Goal: Task Accomplishment & Management: Use online tool/utility

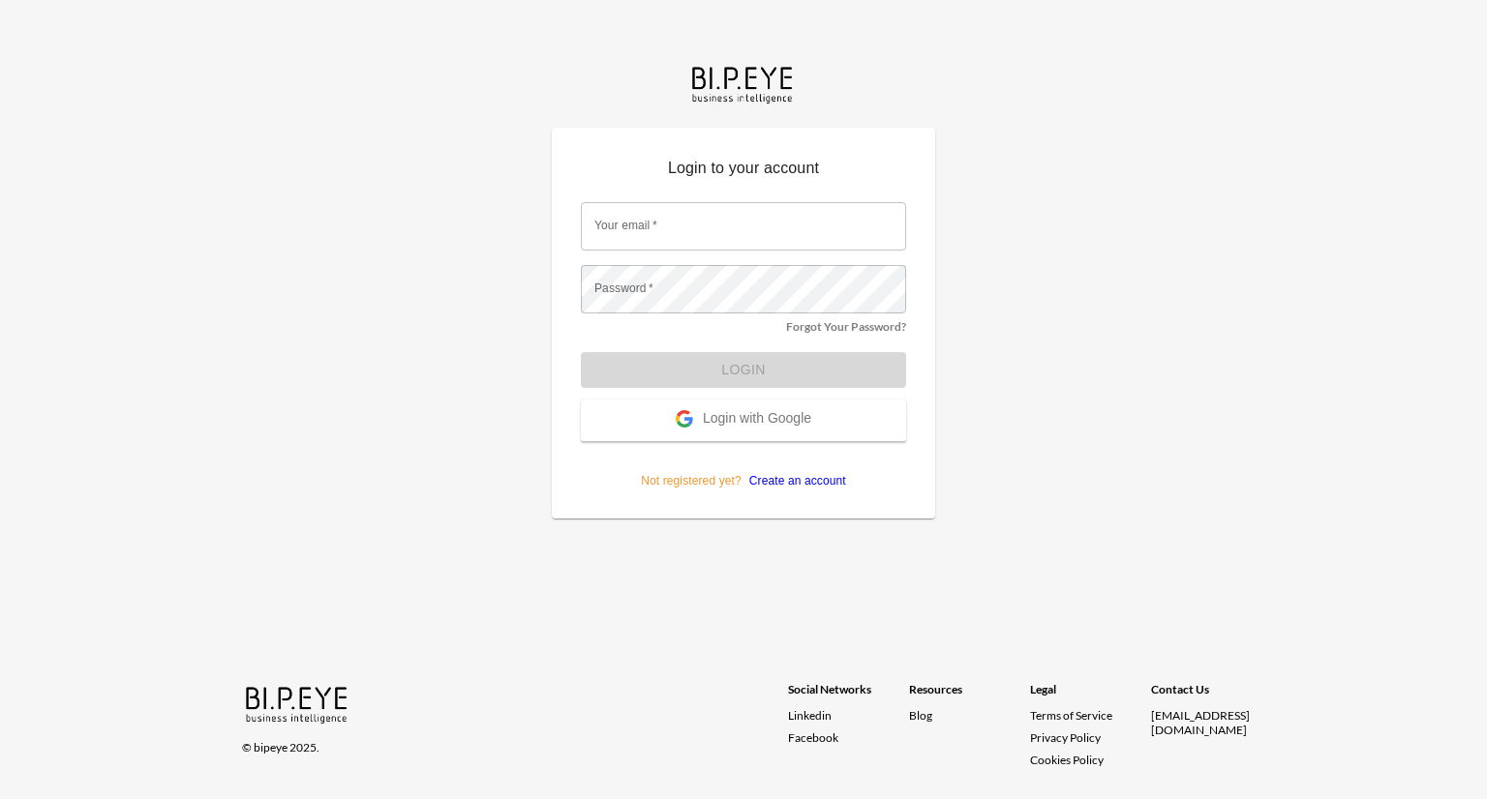
click at [779, 423] on span "Login with Google" at bounding box center [757, 419] width 108 height 19
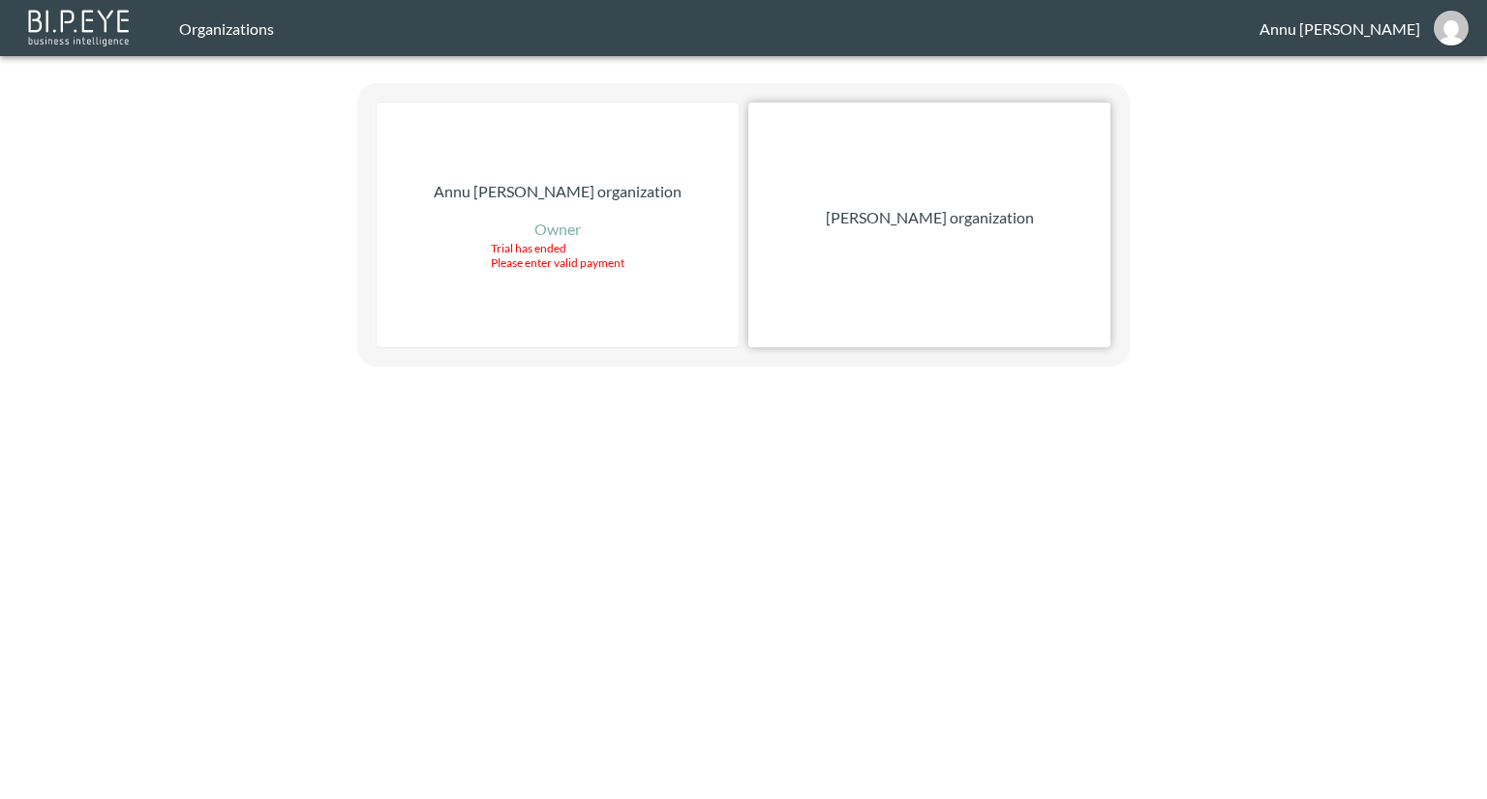
click at [942, 226] on p "[PERSON_NAME] organization" at bounding box center [930, 217] width 208 height 23
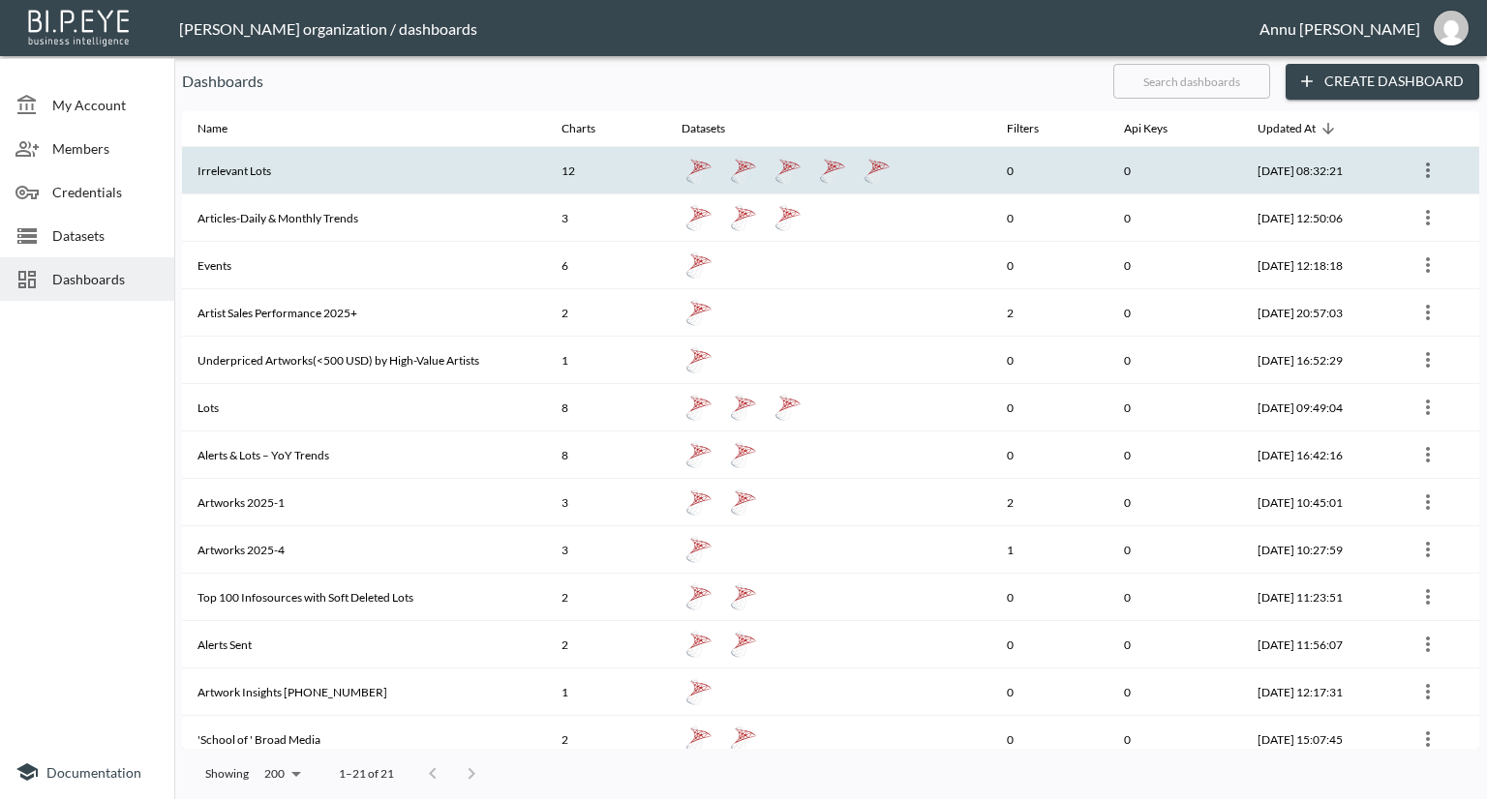
click at [386, 163] on th "Irrelevant Lots" at bounding box center [364, 170] width 364 height 47
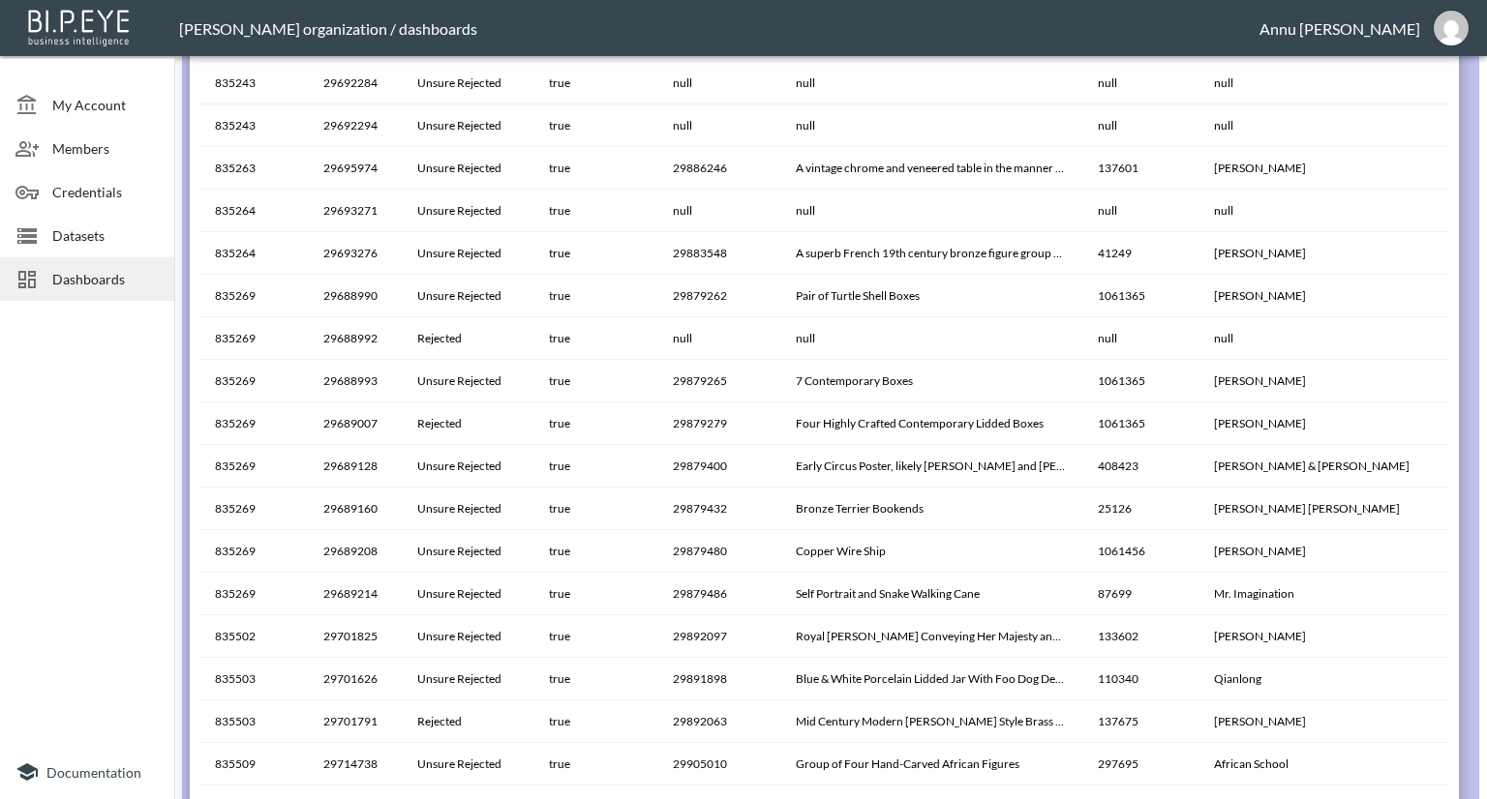
scroll to position [1421, 0]
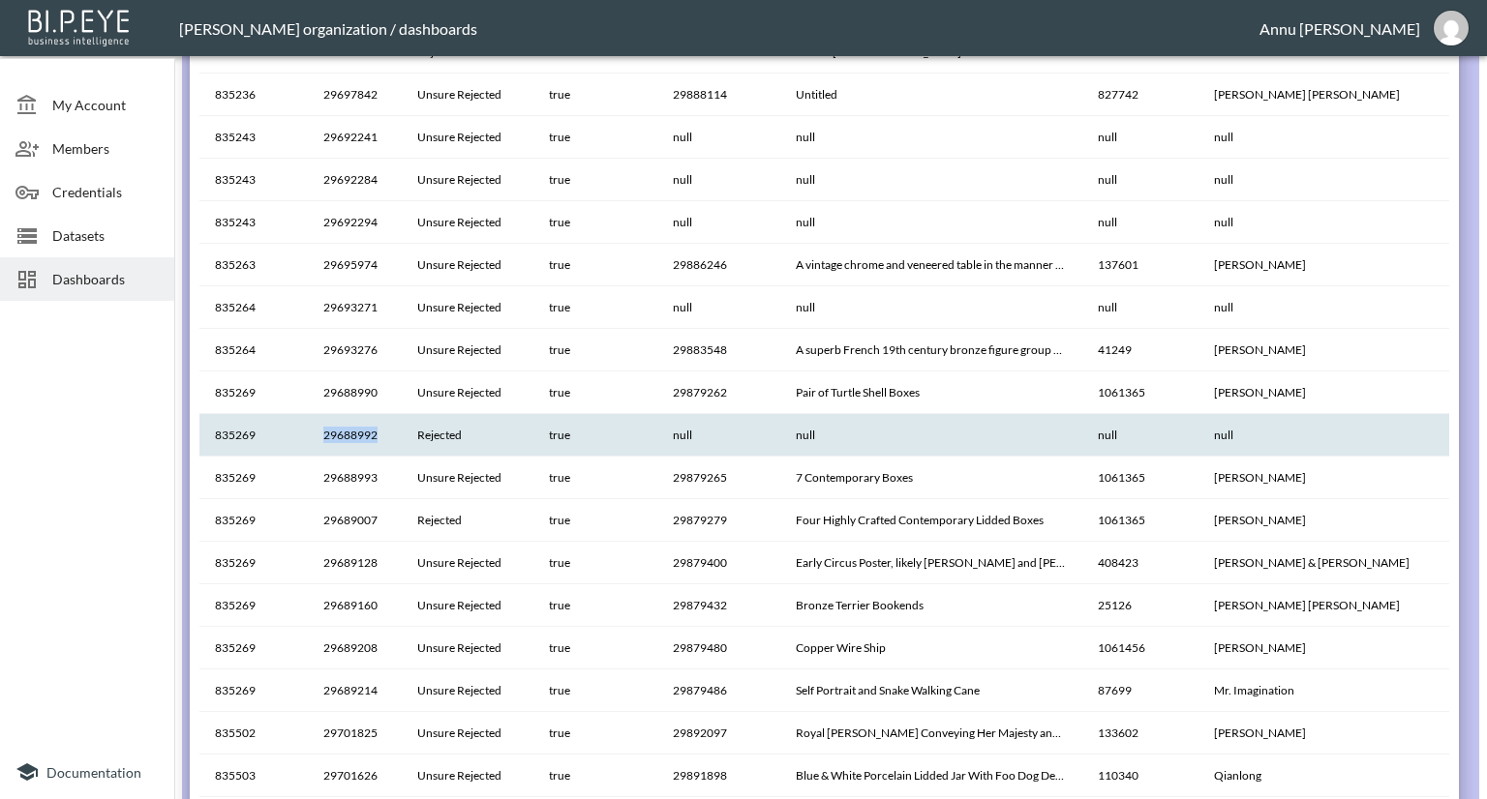
drag, startPoint x: 382, startPoint y: 436, endPoint x: 325, endPoint y: 436, distance: 57.1
click at [325, 436] on th "29688992" at bounding box center [355, 435] width 94 height 43
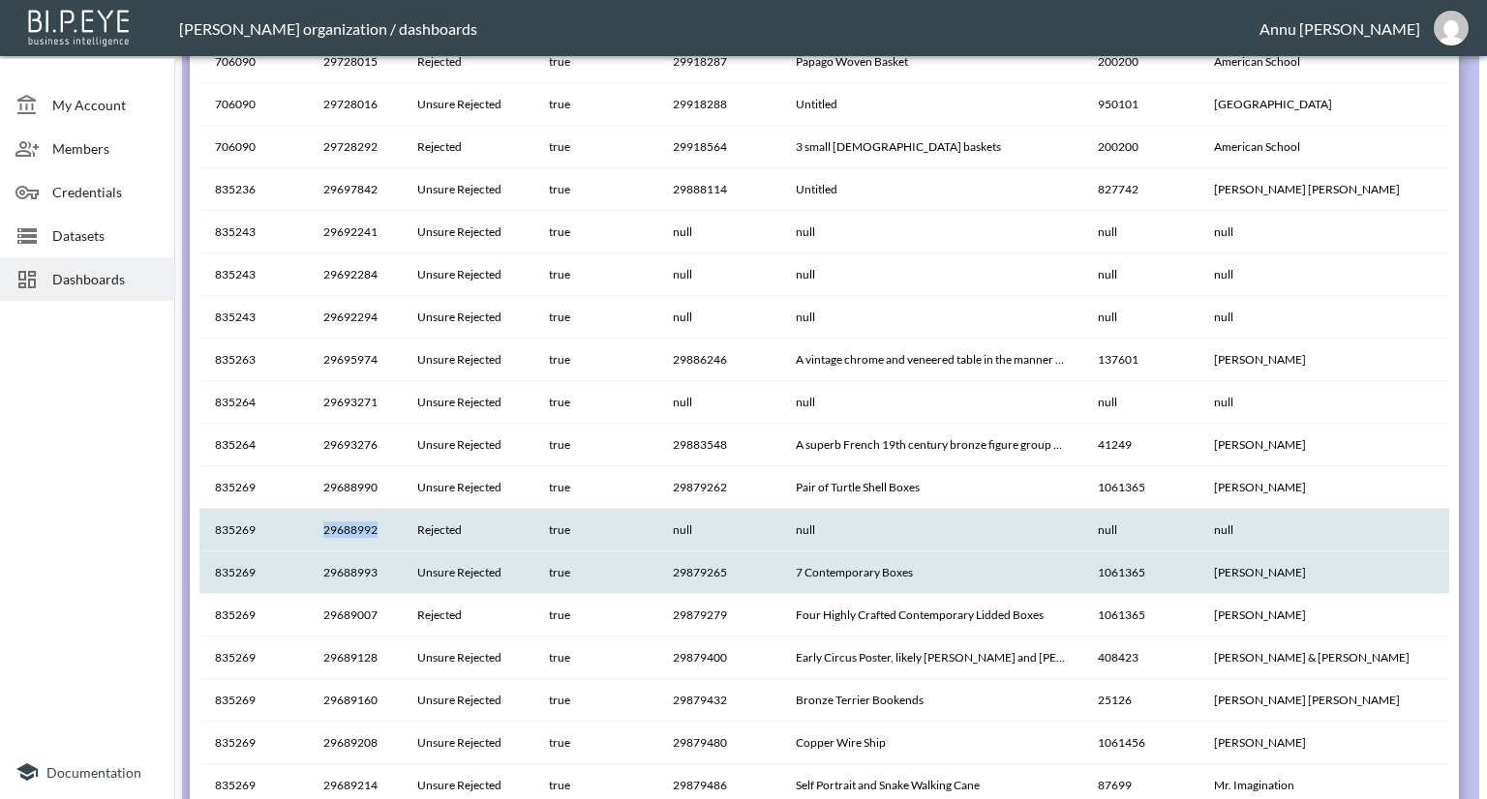
scroll to position [1227, 0]
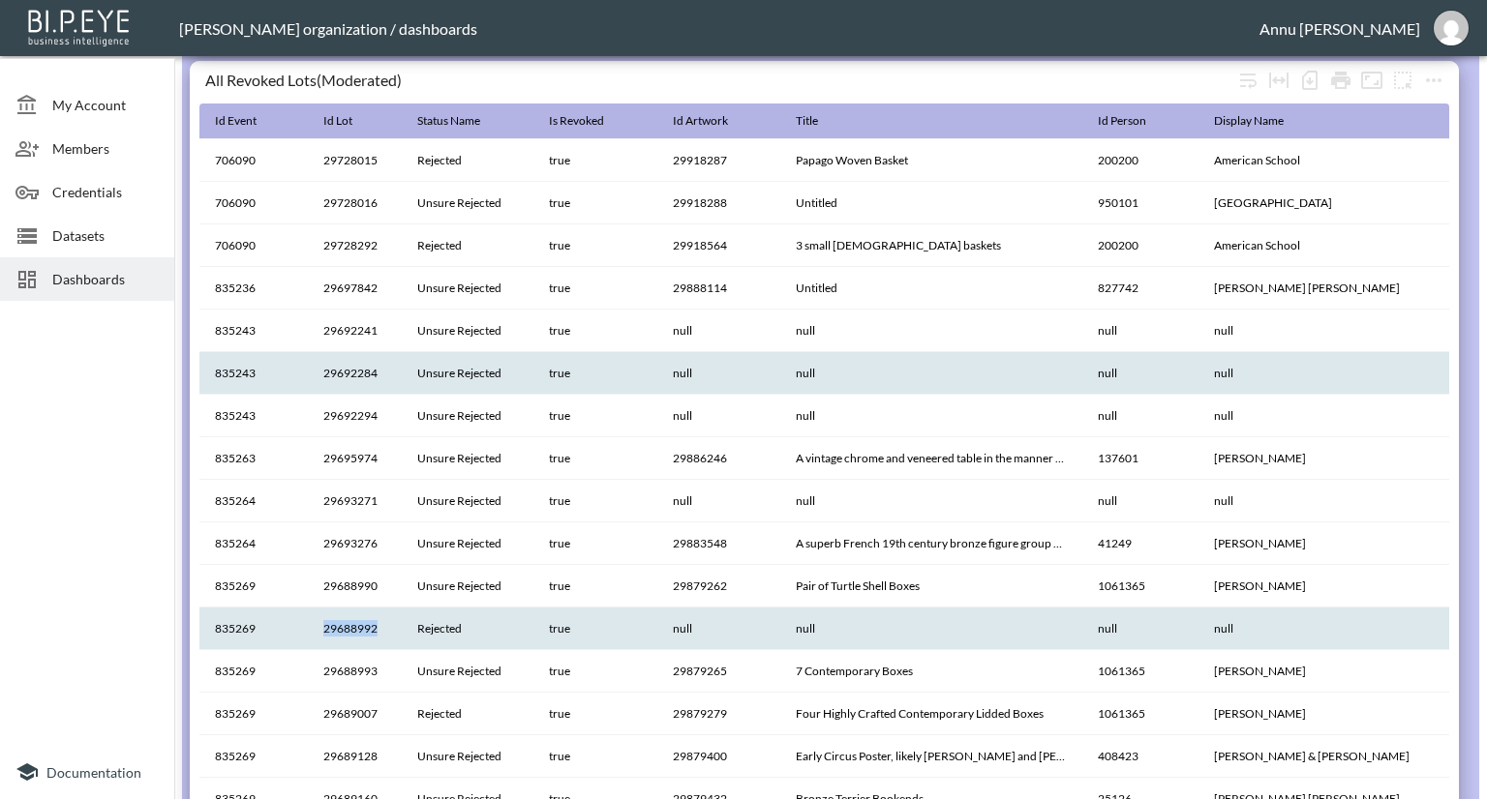
copy th "29688992"
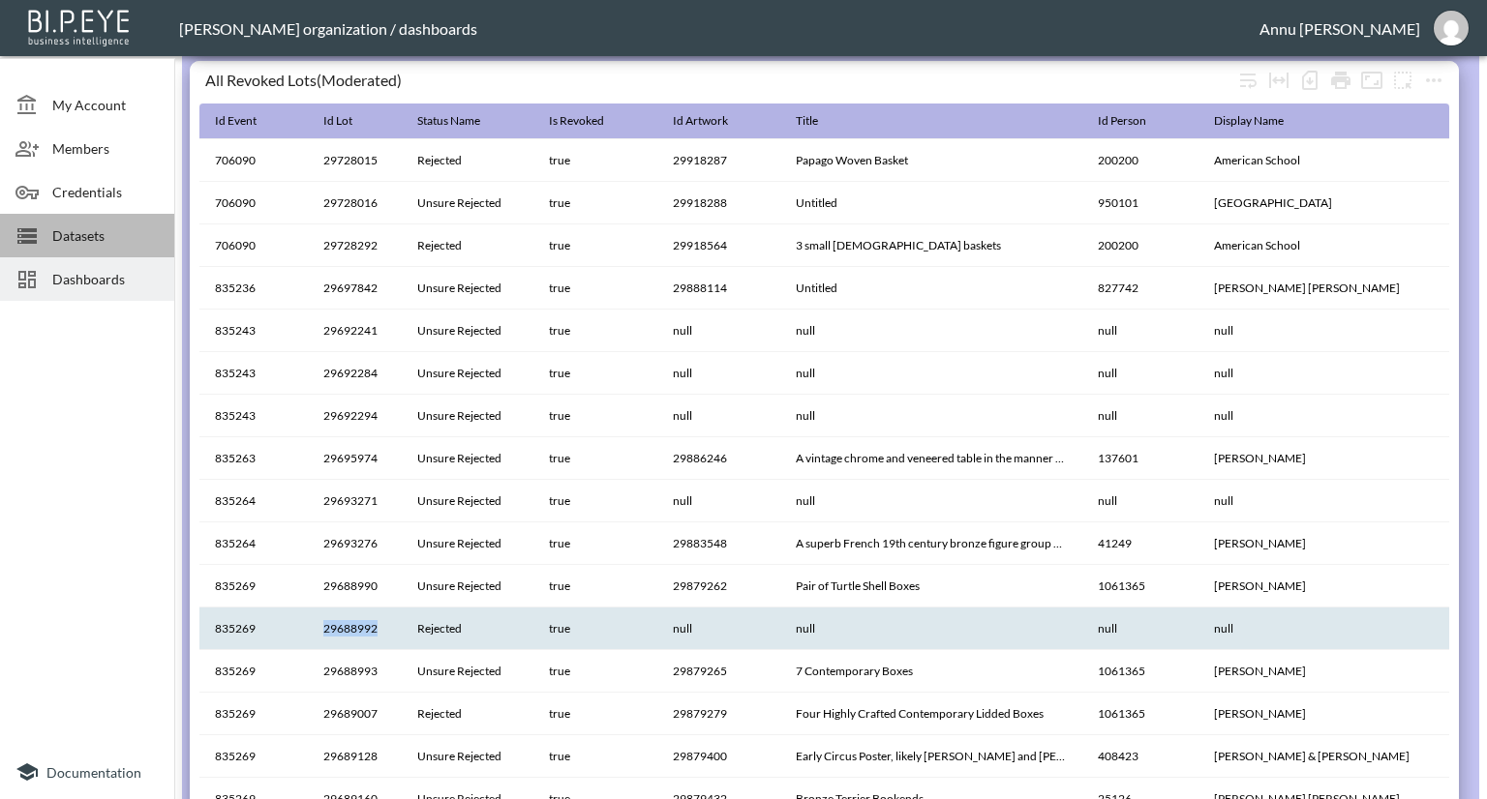
click at [97, 241] on span "Datasets" at bounding box center [105, 236] width 106 height 20
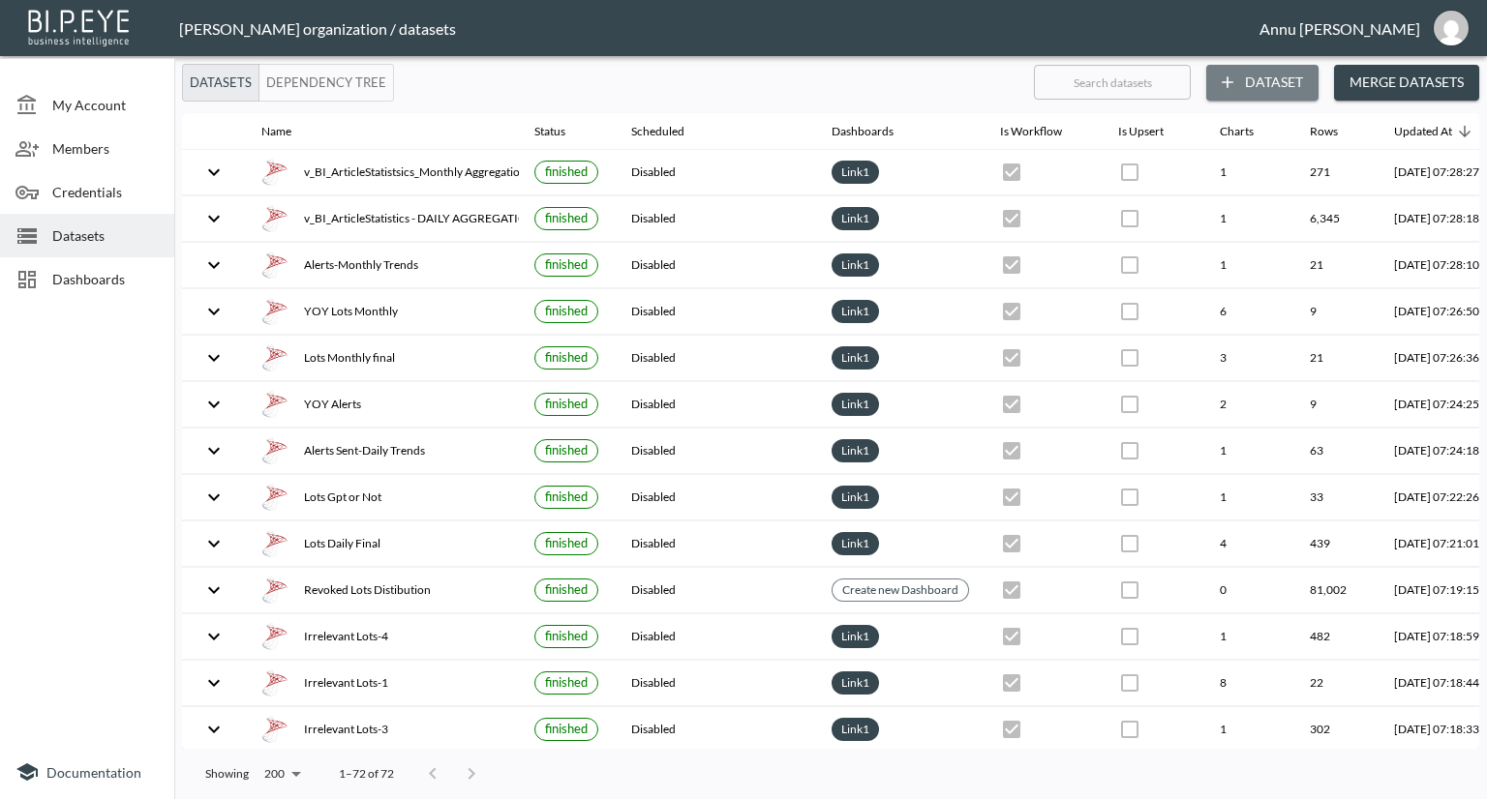
click at [1272, 84] on button "Dataset" at bounding box center [1262, 83] width 112 height 36
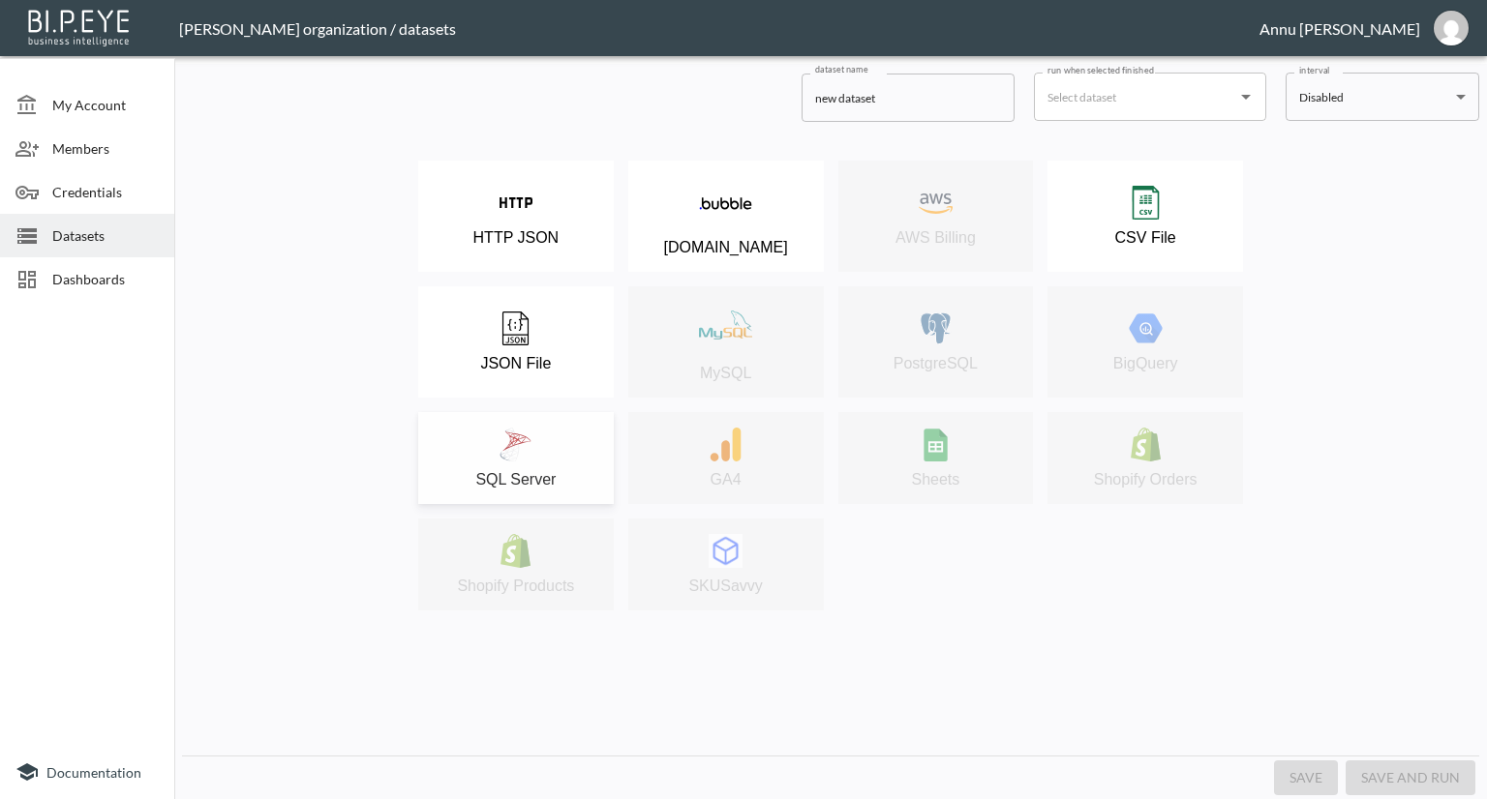
click at [546, 453] on div "SQL Server" at bounding box center [516, 458] width 176 height 61
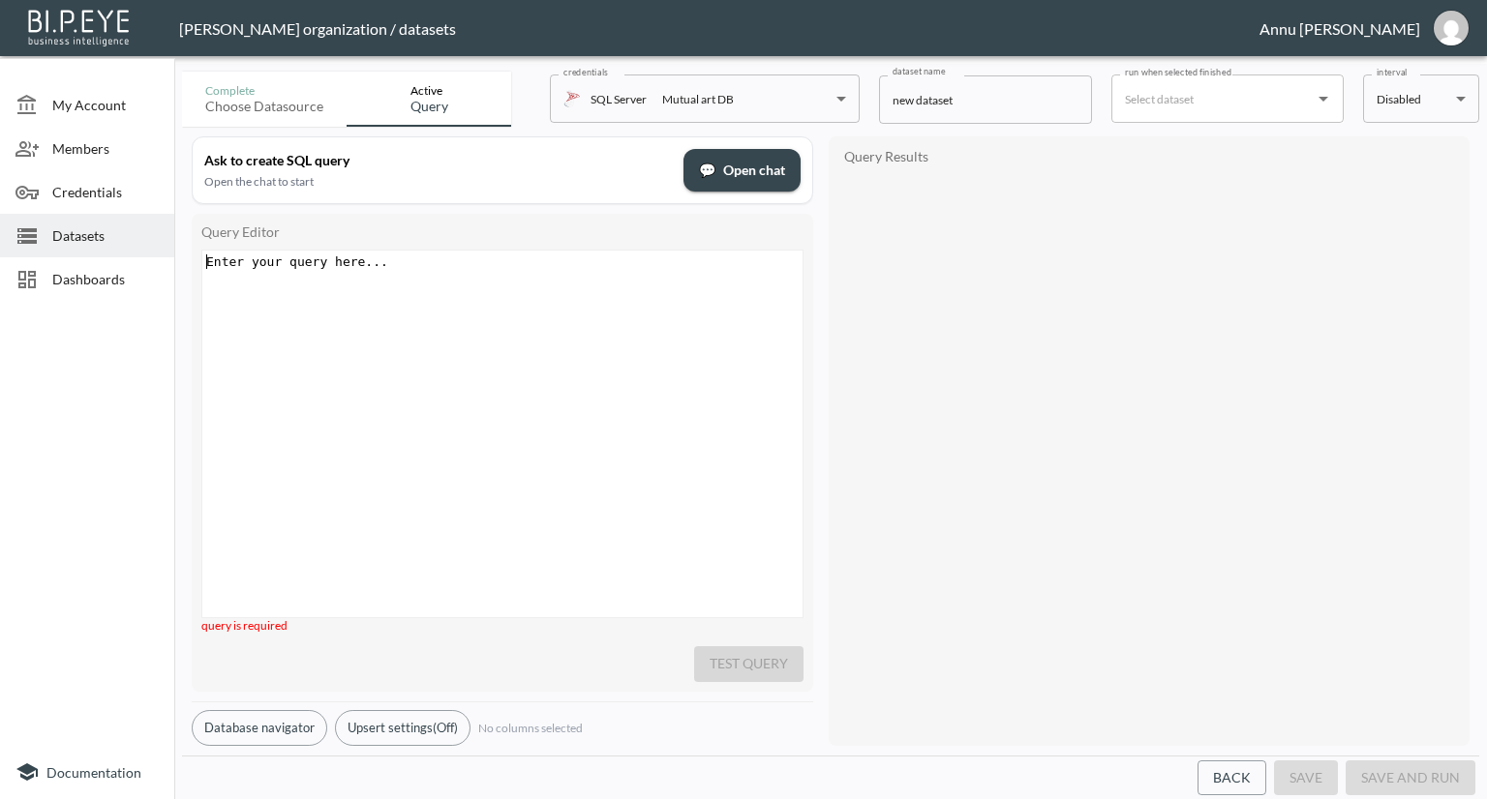
click at [460, 267] on pre "​" at bounding box center [504, 262] width 605 height 15
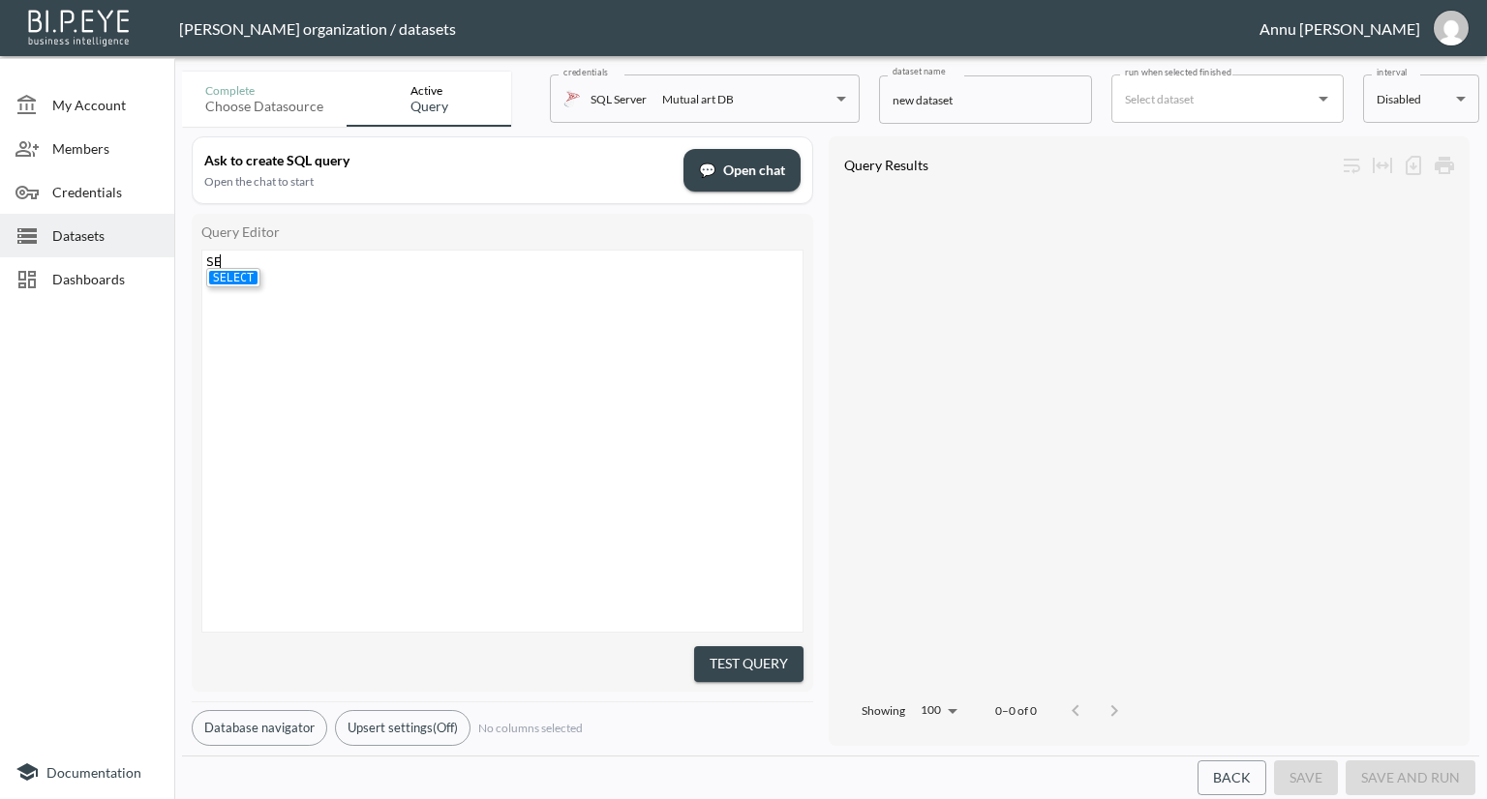
type textarea "SEK"
click at [240, 279] on li "SELECT" at bounding box center [233, 278] width 48 height 14
type textarea "* FROM v"
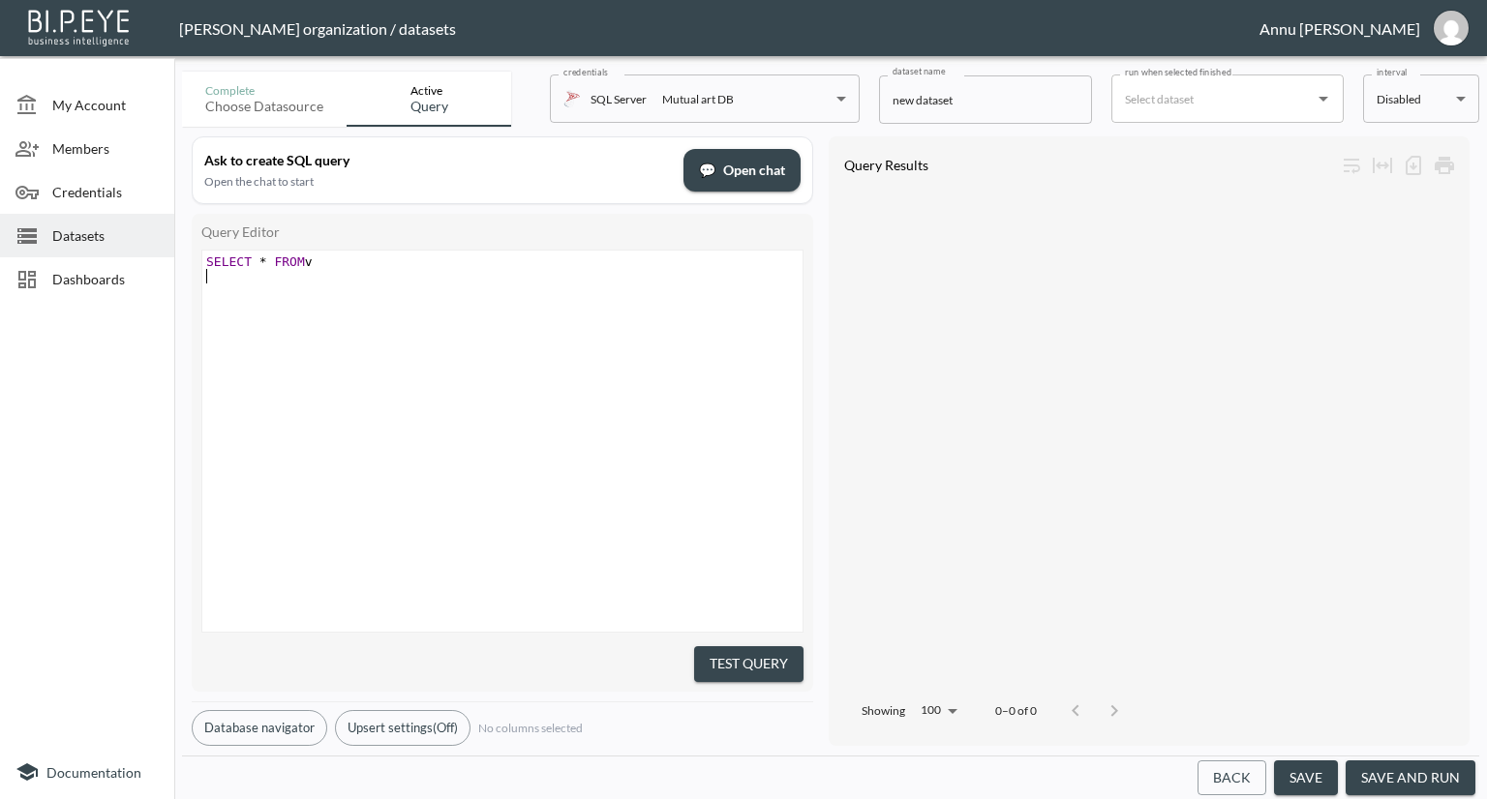
type textarea "-"
click at [329, 256] on pre "SELECT * FROM v" at bounding box center [504, 262] width 605 height 15
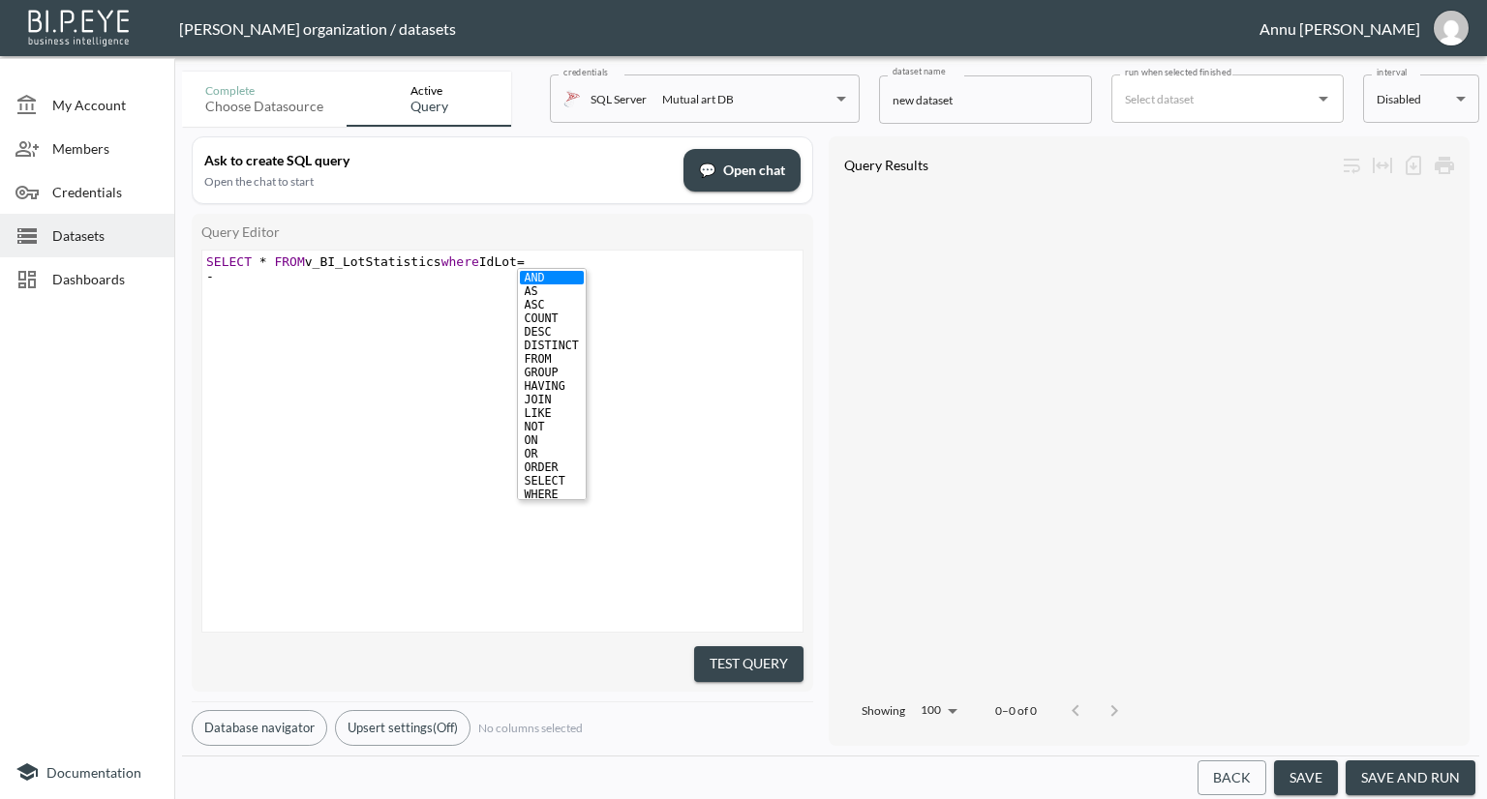
paste textarea
type textarea "_BI_LotStatistics where IdLot="
click at [789, 647] on button "Test Query" at bounding box center [748, 665] width 109 height 36
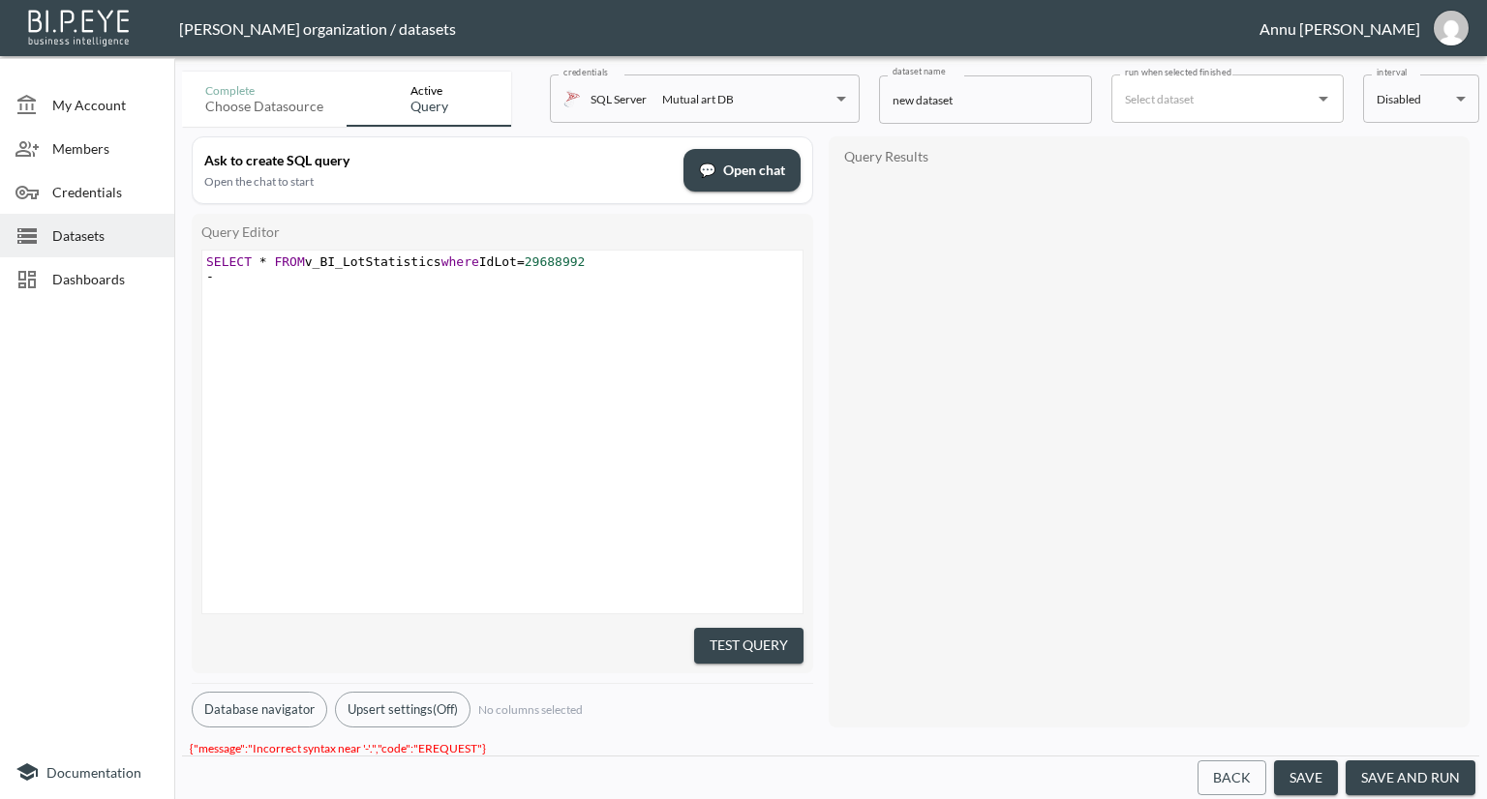
click at [261, 280] on pre "-" at bounding box center [504, 276] width 605 height 15
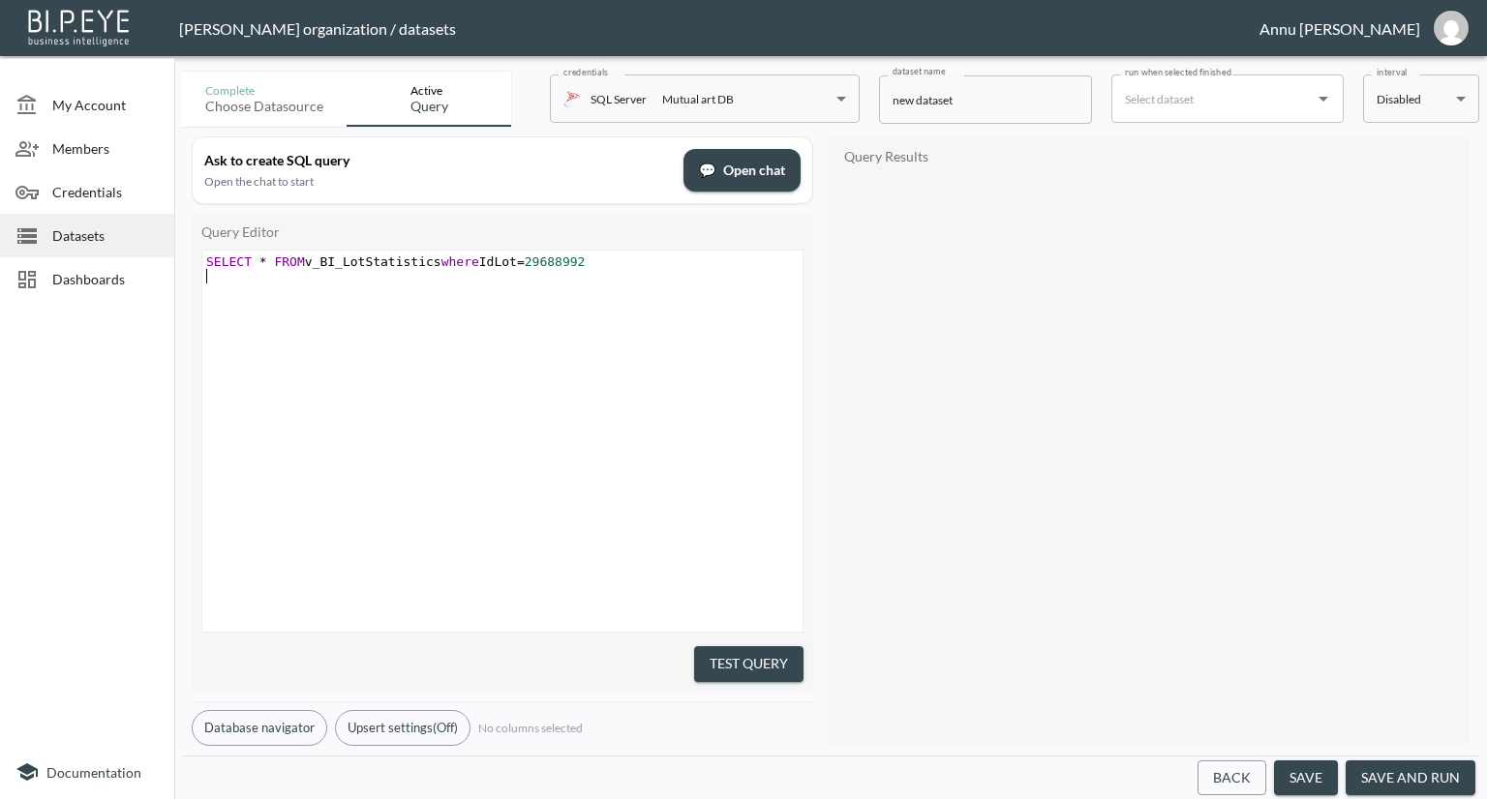
drag, startPoint x: 747, startPoint y: 648, endPoint x: 763, endPoint y: 626, distance: 26.3
click at [749, 648] on button "Test Query" at bounding box center [748, 665] width 109 height 36
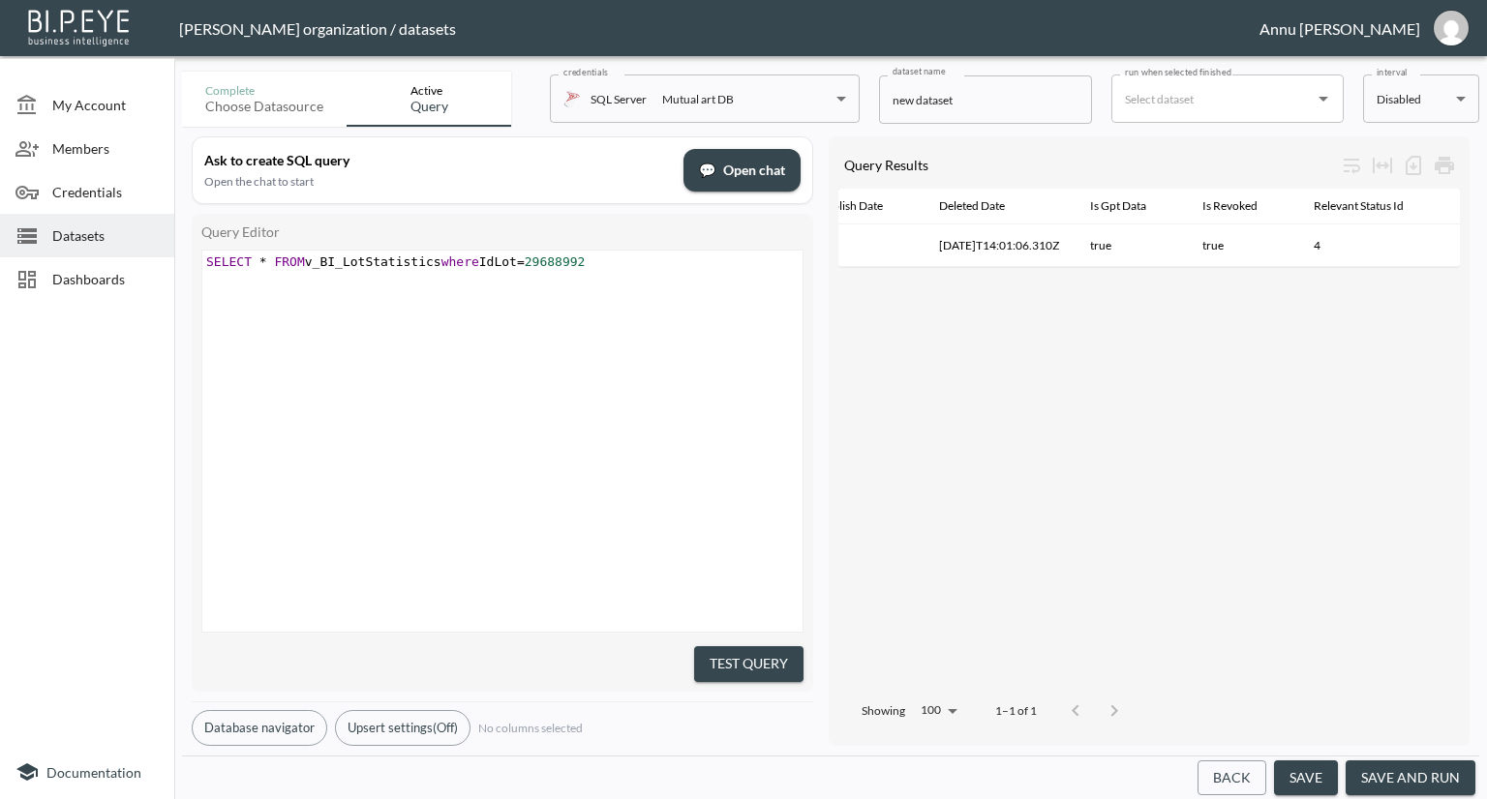
scroll to position [0, 0]
click at [429, 264] on span "SELECT * FROM v_BI_LotStatistics where IdLot = 29688992" at bounding box center [395, 262] width 378 height 15
type textarea "Artwork"
click at [776, 647] on button "Test Query" at bounding box center [748, 665] width 109 height 36
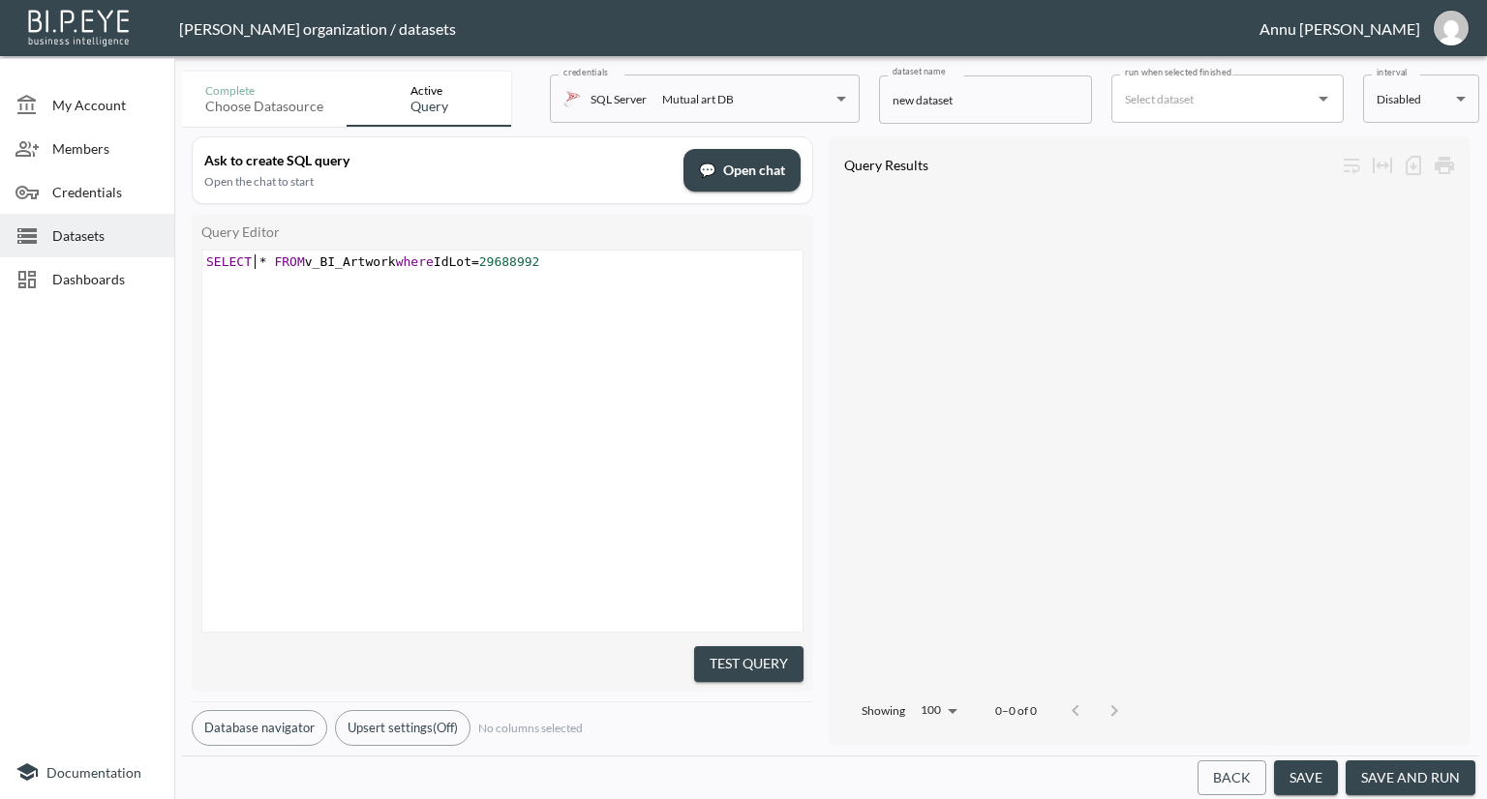
click at [259, 258] on span "*" at bounding box center [263, 262] width 8 height 15
type textarea "top 10"
type textarea "where IdLot=29688992"
drag, startPoint x: 448, startPoint y: 257, endPoint x: 714, endPoint y: 261, distance: 266.2
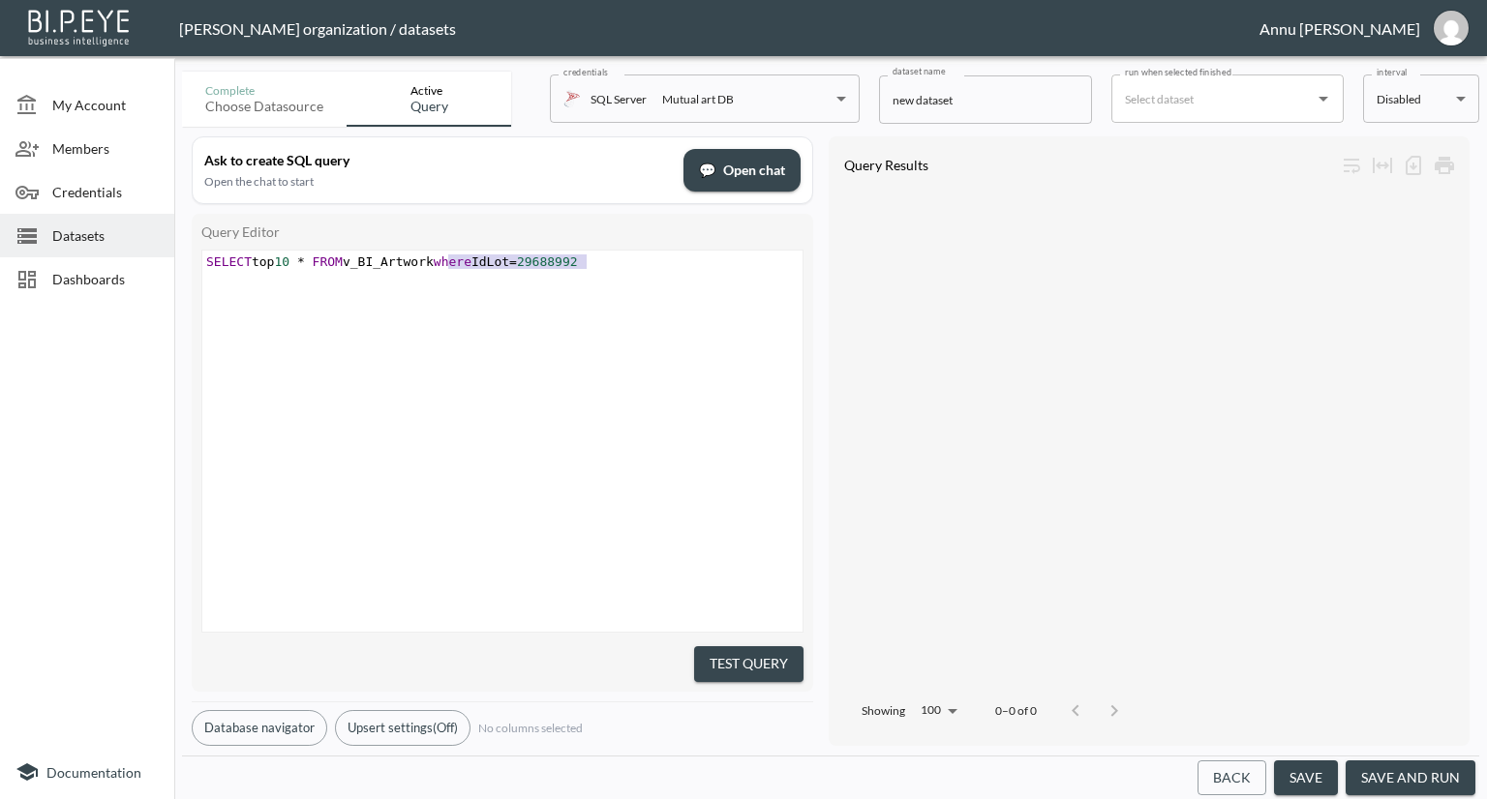
click at [714, 261] on pre "SELECT top 10 * FROM v_BI_Artwork where IdLot = 29688992" at bounding box center [504, 262] width 605 height 15
click at [775, 650] on button "Test Query" at bounding box center [748, 665] width 109 height 36
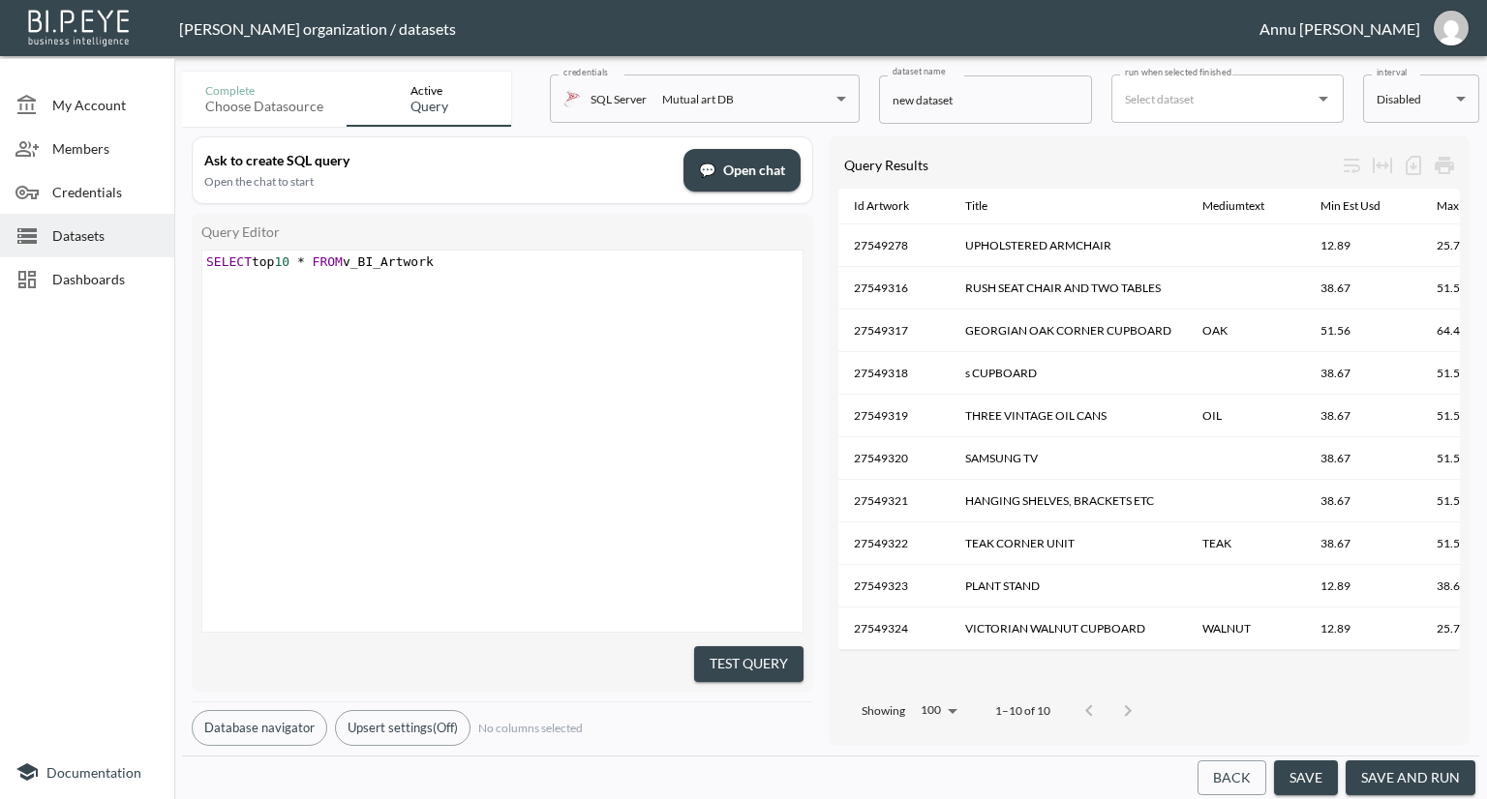
scroll to position [0, 0]
click at [561, 269] on pre "​" at bounding box center [504, 276] width 605 height 15
paste textarea
type textarea "where IdLot="
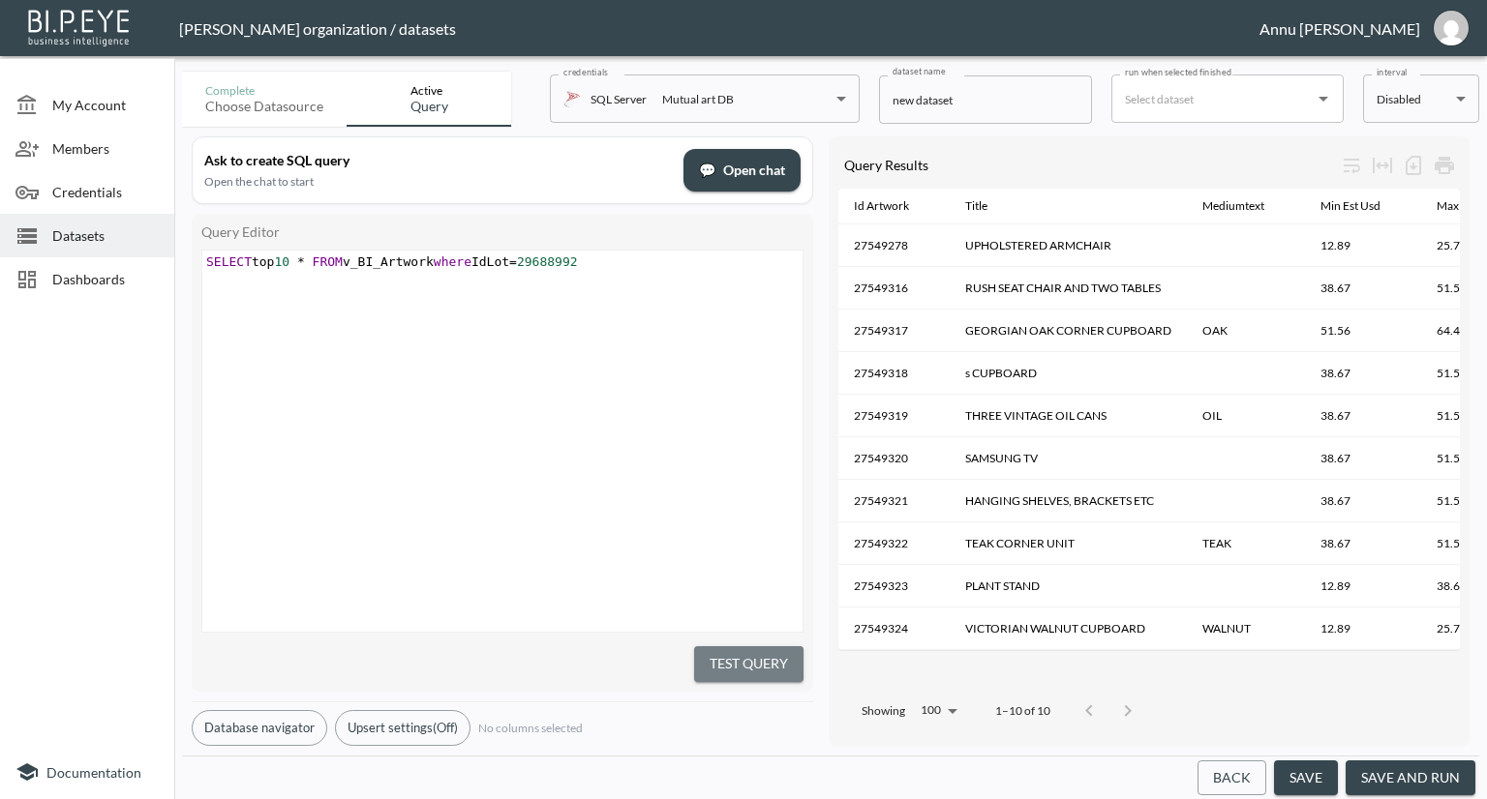
click at [794, 655] on button "Test Query" at bounding box center [748, 665] width 109 height 36
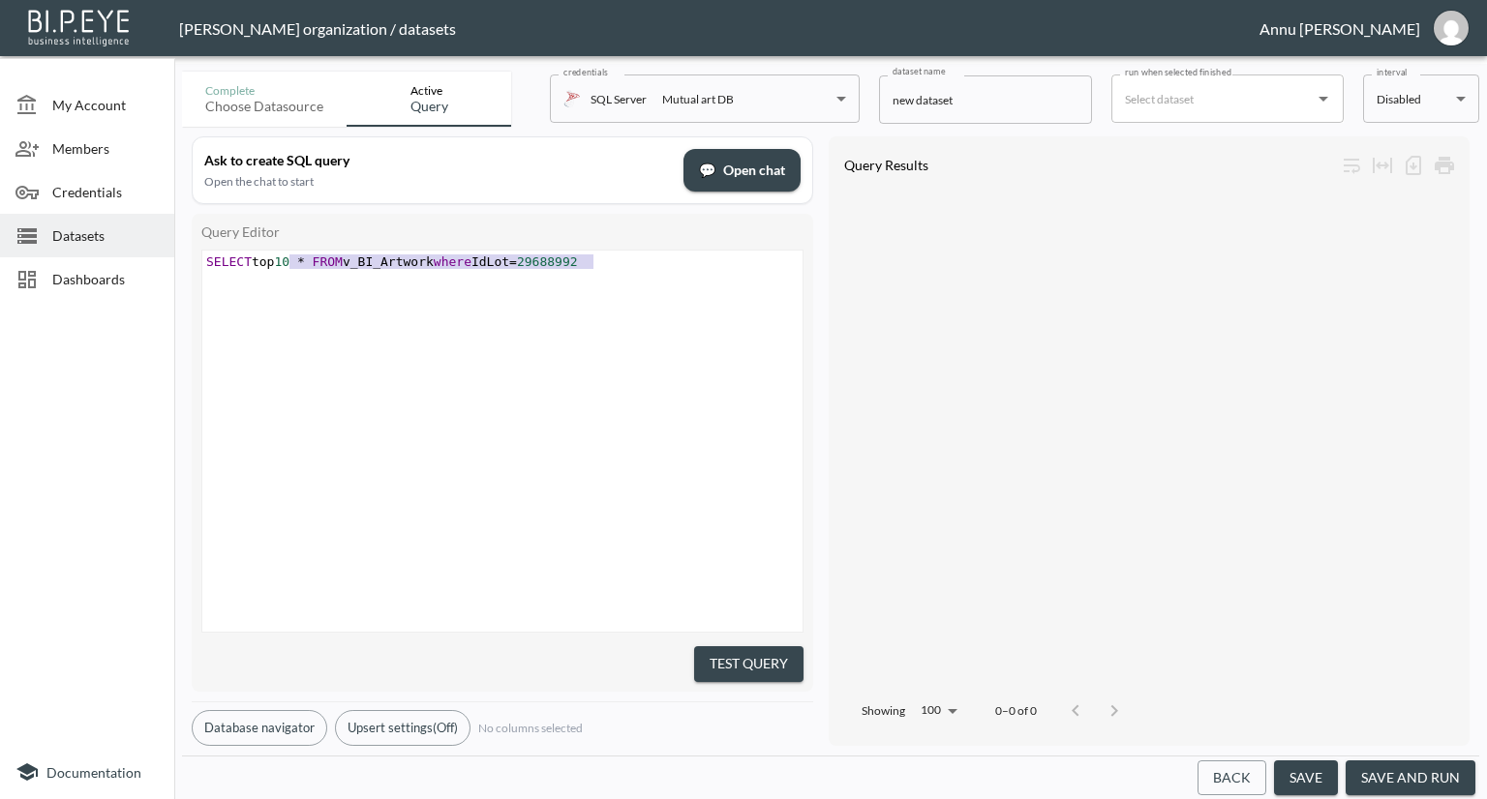
type textarea "SELECT top 10 * FROM v_BI_Artwork where IdLot=29688992"
drag, startPoint x: 600, startPoint y: 261, endPoint x: 152, endPoint y: 262, distance: 448.1
click at [152, 262] on div "My Account Members Credentials Datasets Dashboards Documentation Complete Choos…" at bounding box center [743, 399] width 1487 height 799
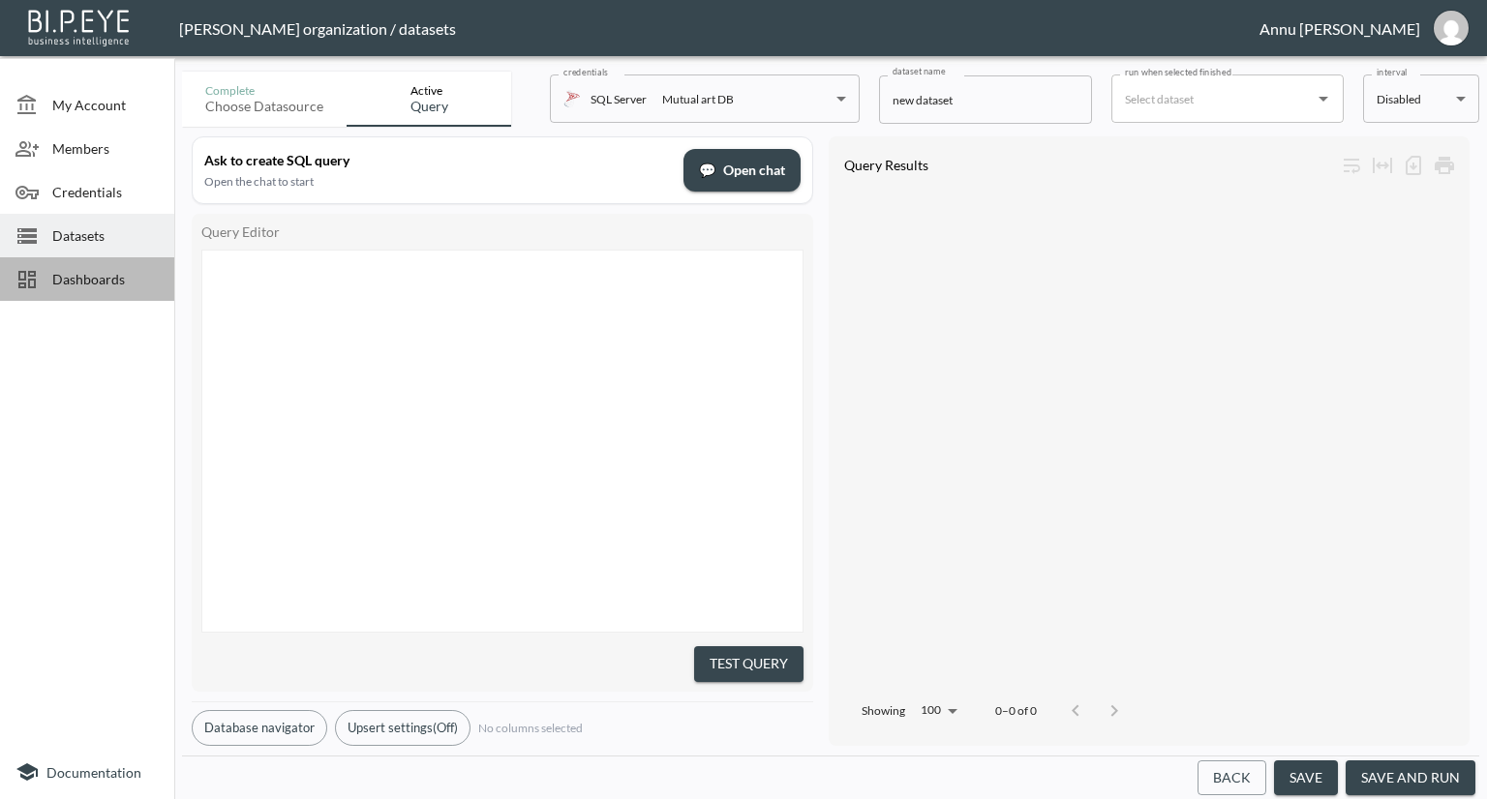
click at [122, 272] on span "Dashboards" at bounding box center [105, 279] width 106 height 20
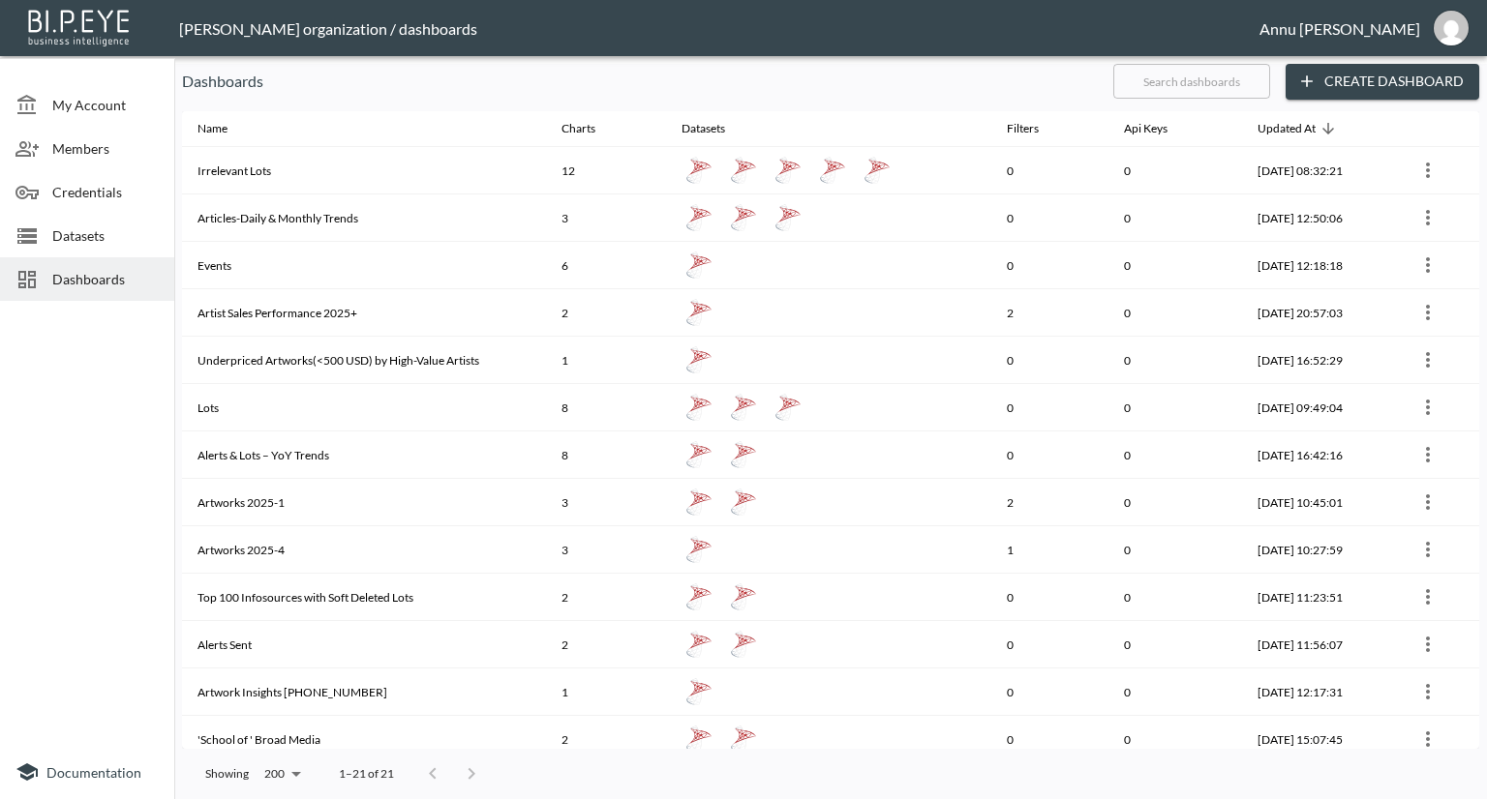
click at [126, 233] on span "Datasets" at bounding box center [105, 236] width 106 height 20
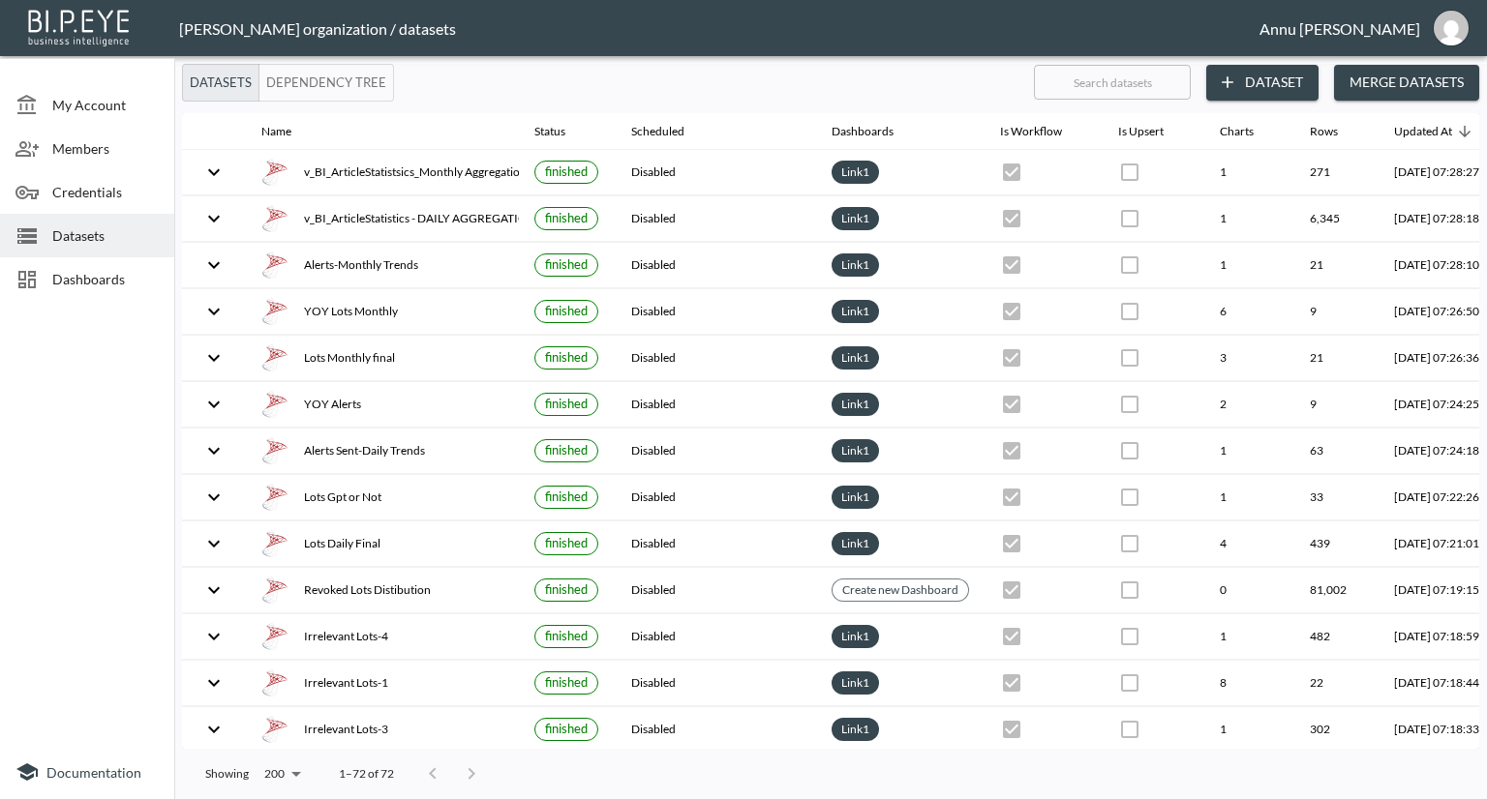
click at [1272, 86] on button "Dataset" at bounding box center [1262, 83] width 112 height 36
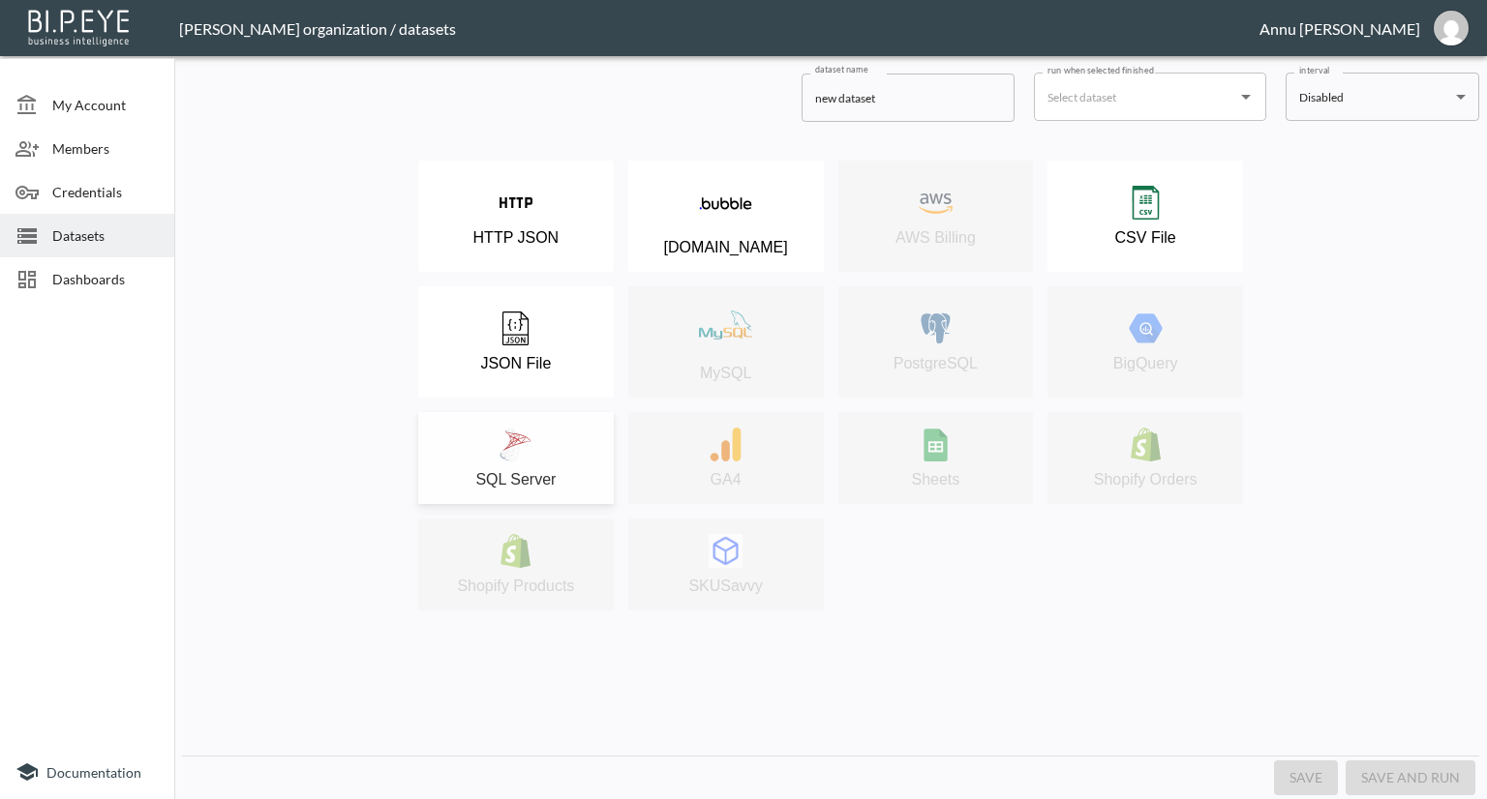
click at [533, 434] on div "SQL Server" at bounding box center [516, 458] width 176 height 61
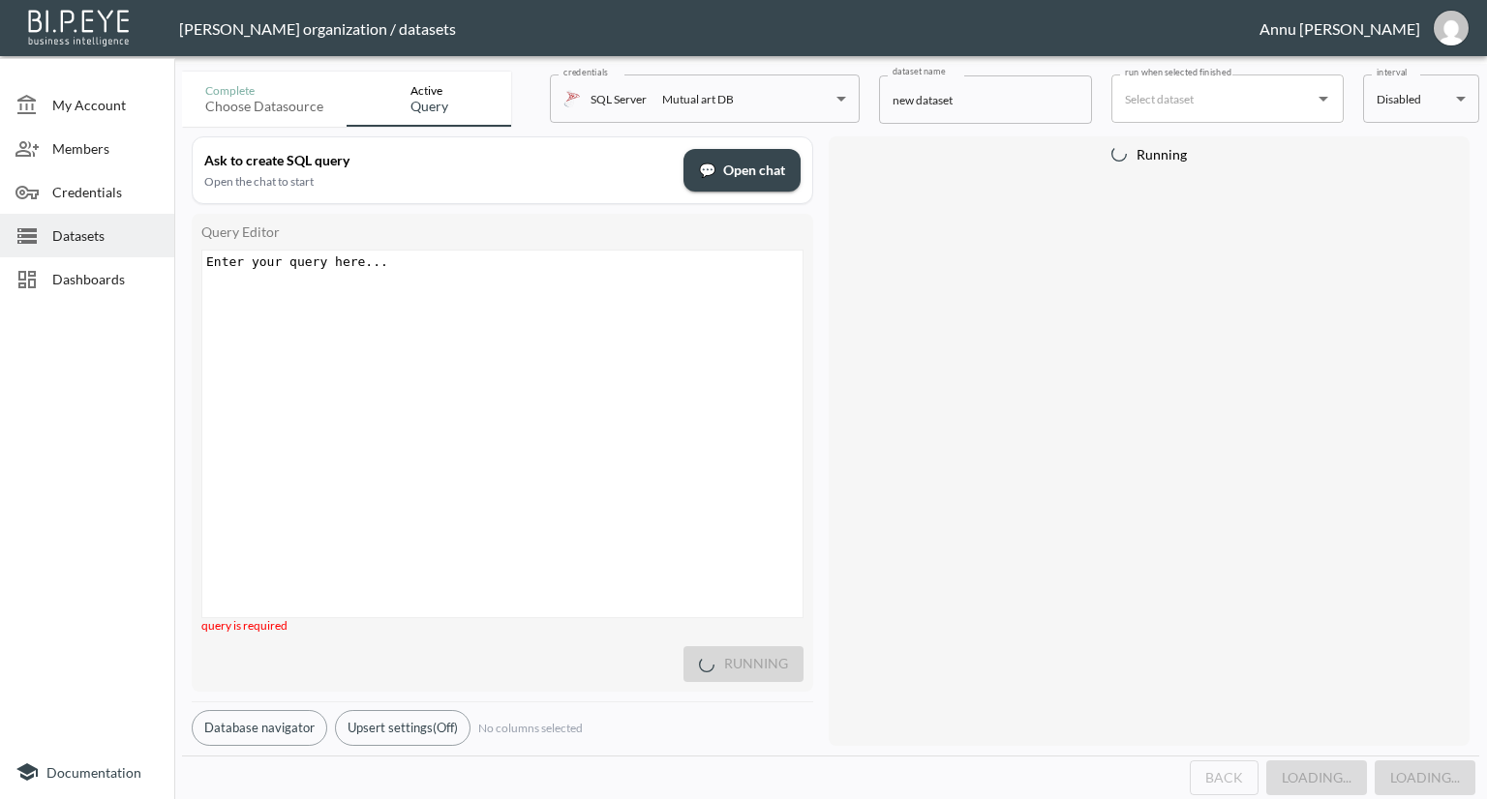
click at [473, 297] on div "Enter your query here... xxxxxxxxxx ​" at bounding box center [526, 458] width 648 height 415
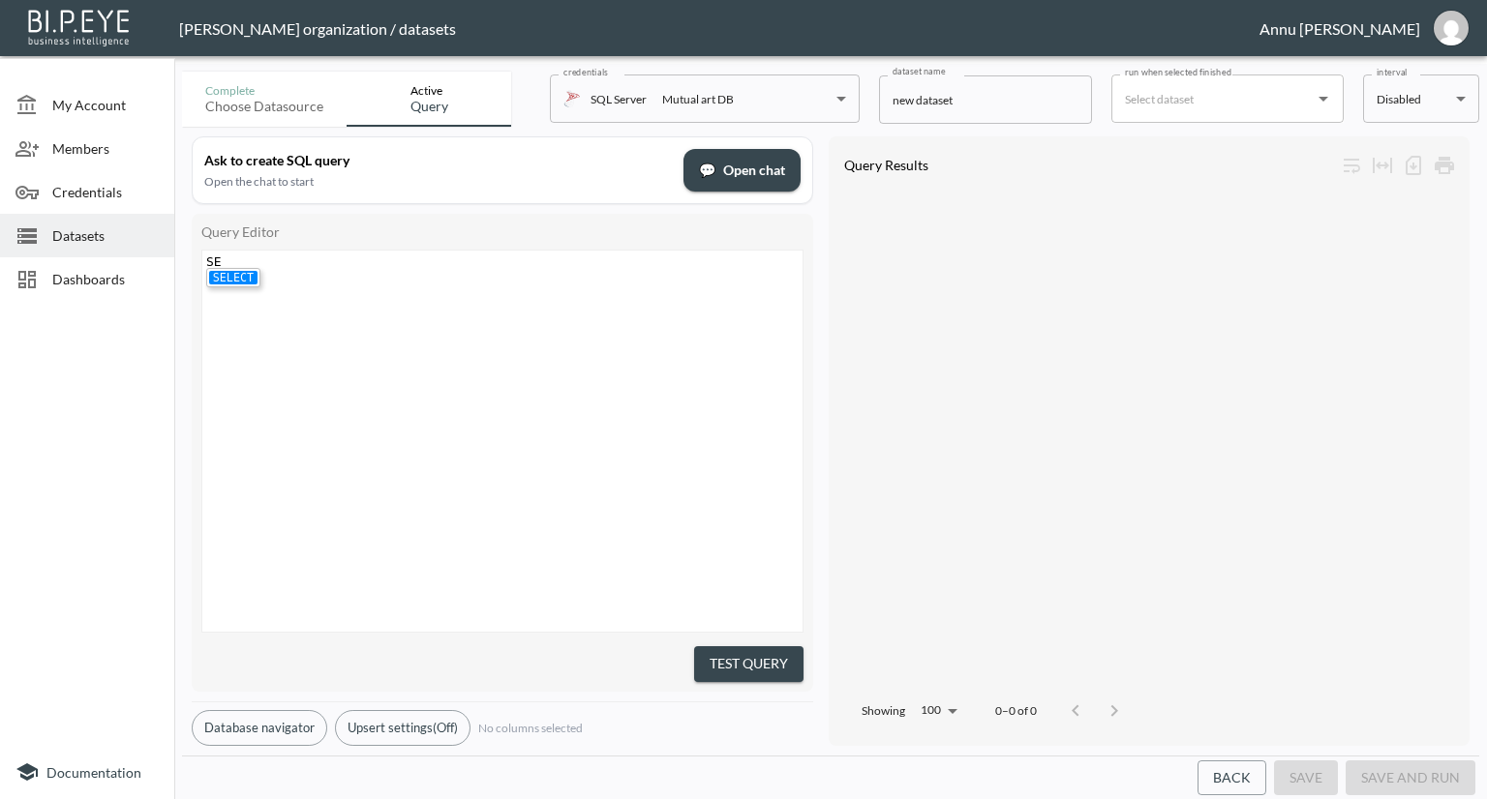
type textarea "SEE"
type textarea "LECT * FROM v_BI_Artist"
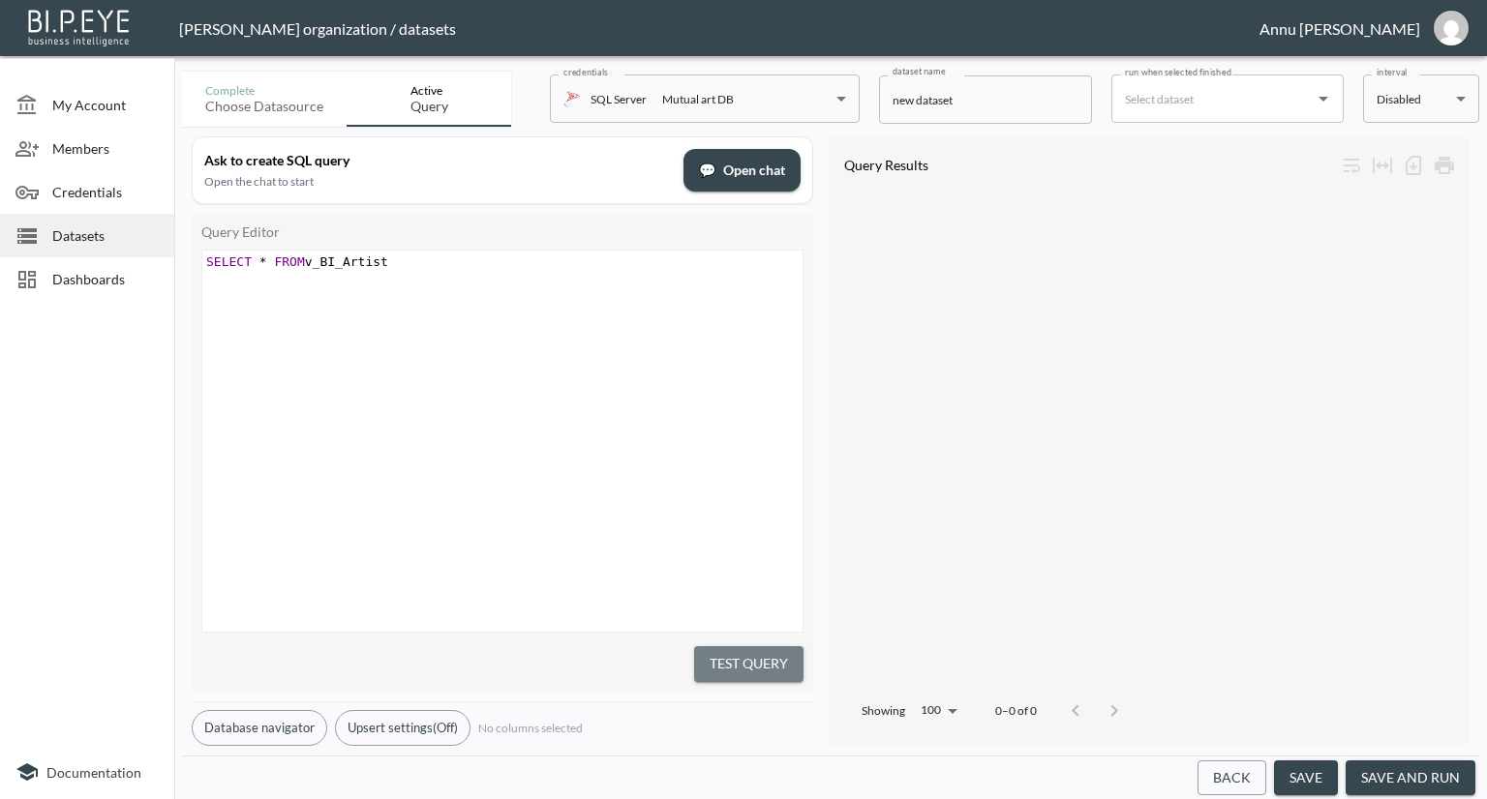
drag, startPoint x: 695, startPoint y: 659, endPoint x: 712, endPoint y: 653, distance: 18.4
click at [712, 653] on button "Test Query" at bounding box center [748, 665] width 109 height 36
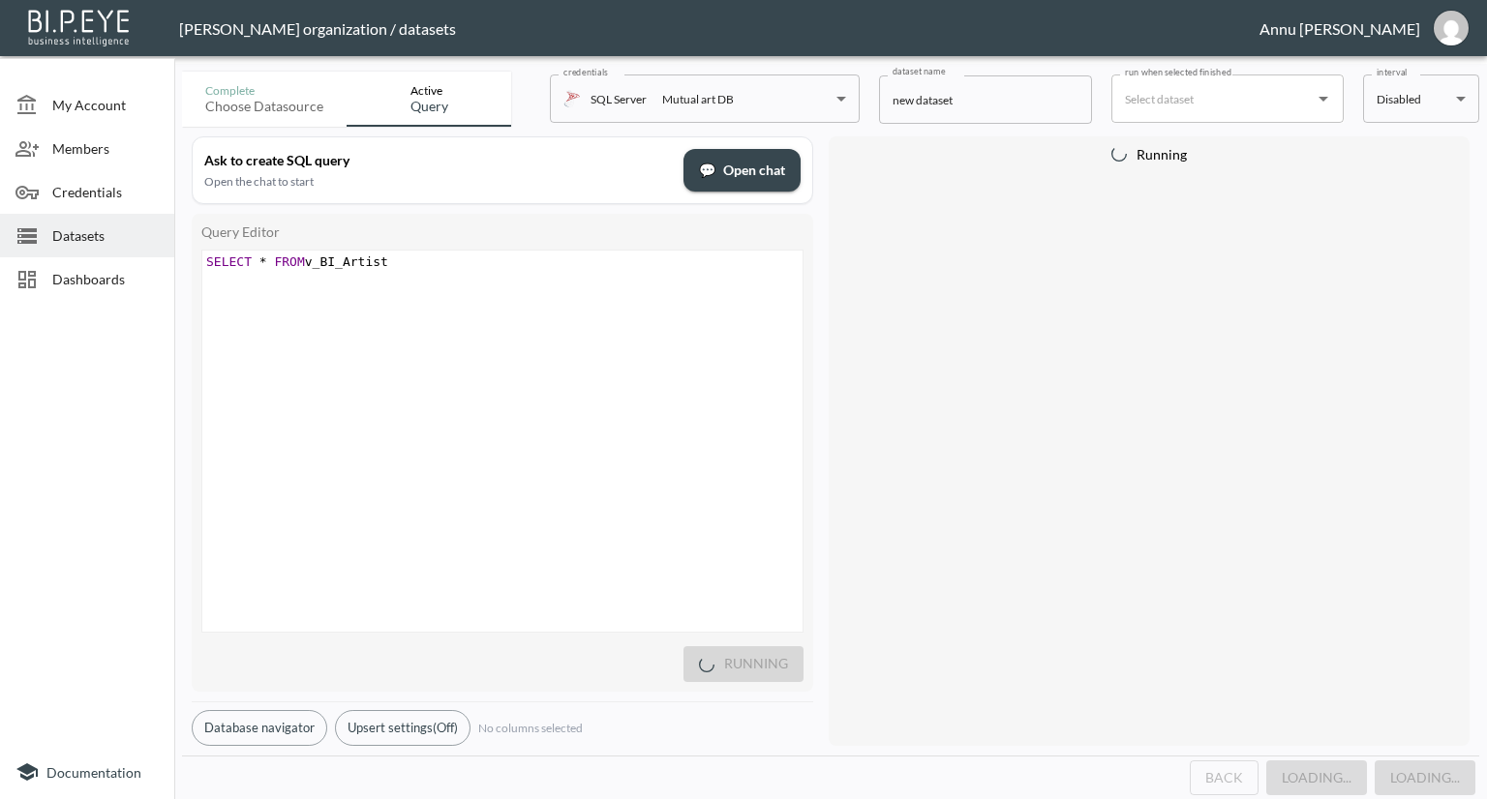
click at [712, 652] on div "Running" at bounding box center [502, 662] width 602 height 42
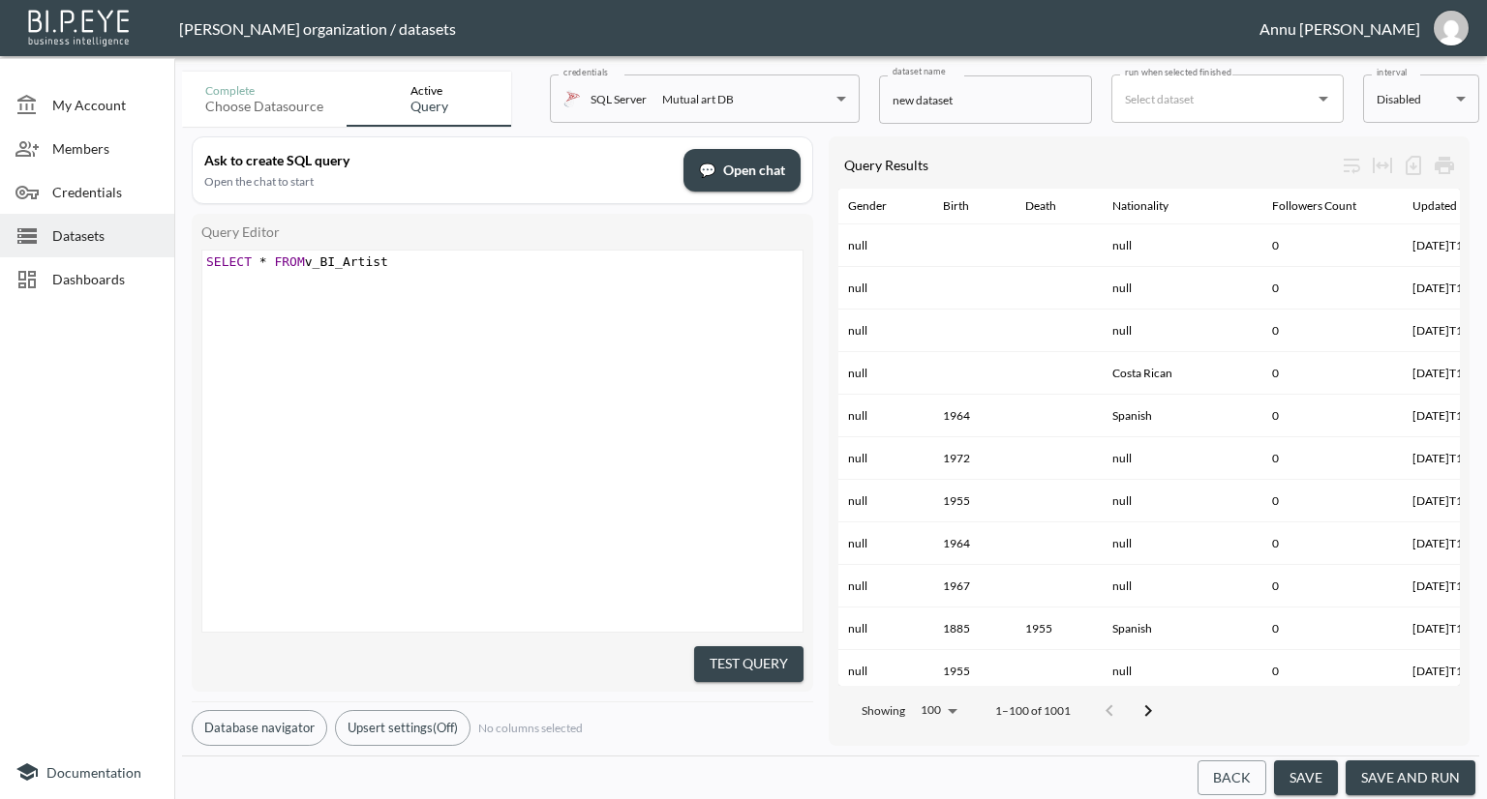
scroll to position [0, 379]
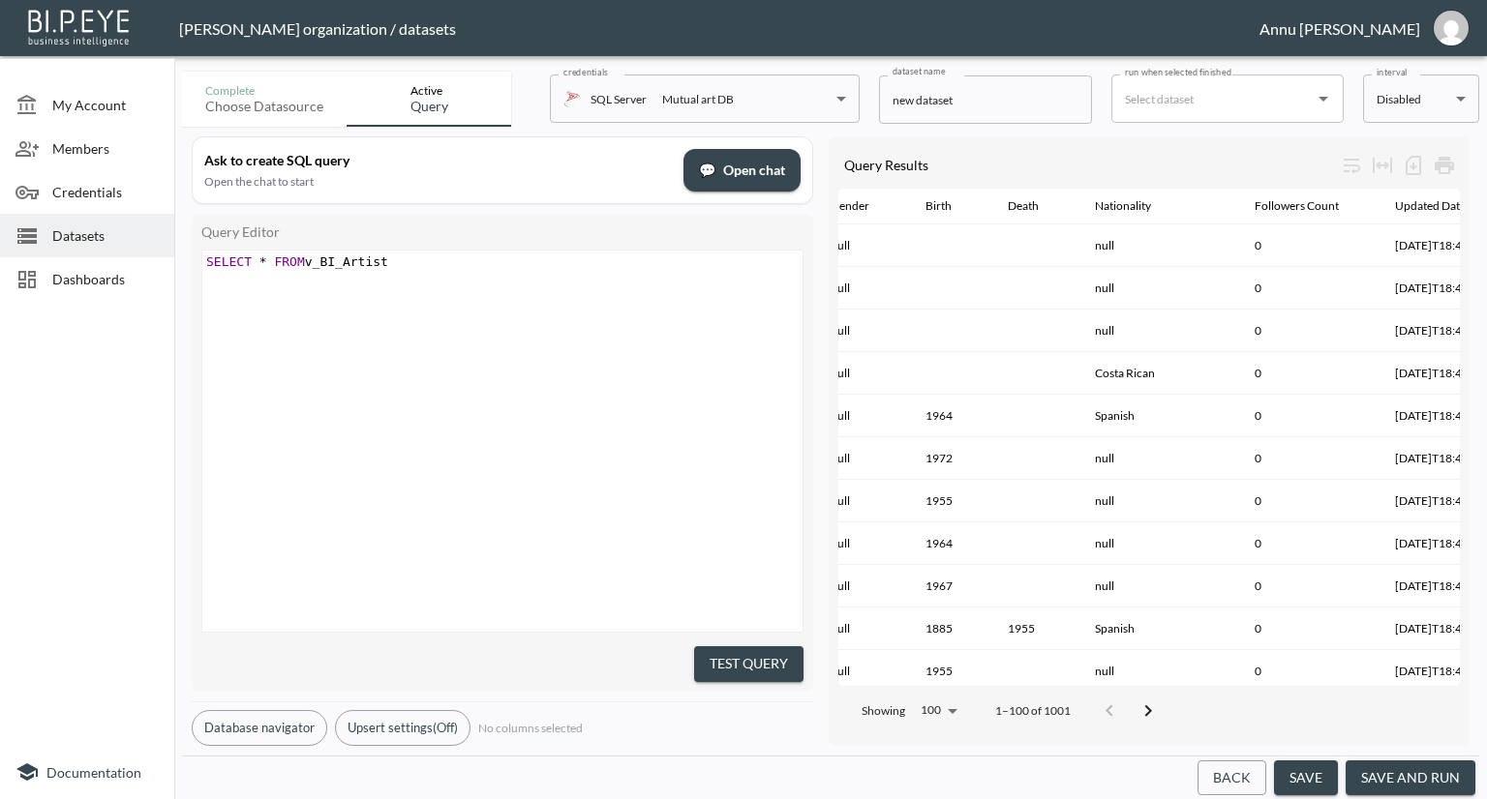
click at [538, 279] on div "xxxxxxxxxx SELECT * FROM v_BI_Artist" at bounding box center [526, 466] width 648 height 430
type textarea "where Nationality is null"
click at [786, 647] on button "Test Query" at bounding box center [748, 665] width 109 height 36
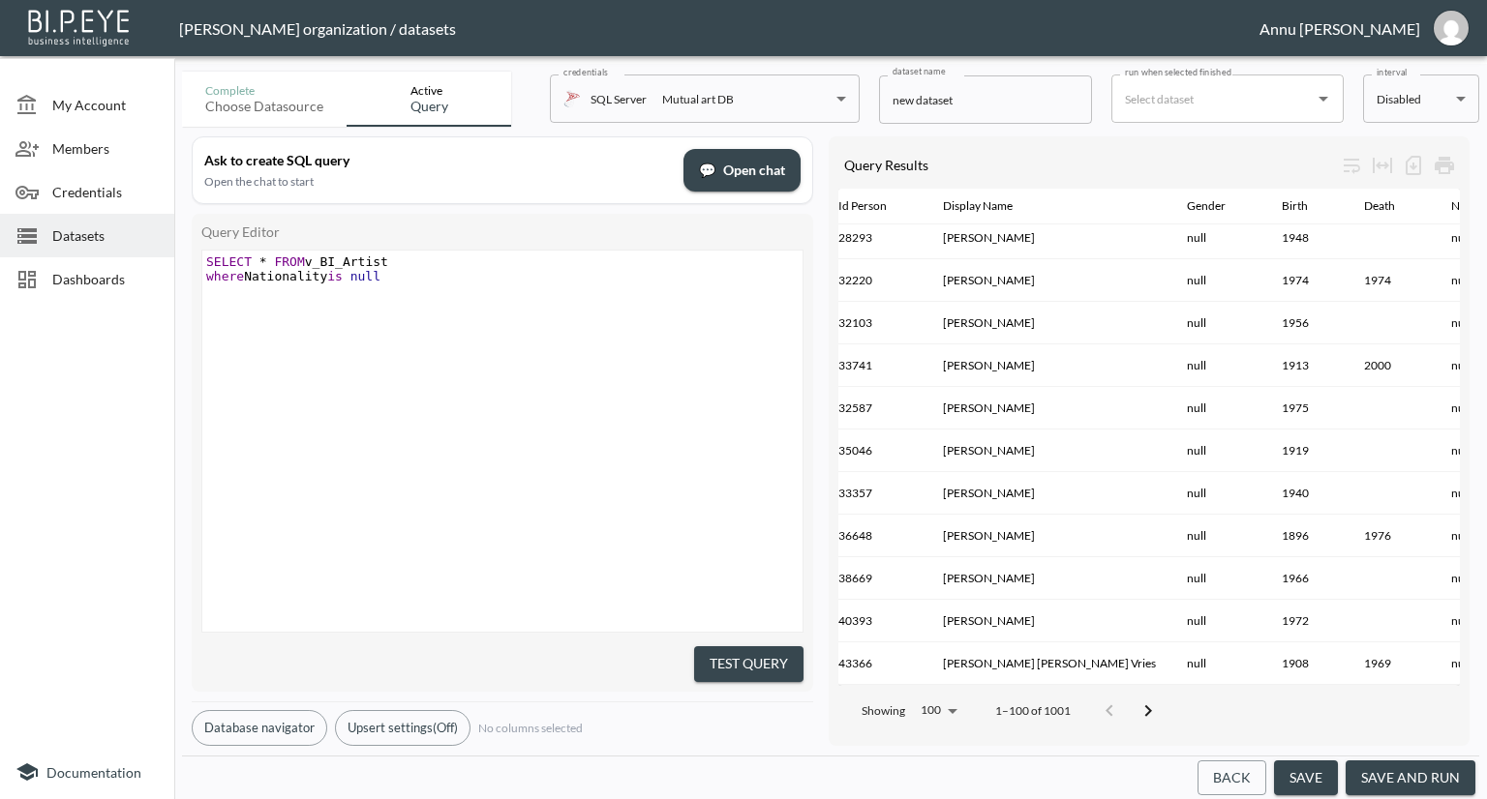
scroll to position [3817, 0]
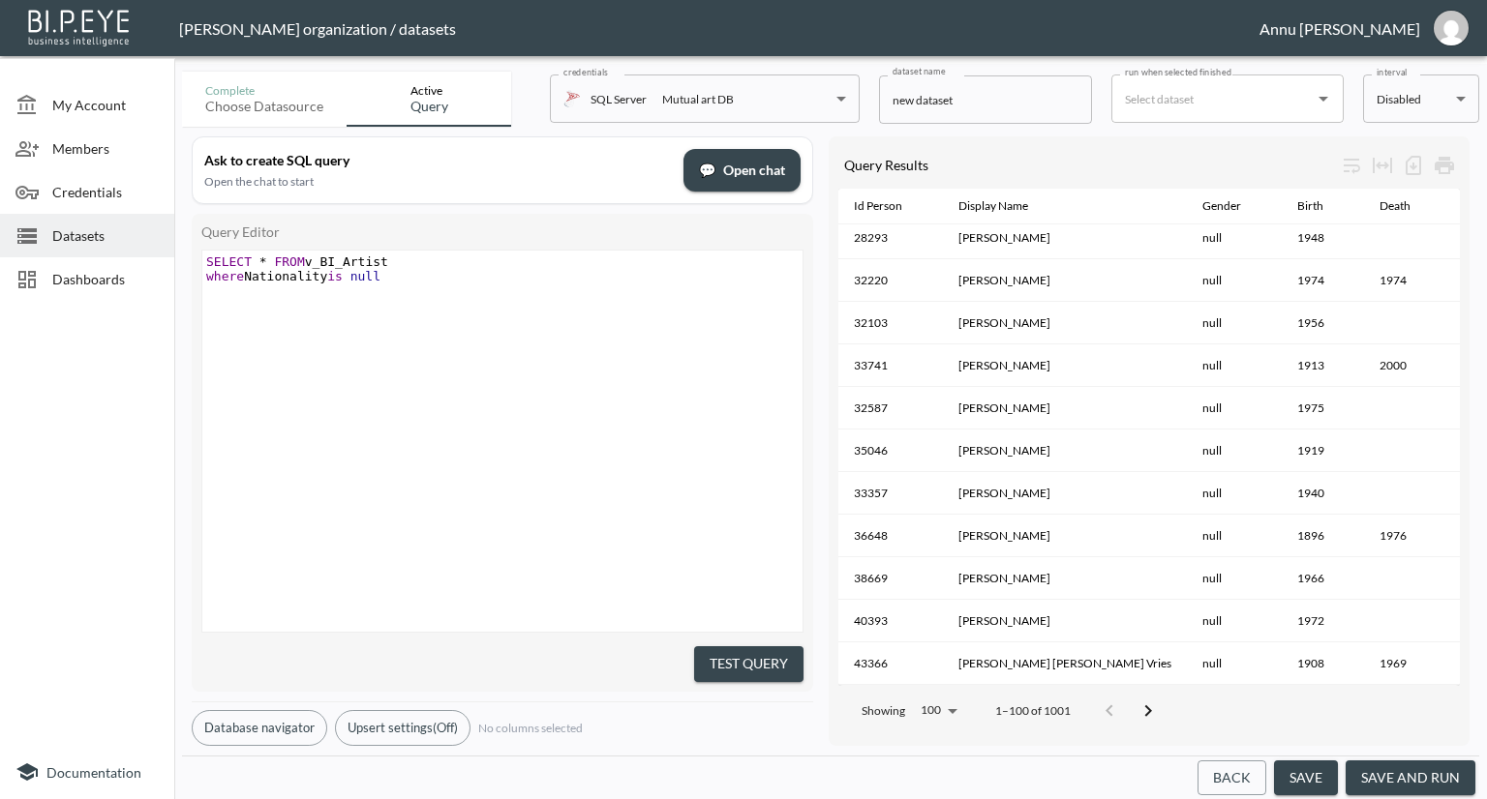
click at [444, 299] on div "xxxxxxxxxx SELECT * FROM v_BI_Artist where Nationality is null" at bounding box center [526, 466] width 648 height 430
type textarea "JOIN v_BI_ArtworkArtist on"
type textarea "IdPerson"
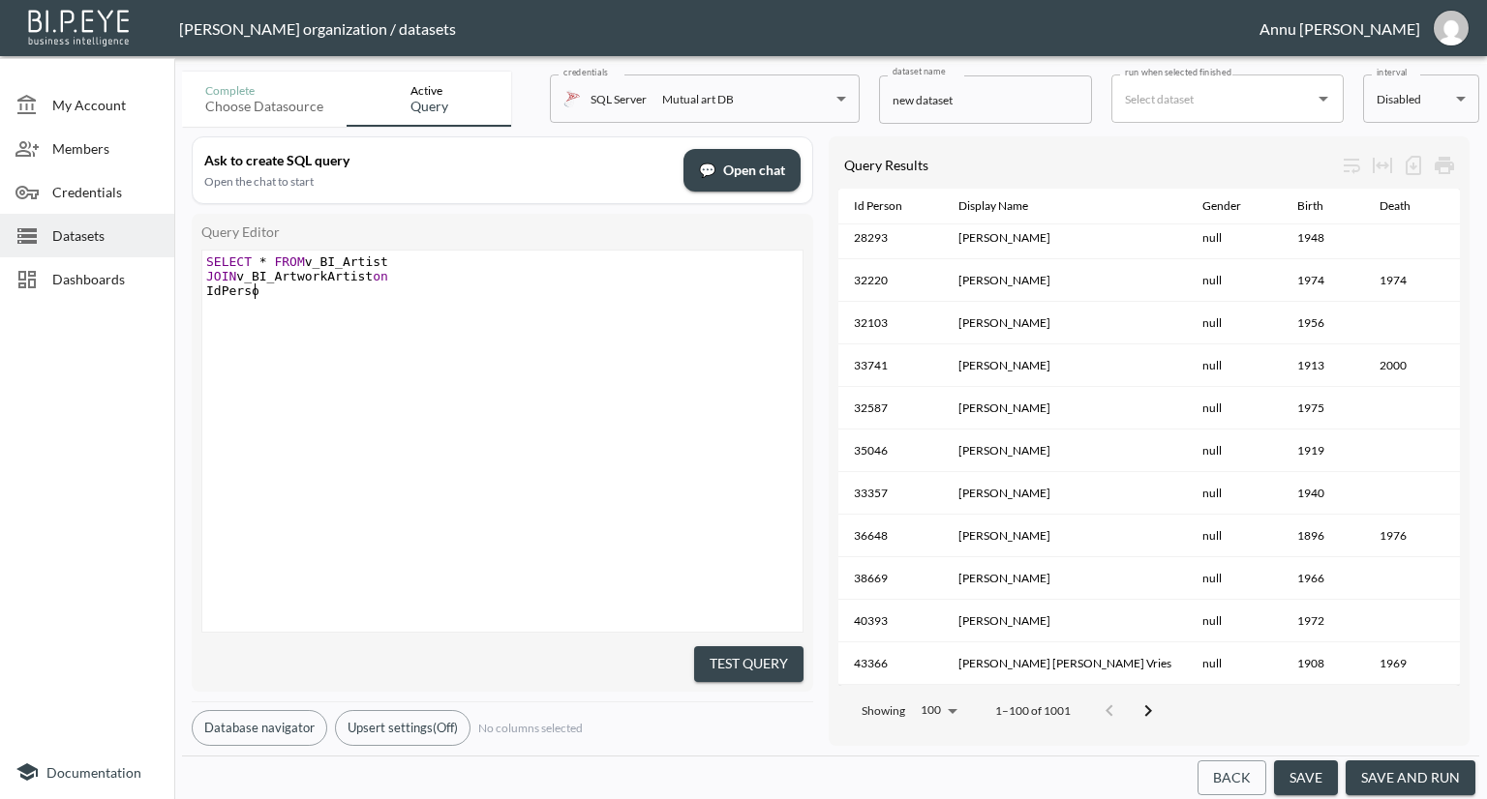
scroll to position [0, 55]
click at [461, 255] on pre "SELECT * FROM v_BI_Artist" at bounding box center [504, 262] width 605 height 15
type textarea "a"
click at [364, 276] on span "JOIN v_BI_ArtworkArtist on" at bounding box center [301, 276] width 190 height 15
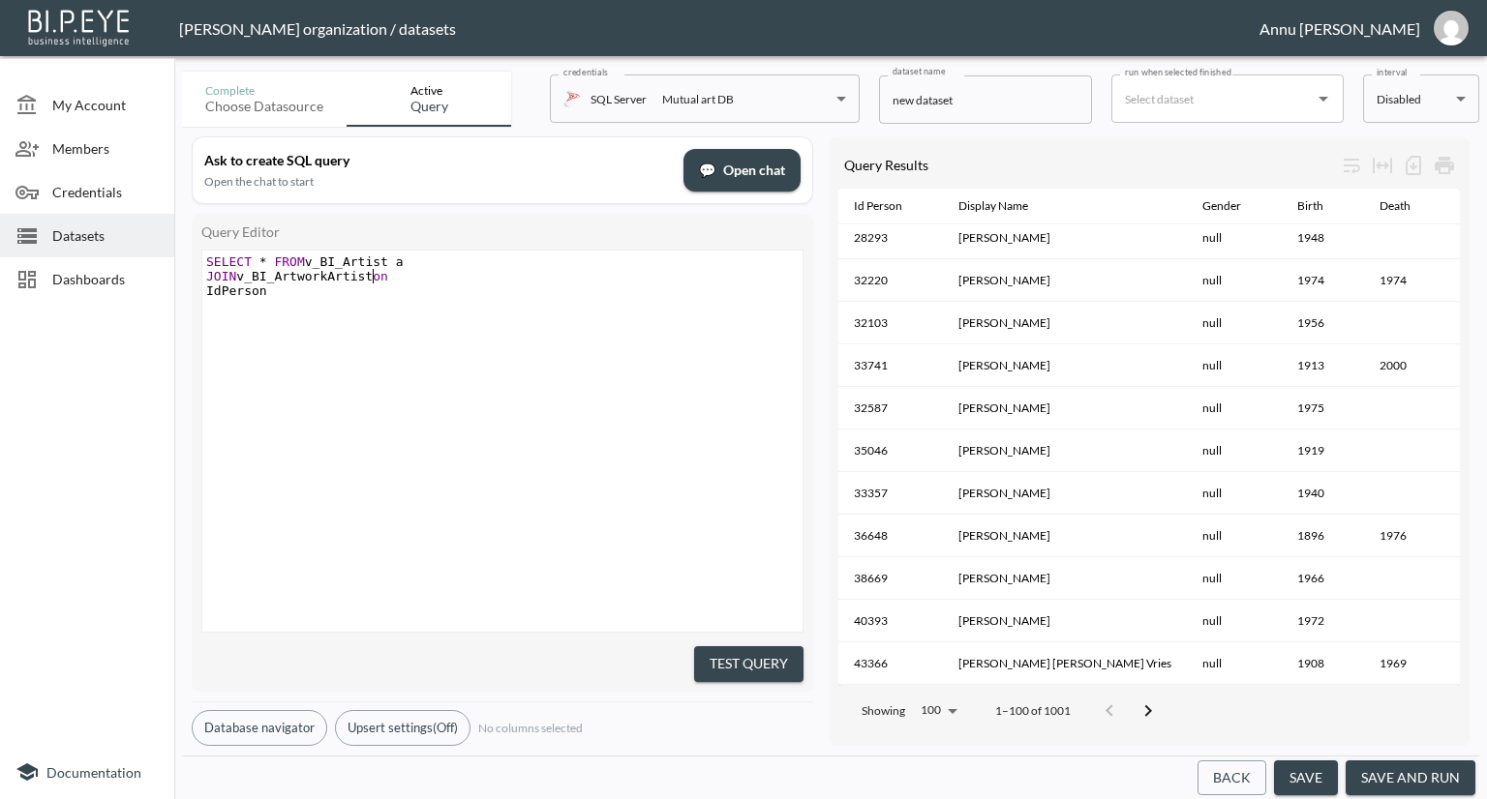
type textarea "aa"
click at [206, 291] on span "IdPerson" at bounding box center [236, 291] width 61 height 15
type textarea "a."
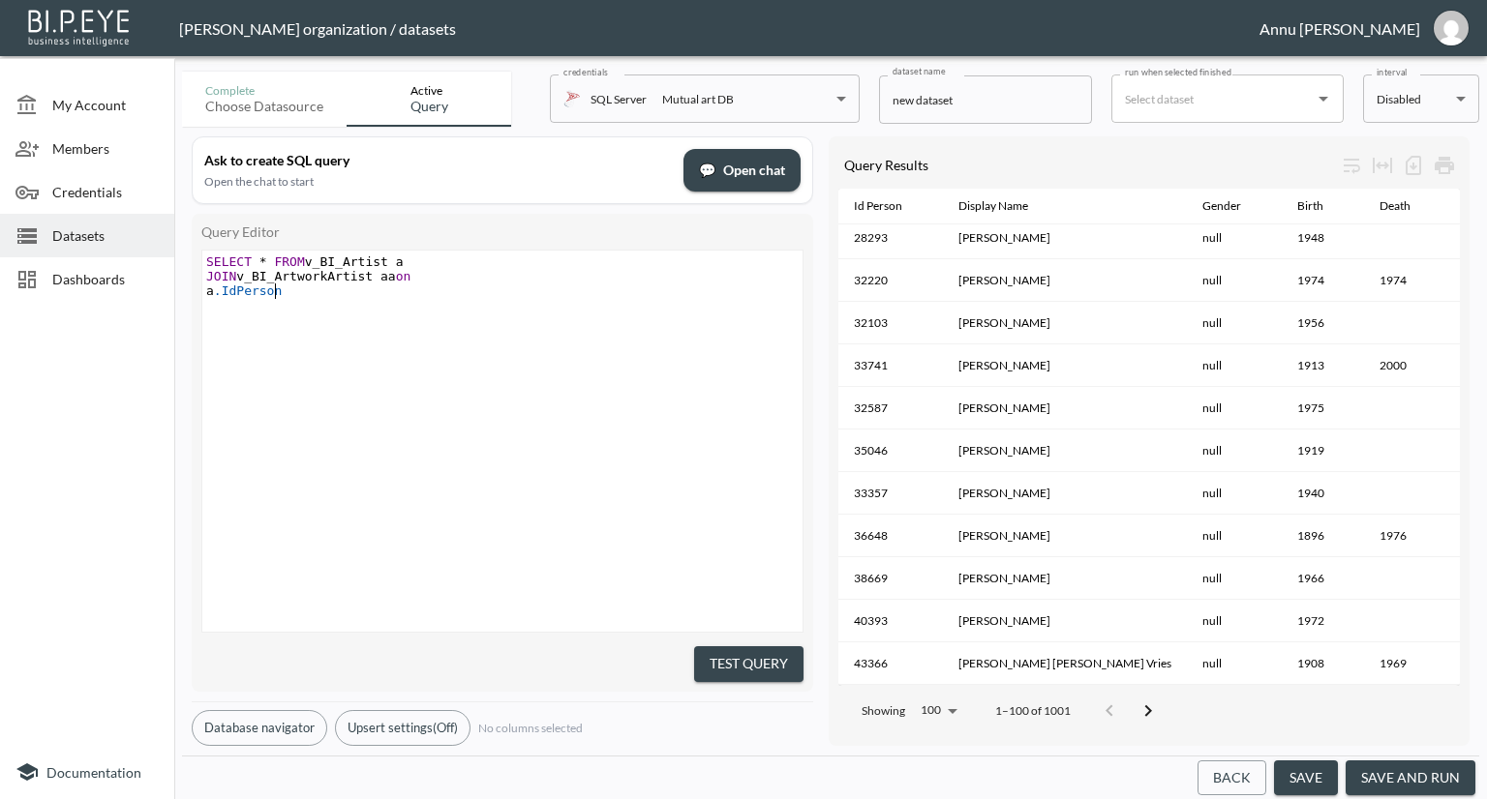
click at [287, 287] on pre "a .IdPerson" at bounding box center [504, 291] width 605 height 15
type textarea "=aa.IdPerson"
type textarea "and a.Nationaliy"
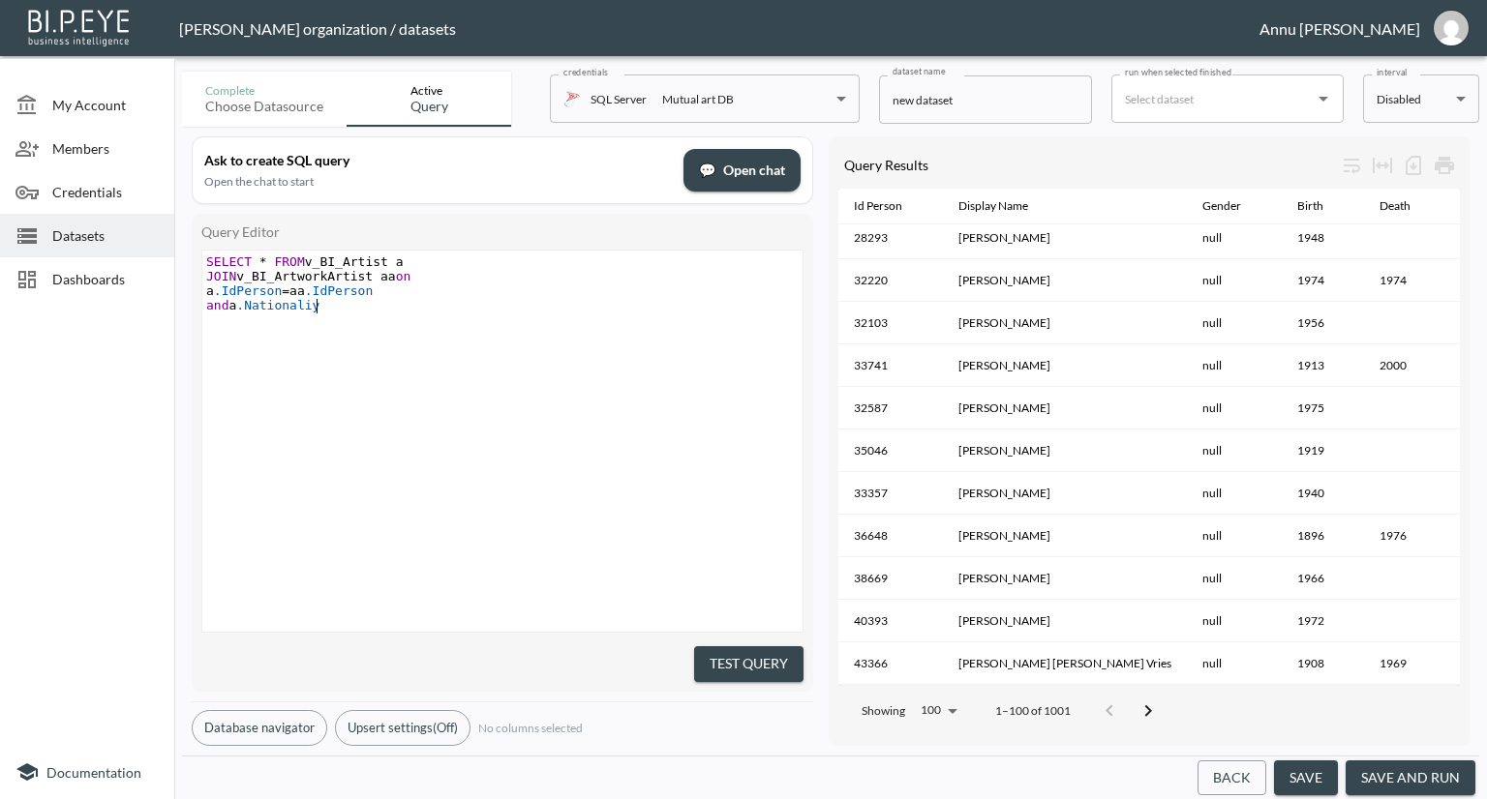
scroll to position [0, 112]
type textarea "y"
type textarea "ty is null"
click at [719, 647] on button "Test Query" at bounding box center [748, 665] width 109 height 36
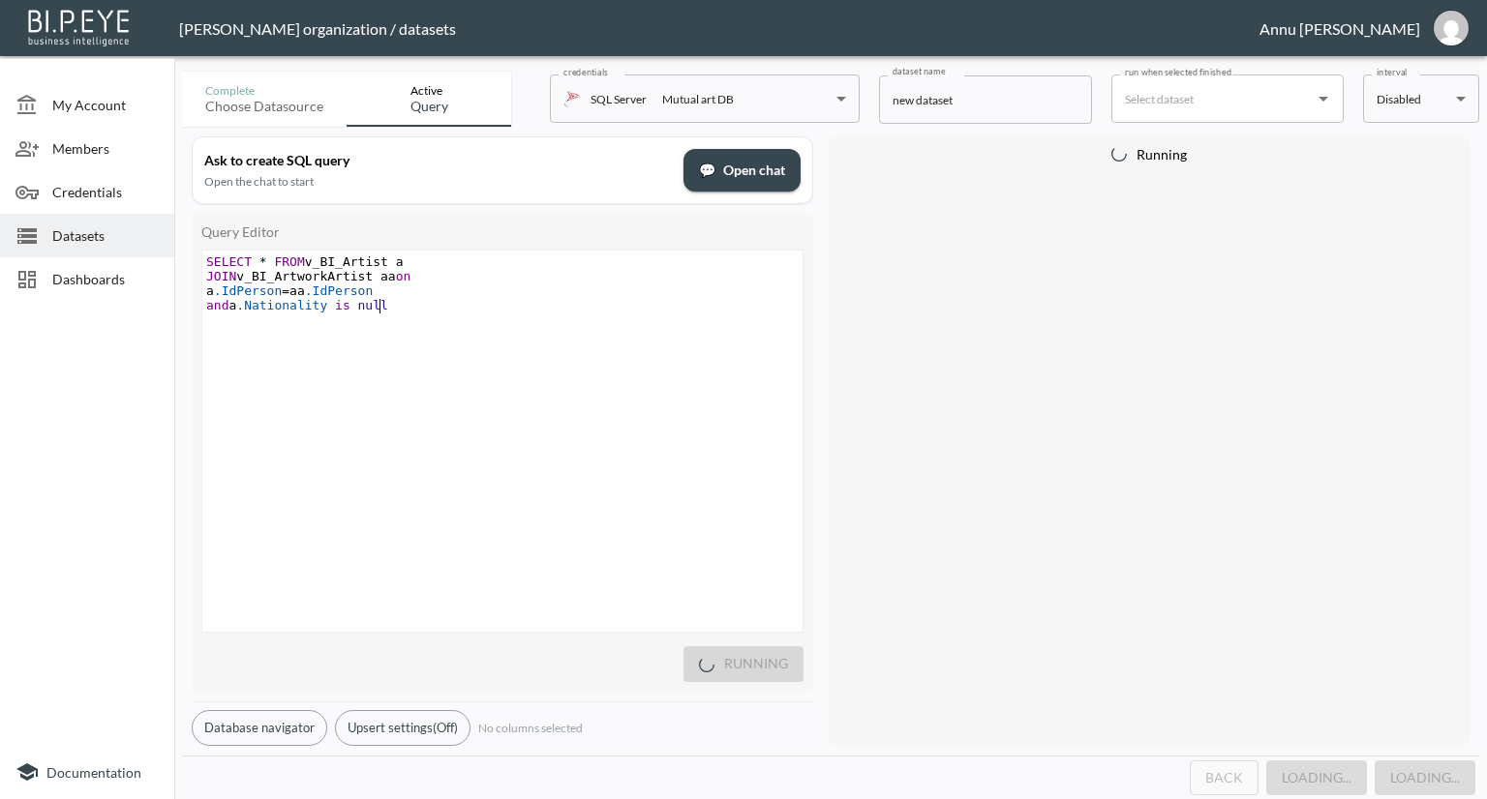
type textarea "SELECT * FROM v_BI_Artist a JOIN v_BI_ArtworkArtist aa on a.IdPerson=aa.[PERSON…"
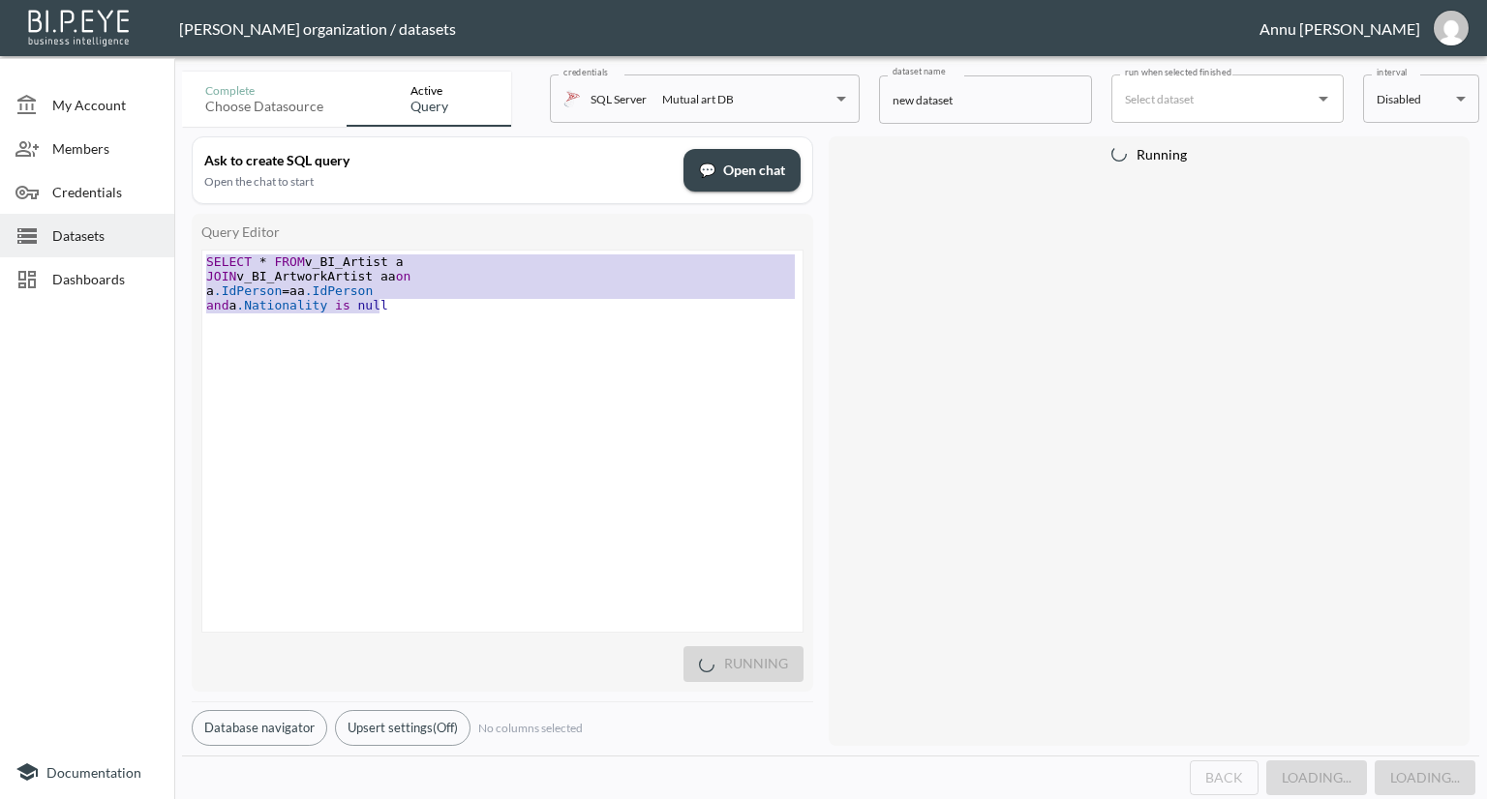
drag, startPoint x: 399, startPoint y: 307, endPoint x: 182, endPoint y: 257, distance: 222.4
click at [182, 257] on div "Ask to create SQL query Open the chat to start 💬 Open chat Query Editor SELECT …" at bounding box center [830, 441] width 1297 height 629
click at [117, 237] on span "Datasets" at bounding box center [105, 236] width 106 height 20
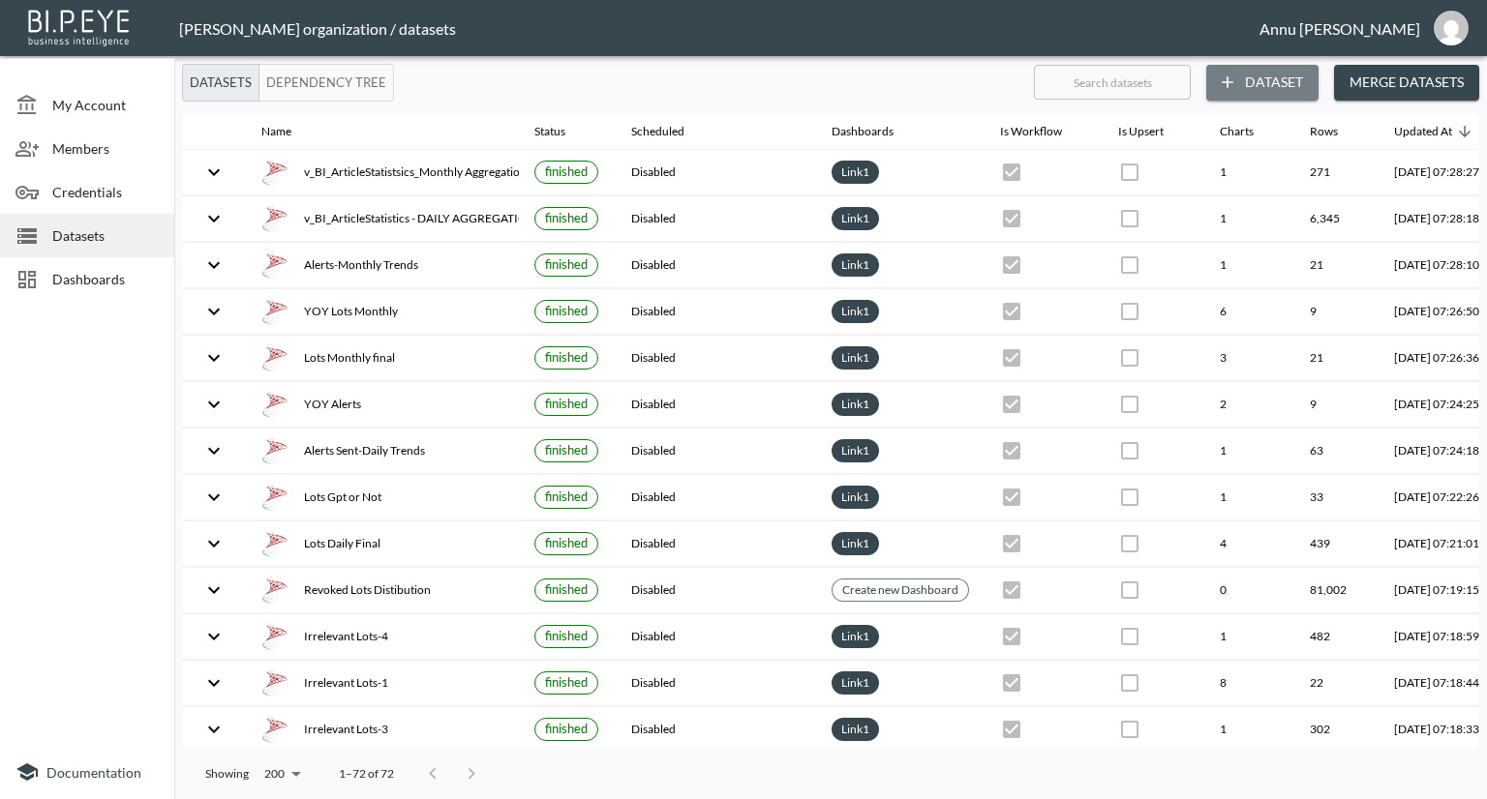
click at [1241, 83] on button "Dataset" at bounding box center [1262, 83] width 112 height 36
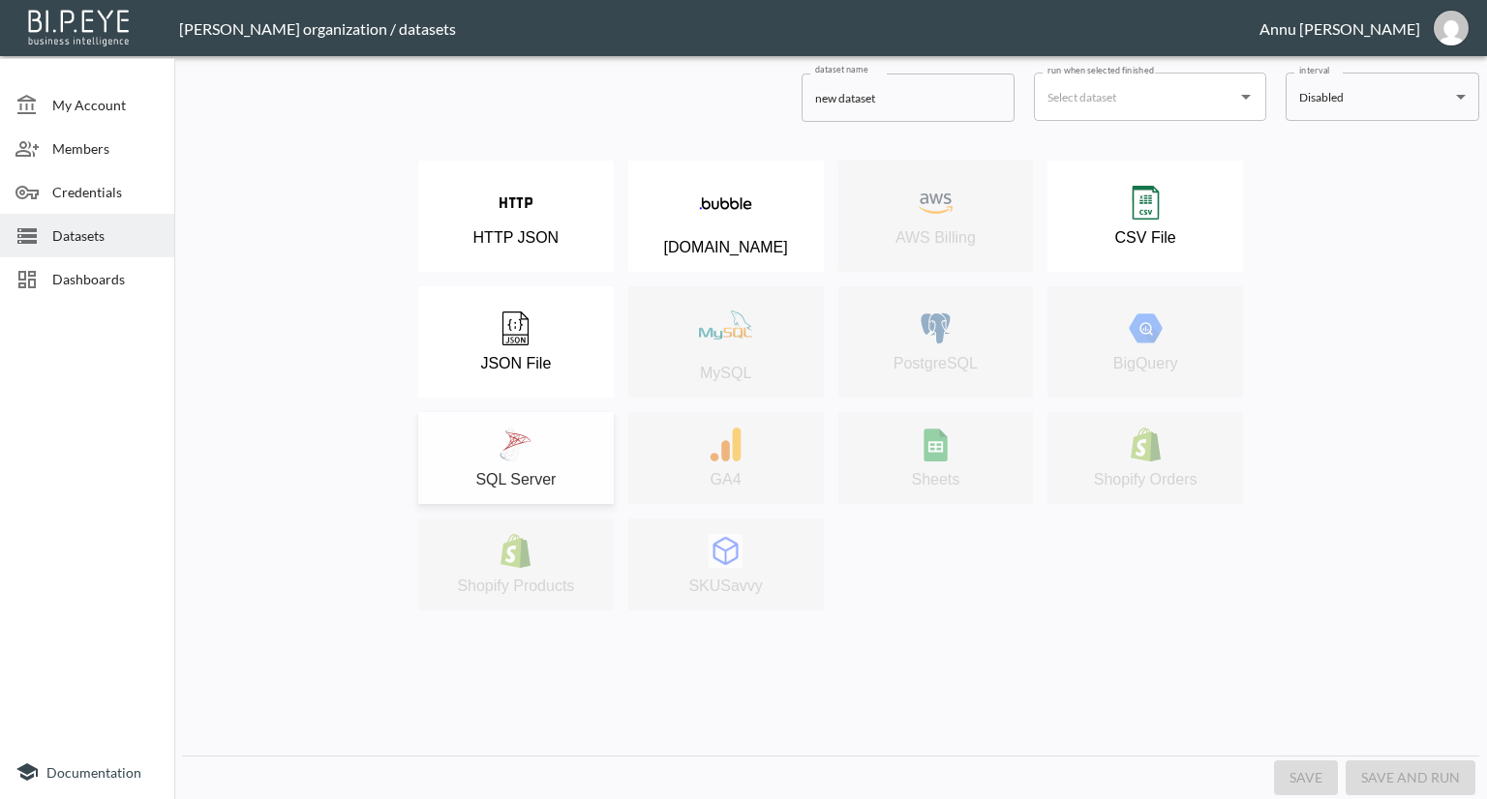
click at [546, 420] on button "SQL Server" at bounding box center [516, 458] width 196 height 92
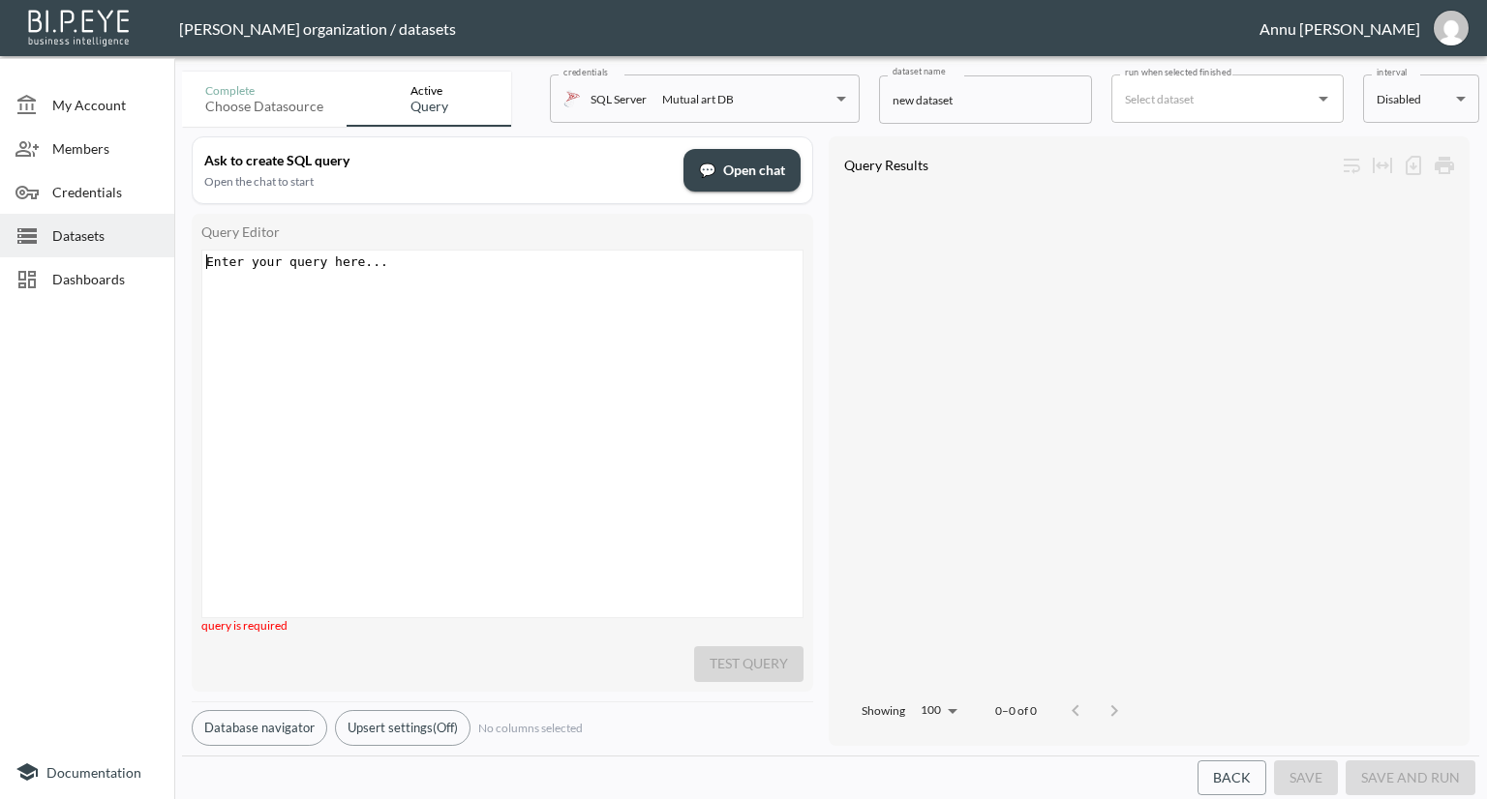
click at [464, 276] on div "Enter your query here... xxxxxxxxxx ​" at bounding box center [526, 458] width 648 height 415
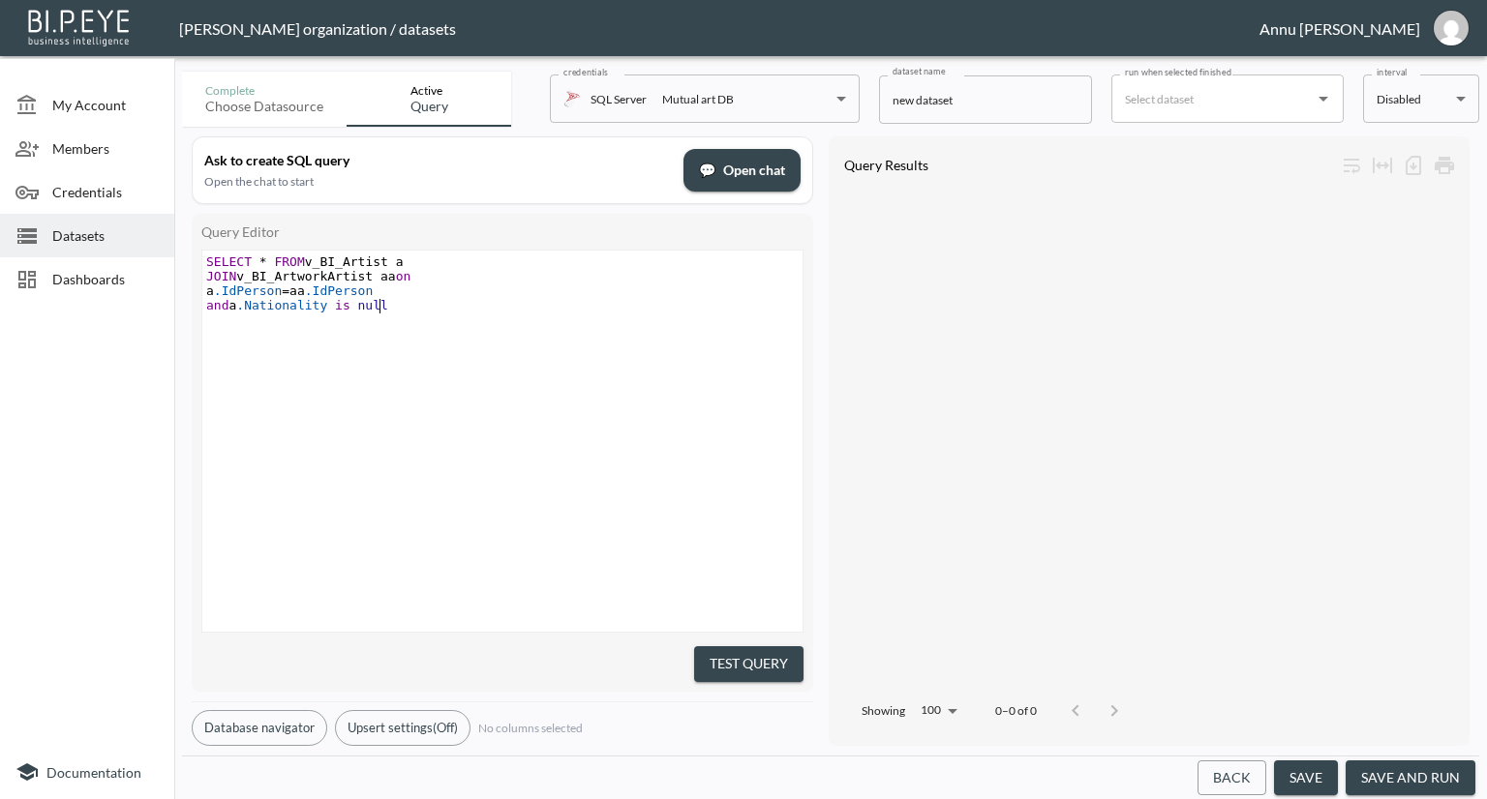
click at [383, 304] on pre "and a .Nationality is null" at bounding box center [504, 305] width 605 height 15
type textarea "and aa.typeName"
click at [265, 318] on span ".typeName" at bounding box center [278, 320] width 68 height 15
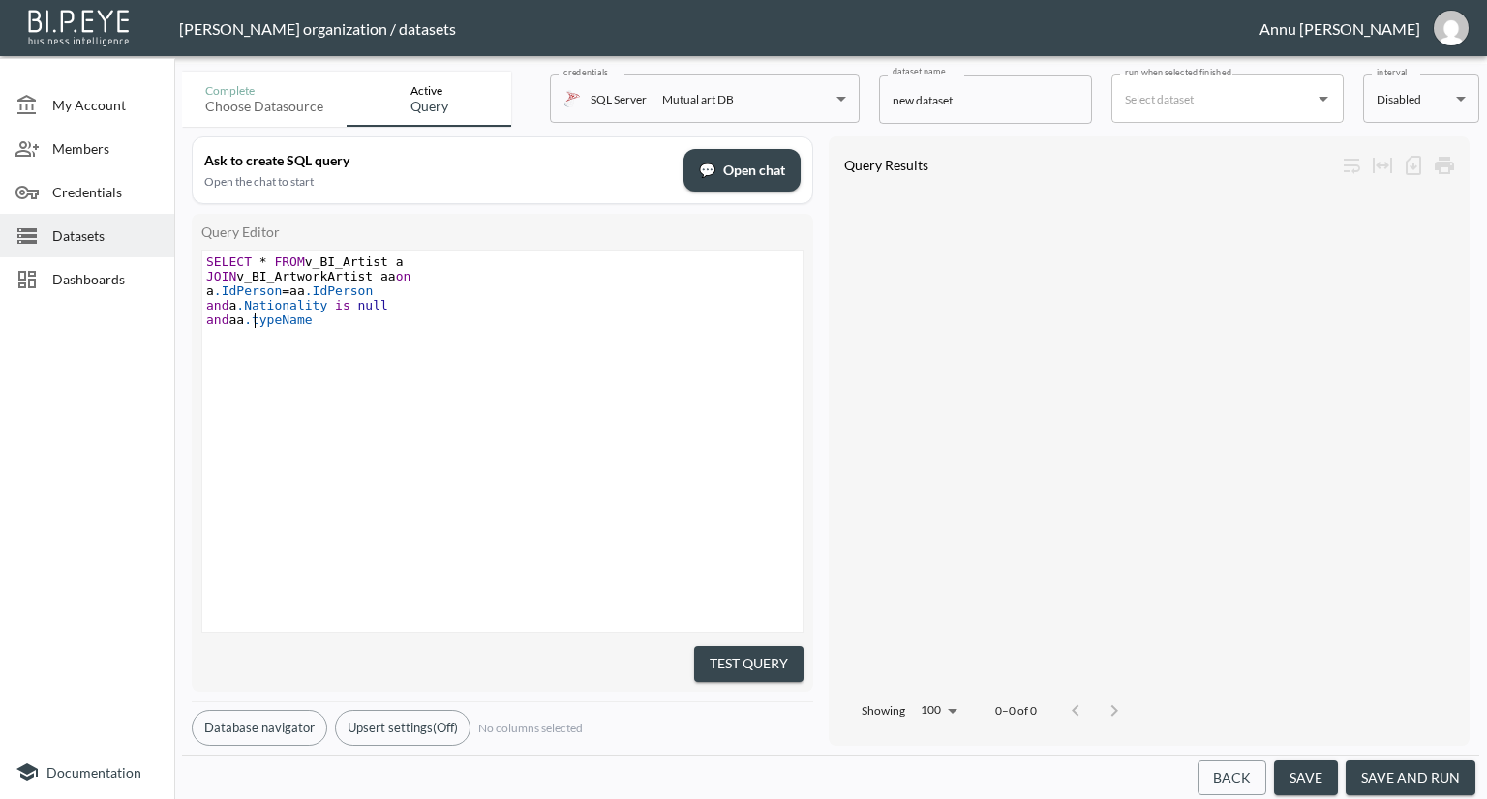
click at [256, 319] on span ".typeName" at bounding box center [278, 320] width 68 height 15
click at [259, 319] on span ".typeName" at bounding box center [278, 320] width 68 height 15
type textarea "T"
click at [322, 323] on pre "and aa .TypeName" at bounding box center [504, 320] width 605 height 15
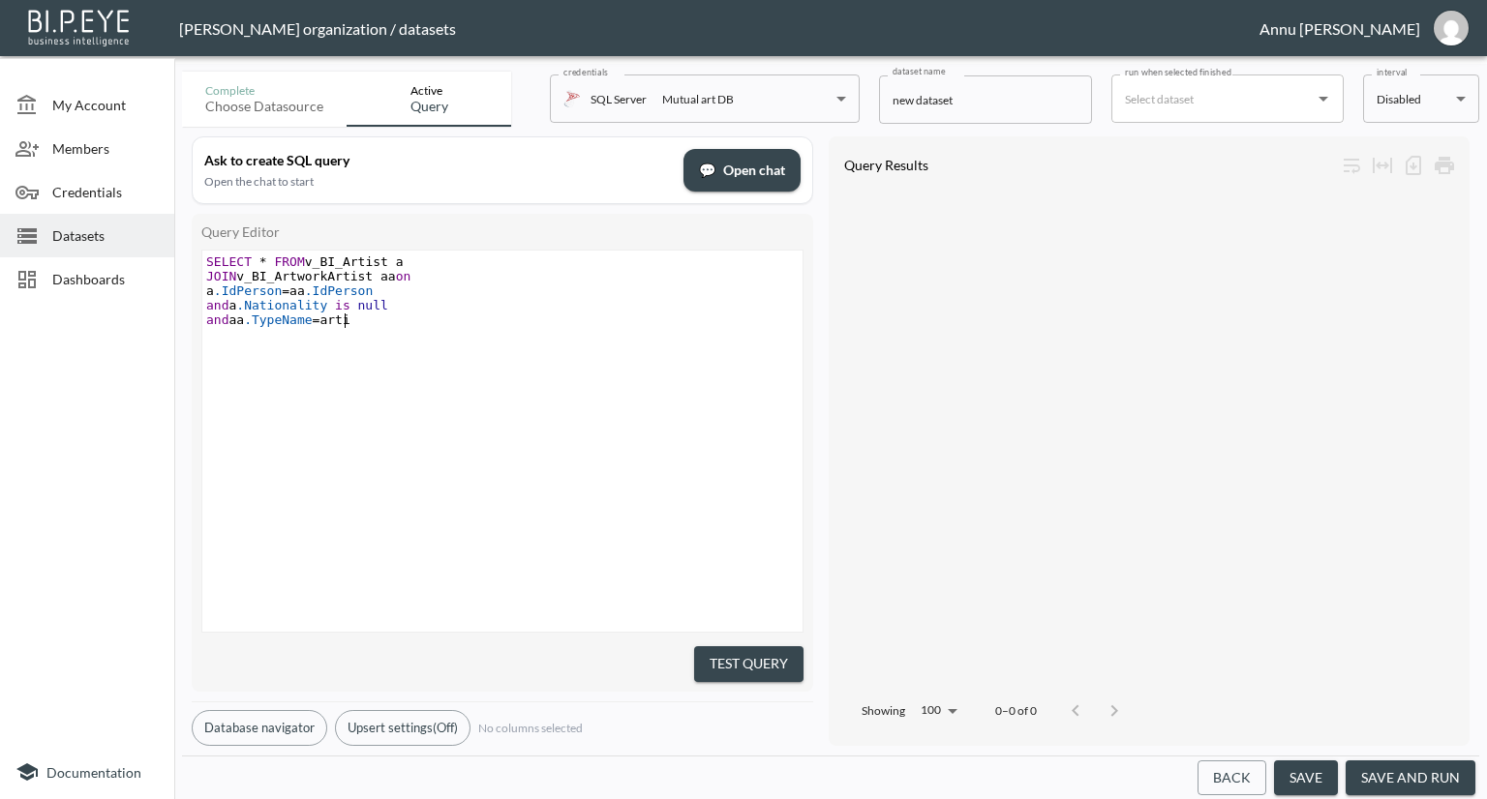
type textarea "=artist"
click at [325, 323] on span "and aa .TypeName = artist" at bounding box center [285, 320] width 159 height 15
type textarea "A"
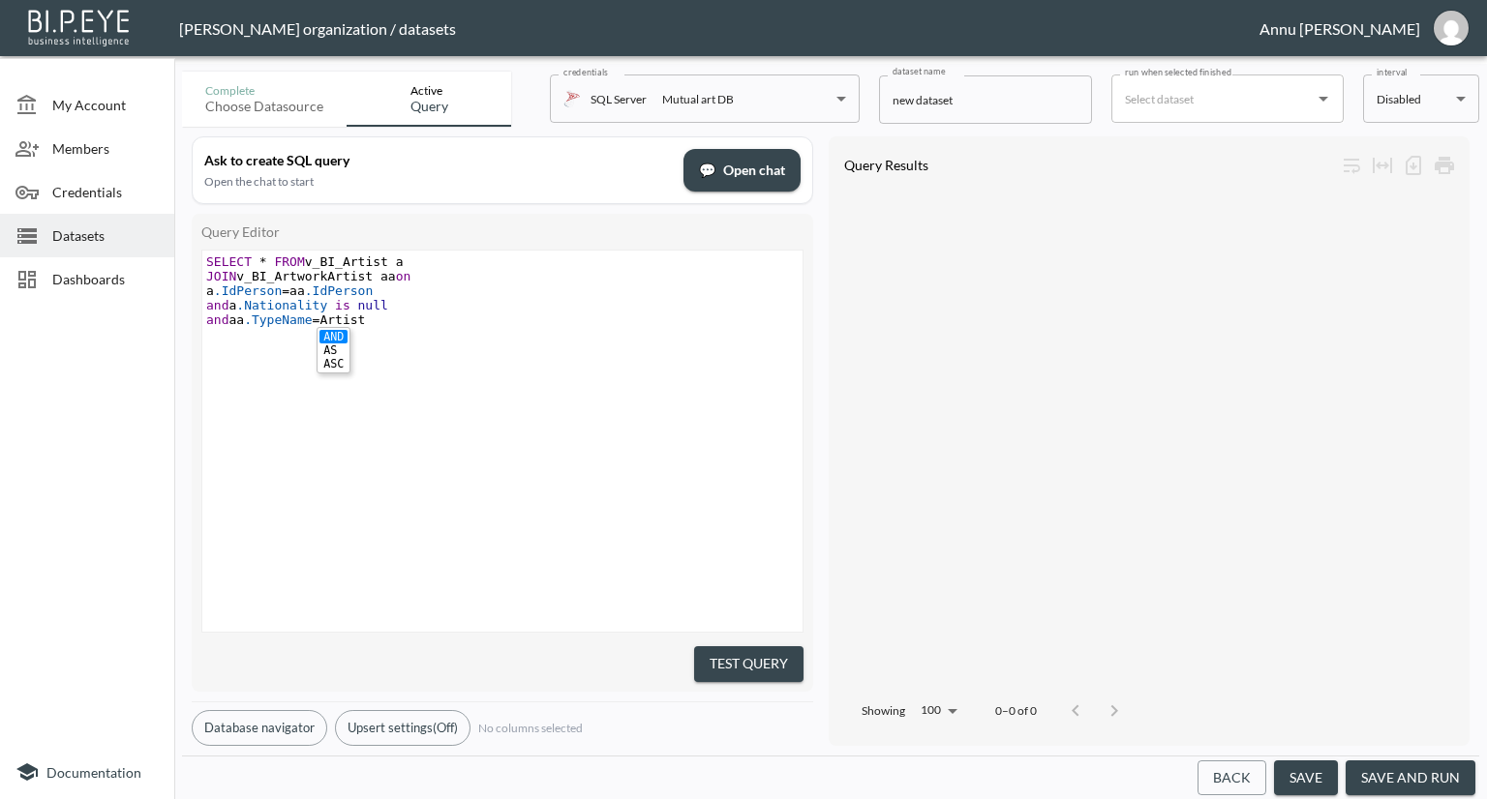
click at [755, 660] on button "Test Query" at bounding box center [748, 665] width 109 height 36
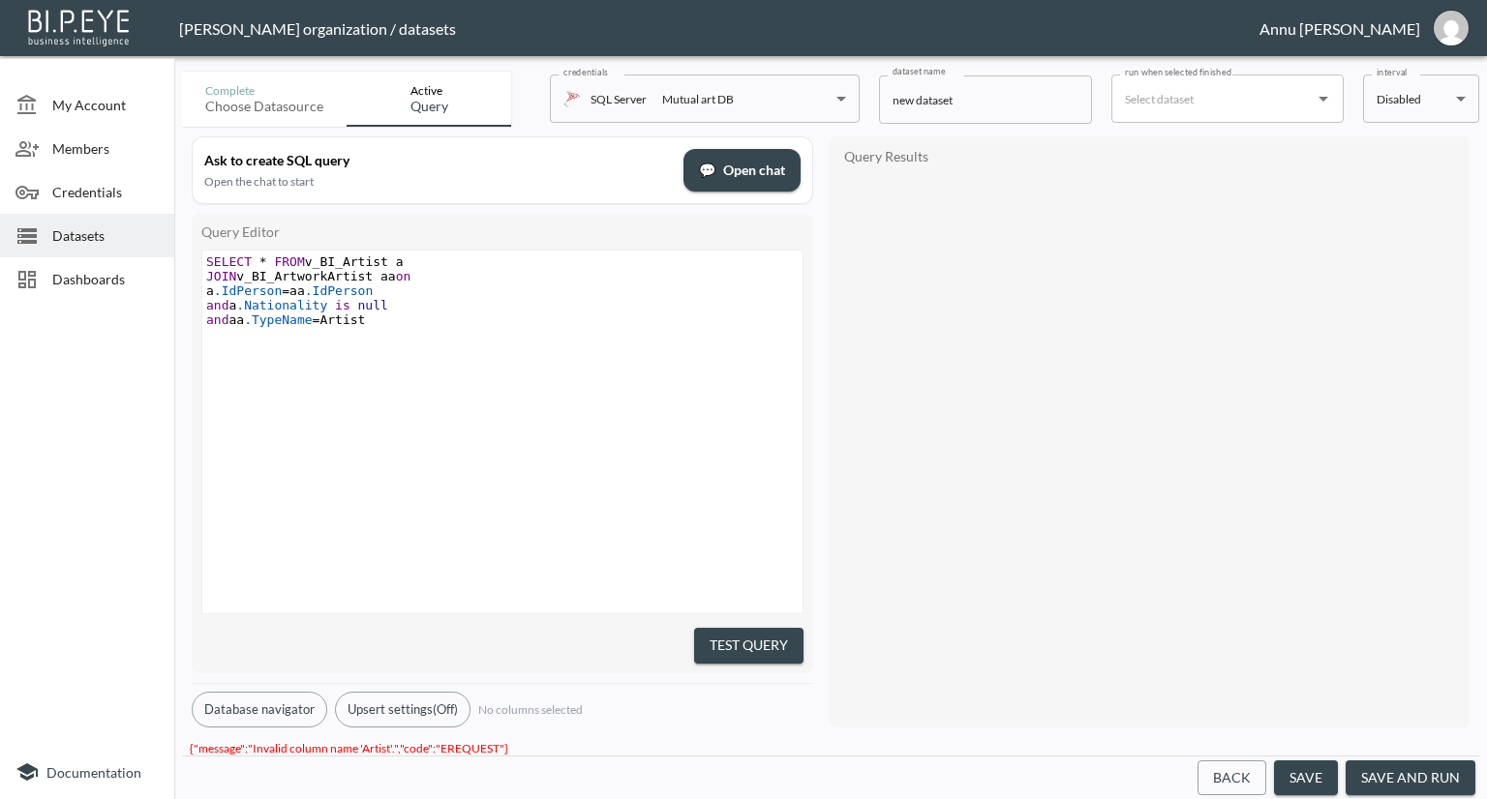
click at [319, 322] on span "and aa .TypeName = Artist" at bounding box center [285, 320] width 159 height 15
type textarea "''"
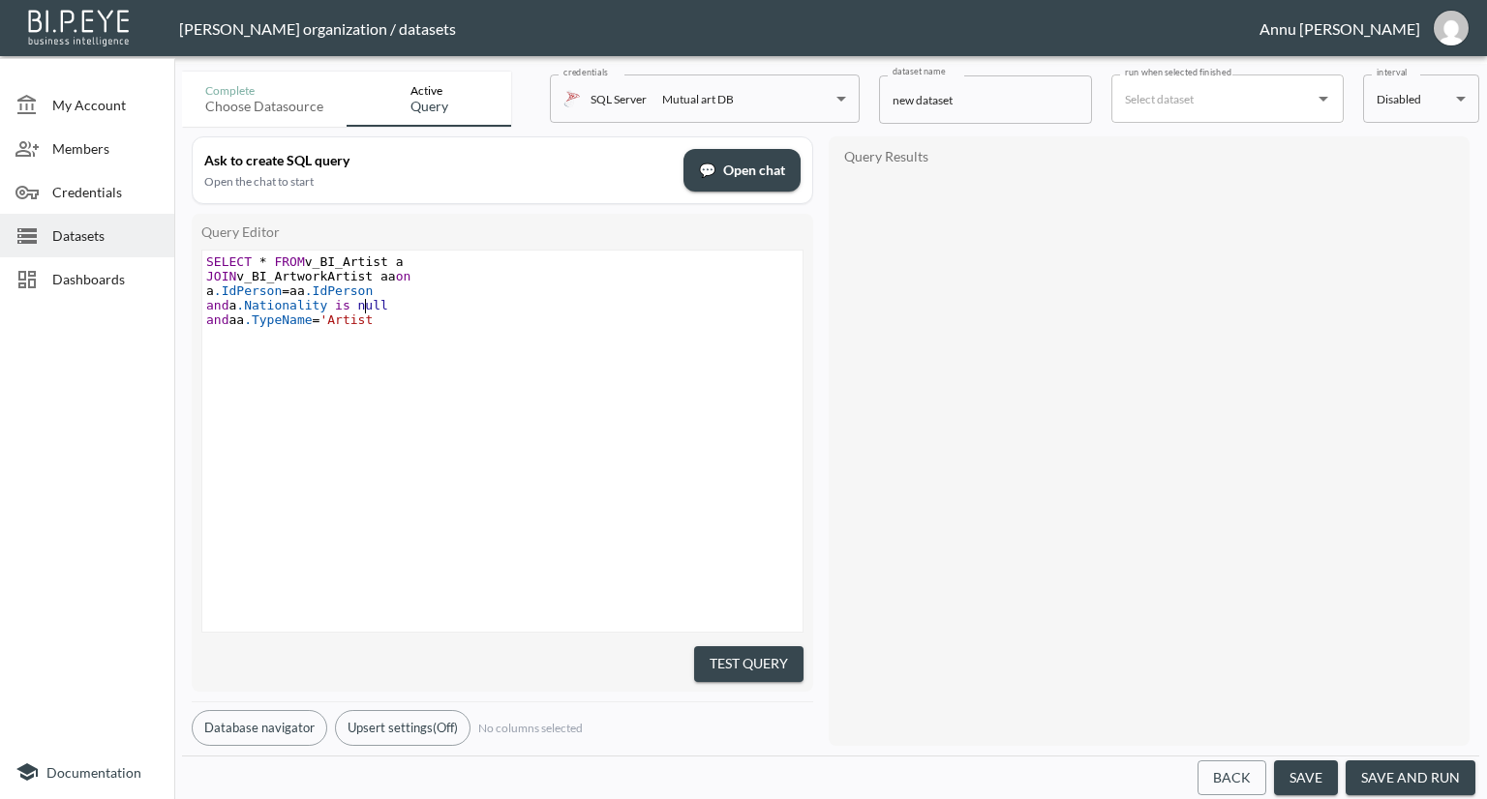
click at [368, 313] on pre "and aa .TypeName = 'Artist" at bounding box center [504, 320] width 605 height 15
click at [373, 320] on pre "and aa .TypeName = 'Artist" at bounding box center [504, 320] width 605 height 15
type textarea "''"
click at [779, 648] on button "Test Query" at bounding box center [748, 665] width 109 height 36
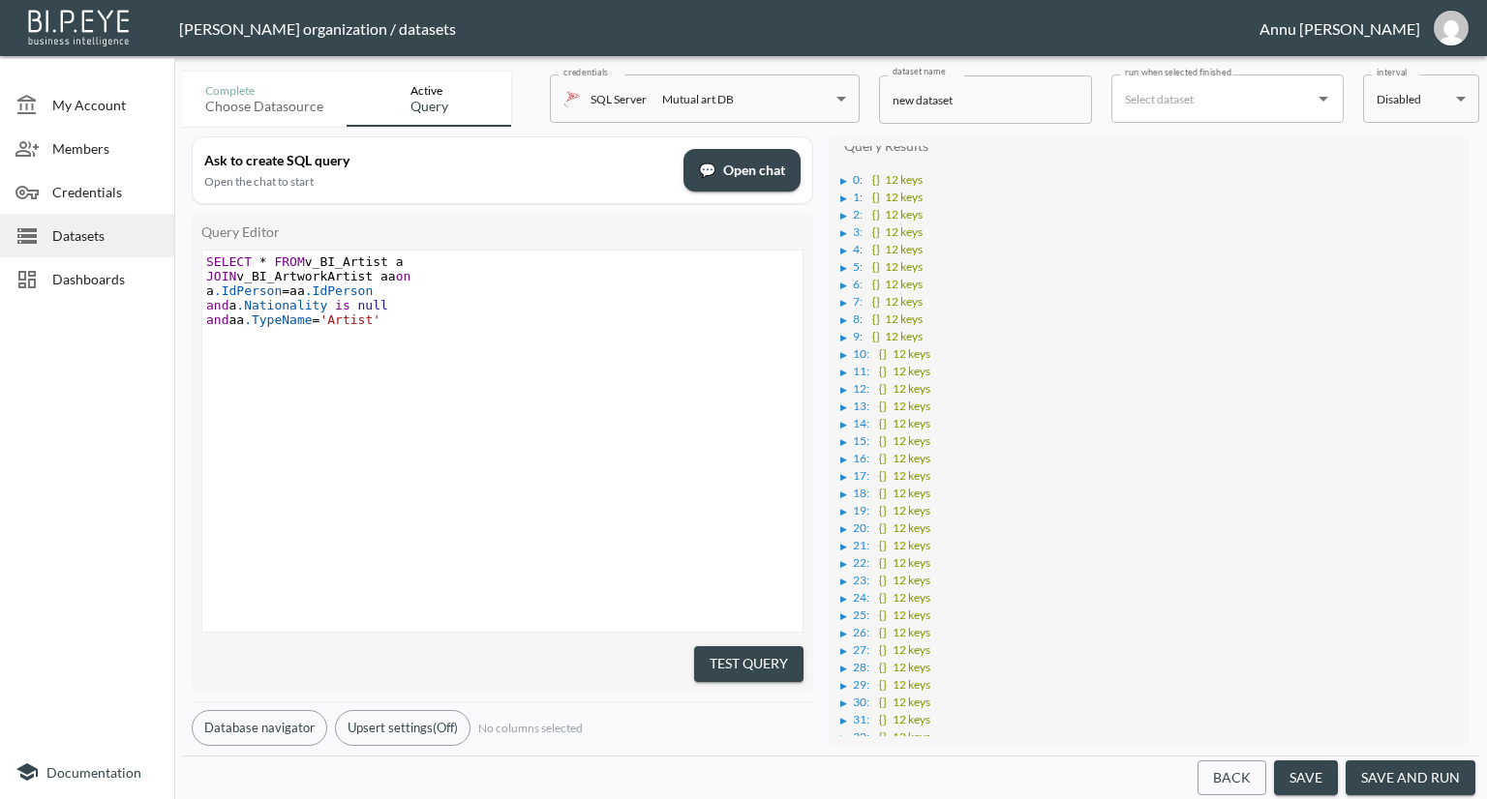
scroll to position [0, 0]
click at [842, 191] on div "▶" at bounding box center [843, 192] width 7 height 10
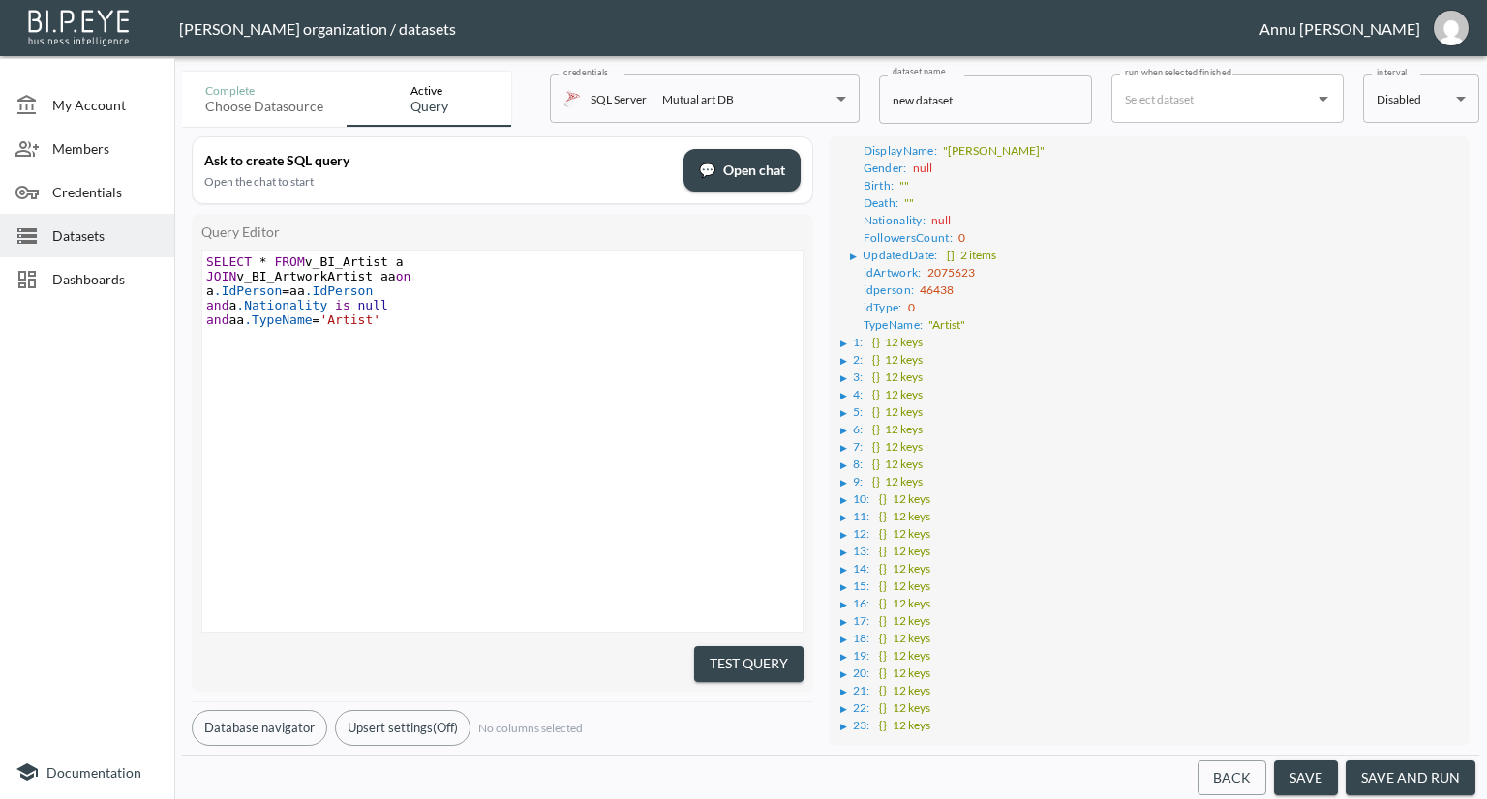
scroll to position [194, 0]
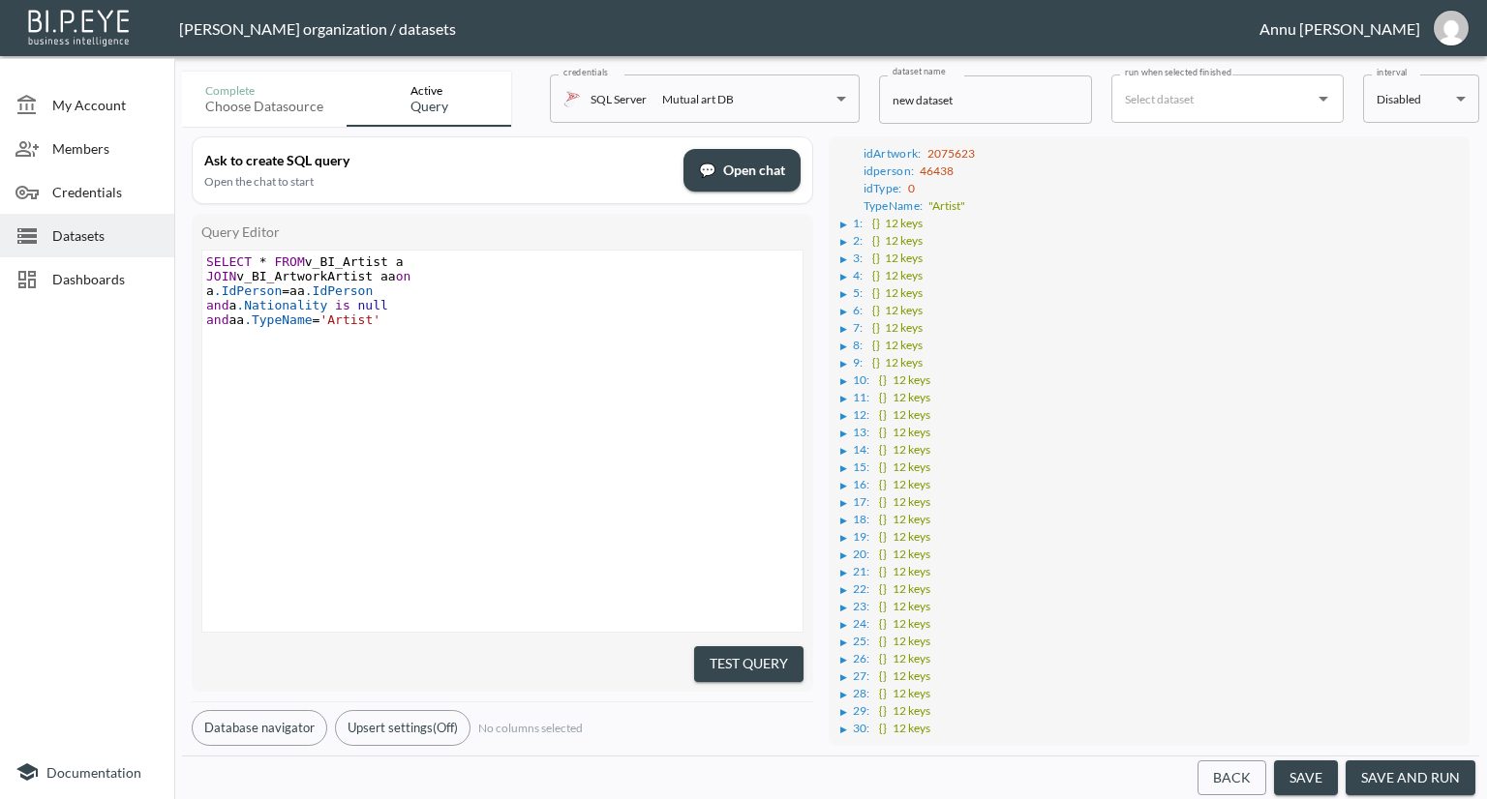
click at [844, 220] on div "▶" at bounding box center [843, 225] width 7 height 10
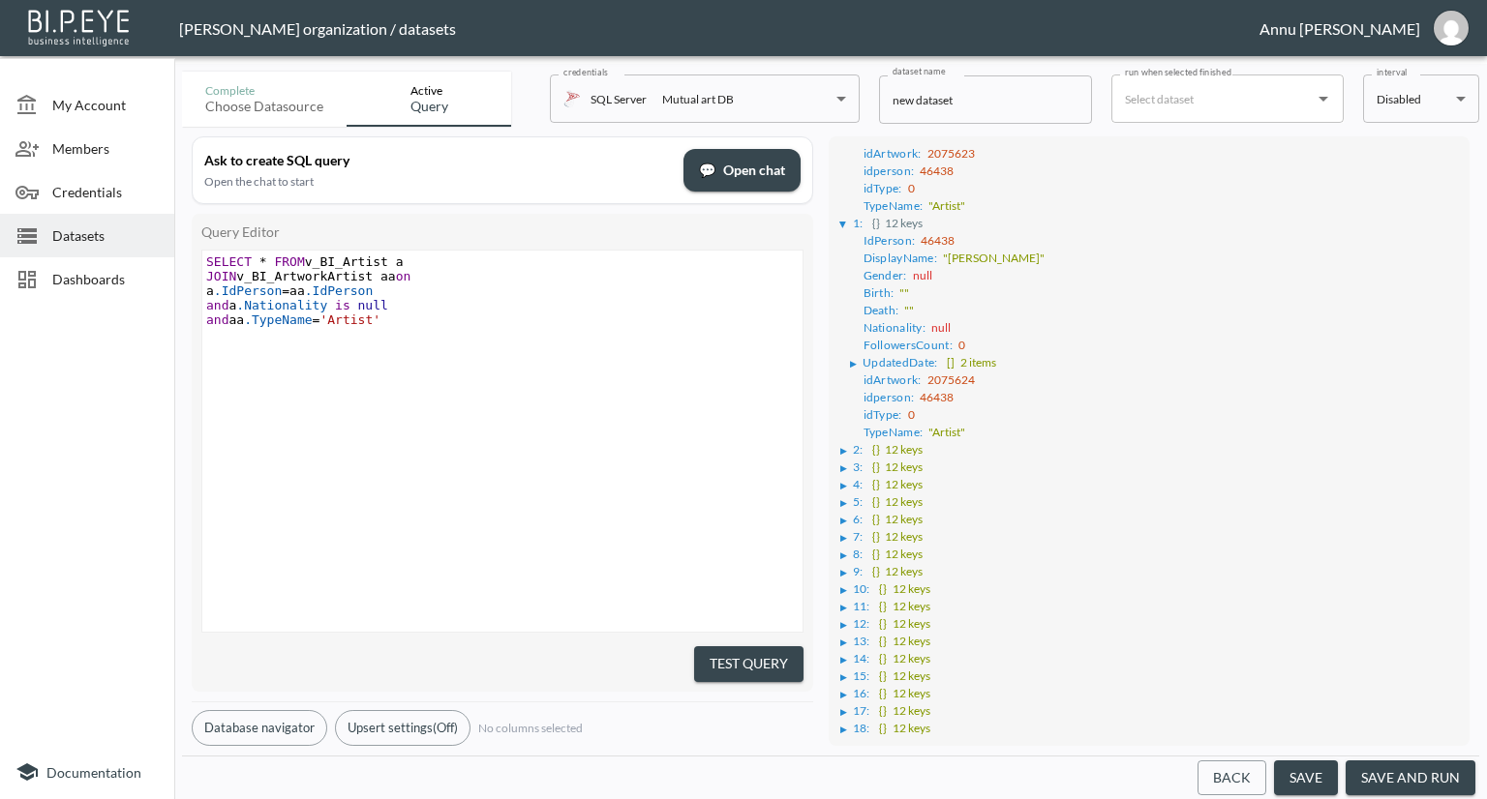
click at [844, 446] on div "▶" at bounding box center [843, 451] width 7 height 10
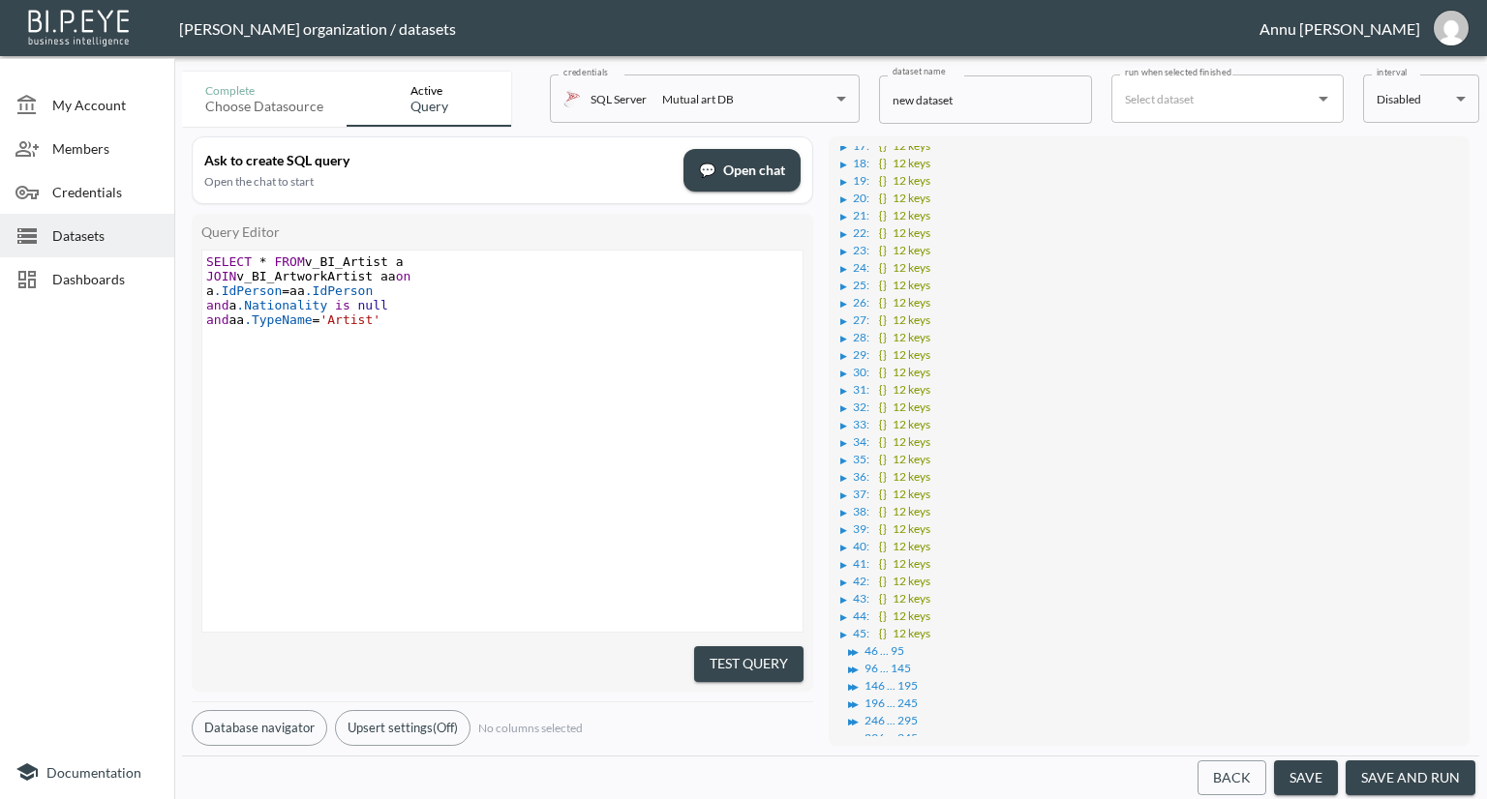
scroll to position [1244, 0]
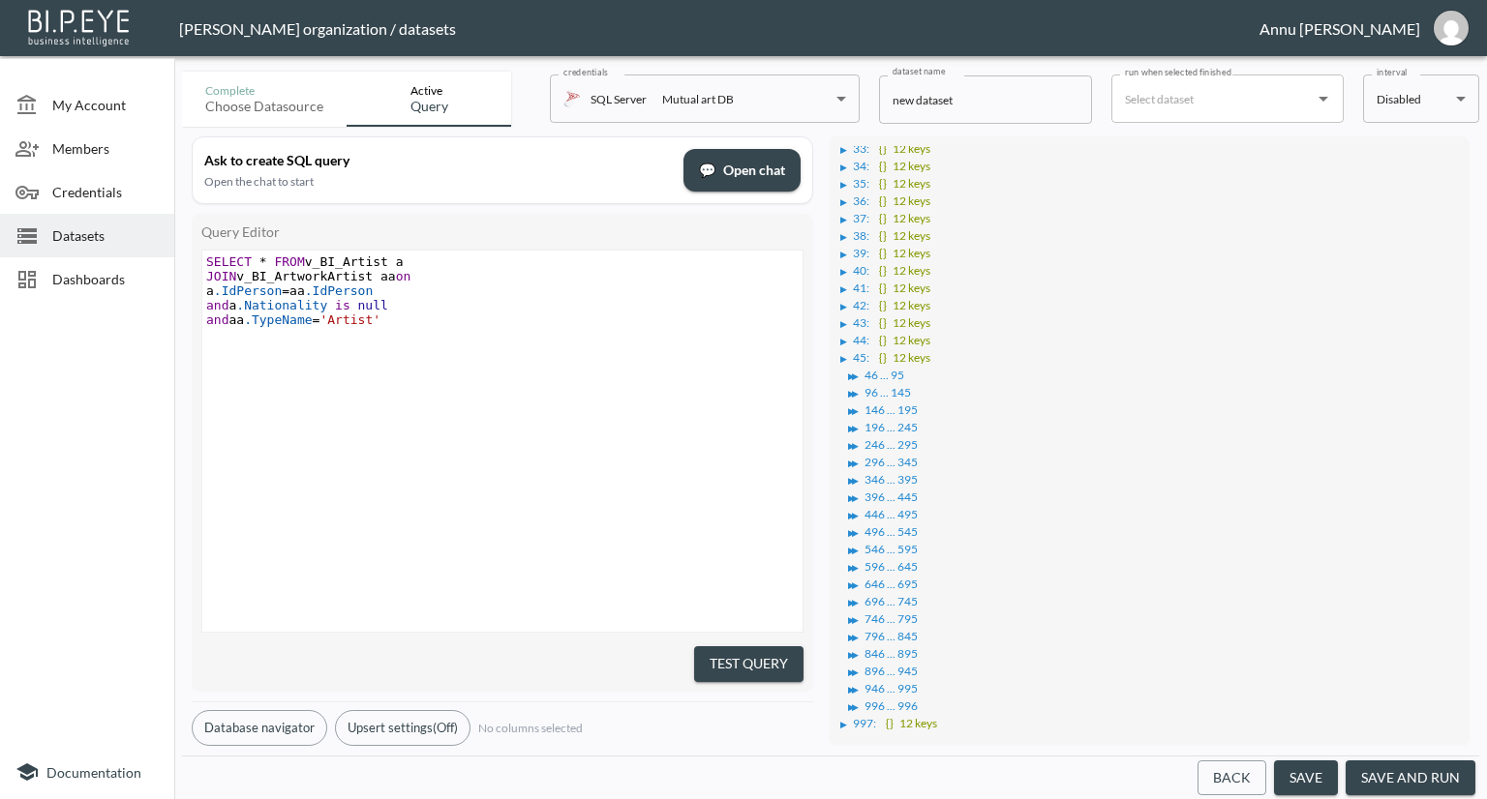
click at [1378, 774] on button "save and run" at bounding box center [1410, 779] width 130 height 36
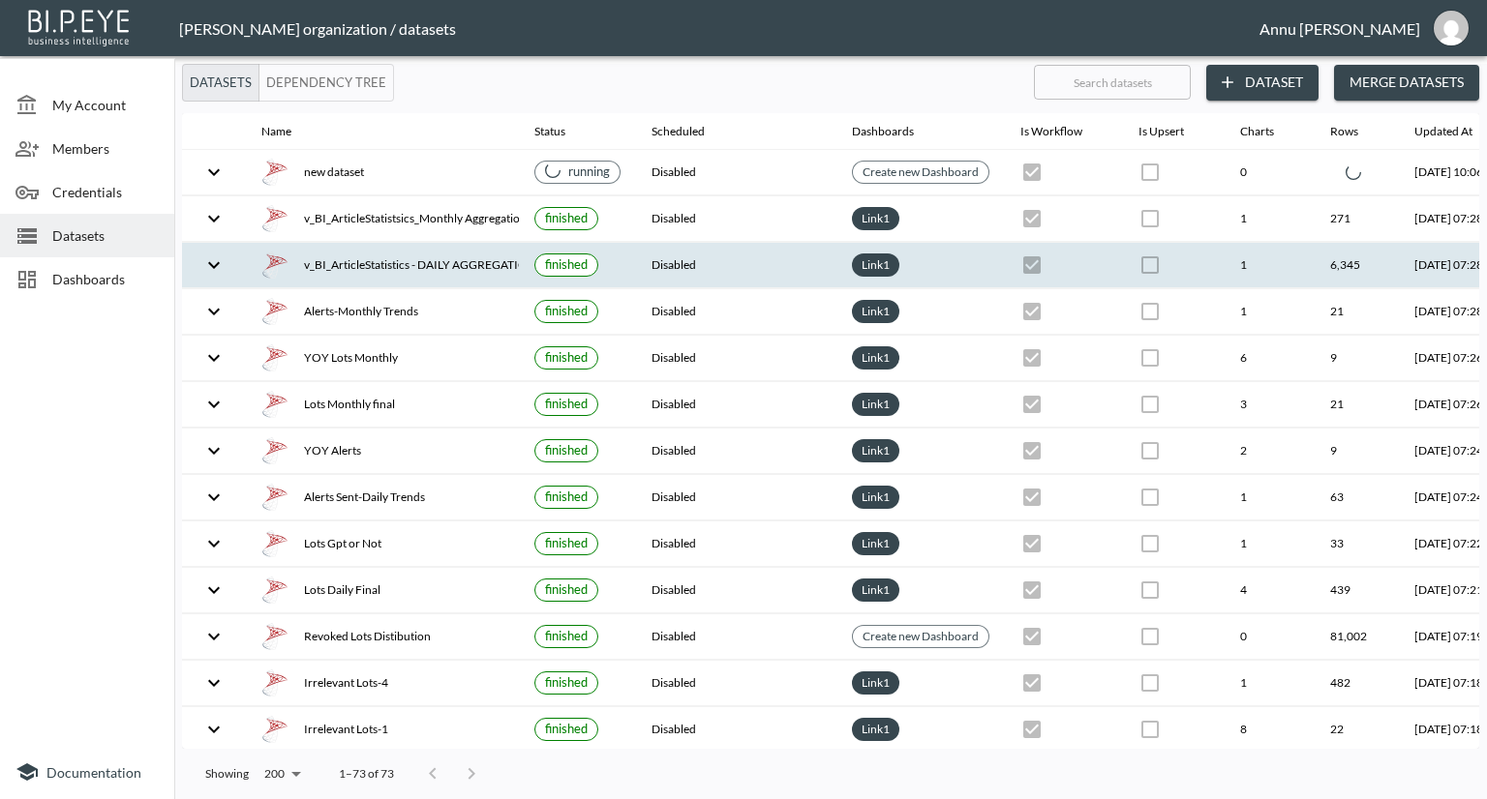
drag, startPoint x: 214, startPoint y: 179, endPoint x: 298, endPoint y: 262, distance: 118.4
click at [214, 179] on icon "expand row" at bounding box center [213, 172] width 23 height 23
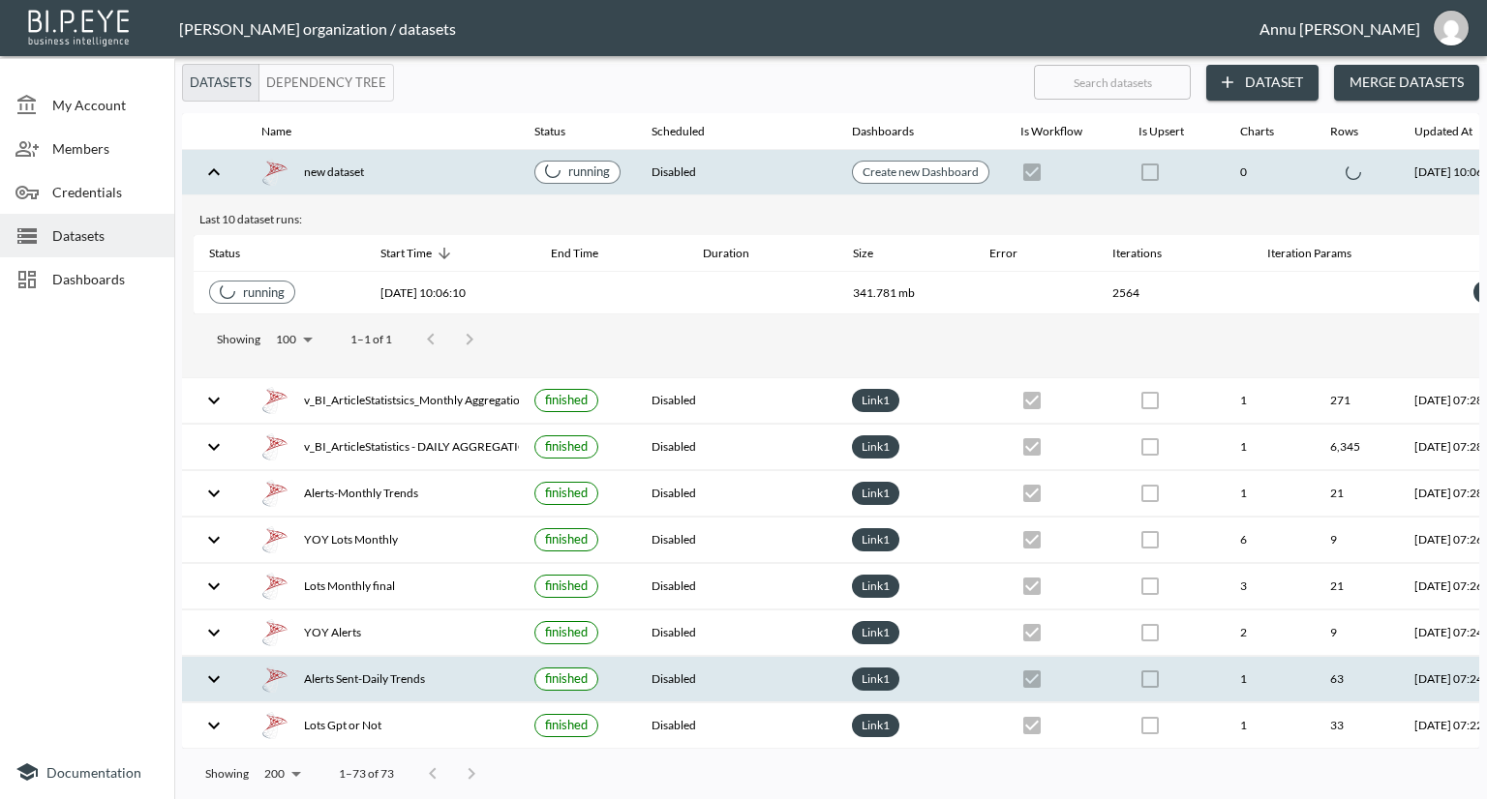
scroll to position [0, 136]
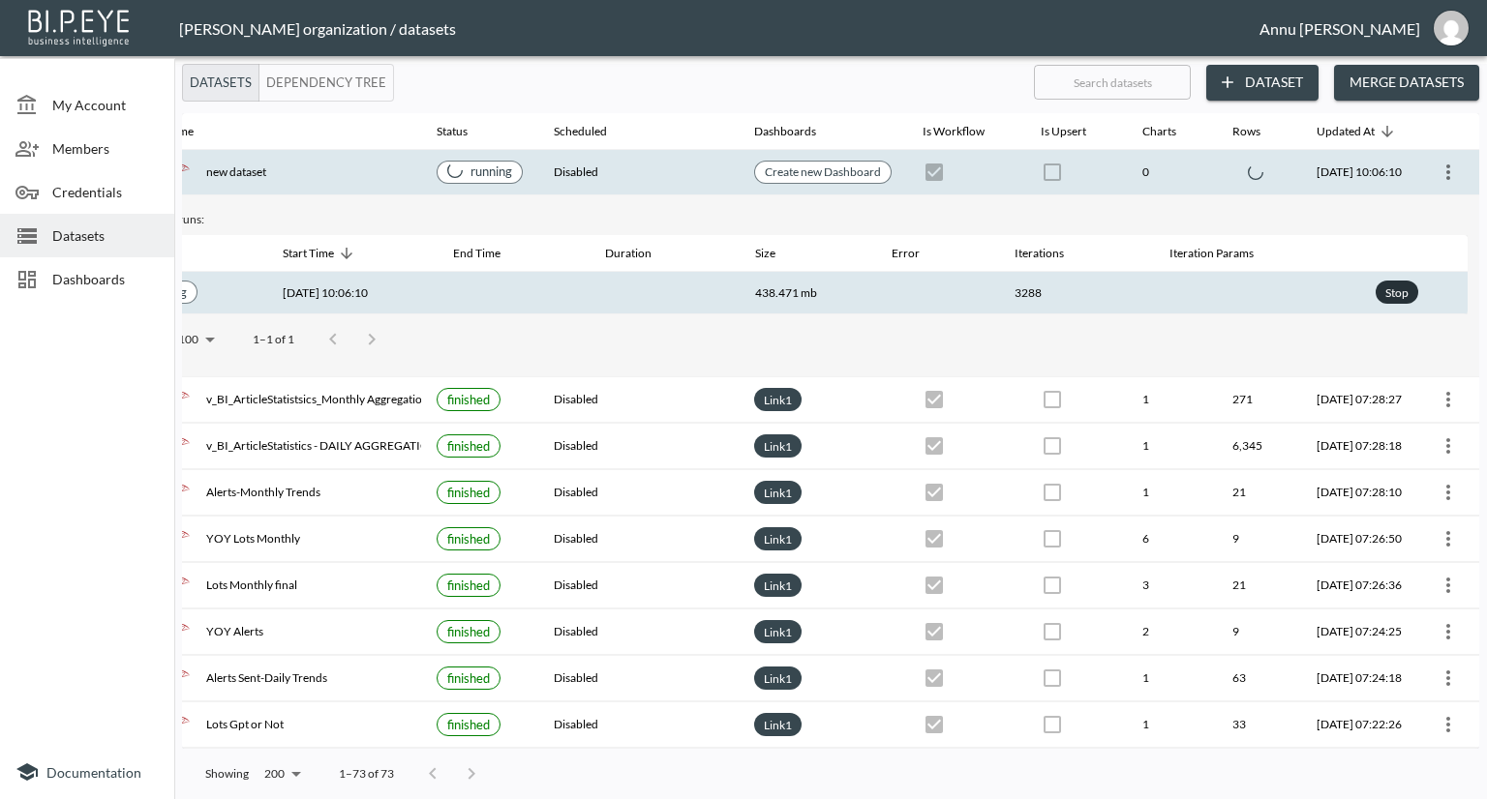
click at [1390, 287] on div "Stop" at bounding box center [1396, 293] width 31 height 24
click at [1391, 287] on div "Stop" at bounding box center [1396, 293] width 31 height 24
click at [1397, 299] on div "Stop" at bounding box center [1396, 293] width 31 height 24
click at [1384, 292] on div "Stop" at bounding box center [1396, 293] width 31 height 24
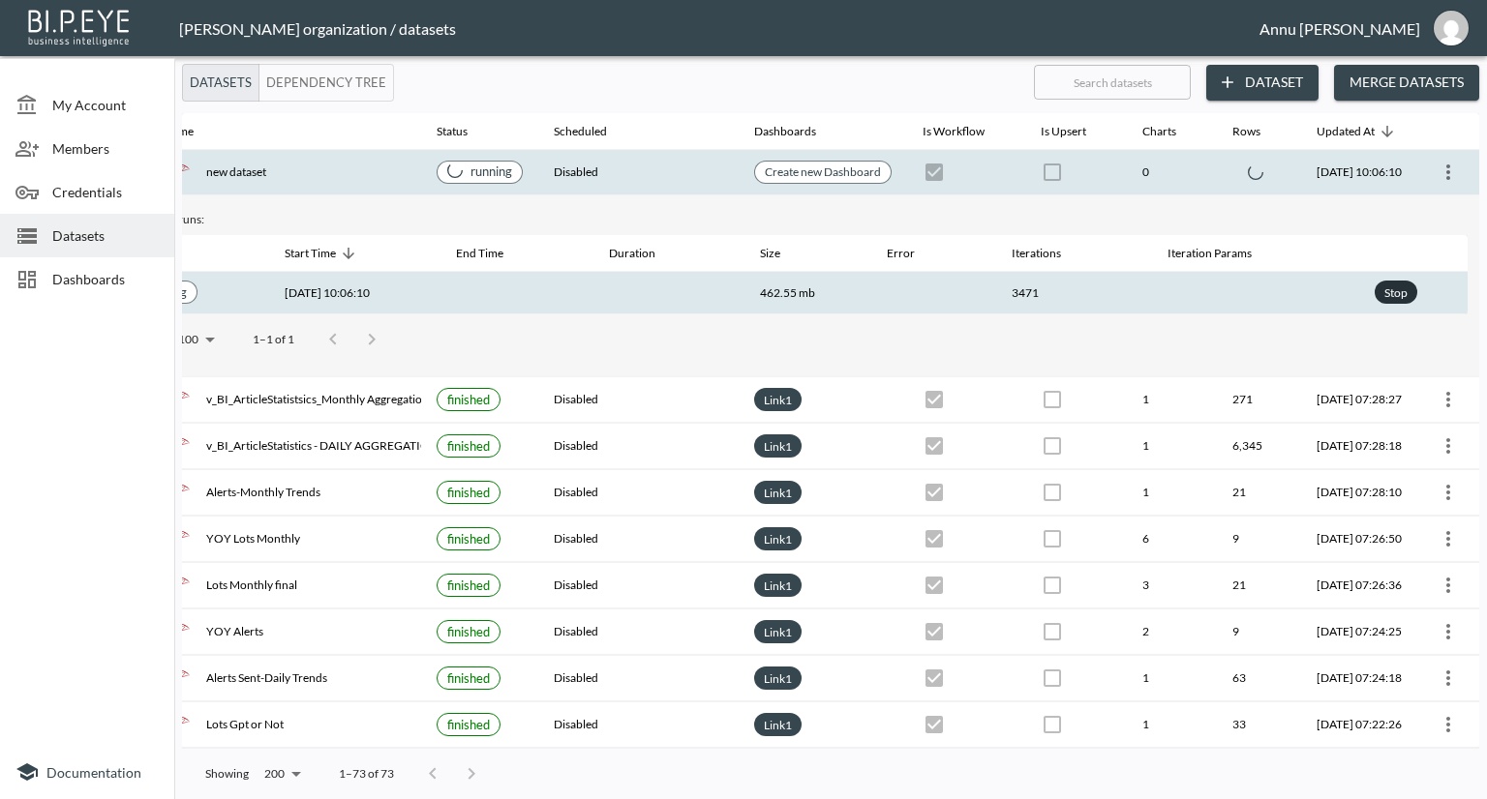
click at [1385, 293] on div "Stop" at bounding box center [1395, 293] width 31 height 24
click at [1386, 294] on div "Stop" at bounding box center [1395, 293] width 31 height 24
click at [1394, 293] on div "Stop" at bounding box center [1395, 293] width 31 height 24
click at [1393, 295] on div "Stop" at bounding box center [1395, 293] width 31 height 24
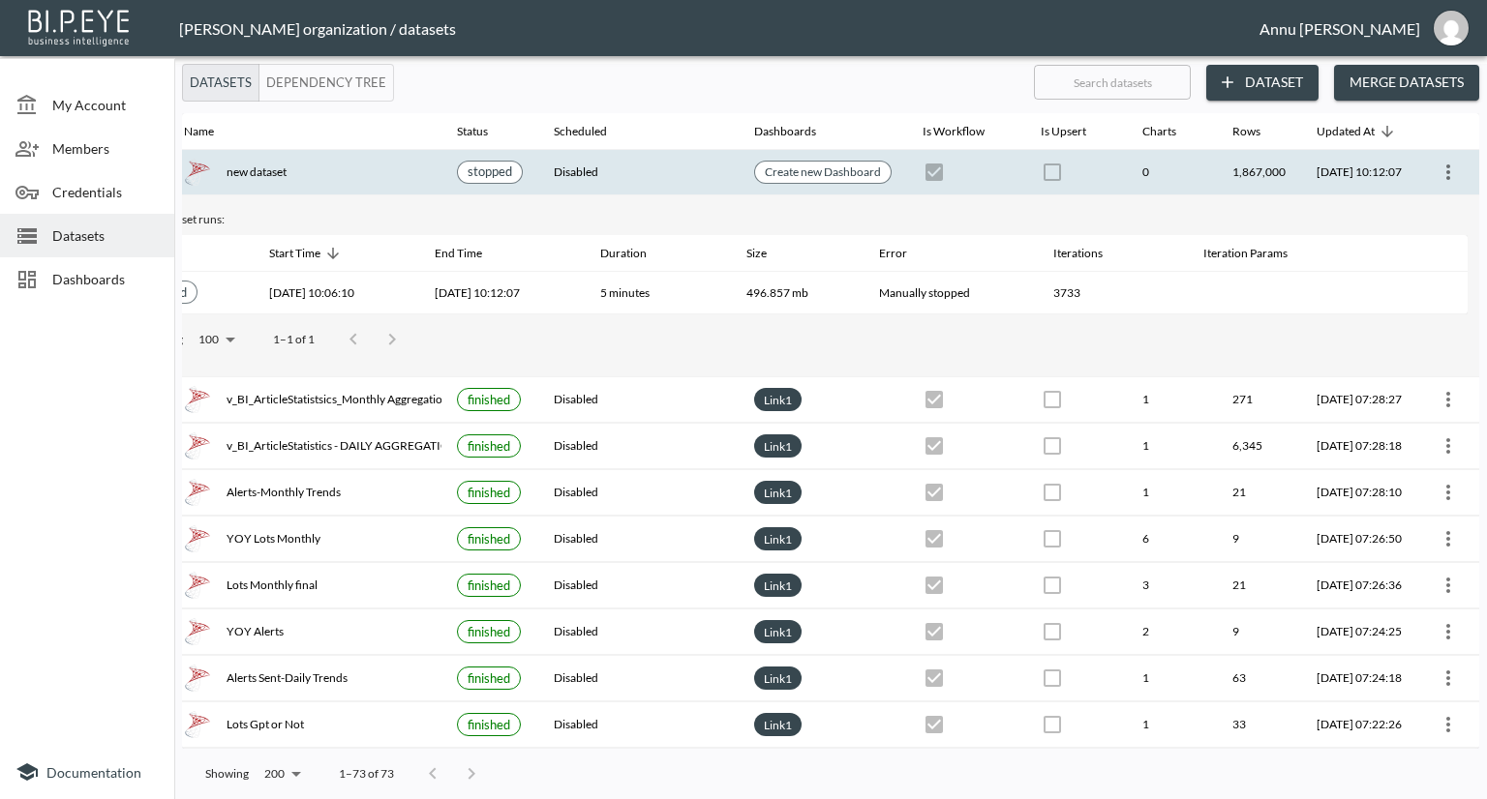
scroll to position [0, 0]
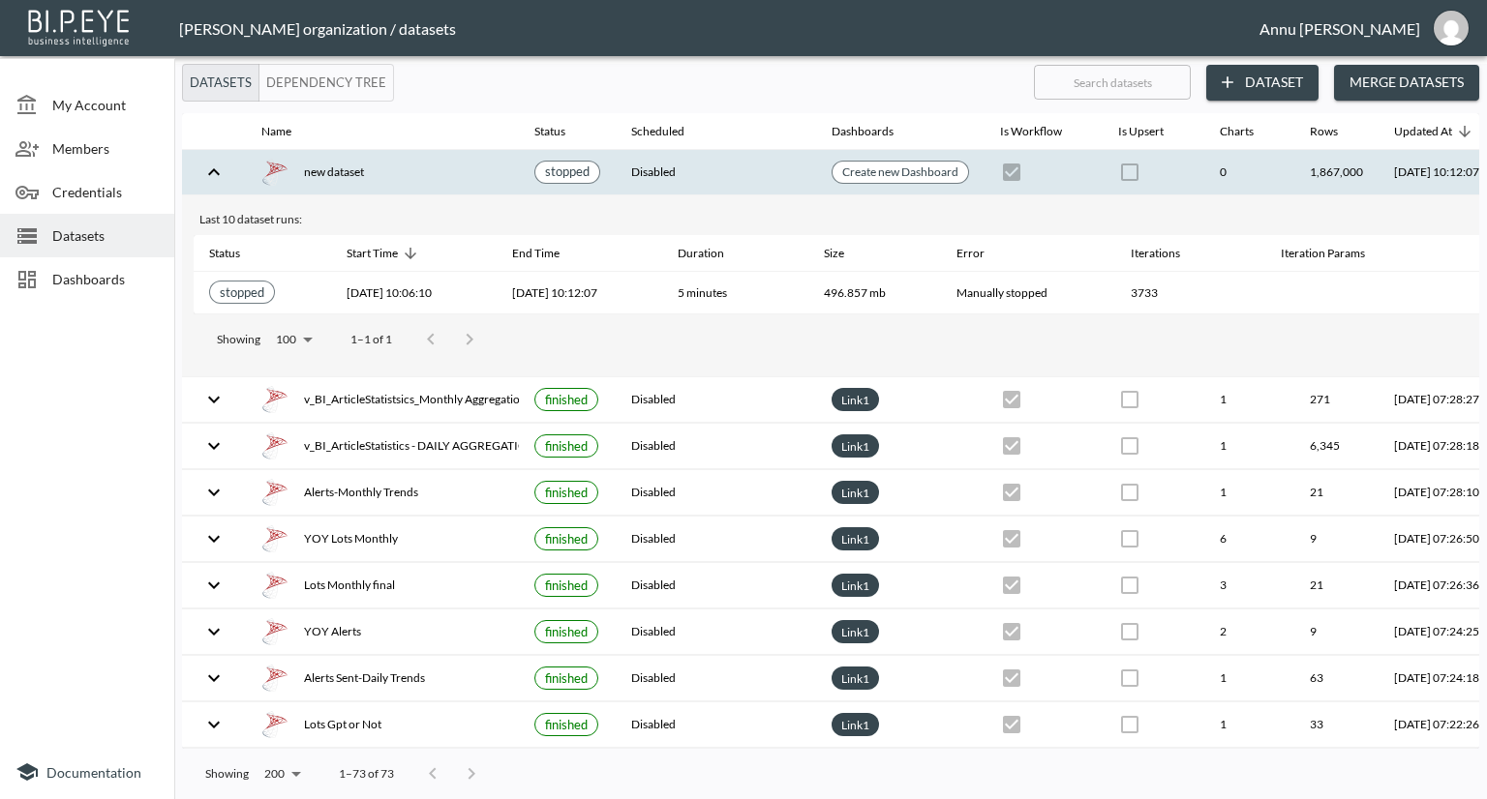
click at [106, 272] on span "Dashboards" at bounding box center [105, 279] width 106 height 20
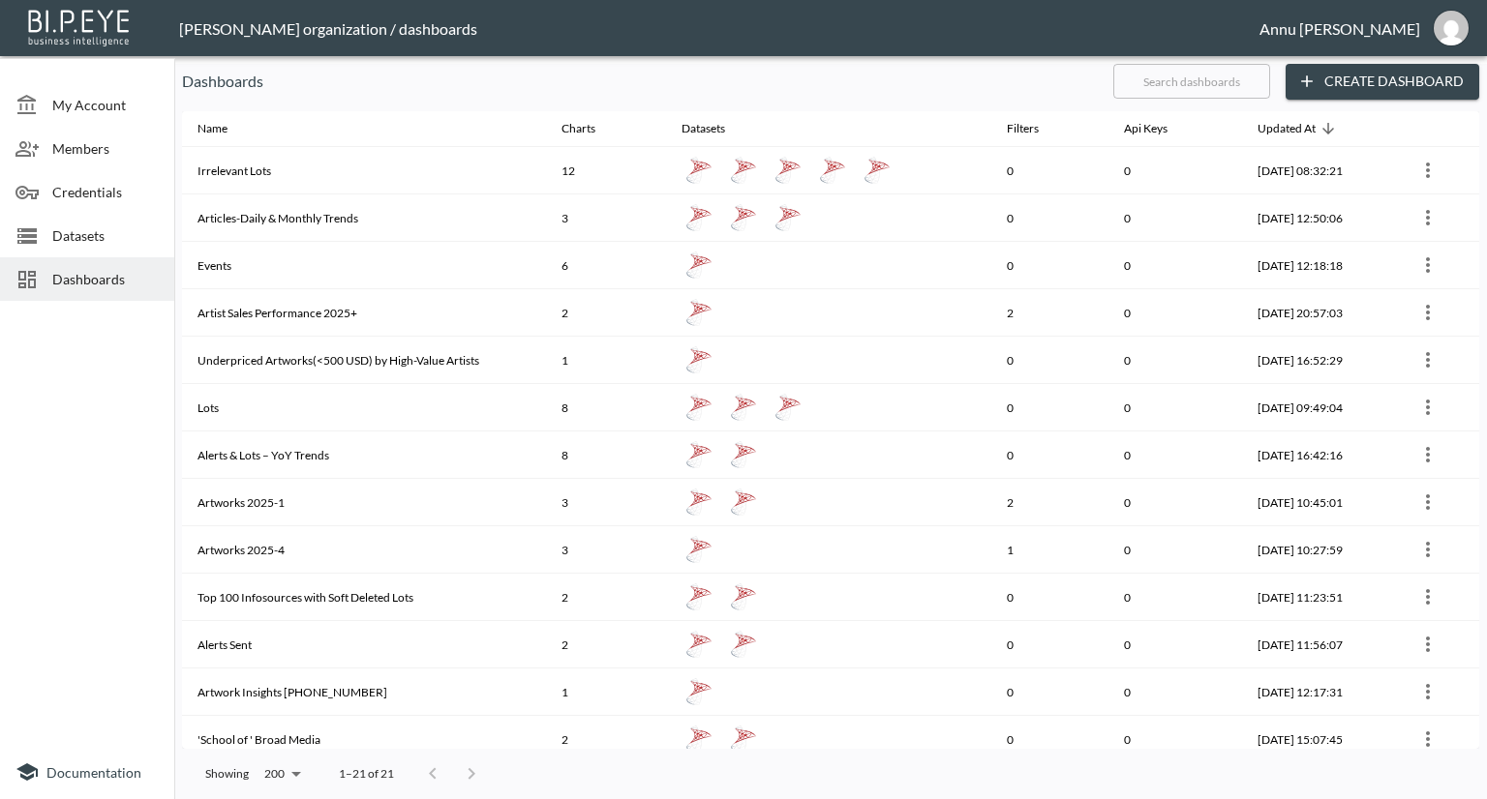
click at [102, 250] on div "Datasets" at bounding box center [87, 236] width 174 height 44
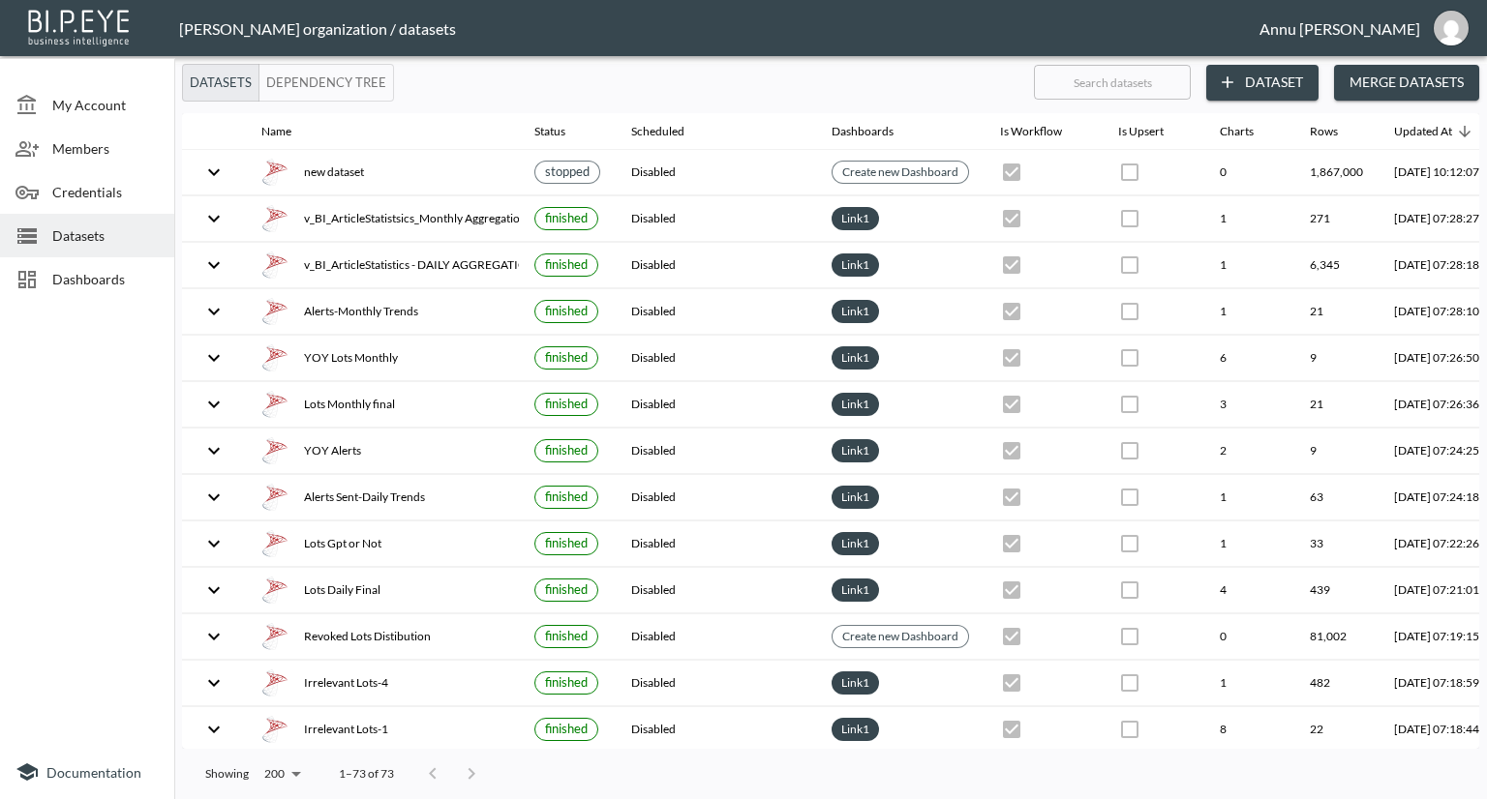
click at [108, 238] on span "Datasets" at bounding box center [105, 236] width 106 height 20
click at [1262, 75] on button "Dataset" at bounding box center [1262, 83] width 112 height 36
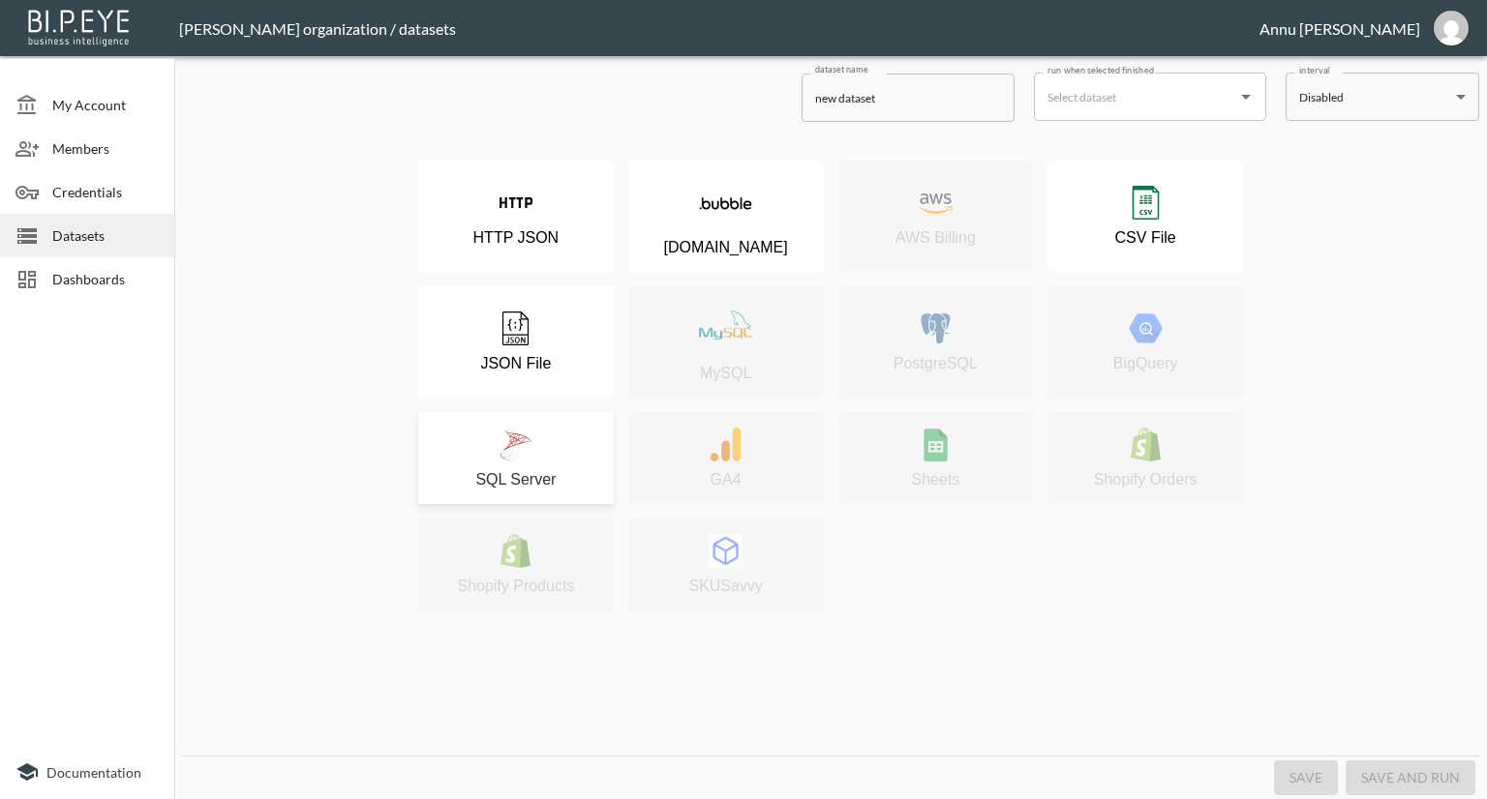
click at [577, 430] on div "SQL Server" at bounding box center [516, 458] width 176 height 61
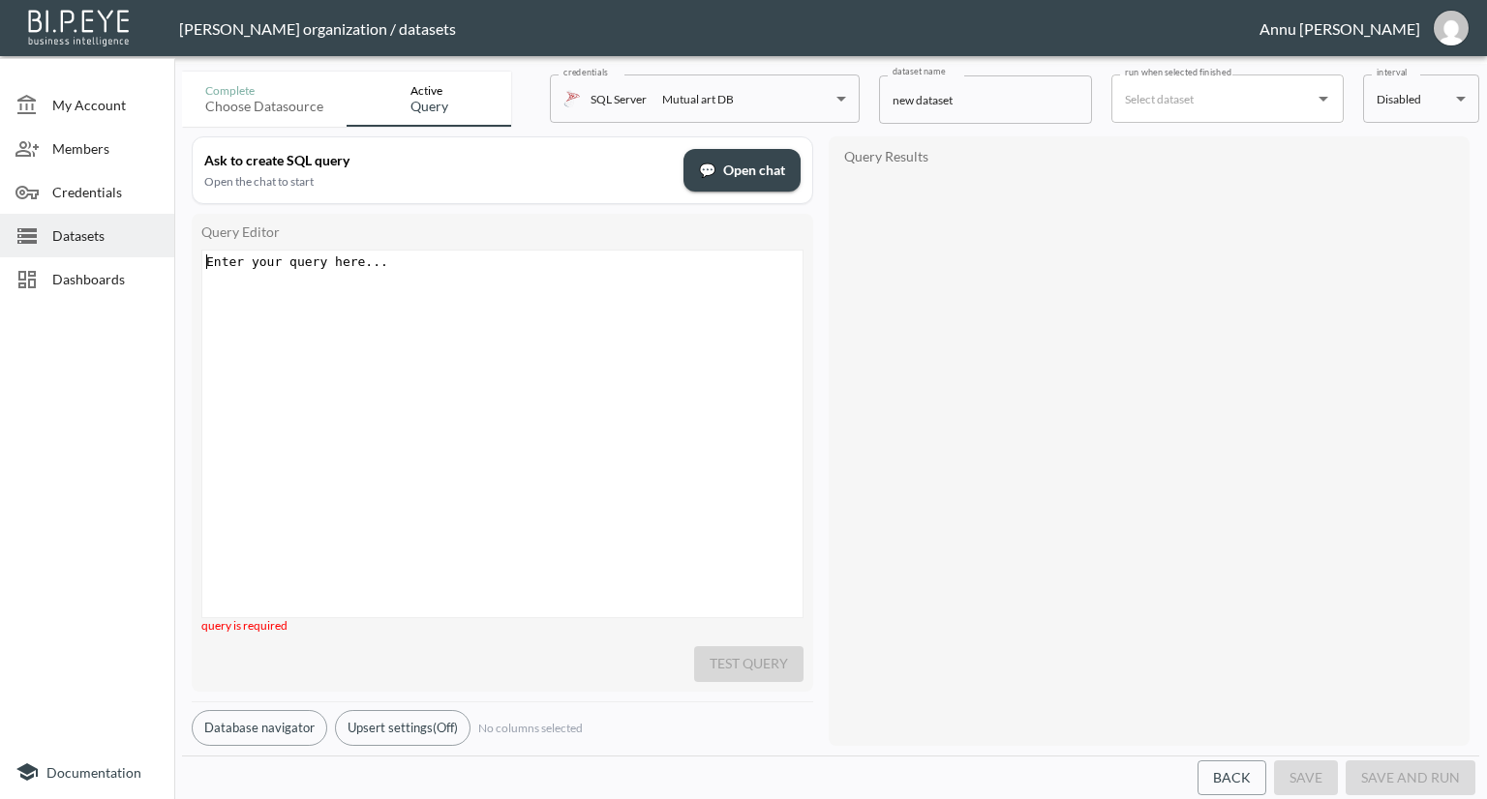
click at [449, 287] on div "Enter your query here... xxxxxxxxxx ​" at bounding box center [526, 458] width 648 height 415
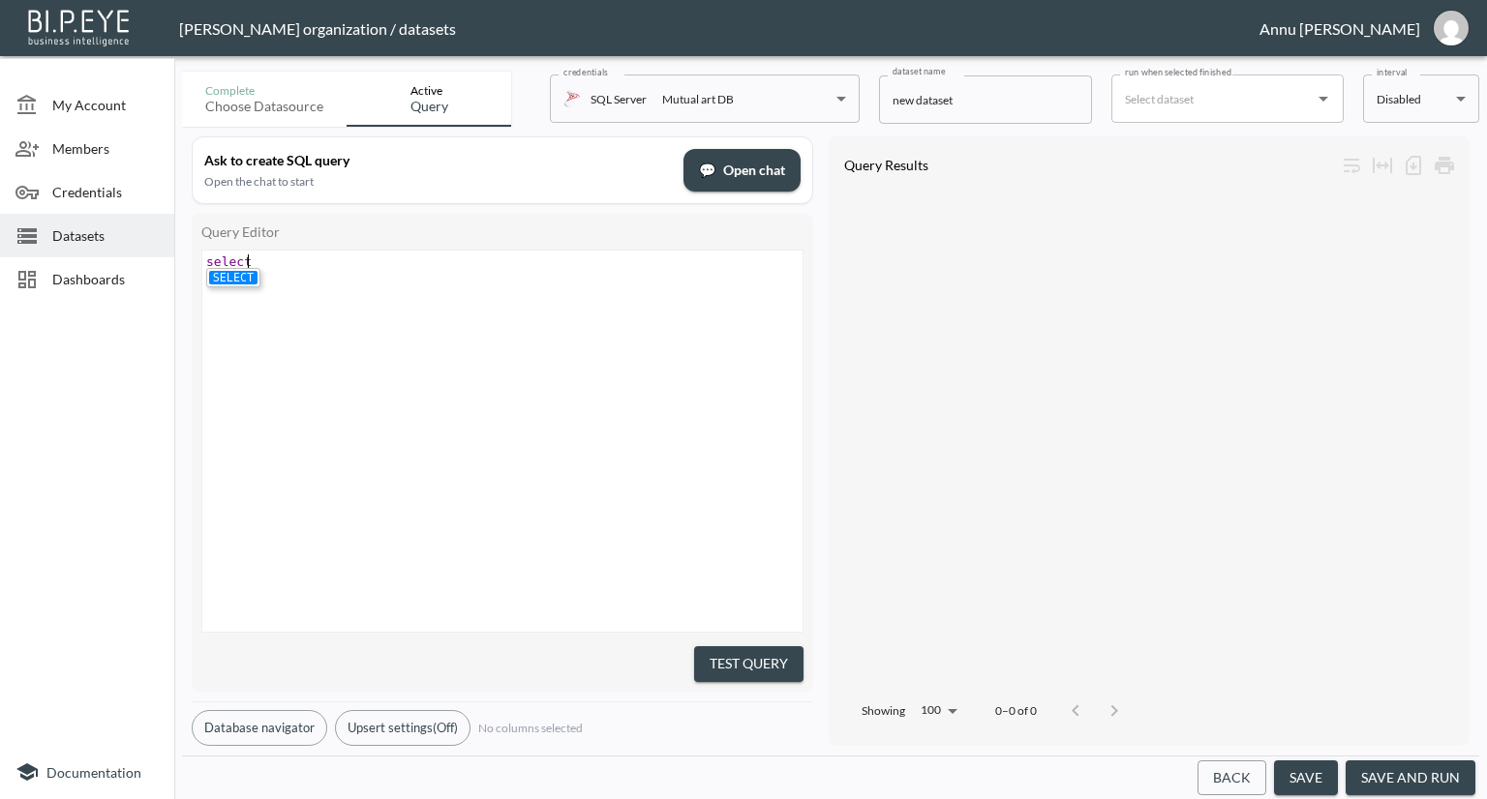
scroll to position [0, 48]
type textarea "select * fr"
click at [259, 256] on span "*" at bounding box center [263, 262] width 8 height 15
type textarea "top 1"
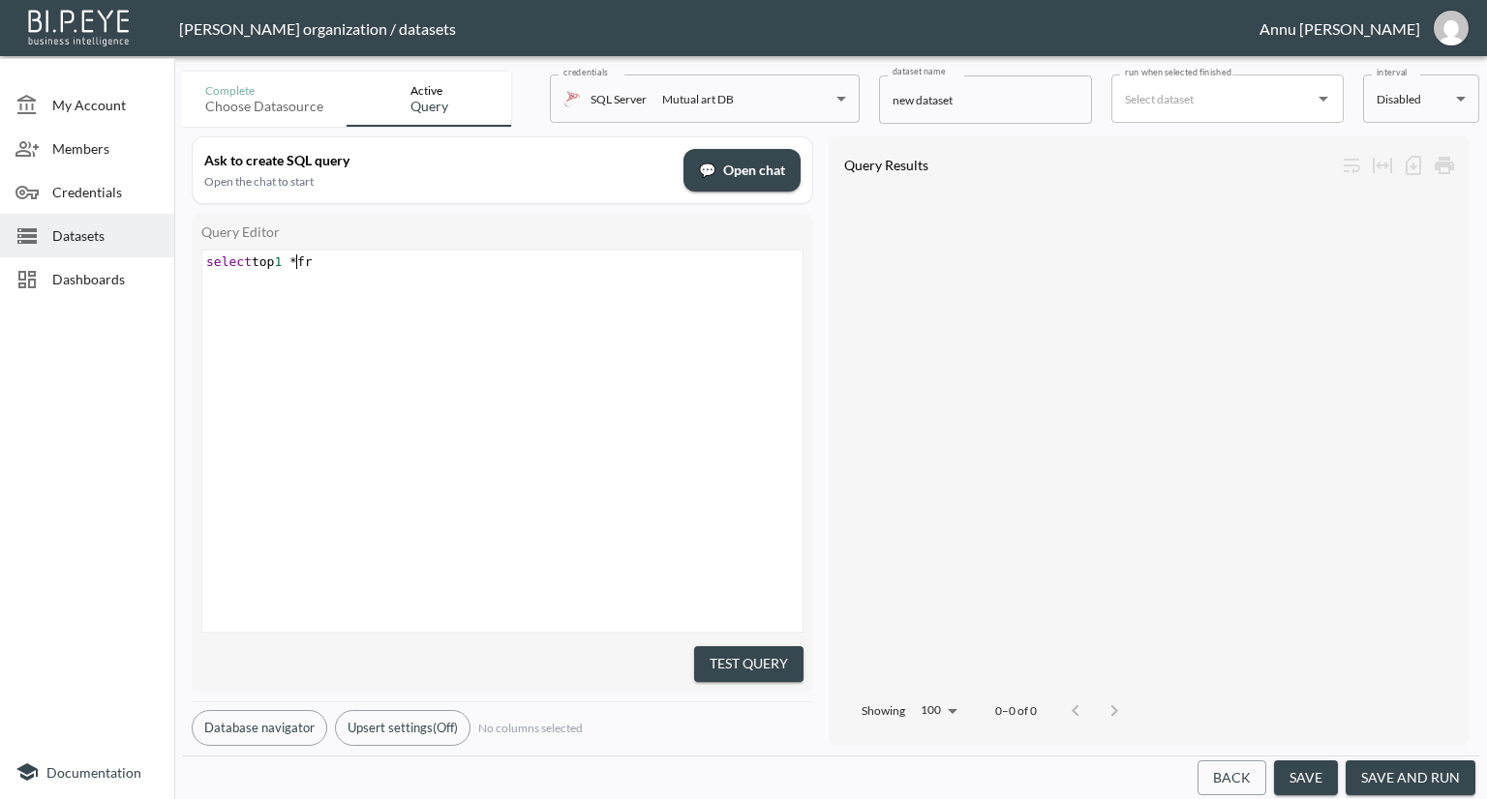
scroll to position [0, 41]
click at [353, 261] on pre "select top 1 * fr" at bounding box center [504, 262] width 605 height 15
type textarea "on v_BI_Artist"
click at [788, 654] on button "Test Query" at bounding box center [748, 665] width 109 height 36
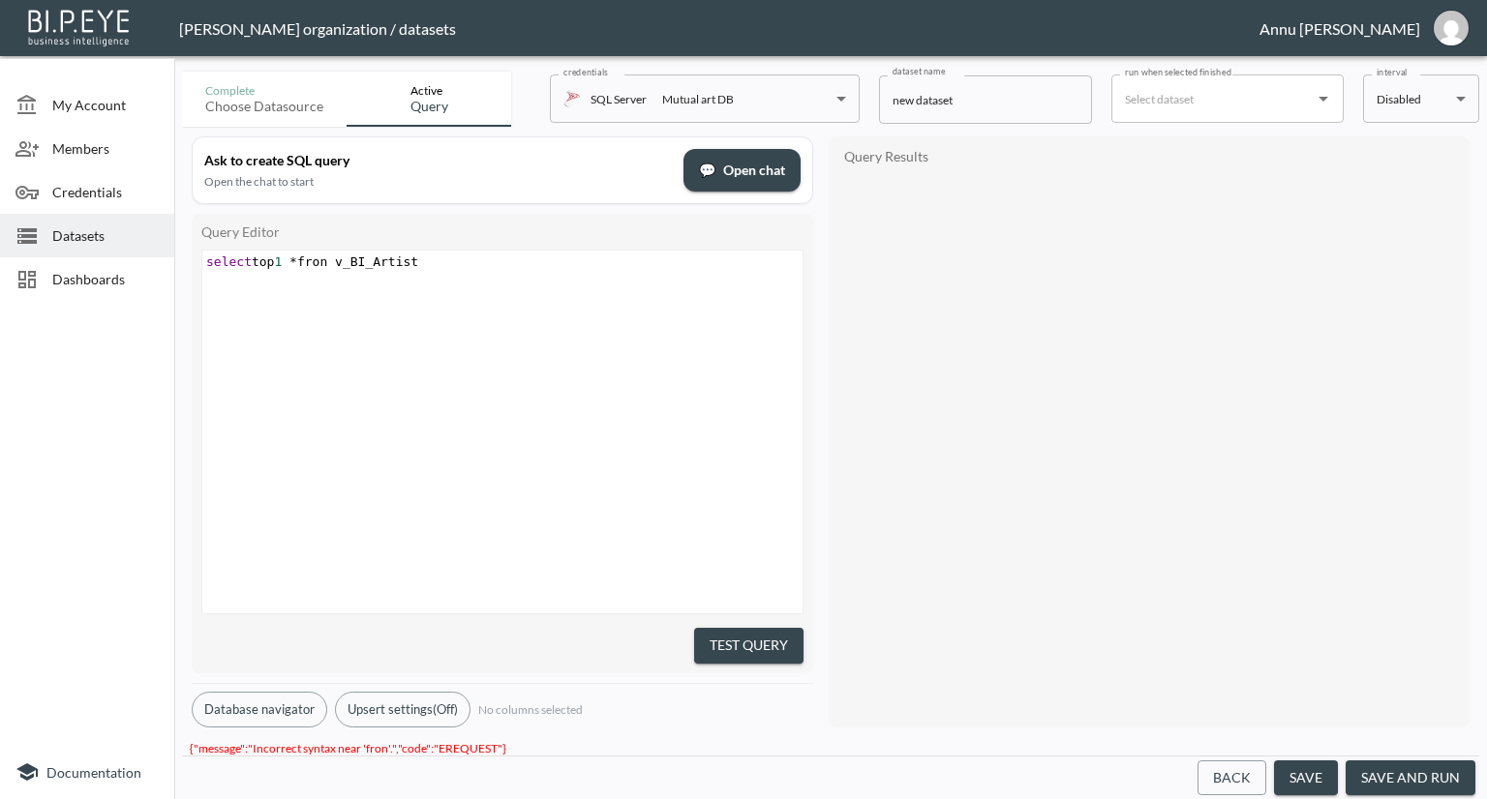
click at [340, 267] on span "select top 1 * fron v_BI_Artist" at bounding box center [312, 262] width 212 height 15
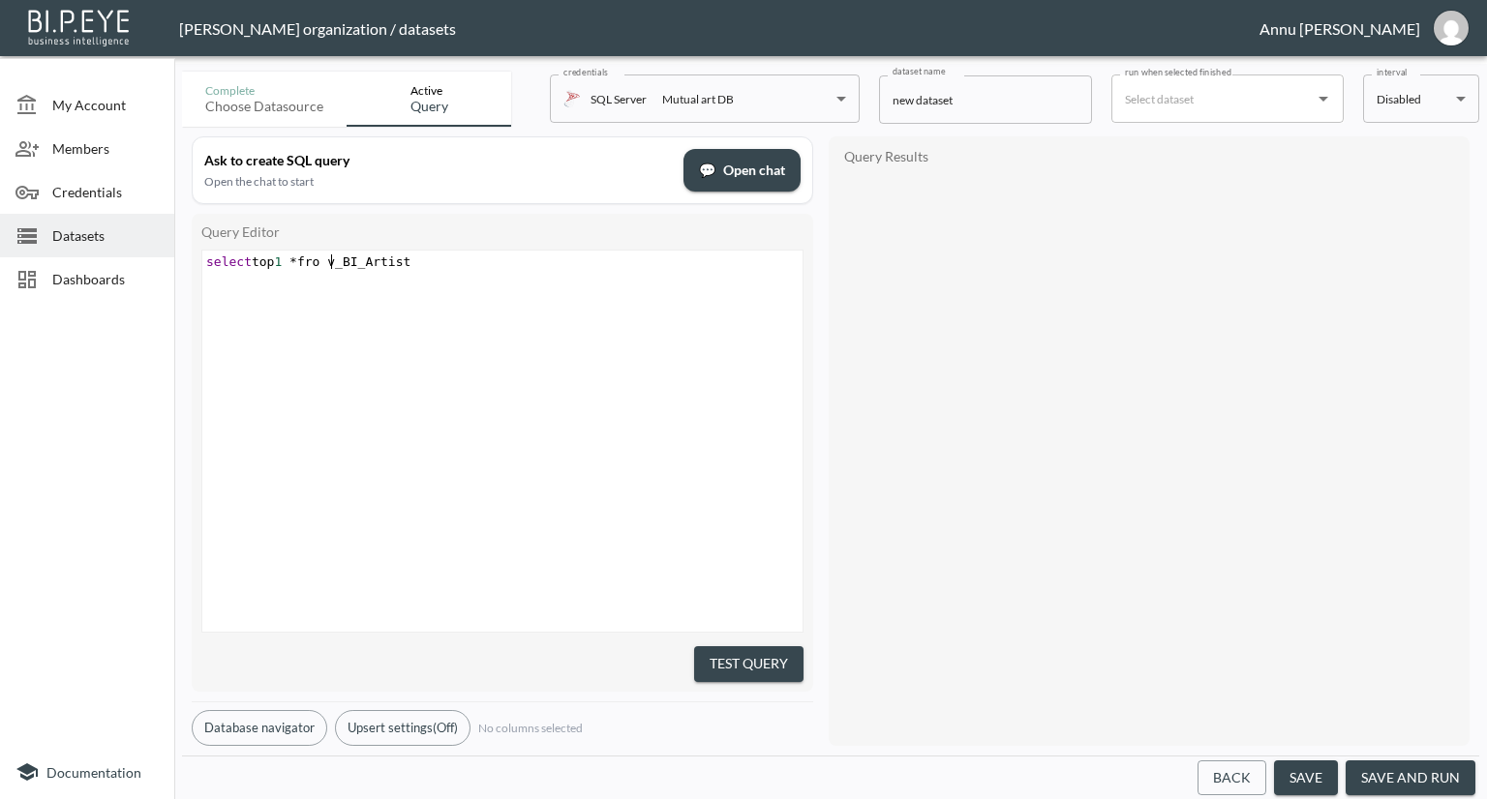
scroll to position [0, 7]
type textarea "m"
drag, startPoint x: 728, startPoint y: 644, endPoint x: 806, endPoint y: 543, distance: 127.6
click at [728, 647] on button "Test Query" at bounding box center [748, 665] width 109 height 36
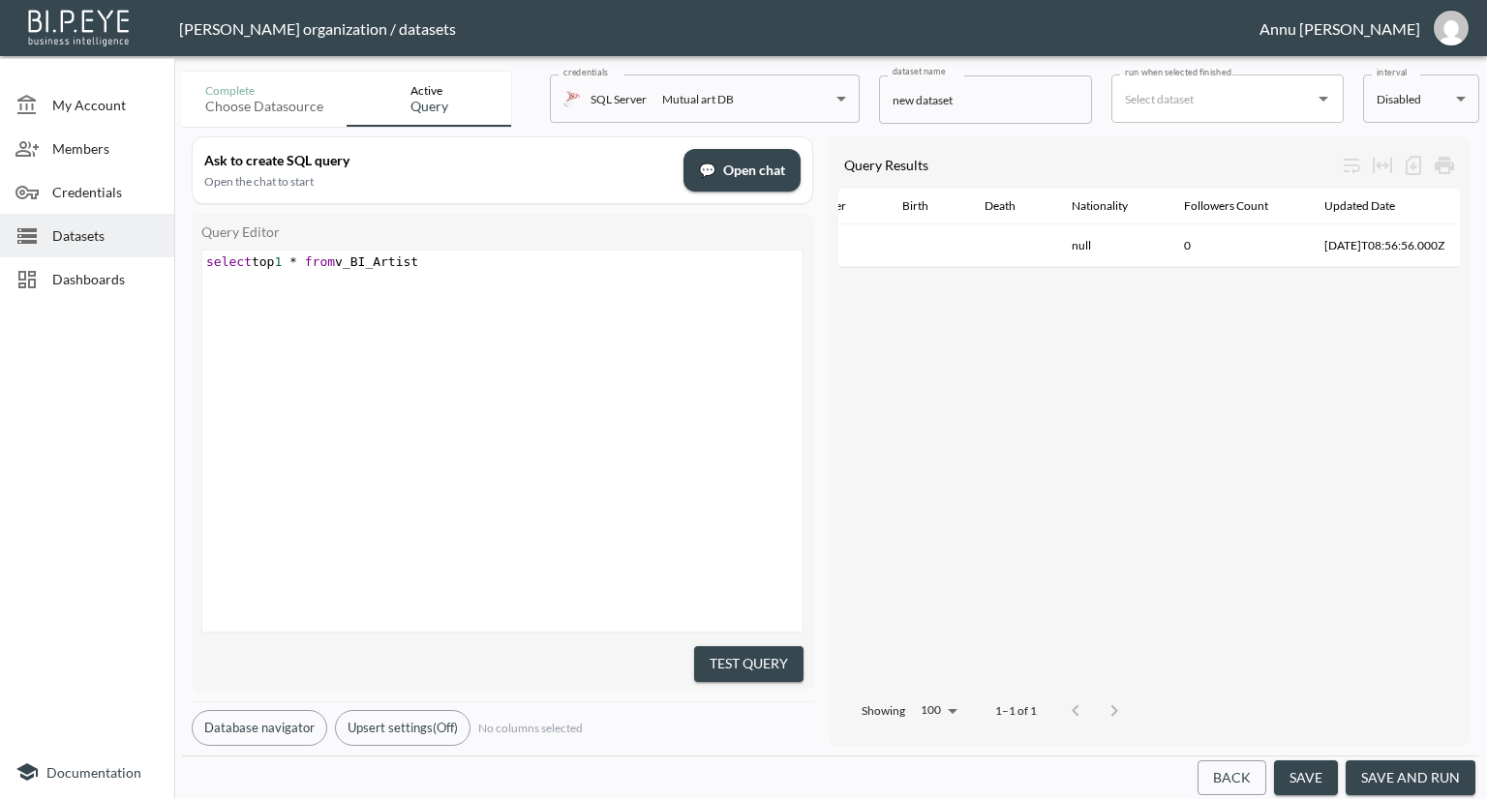
scroll to position [0, 0]
click at [151, 280] on span "Dashboards" at bounding box center [105, 279] width 106 height 20
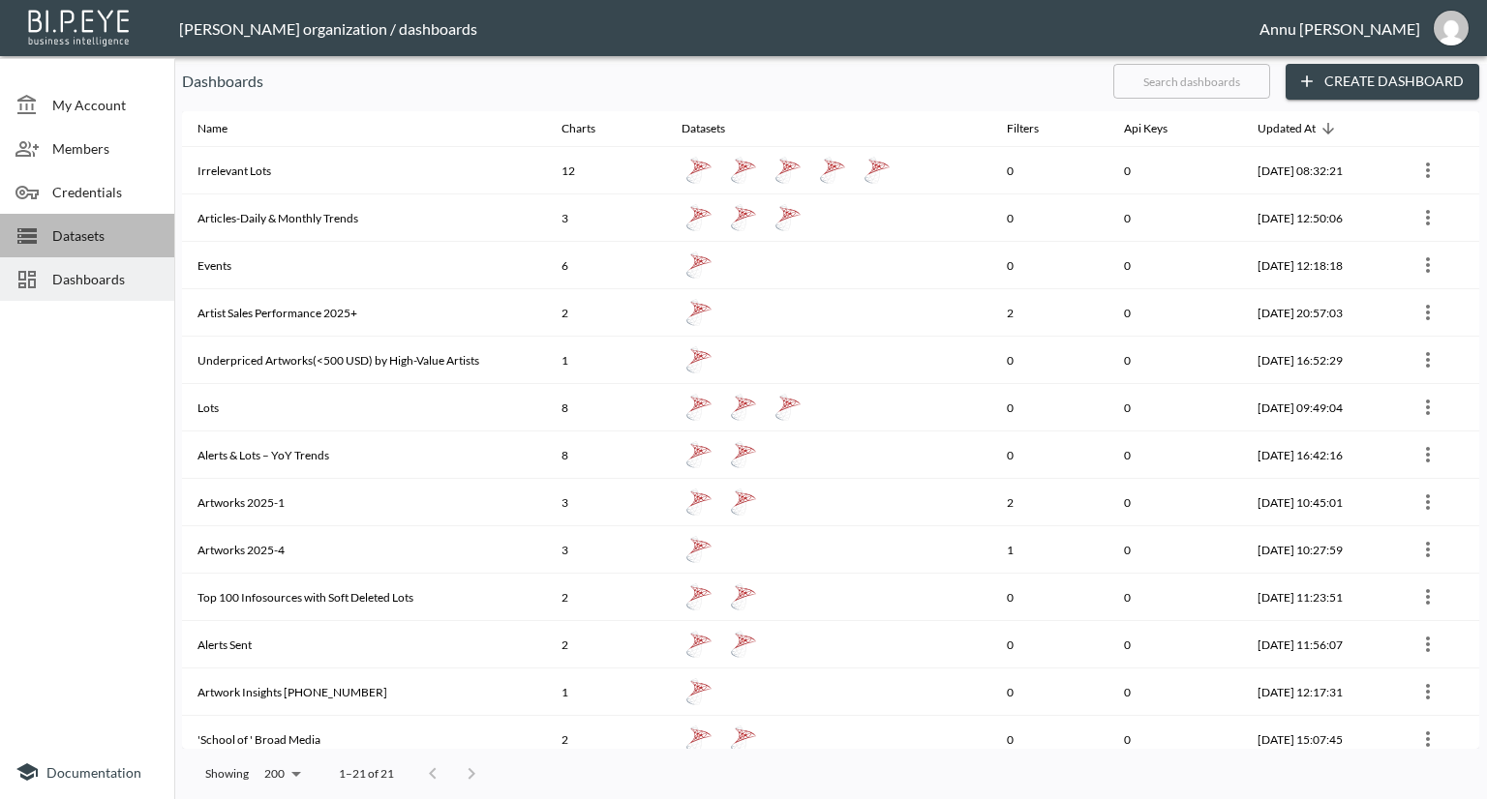
click at [122, 232] on span "Datasets" at bounding box center [105, 236] width 106 height 20
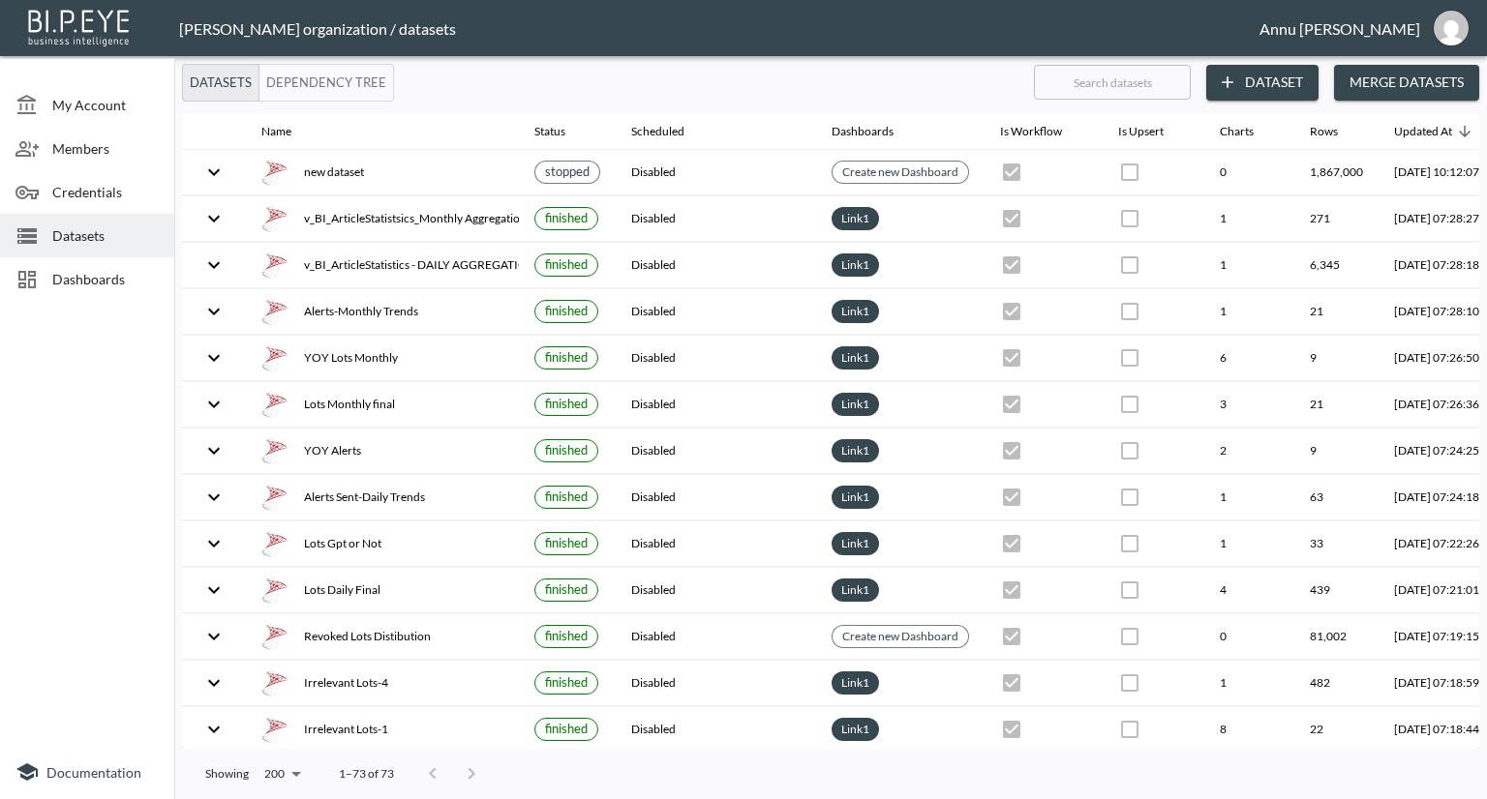
scroll to position [0, 113]
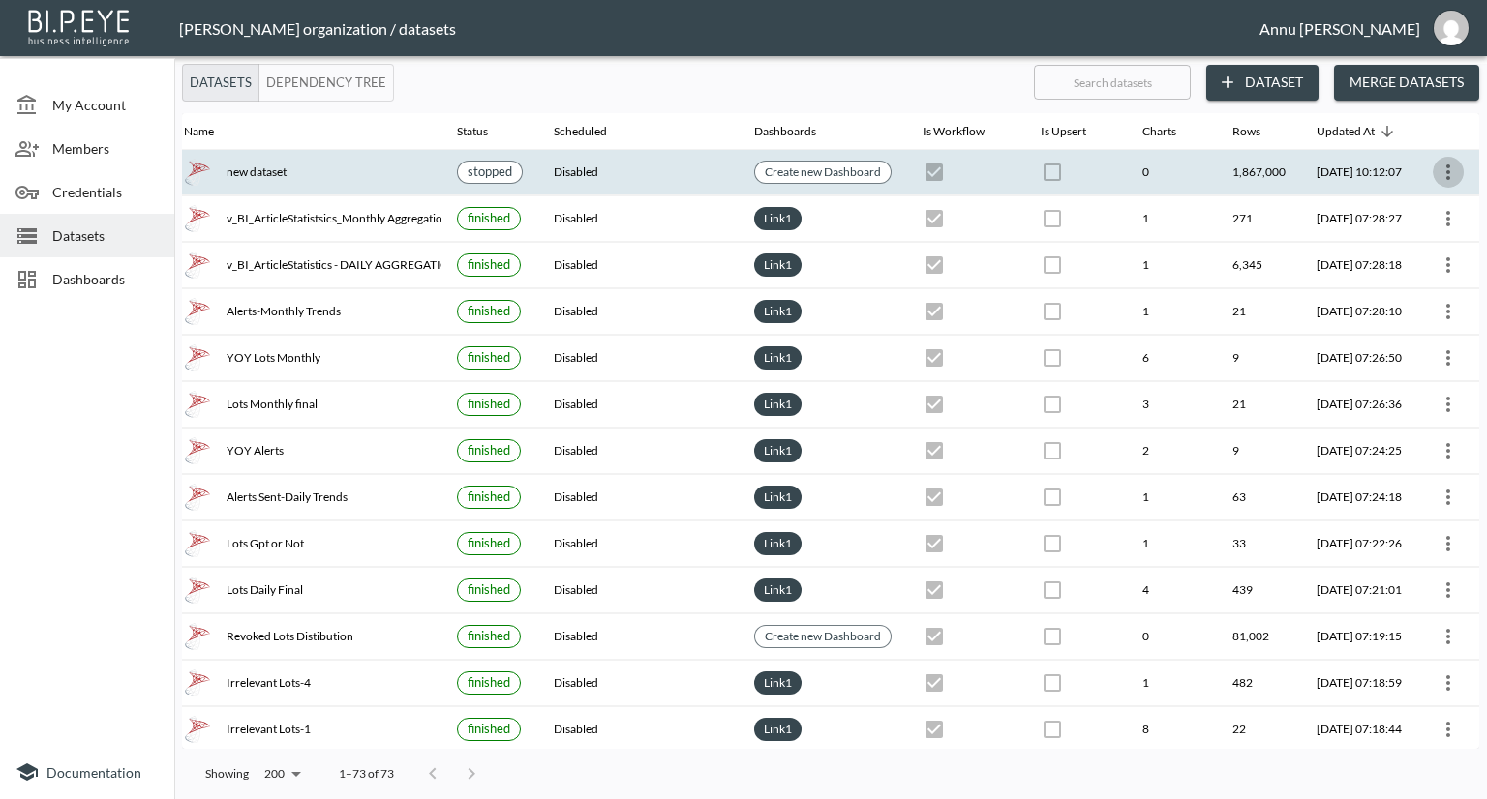
click at [1440, 169] on icon "more" at bounding box center [1447, 172] width 23 height 23
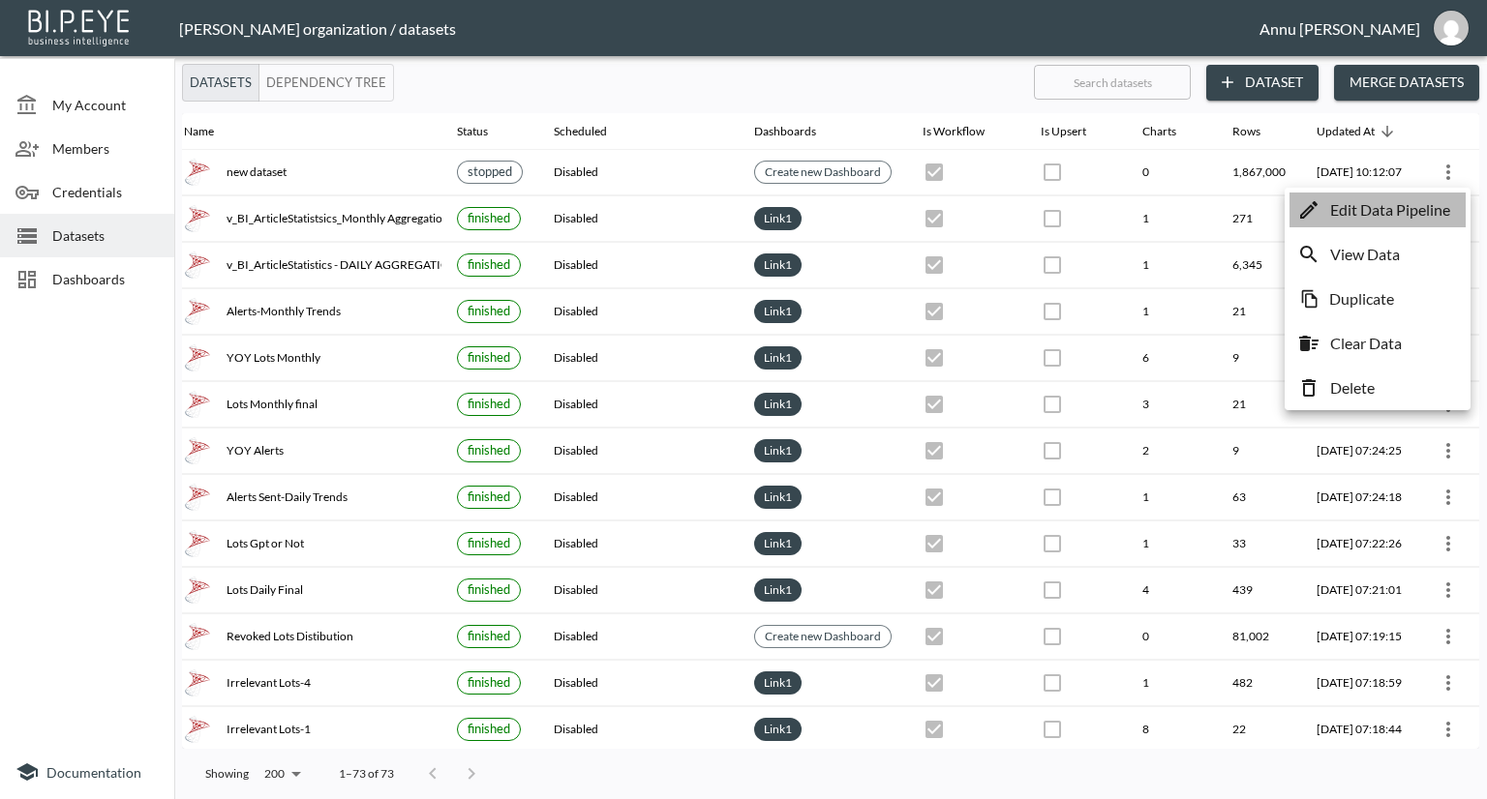
drag, startPoint x: 1397, startPoint y: 207, endPoint x: 1277, endPoint y: 202, distance: 120.1
click at [1396, 207] on p "Edit Data Pipeline" at bounding box center [1390, 209] width 120 height 23
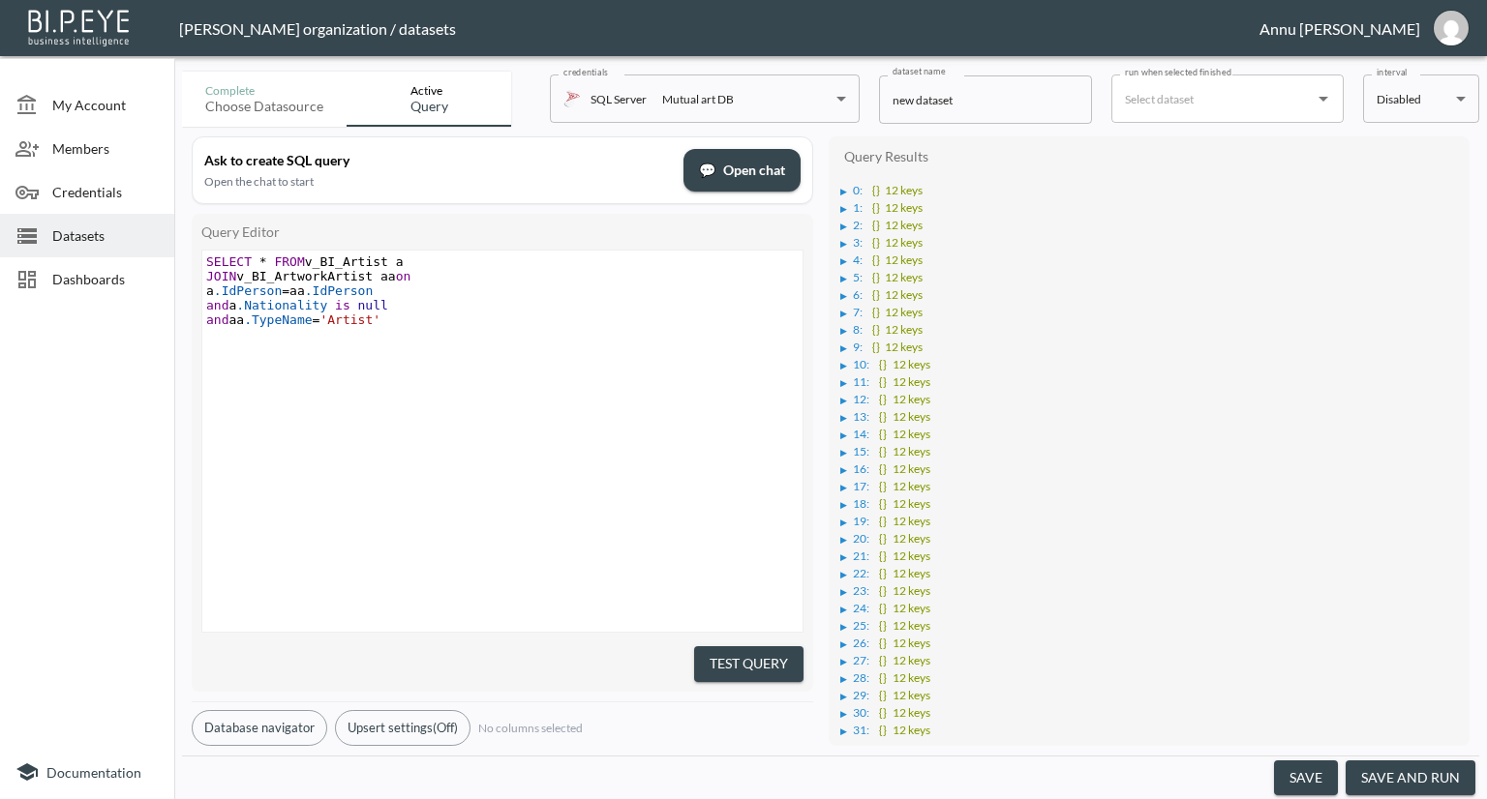
click at [375, 321] on pre "and aa .TypeName = 'Artist'" at bounding box center [504, 320] width 605 height 15
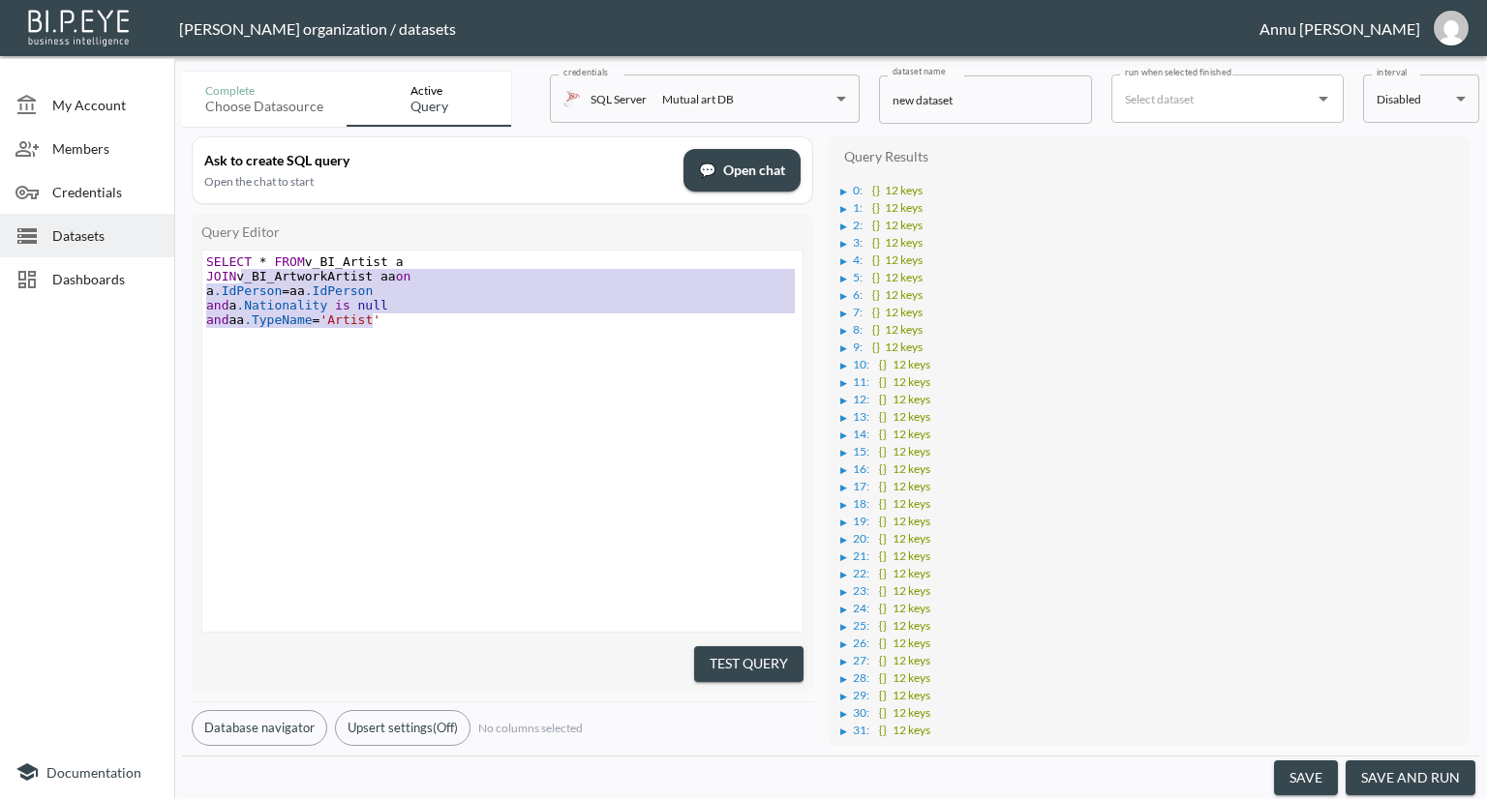
type textarea "SELECT * FROM v_BI_Artist a JOIN v_BI_ArtworkArtist aa on a.IdPerson=aa.IdPerso…"
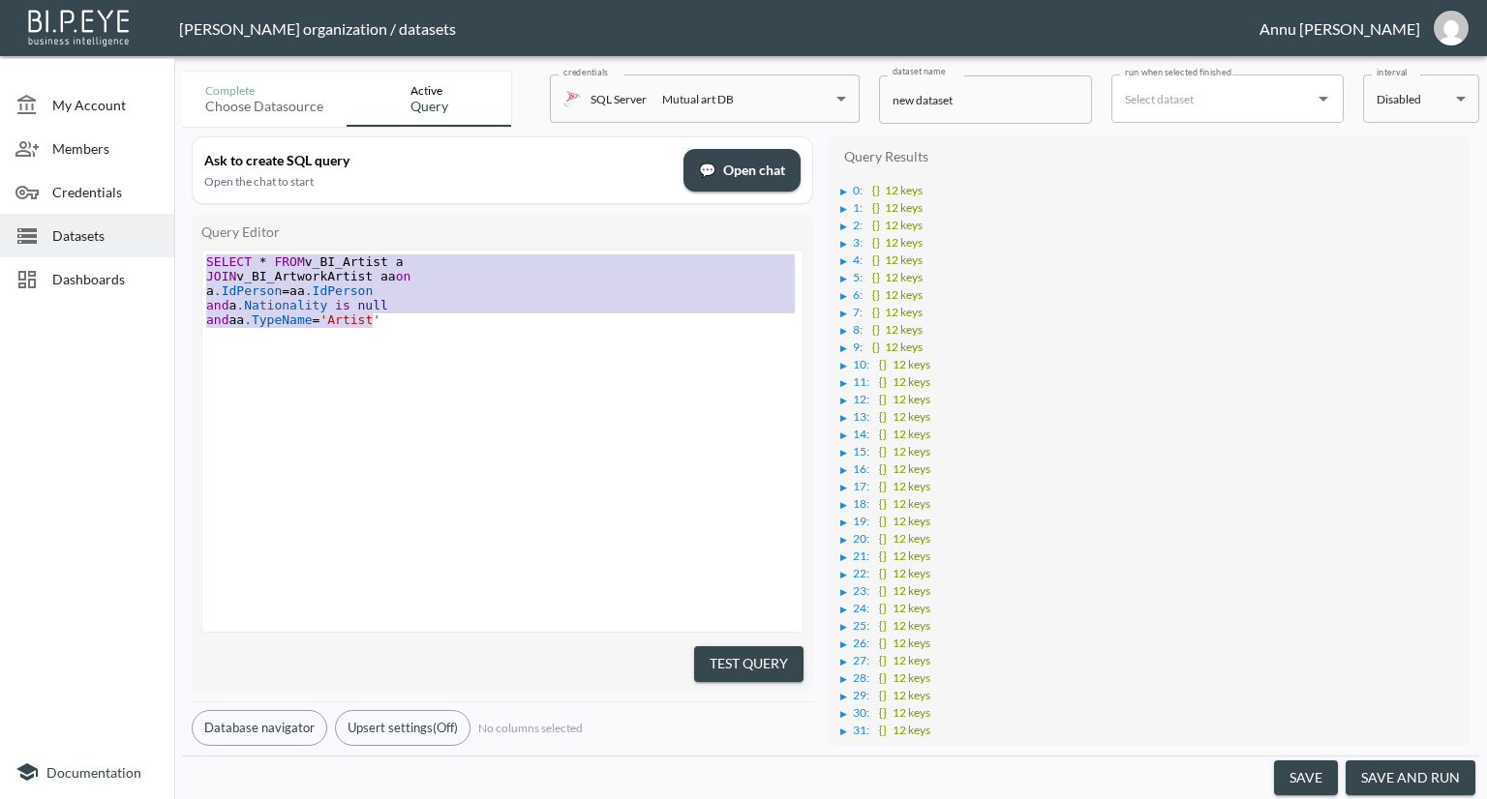
drag, startPoint x: 404, startPoint y: 321, endPoint x: 194, endPoint y: 240, distance: 225.2
click at [194, 240] on div "Query Editor SELECT * FROM v_BI_Artist a JOIN v_BI_ArtworkArtist aa on a.IdPers…" at bounding box center [502, 453] width 621 height 478
click at [476, 305] on pre "and a .Nationality is null" at bounding box center [504, 305] width 605 height 15
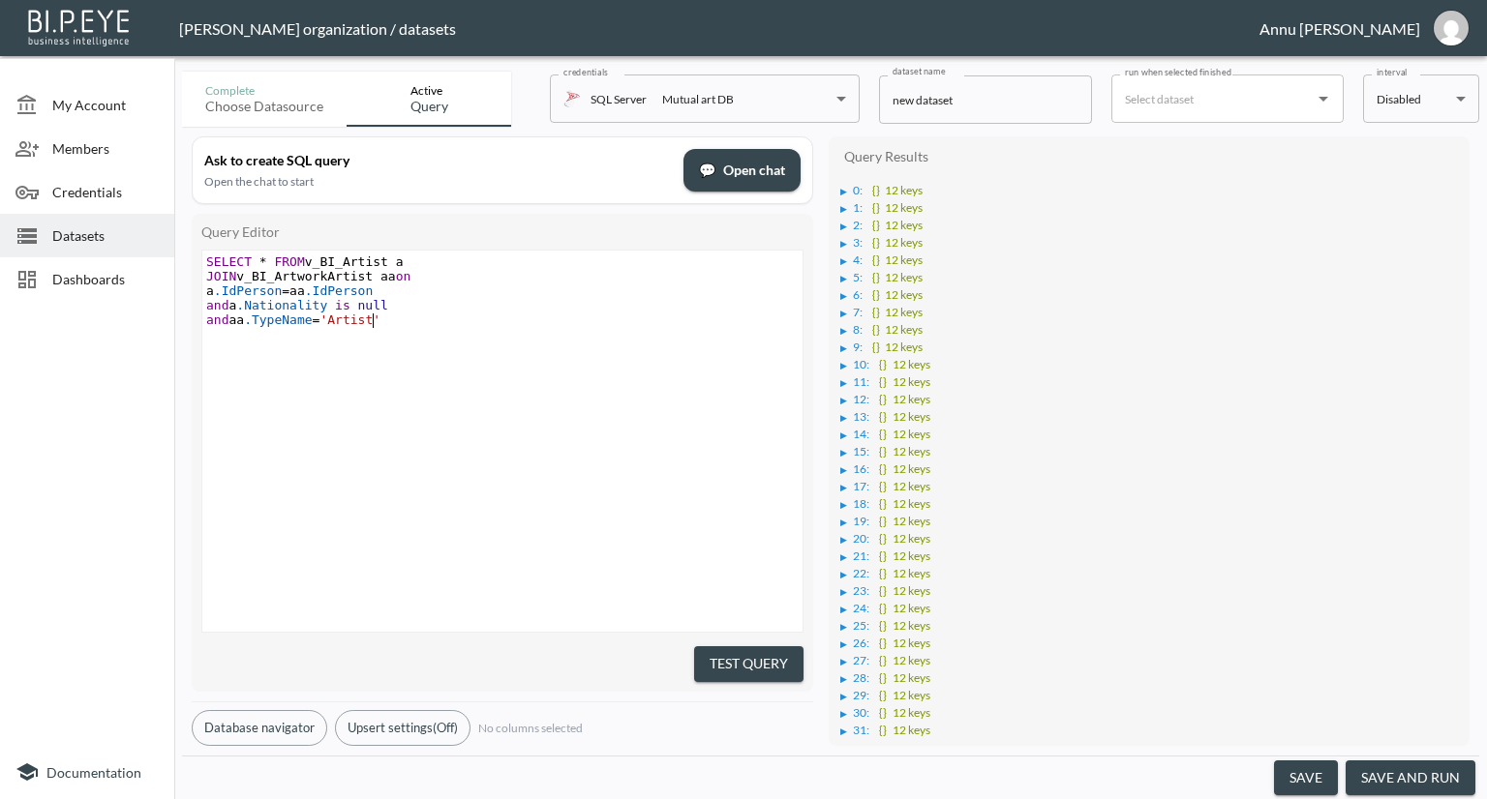
type textarea "SELECT * FROM v_BI_Artist a JOIN v_BI_ArtworkArtist aa on a.IdPerson=aa.IdPerso…"
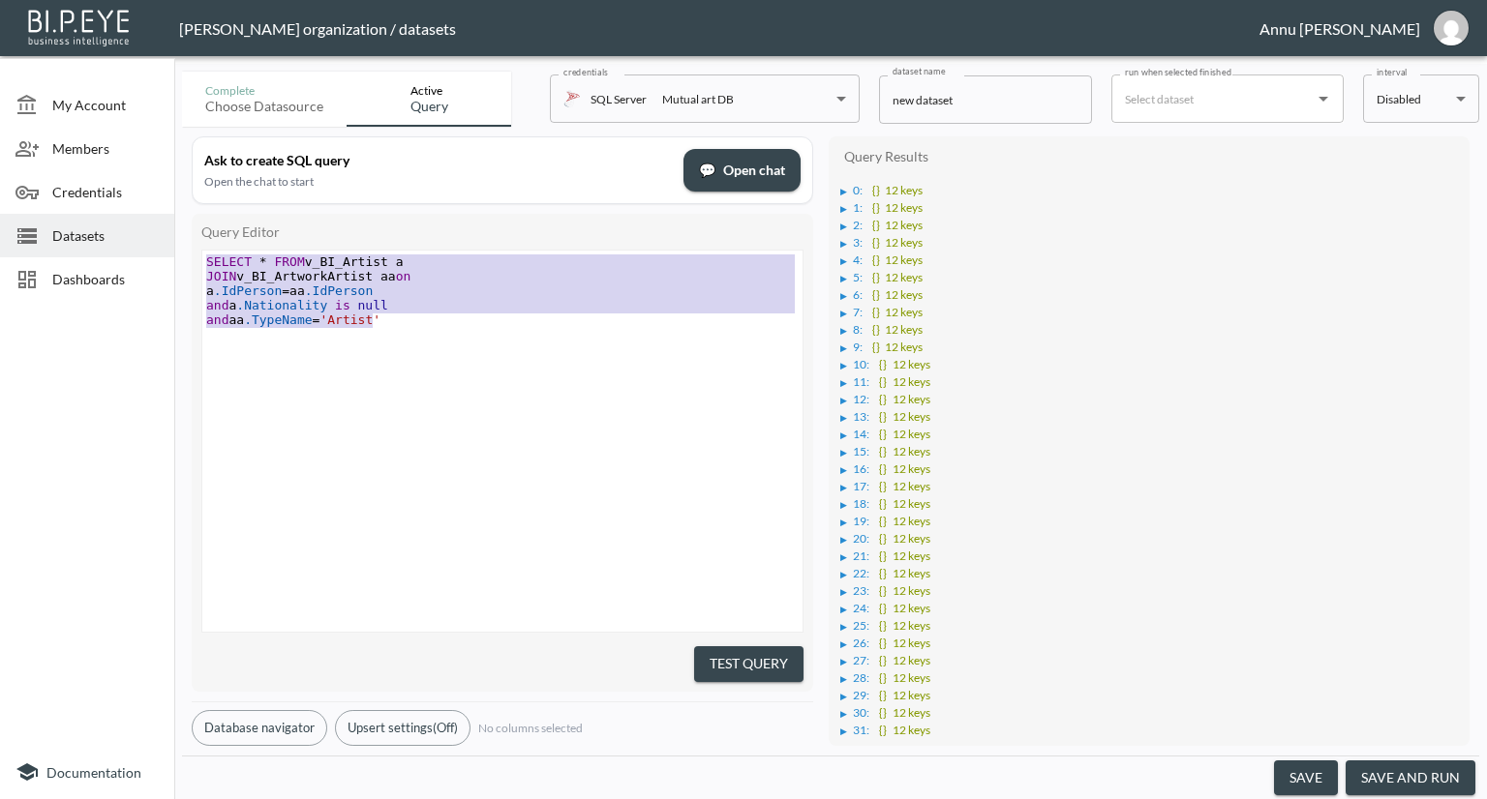
drag, startPoint x: 402, startPoint y: 328, endPoint x: 163, endPoint y: 222, distance: 261.7
click at [163, 222] on div "My Account Members Credentials Datasets Dashboards Documentation Complete Choos…" at bounding box center [743, 399] width 1487 height 799
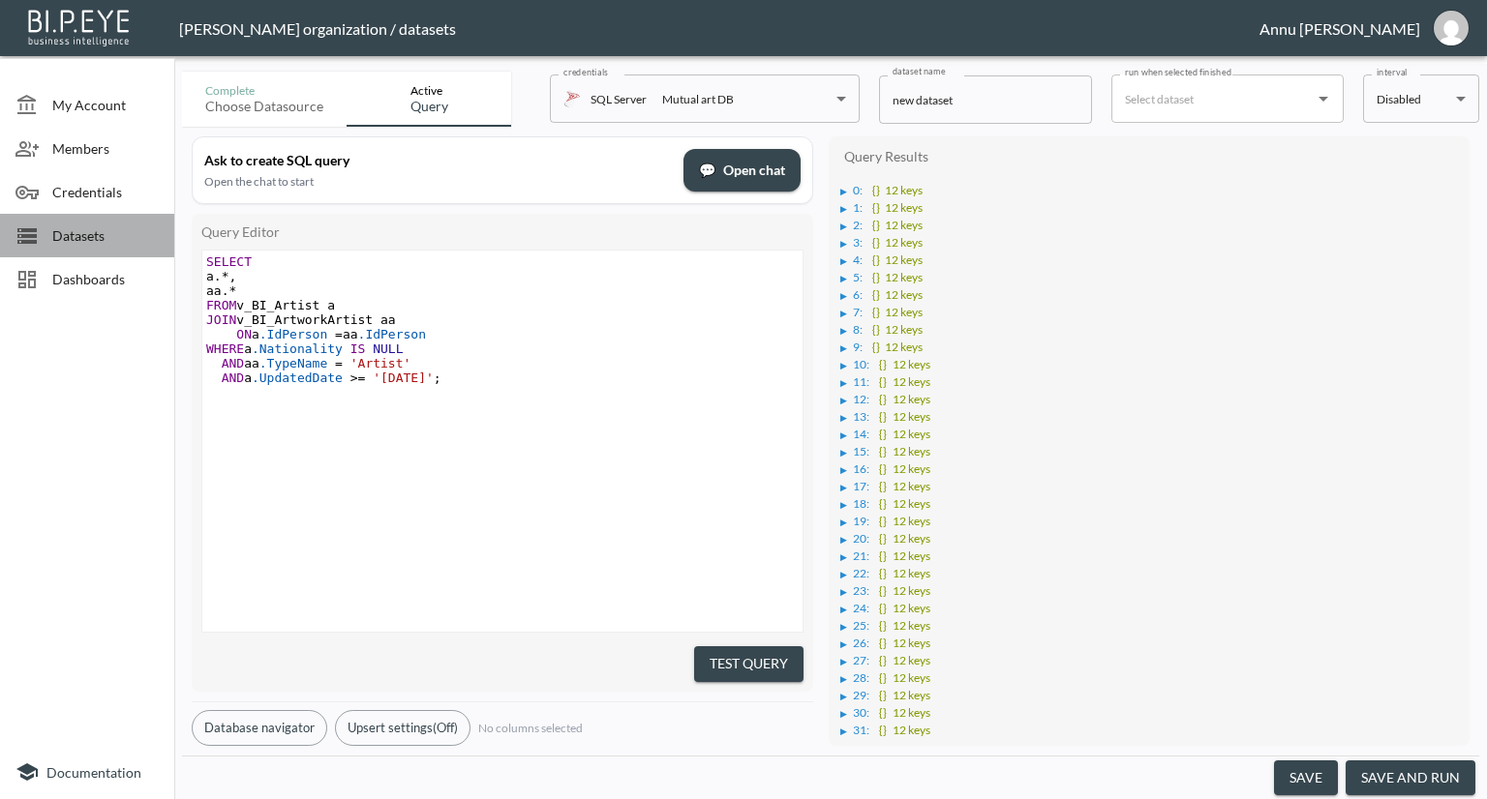
drag, startPoint x: 163, startPoint y: 217, endPoint x: 252, endPoint y: 286, distance: 113.1
click at [192, 245] on div "My Account Members Credentials Datasets Dashboards Documentation Complete Choos…" at bounding box center [743, 399] width 1487 height 799
click at [712, 647] on button "Test Query" at bounding box center [748, 665] width 109 height 36
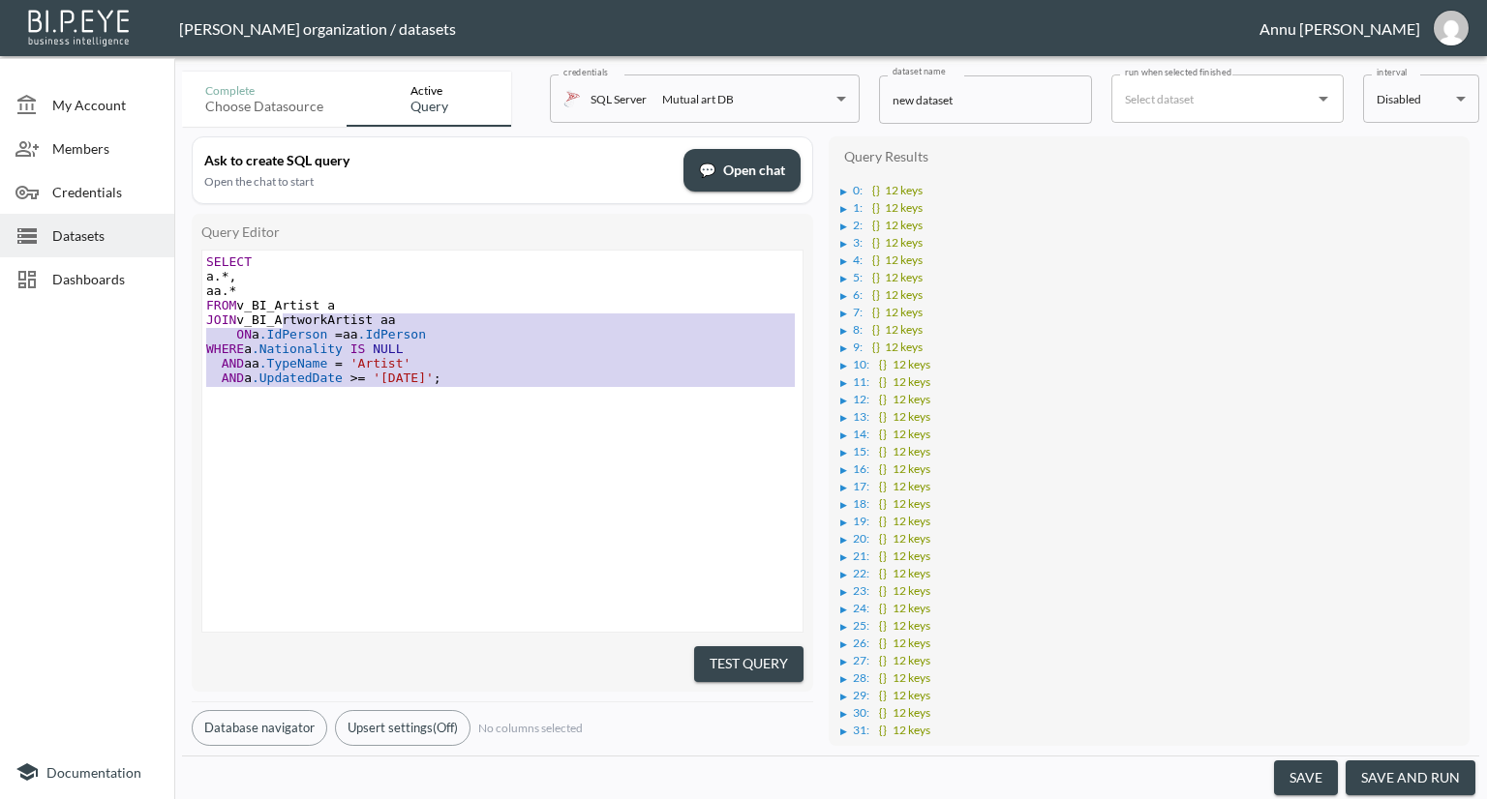
type textarea "SELECT a.*, aa.* FROM v_BI_Artist a JOIN v_BI_ArtworkArtist aa ON a.IdPerson = …"
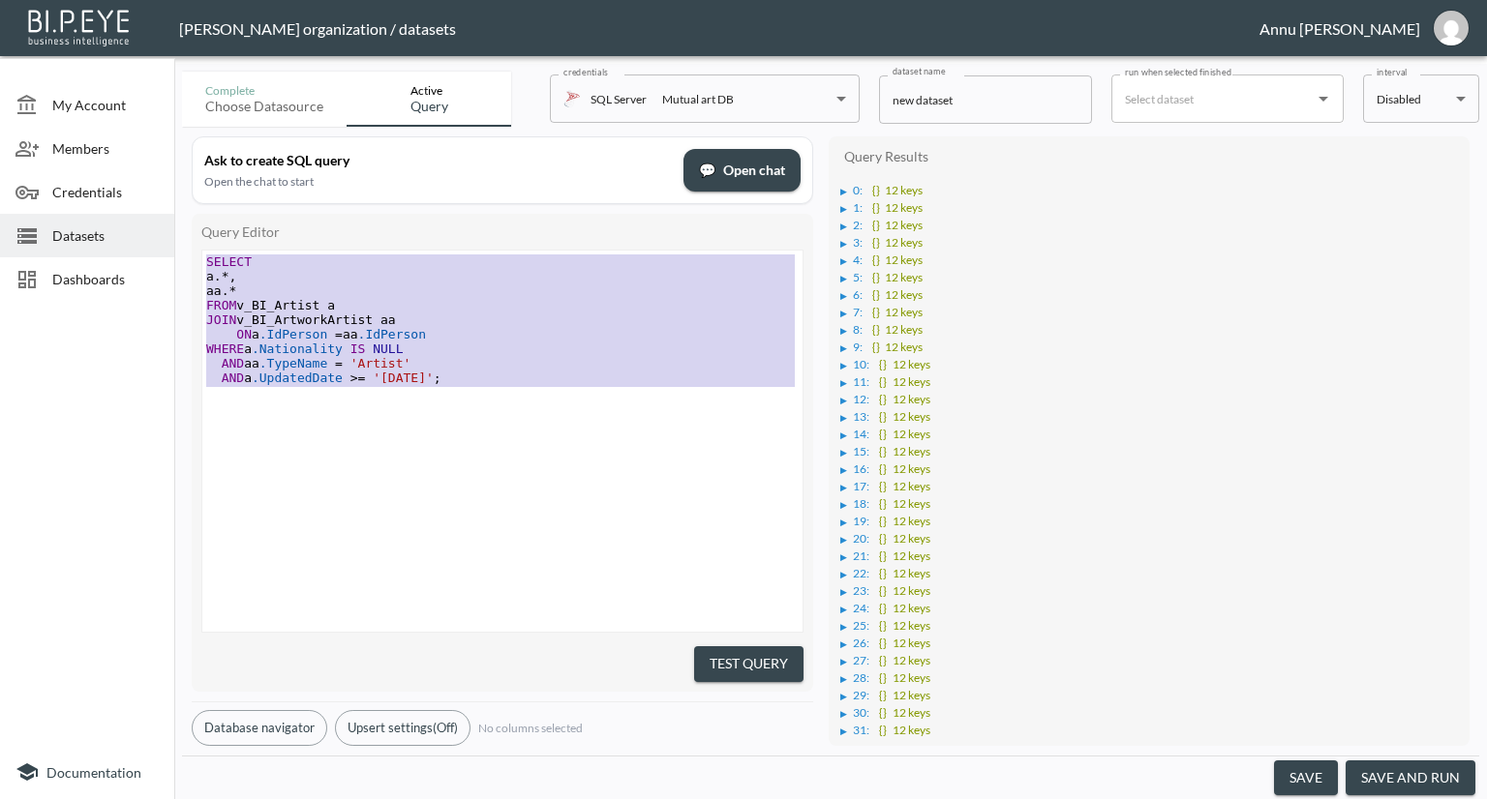
drag, startPoint x: 474, startPoint y: 394, endPoint x: 209, endPoint y: 201, distance: 327.8
click at [209, 201] on div "Ask to create SQL query Open the chat to start 💬 Open chat Query Editor SELECT …" at bounding box center [502, 441] width 621 height 610
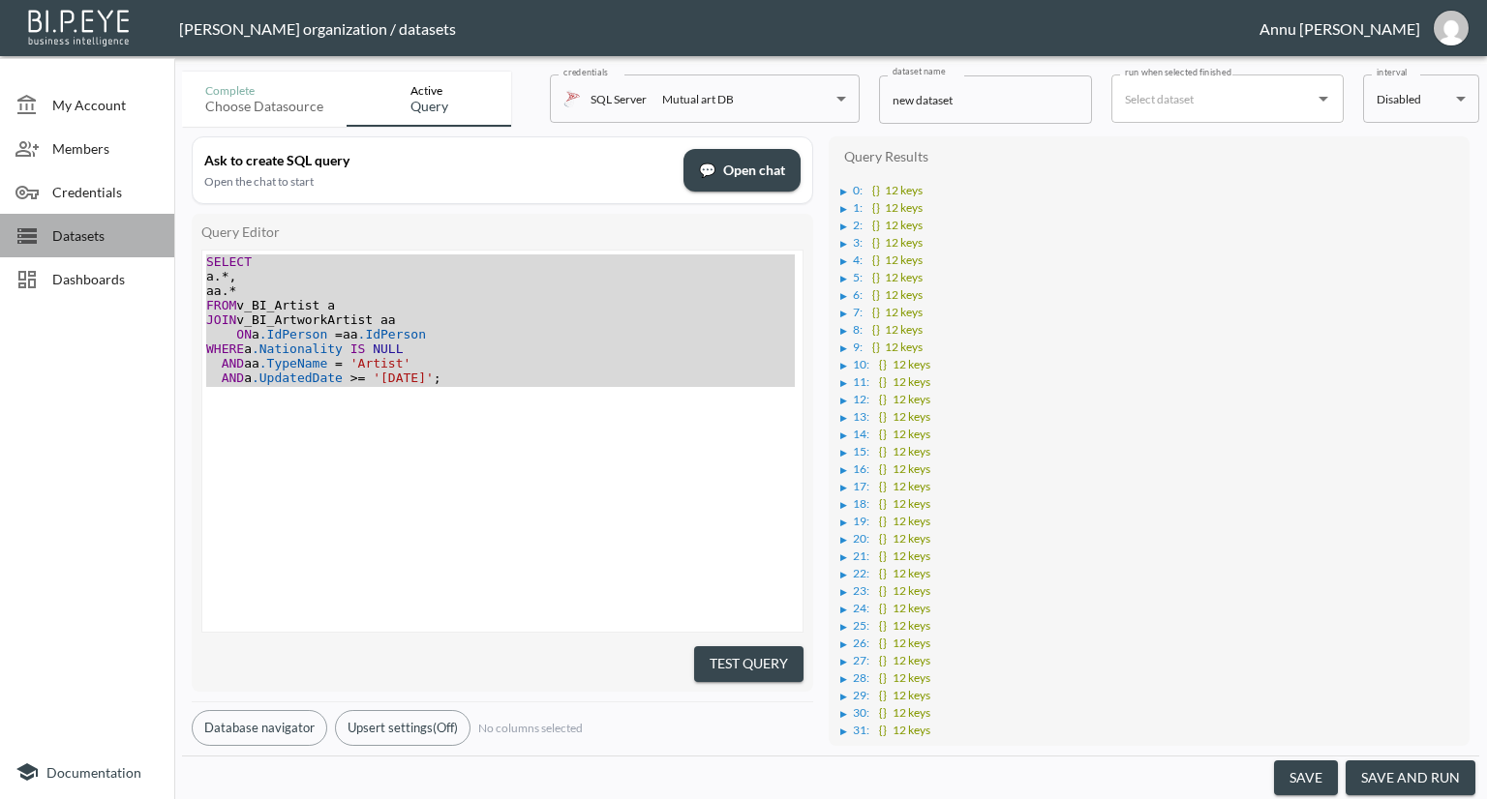
click at [93, 239] on span "Datasets" at bounding box center [105, 236] width 106 height 20
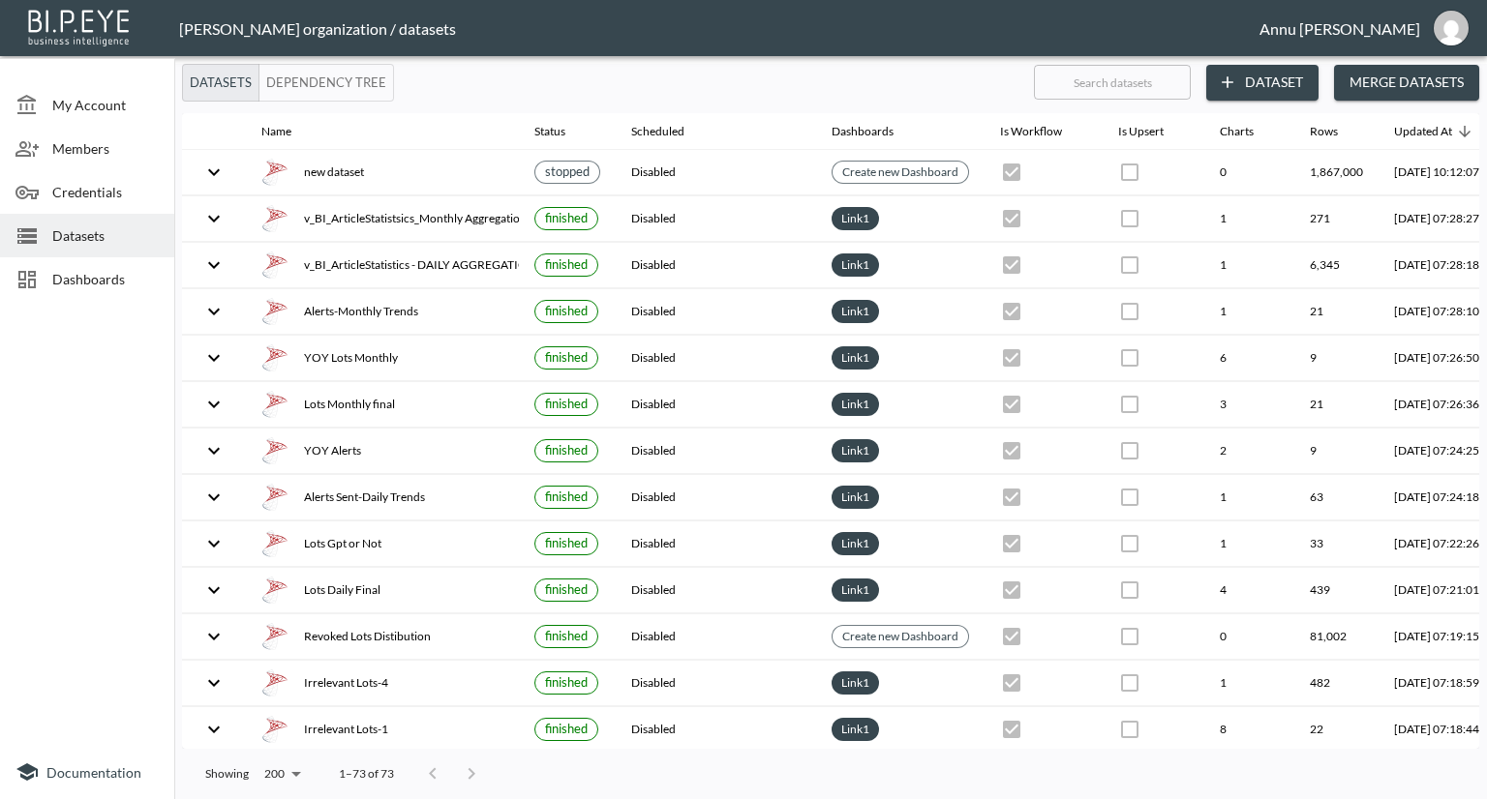
click at [1257, 84] on button "Dataset" at bounding box center [1262, 83] width 112 height 36
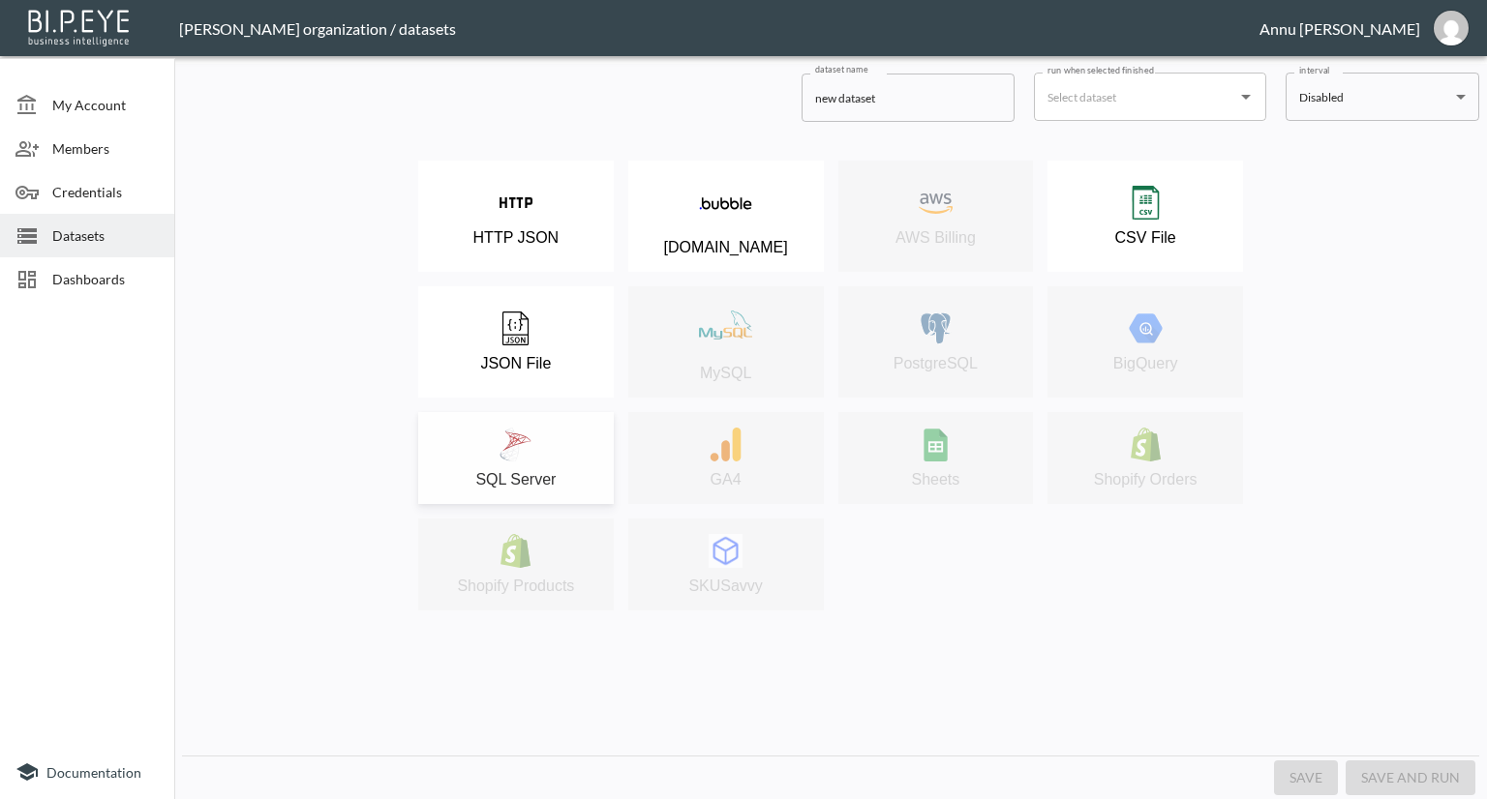
click at [542, 430] on div "SQL Server" at bounding box center [516, 458] width 176 height 61
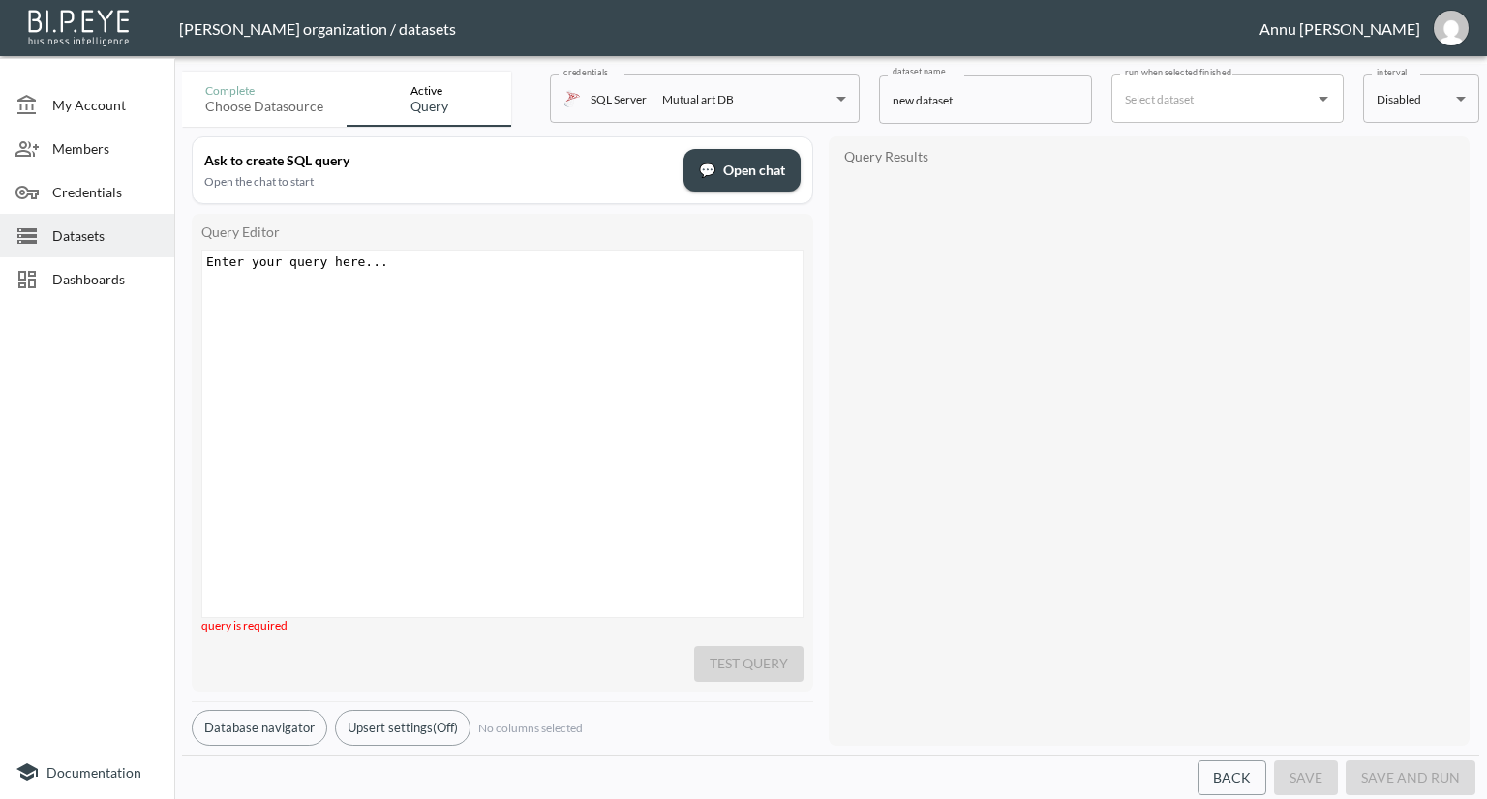
click at [457, 297] on div "Enter your query here... xxxxxxxxxx ​" at bounding box center [526, 458] width 648 height 415
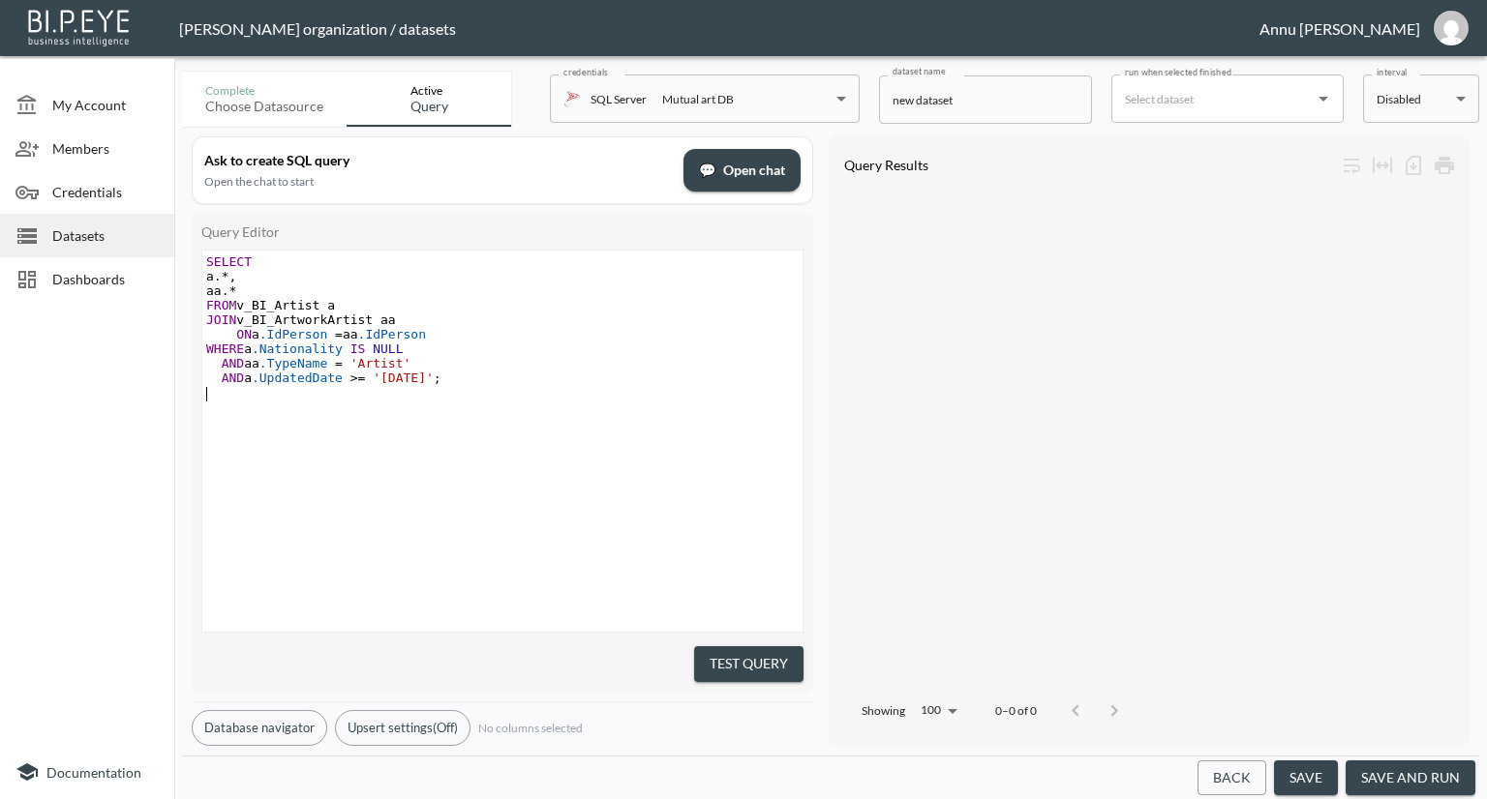
click at [770, 647] on button "Test Query" at bounding box center [748, 665] width 109 height 36
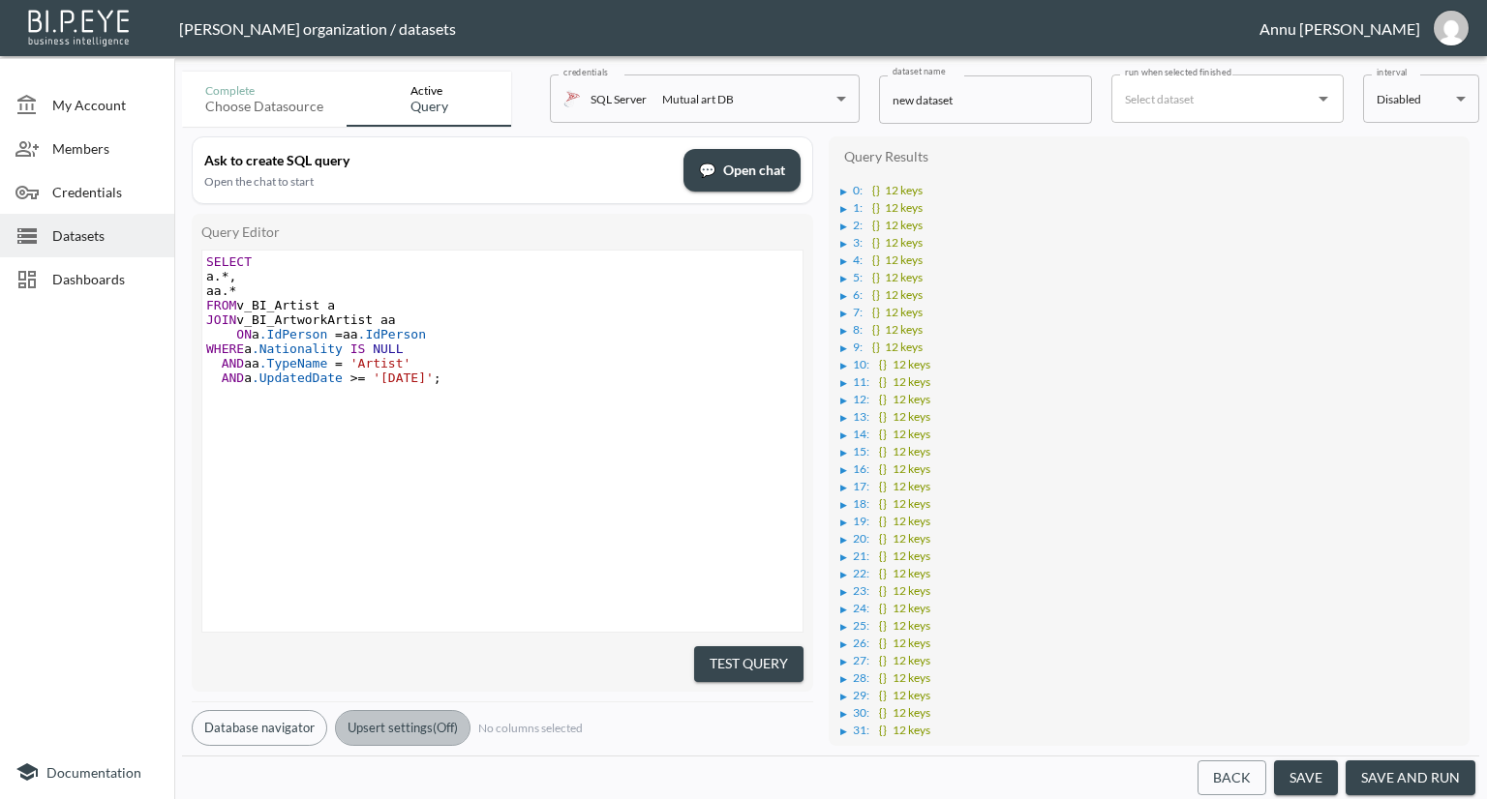
click at [394, 717] on button "Upsert settings (Off)" at bounding box center [403, 728] width 136 height 36
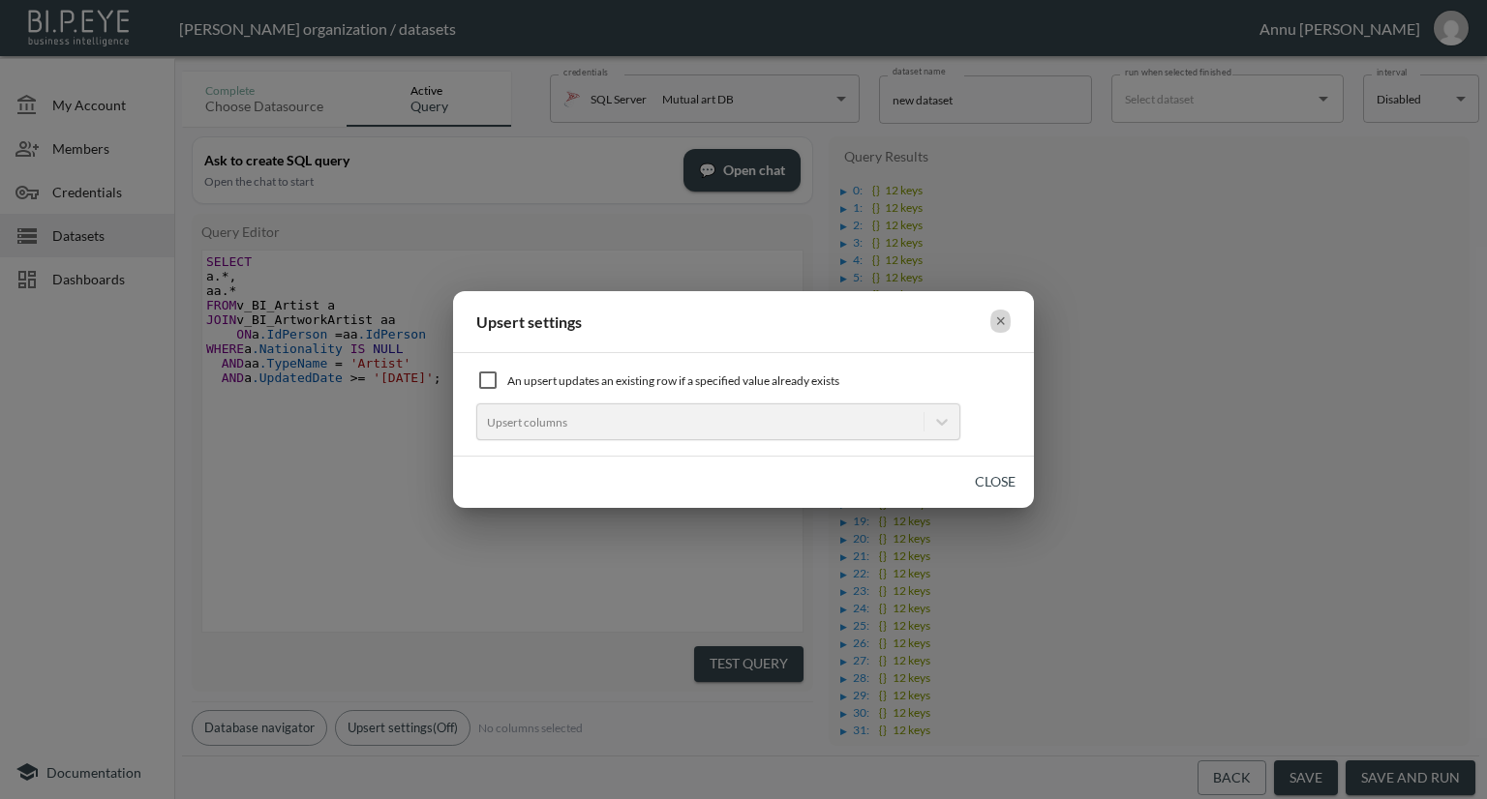
click at [997, 317] on button "×" at bounding box center [1000, 322] width 20 height 30
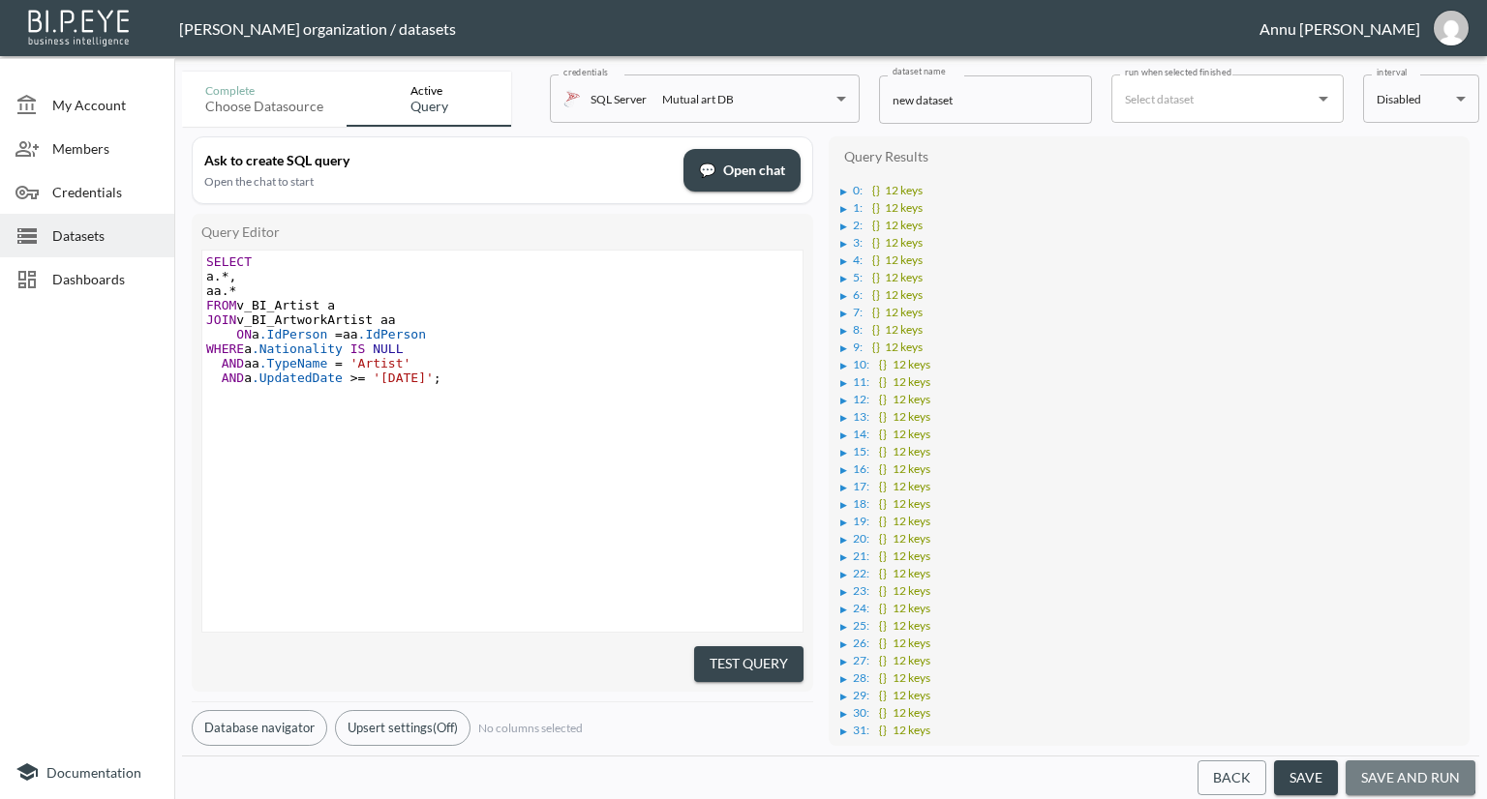
click at [1390, 770] on button "save and run" at bounding box center [1410, 779] width 130 height 36
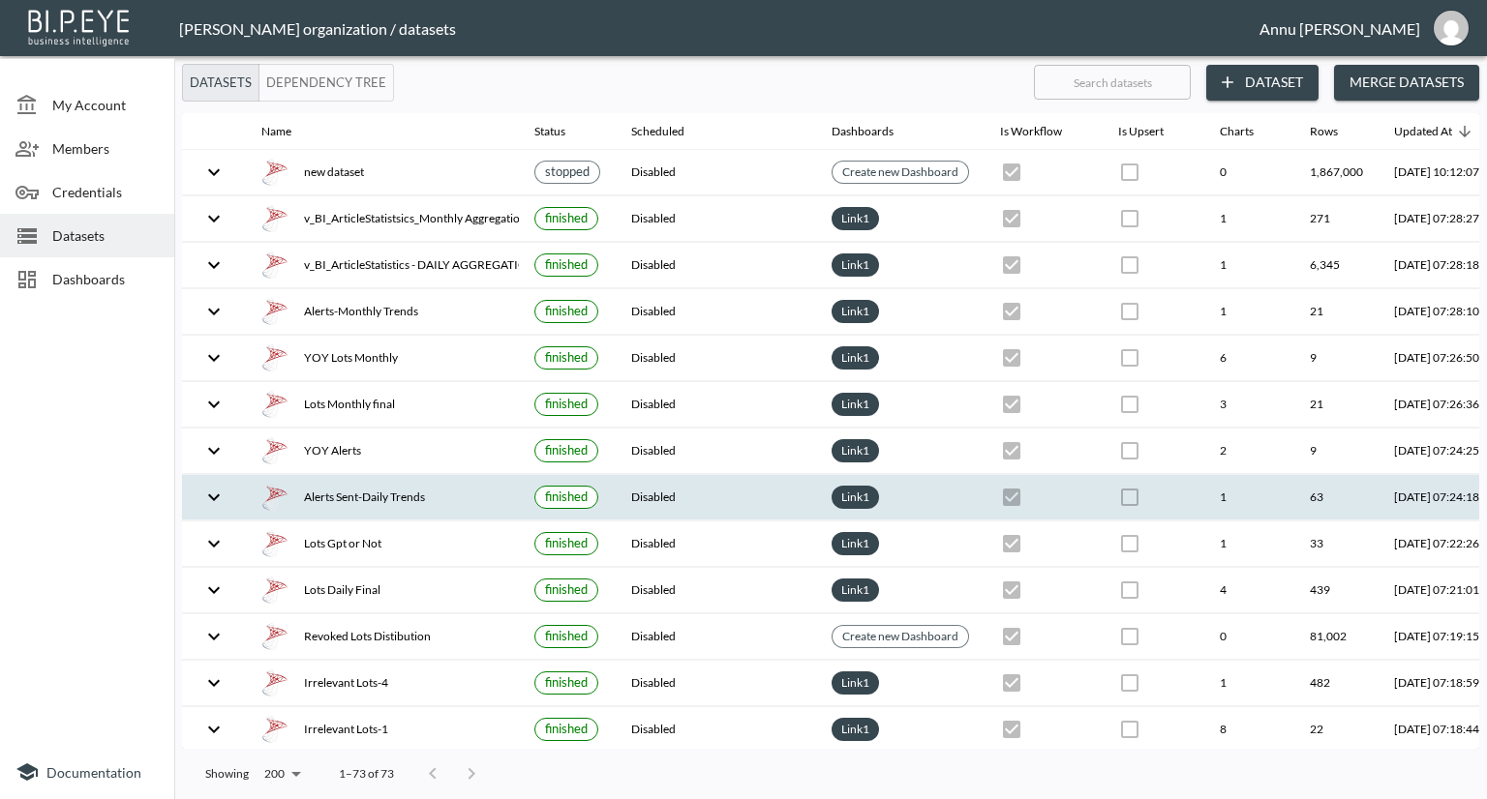
checkbox input "false"
checkbox input "true"
checkbox input "false"
checkbox input "true"
checkbox input "false"
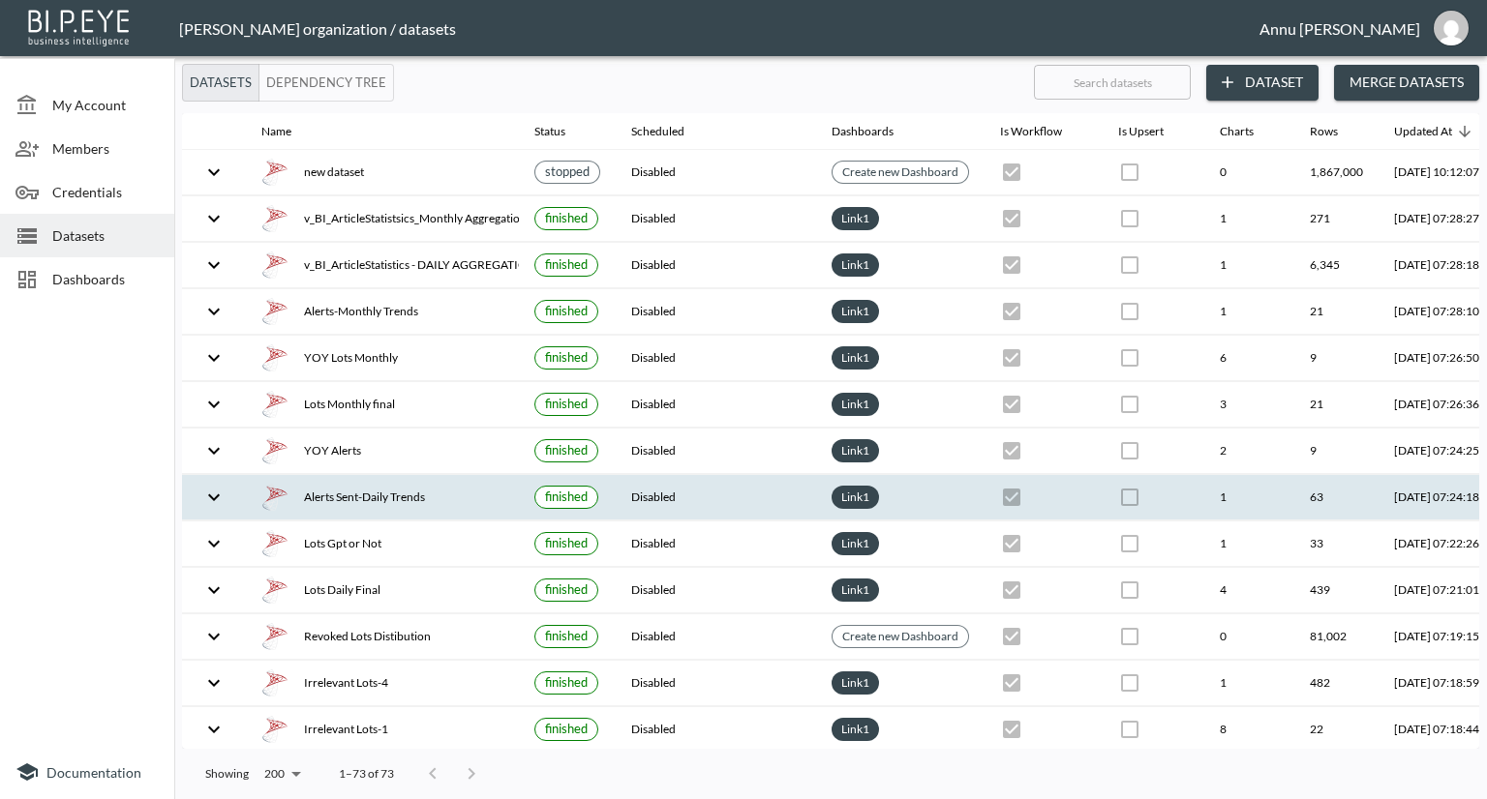
checkbox input "true"
checkbox input "false"
checkbox input "true"
checkbox input "false"
checkbox input "true"
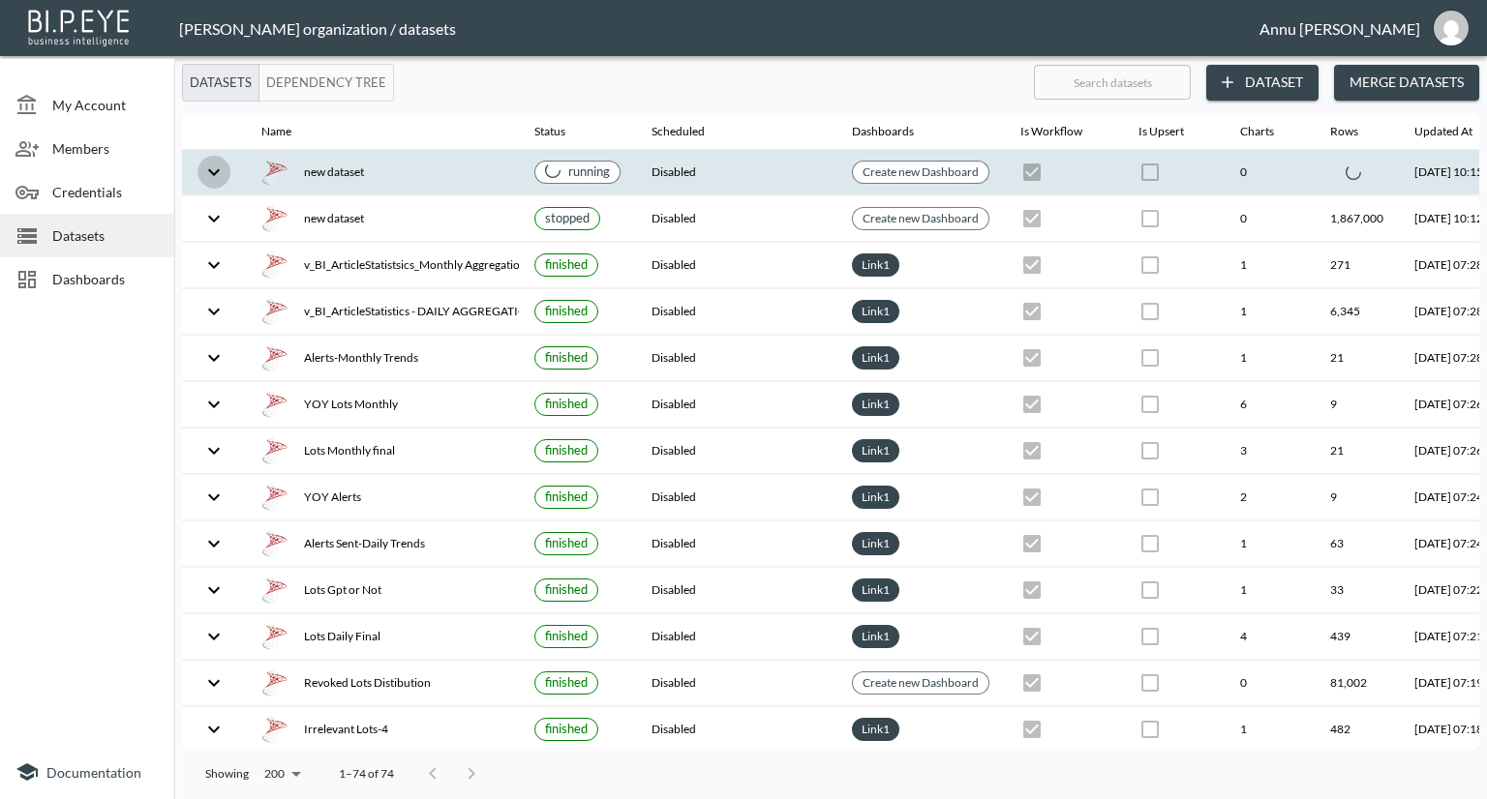
click at [216, 171] on icon "expand row" at bounding box center [214, 171] width 12 height 7
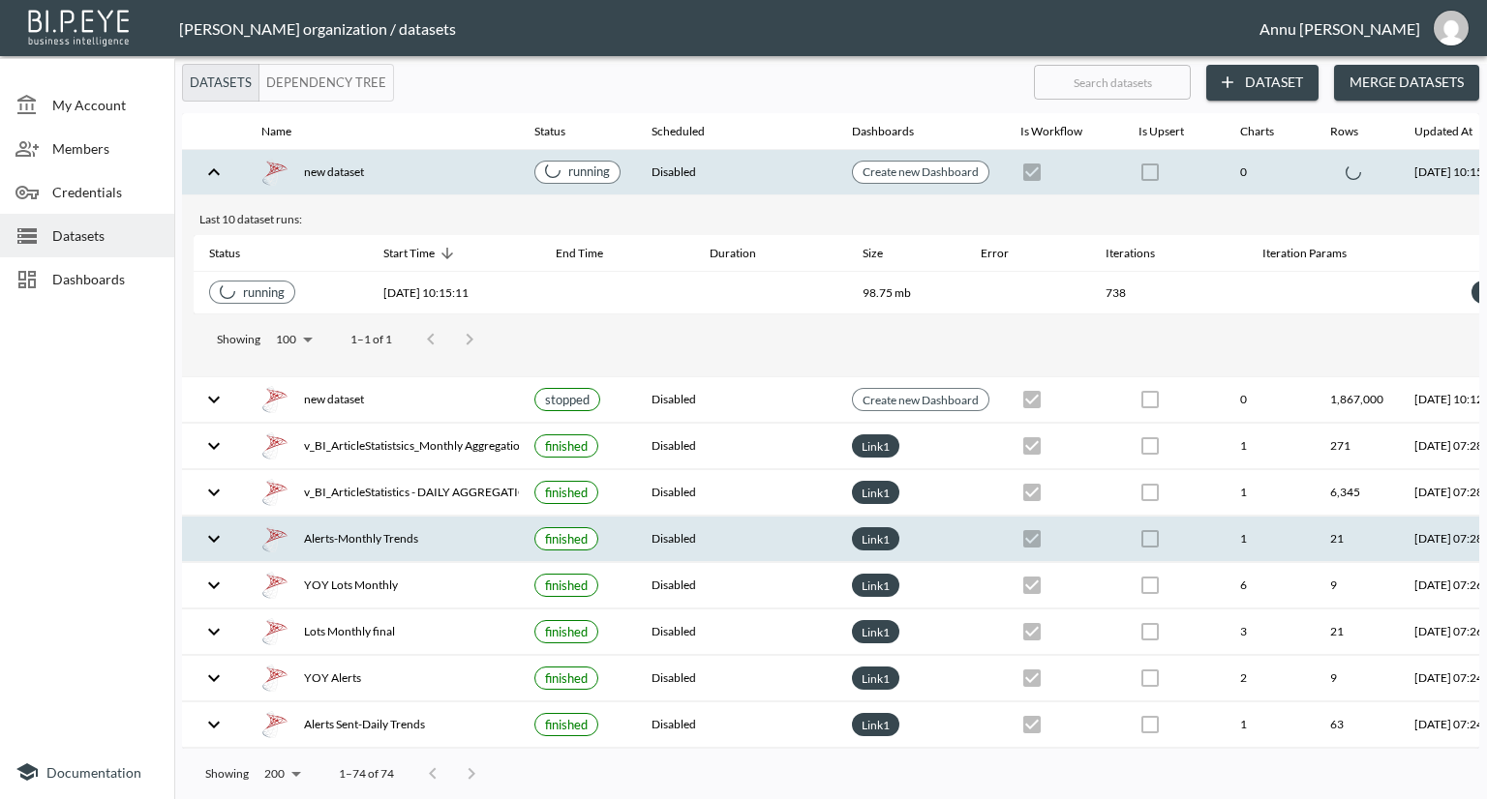
scroll to position [0, 136]
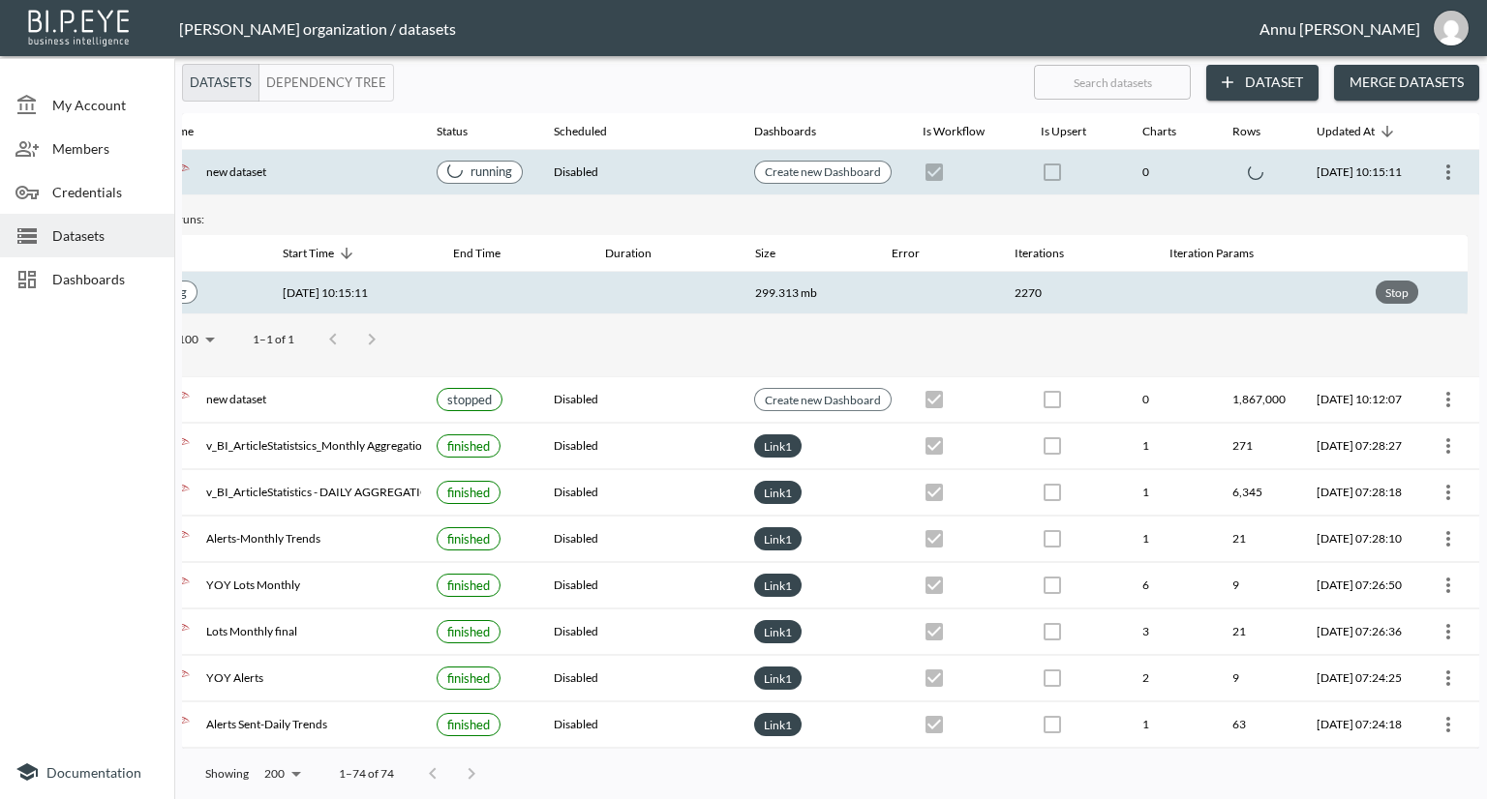
click at [1390, 292] on div "Stop" at bounding box center [1396, 293] width 31 height 24
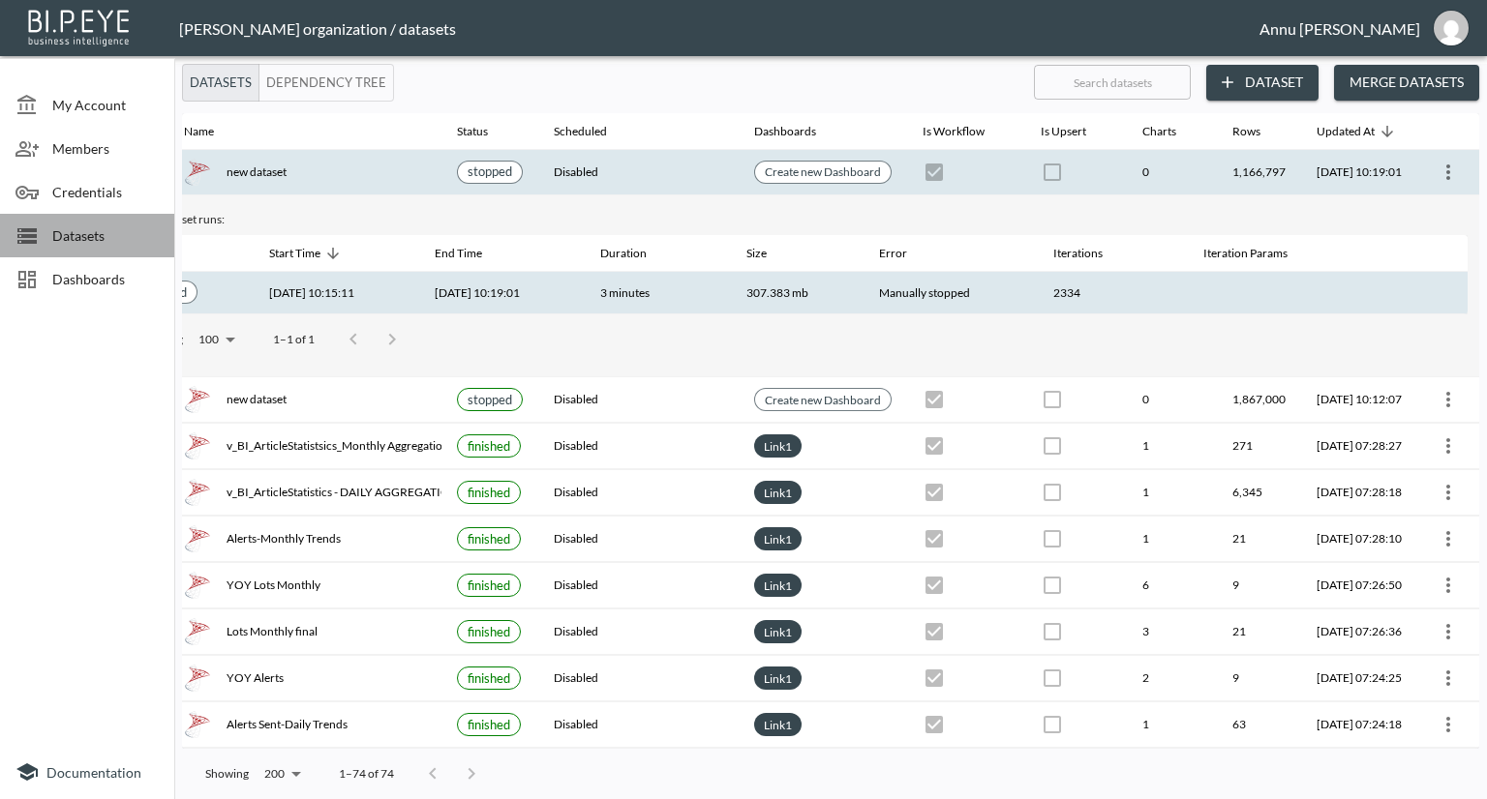
click at [106, 243] on span "Datasets" at bounding box center [105, 236] width 106 height 20
click at [1247, 71] on button "Dataset" at bounding box center [1262, 83] width 112 height 36
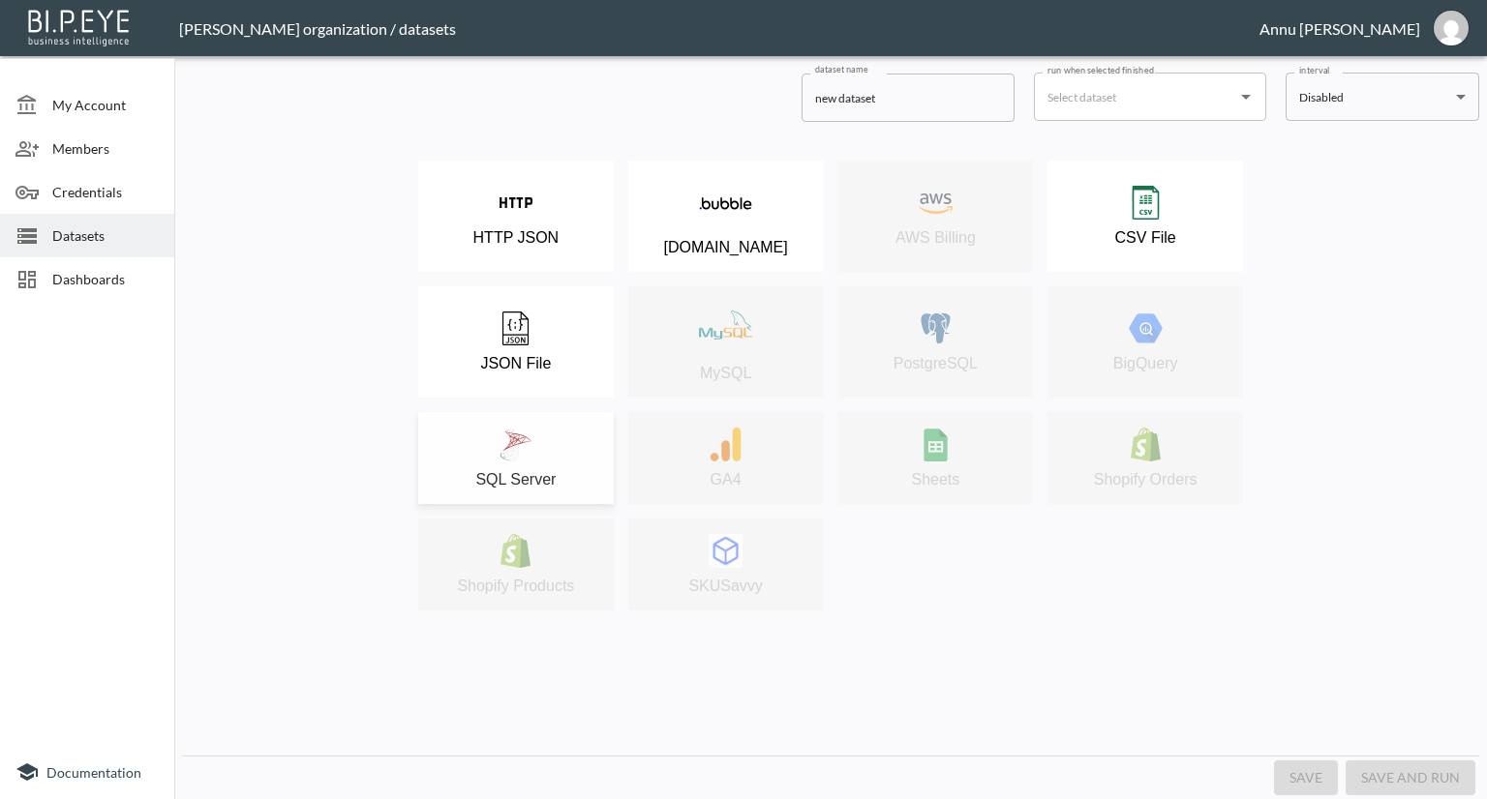
click at [563, 433] on div "SQL Server" at bounding box center [516, 458] width 176 height 61
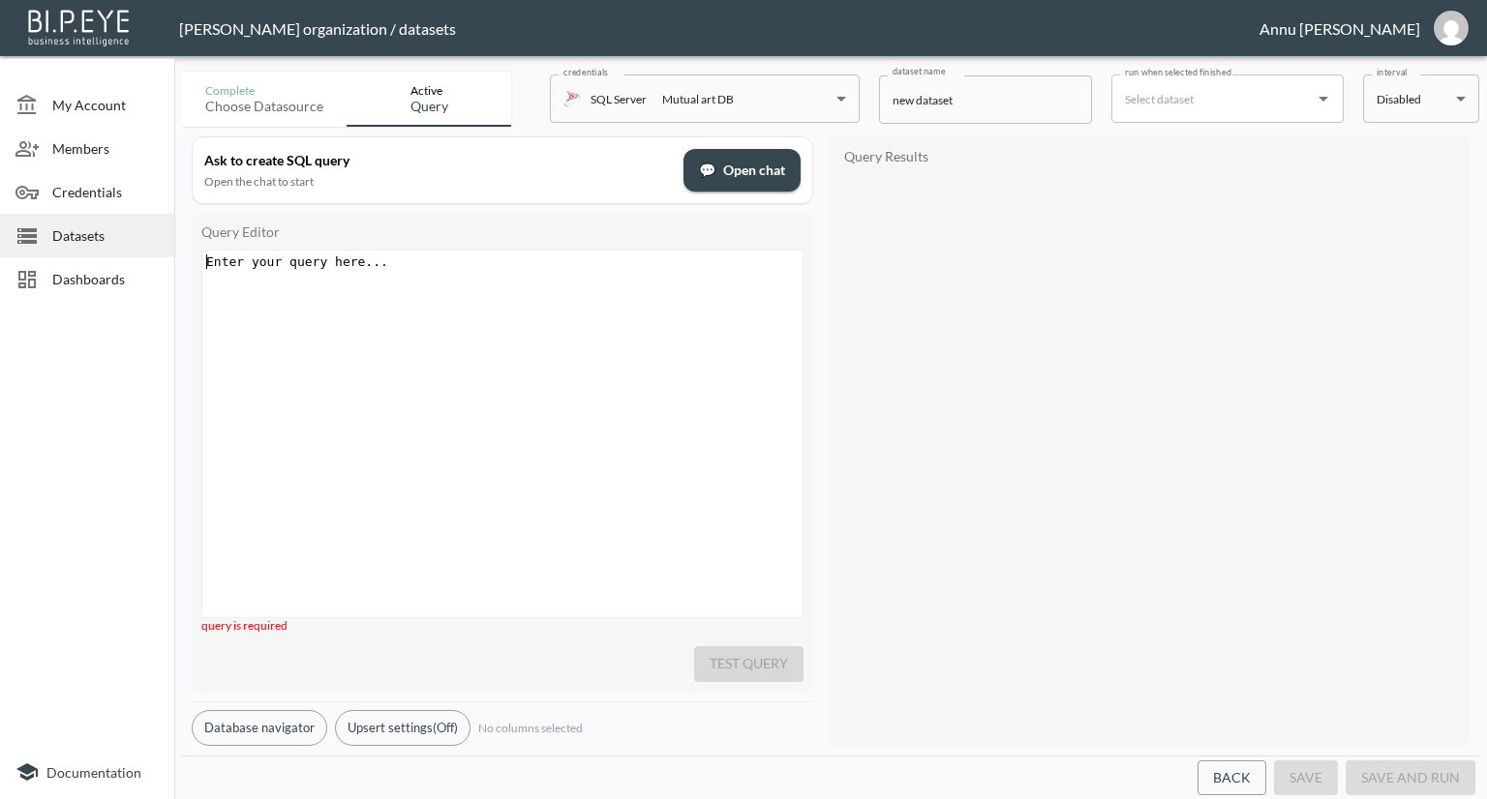
click at [442, 289] on div "Enter your query here... xxxxxxxxxx ​" at bounding box center [526, 458] width 648 height 415
paste textarea "5"
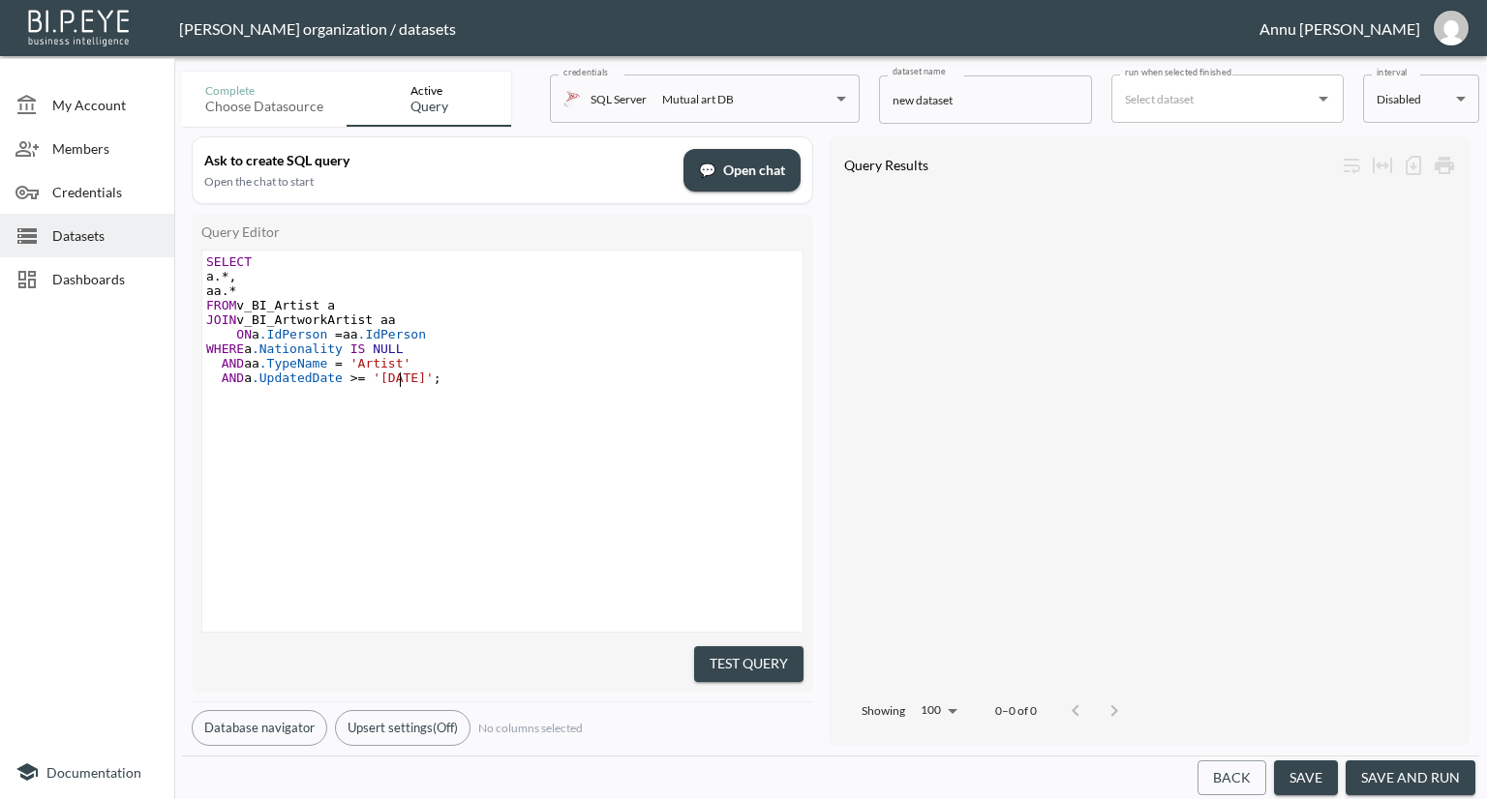
click at [399, 377] on span "'2024-01-01'" at bounding box center [403, 378] width 61 height 15
type textarea "5"
click at [743, 655] on button "Test Query" at bounding box center [748, 665] width 109 height 36
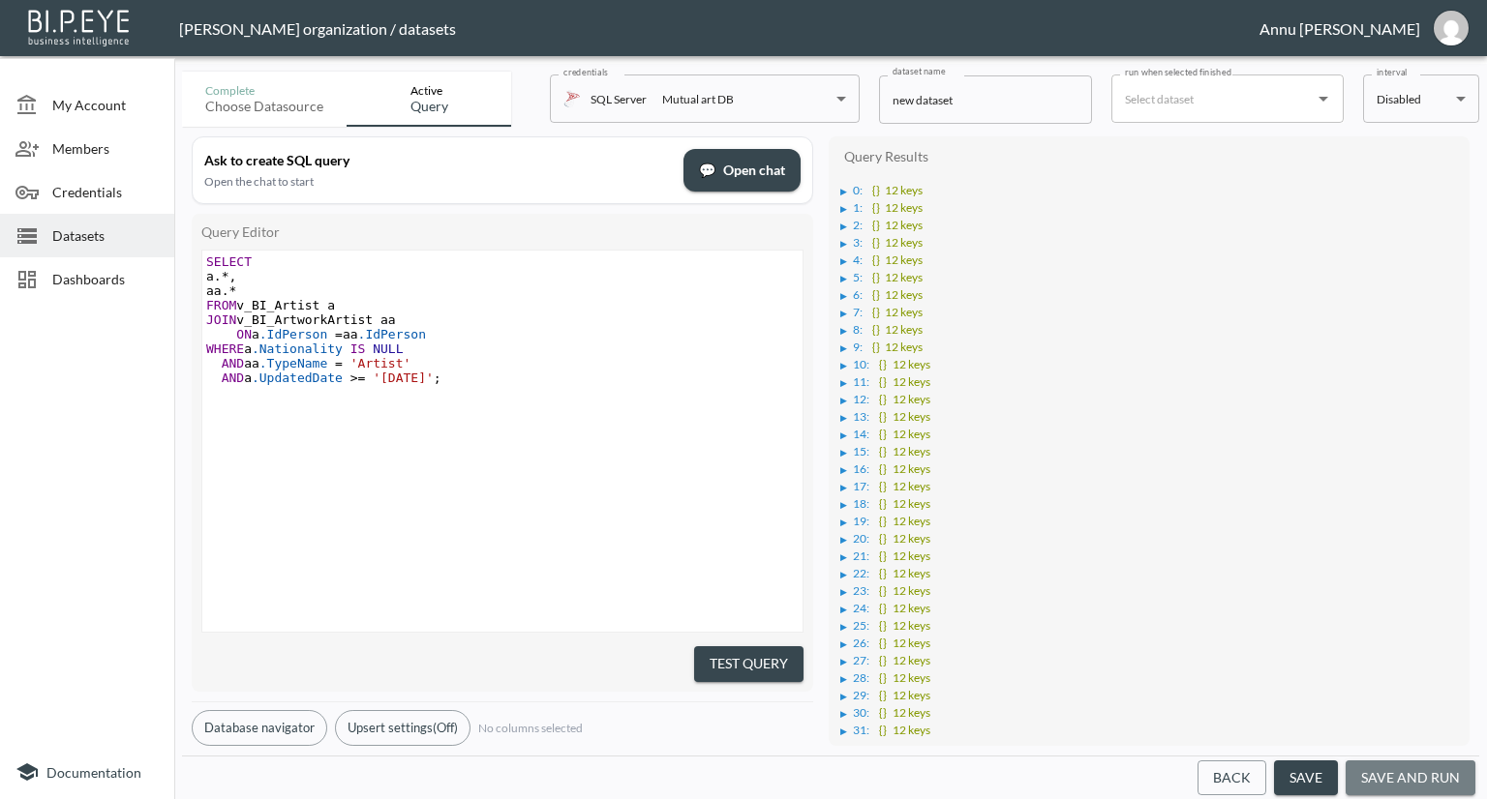
click at [1448, 782] on button "save and run" at bounding box center [1410, 779] width 130 height 36
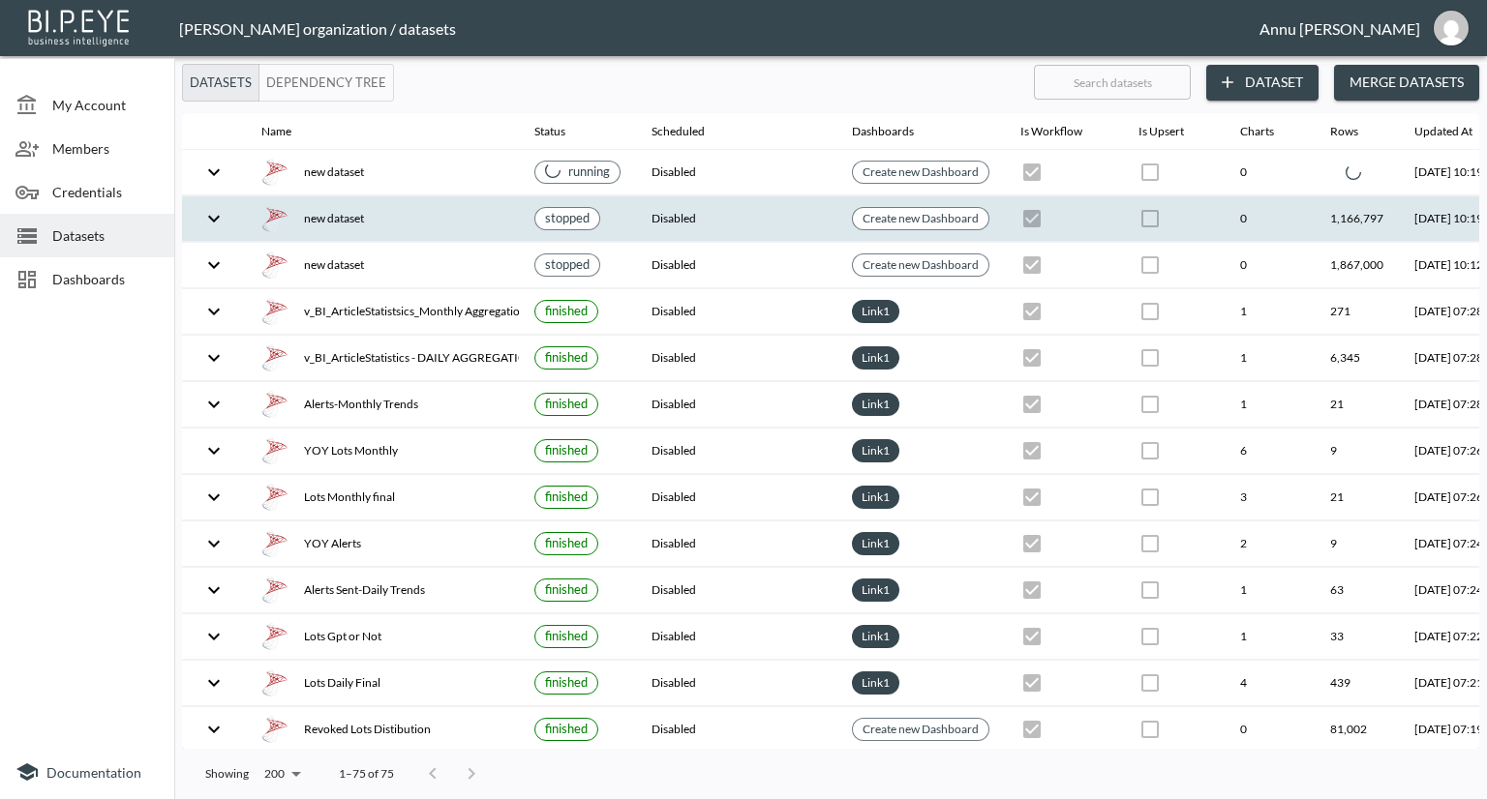
scroll to position [0, 136]
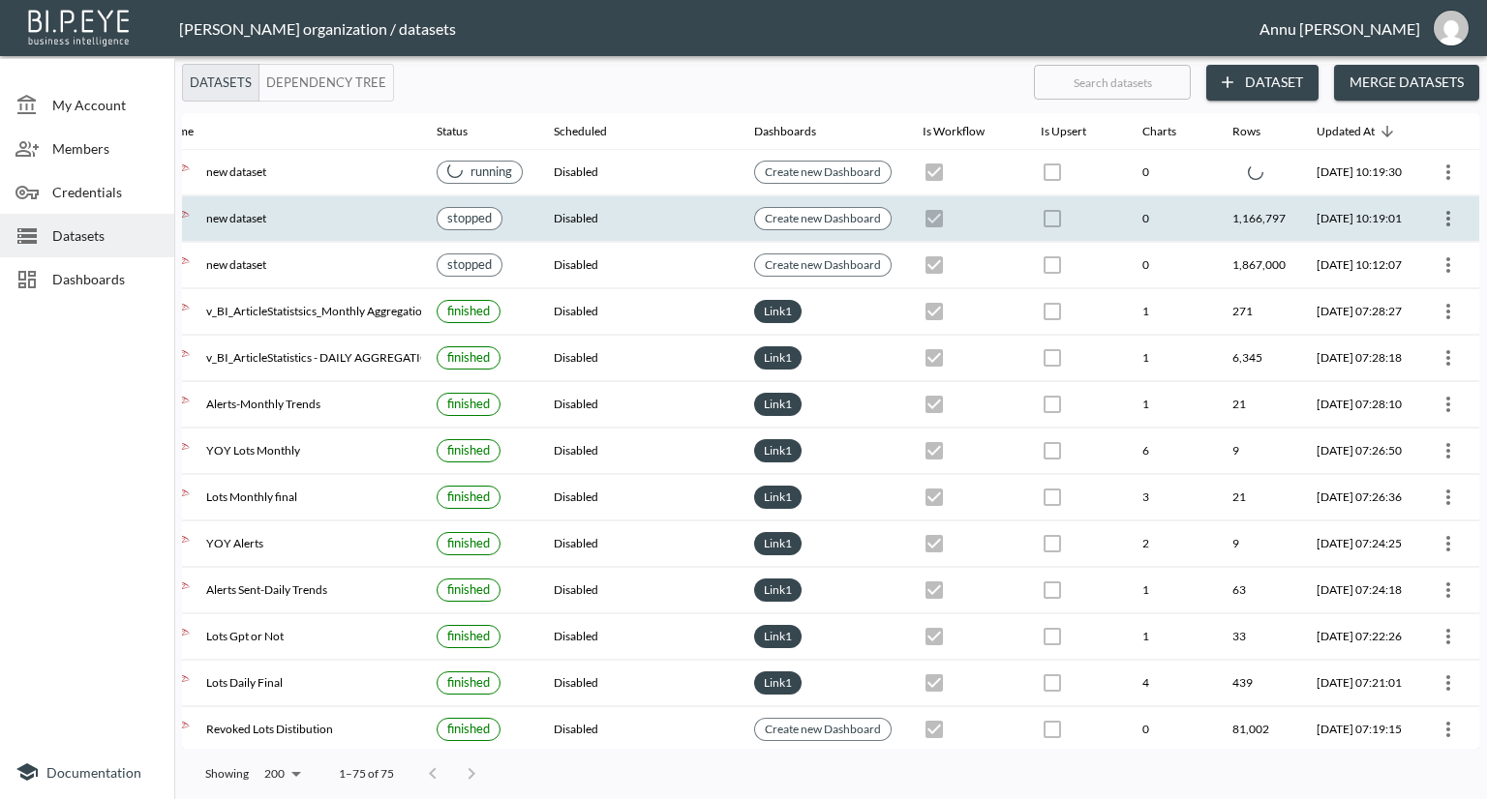
click at [1446, 211] on icon "more" at bounding box center [1448, 218] width 4 height 15
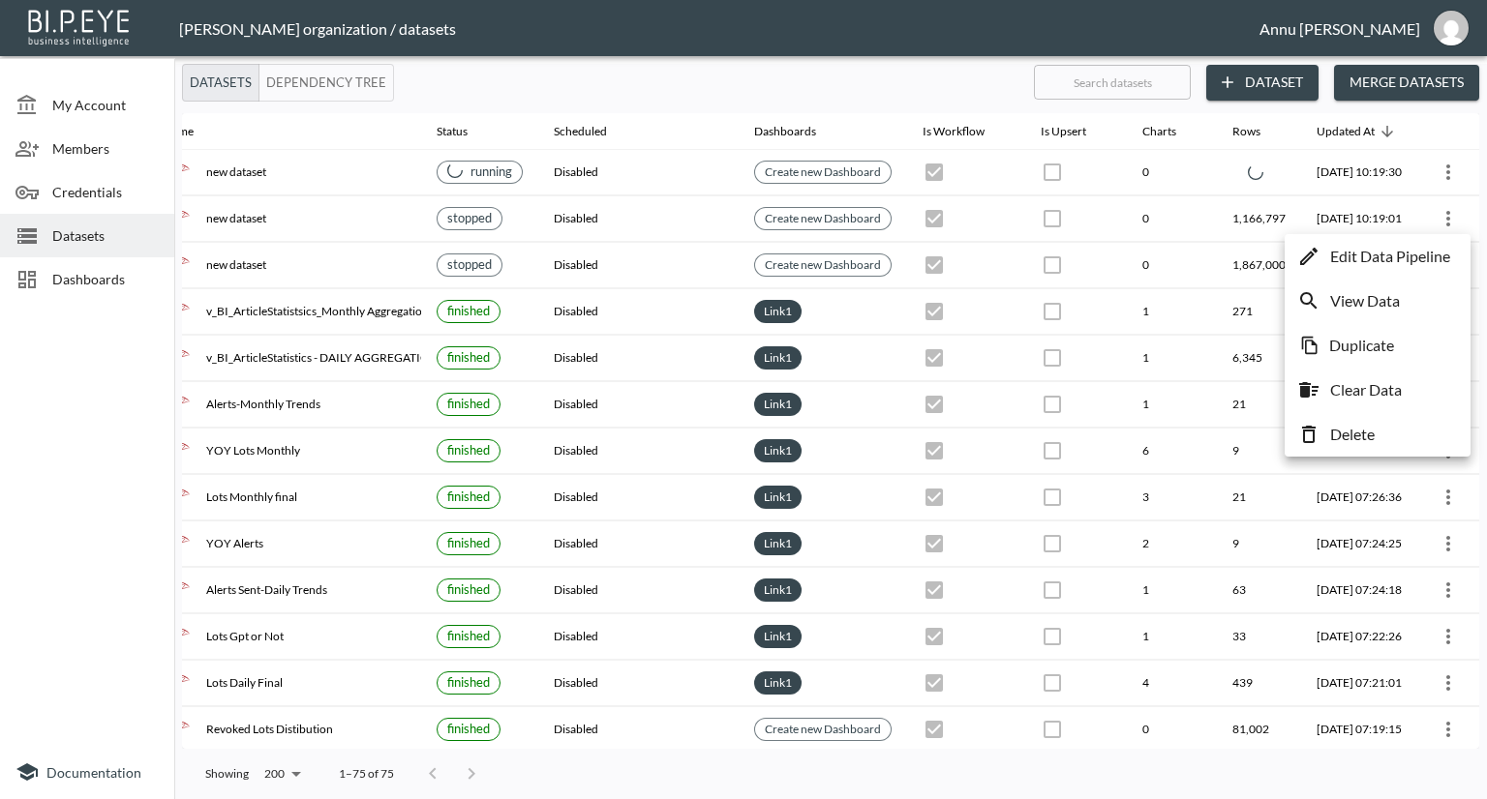
click at [1360, 434] on p "Delete" at bounding box center [1352, 434] width 45 height 23
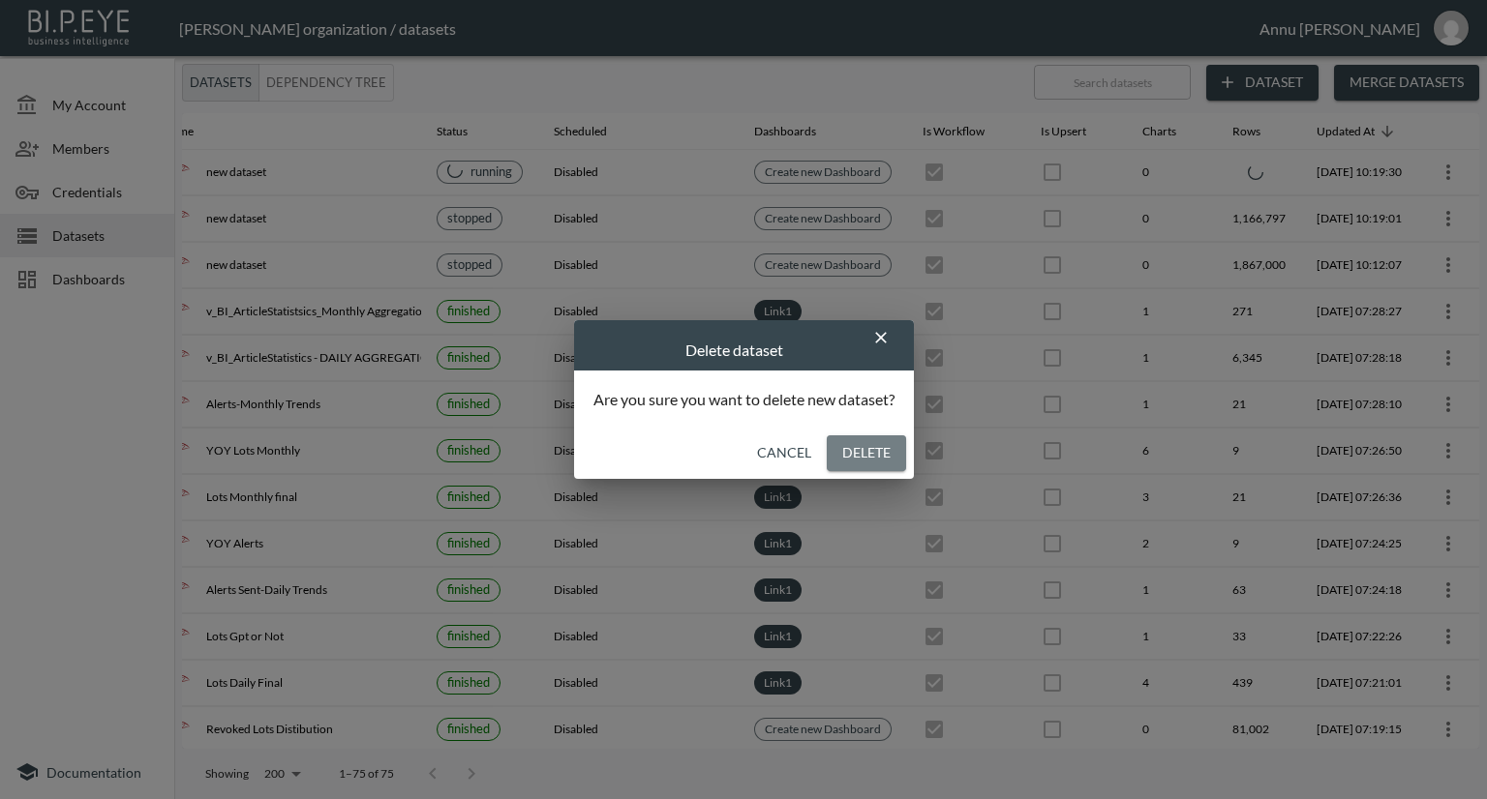
click at [889, 458] on button "Delete" at bounding box center [866, 454] width 79 height 36
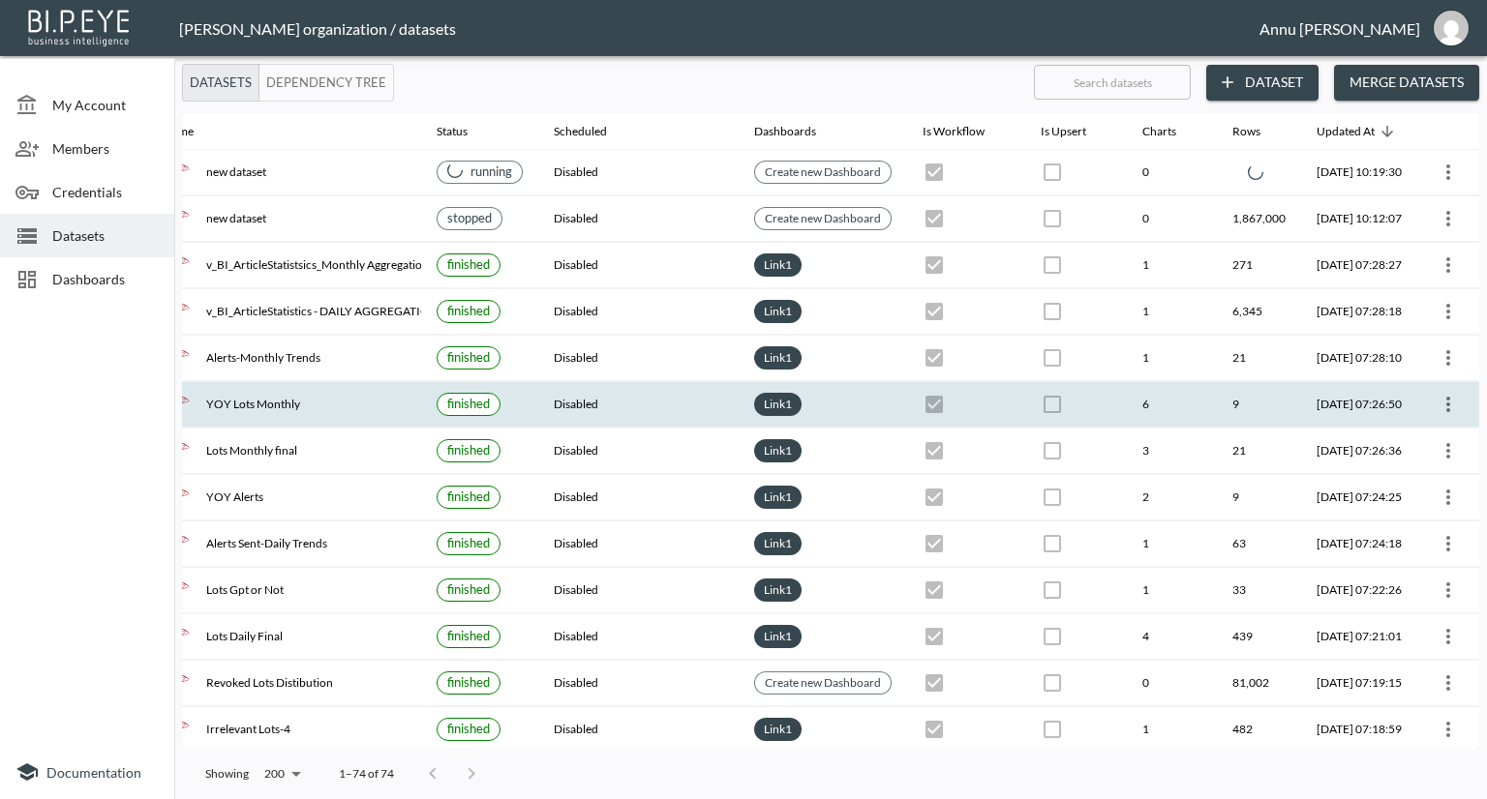
checkbox input "true"
checkbox input "false"
checkbox input "true"
checkbox input "false"
checkbox input "true"
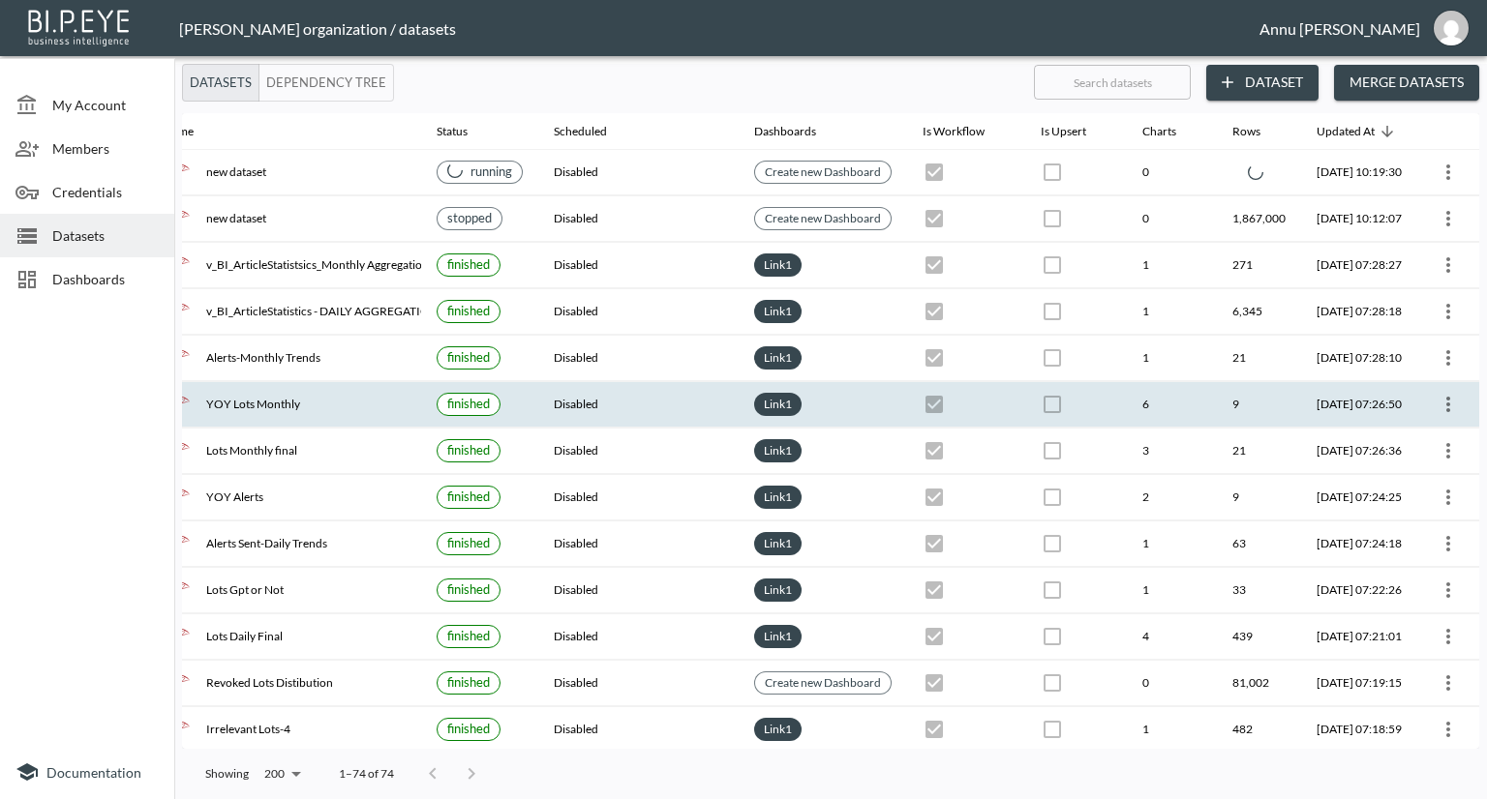
checkbox input "false"
checkbox input "true"
checkbox input "false"
checkbox input "true"
checkbox input "false"
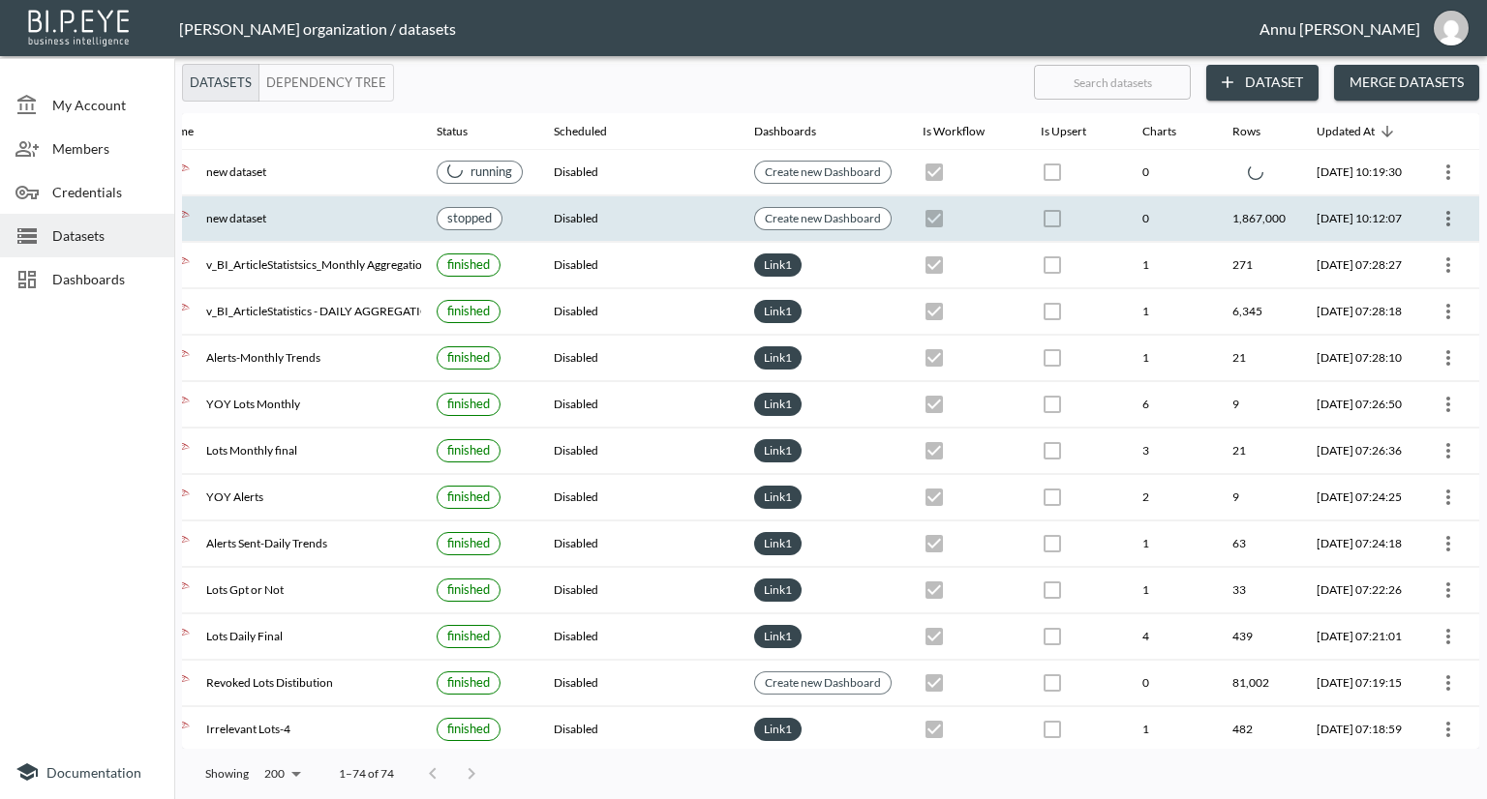
click at [1445, 223] on icon "more" at bounding box center [1447, 218] width 23 height 23
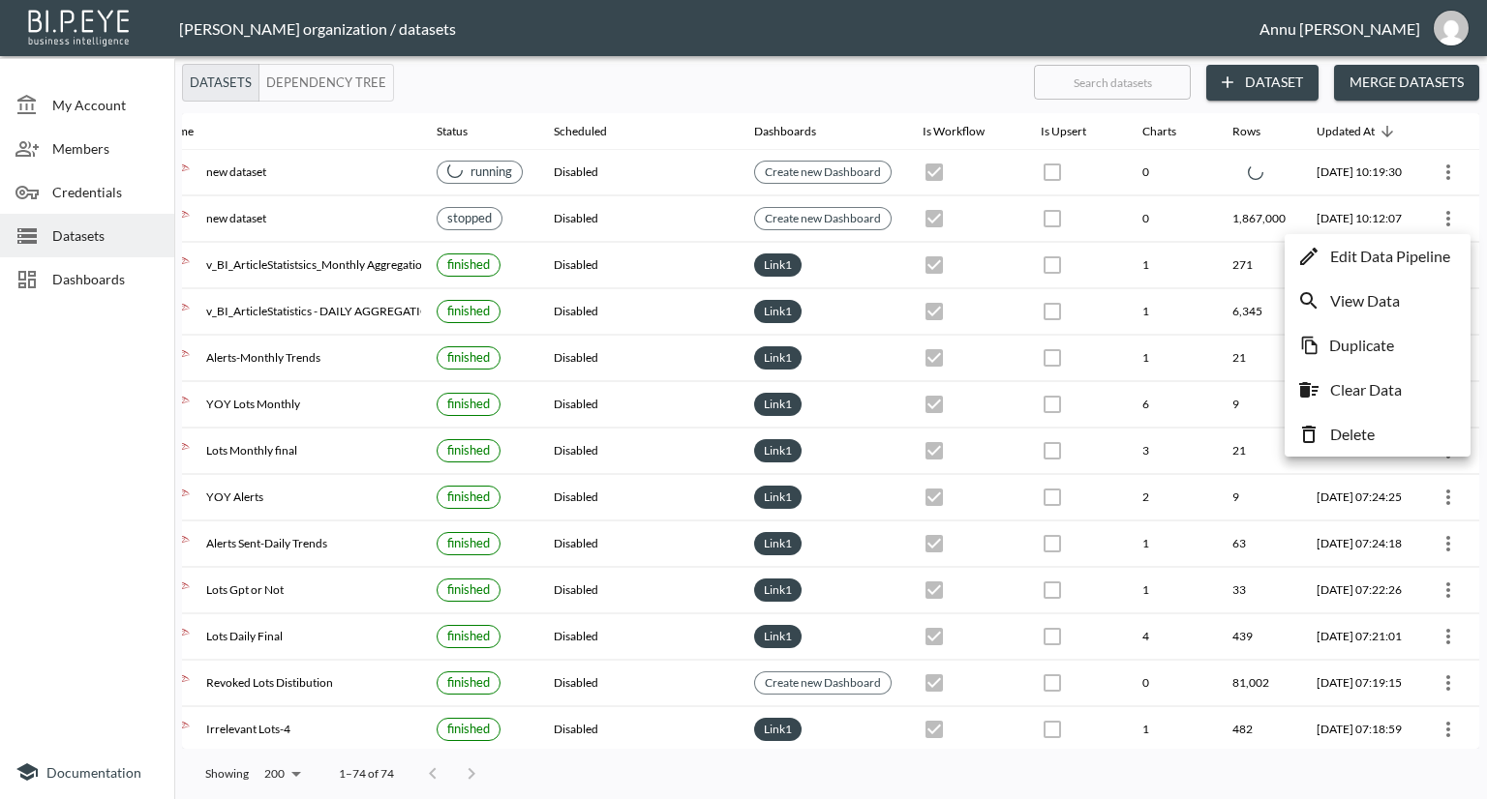
click at [1363, 427] on p "Delete" at bounding box center [1352, 434] width 45 height 23
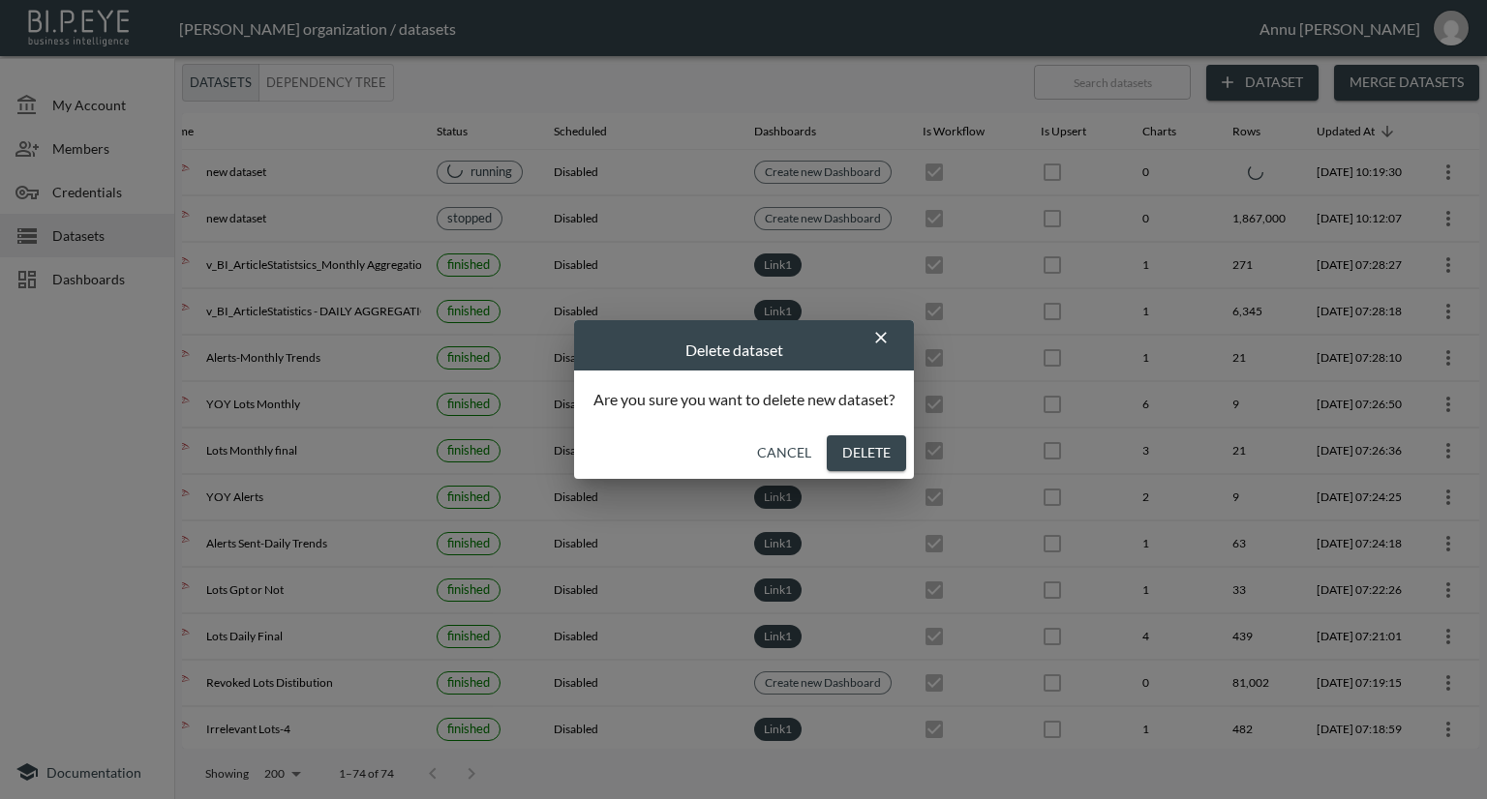
click at [883, 455] on button "Delete" at bounding box center [866, 454] width 79 height 36
click at [880, 453] on button "Delete" at bounding box center [866, 454] width 79 height 36
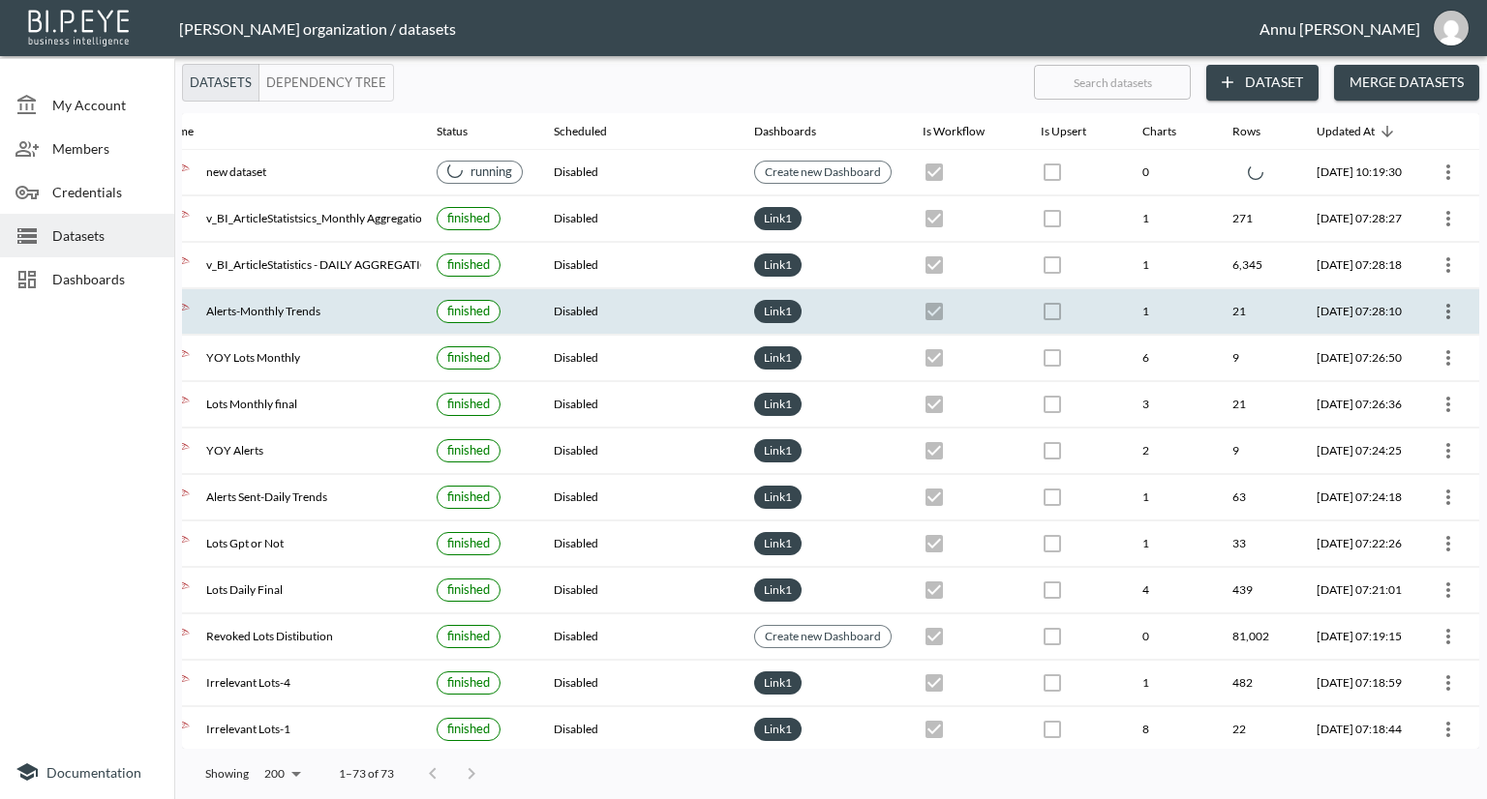
checkbox input "true"
checkbox input "false"
checkbox input "true"
checkbox input "false"
checkbox input "true"
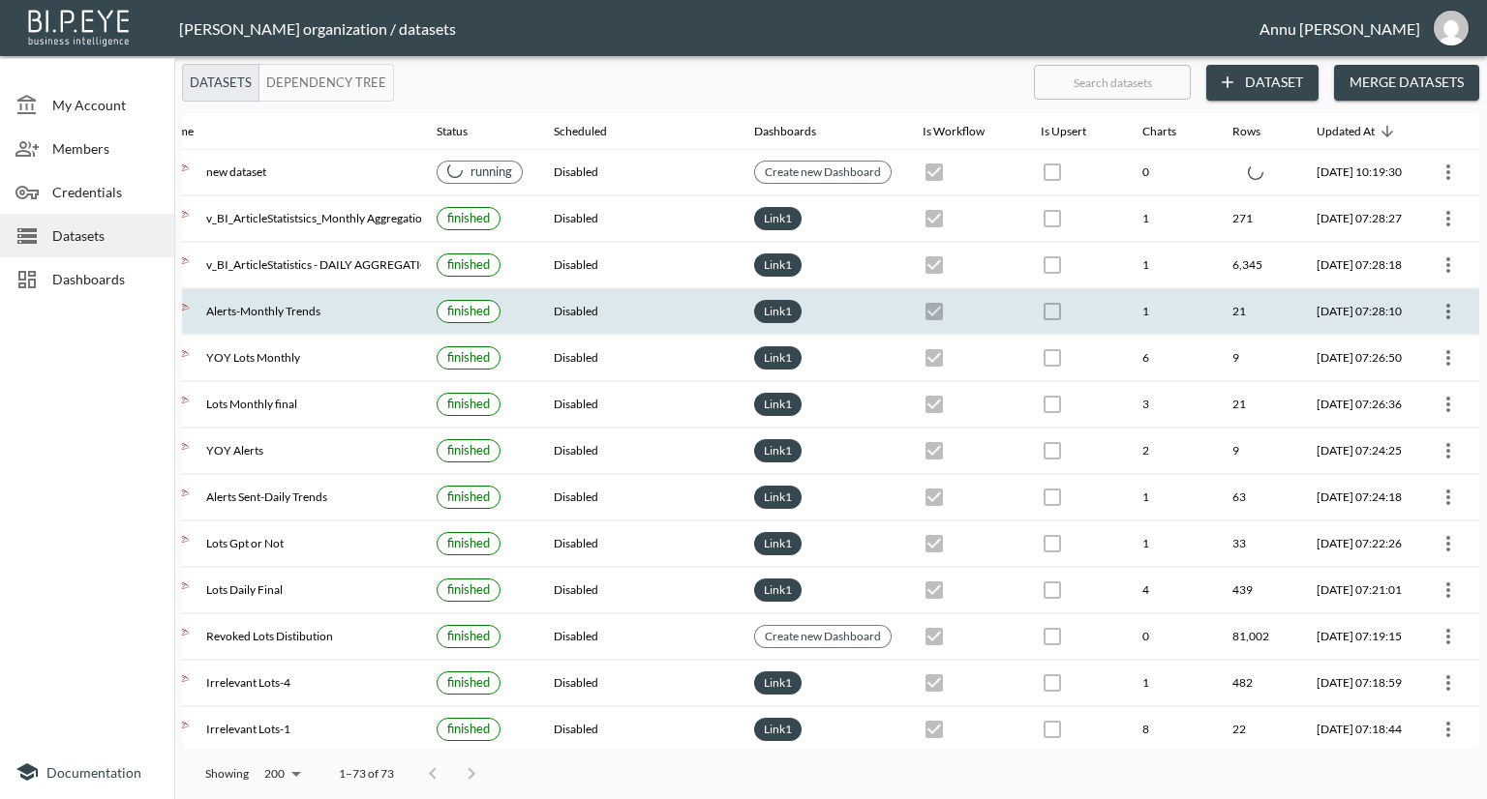
checkbox input "false"
checkbox input "true"
checkbox input "false"
checkbox input "true"
checkbox input "false"
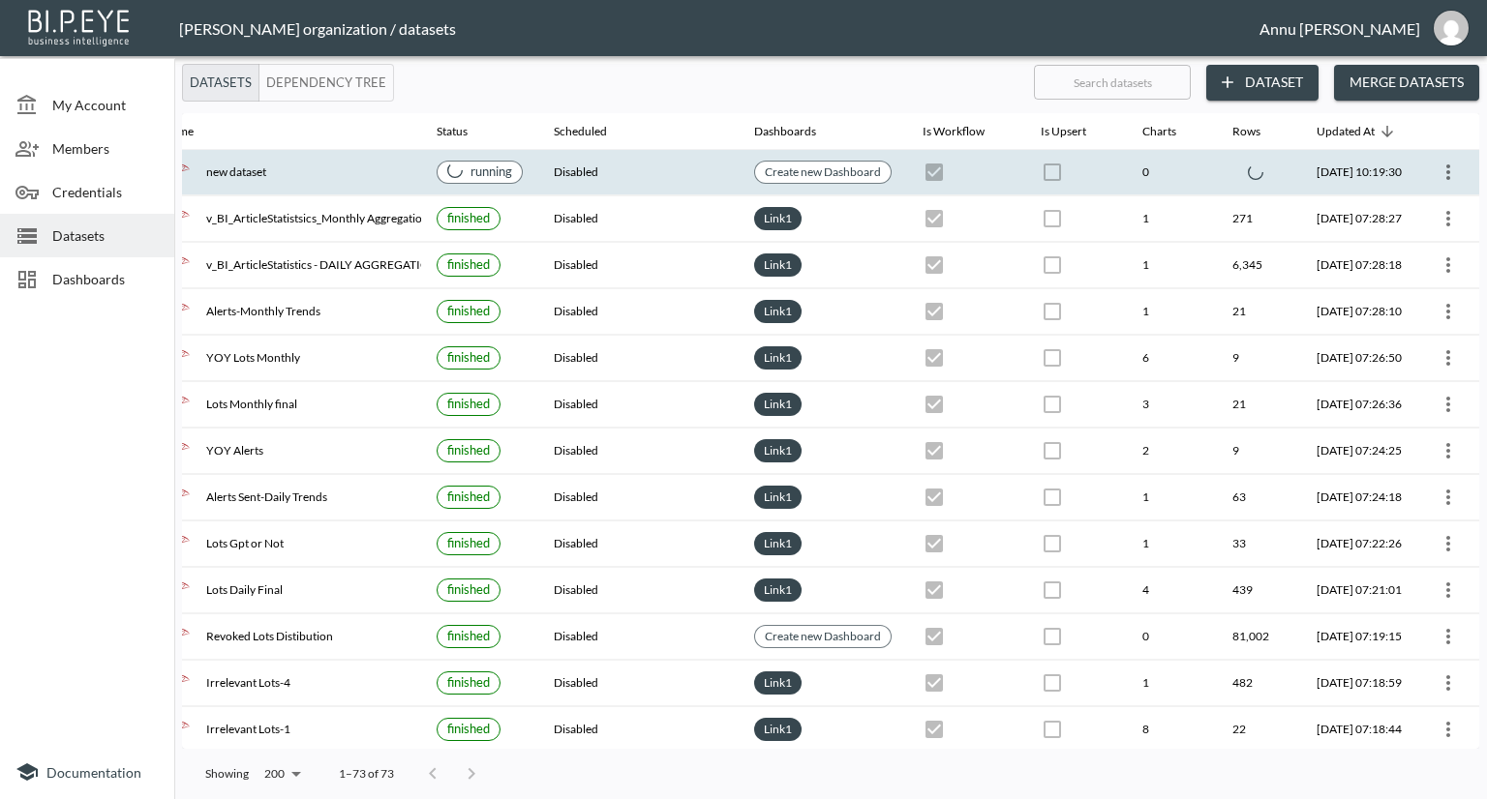
click at [133, 160] on button "expand row" at bounding box center [116, 172] width 33 height 33
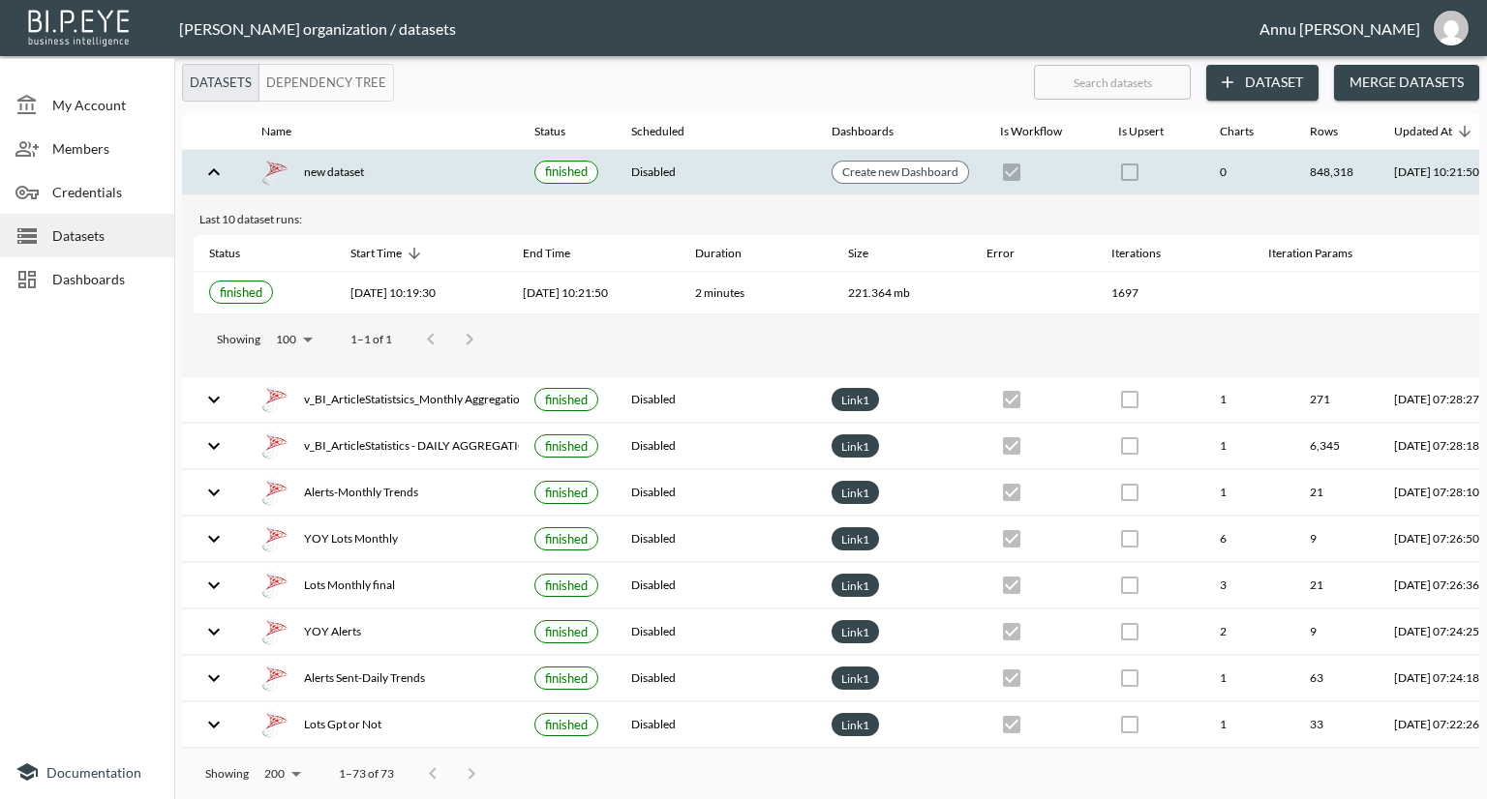
scroll to position [0, 113]
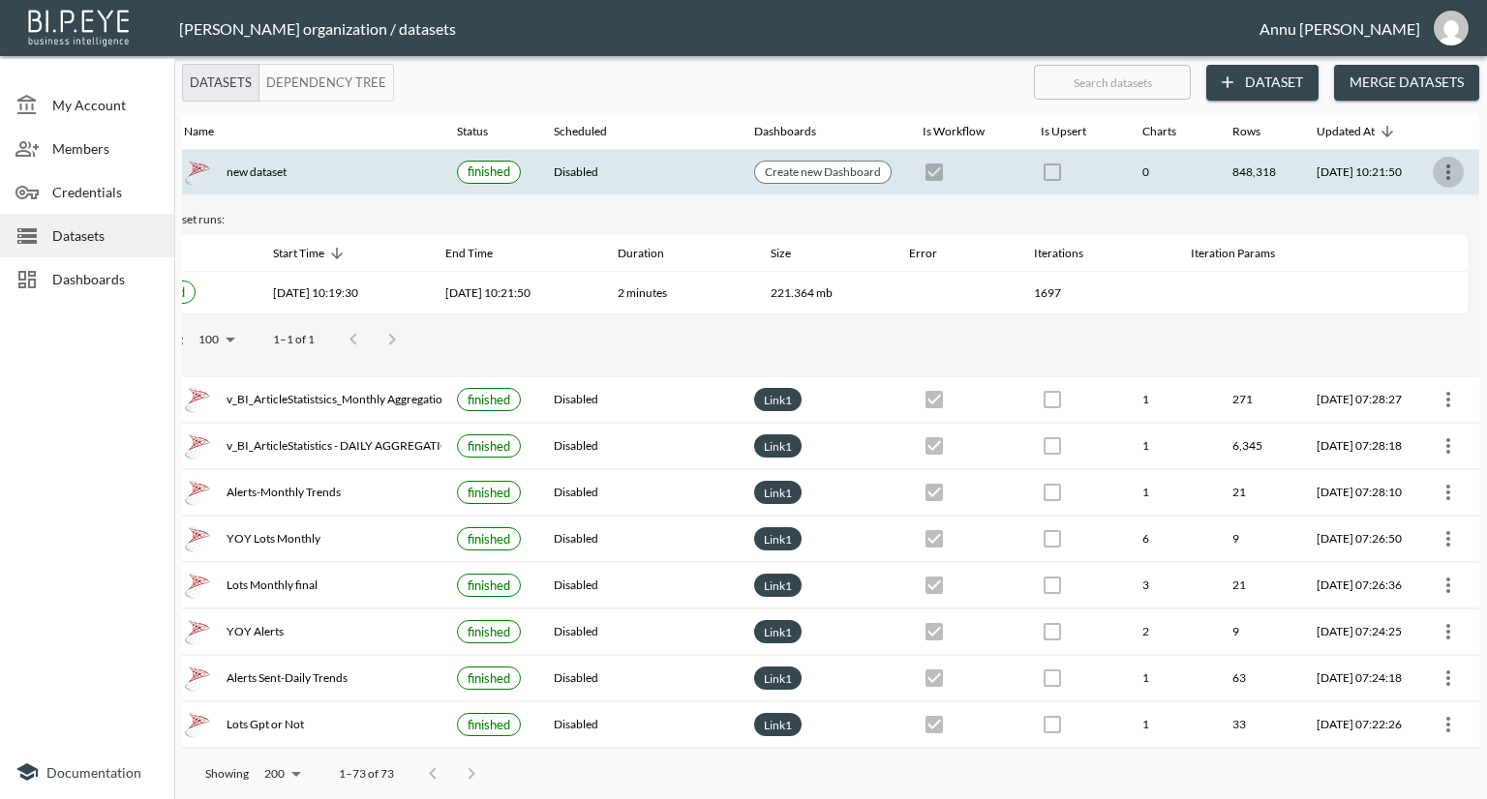
click at [1446, 176] on icon "more" at bounding box center [1448, 172] width 4 height 15
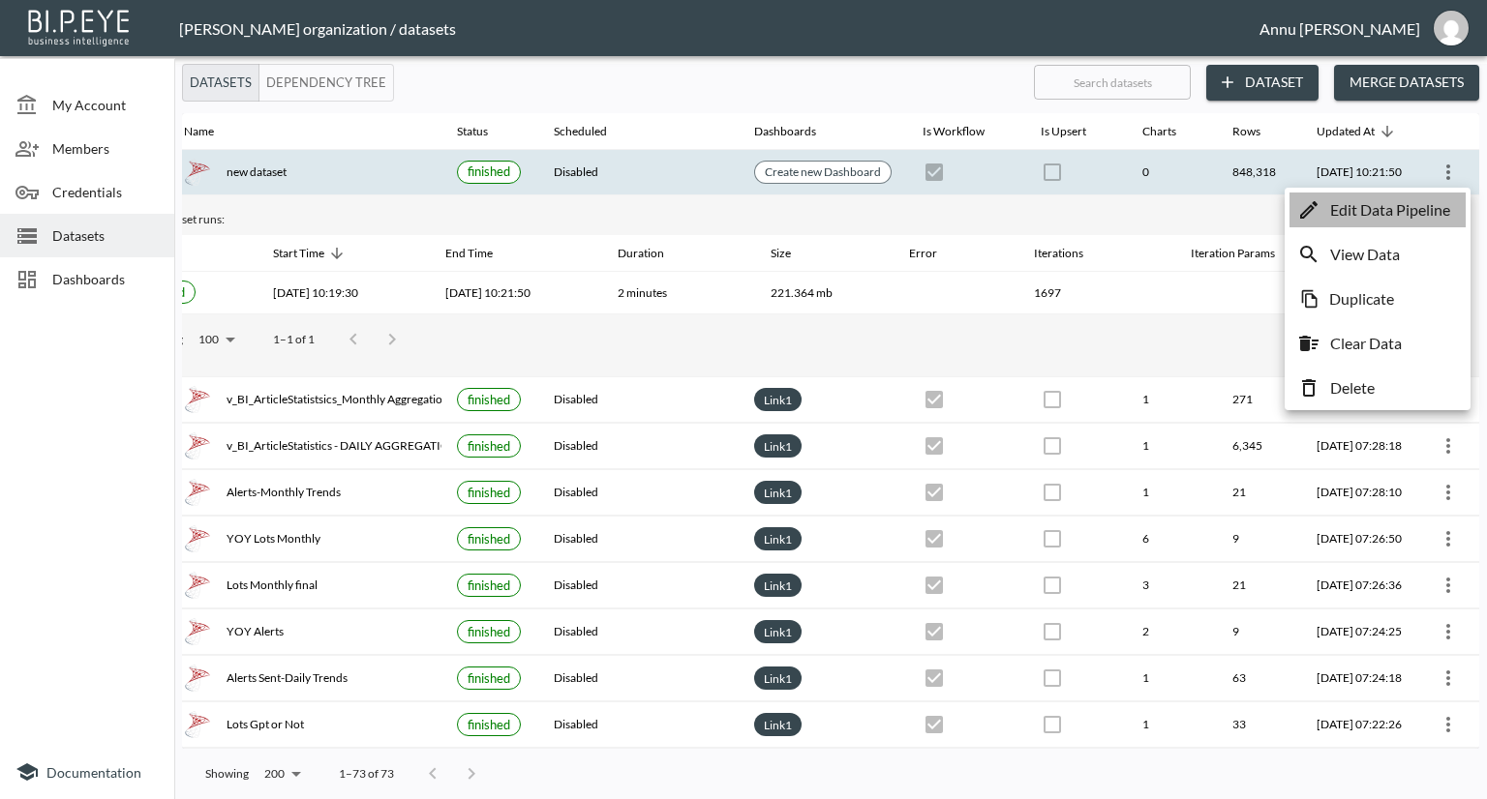
click at [1390, 213] on p "Edit Data Pipeline" at bounding box center [1390, 209] width 120 height 23
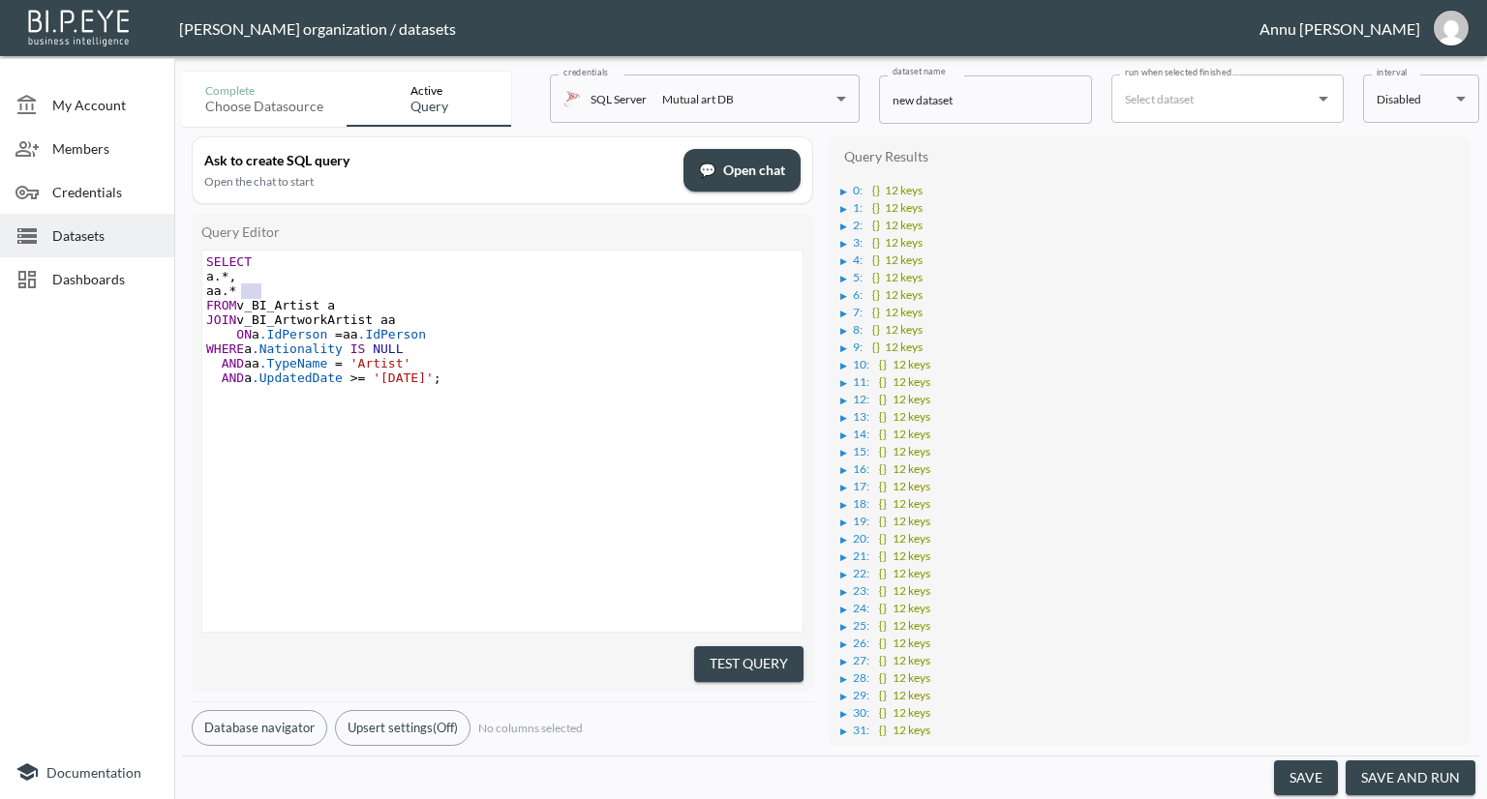
type textarea "aa.*"
drag, startPoint x: 268, startPoint y: 292, endPoint x: 217, endPoint y: 291, distance: 51.3
click at [217, 291] on pre "aa. *" at bounding box center [504, 291] width 605 height 15
drag, startPoint x: 710, startPoint y: 645, endPoint x: 728, endPoint y: 609, distance: 39.8
click at [712, 647] on button "Test Query" at bounding box center [748, 665] width 109 height 36
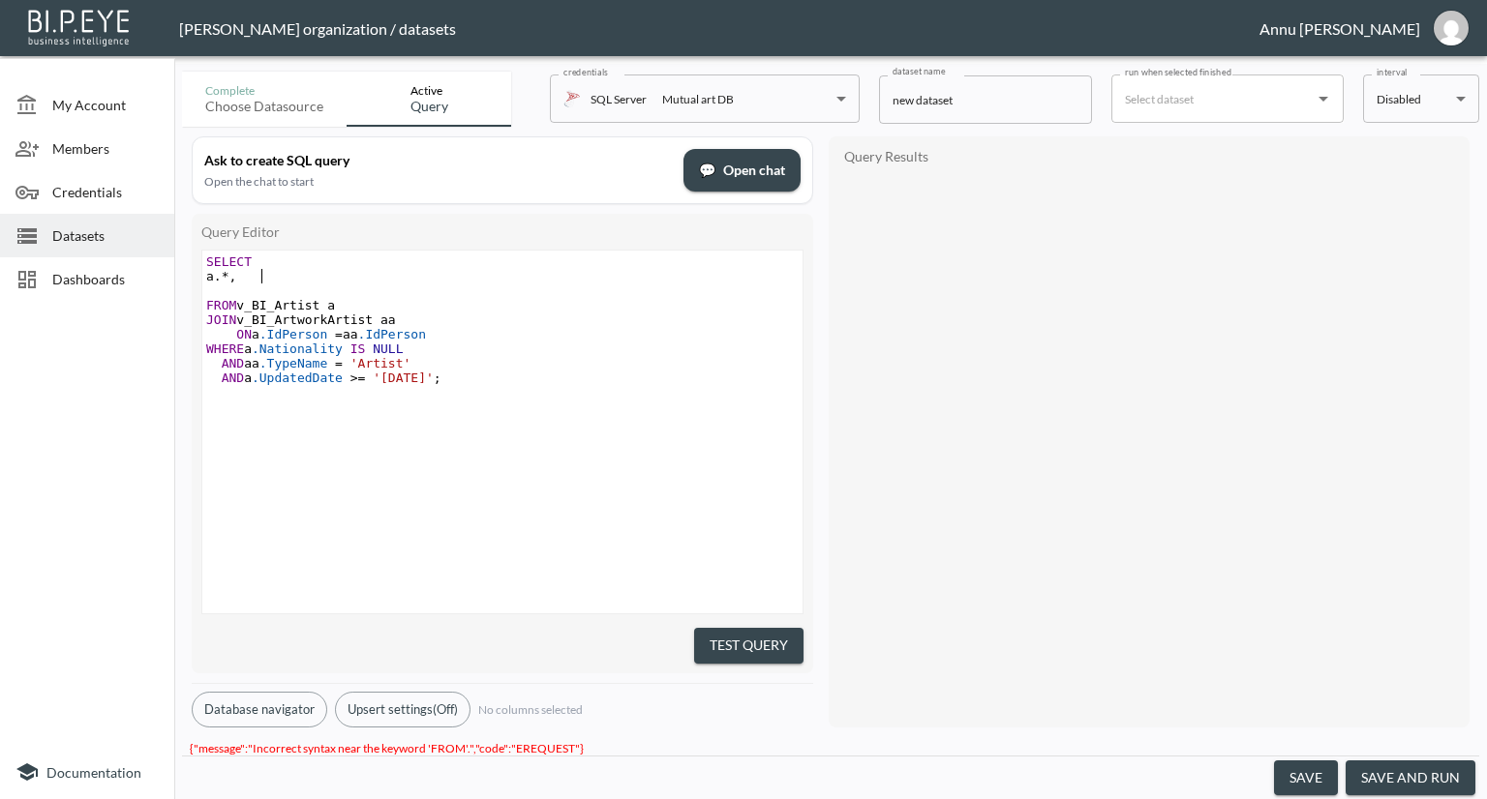
click at [236, 282] on span "," at bounding box center [232, 276] width 8 height 15
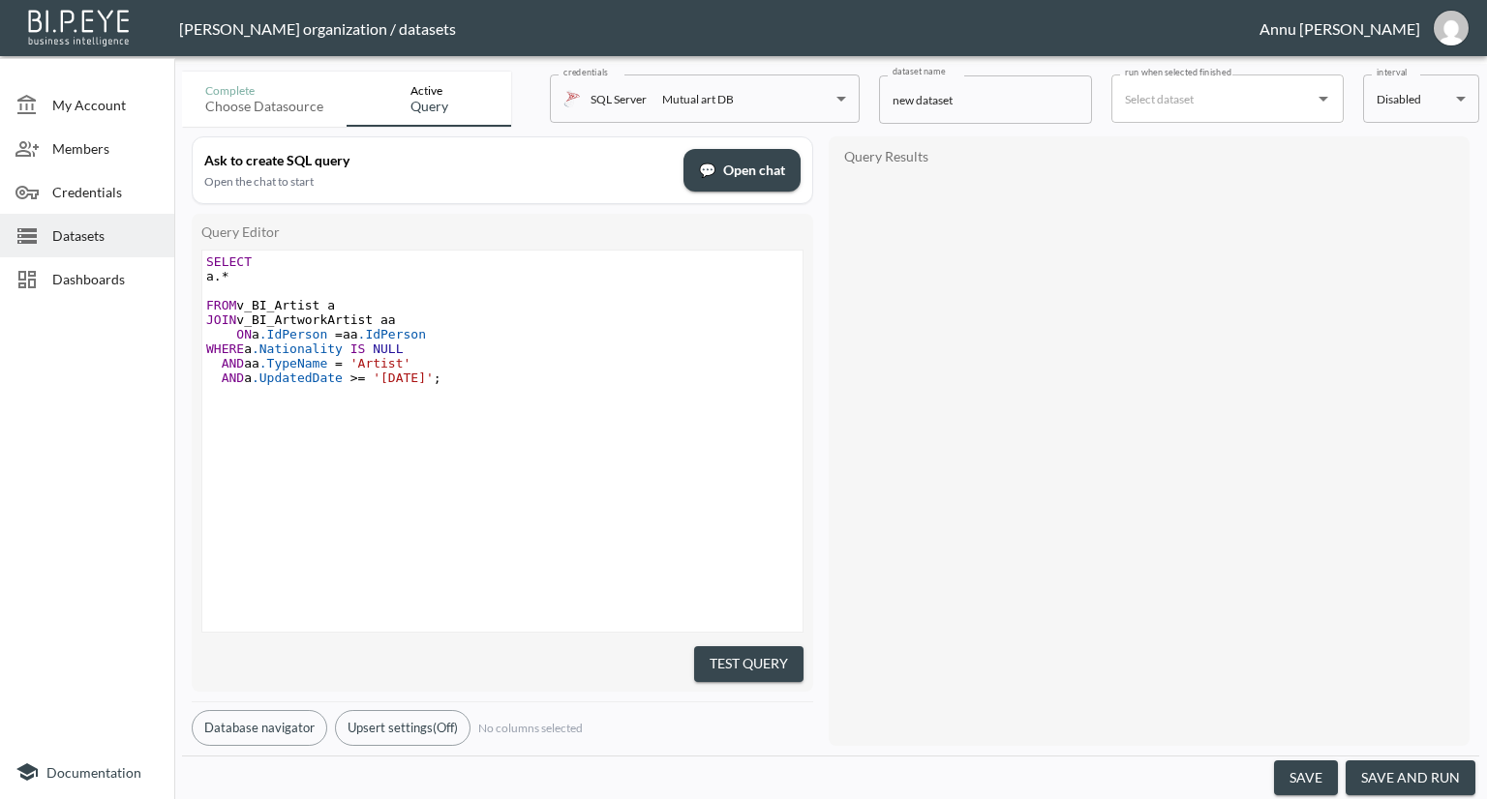
click at [733, 648] on button "Test Query" at bounding box center [748, 665] width 109 height 36
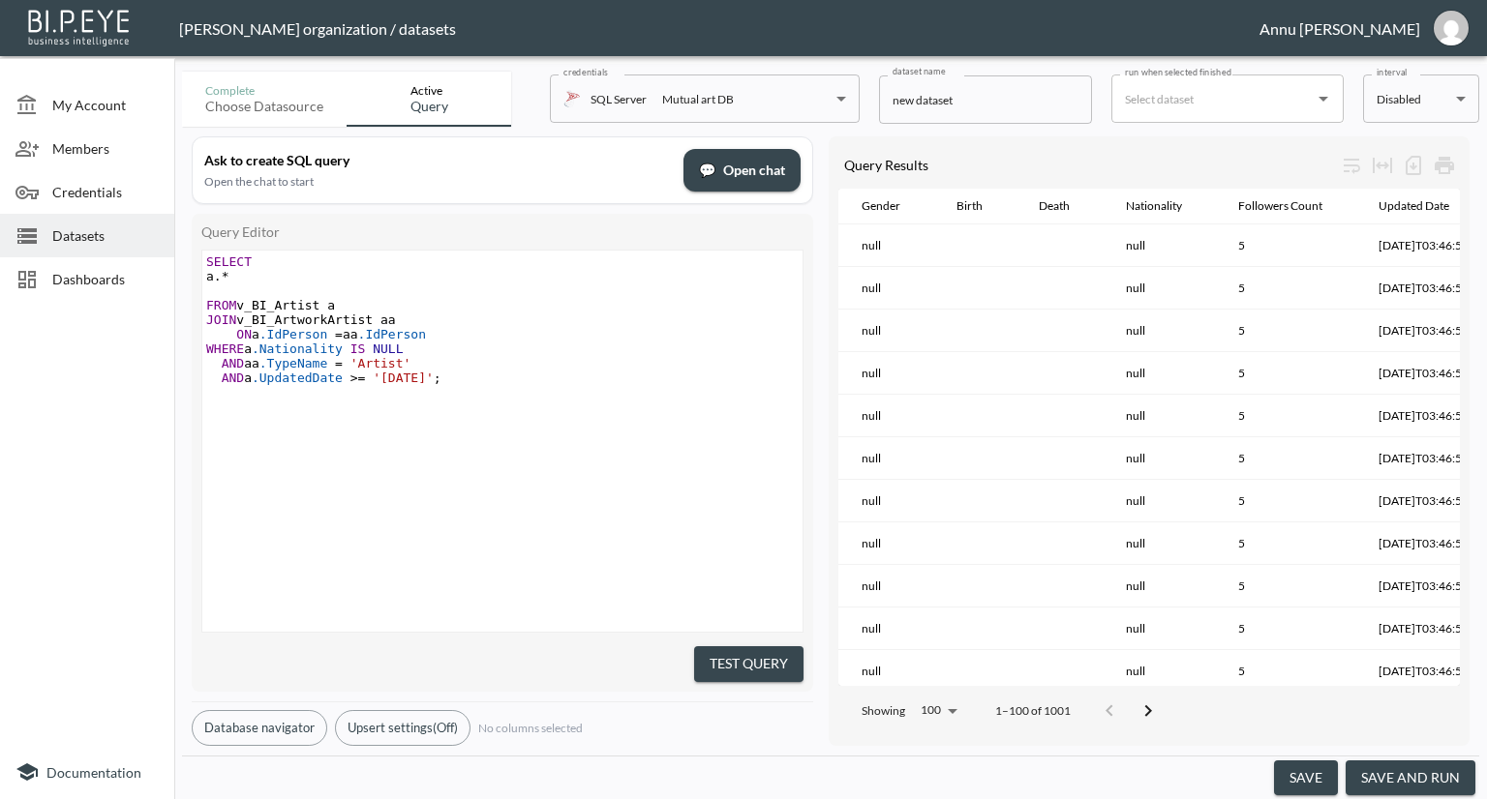
scroll to position [0, 332]
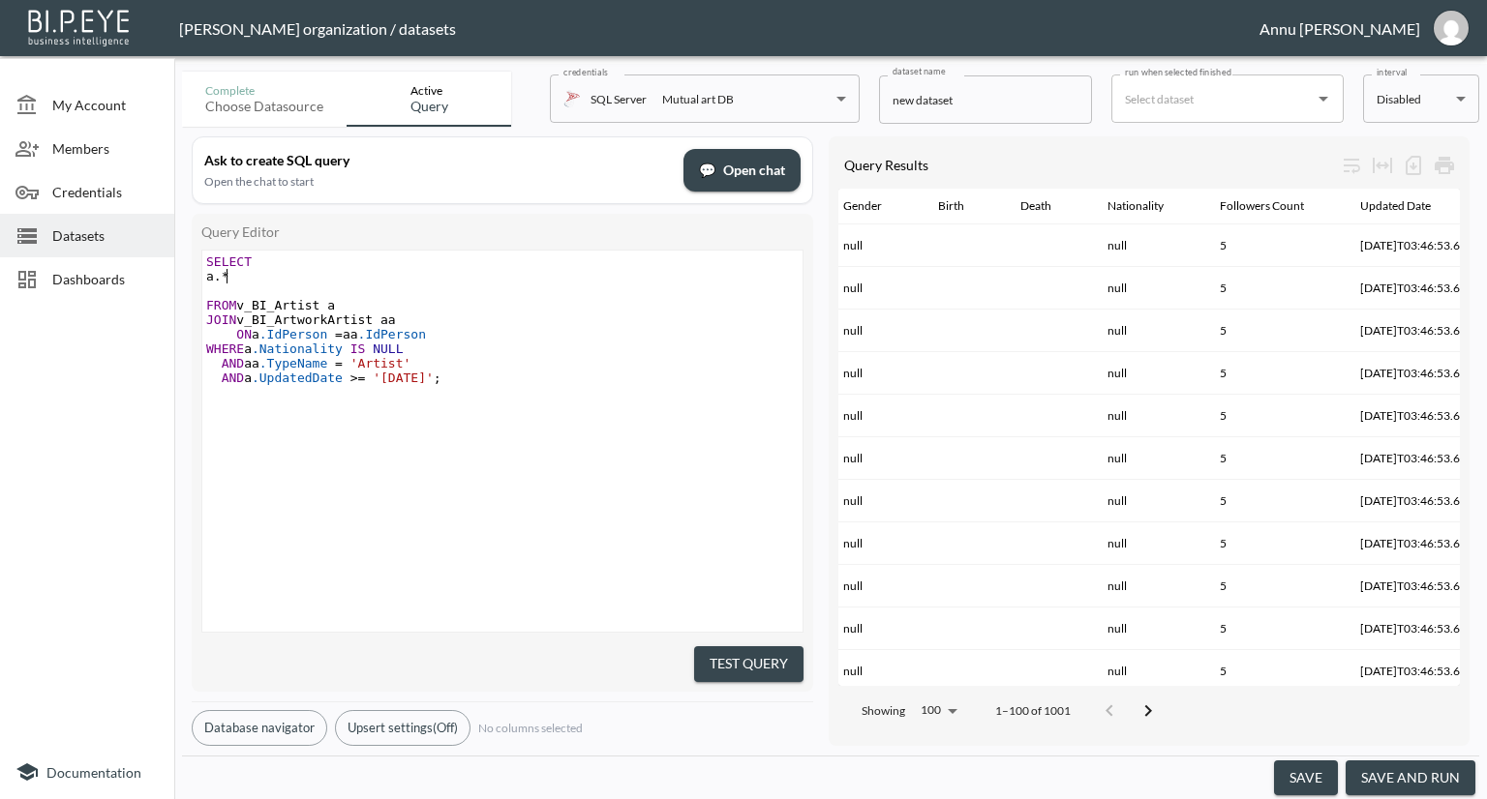
click at [225, 276] on span "a. *" at bounding box center [217, 276] width 23 height 15
type textarea "DISTINCT"
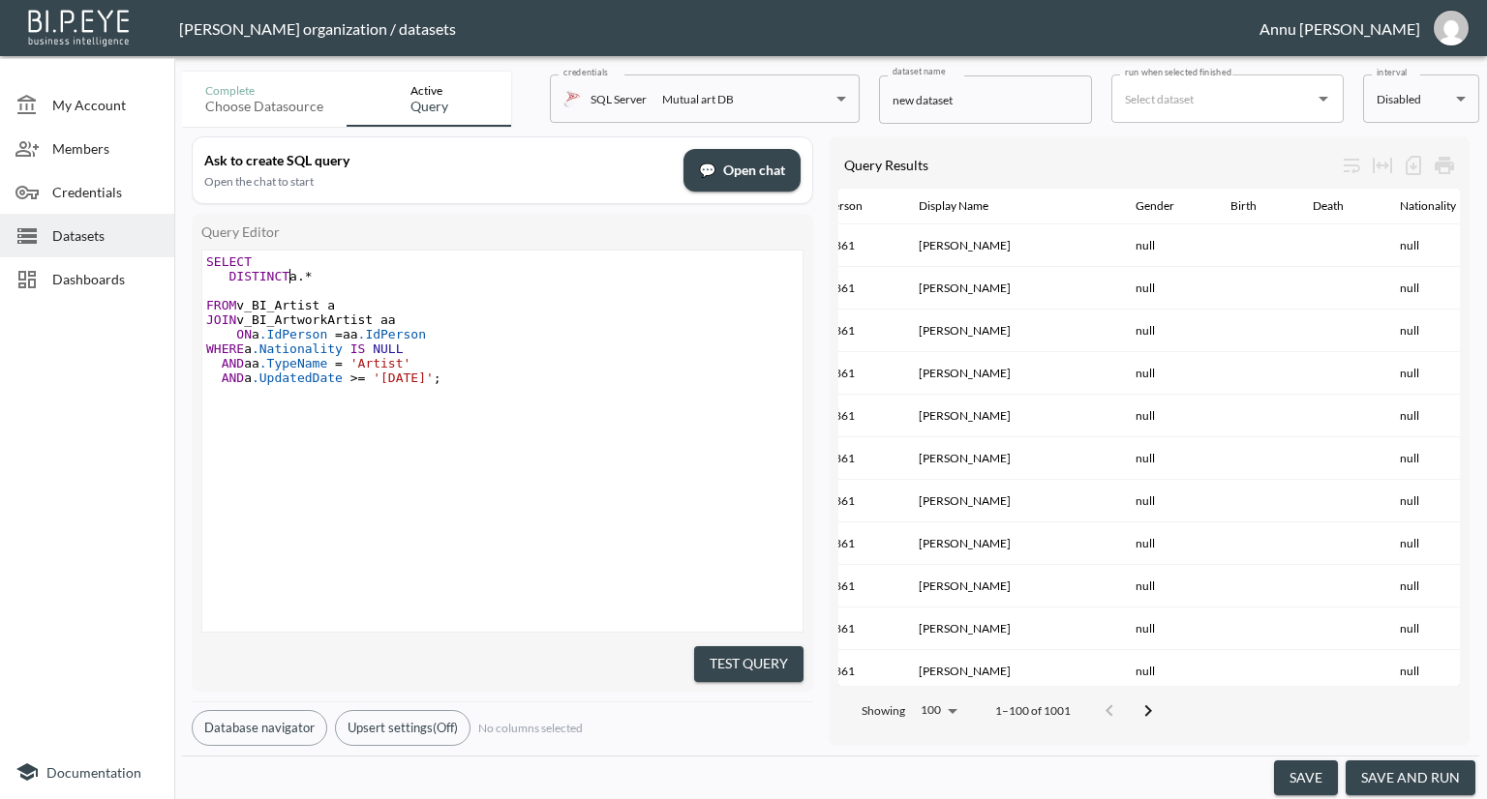
scroll to position [0, 0]
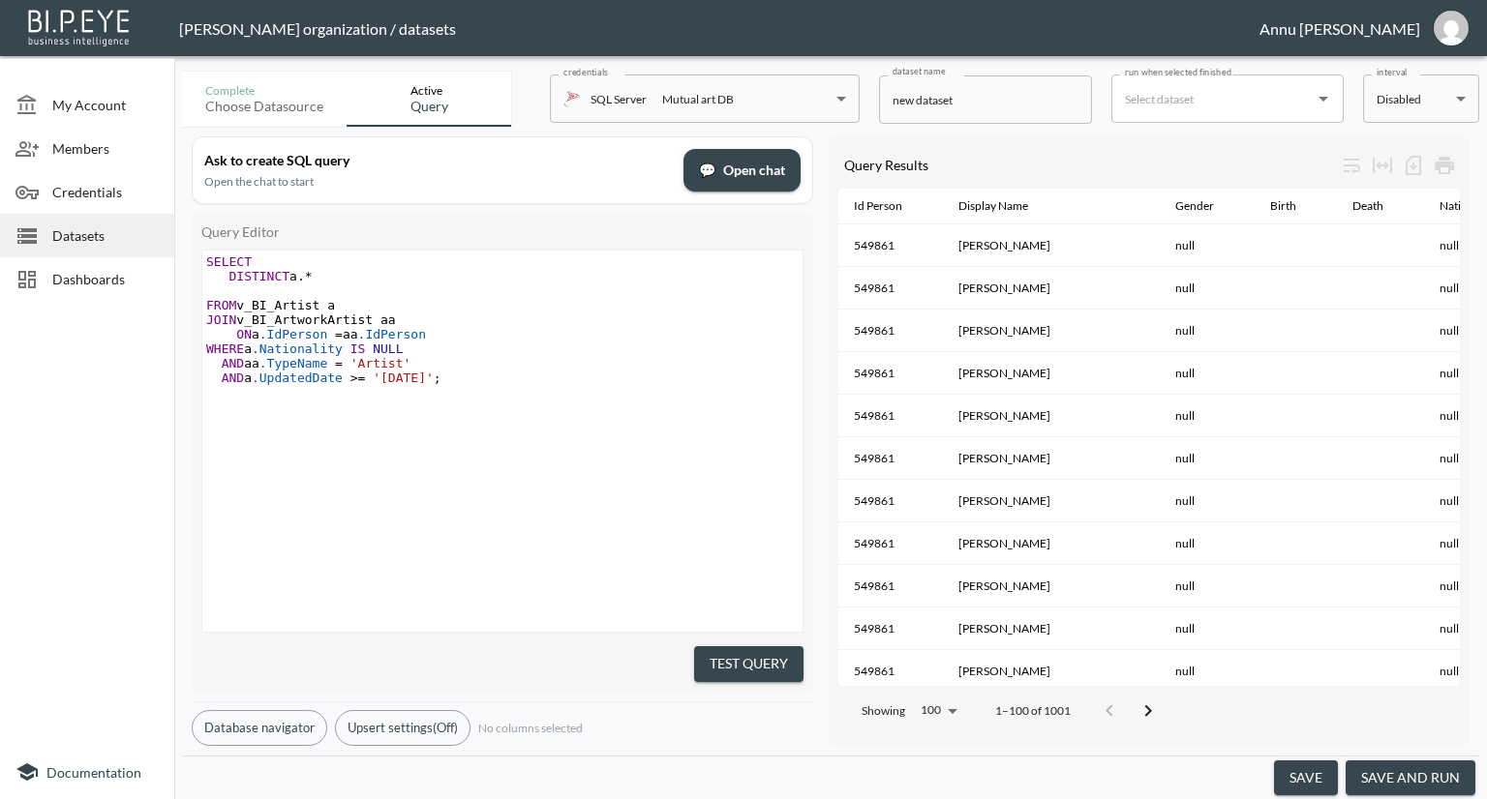
click at [372, 284] on pre at bounding box center [504, 291] width 605 height 15
click at [318, 272] on pre "DISTINCT a. *" at bounding box center [504, 276] width 605 height 15
type textarea "IdPerson, a.Dia"
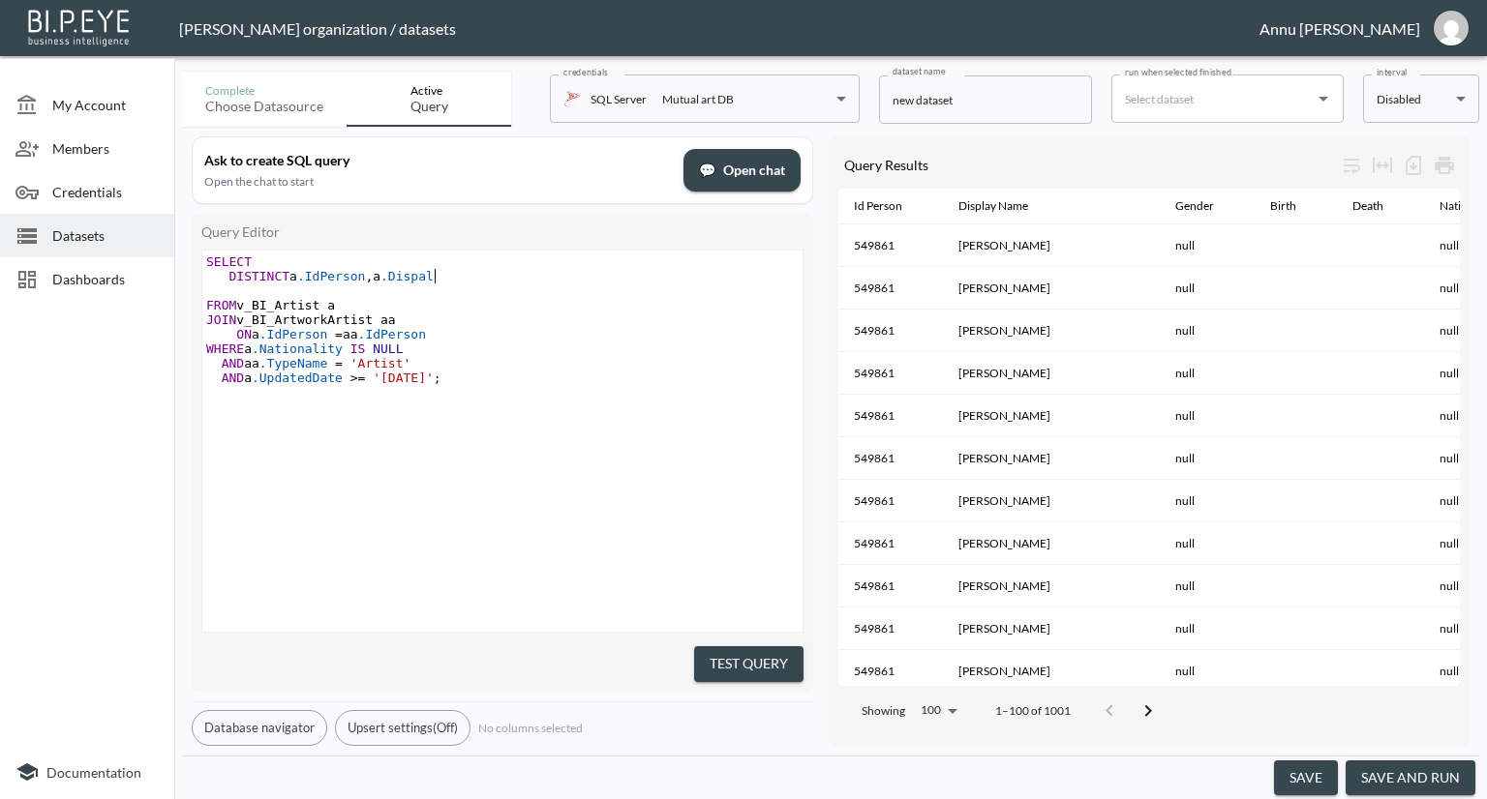
type textarea "spaly"
type textarea "layNamw"
type textarea "e"
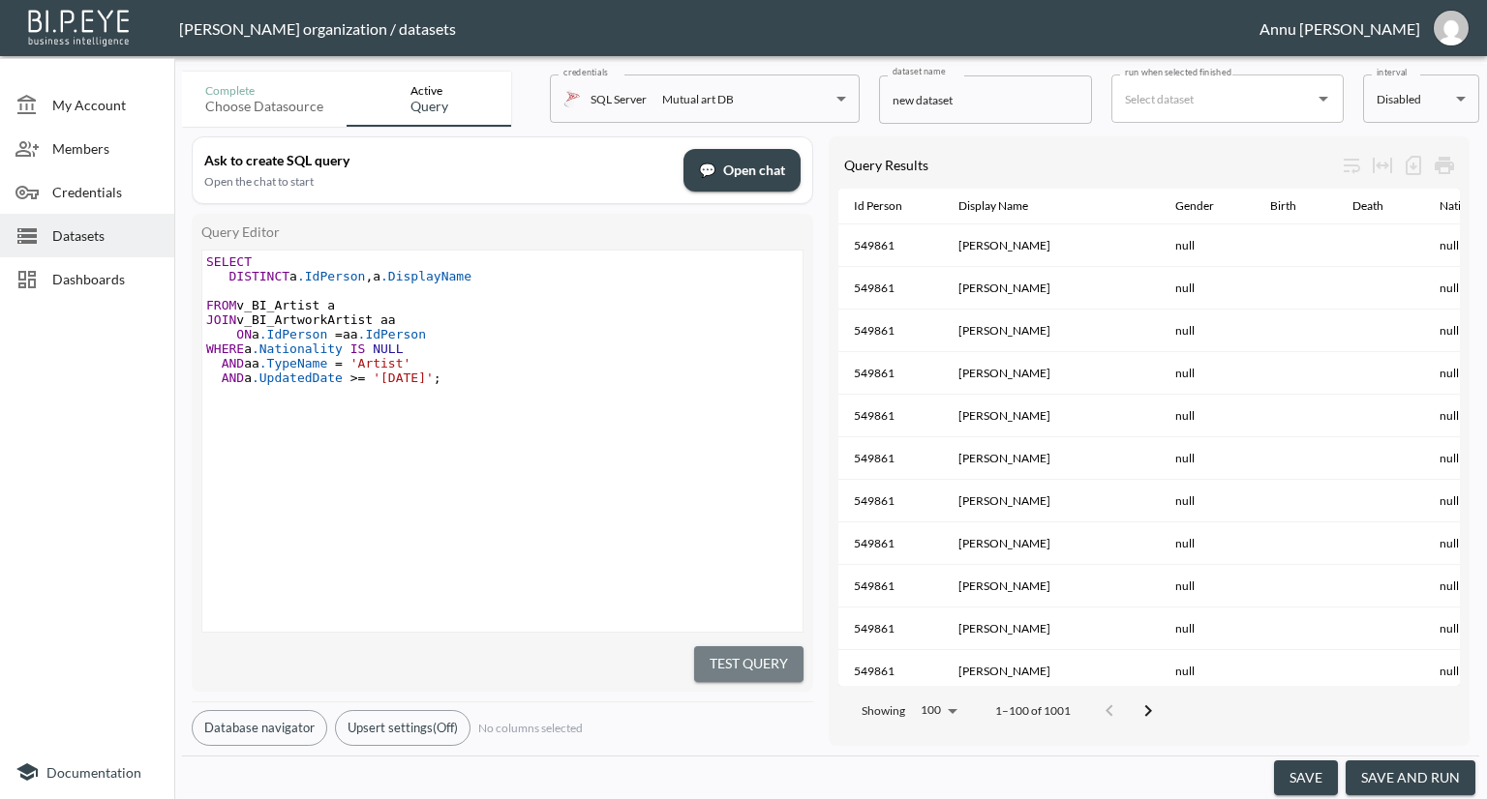
click at [719, 647] on button "Test Query" at bounding box center [748, 665] width 109 height 36
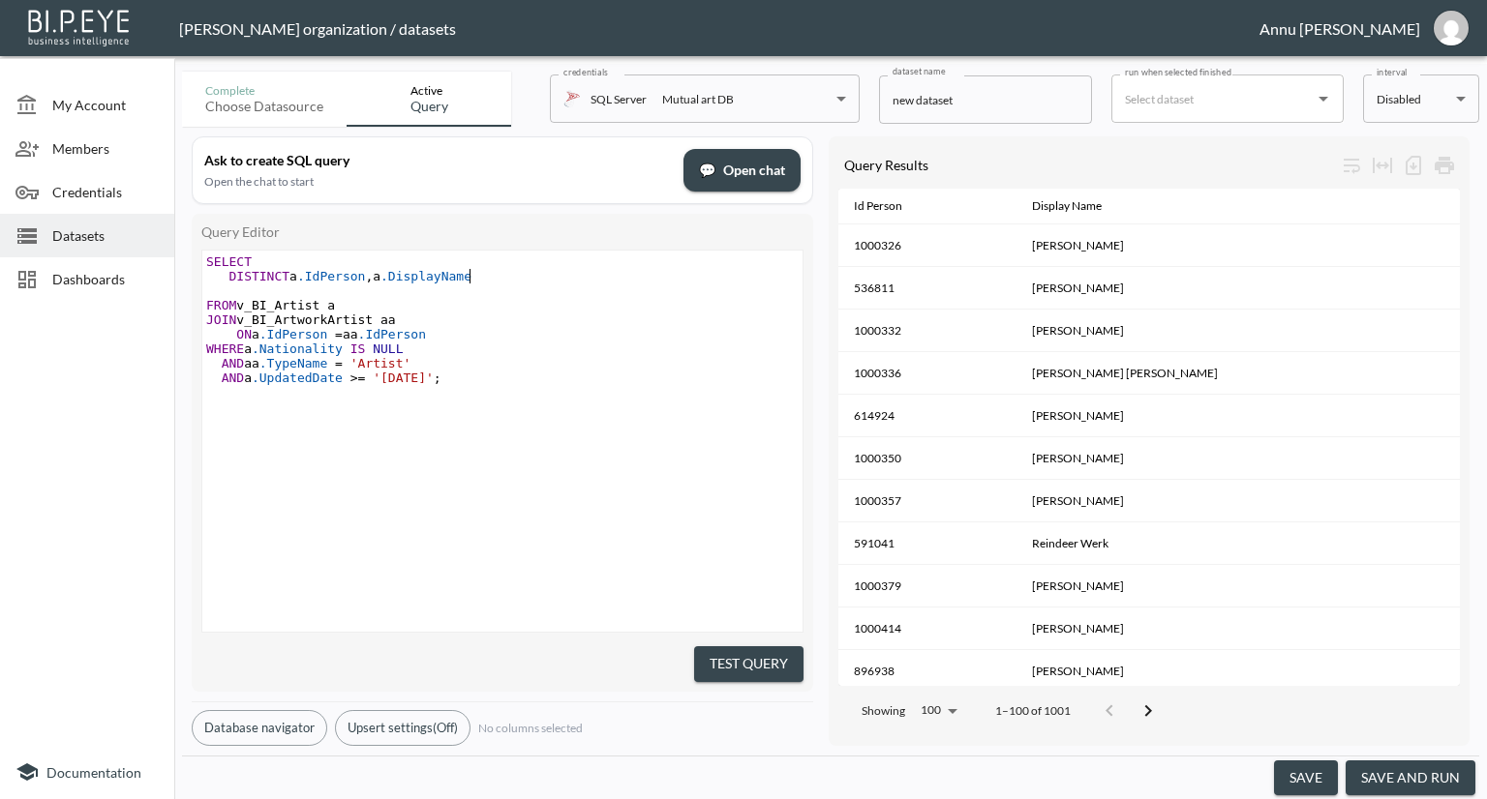
click at [554, 276] on pre "DISTINCT a .IdPerson , a .DisplayName" at bounding box center [504, 276] width 605 height 15
type textarea ",a,"
type textarea ".Nationality"
click at [789, 656] on button "Test Query" at bounding box center [748, 665] width 109 height 36
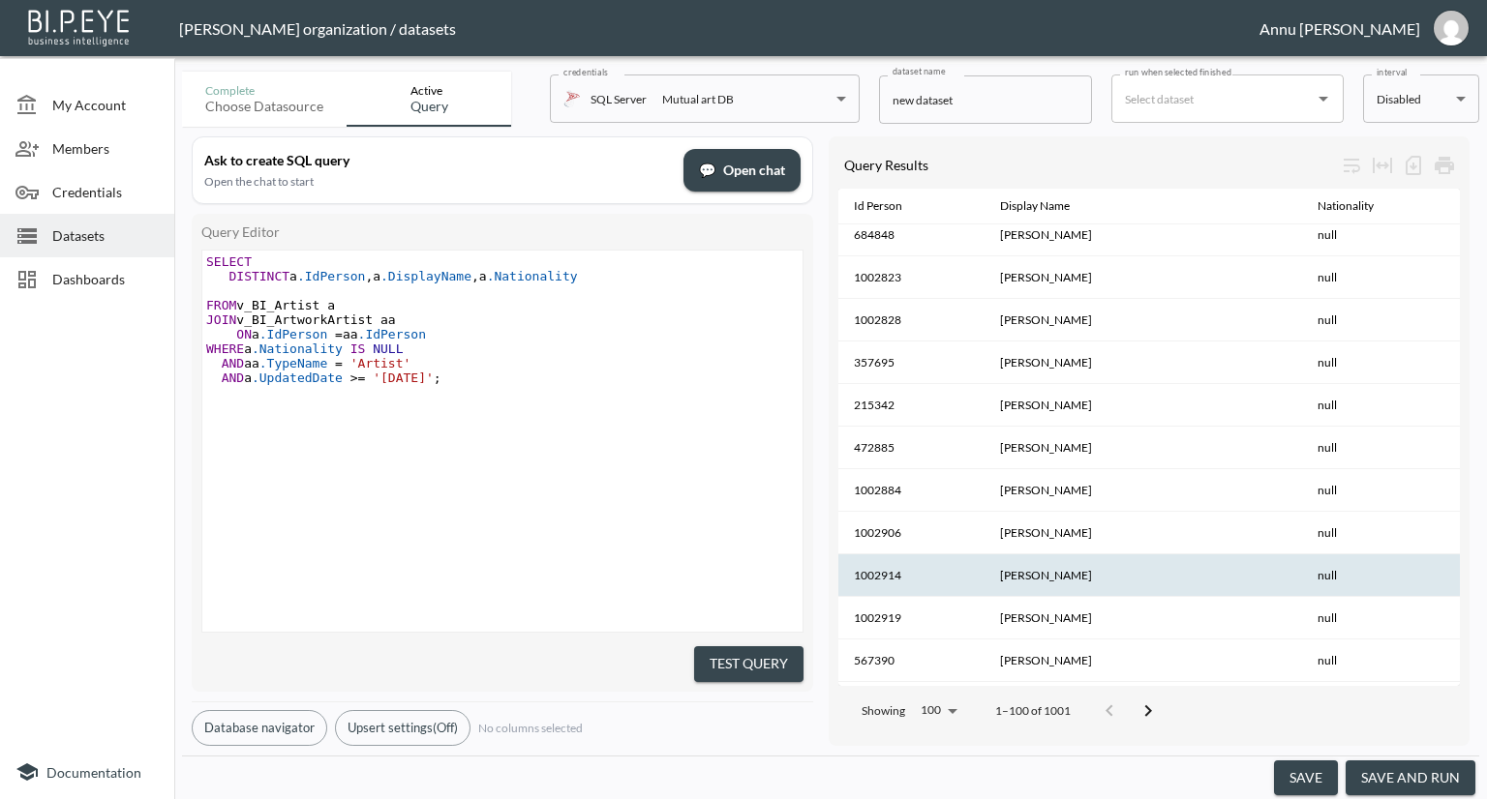
scroll to position [3808, 0]
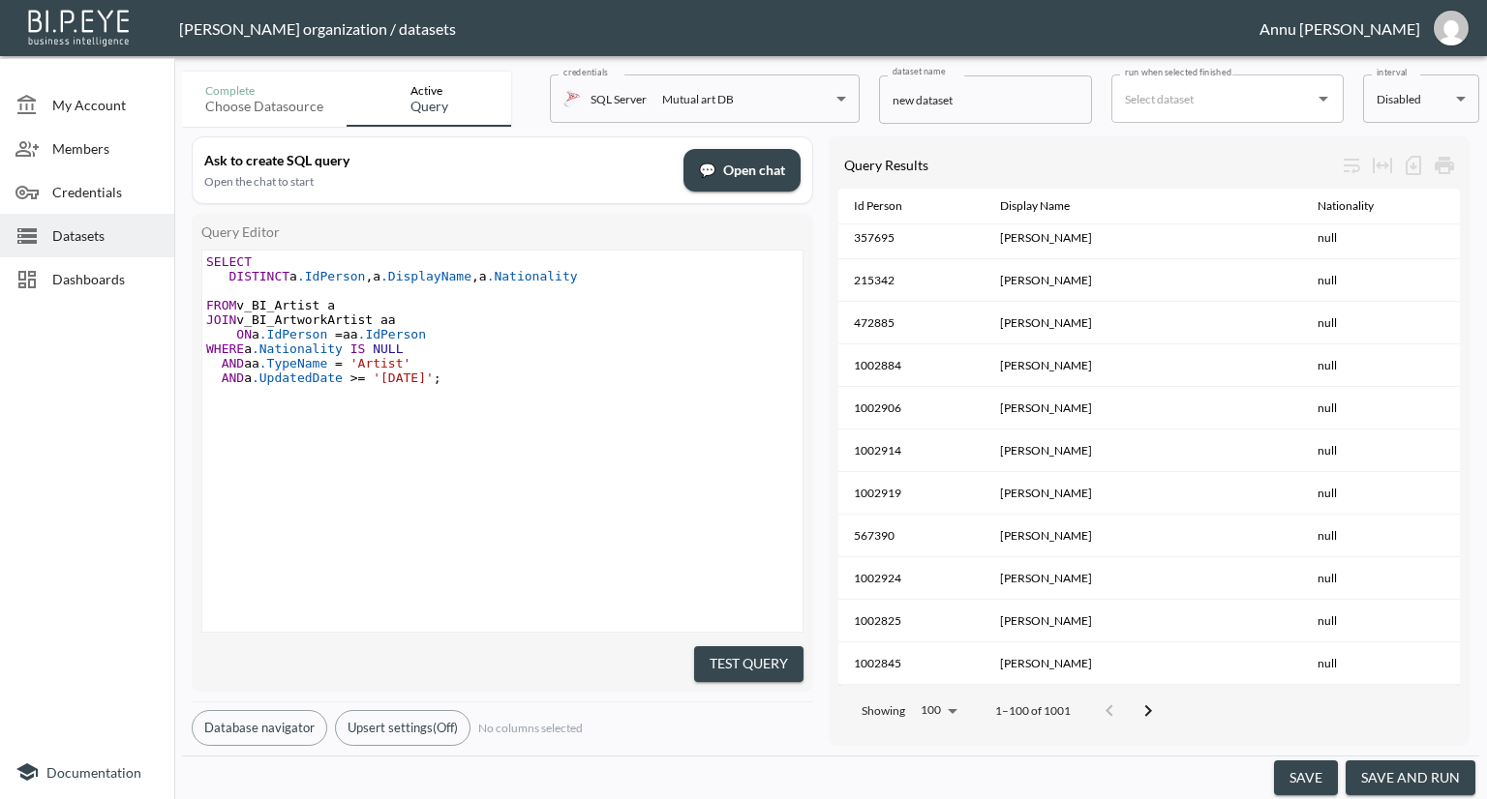
click at [1410, 768] on button "save and run" at bounding box center [1410, 779] width 130 height 36
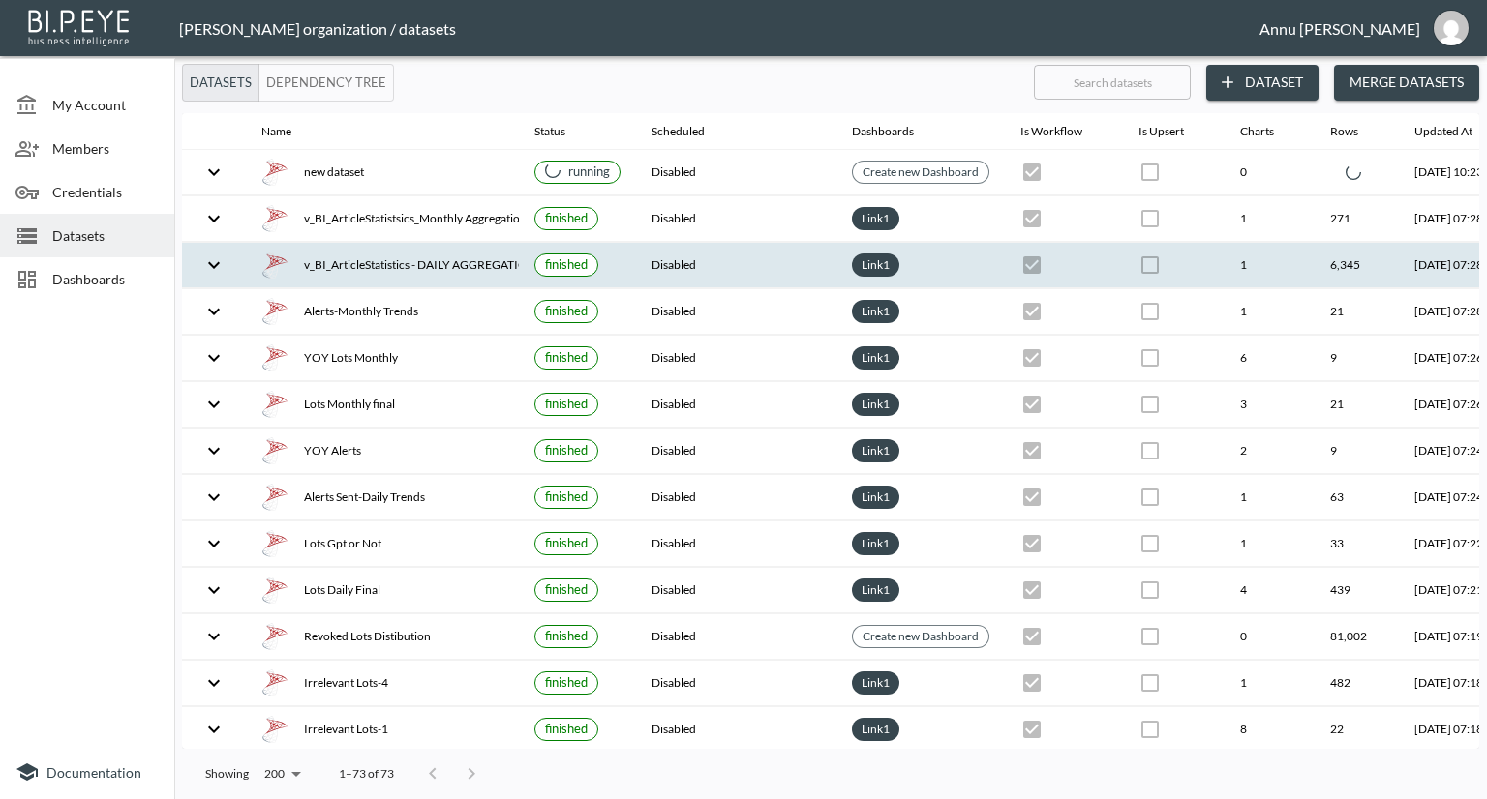
click at [225, 171] on icon "expand row" at bounding box center [213, 172] width 23 height 23
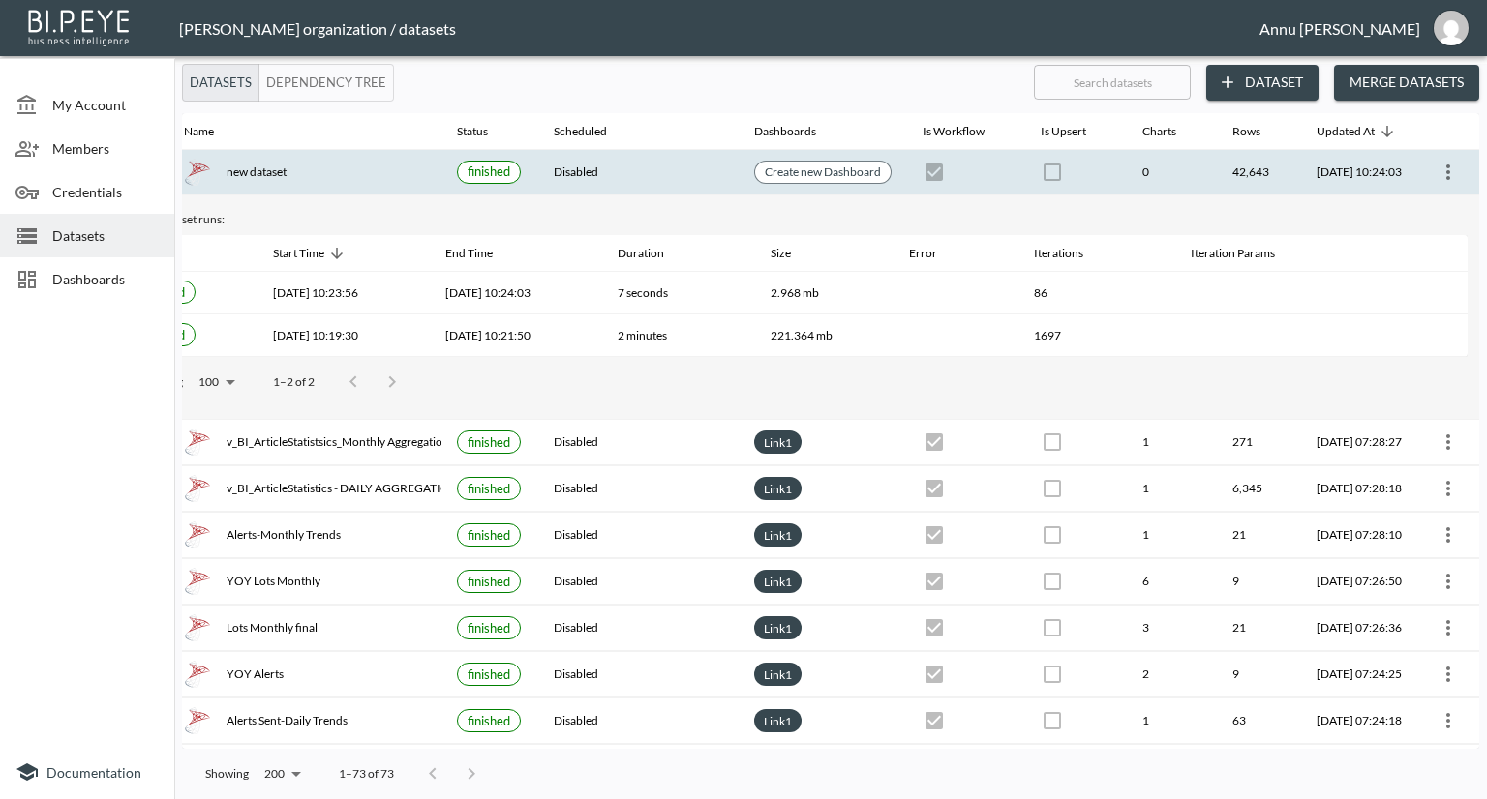
scroll to position [0, 113]
click at [1445, 163] on icon "more" at bounding box center [1447, 172] width 23 height 23
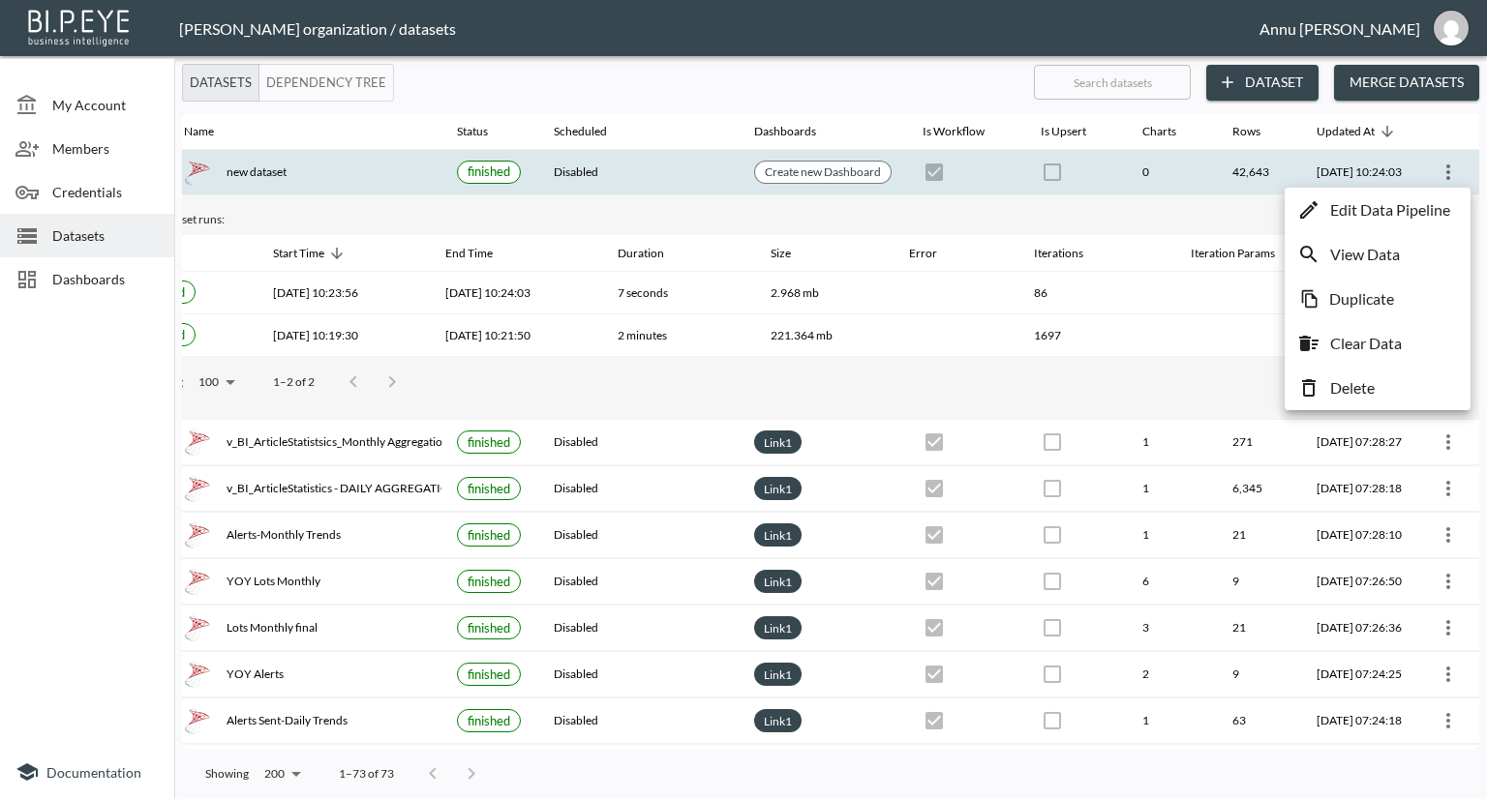
click at [1369, 203] on p "Edit Data Pipeline" at bounding box center [1390, 209] width 120 height 23
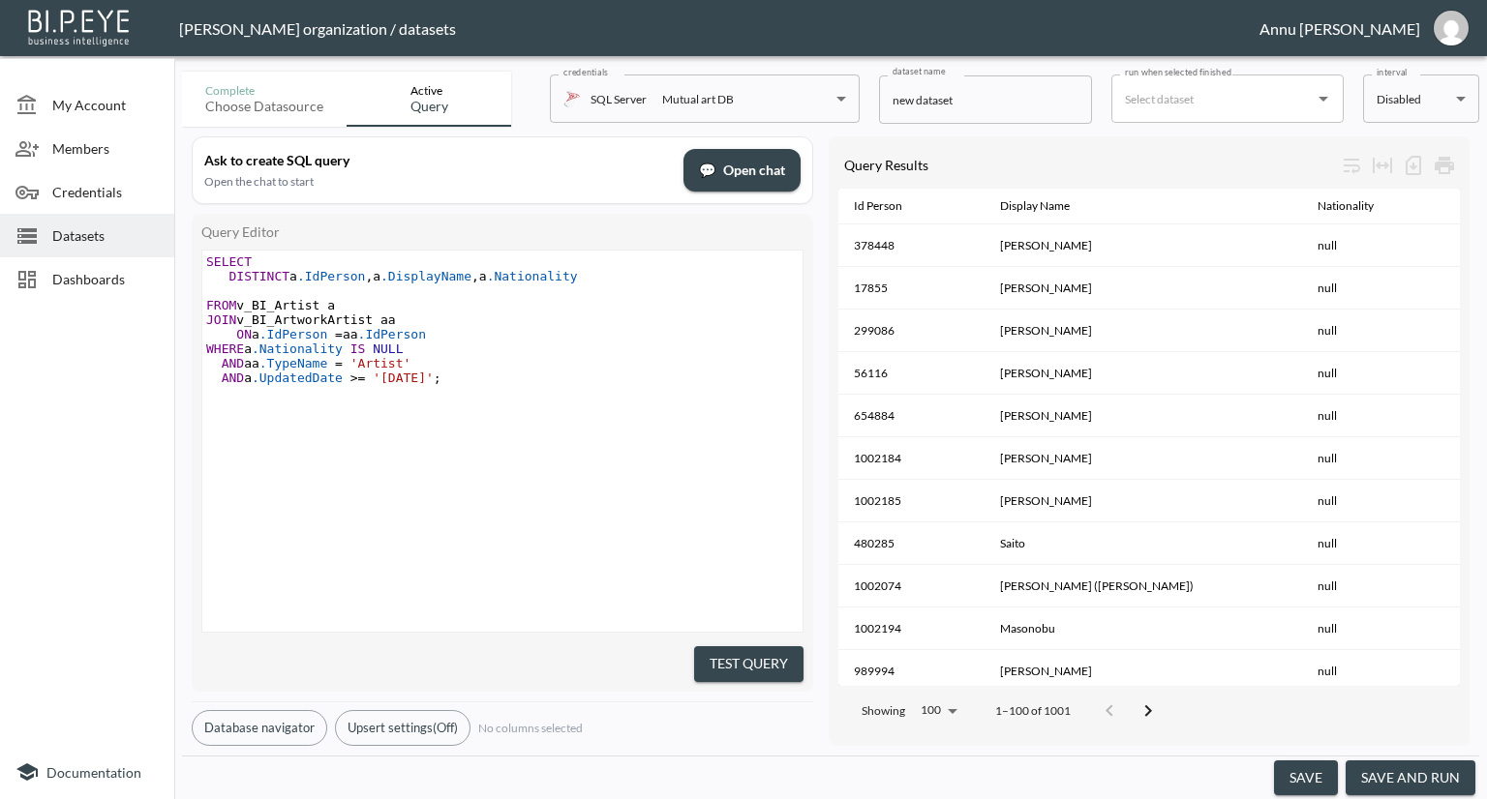
click at [399, 380] on span "'[DATE]'" at bounding box center [403, 378] width 61 height 15
type textarea "4"
click at [399, 710] on button "Upsert settings (Off)" at bounding box center [403, 728] width 136 height 36
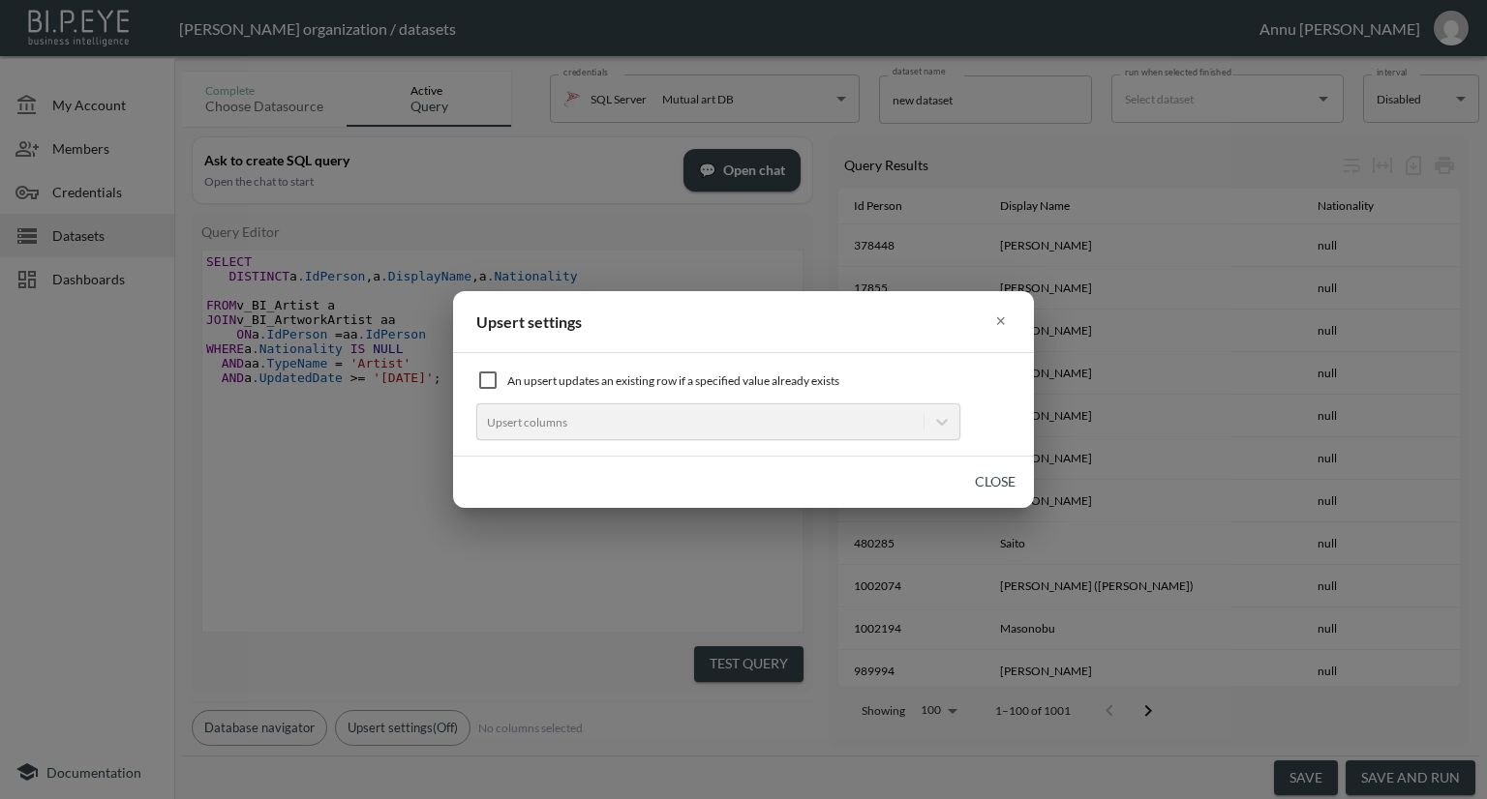
click at [490, 380] on input "checkbox" at bounding box center [487, 380] width 23 height 23
checkbox input "true"
click at [553, 423] on div at bounding box center [700, 422] width 427 height 18
click at [1000, 322] on button "×" at bounding box center [1000, 322] width 20 height 30
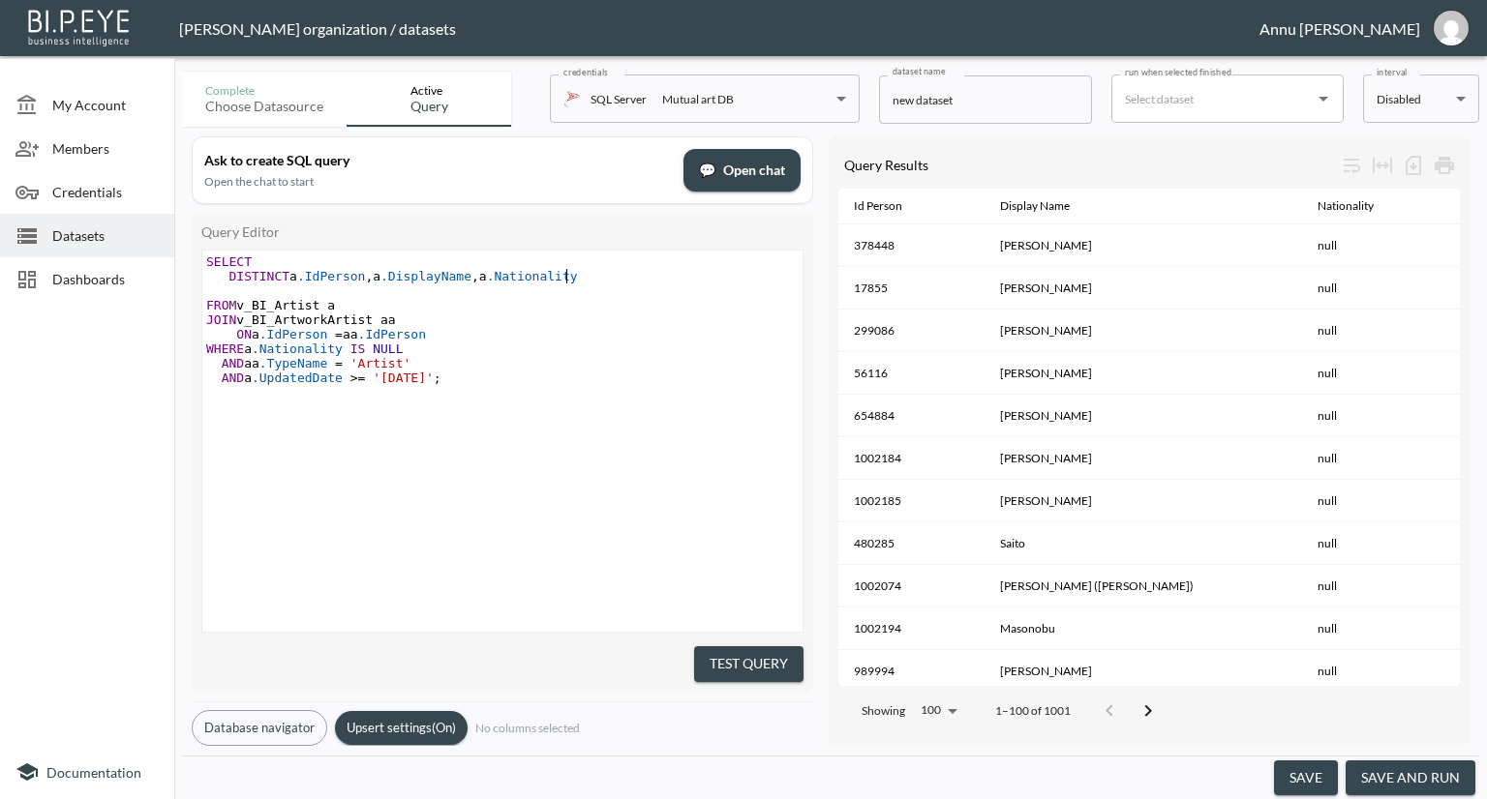
click at [577, 281] on pre "DISTINCT a .IdPerson , a .DisplayName , a .Nationality" at bounding box center [504, 276] width 605 height 15
type textarea ",a.Updateddate"
click at [646, 276] on span ".Updateddate" at bounding box center [637, 276] width 91 height 15
click at [645, 277] on span ".Updateddate" at bounding box center [637, 276] width 91 height 15
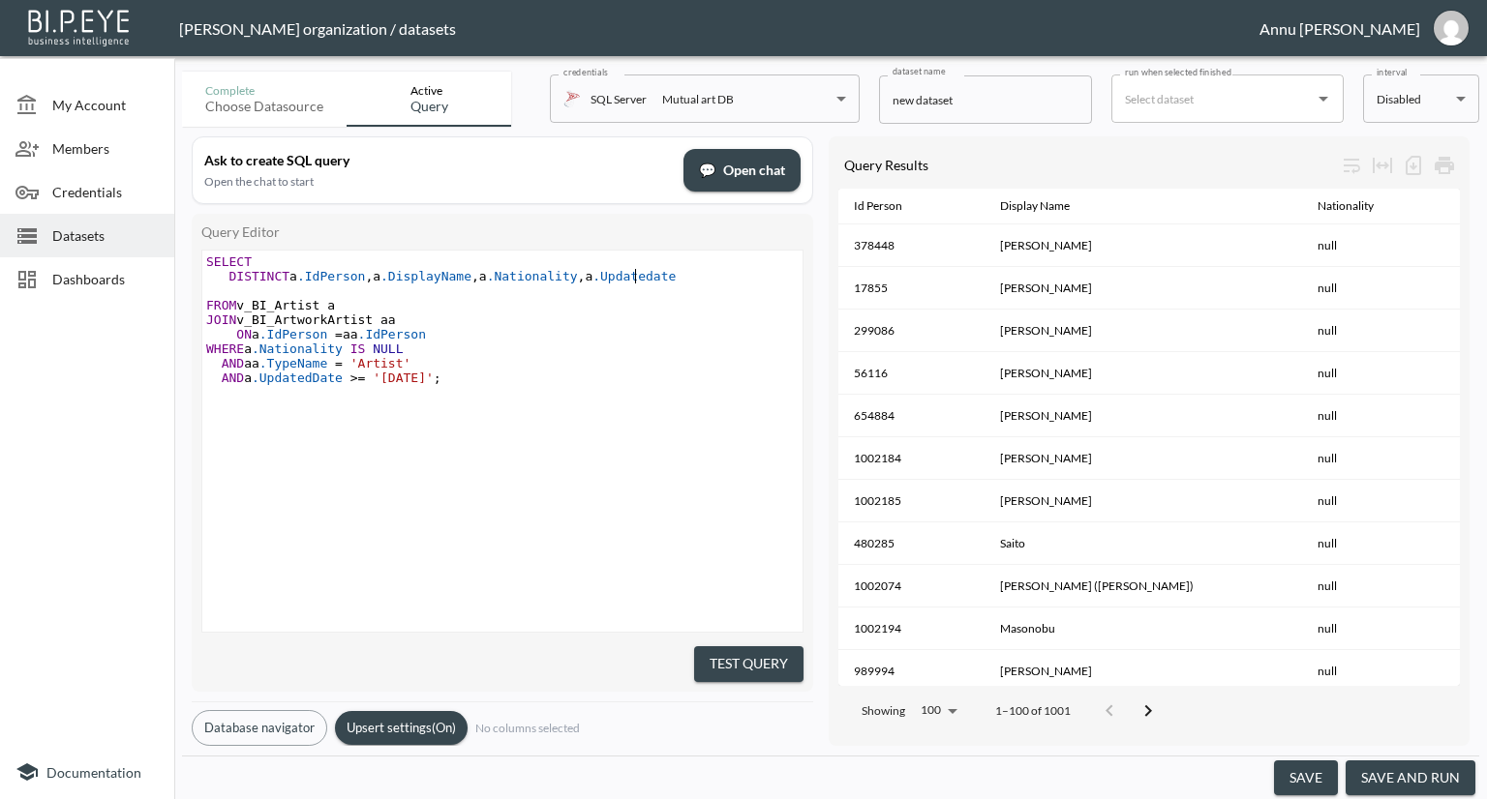
type textarea "D"
drag, startPoint x: 496, startPoint y: 423, endPoint x: 475, endPoint y: 421, distance: 20.4
click at [497, 423] on div "xxxxxxxxxx SELECT DISTINCT a .IdPerson , a .DisplayName , a .Nationality , a .U…" at bounding box center [526, 466] width 648 height 430
click at [399, 379] on span "'2024-01-01'" at bounding box center [403, 378] width 61 height 15
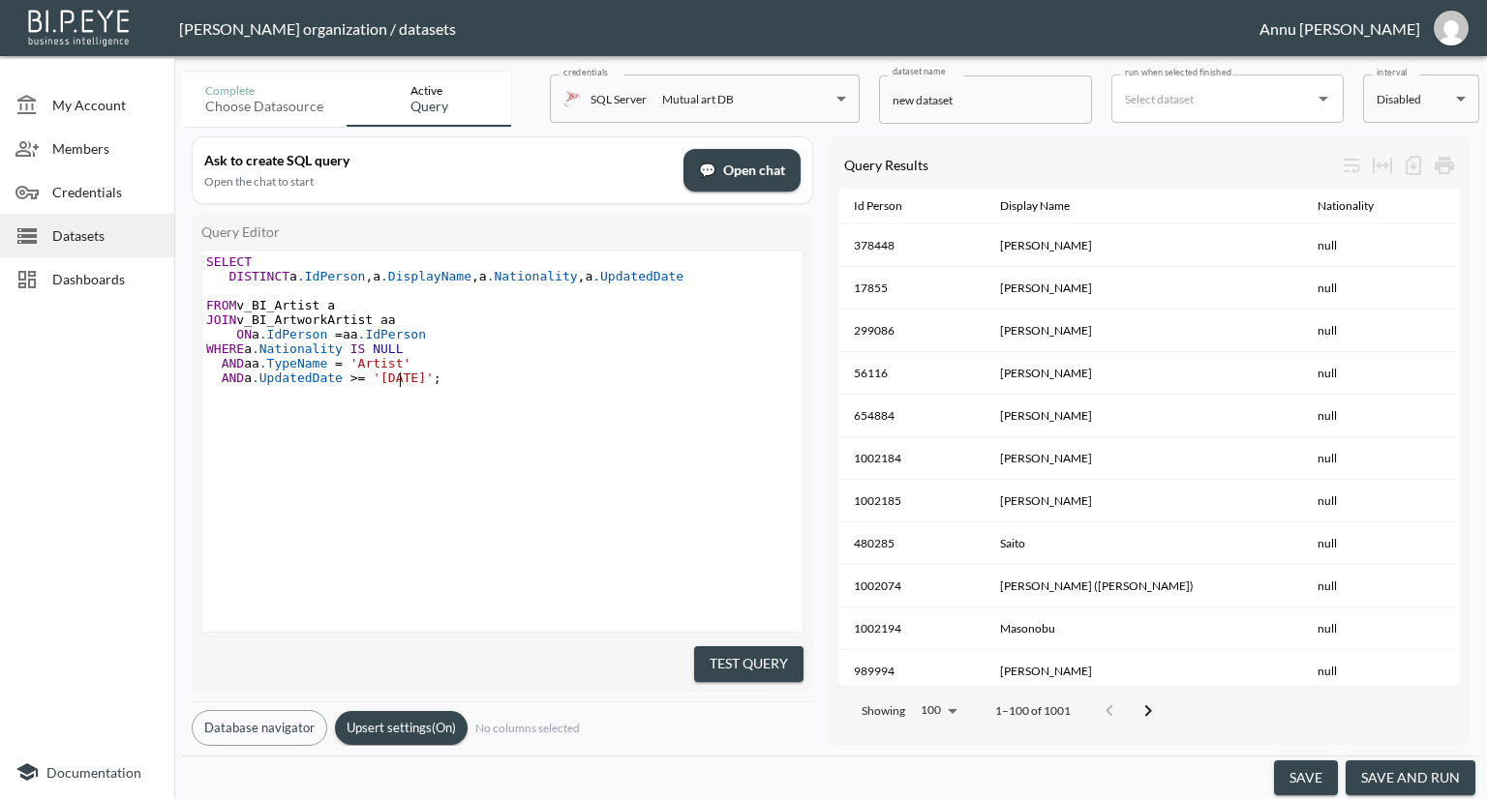
type textarea "5"
click at [736, 647] on button "Test Query" at bounding box center [748, 665] width 109 height 36
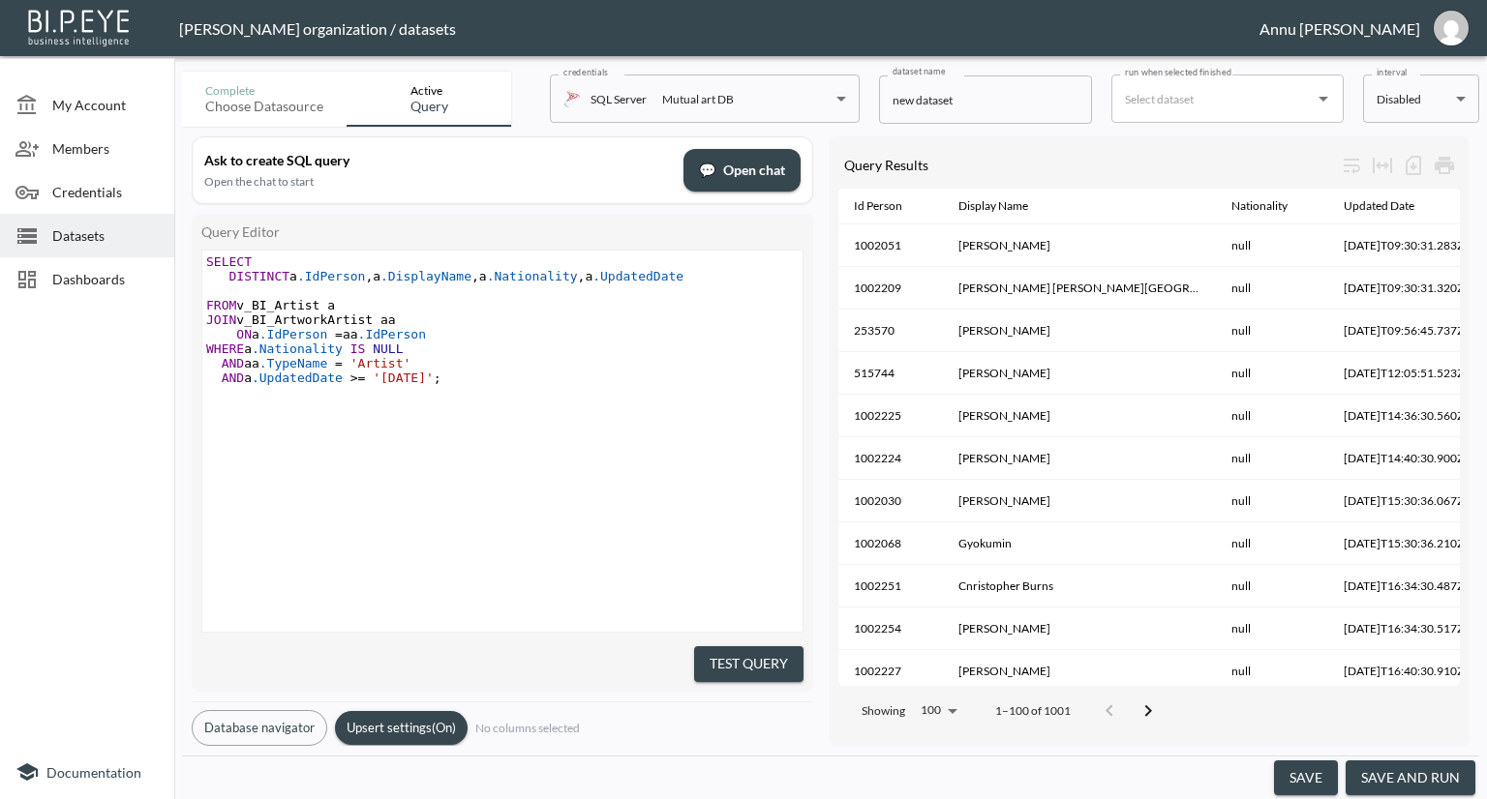
type textarea "SELECT DISTINCT a.IdPerson, a.DisplayName,a.Nationality,a.UpdatedDate FROM v_BI…"
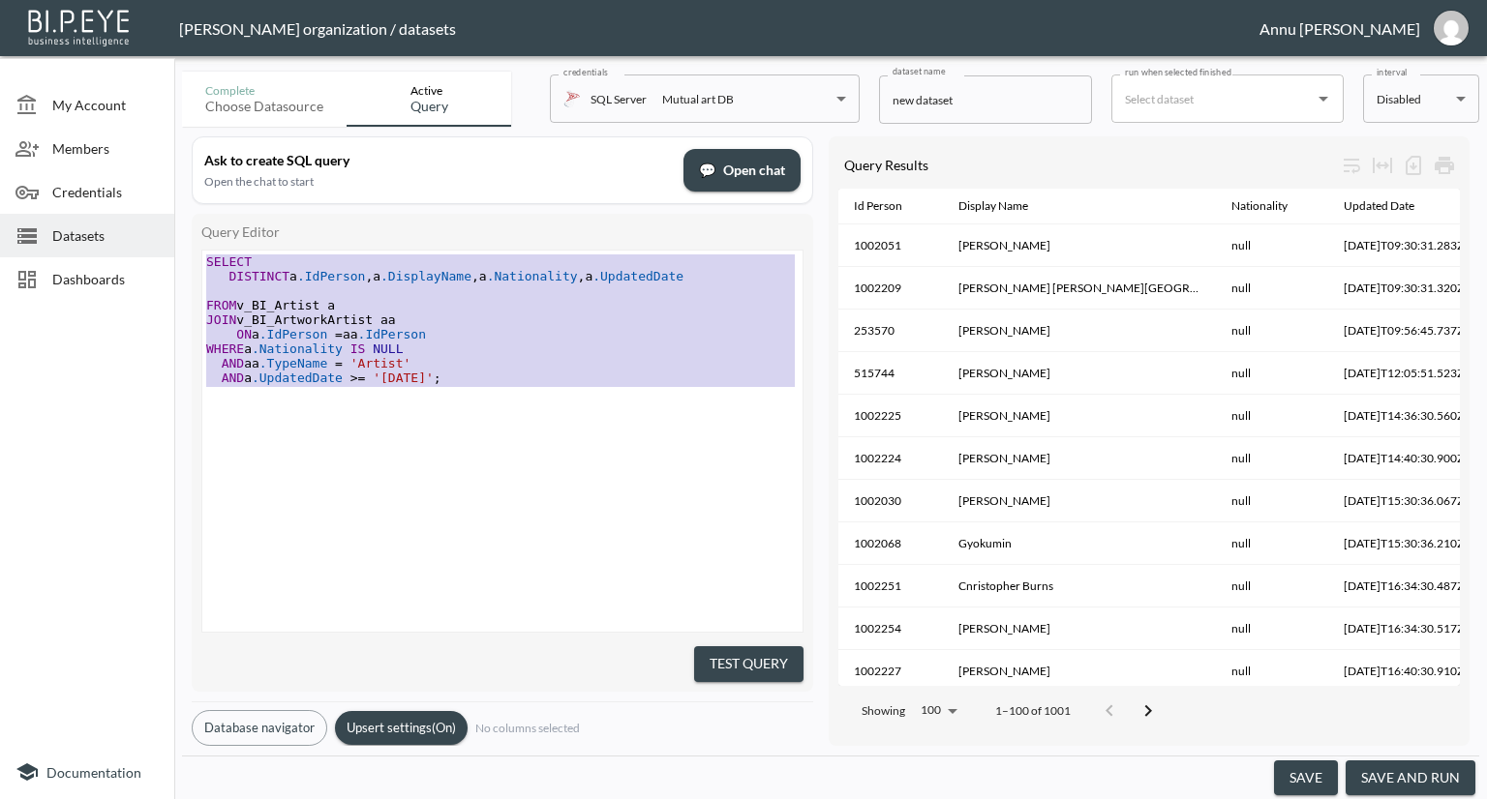
drag, startPoint x: 491, startPoint y: 388, endPoint x: 149, endPoint y: 207, distance: 386.6
click at [149, 207] on div "My Account Members Credentials Datasets Dashboards Documentation Complete Choos…" at bounding box center [743, 399] width 1487 height 799
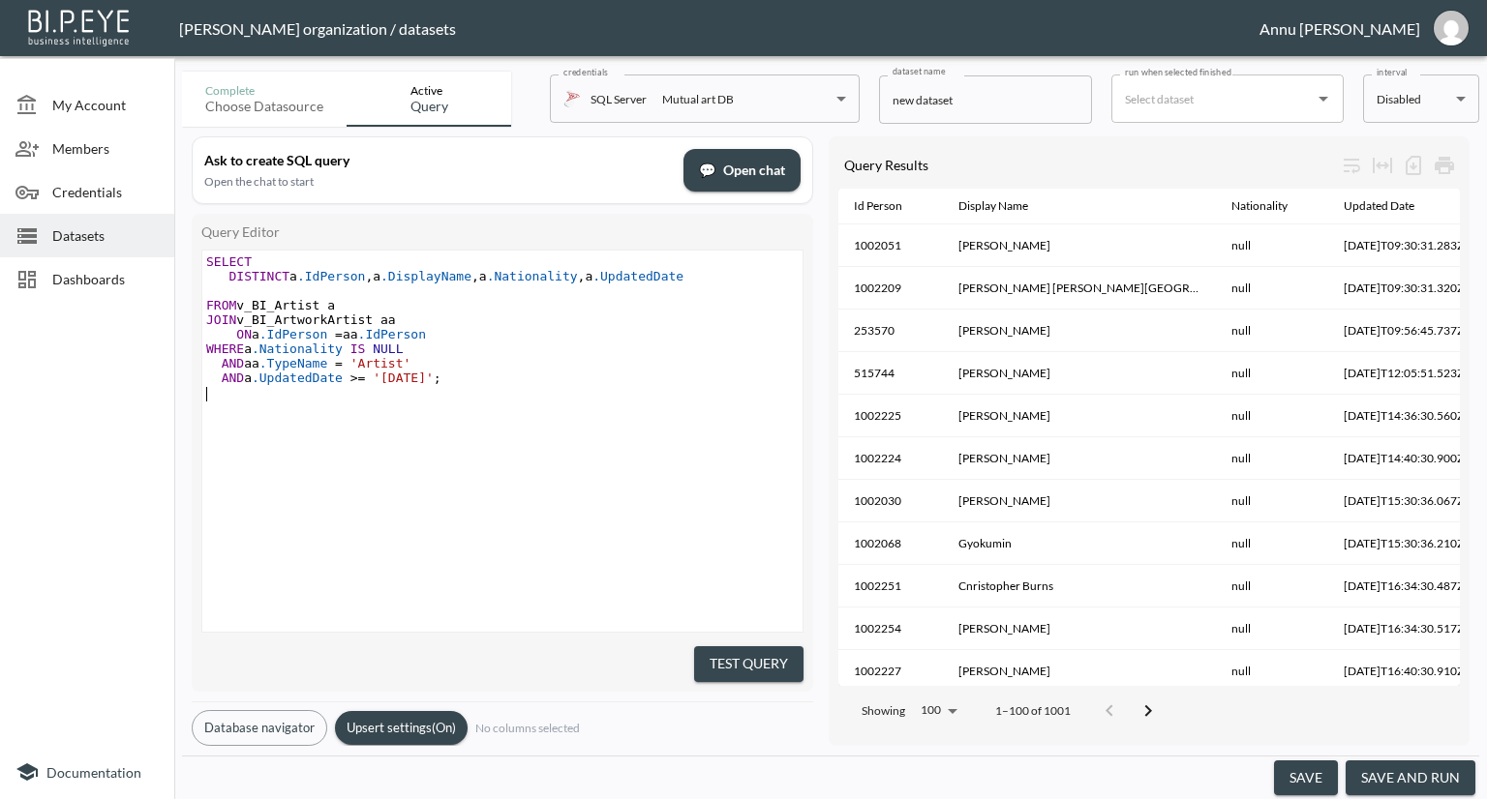
click at [570, 399] on pre "​" at bounding box center [504, 392] width 605 height 15
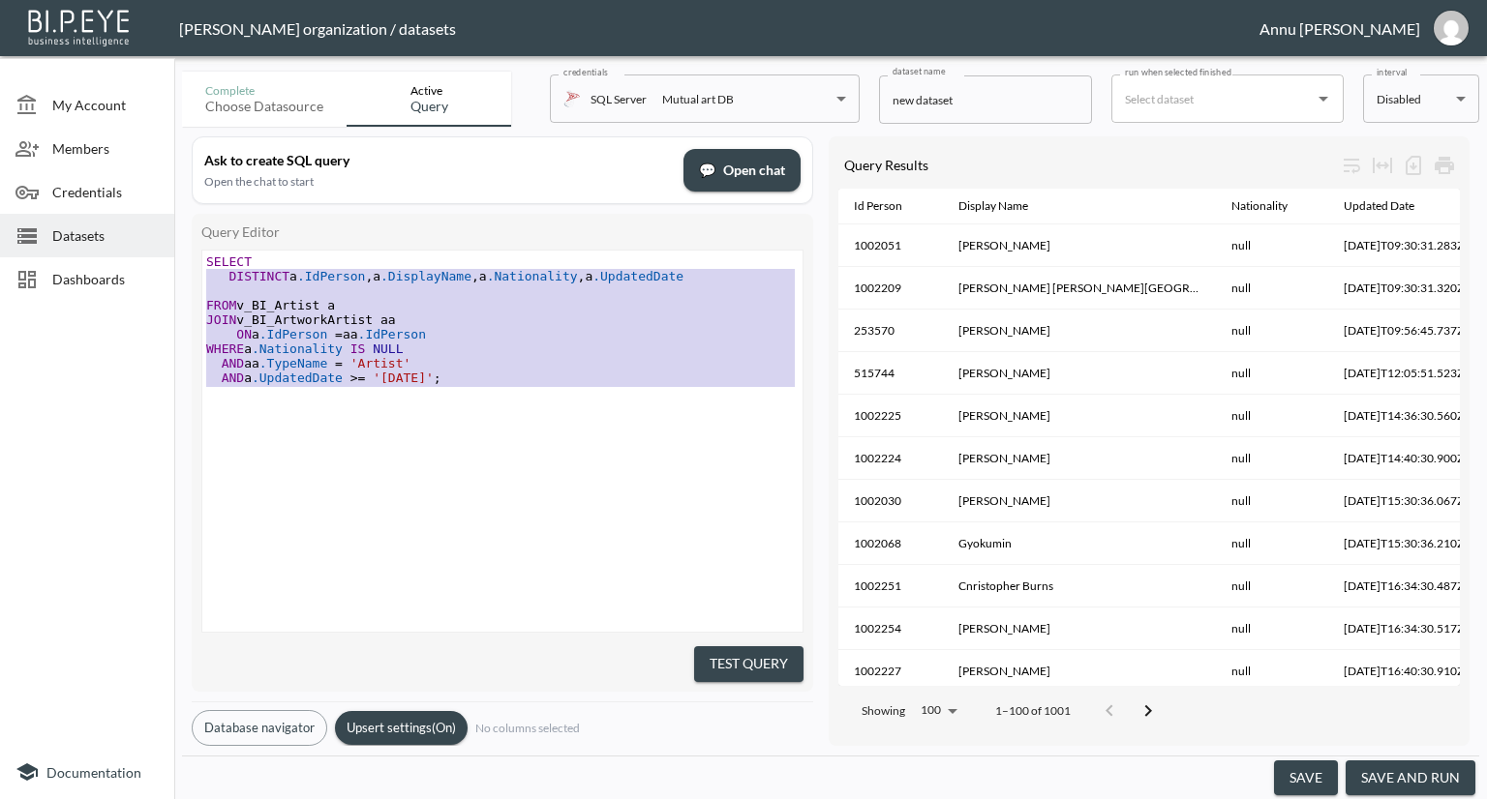
type textarea "SELECT DISTINCT a.IdPerson, a.DisplayName,a.Nationality,a.UpdatedDate FROM v_BI…"
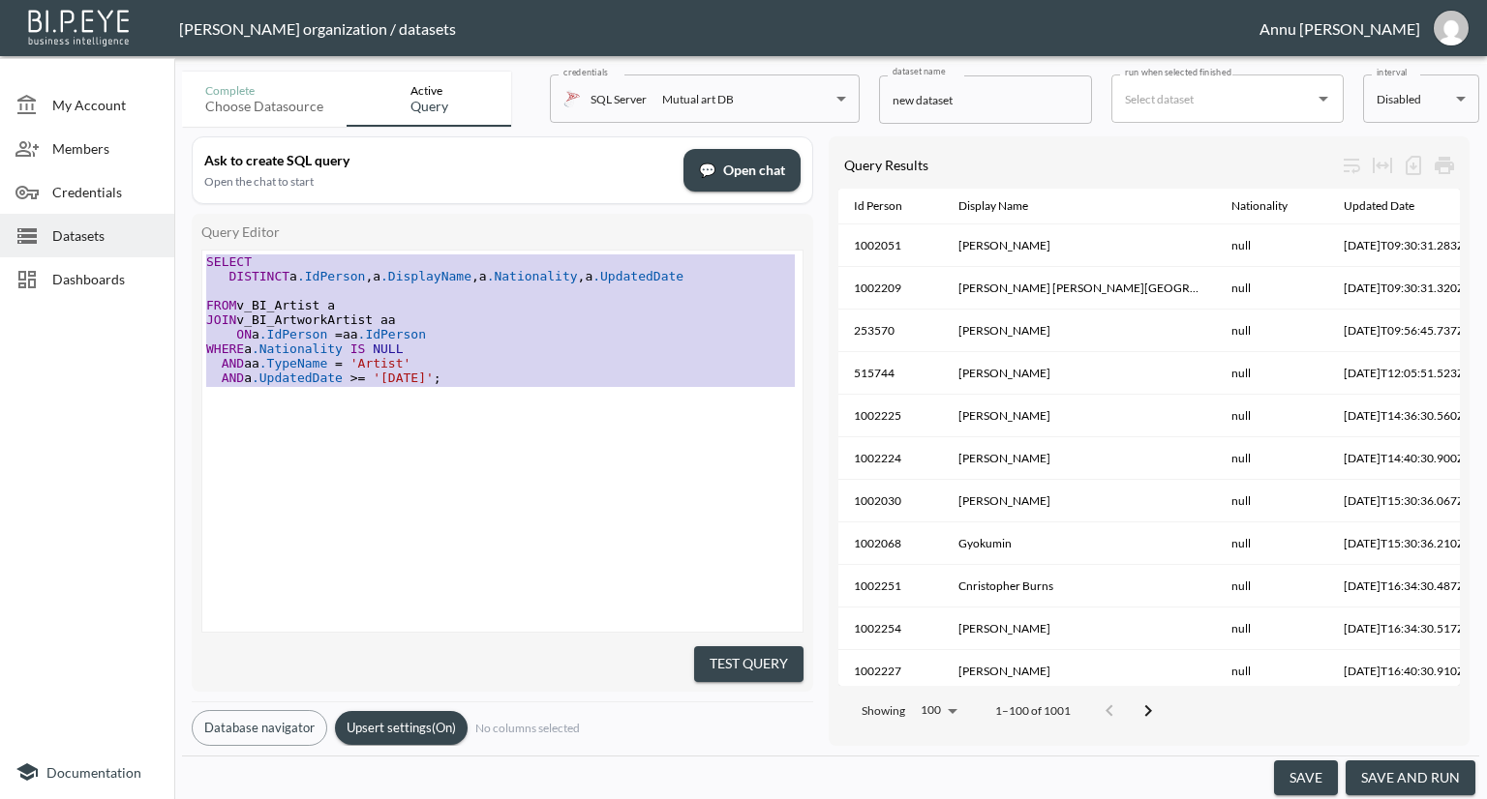
drag, startPoint x: 488, startPoint y: 392, endPoint x: 154, endPoint y: 213, distance: 378.9
click at [151, 221] on div "My Account Members Credentials Datasets Dashboards Documentation Complete Choos…" at bounding box center [743, 399] width 1487 height 799
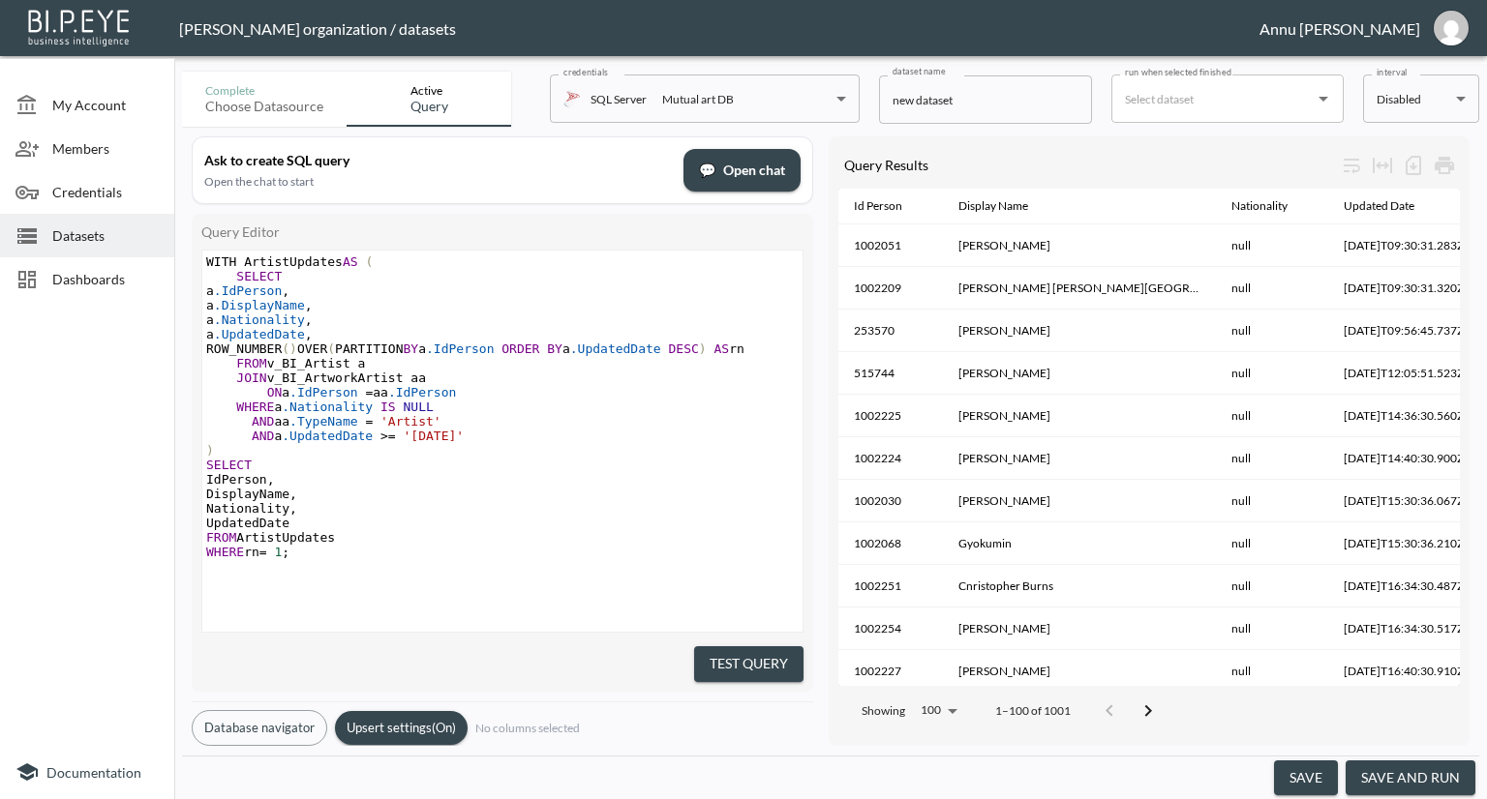
click at [730, 660] on button "Test Query" at bounding box center [748, 665] width 109 height 36
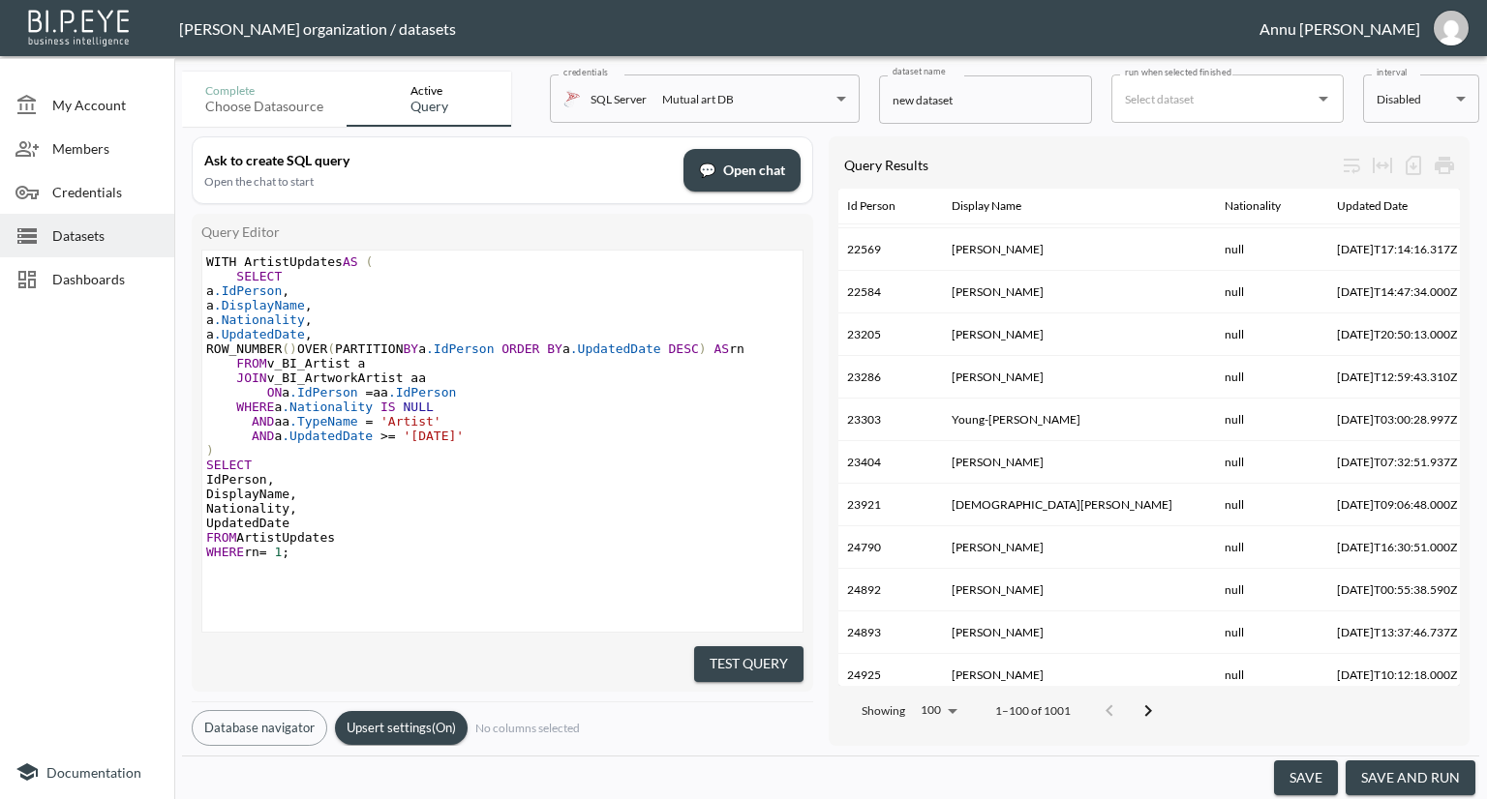
scroll to position [3817, 7]
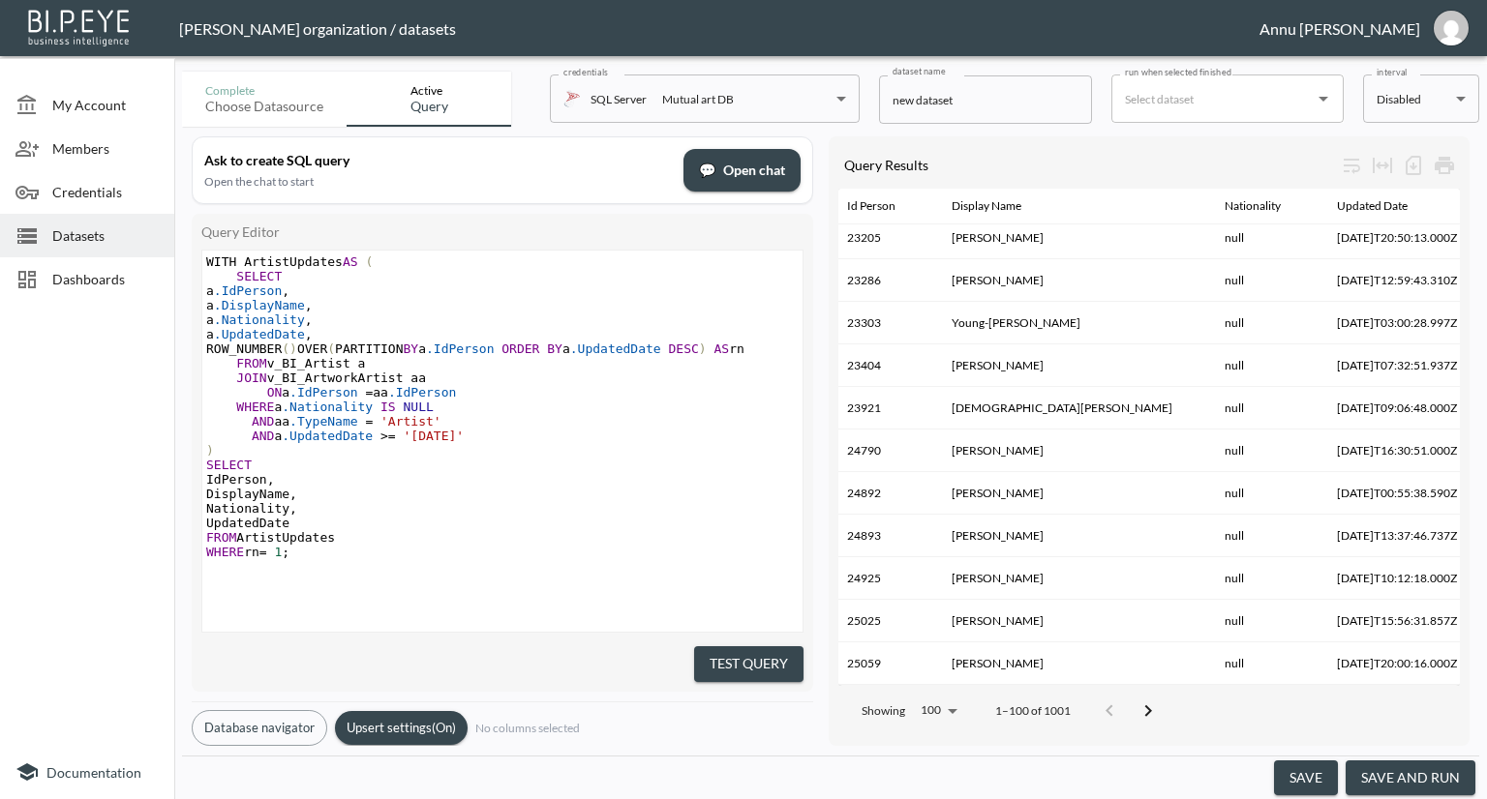
click at [1154, 700] on icon "Go to next page" at bounding box center [1147, 711] width 23 height 23
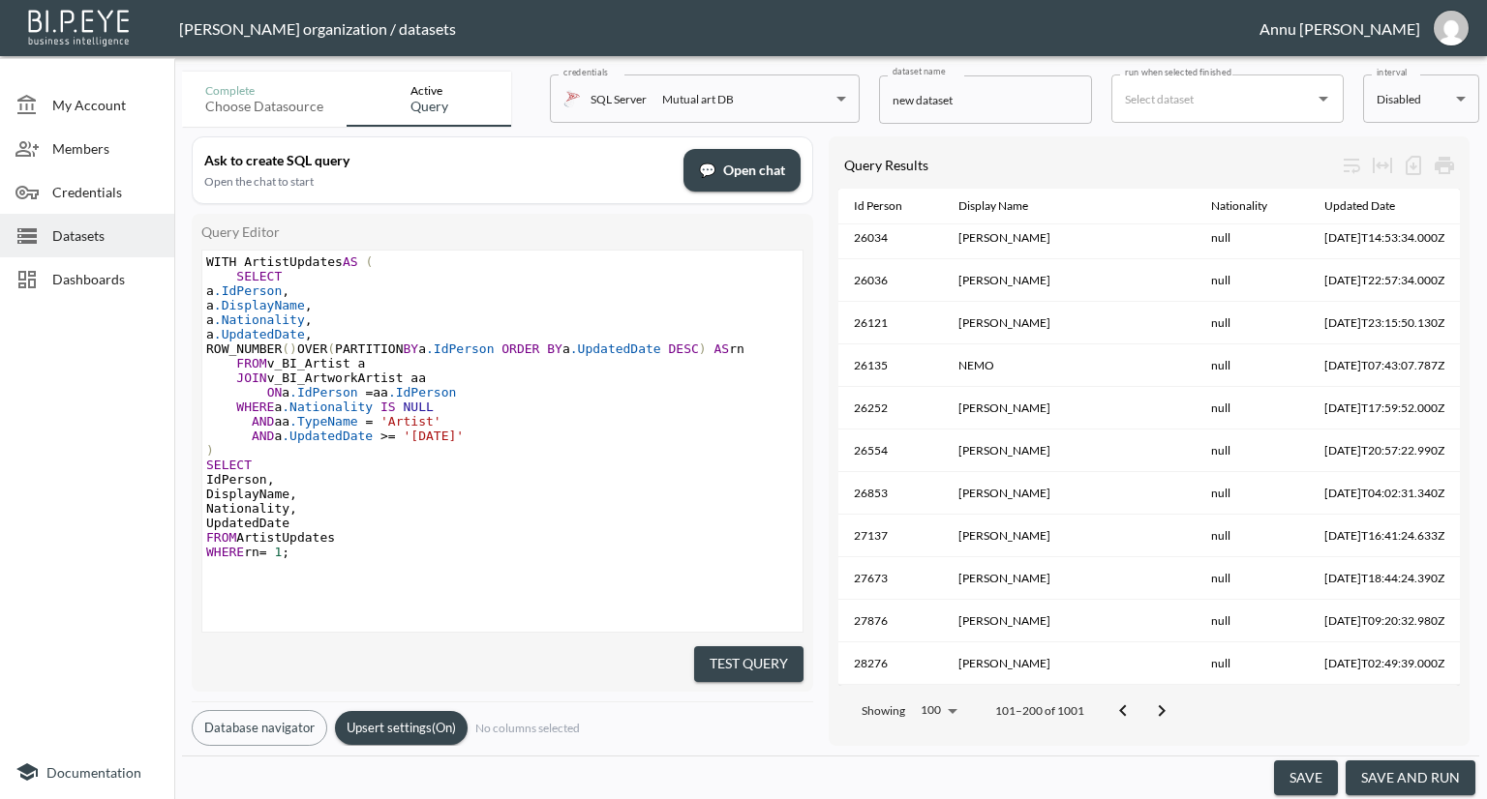
scroll to position [3808, 0]
click at [1154, 700] on icon "Go to next page" at bounding box center [1161, 711] width 23 height 23
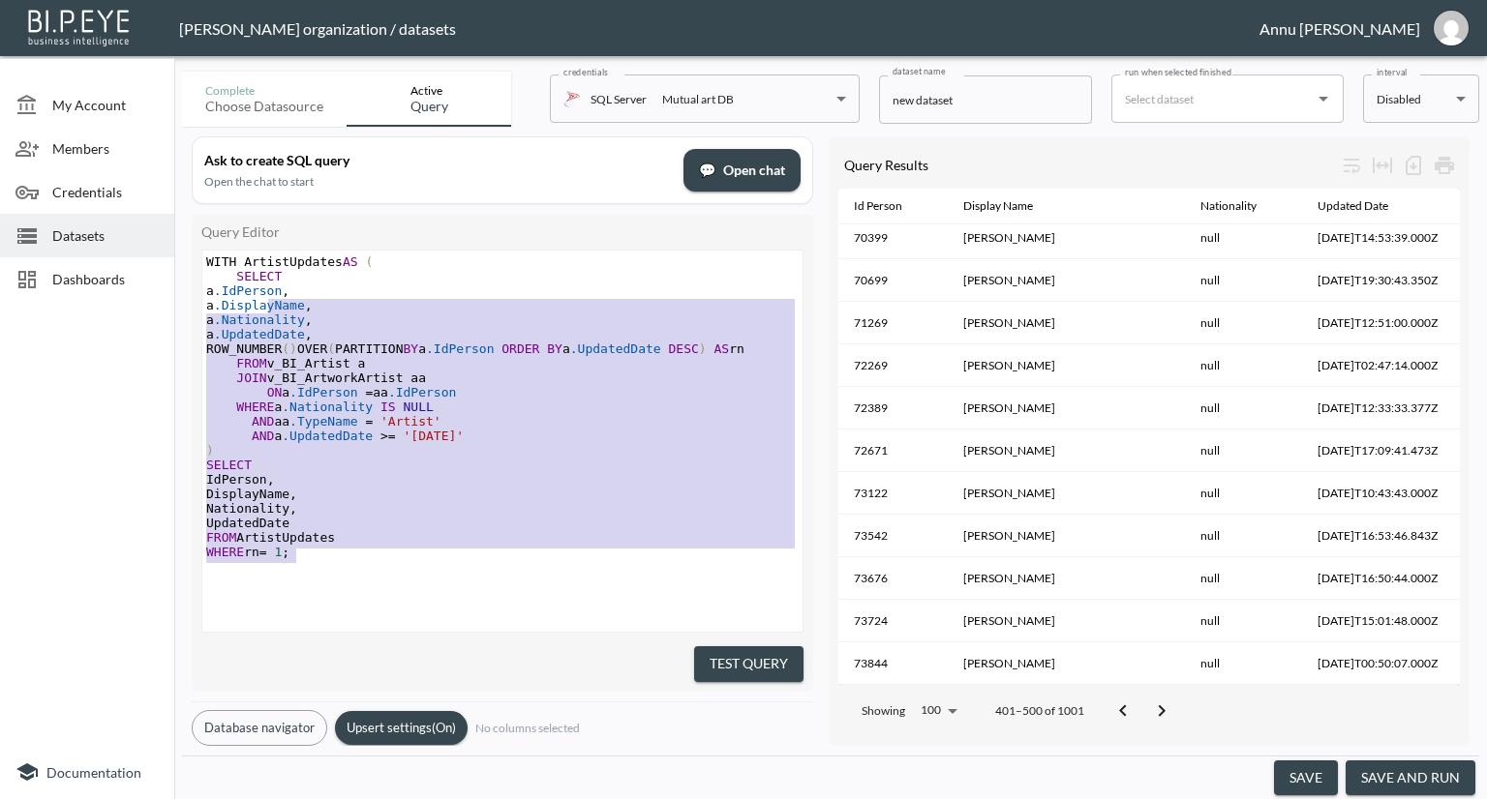
type textarea "WITH ArtistUpdates AS ( SELECT a.IdPerson, a.DisplayName, a.Nationality, a.Upda…"
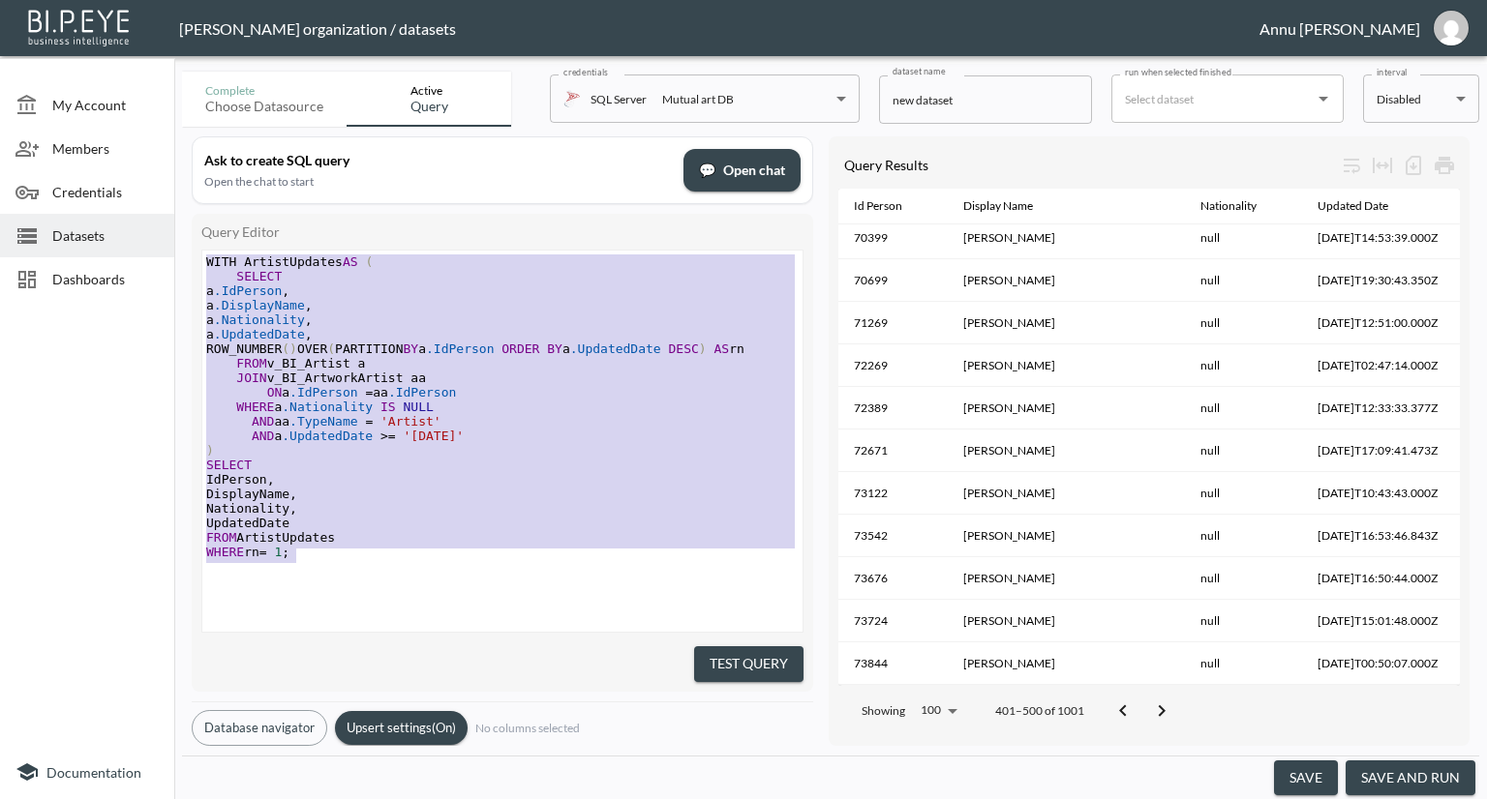
drag, startPoint x: 387, startPoint y: 551, endPoint x: 203, endPoint y: 98, distance: 488.9
click at [202, 100] on div "Complete Choose datasource Active Query credentials SQL Server Mutual art DB 82…" at bounding box center [830, 432] width 1297 height 736
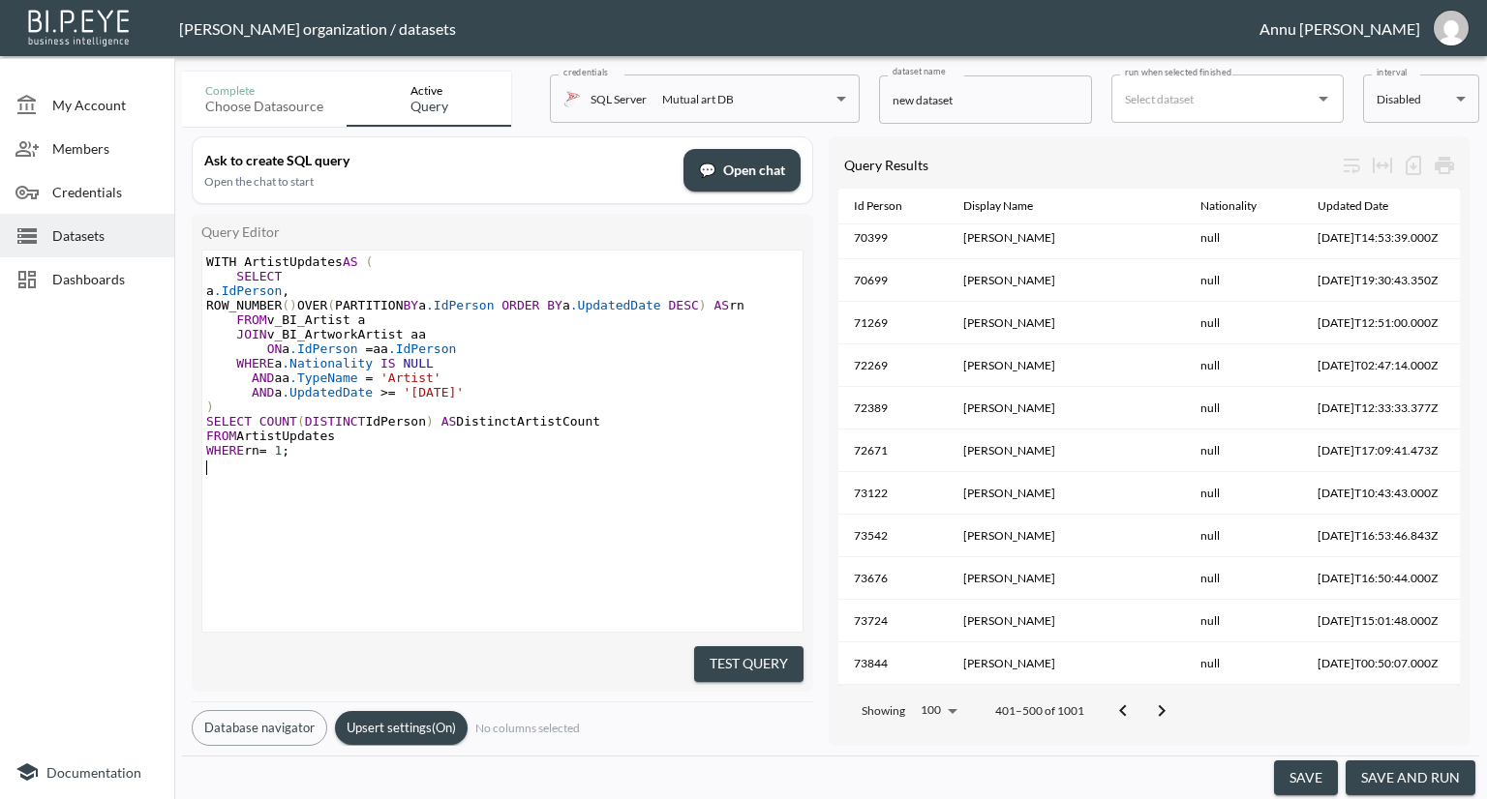
click at [710, 649] on button "Test Query" at bounding box center [748, 665] width 109 height 36
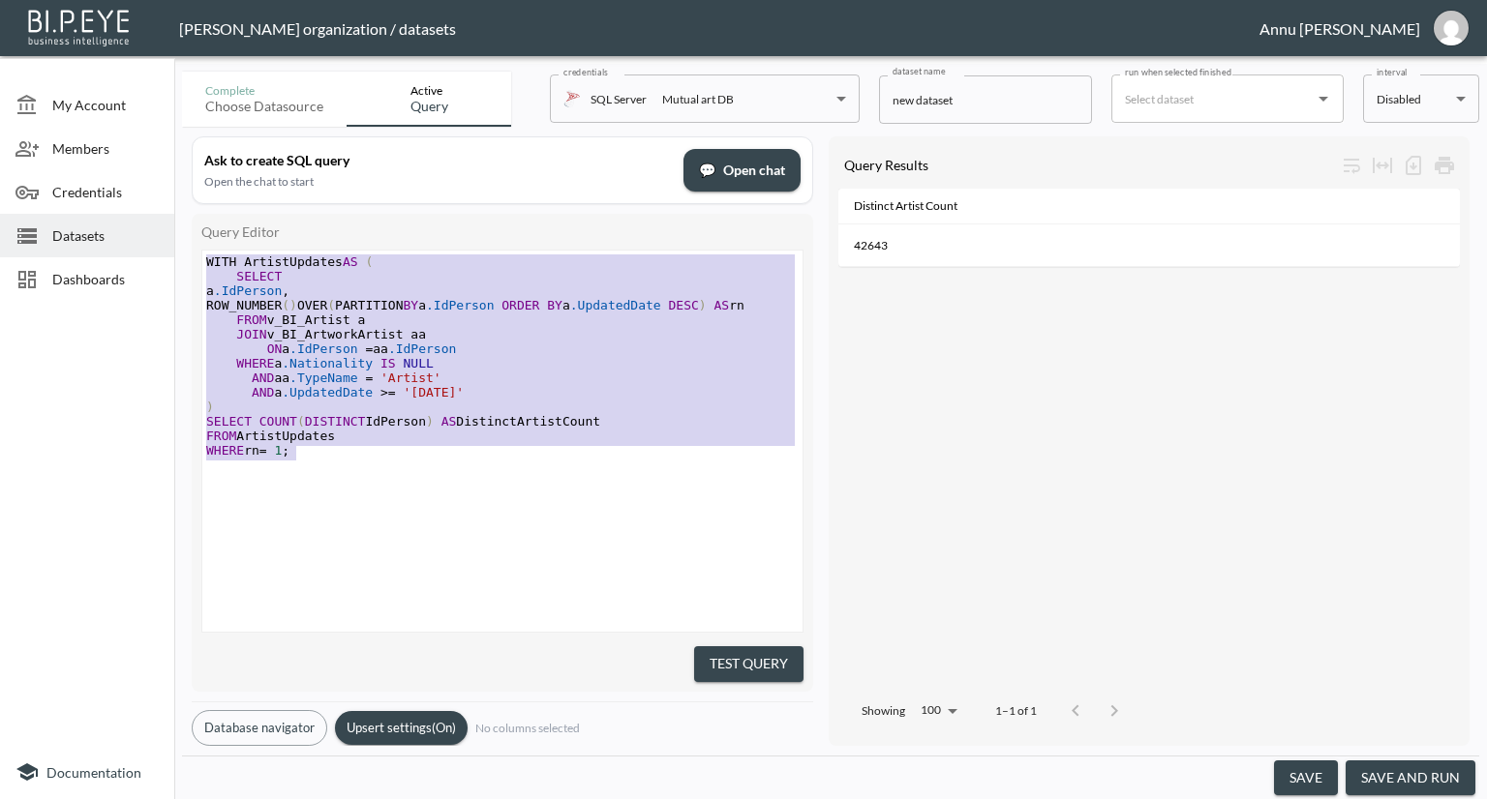
drag, startPoint x: 327, startPoint y: 457, endPoint x: 163, endPoint y: 239, distance: 272.9
click at [163, 239] on div "My Account Members Credentials Datasets Dashboards Documentation Complete Choos…" at bounding box center [743, 399] width 1487 height 799
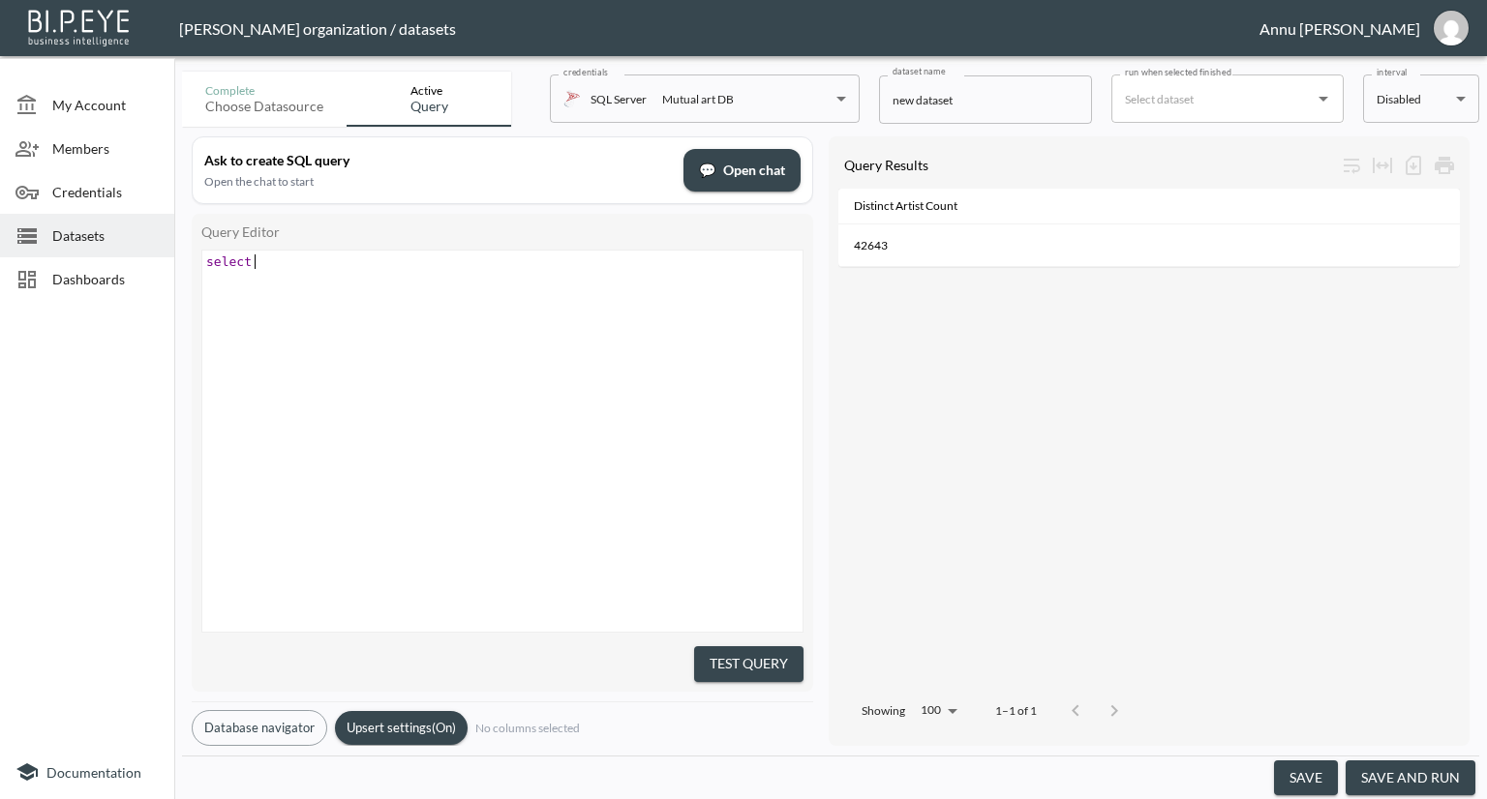
scroll to position [0, 48]
type textarea "select Distict"
type textarea "count IdPerson FROM V"
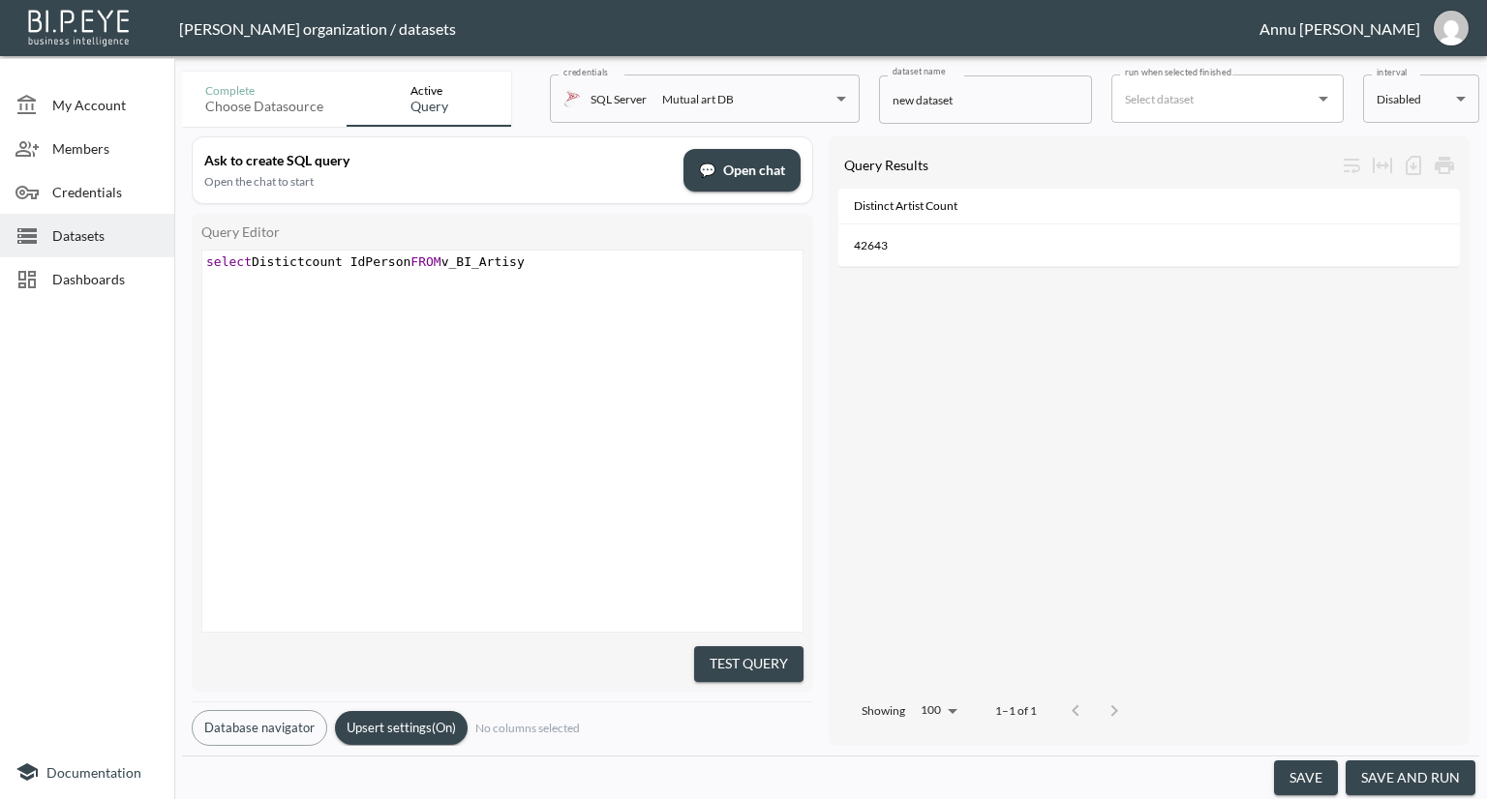
type textarea "v_BI_Artisy="
type textarea "t"
click at [722, 655] on button "Test Query" at bounding box center [748, 665] width 109 height 36
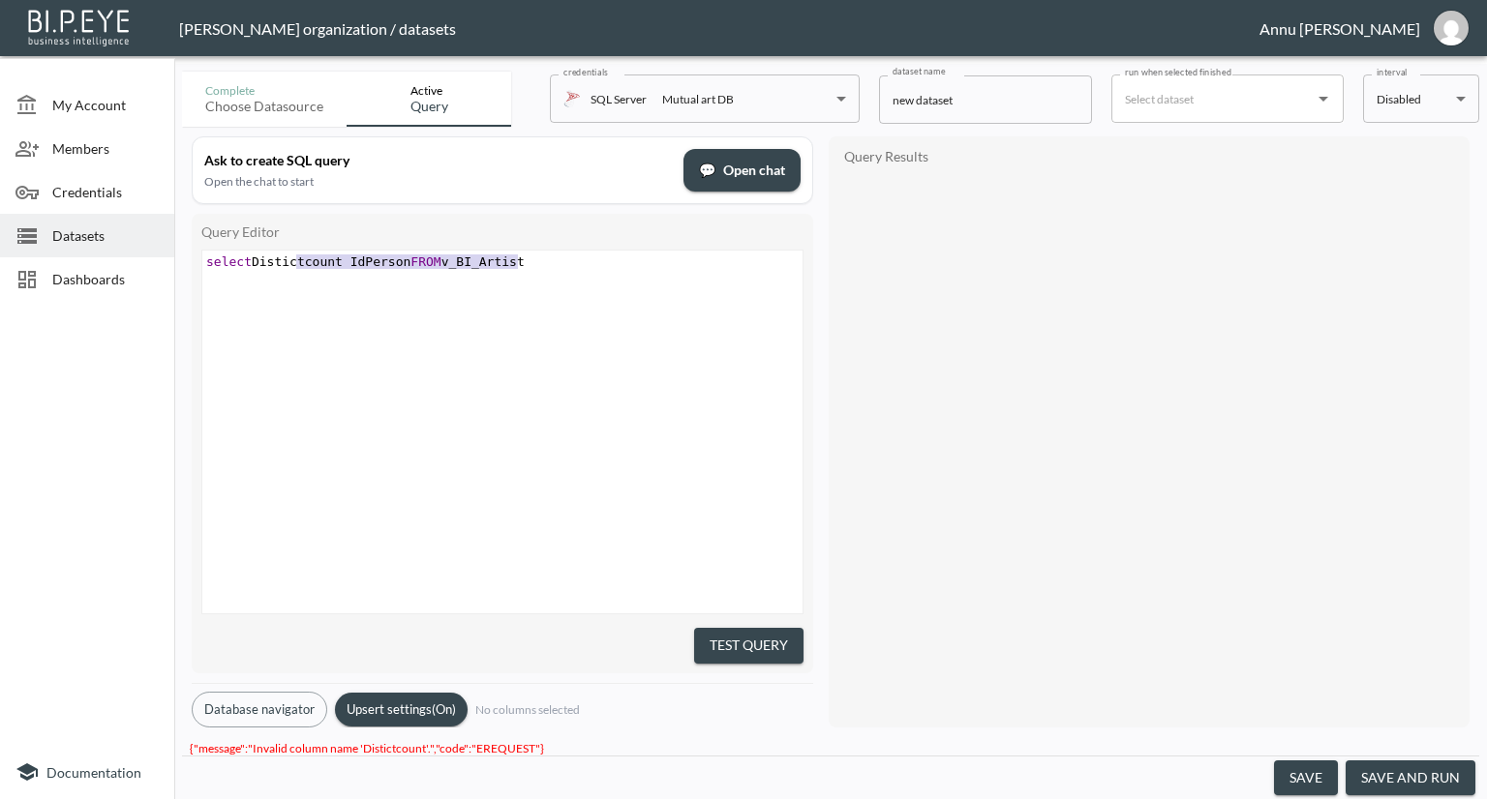
type textarea "select Distictcount IdPerson FROM v_BI_Artist"
drag, startPoint x: 556, startPoint y: 263, endPoint x: 175, endPoint y: 260, distance: 380.4
click at [175, 260] on div "Complete Choose datasource Active Query credentials SQL Server Mutual art DB 82…" at bounding box center [830, 432] width 1312 height 736
click at [588, 264] on pre "select Distictcount IdPerson FROM v_BI_Artist" at bounding box center [504, 262] width 605 height 15
type textarea "select Distictcount IdPerson FROM v_BI_Artist"
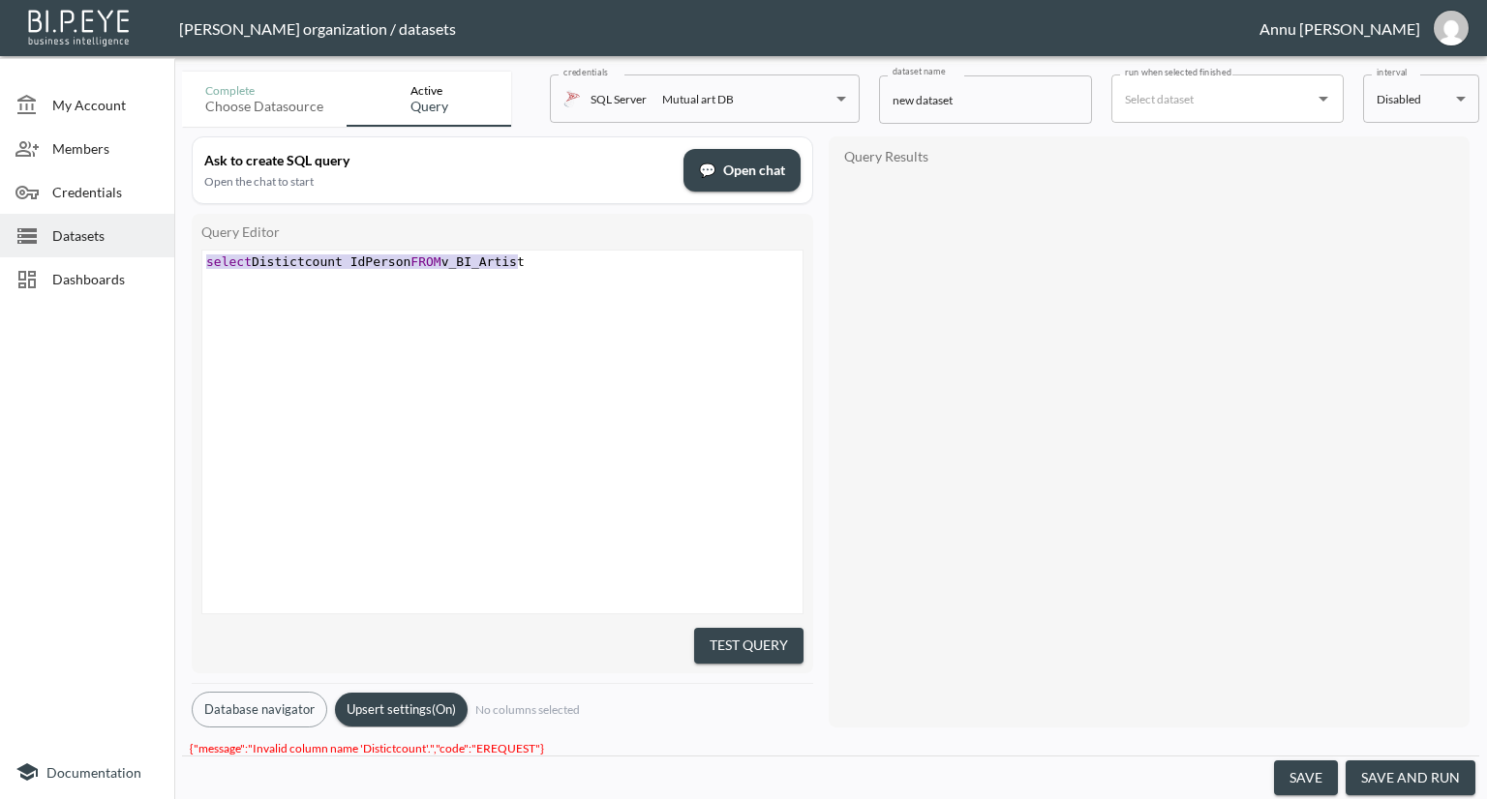
drag, startPoint x: 554, startPoint y: 263, endPoint x: 132, endPoint y: 252, distance: 422.2
click at [132, 256] on div "My Account Members Credentials Datasets Dashboards Documentation Complete Choos…" at bounding box center [743, 399] width 1487 height 799
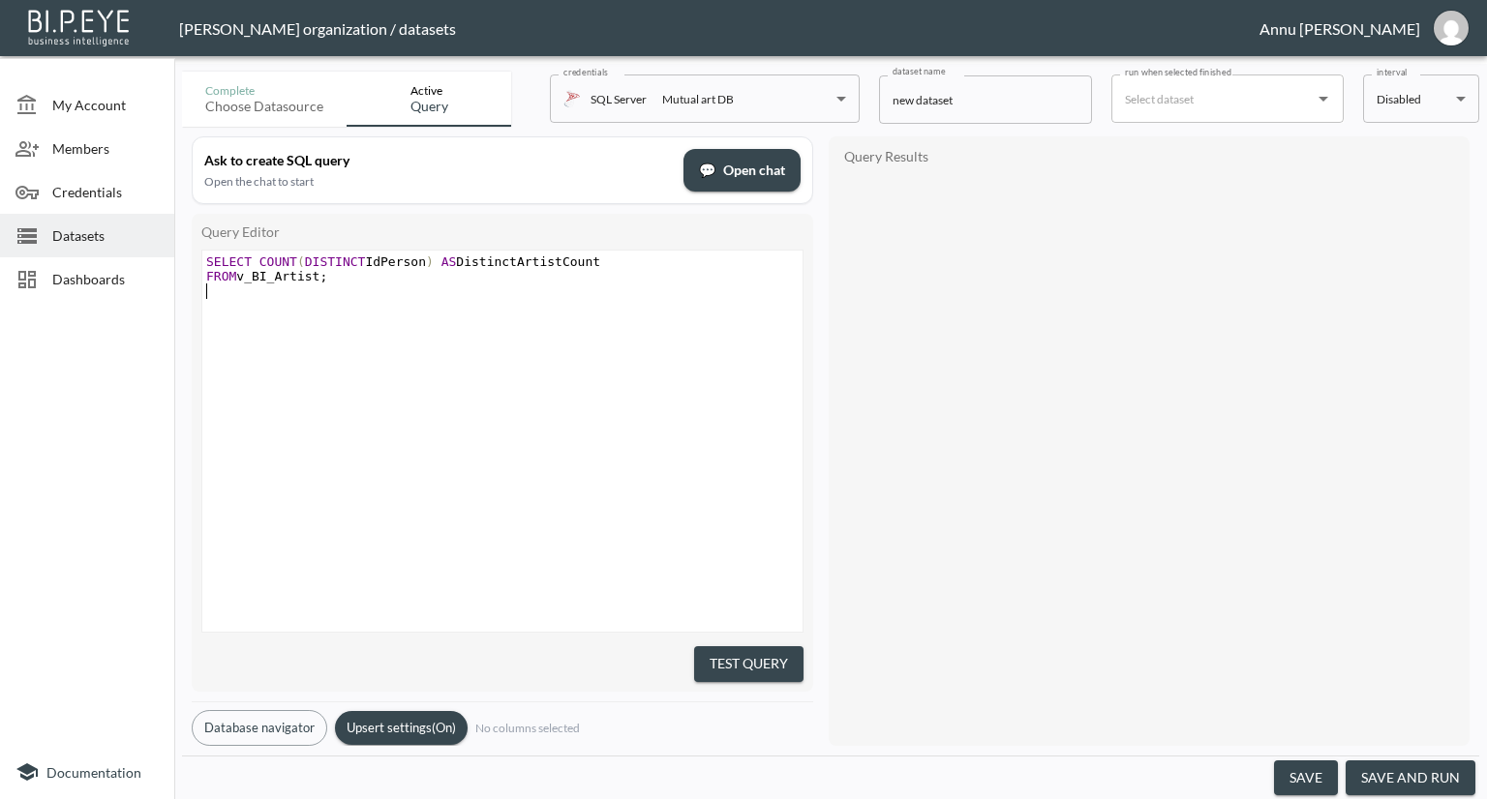
click at [720, 649] on button "Test Query" at bounding box center [748, 665] width 109 height 36
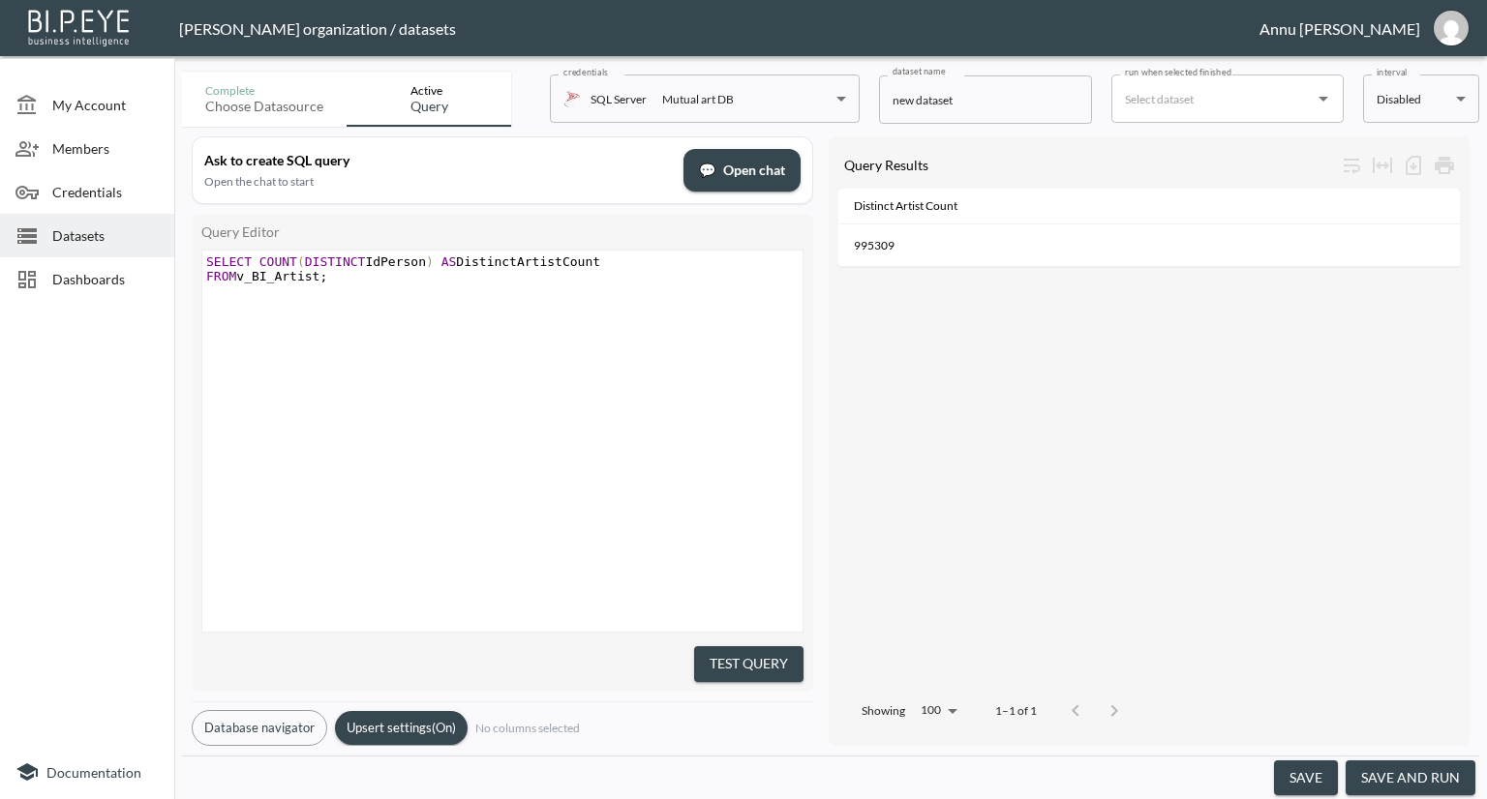
click at [326, 277] on pre "FROM v_BI_Artist ;" at bounding box center [504, 276] width 605 height 15
type textarea "where Nationality is null"
drag, startPoint x: 755, startPoint y: 654, endPoint x: 776, endPoint y: 592, distance: 65.5
click at [755, 652] on button "Test Query" at bounding box center [748, 665] width 109 height 36
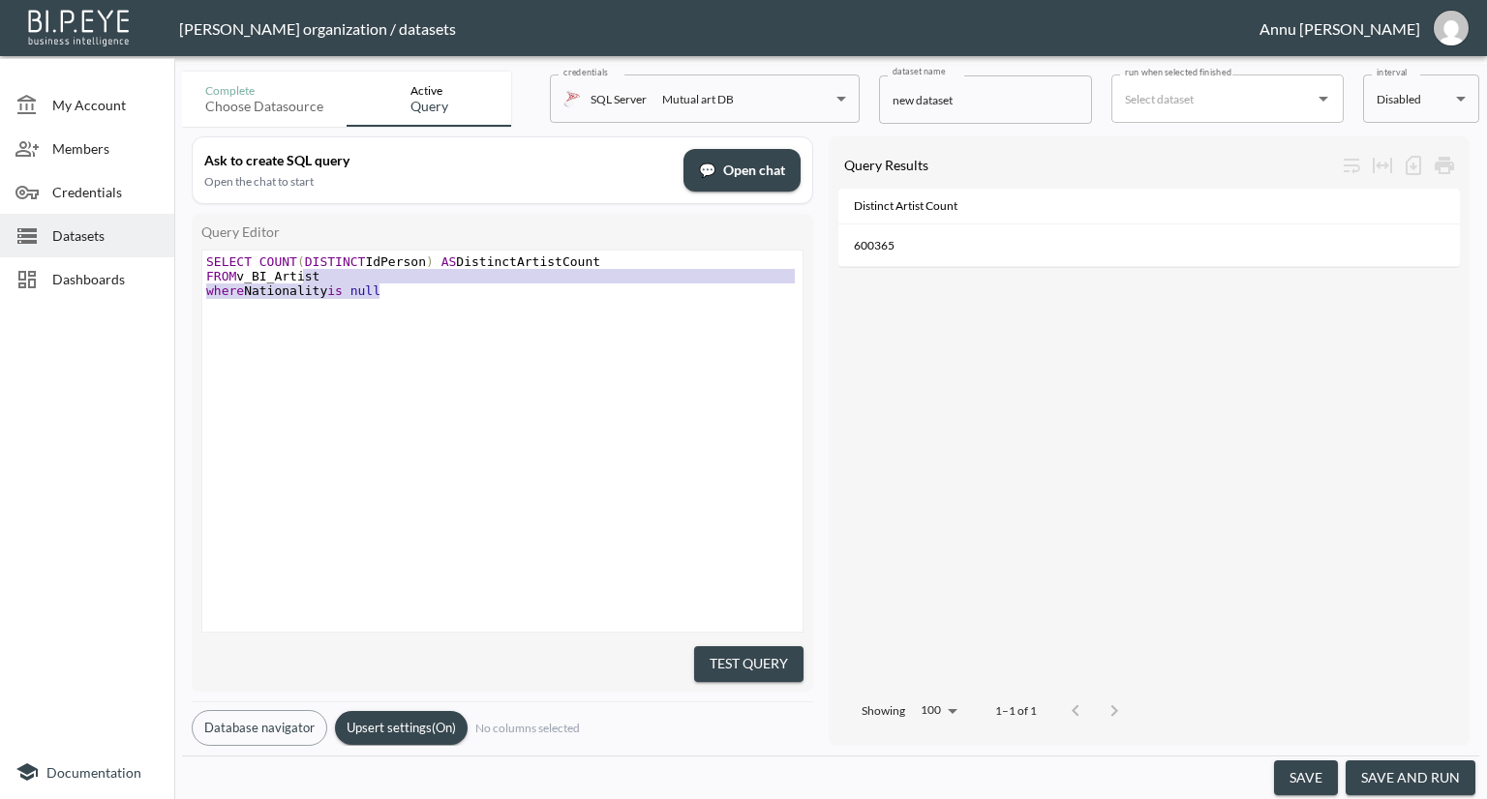
type textarea "SELECT COUNT(DISTINCT IdPerson) AS DistinctArtistCount FROM v_BI_Artist where N…"
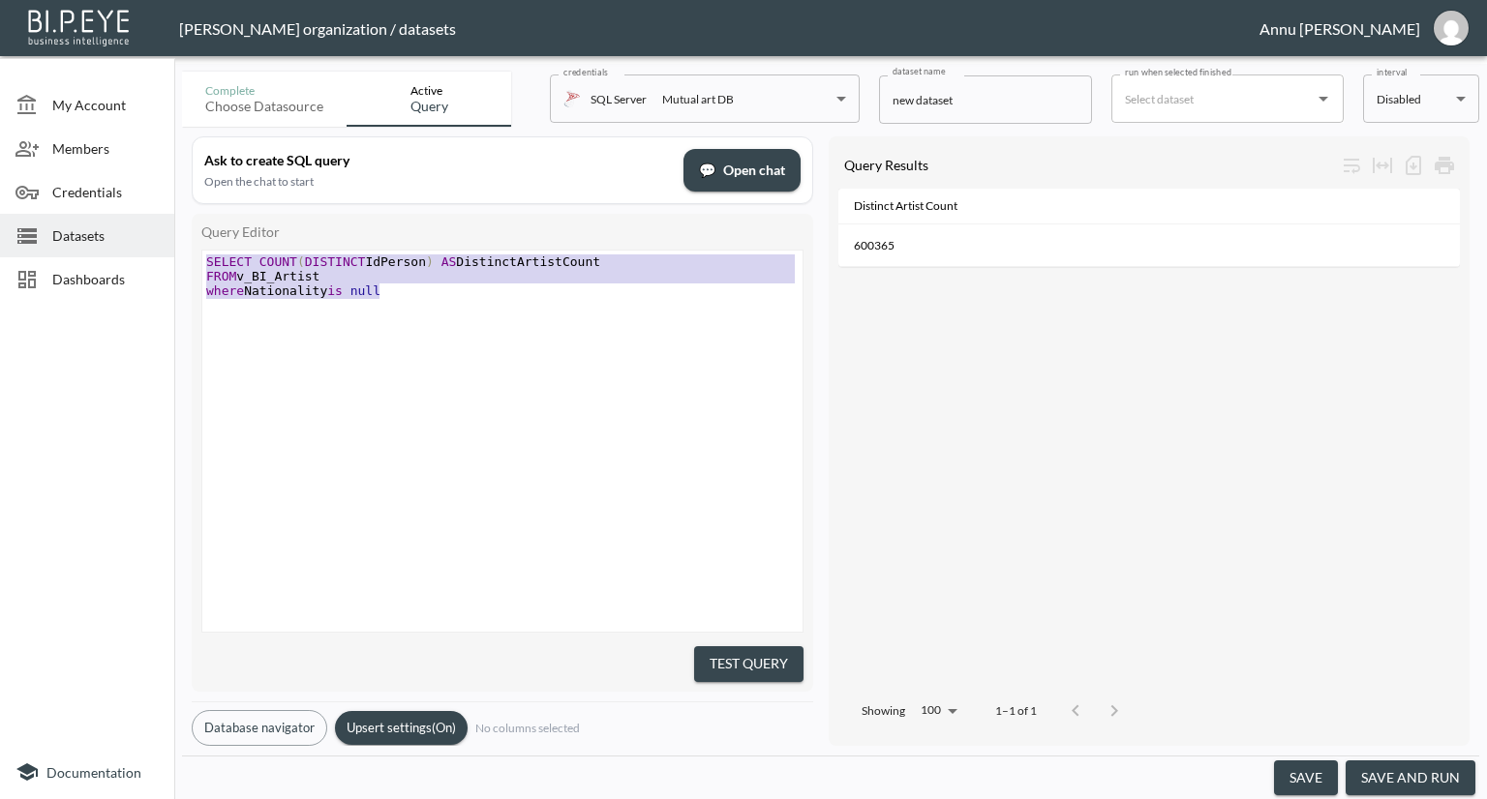
drag, startPoint x: 394, startPoint y: 293, endPoint x: 217, endPoint y: 242, distance: 184.4
click at [217, 242] on div "Query Editor SELECT COUNT(DISTINCT IdPerson) AS DistinctArtistCount FROM v_BI_A…" at bounding box center [502, 453] width 621 height 478
click at [463, 284] on pre "where Nationality is null" at bounding box center [504, 291] width 605 height 15
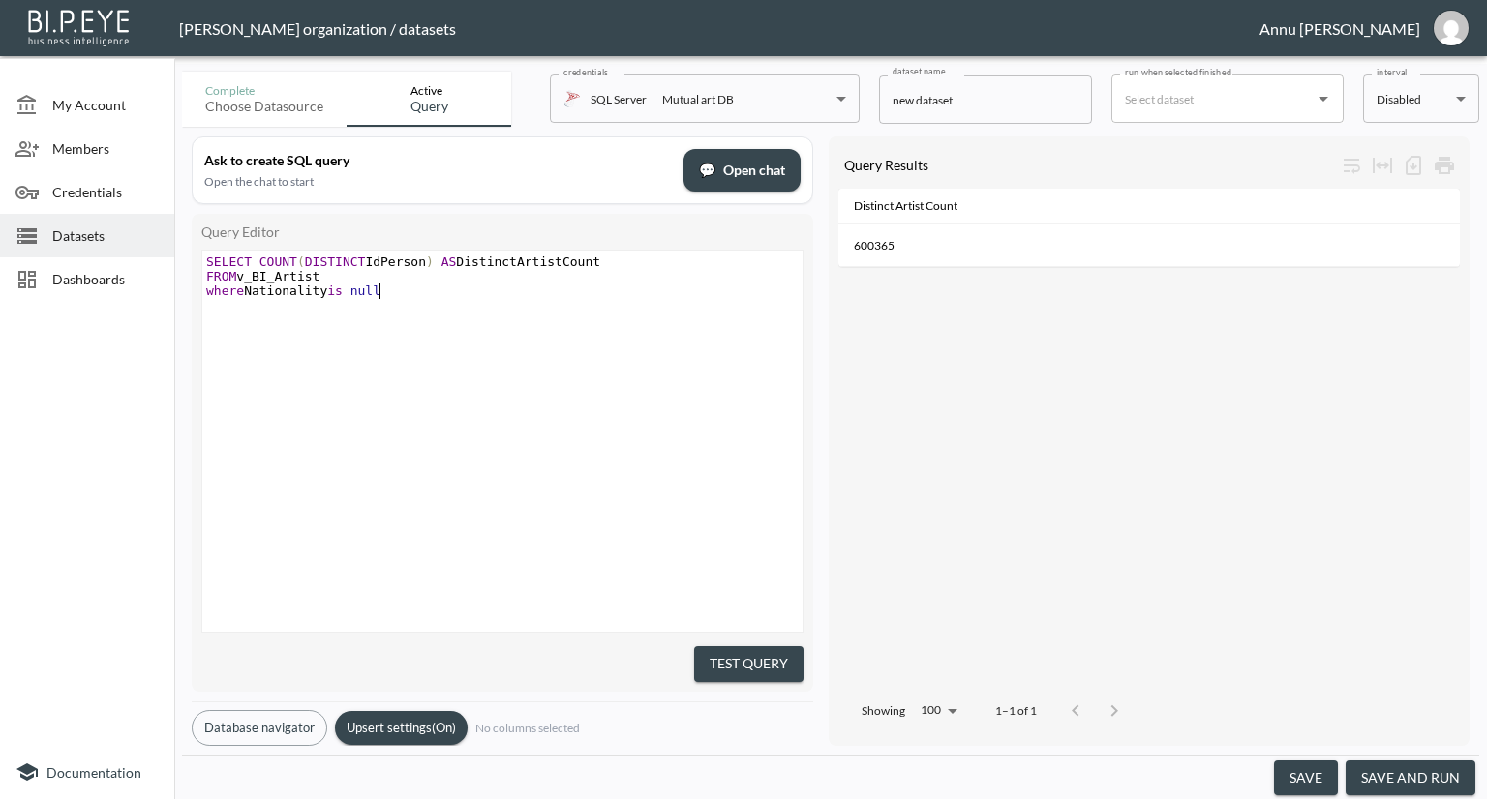
type textarea "SELECT COUNT(DISTINCT IdPerson) AS DistinctArtistCount FROM v_BI_Artist where N…"
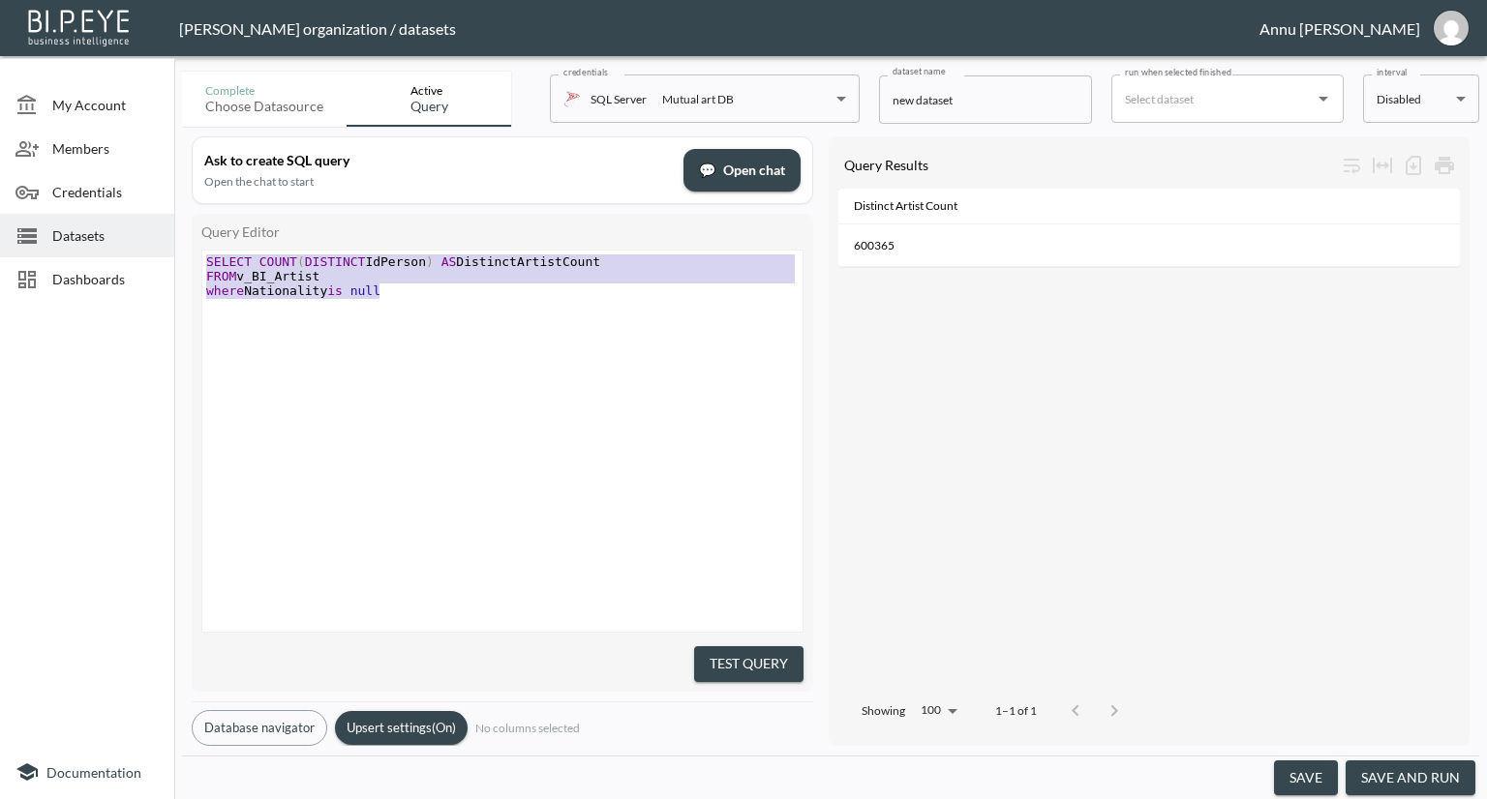
drag, startPoint x: 389, startPoint y: 296, endPoint x: 166, endPoint y: 237, distance: 231.2
click at [166, 237] on div "My Account Members Credentials Datasets Dashboards Documentation Complete Choos…" at bounding box center [743, 399] width 1487 height 799
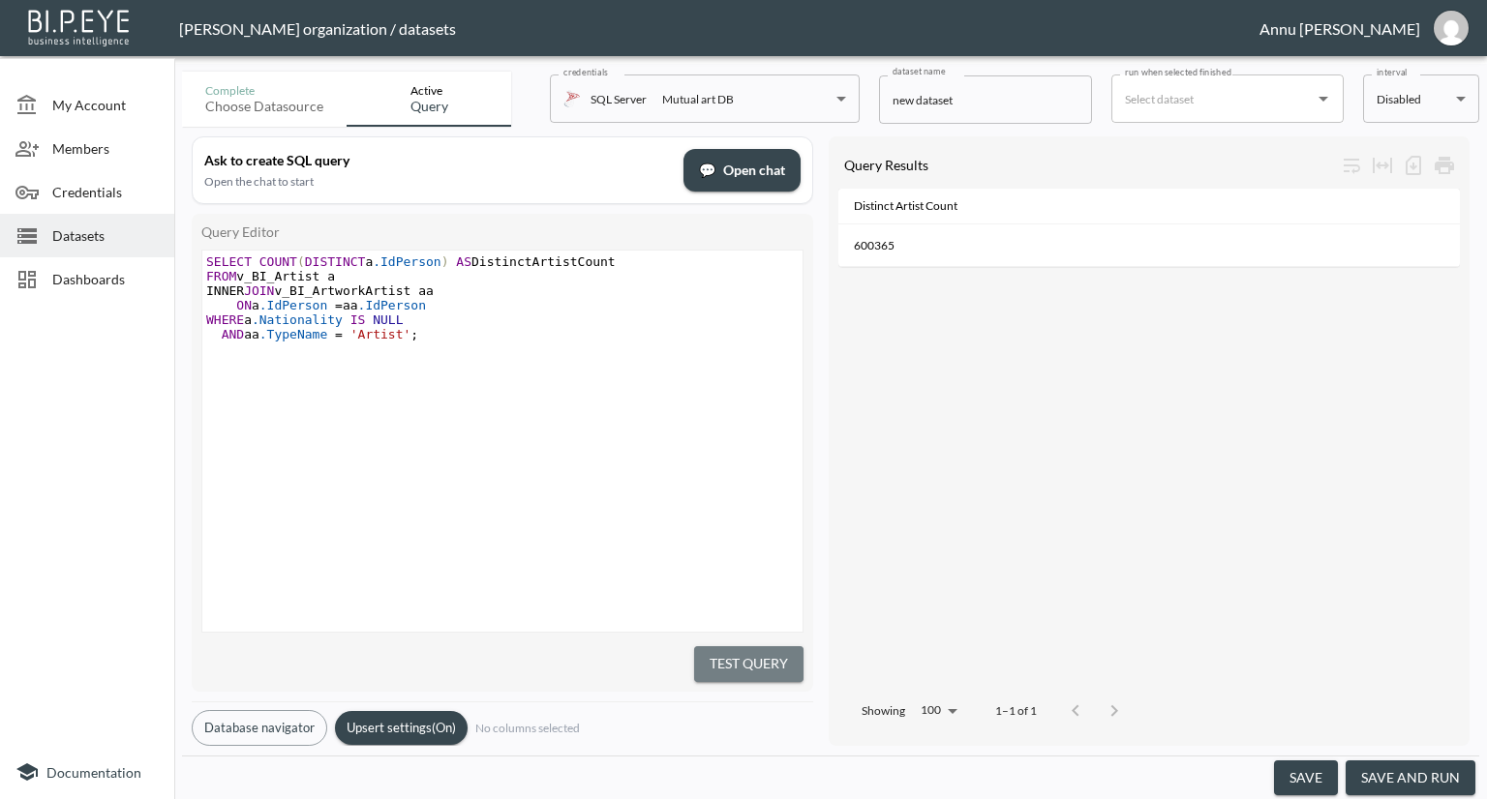
drag, startPoint x: 711, startPoint y: 654, endPoint x: 716, endPoint y: 641, distance: 14.4
click at [711, 653] on button "Test Query" at bounding box center [748, 665] width 109 height 36
drag, startPoint x: 607, startPoint y: 262, endPoint x: 256, endPoint y: 260, distance: 351.4
click at [256, 260] on pre "SELECT COUNT ( DISTINCT a .IdPerson ) AS DistinctArtistCount" at bounding box center [504, 262] width 605 height 15
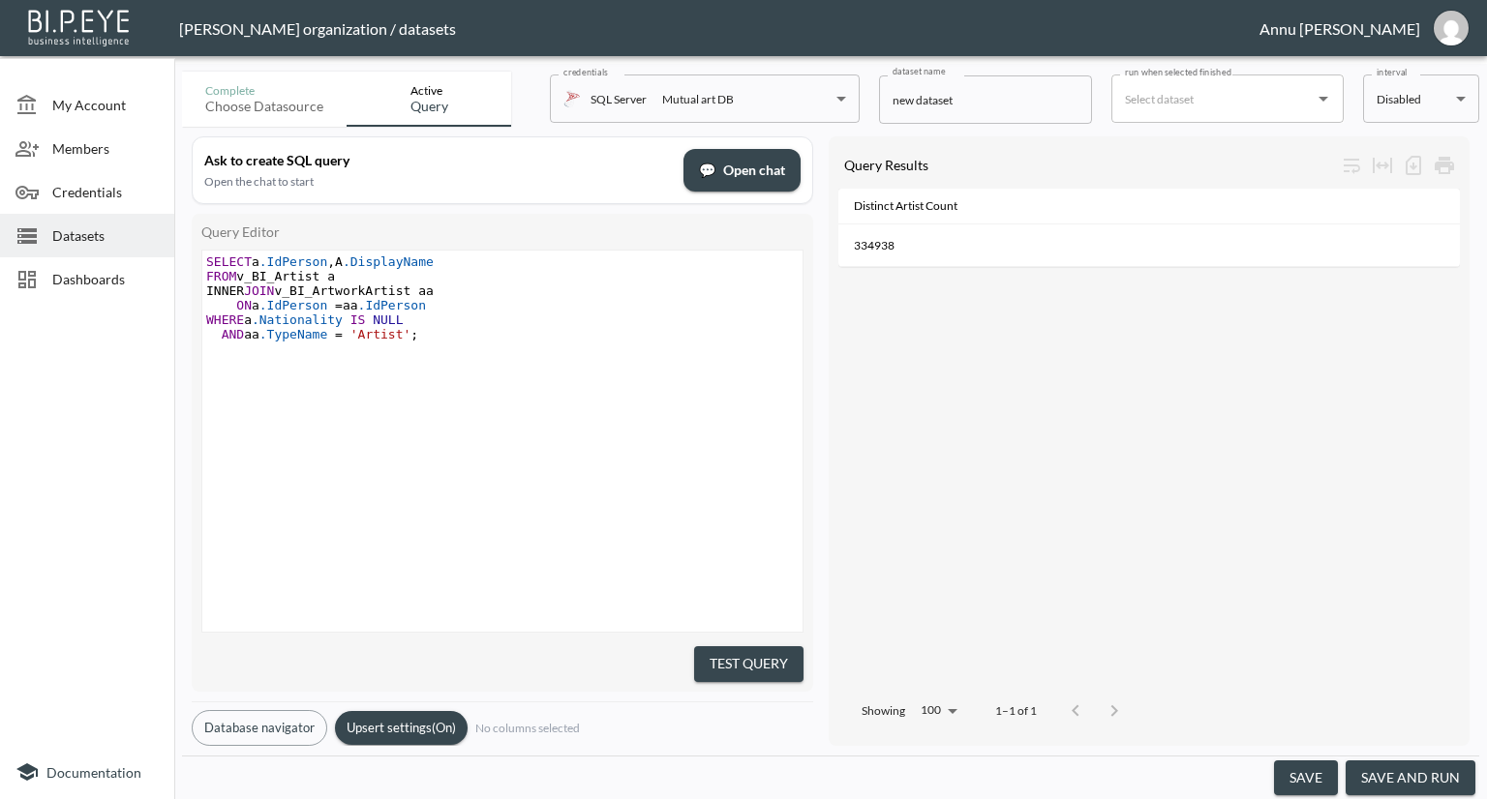
type textarea "a.IdPerson,A.DisplayName"
click at [779, 648] on button "Test Query" at bounding box center [748, 665] width 109 height 36
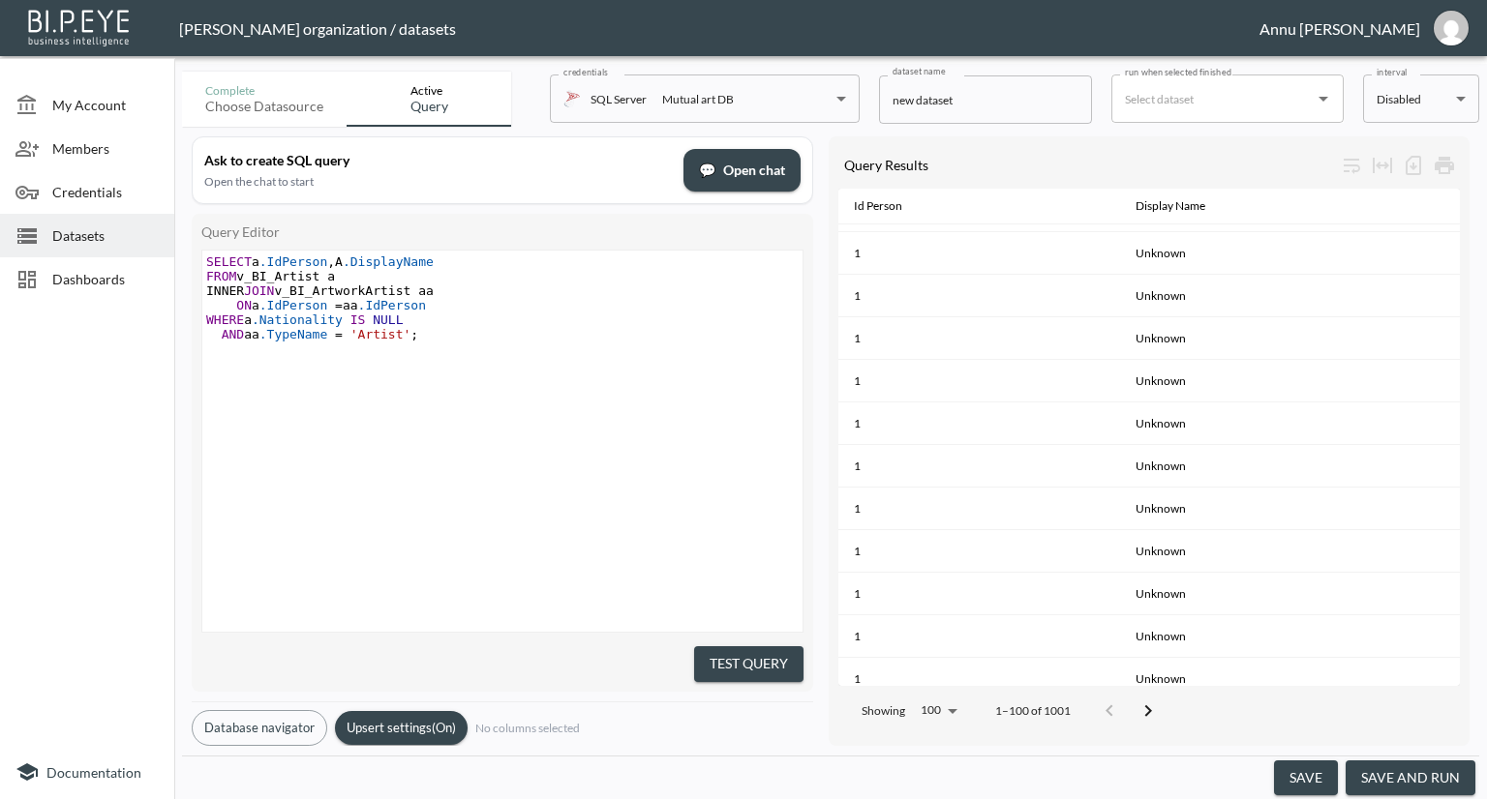
scroll to position [3808, 0]
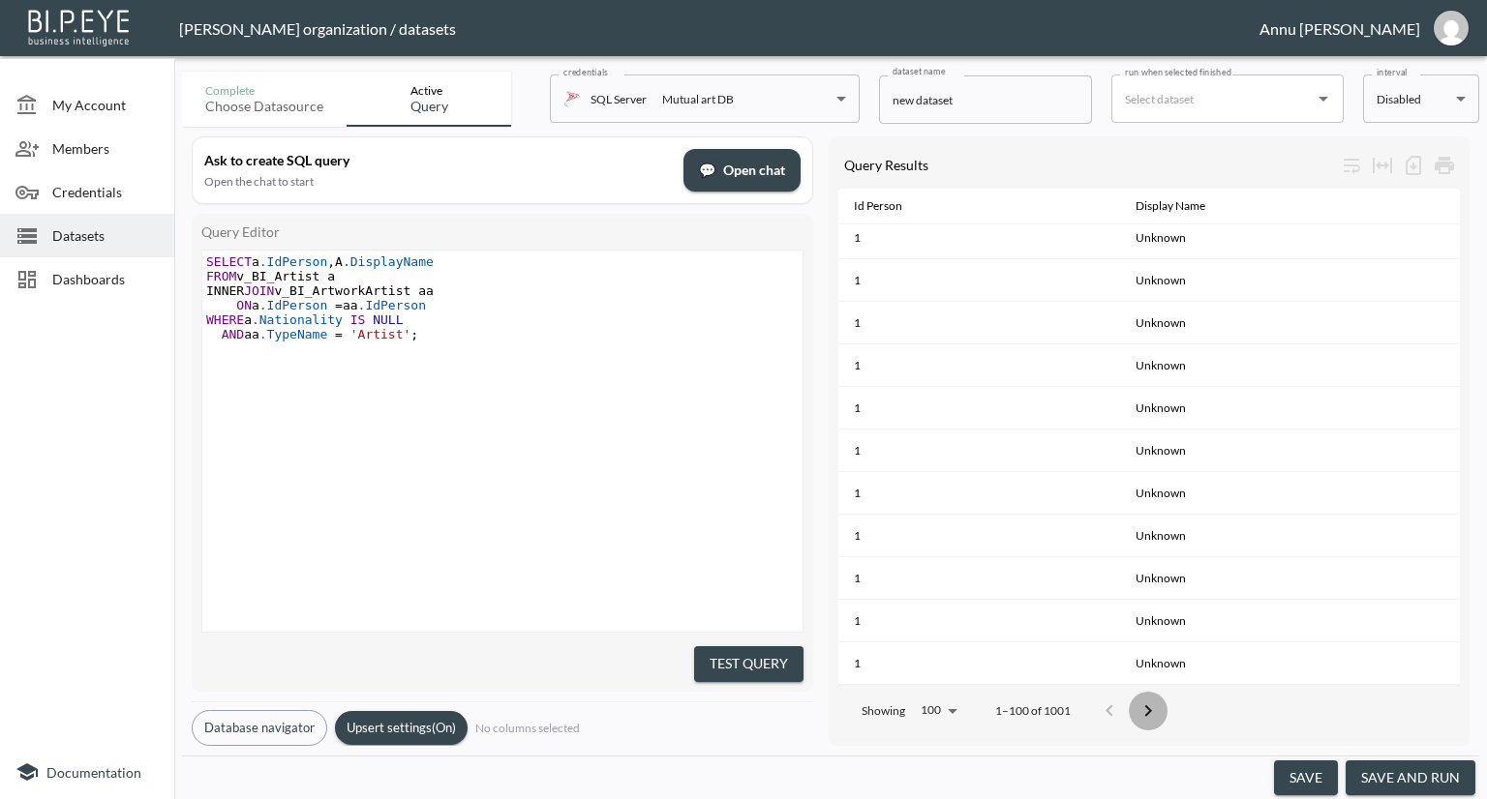
click at [1151, 700] on icon "Go to next page" at bounding box center [1147, 711] width 23 height 23
click at [1153, 700] on icon "Go to next page" at bounding box center [1161, 711] width 23 height 23
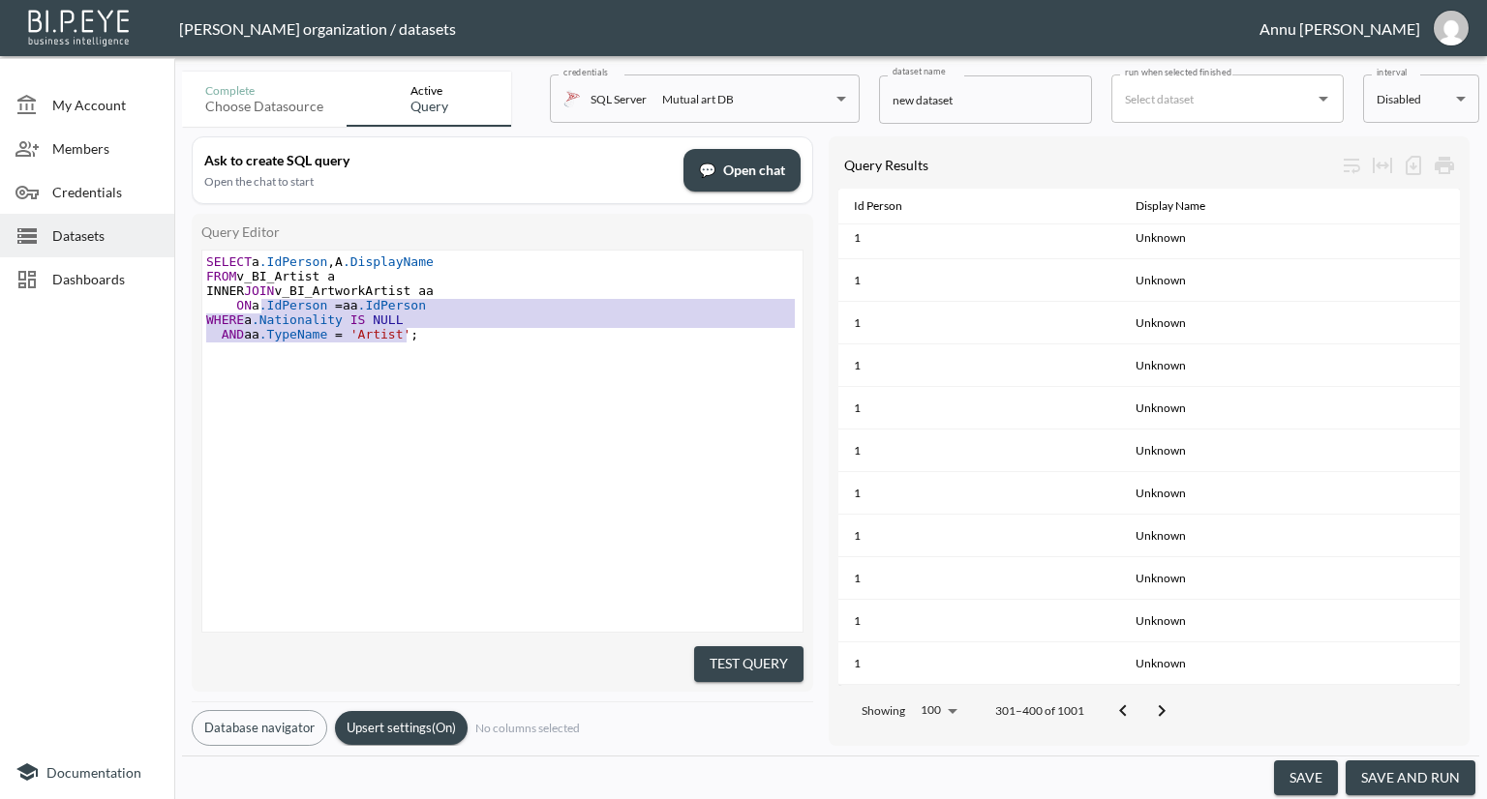
type textarea "SELECT a.IdPerson,A.DisplayName FROM v_BI_Artist a INNER JOIN v_BI_ArtworkArtis…"
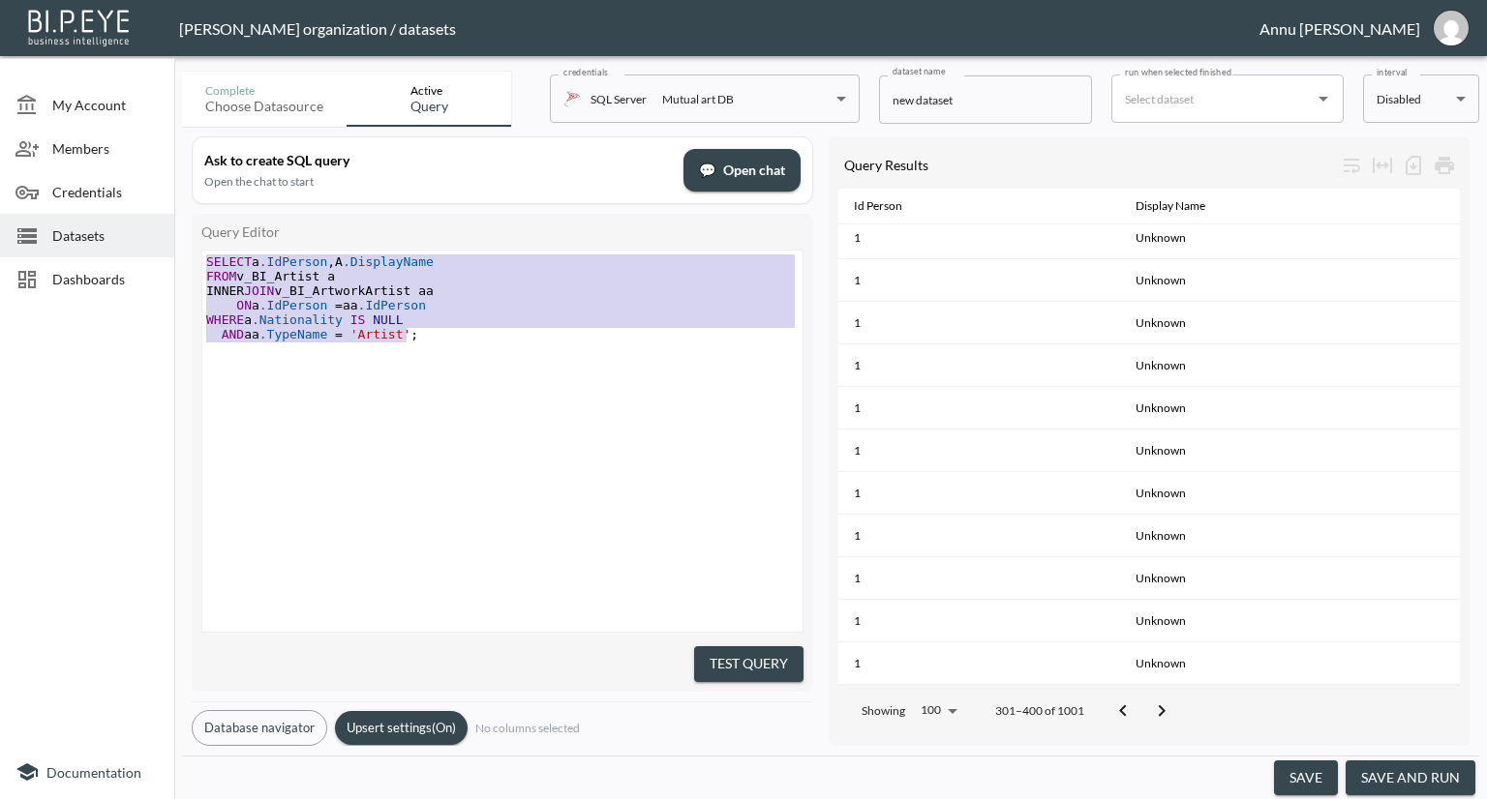
drag, startPoint x: 409, startPoint y: 342, endPoint x: 178, endPoint y: 229, distance: 257.1
click at [178, 229] on div "Complete Choose datasource Active Query credentials SQL Server Mutual art DB 82…" at bounding box center [830, 432] width 1312 height 736
click at [518, 321] on pre "WHERE a .Nationality IS NULL" at bounding box center [504, 320] width 605 height 15
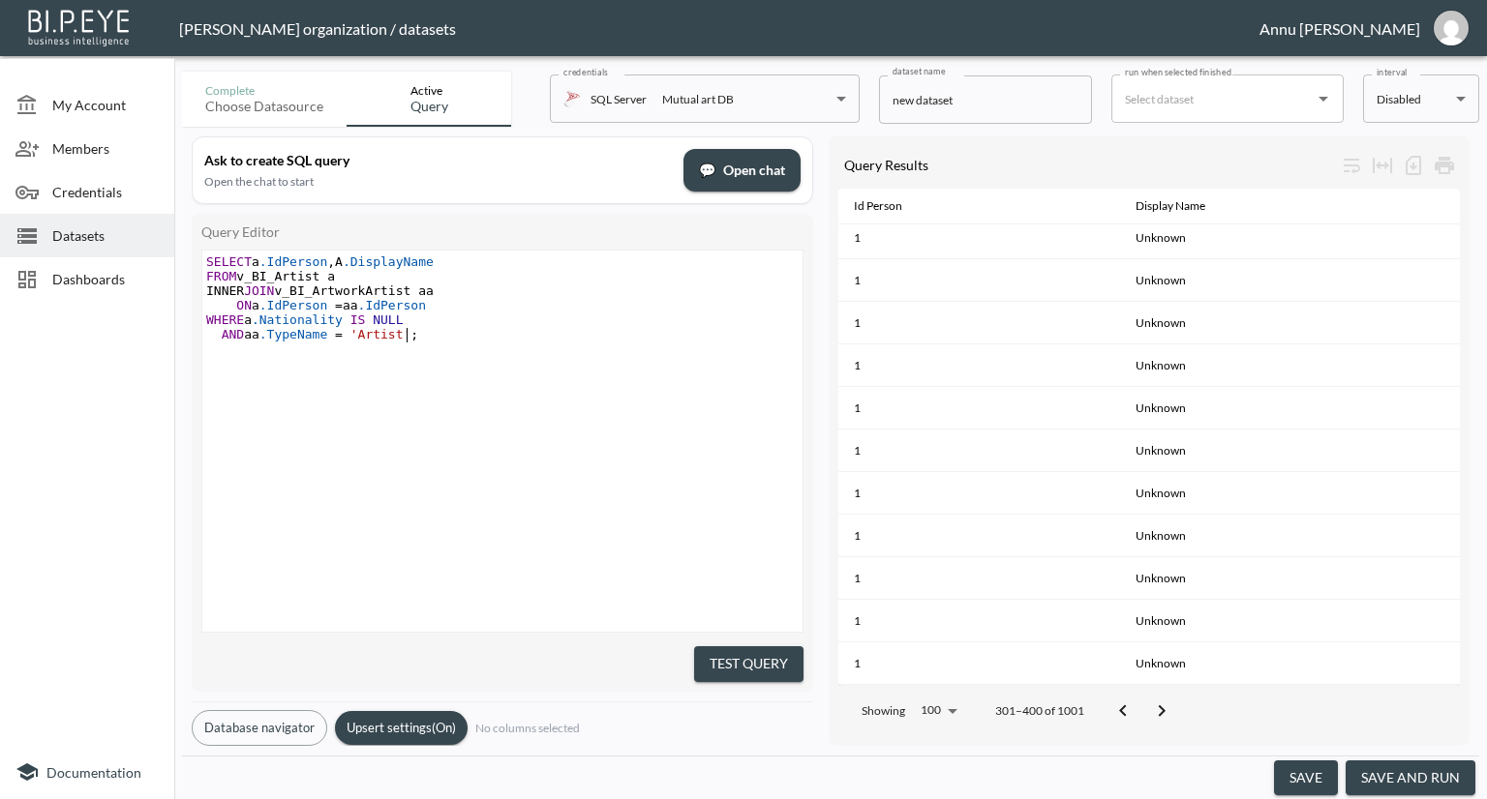
type textarea "SELECT a.IdPerson,A.DisplayName FROM v_BI_Artist a INNER JOIN v_BI_ArtworkArtis…"
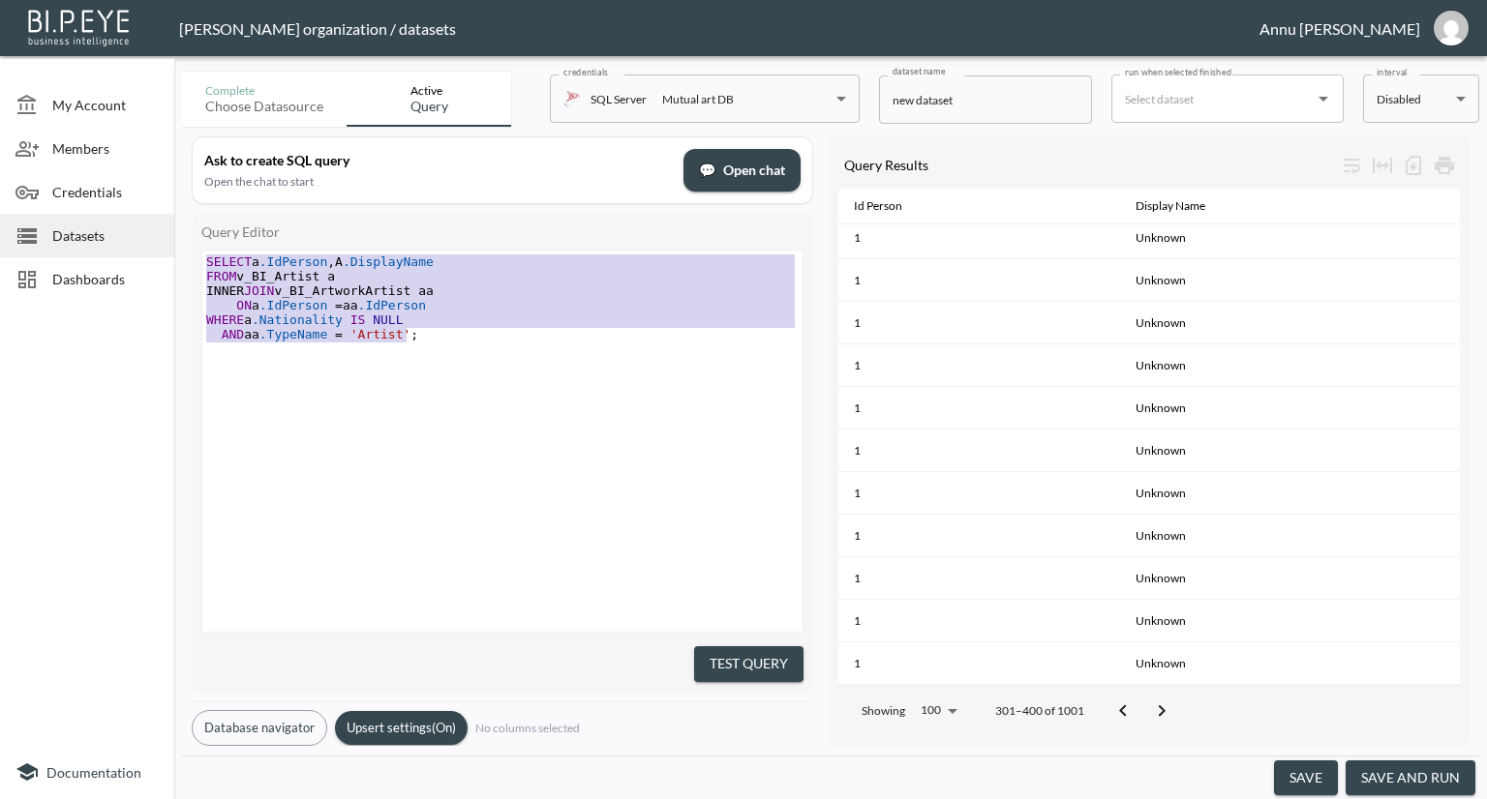
drag, startPoint x: 428, startPoint y: 339, endPoint x: 154, endPoint y: 196, distance: 308.7
click at [154, 196] on div "My Account Members Credentials Datasets Dashboards Documentation Complete Choos…" at bounding box center [743, 399] width 1487 height 799
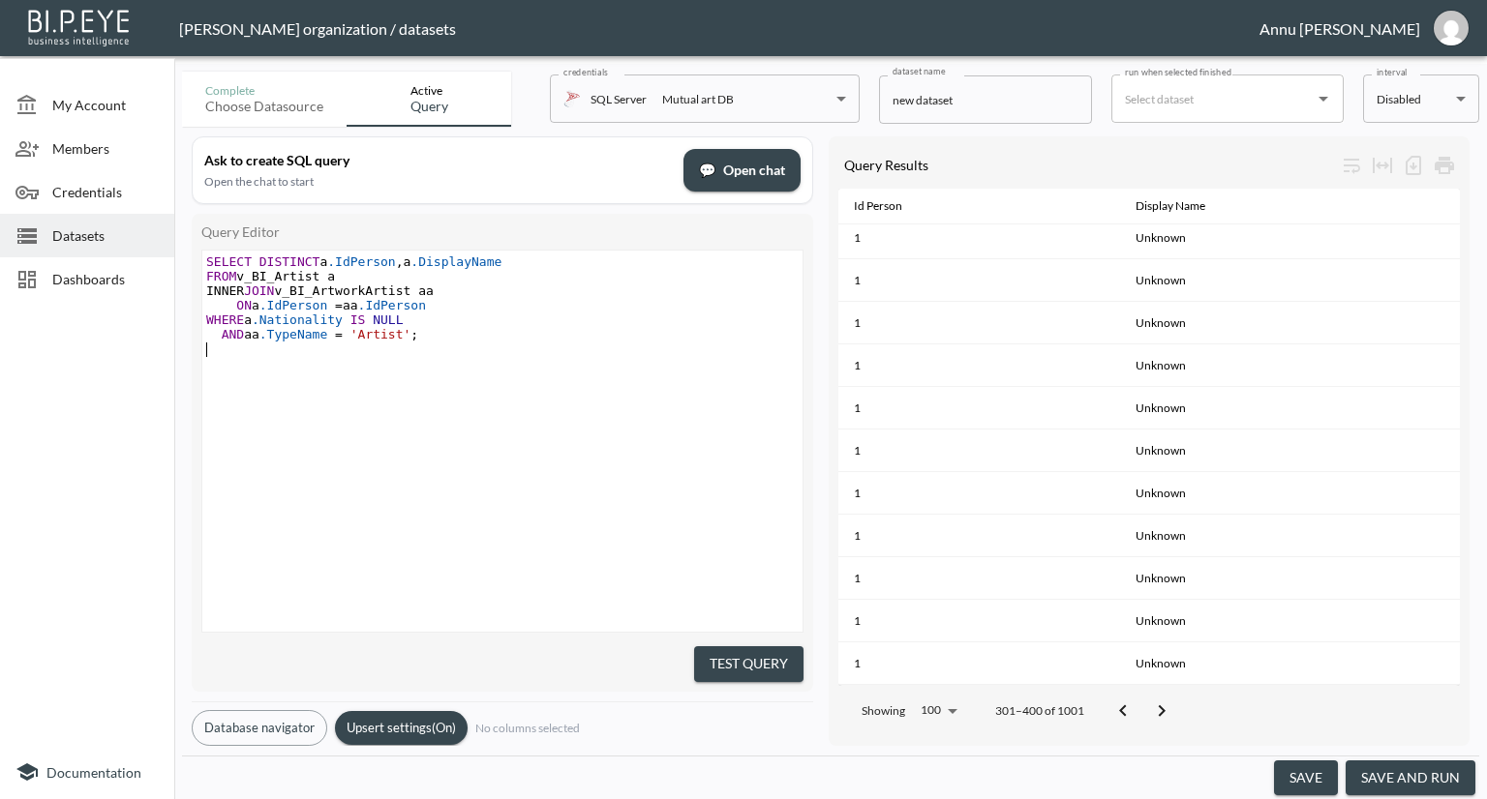
click at [717, 647] on button "Test Query" at bounding box center [748, 665] width 109 height 36
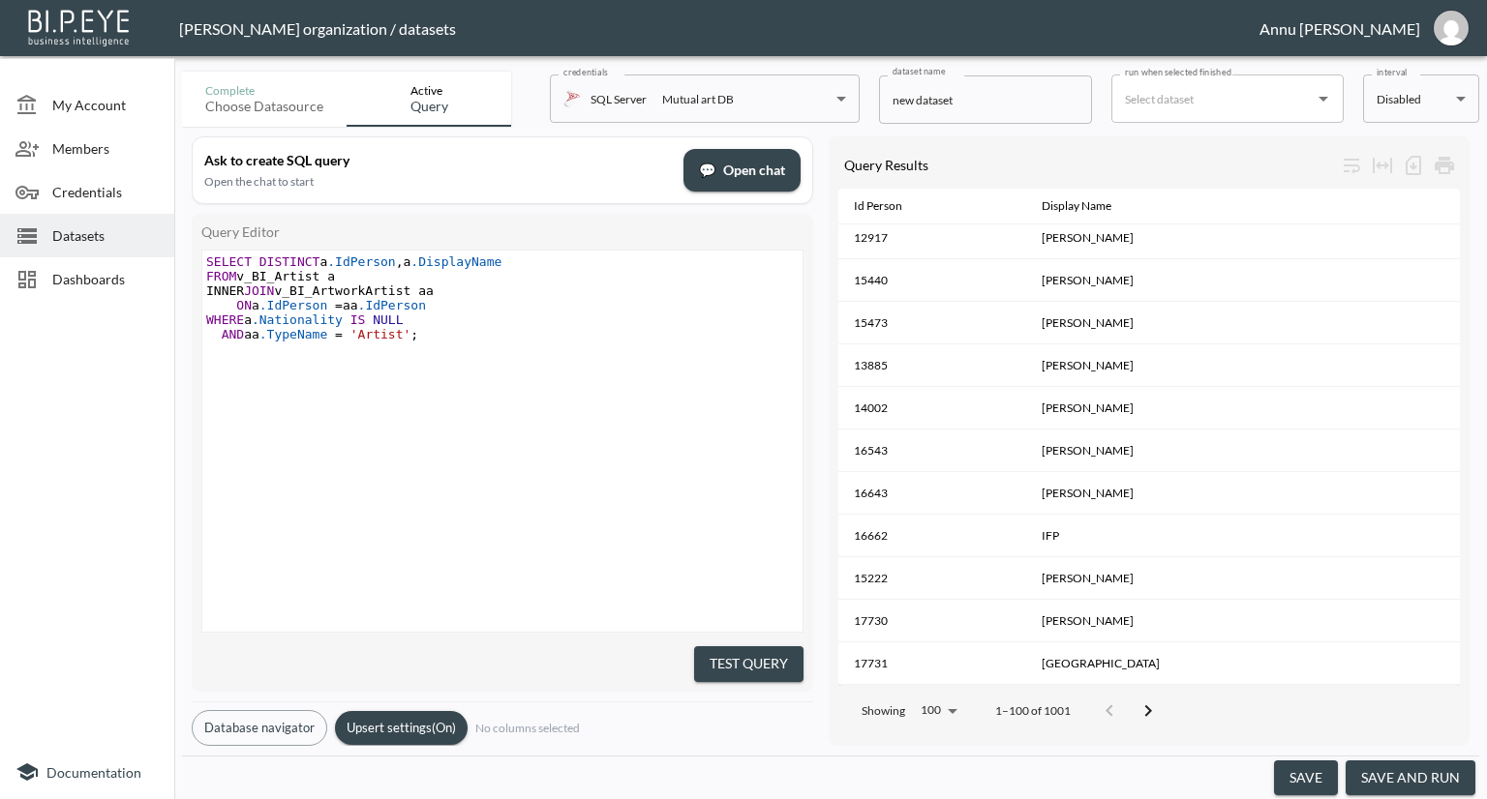
click at [1151, 700] on icon "Go to next page" at bounding box center [1147, 711] width 23 height 23
click at [1151, 700] on icon "Go to next page" at bounding box center [1161, 711] width 23 height 23
click at [1396, 771] on button "save and run" at bounding box center [1410, 779] width 130 height 36
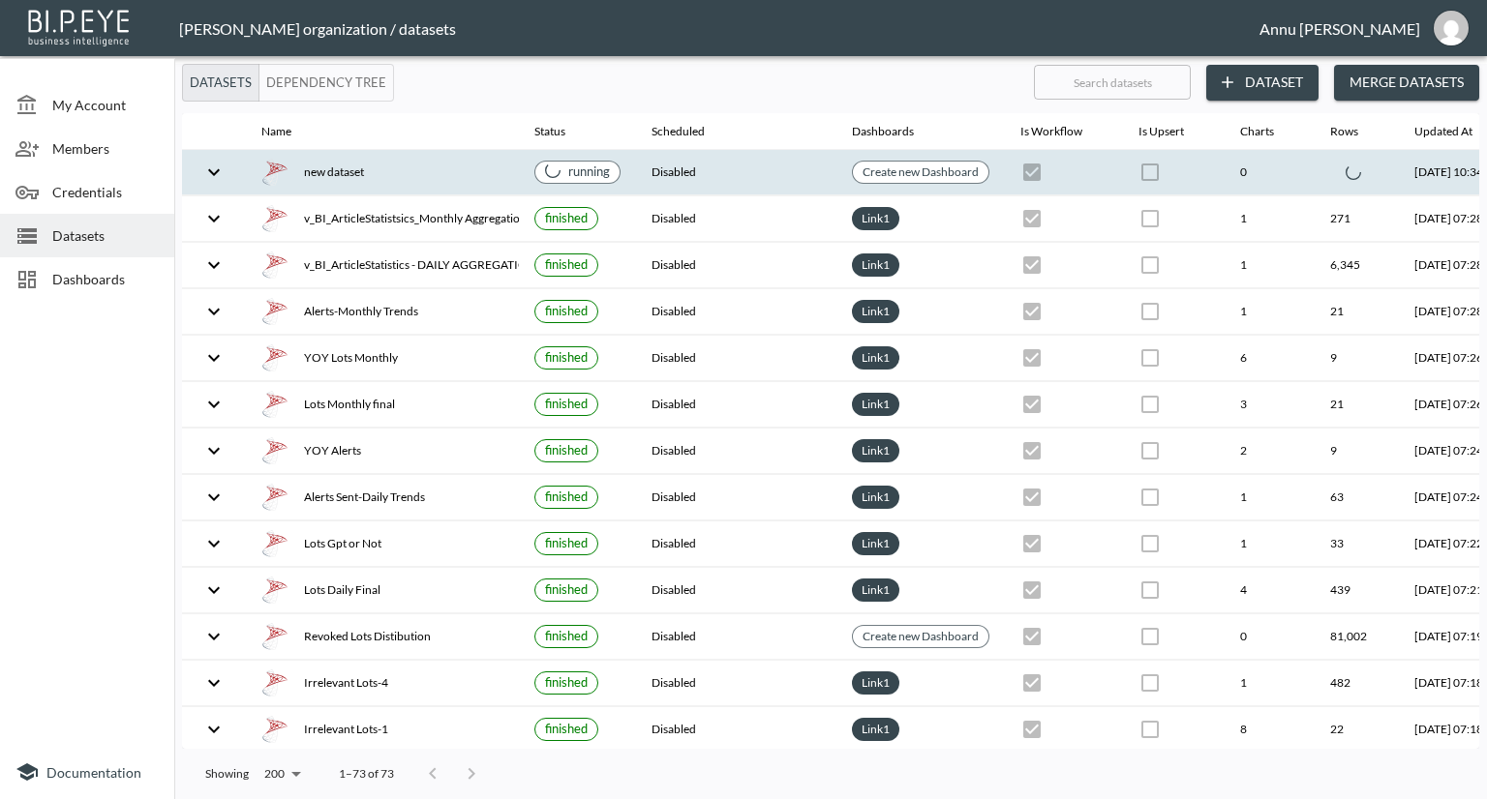
click at [204, 172] on icon "expand row" at bounding box center [213, 172] width 23 height 23
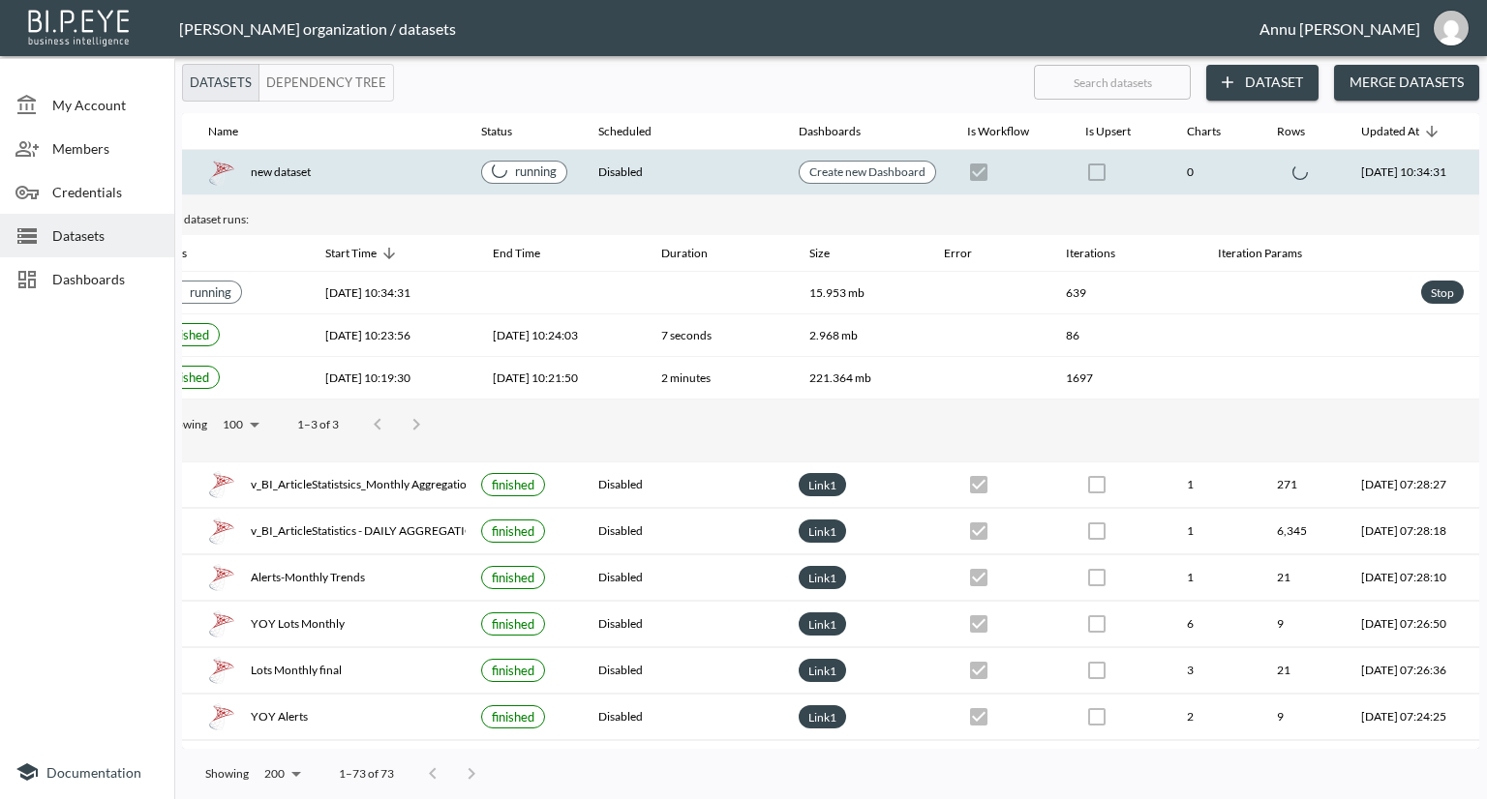
scroll to position [0, 136]
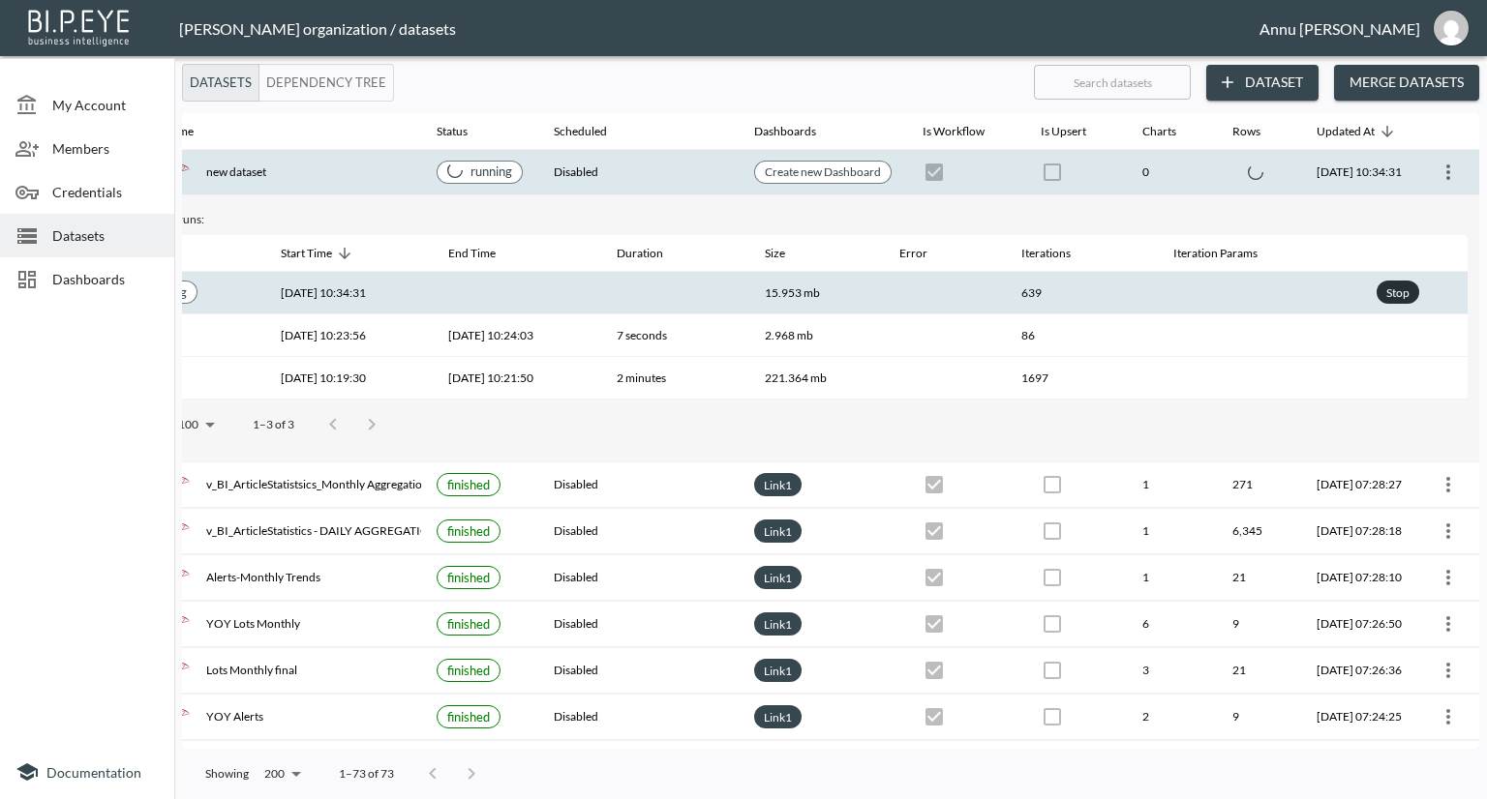
click at [1389, 286] on div "Stop" at bounding box center [1397, 293] width 31 height 24
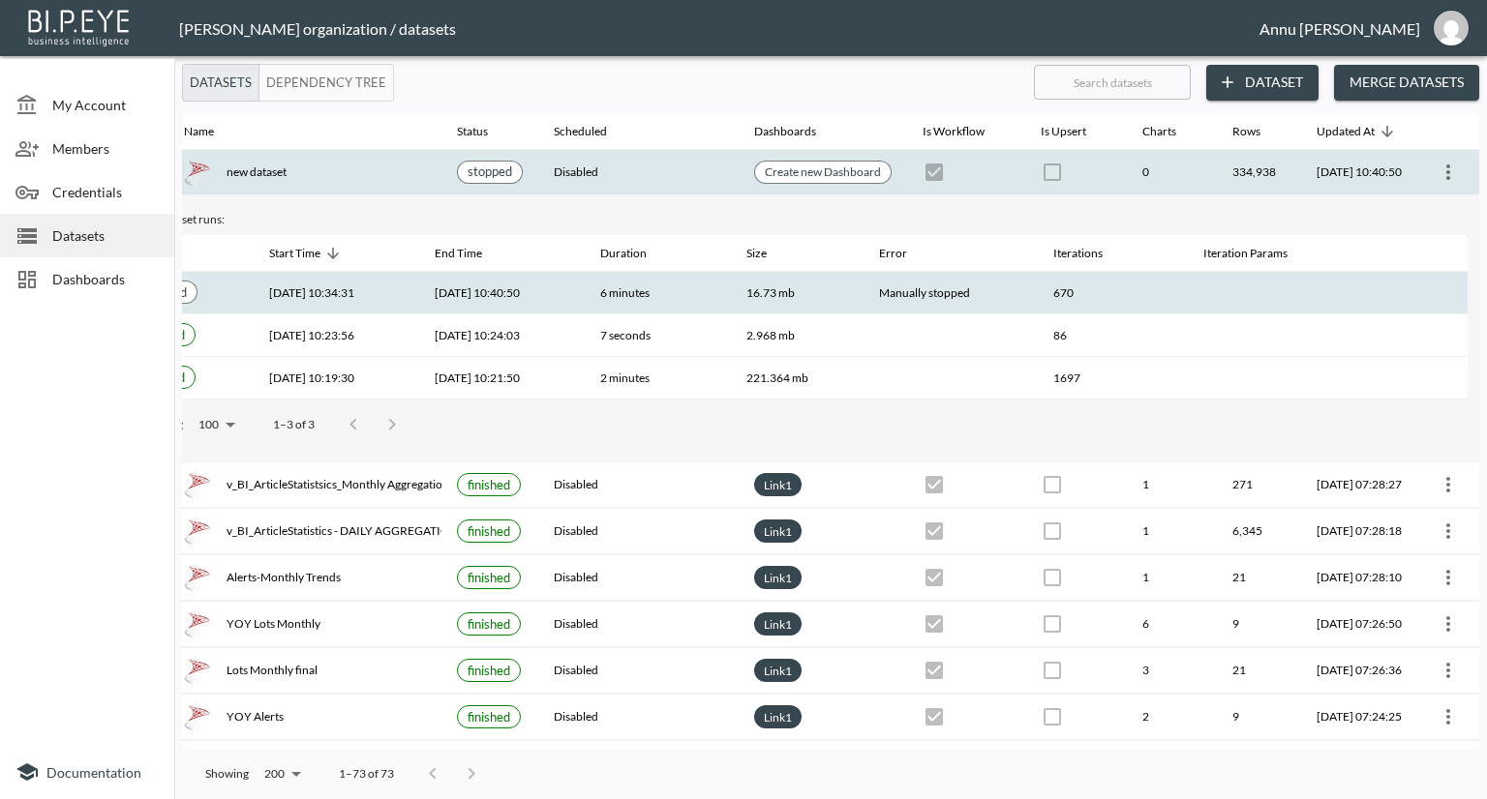
scroll to position [0, 113]
click at [1448, 171] on icon "more" at bounding box center [1447, 172] width 23 height 23
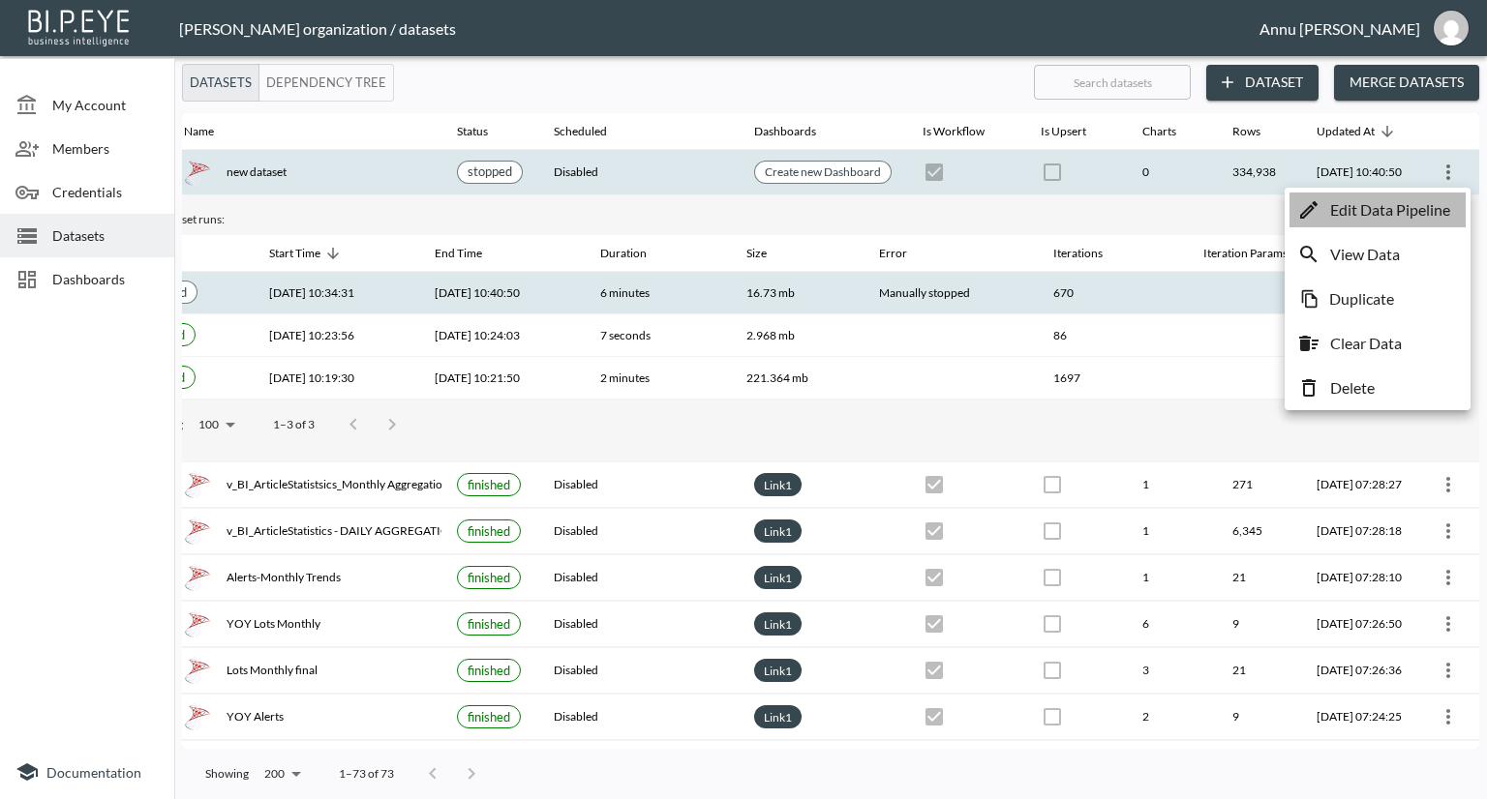
click at [1385, 210] on p "Edit Data Pipeline" at bounding box center [1390, 209] width 120 height 23
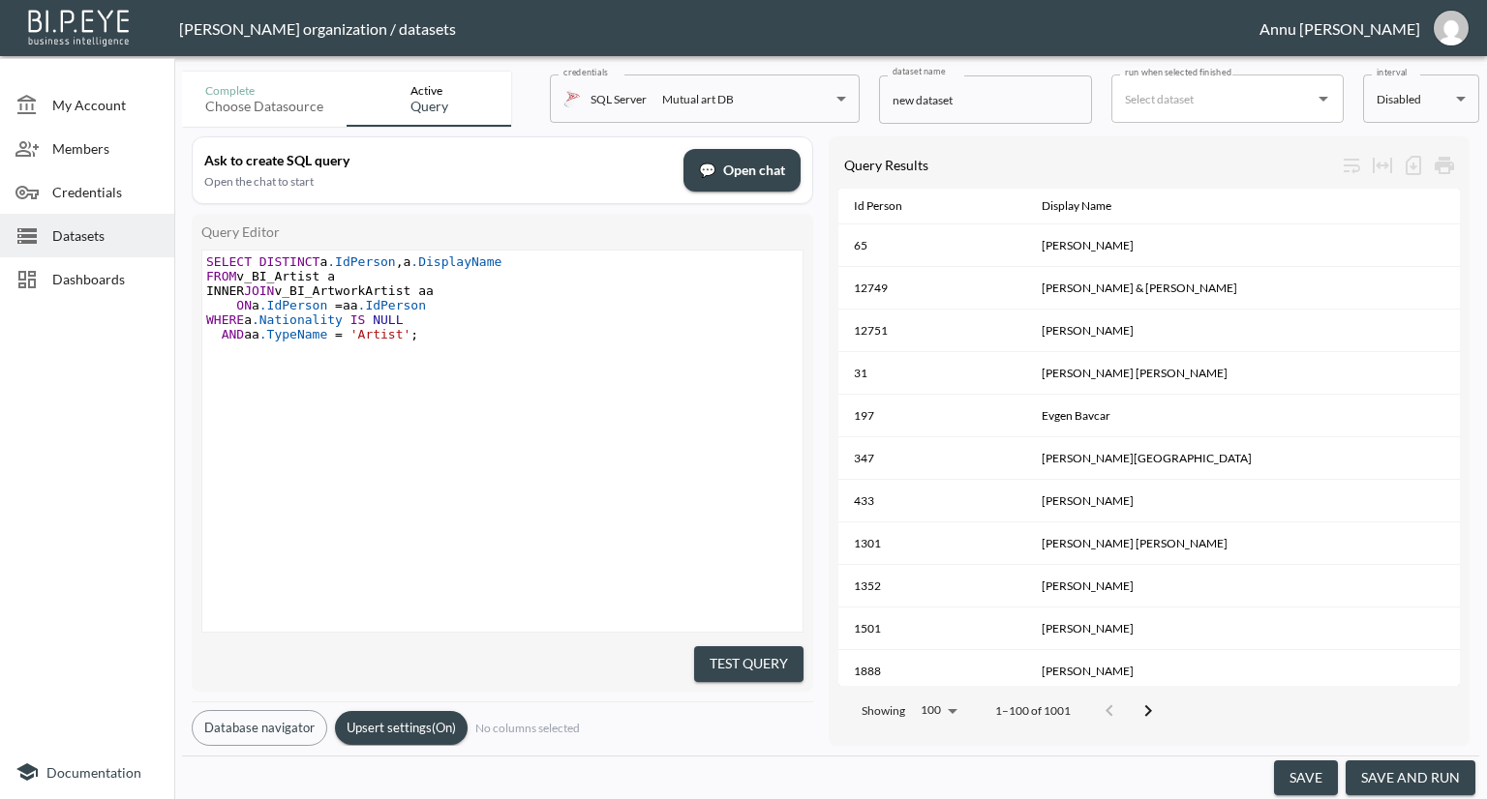
click at [1397, 775] on button "save and run" at bounding box center [1410, 779] width 130 height 36
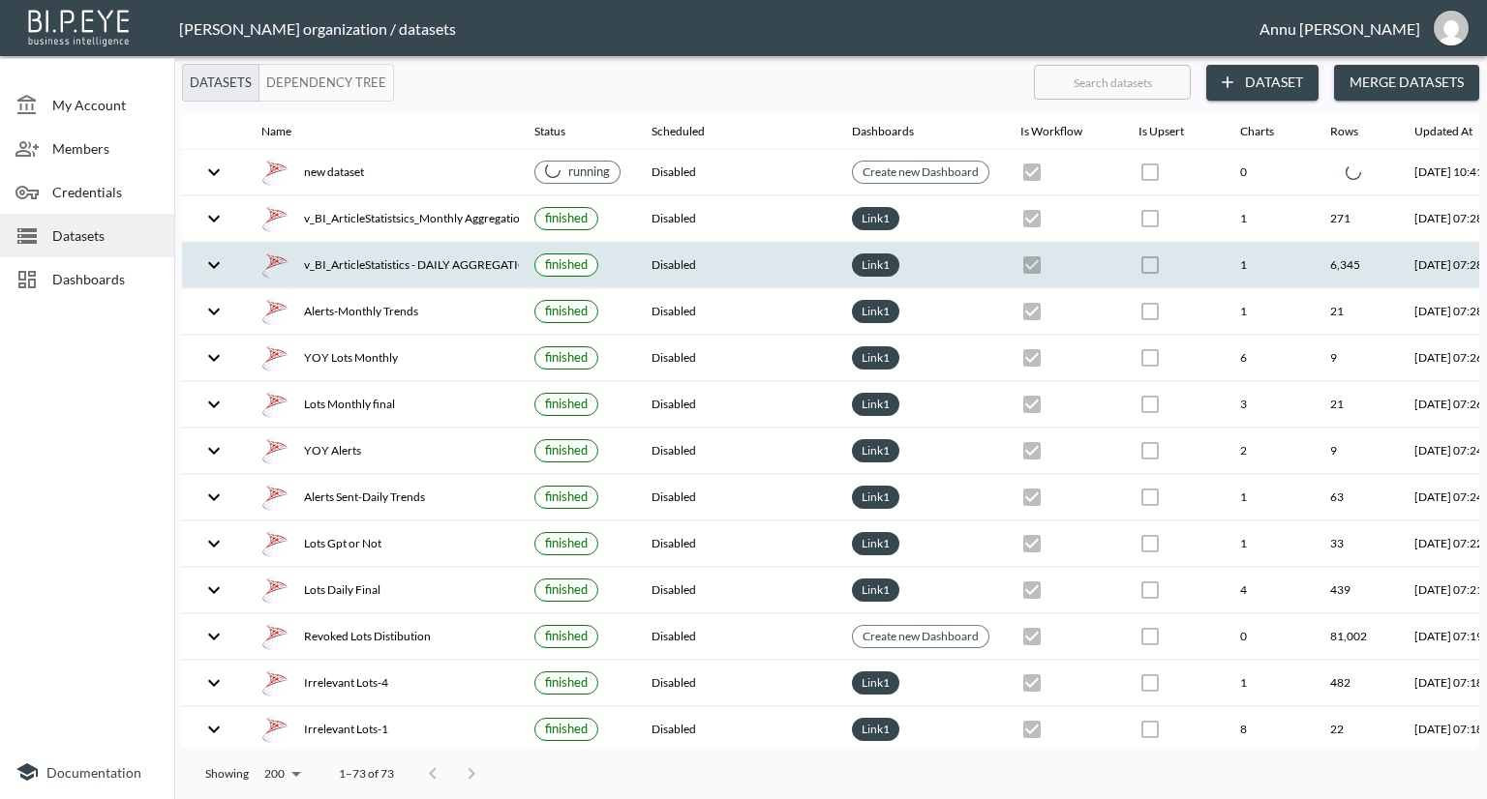
click at [216, 173] on icon "expand row" at bounding box center [214, 171] width 12 height 7
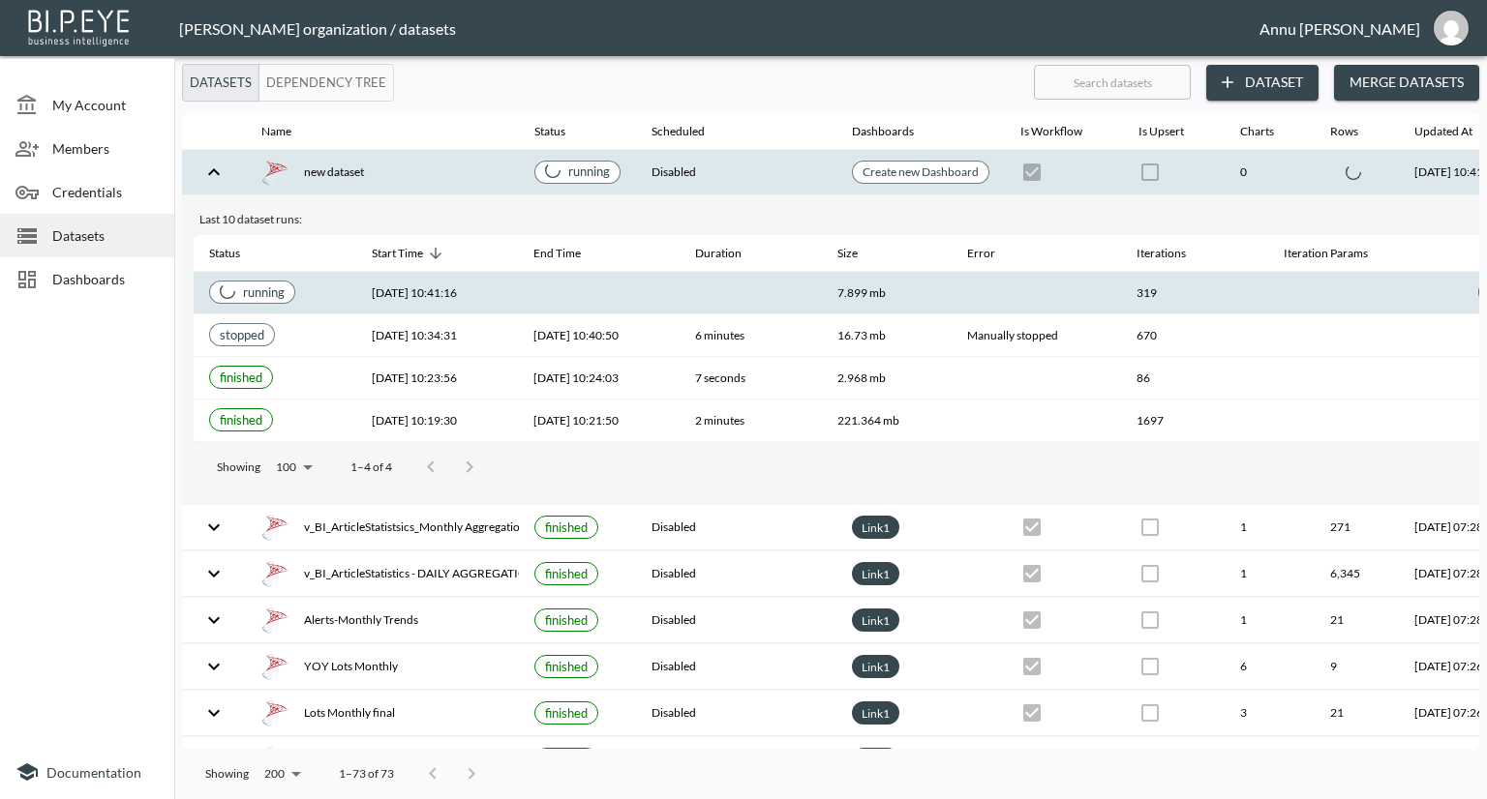
click at [1484, 286] on div "Stop" at bounding box center [1499, 293] width 31 height 24
click at [1484, 287] on div "Stop" at bounding box center [1499, 293] width 31 height 24
click at [1484, 293] on div "Stop" at bounding box center [1499, 293] width 31 height 24
click at [1484, 295] on div "Stop" at bounding box center [1499, 293] width 31 height 24
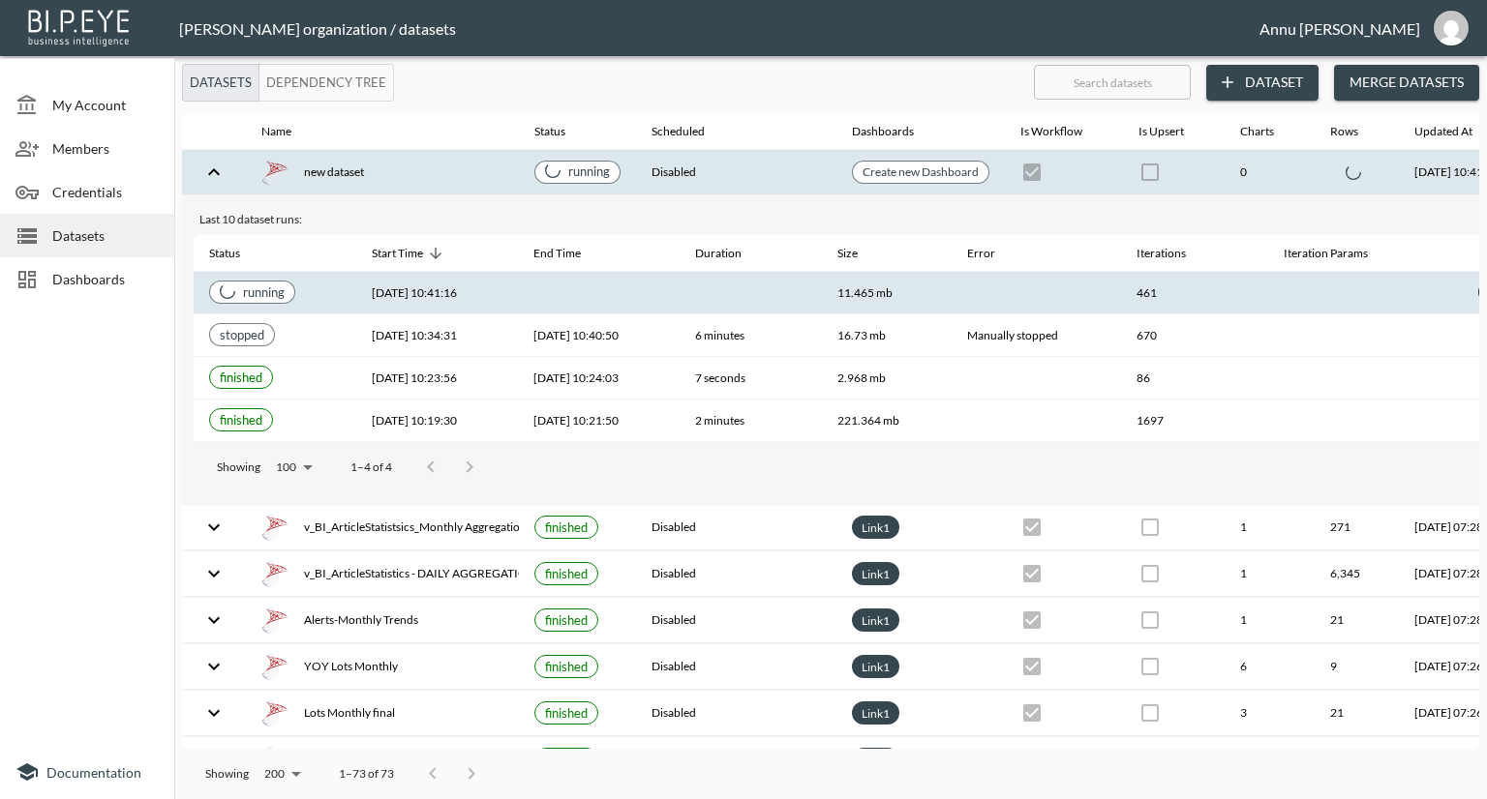
click at [1484, 286] on div "Stop" at bounding box center [1499, 293] width 31 height 24
click at [1484, 295] on div "Stop" at bounding box center [1499, 293] width 31 height 24
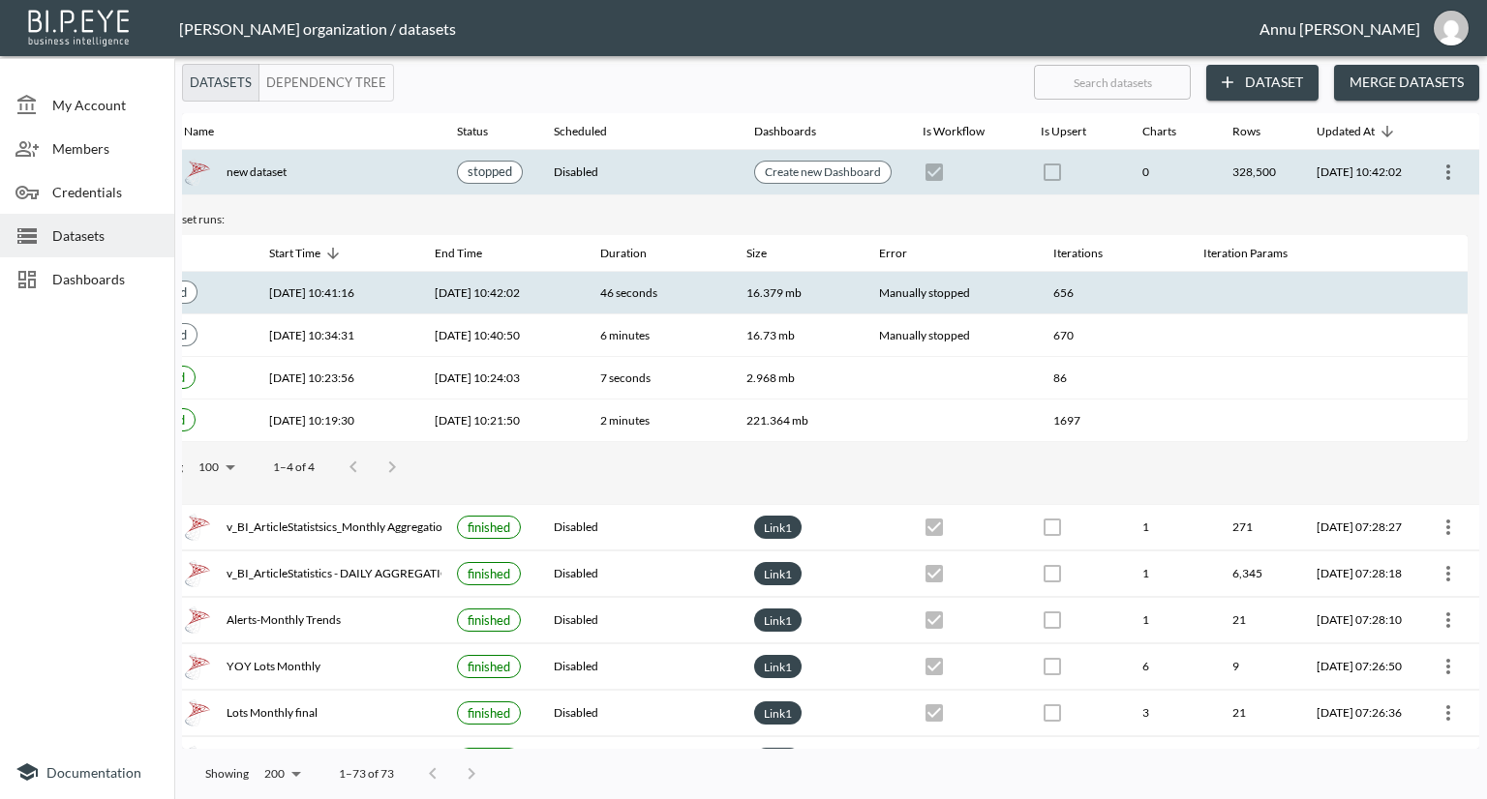
scroll to position [0, 113]
click at [1452, 163] on icon "more" at bounding box center [1447, 172] width 23 height 23
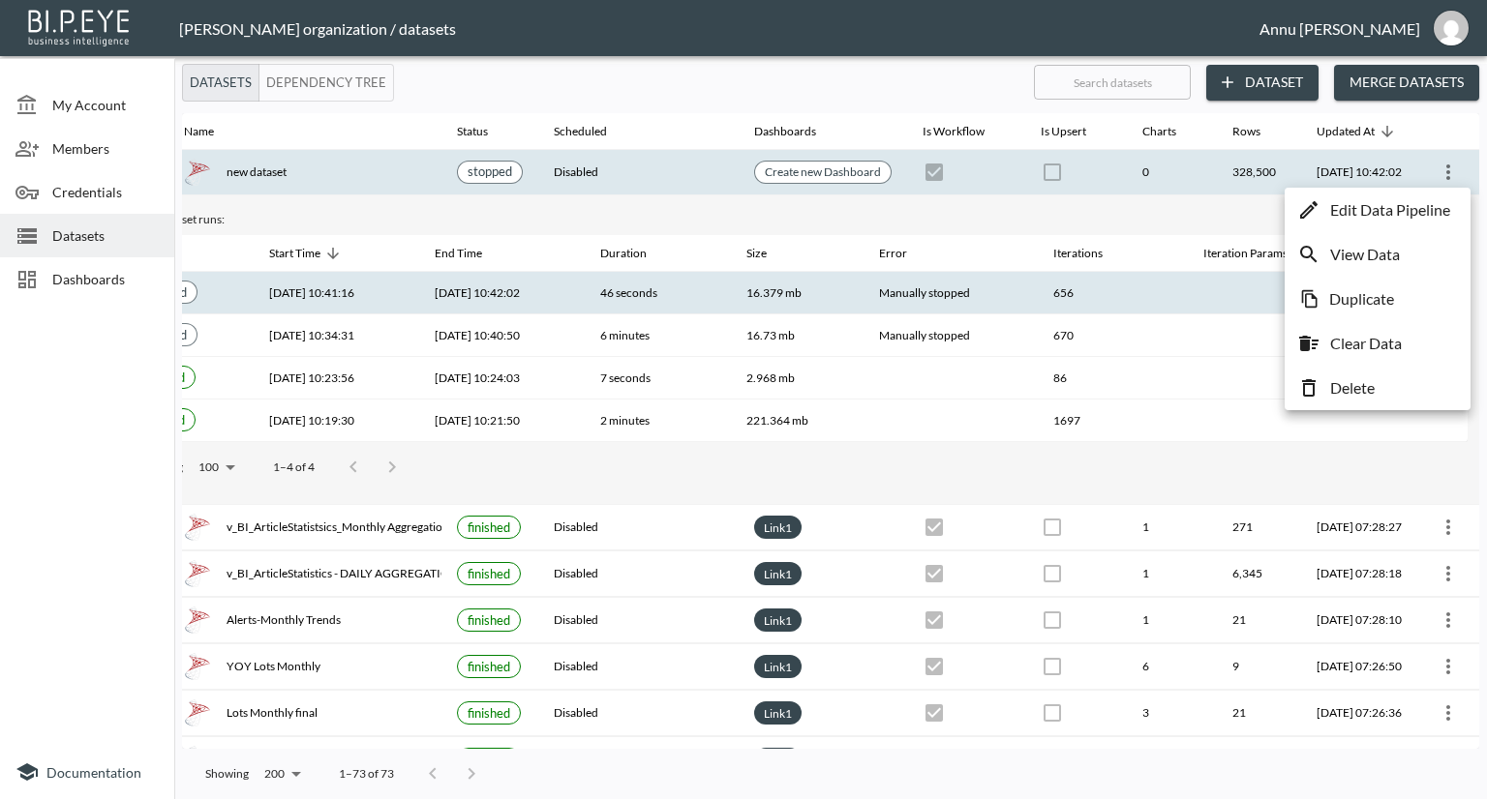
click at [1371, 215] on p "Edit Data Pipeline" at bounding box center [1390, 209] width 120 height 23
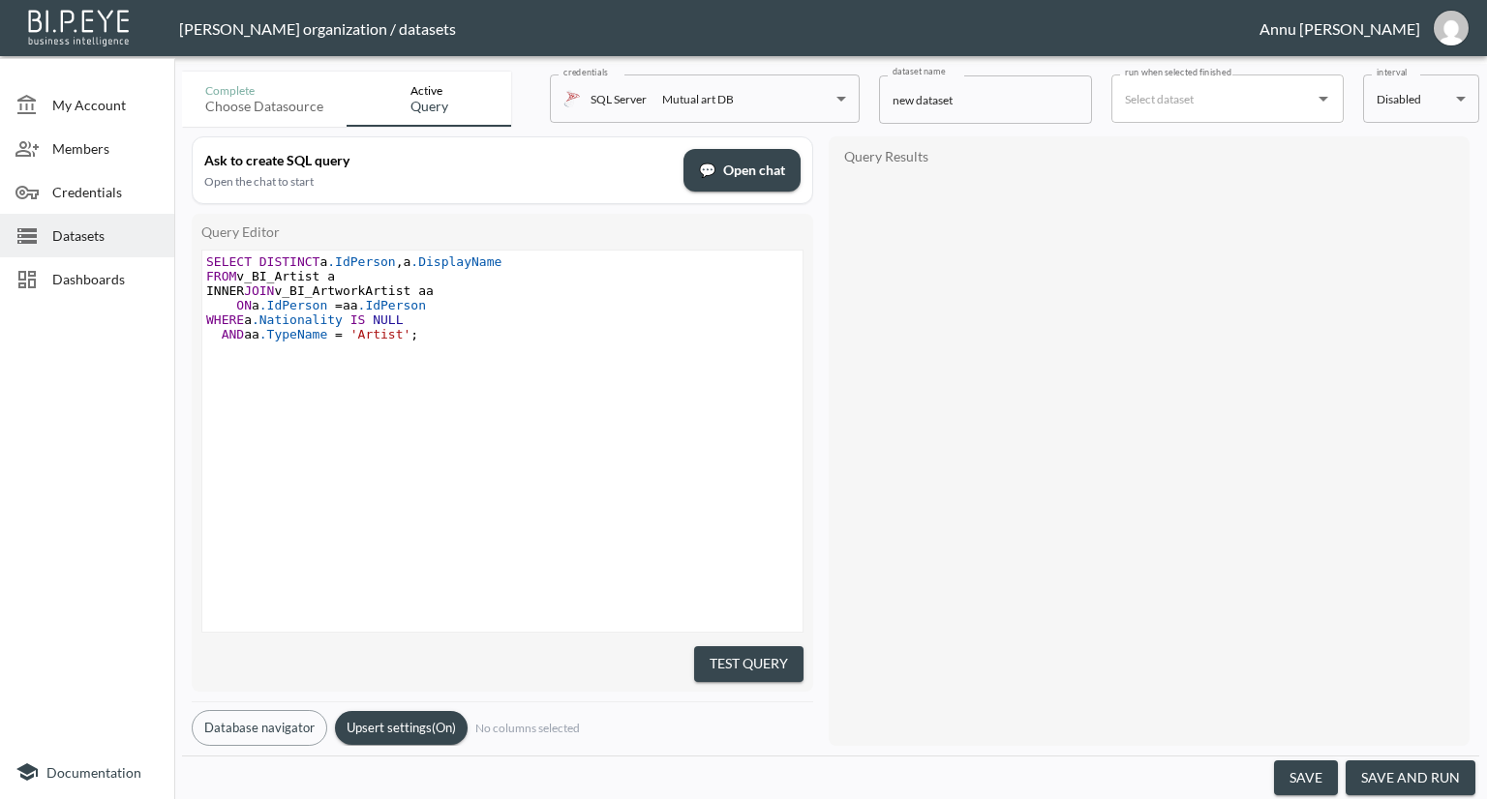
click at [410, 335] on span ";" at bounding box center [414, 334] width 8 height 15
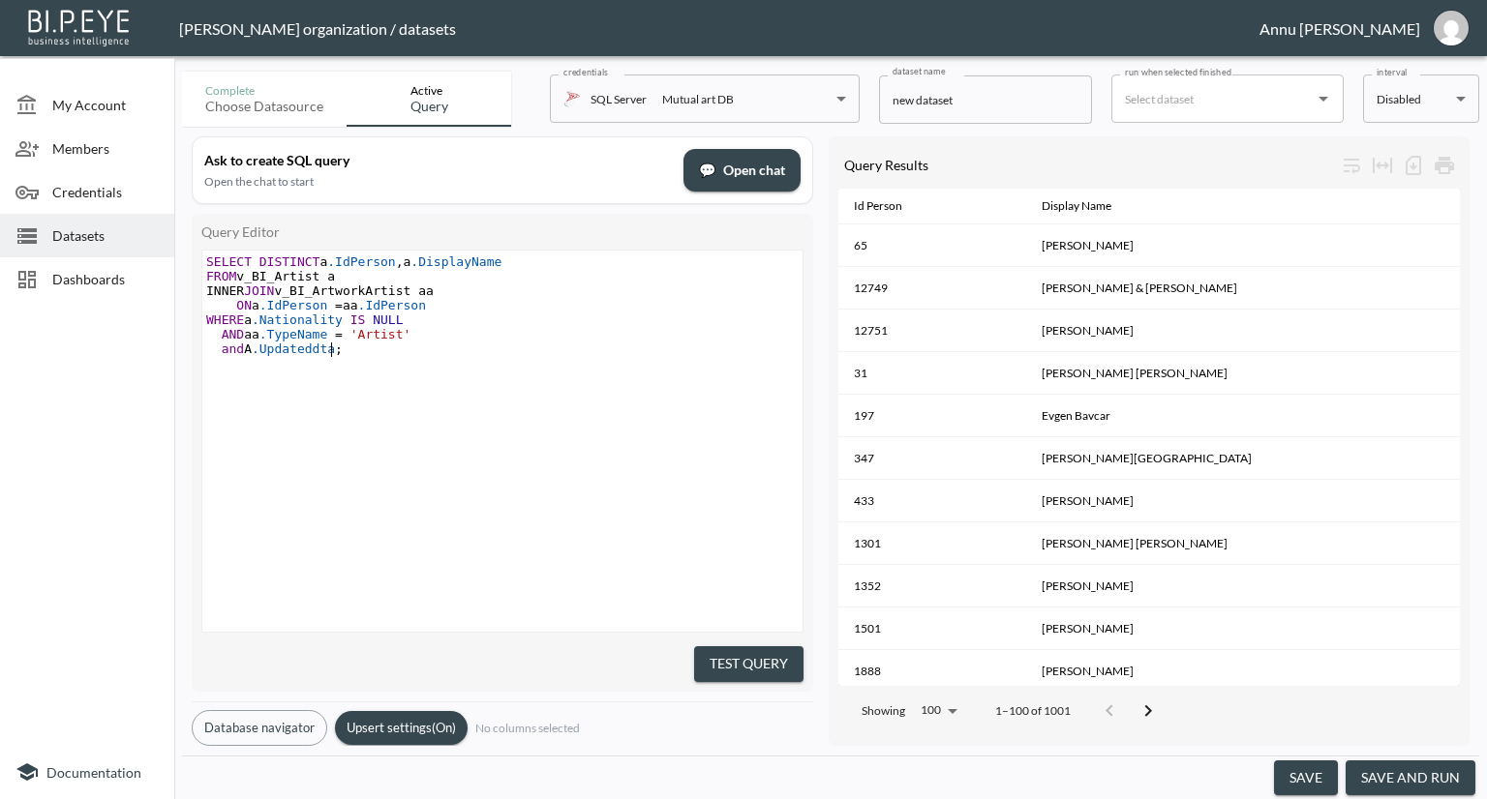
type textarea "and A.Updateddtae"
type textarea "Dtae>=1.01.2025"
click at [753, 651] on button "Test Query" at bounding box center [748, 665] width 109 height 36
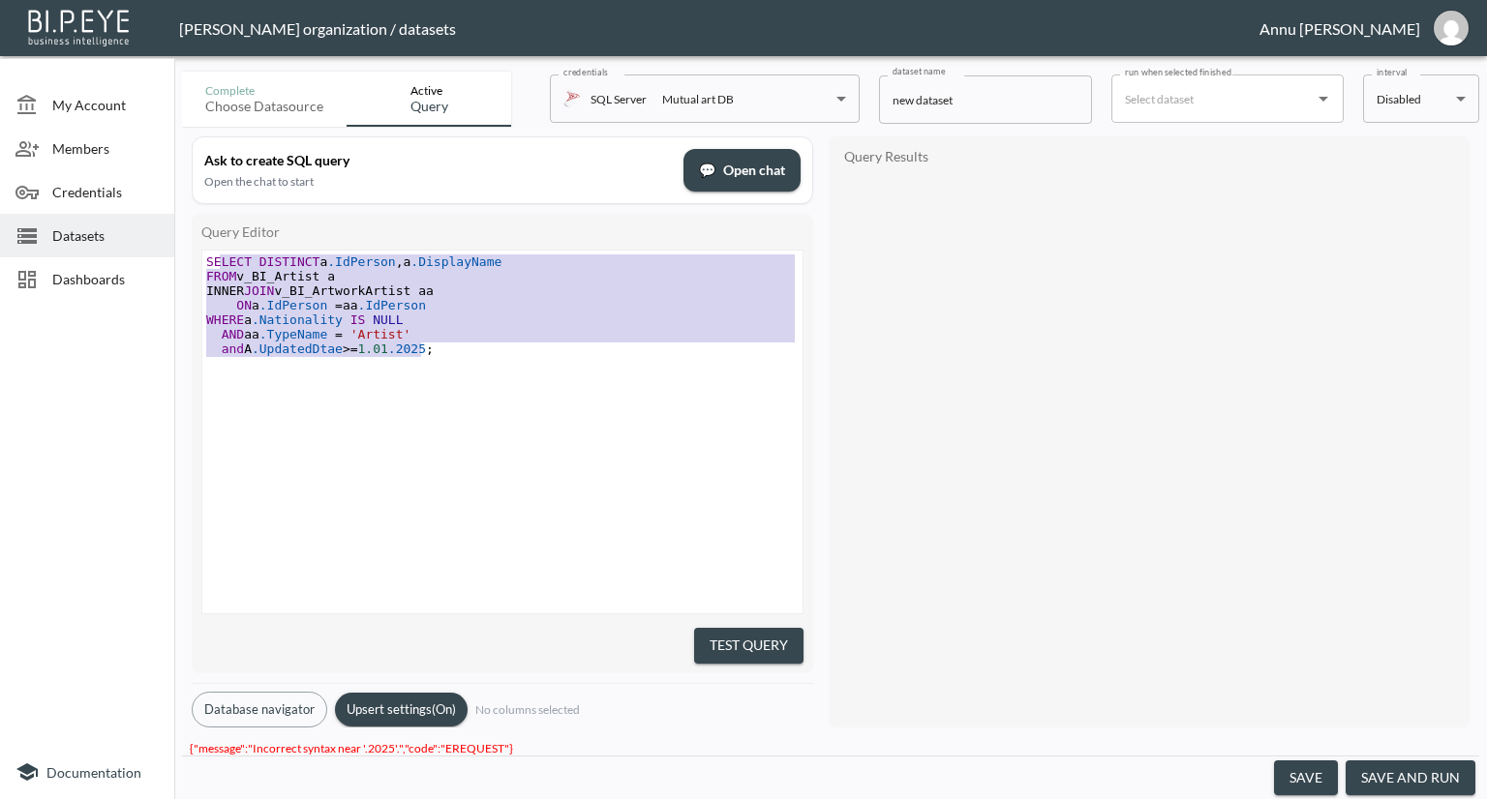
type textarea "SELECT DISTINCT a.IdPerson, a.DisplayName FROM v_BI_Artist a INNER JOIN v_BI_Ar…"
drag, startPoint x: 452, startPoint y: 353, endPoint x: 197, endPoint y: 248, distance: 275.6
click at [197, 248] on div "Query Editor SELECT DISTINCT a.IdPerson, a.DisplayName FROM v_BI_Artist a INNER…" at bounding box center [502, 444] width 621 height 460
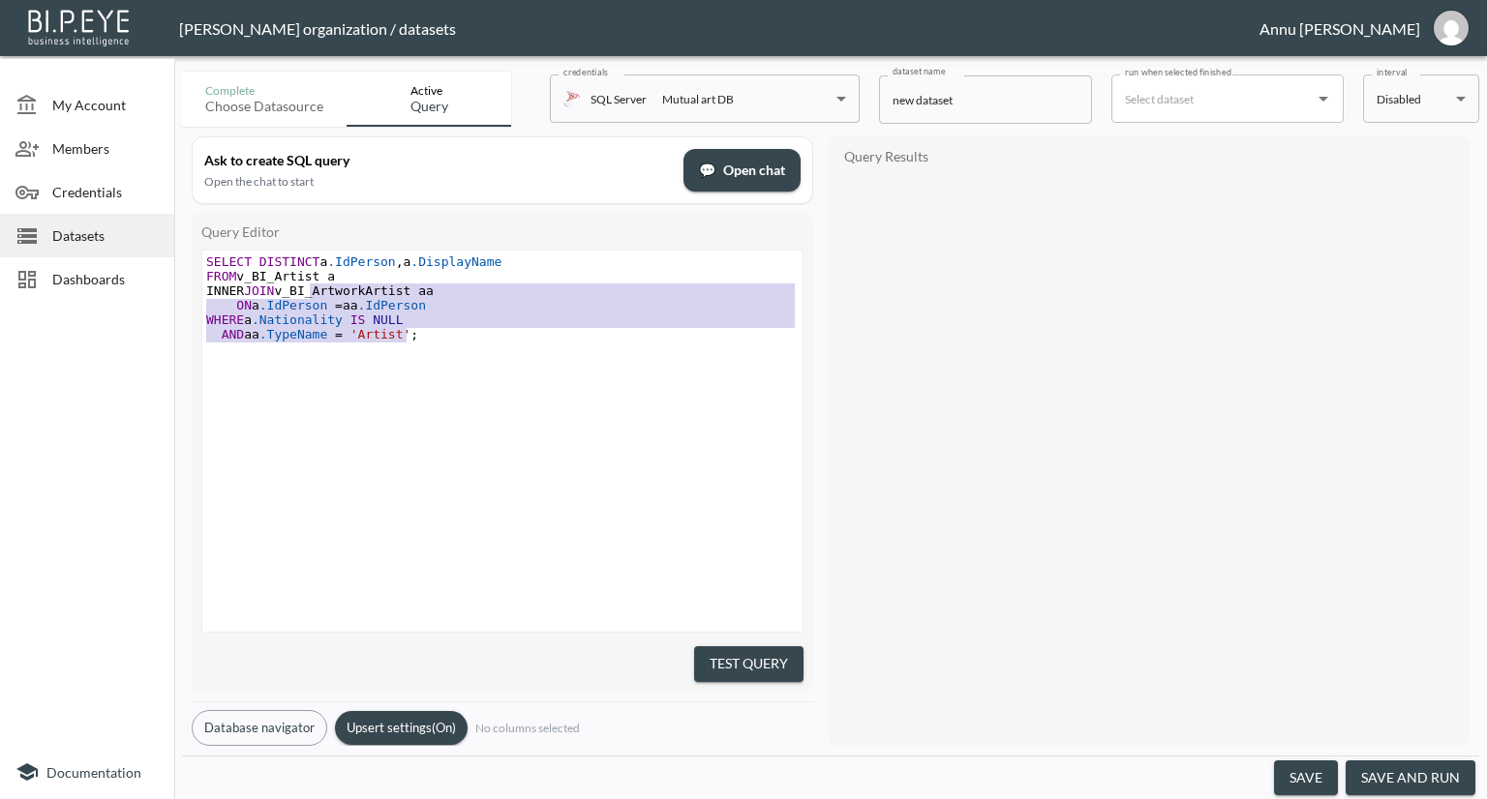
type textarea "SELECT DISTINCT a.IdPerson, a.DisplayName FROM v_BI_Artist a INNER JOIN v_BI_Ar…"
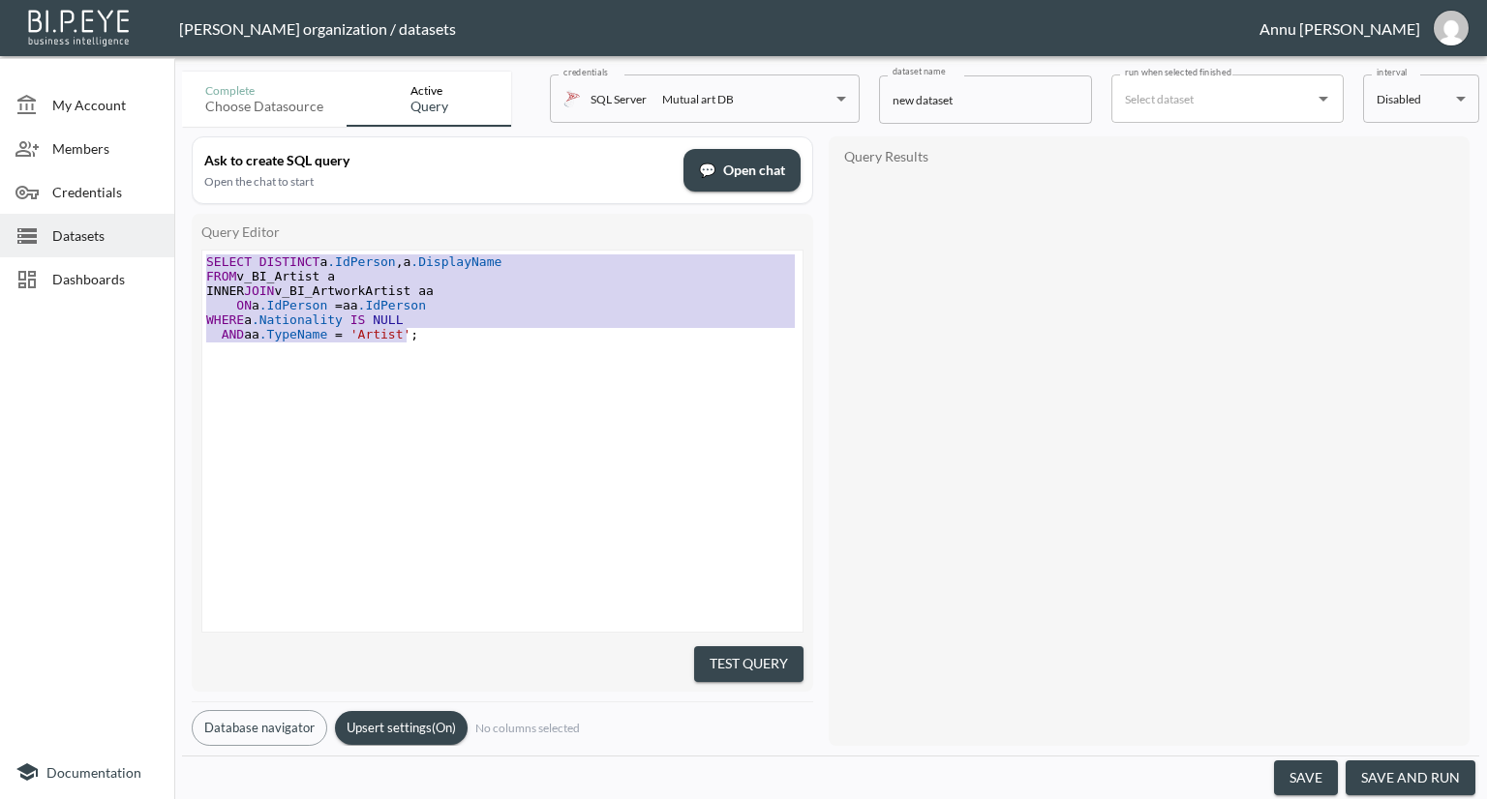
drag, startPoint x: 399, startPoint y: 322, endPoint x: 143, endPoint y: 209, distance: 279.5
click at [143, 209] on div "My Account Members Credentials Datasets Dashboards Documentation Complete Choos…" at bounding box center [743, 399] width 1487 height 799
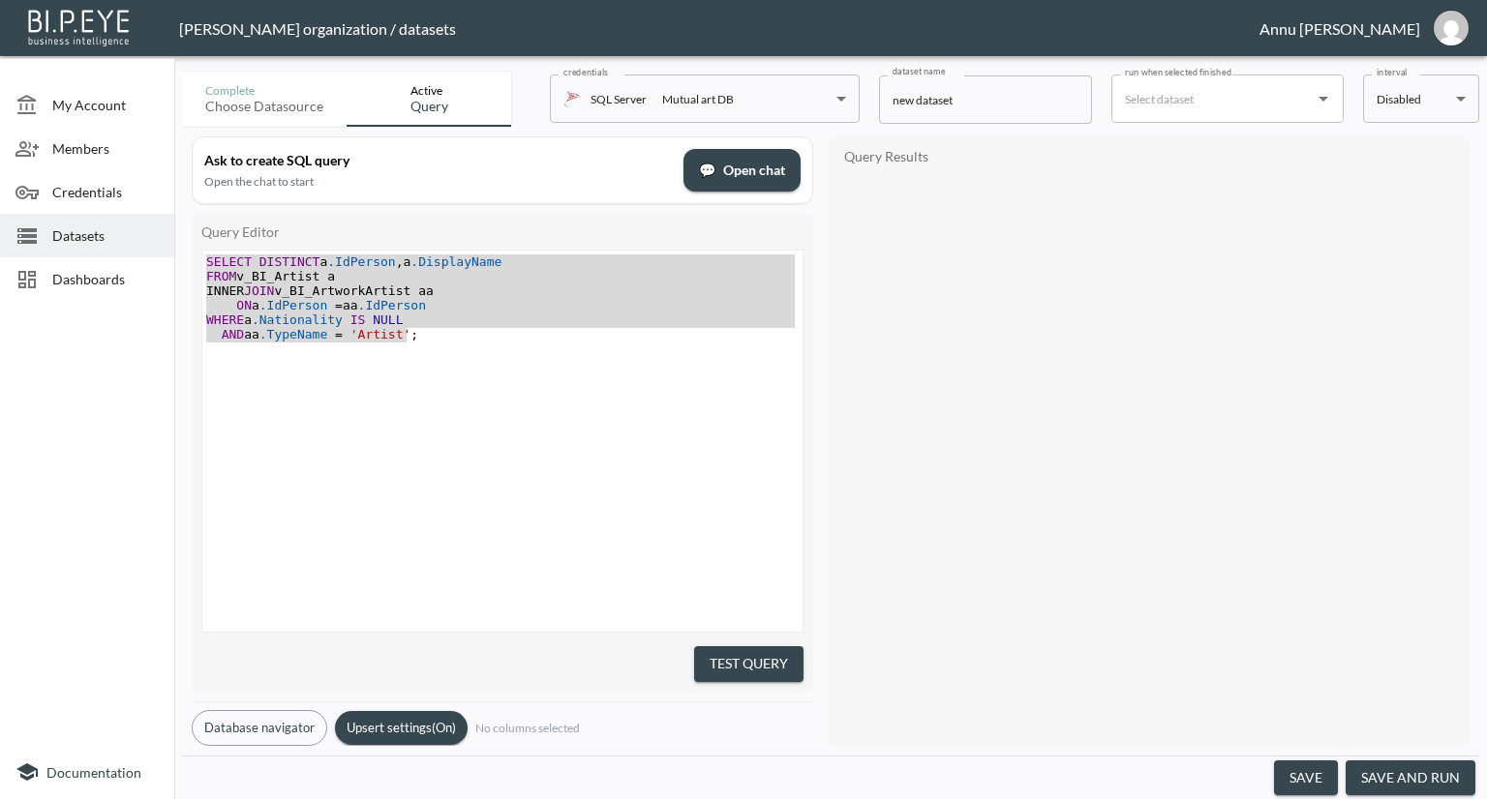
drag, startPoint x: 124, startPoint y: 213, endPoint x: 259, endPoint y: 280, distance: 151.1
click at [181, 255] on div "My Account Members Credentials Datasets Dashboards Documentation Complete Choos…" at bounding box center [743, 399] width 1487 height 799
click at [424, 322] on pre "WHERE a .Nationality IS NULL" at bounding box center [504, 320] width 605 height 15
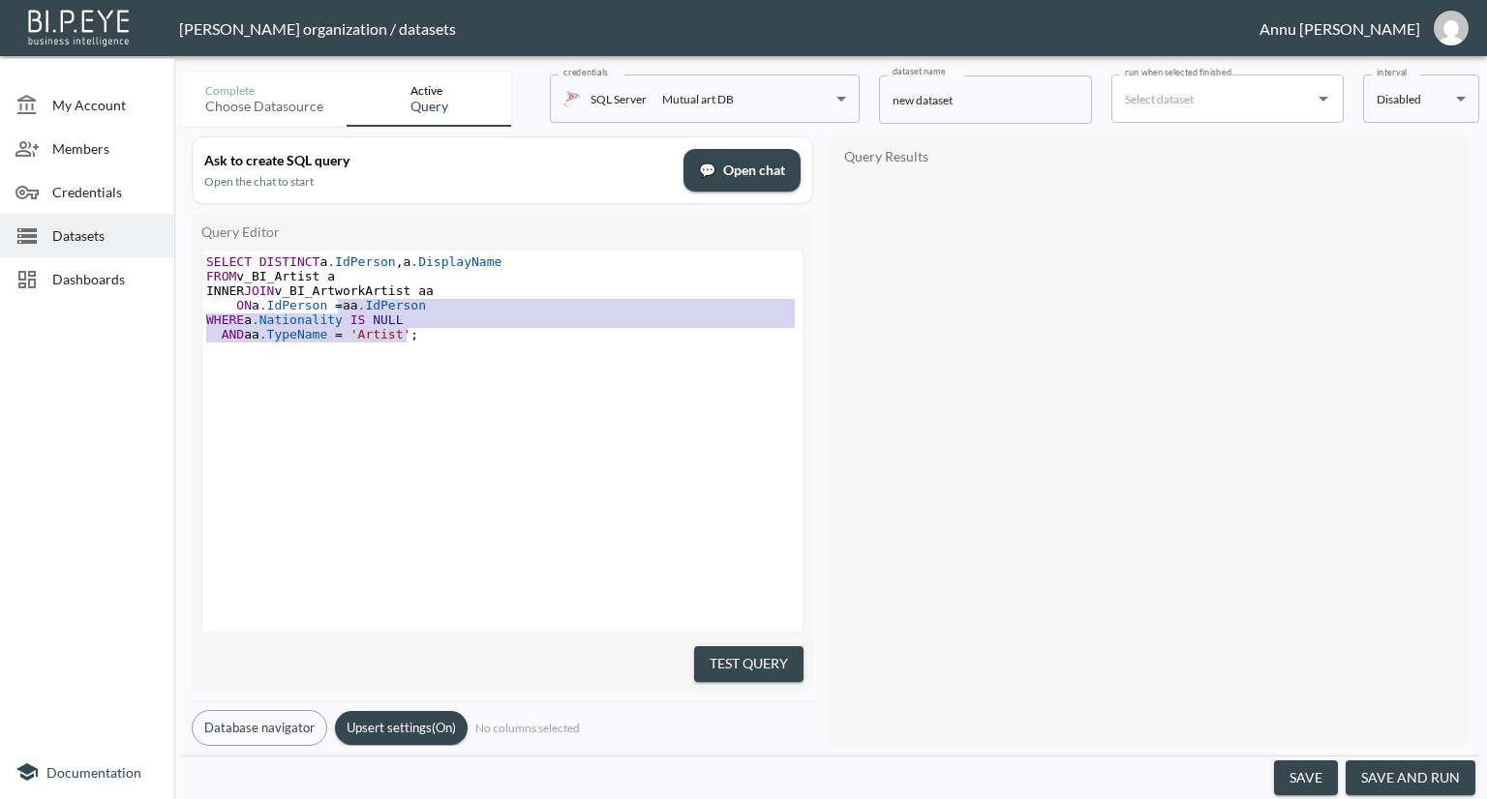
type textarea "SELECT DISTINCT a.IdPerson, a.DisplayName FROM v_BI_Artist a INNER JOIN v_BI_Ar…"
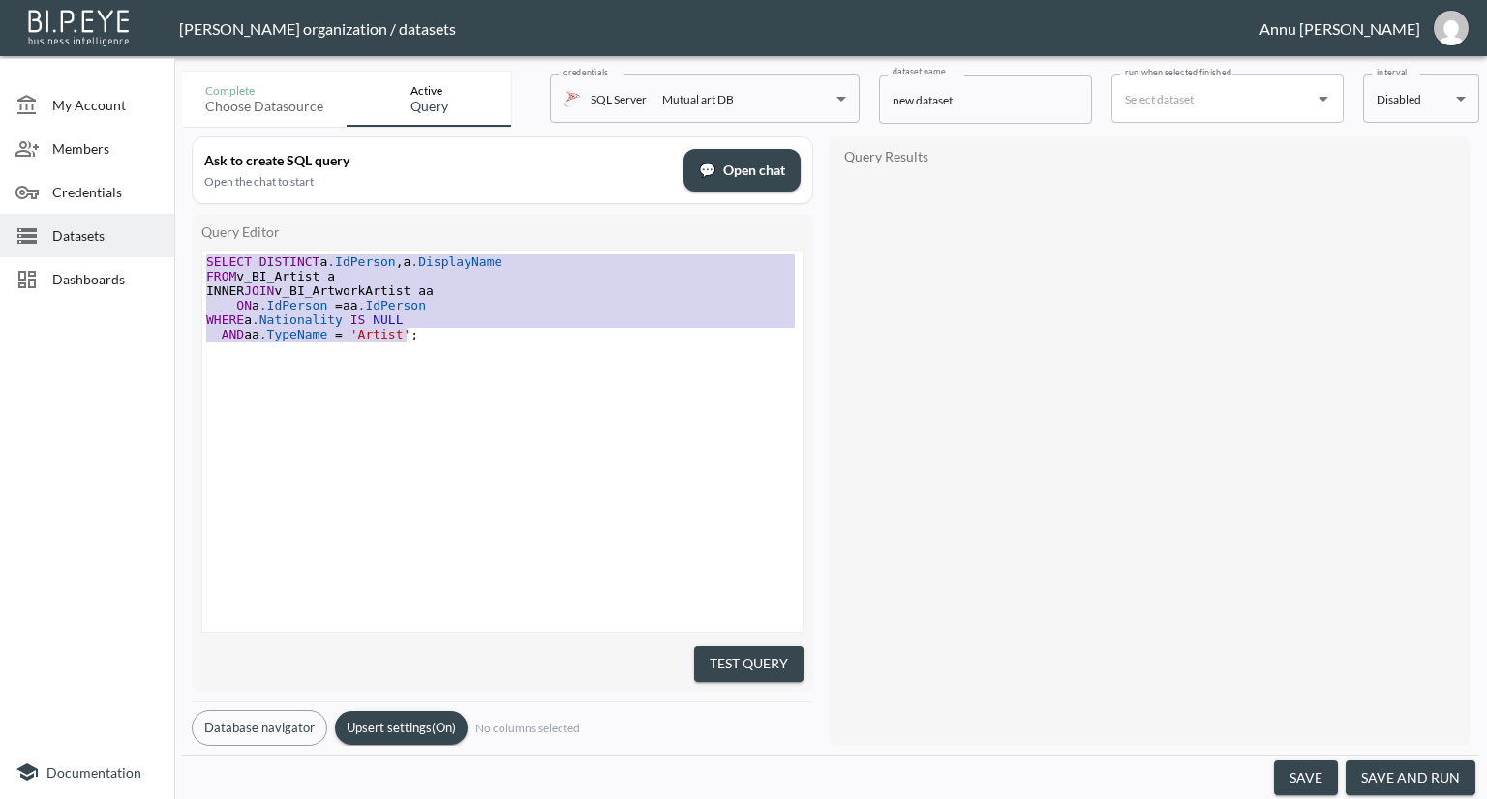
drag, startPoint x: 407, startPoint y: 336, endPoint x: 133, endPoint y: 202, distance: 304.7
click at [133, 202] on div "My Account Members Credentials Datasets Dashboards Documentation Complete Choos…" at bounding box center [743, 399] width 1487 height 799
paste textarea
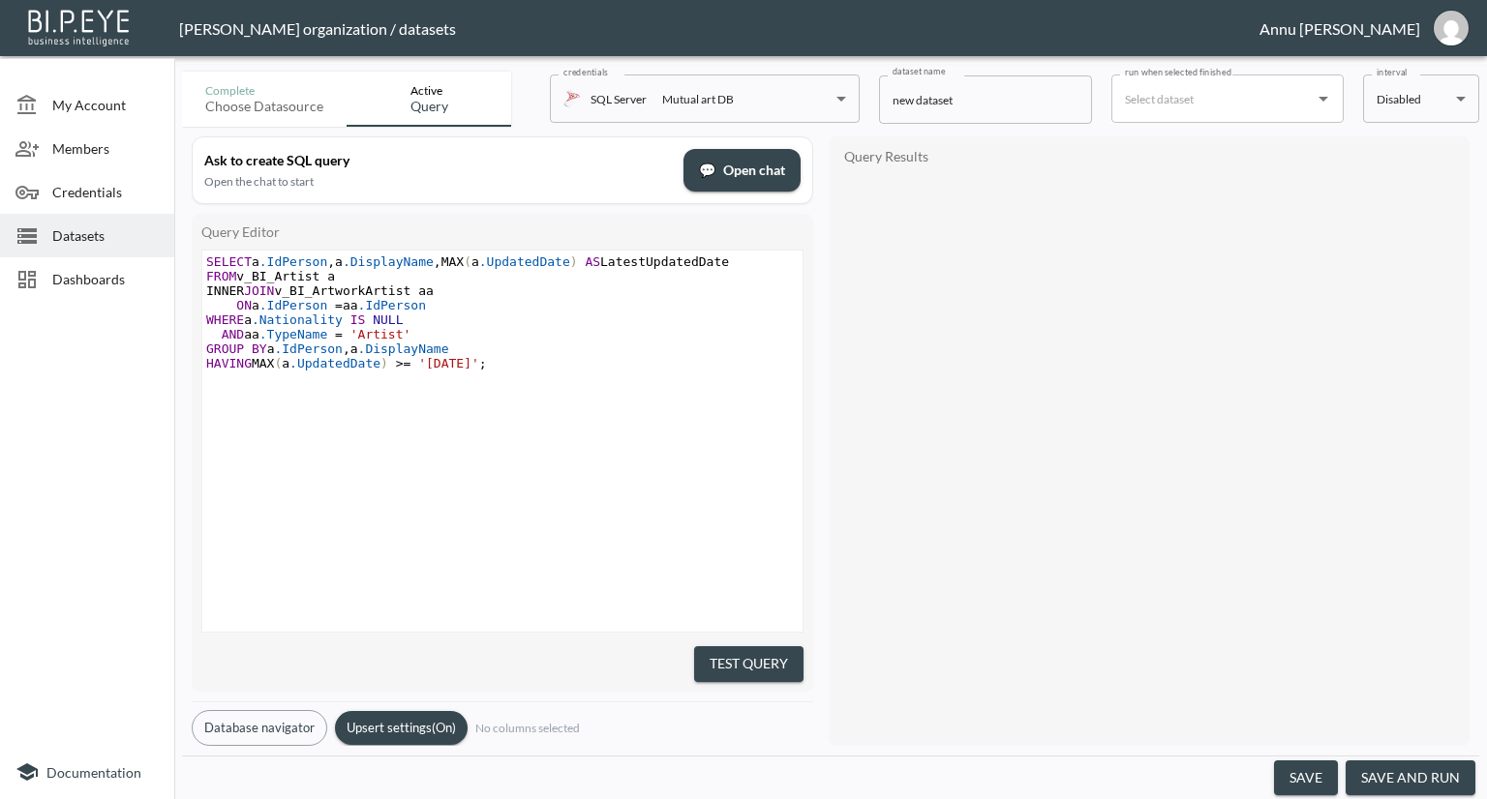
click at [467, 260] on span "(" at bounding box center [468, 262] width 8 height 15
click at [539, 260] on span ")" at bounding box center [543, 262] width 8 height 15
click at [538, 260] on span "SELECT a .IdPerson , a .DisplayName , a .UpdatedDate ) AS LatestUpdatedDate" at bounding box center [452, 262] width 493 height 15
click at [283, 365] on span "HAVING MAX ( a .UpdatedDate ) >= '2025-01-01' ;" at bounding box center [346, 363] width 281 height 15
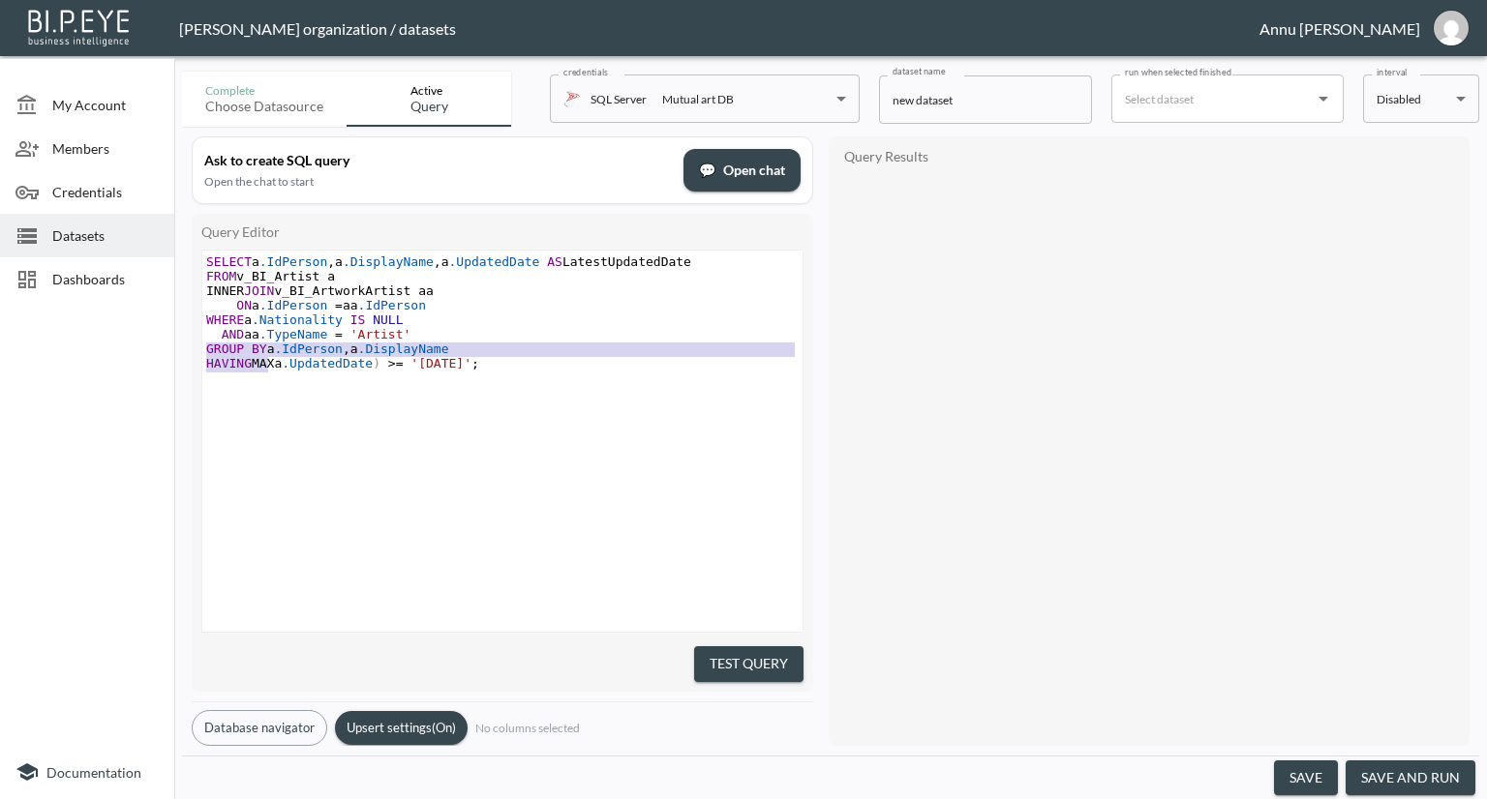
type textarea "GROUP BY a.IdPerson, a.DisplayName HAVING MAX"
drag, startPoint x: 206, startPoint y: 348, endPoint x: 275, endPoint y: 365, distance: 70.7
click at [275, 365] on div "SELECT a .IdPerson , a .DisplayName , a .UpdatedDate AS LatestUpdatedDate FROM …" at bounding box center [504, 364] width 605 height 218
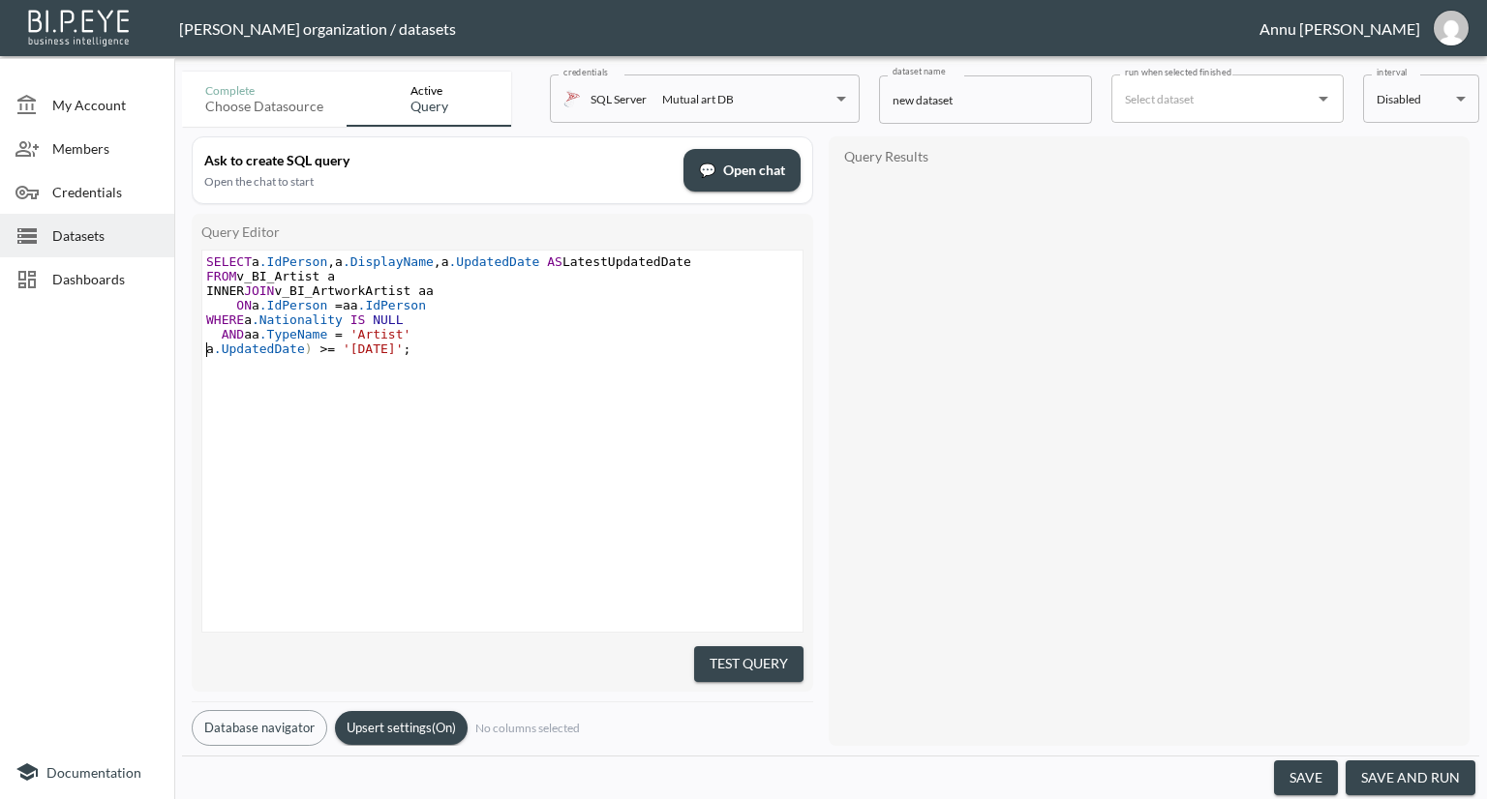
click at [755, 651] on button "Test Query" at bounding box center [748, 665] width 109 height 36
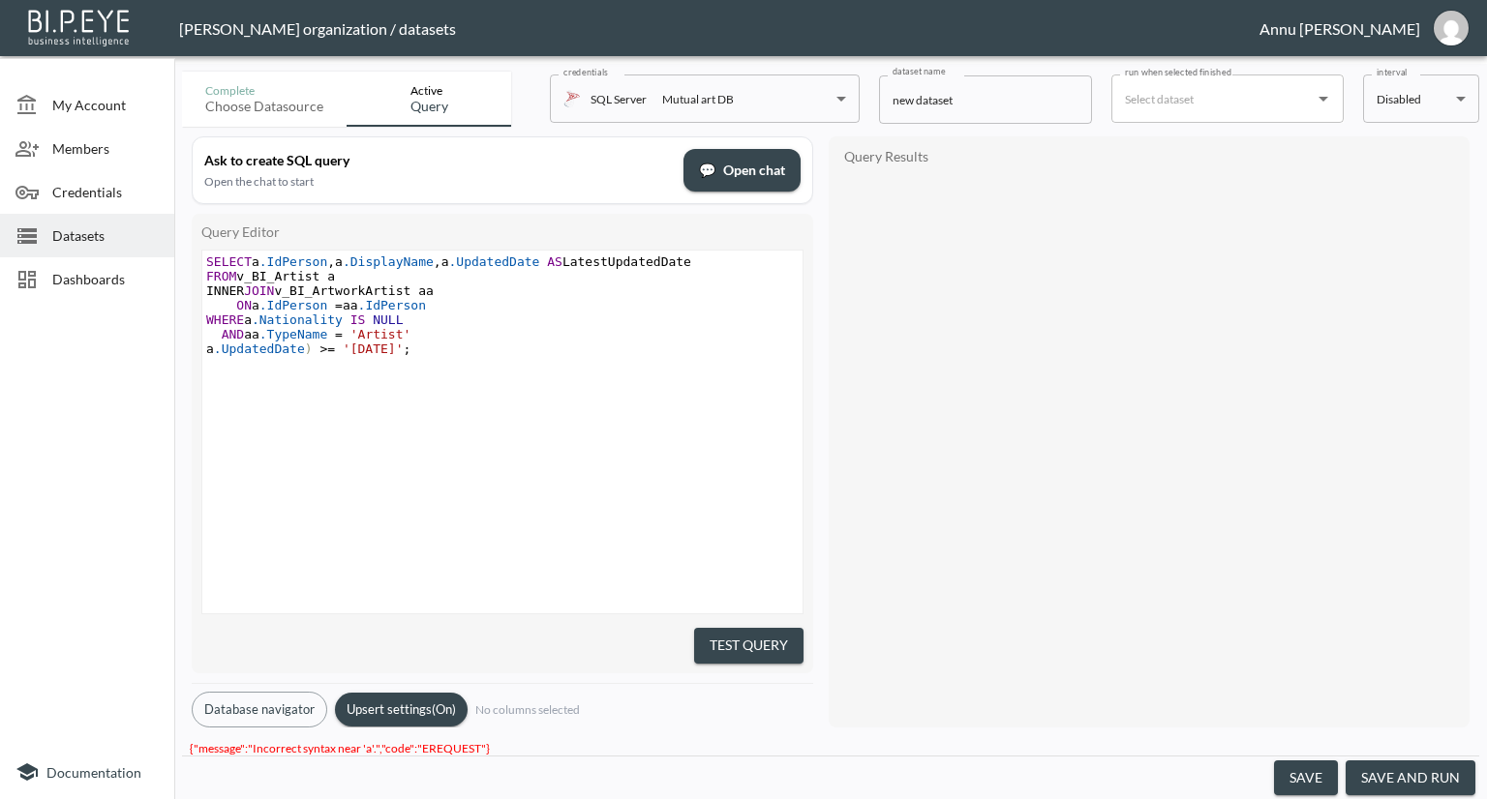
scroll to position [0, 0]
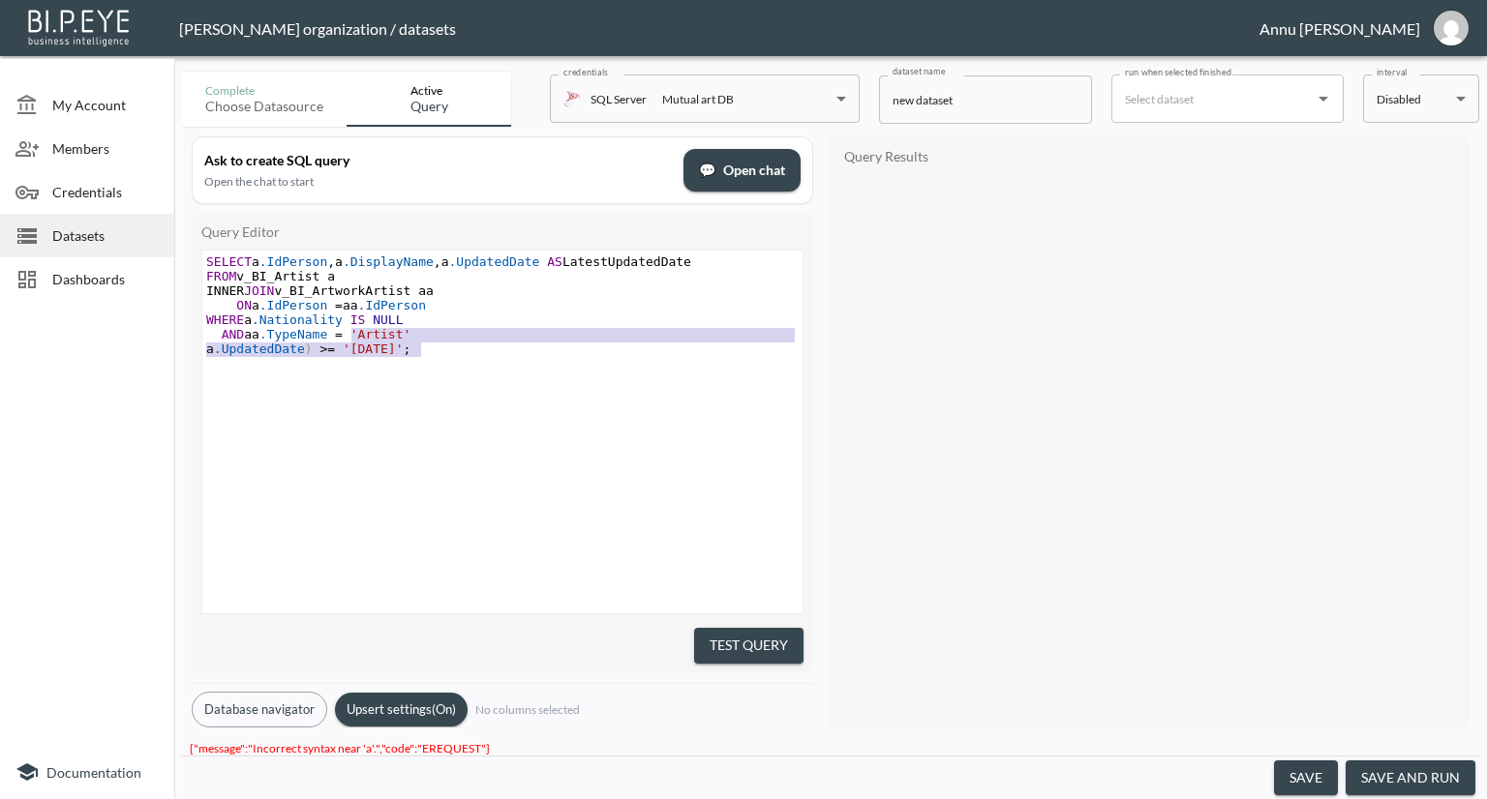
type textarea "SELECT a.IdPerson, a.DisplayName, a.UpdatedDate AS LatestUpdatedDate FROM v_BI_…"
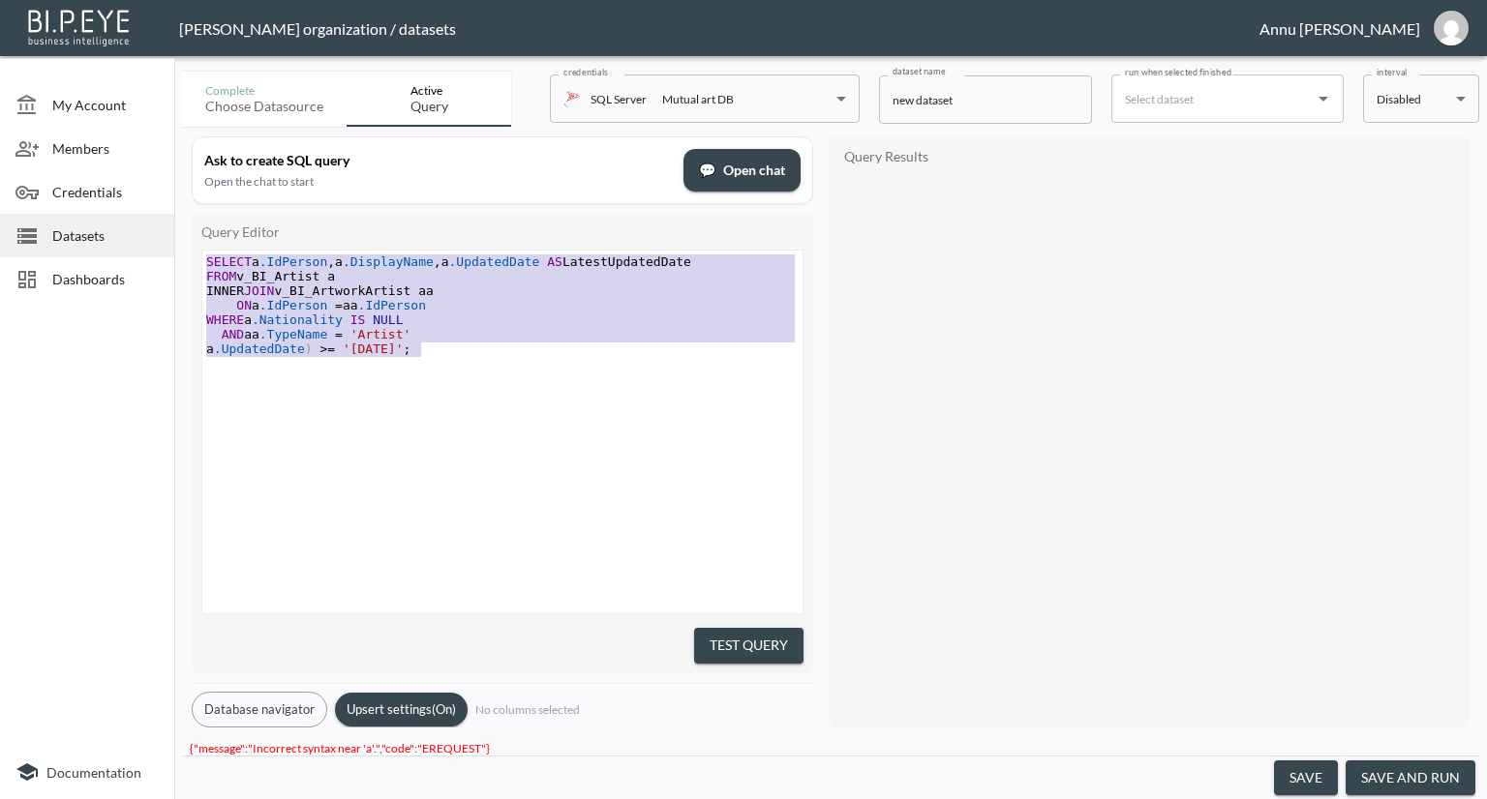
drag, startPoint x: 426, startPoint y: 351, endPoint x: 161, endPoint y: 217, distance: 297.4
click at [161, 217] on div "My Account Members Credentials Datasets Dashboards Documentation Complete Choos…" at bounding box center [743, 399] width 1487 height 799
click at [476, 325] on pre "WHERE a .Nationality IS NULL" at bounding box center [504, 320] width 605 height 15
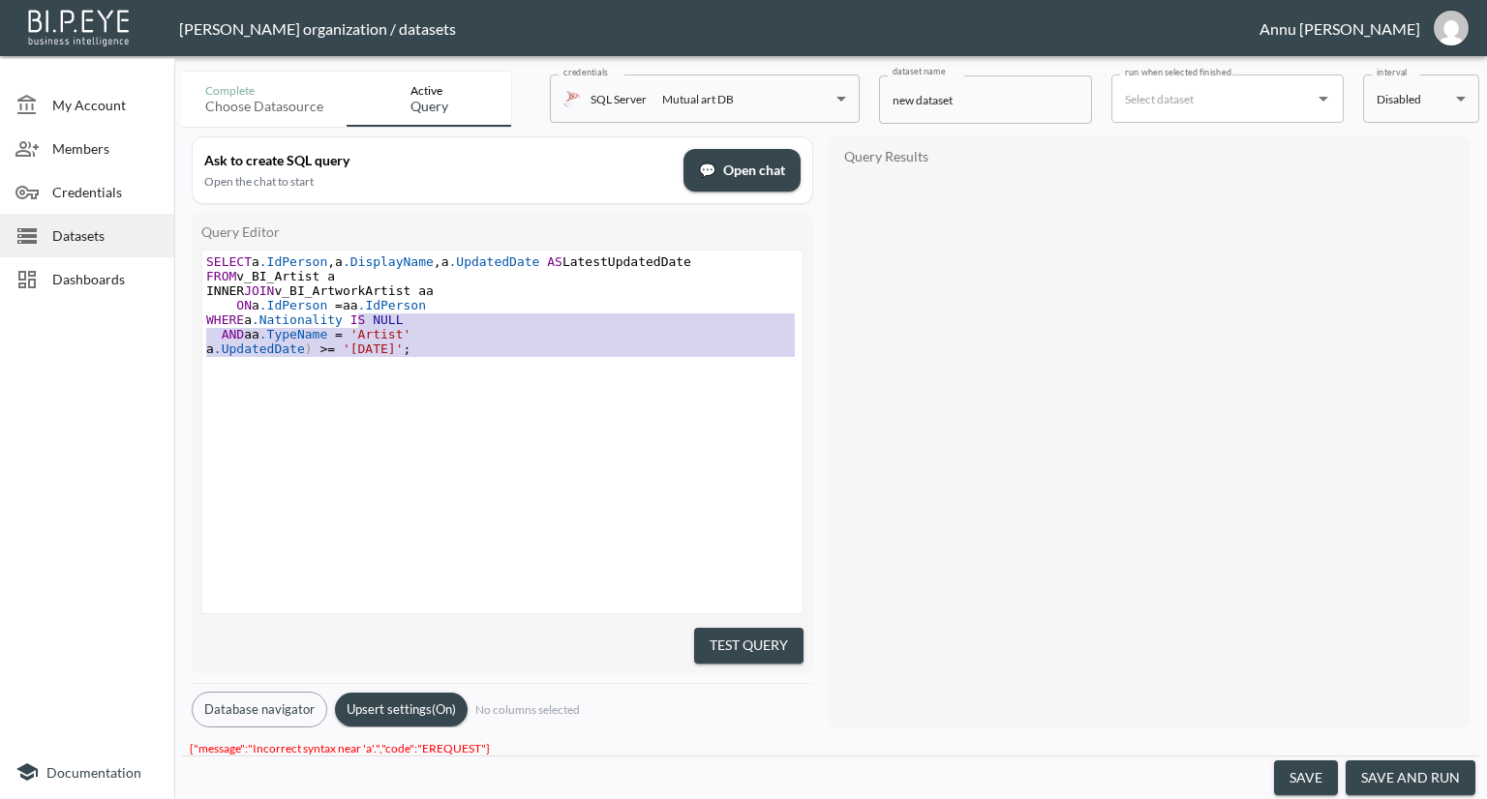
type textarea "SELECT a.IdPerson, a.DisplayName, a.UpdatedDate AS LatestUpdatedDate FROM v_BI_…"
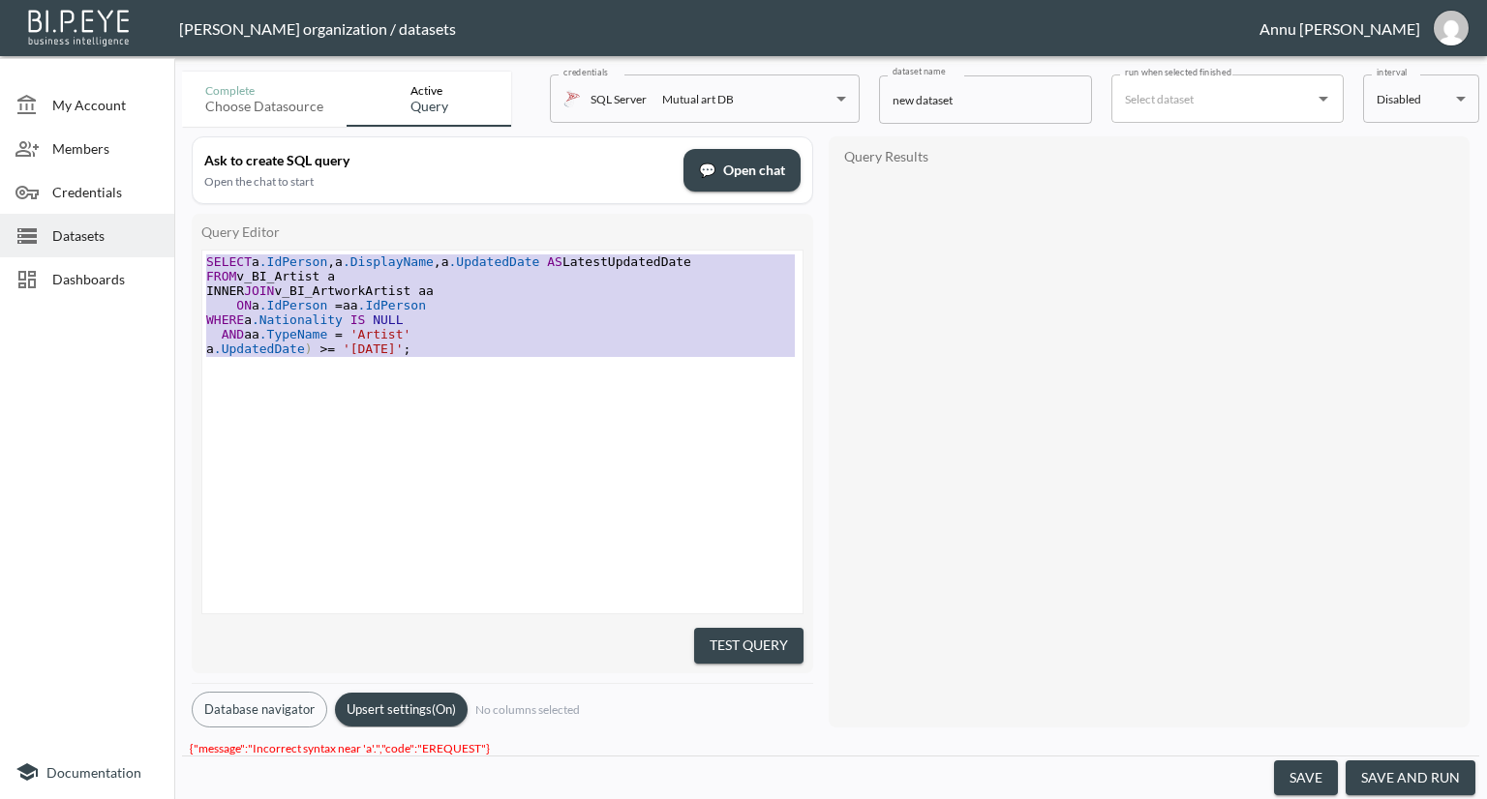
drag, startPoint x: 372, startPoint y: 326, endPoint x: 174, endPoint y: 198, distance: 235.2
click at [174, 198] on div "Complete Choose datasource Active Query credentials SQL Server Mutual art DB 82…" at bounding box center [830, 432] width 1312 height 736
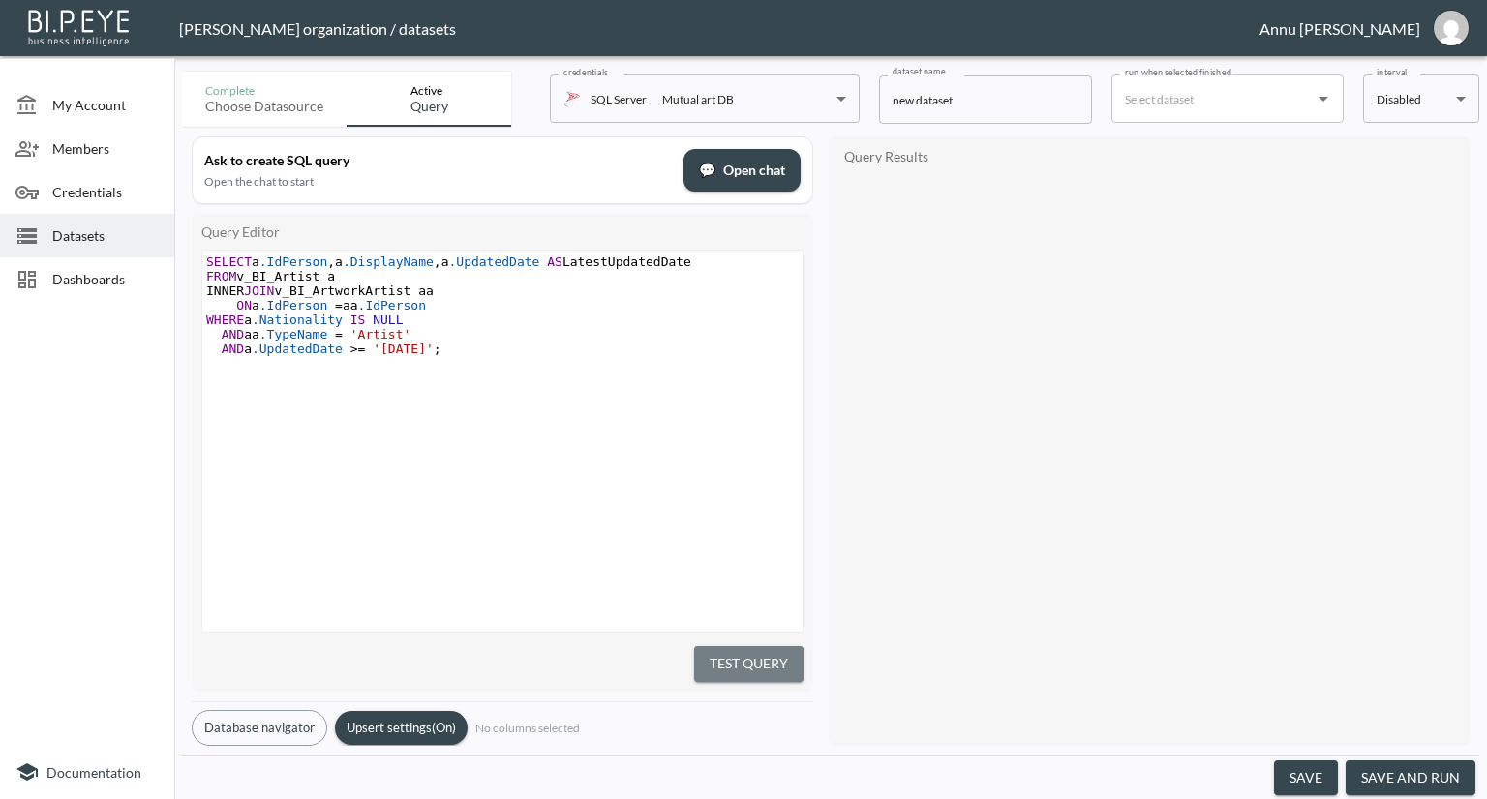
click at [769, 647] on button "Test Query" at bounding box center [748, 665] width 109 height 36
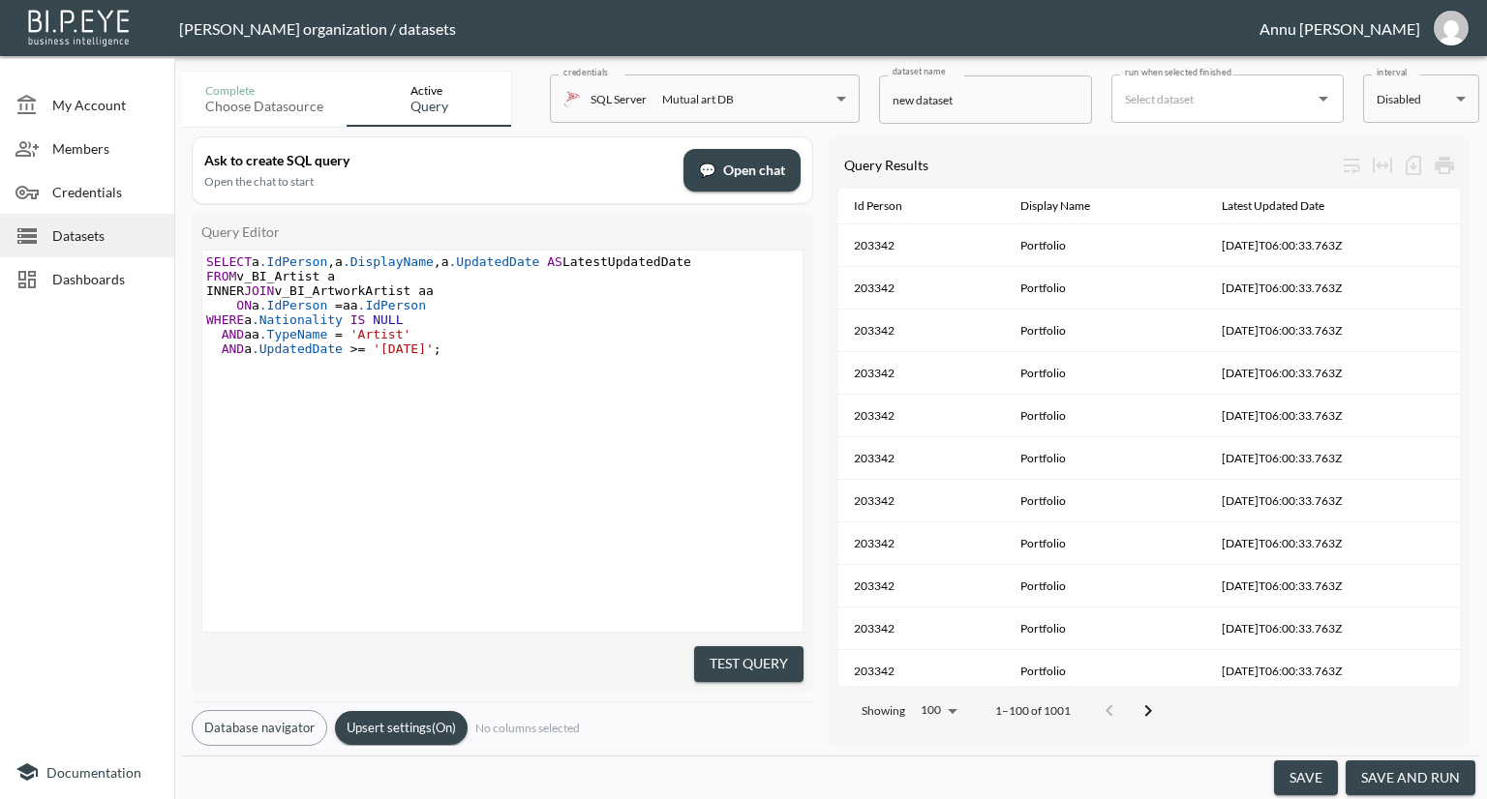
click at [1392, 779] on button "save and run" at bounding box center [1410, 779] width 130 height 36
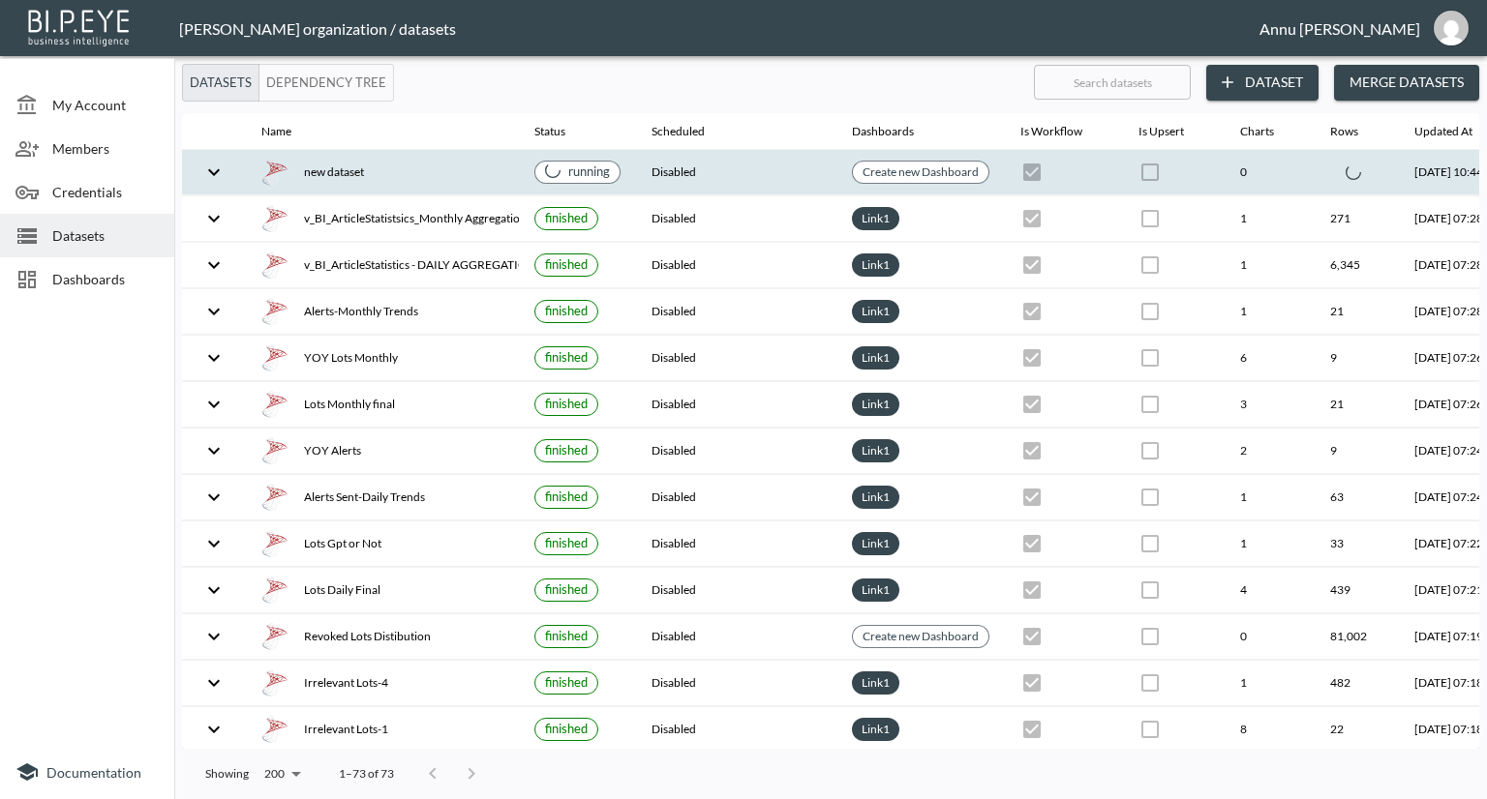
click at [210, 173] on icon "expand row" at bounding box center [213, 172] width 23 height 23
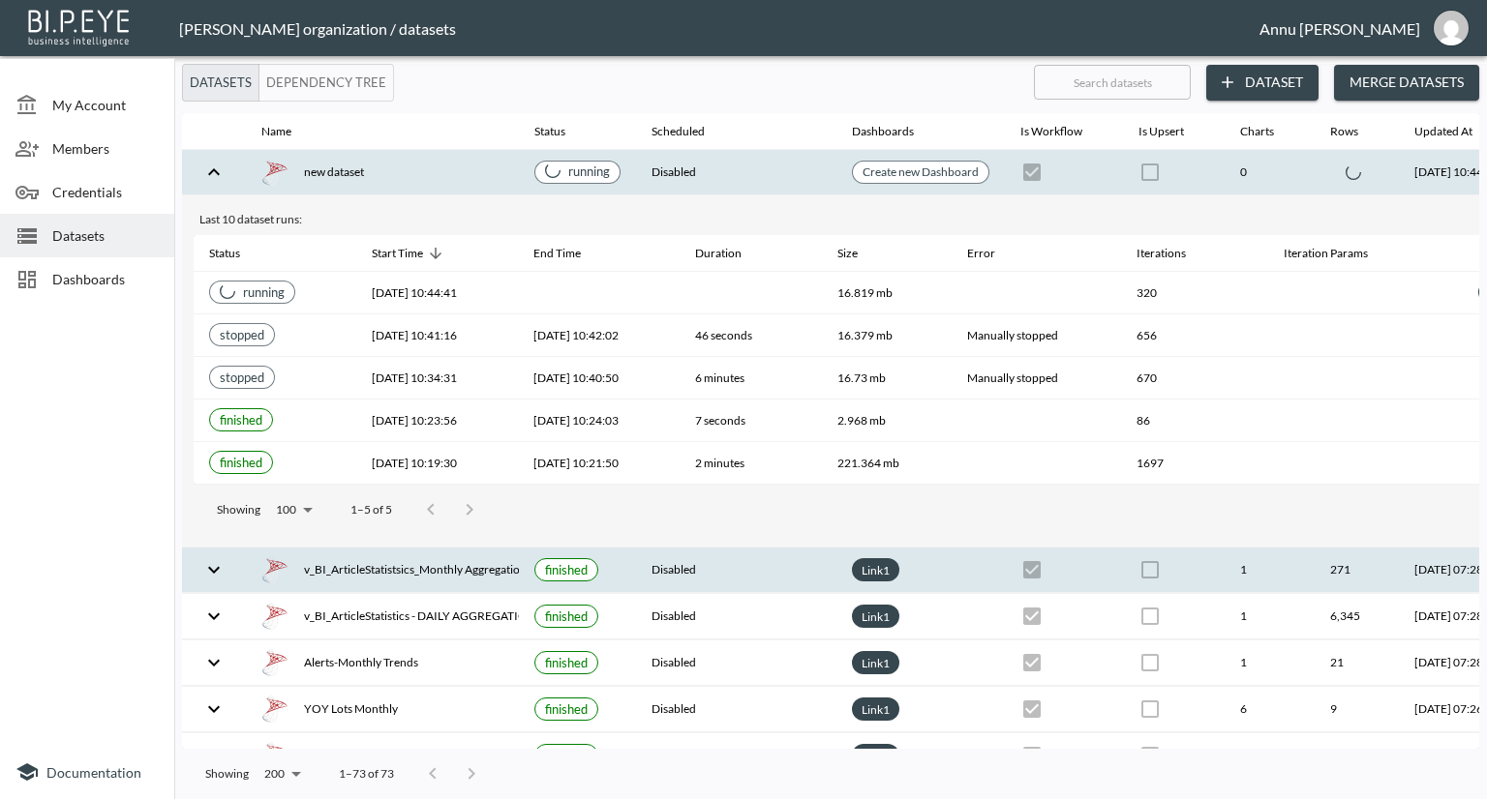
scroll to position [0, 136]
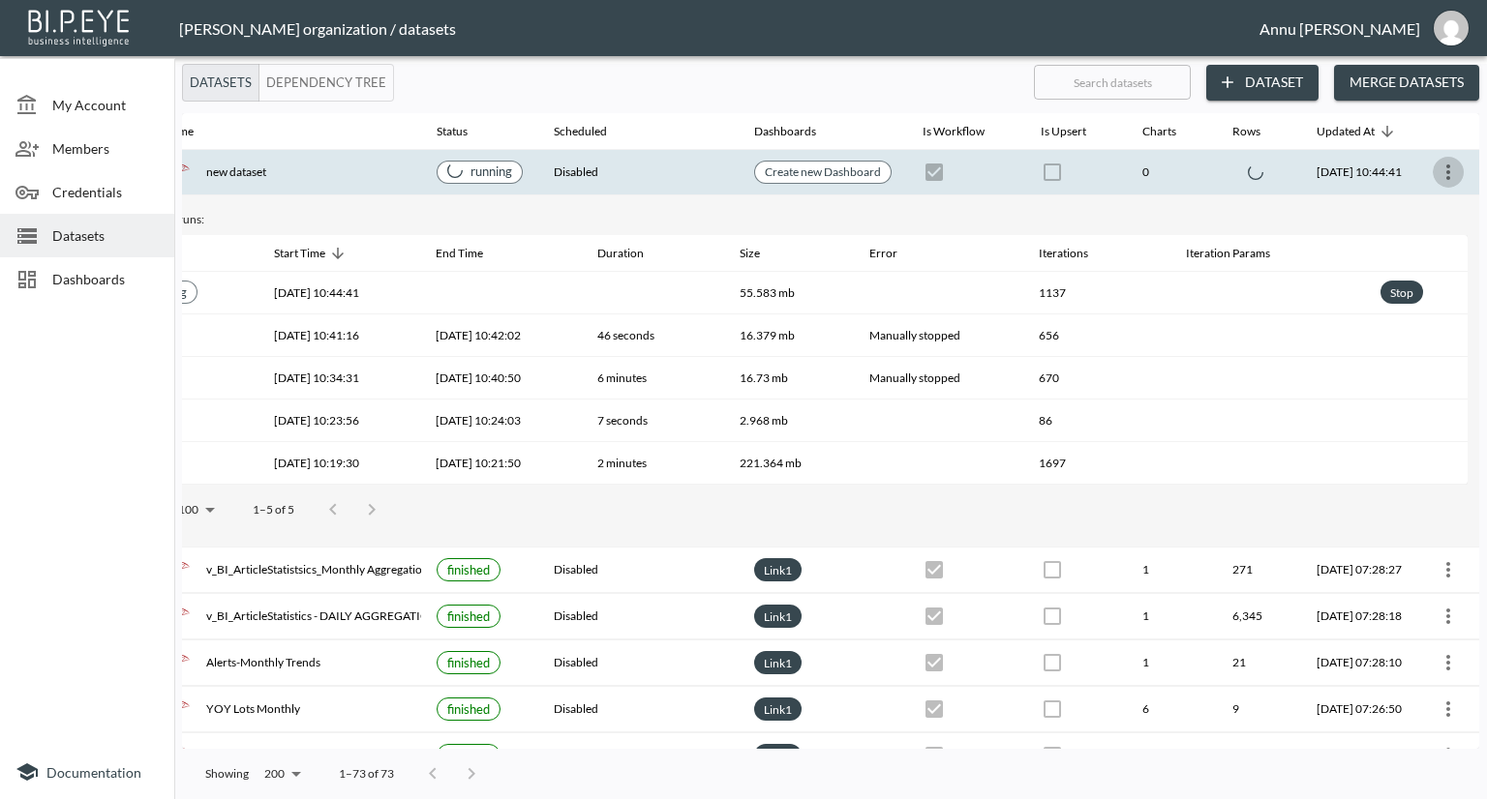
click at [1444, 169] on icon "more" at bounding box center [1447, 172] width 23 height 23
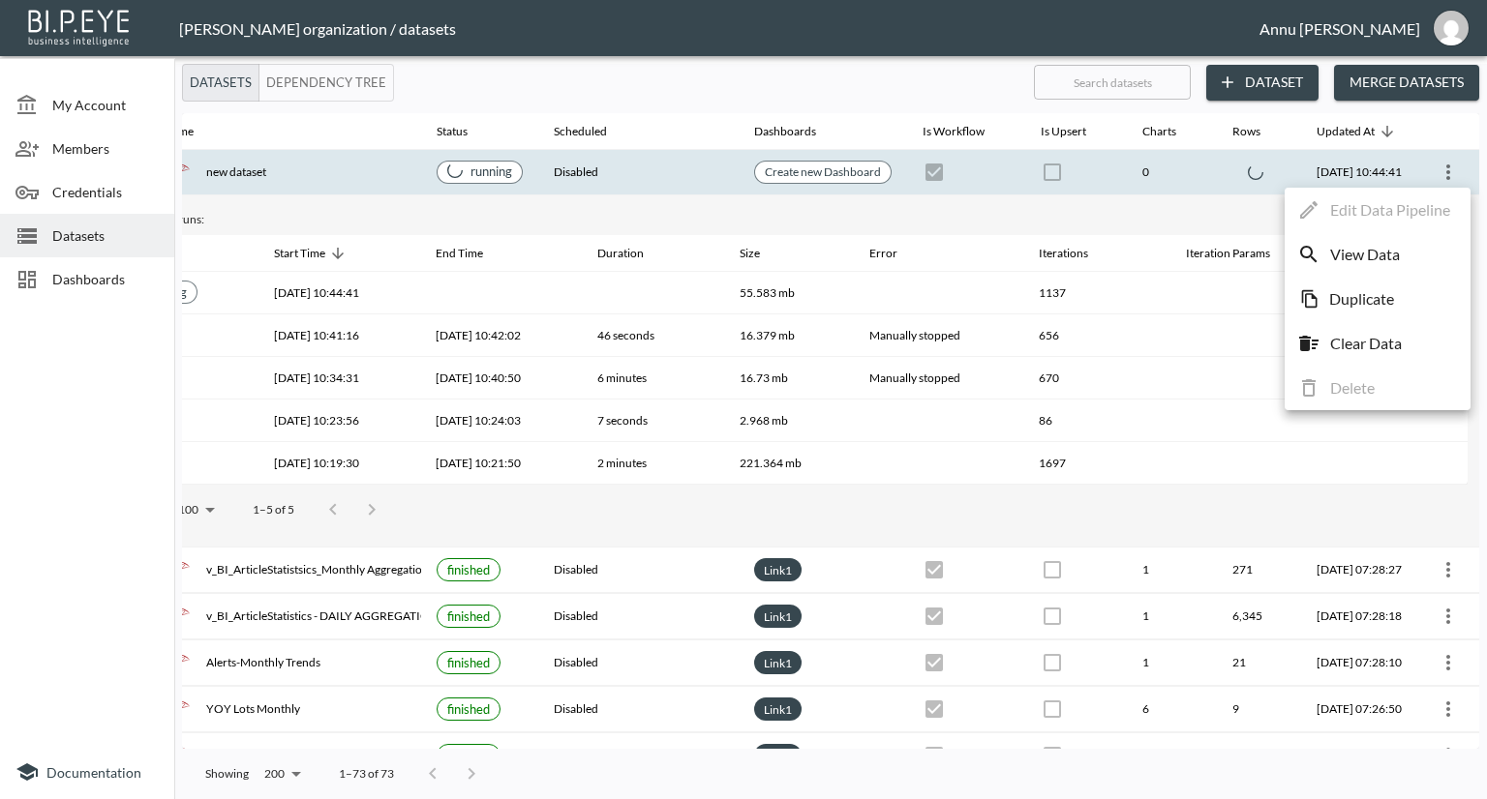
drag, startPoint x: 556, startPoint y: 740, endPoint x: 667, endPoint y: 749, distance: 111.6
click at [667, 749] on div at bounding box center [743, 399] width 1487 height 799
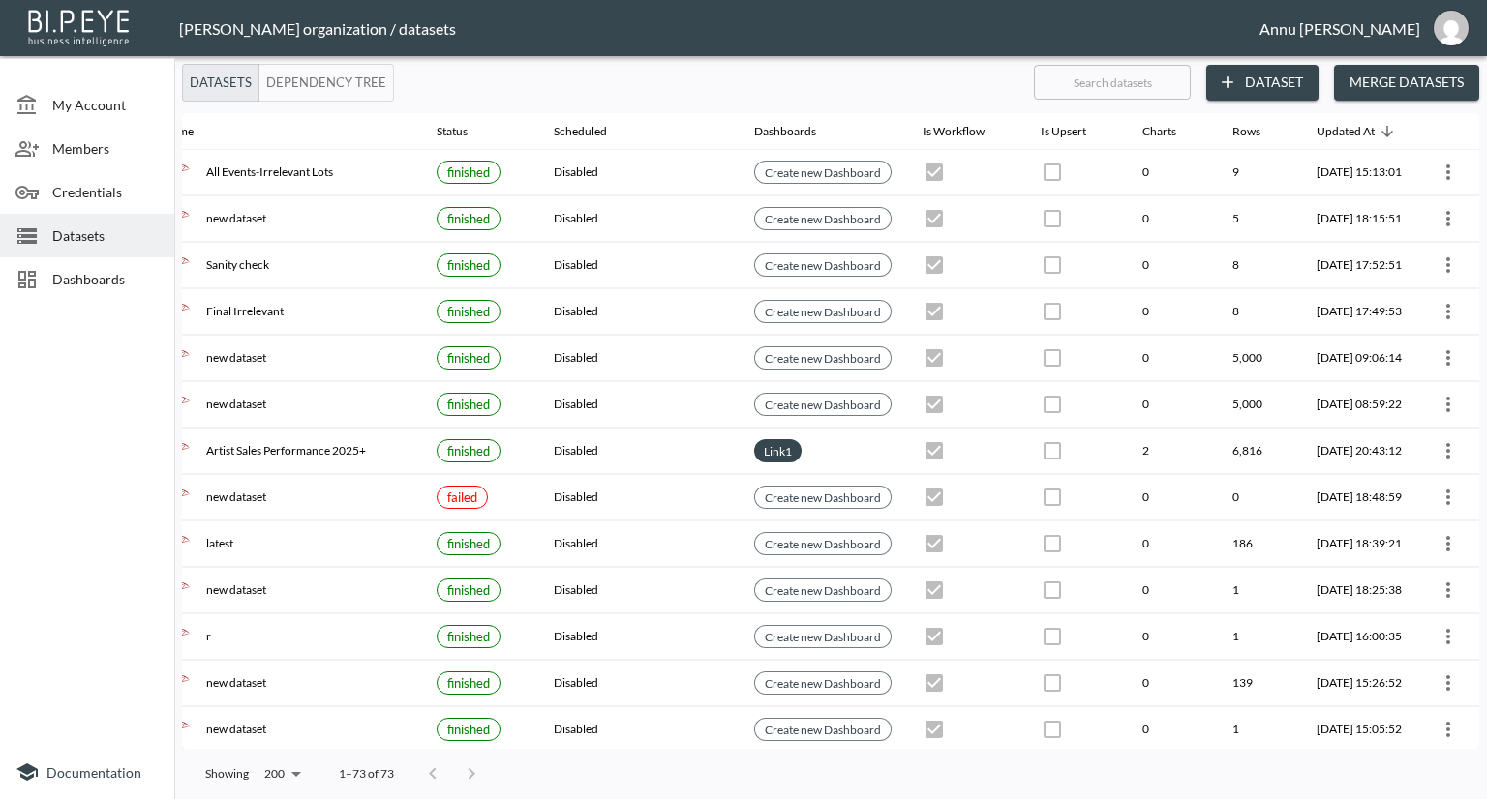
scroll to position [1533, 136]
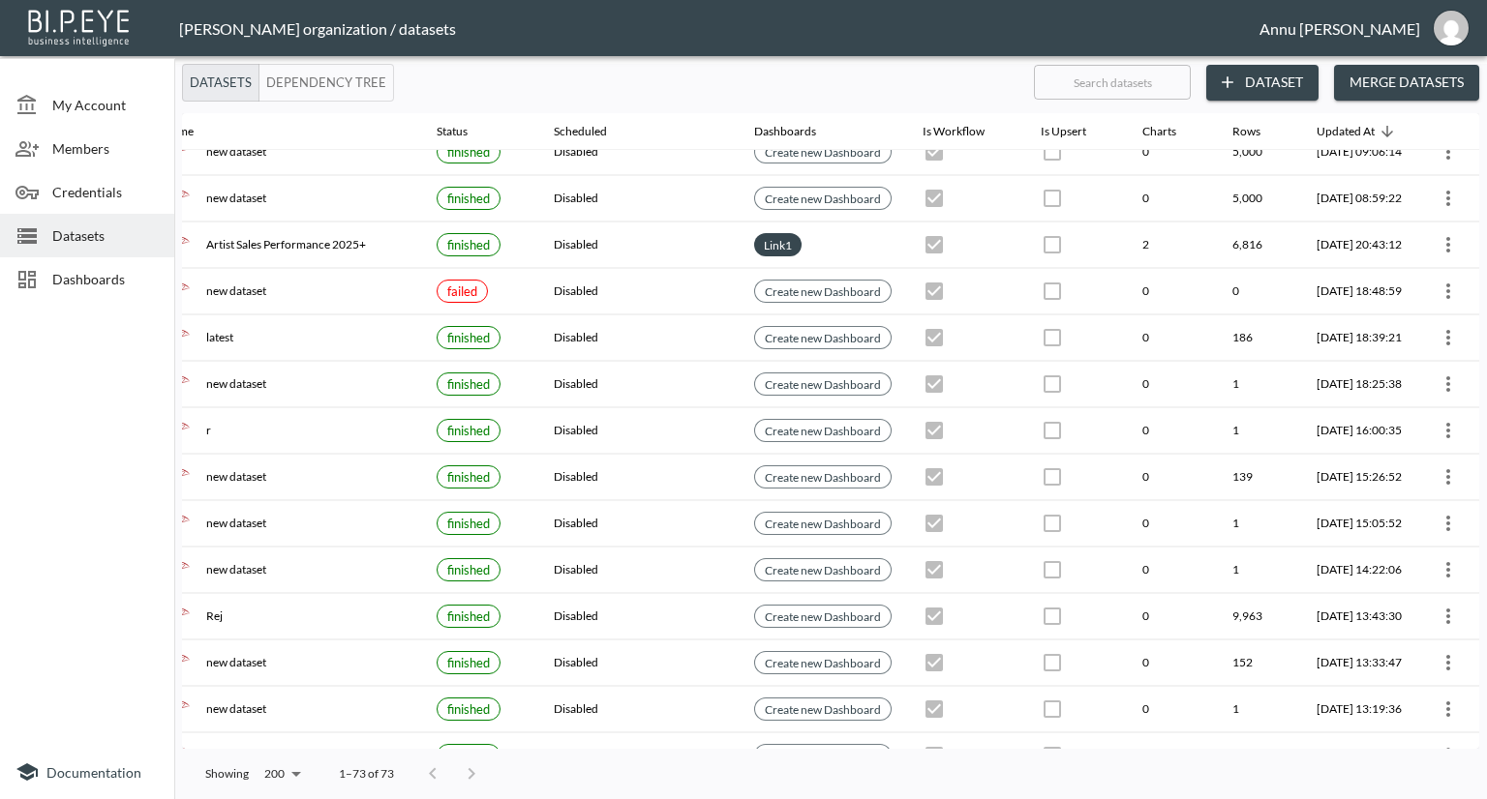
drag, startPoint x: 667, startPoint y: 749, endPoint x: 761, endPoint y: 752, distance: 93.9
click at [761, 752] on div "Showing 200 200 1–73 of 73" at bounding box center [830, 774] width 1297 height 50
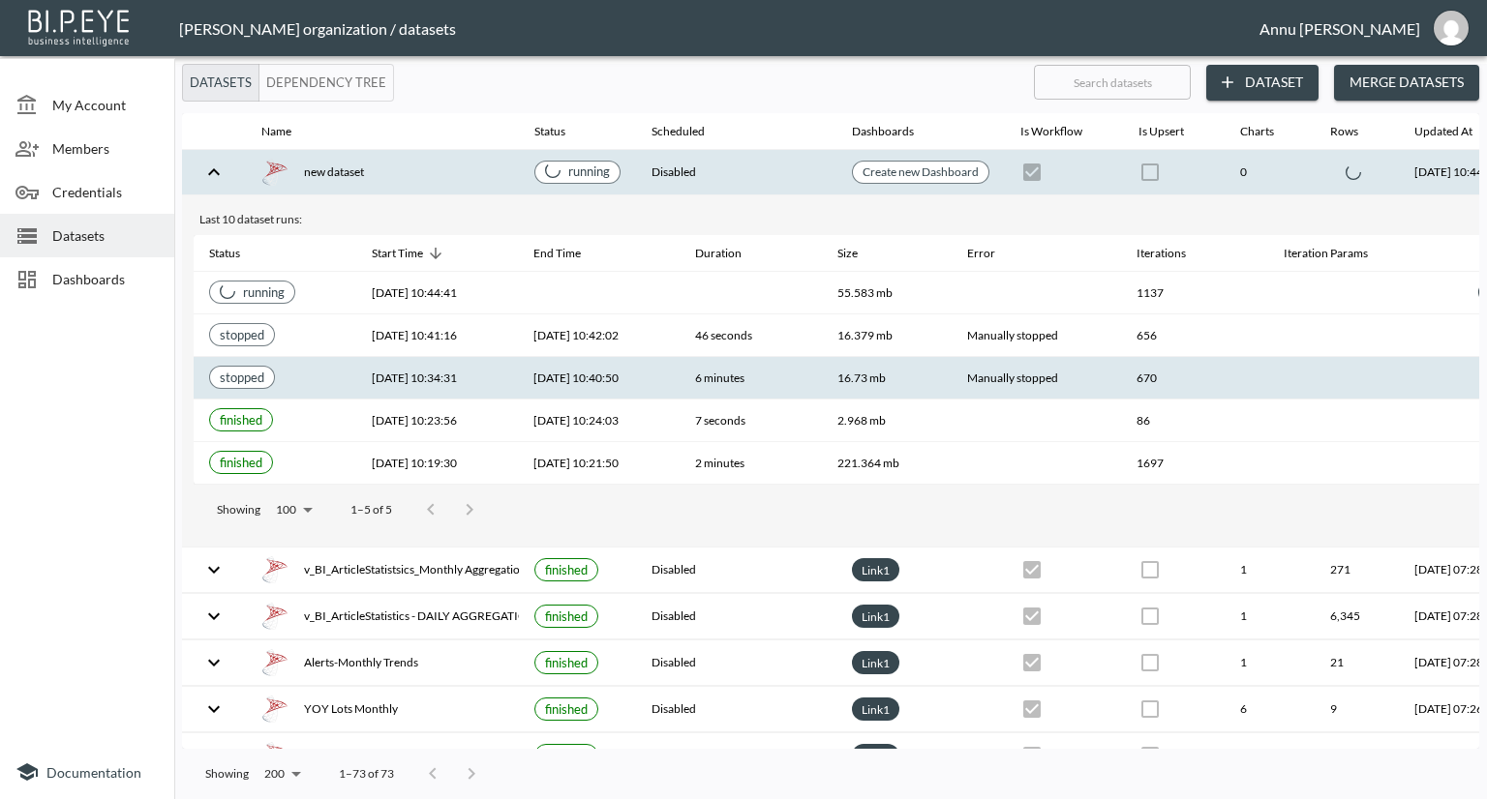
scroll to position [0, 136]
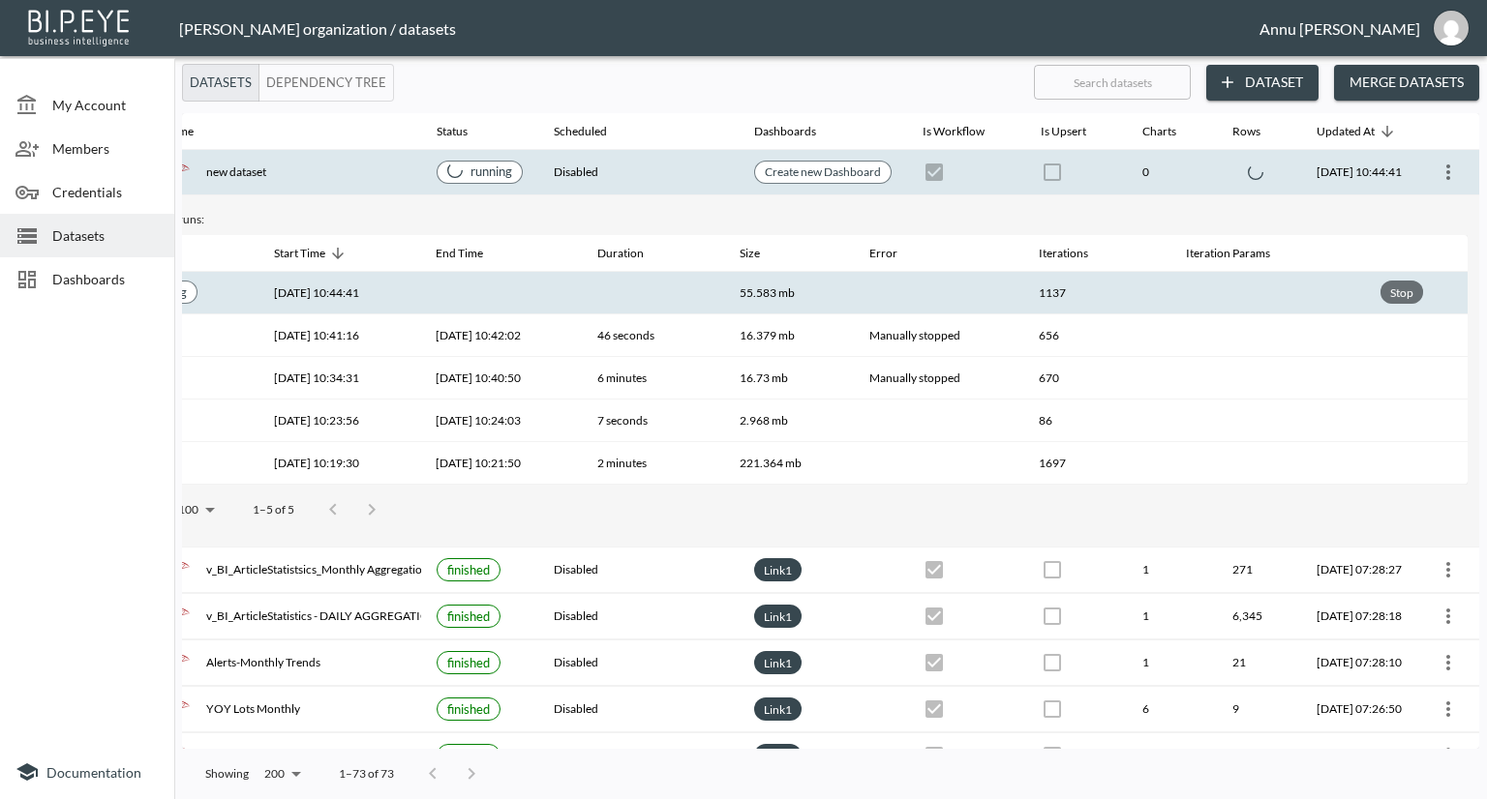
click at [1397, 284] on div "Stop" at bounding box center [1401, 293] width 31 height 24
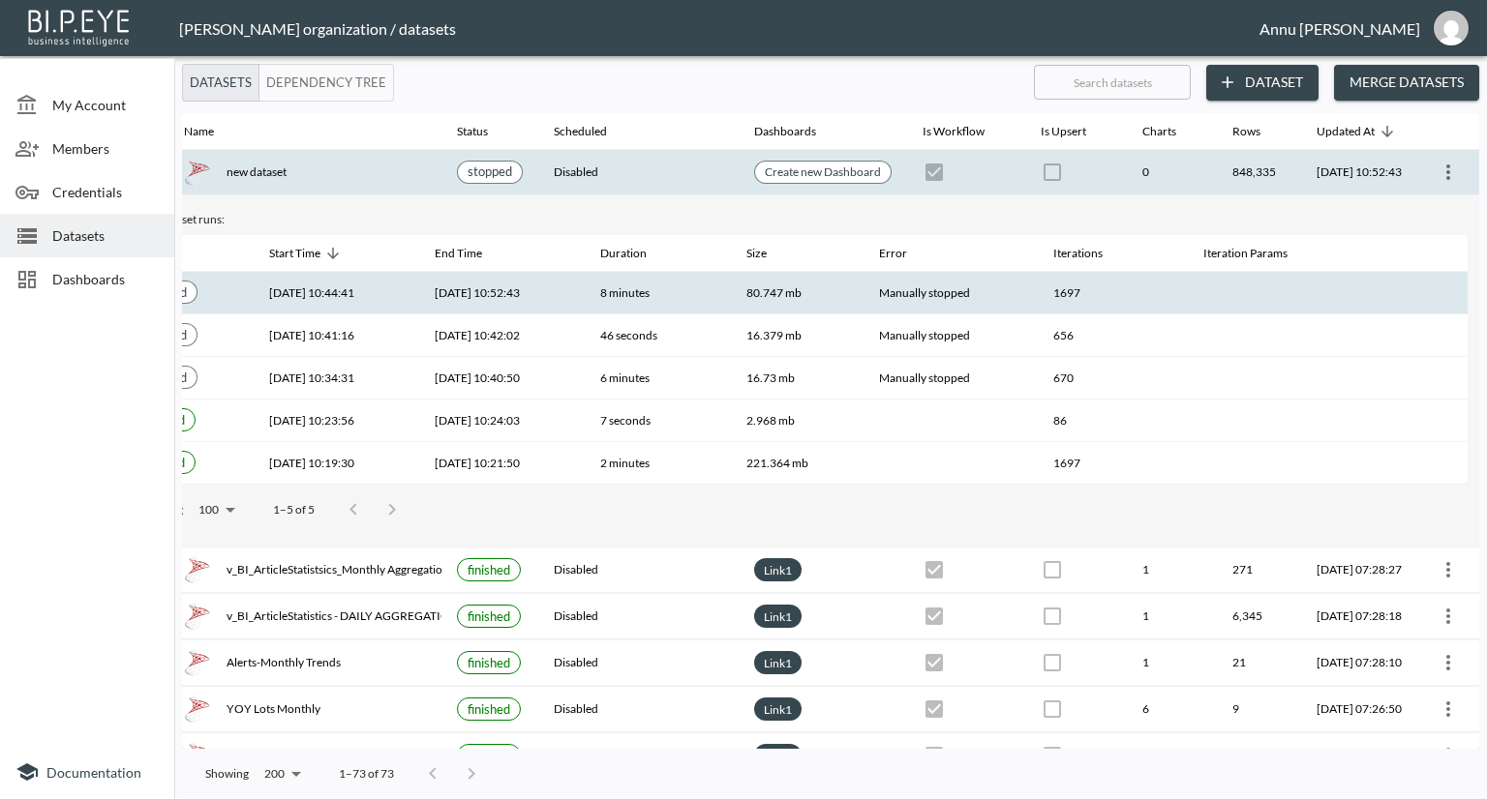
scroll to position [0, 113]
click at [127, 285] on span "Dashboards" at bounding box center [105, 279] width 106 height 20
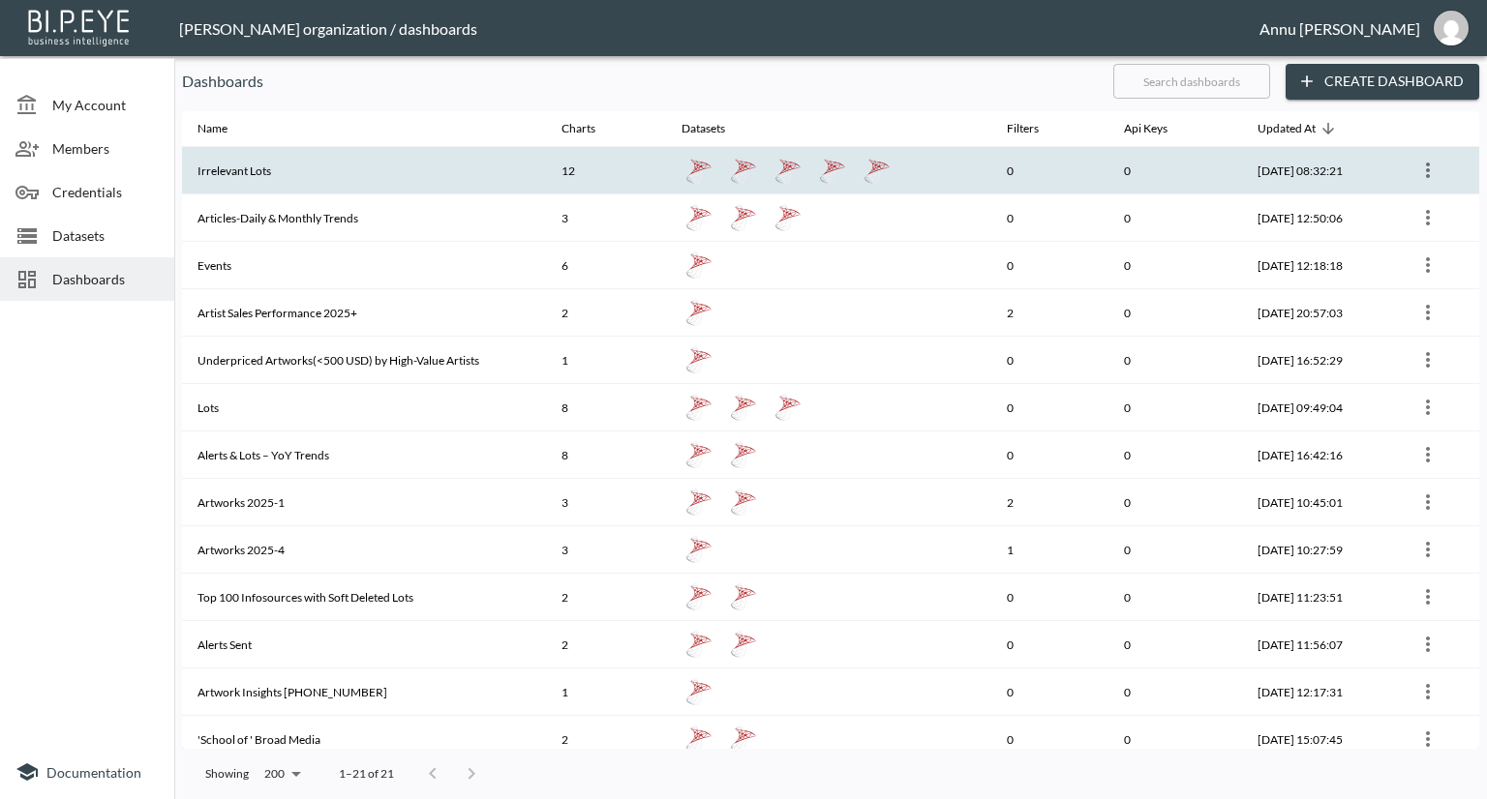
click at [368, 181] on th "Irrelevant Lots" at bounding box center [364, 170] width 364 height 47
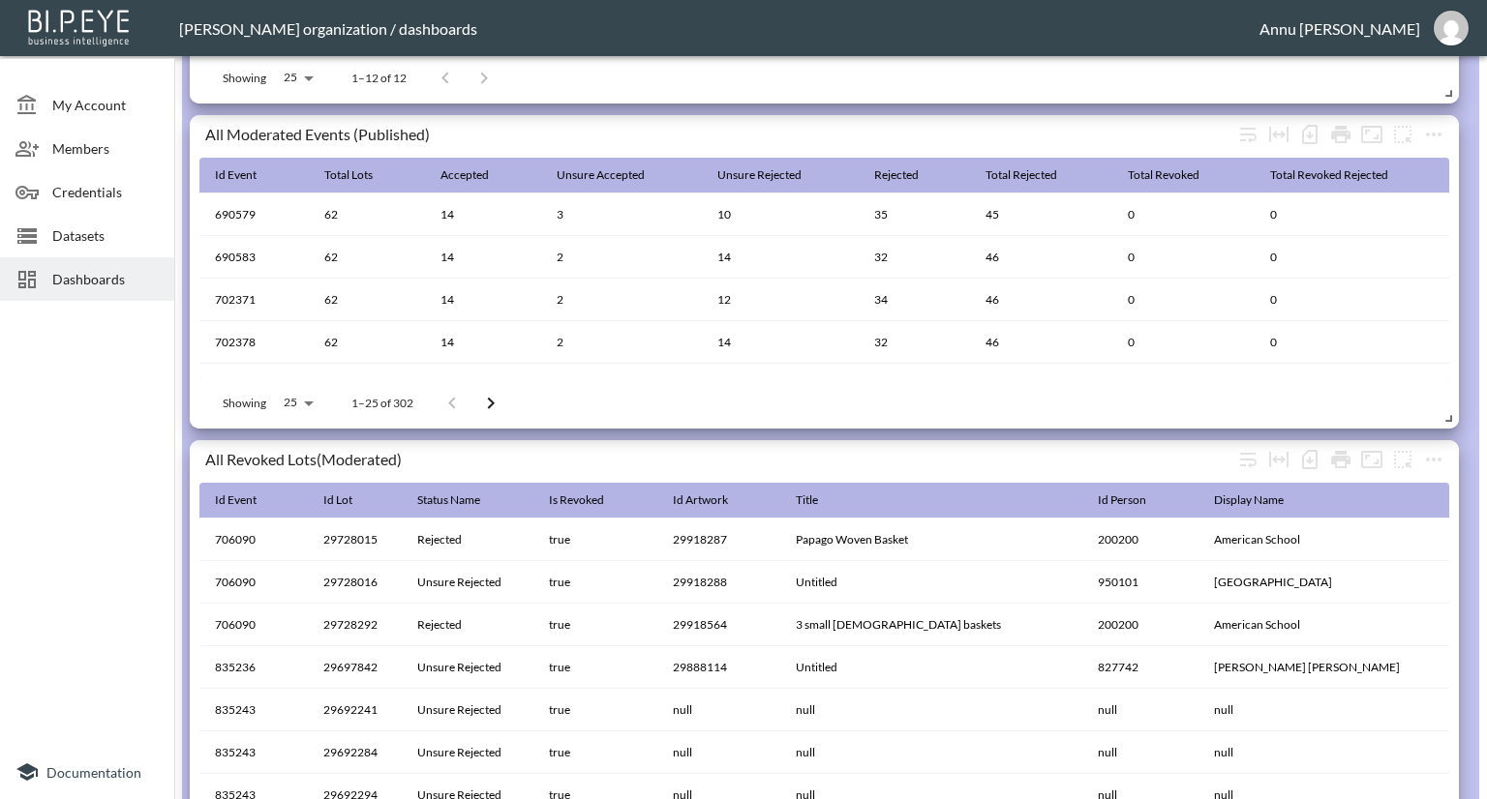
scroll to position [850, 0]
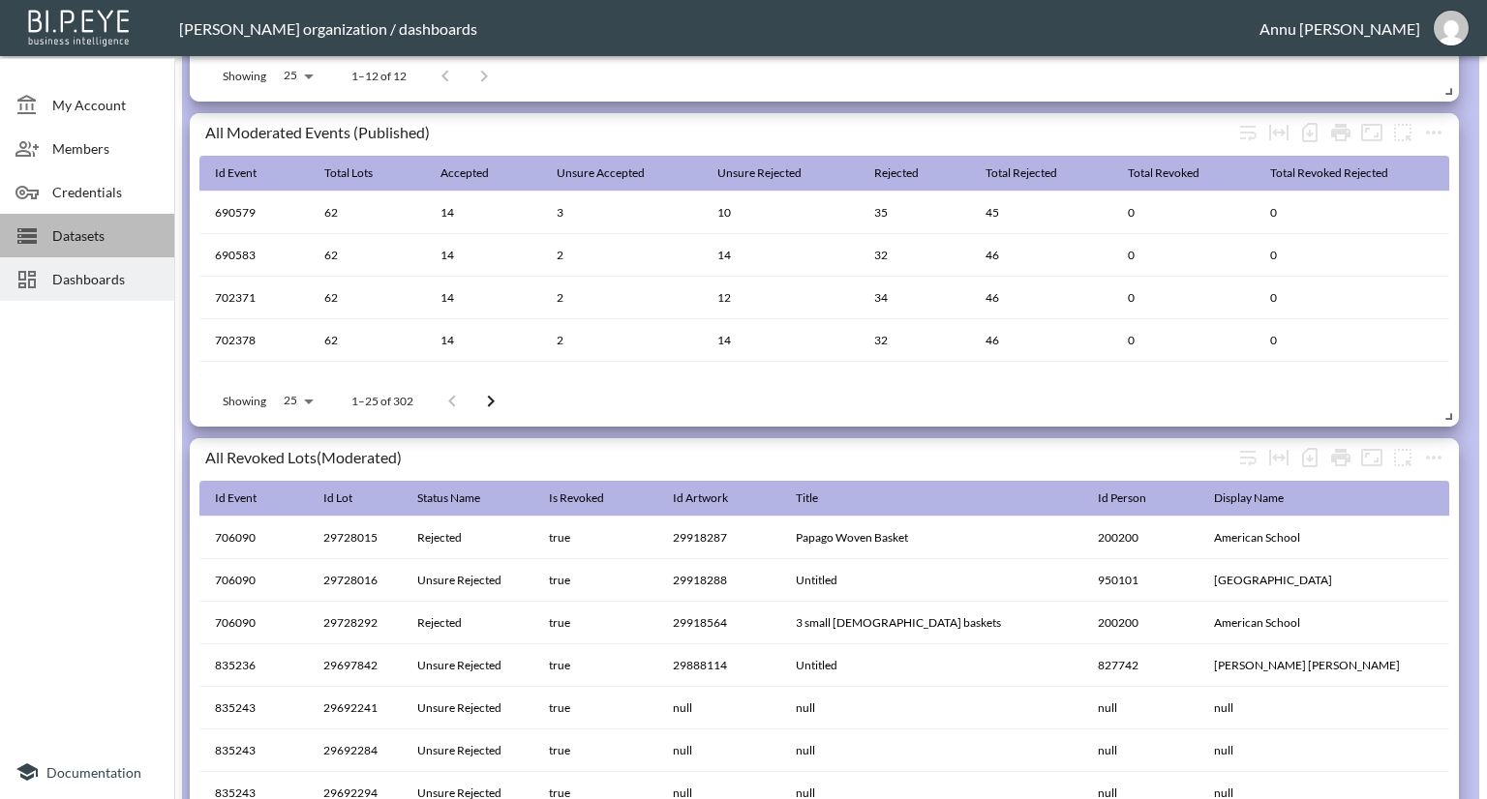
click at [92, 229] on span "Datasets" at bounding box center [105, 236] width 106 height 20
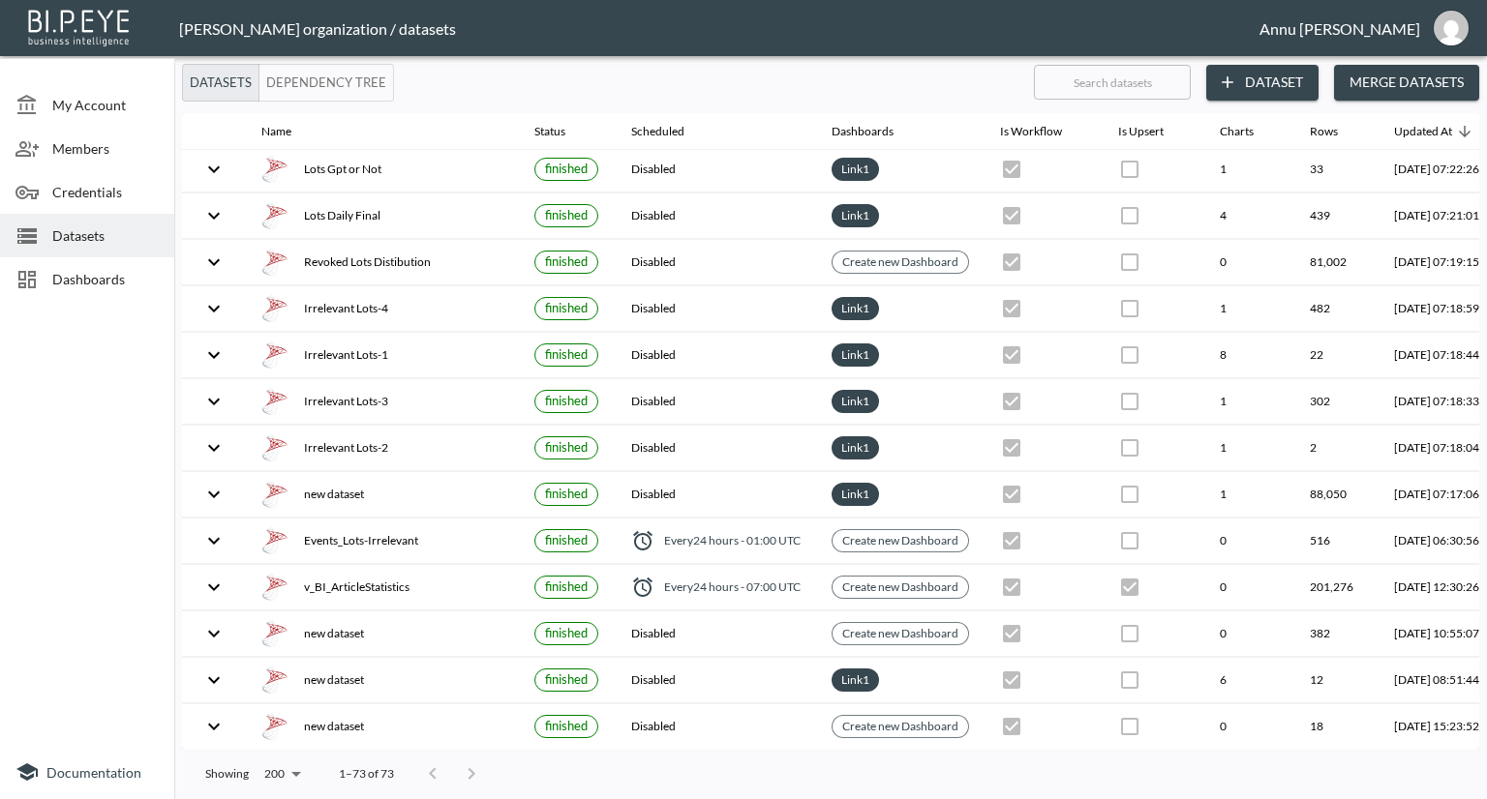
scroll to position [376, 0]
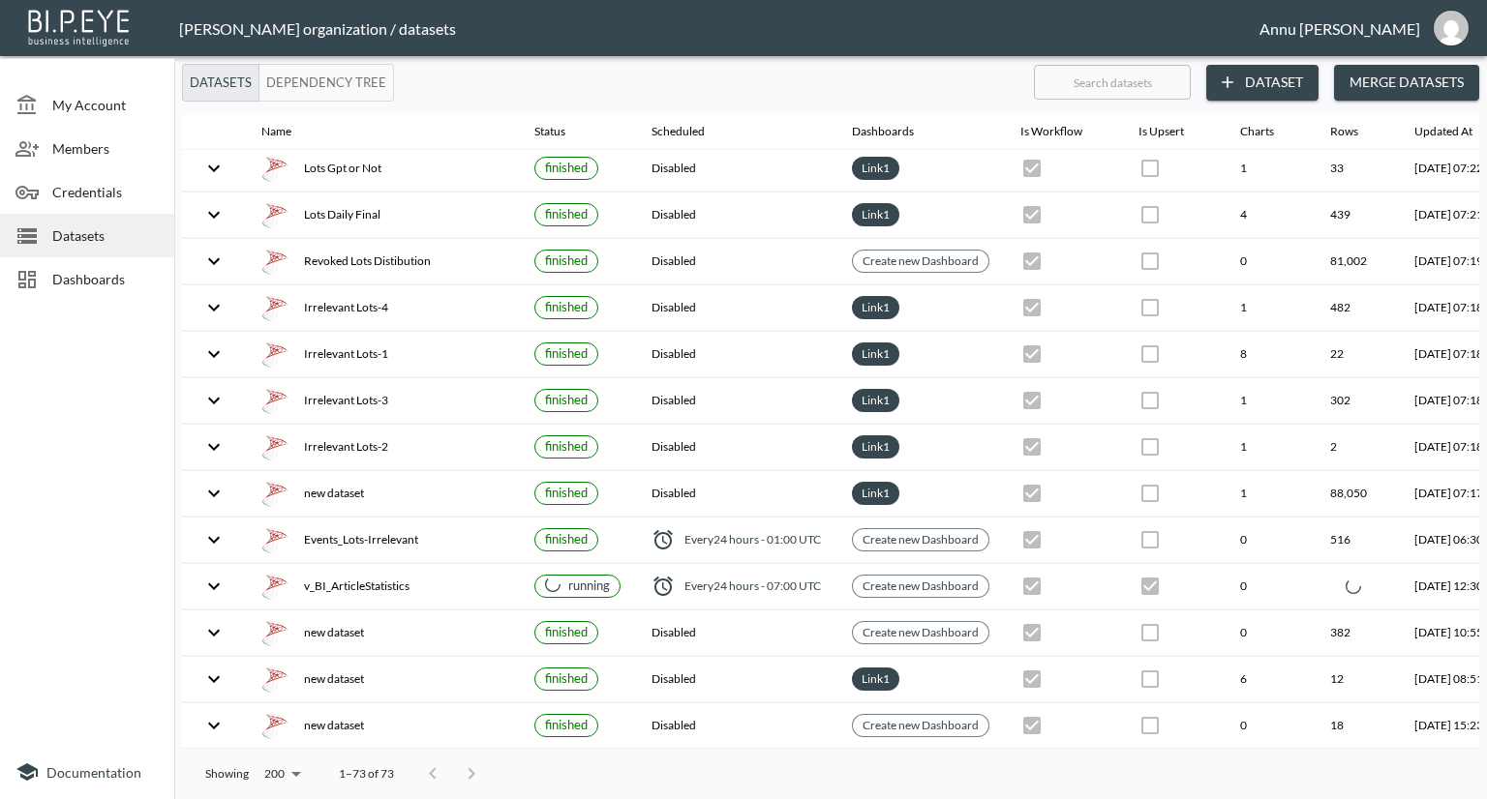
checkbox input "false"
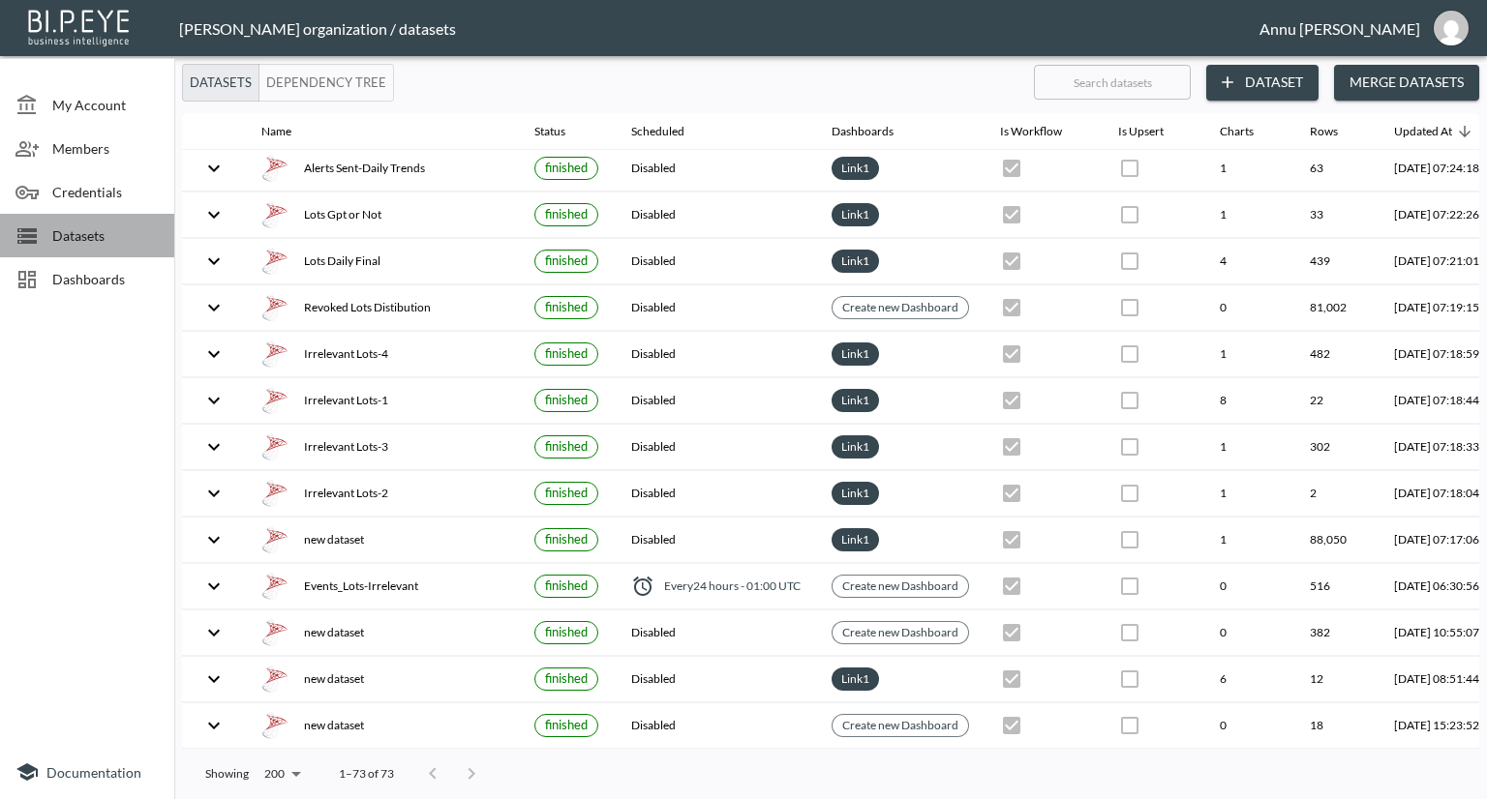
click at [55, 235] on span "Datasets" at bounding box center [105, 236] width 106 height 20
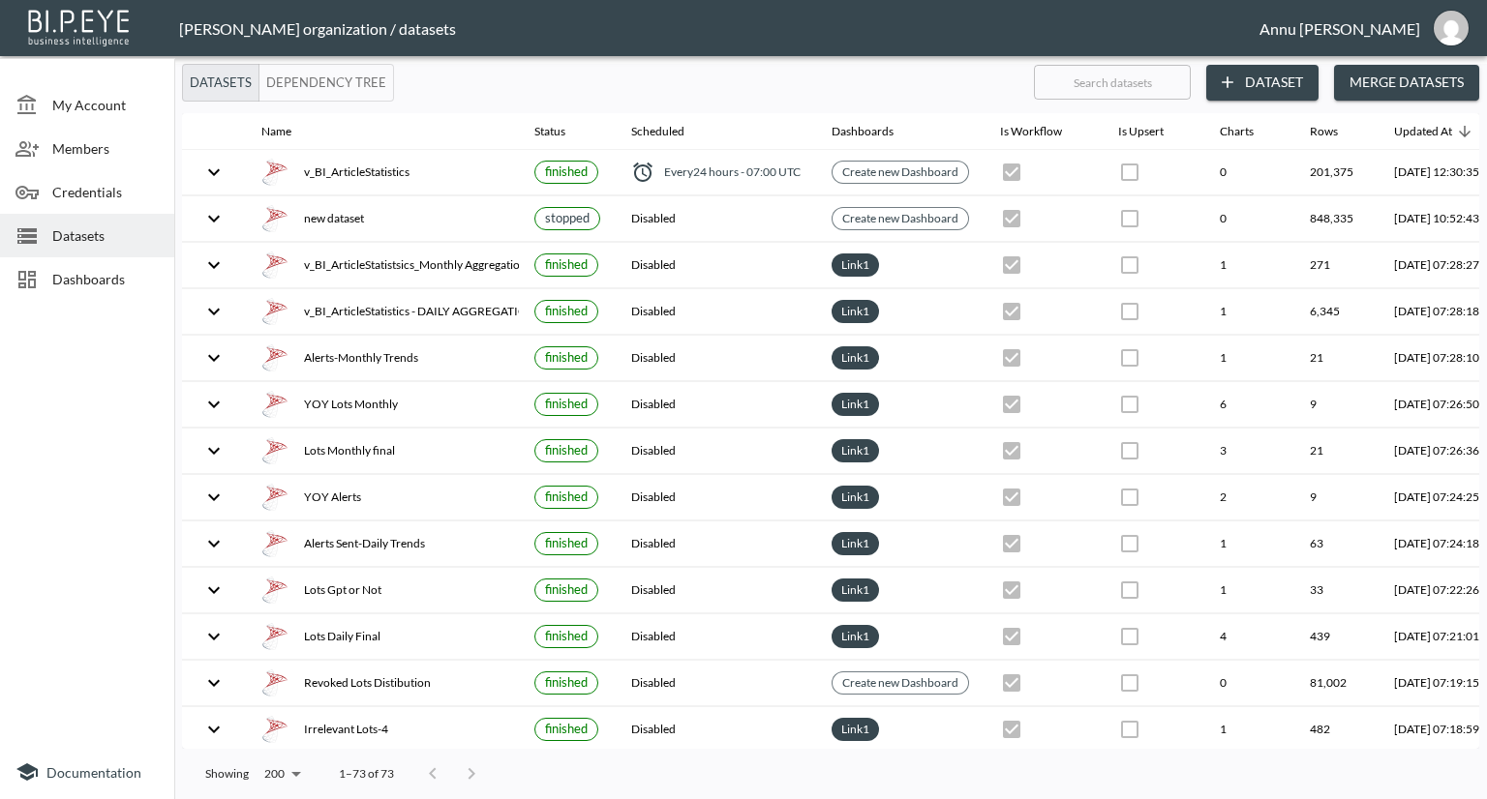
scroll to position [0, 113]
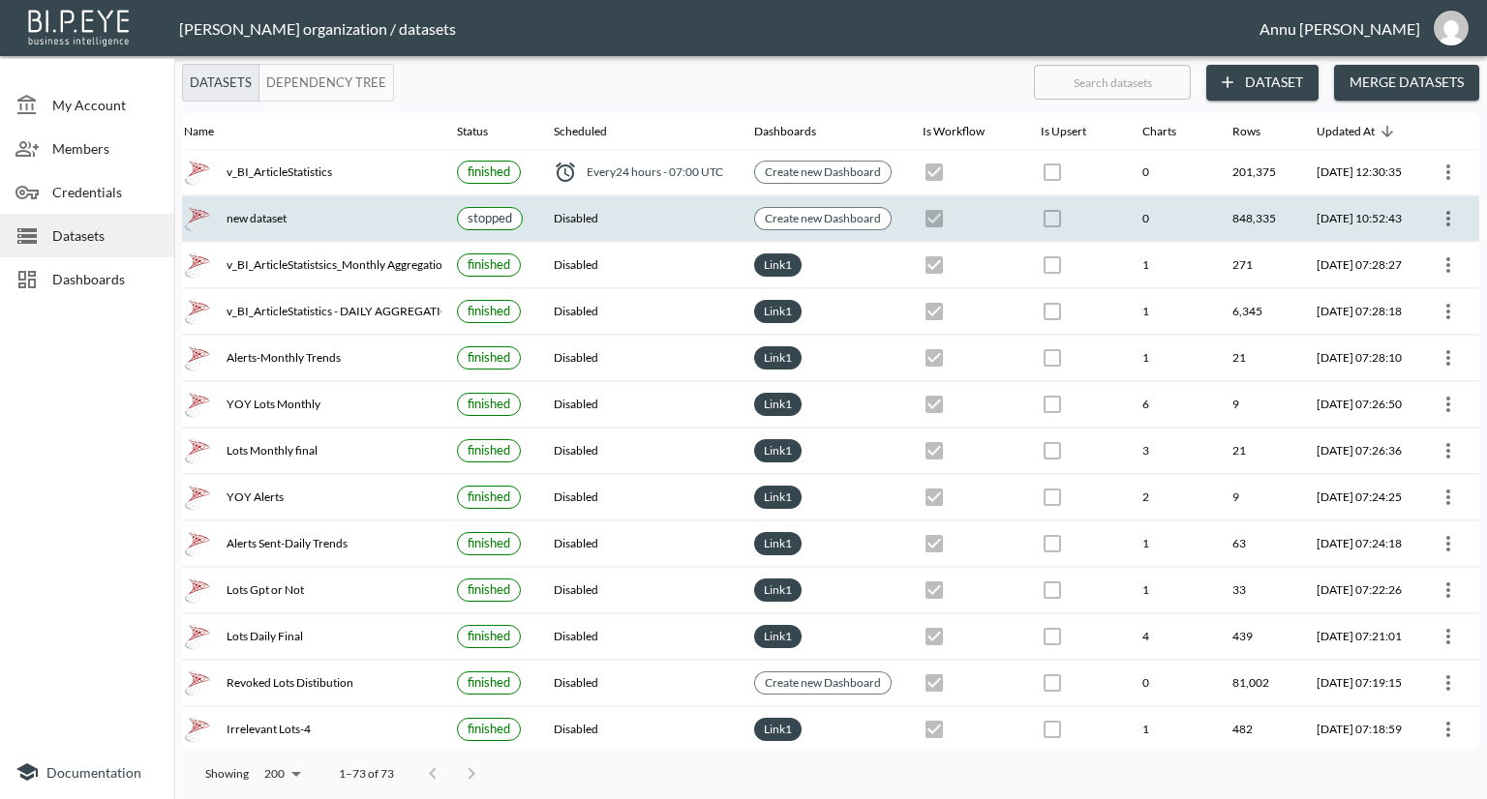
click at [1450, 218] on icon "more" at bounding box center [1447, 218] width 23 height 23
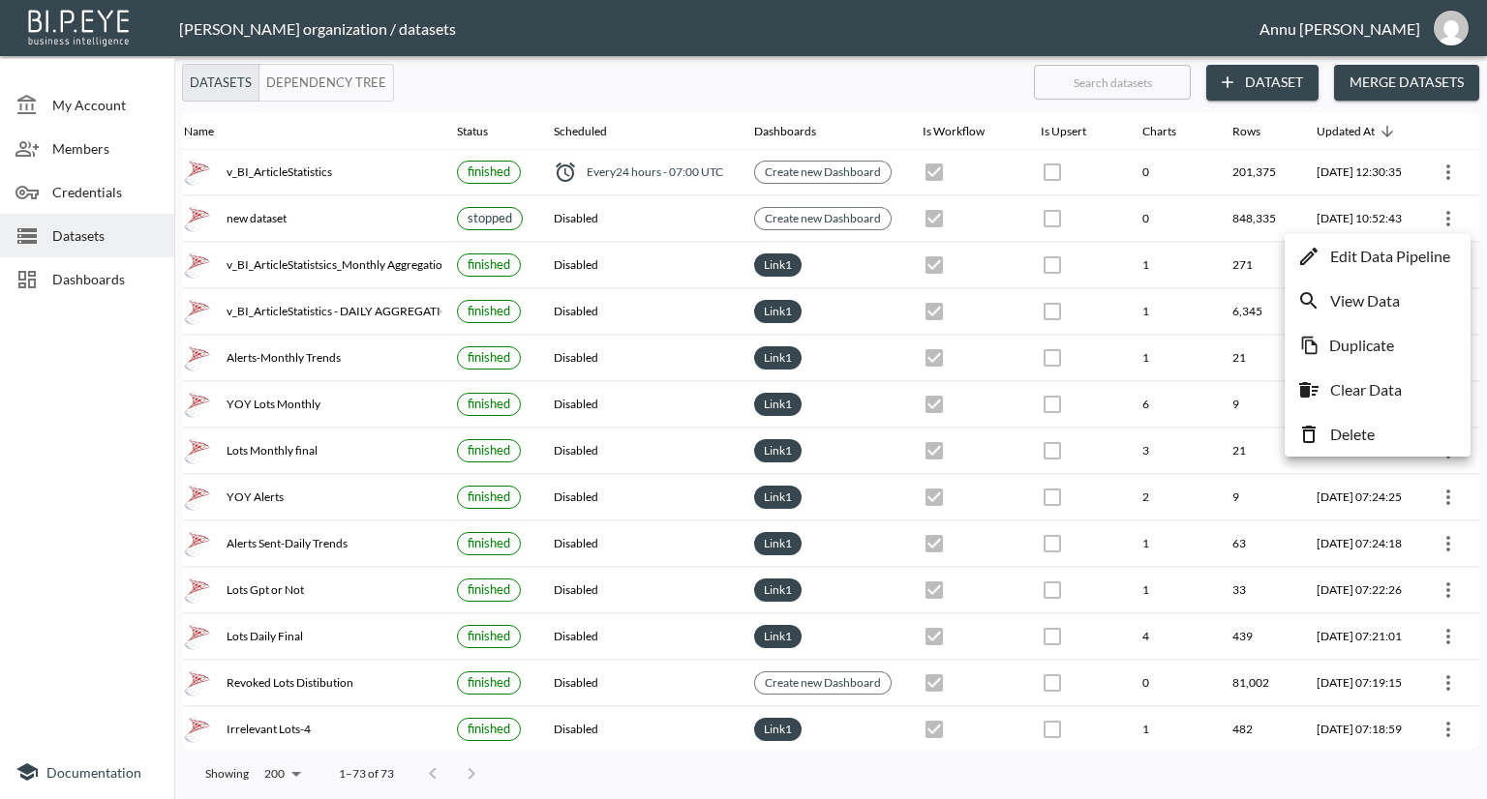
click at [1399, 255] on p "Edit Data Pipeline" at bounding box center [1390, 256] width 120 height 23
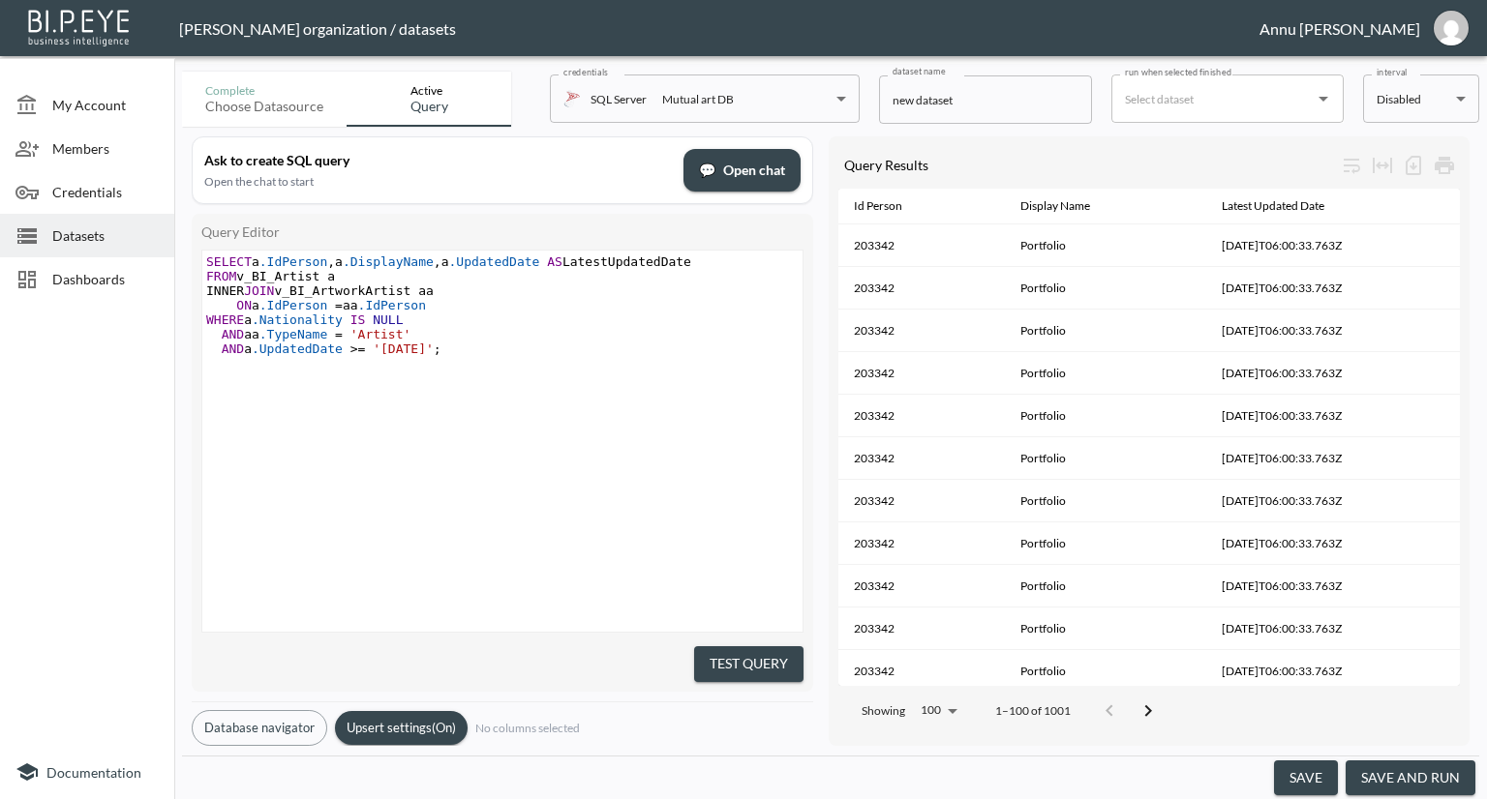
click at [256, 256] on span "SELECT a .IdPerson , a .DisplayName , a .UpdatedDate AS LatestUpdatedDate" at bounding box center [448, 262] width 485 height 15
type textarea "DISTICT"
click at [546, 454] on pre "​" at bounding box center [504, 450] width 605 height 15
click at [775, 664] on button "Test Query" at bounding box center [748, 665] width 109 height 36
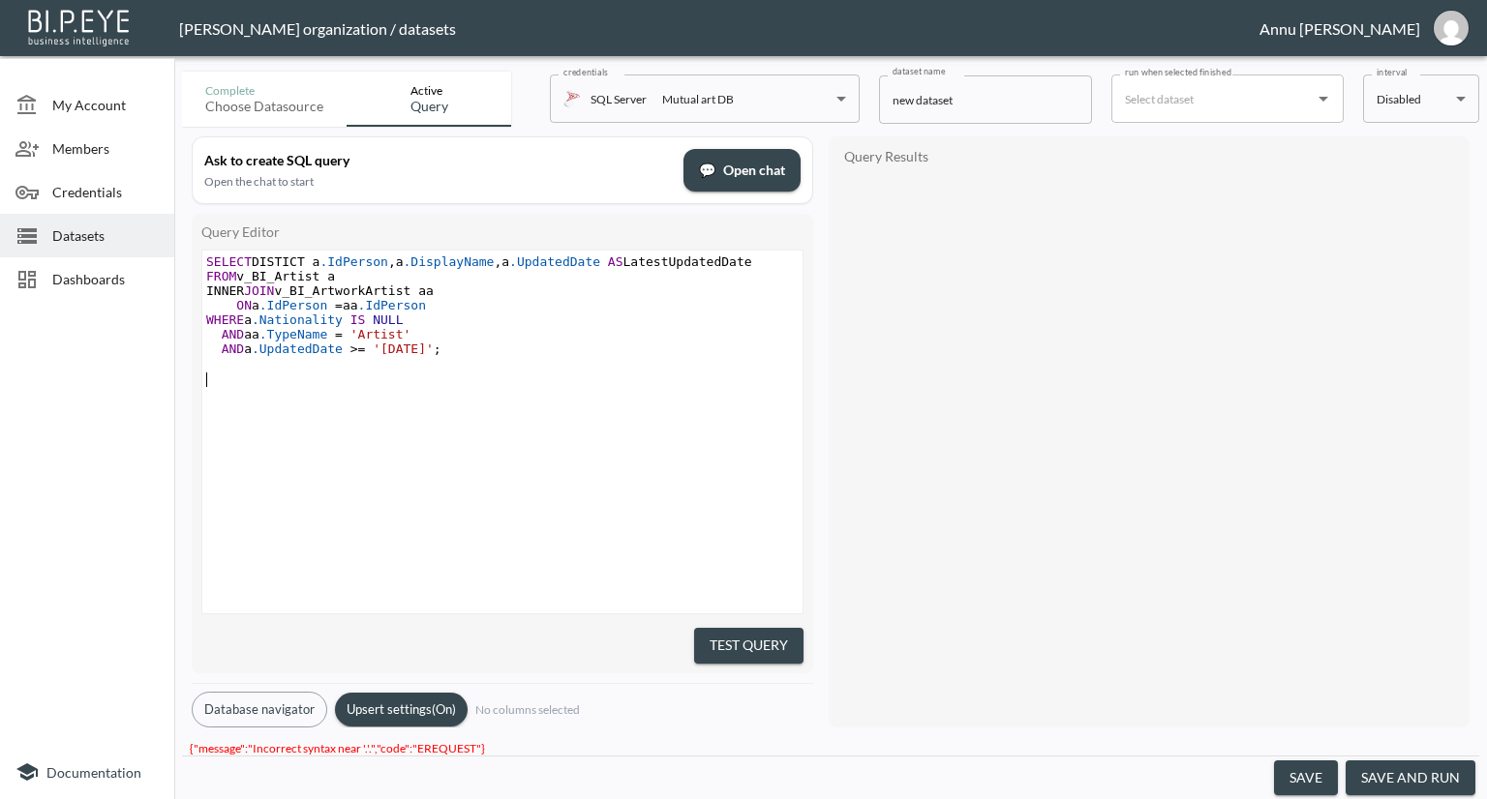
scroll to position [0, 0]
type textarea "SELECT DISTICT a.IdPerson, a.DisplayName, a.UpdatedDate AS LatestUpdatedDate FR…"
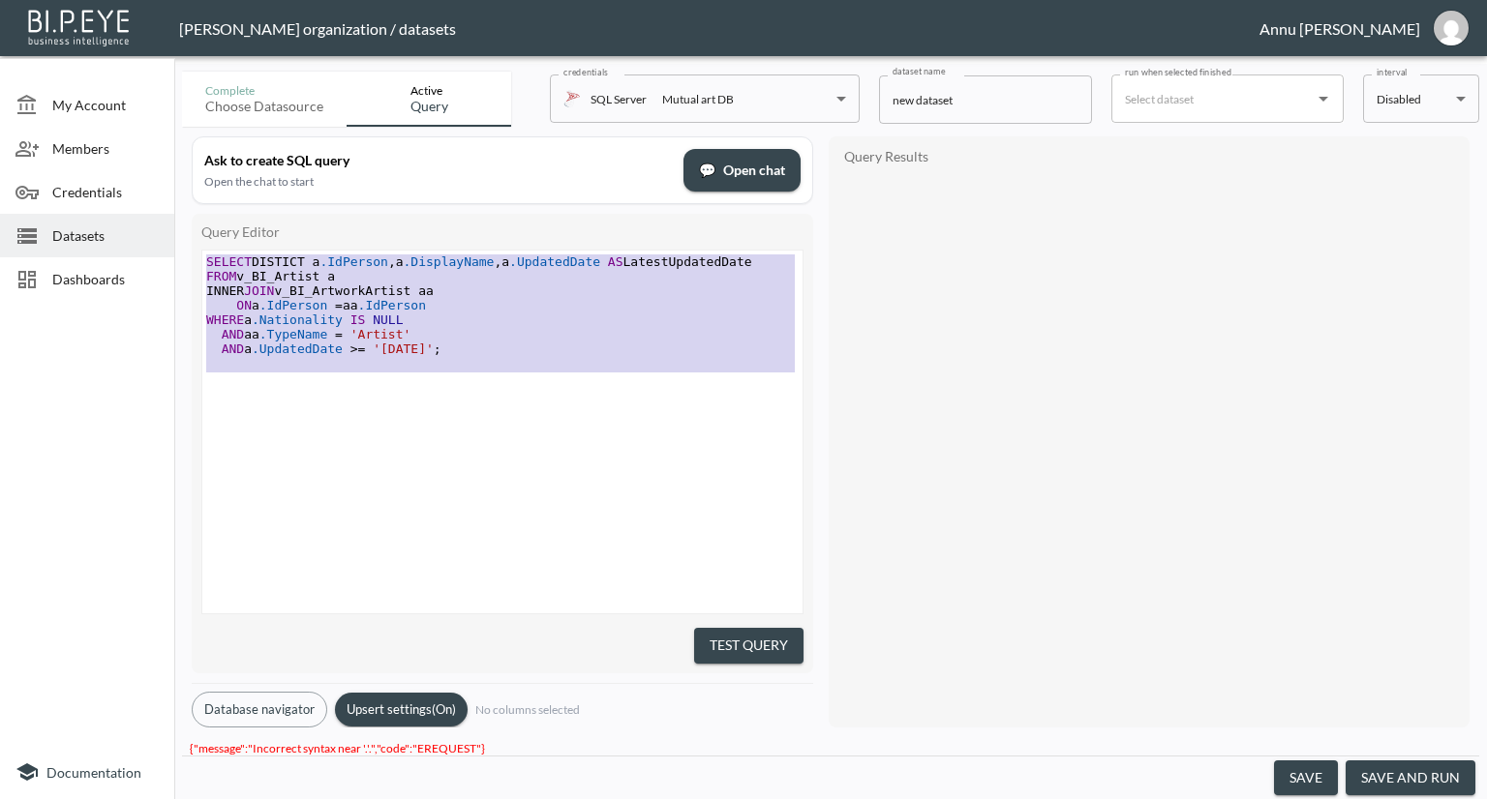
drag, startPoint x: 477, startPoint y: 374, endPoint x: 77, endPoint y: 191, distance: 439.6
click at [77, 191] on div "My Account Members Credentials Datasets Dashboards Documentation Complete Choos…" at bounding box center [743, 399] width 1487 height 799
click at [259, 272] on span "FROM v_BI_Artist a" at bounding box center [270, 276] width 129 height 15
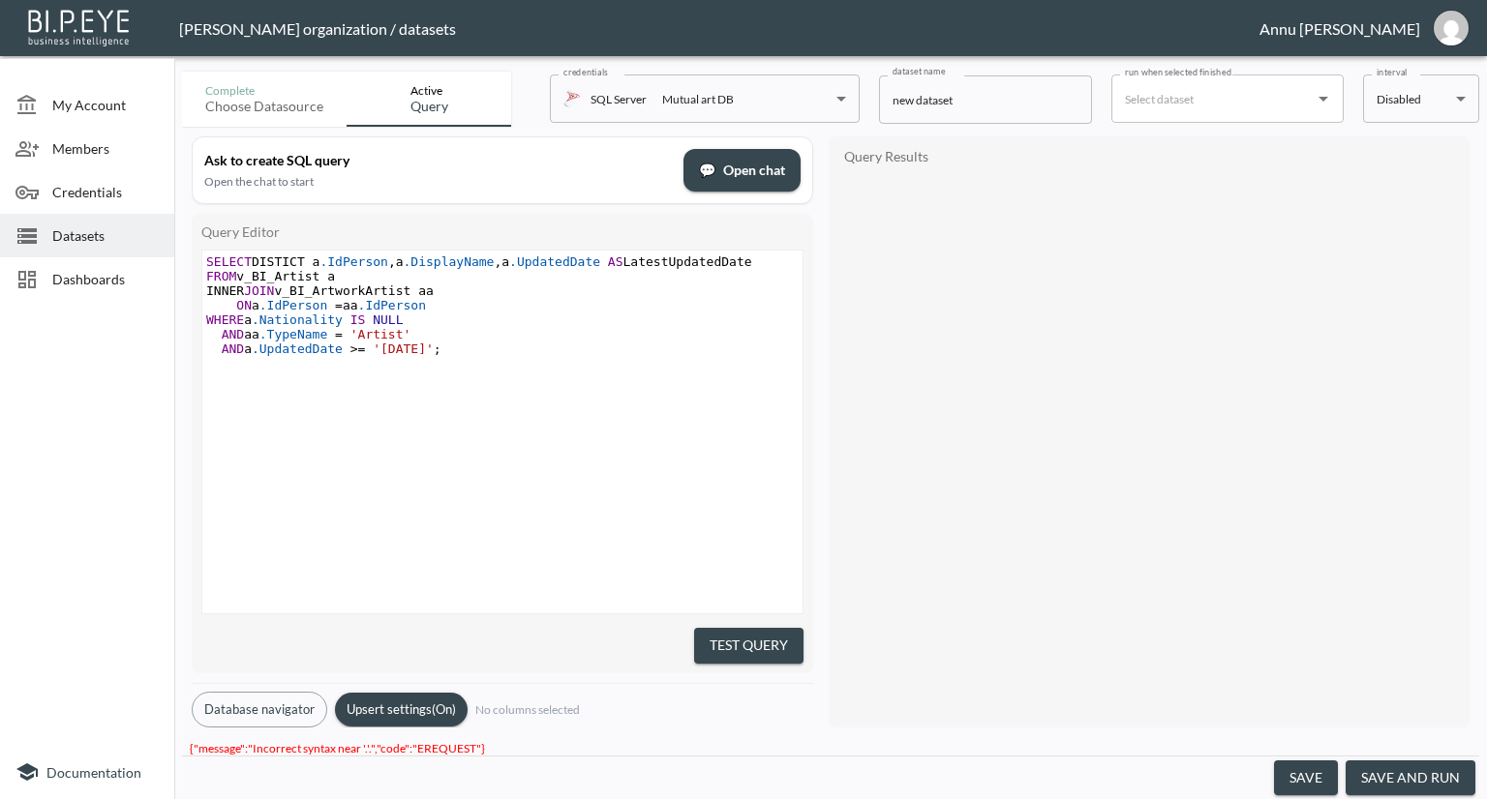
click at [288, 261] on span "SELECT DISTICT a .IdPerson , a .DisplayName , a .UpdatedDate AS LatestUpdatedDa…" at bounding box center [479, 262] width 546 height 15
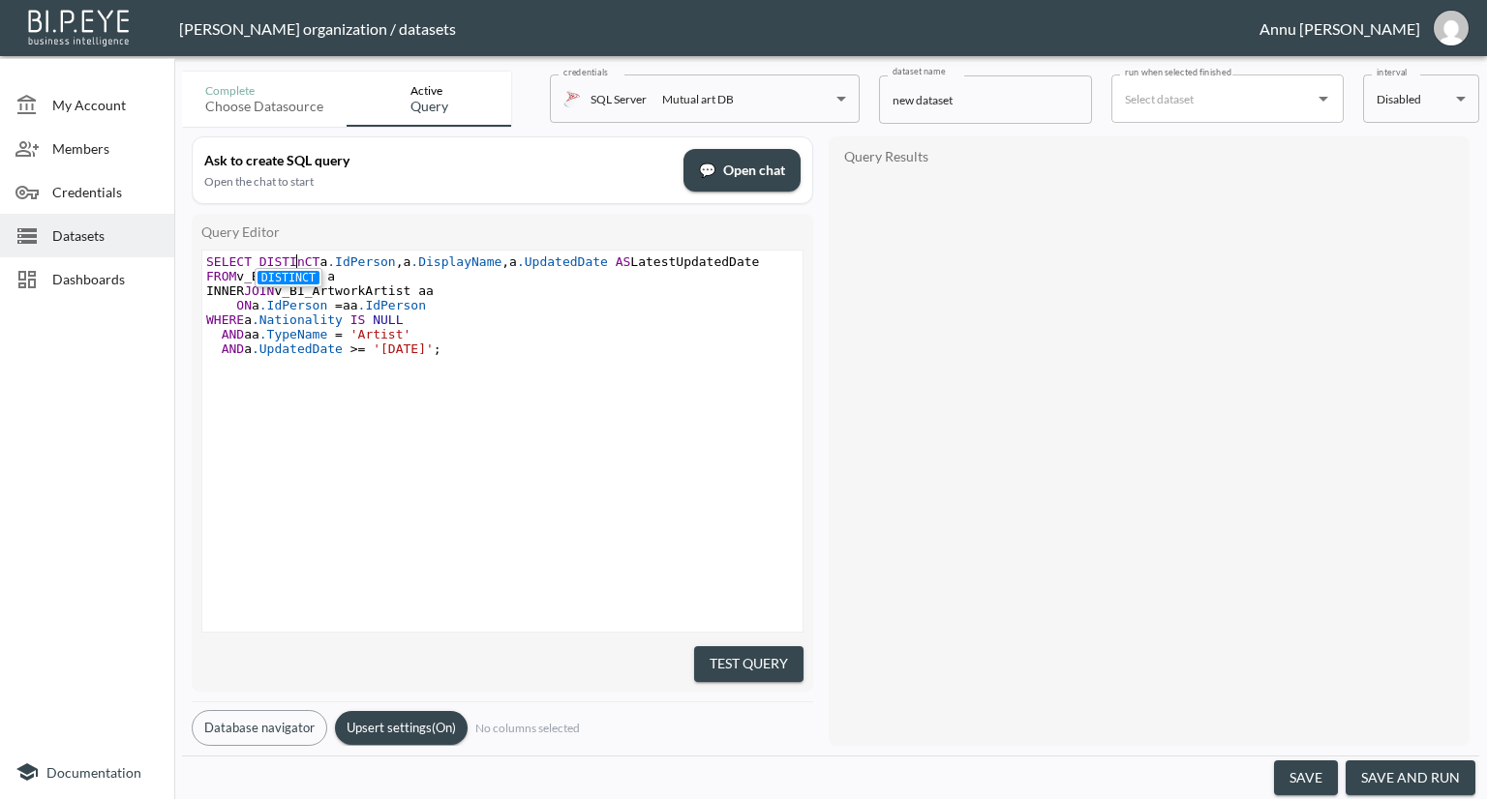
type textarea "n"
click at [276, 269] on ul "DISTINCT" at bounding box center [289, 277] width 68 height 19
click at [296, 282] on li "DISTINCT" at bounding box center [288, 278] width 62 height 14
click at [296, 276] on li "DISTINCT" at bounding box center [288, 278] width 62 height 14
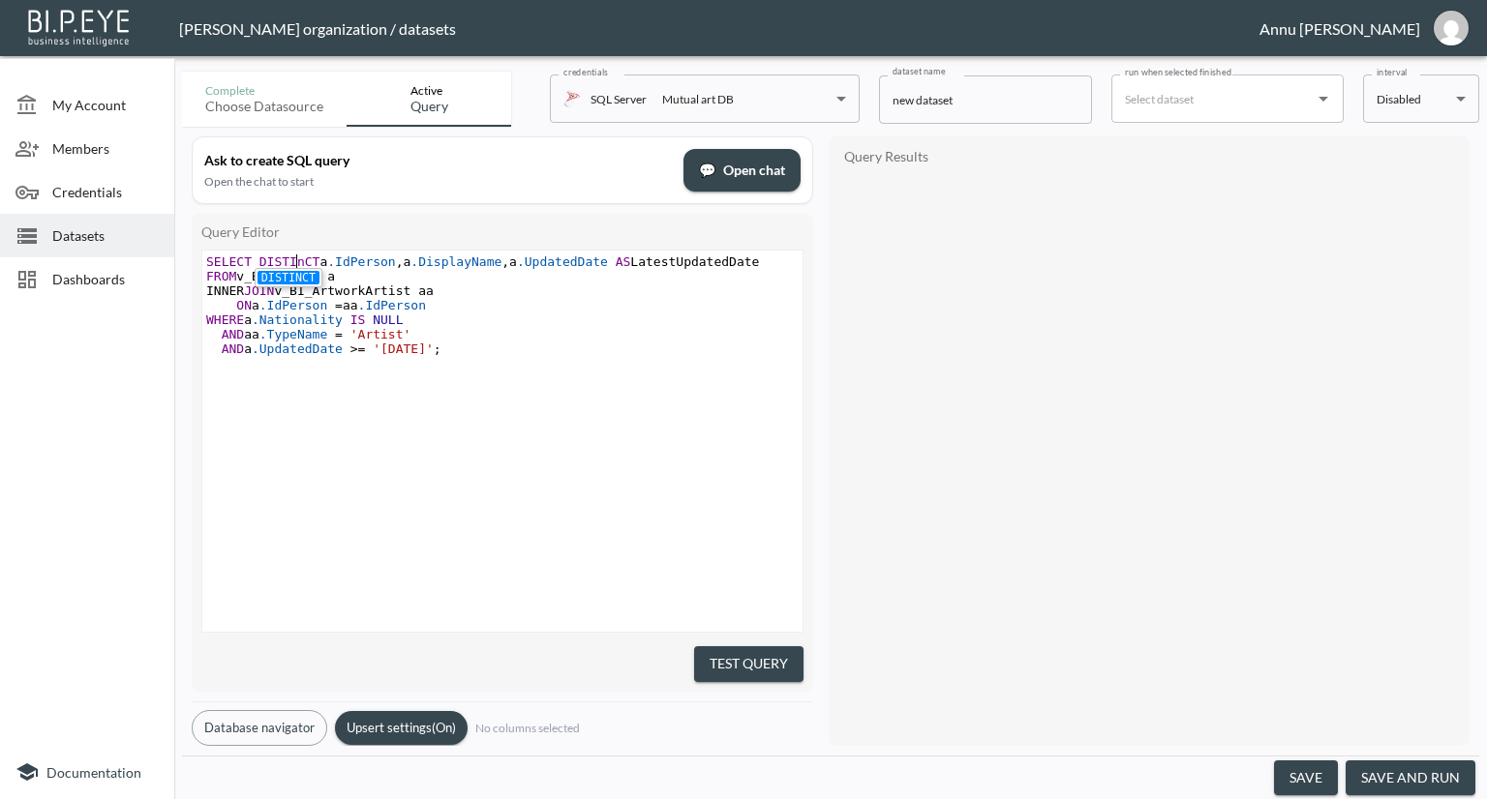
click at [296, 276] on li "DISTINCT" at bounding box center [288, 278] width 62 height 14
click at [296, 276] on span "FROM v_BI_Artist a" at bounding box center [270, 276] width 129 height 15
click at [325, 264] on span "SELECT DISTINCTCT a .IdPerson , a .DisplayName , a .UpdatedDate AS LatestUpdate…" at bounding box center [490, 262] width 568 height 15
click at [744, 663] on button "Test Query" at bounding box center [748, 665] width 109 height 36
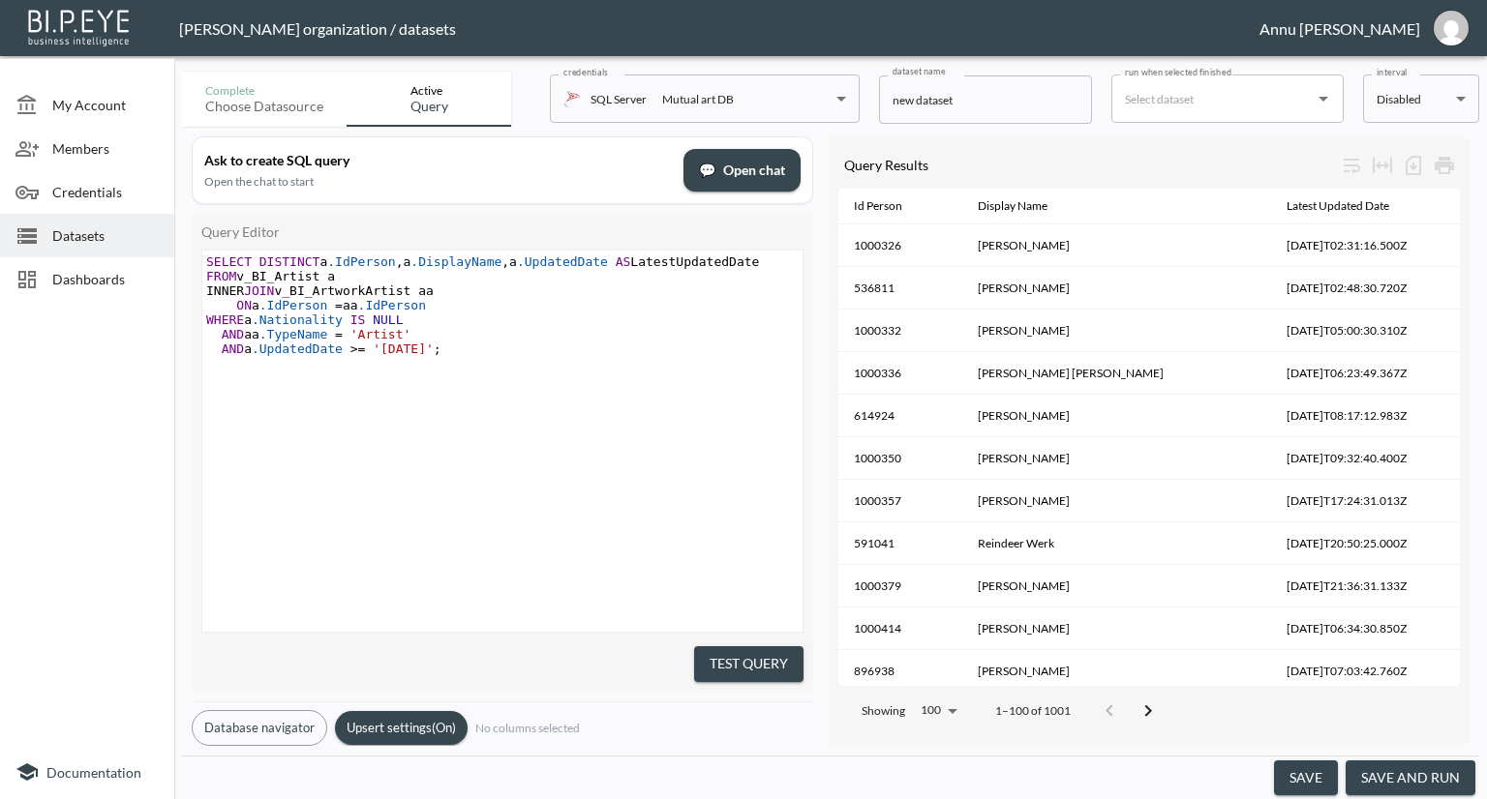
click at [1437, 782] on button "save and run" at bounding box center [1410, 779] width 130 height 36
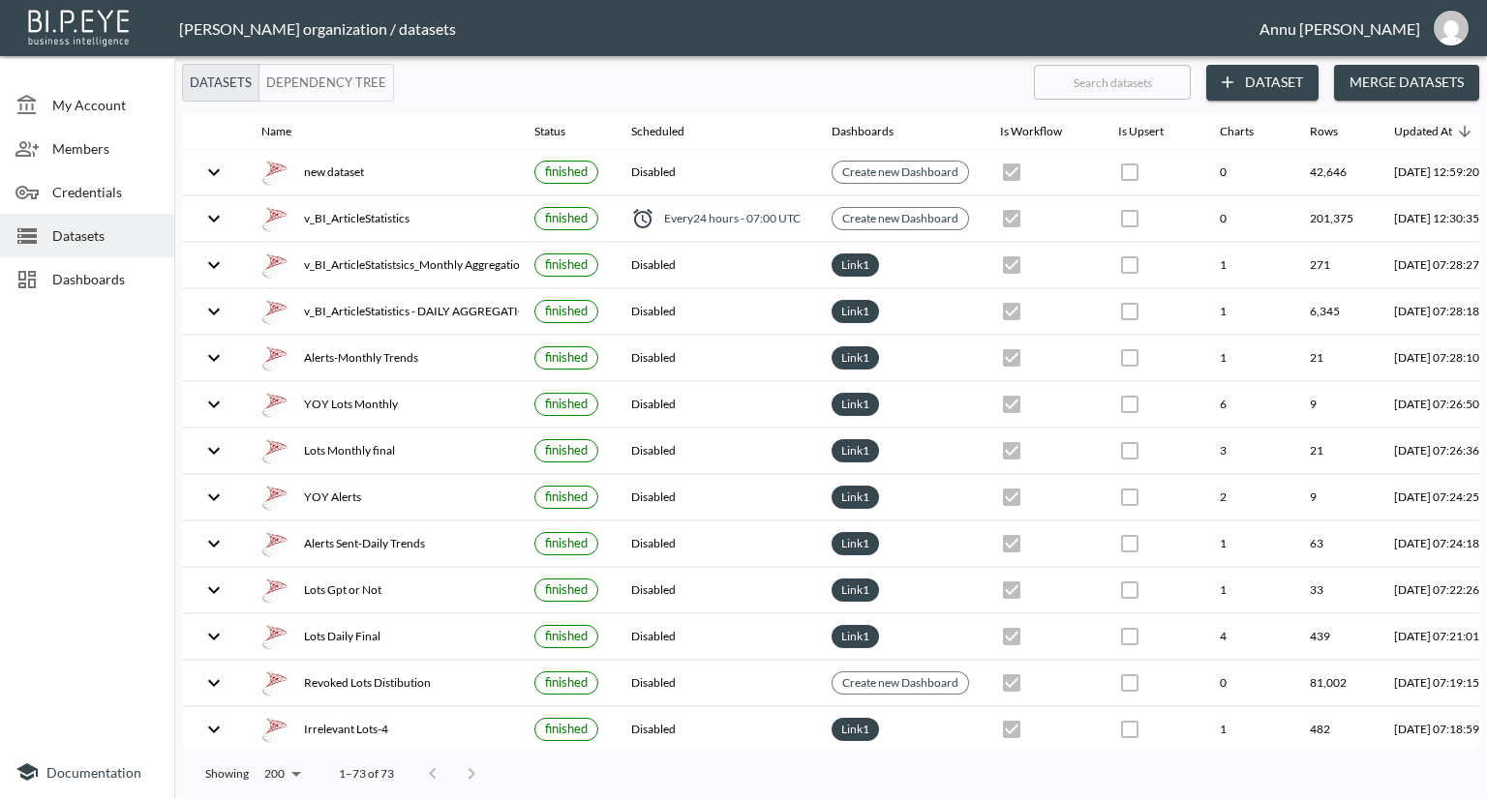
scroll to position [0, 113]
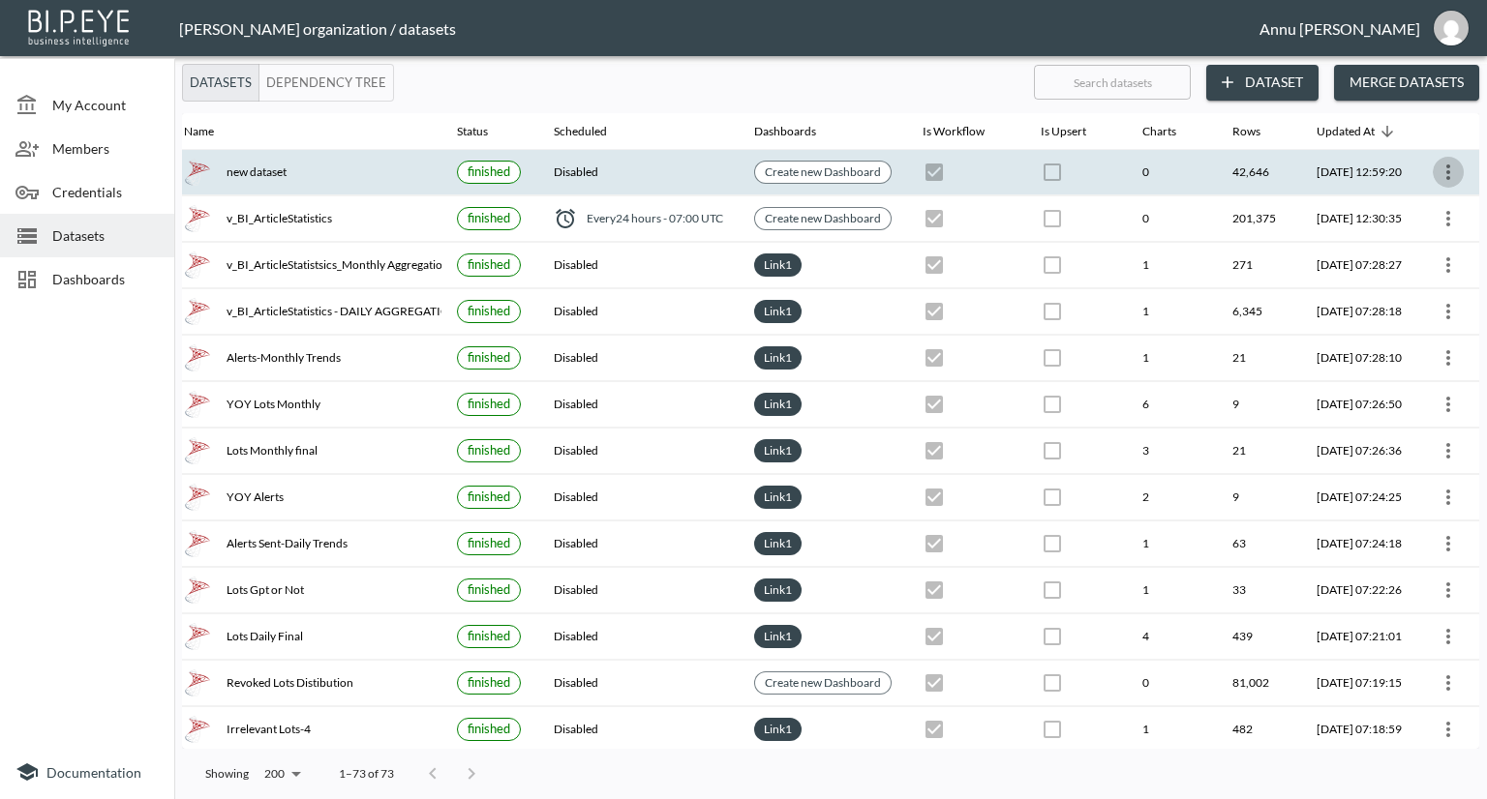
click at [1440, 171] on icon "more" at bounding box center [1447, 172] width 23 height 23
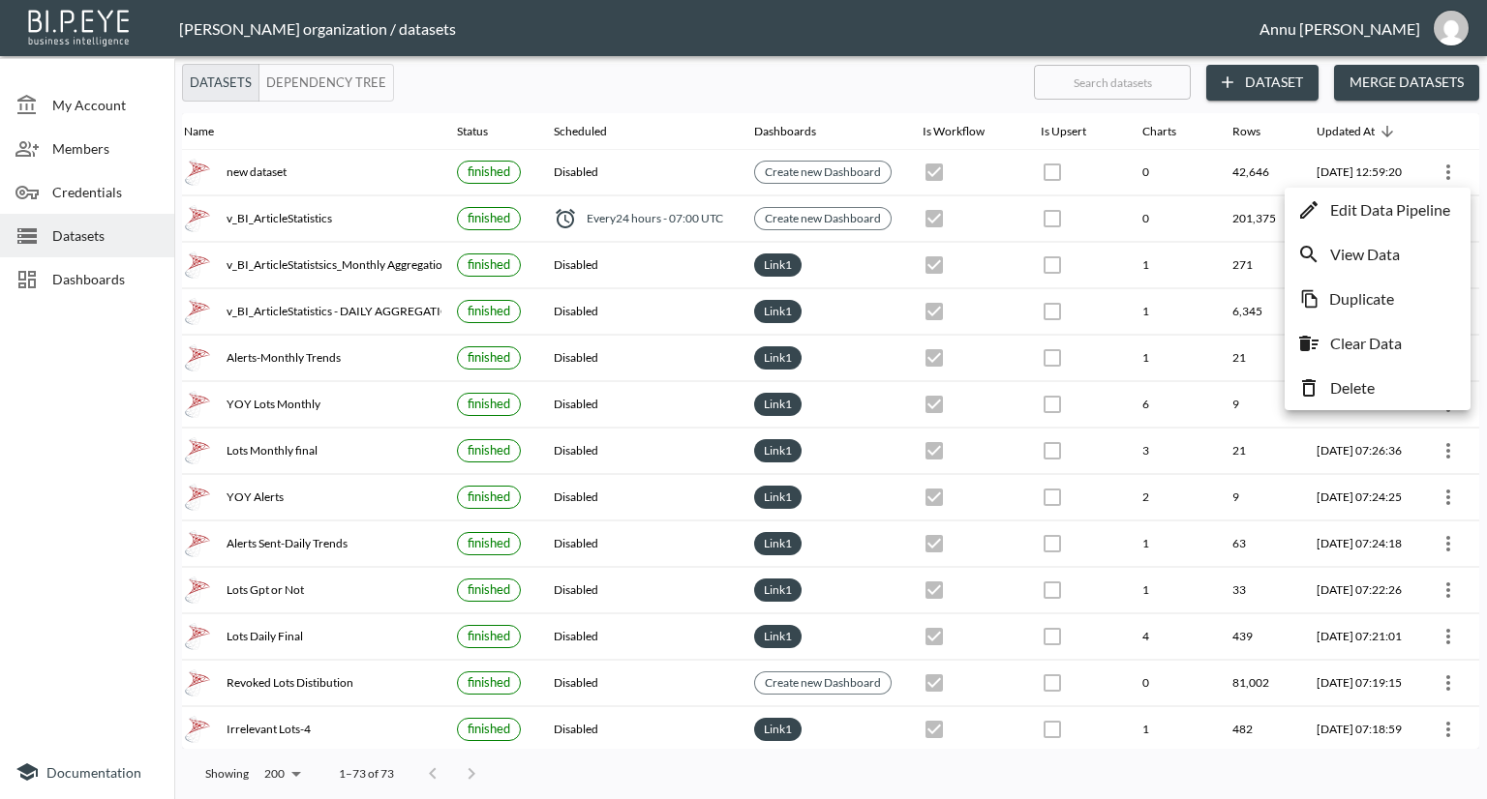
click at [1350, 206] on p "Edit Data Pipeline" at bounding box center [1390, 209] width 120 height 23
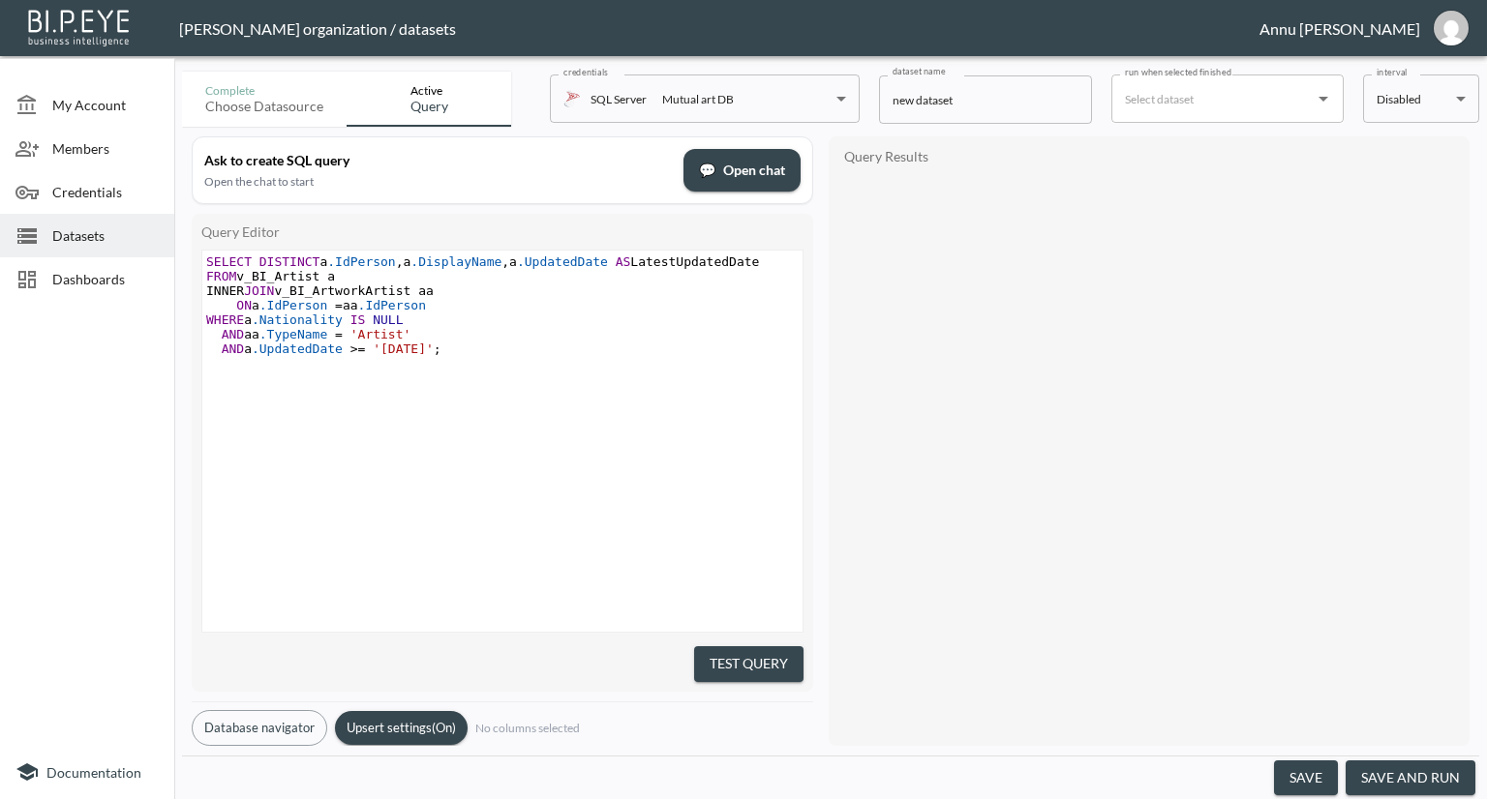
click at [473, 348] on pre "AND a .UpdatedDate >= '2025-01-01' ;" at bounding box center [504, 349] width 605 height 15
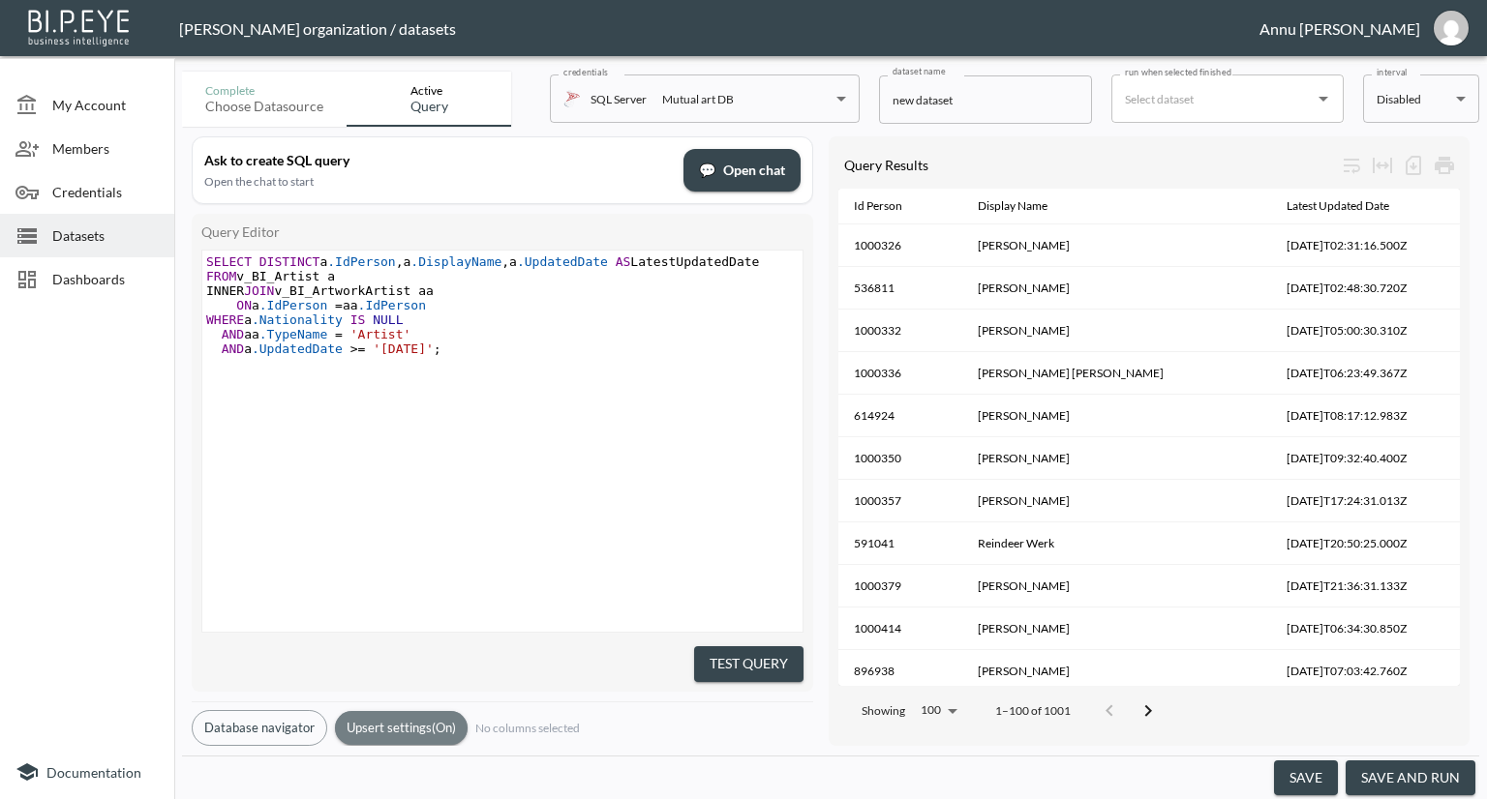
click at [399, 728] on button "Upsert settings (On)" at bounding box center [401, 728] width 133 height 34
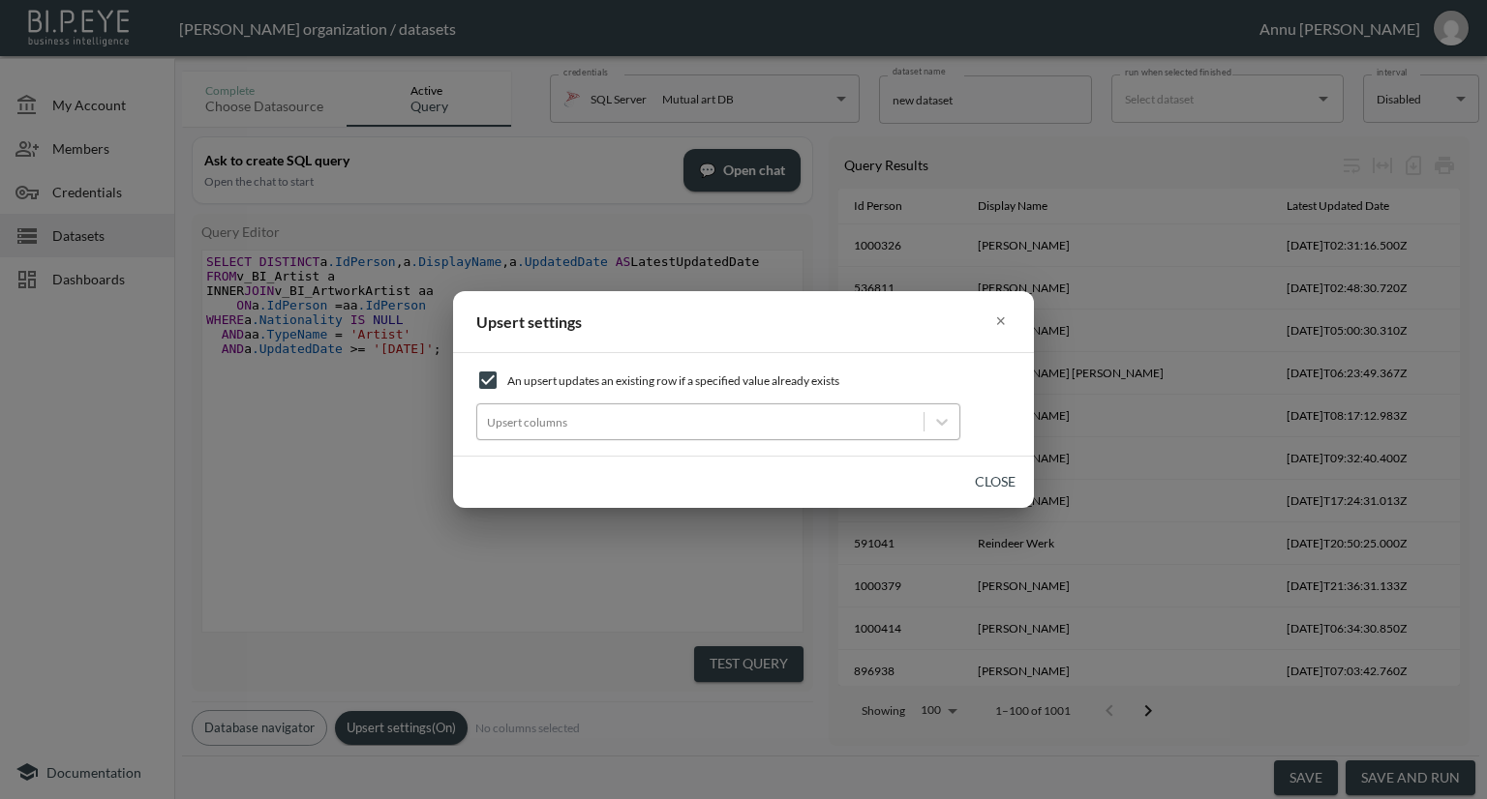
click at [571, 427] on div at bounding box center [700, 422] width 427 height 18
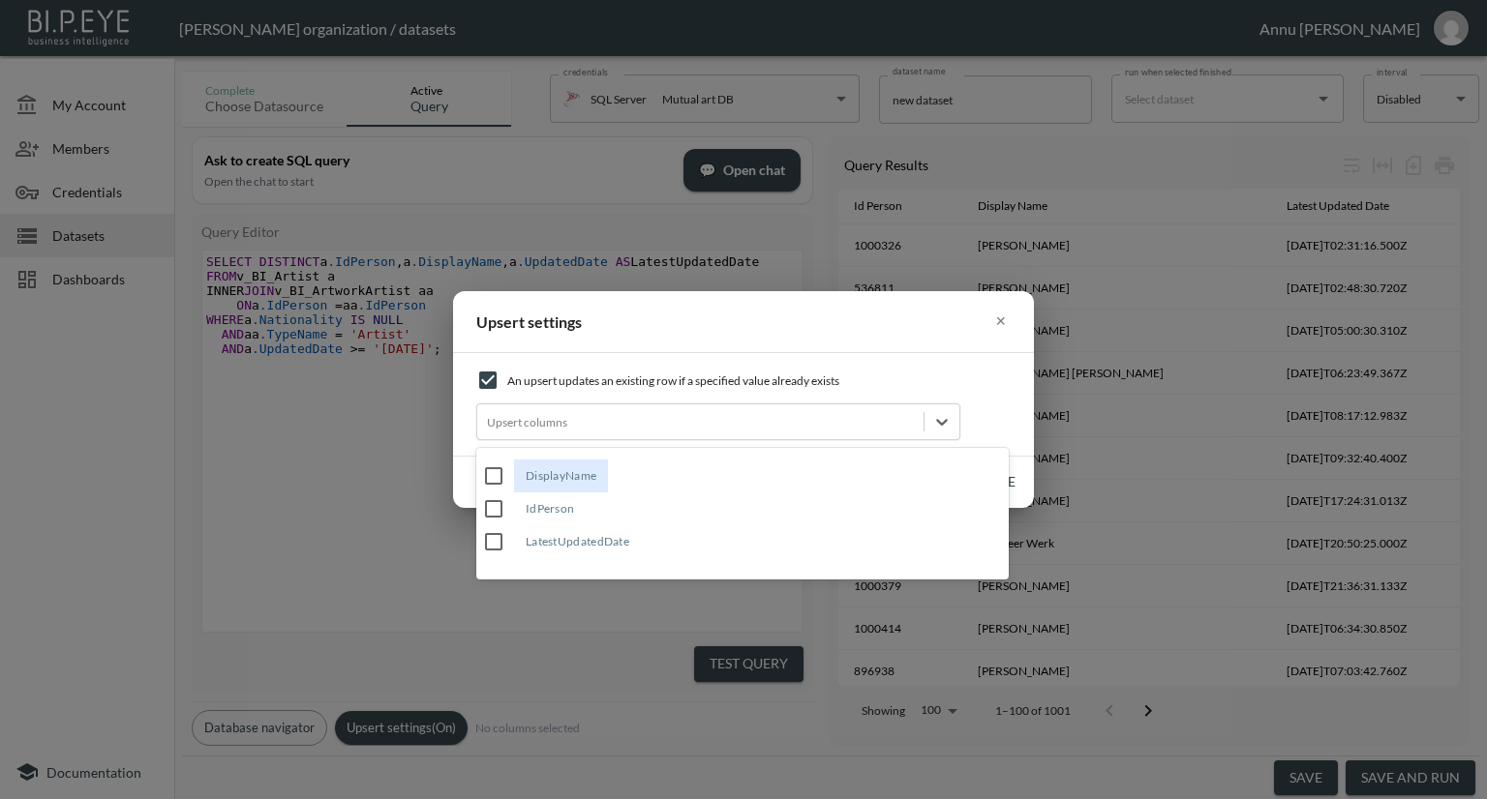
click at [493, 507] on input "IdPerson" at bounding box center [493, 509] width 41 height 41
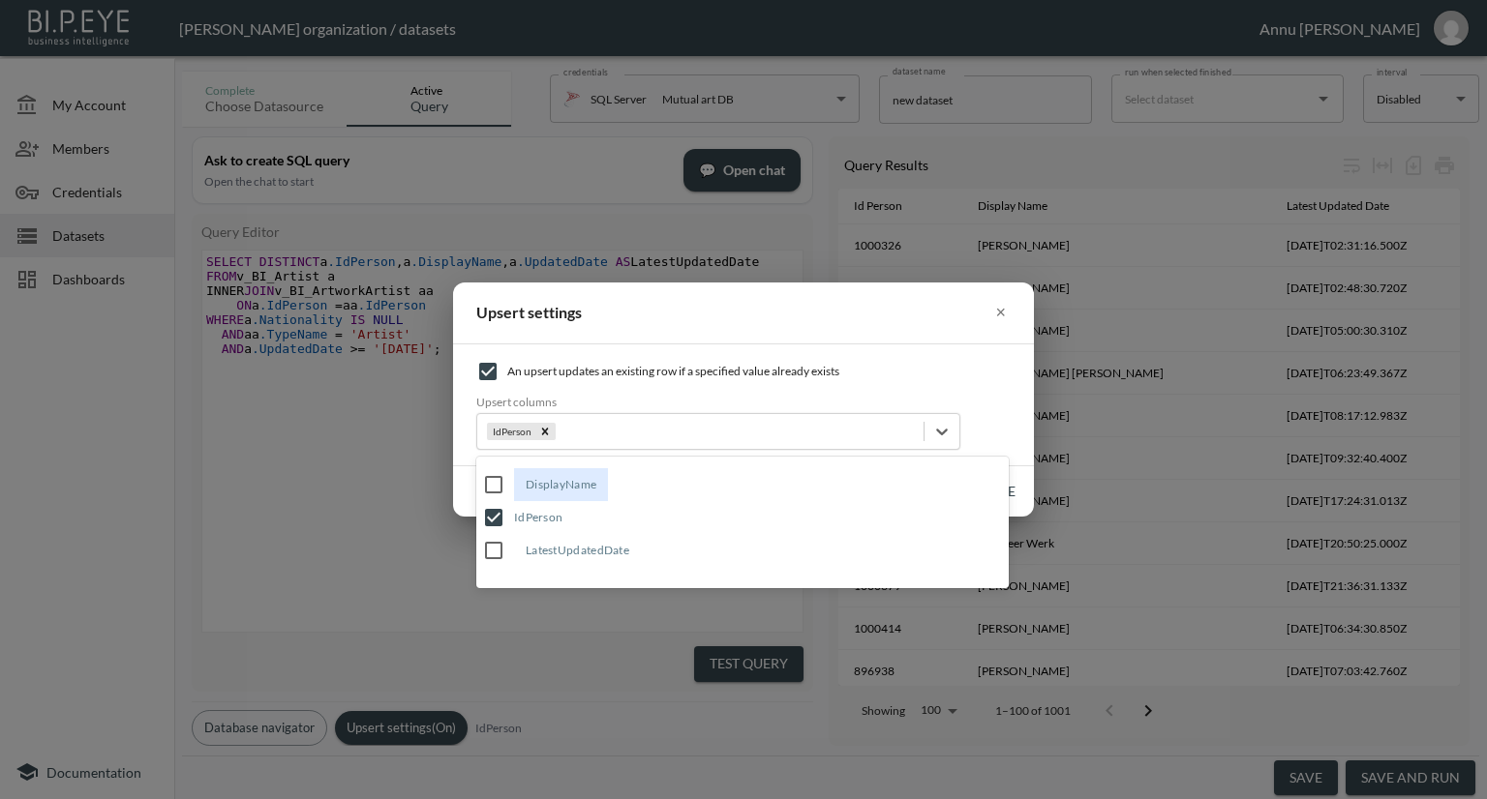
click at [494, 551] on input "LatestUpdatedDate" at bounding box center [493, 550] width 41 height 41
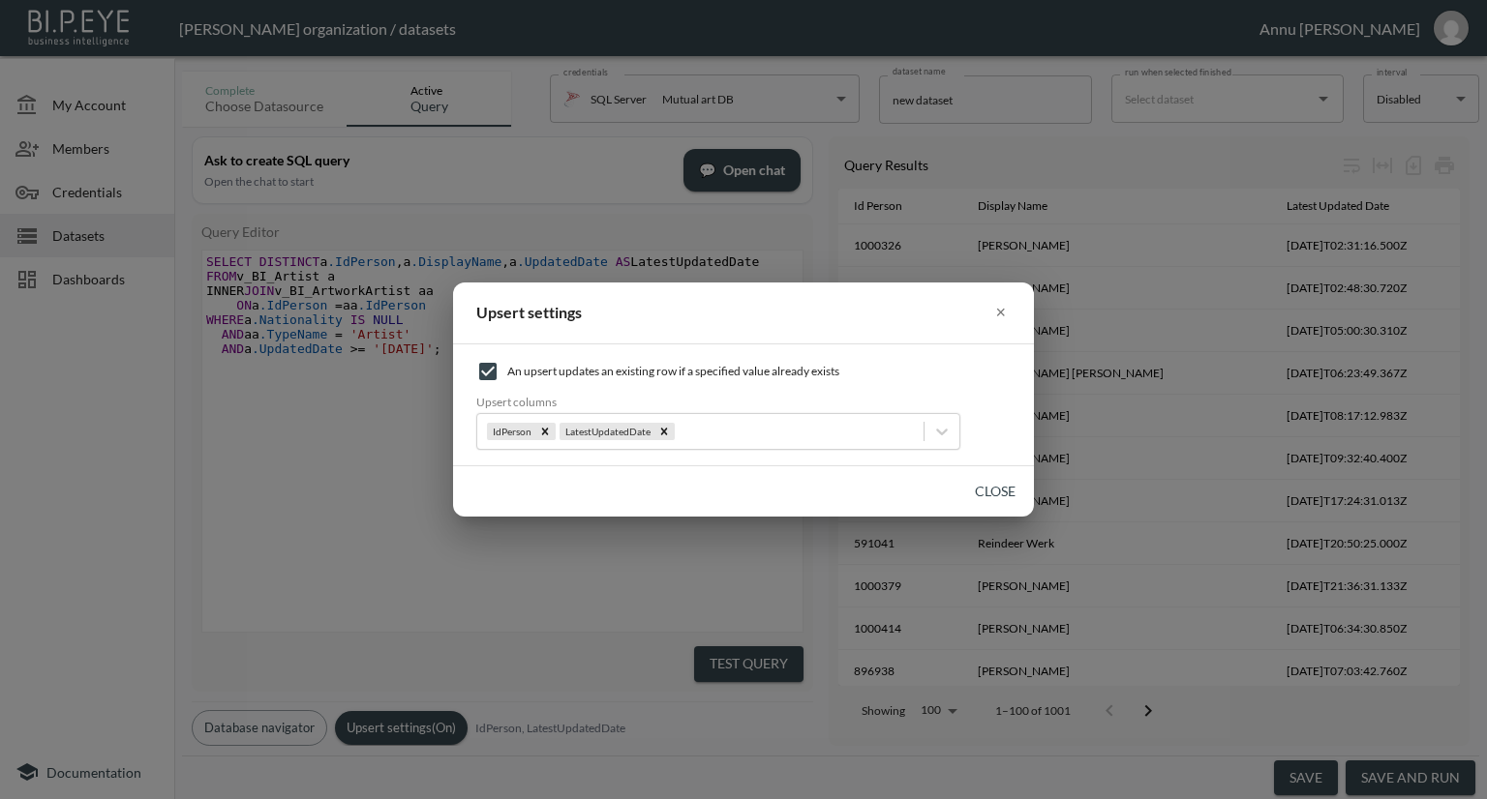
click at [366, 550] on div "Upsert settings × An upsert updates an existing row if a specified value alread…" at bounding box center [743, 399] width 1487 height 799
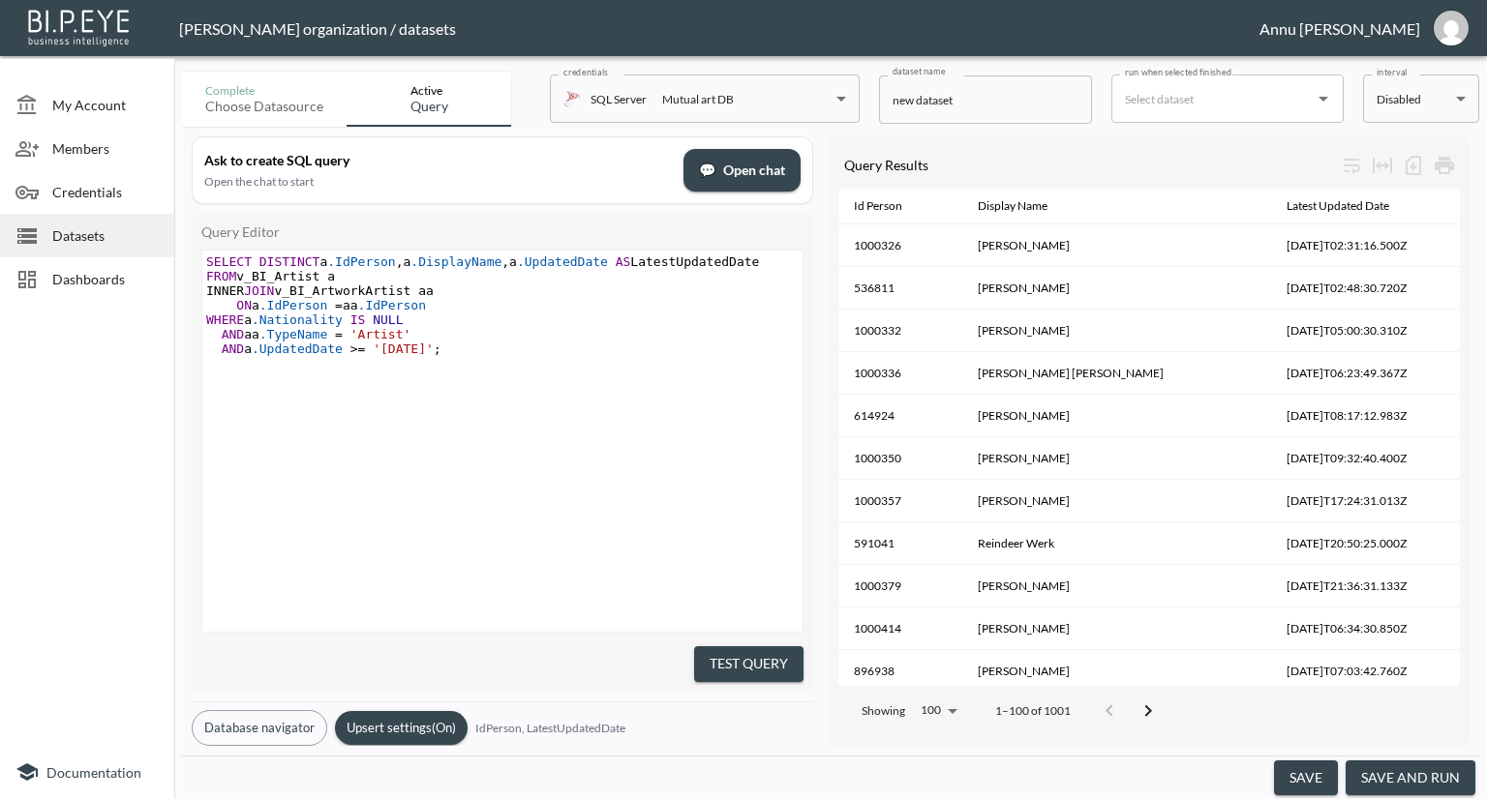
click at [400, 349] on span "'[DATE]'" at bounding box center [403, 349] width 61 height 15
type textarea "4"
click at [714, 662] on button "Test Query" at bounding box center [748, 665] width 109 height 36
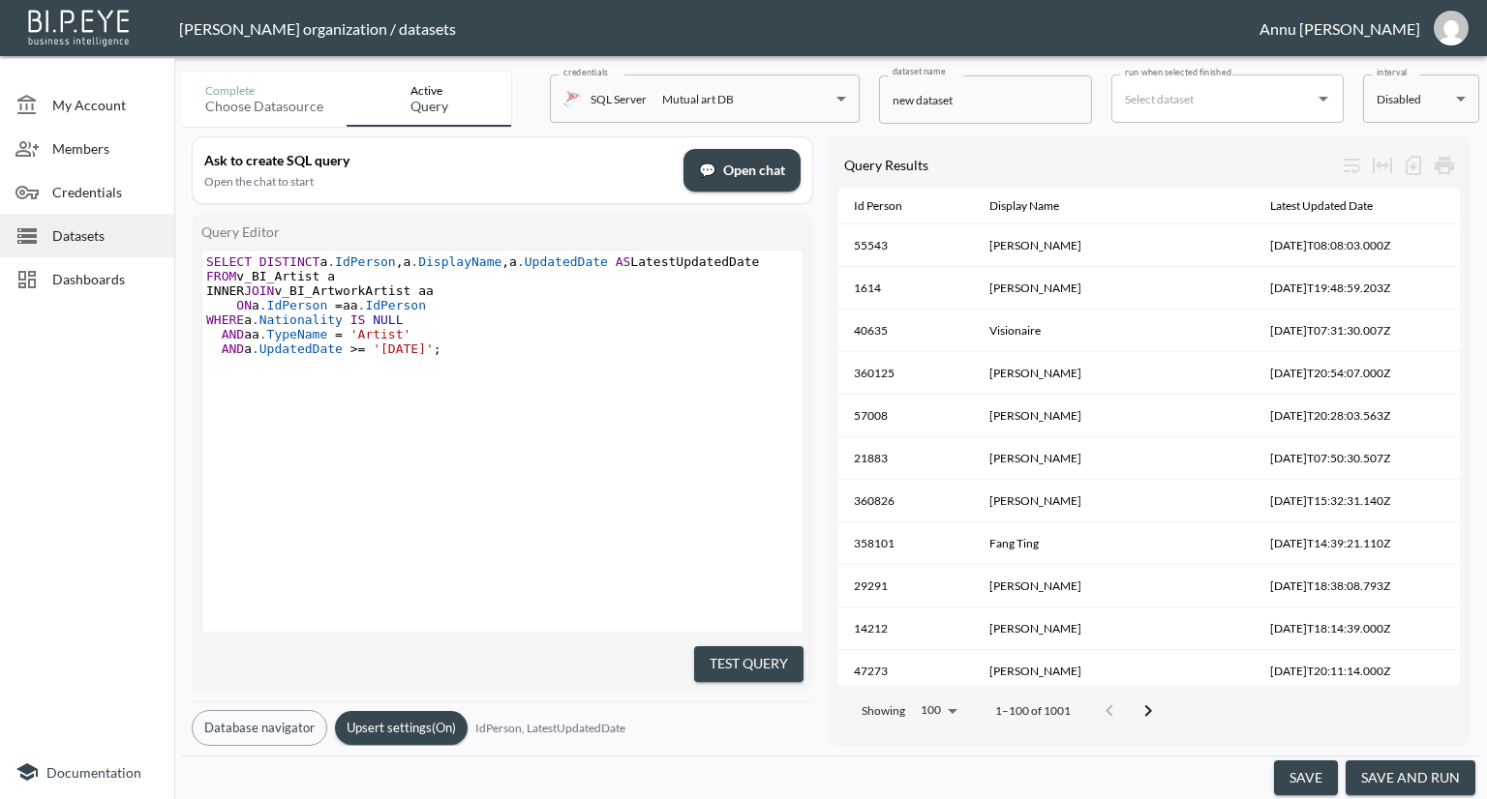
click at [1372, 779] on button "save and run" at bounding box center [1410, 779] width 130 height 36
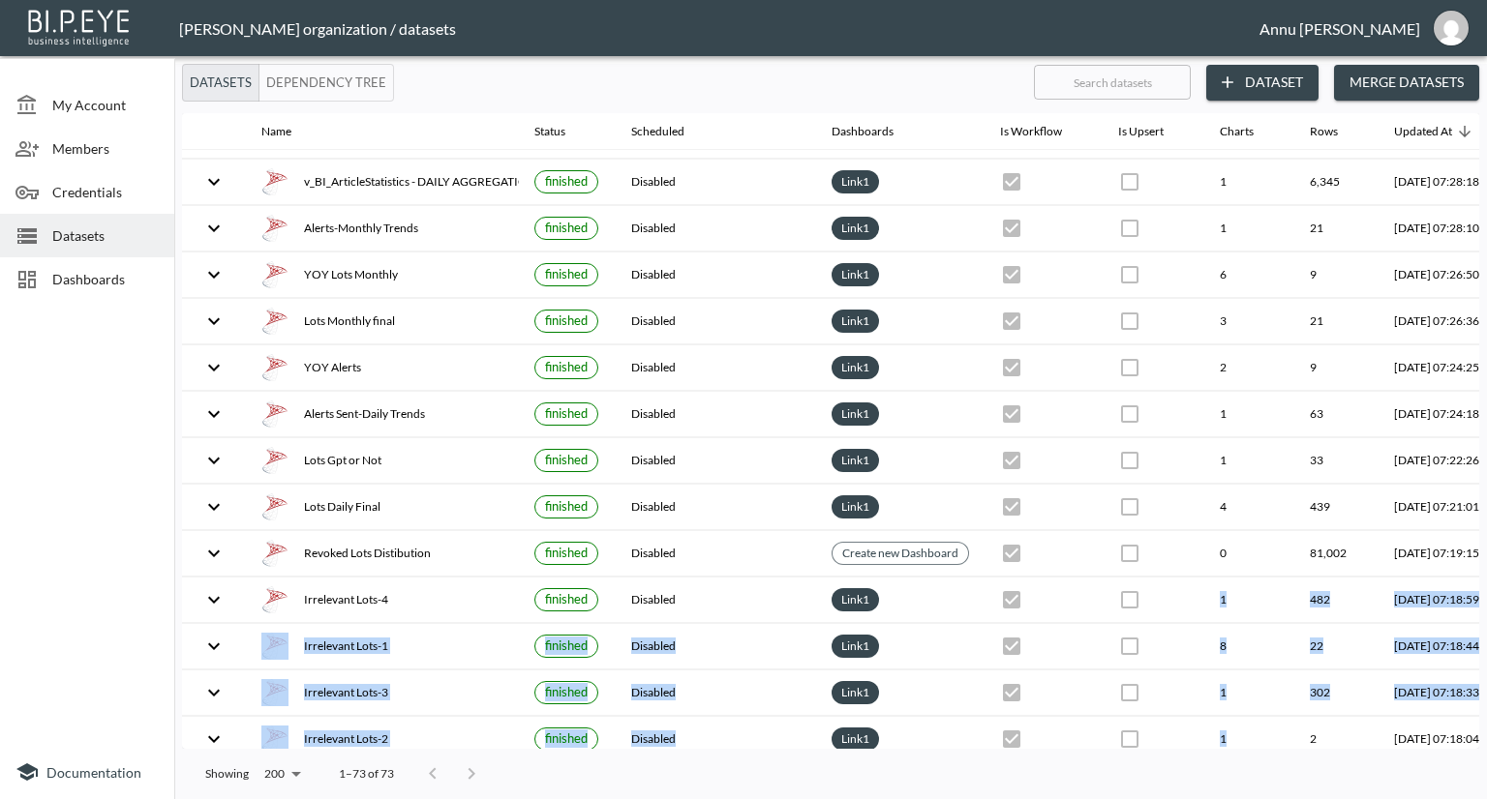
drag, startPoint x: 1096, startPoint y: 737, endPoint x: 1309, endPoint y: 741, distance: 213.0
click at [1309, 741] on div "Name Status Scheduled Dashboards Is Workflow Is Upsert Charts Rows Updated At n…" at bounding box center [830, 431] width 1297 height 636
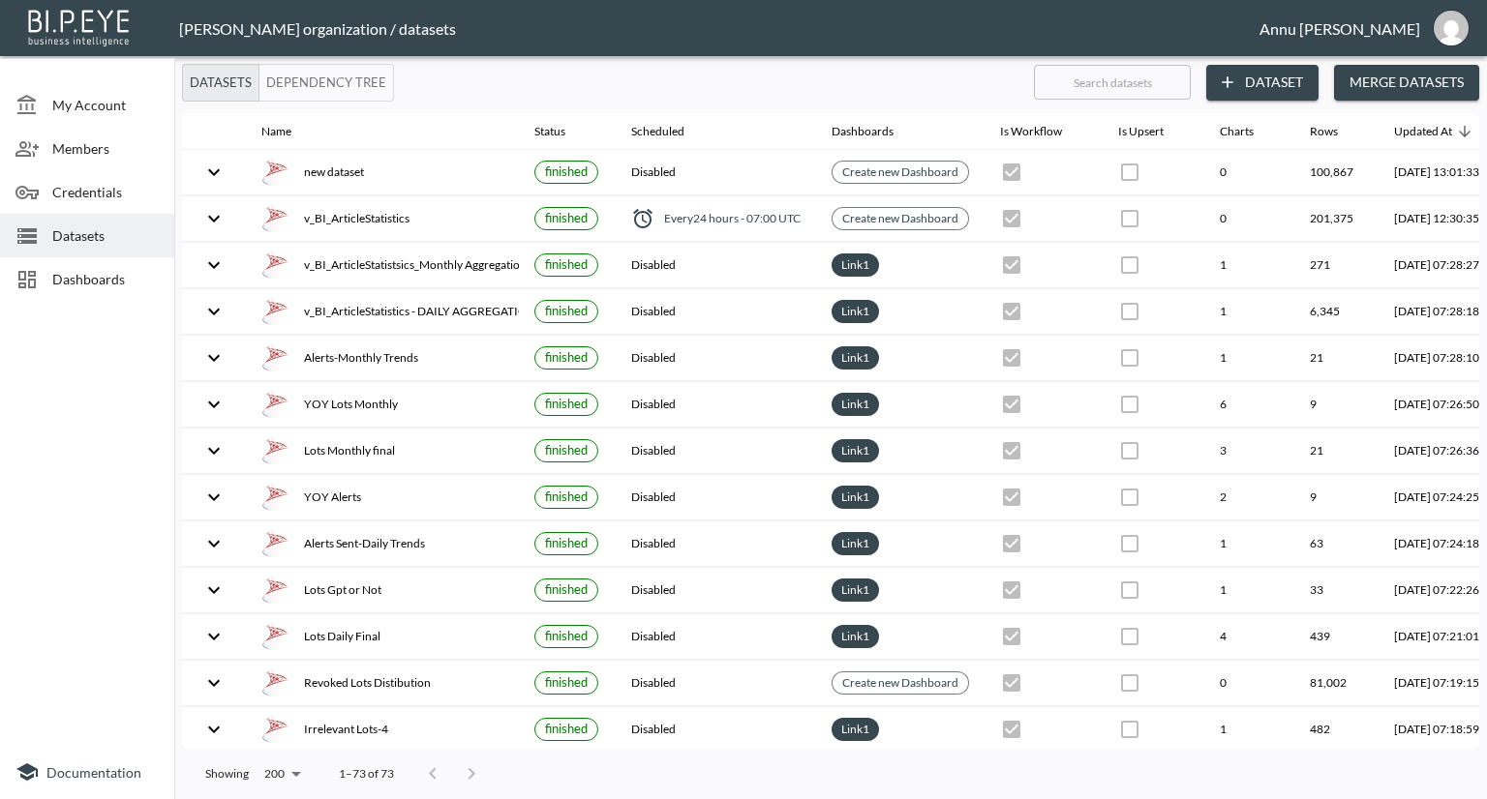
click at [70, 494] on div at bounding box center [87, 527] width 174 height 437
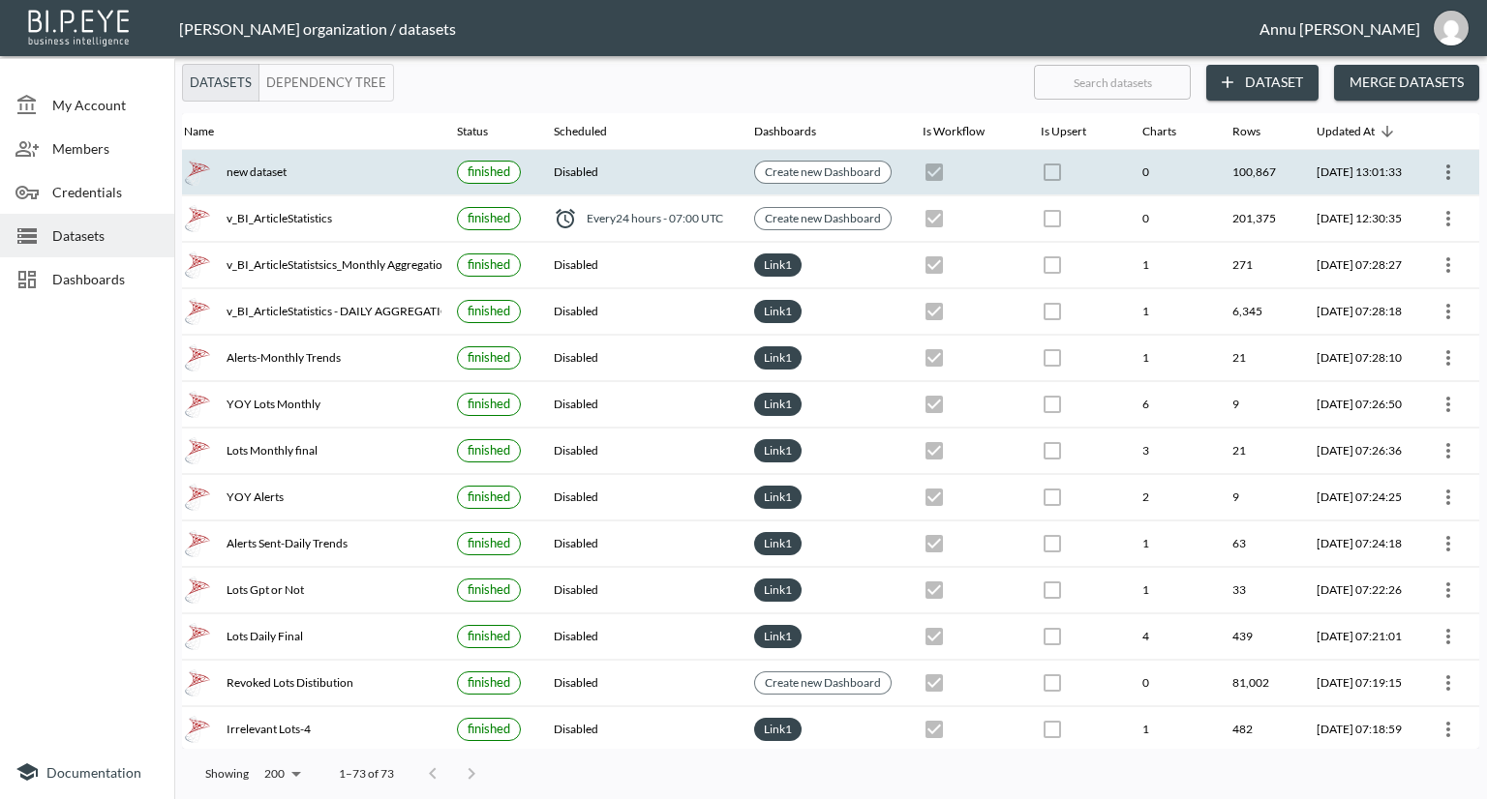
click at [1452, 171] on icon "more" at bounding box center [1447, 172] width 23 height 23
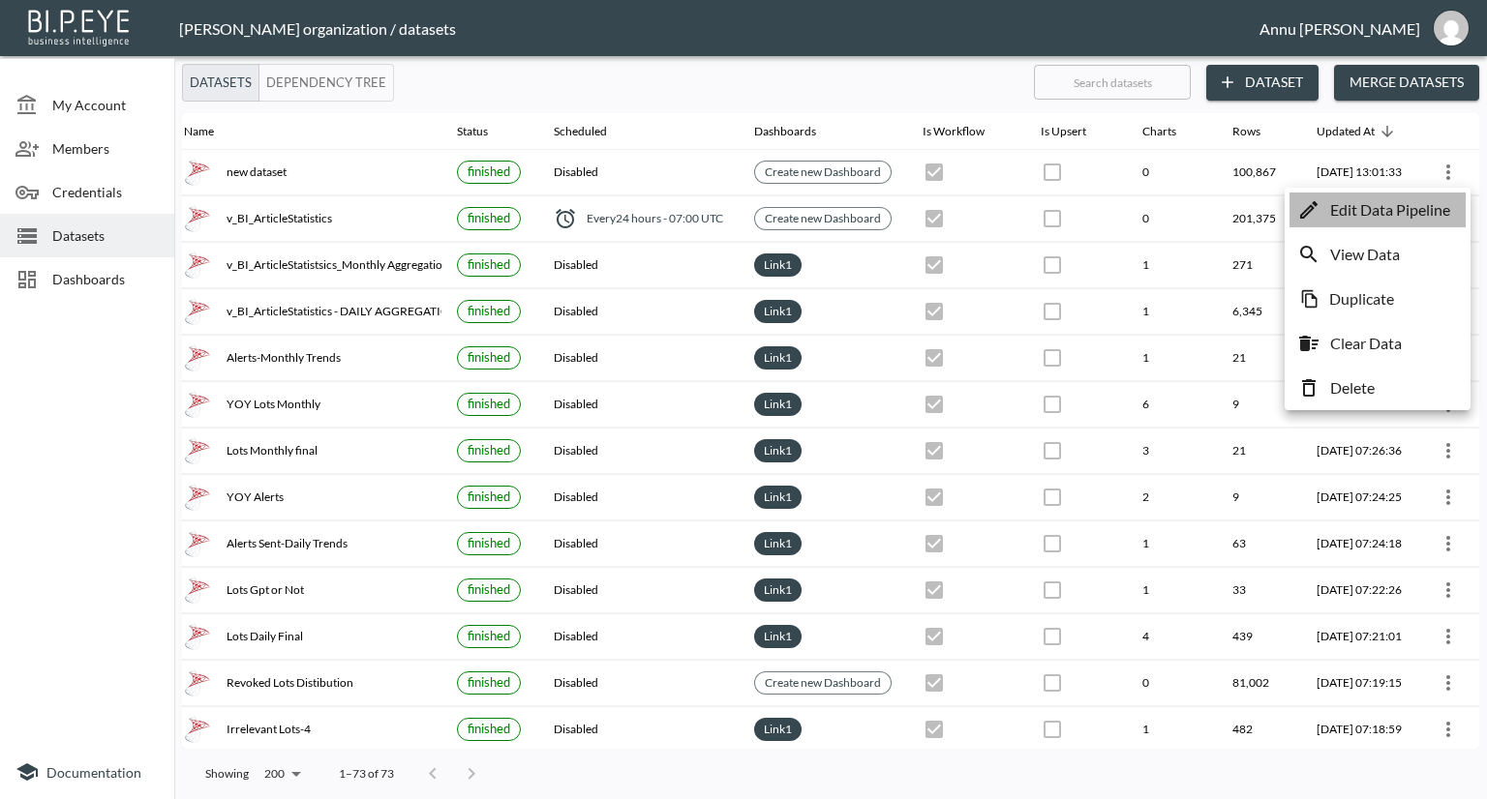
click at [1381, 202] on p "Edit Data Pipeline" at bounding box center [1390, 209] width 120 height 23
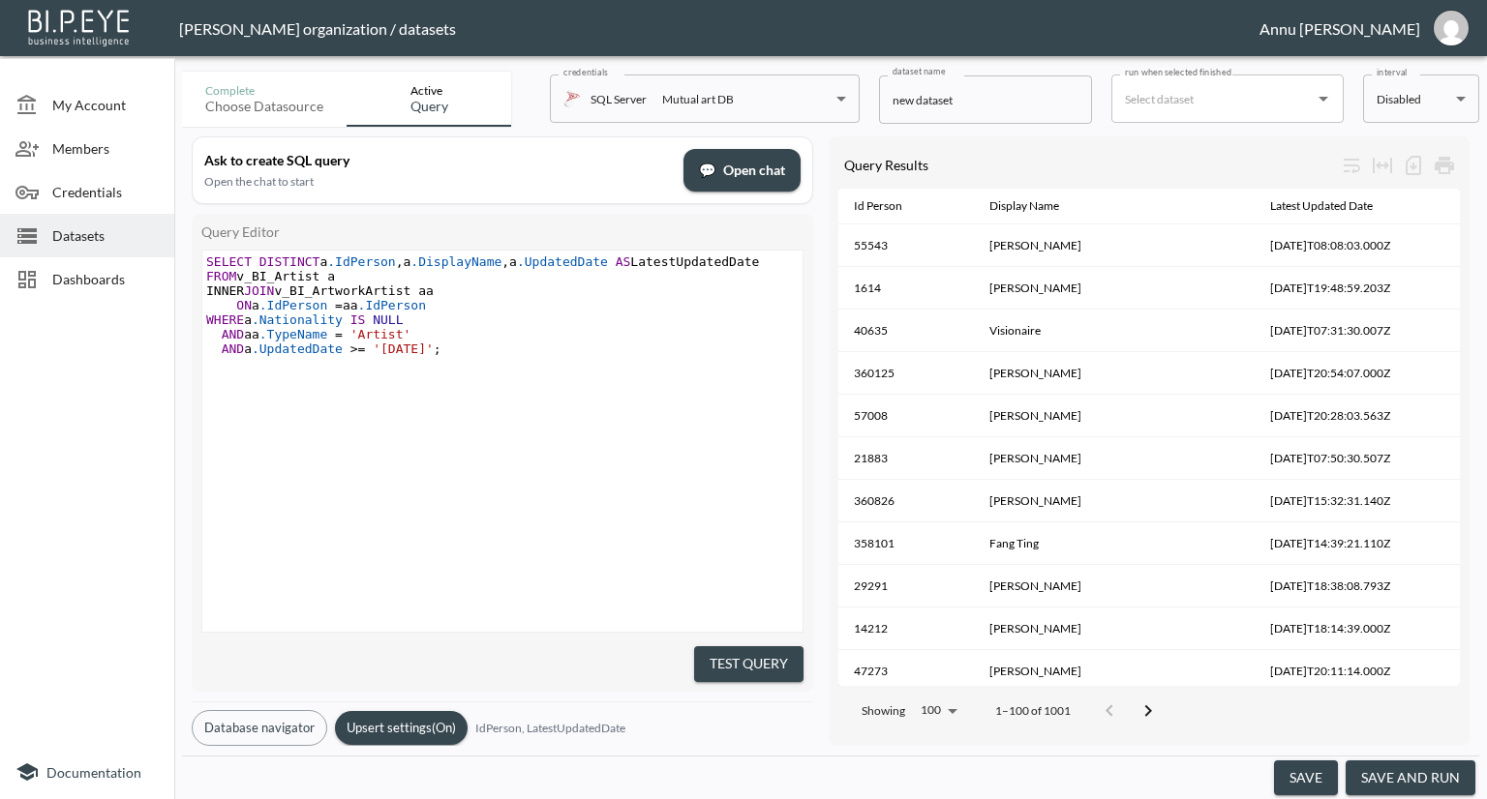
click at [399, 349] on span "'[DATE]'" at bounding box center [403, 349] width 61 height 15
type textarea "3"
click at [410, 711] on button "Upsert settings (On)" at bounding box center [401, 728] width 133 height 34
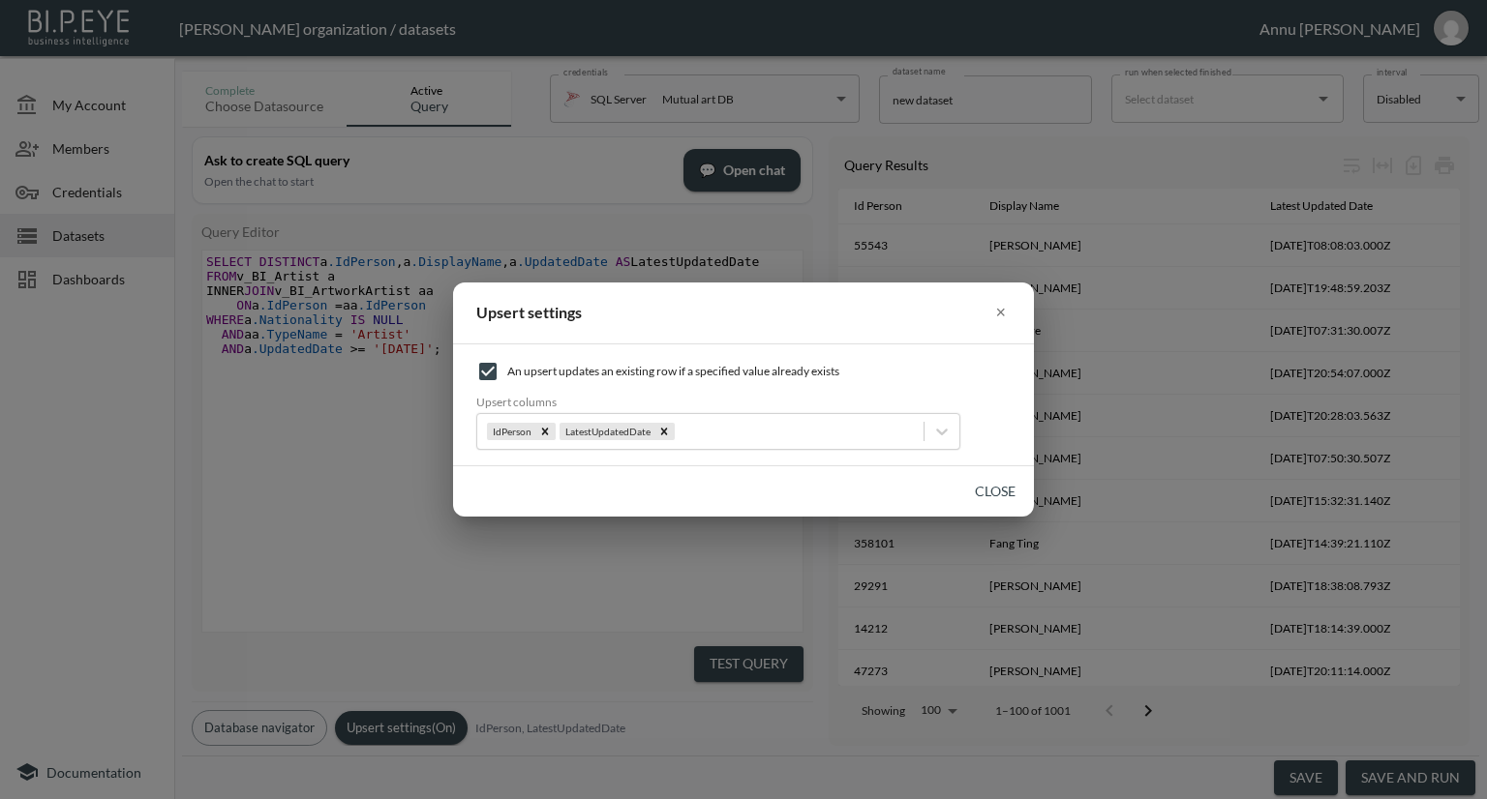
click at [1007, 489] on button "Close" at bounding box center [995, 492] width 62 height 36
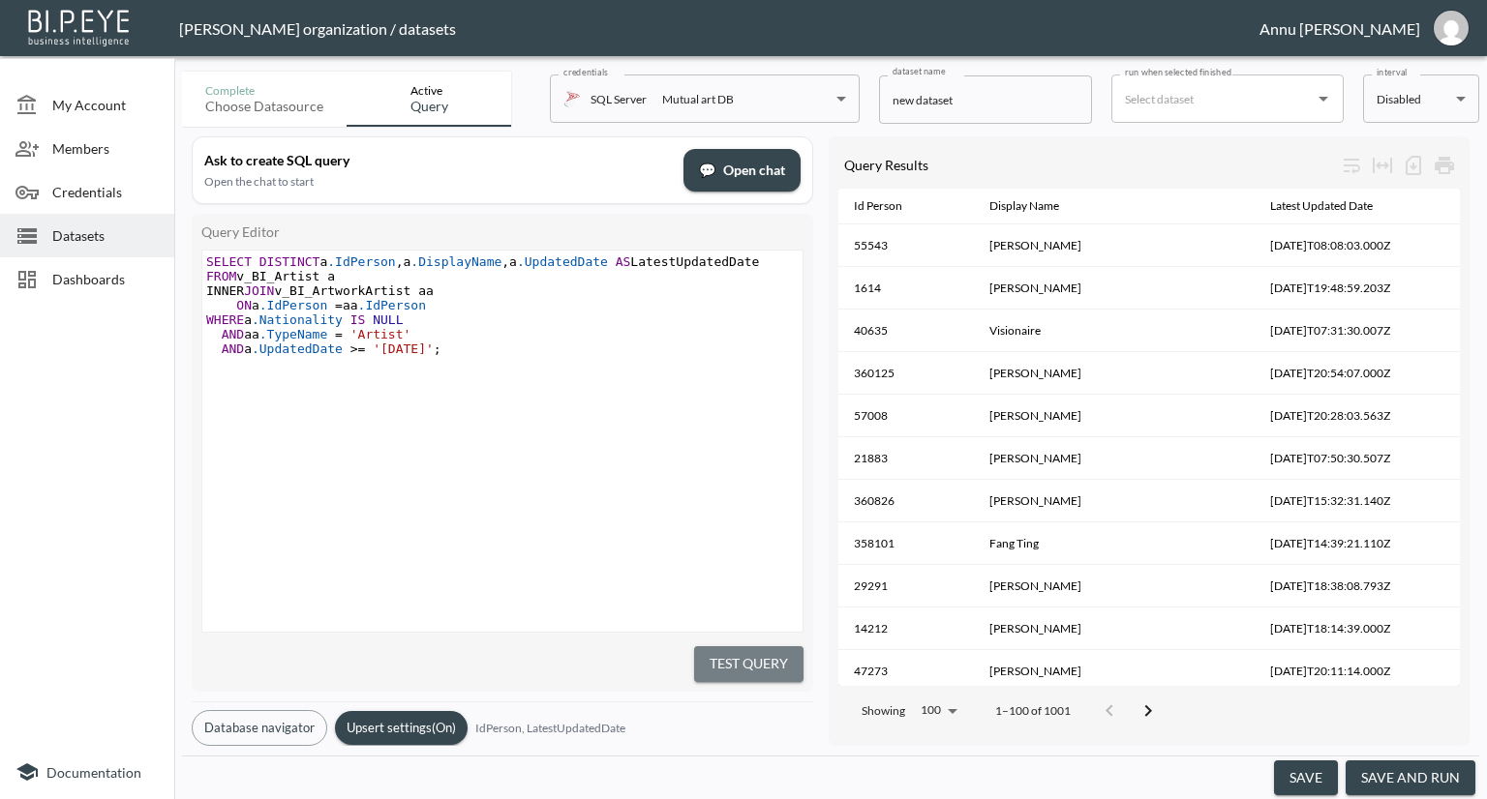
click at [785, 655] on button "Test Query" at bounding box center [748, 665] width 109 height 36
click at [1419, 783] on button "save and run" at bounding box center [1410, 779] width 130 height 36
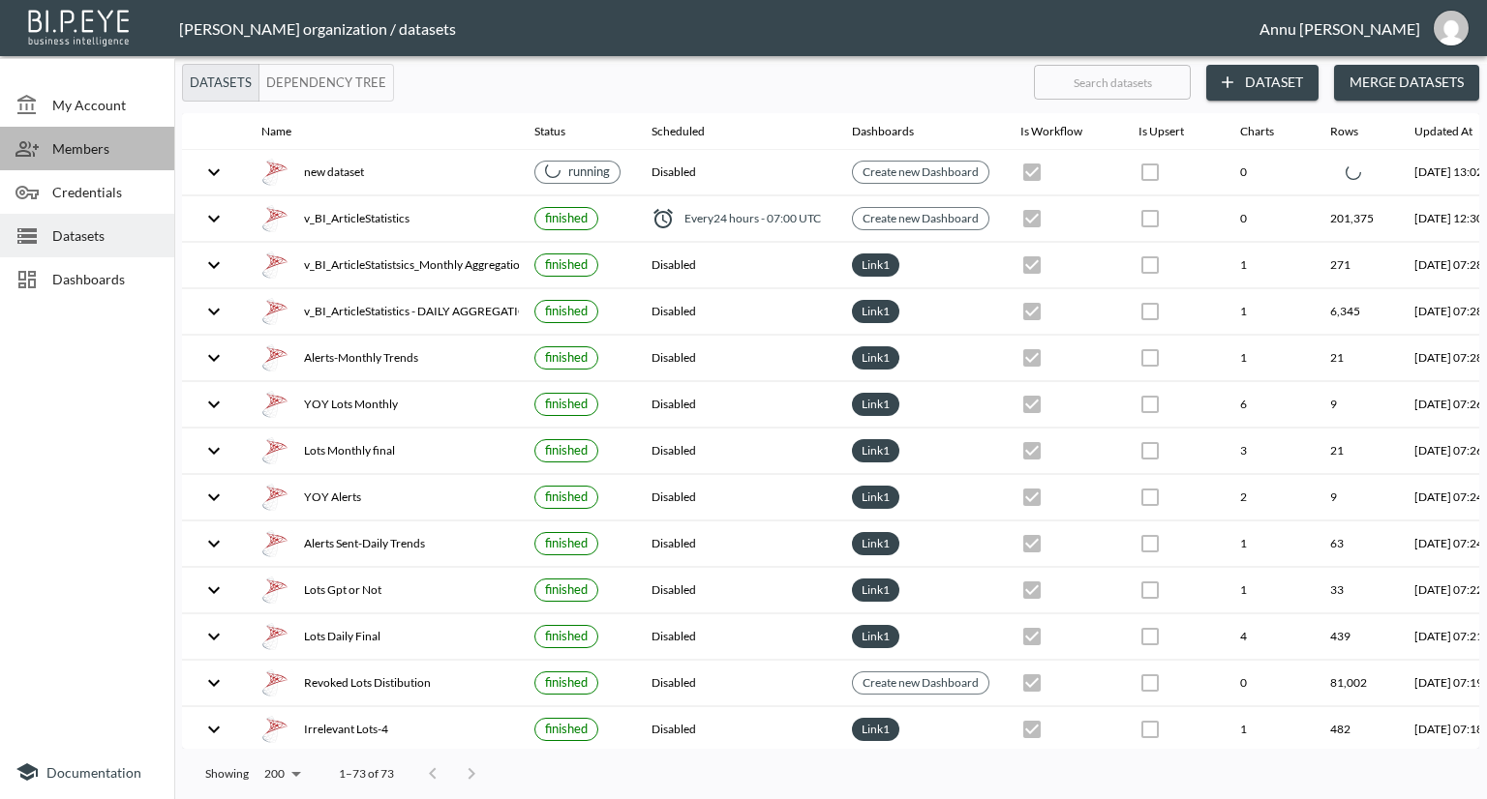
click at [107, 144] on span "Members" at bounding box center [105, 148] width 106 height 20
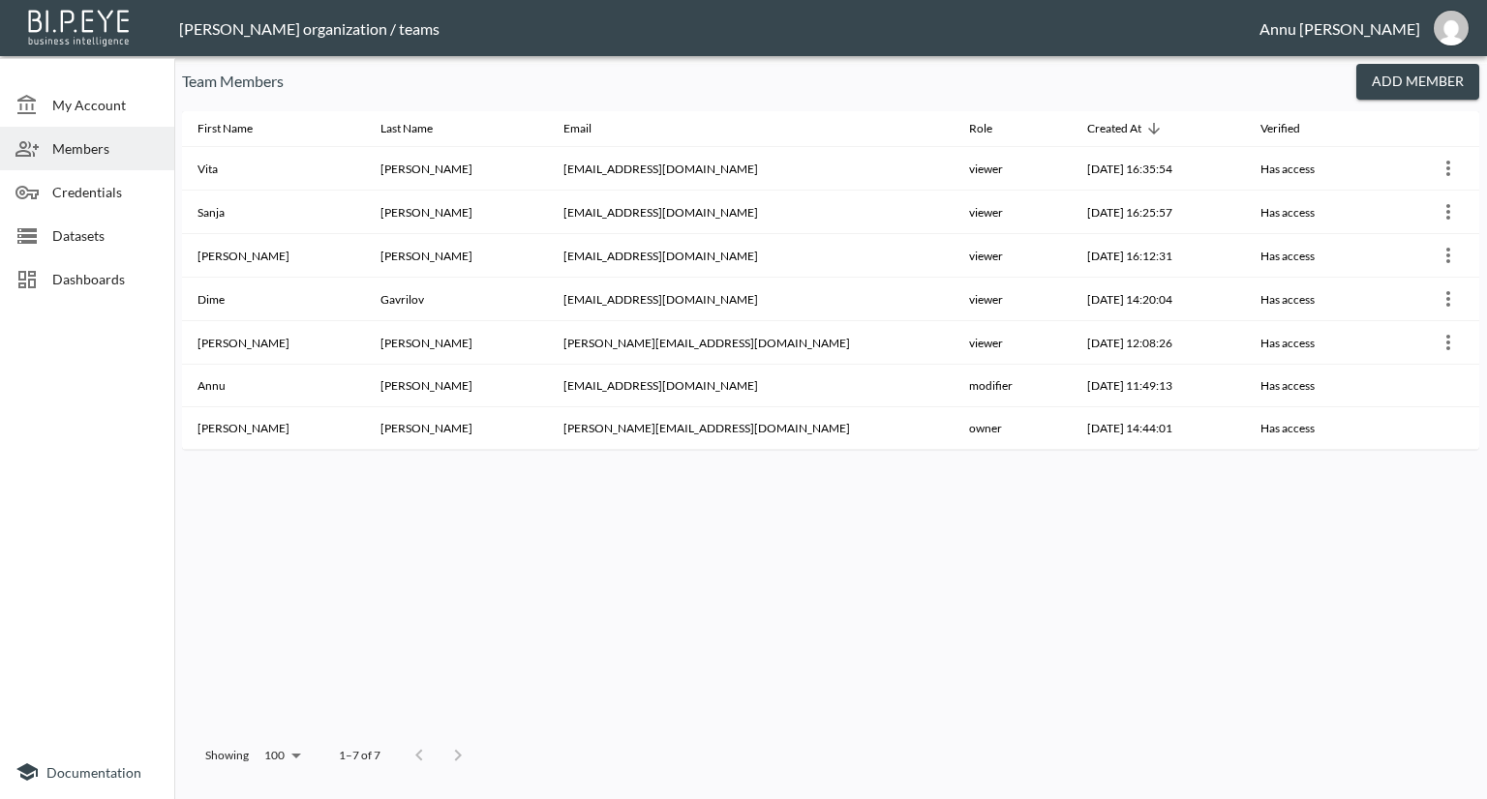
click at [86, 228] on span "Datasets" at bounding box center [105, 236] width 106 height 20
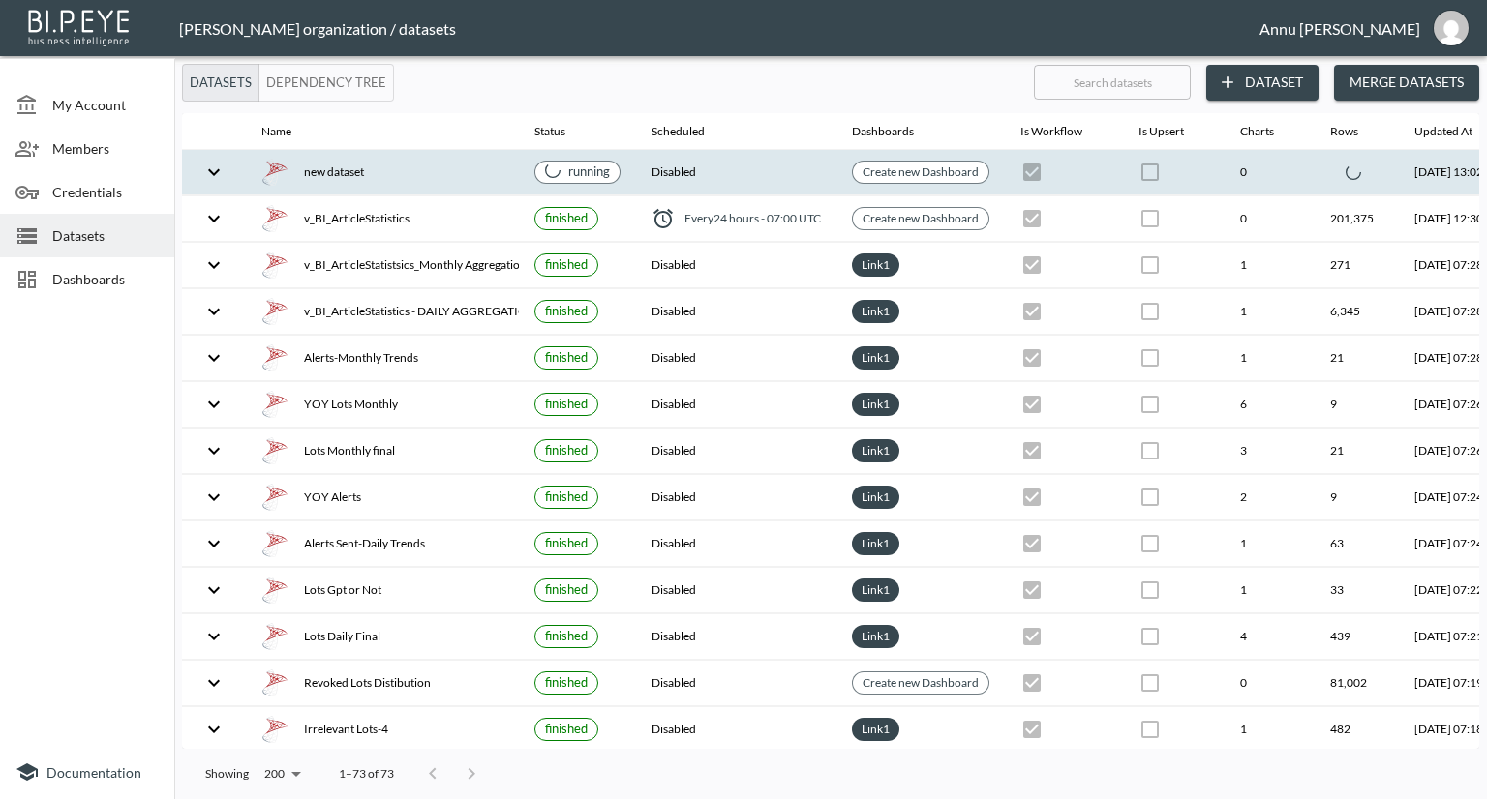
click at [215, 167] on icon "expand row" at bounding box center [213, 172] width 23 height 23
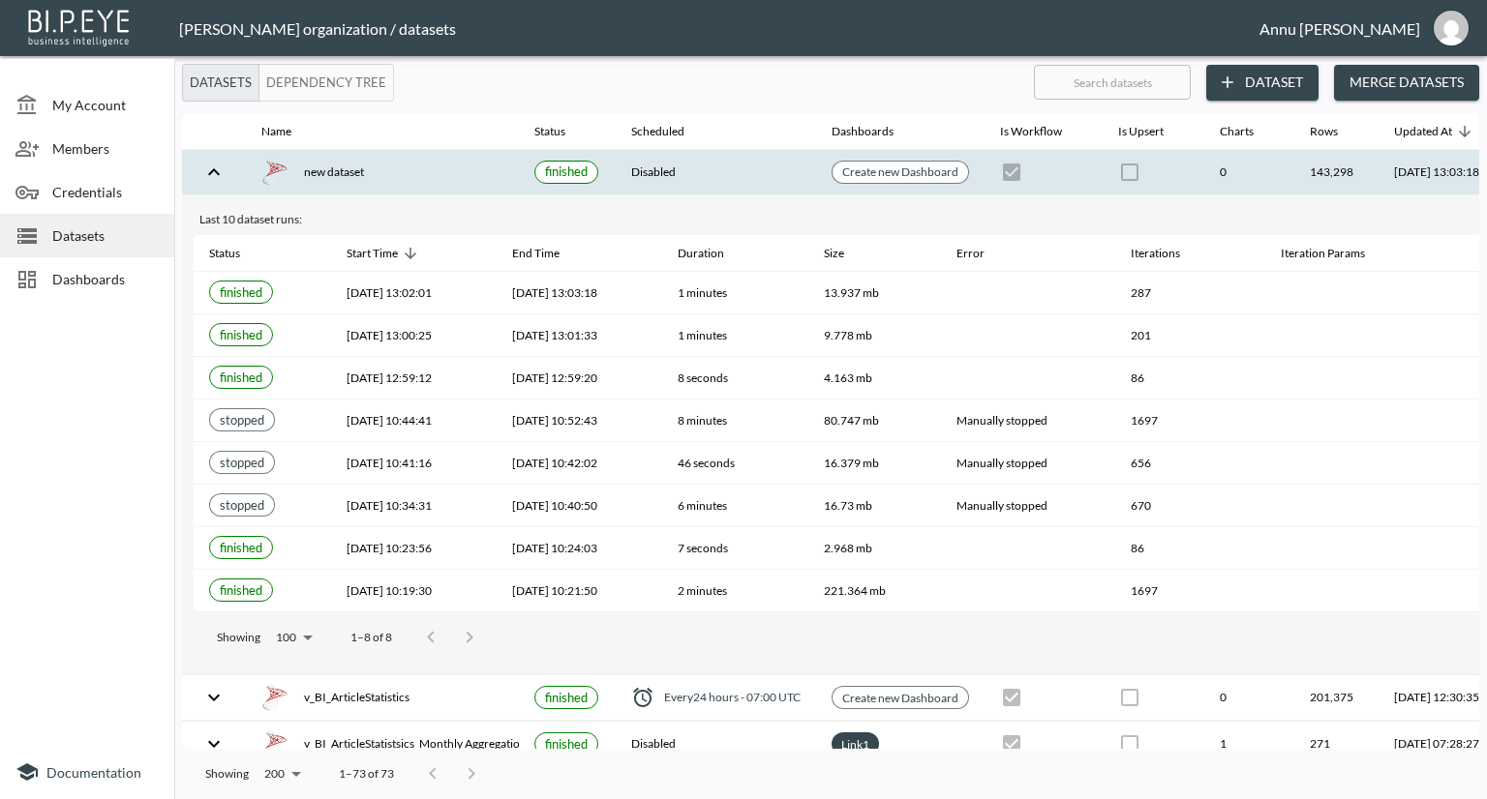
scroll to position [0, 113]
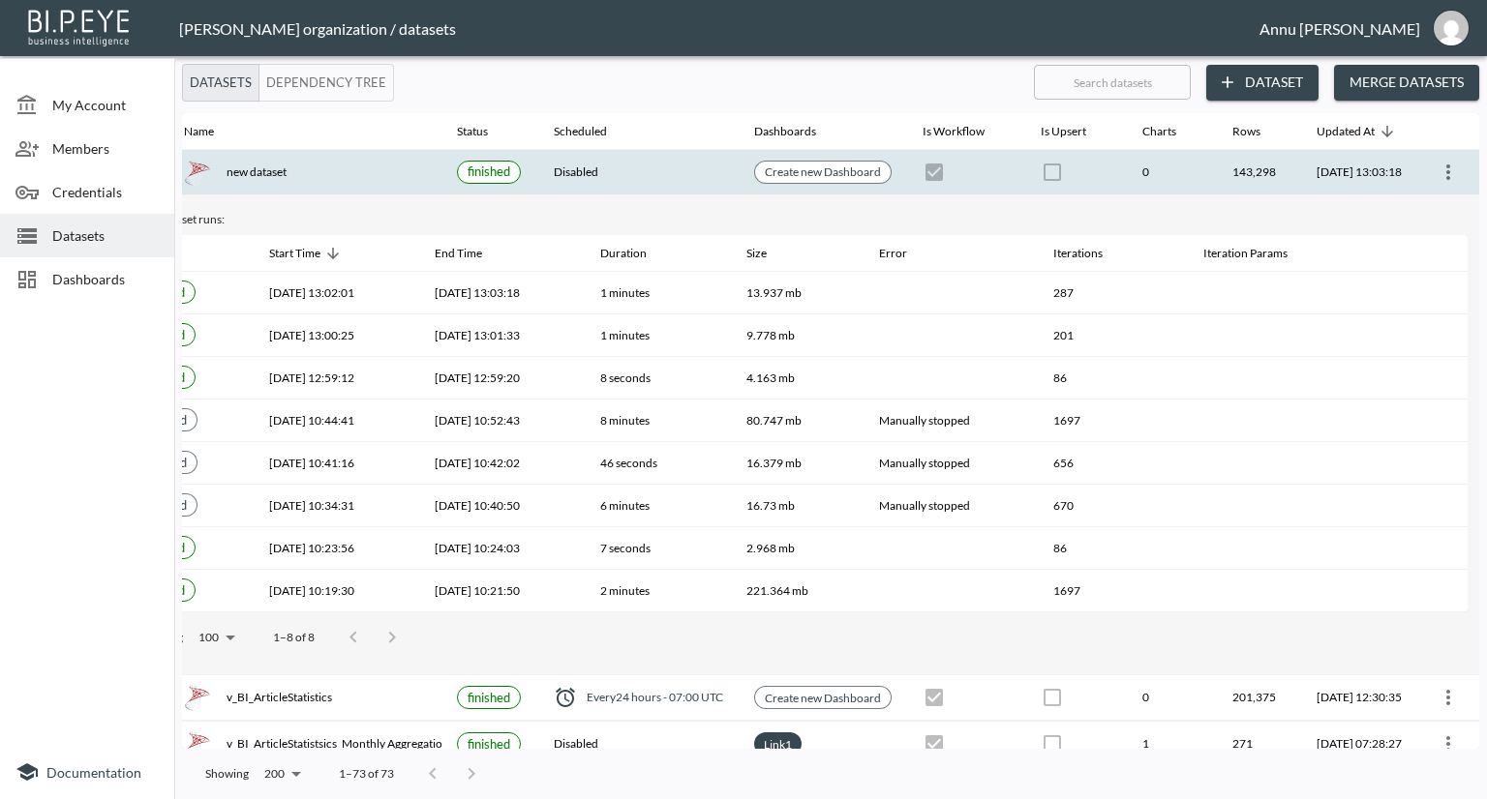
click at [1455, 179] on button "more" at bounding box center [1447, 172] width 31 height 31
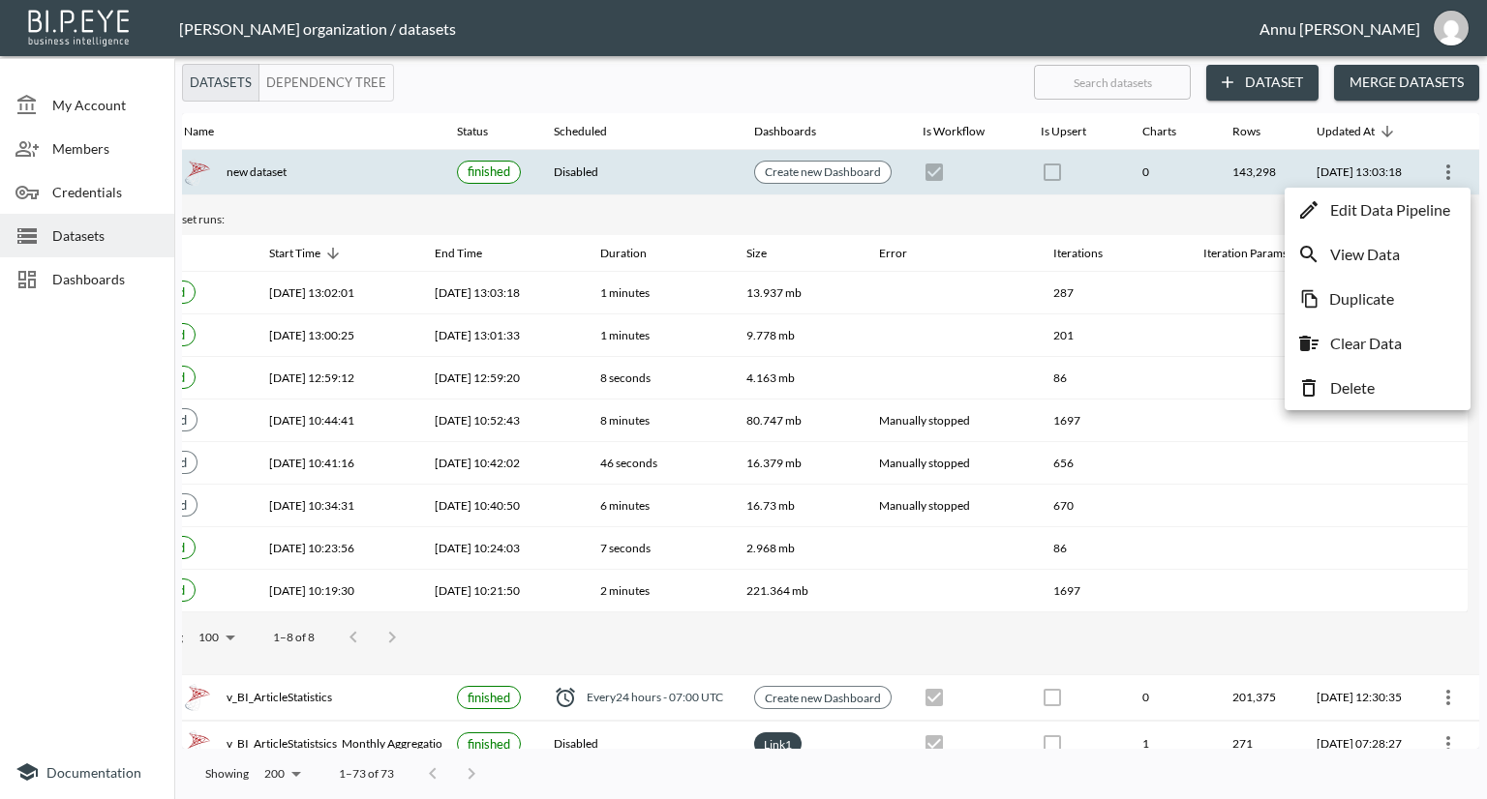
click at [1422, 216] on p "Edit Data Pipeline" at bounding box center [1390, 209] width 120 height 23
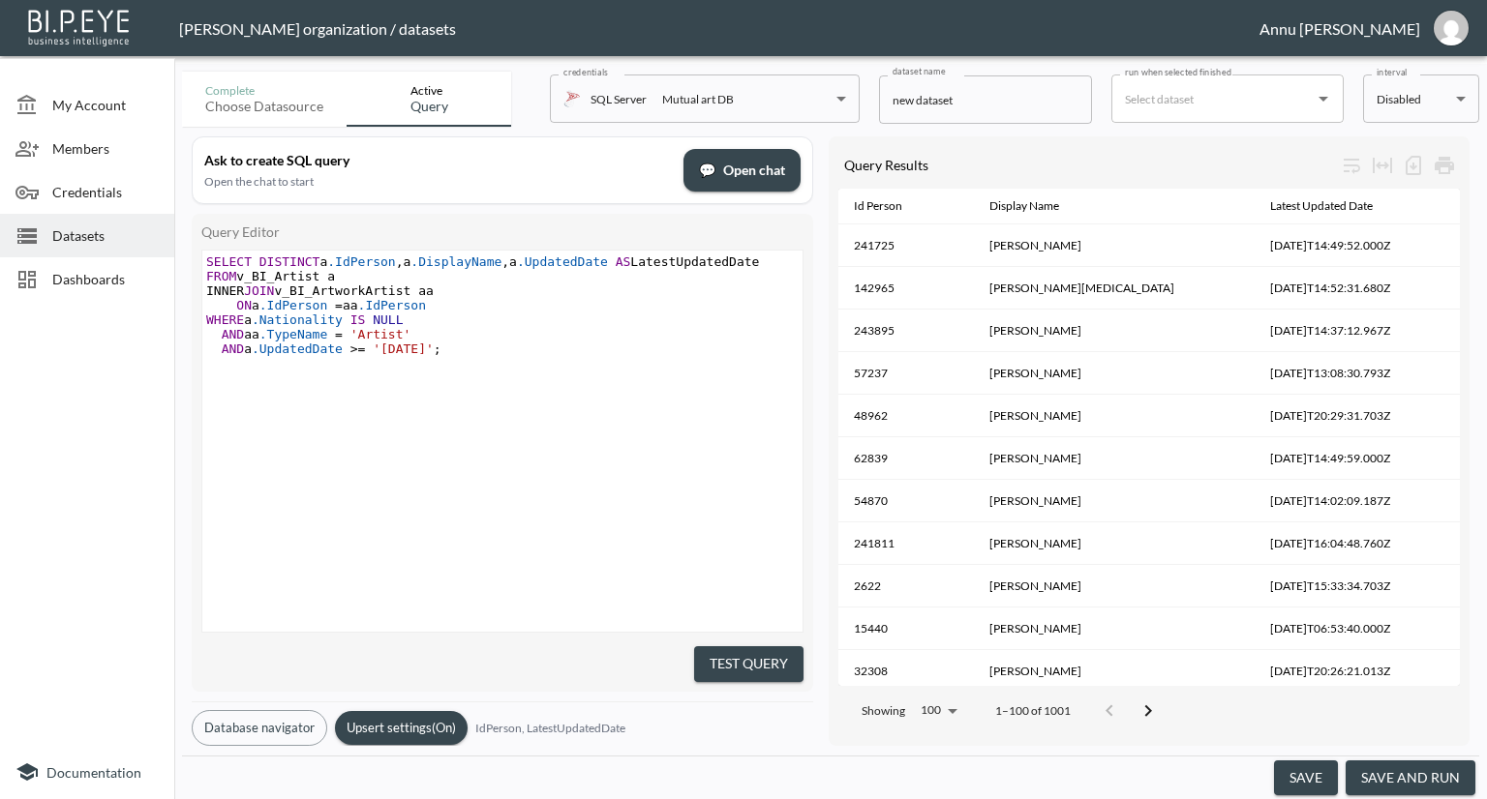
click at [403, 347] on span "'2023-01-01'" at bounding box center [403, 349] width 61 height 15
type textarea "2"
click at [601, 461] on div "xxxxxxxxxx SELECT DISTINCT a .IdPerson , a .DisplayName , a .UpdatedDate AS Lat…" at bounding box center [504, 356] width 605 height 211
click at [773, 657] on button "Test Query" at bounding box center [748, 665] width 109 height 36
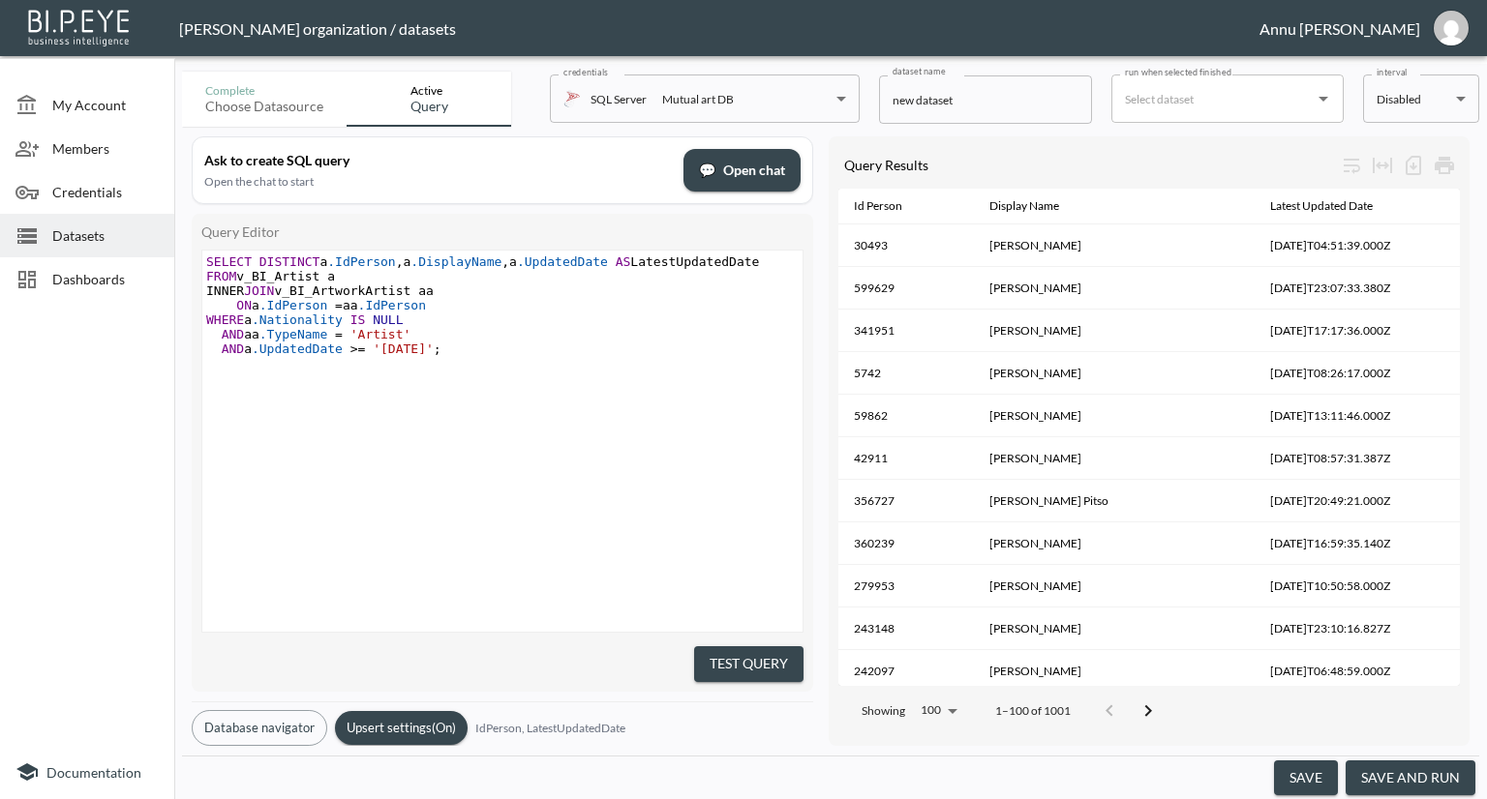
click at [1402, 766] on button "save and run" at bounding box center [1410, 779] width 130 height 36
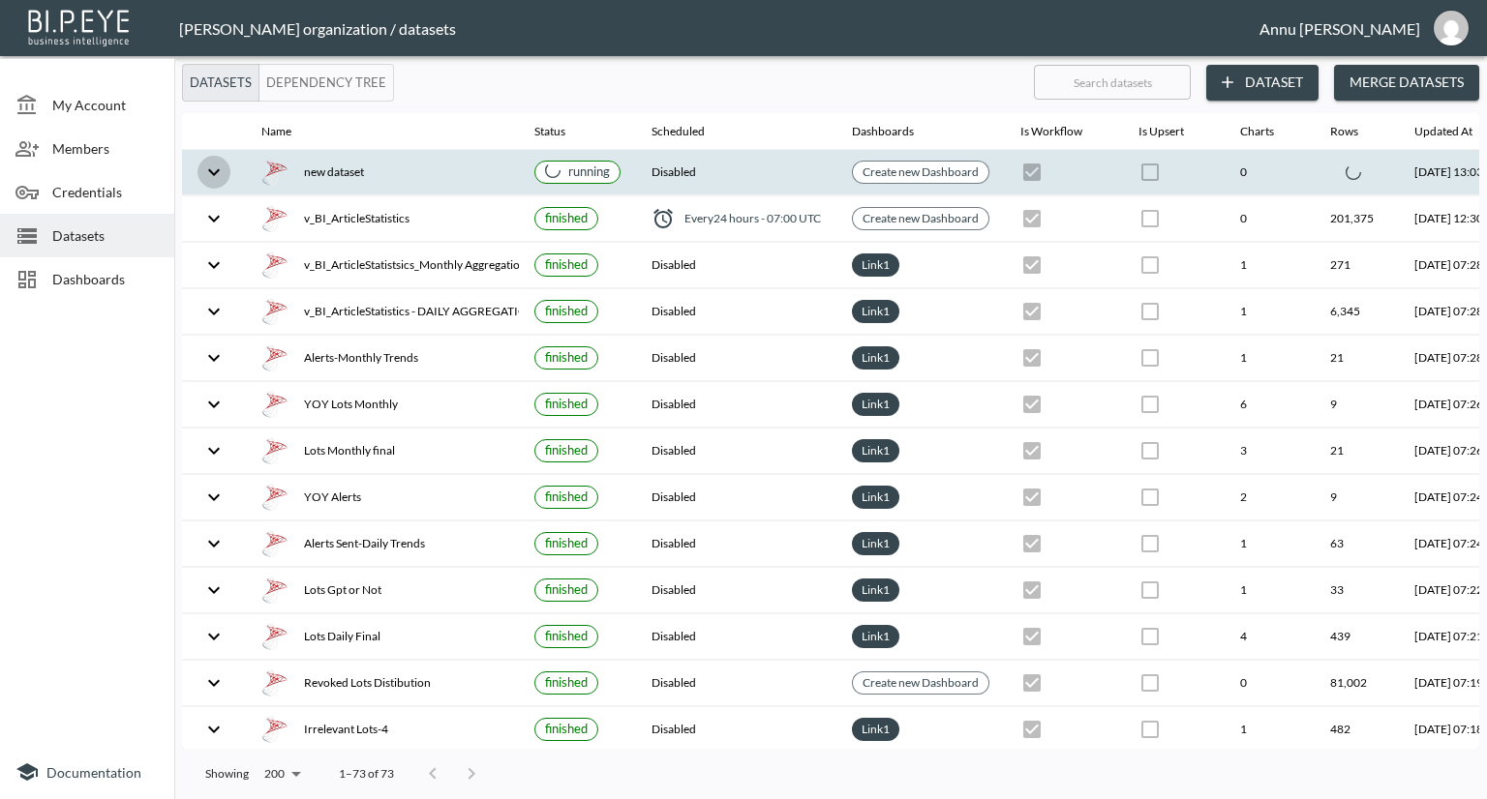
click at [225, 164] on icon "expand row" at bounding box center [213, 172] width 23 height 23
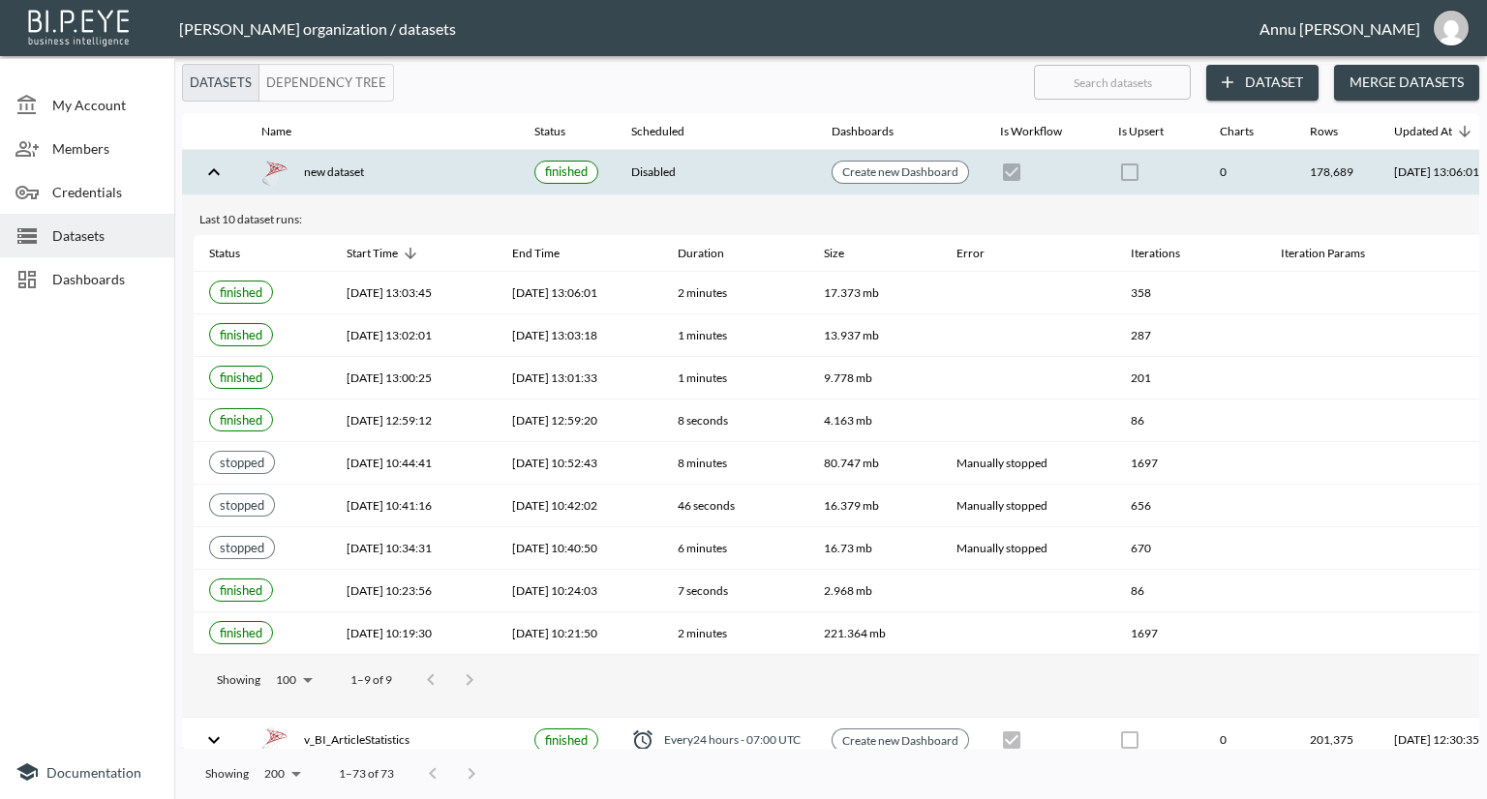
scroll to position [0, 113]
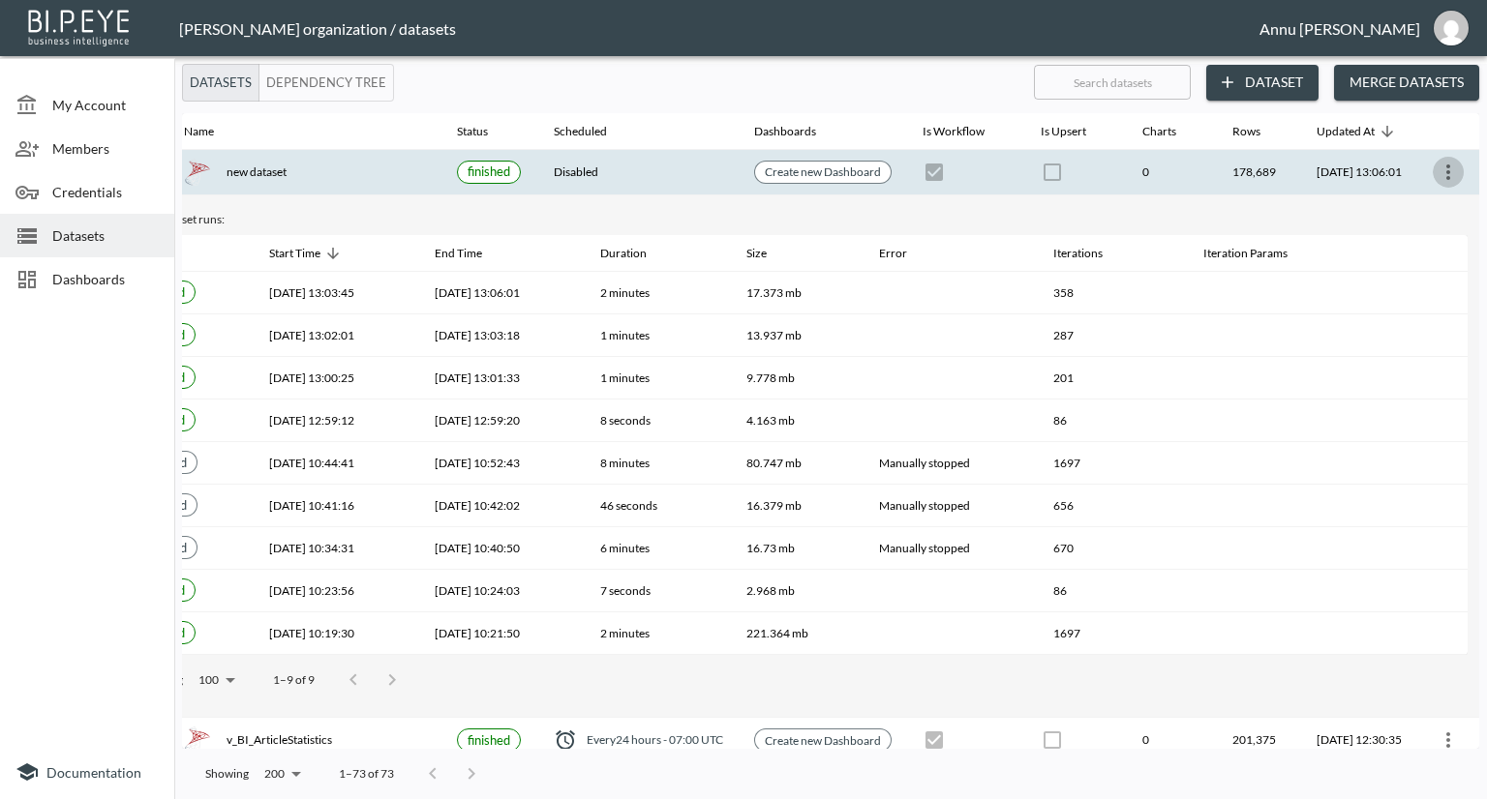
click at [1441, 170] on icon "more" at bounding box center [1447, 172] width 23 height 23
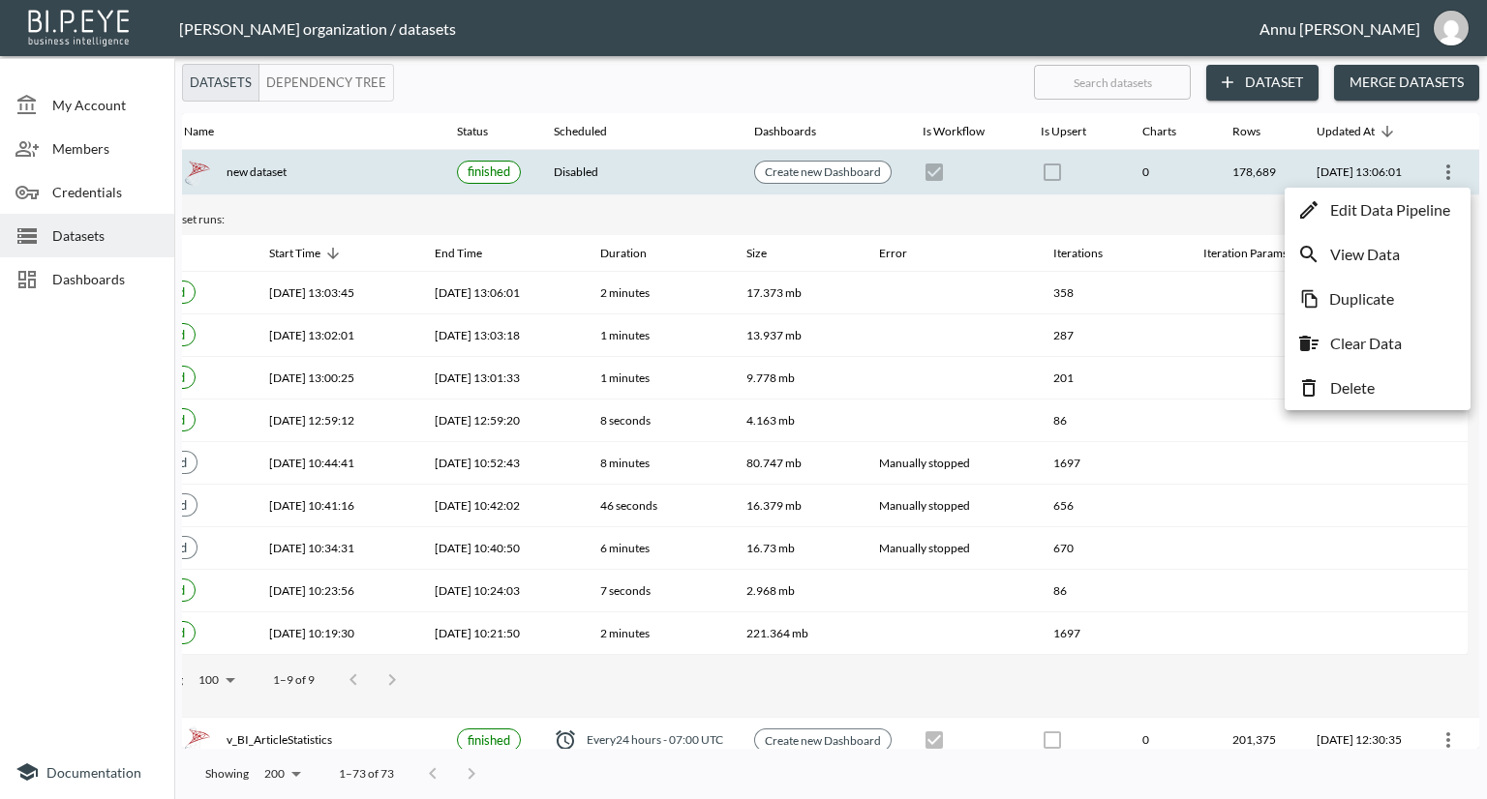
click at [1409, 207] on p "Edit Data Pipeline" at bounding box center [1390, 209] width 120 height 23
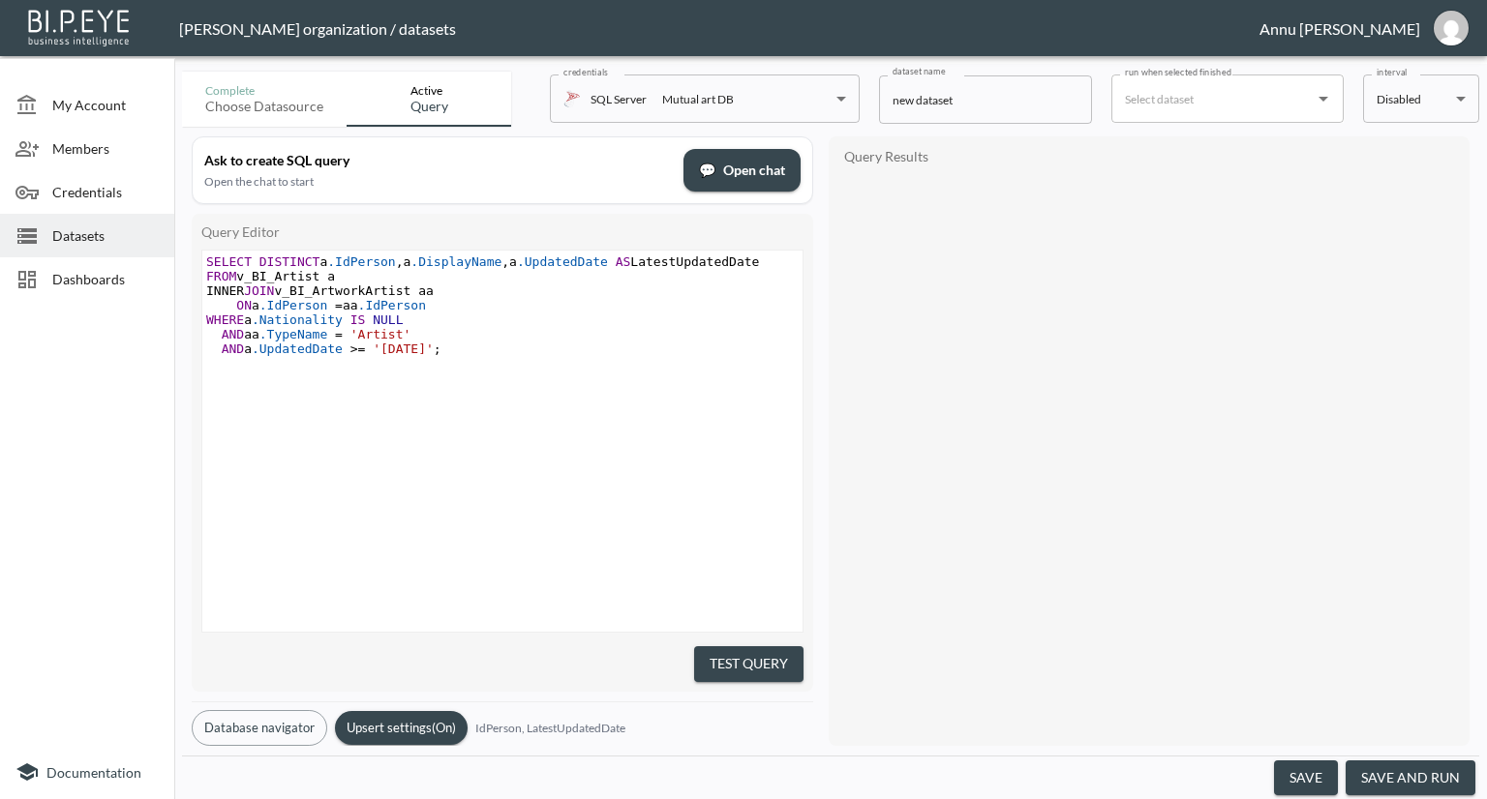
click at [403, 350] on span "'2022-01-01'" at bounding box center [403, 349] width 61 height 15
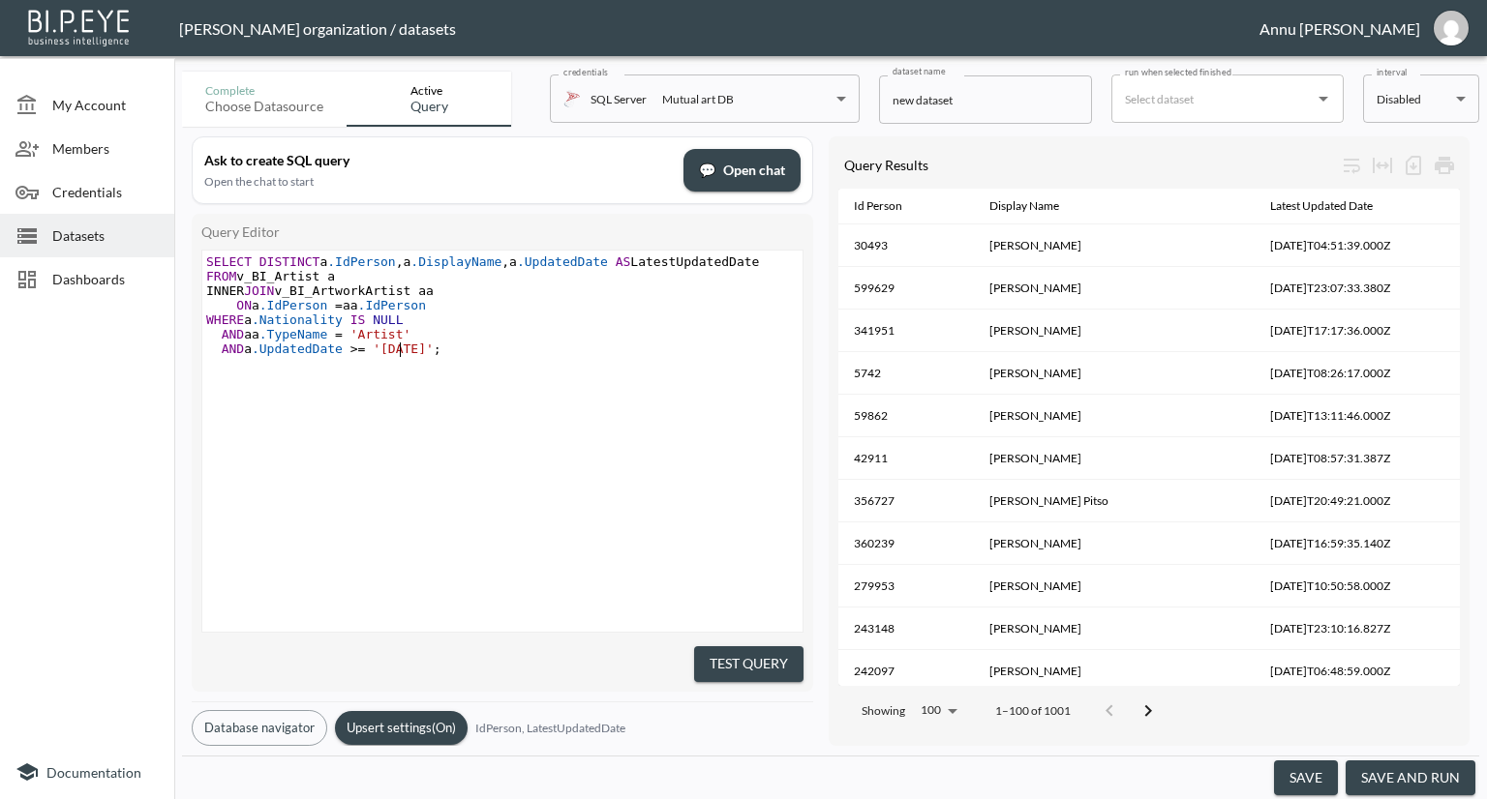
scroll to position [0, 6]
type textarea "1"
click at [741, 647] on button "Test Query" at bounding box center [748, 665] width 109 height 36
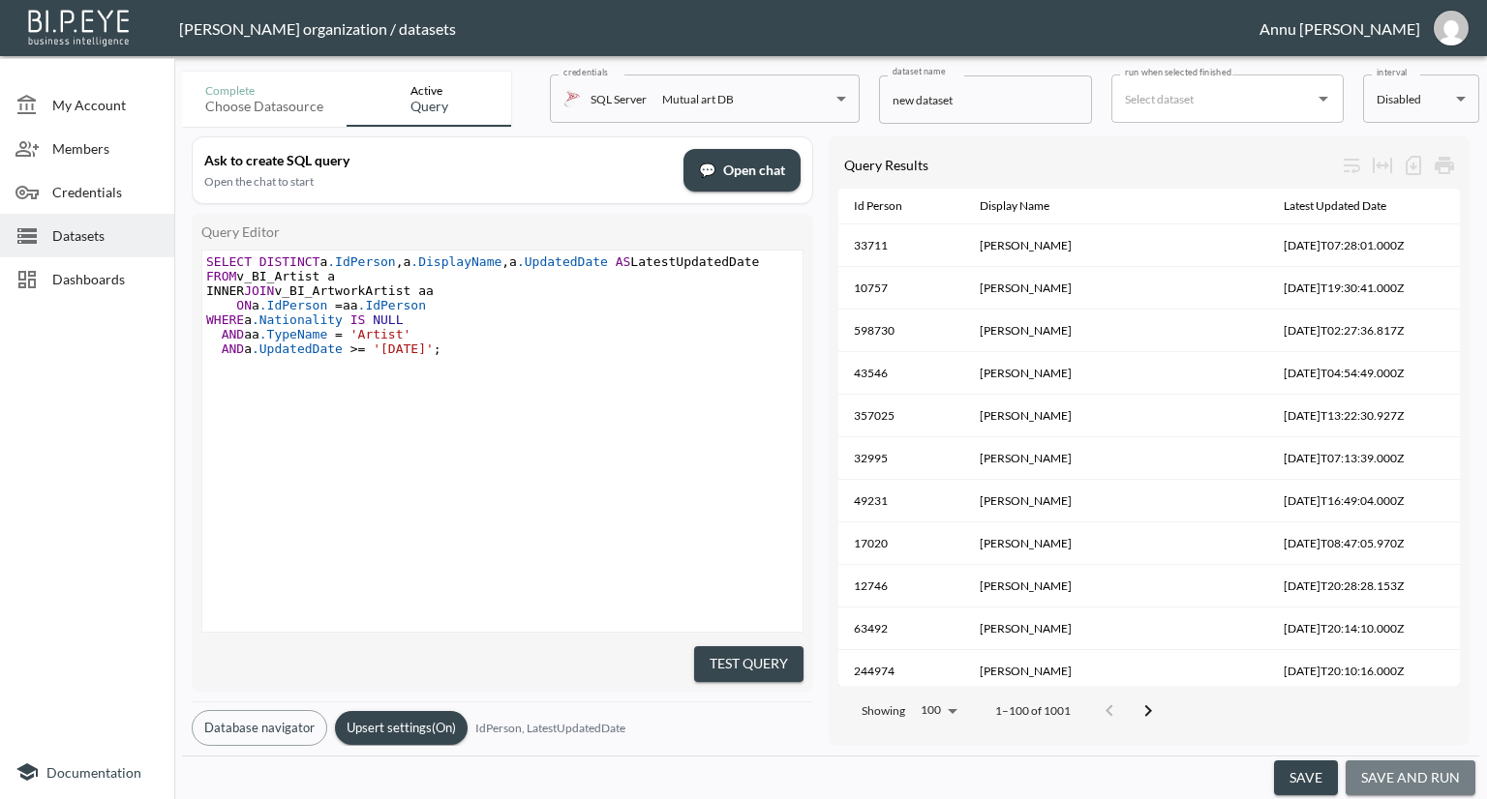
click at [1436, 779] on button "save and run" at bounding box center [1410, 779] width 130 height 36
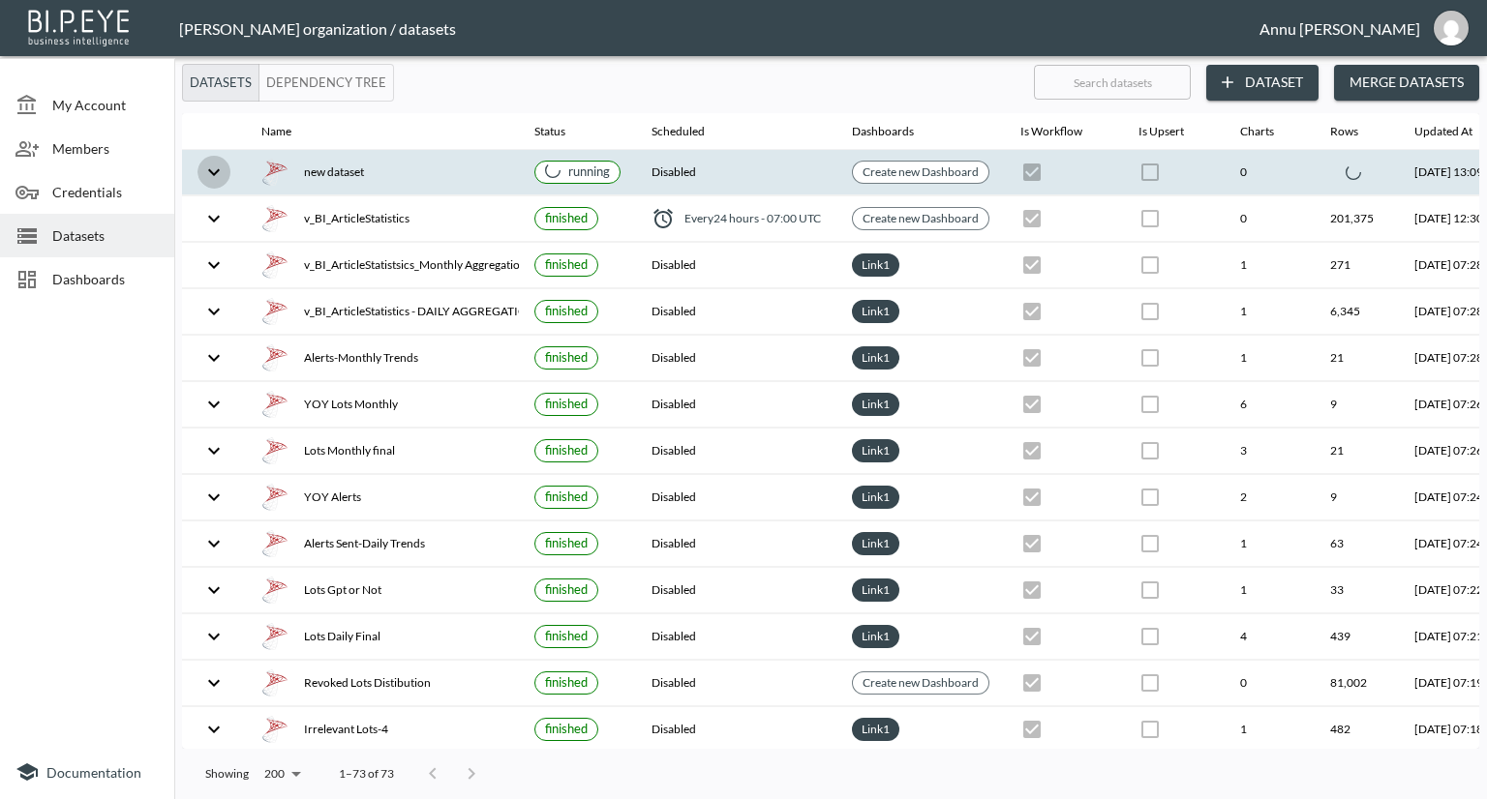
click at [211, 174] on icon "expand row" at bounding box center [213, 172] width 23 height 23
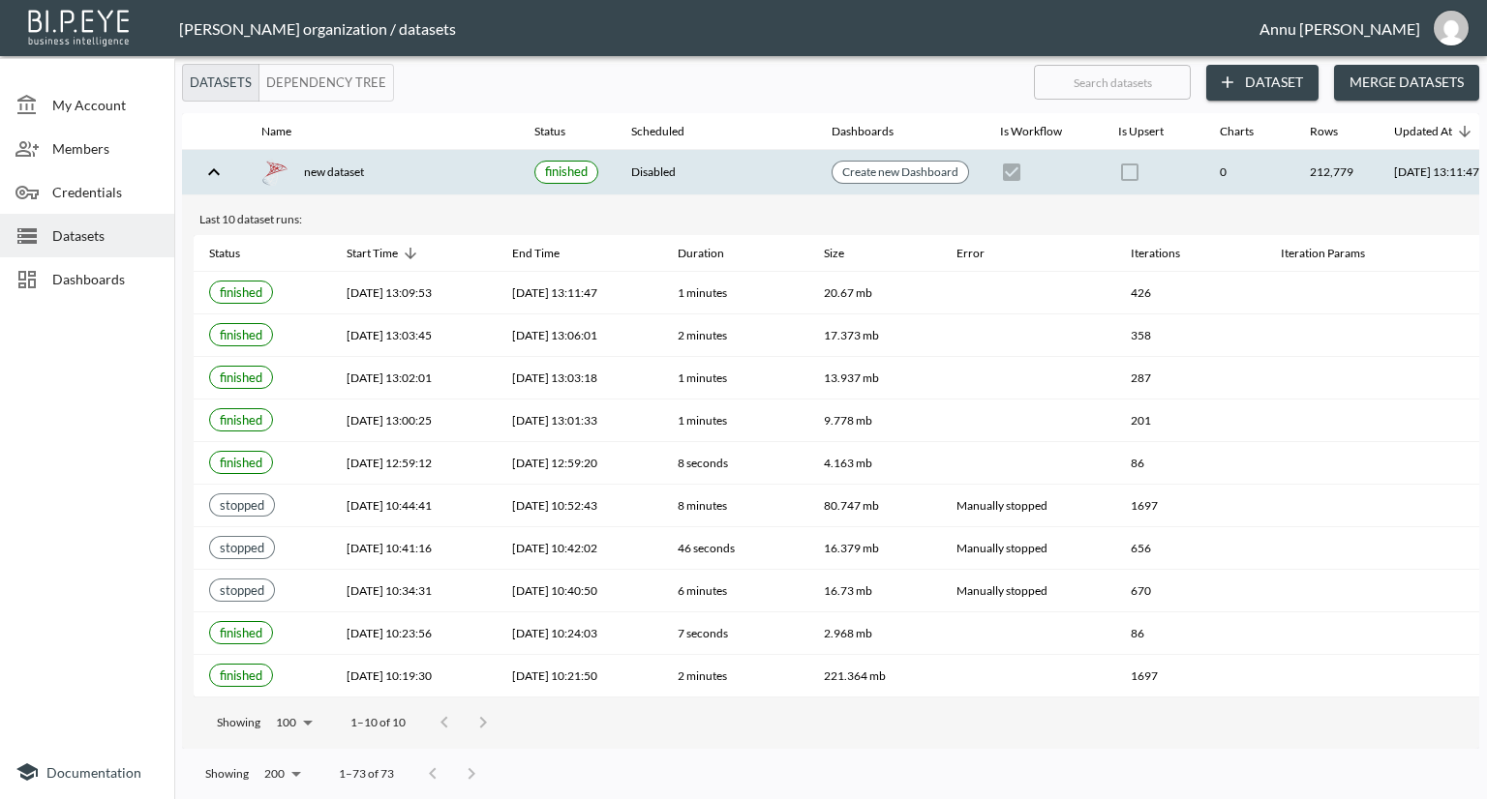
scroll to position [0, 113]
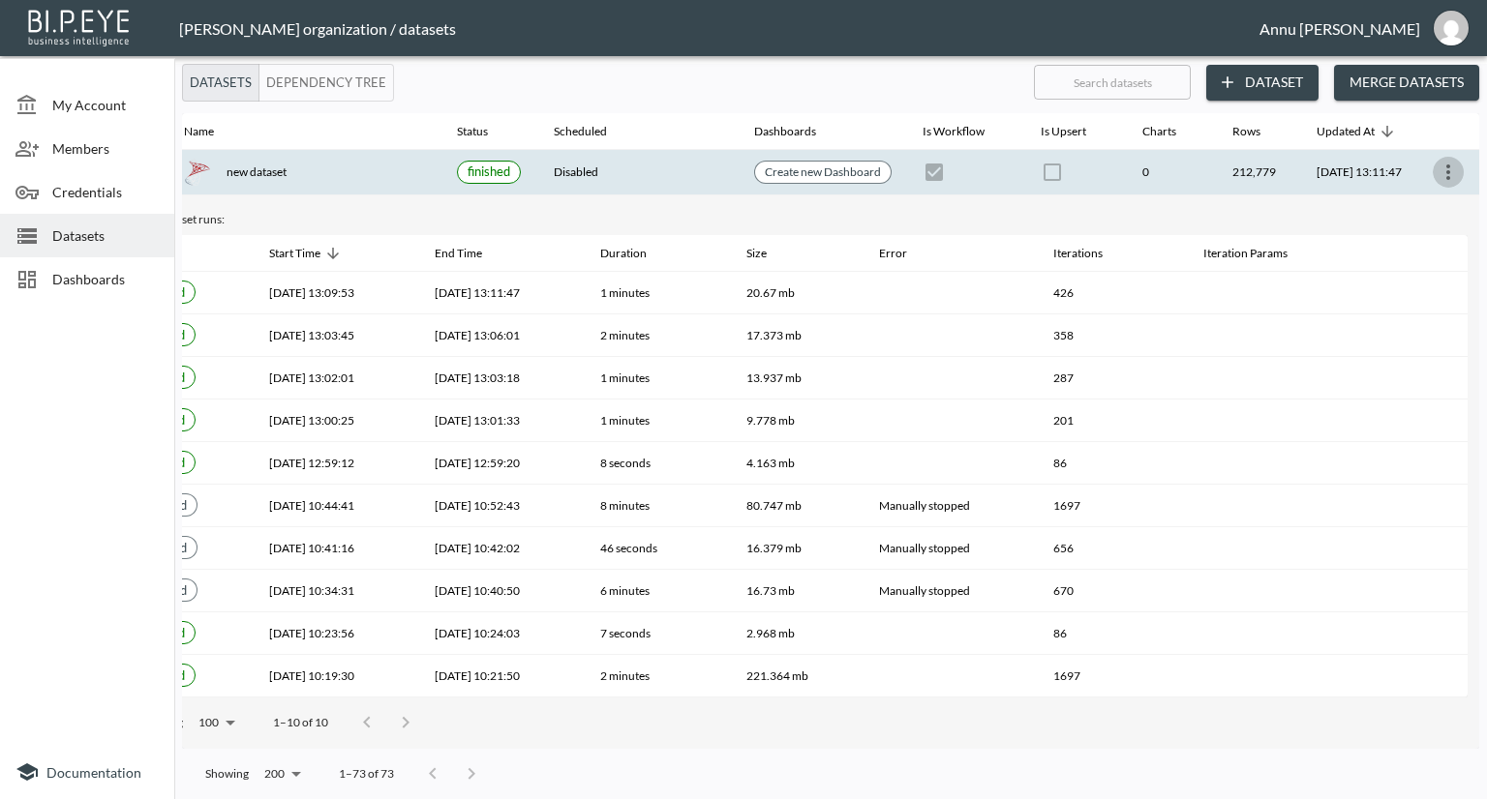
click at [1448, 167] on icon "more" at bounding box center [1447, 172] width 23 height 23
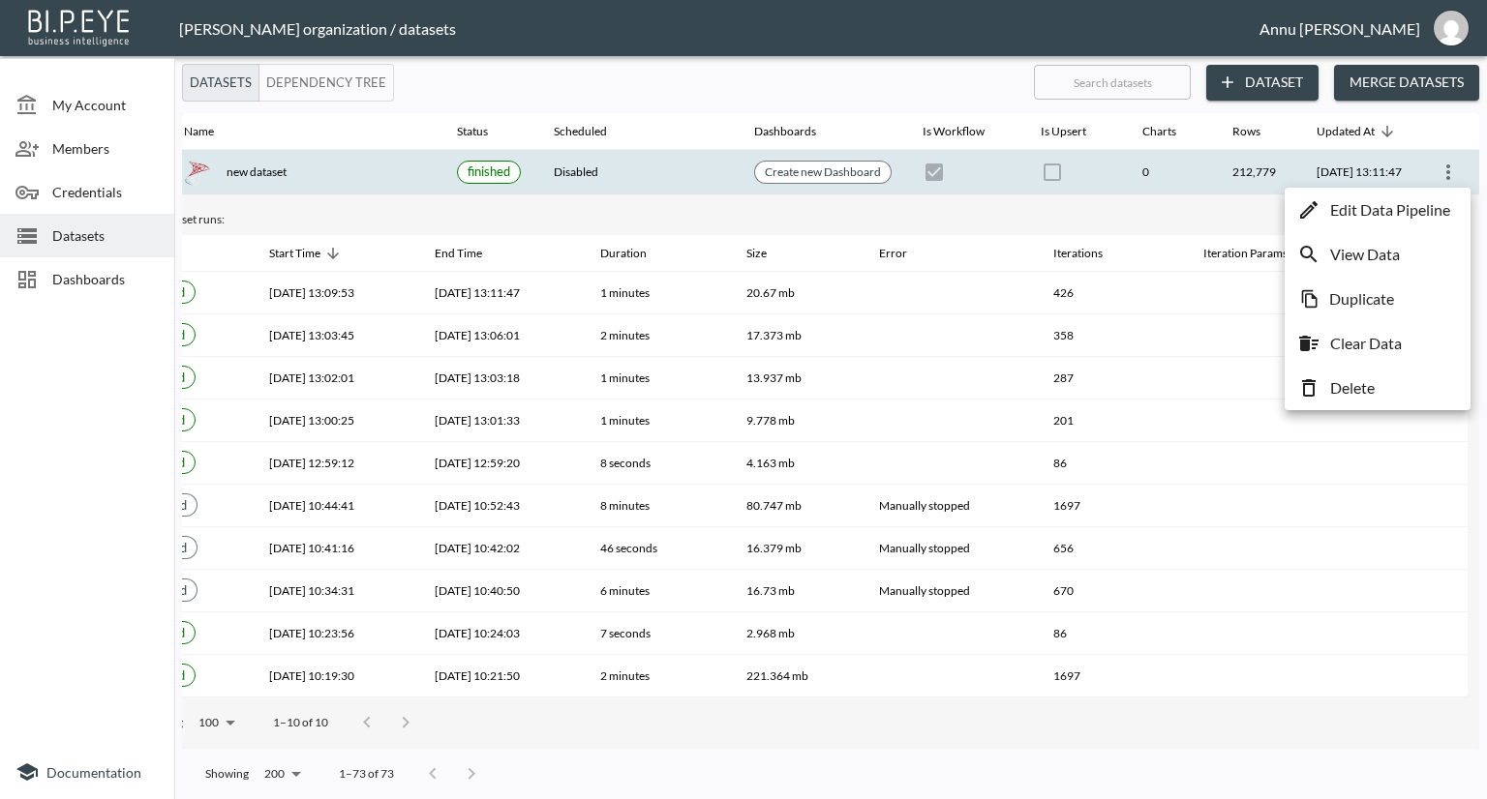
click at [1415, 209] on p "Edit Data Pipeline" at bounding box center [1390, 209] width 120 height 23
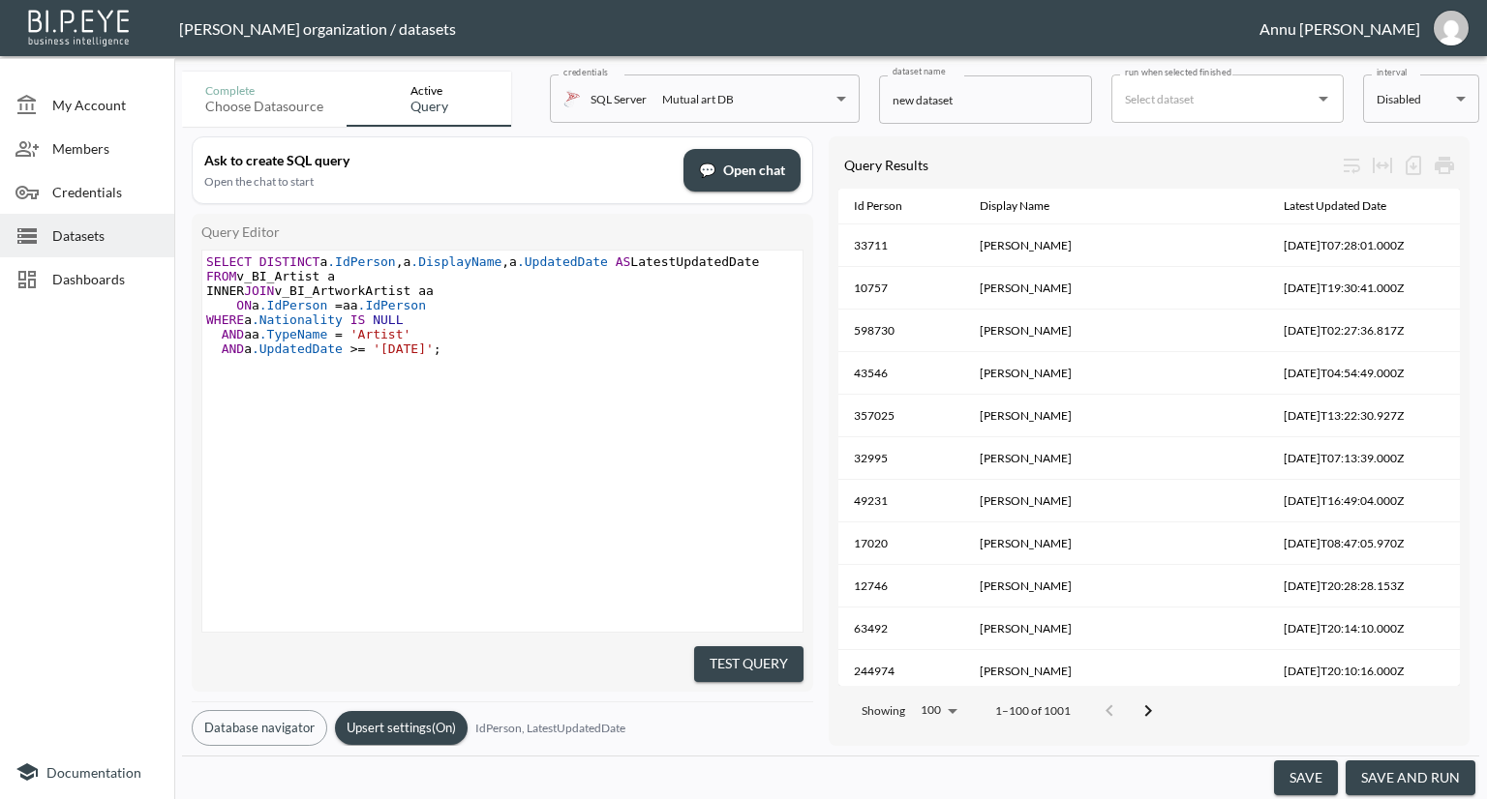
click at [400, 349] on span "'2021-01-01'" at bounding box center [403, 349] width 61 height 15
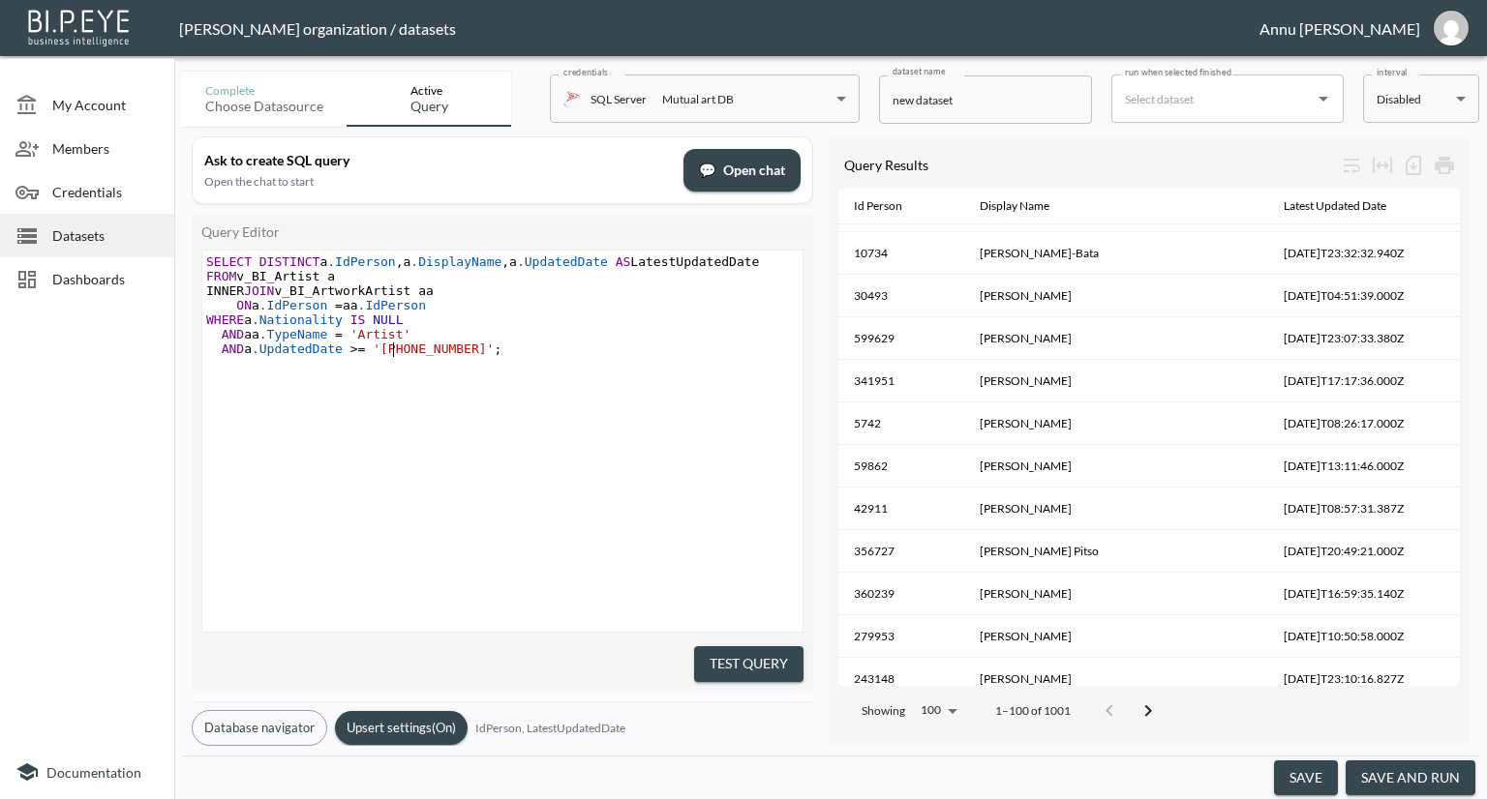
scroll to position [0, 6]
type textarea "0"
click at [763, 656] on button "Test Query" at bounding box center [748, 665] width 109 height 36
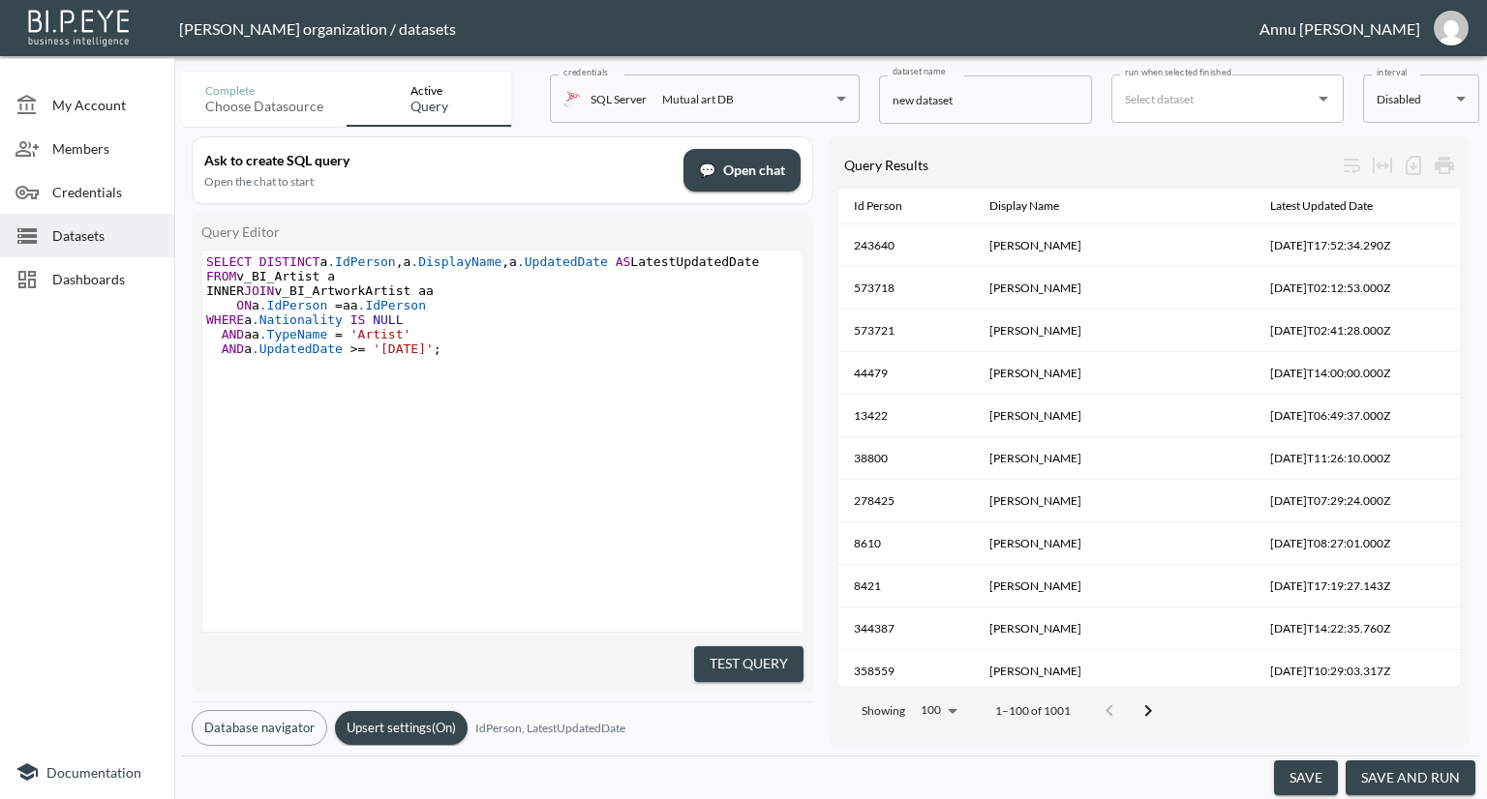
click at [1432, 775] on button "save and run" at bounding box center [1410, 779] width 130 height 36
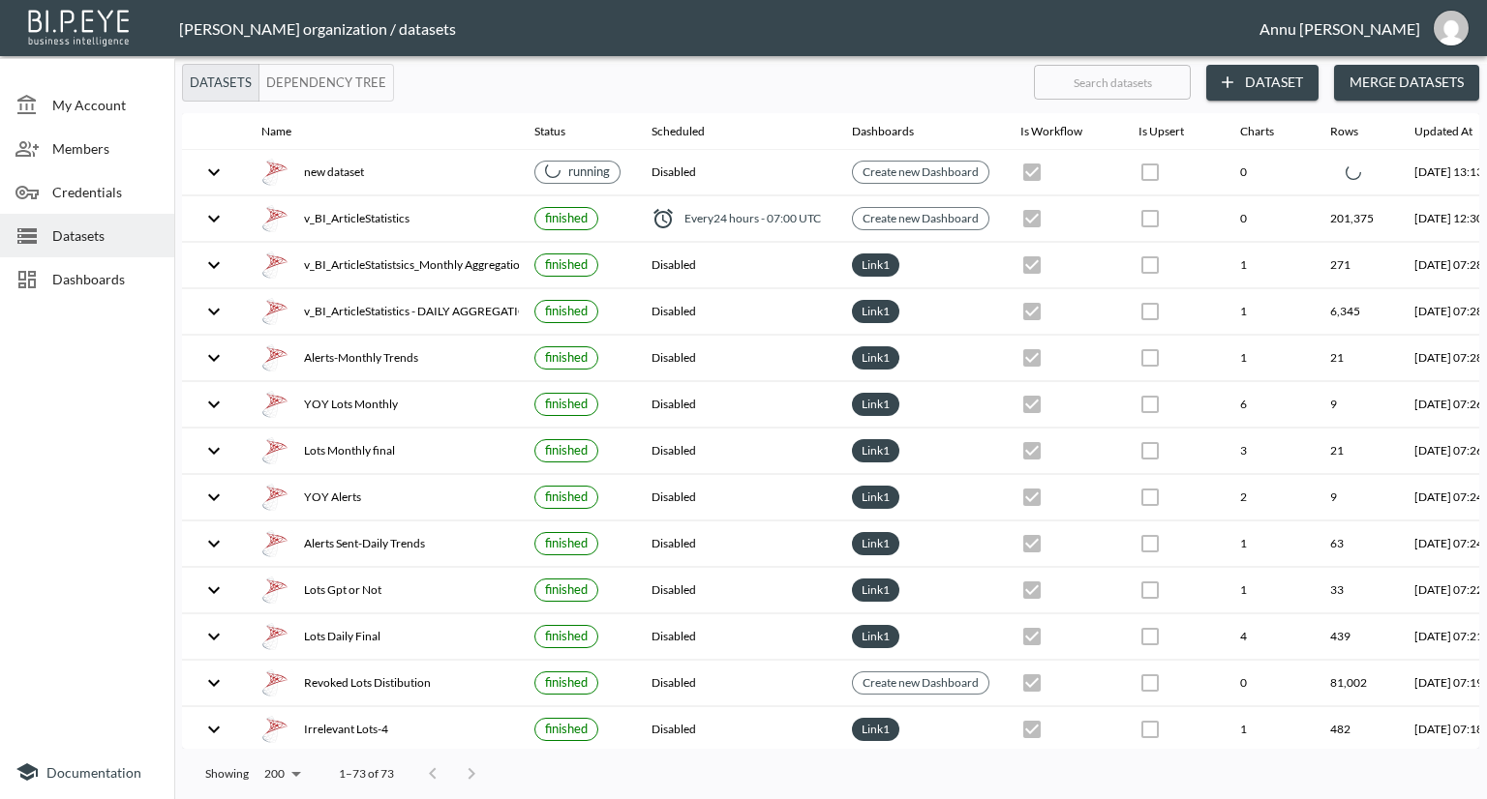
click at [109, 268] on div "Dashboards" at bounding box center [87, 279] width 174 height 44
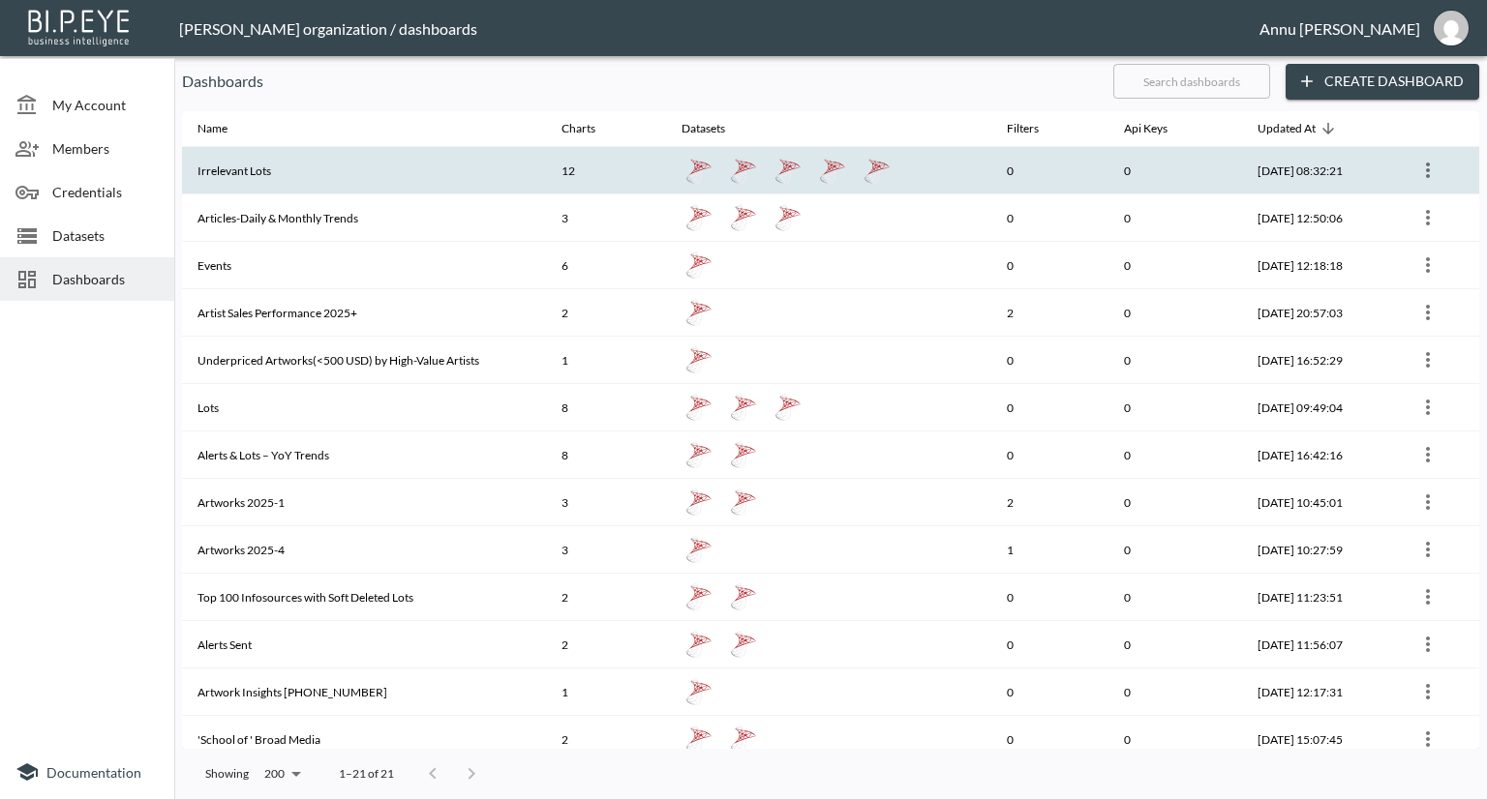
click at [225, 161] on th "Irrelevant Lots" at bounding box center [364, 170] width 364 height 47
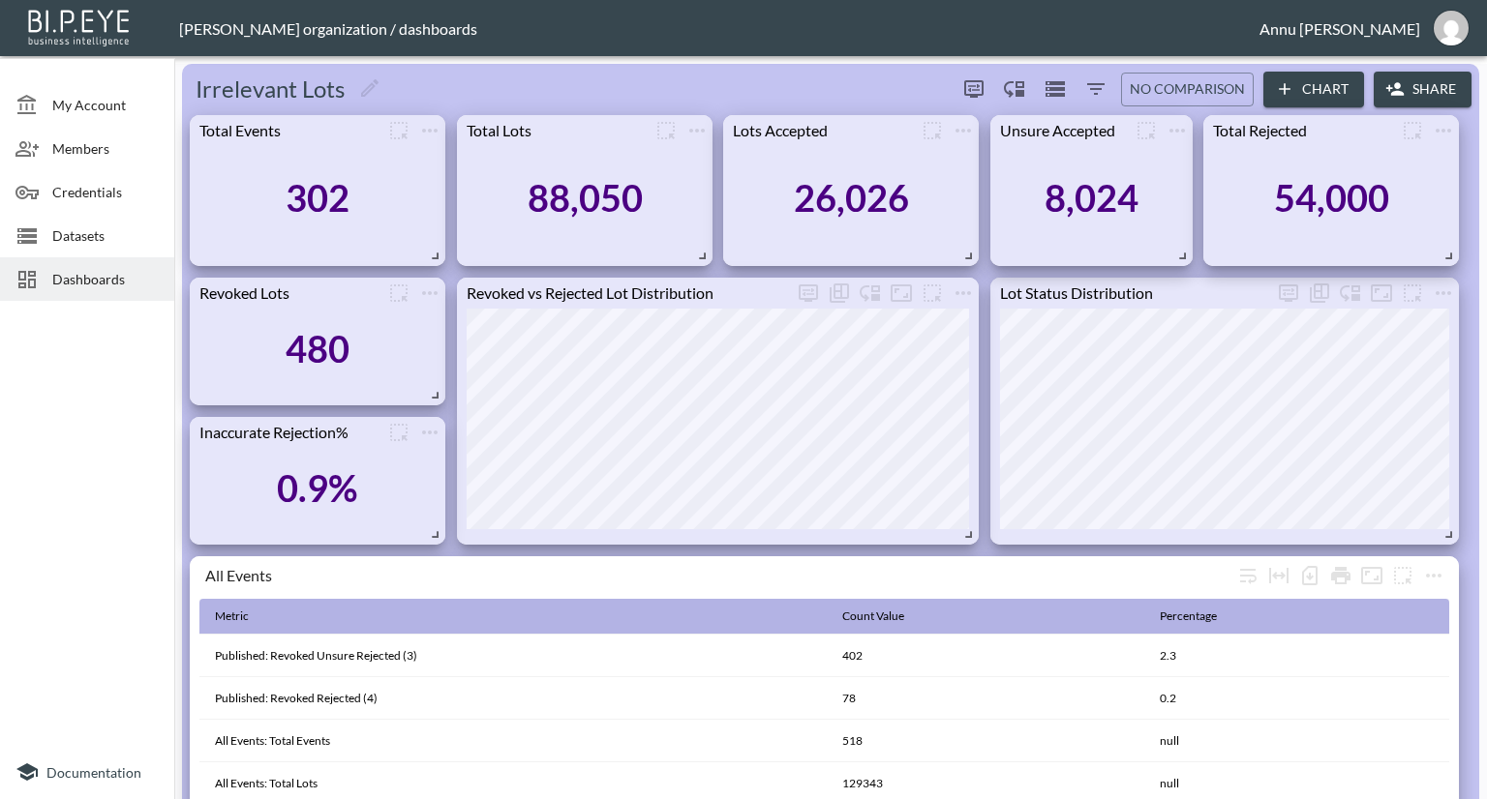
click at [88, 226] on span "Datasets" at bounding box center [105, 236] width 106 height 20
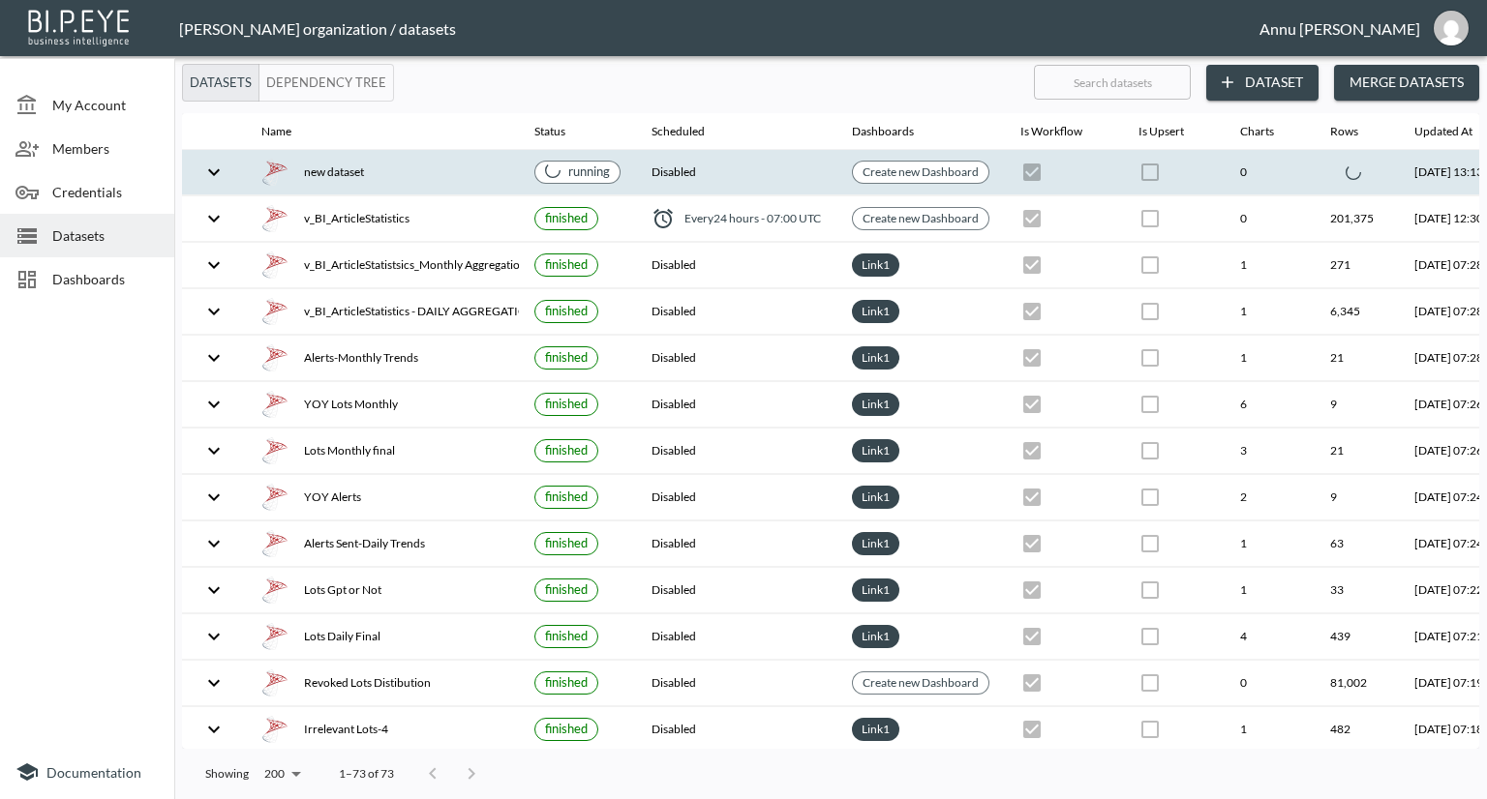
click at [215, 171] on icon "expand row" at bounding box center [213, 172] width 23 height 23
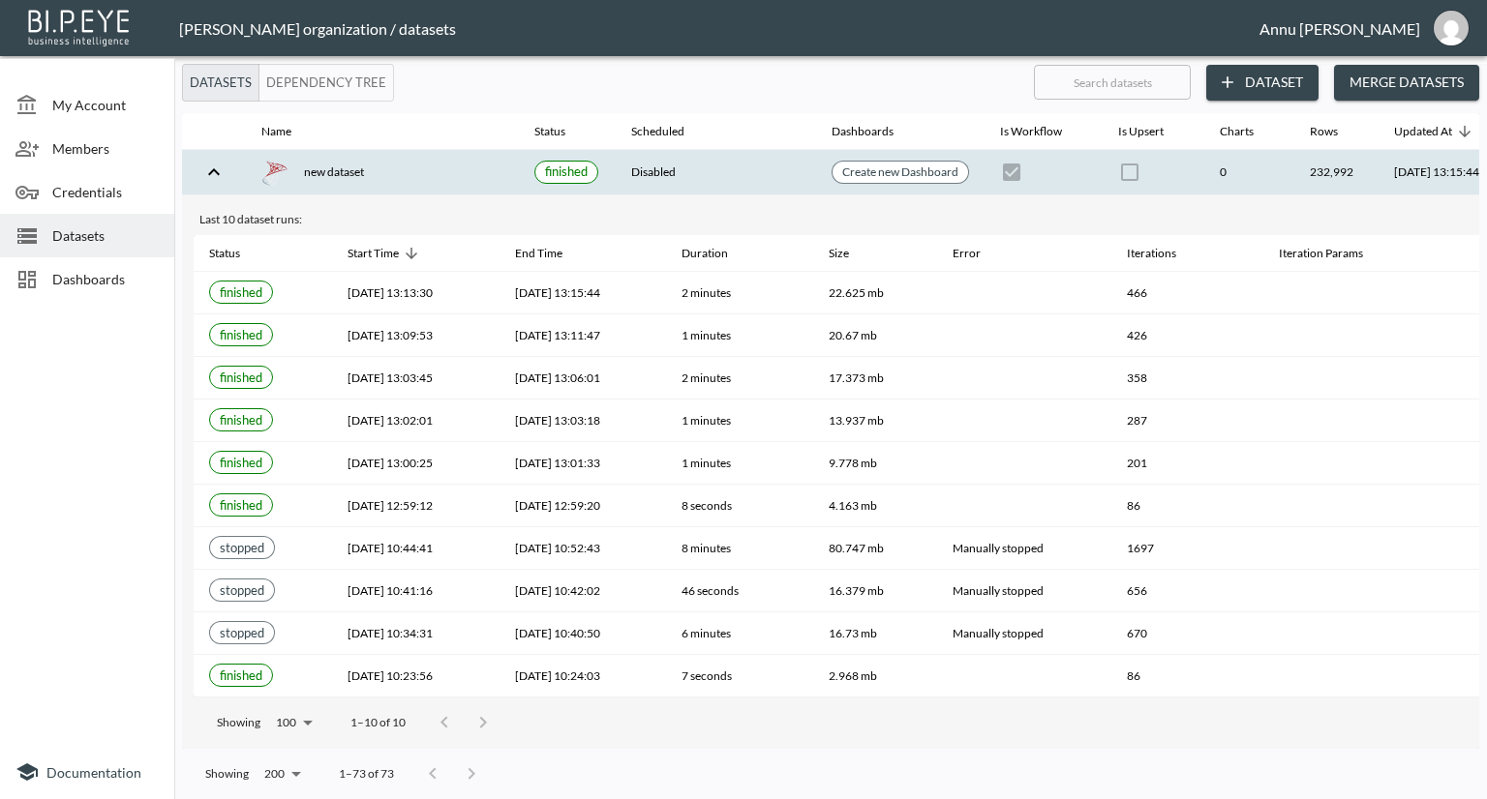
scroll to position [0, 113]
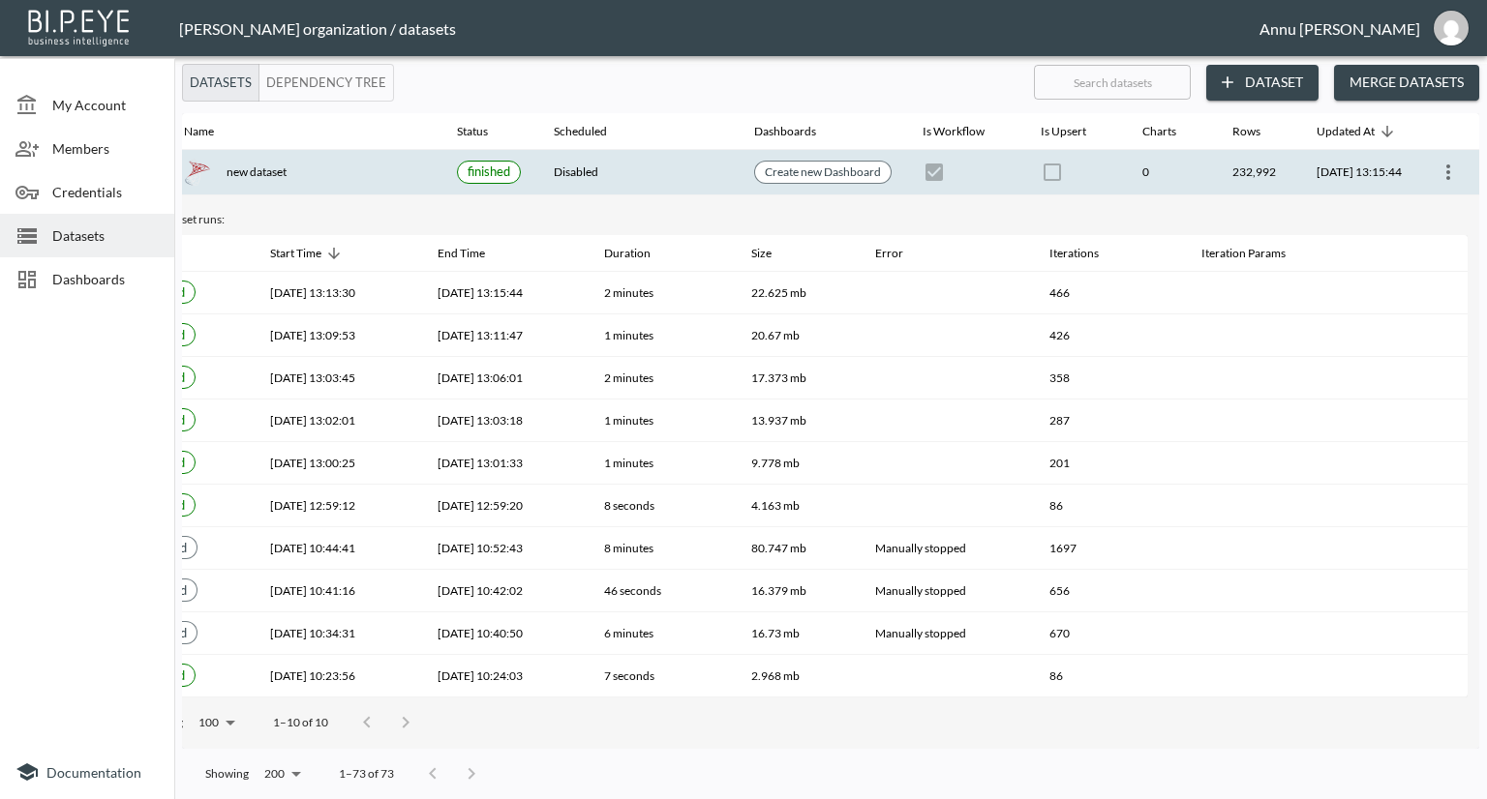
click at [1452, 179] on icon "more" at bounding box center [1447, 172] width 23 height 23
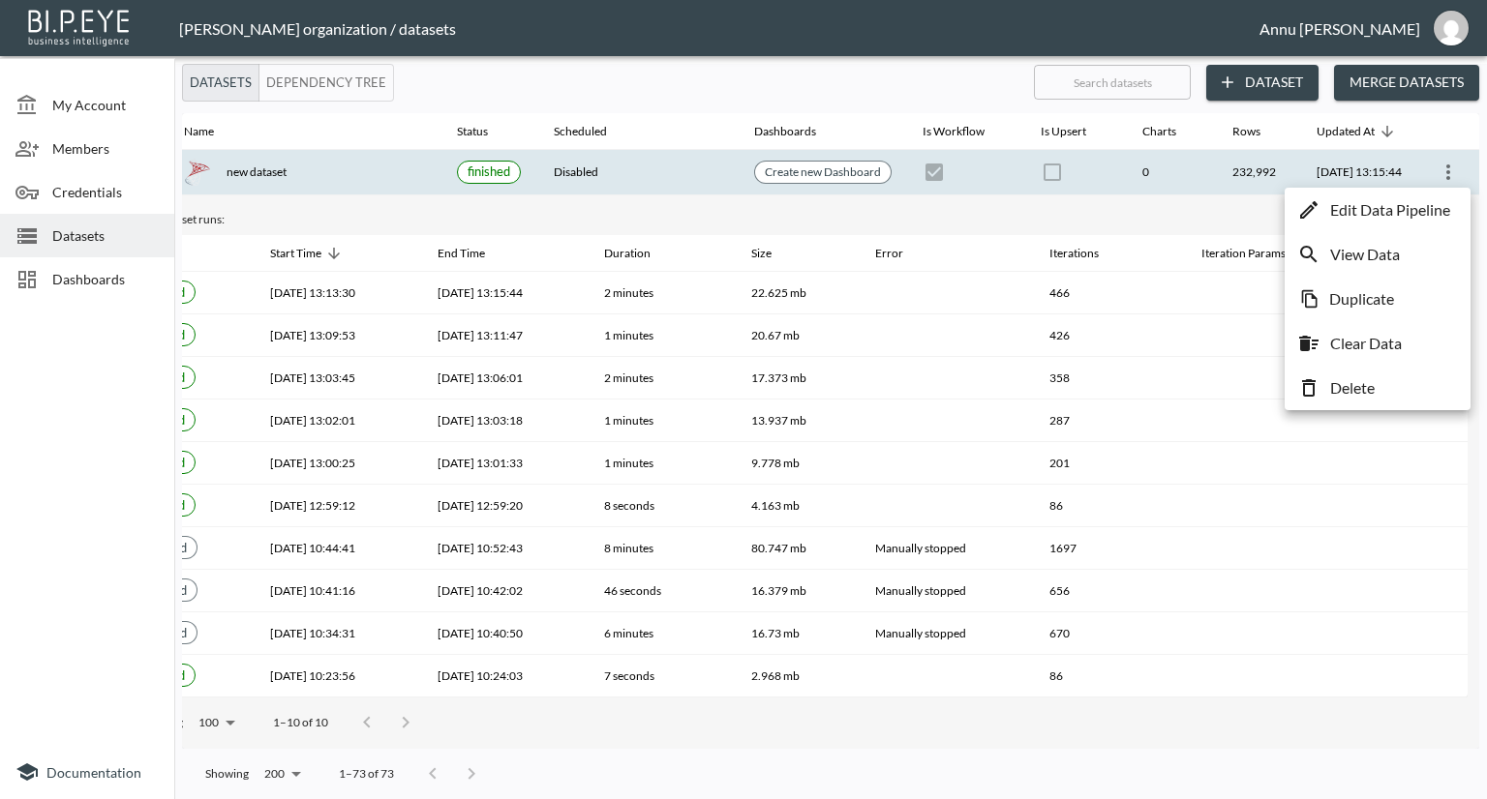
click at [1421, 214] on p "Edit Data Pipeline" at bounding box center [1390, 209] width 120 height 23
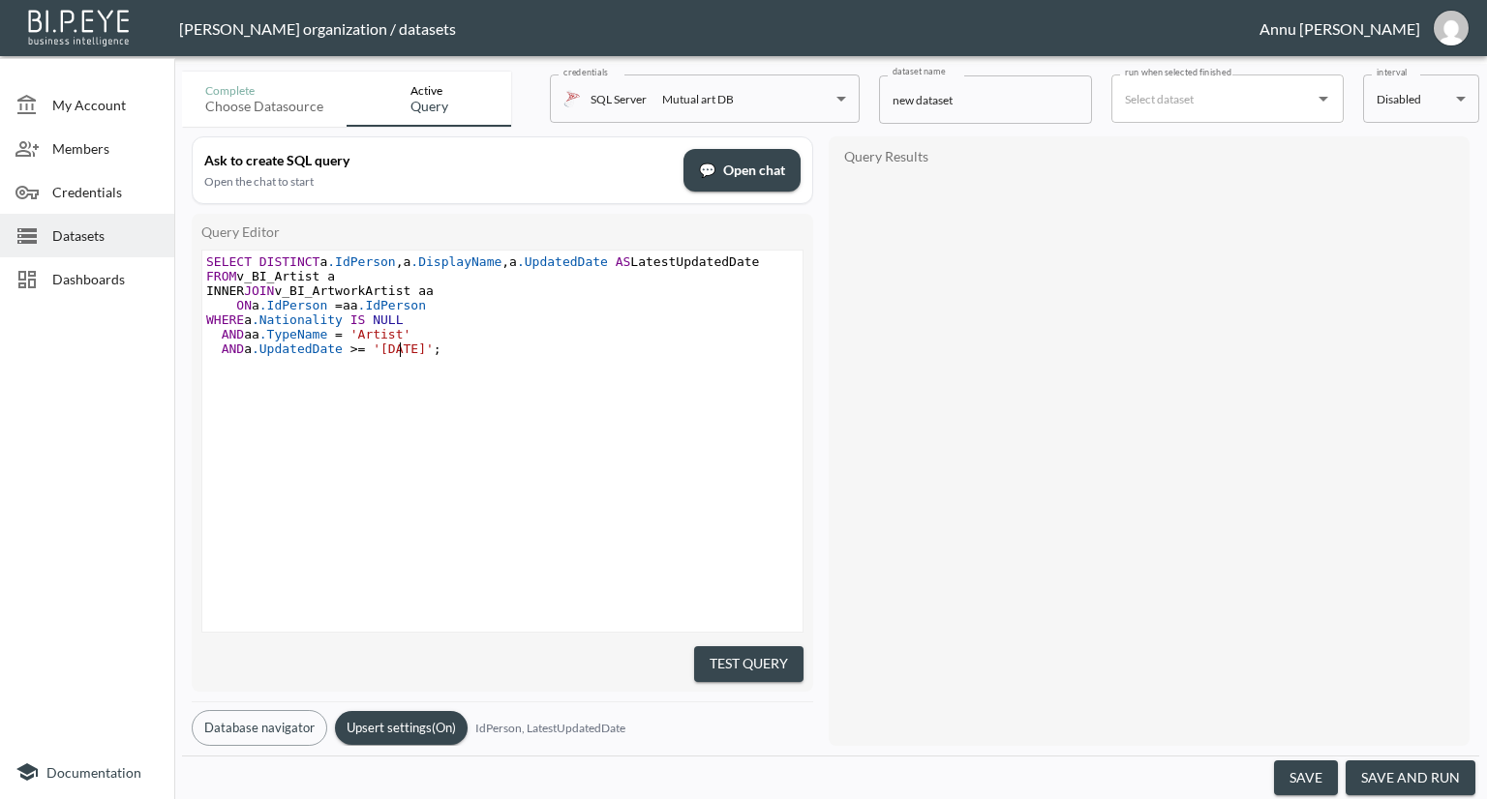
click at [401, 351] on span "'2020-01-01'" at bounding box center [403, 349] width 61 height 15
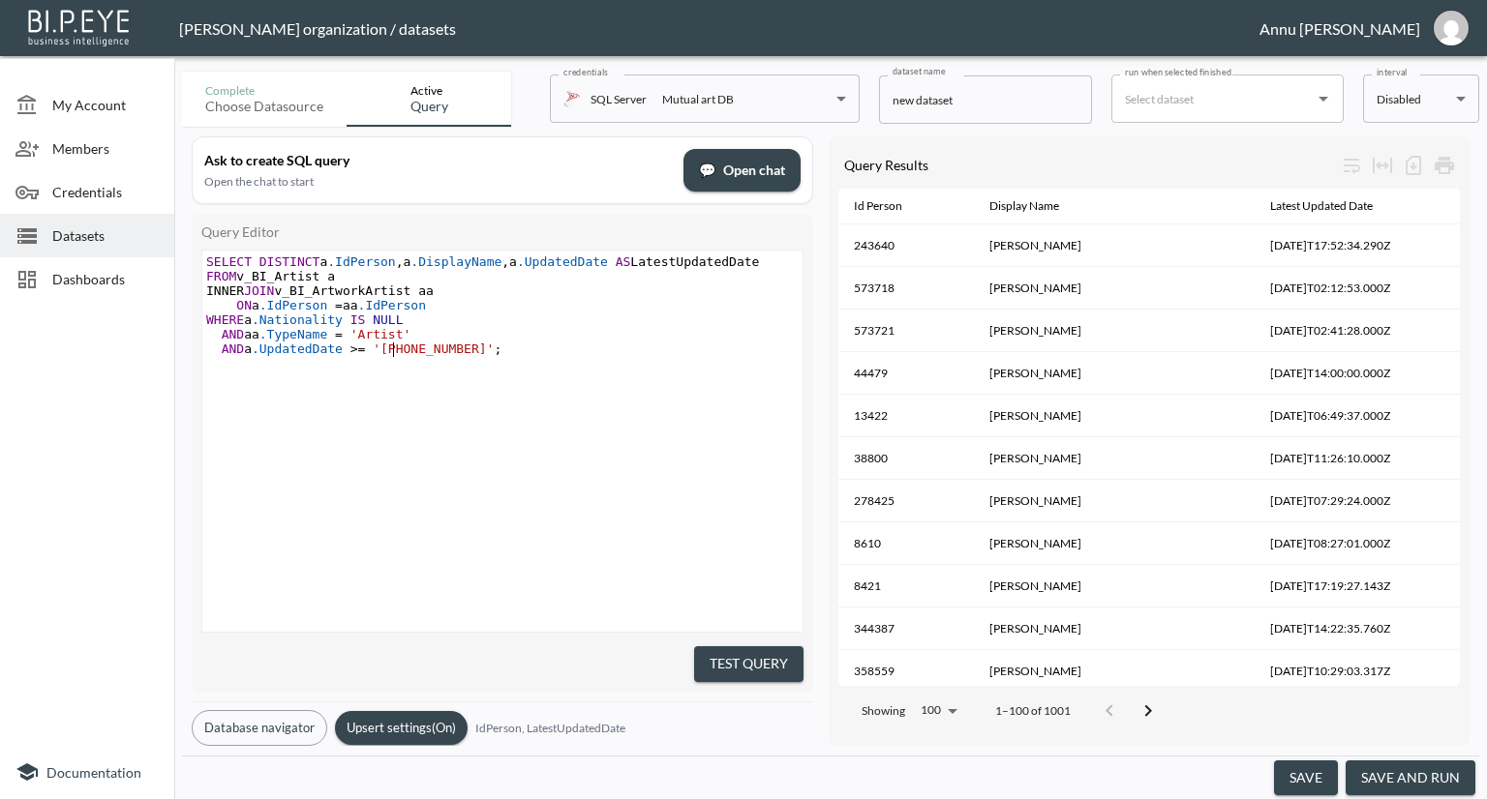
type textarea "19"
click at [666, 371] on pre "​" at bounding box center [504, 378] width 605 height 15
click at [755, 651] on button "Test Query" at bounding box center [748, 665] width 109 height 36
click at [1418, 775] on button "save and run" at bounding box center [1410, 779] width 130 height 36
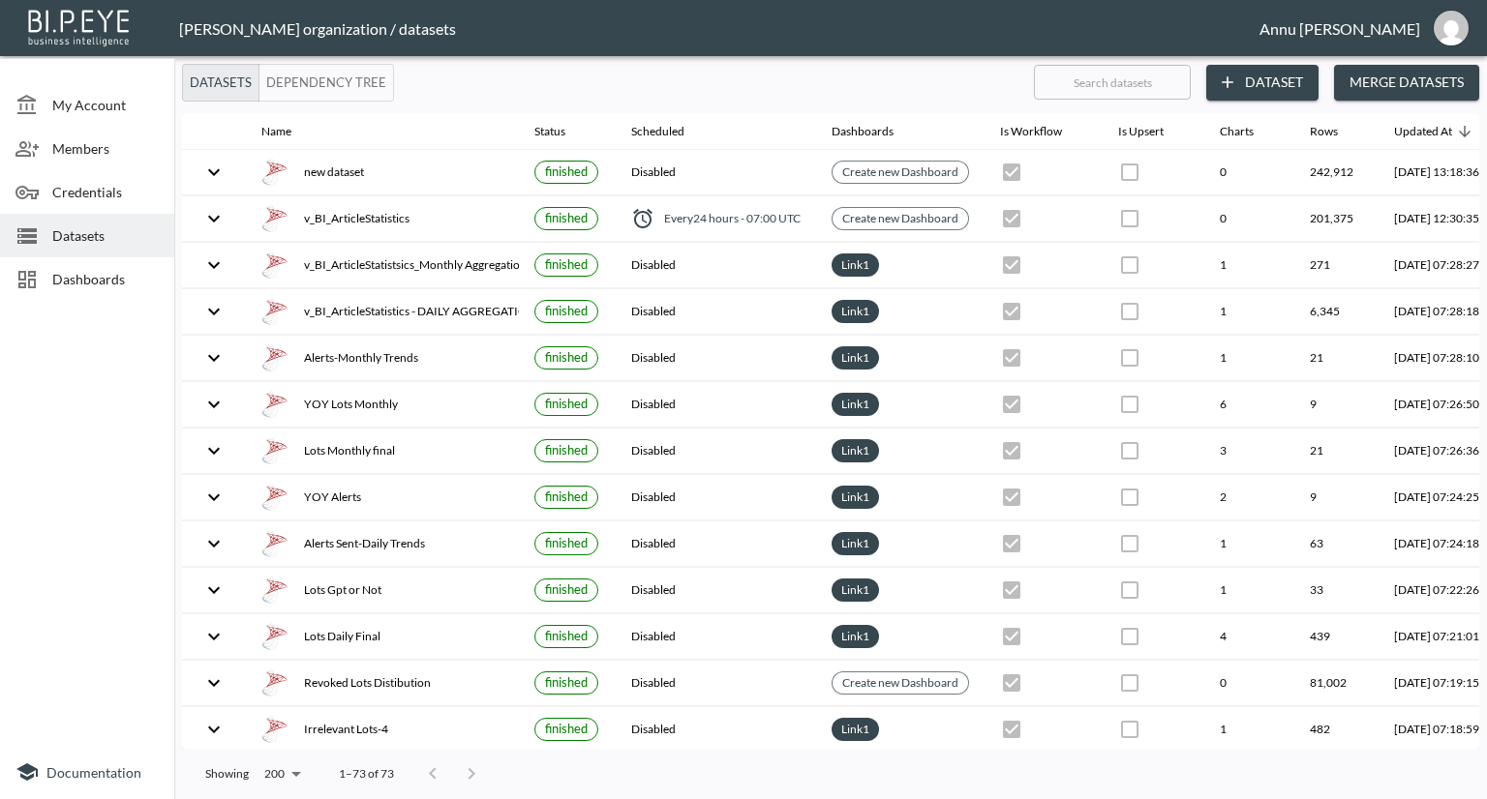
scroll to position [0, 113]
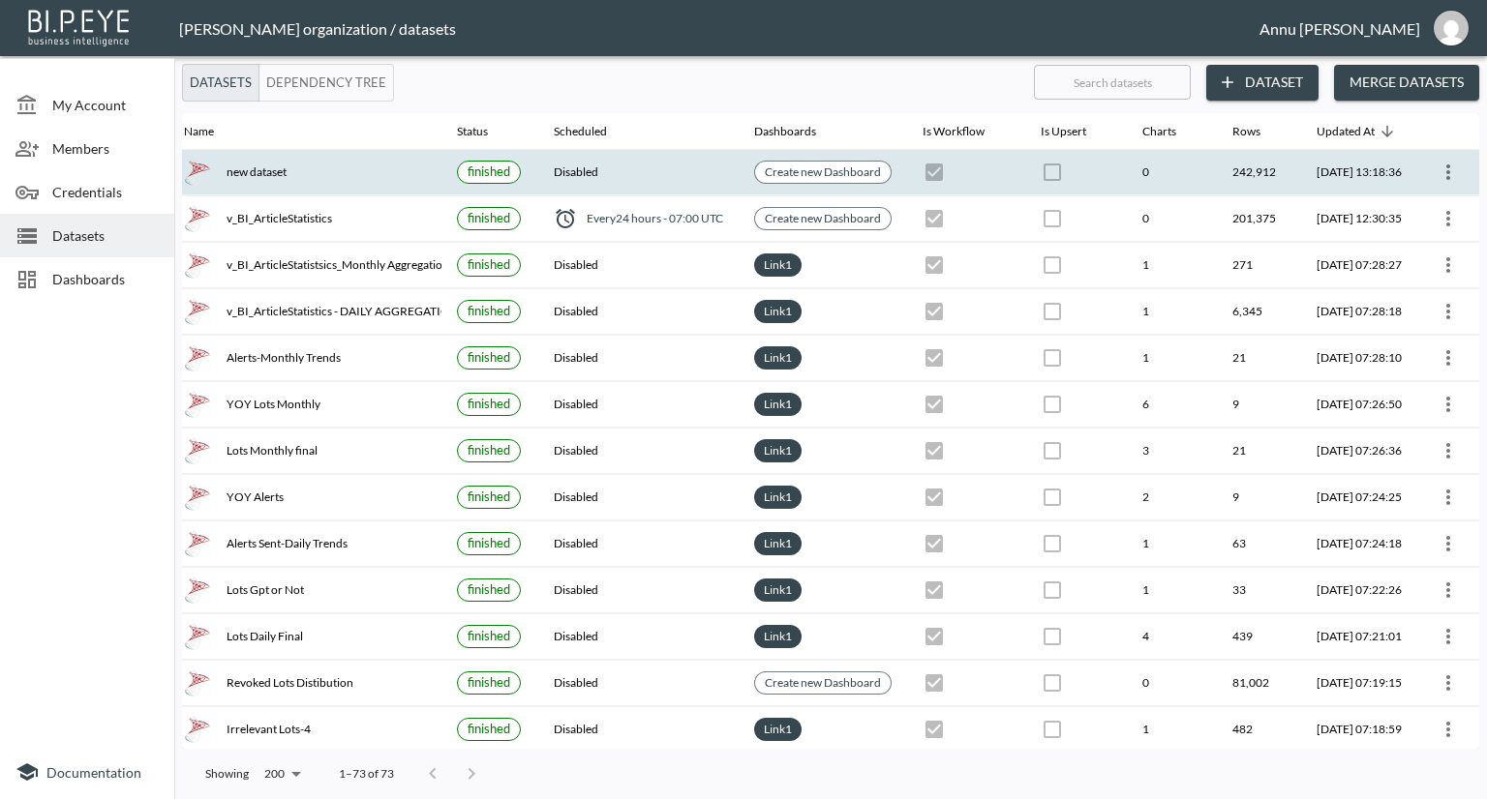
click at [1445, 164] on icon "more" at bounding box center [1447, 172] width 23 height 23
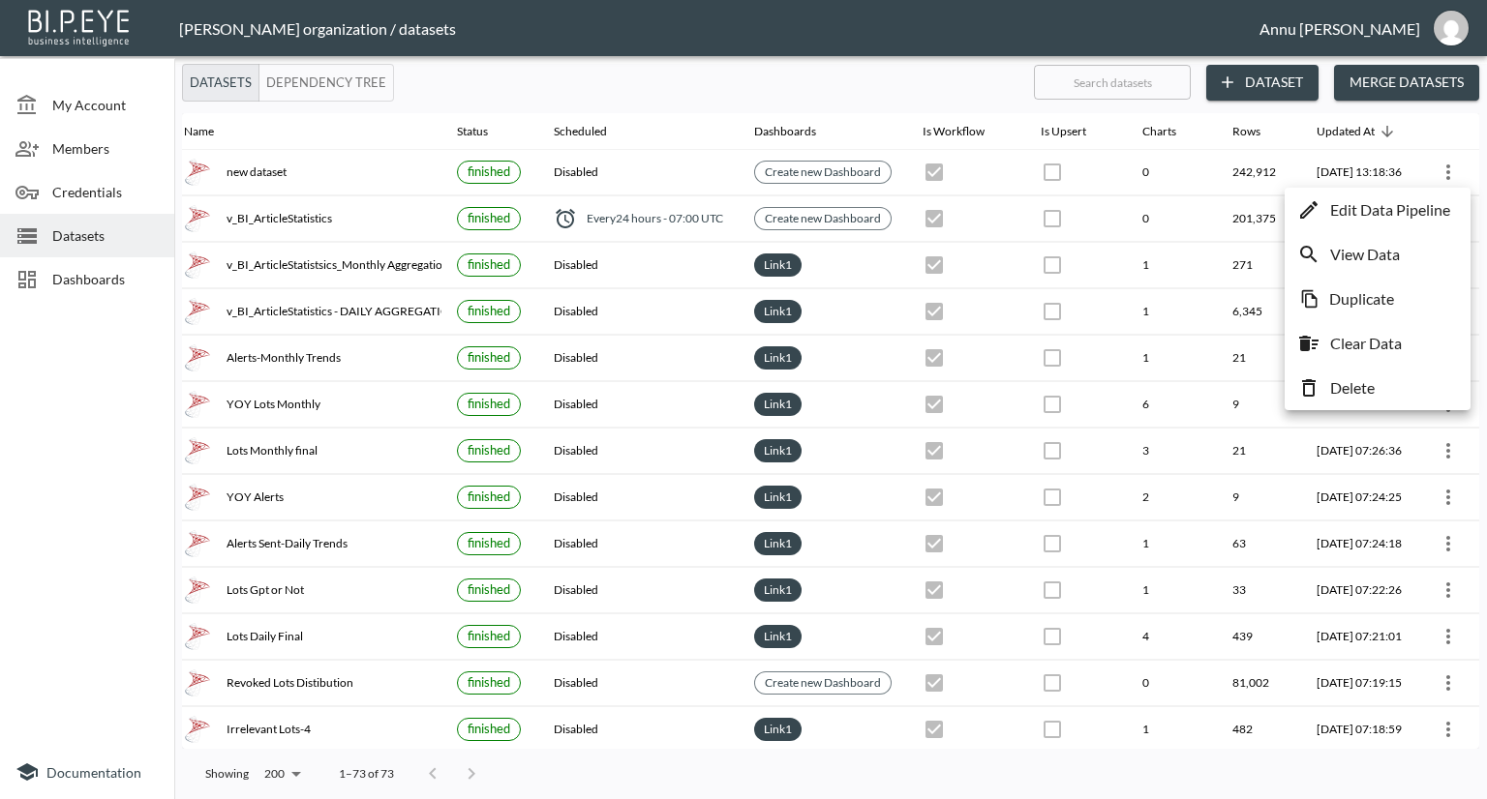
drag, startPoint x: 1364, startPoint y: 212, endPoint x: 753, endPoint y: 280, distance: 614.5
click at [1364, 212] on p "Edit Data Pipeline" at bounding box center [1390, 209] width 120 height 23
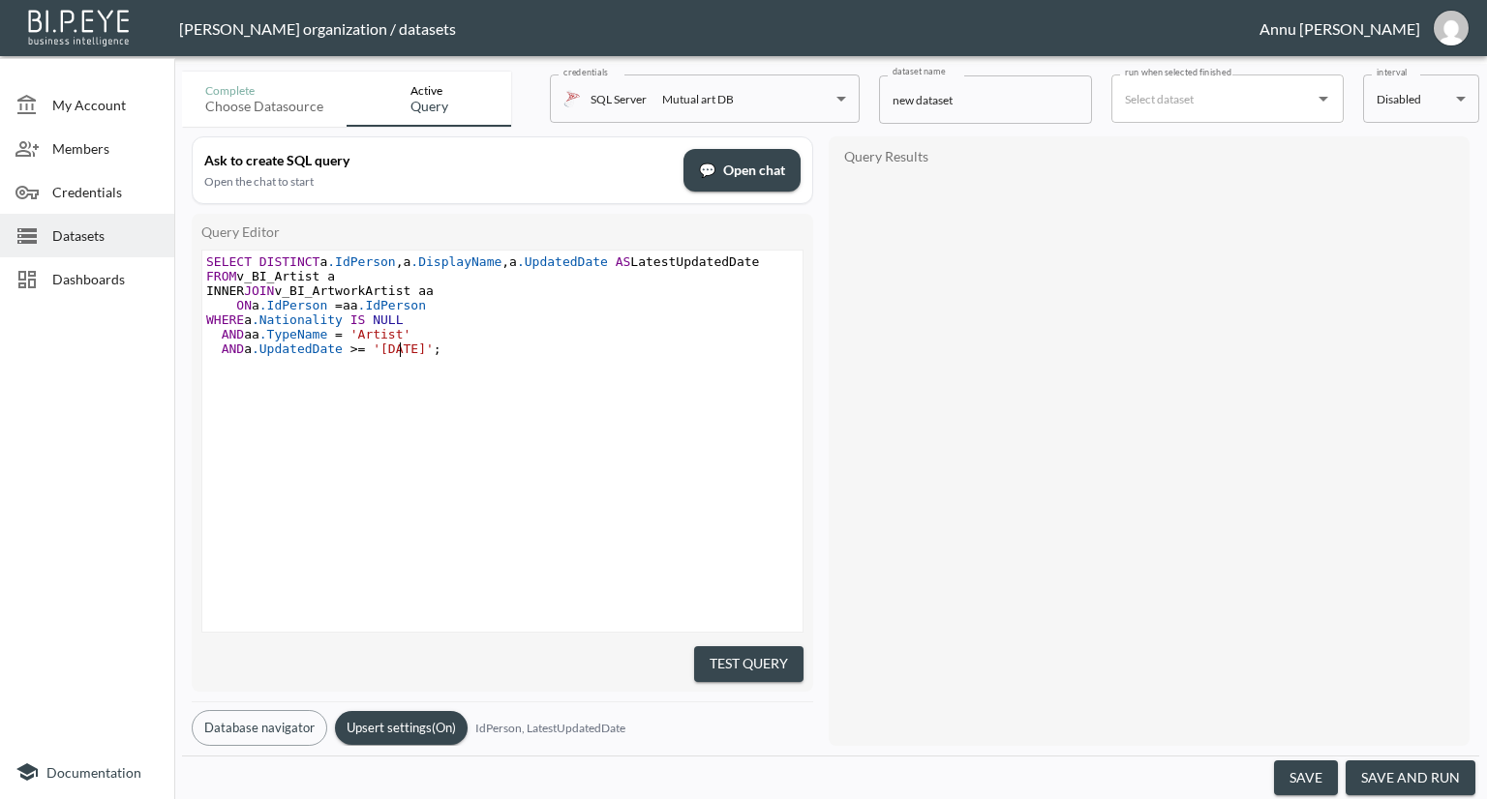
click at [400, 349] on span "'2019-01-01'" at bounding box center [403, 349] width 61 height 15
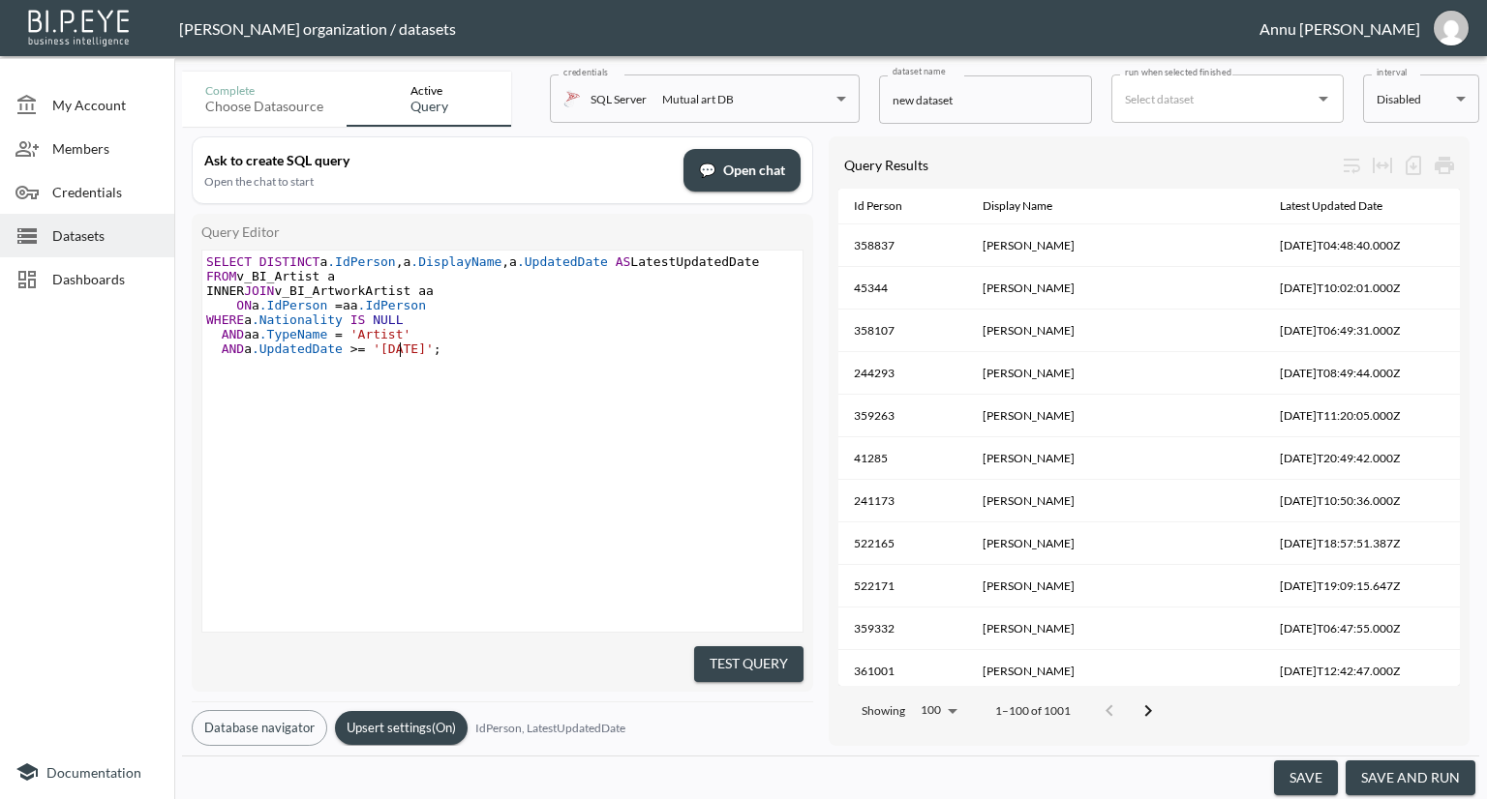
scroll to position [0, 6]
type textarea "8"
click at [767, 662] on button "Test Query" at bounding box center [748, 665] width 109 height 36
drag, startPoint x: 1421, startPoint y: 775, endPoint x: 1421, endPoint y: 760, distance: 15.5
click at [1421, 775] on button "save and run" at bounding box center [1410, 779] width 130 height 36
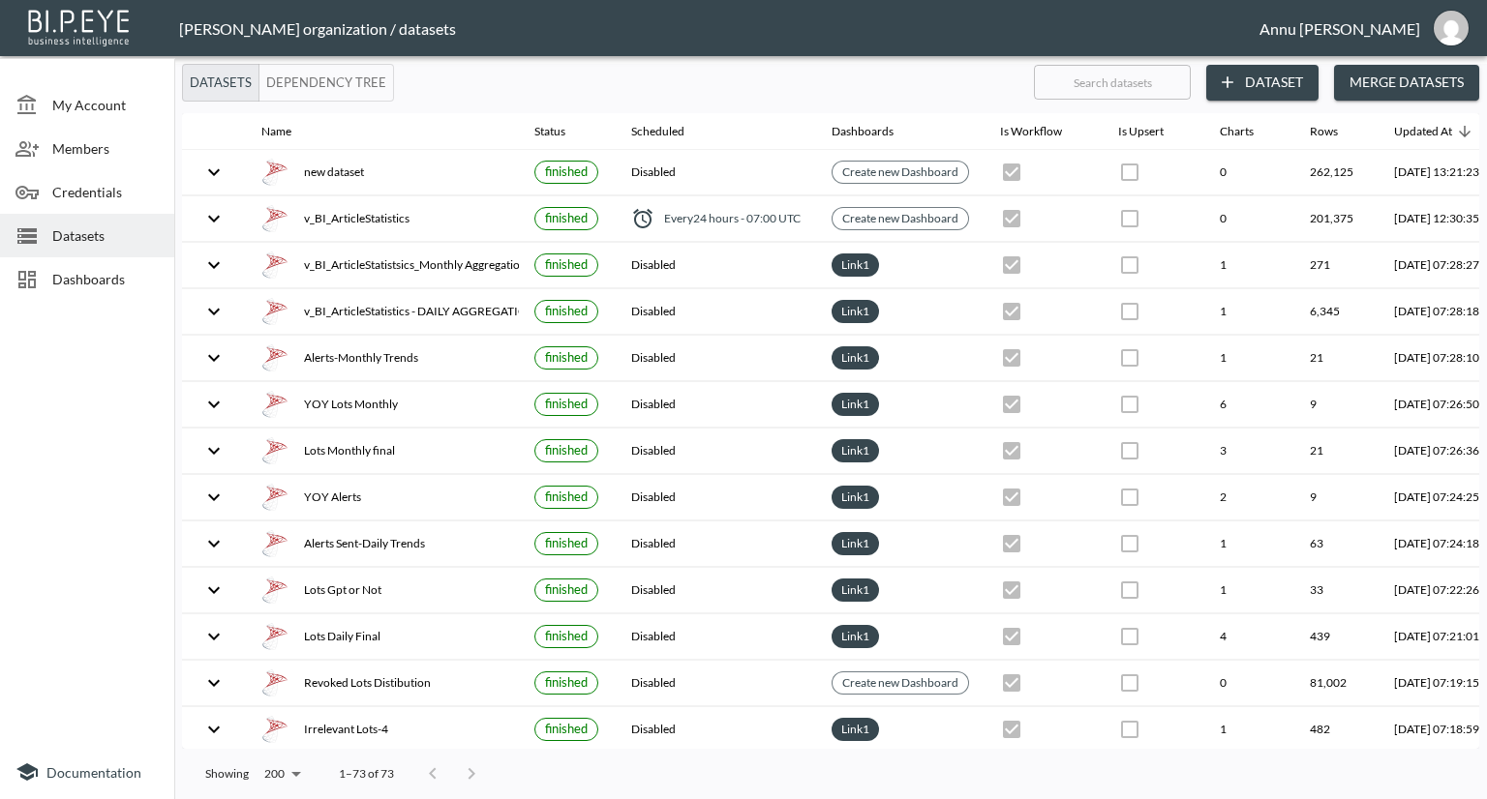
scroll to position [0, 113]
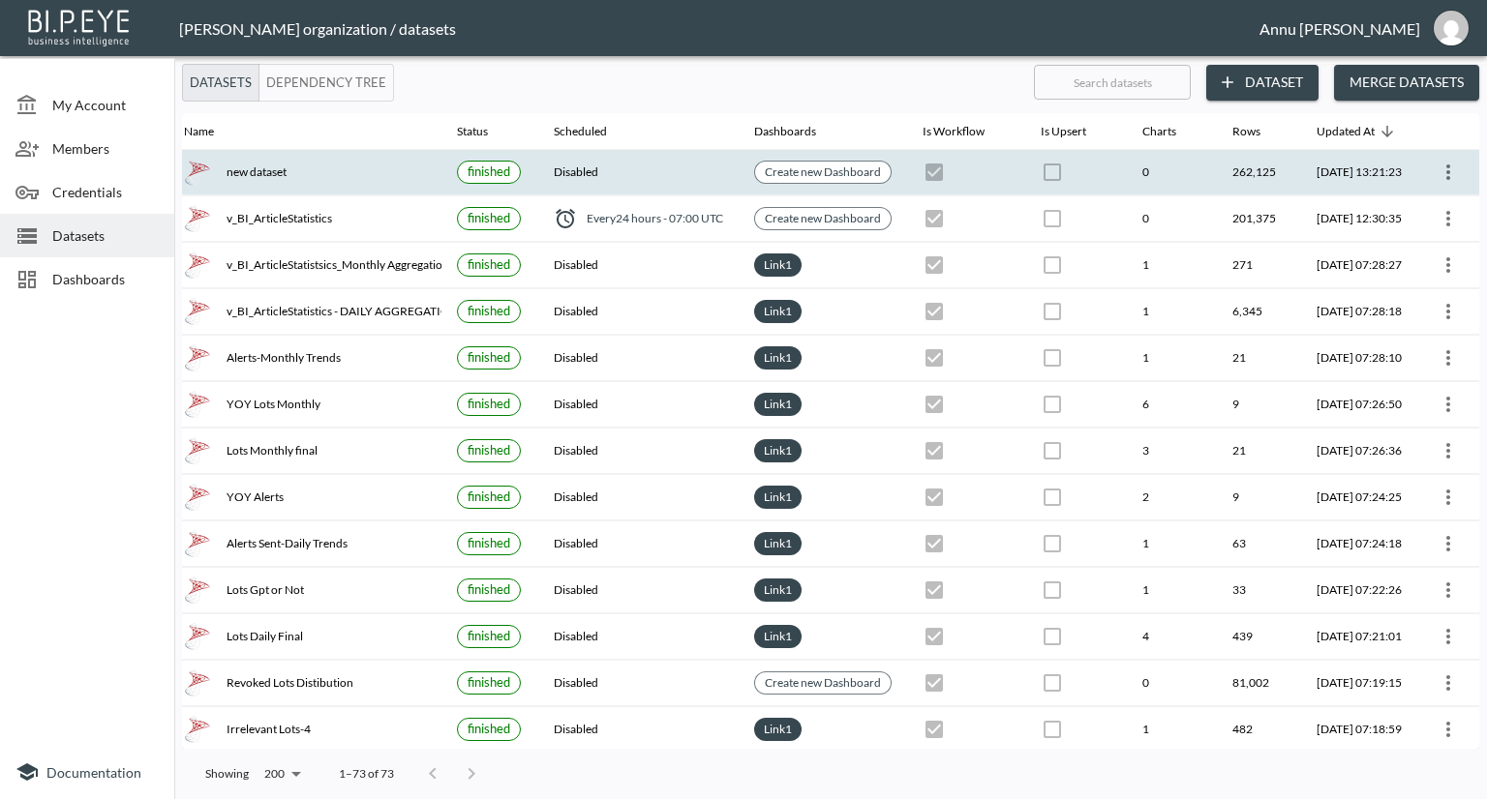
click at [1446, 165] on icon "more" at bounding box center [1448, 172] width 4 height 15
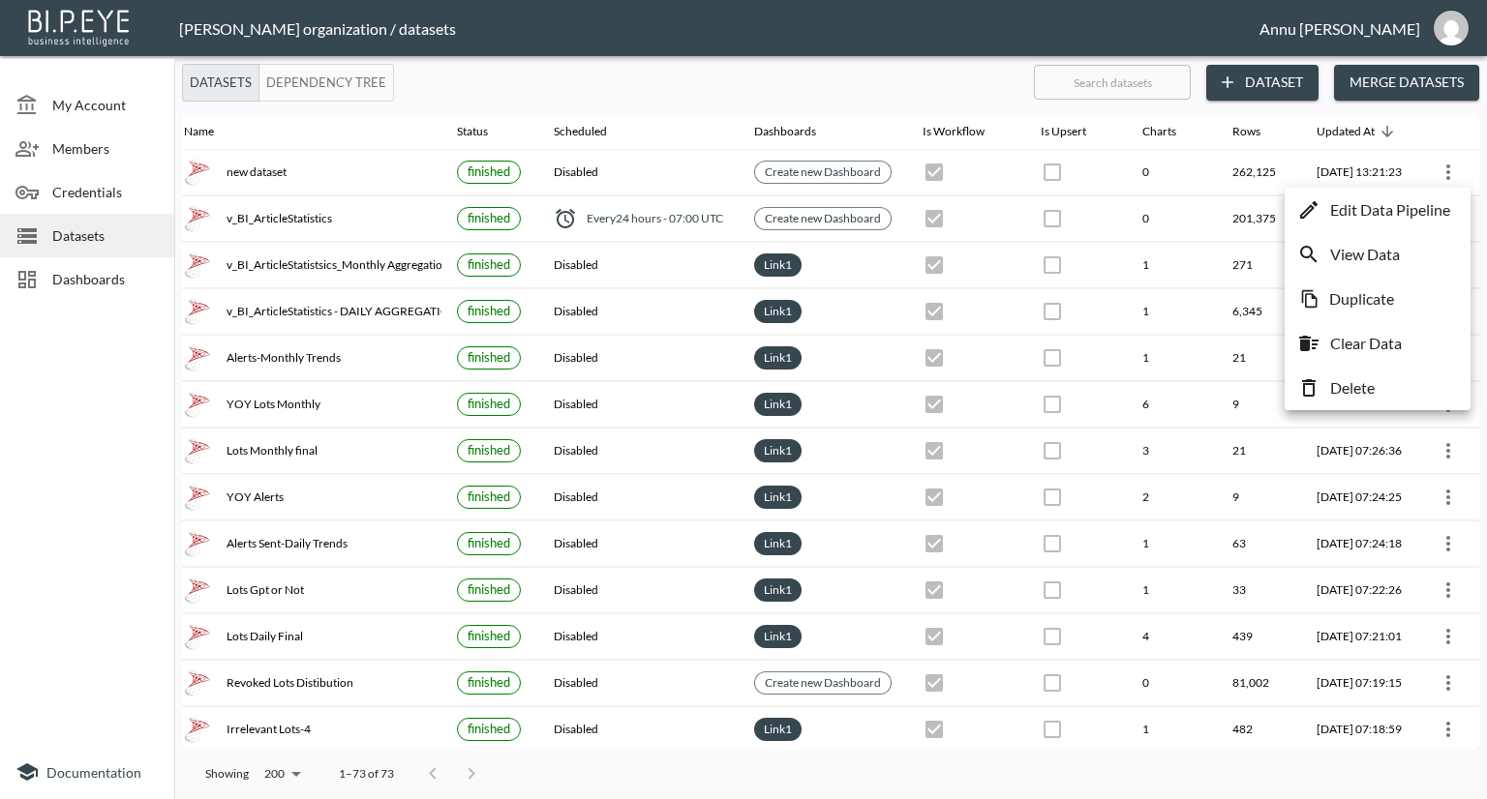
click at [1383, 213] on p "Edit Data Pipeline" at bounding box center [1390, 209] width 120 height 23
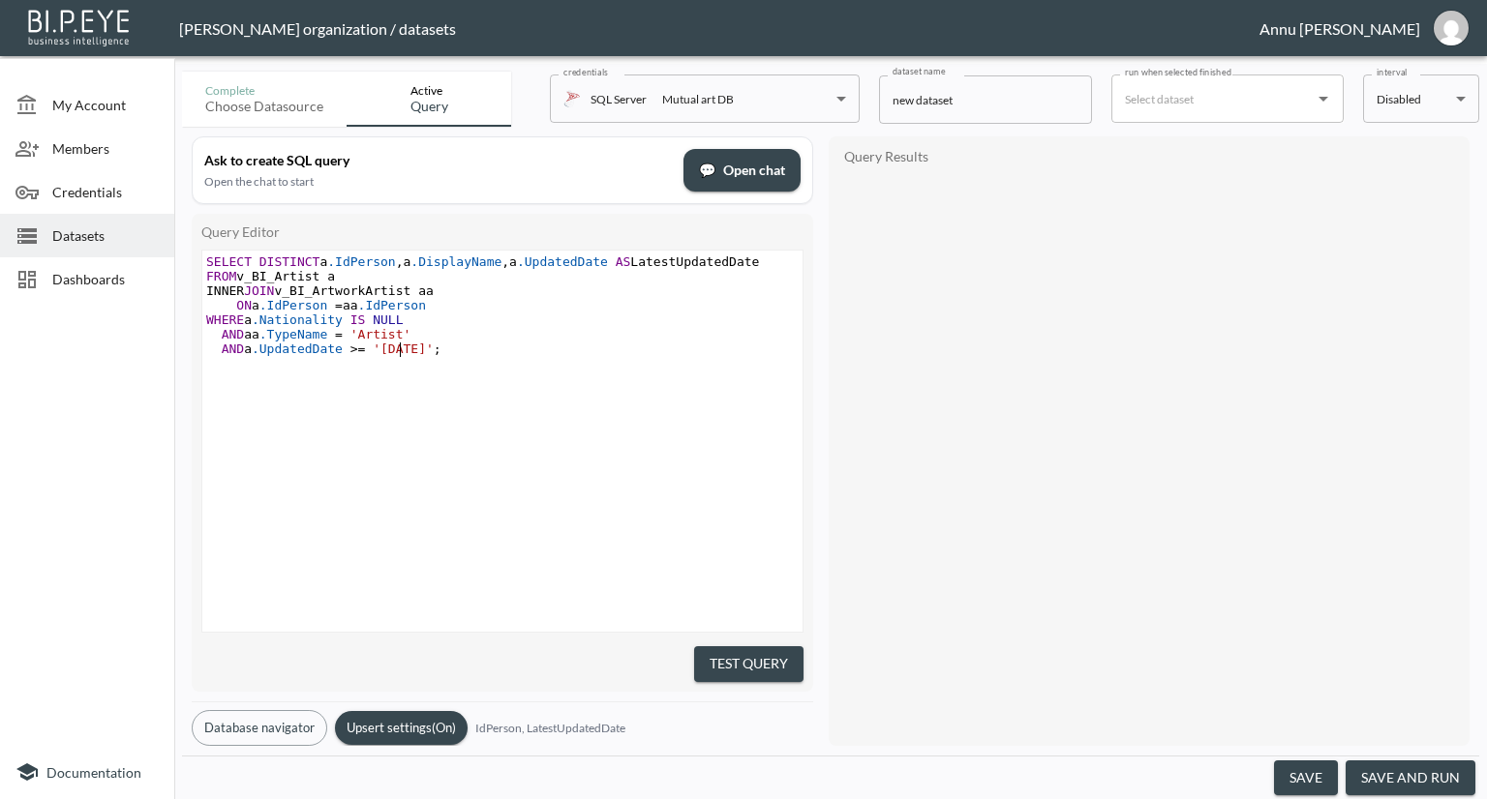
click at [402, 352] on span "'2018-01-01'" at bounding box center [403, 349] width 61 height 15
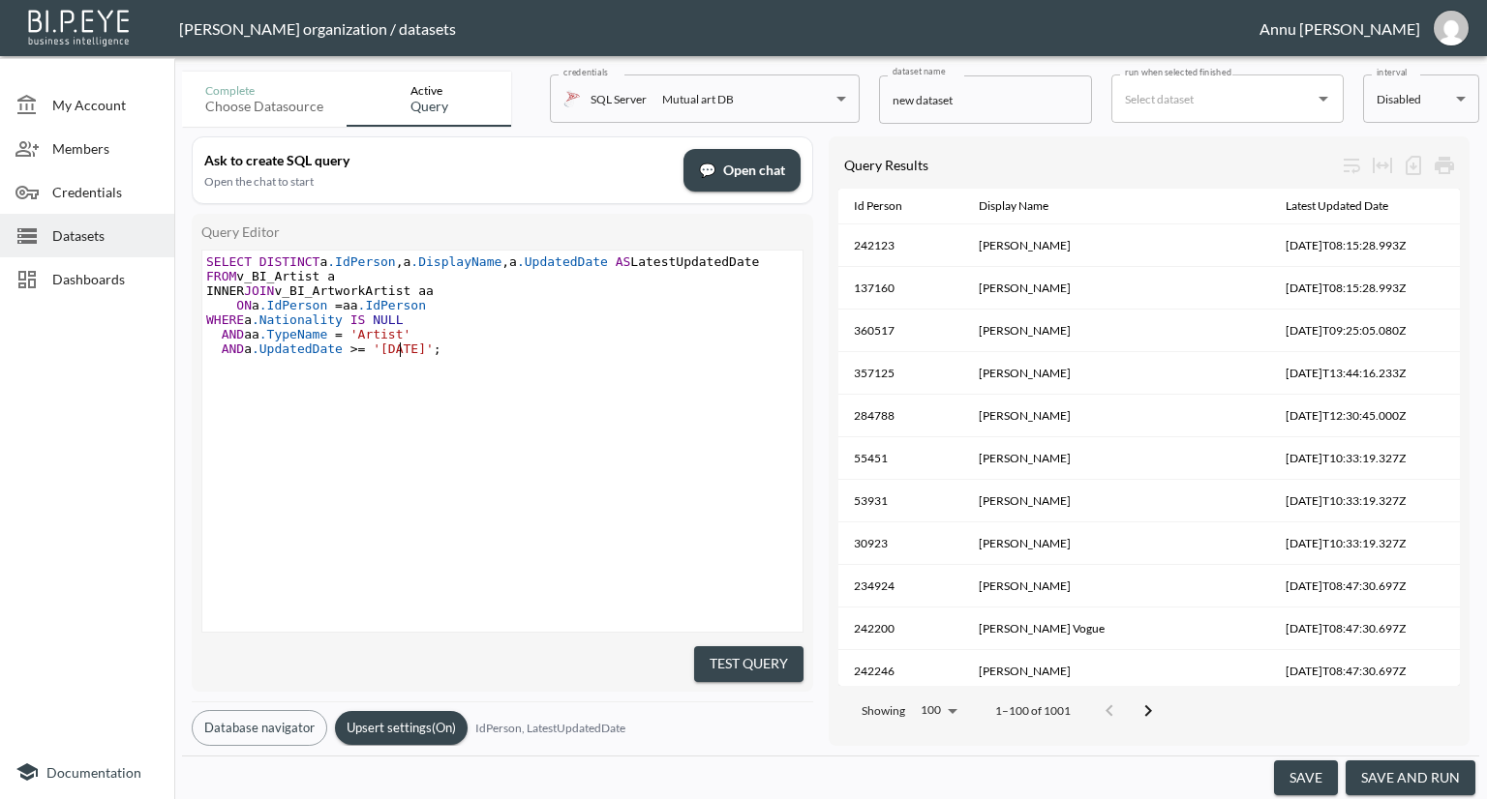
scroll to position [0, 6]
type textarea "7"
drag, startPoint x: 716, startPoint y: 651, endPoint x: 819, endPoint y: 616, distance: 108.7
click at [716, 650] on button "Test Query" at bounding box center [748, 665] width 109 height 36
click at [1446, 775] on button "save and run" at bounding box center [1410, 779] width 130 height 36
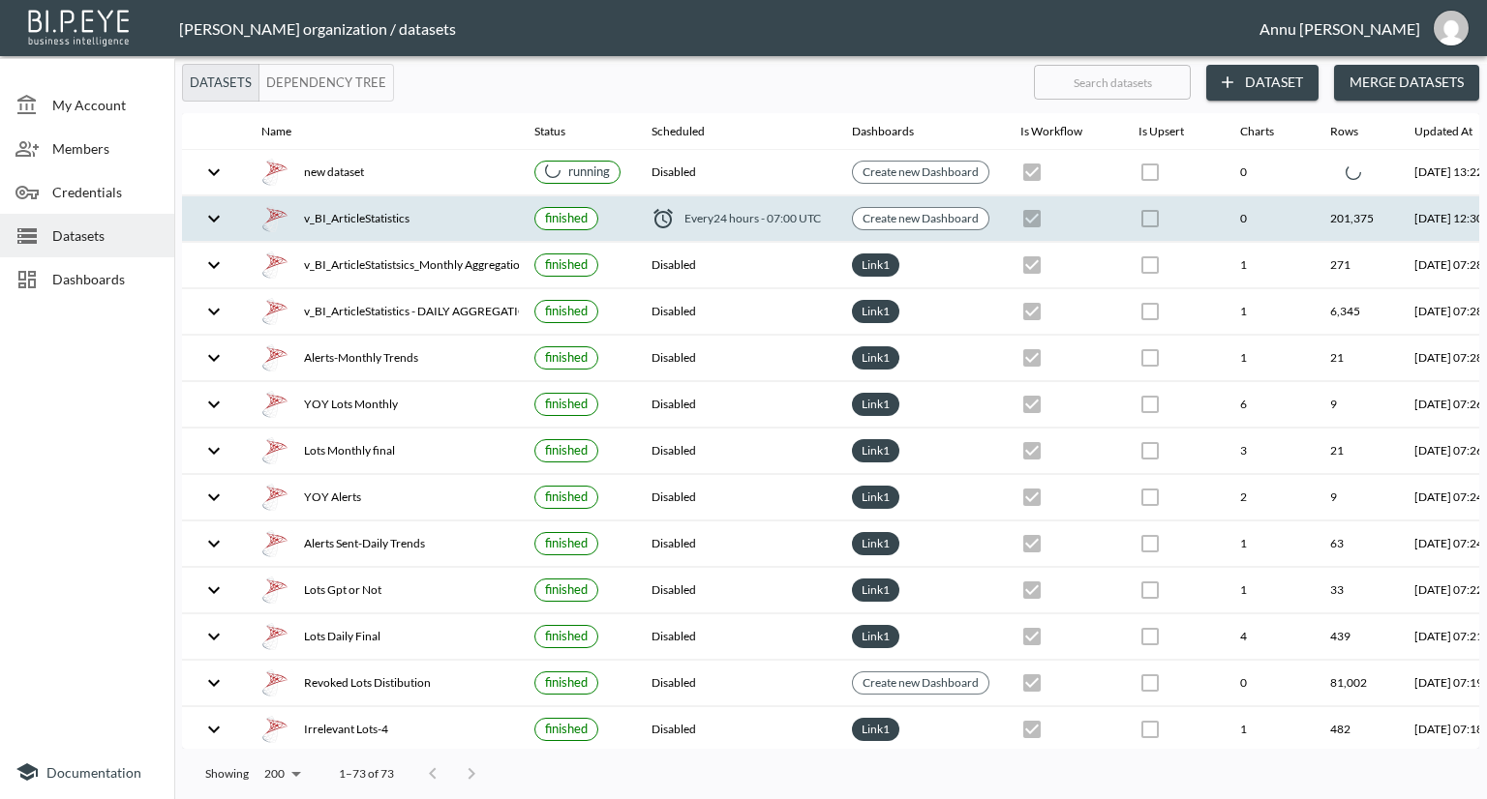
click at [213, 170] on icon "expand row" at bounding box center [213, 172] width 23 height 23
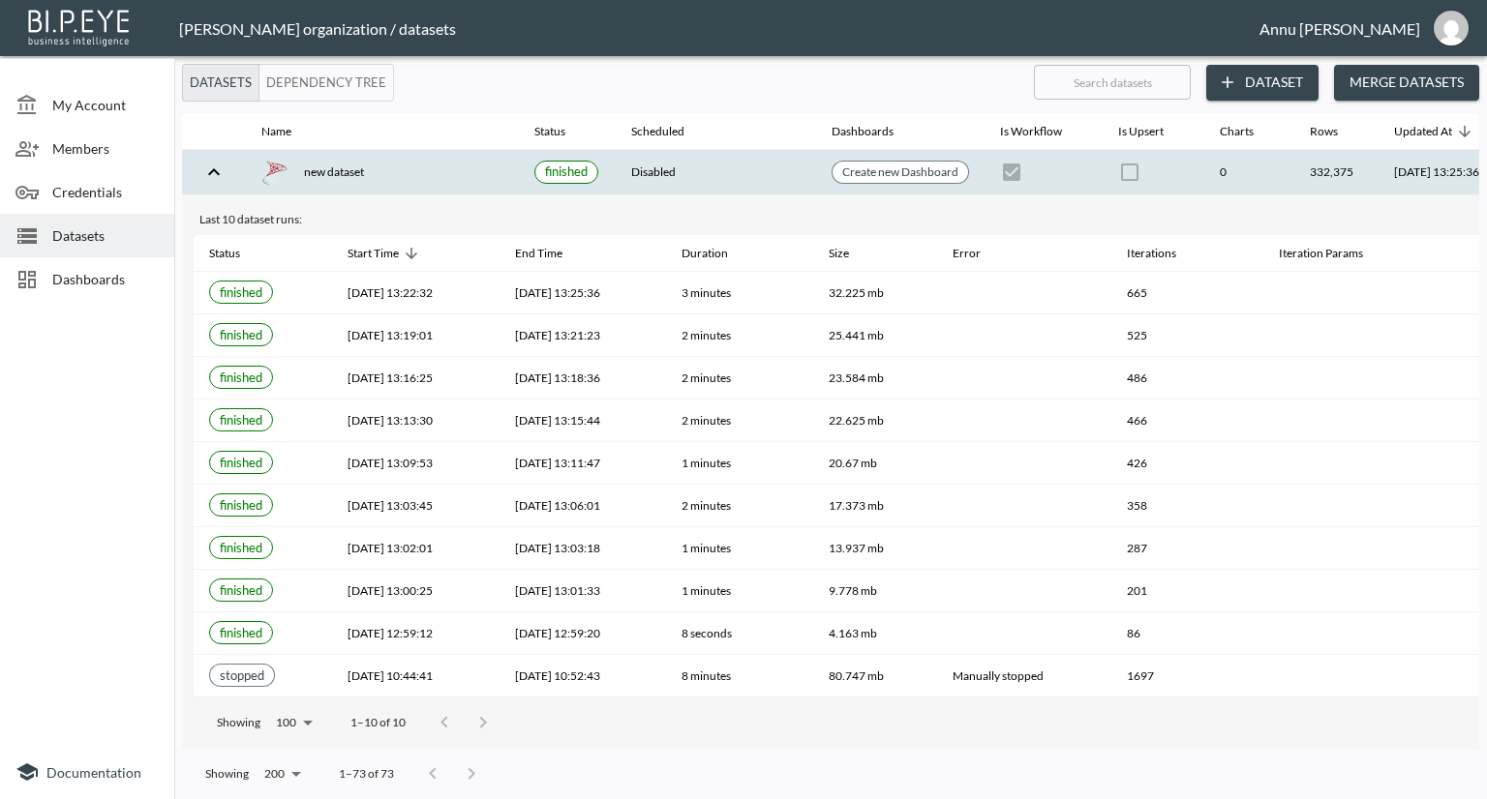
scroll to position [0, 89]
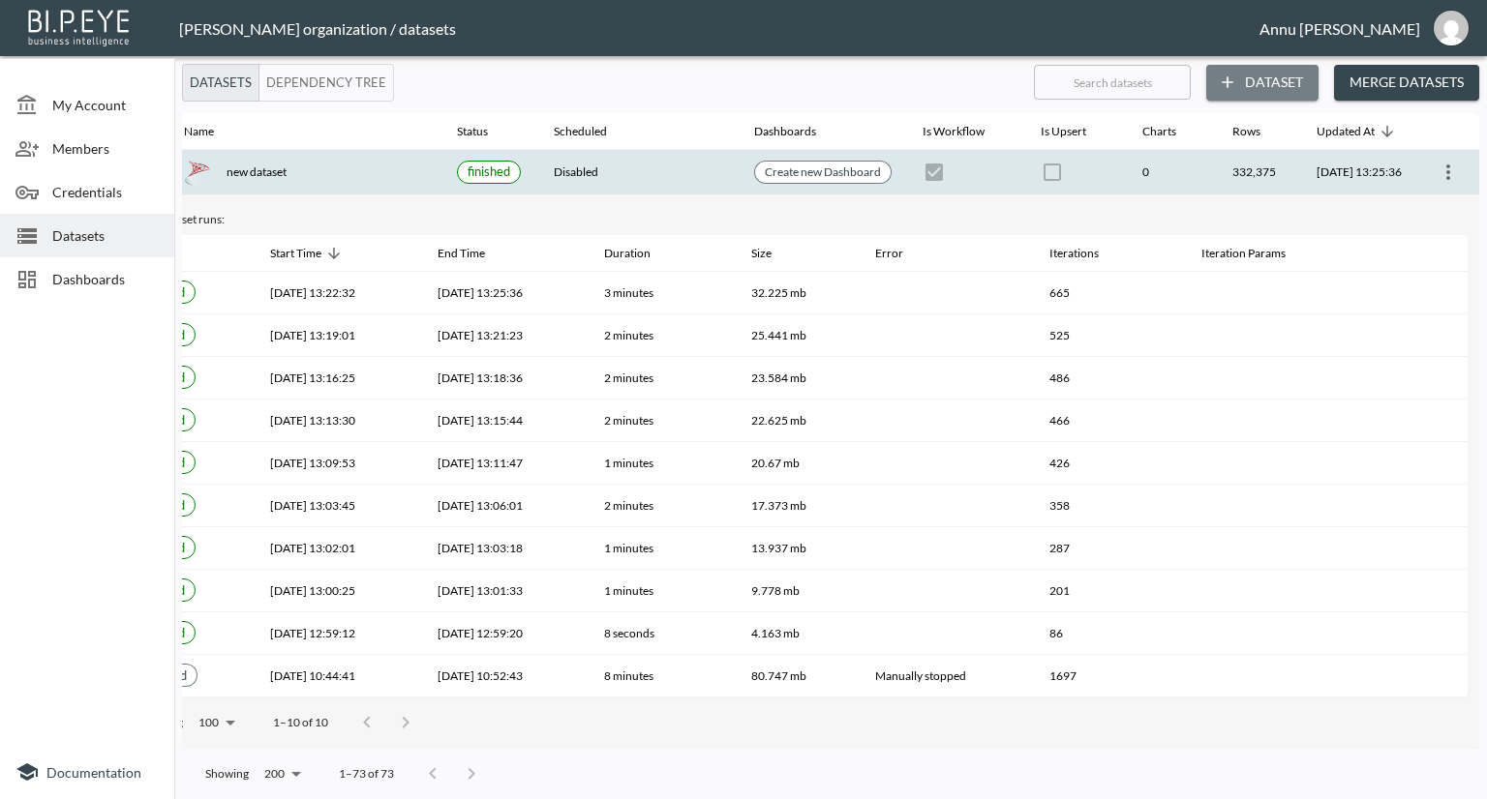
click at [1247, 78] on button "Dataset" at bounding box center [1262, 83] width 112 height 36
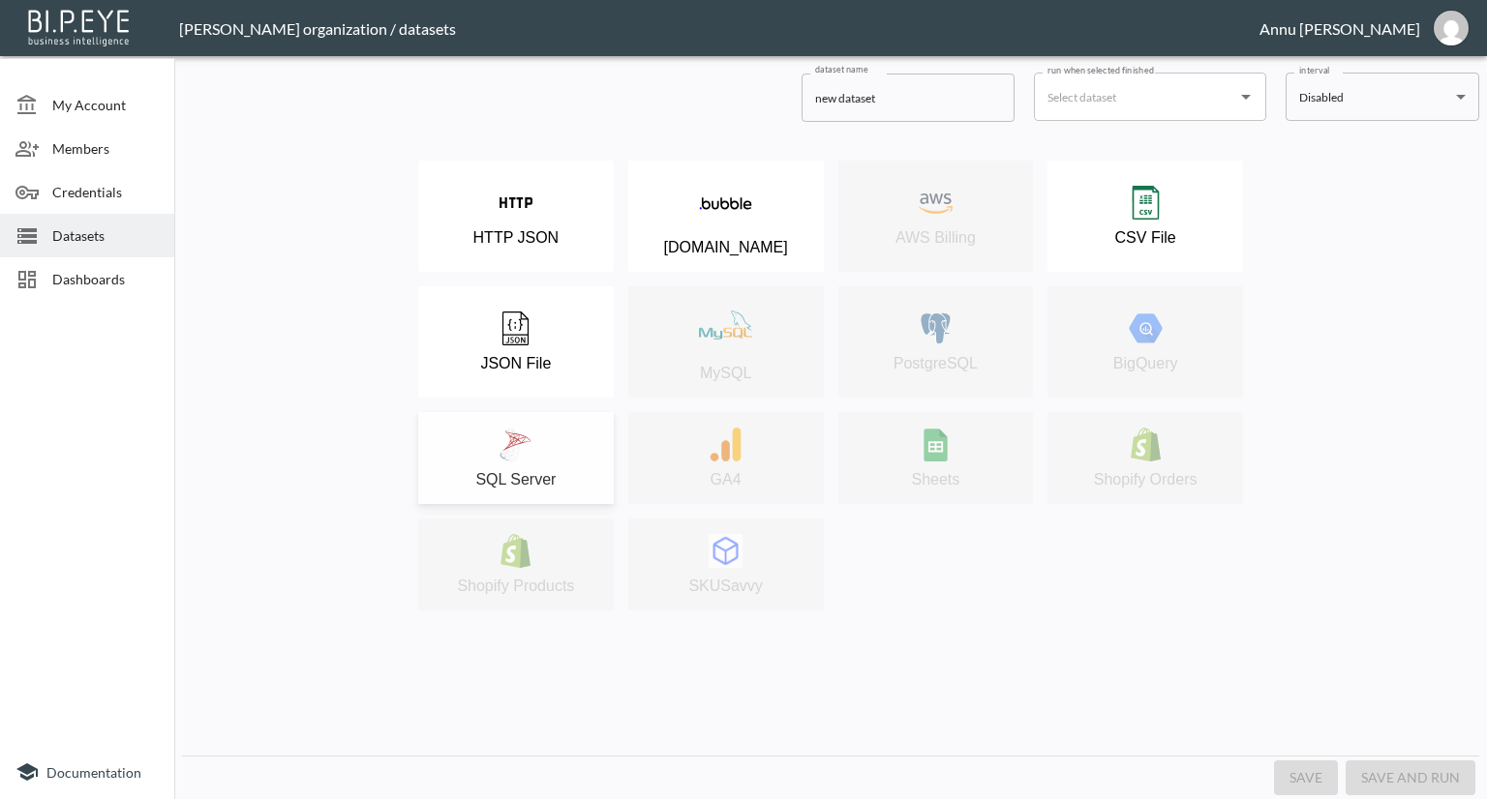
click at [546, 445] on div "SQL Server" at bounding box center [516, 458] width 176 height 61
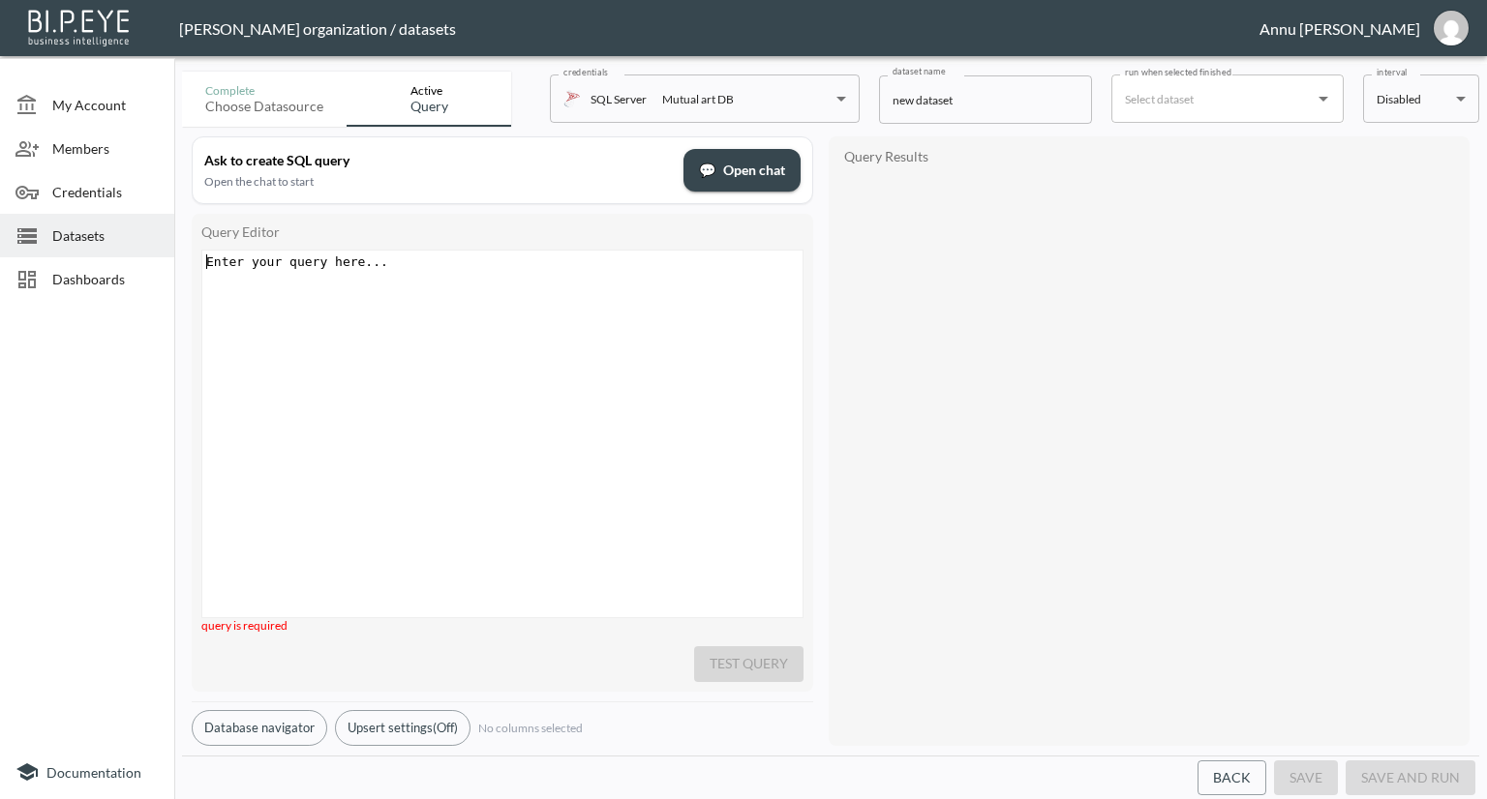
click at [485, 285] on div "Enter your query here... xxxxxxxxxx ​" at bounding box center [526, 458] width 648 height 415
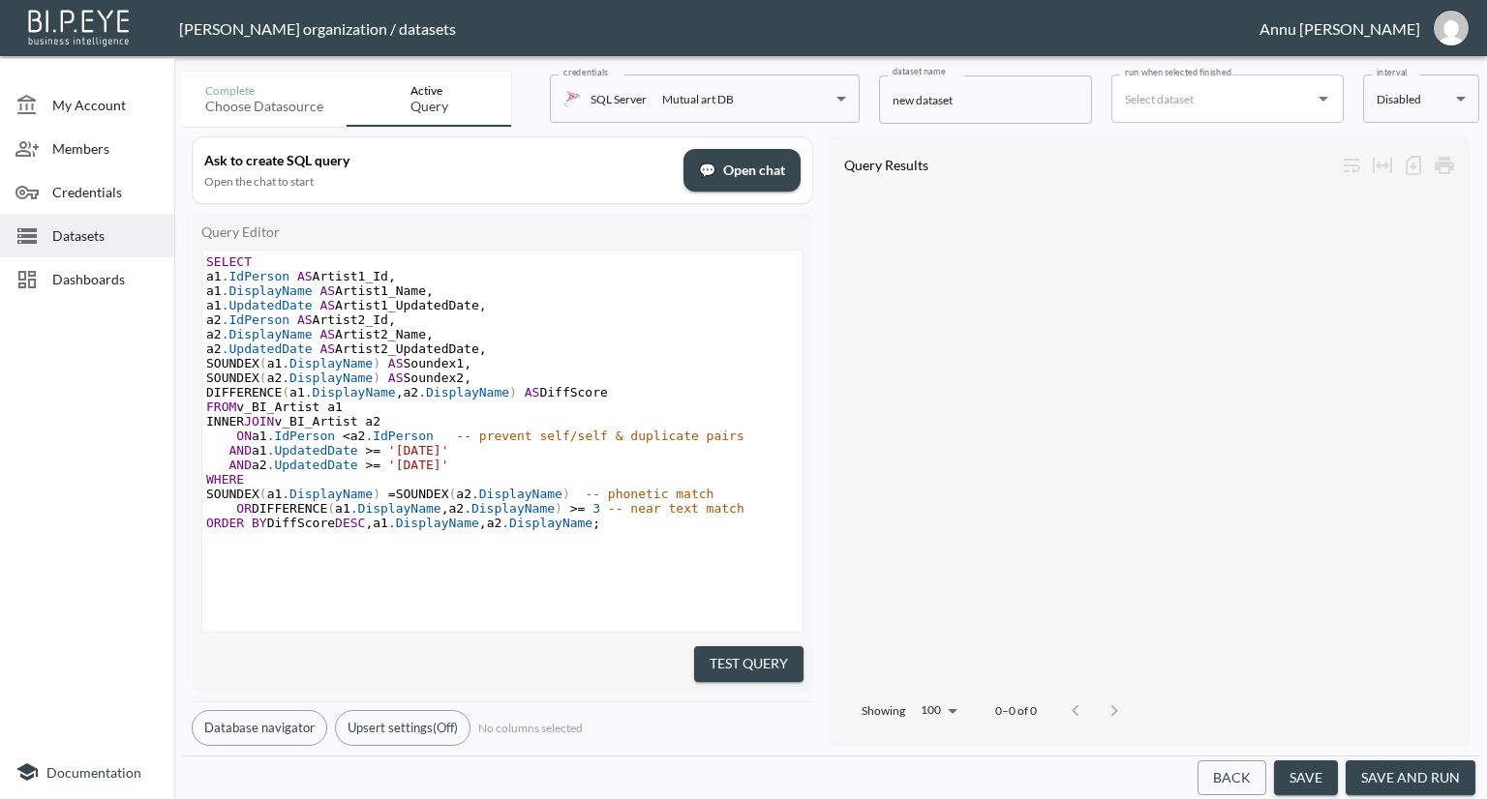
click at [770, 655] on button "Test Query" at bounding box center [748, 665] width 109 height 36
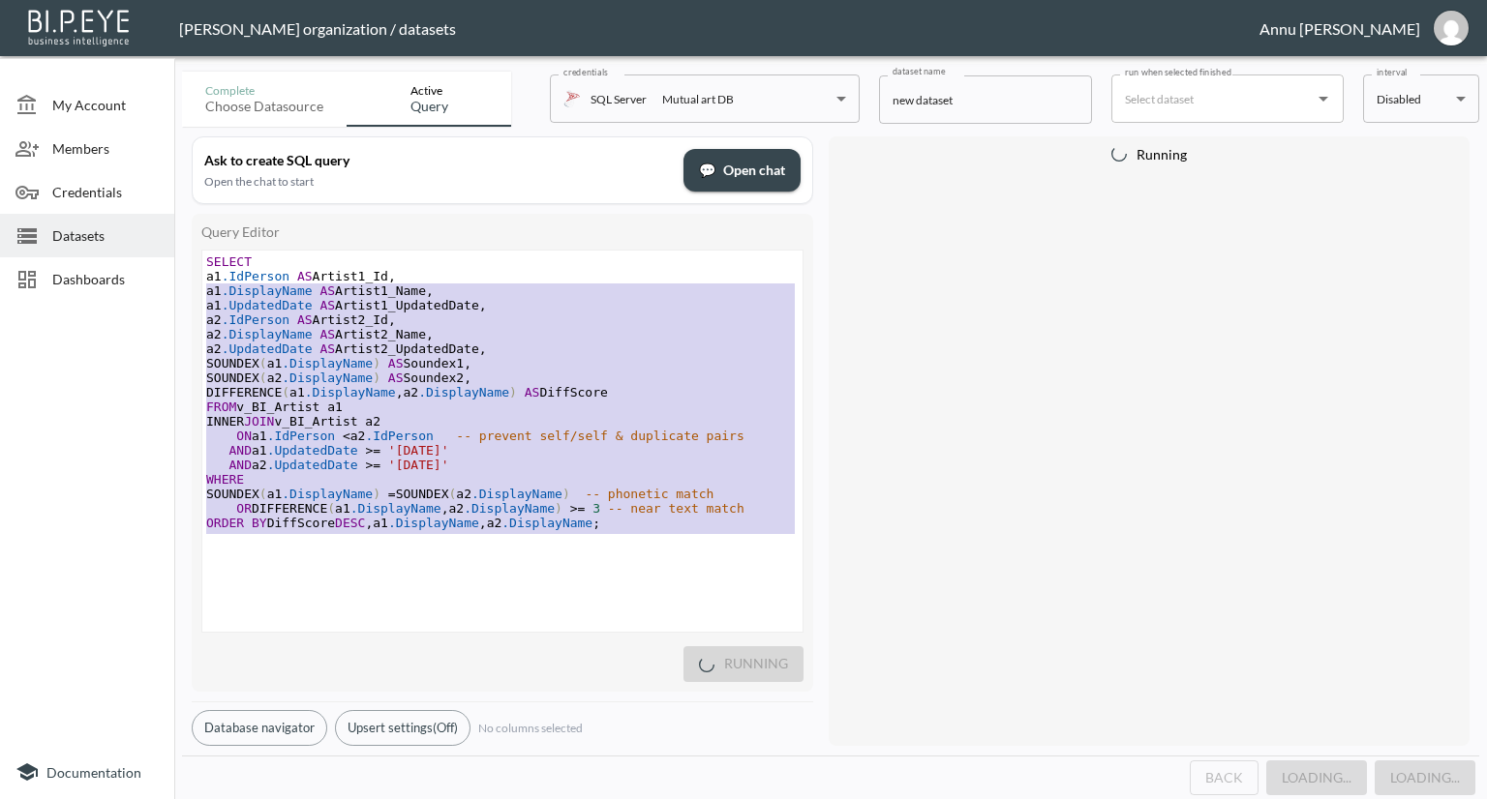
type textarea "SELECT a1.IdPerson AS Artist1_Id, a1.DisplayName AS Artist1_Name, a1.UpdatedDat…"
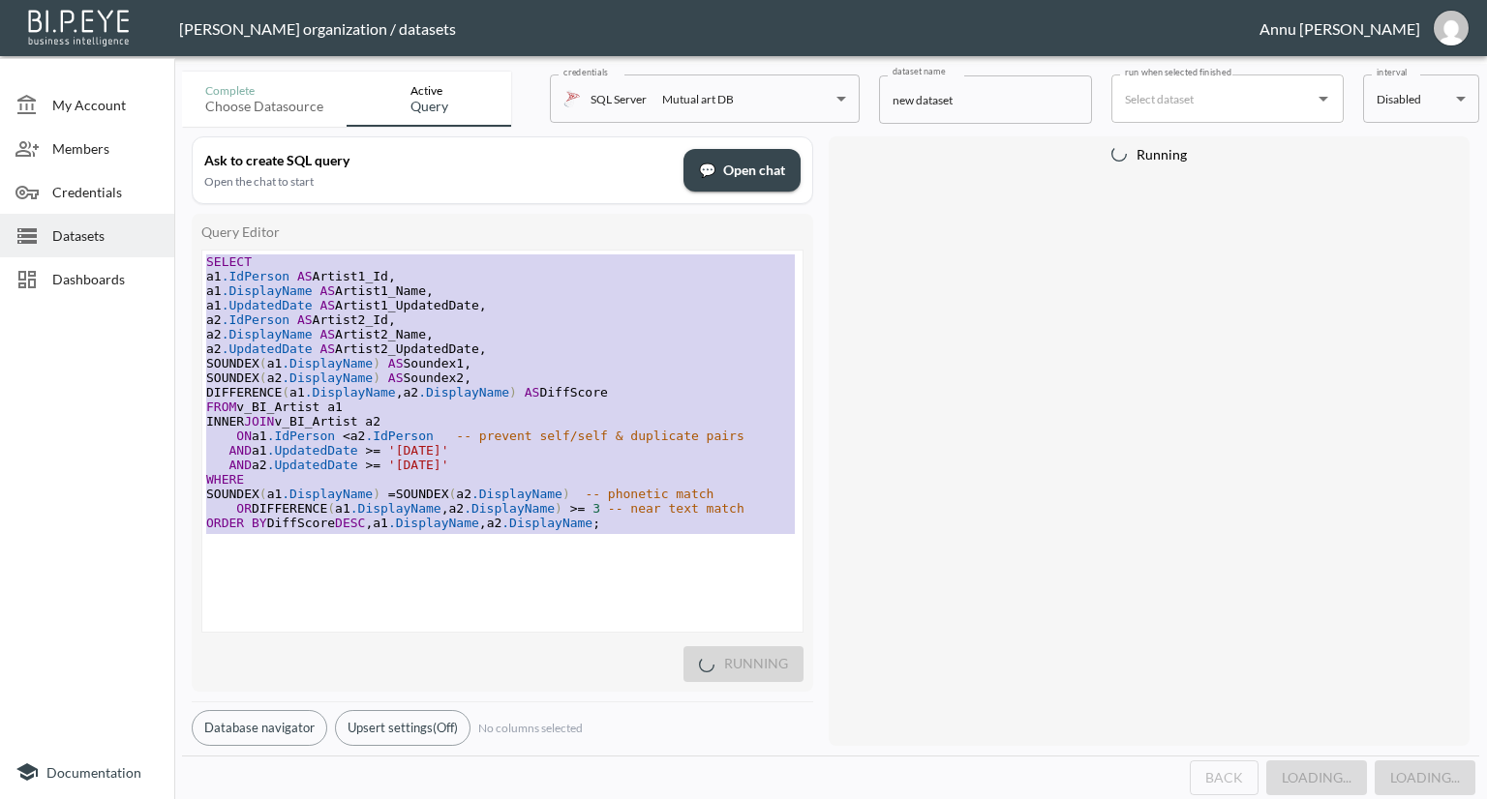
drag, startPoint x: 650, startPoint y: 548, endPoint x: 23, endPoint y: 49, distance: 801.2
click at [23, 49] on div "Nadia Senft organization / datasets Annu Jose My Account Members Credentials Da…" at bounding box center [743, 399] width 1487 height 799
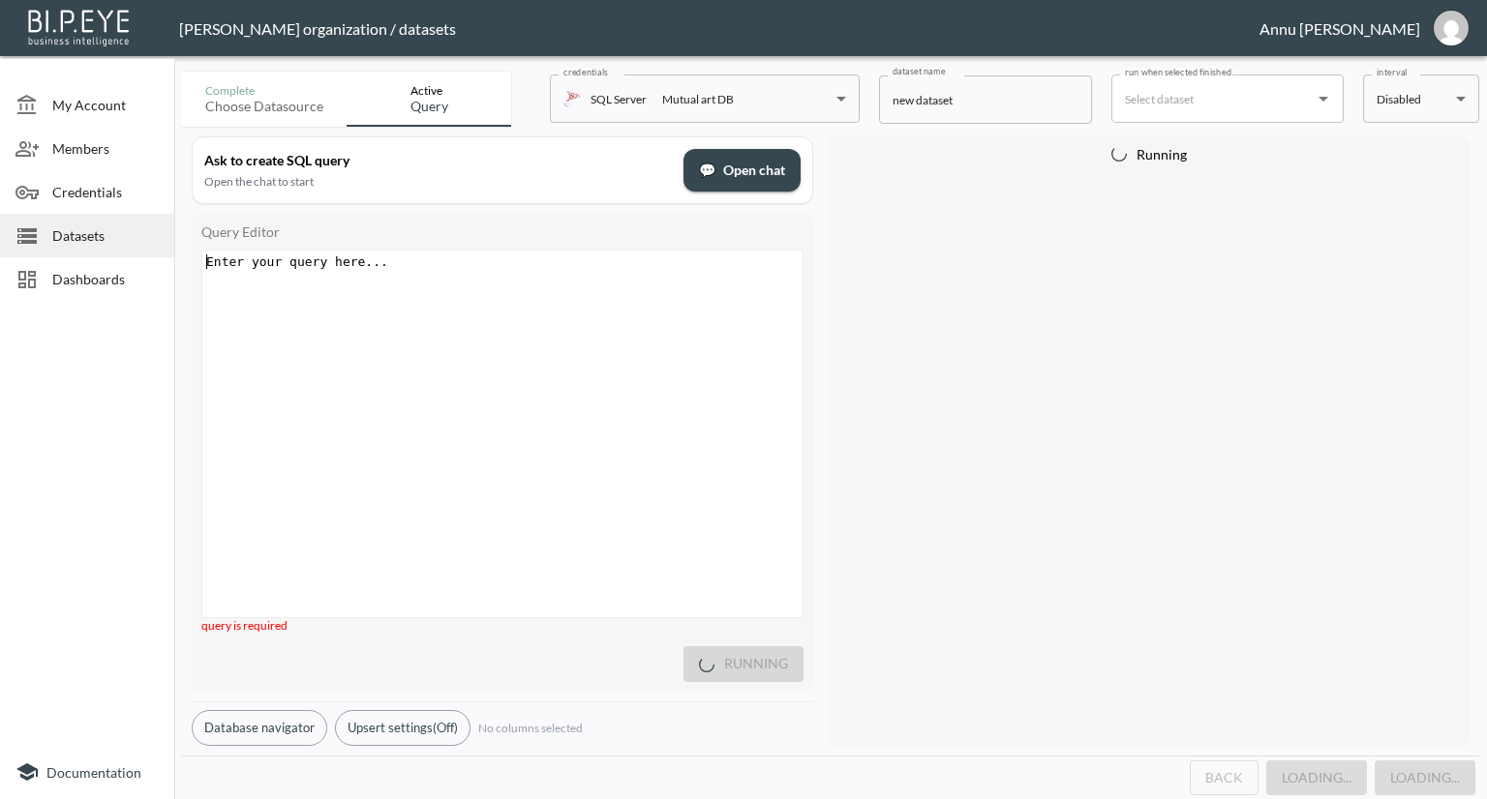
click at [95, 237] on span "Datasets" at bounding box center [105, 236] width 106 height 20
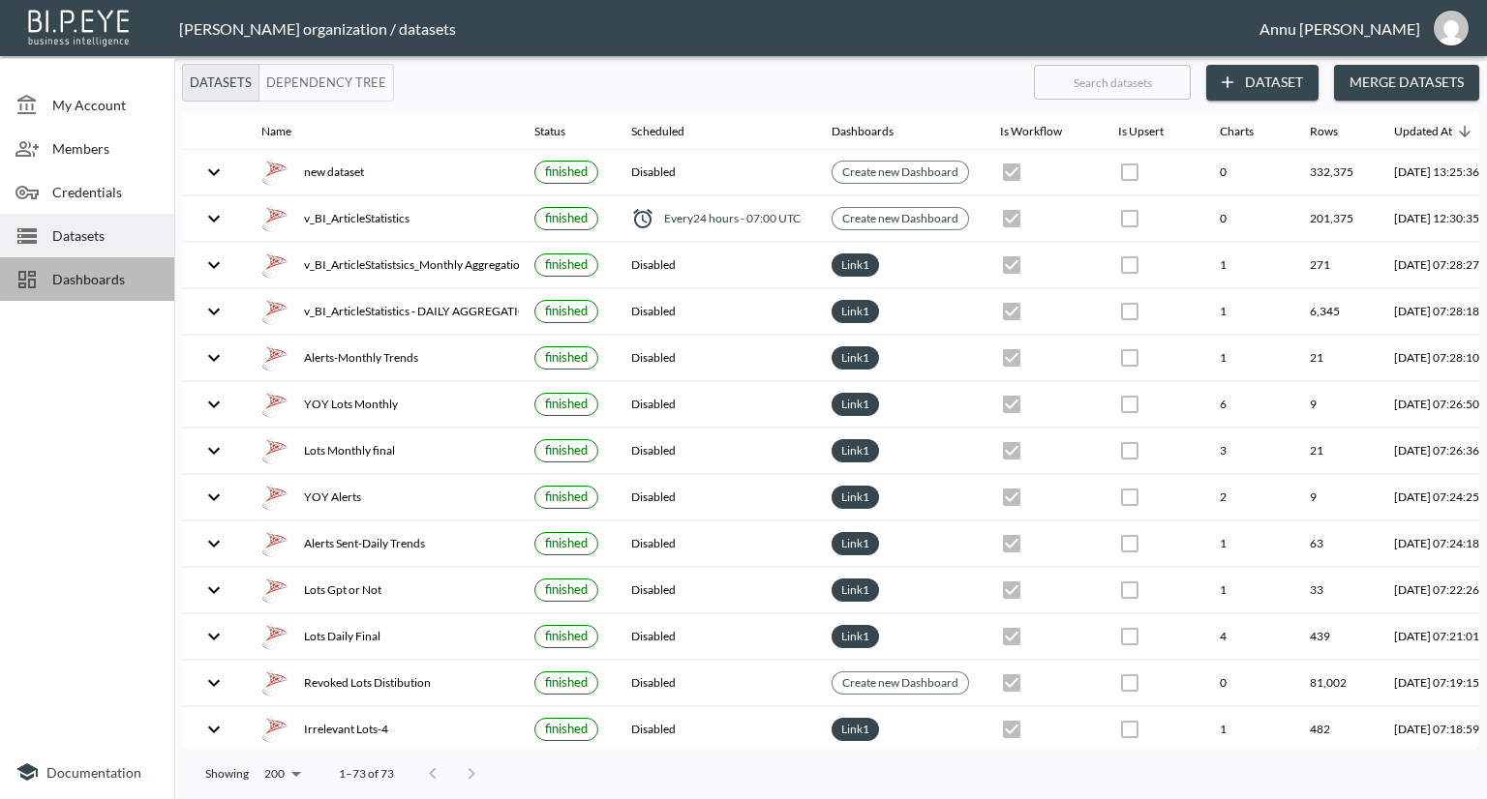
click at [112, 276] on span "Dashboards" at bounding box center [105, 279] width 106 height 20
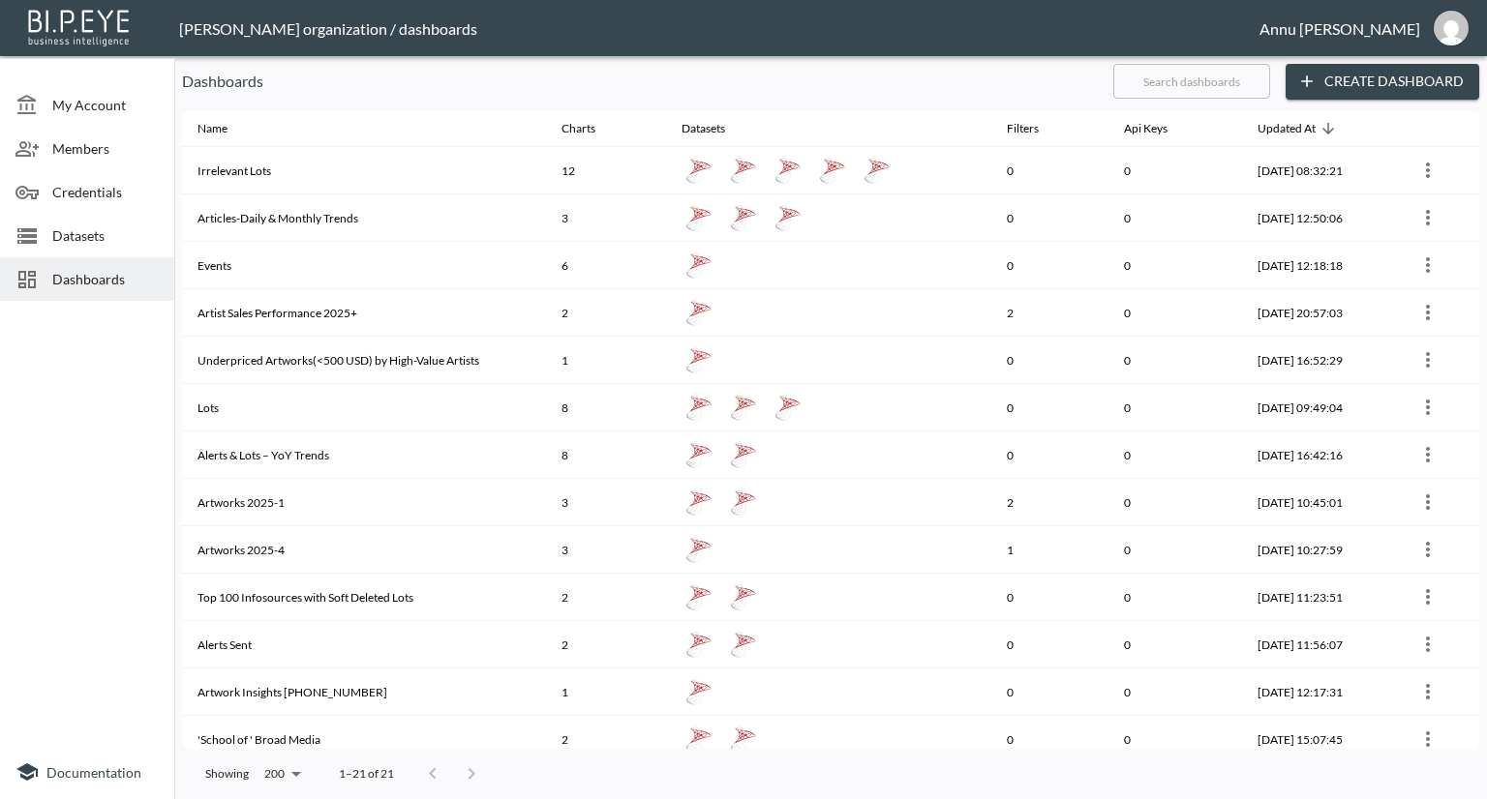
click at [108, 244] on span "Datasets" at bounding box center [105, 236] width 106 height 20
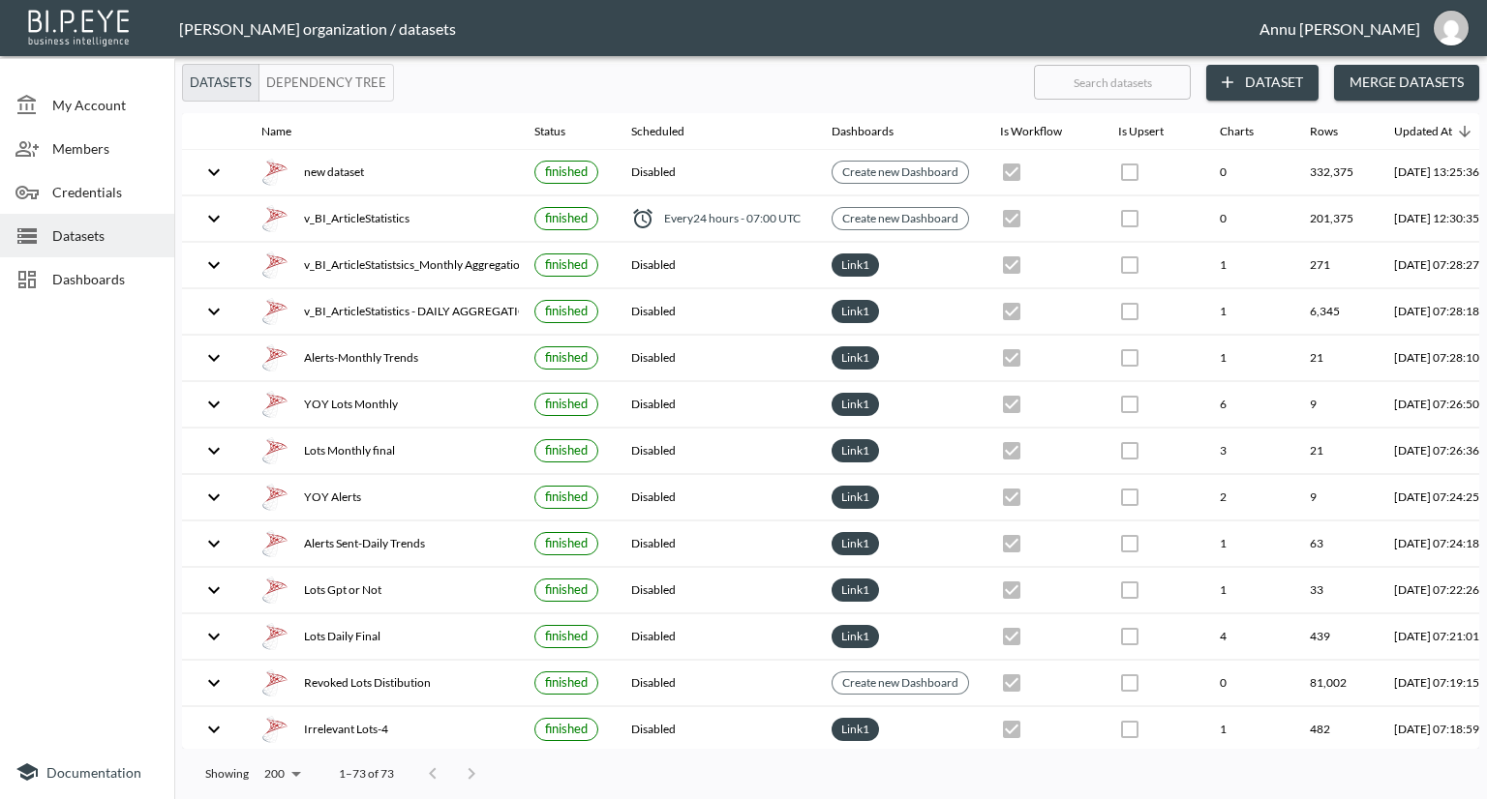
scroll to position [0, 113]
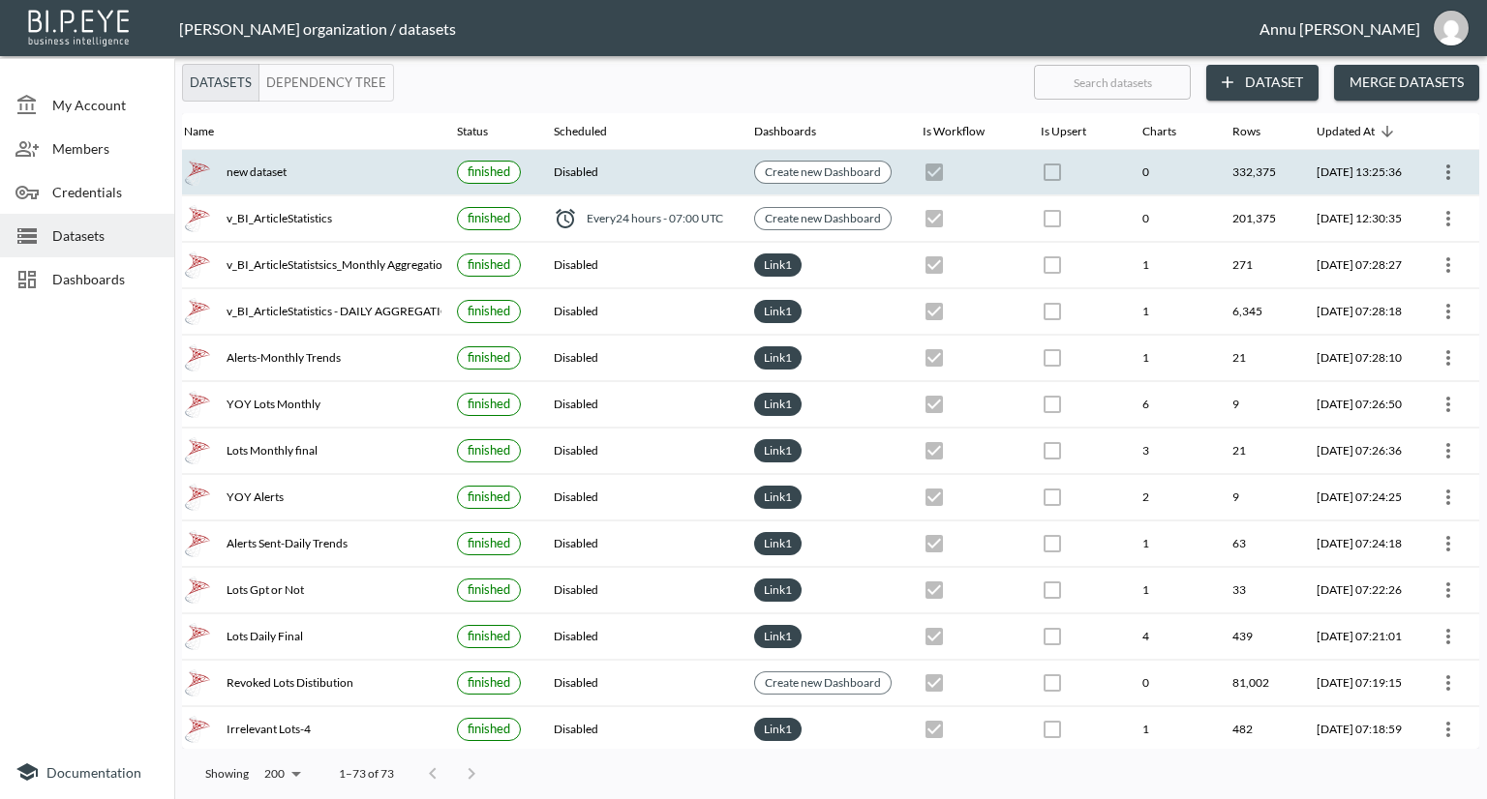
click at [1447, 164] on icon "more" at bounding box center [1447, 172] width 23 height 23
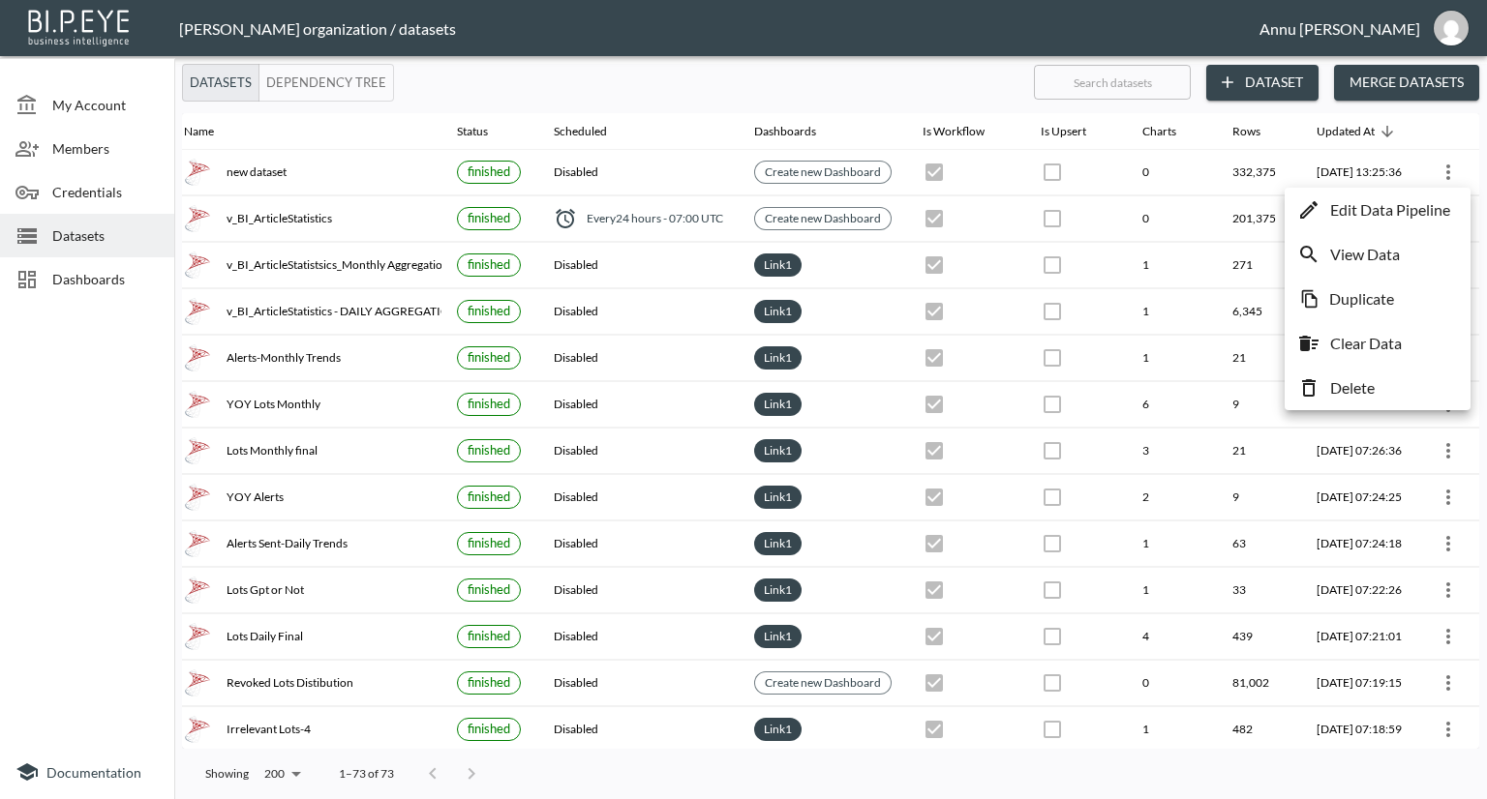
click at [66, 558] on div at bounding box center [743, 399] width 1487 height 799
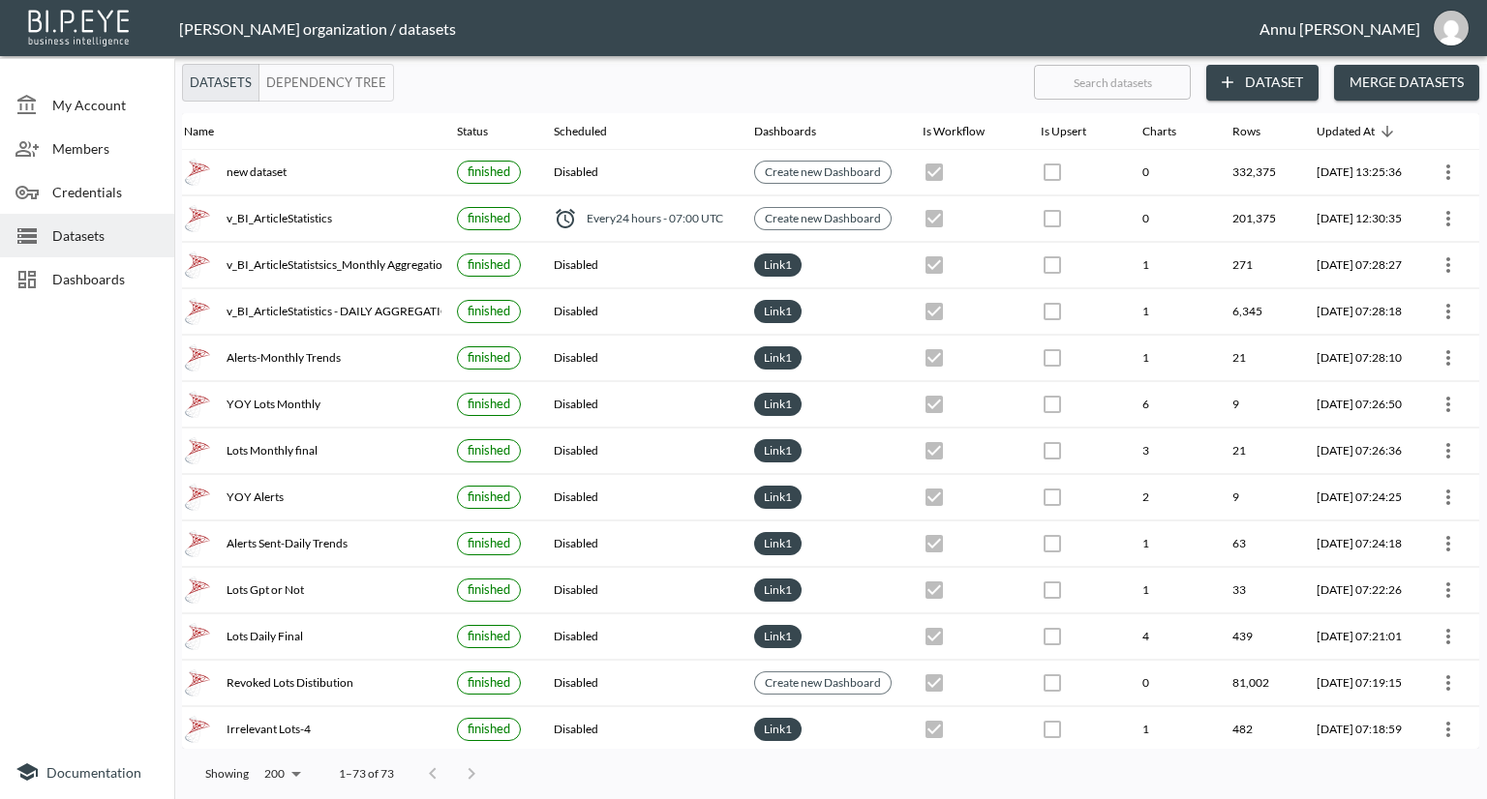
click at [136, 285] on span "Dashboards" at bounding box center [105, 279] width 106 height 20
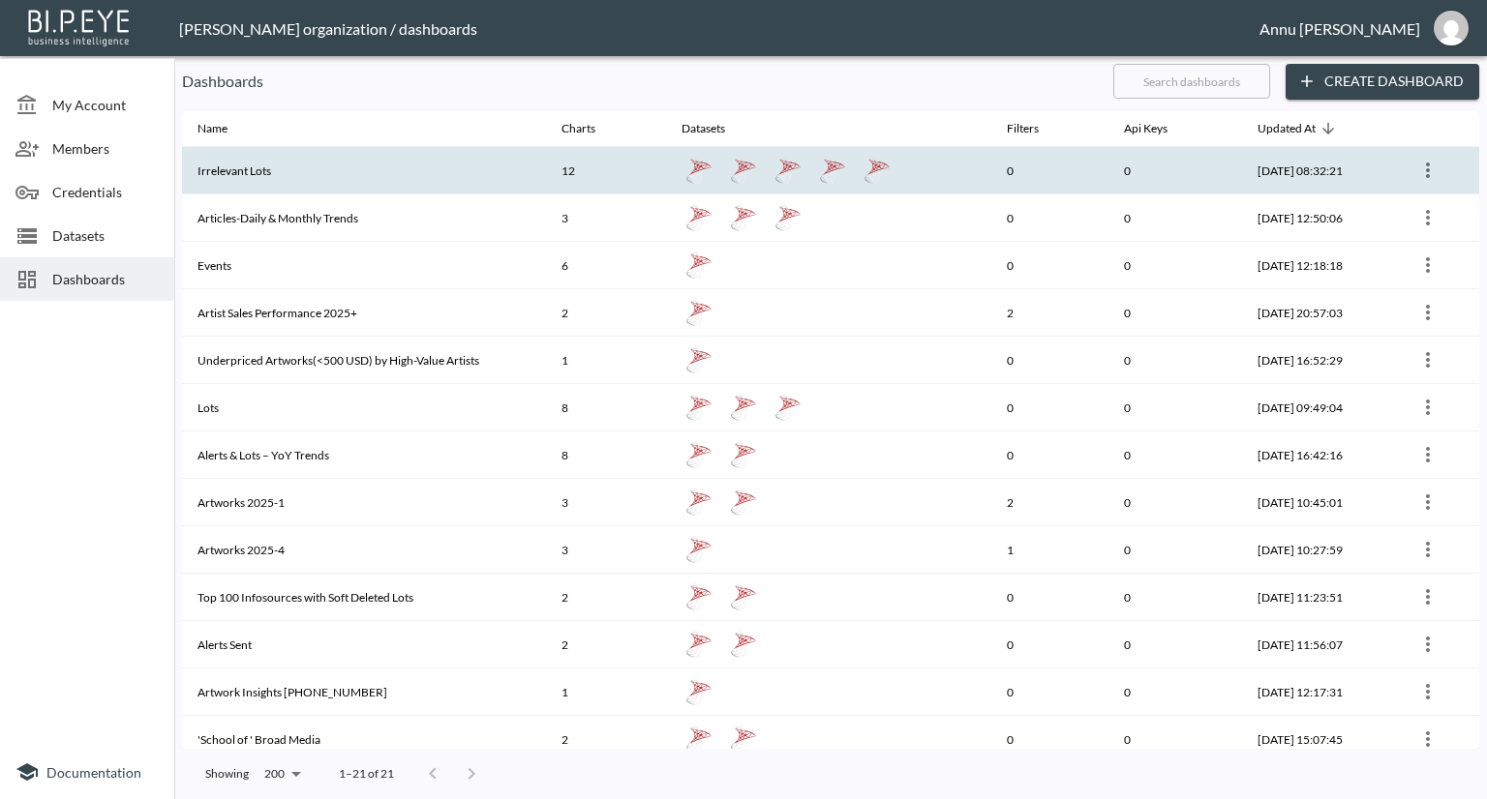
click at [1424, 163] on icon "more" at bounding box center [1427, 170] width 23 height 23
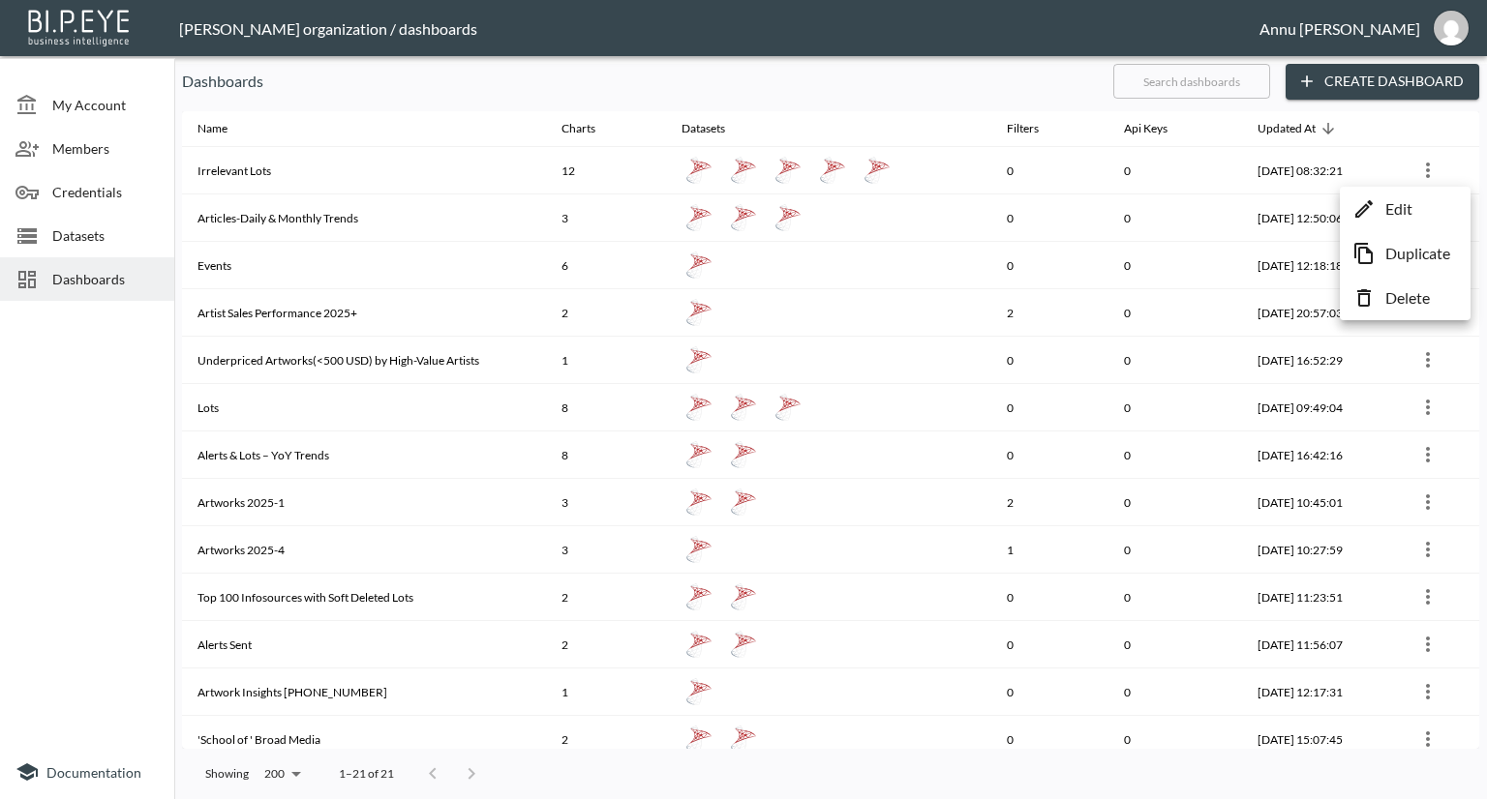
click at [1400, 206] on p "Edit" at bounding box center [1398, 208] width 27 height 23
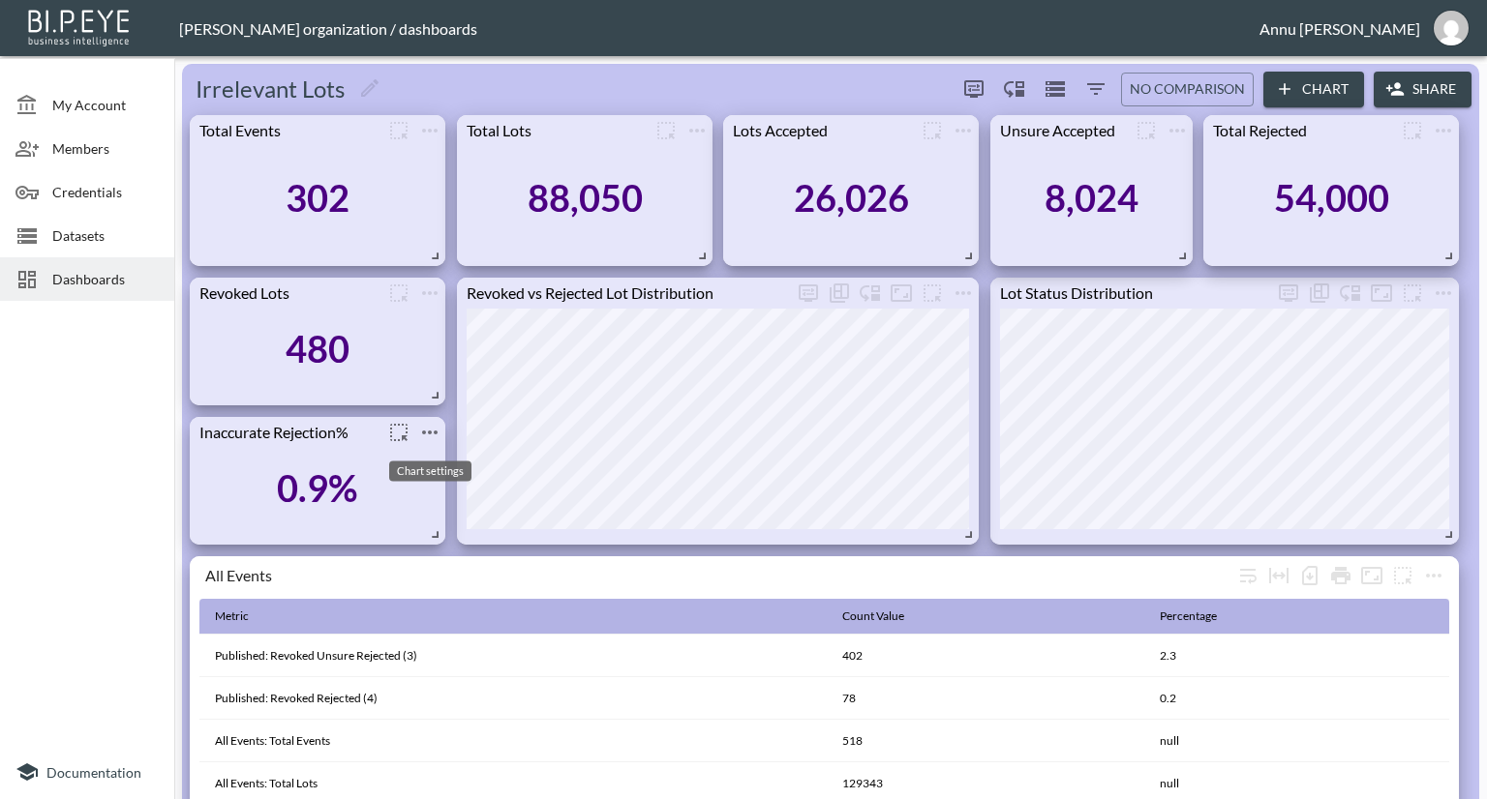
click at [426, 435] on icon "more" at bounding box center [429, 432] width 23 height 23
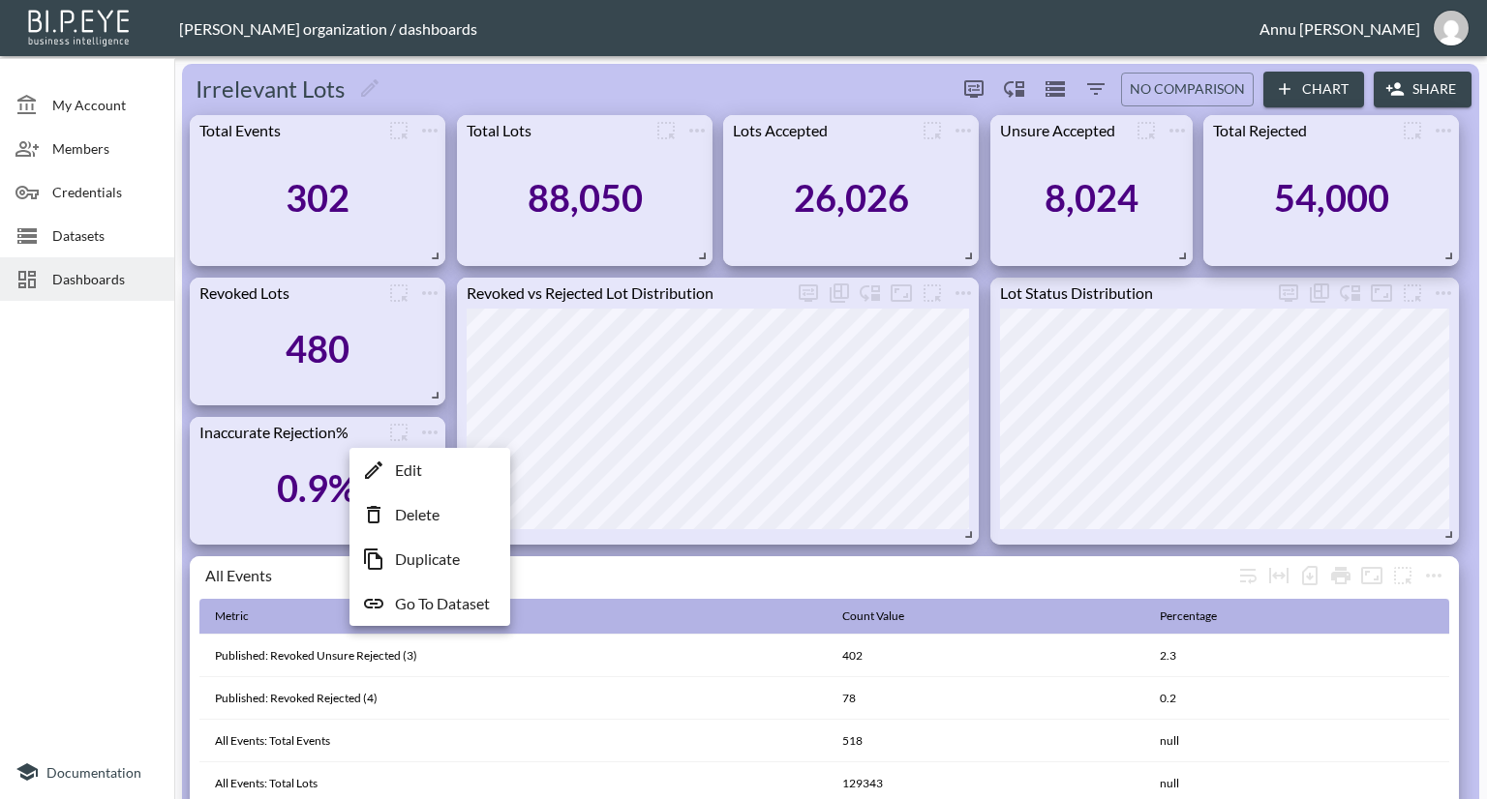
click at [415, 469] on p "Edit" at bounding box center [408, 470] width 27 height 23
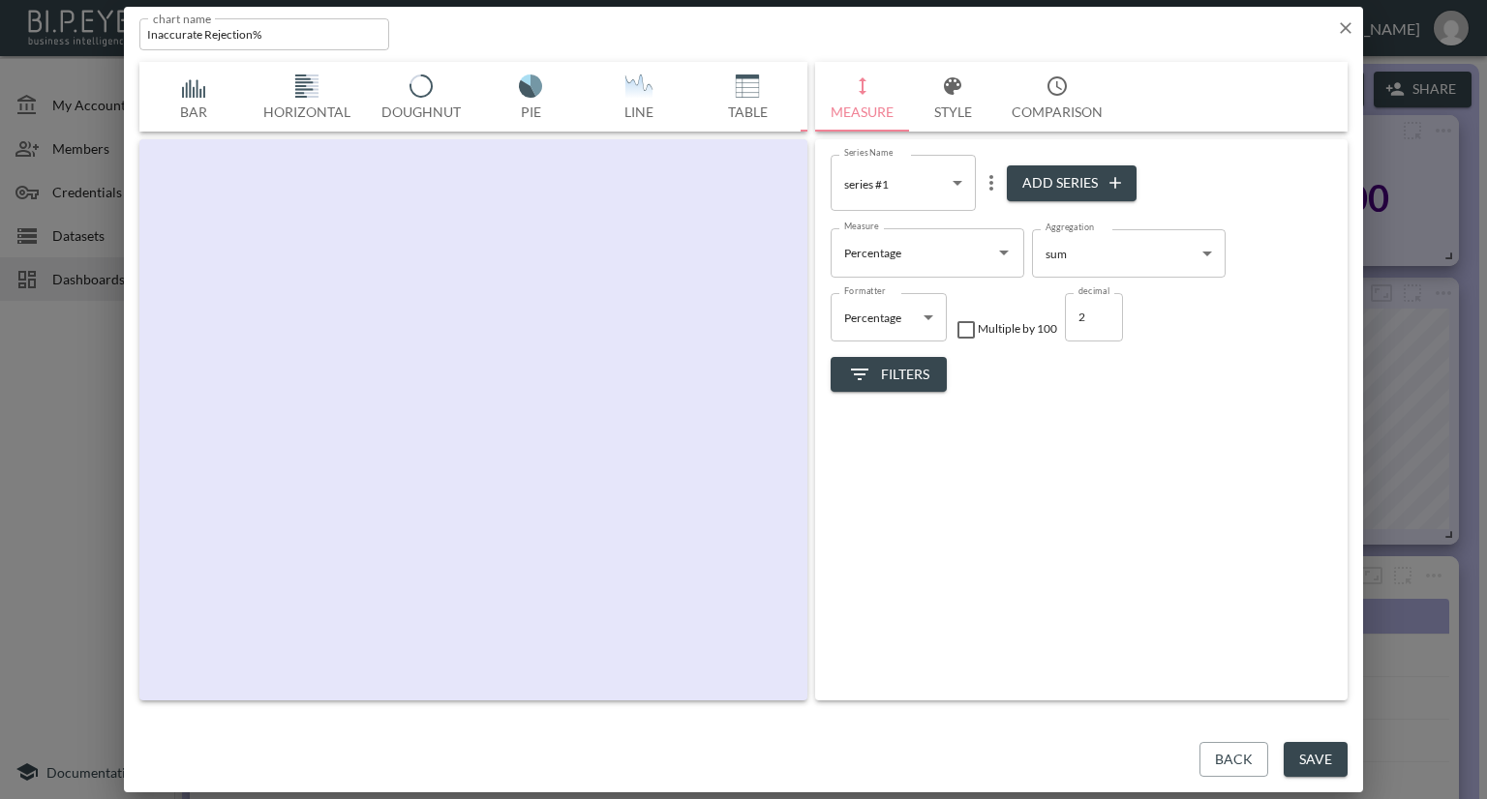
scroll to position [0, 101]
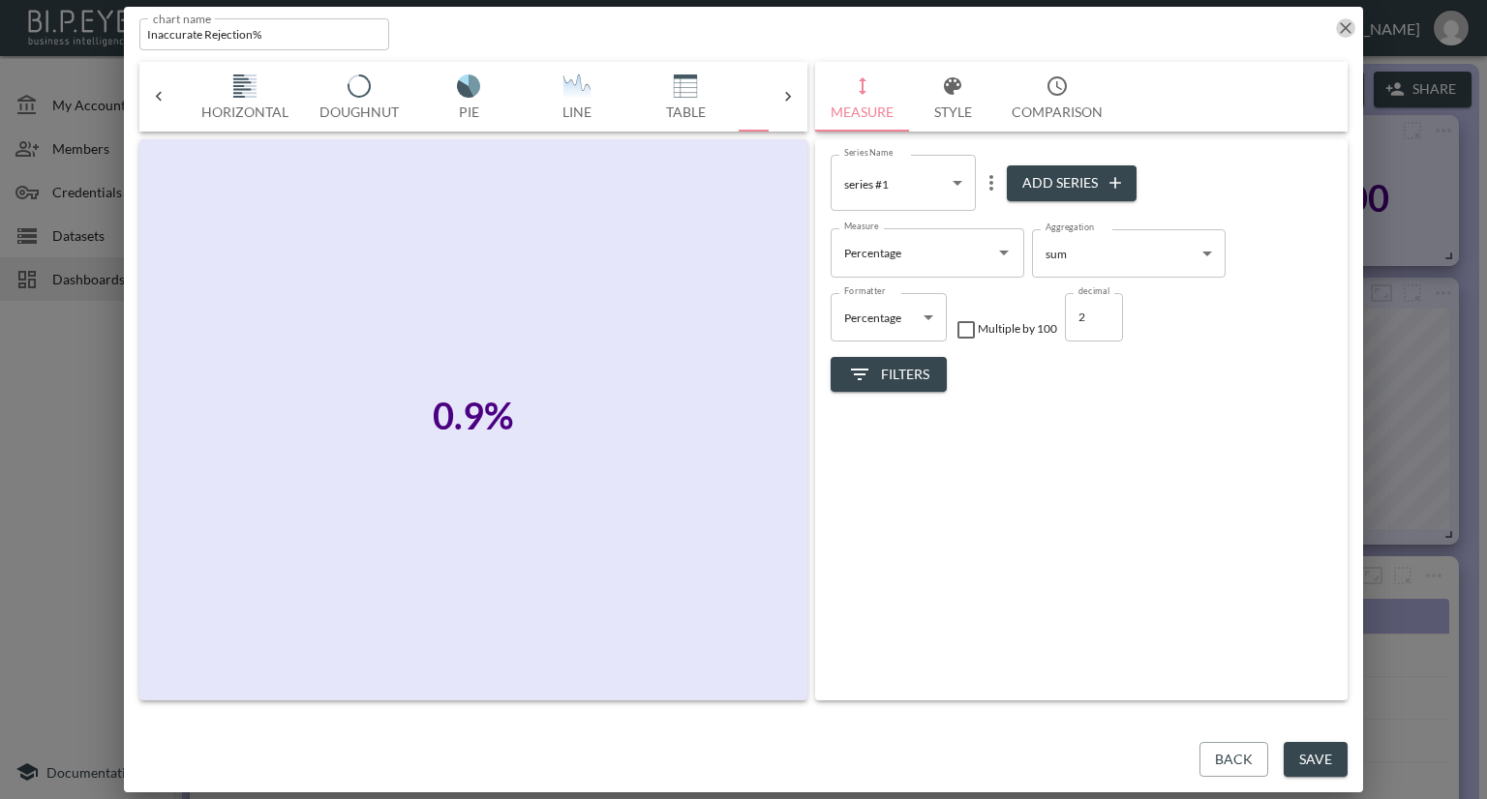
click at [1345, 26] on icon "button" at bounding box center [1346, 28] width 12 height 12
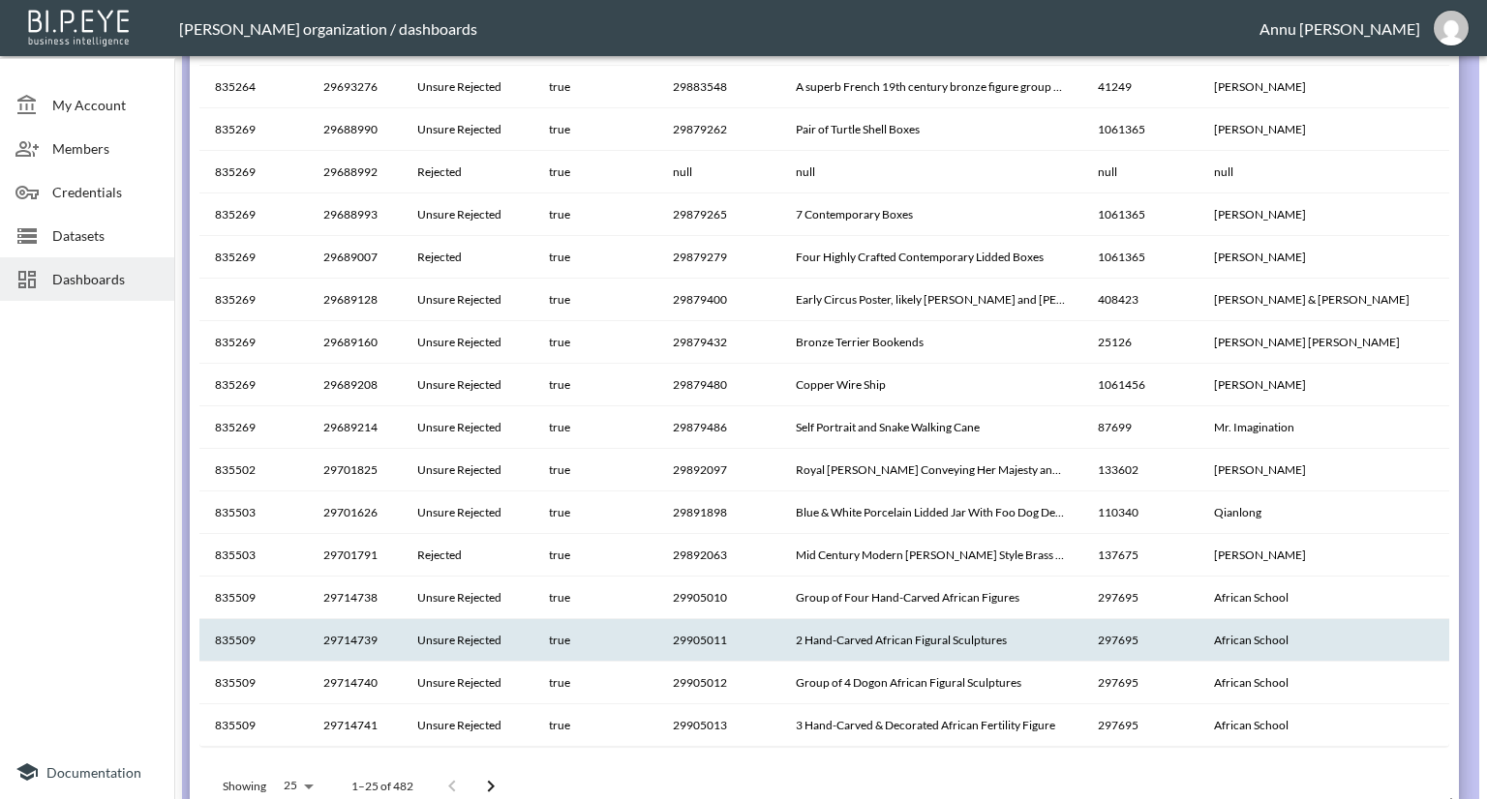
scroll to position [1711, 0]
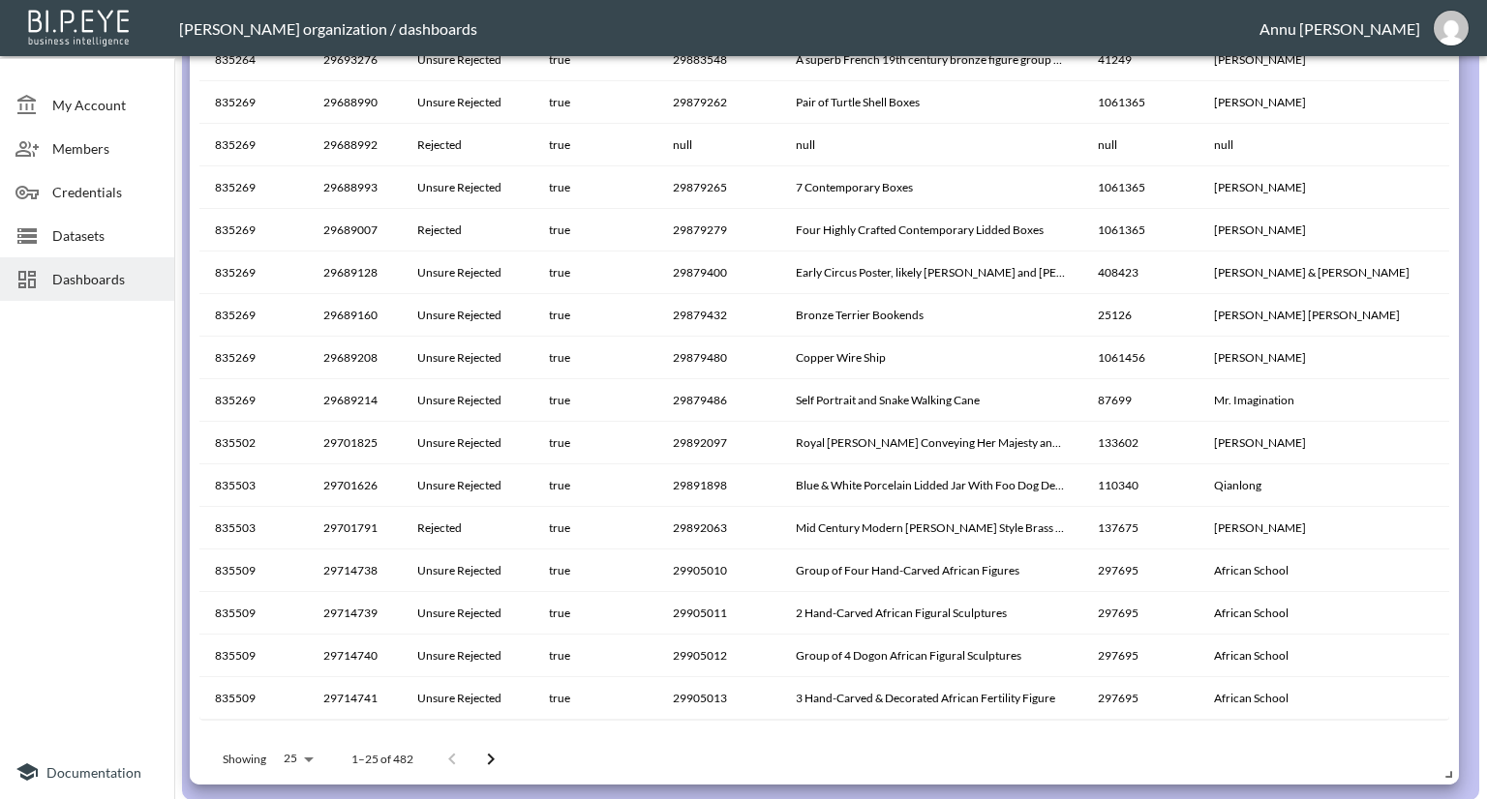
click at [488, 756] on icon "Go to next page" at bounding box center [490, 759] width 23 height 23
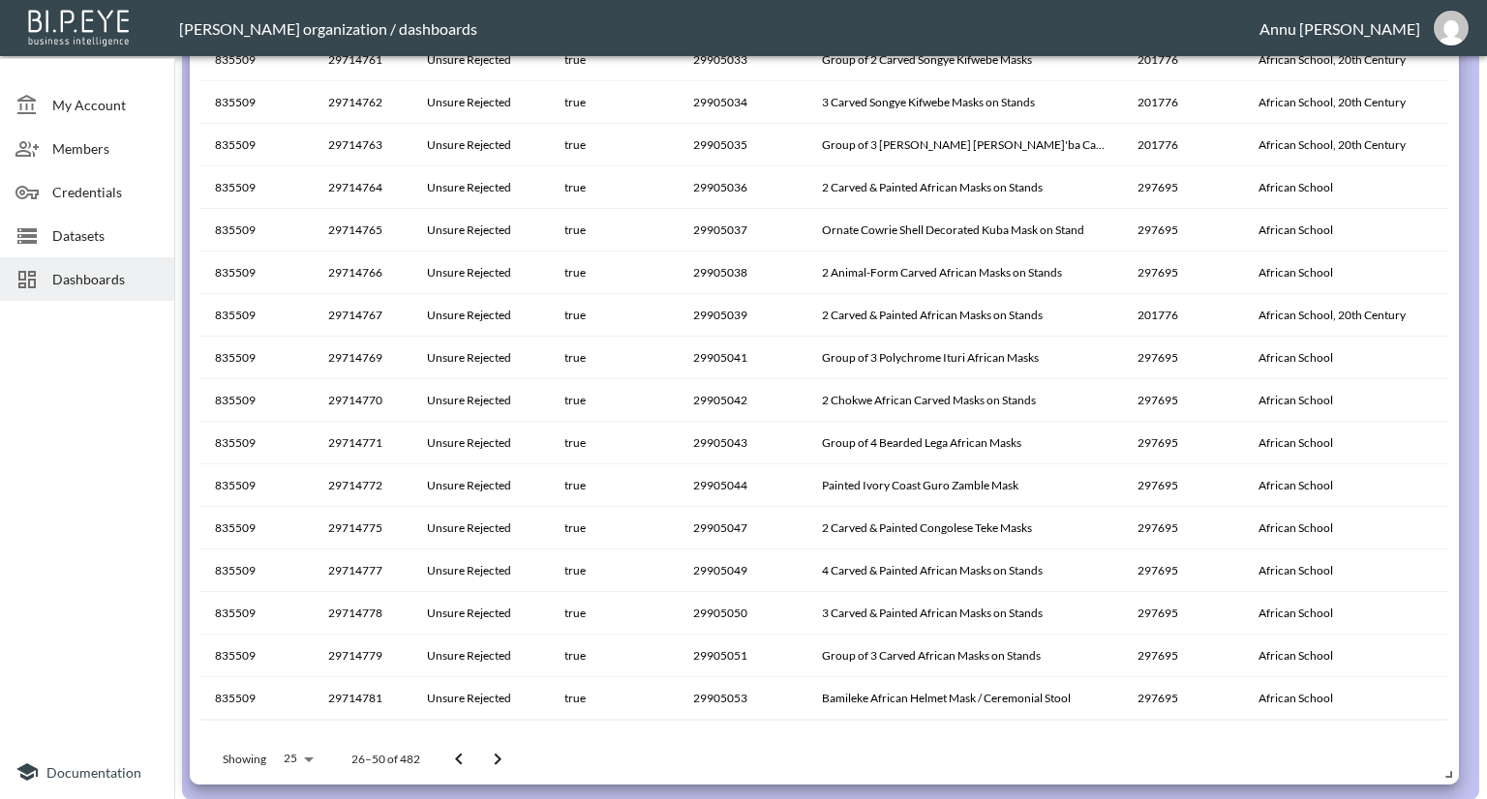
click at [497, 753] on icon "Go to next page" at bounding box center [497, 759] width 23 height 23
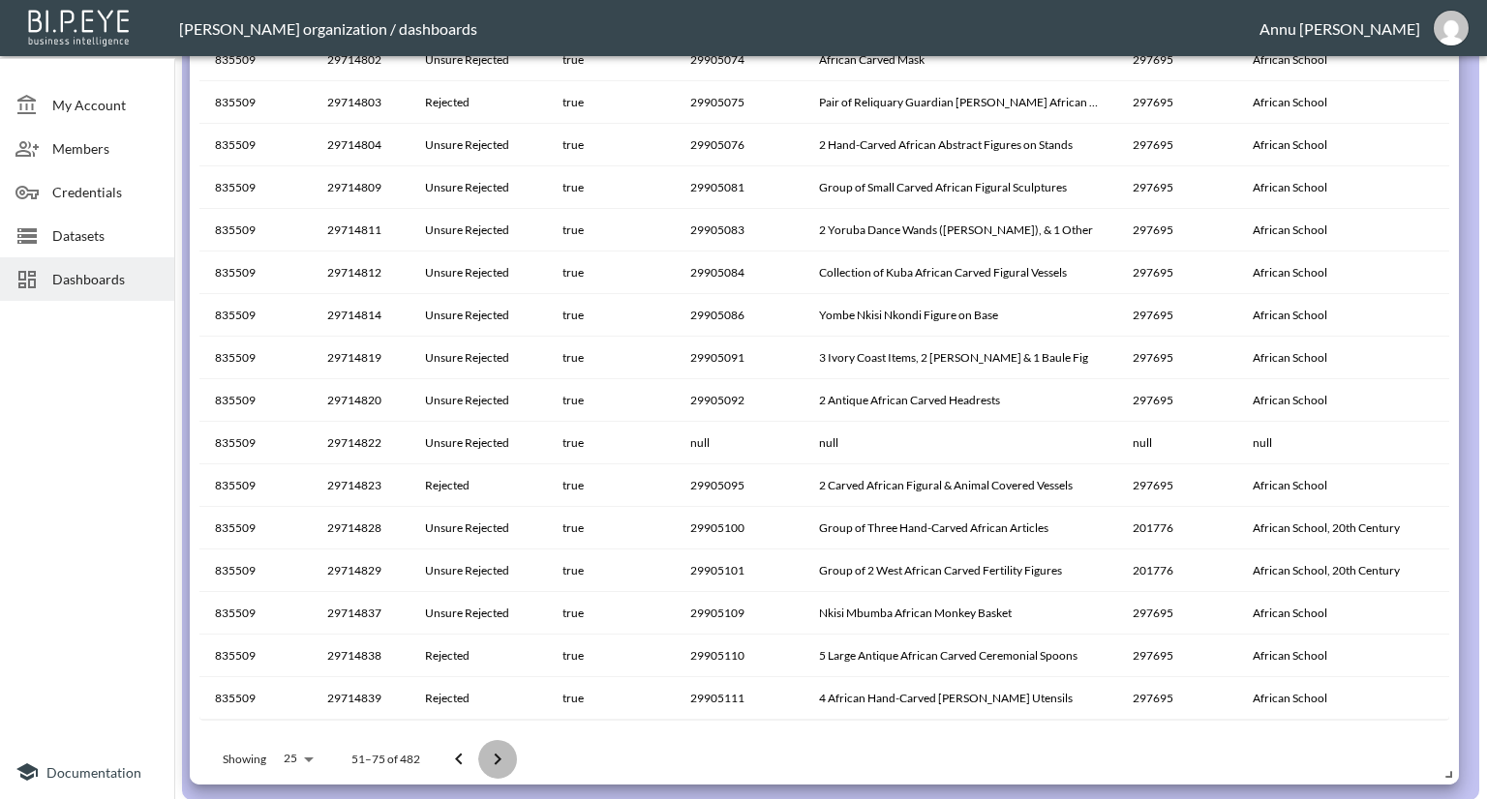
click at [497, 753] on icon "Go to next page" at bounding box center [497, 759] width 23 height 23
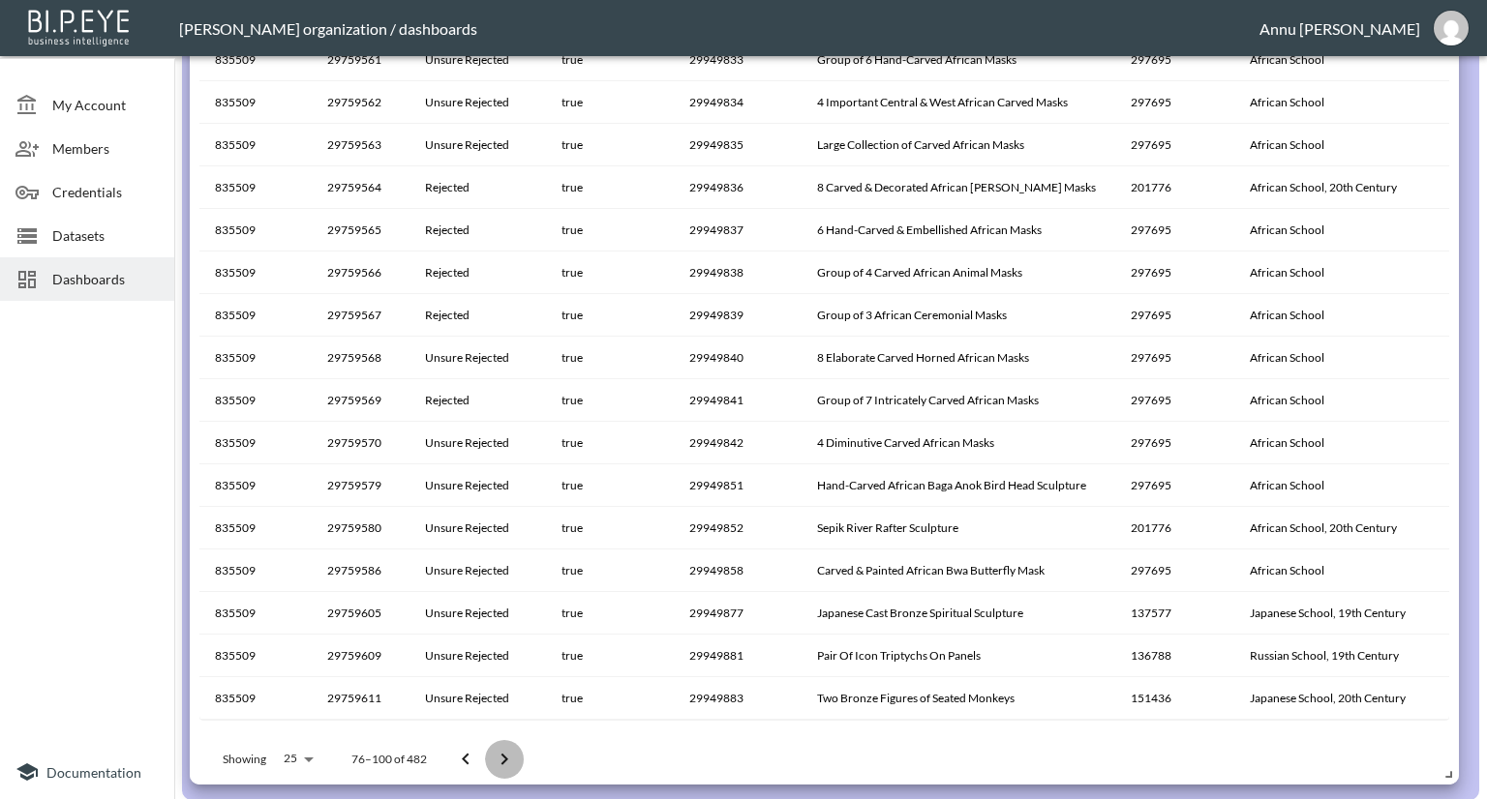
click at [497, 753] on icon "Go to next page" at bounding box center [504, 759] width 23 height 23
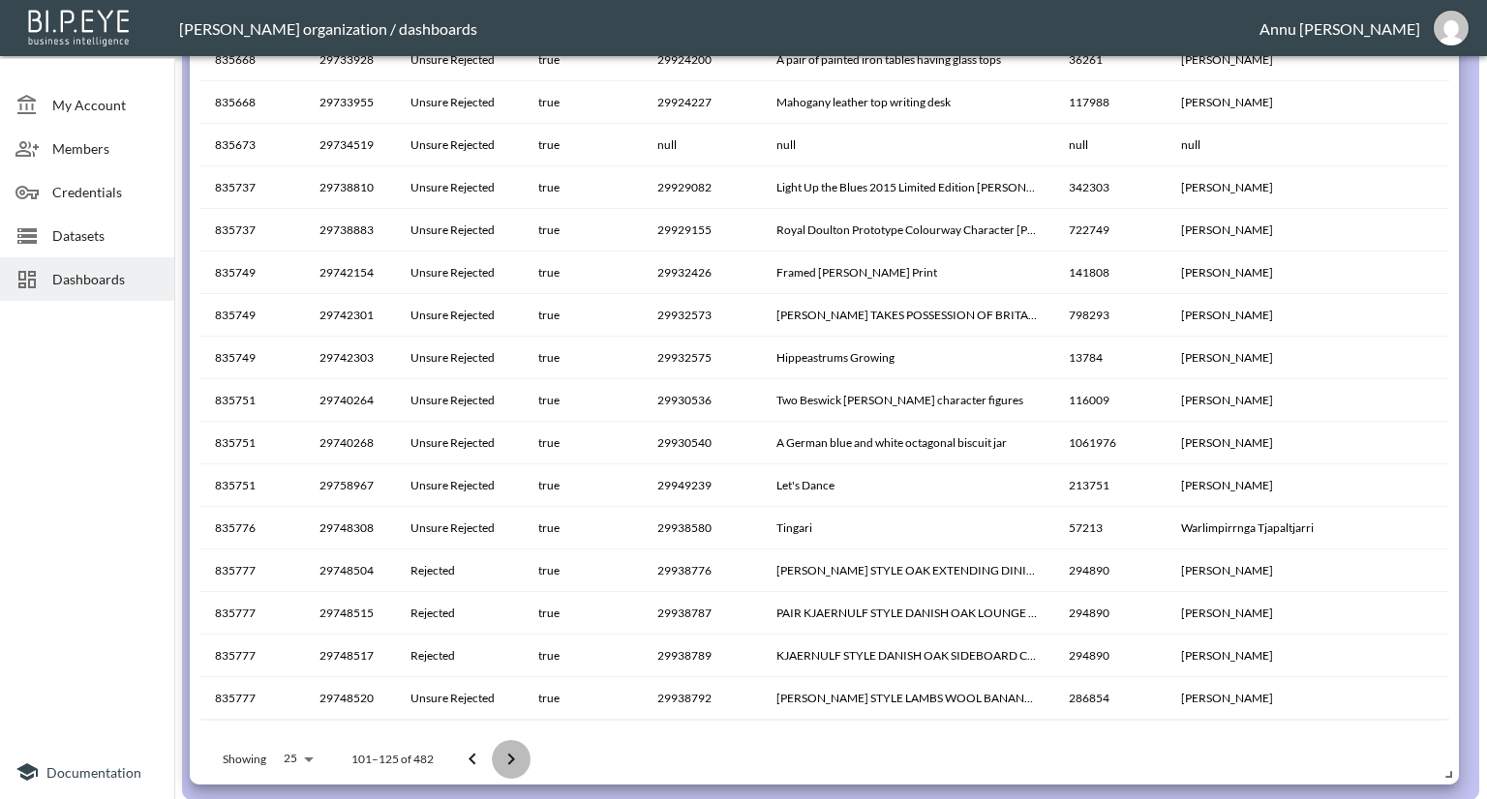
click at [509, 759] on icon "Go to next page" at bounding box center [510, 759] width 23 height 23
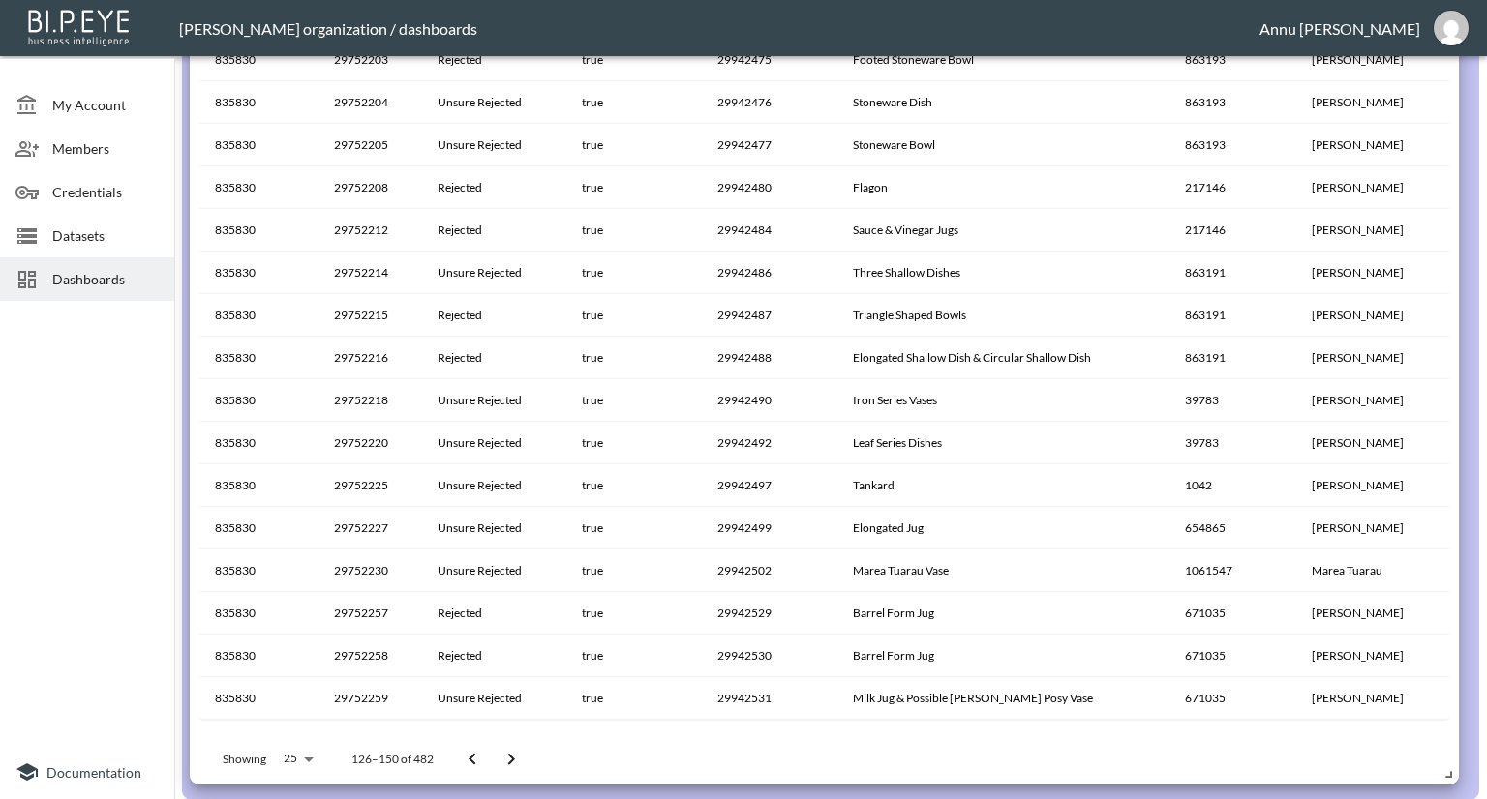
click at [509, 759] on icon "Go to next page" at bounding box center [510, 759] width 23 height 23
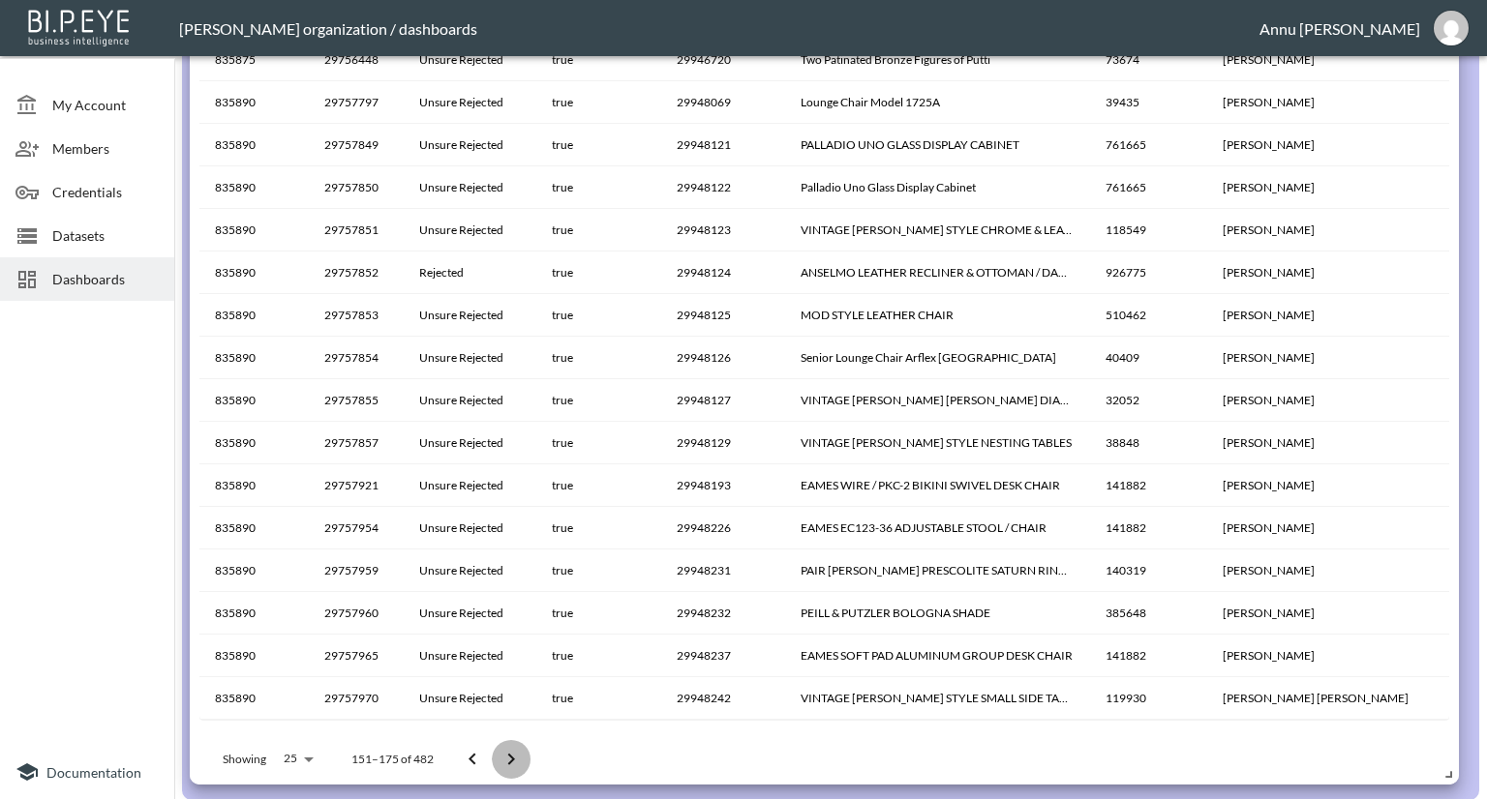
click at [509, 759] on icon "Go to next page" at bounding box center [510, 759] width 23 height 23
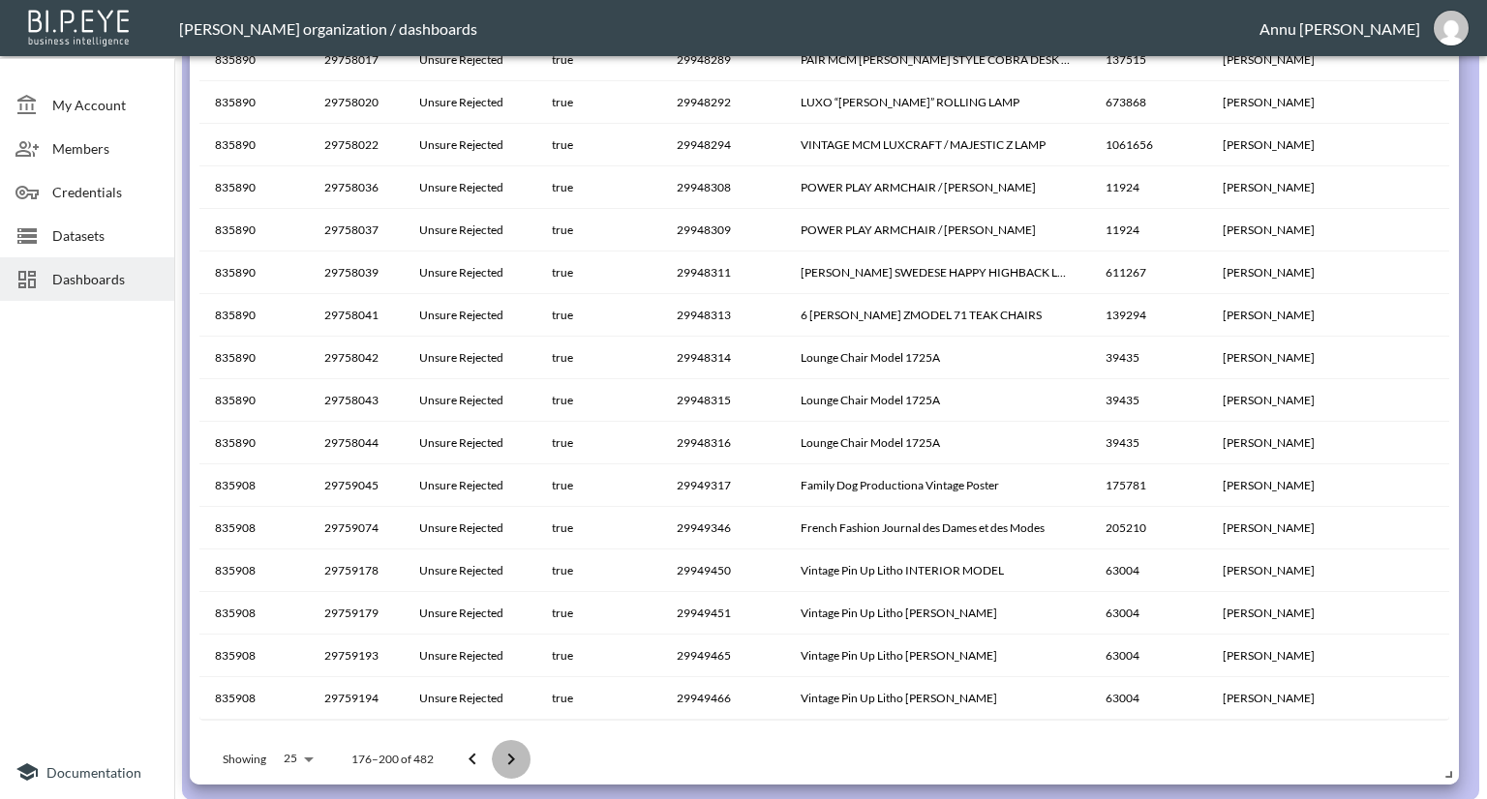
click at [509, 759] on icon "Go to next page" at bounding box center [510, 759] width 23 height 23
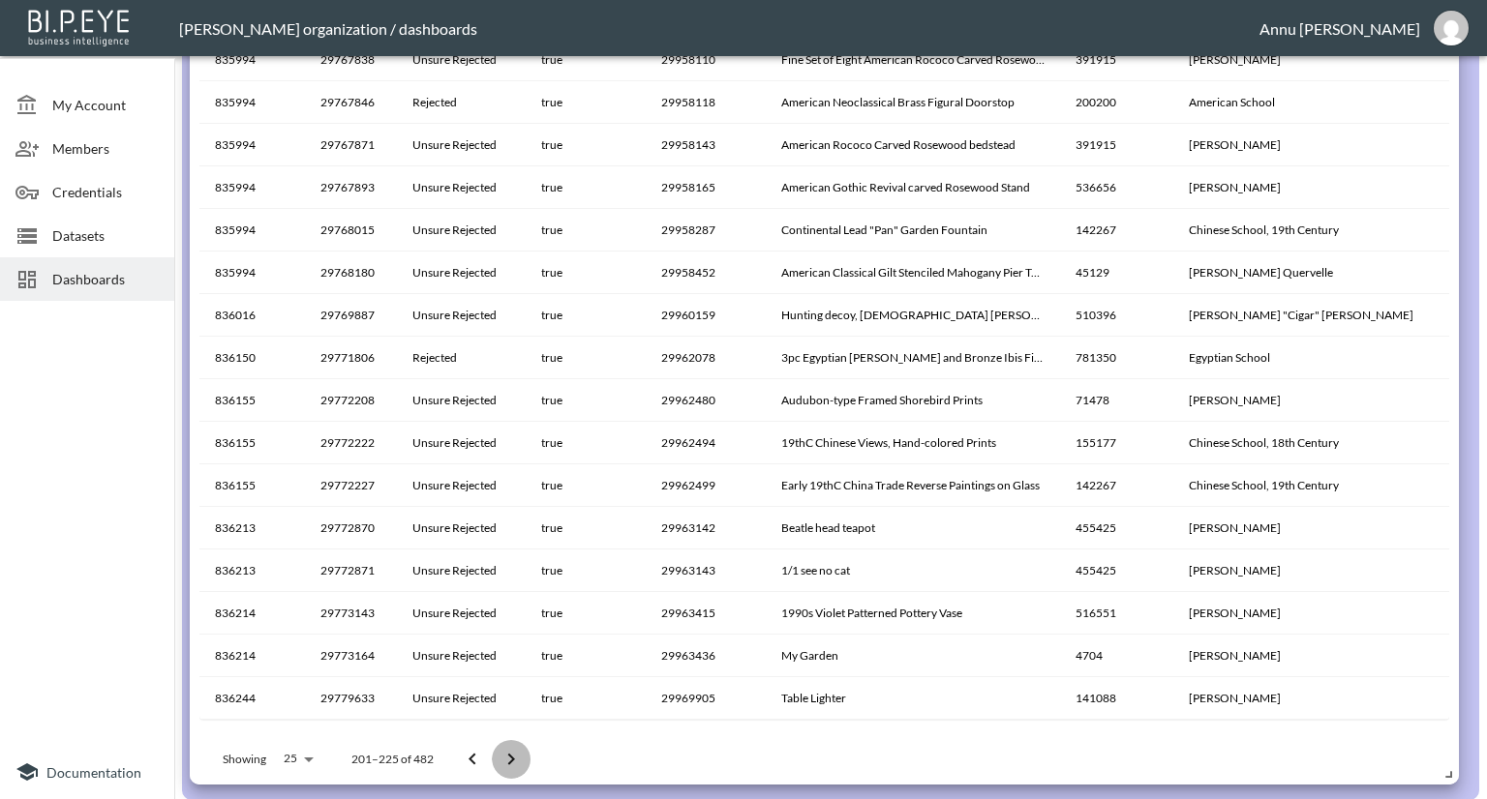
click at [509, 759] on icon "Go to next page" at bounding box center [510, 759] width 23 height 23
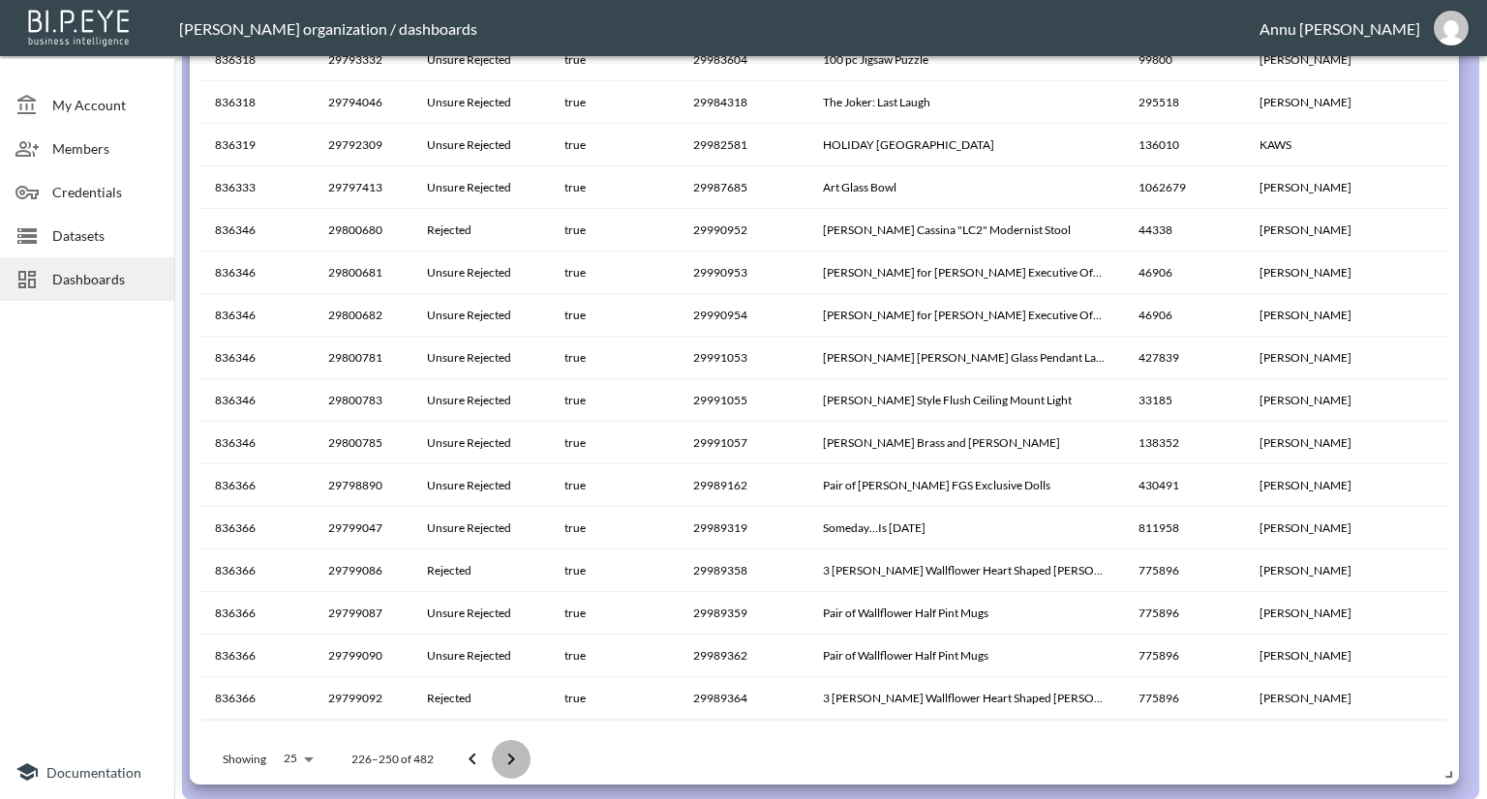
click at [509, 759] on icon "Go to next page" at bounding box center [510, 759] width 23 height 23
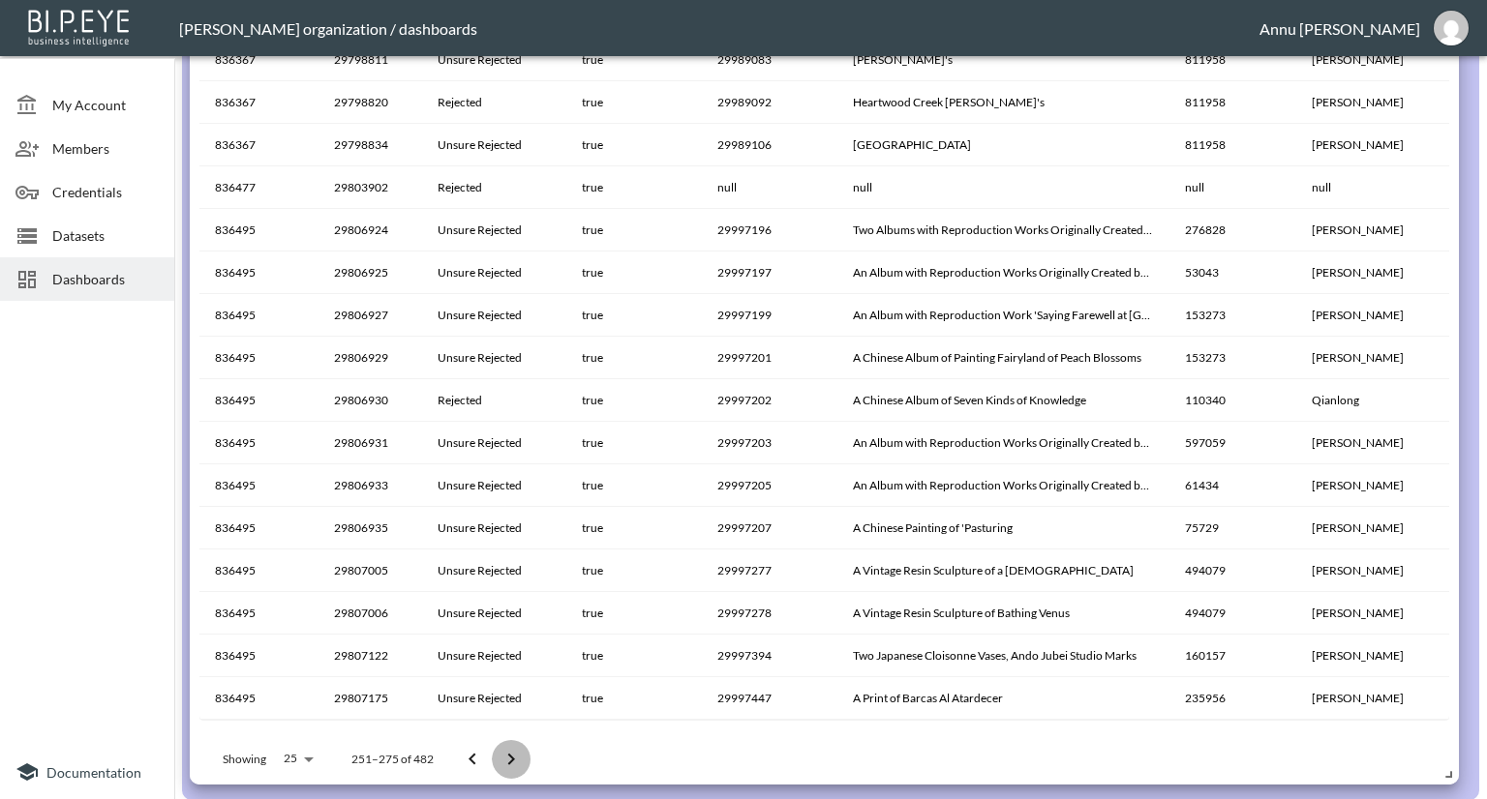
click at [509, 759] on icon "Go to next page" at bounding box center [510, 759] width 23 height 23
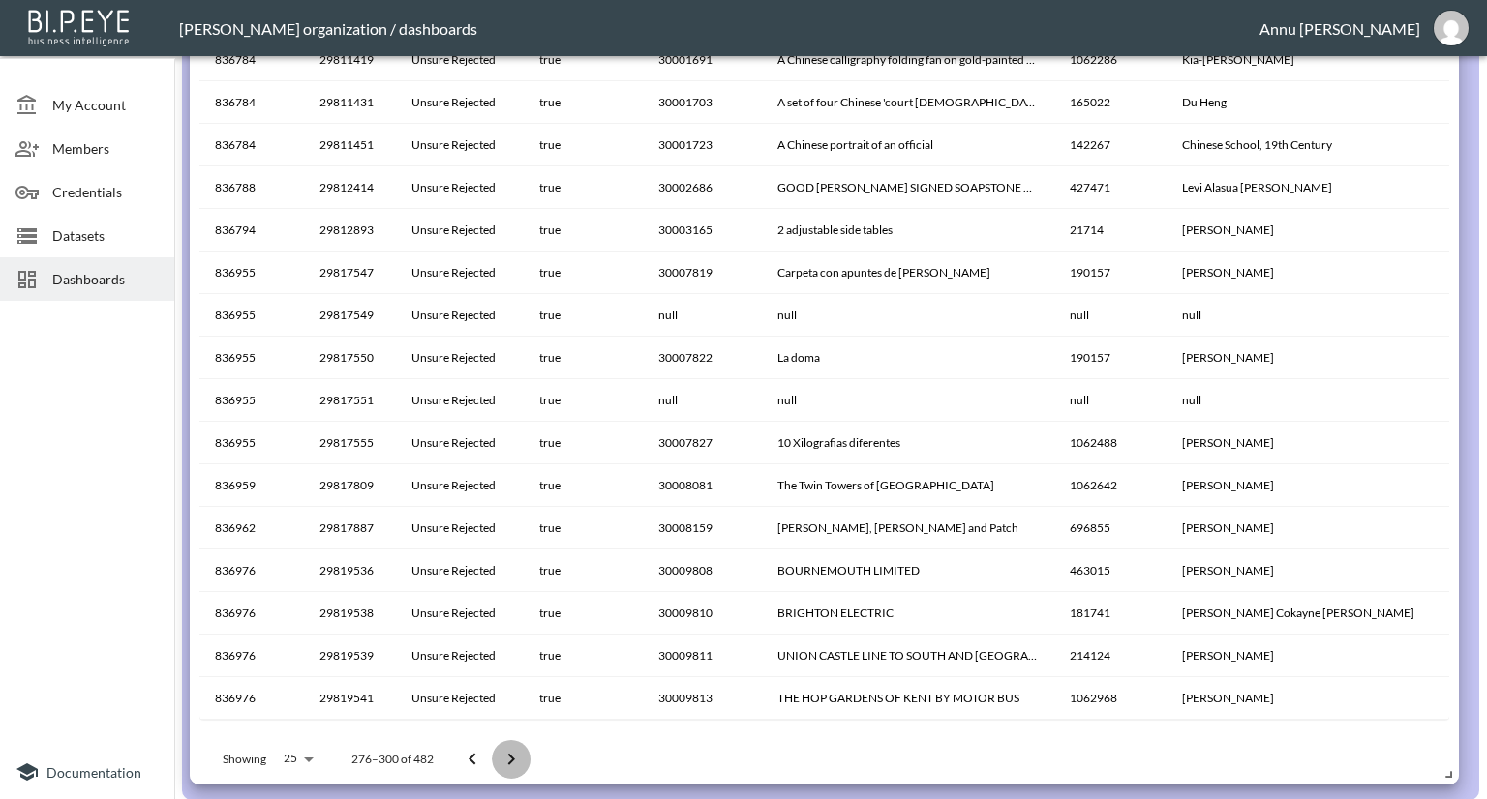
click at [509, 759] on icon "Go to next page" at bounding box center [510, 759] width 23 height 23
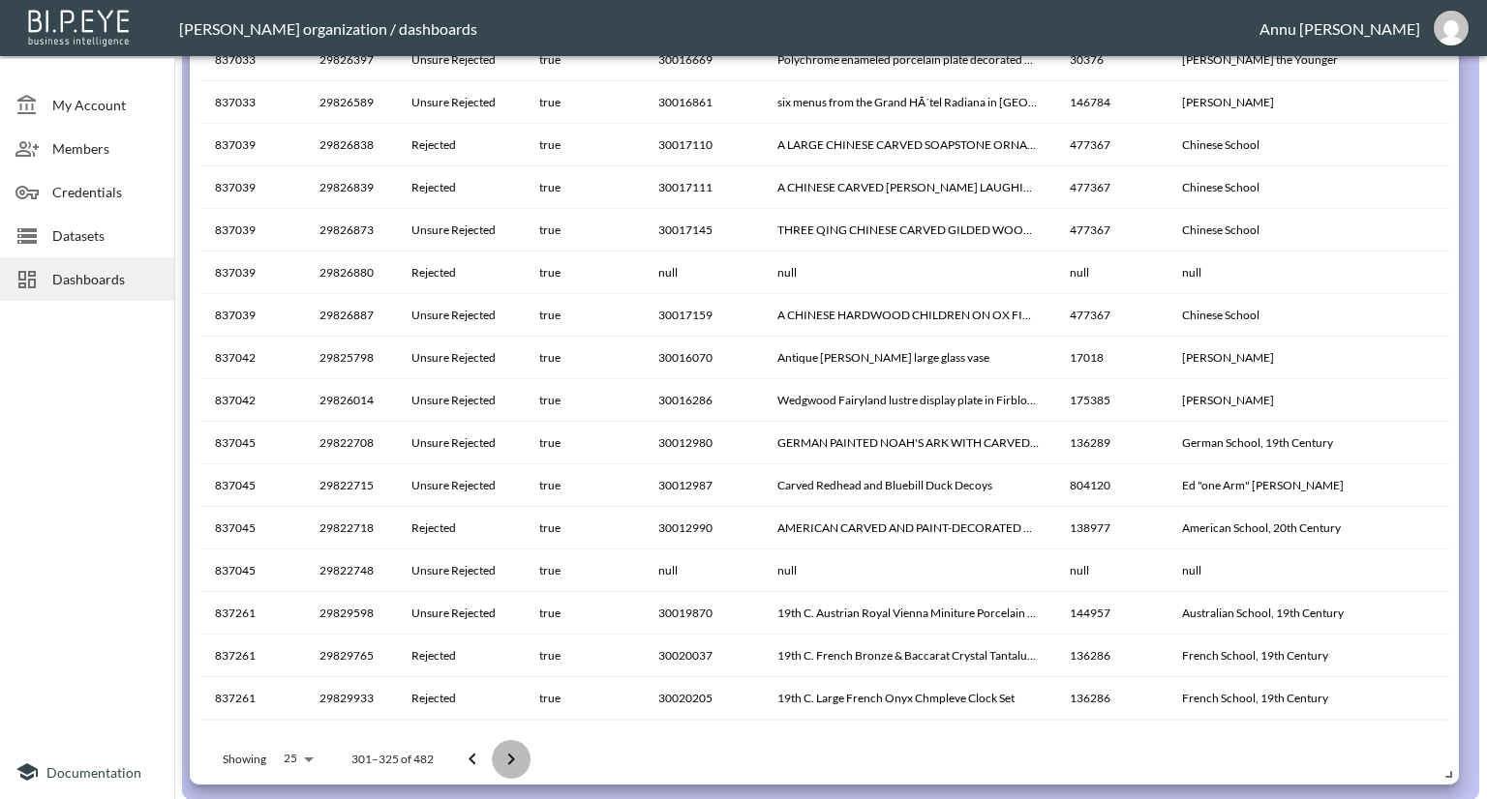
click at [509, 753] on icon "Go to next page" at bounding box center [511, 759] width 7 height 12
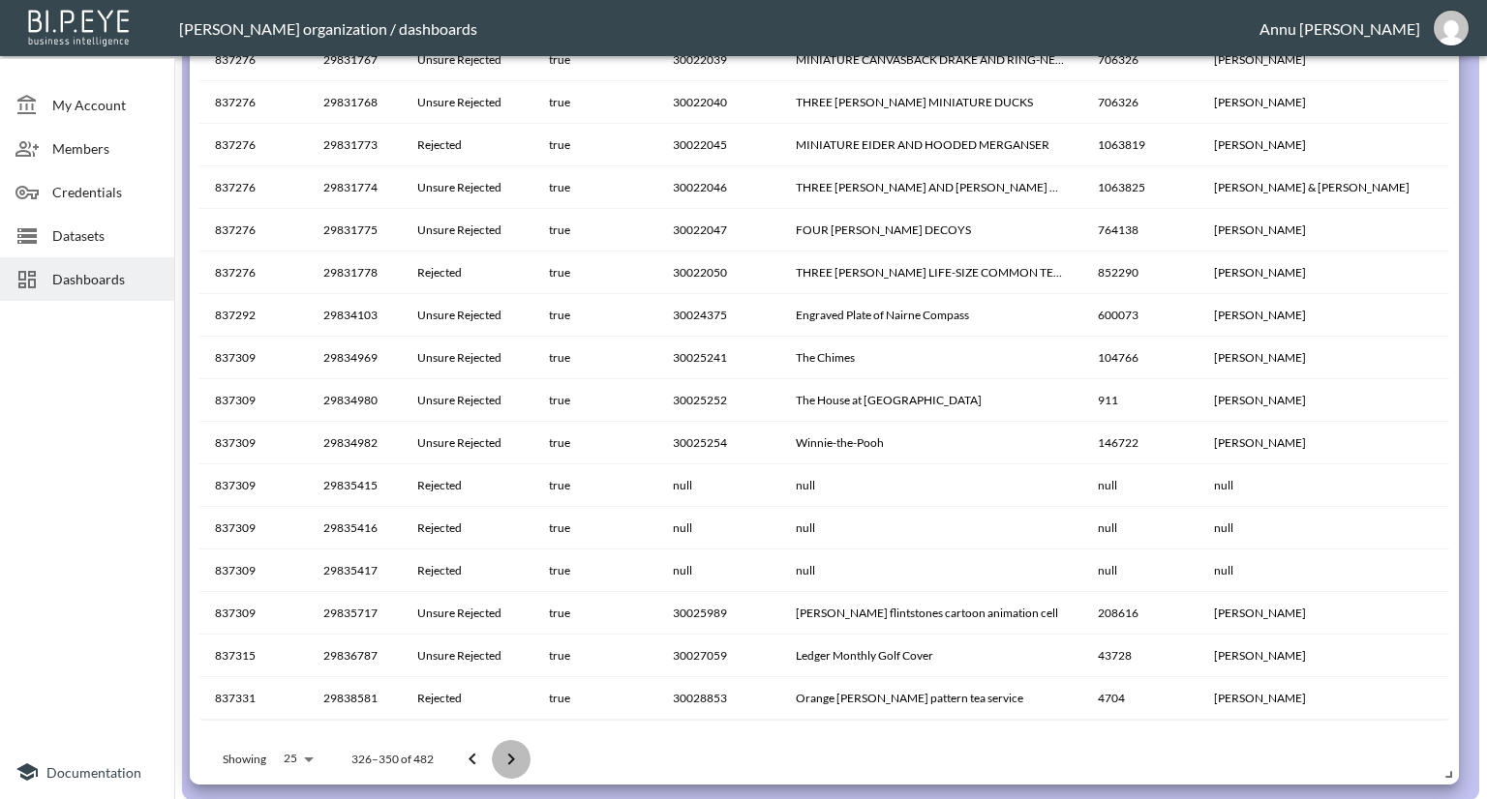
click at [509, 753] on icon "Go to next page" at bounding box center [511, 759] width 7 height 12
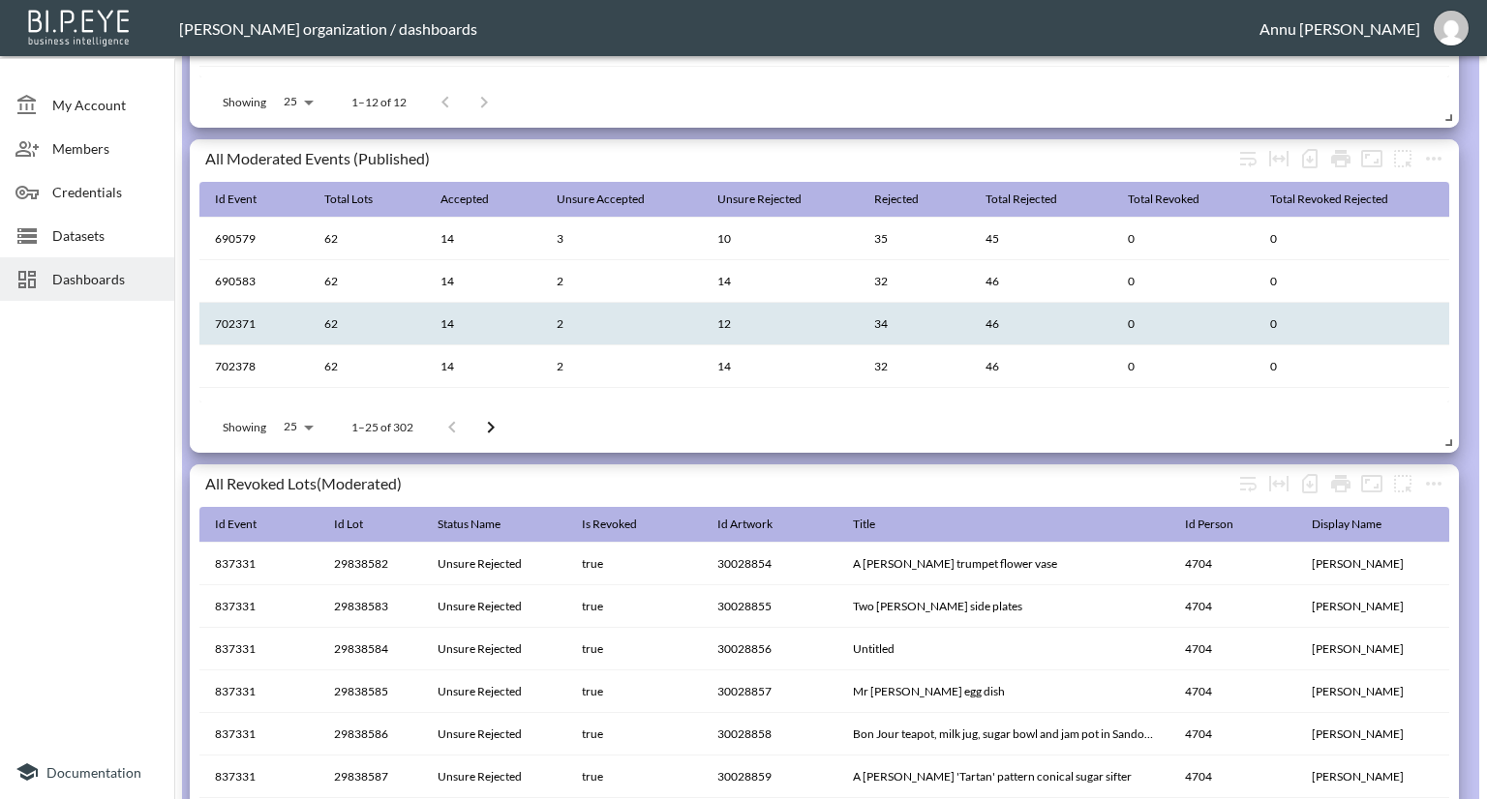
scroll to position [647, 0]
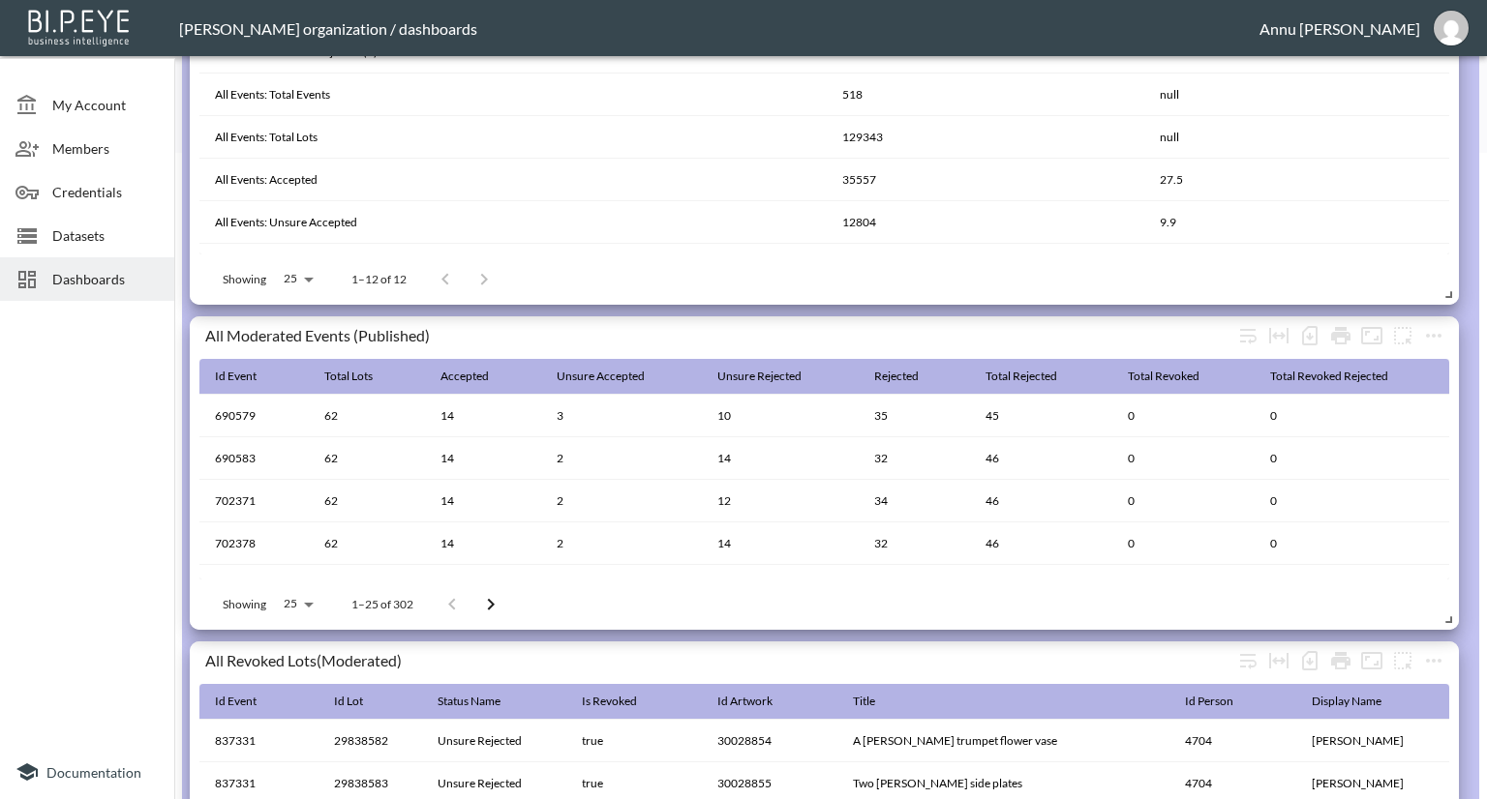
click at [0, 435] on div at bounding box center [87, 527] width 174 height 437
click at [88, 239] on span "Datasets" at bounding box center [105, 236] width 106 height 20
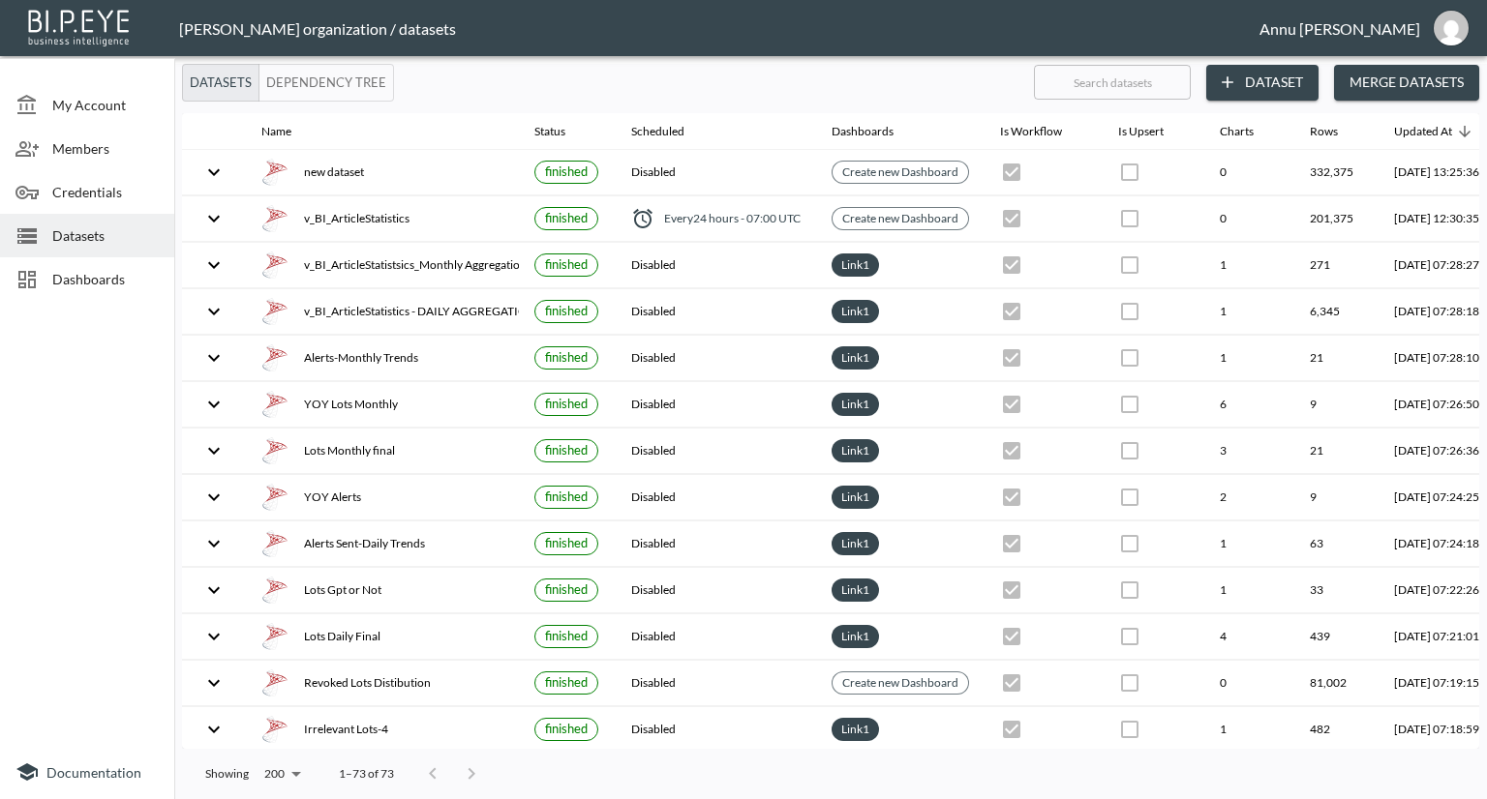
click at [95, 291] on div "Dashboards" at bounding box center [87, 279] width 174 height 44
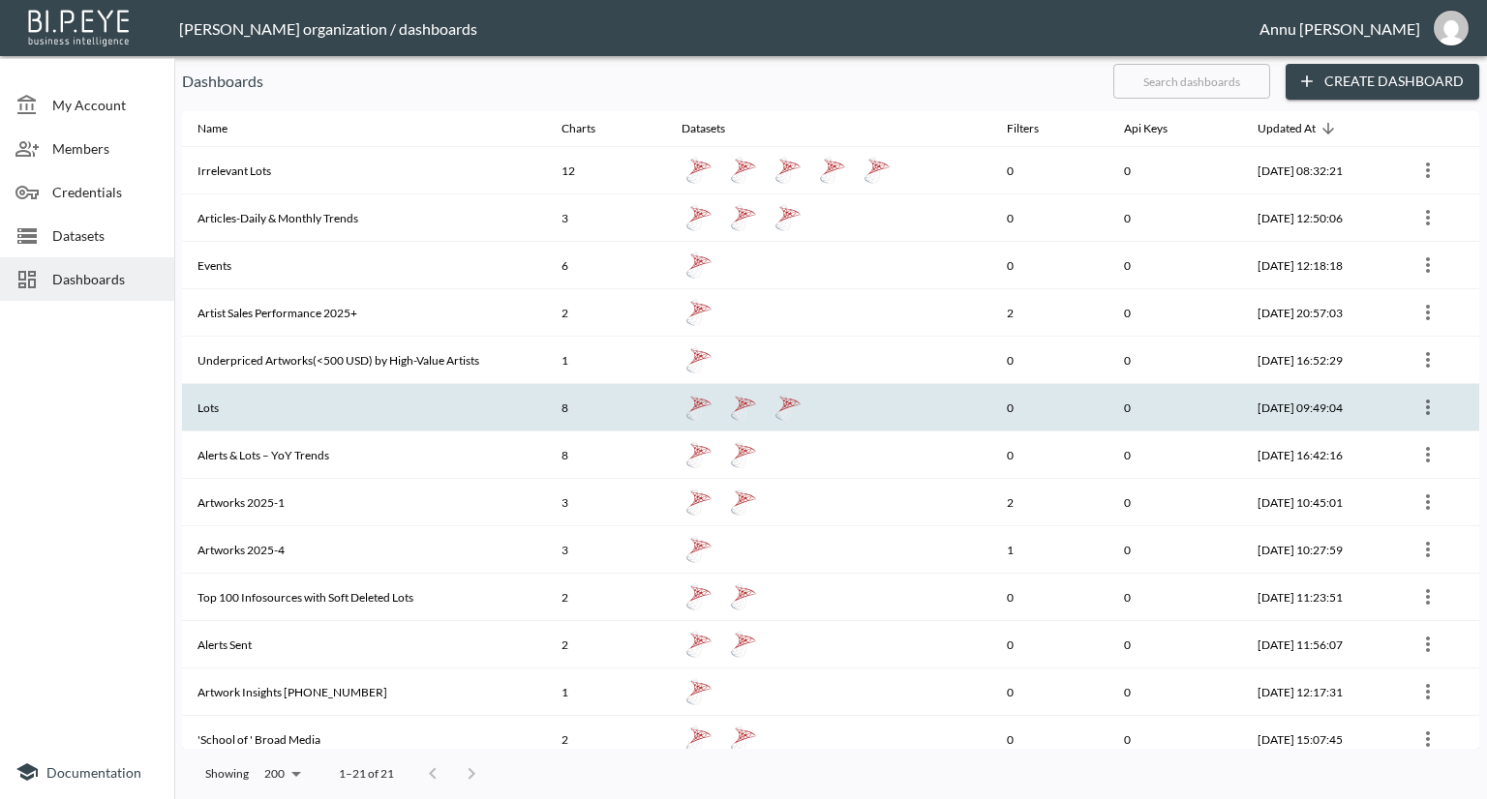
click at [235, 396] on th "Lots" at bounding box center [364, 407] width 364 height 47
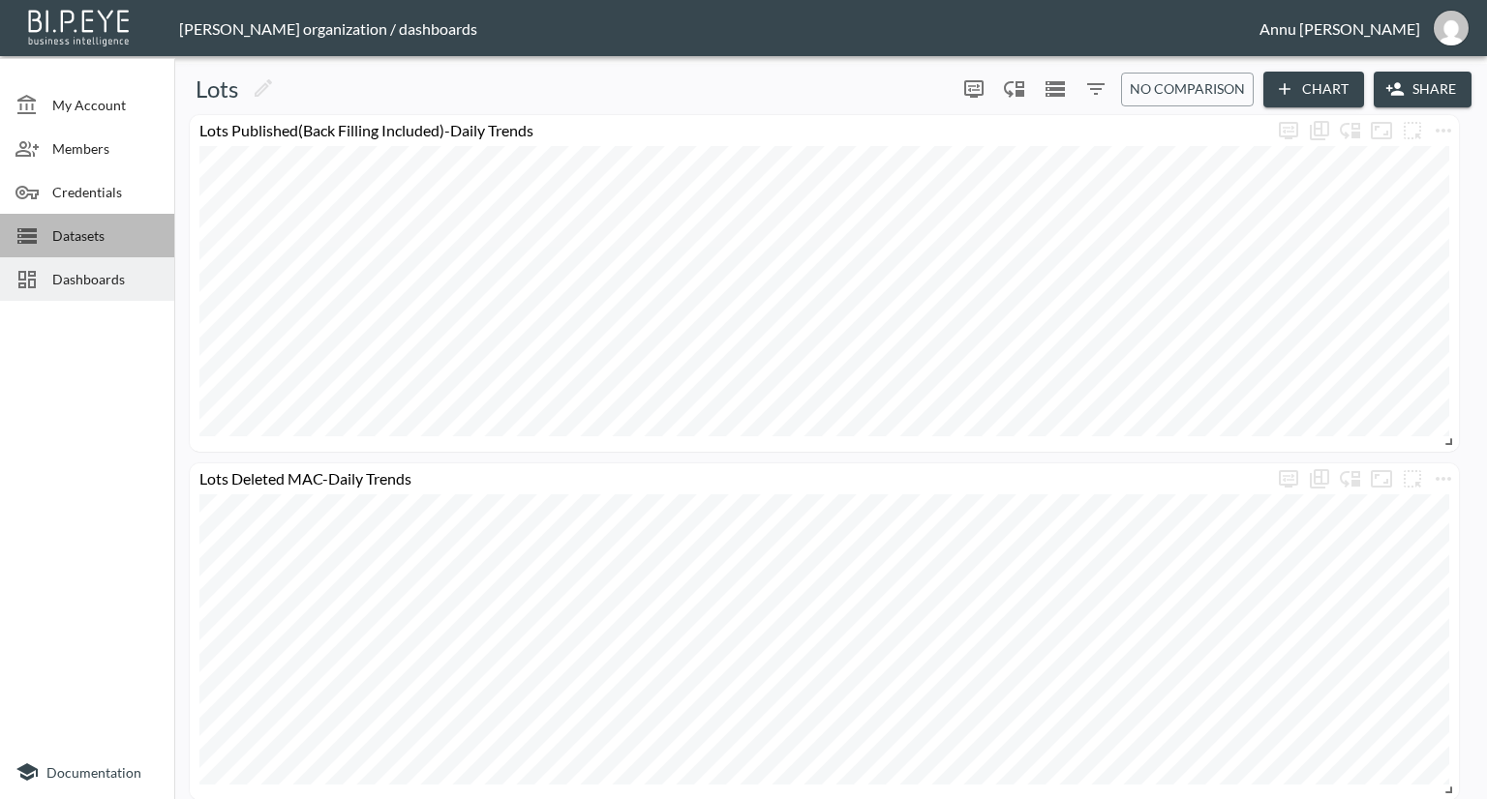
click at [75, 229] on span "Datasets" at bounding box center [105, 236] width 106 height 20
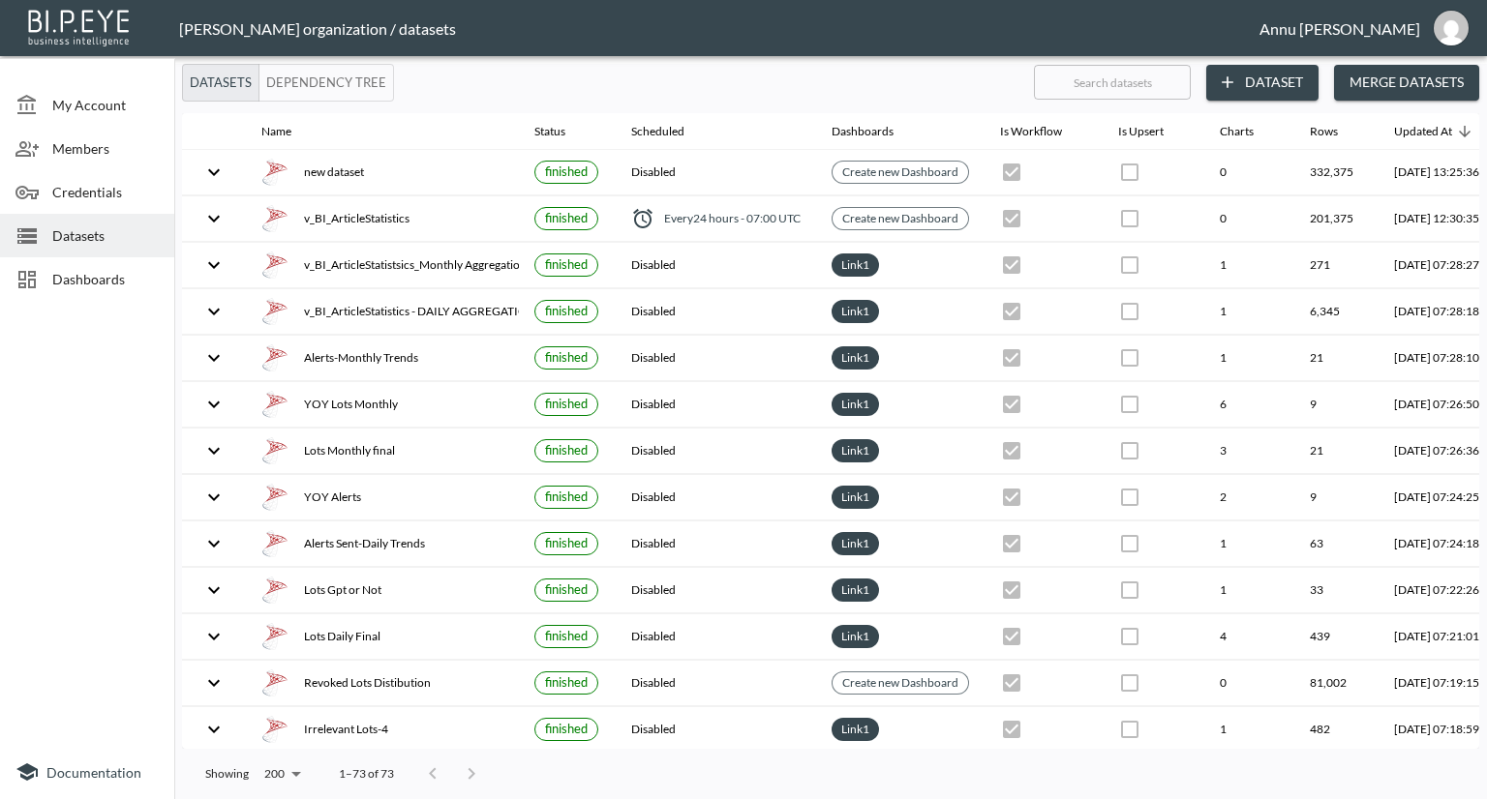
scroll to position [0, 113]
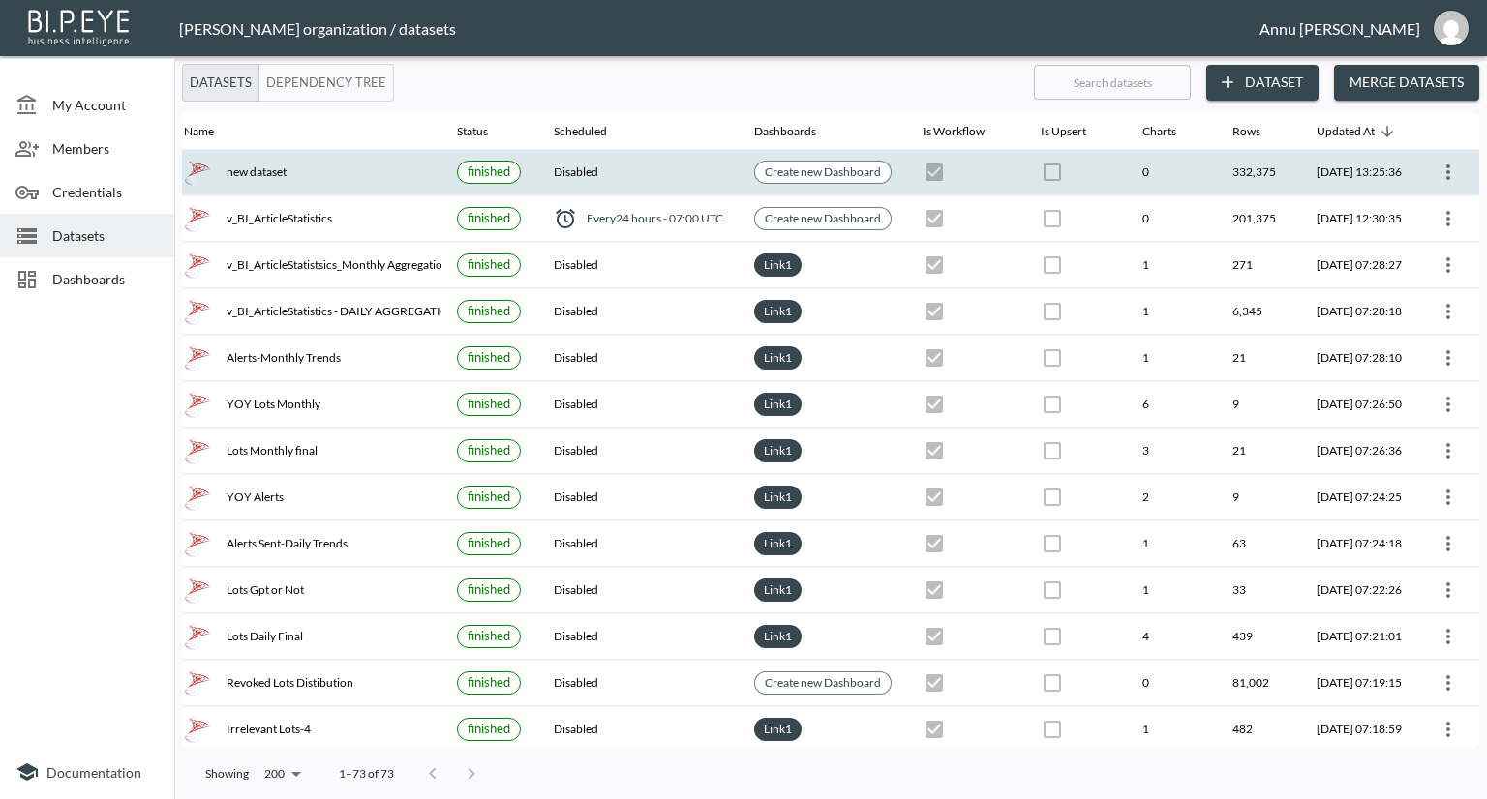
click at [1450, 175] on icon "more" at bounding box center [1447, 172] width 23 height 23
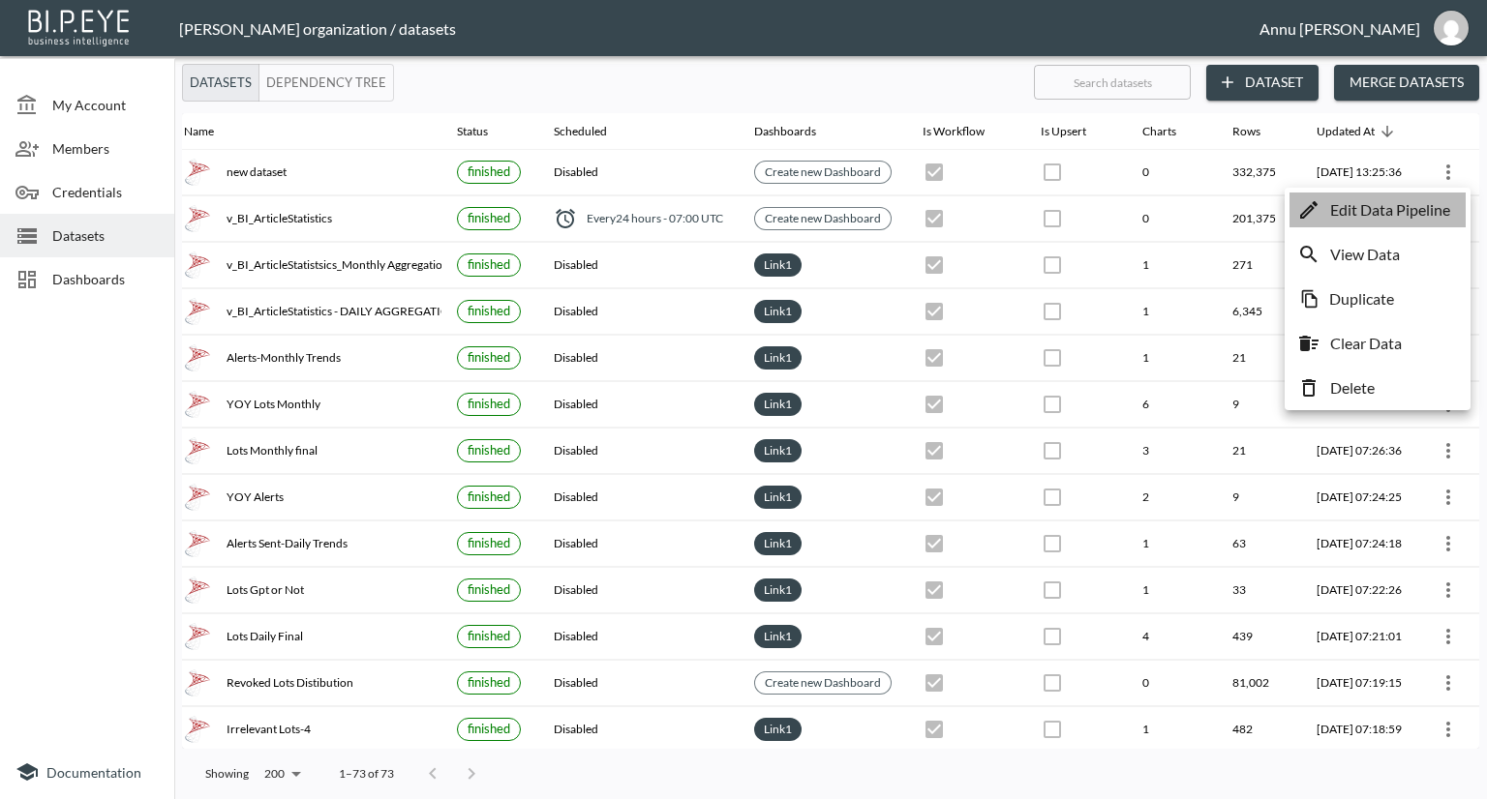
click at [1378, 213] on p "Edit Data Pipeline" at bounding box center [1390, 209] width 120 height 23
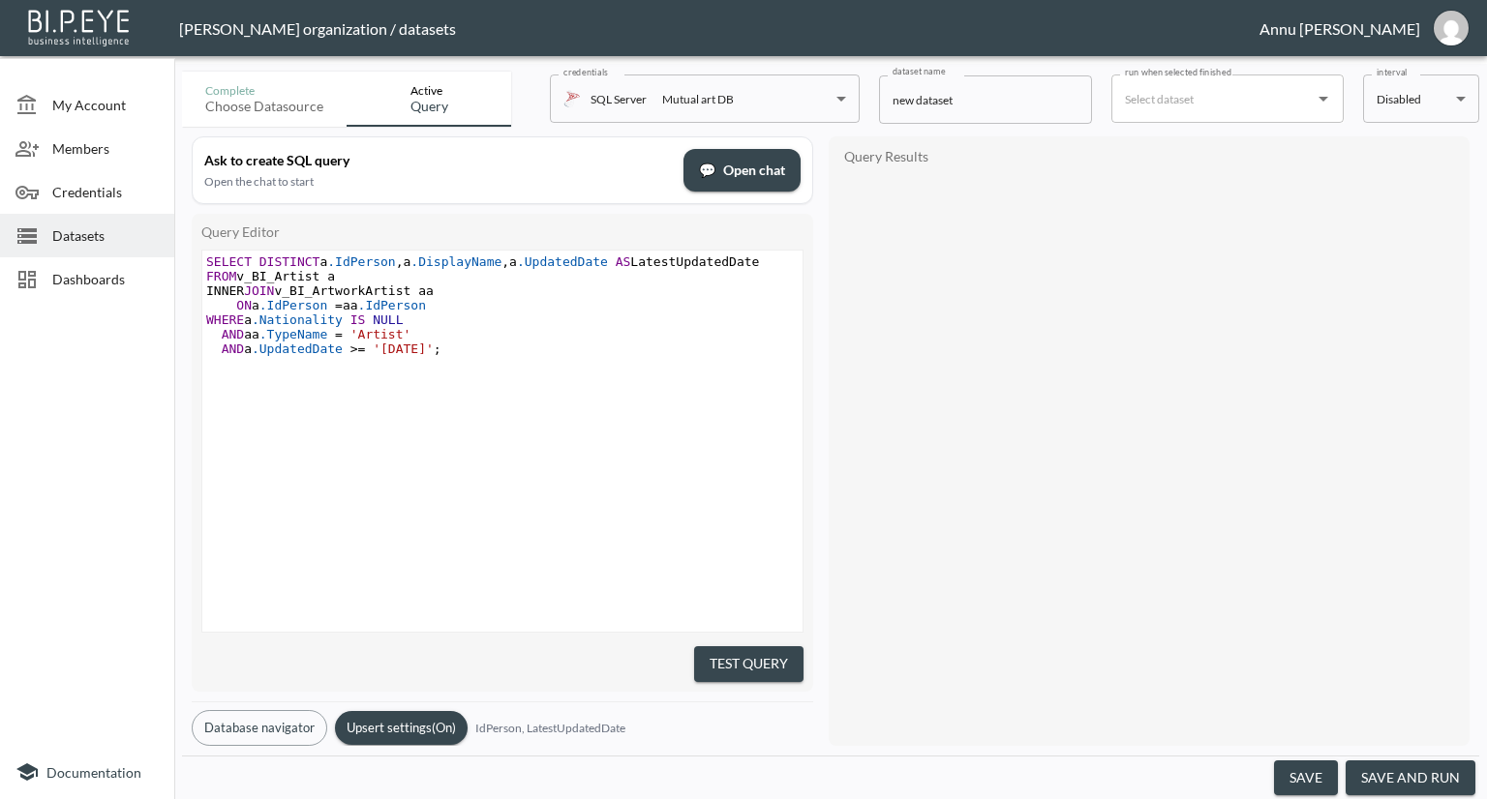
click at [398, 351] on span "'2017-01-01'" at bounding box center [403, 349] width 61 height 15
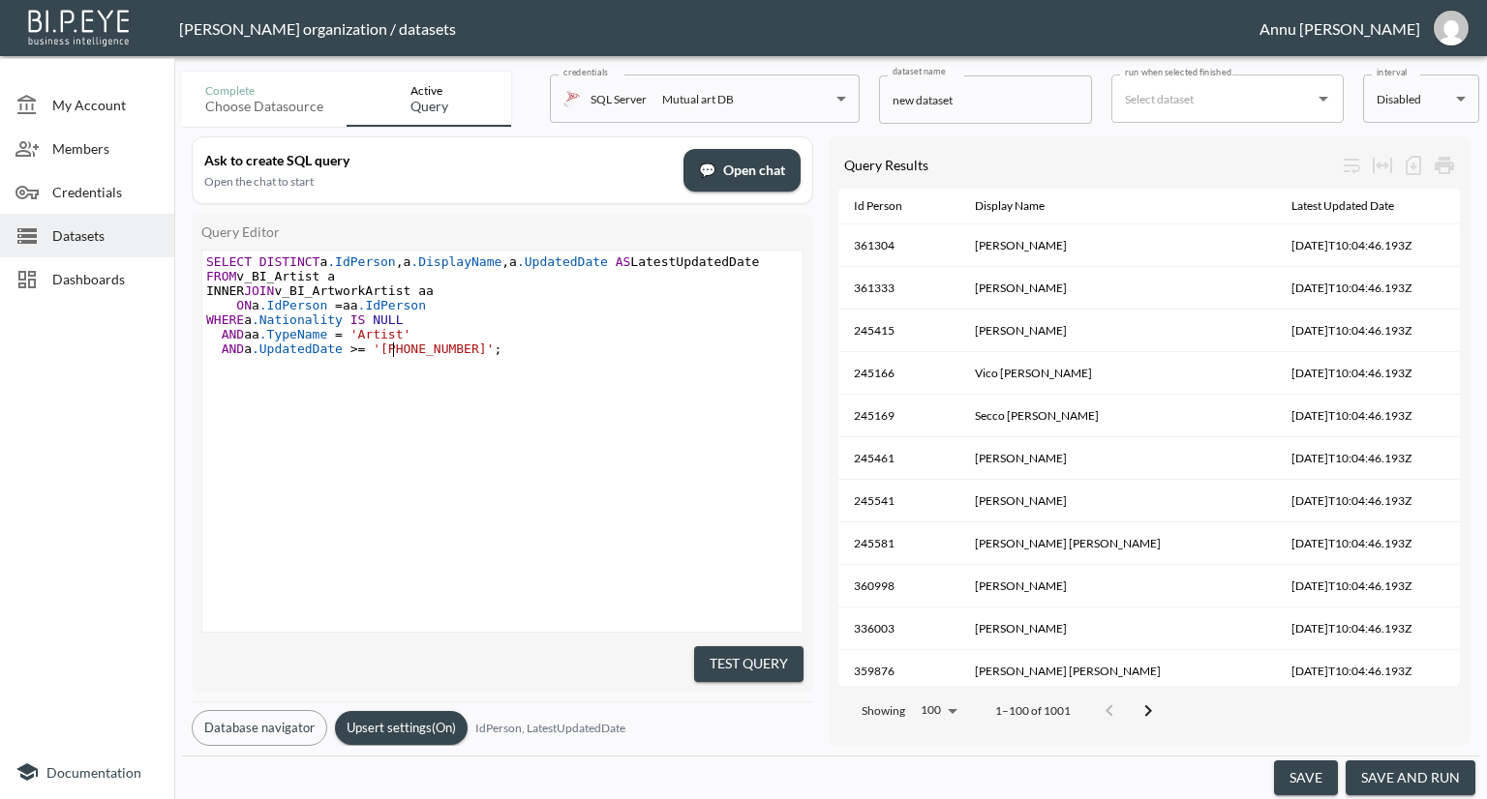
type textarea "7"
type textarea "6"
click at [778, 655] on button "Test Query" at bounding box center [748, 665] width 109 height 36
click at [1384, 776] on button "save and run" at bounding box center [1410, 779] width 130 height 36
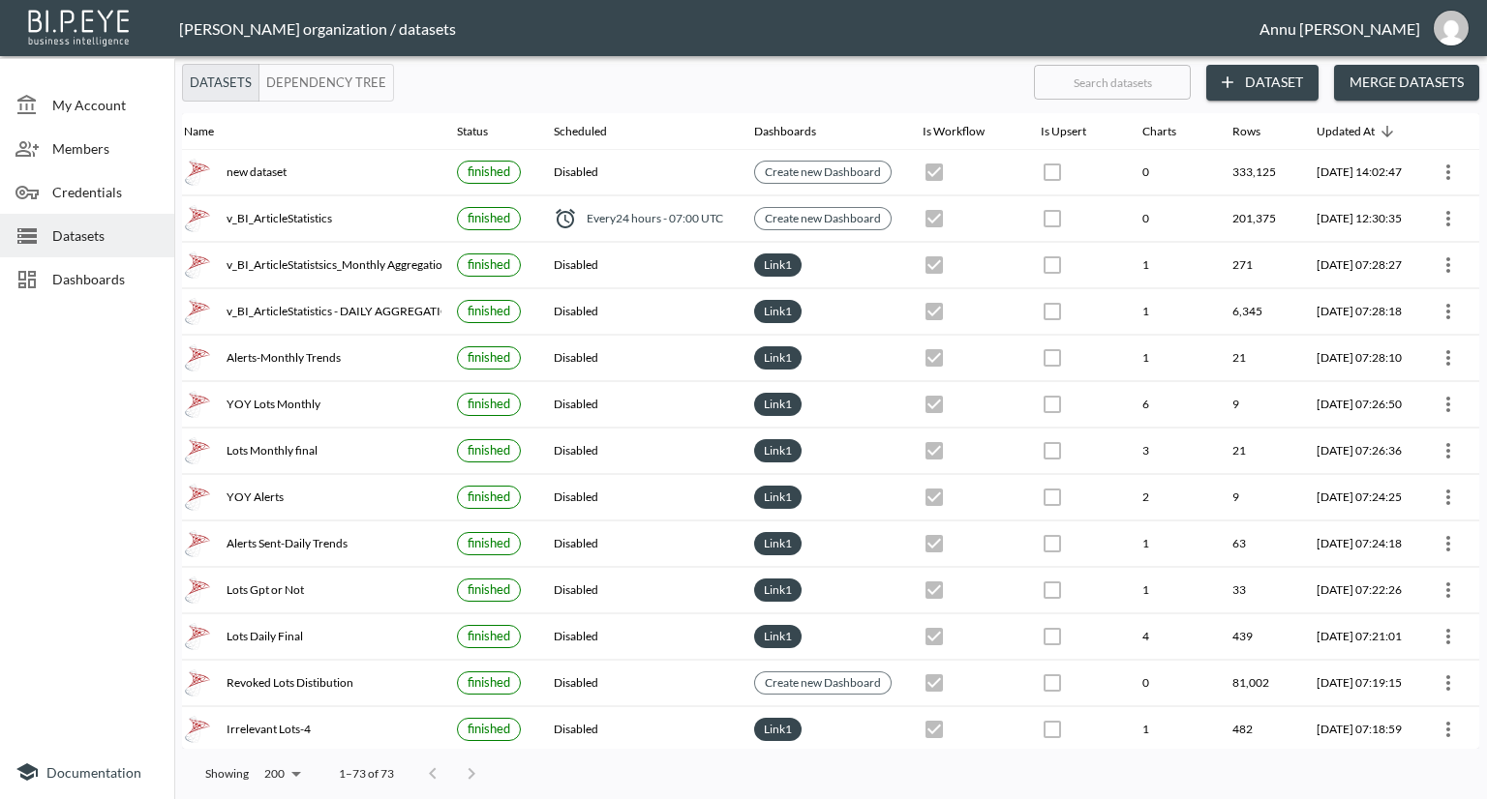
scroll to position [0, 113]
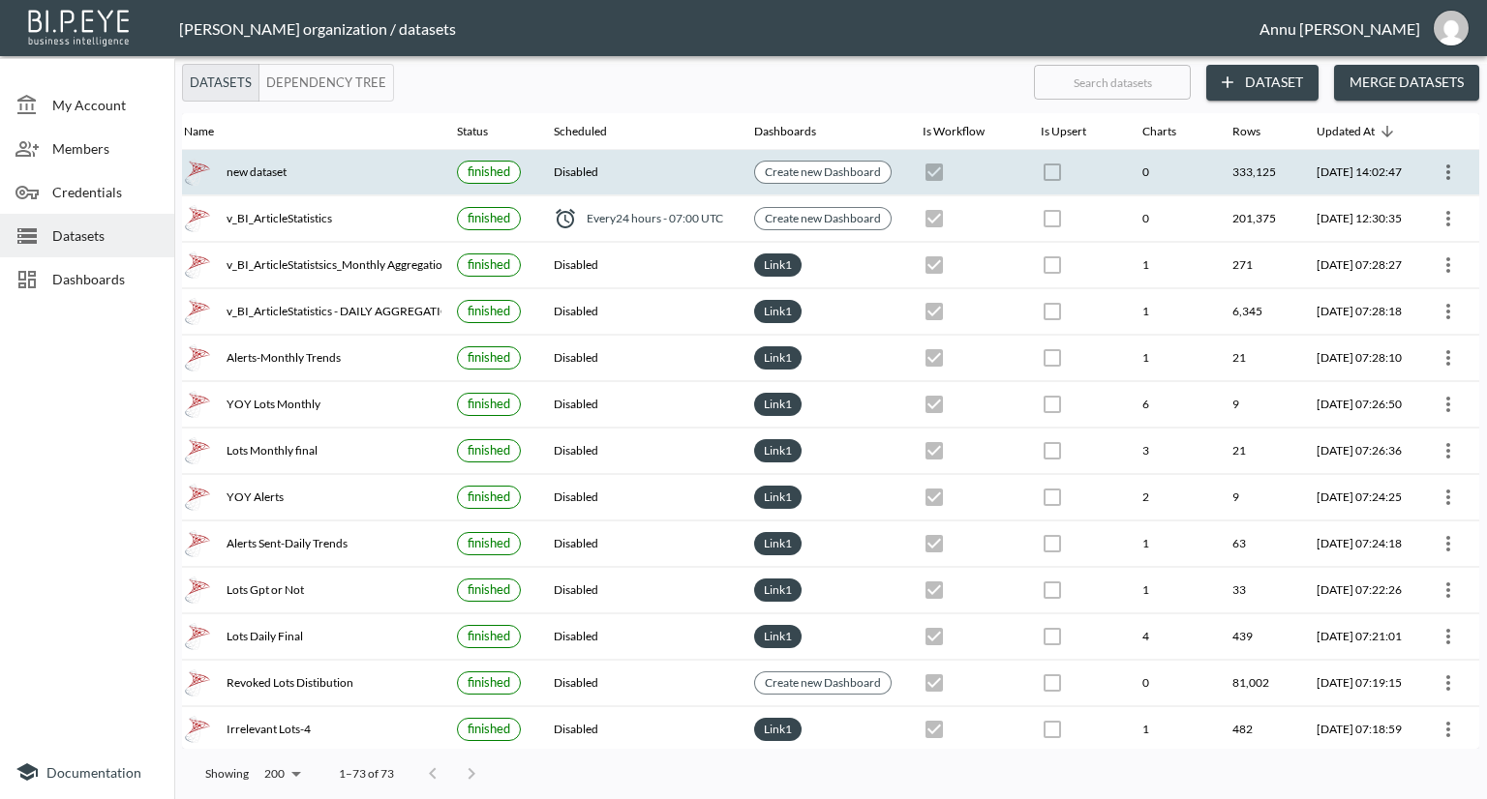
click at [1444, 159] on button "more" at bounding box center [1447, 172] width 31 height 31
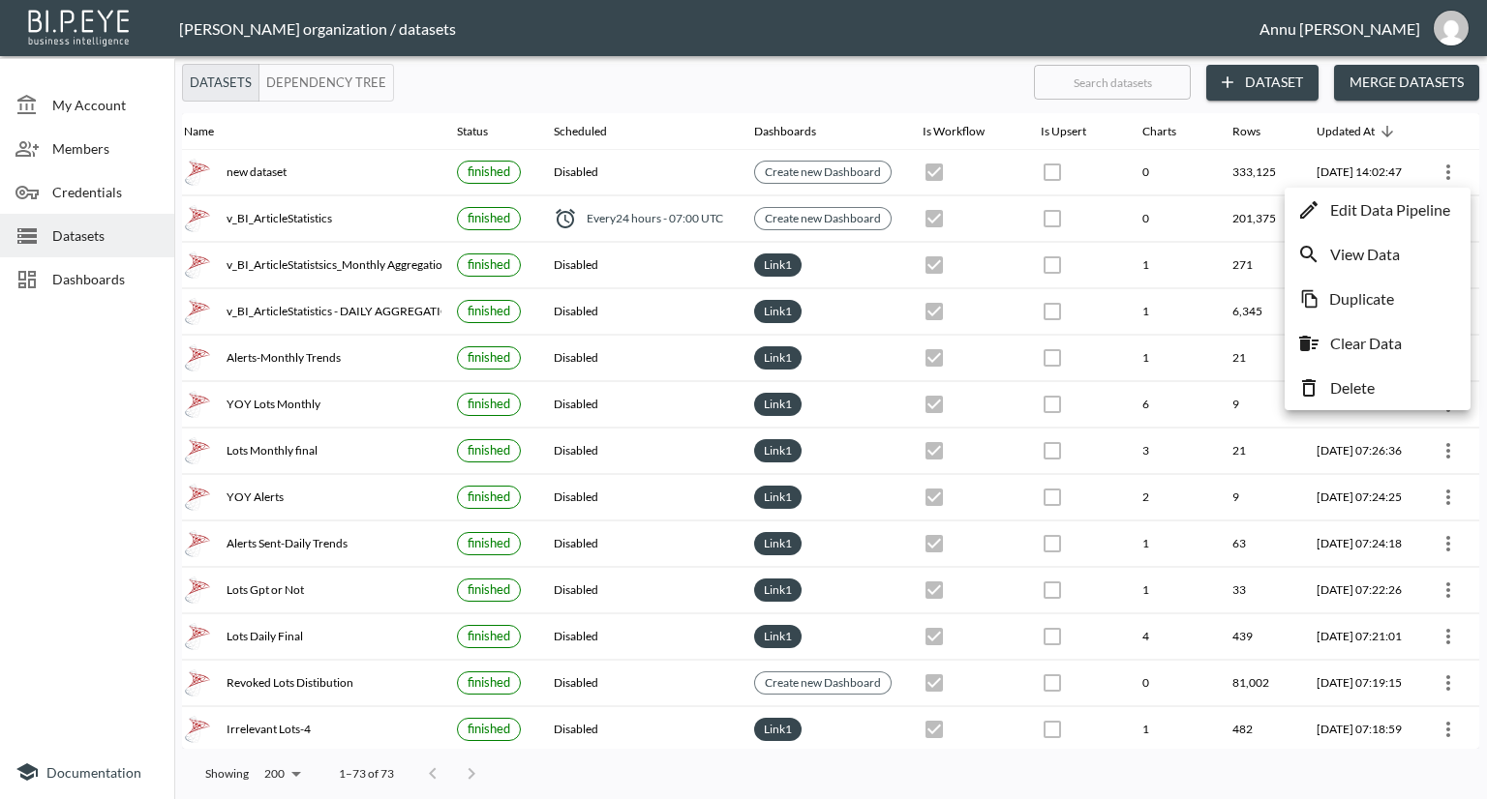
click at [1409, 203] on p "Edit Data Pipeline" at bounding box center [1390, 209] width 120 height 23
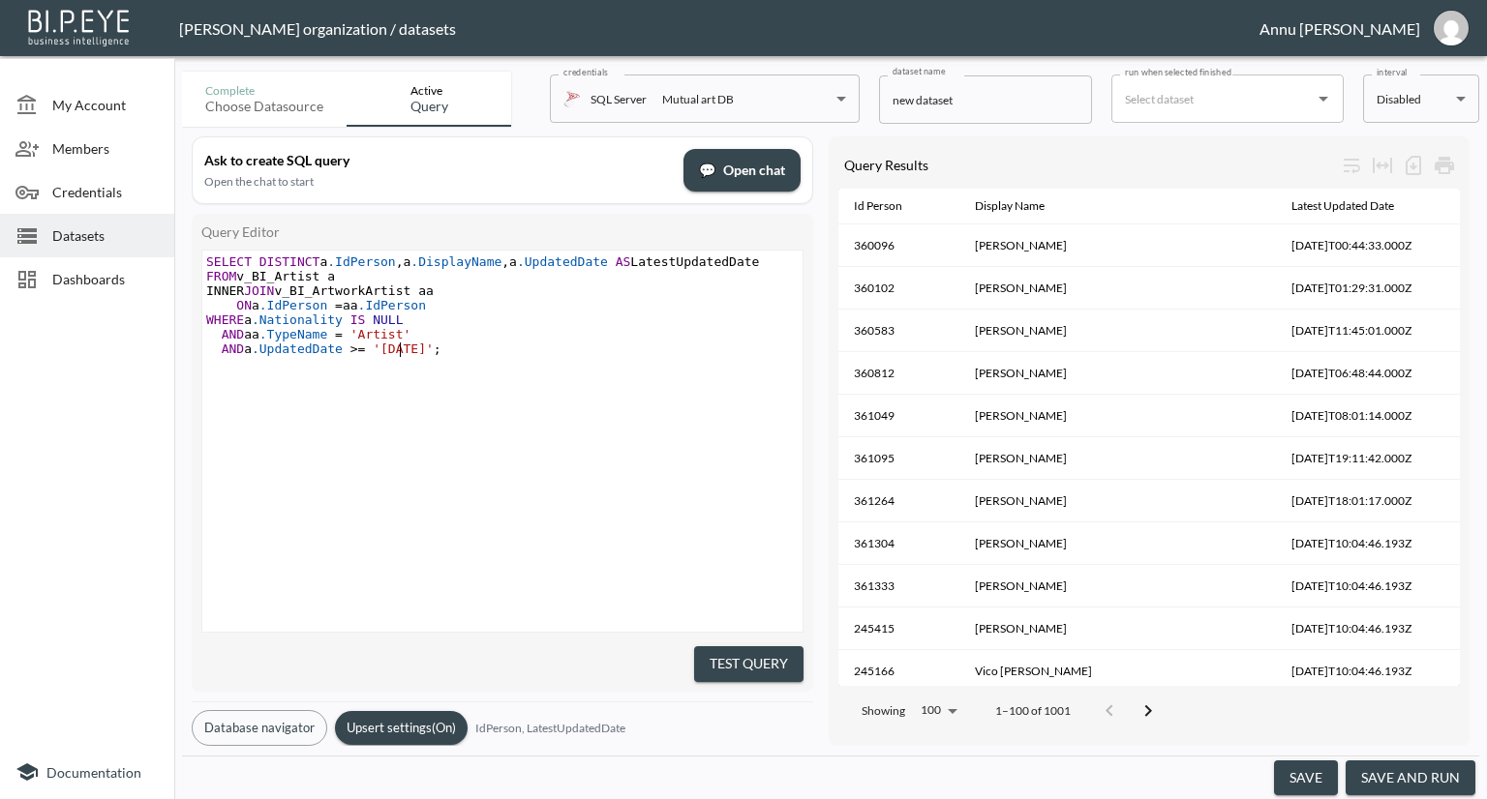
click at [398, 349] on span "'2016-01-01'" at bounding box center [403, 349] width 61 height 15
type textarea "5"
click at [726, 650] on button "Test Query" at bounding box center [748, 665] width 109 height 36
click at [1413, 785] on button "save and run" at bounding box center [1410, 779] width 130 height 36
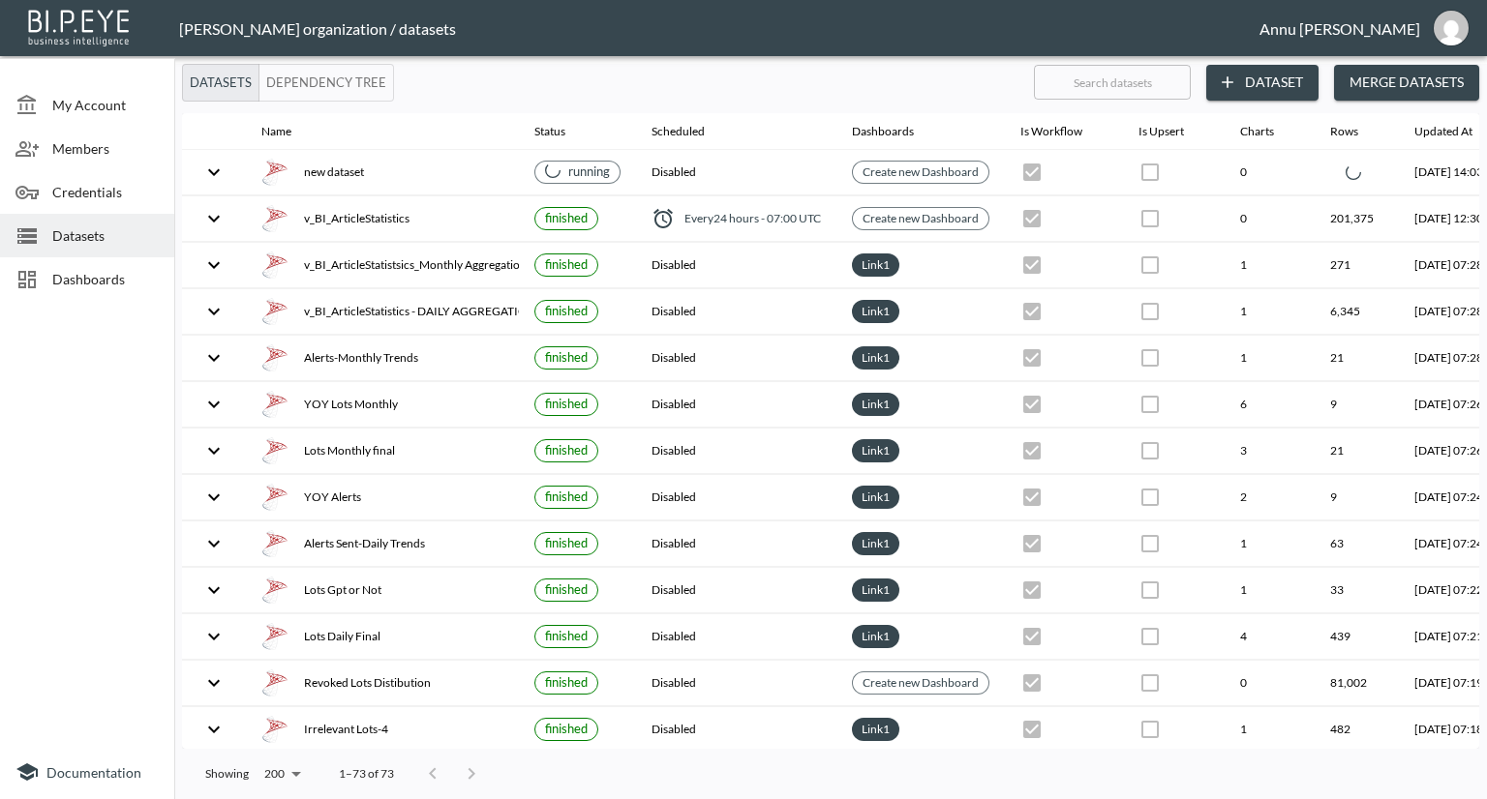
click at [126, 276] on span "Dashboards" at bounding box center [105, 279] width 106 height 20
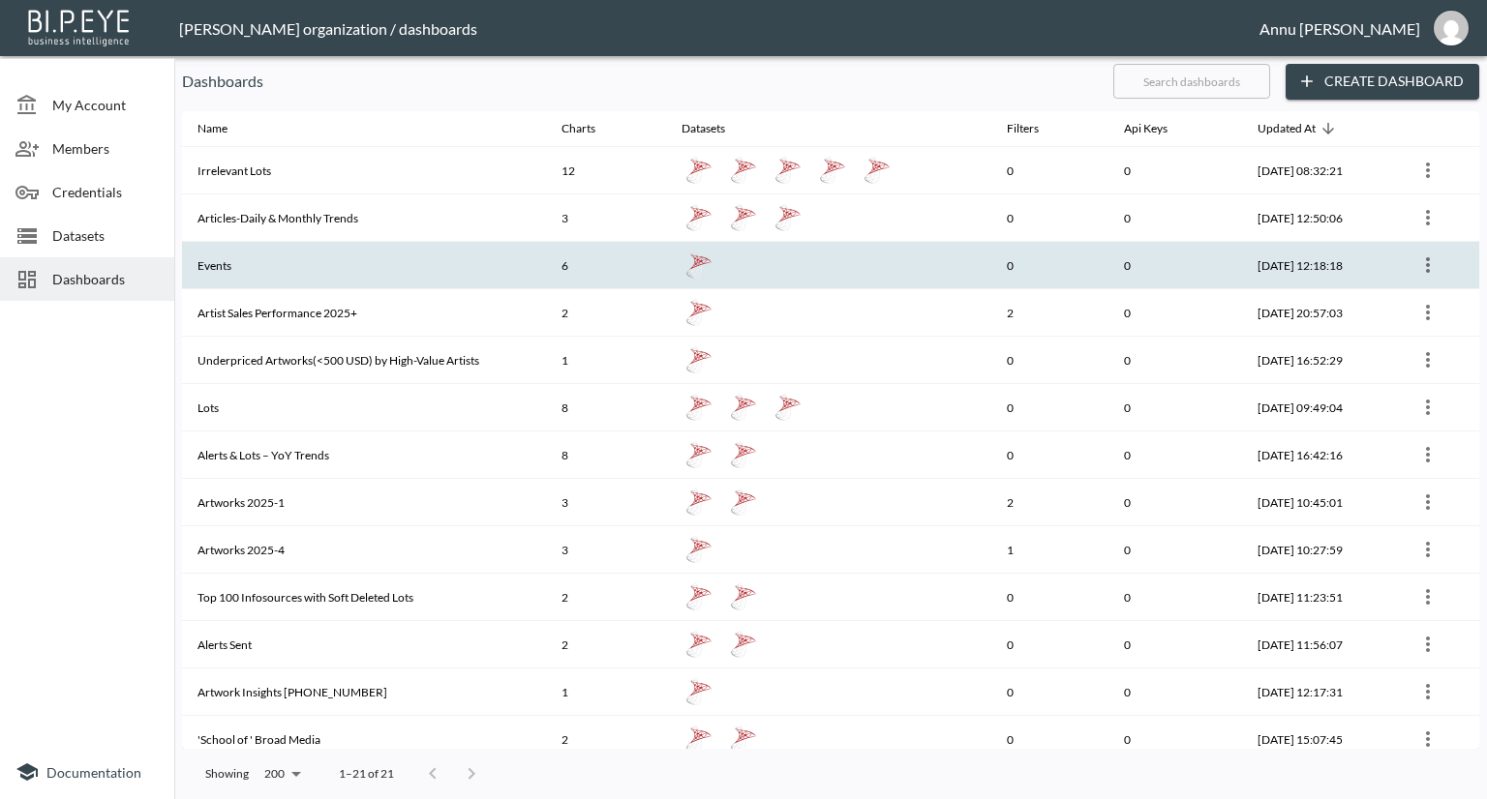
drag, startPoint x: 117, startPoint y: 281, endPoint x: 189, endPoint y: 278, distance: 71.7
click at [117, 284] on span "Dashboards" at bounding box center [105, 279] width 106 height 20
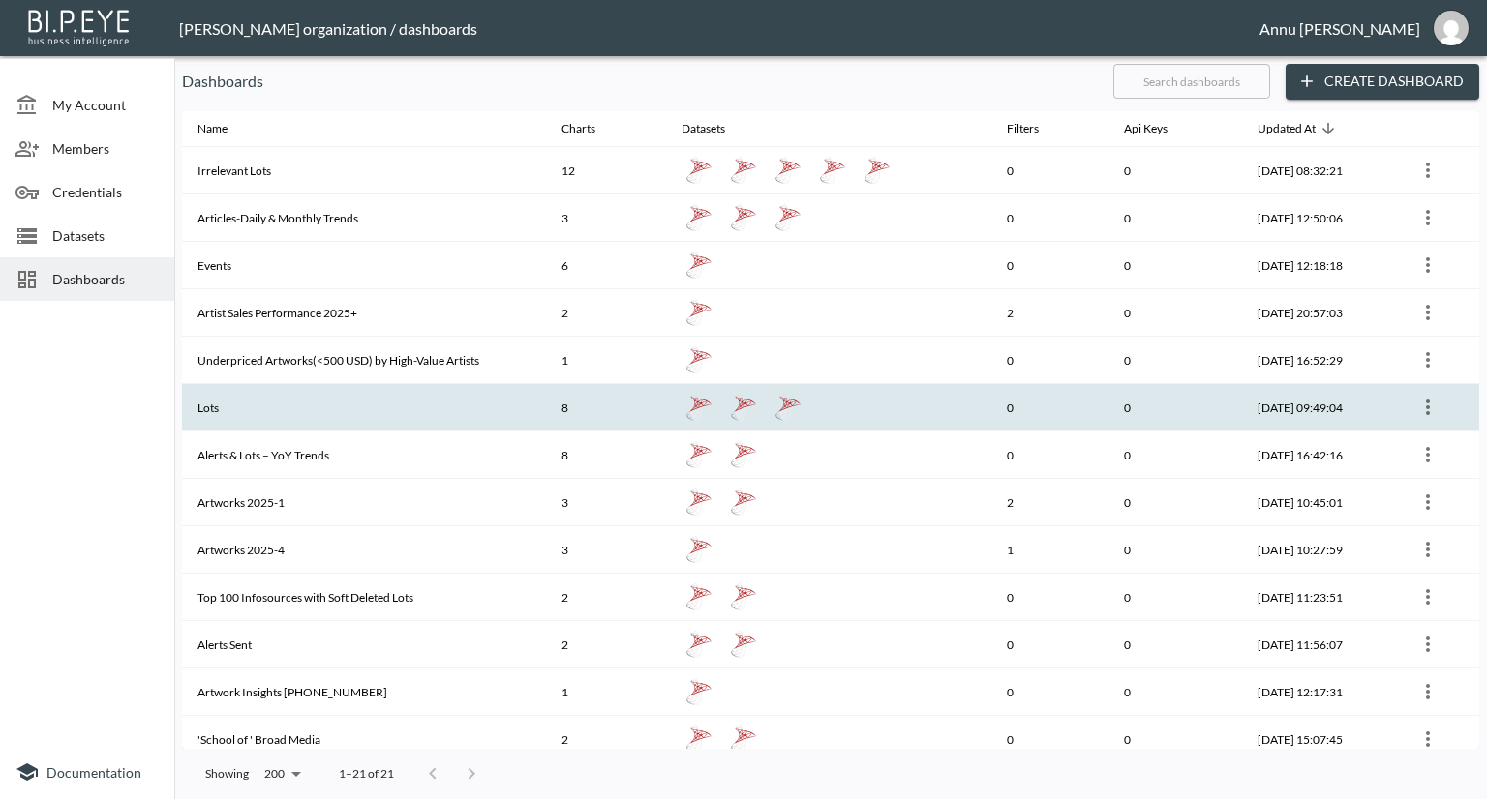
click at [233, 392] on th "Lots" at bounding box center [364, 407] width 364 height 47
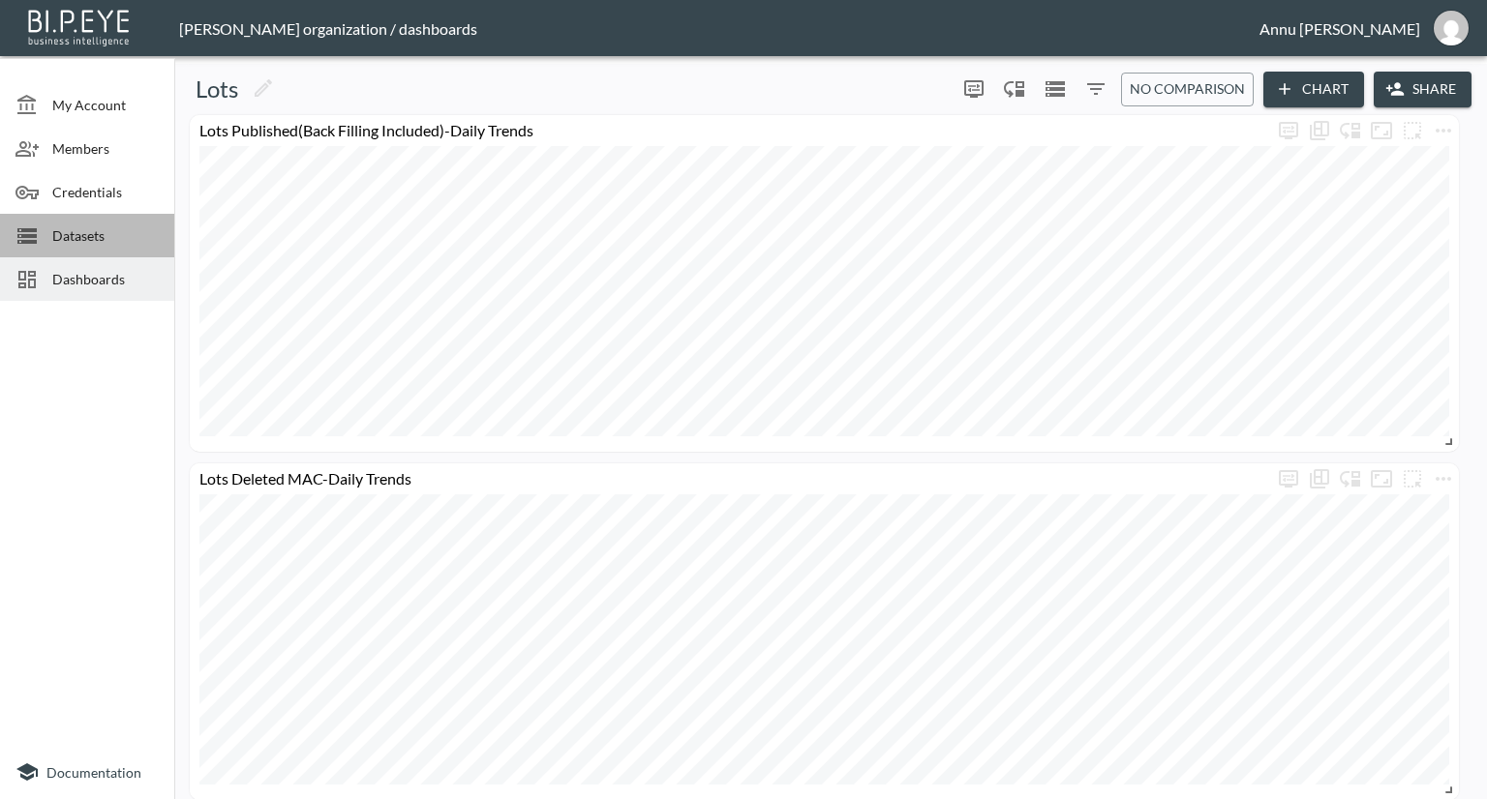
click at [124, 241] on span "Datasets" at bounding box center [105, 236] width 106 height 20
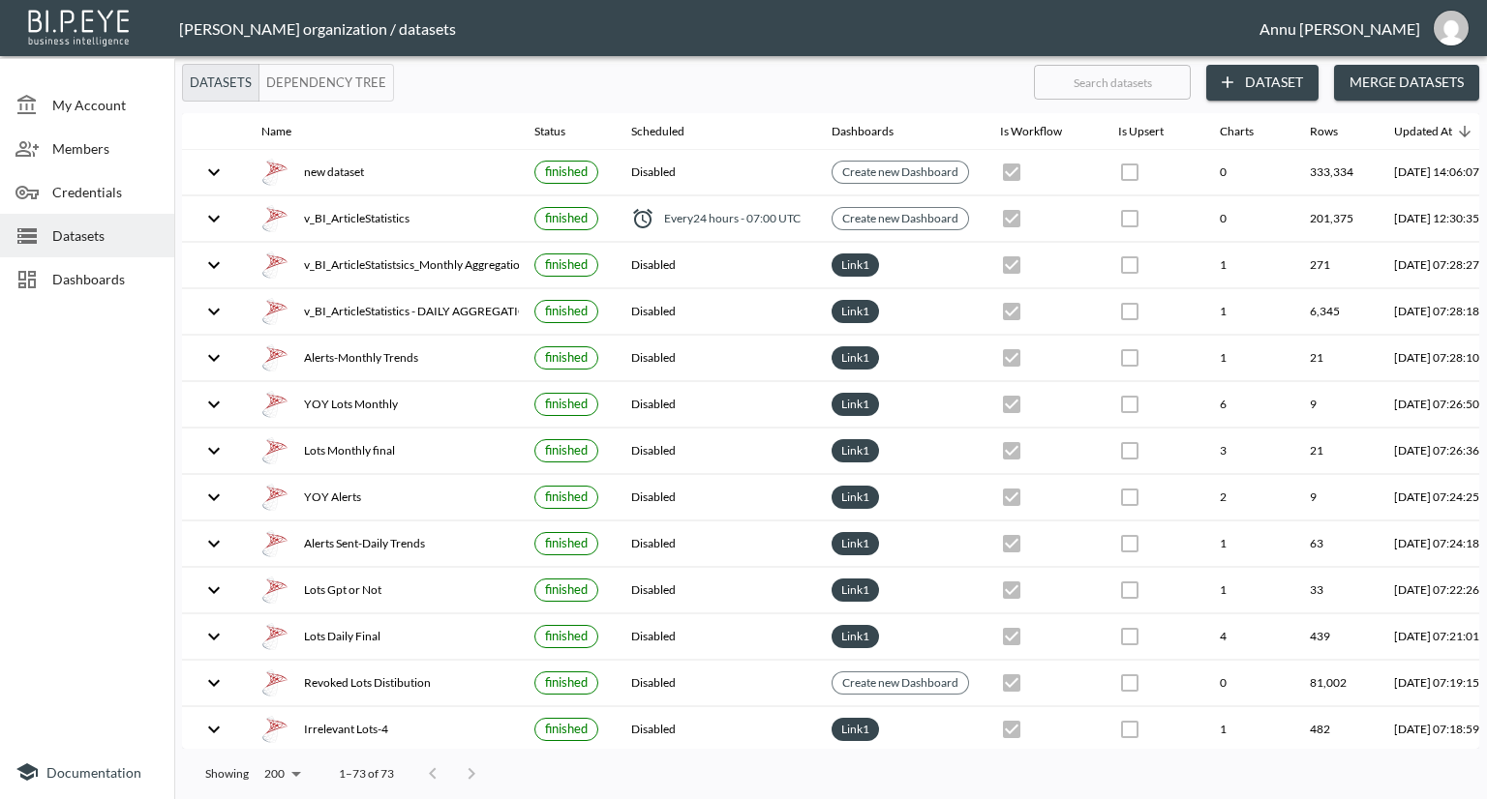
scroll to position [0, 113]
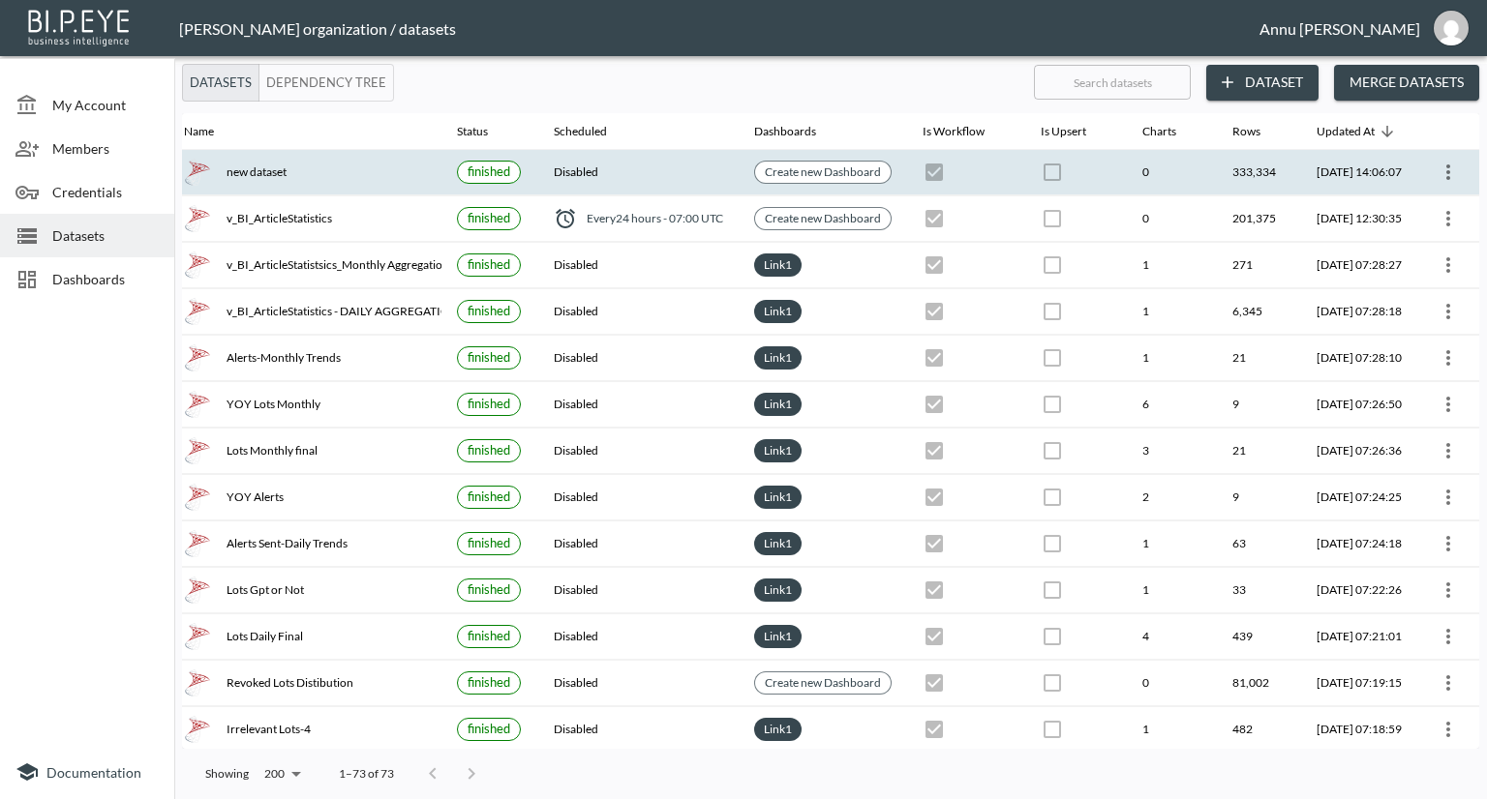
click at [1455, 171] on icon "more" at bounding box center [1447, 172] width 23 height 23
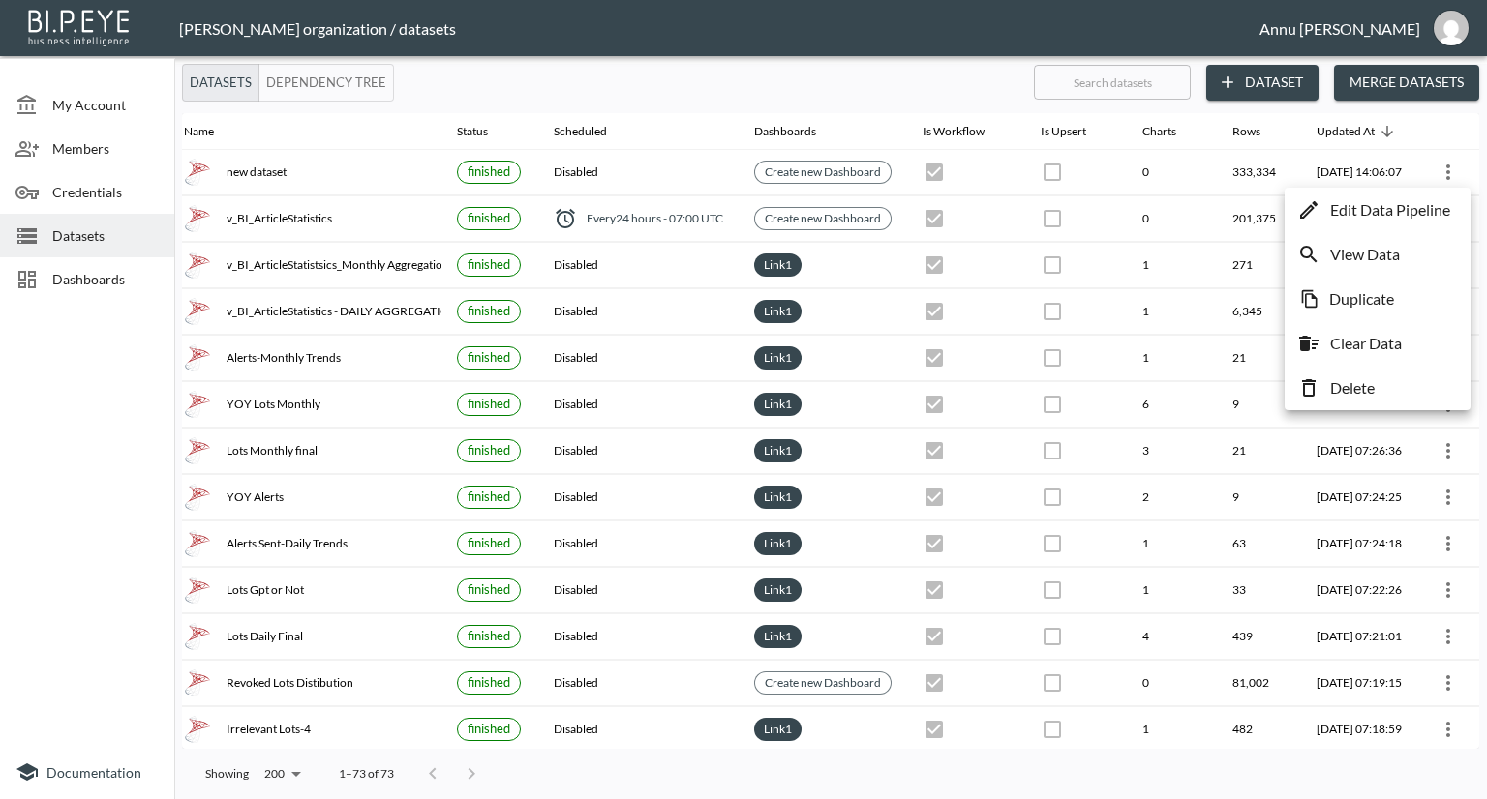
click at [1367, 216] on p "Edit Data Pipeline" at bounding box center [1390, 209] width 120 height 23
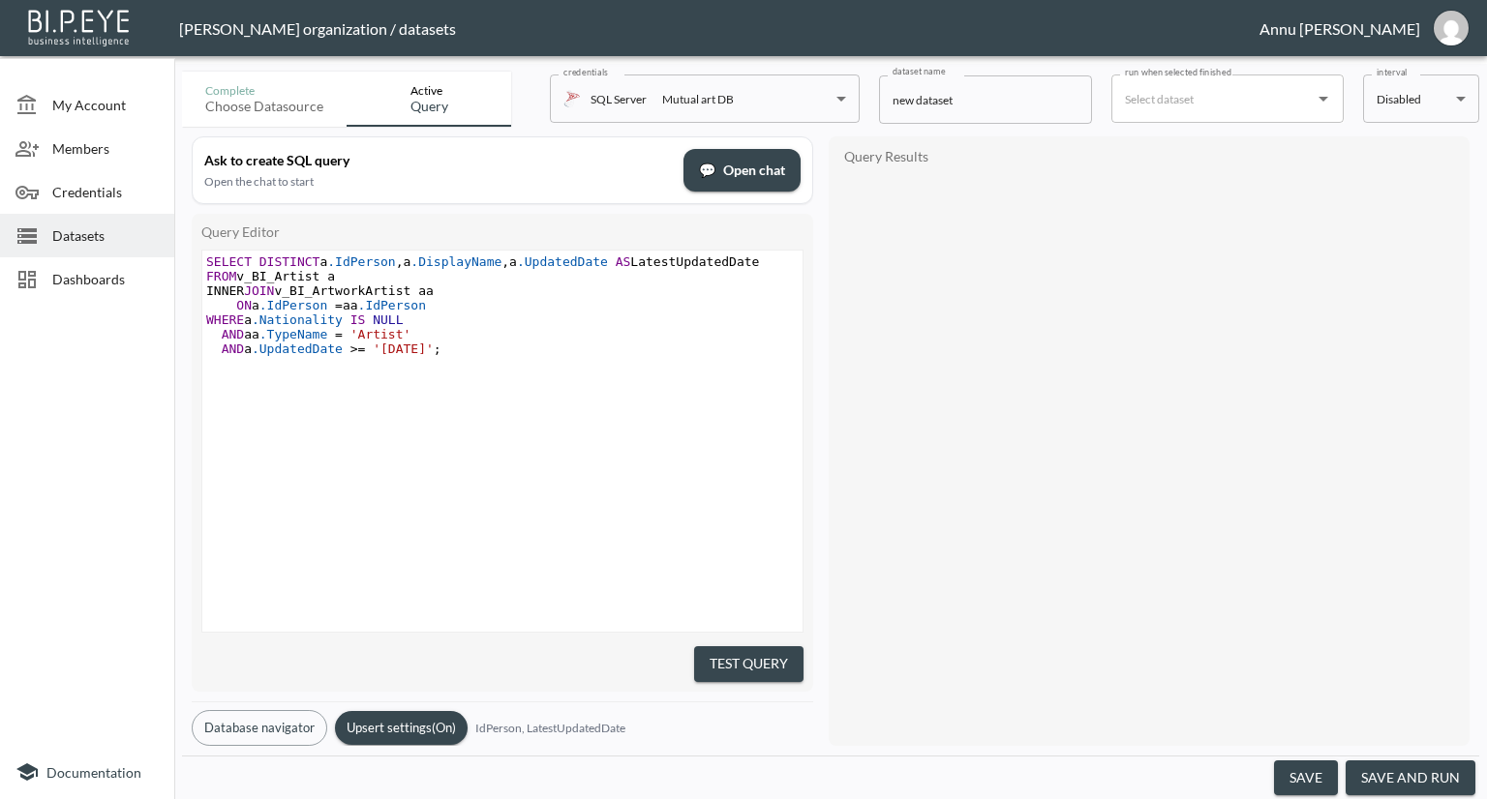
click at [401, 351] on span "'2015-01-01'" at bounding box center [403, 349] width 61 height 15
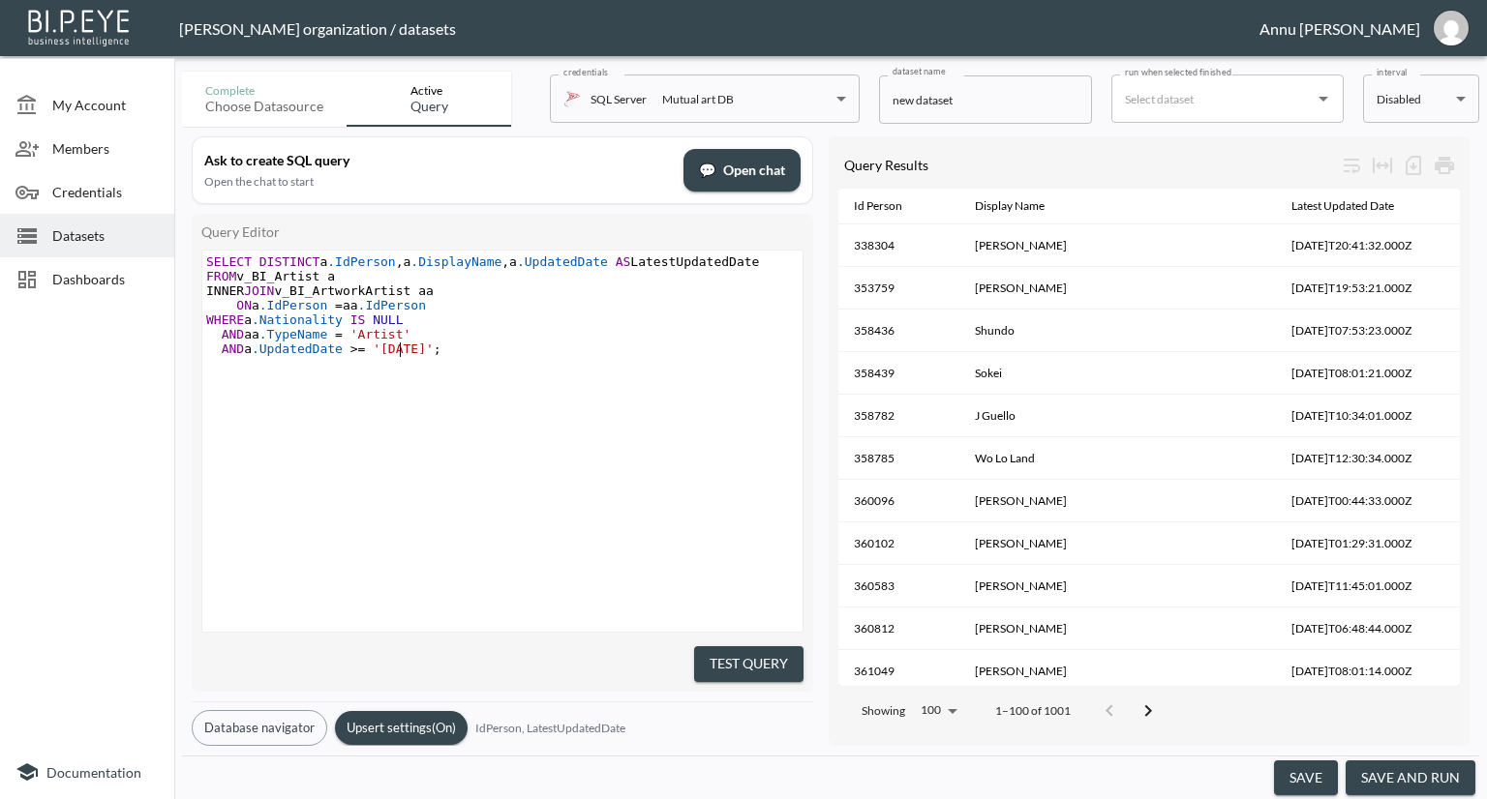
scroll to position [0, 6]
type textarea "3"
click at [773, 651] on button "Test Query" at bounding box center [748, 665] width 109 height 36
click at [1447, 780] on button "save and run" at bounding box center [1410, 779] width 130 height 36
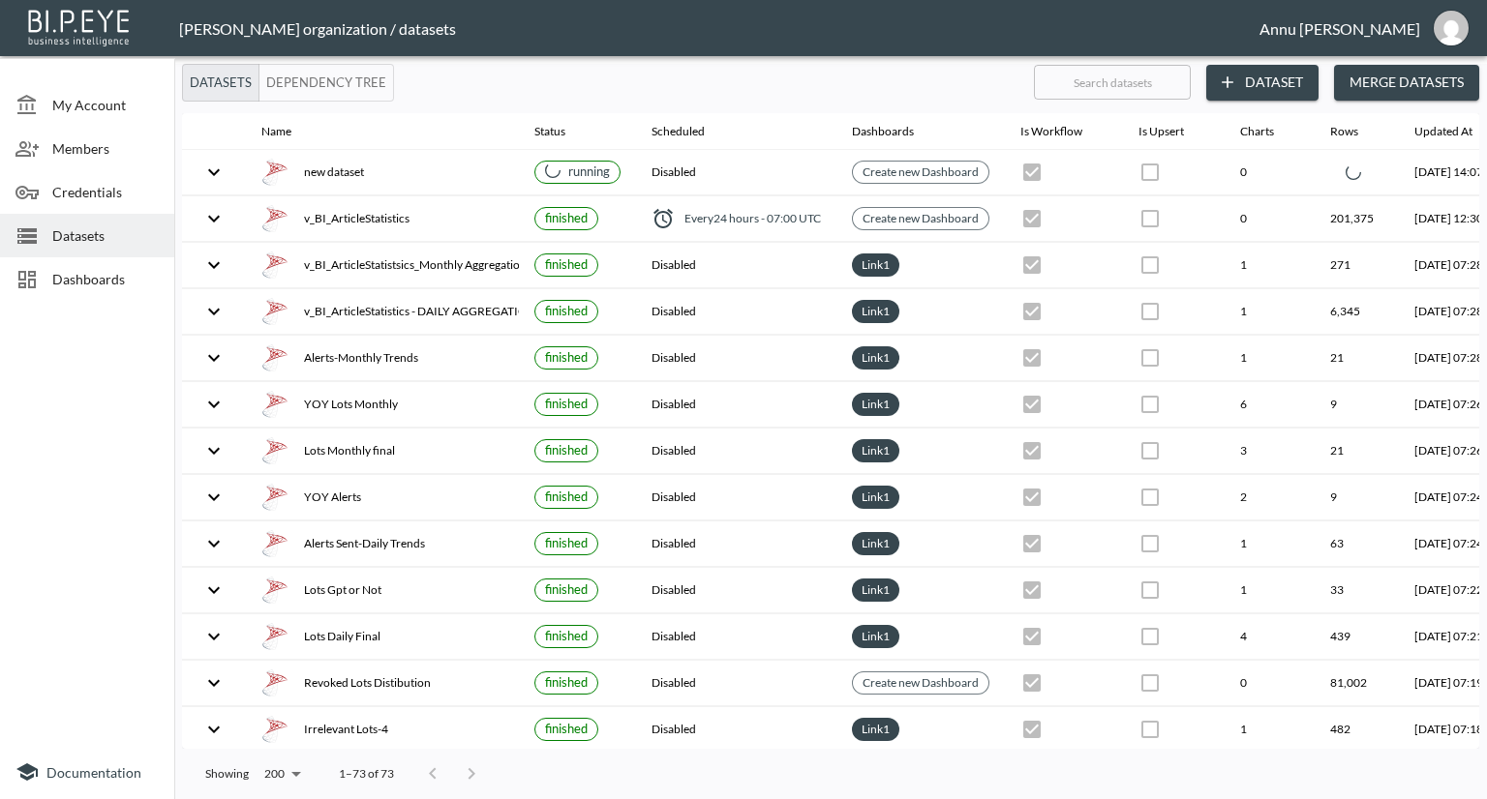
click at [97, 277] on span "Dashboards" at bounding box center [105, 279] width 106 height 20
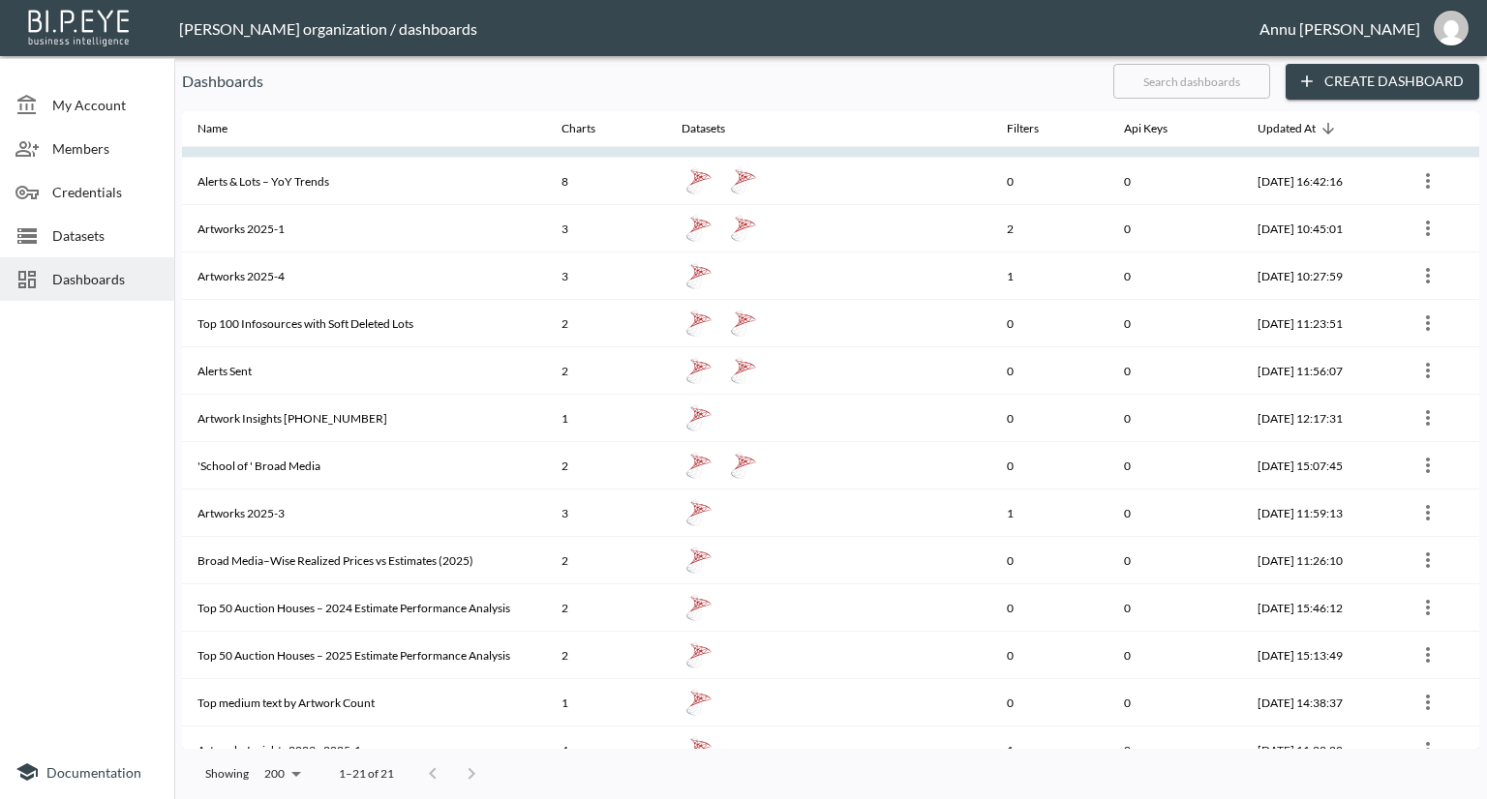
scroll to position [391, 0]
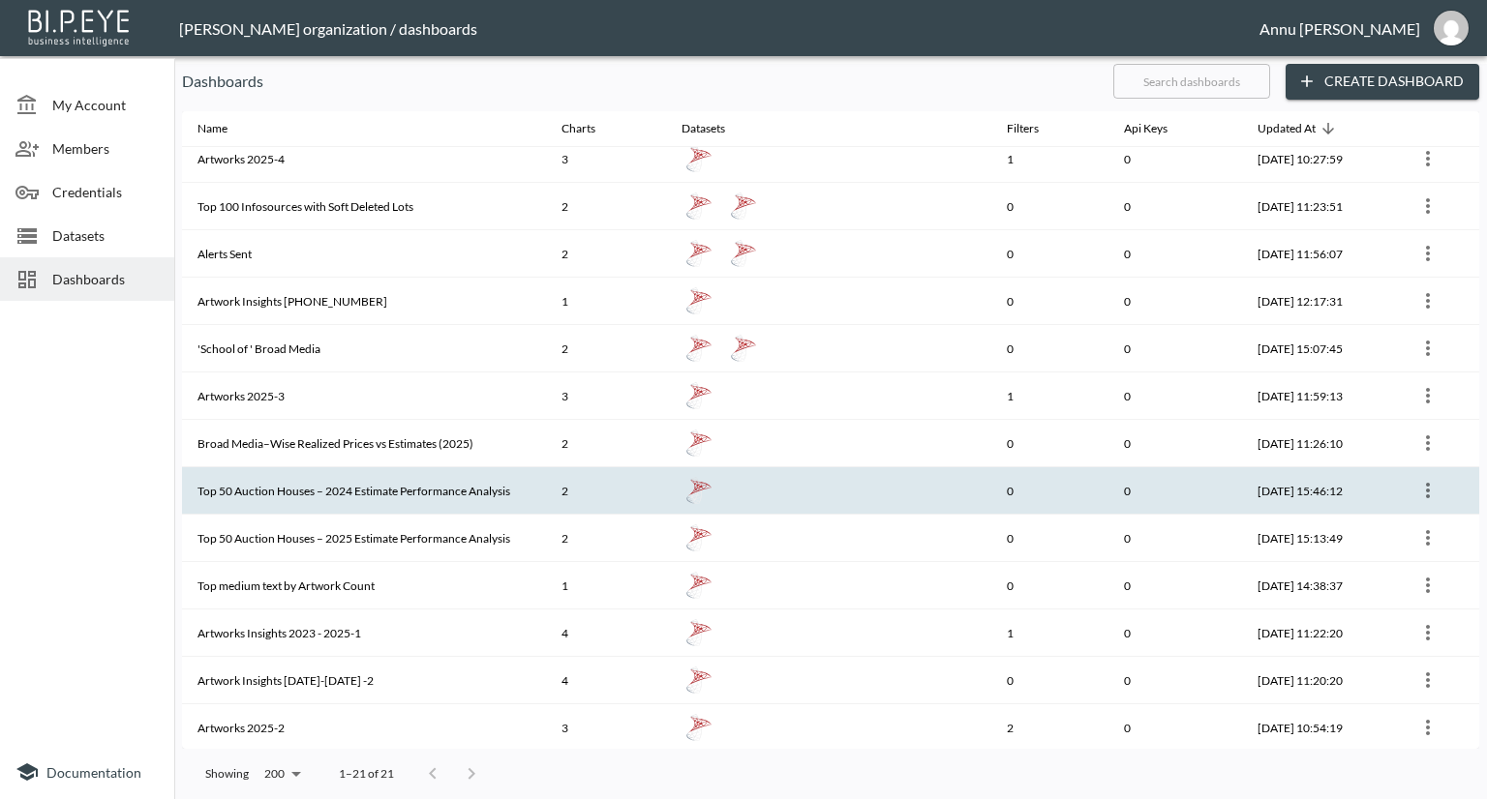
click at [340, 486] on th "Top 50 Auction Houses – 2024 Estimate Performance Analysis" at bounding box center [364, 490] width 364 height 47
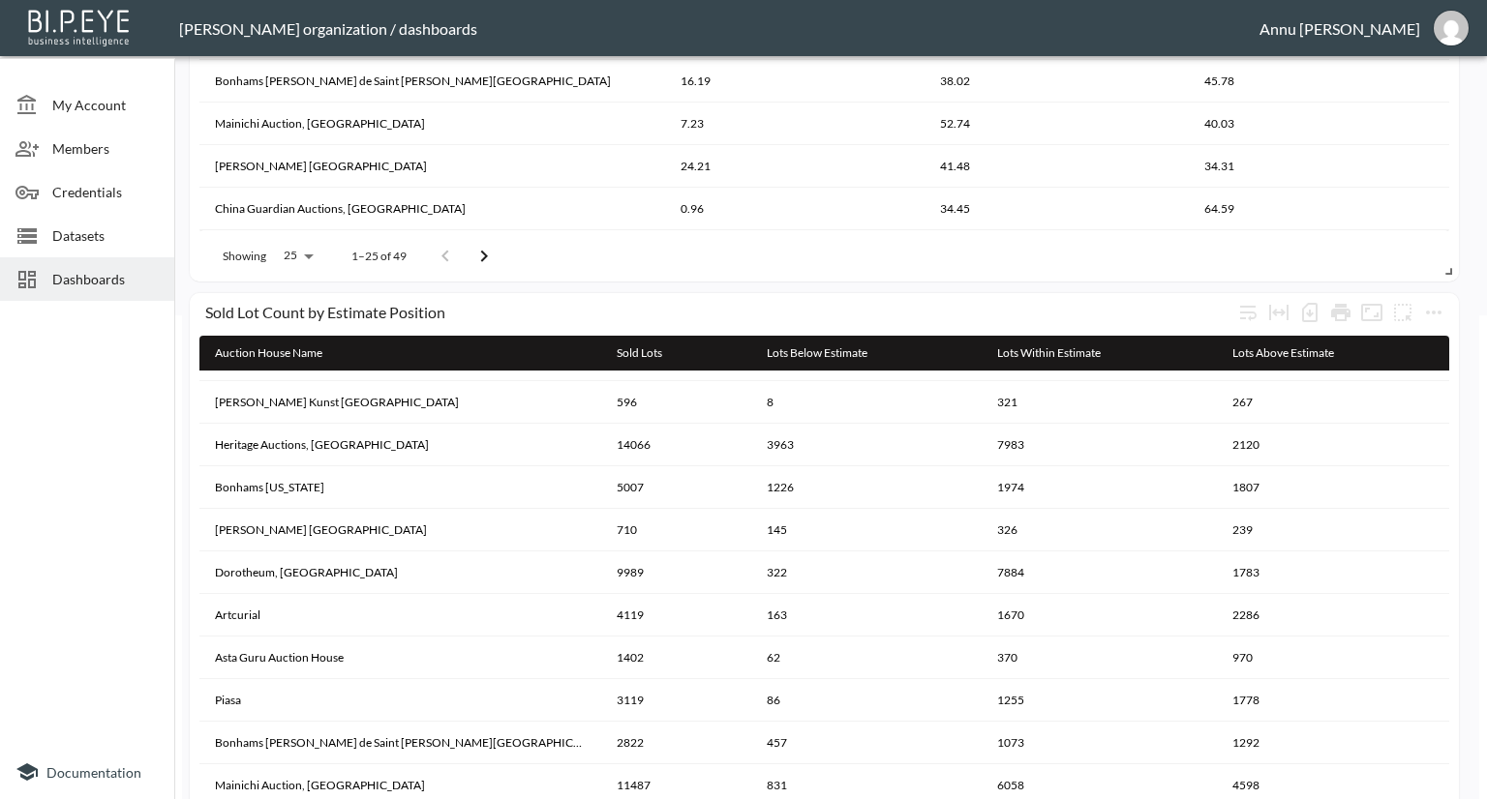
scroll to position [643, 0]
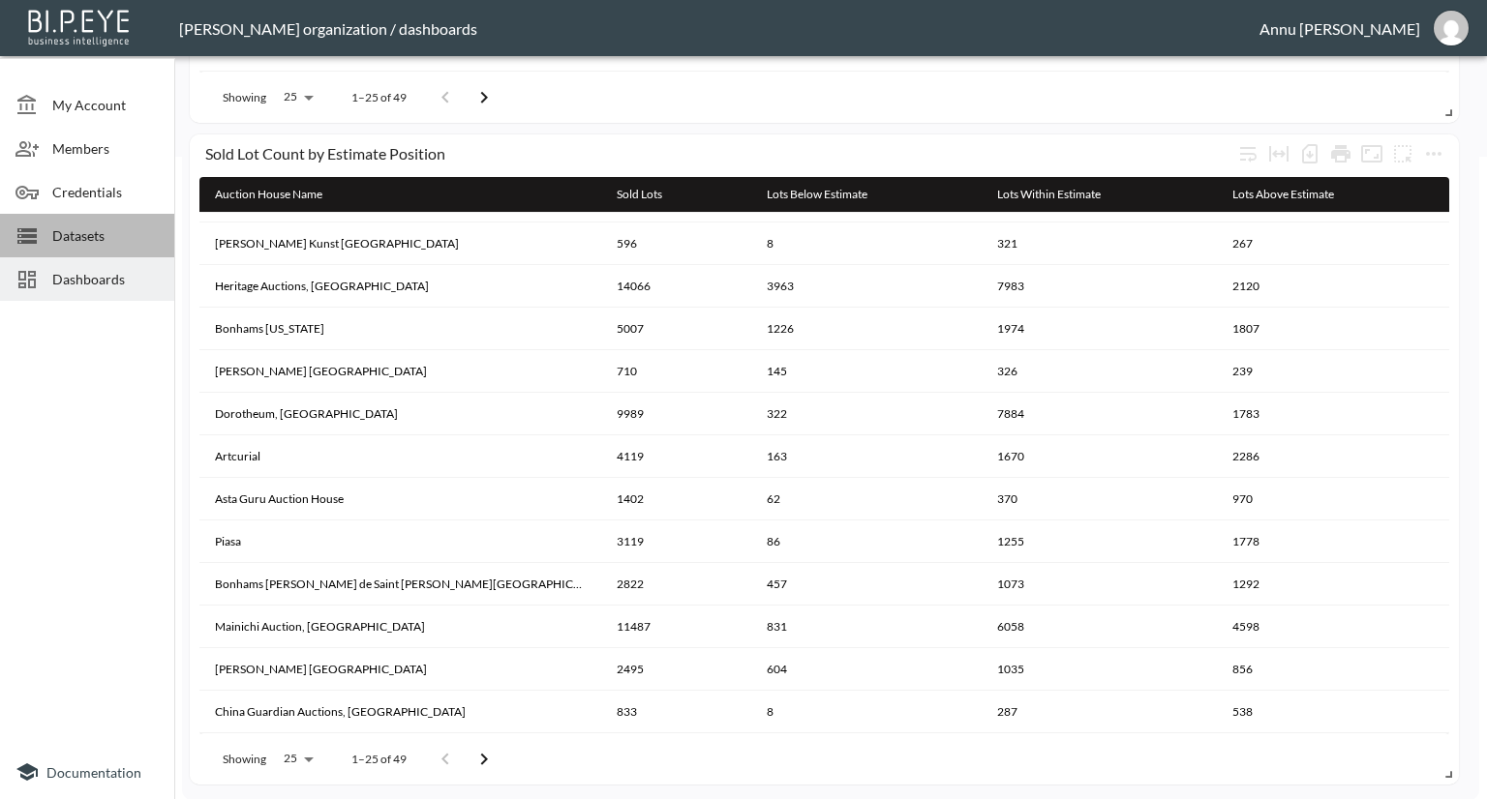
click at [86, 229] on span "Datasets" at bounding box center [105, 236] width 106 height 20
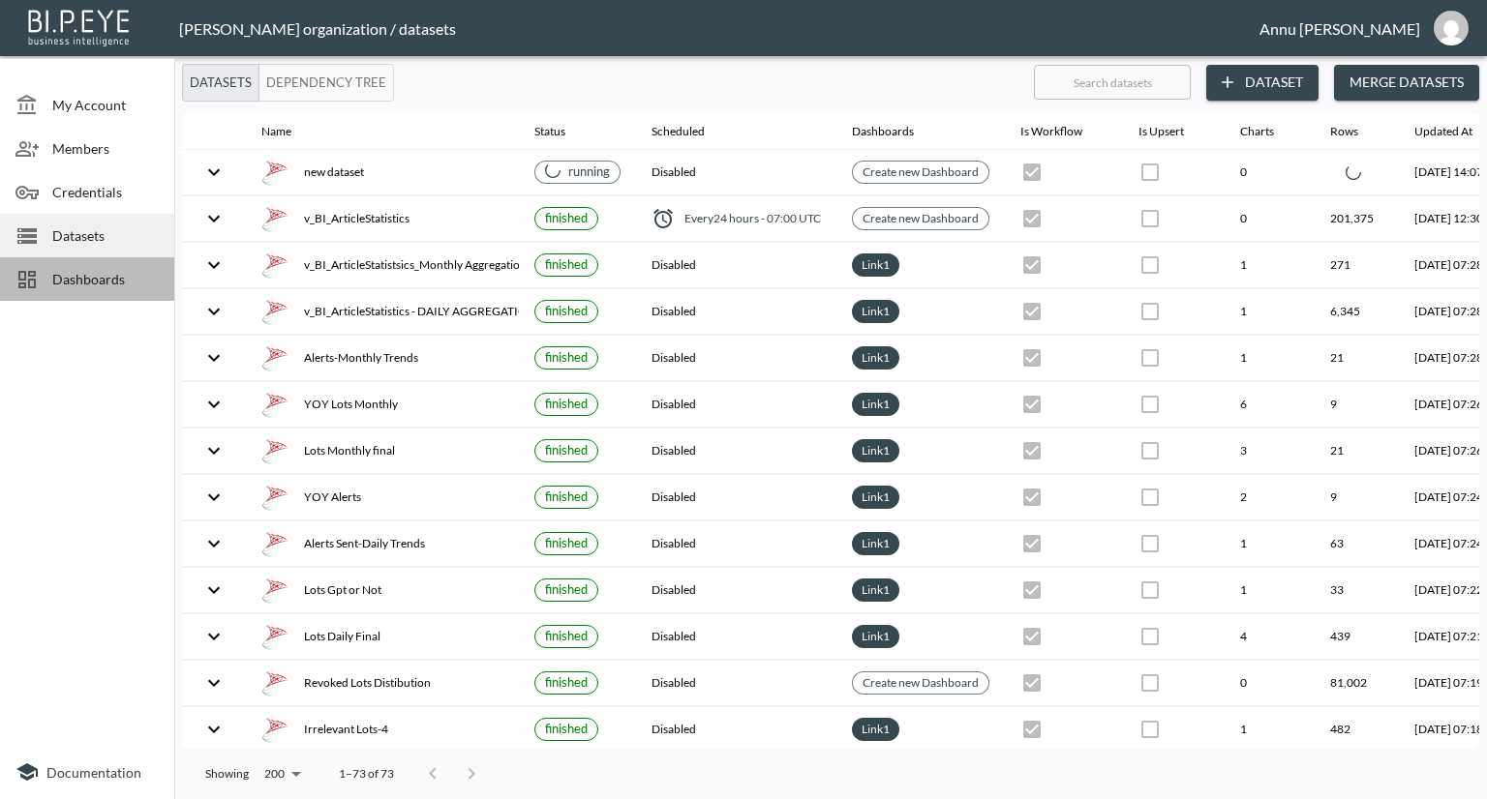
click at [95, 270] on span "Dashboards" at bounding box center [105, 279] width 106 height 20
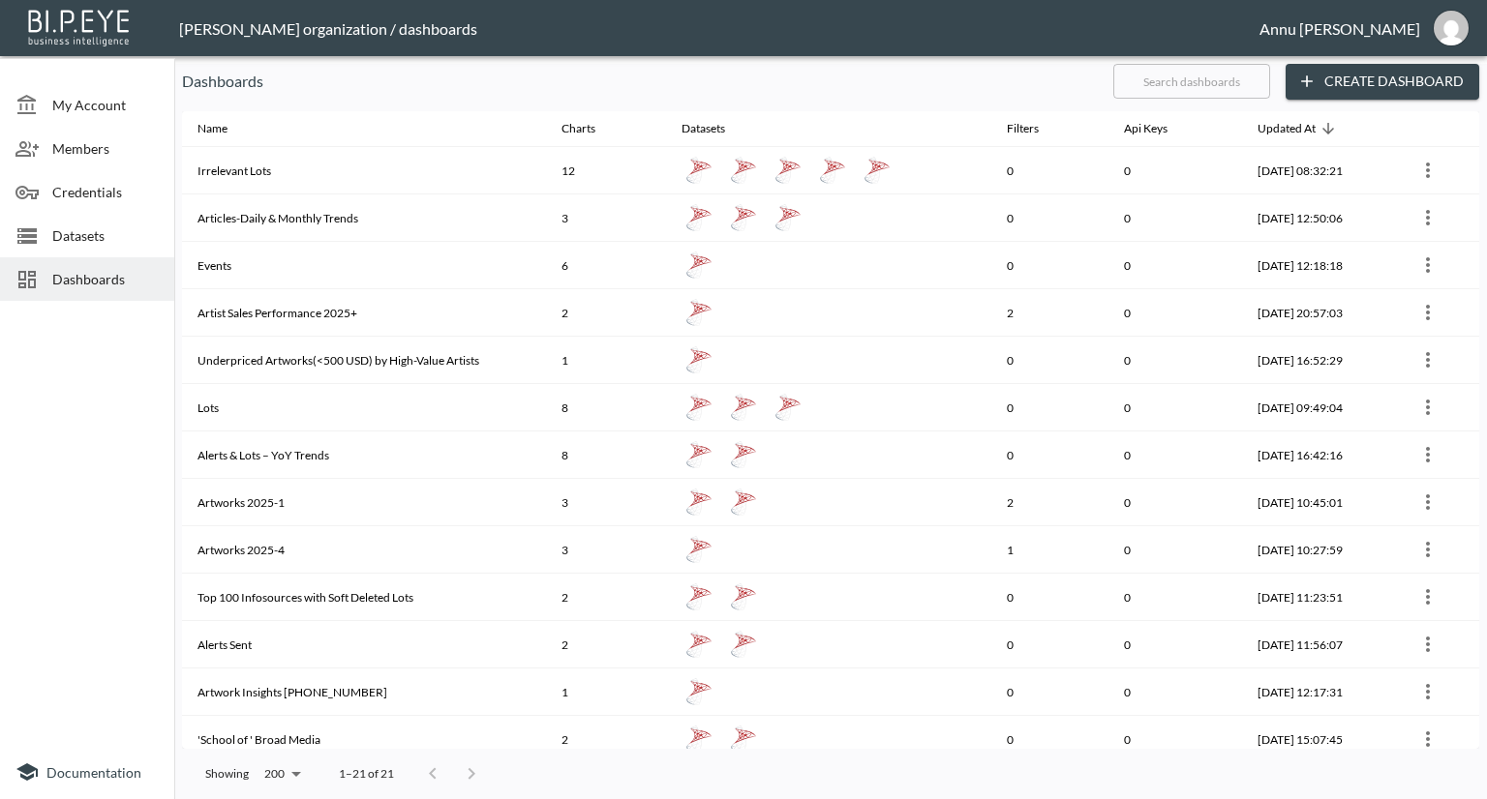
scroll to position [391, 0]
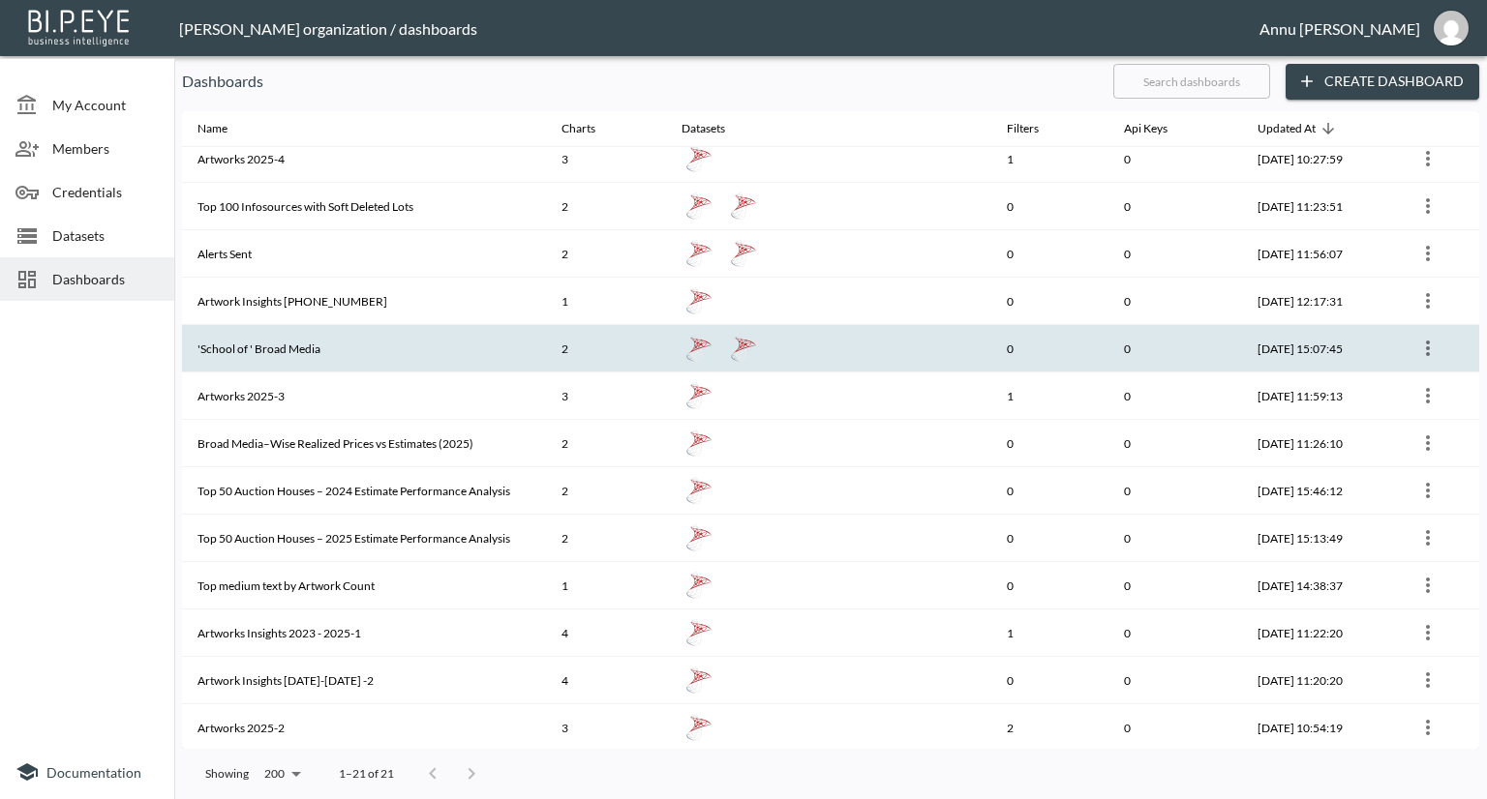
click at [422, 349] on th "'School of ' Broad Media" at bounding box center [364, 348] width 364 height 47
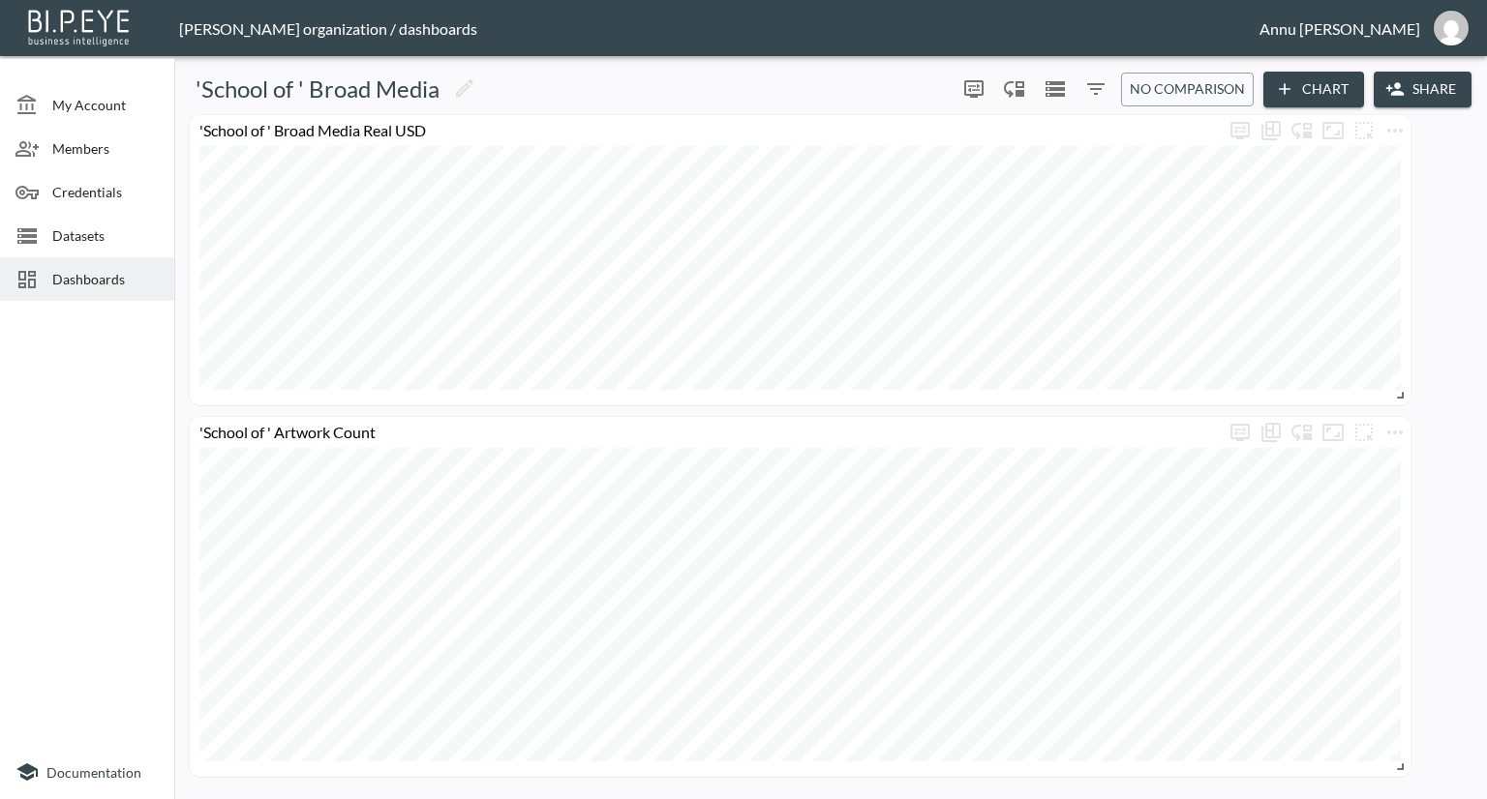
click at [82, 232] on span "Datasets" at bounding box center [105, 236] width 106 height 20
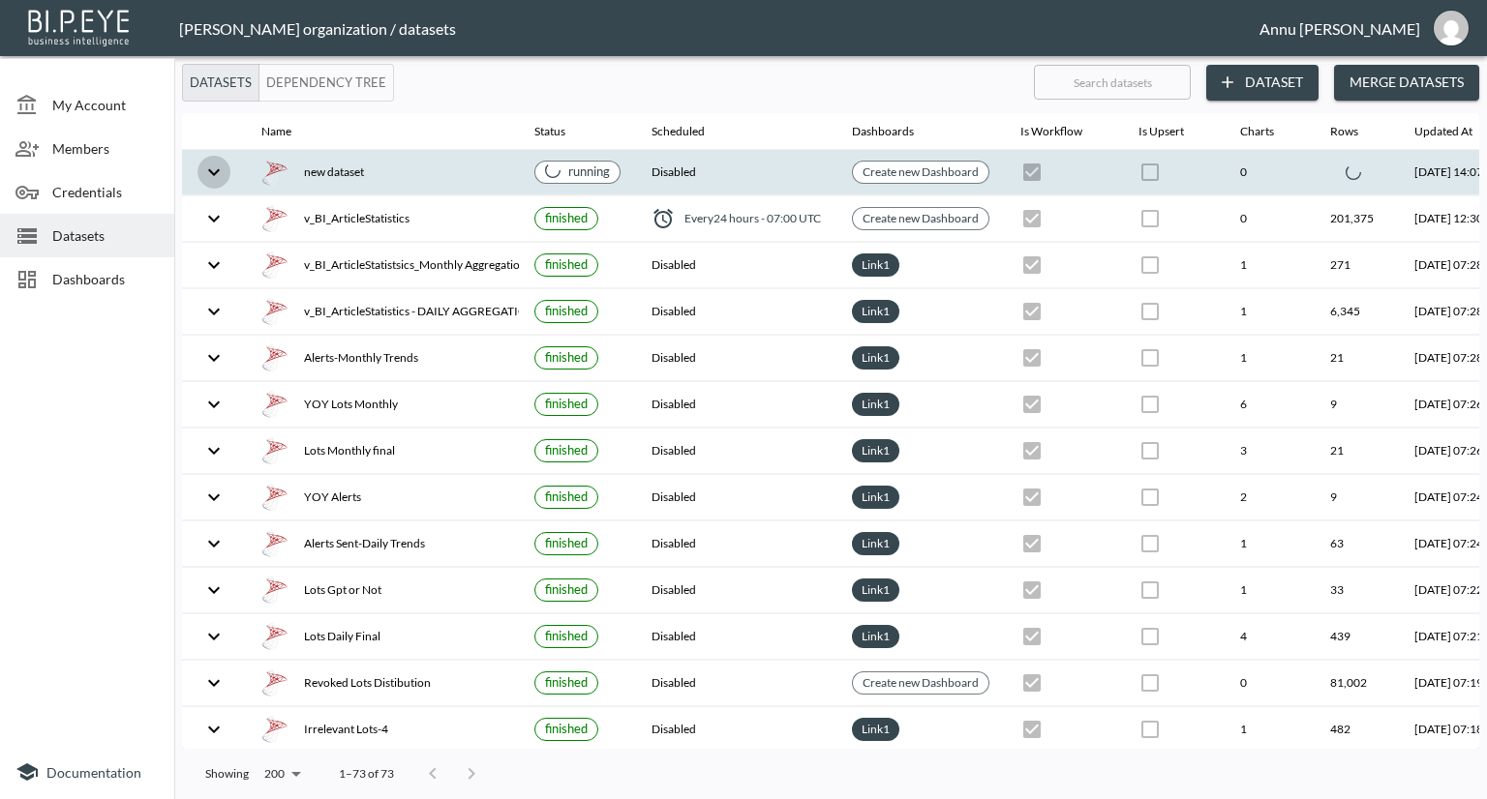
click at [221, 166] on icon "expand row" at bounding box center [213, 172] width 23 height 23
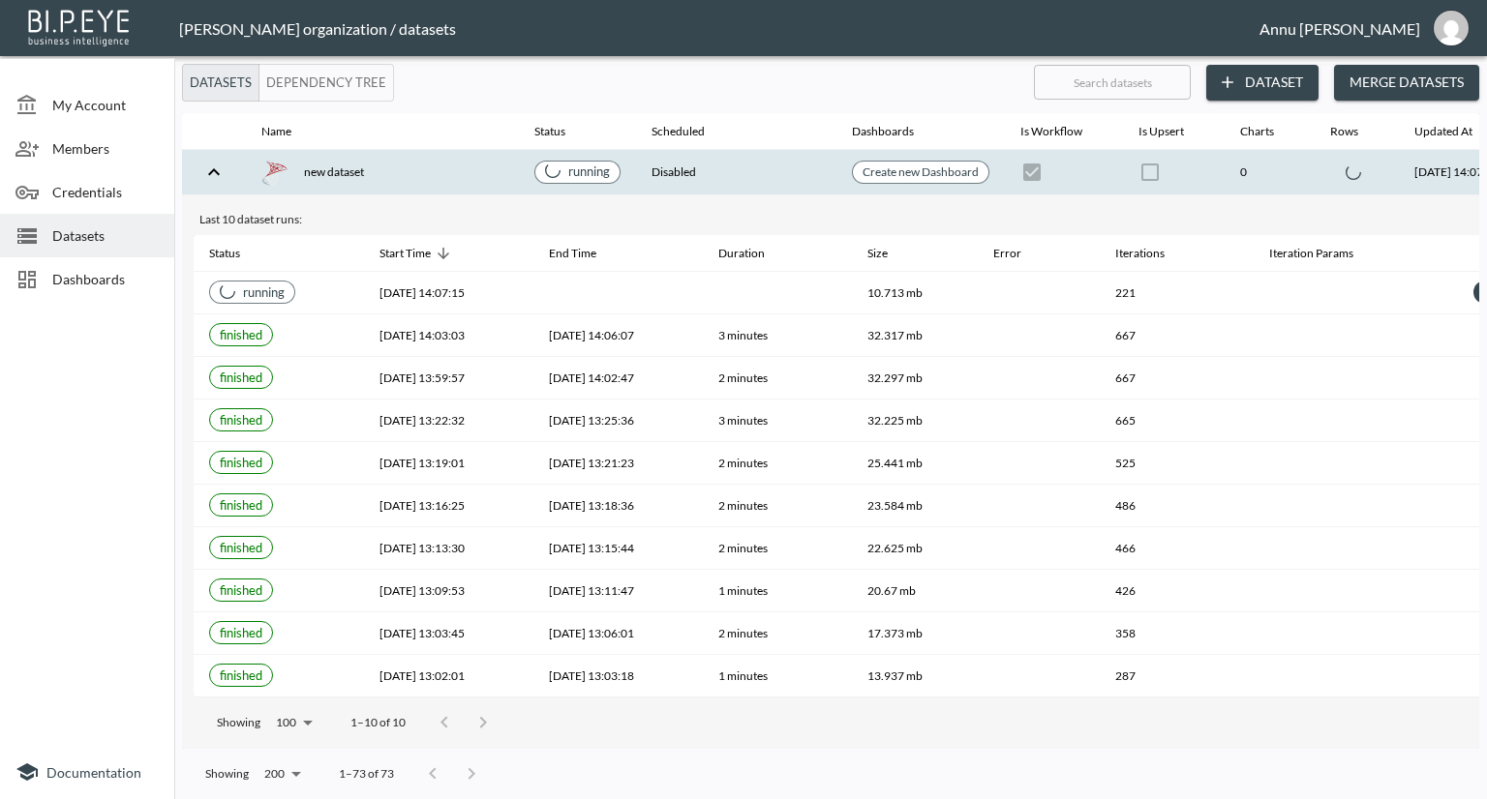
scroll to position [0, 136]
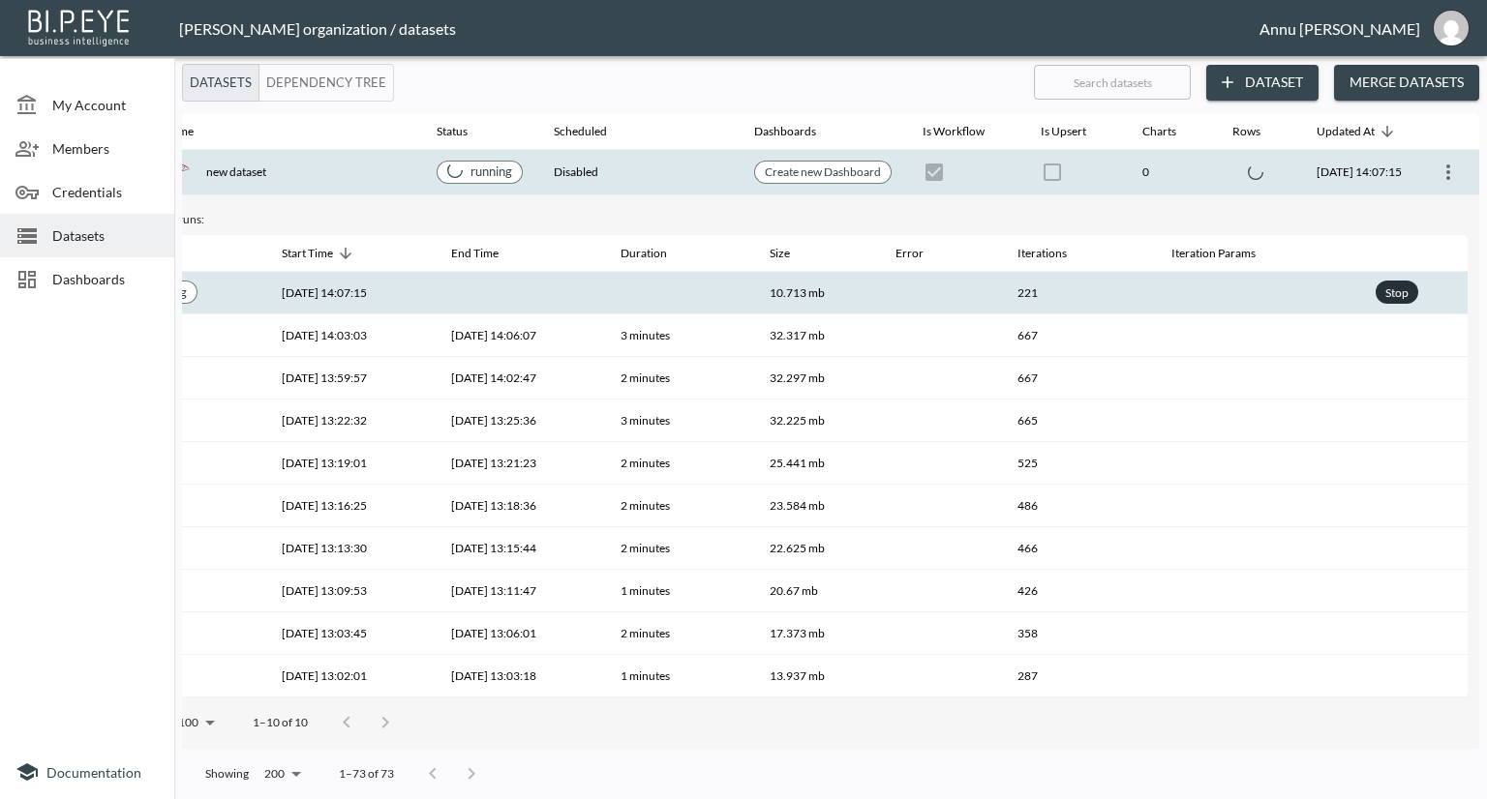
click at [1395, 296] on div "Stop" at bounding box center [1396, 293] width 31 height 24
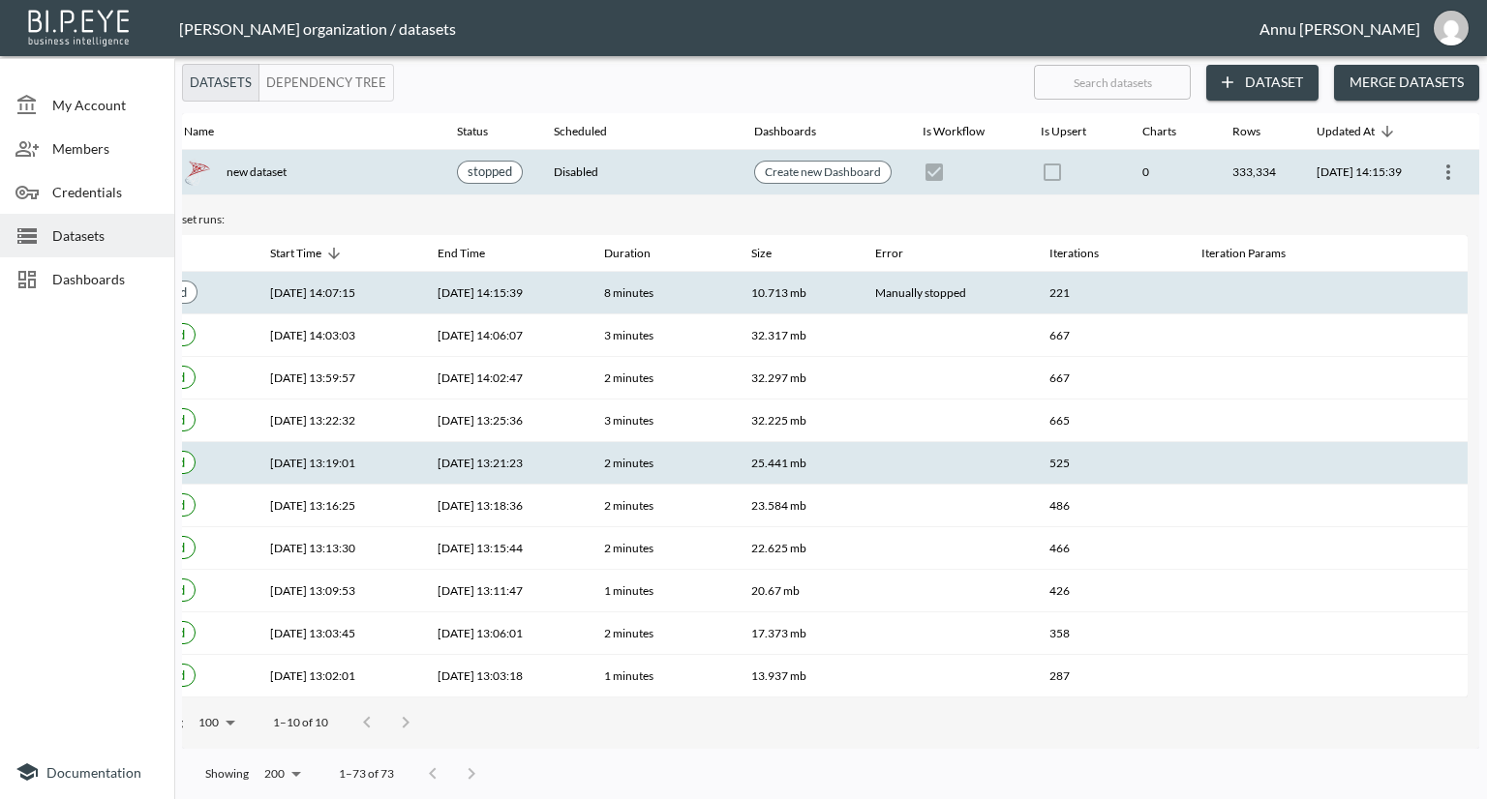
scroll to position [0, 113]
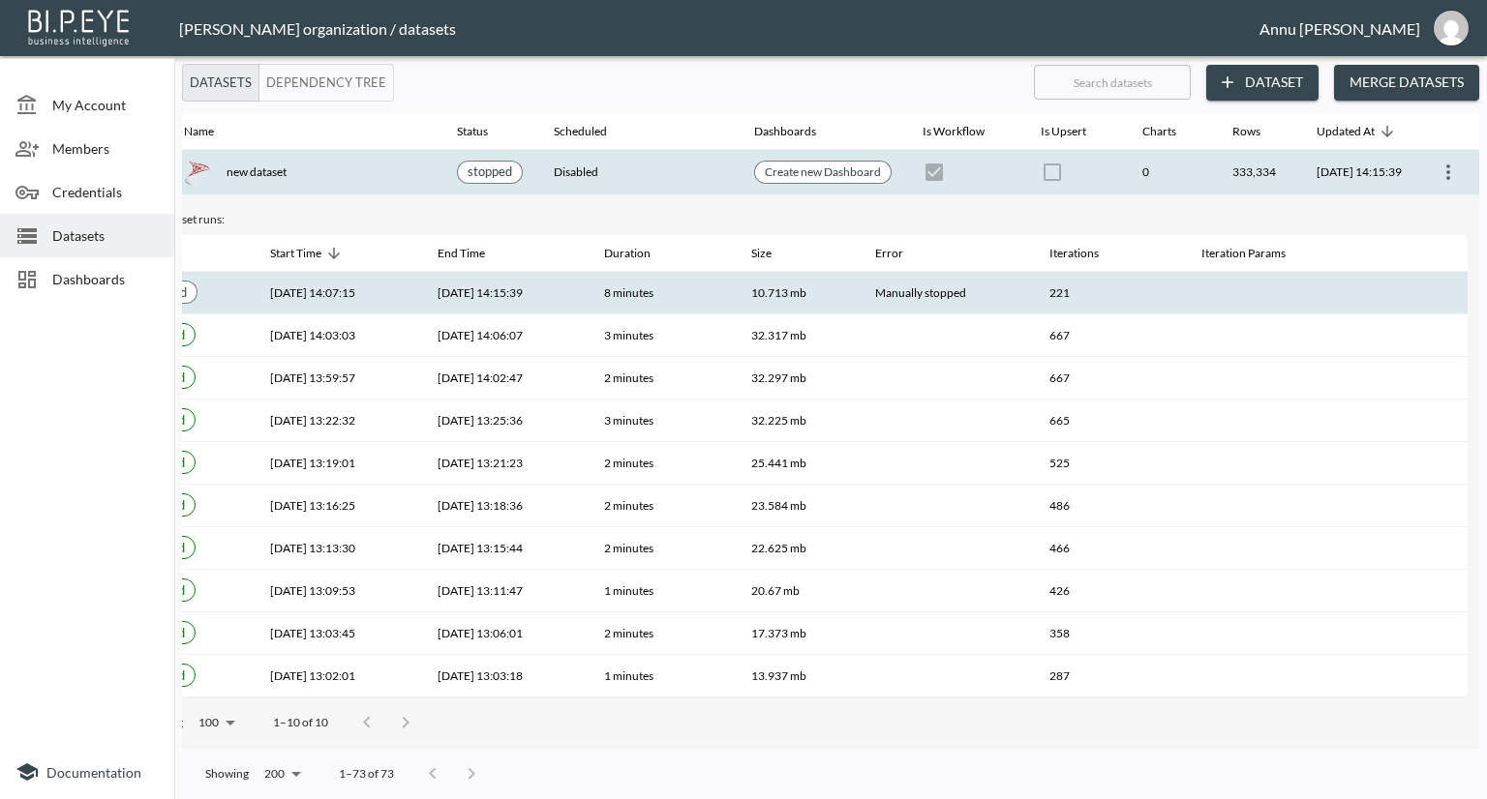
click at [1446, 169] on icon "more" at bounding box center [1447, 172] width 23 height 23
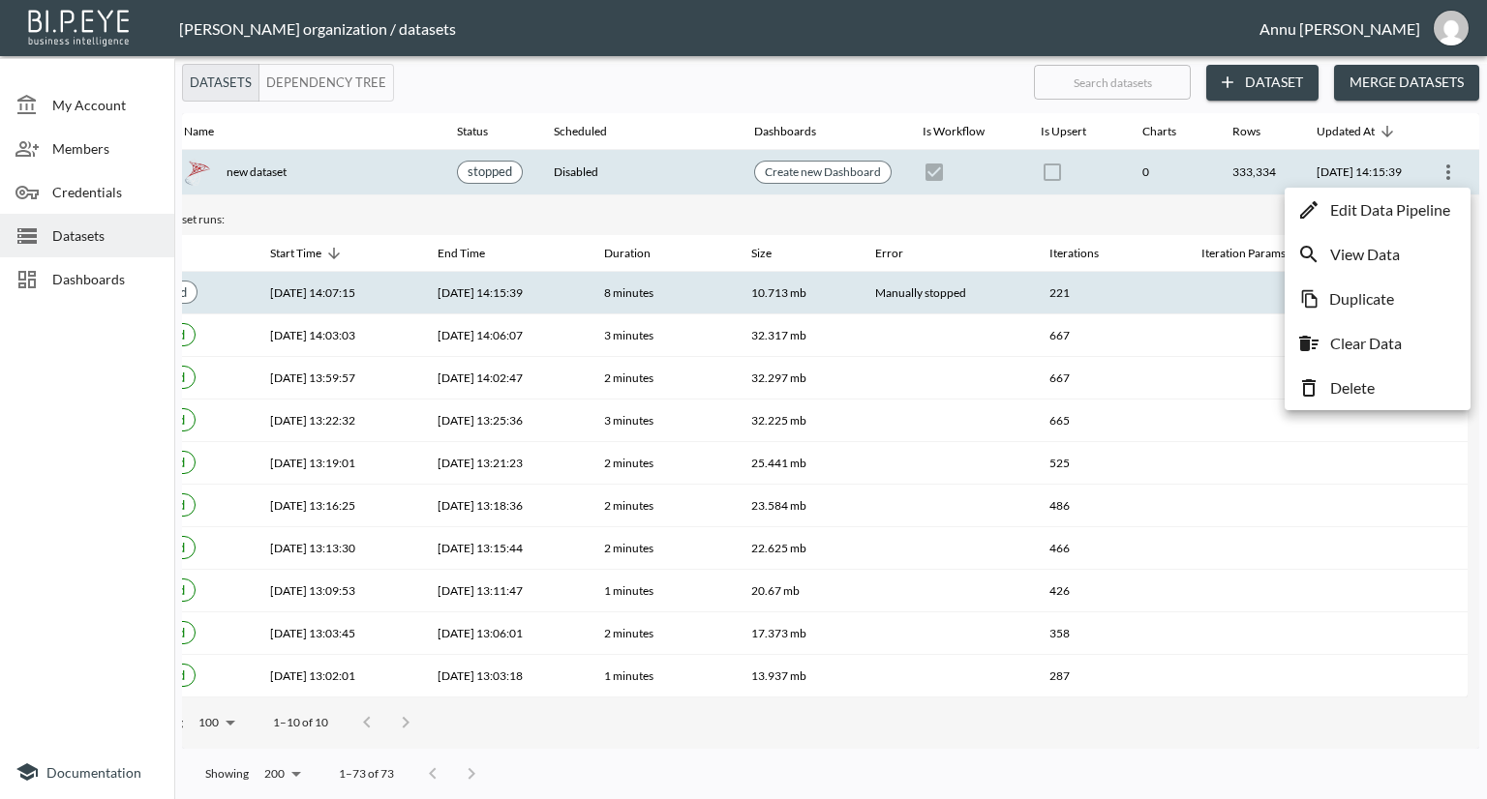
click at [1392, 214] on p "Edit Data Pipeline" at bounding box center [1390, 209] width 120 height 23
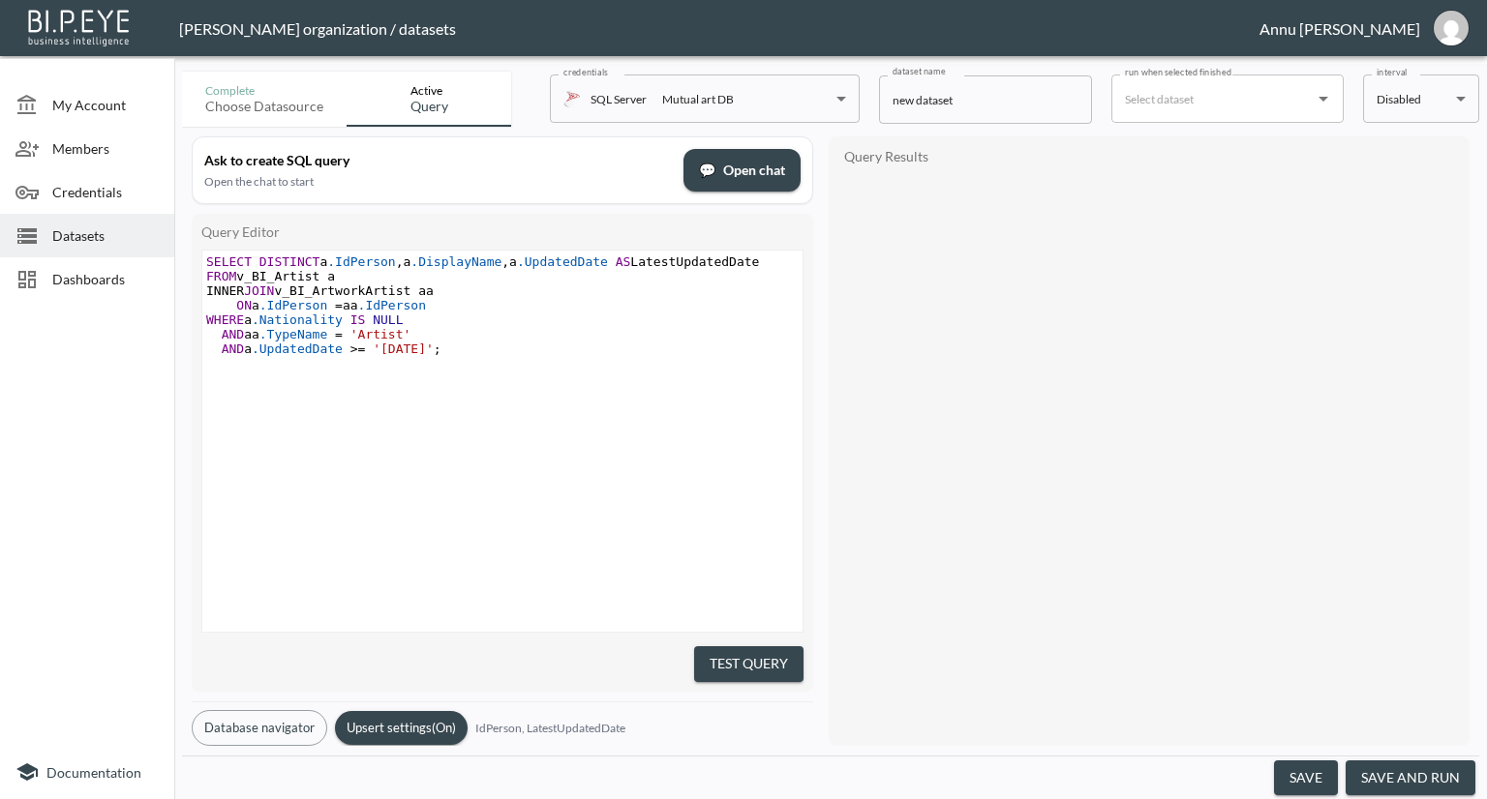
click at [398, 351] on span "'2013-01-01'" at bounding box center [403, 349] width 61 height 15
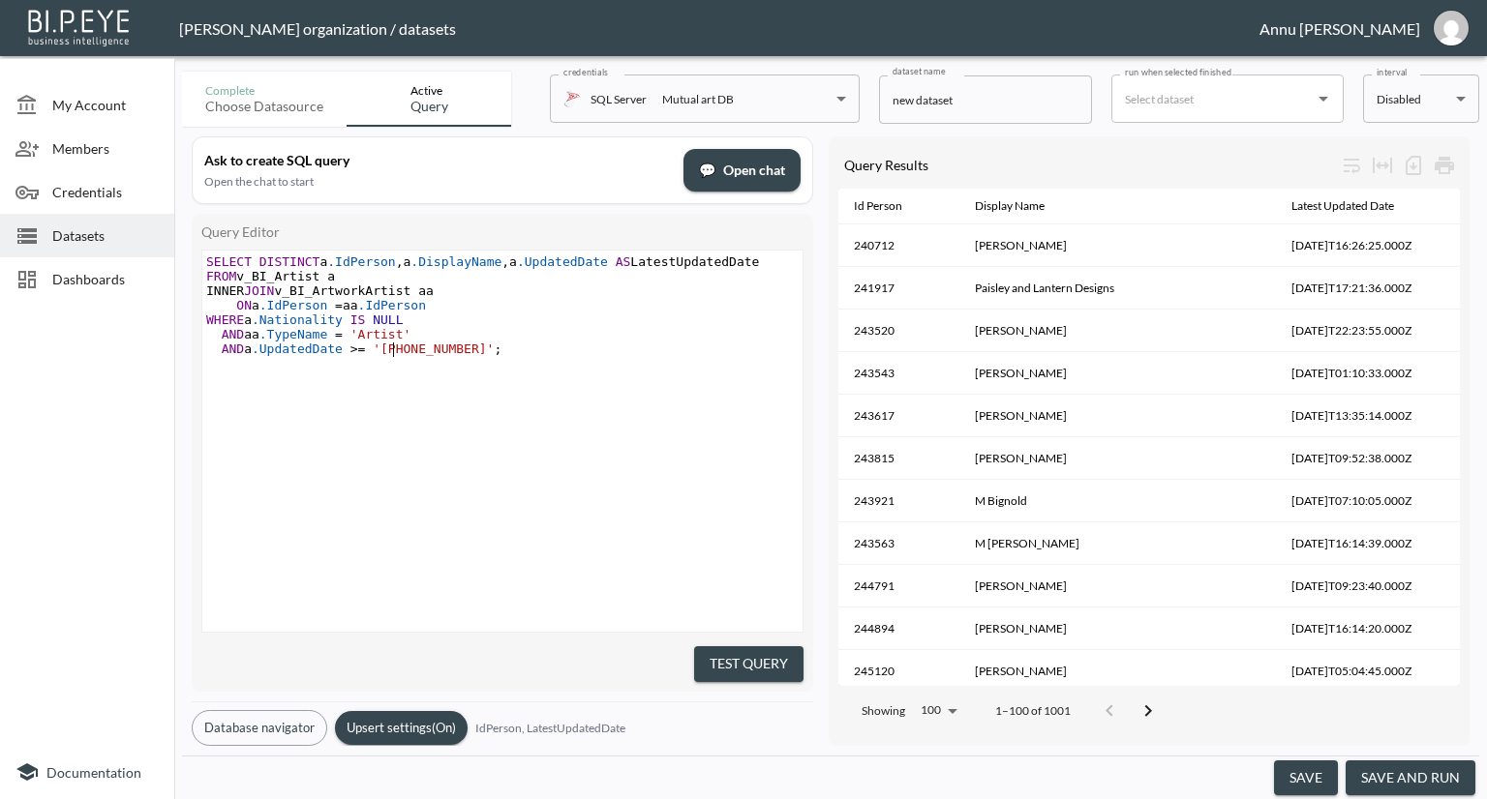
type textarea "4"
click at [742, 543] on div "xxxxxxxxxx SELECT DISTINCT a .IdPerson , a .DisplayName , a .UpdatedDate AS Lat…" at bounding box center [526, 466] width 648 height 430
drag, startPoint x: 732, startPoint y: 656, endPoint x: 1123, endPoint y: 562, distance: 402.1
click at [734, 655] on button "Test Query" at bounding box center [748, 665] width 109 height 36
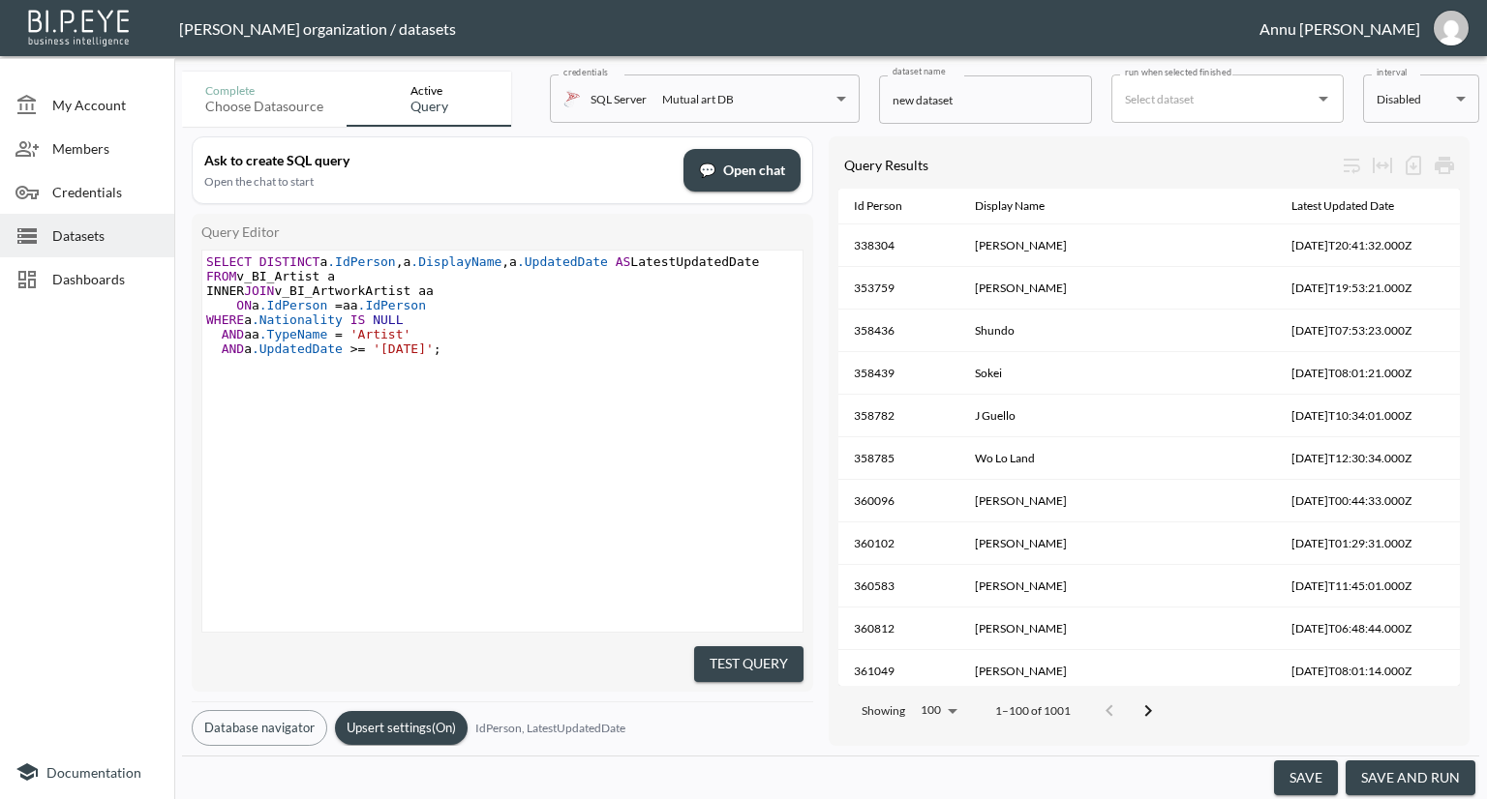
click at [1380, 775] on button "save and run" at bounding box center [1410, 779] width 130 height 36
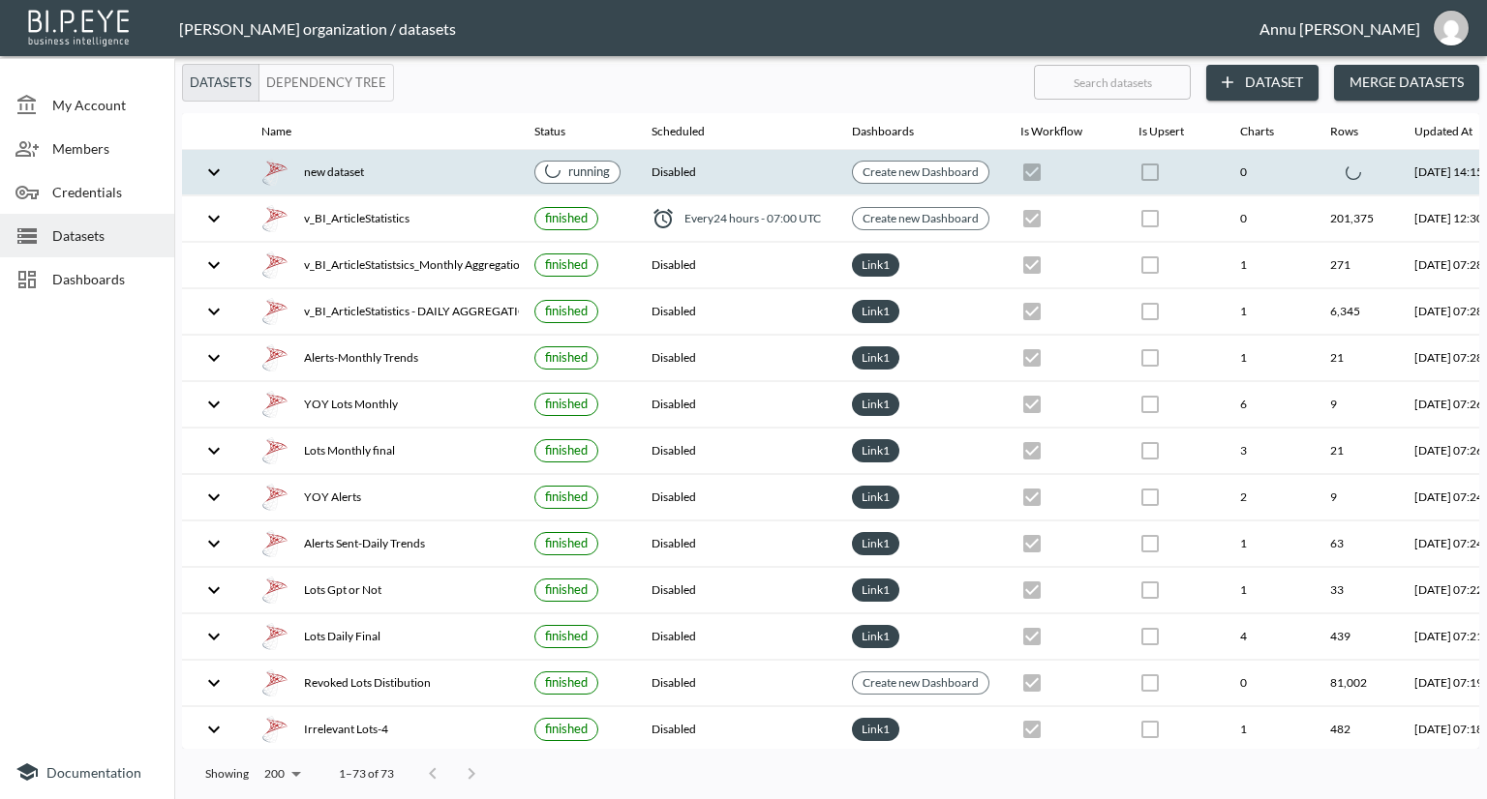
click at [222, 172] on icon "expand row" at bounding box center [213, 172] width 23 height 23
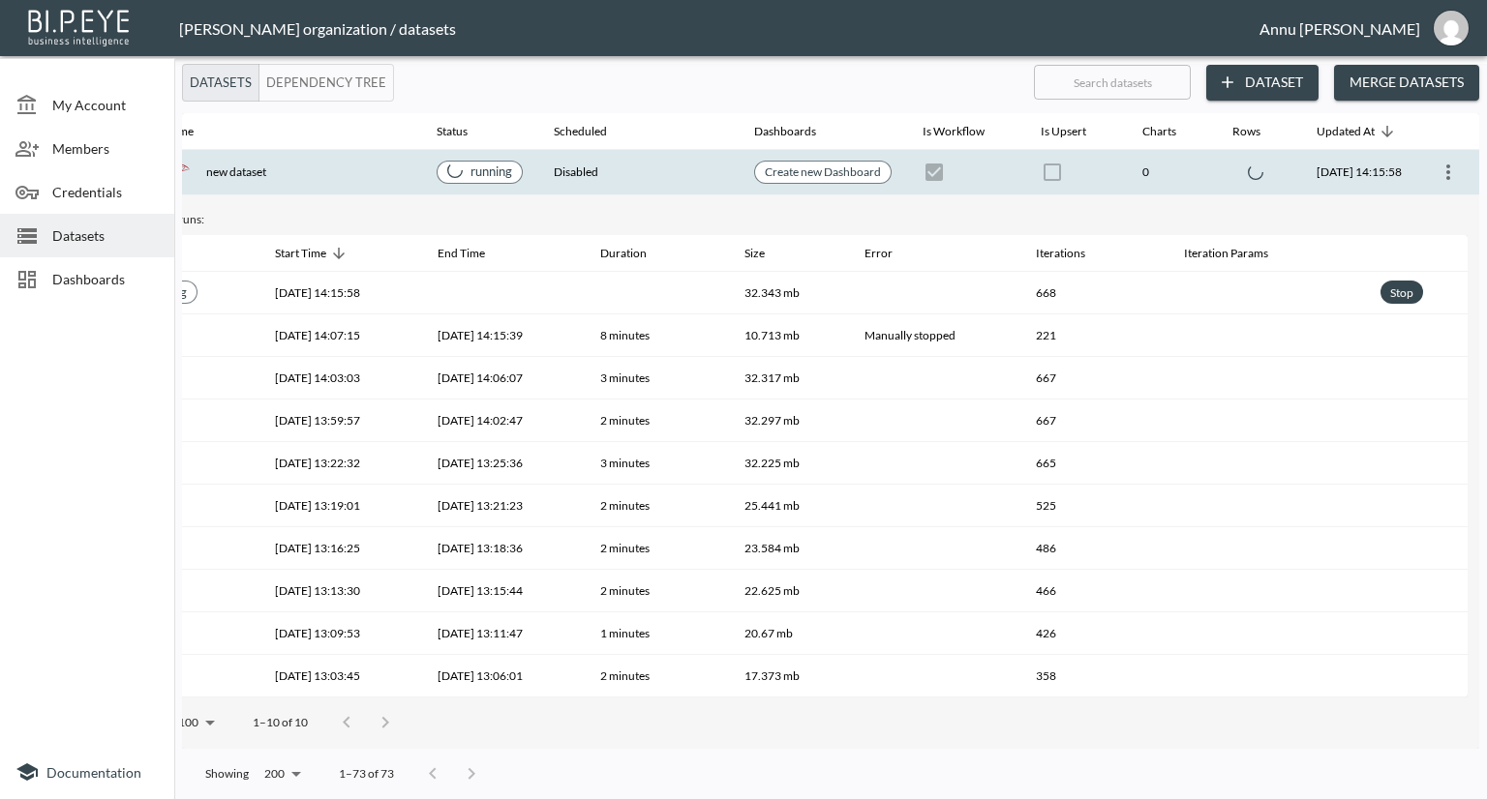
scroll to position [0, 113]
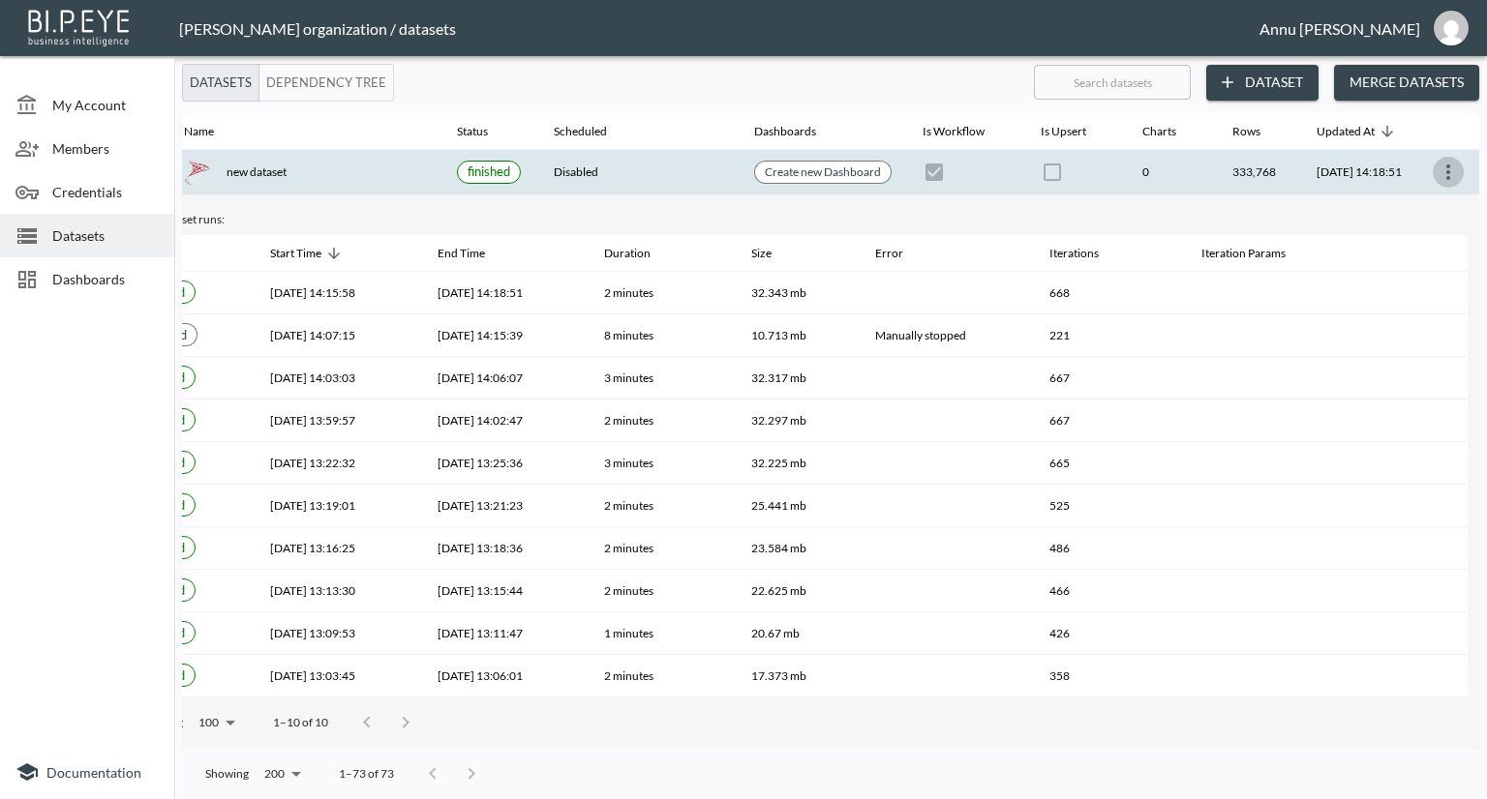
click at [1445, 171] on icon "more" at bounding box center [1447, 172] width 23 height 23
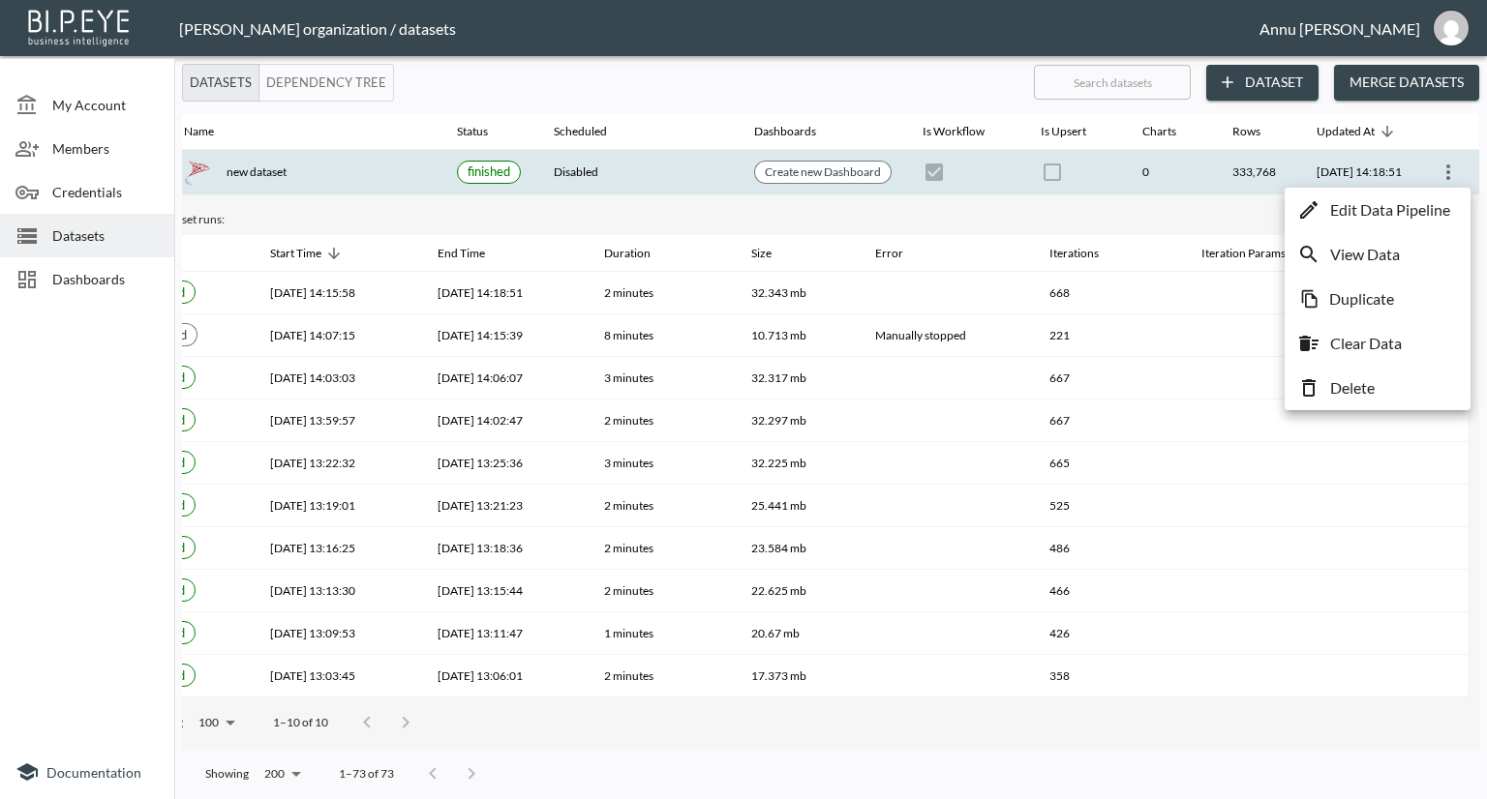
click at [1422, 206] on p "Edit Data Pipeline" at bounding box center [1390, 209] width 120 height 23
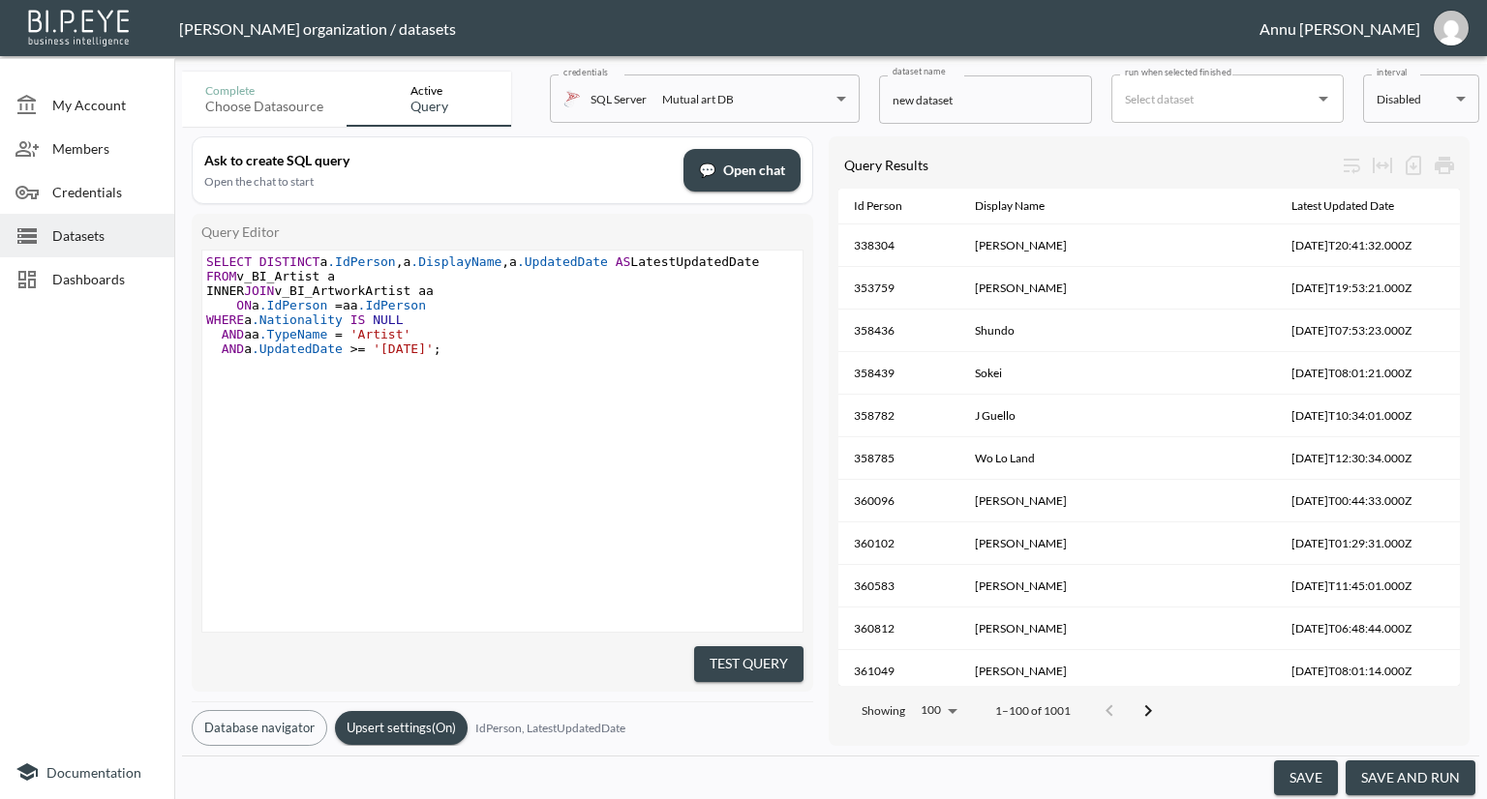
click at [397, 349] on span "'2014-01-01'" at bounding box center [403, 349] width 61 height 15
type textarea "3"
click at [782, 660] on button "Test Query" at bounding box center [748, 665] width 109 height 36
click at [1417, 781] on button "save and run" at bounding box center [1410, 779] width 130 height 36
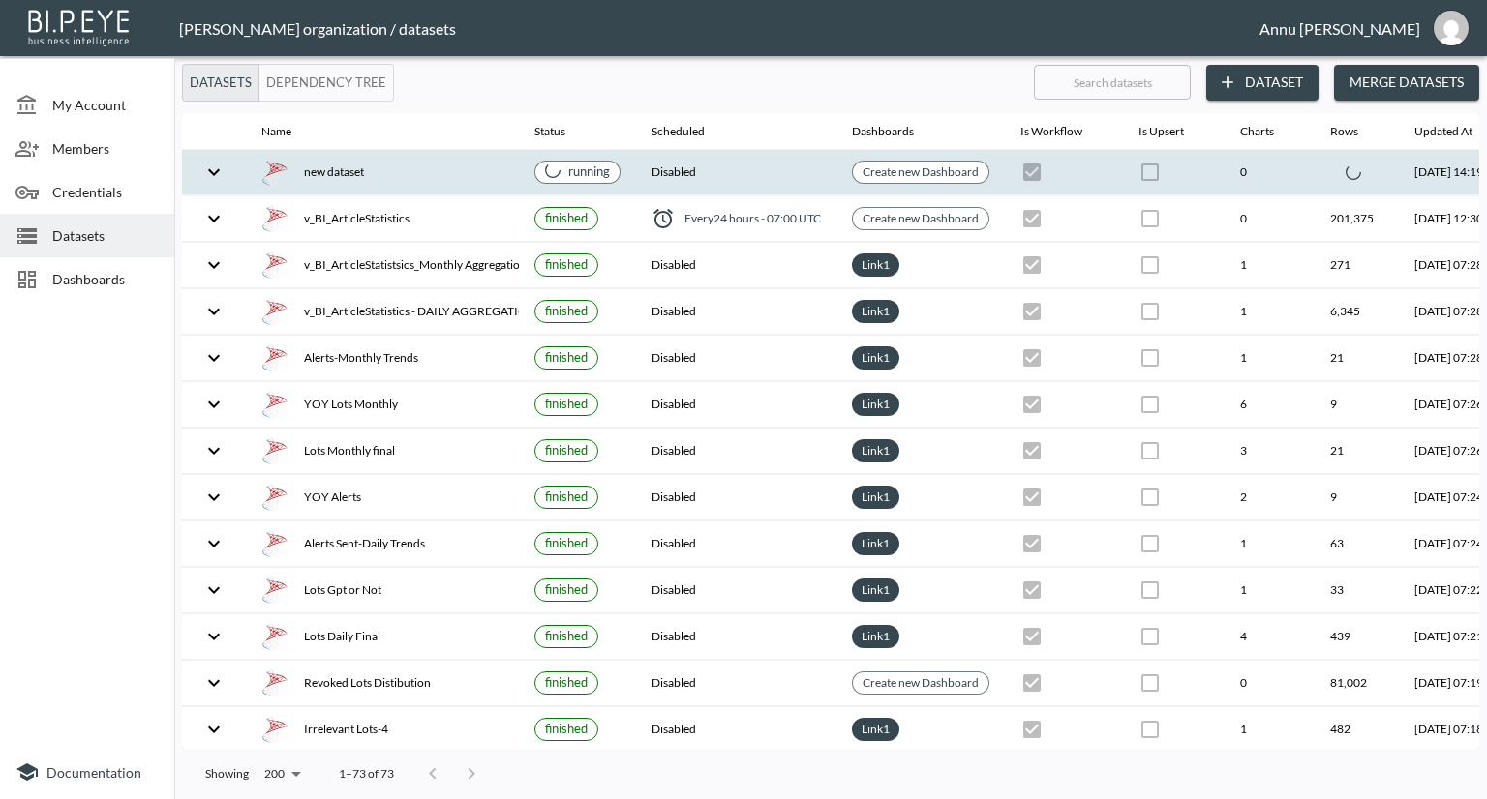
click at [214, 172] on icon "expand row" at bounding box center [214, 171] width 12 height 7
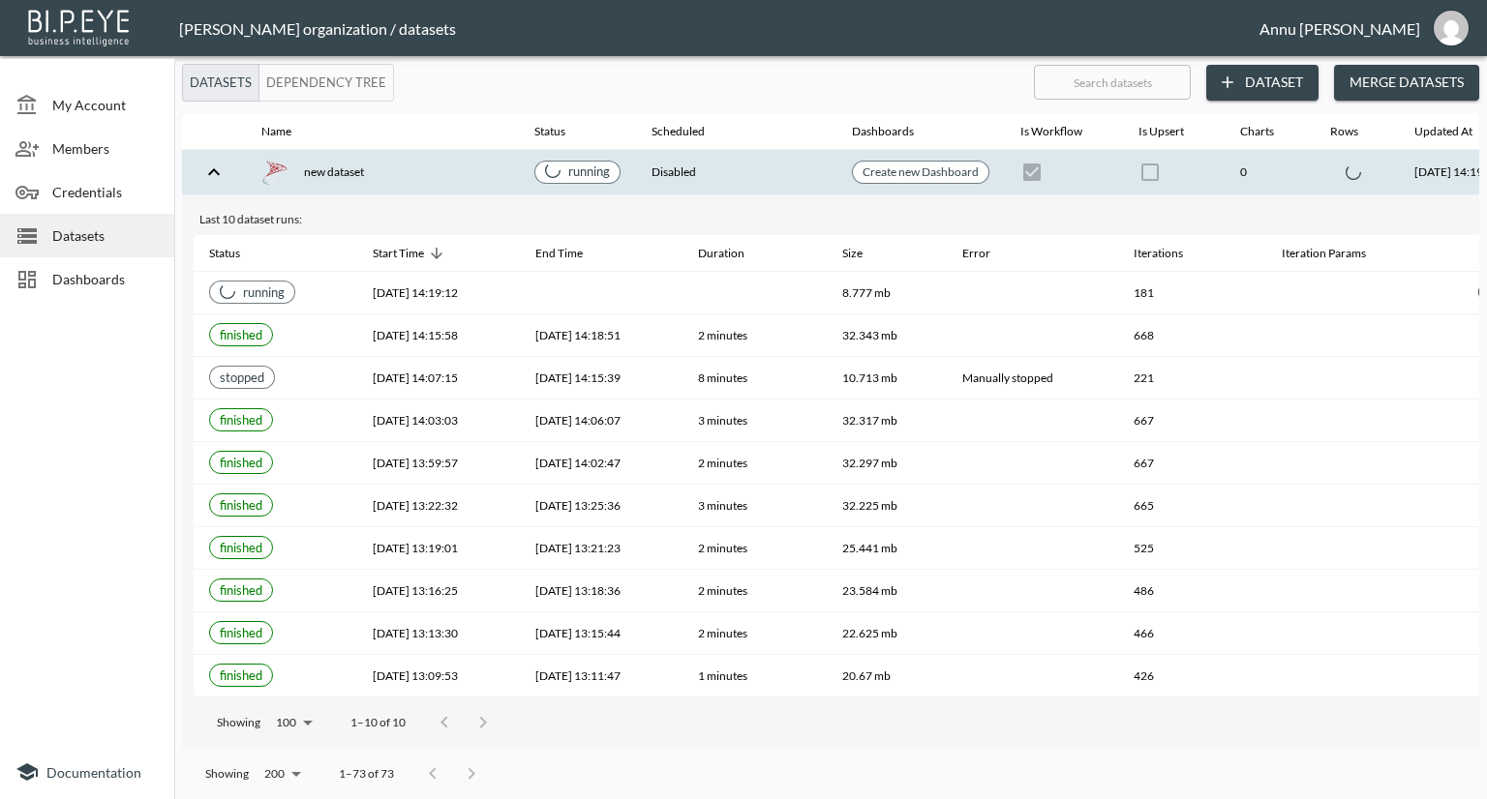
click at [96, 403] on div at bounding box center [87, 527] width 174 height 437
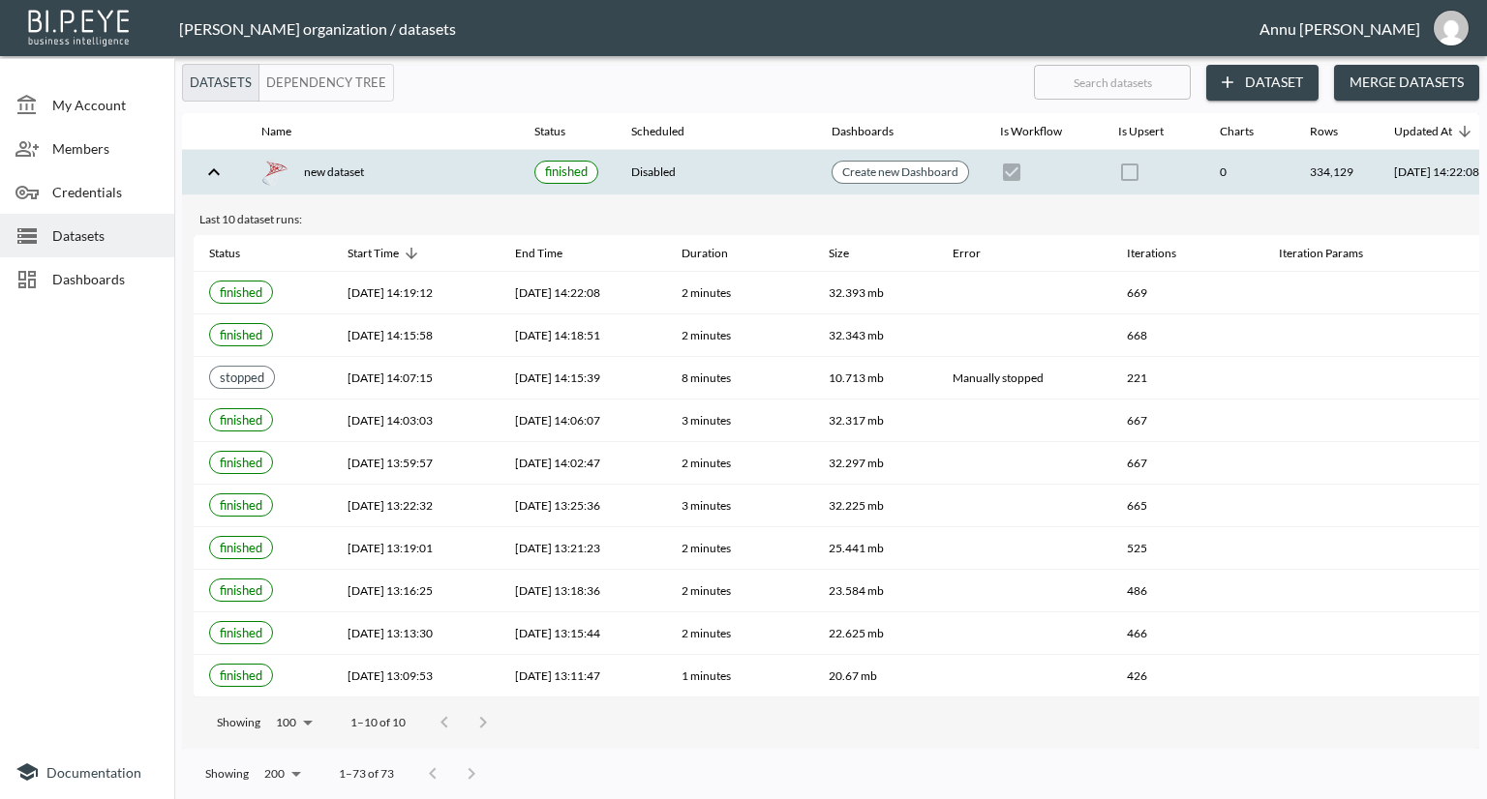
scroll to position [0, 113]
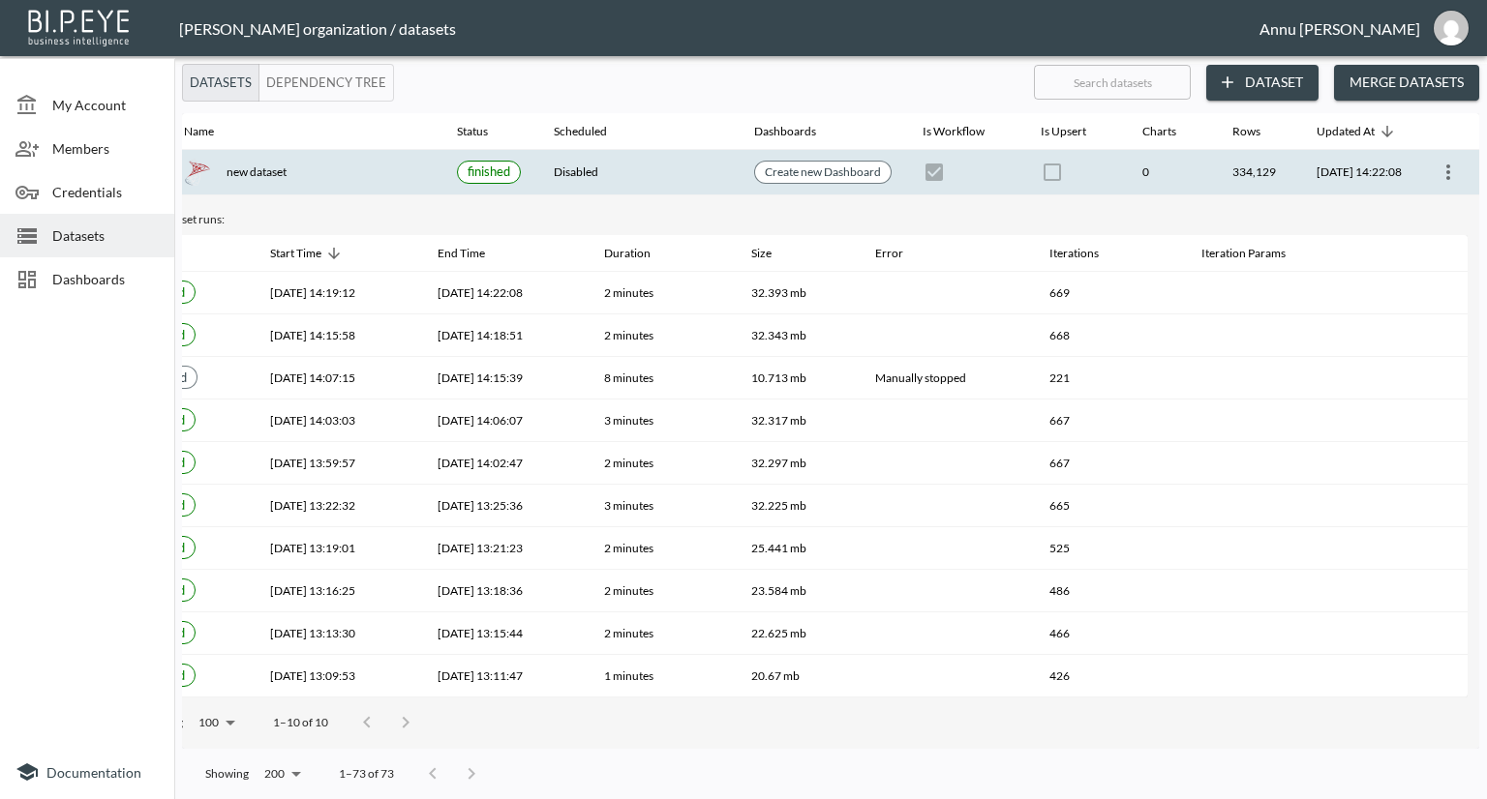
click at [1436, 155] on th at bounding box center [1448, 172] width 62 height 45
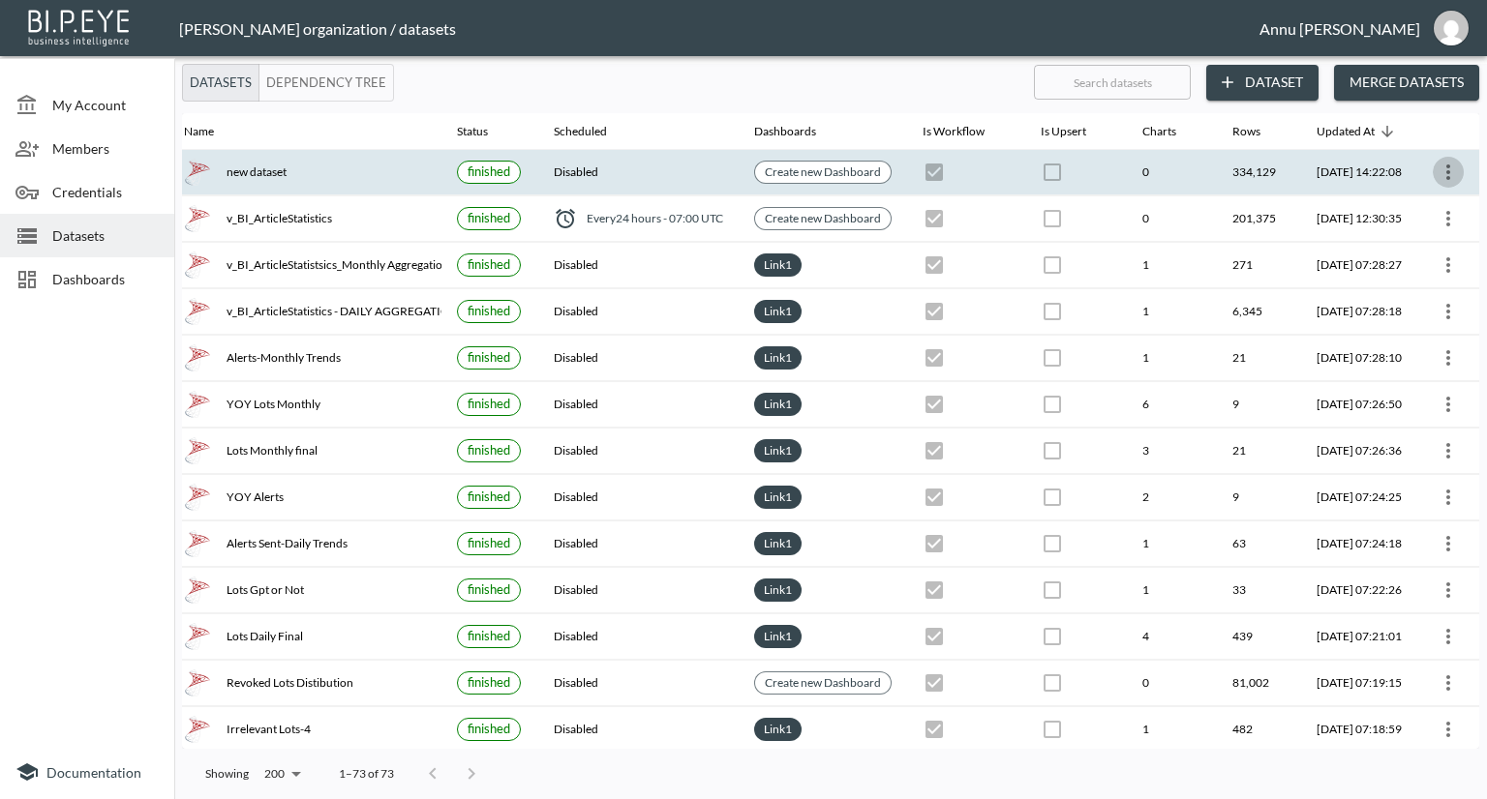
click at [1445, 165] on icon "more" at bounding box center [1447, 172] width 23 height 23
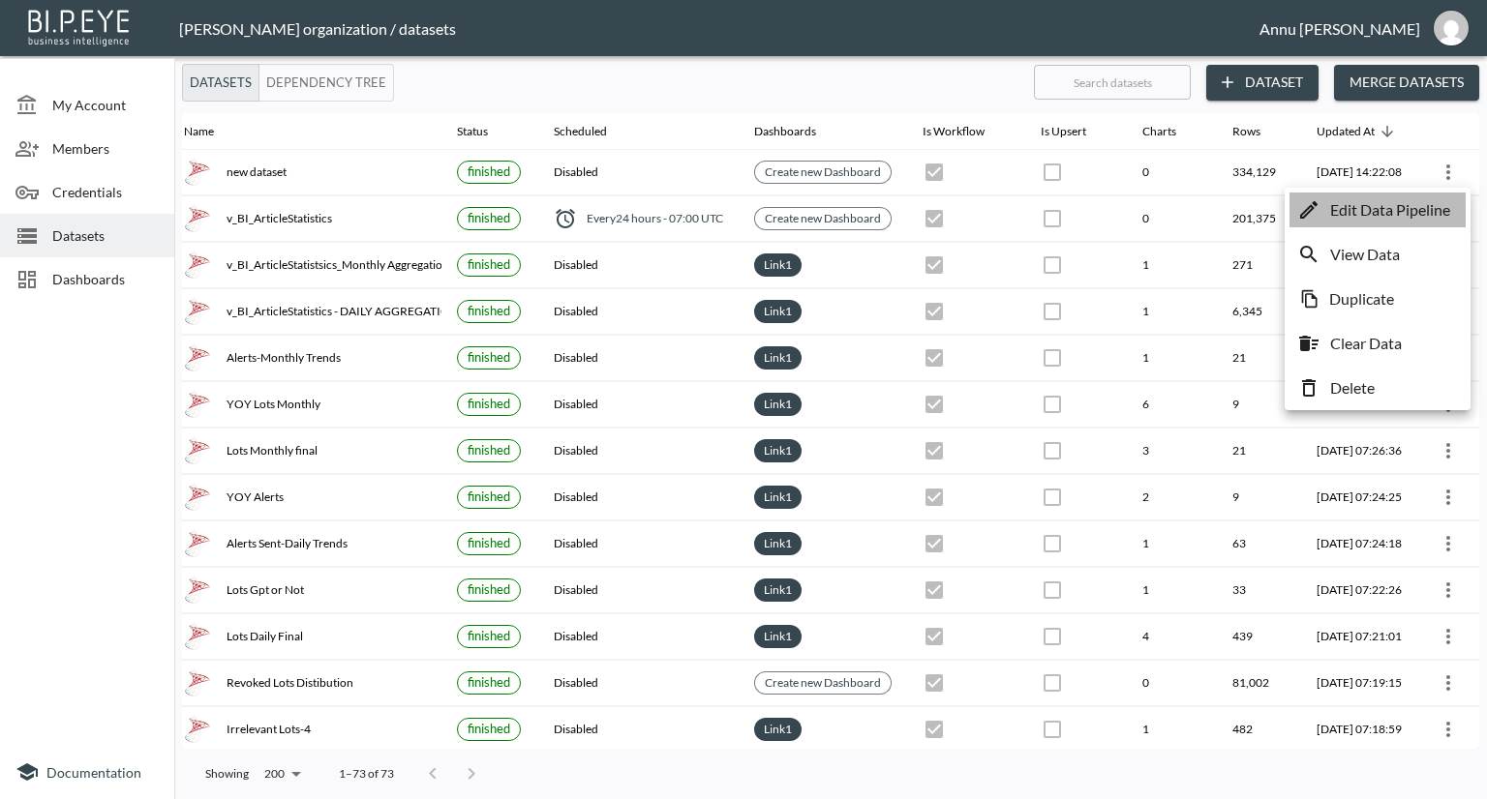
click at [1355, 207] on p "Edit Data Pipeline" at bounding box center [1390, 209] width 120 height 23
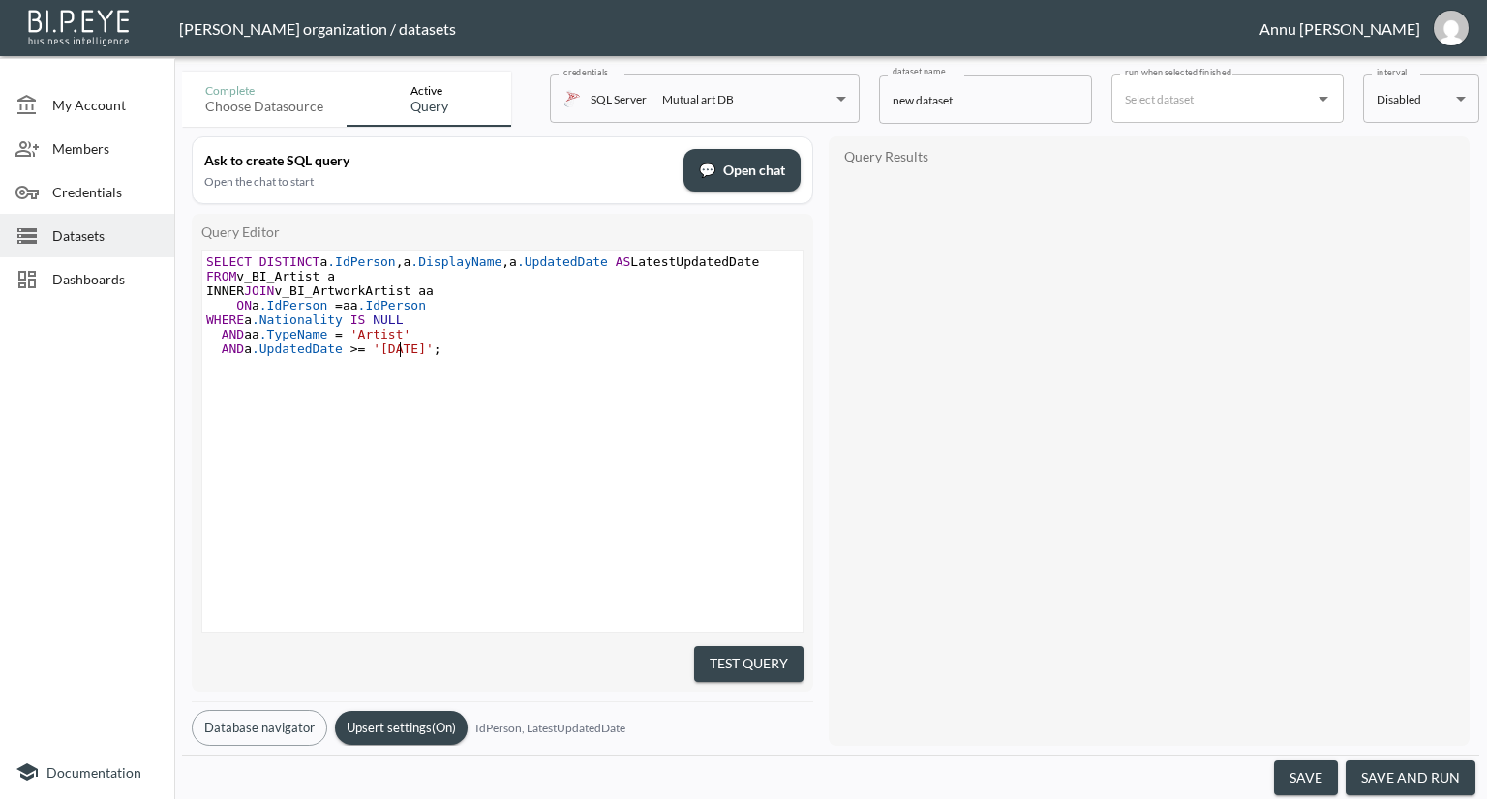
drag, startPoint x: 402, startPoint y: 345, endPoint x: 418, endPoint y: 334, distance: 19.6
click at [403, 345] on span "'2013-01-01'" at bounding box center [403, 349] width 61 height 15
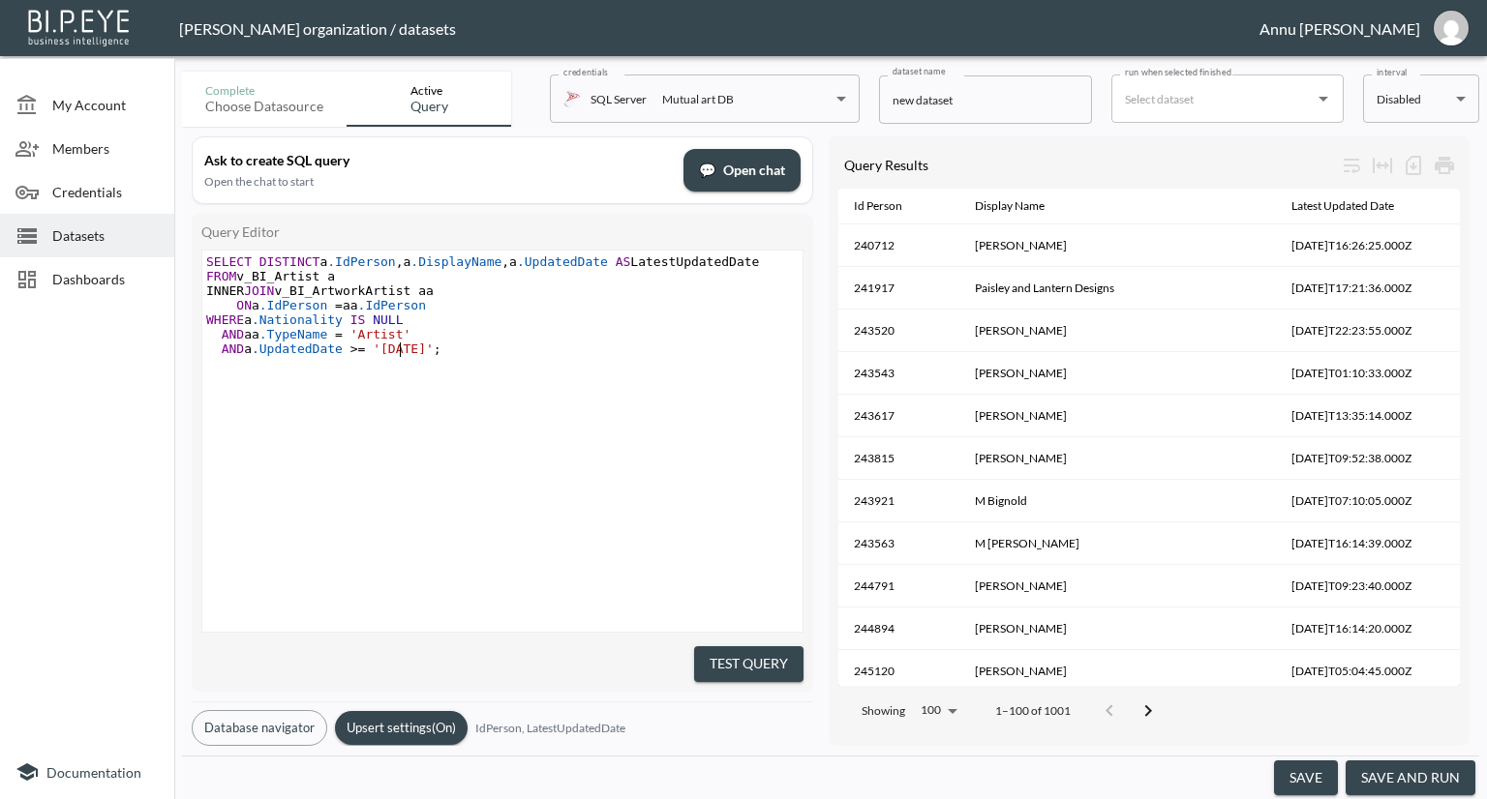
scroll to position [0, 6]
type textarea "2"
click at [782, 647] on button "Test Query" at bounding box center [748, 665] width 109 height 36
click at [1440, 776] on button "save and run" at bounding box center [1410, 779] width 130 height 36
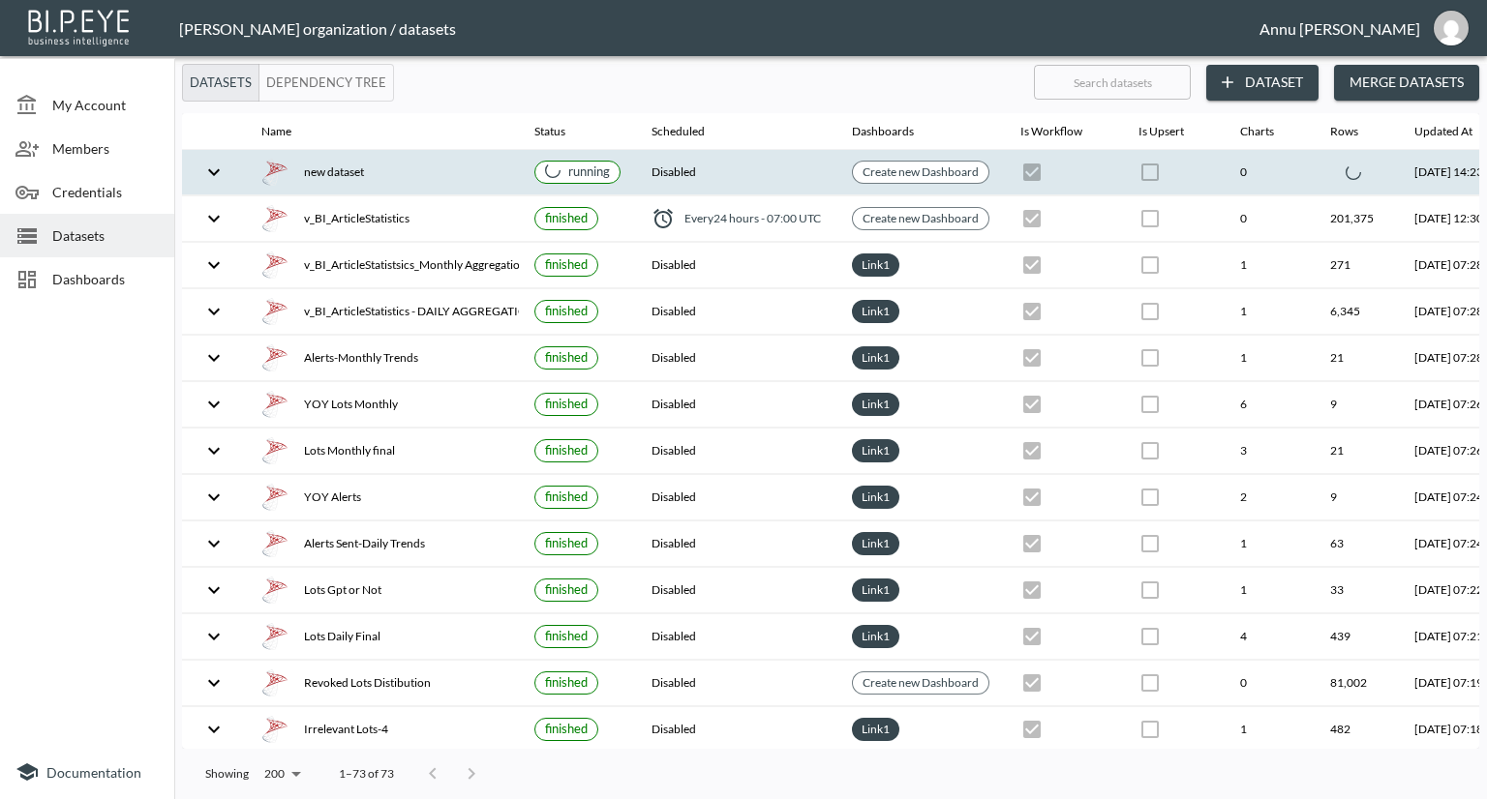
click at [222, 174] on icon "expand row" at bounding box center [213, 172] width 23 height 23
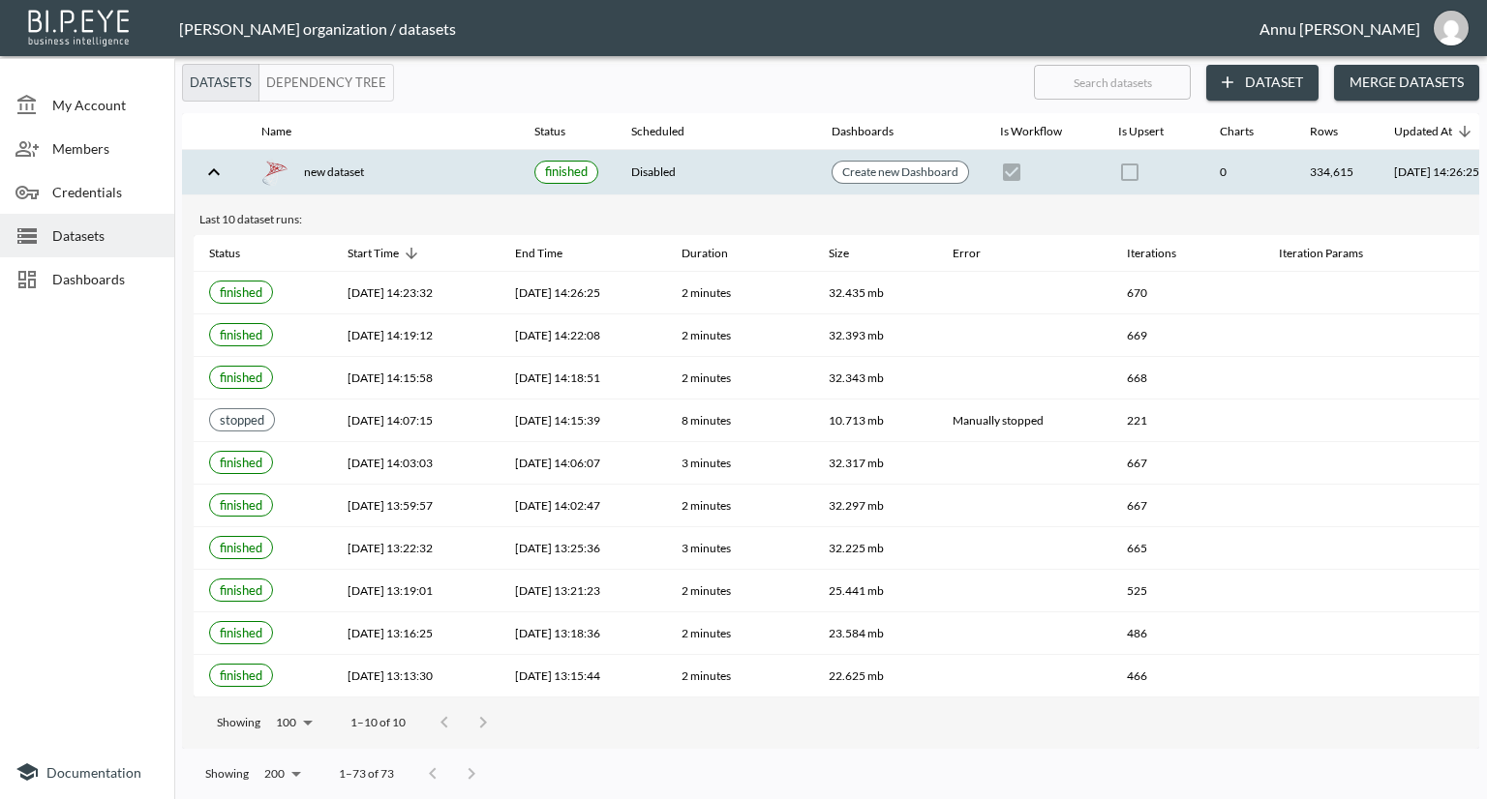
scroll to position [0, 113]
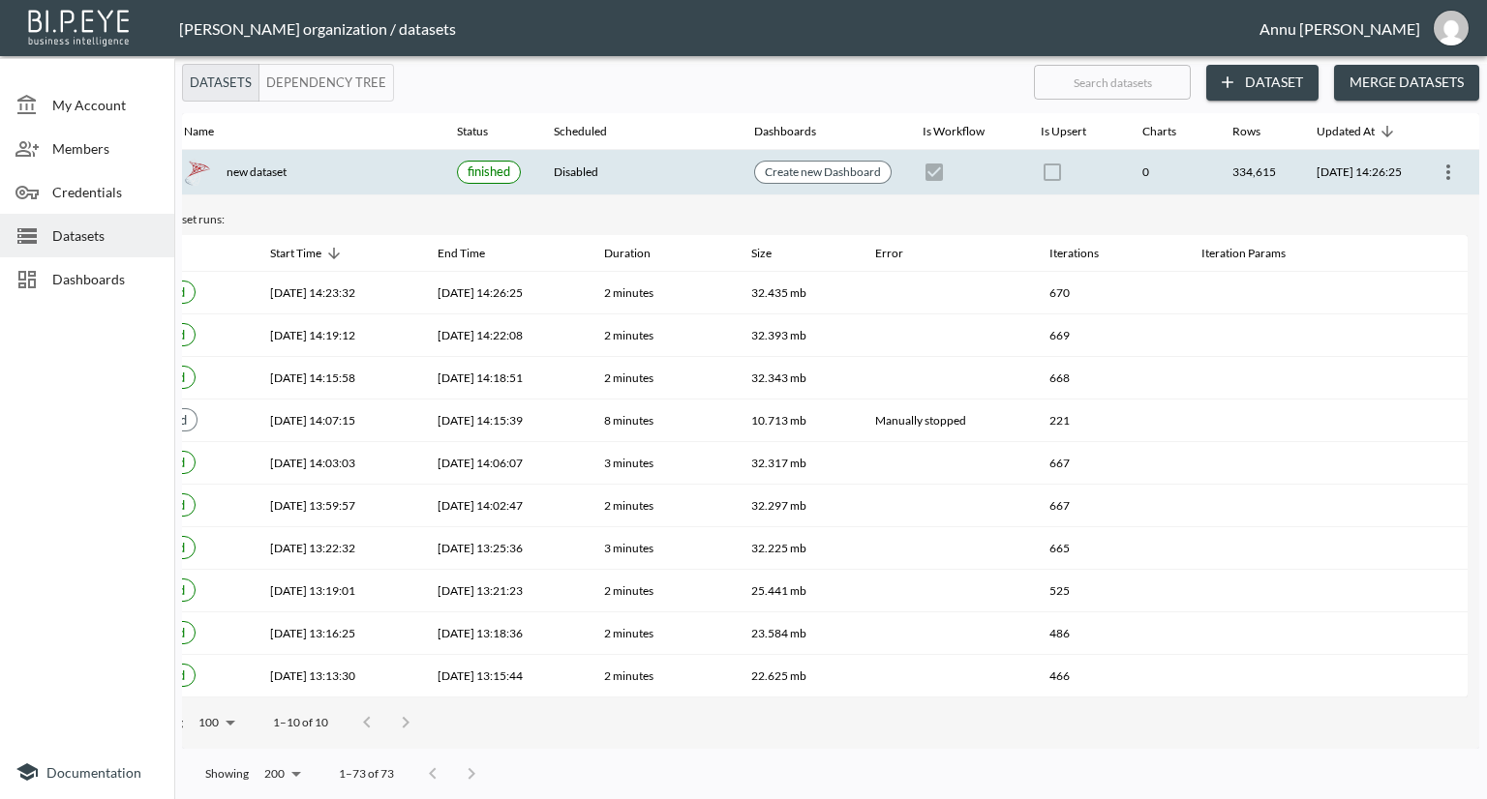
click at [1445, 184] on button "more" at bounding box center [1447, 172] width 31 height 31
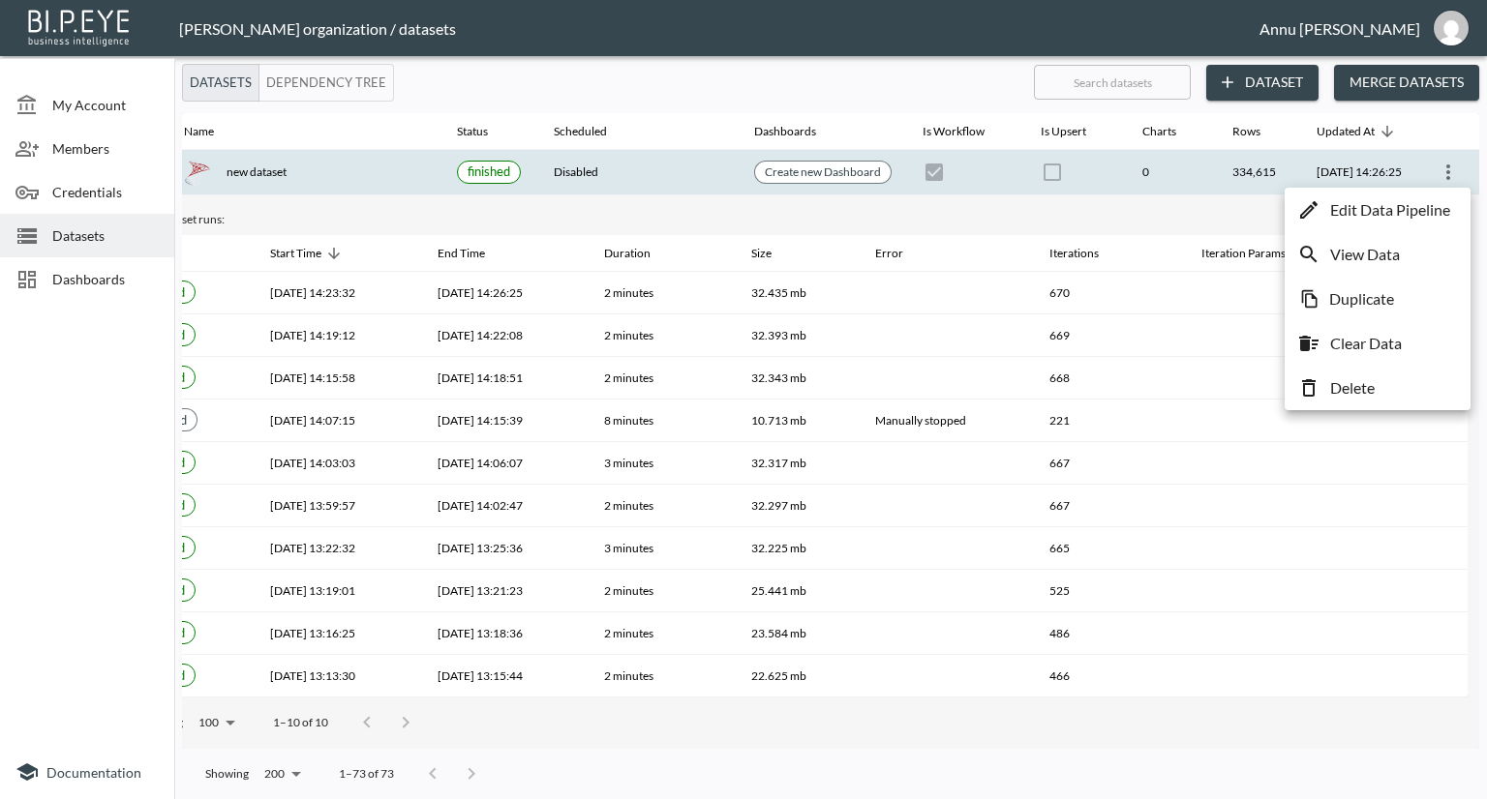
click at [1413, 219] on p "Edit Data Pipeline" at bounding box center [1390, 209] width 120 height 23
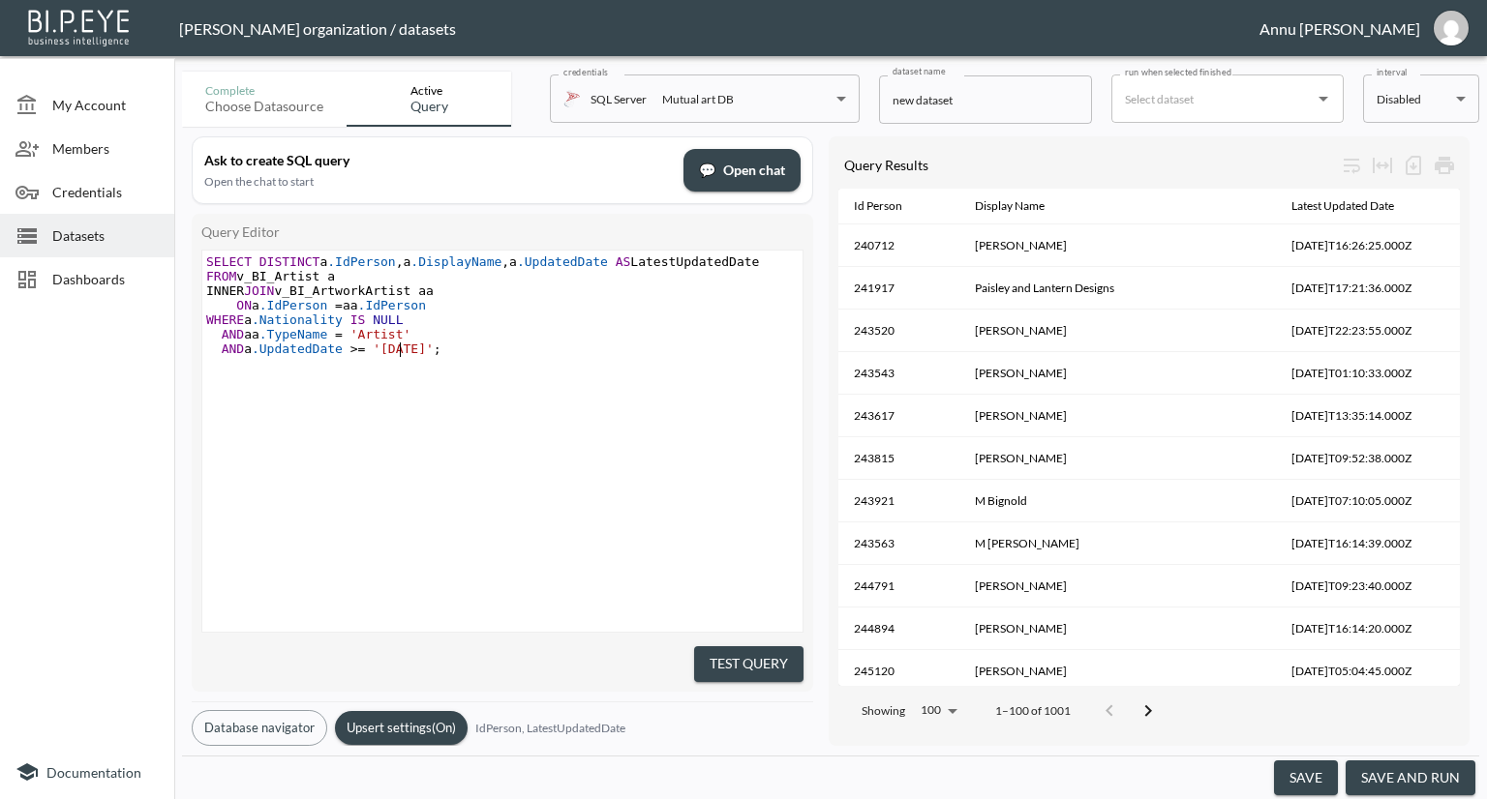
click at [401, 349] on span "'2012-01-01'" at bounding box center [403, 349] width 61 height 15
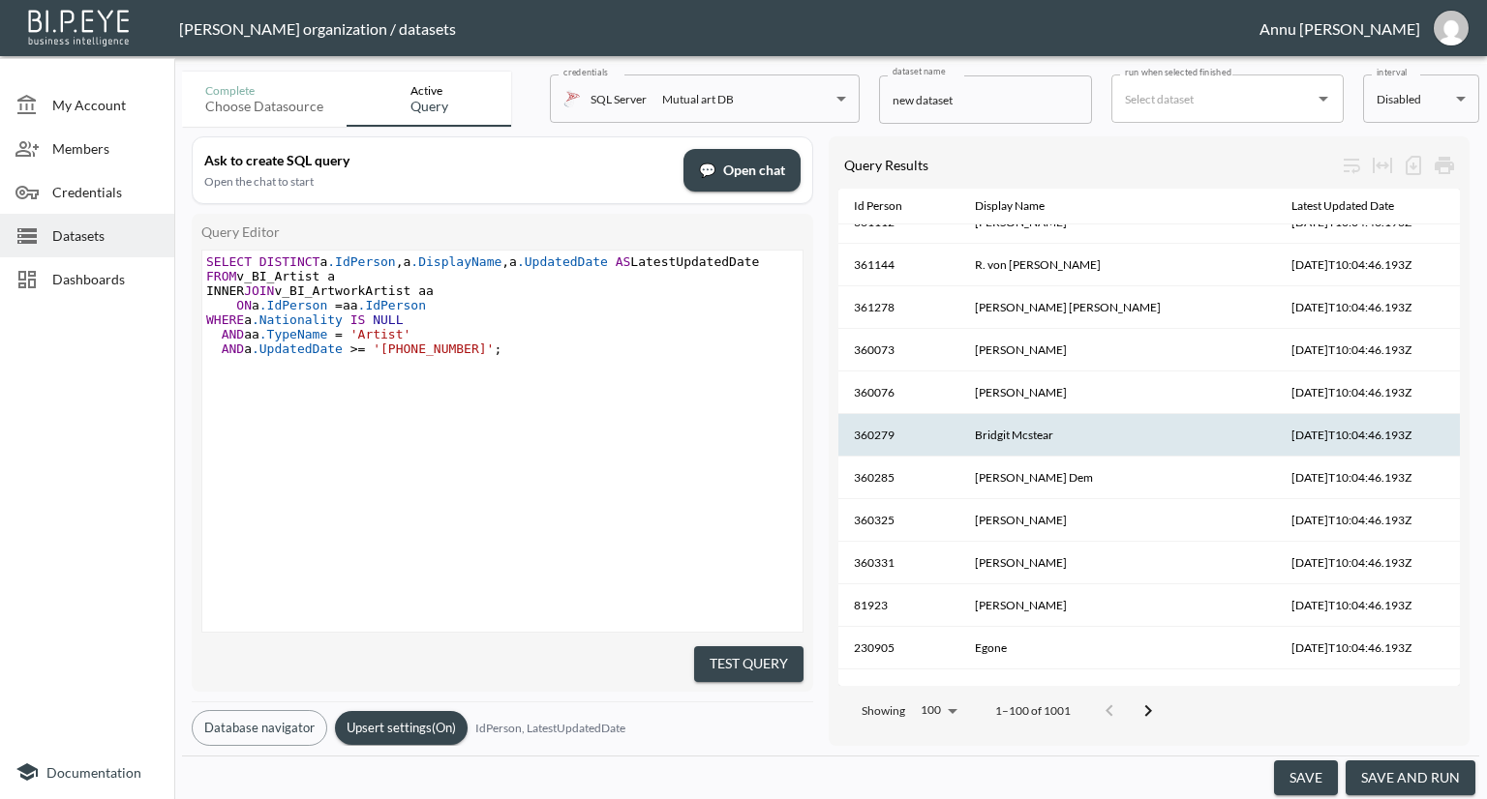
scroll to position [3808, 0]
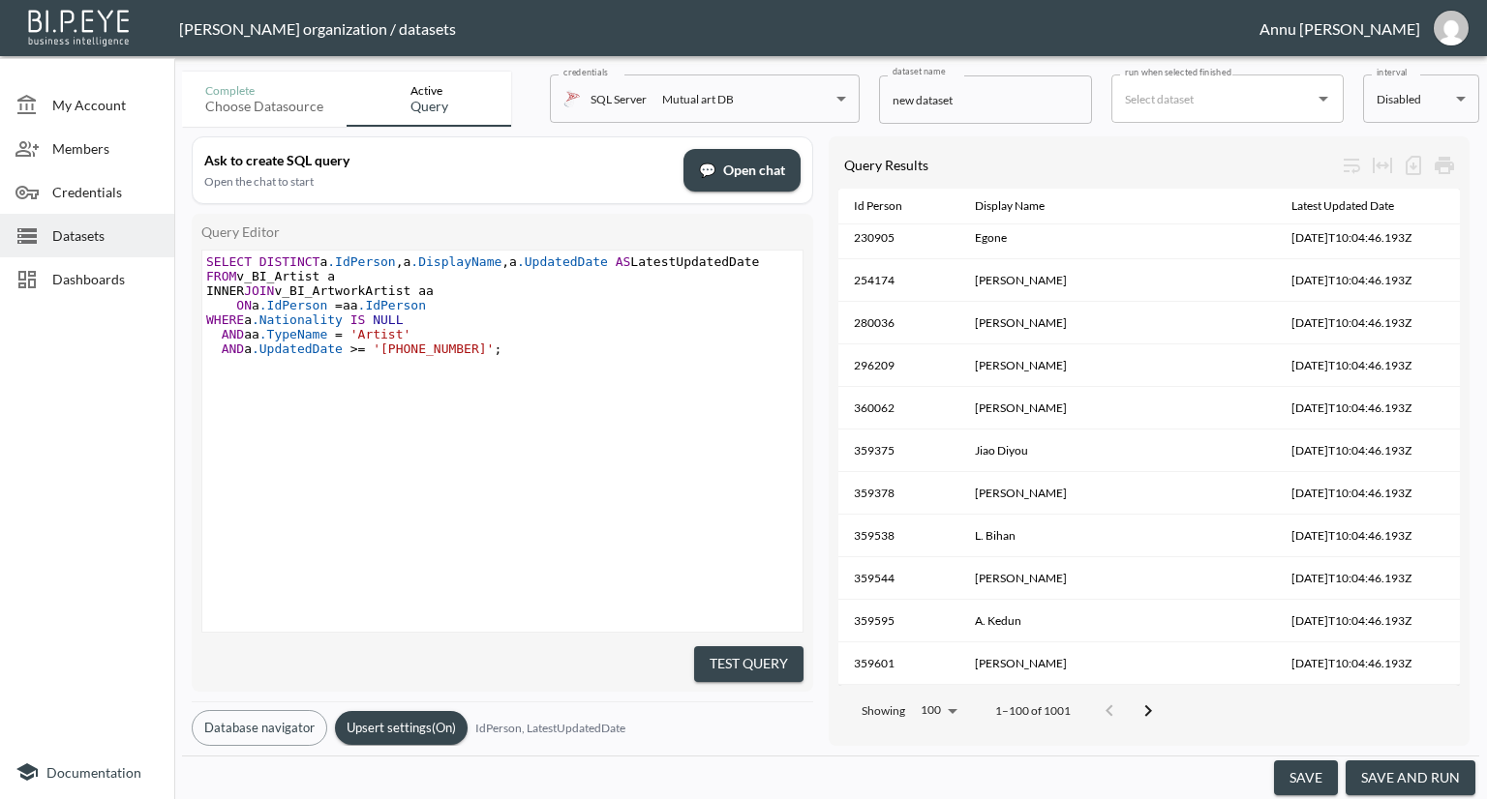
click at [1154, 700] on icon "Go to next page" at bounding box center [1147, 711] width 23 height 23
click at [1154, 700] on icon "Go to next page" at bounding box center [1161, 711] width 23 height 23
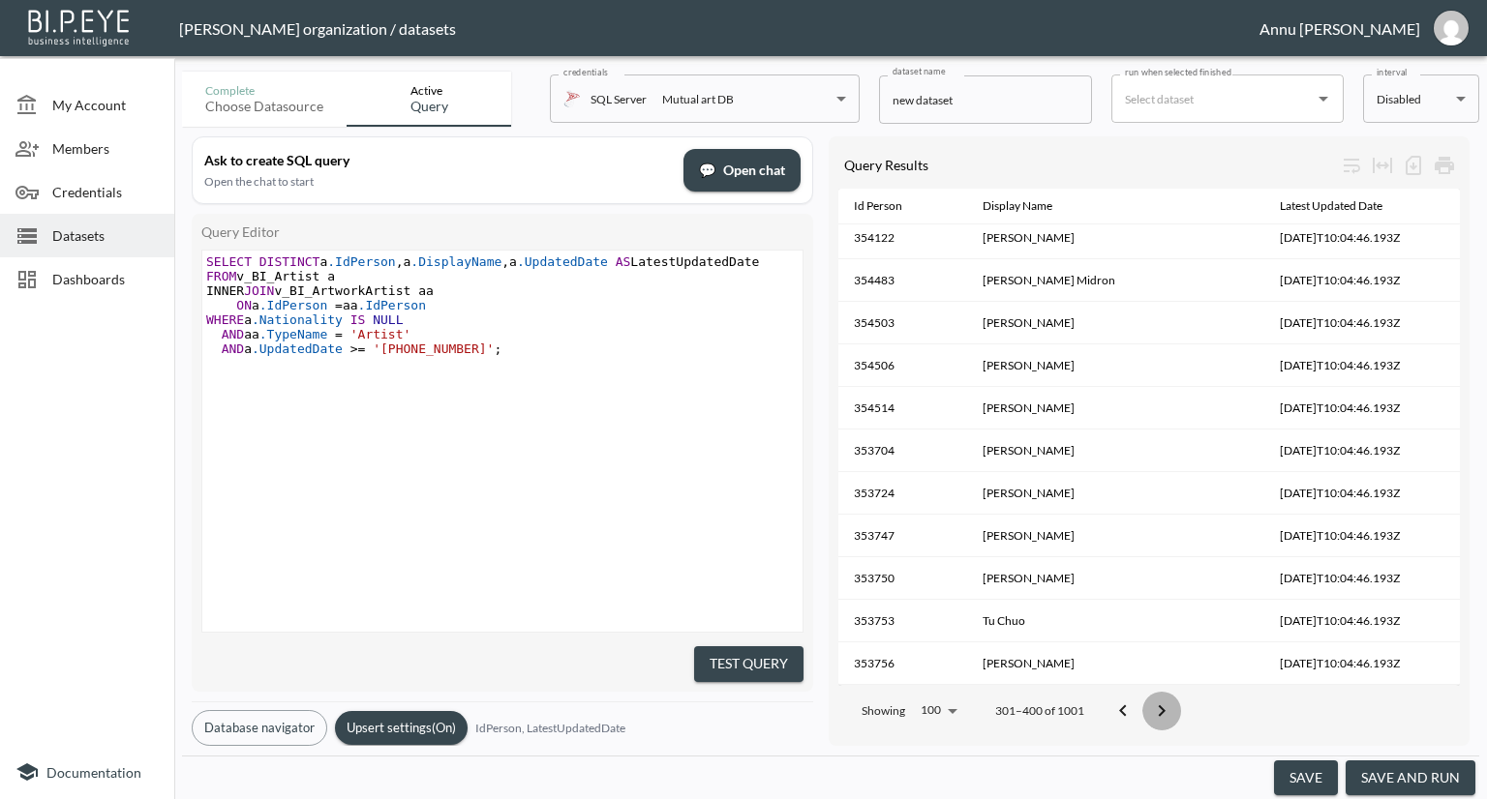
click at [1154, 700] on icon "Go to next page" at bounding box center [1161, 711] width 23 height 23
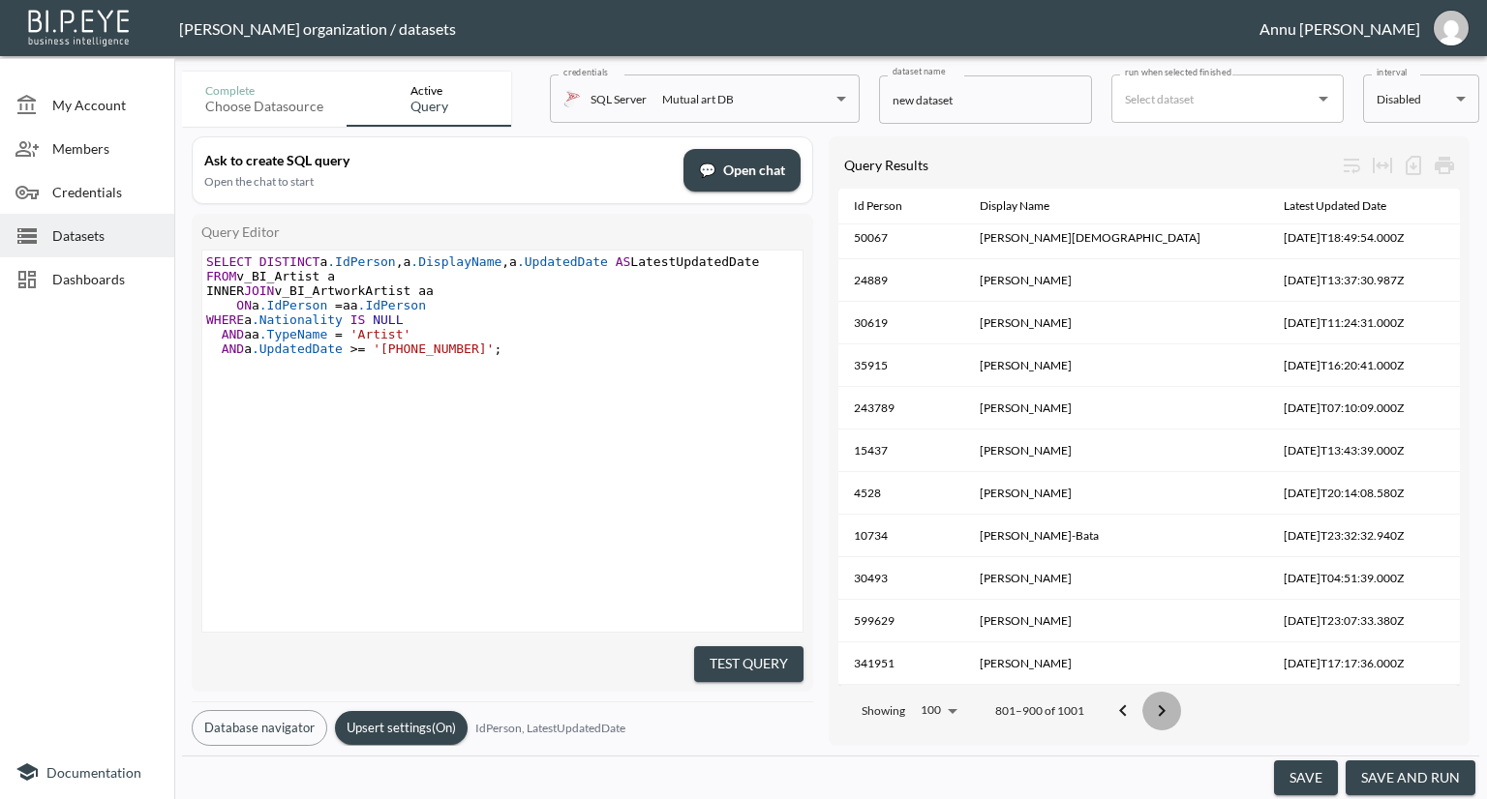
click at [1154, 700] on icon "Go to next page" at bounding box center [1161, 711] width 23 height 23
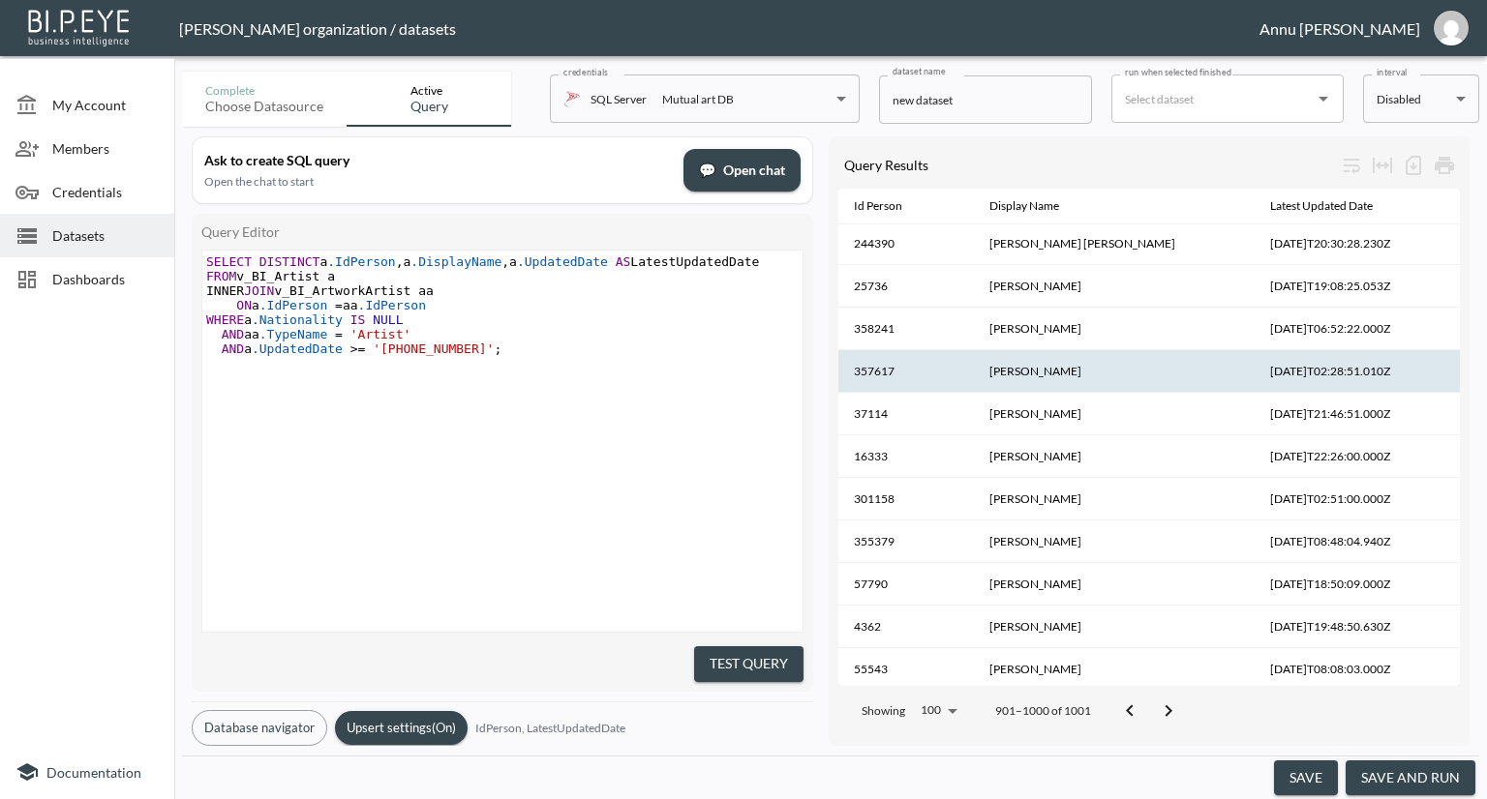
scroll to position [2937, 0]
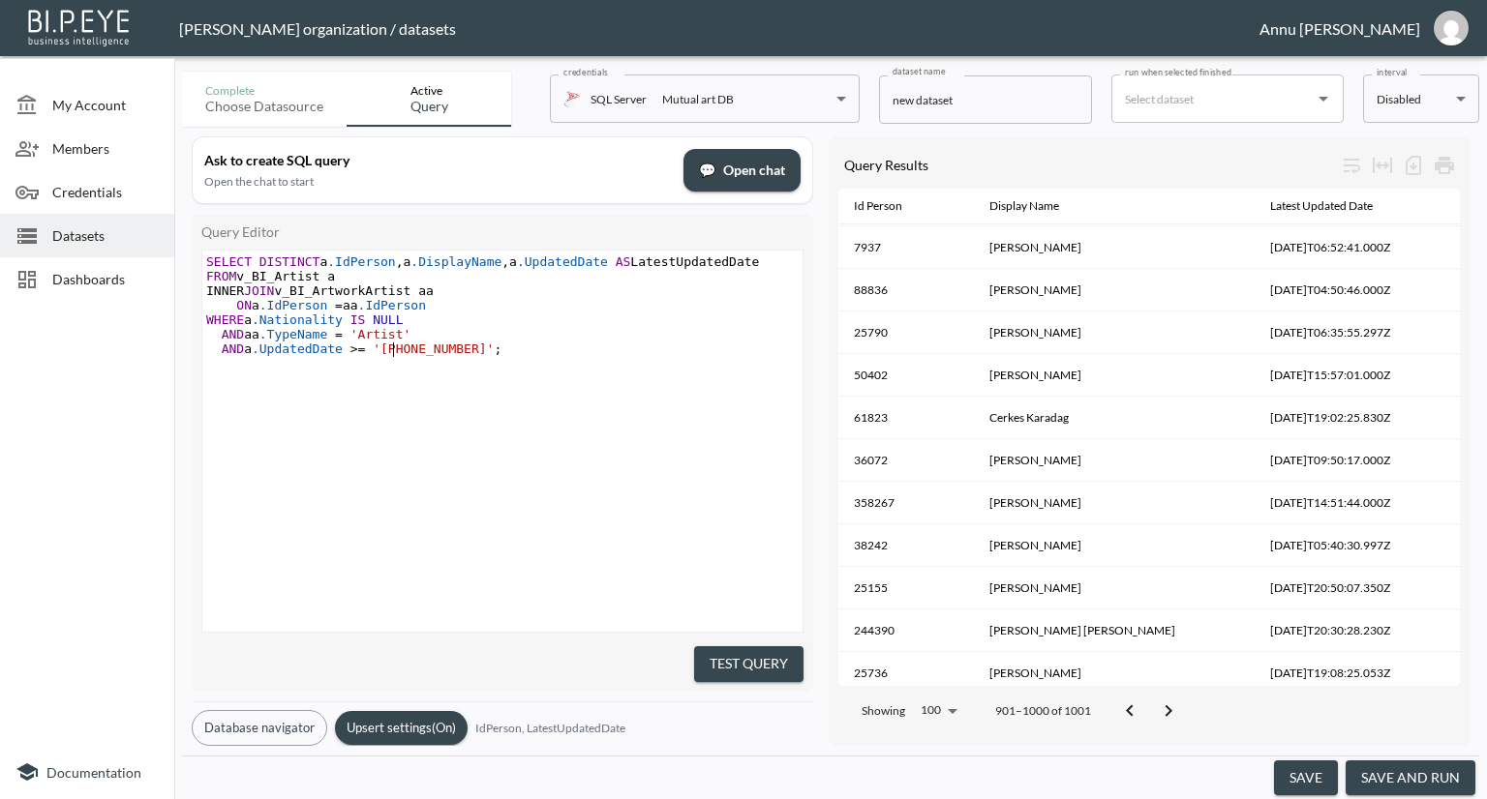
click at [392, 349] on span "'201-01-01'" at bounding box center [433, 349] width 121 height 15
type textarea "0"
type textarea "1"
click at [718, 655] on button "Test Query" at bounding box center [748, 665] width 109 height 36
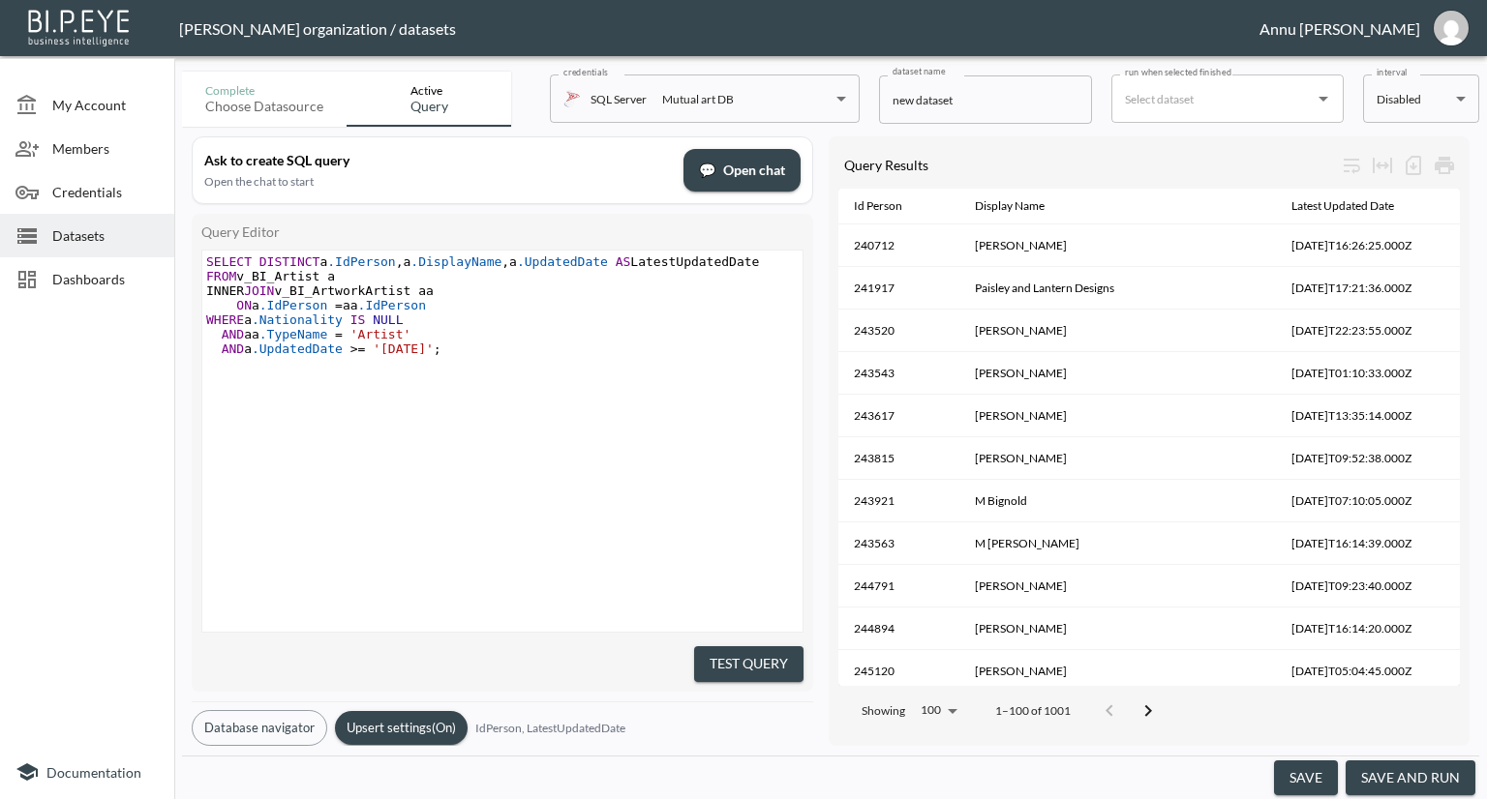
click at [1404, 780] on button "save and run" at bounding box center [1410, 779] width 130 height 36
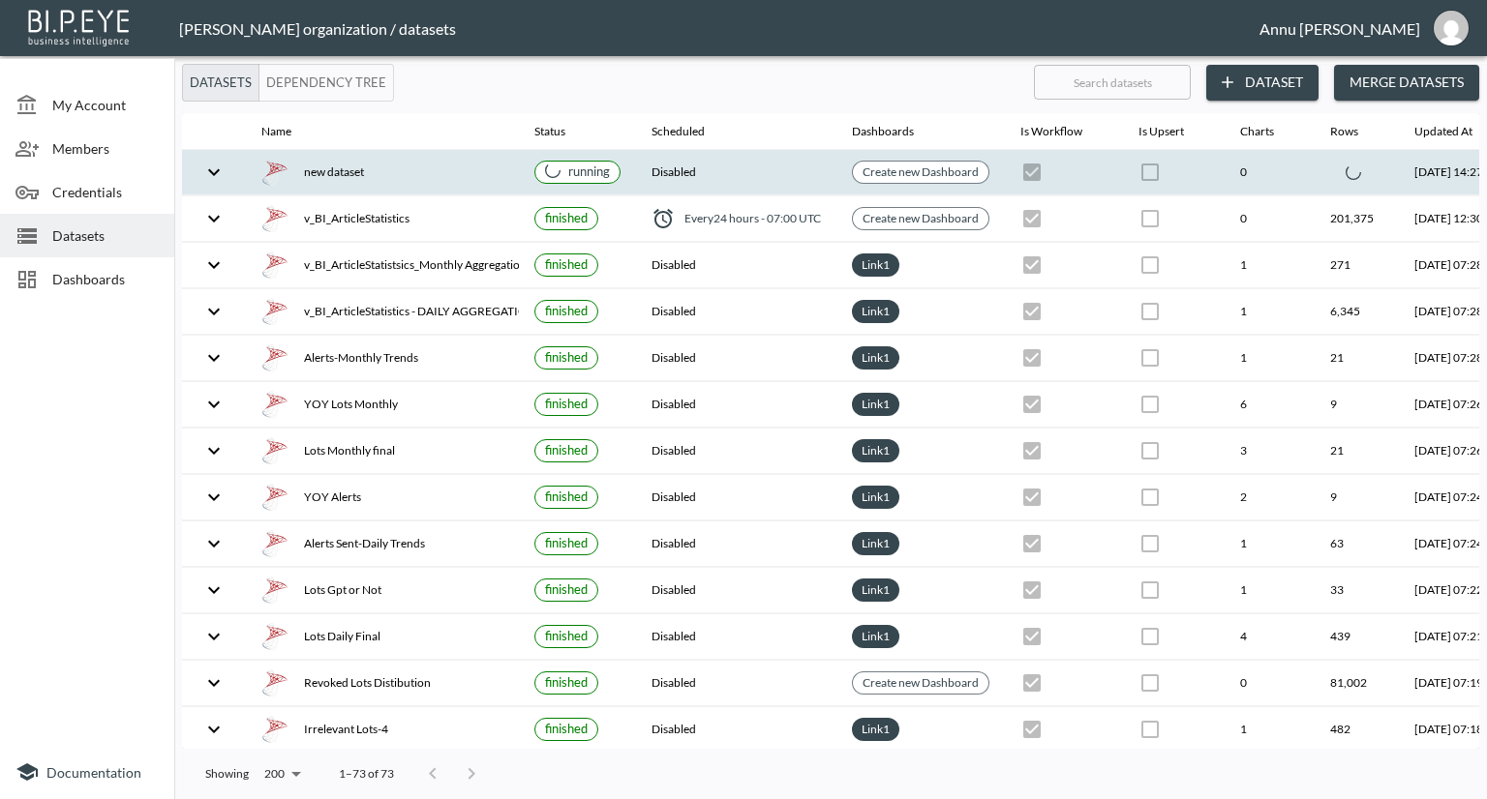
click at [217, 166] on icon "expand row" at bounding box center [213, 172] width 23 height 23
click at [213, 164] on icon "expand row" at bounding box center [213, 172] width 23 height 23
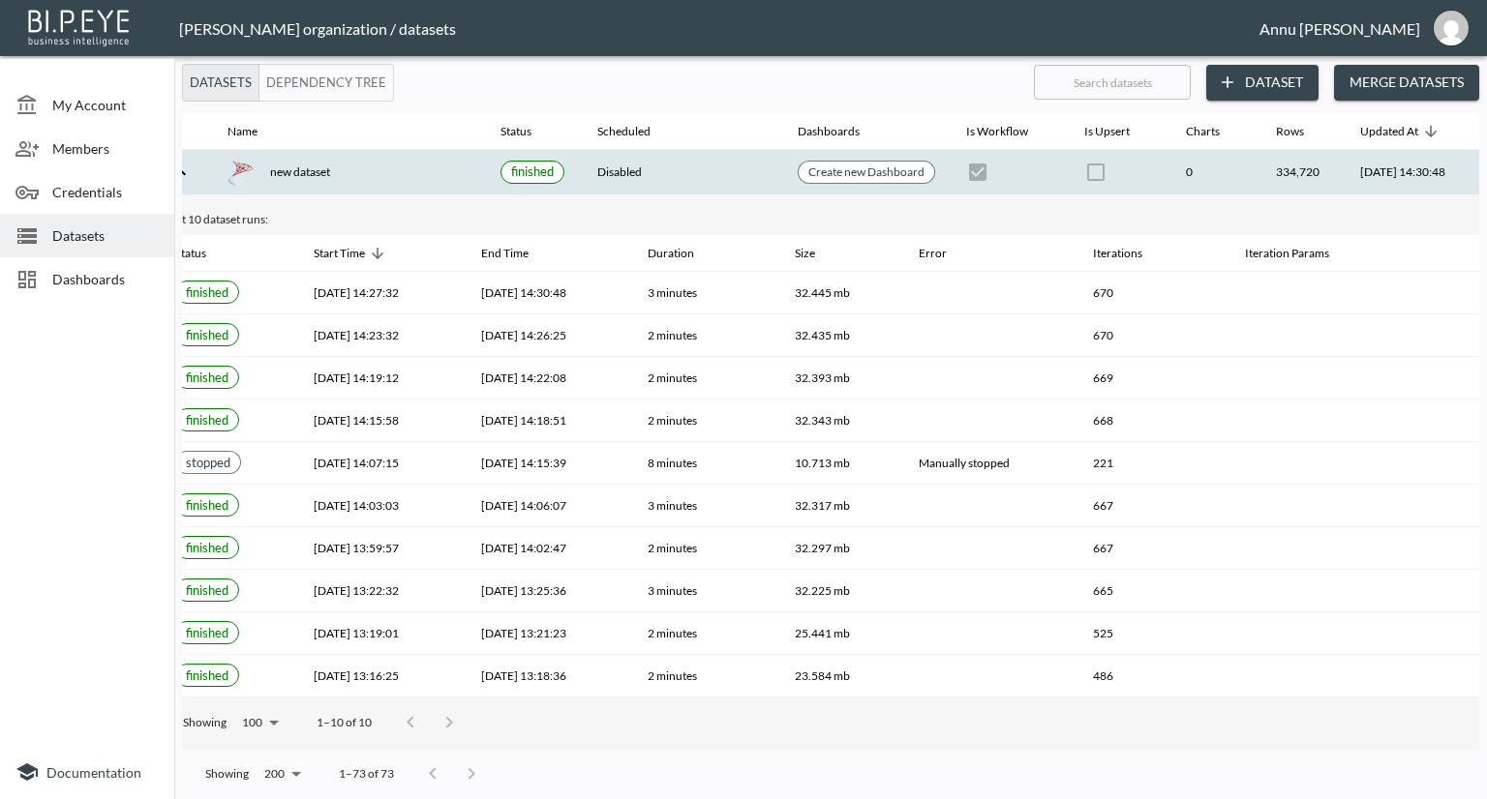
scroll to position [0, 113]
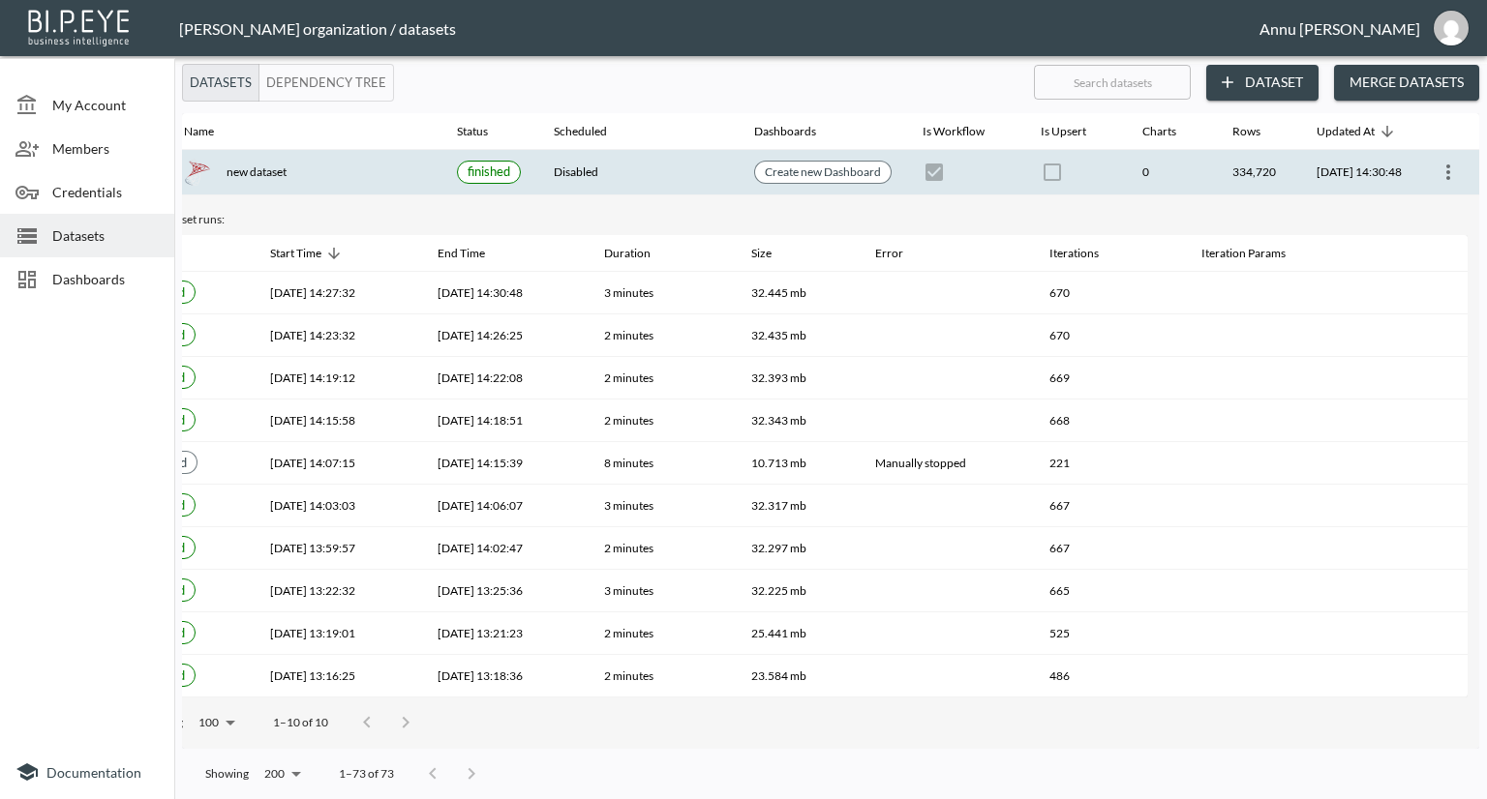
click at [1444, 175] on icon "more" at bounding box center [1447, 172] width 23 height 23
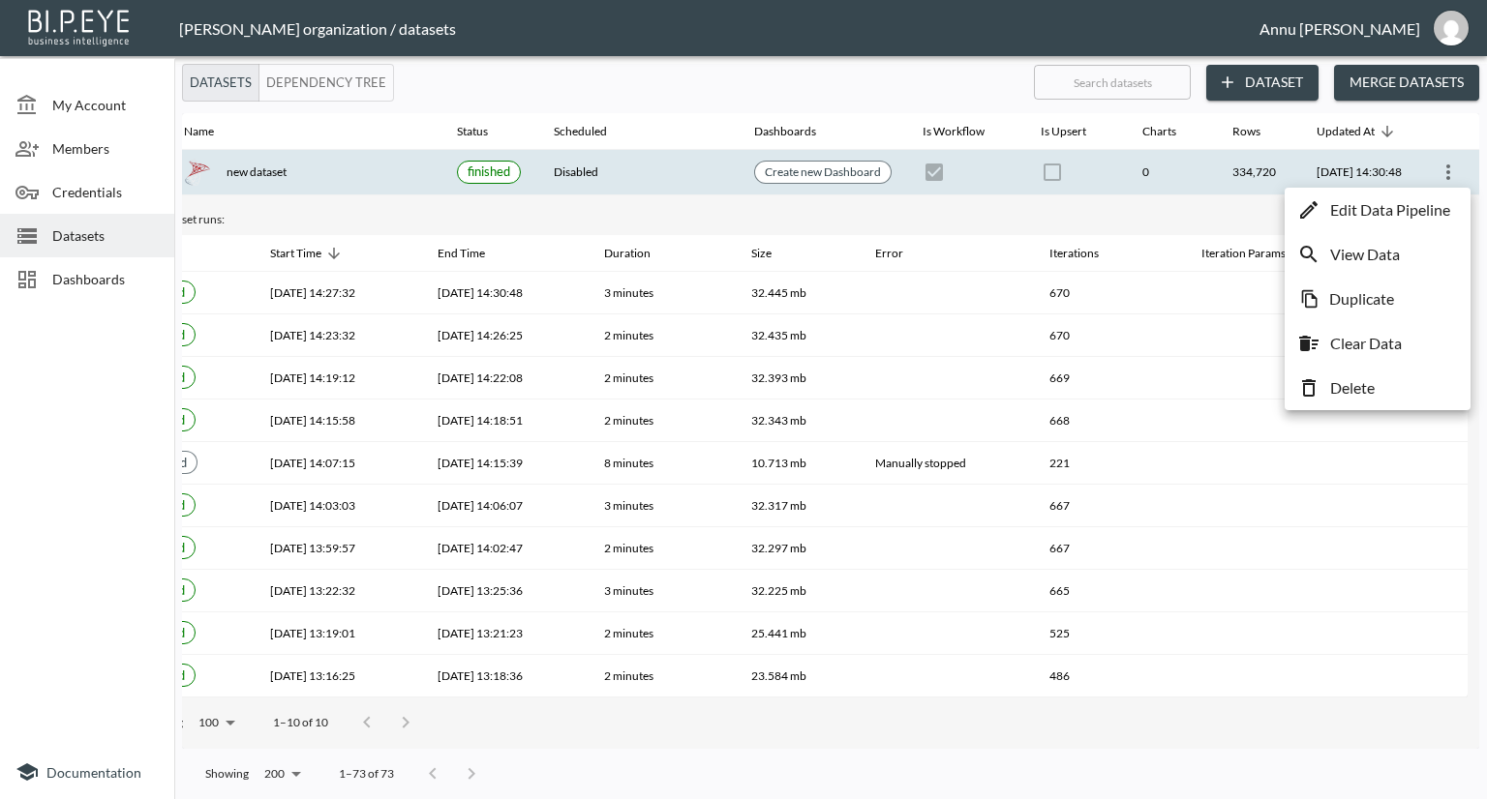
click at [1411, 212] on p "Edit Data Pipeline" at bounding box center [1390, 209] width 120 height 23
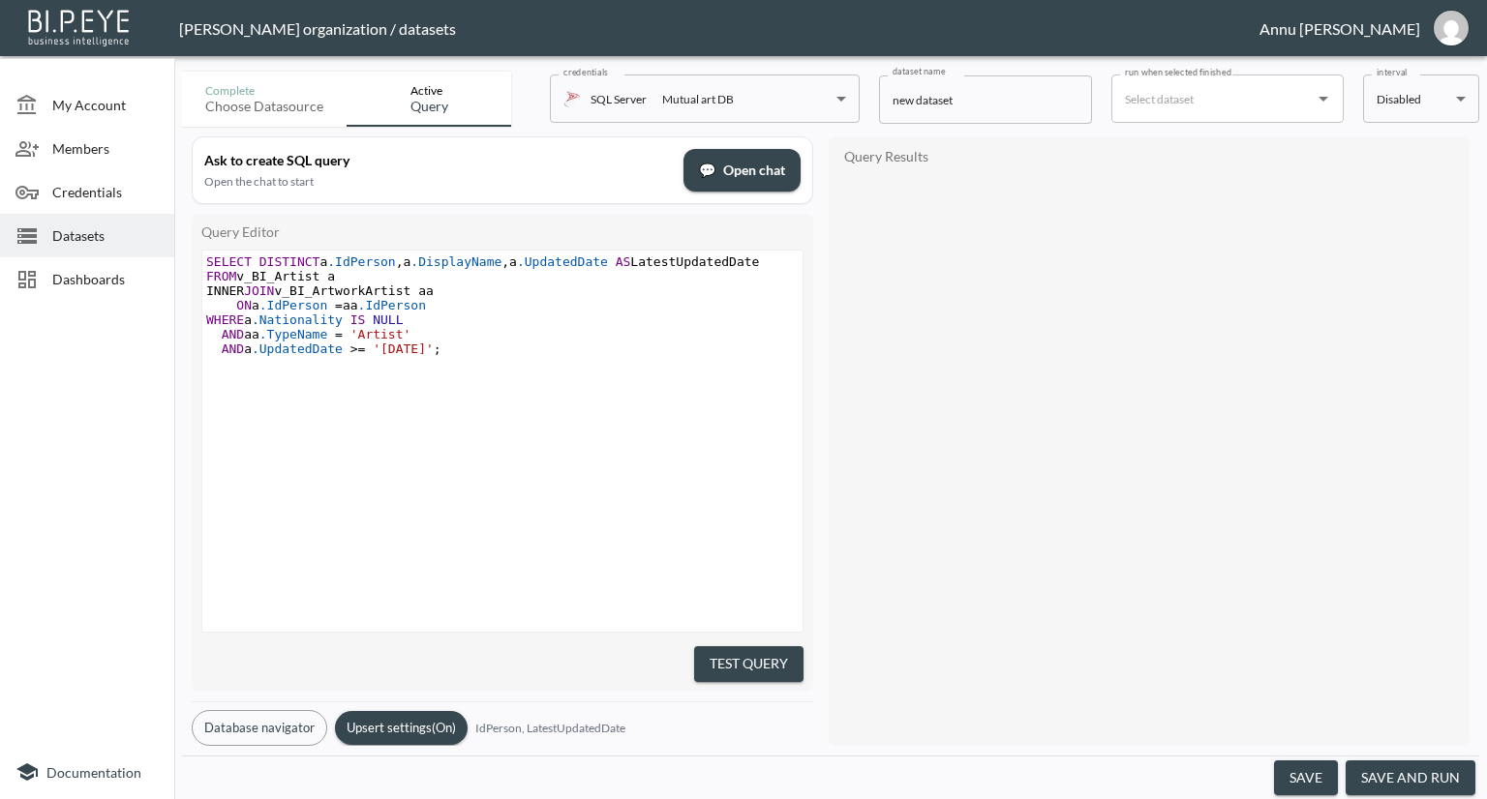
click at [397, 348] on span "'2011-01-01'" at bounding box center [403, 349] width 61 height 15
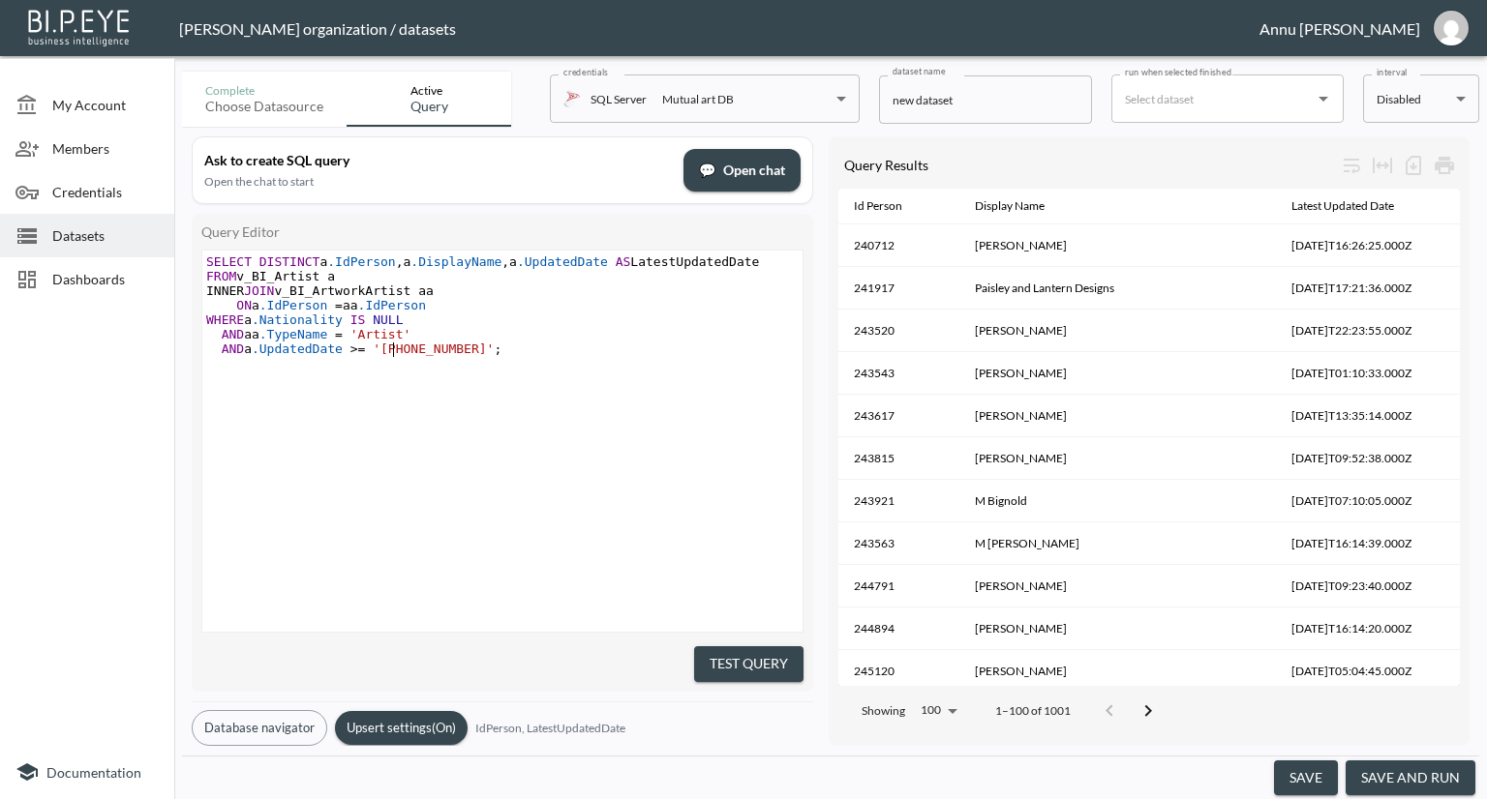
type textarea "0"
drag, startPoint x: 625, startPoint y: 455, endPoint x: 740, endPoint y: 528, distance: 136.1
click at [626, 455] on pre "​" at bounding box center [504, 450] width 605 height 15
click at [763, 652] on button "Test Query" at bounding box center [748, 665] width 109 height 36
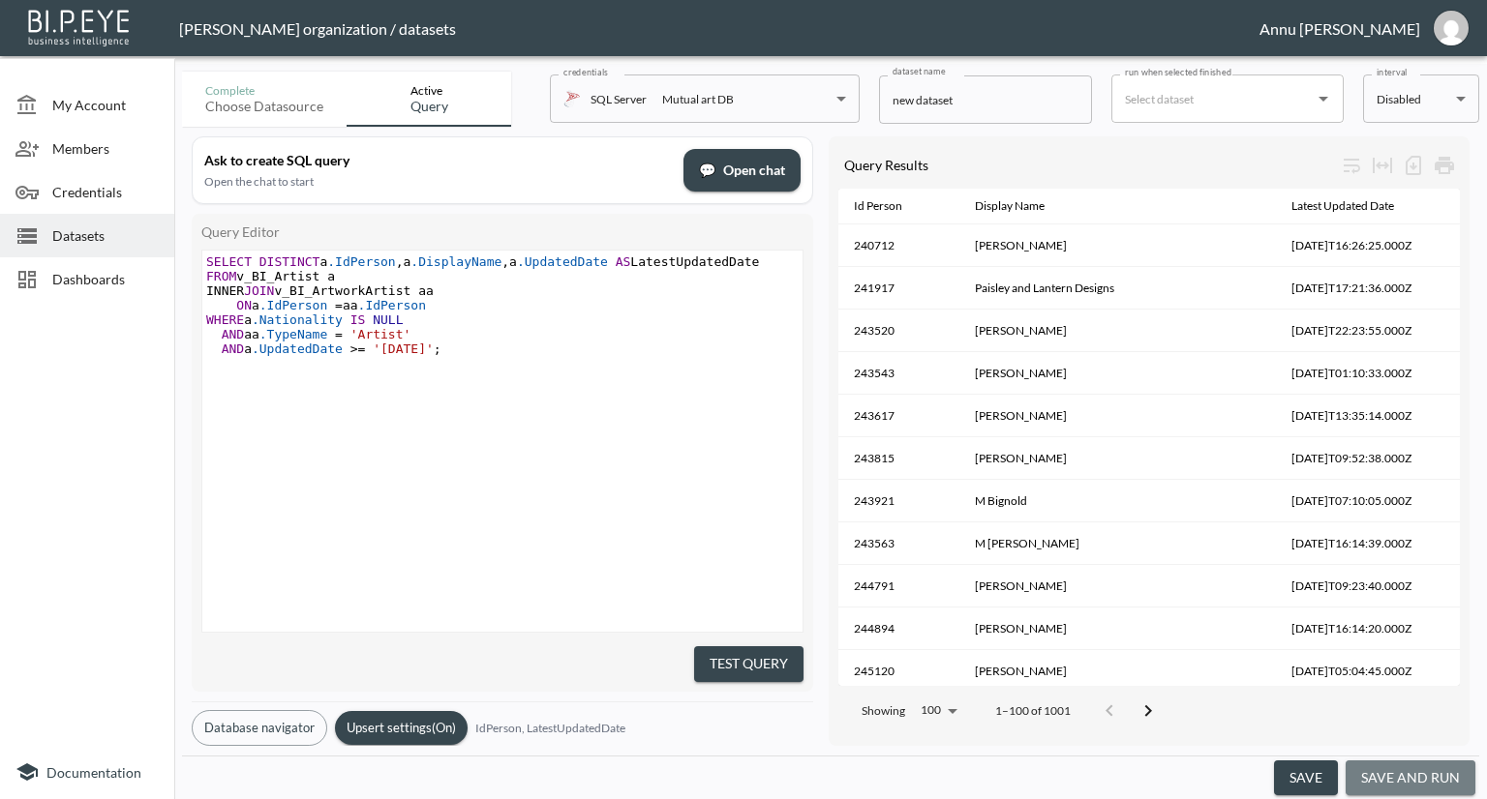
click at [1460, 790] on button "save and run" at bounding box center [1410, 779] width 130 height 36
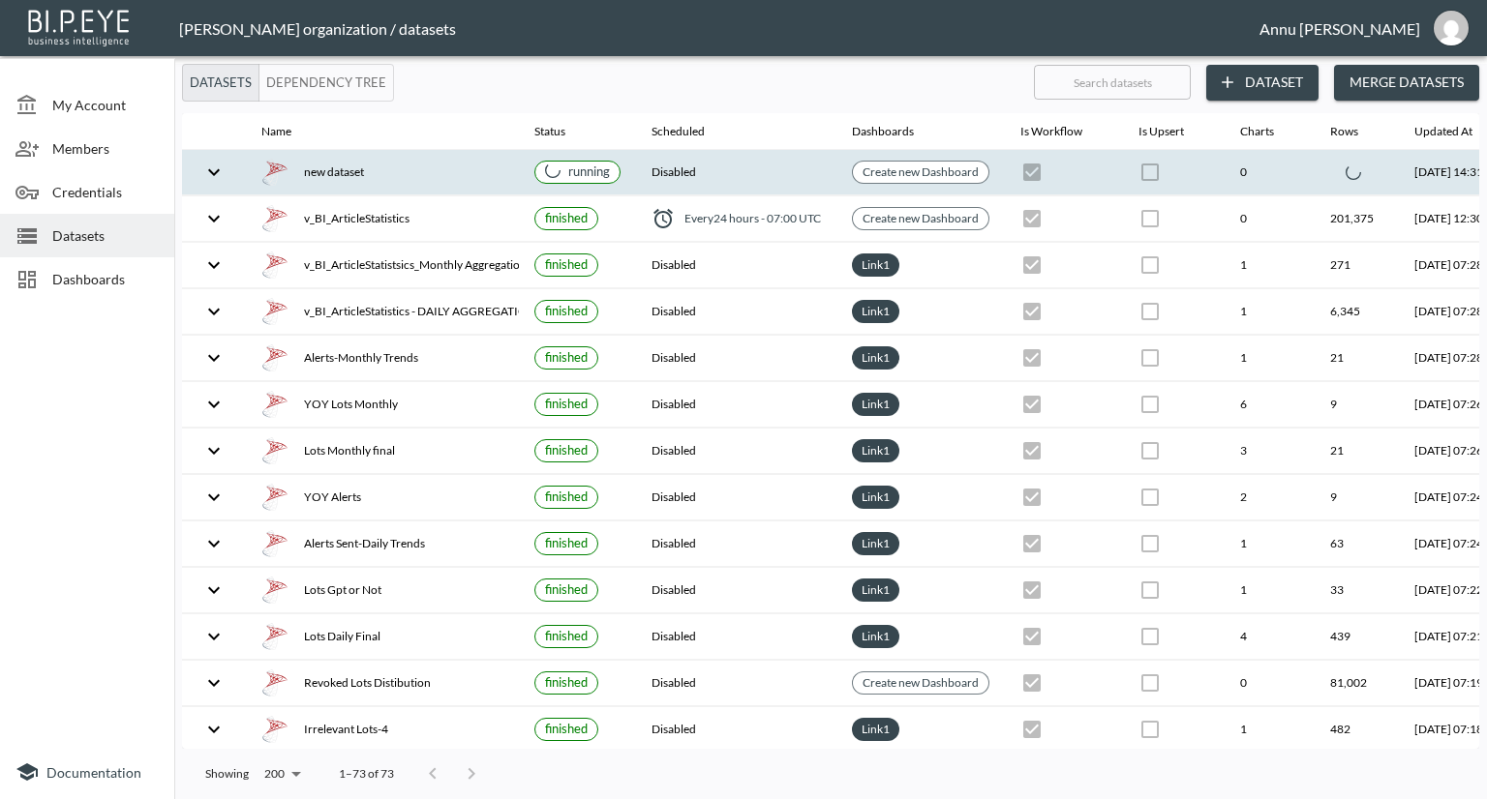
click at [207, 176] on icon "expand row" at bounding box center [213, 172] width 23 height 23
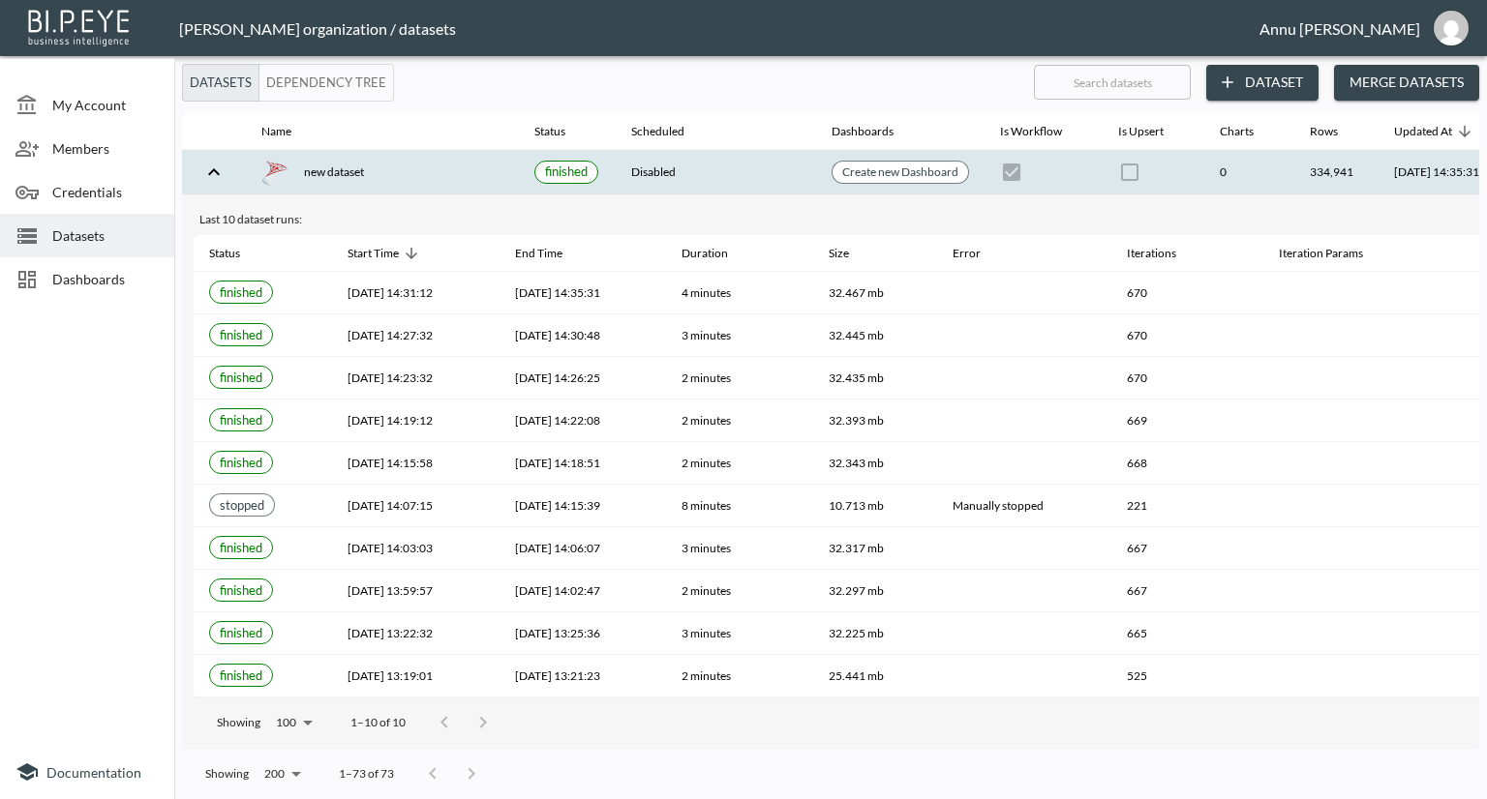
scroll to position [0, 113]
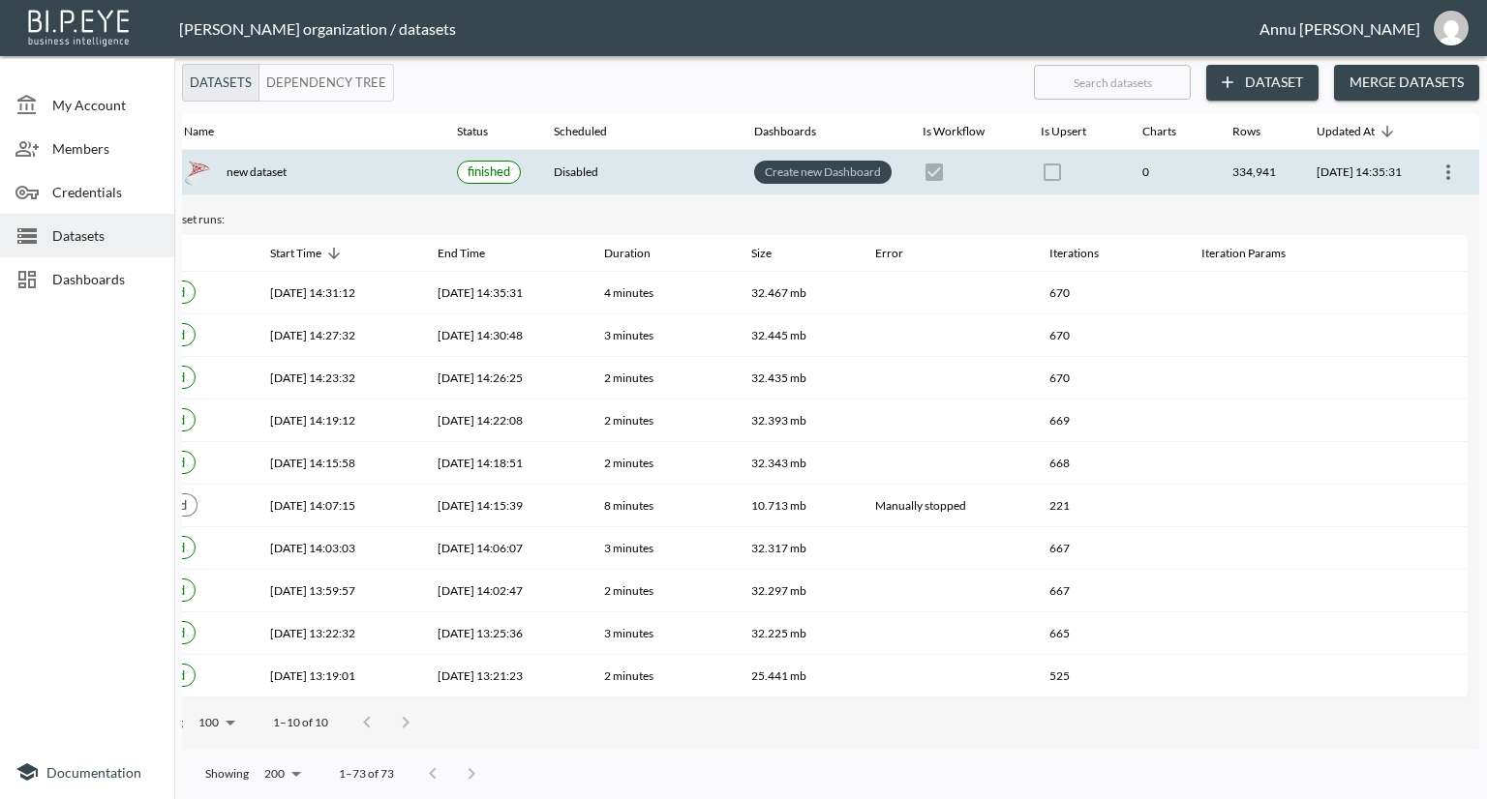
click at [810, 170] on link "Create new Dashboard" at bounding box center [823, 172] width 124 height 22
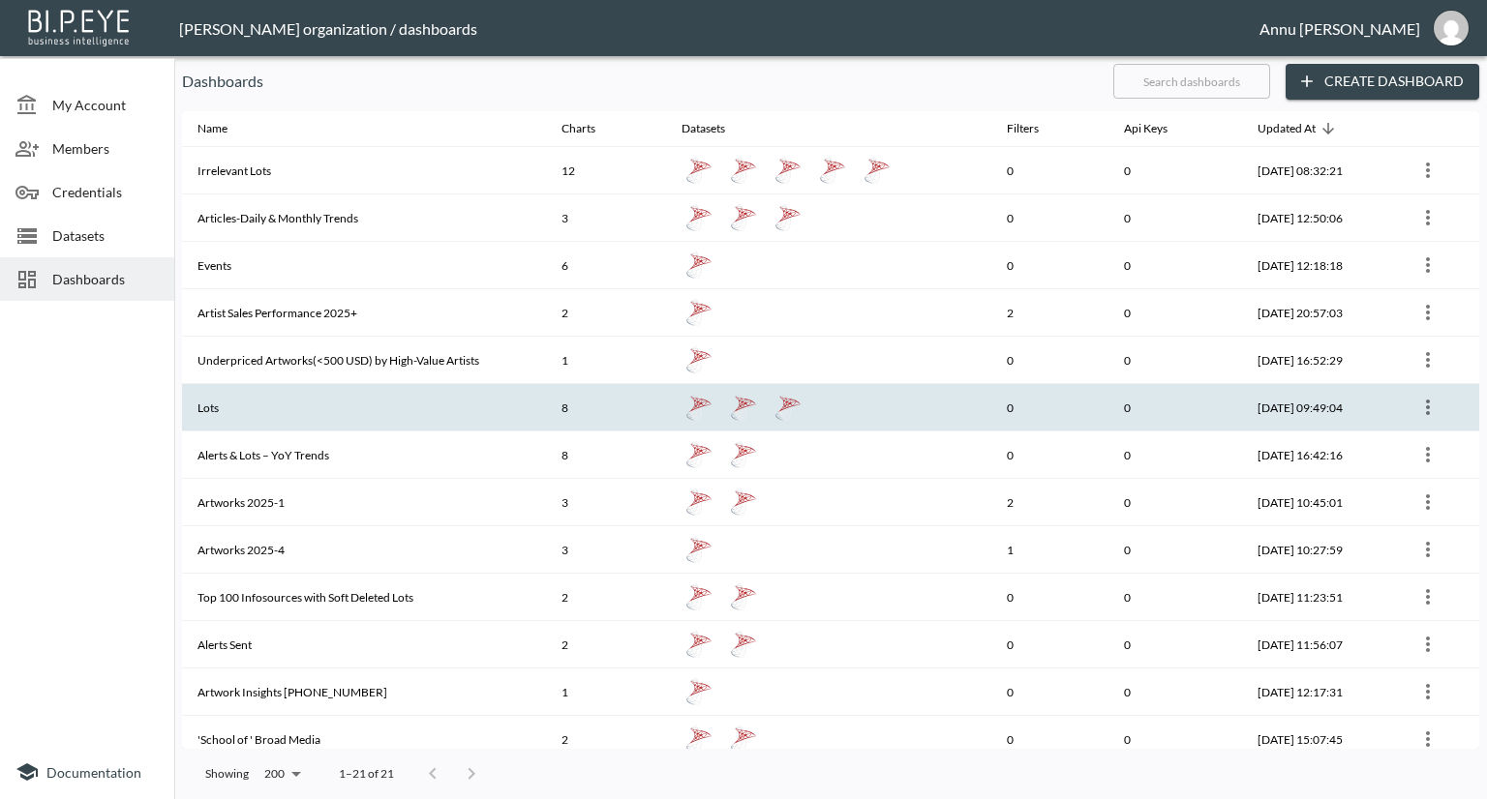
click at [443, 417] on th "Lots" at bounding box center [364, 407] width 364 height 47
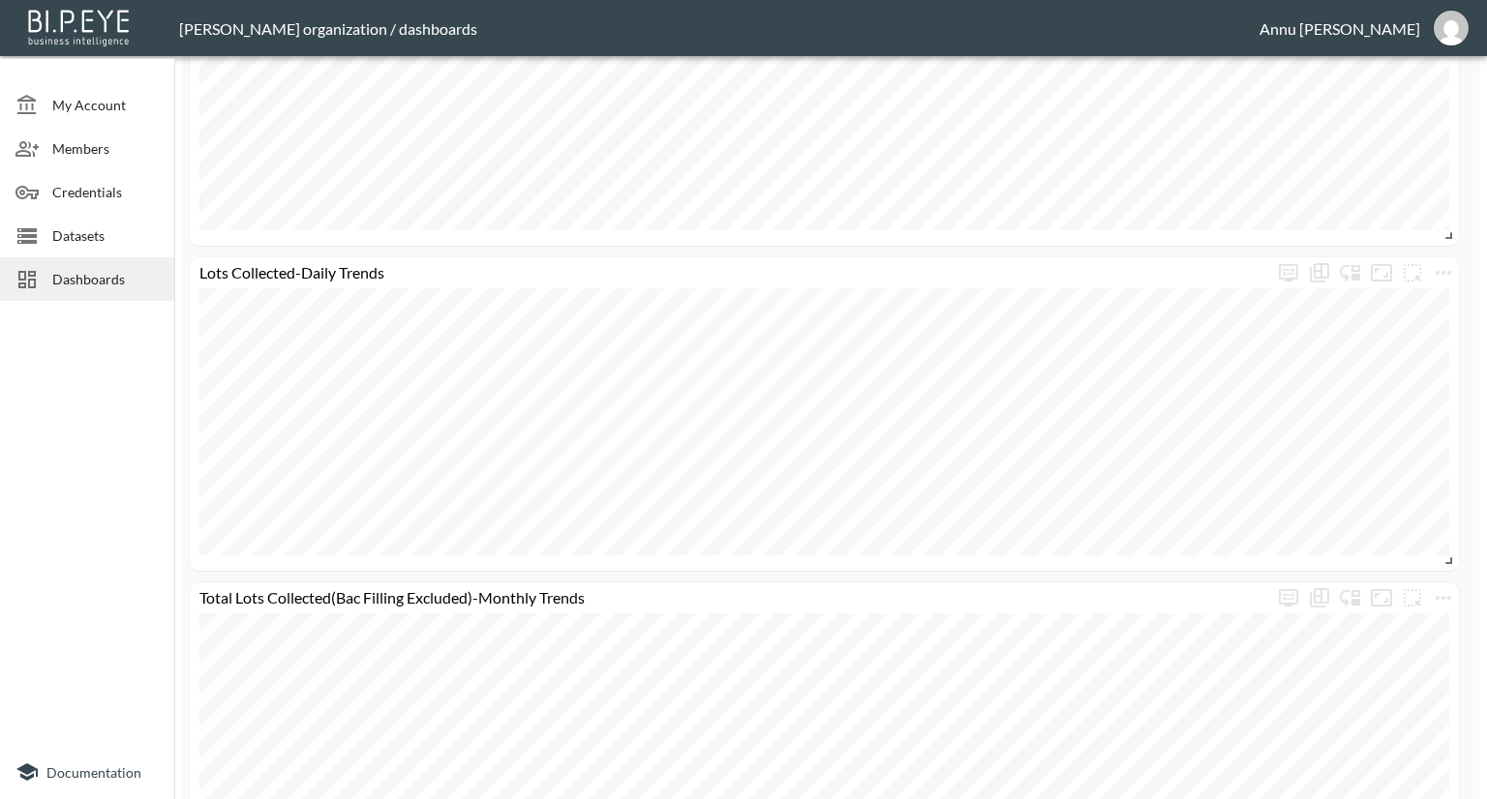
scroll to position [2013, 0]
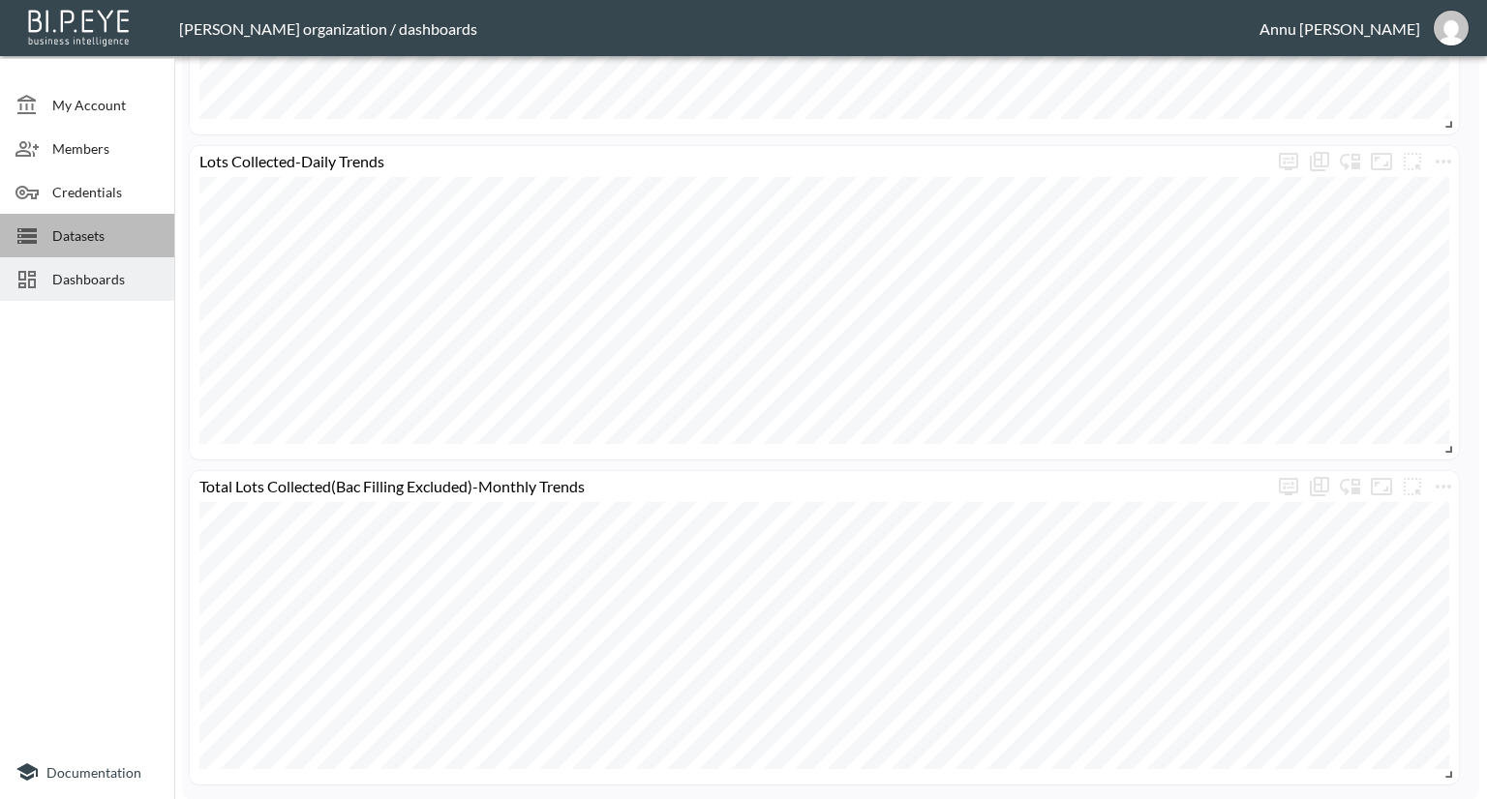
click at [120, 232] on span "Datasets" at bounding box center [105, 236] width 106 height 20
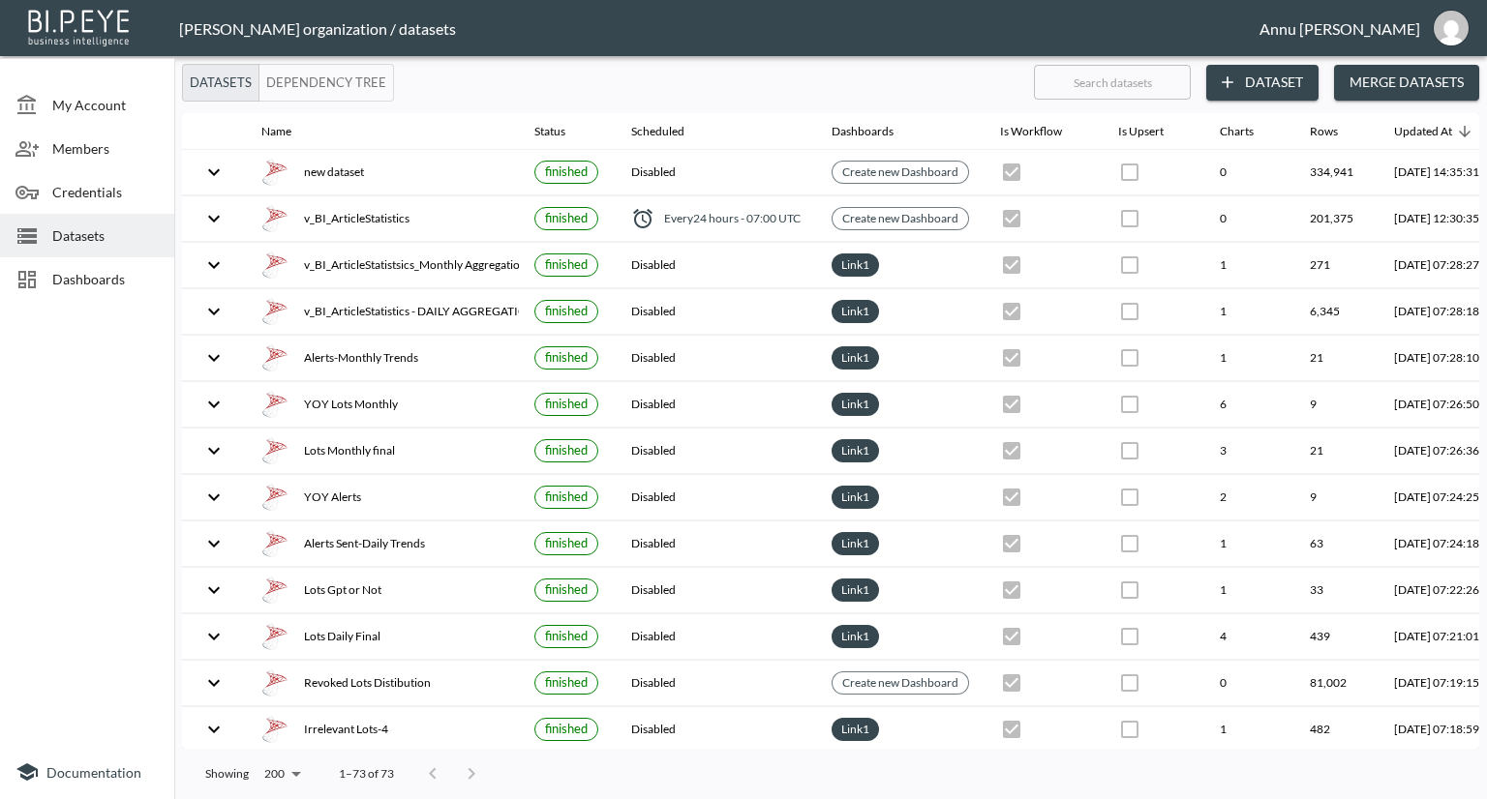
click at [151, 287] on span "Dashboards" at bounding box center [105, 279] width 106 height 20
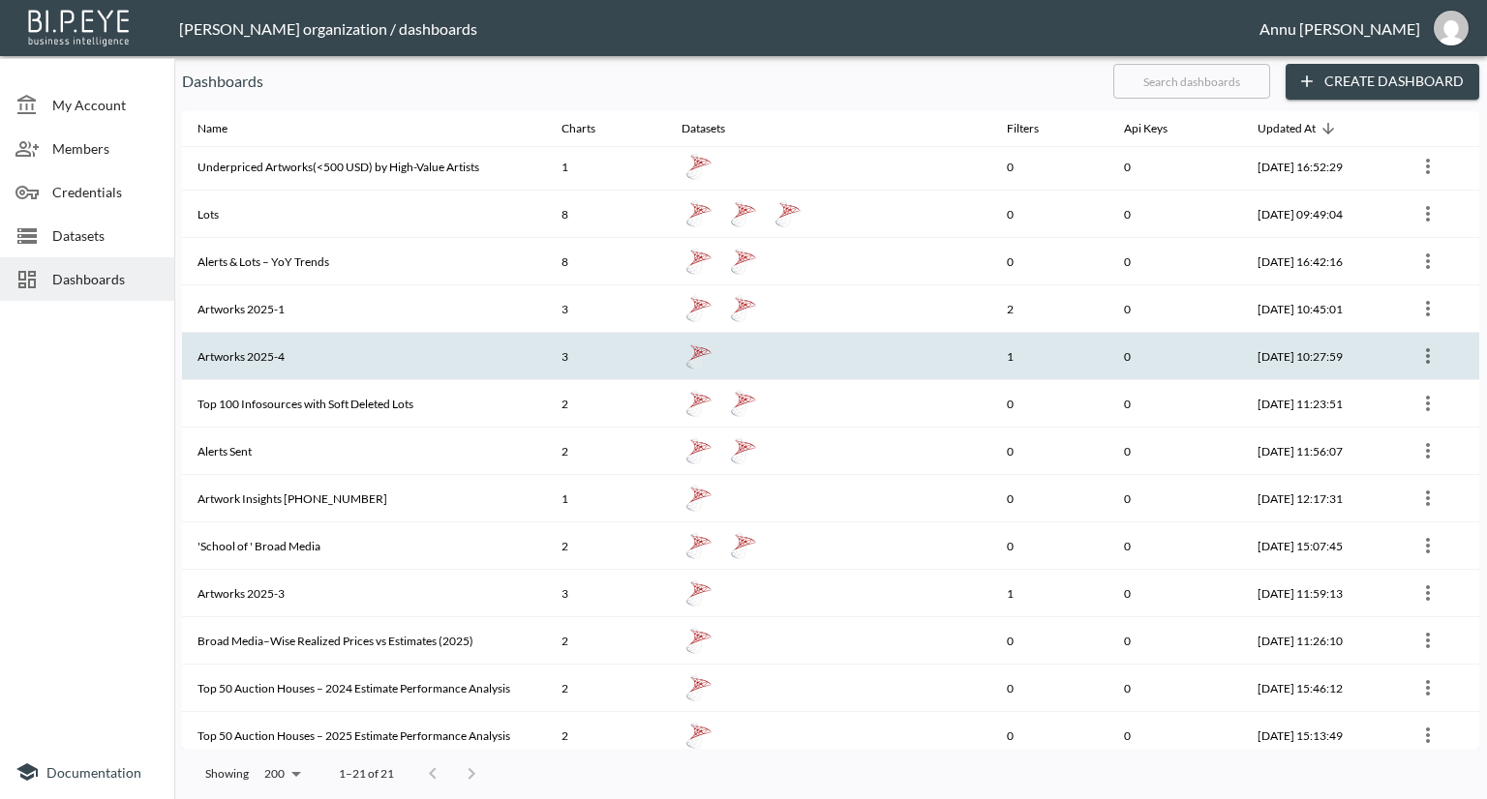
scroll to position [97, 0]
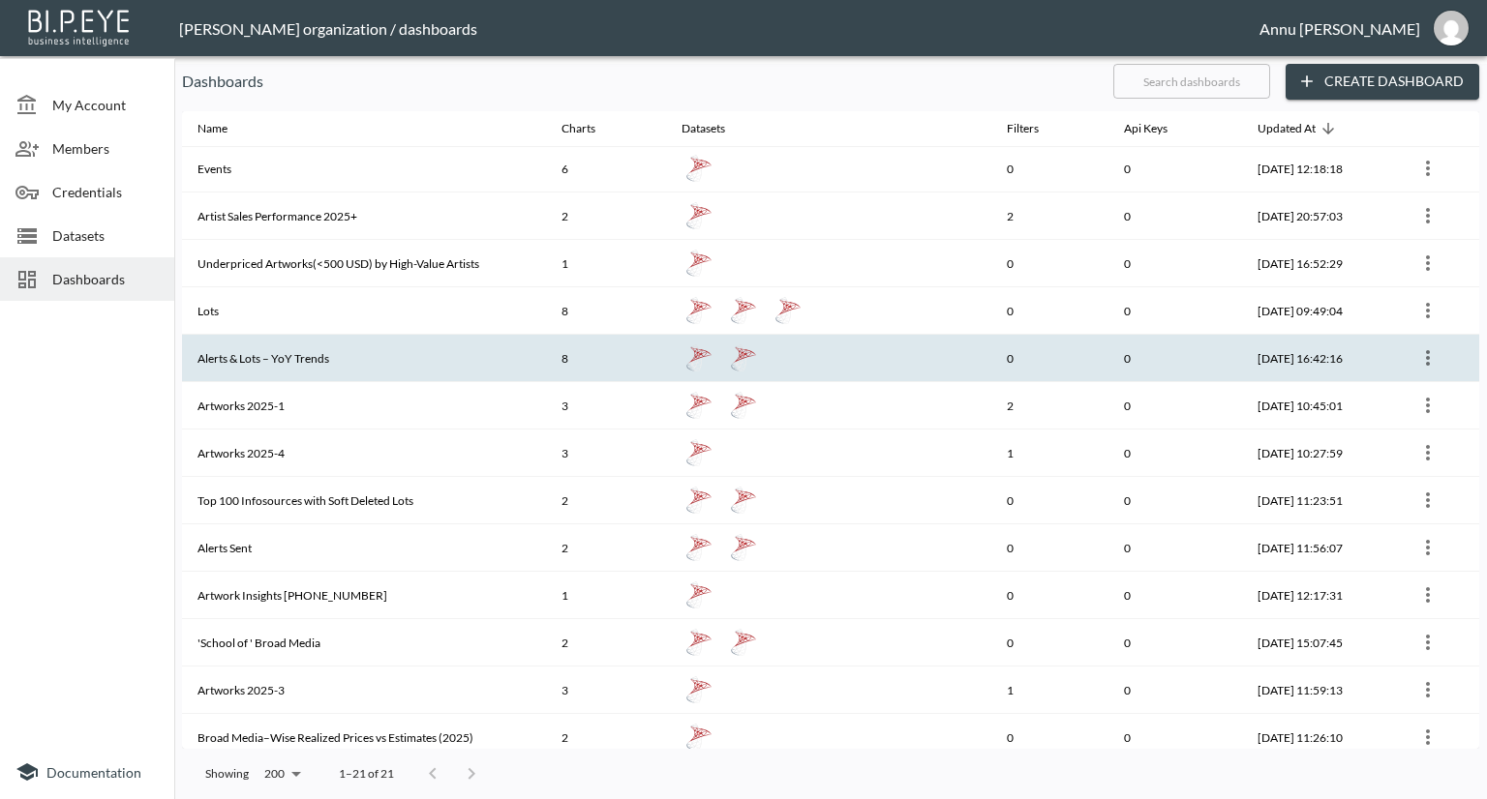
click at [244, 367] on th "Alerts & Lots – YoY Trends" at bounding box center [364, 358] width 364 height 47
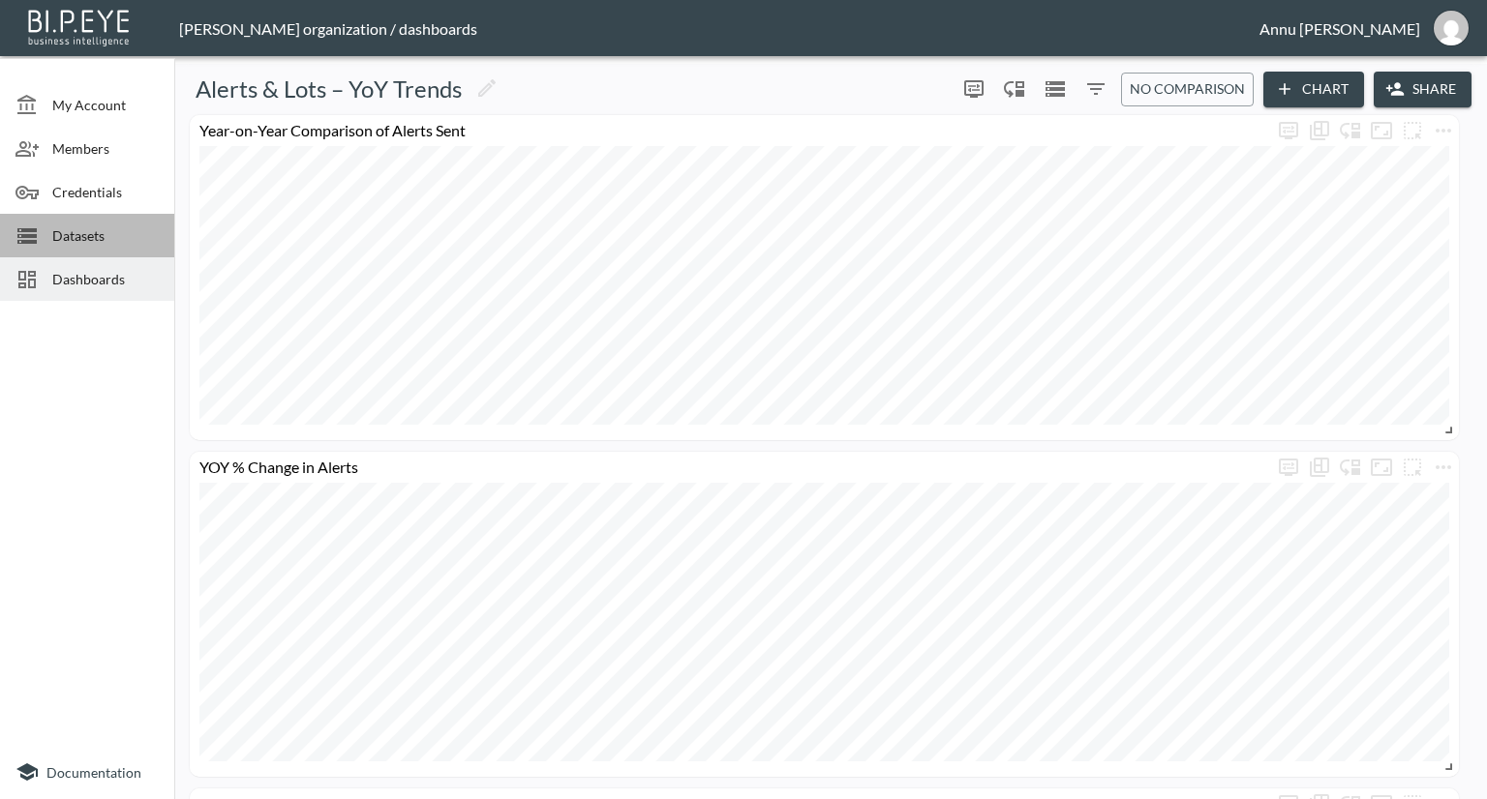
click at [132, 233] on span "Datasets" at bounding box center [105, 236] width 106 height 20
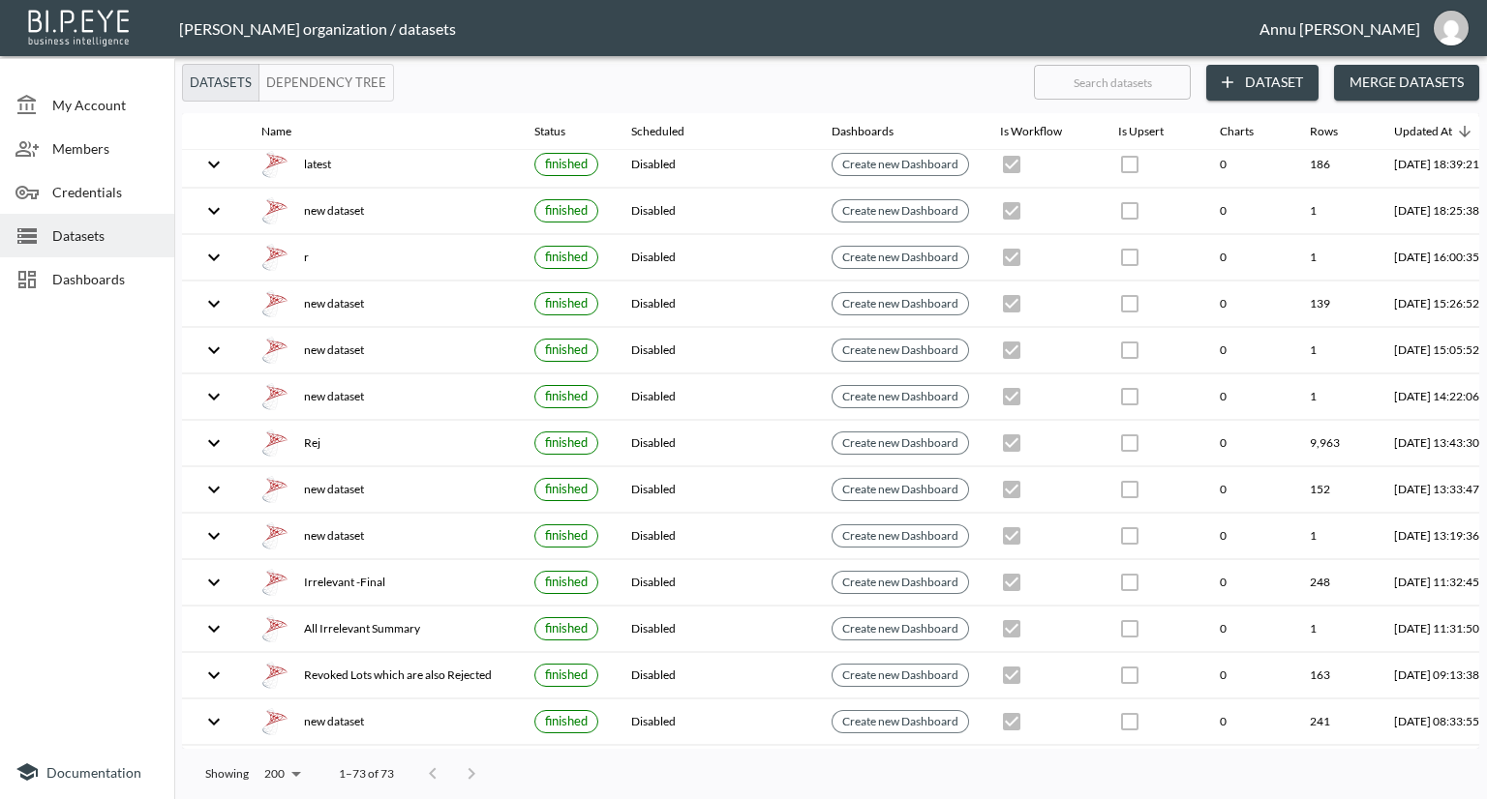
scroll to position [1839, 0]
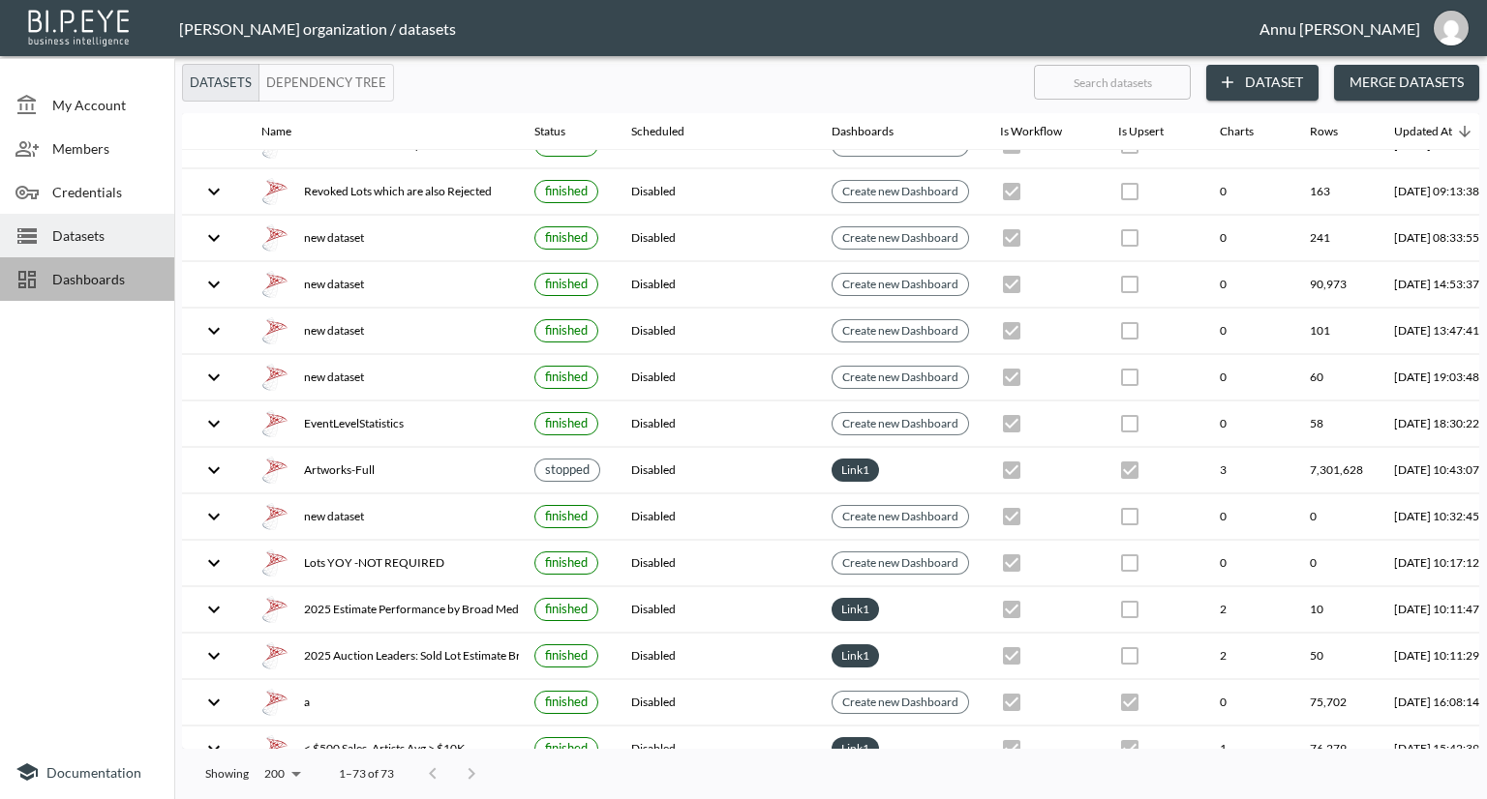
click at [102, 287] on span "Dashboards" at bounding box center [105, 279] width 106 height 20
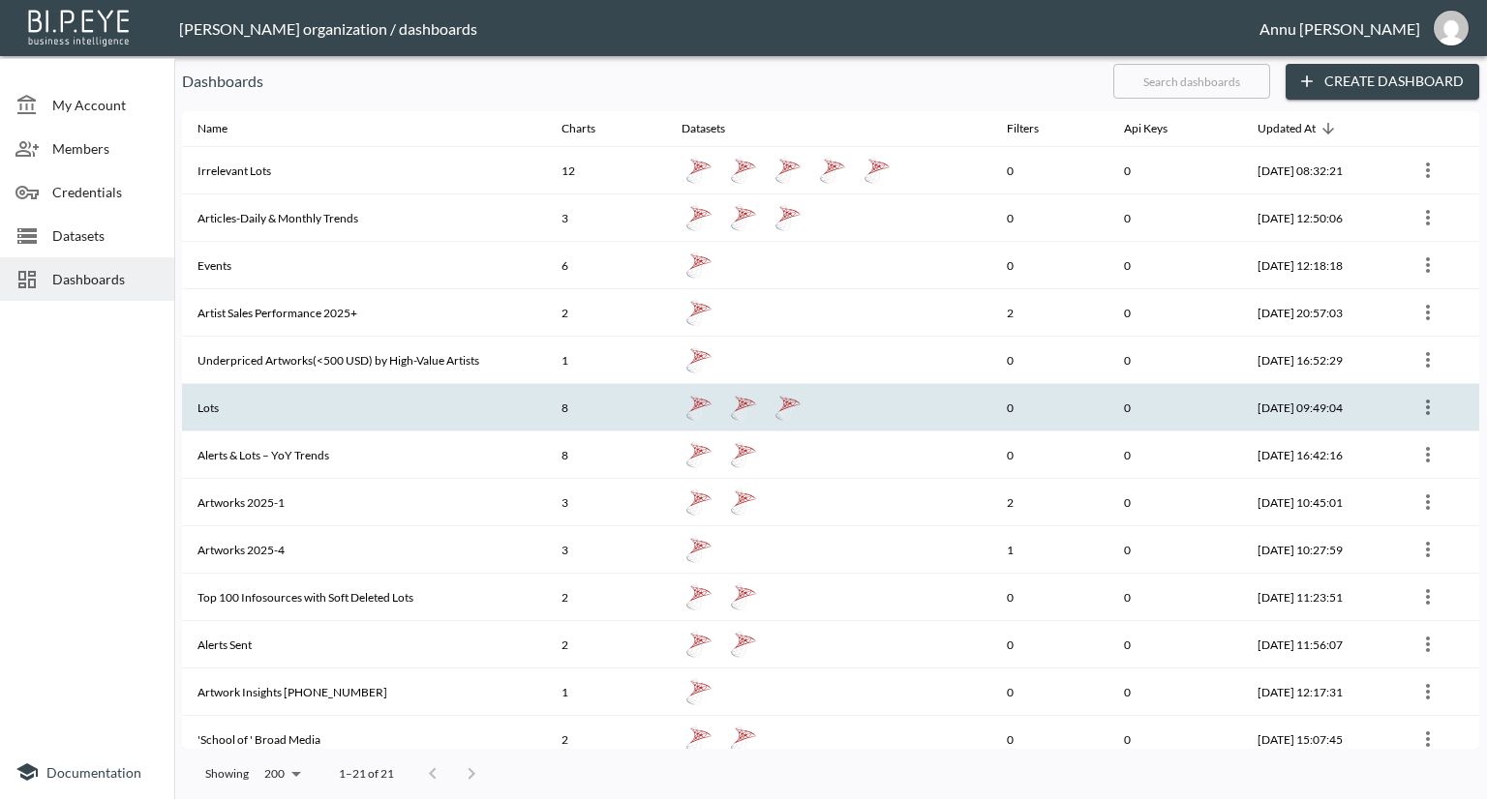
click at [338, 384] on th "Lots" at bounding box center [364, 407] width 364 height 47
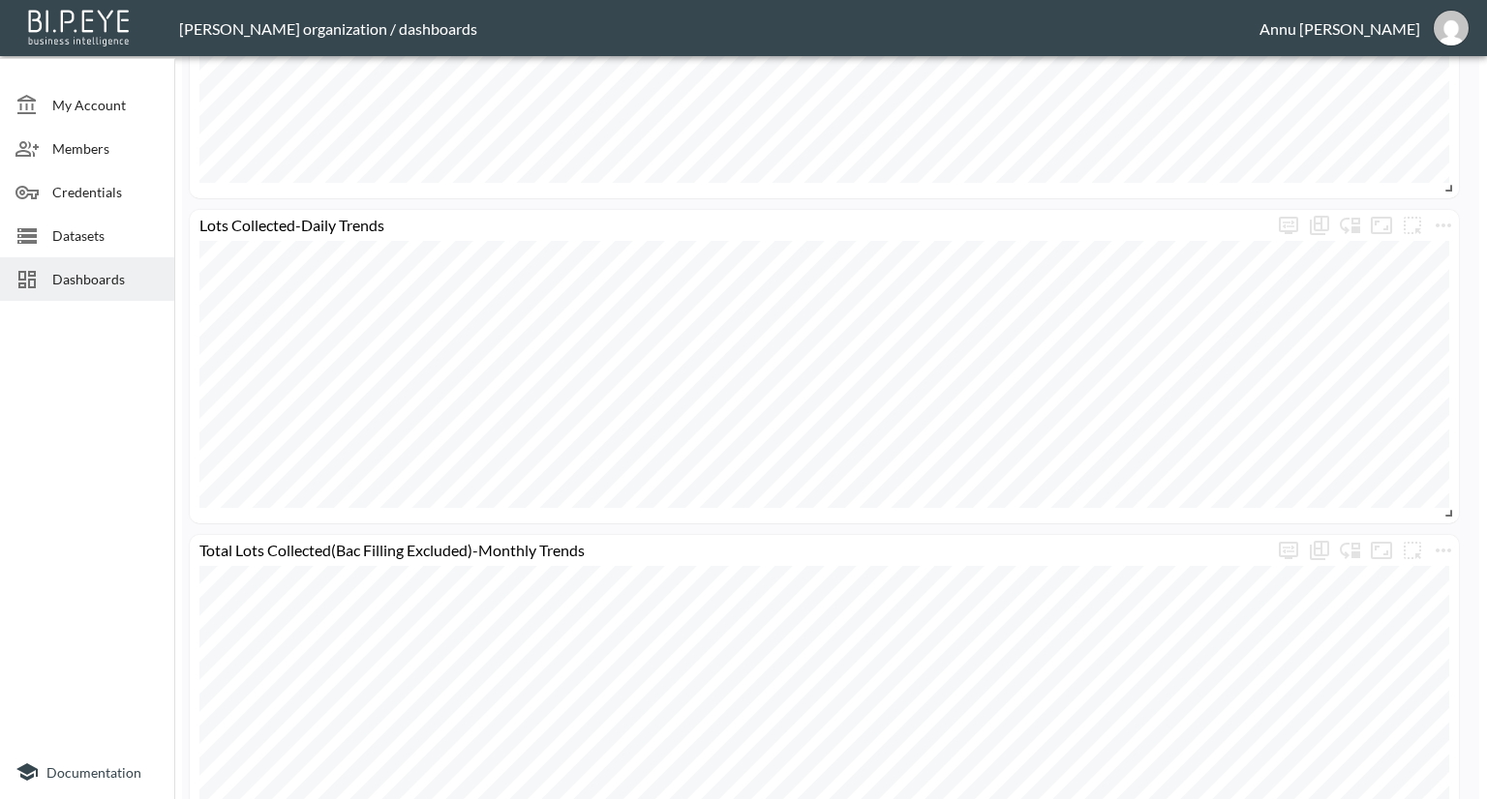
scroll to position [2013, 0]
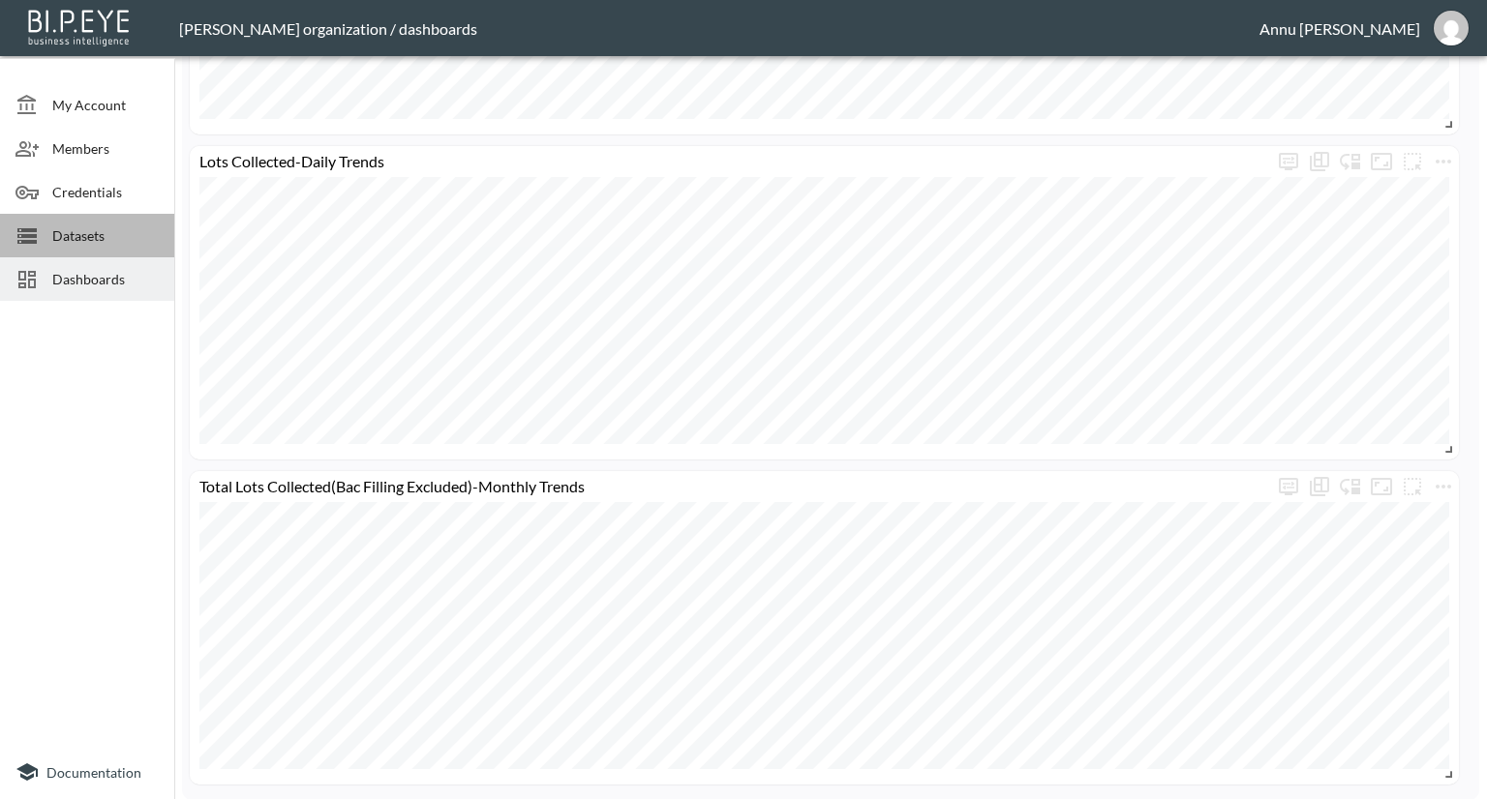
click at [101, 227] on span "Datasets" at bounding box center [105, 236] width 106 height 20
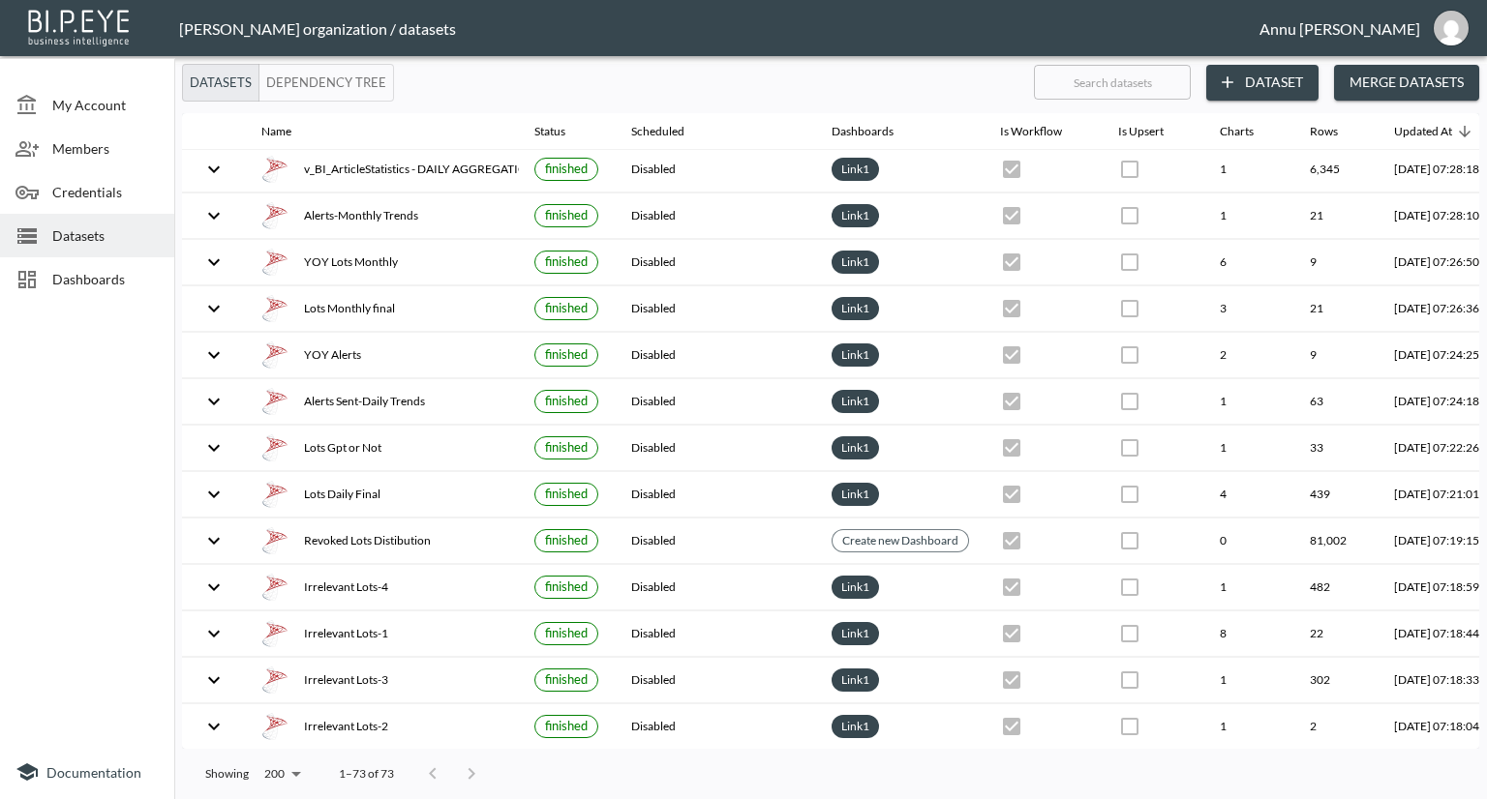
scroll to position [290, 0]
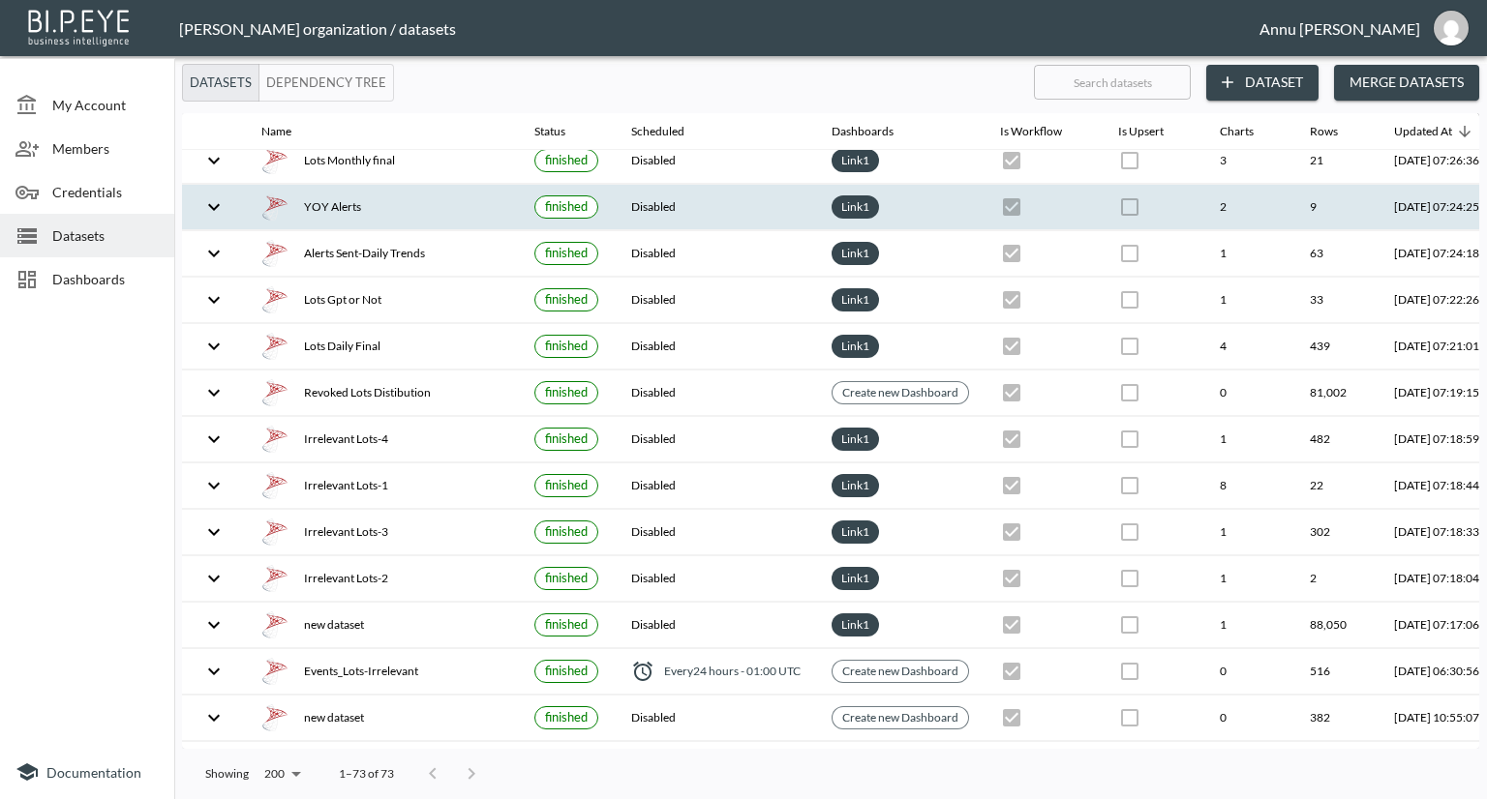
click at [339, 200] on div "YOY Alerts" at bounding box center [382, 207] width 242 height 27
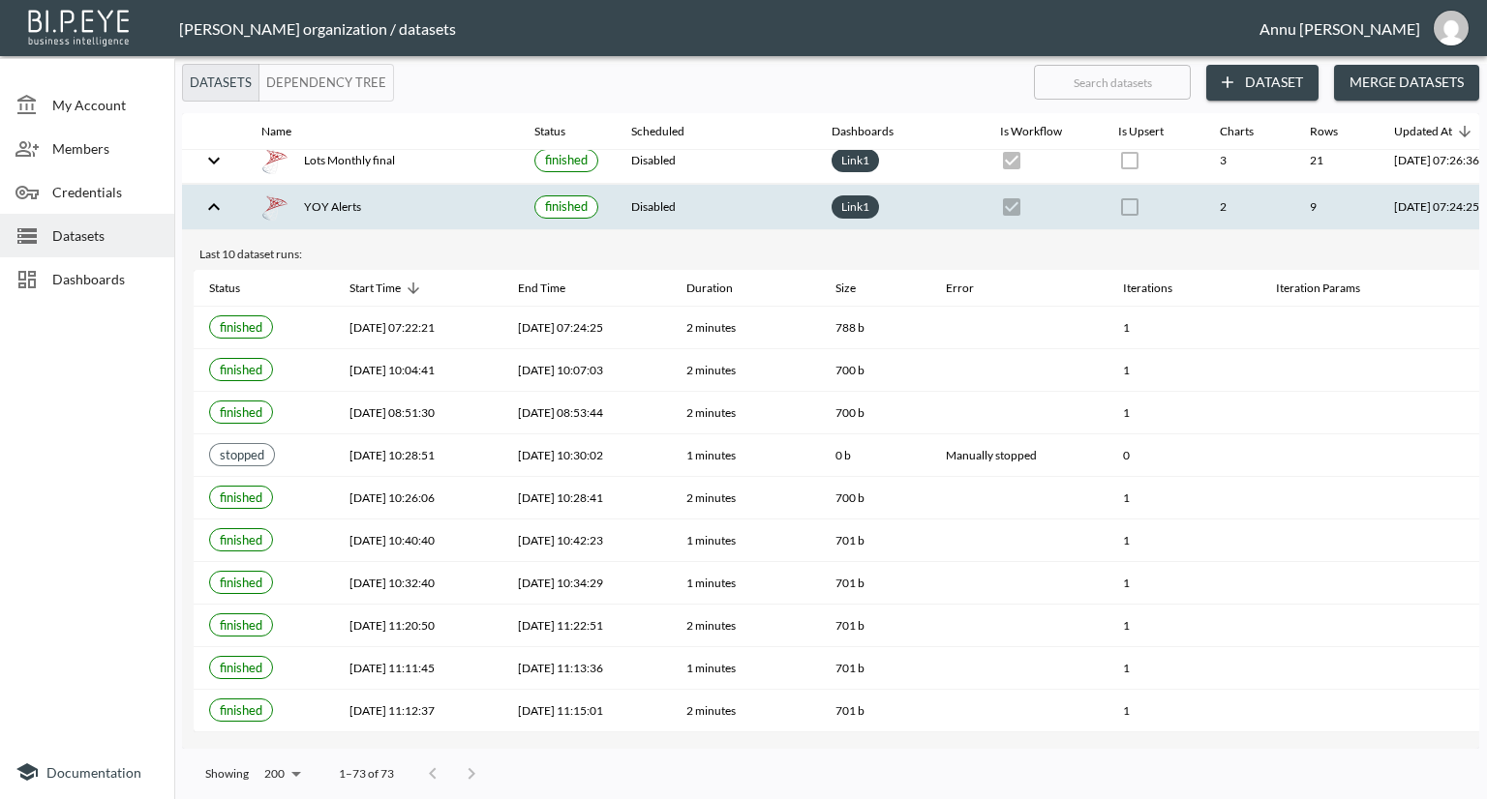
click at [125, 278] on span "Dashboards" at bounding box center [105, 279] width 106 height 20
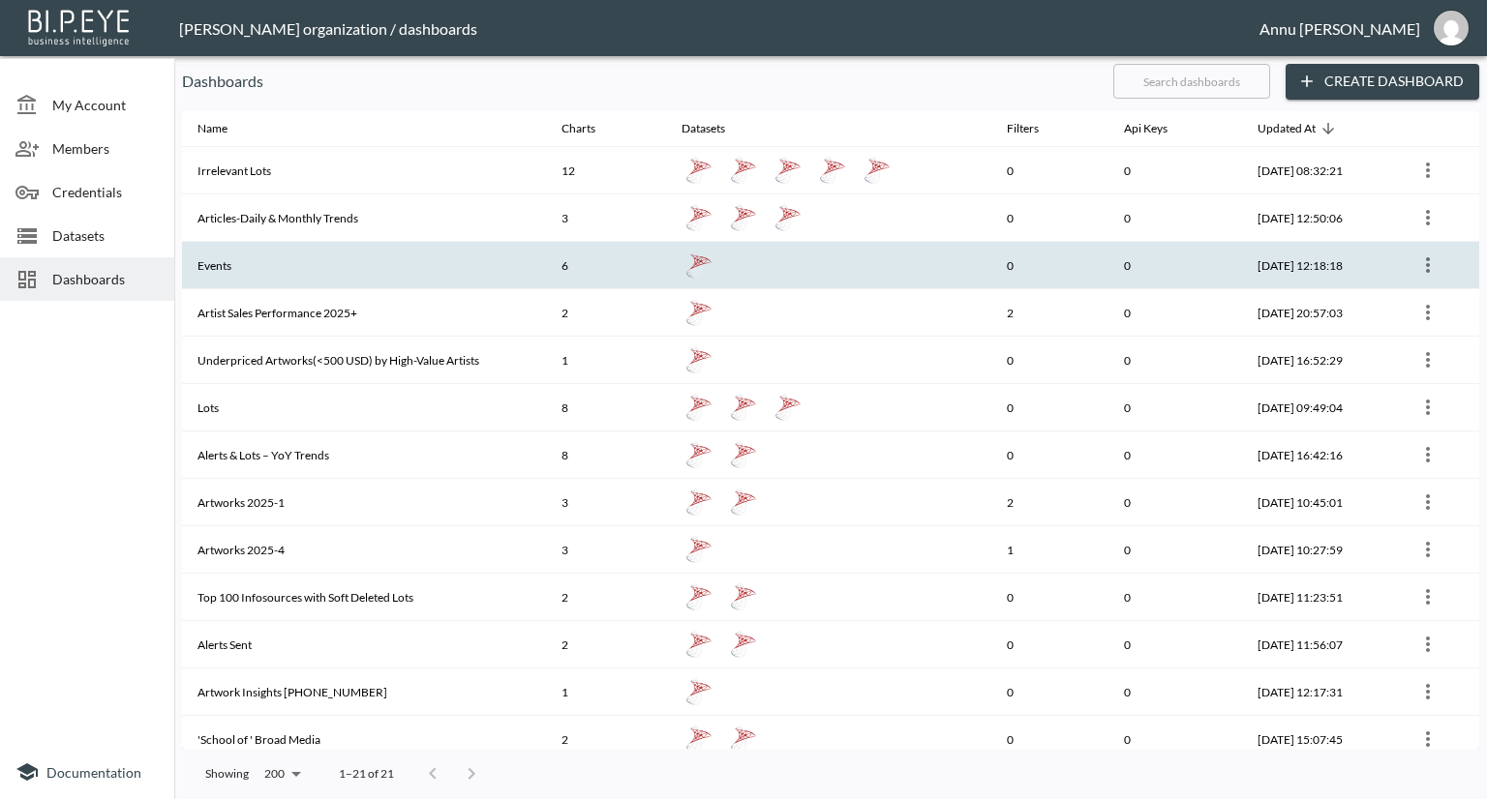
scroll to position [290, 0]
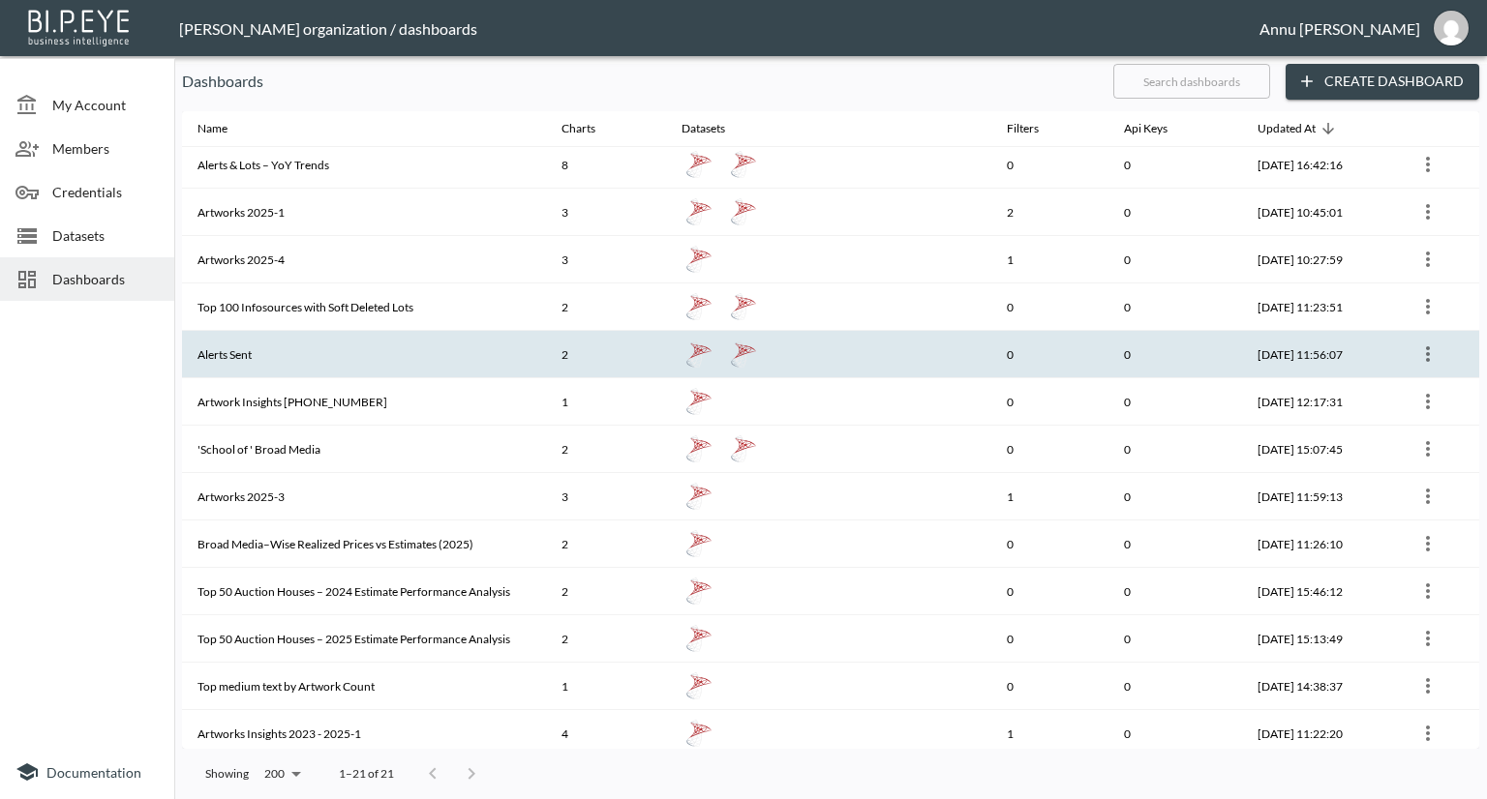
click at [240, 342] on th "Alerts Sent" at bounding box center [364, 354] width 364 height 47
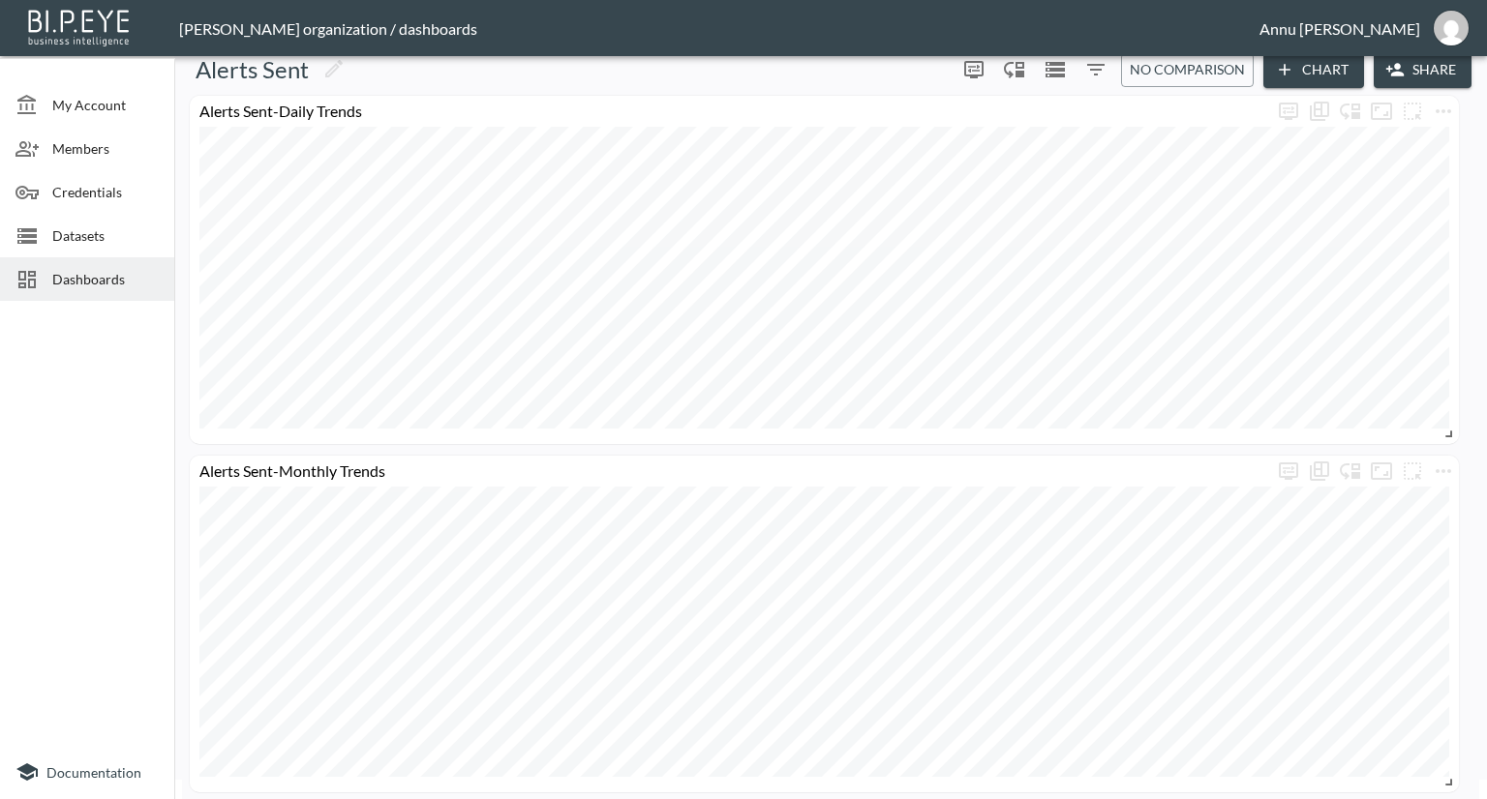
scroll to position [27, 0]
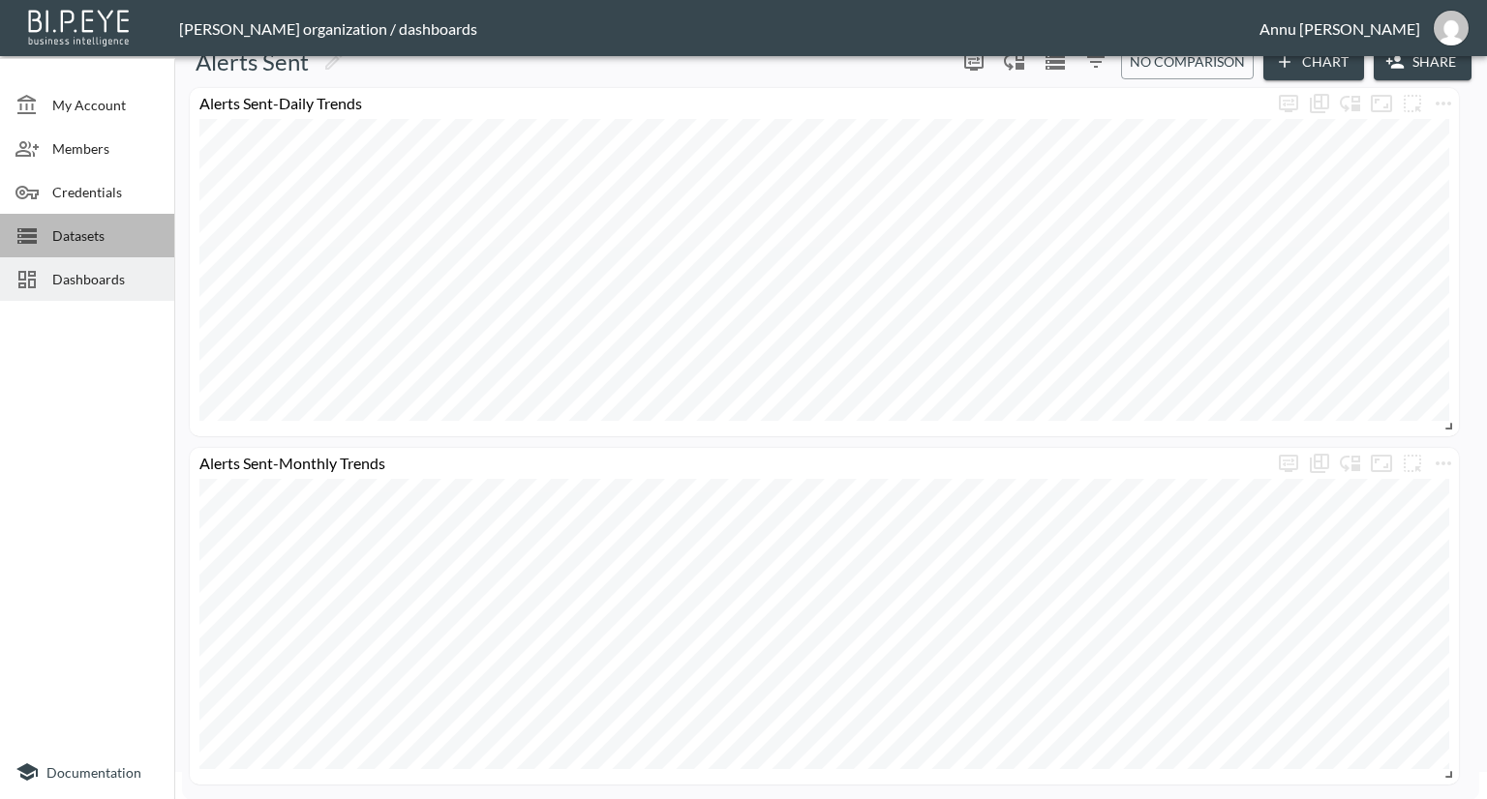
click at [111, 236] on span "Datasets" at bounding box center [105, 236] width 106 height 20
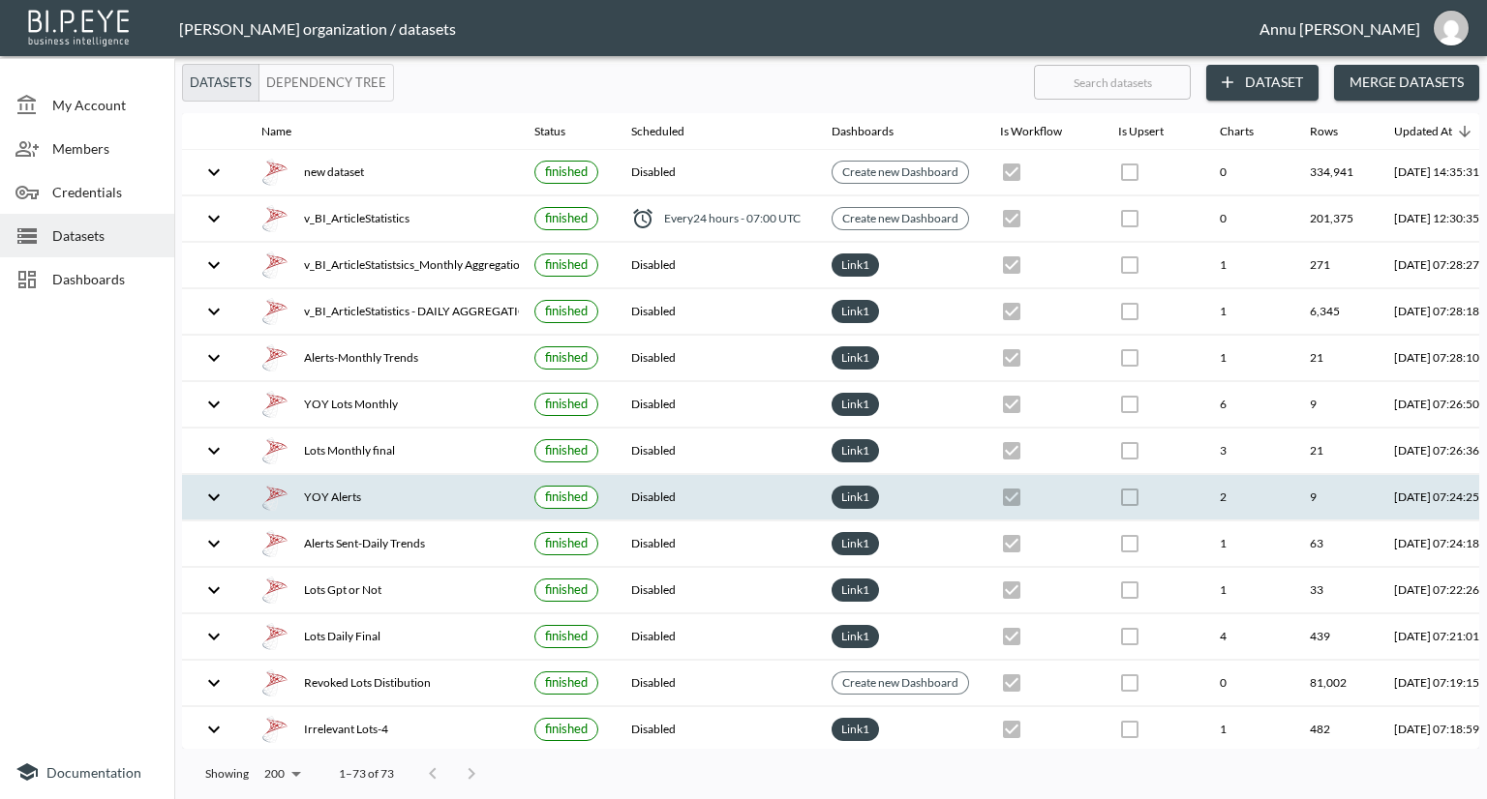
click at [354, 497] on div "YOY Alerts" at bounding box center [382, 497] width 242 height 27
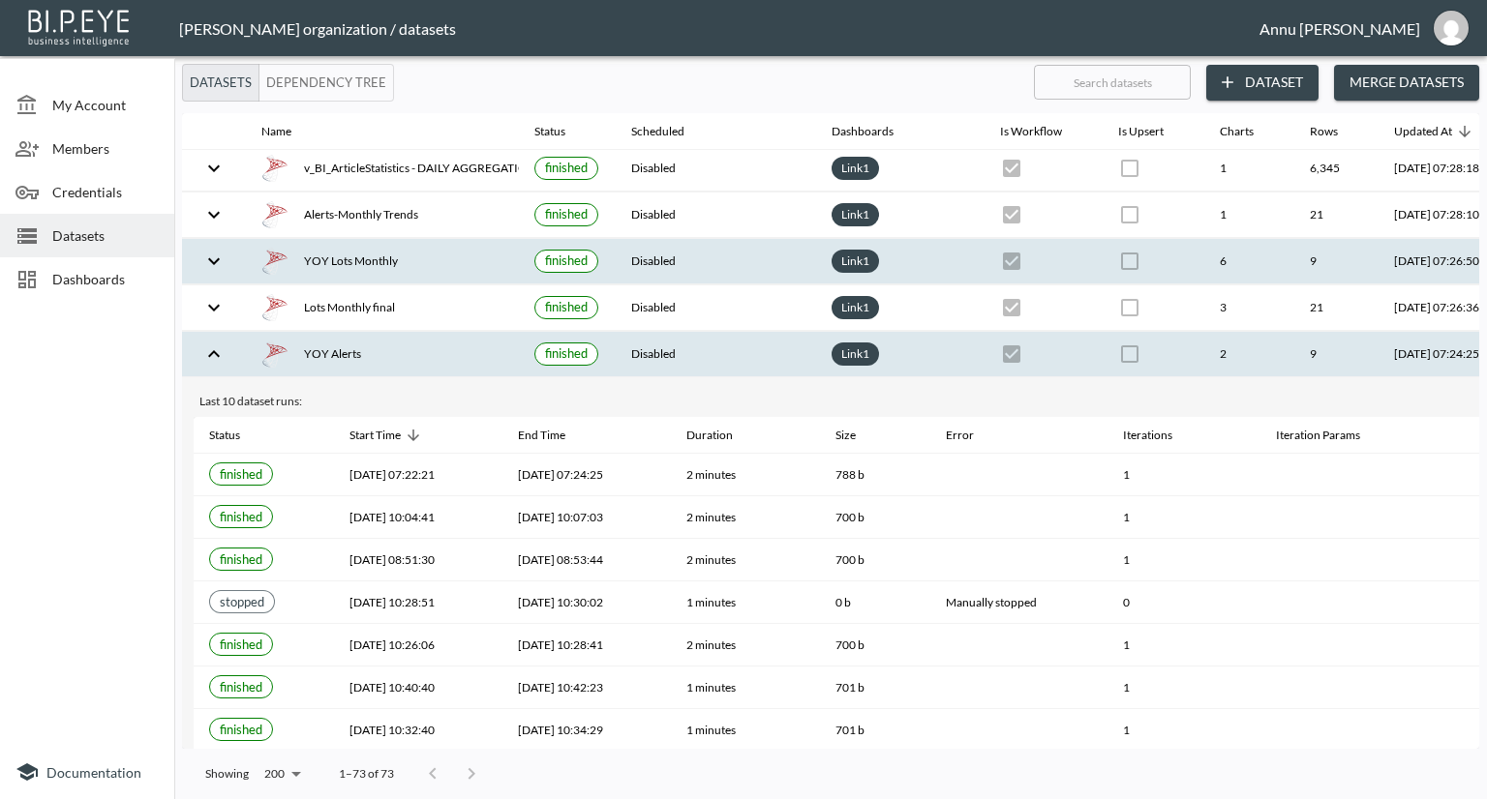
scroll to position [290, 0]
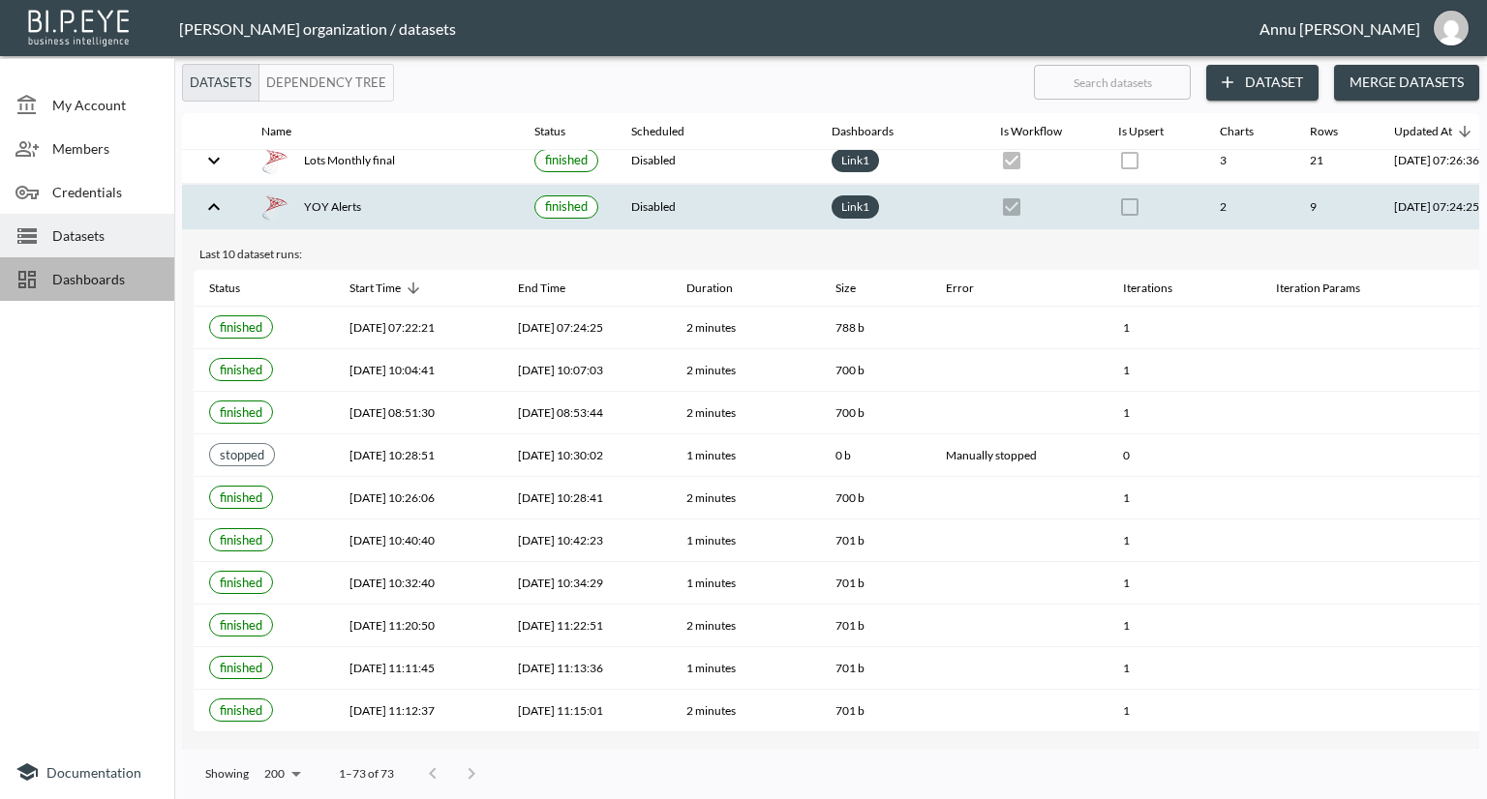
click at [119, 283] on span "Dashboards" at bounding box center [105, 279] width 106 height 20
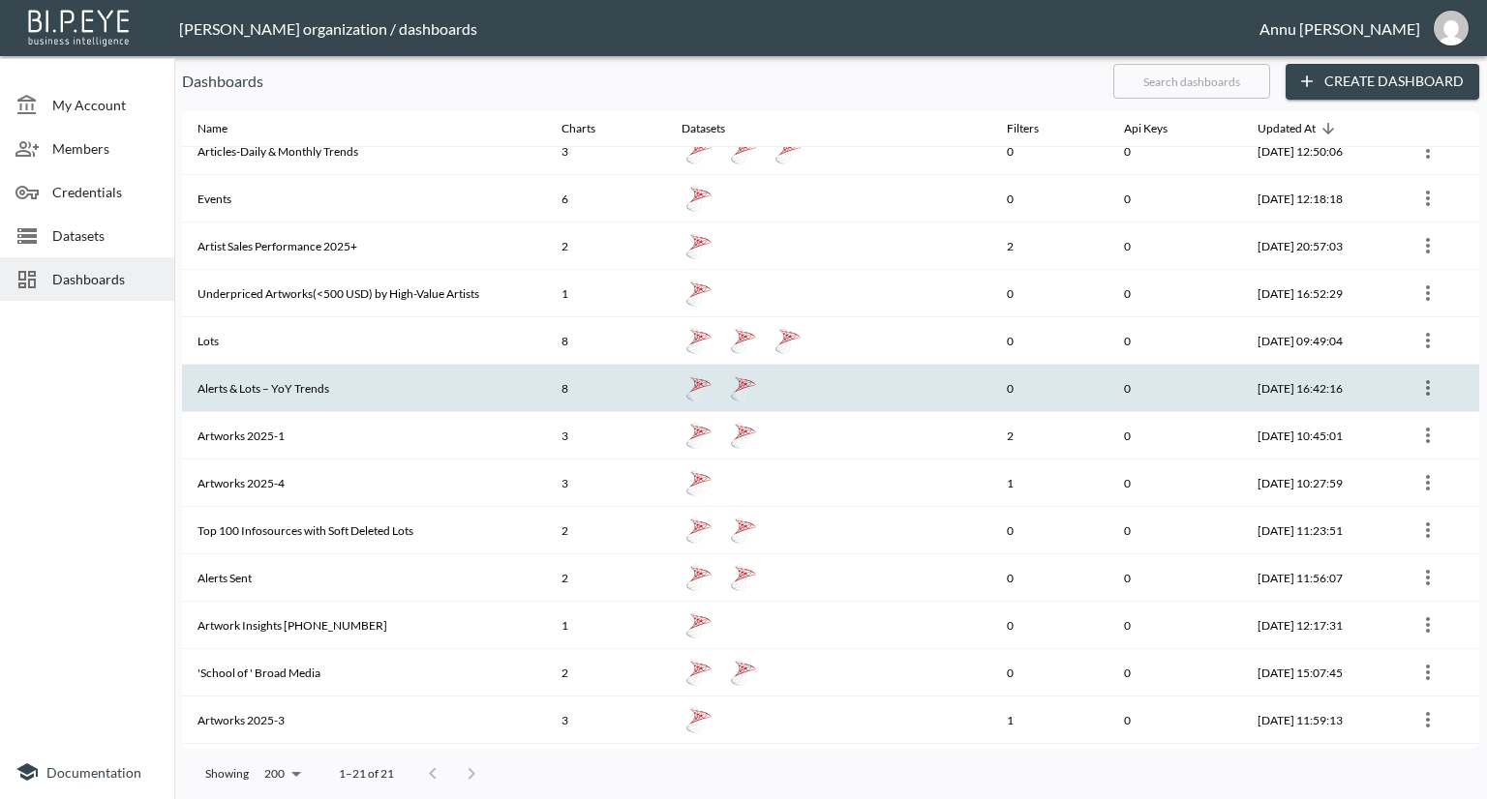
scroll to position [194, 0]
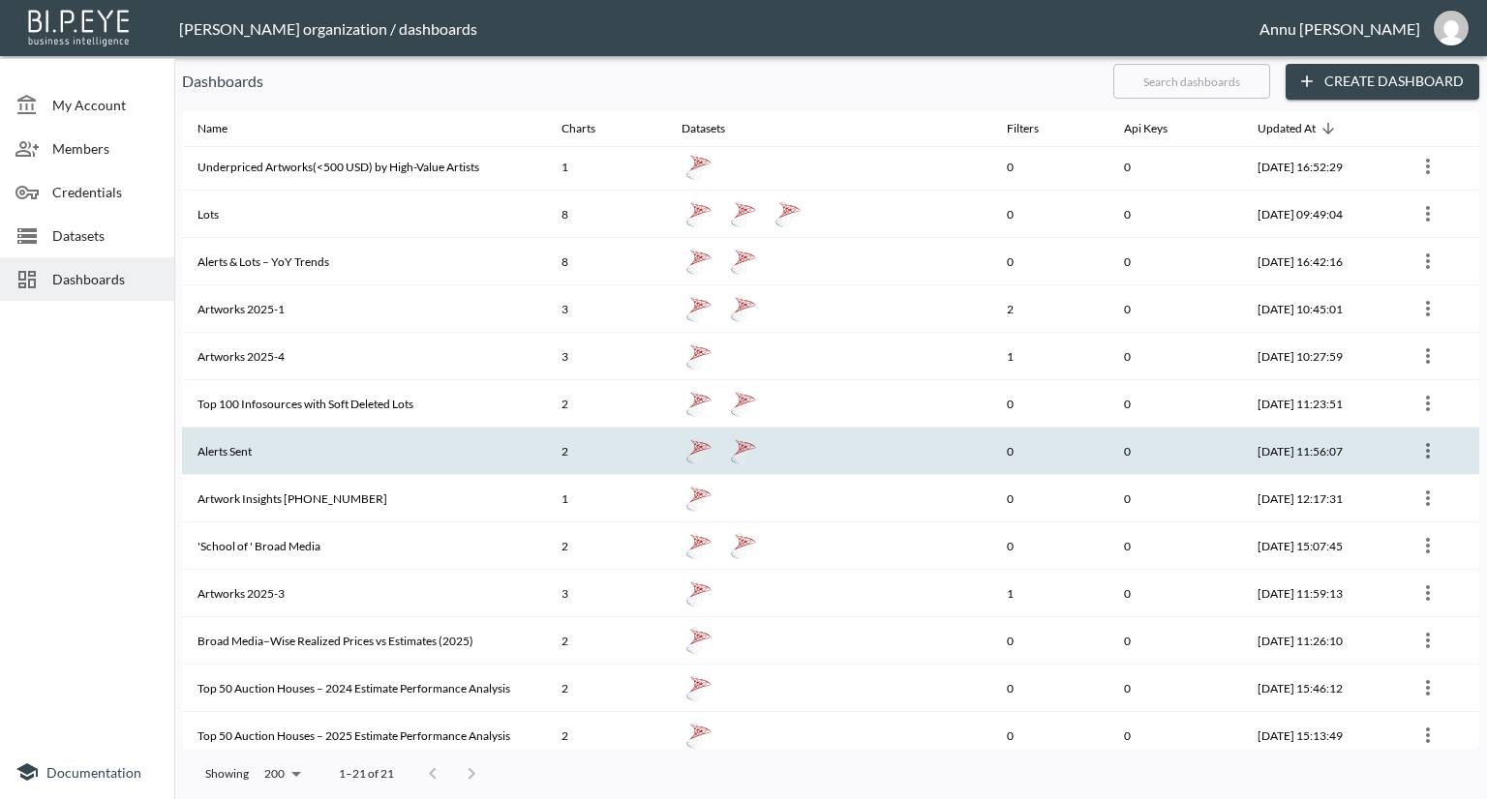
click at [271, 447] on th "Alerts Sent" at bounding box center [364, 451] width 364 height 47
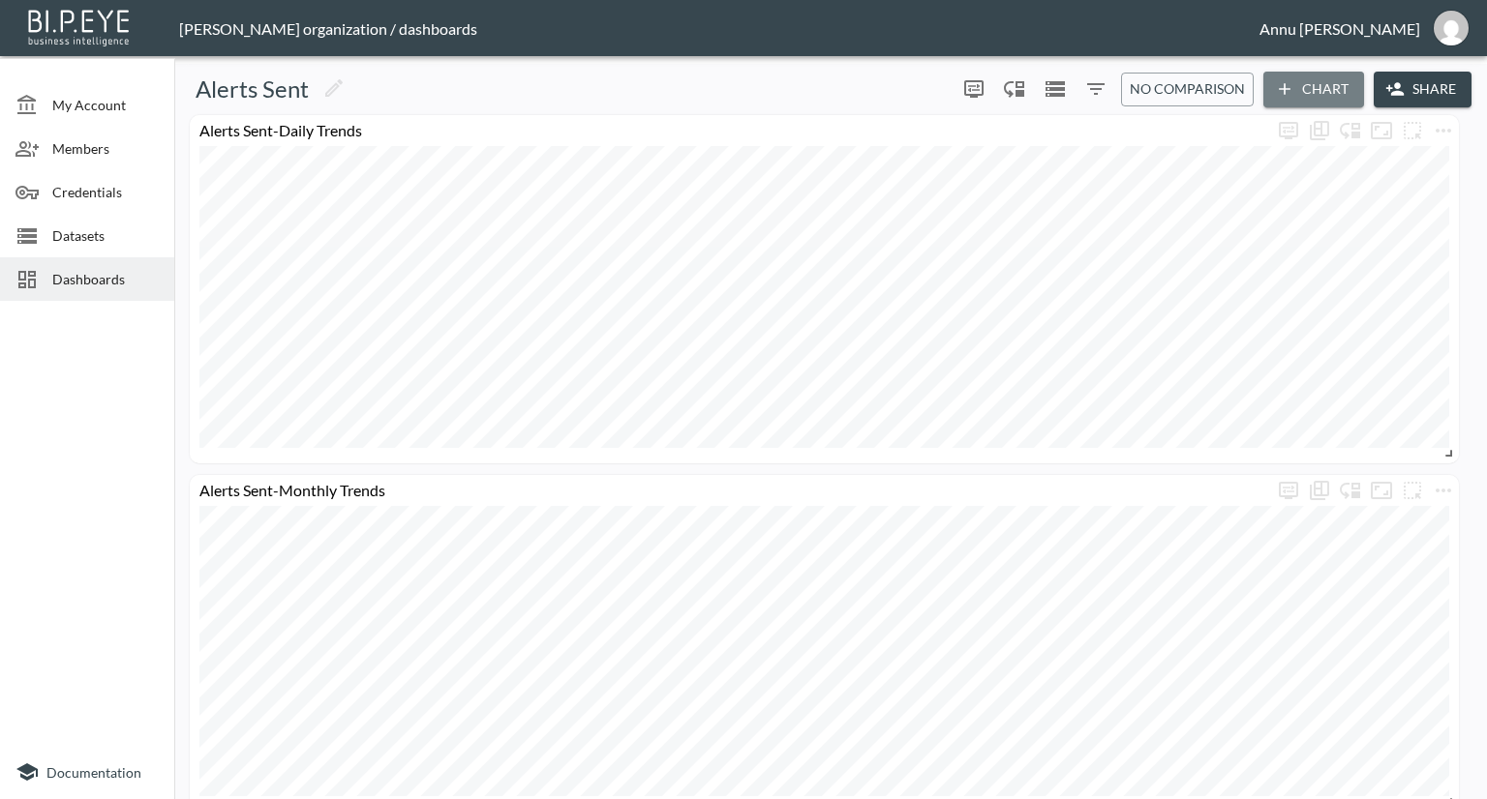
click at [1305, 82] on button "Chart" at bounding box center [1313, 90] width 101 height 36
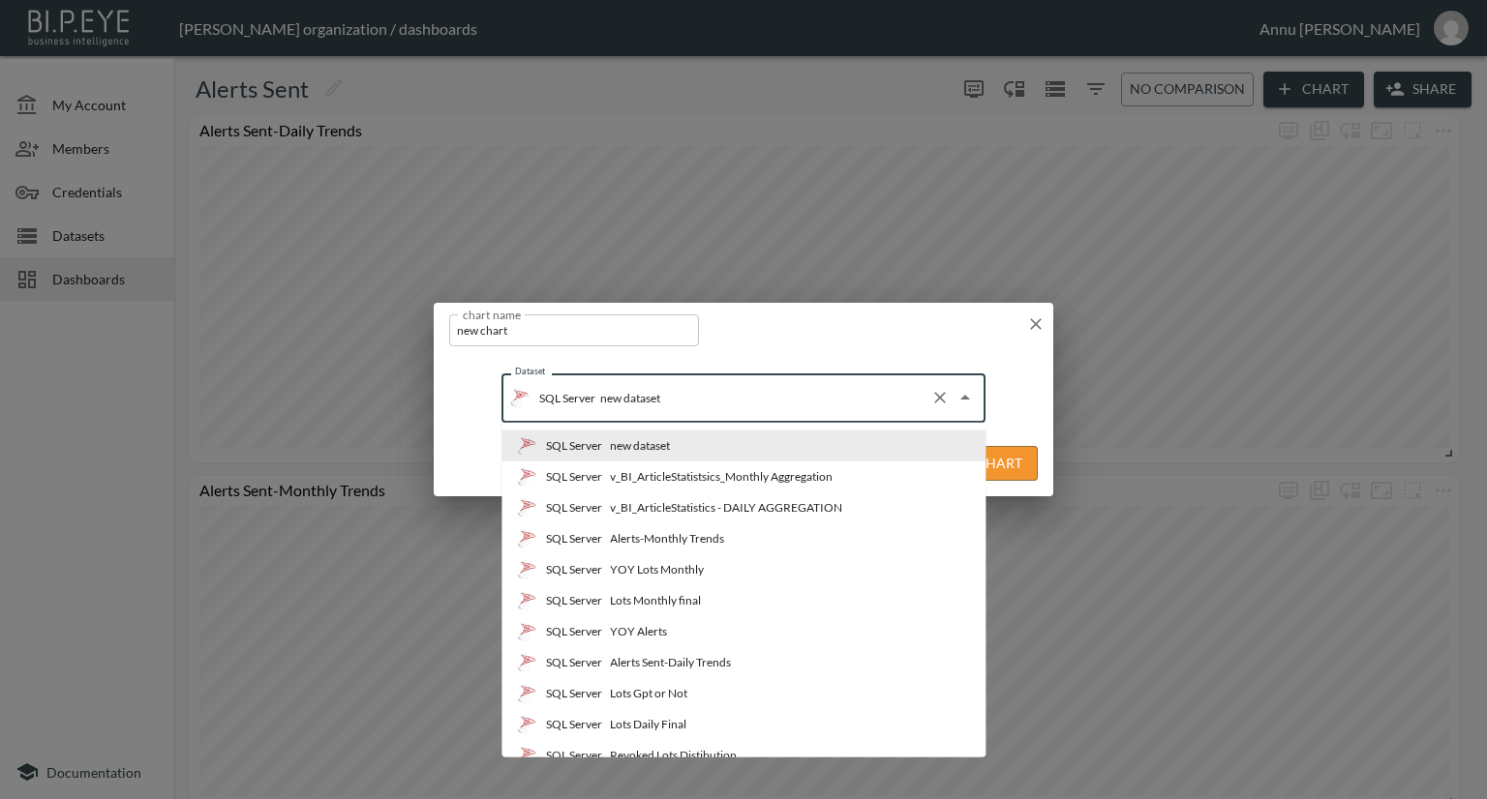
click at [743, 400] on input "new dataset" at bounding box center [758, 397] width 327 height 31
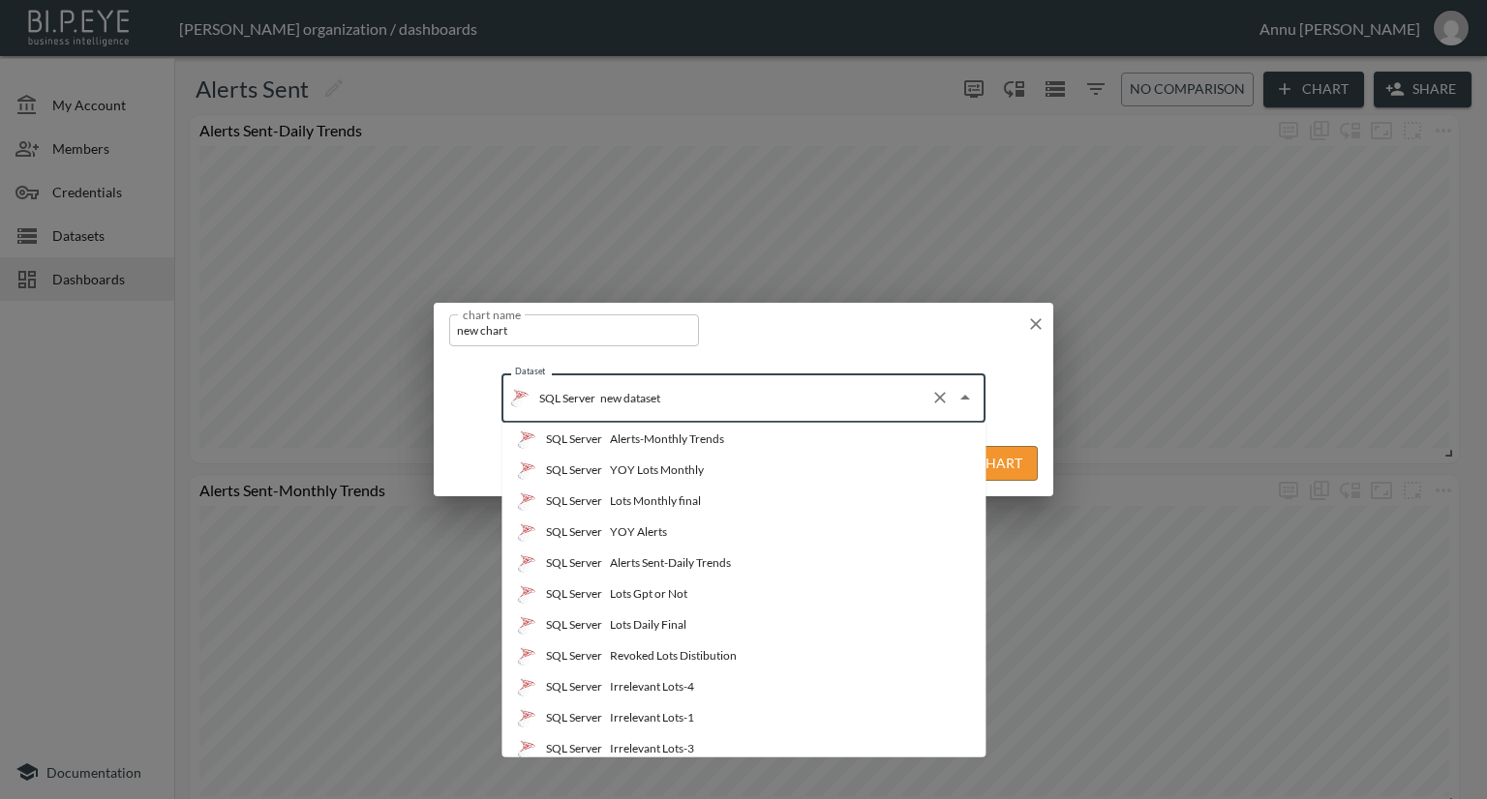
scroll to position [194, 0]
click at [48, 407] on div "chart name new chart chart name Dataset SQL Server new dataset Dataset Edit Cha…" at bounding box center [743, 399] width 1487 height 799
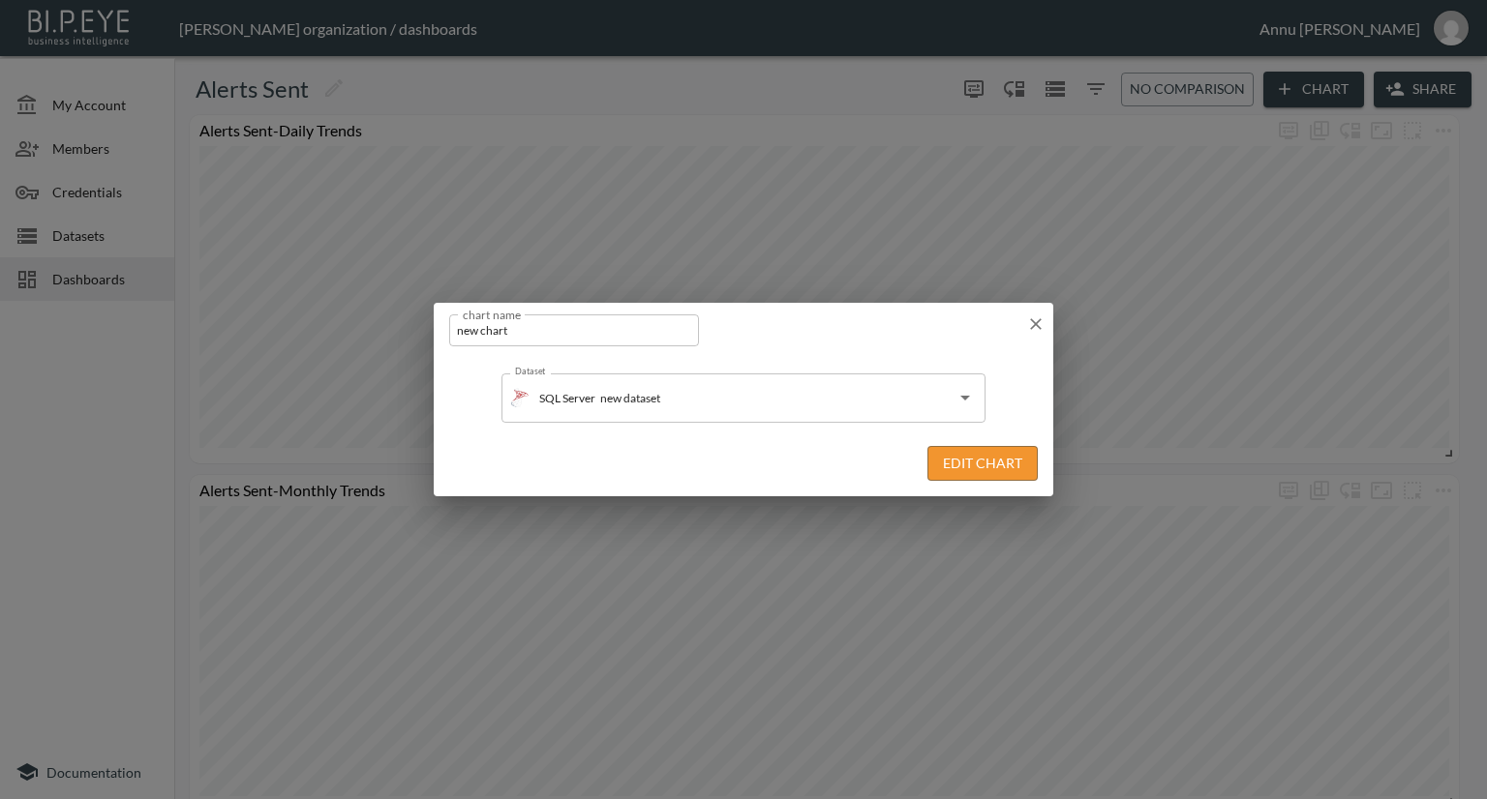
click at [94, 269] on div "chart name new chart chart name Dataset SQL Server new dataset Dataset Edit Cha…" at bounding box center [743, 399] width 1487 height 799
click at [1027, 320] on icon "button" at bounding box center [1035, 324] width 19 height 19
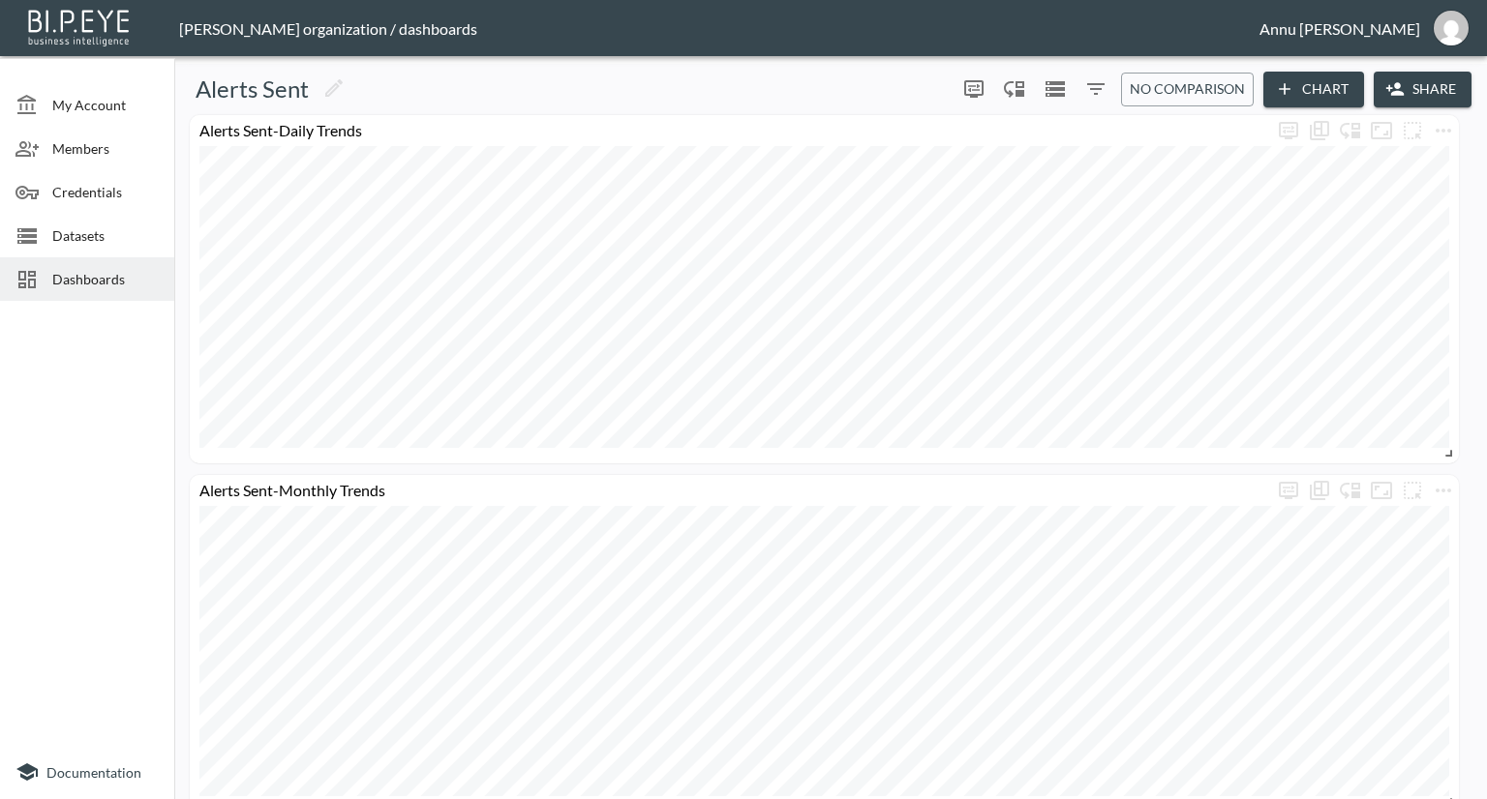
click at [40, 281] on div at bounding box center [33, 279] width 37 height 23
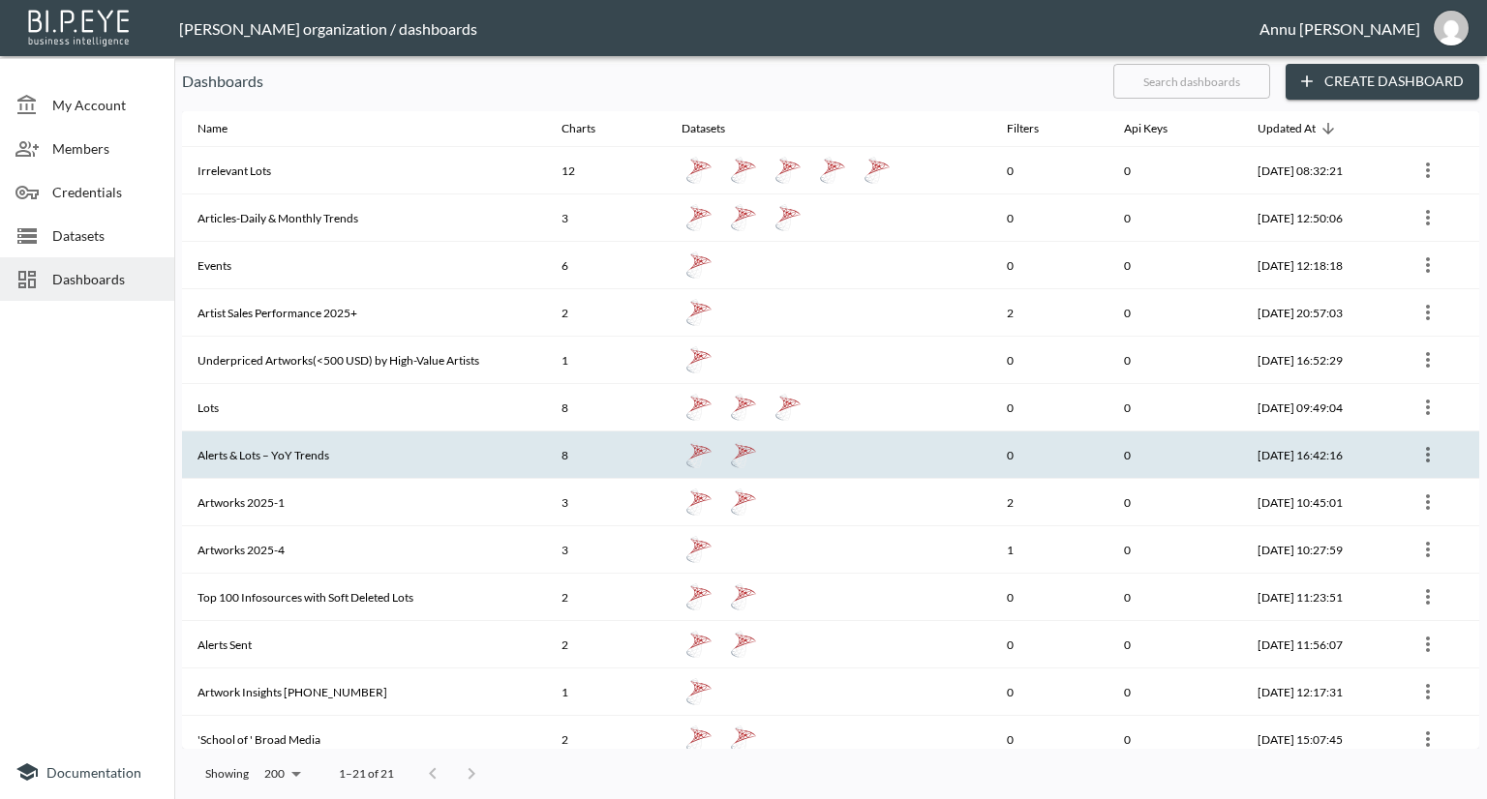
click at [275, 455] on th "Alerts & Lots – YoY Trends" at bounding box center [364, 455] width 364 height 47
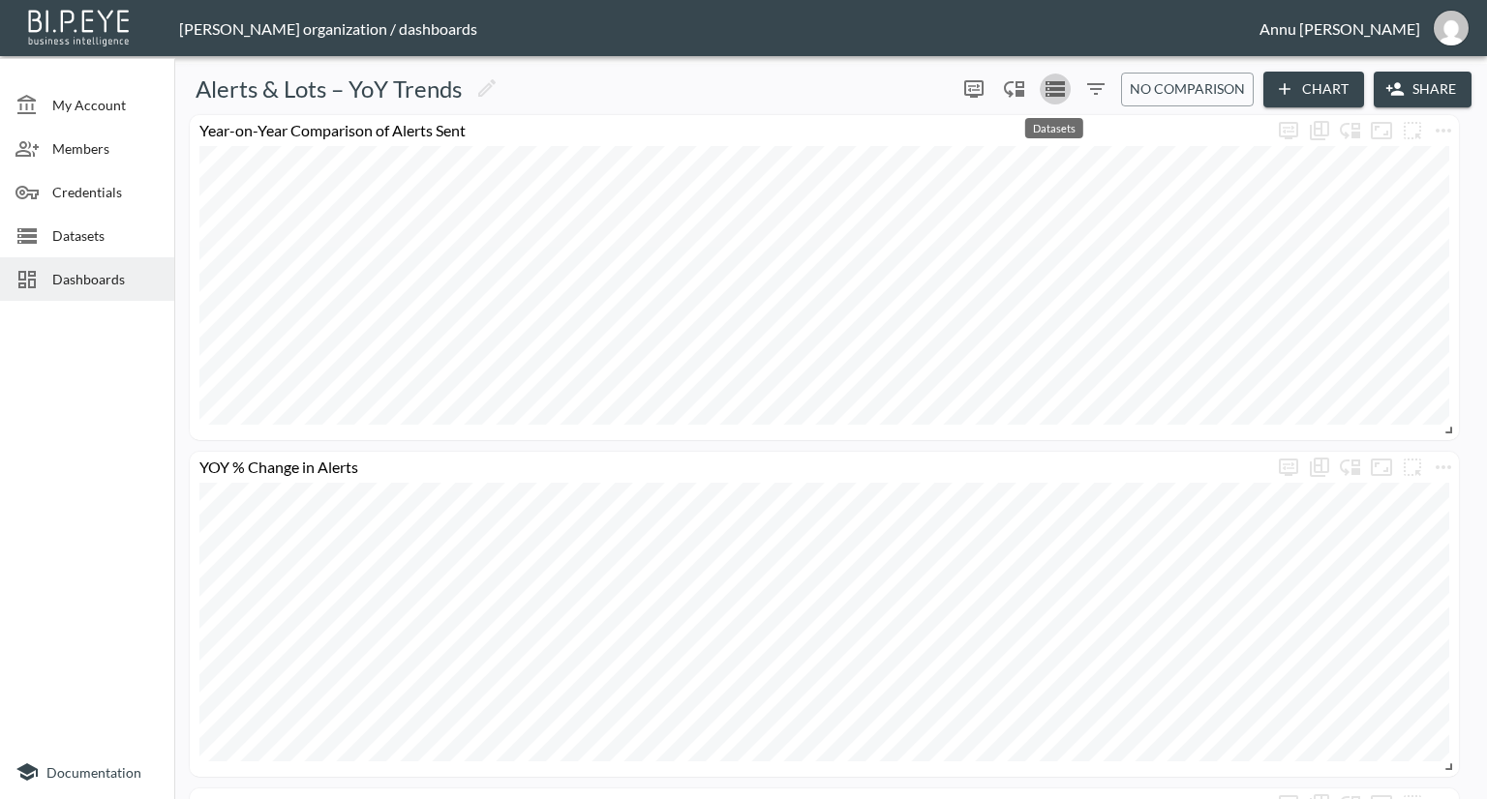
click at [1055, 89] on icon "Datasets" at bounding box center [1054, 88] width 19 height 15
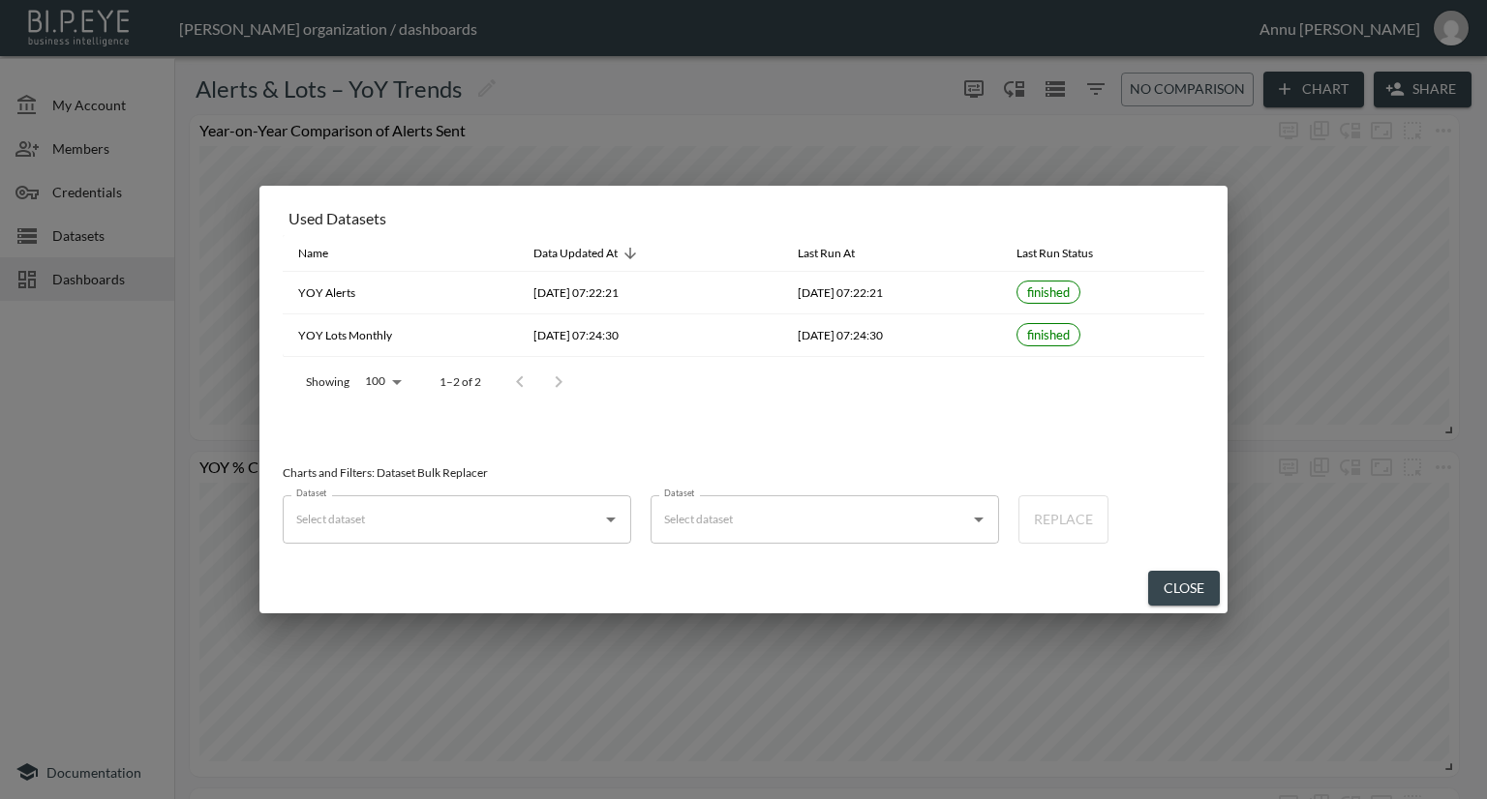
click at [87, 348] on div "Used Datasets Name Data Updated At Last Run At Last Run Status YOY Alerts 2025-…" at bounding box center [743, 399] width 1487 height 799
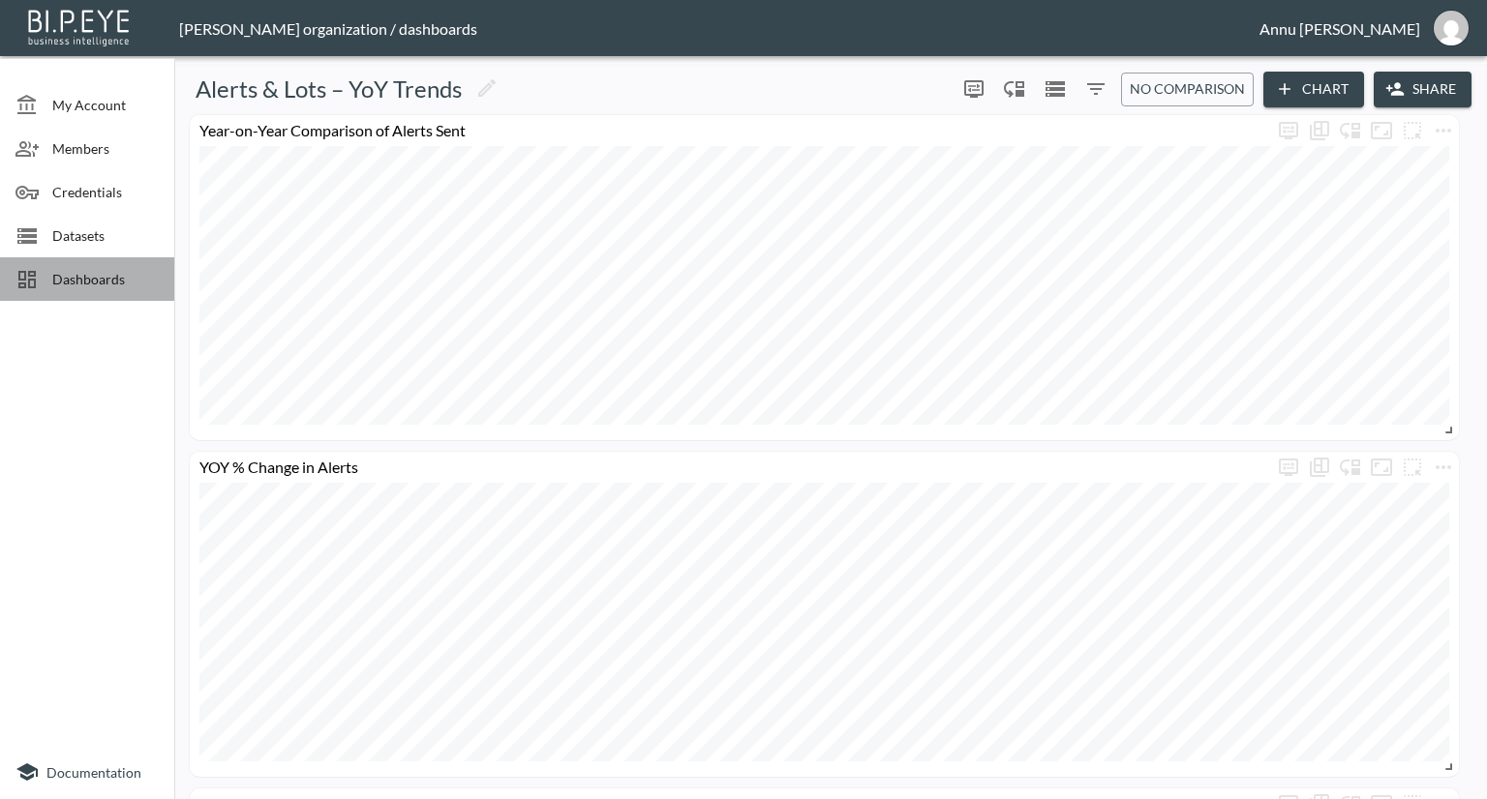
click at [113, 277] on span "Dashboards" at bounding box center [105, 279] width 106 height 20
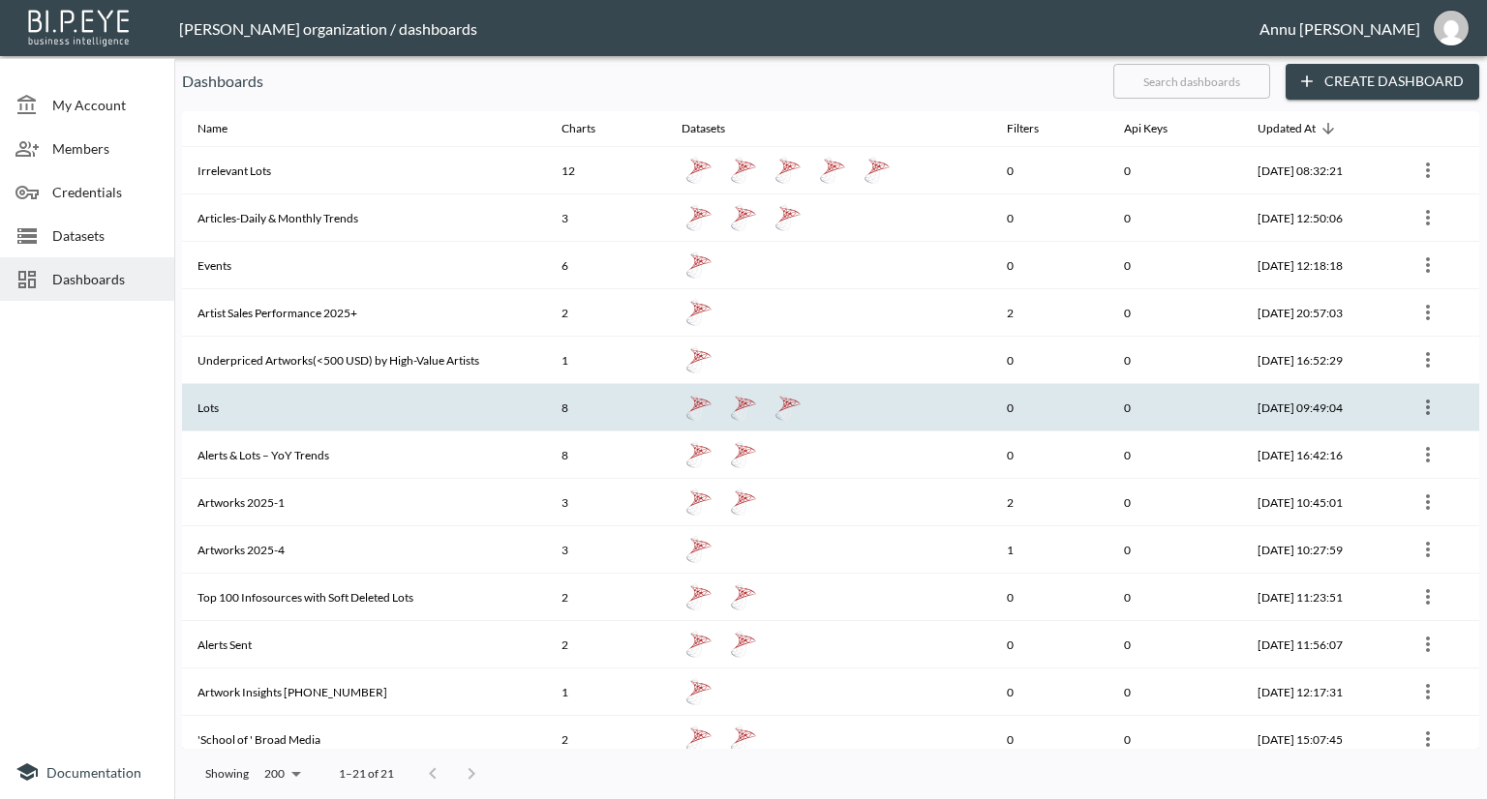
click at [247, 399] on th "Lots" at bounding box center [364, 407] width 364 height 47
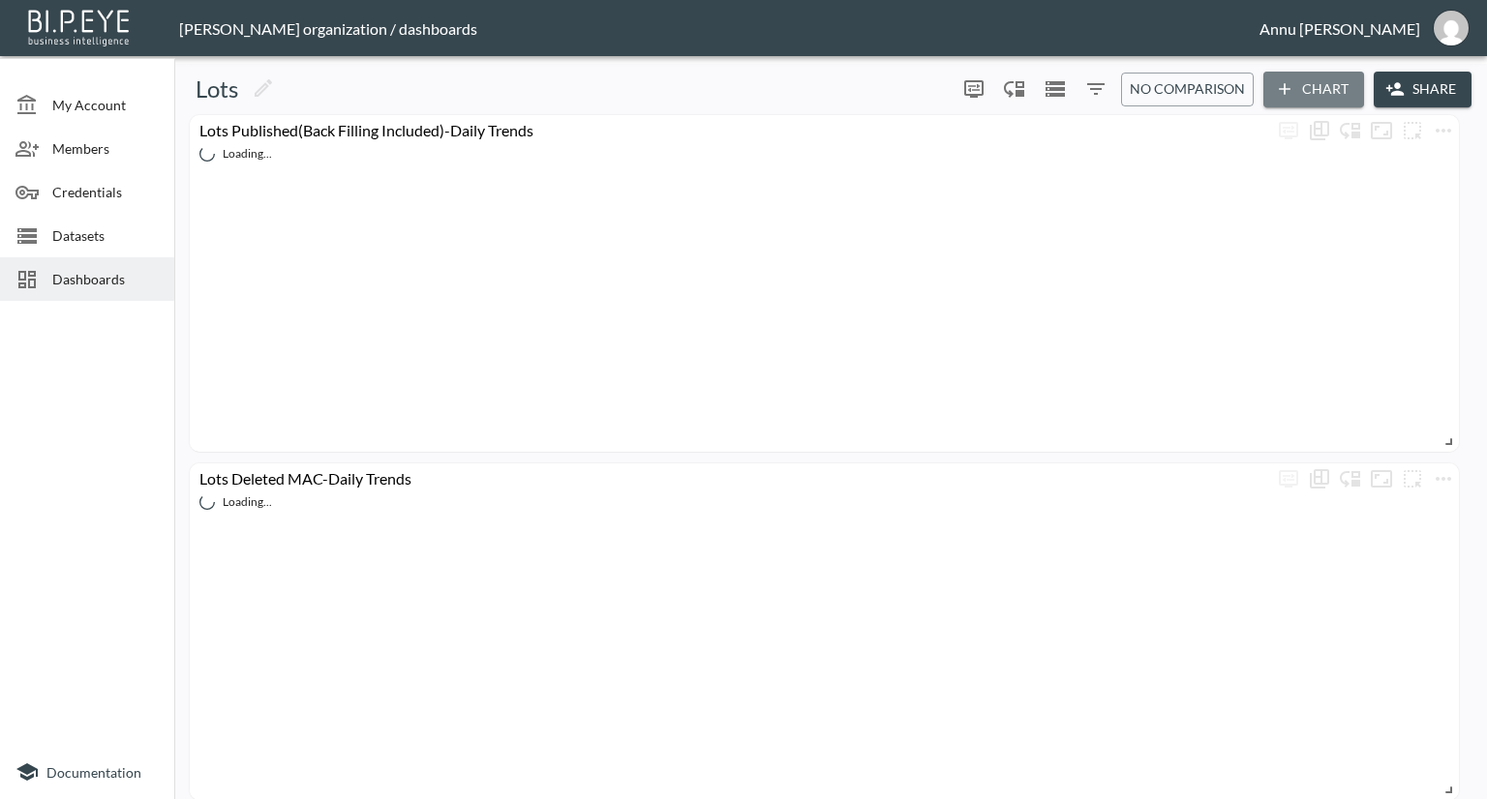
click at [1305, 90] on button "Chart" at bounding box center [1313, 90] width 101 height 36
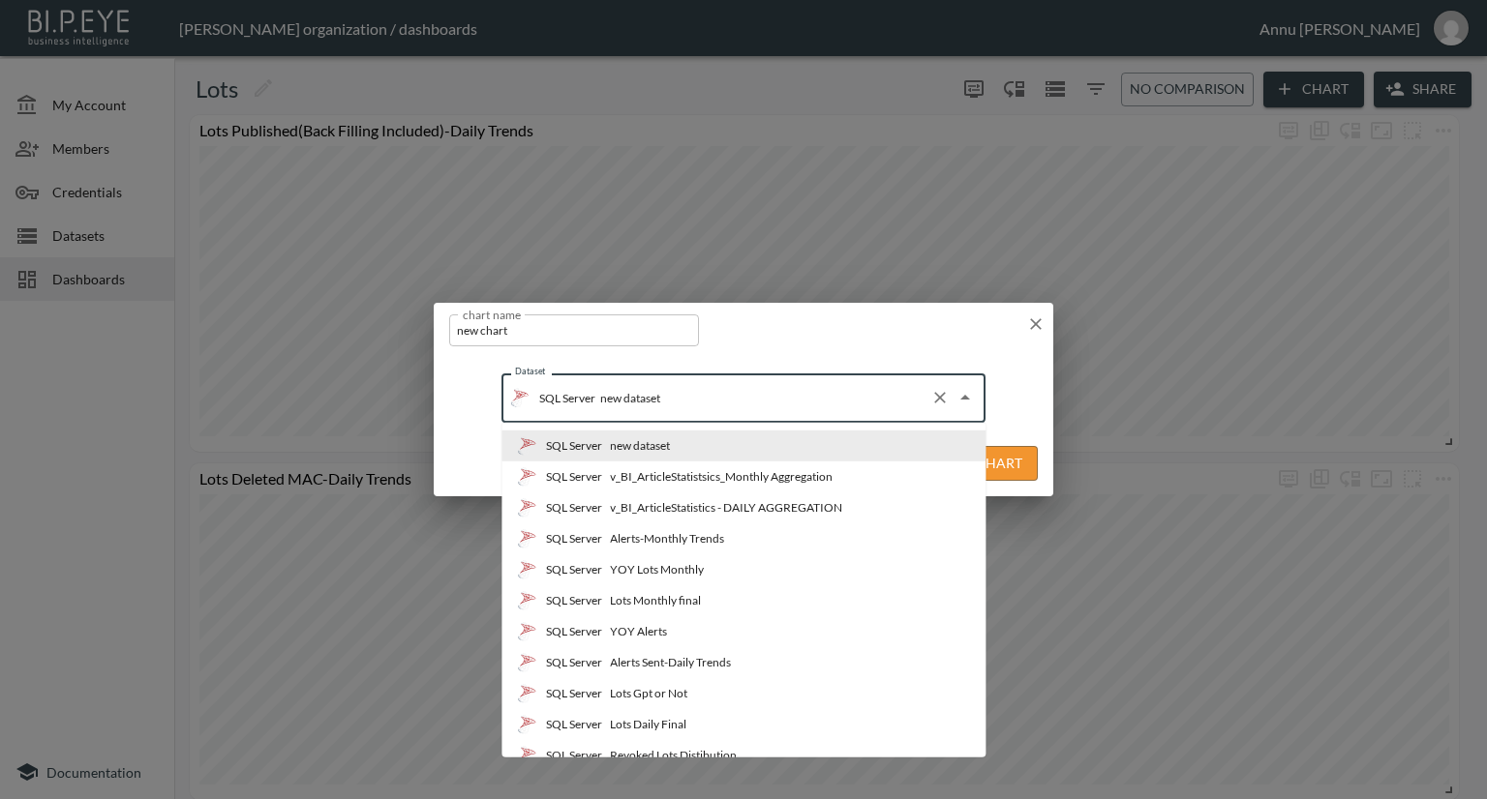
click at [720, 400] on input "new dataset" at bounding box center [758, 397] width 327 height 31
click at [701, 558] on li "SQL Server YOY Lots Monthly" at bounding box center [743, 570] width 484 height 31
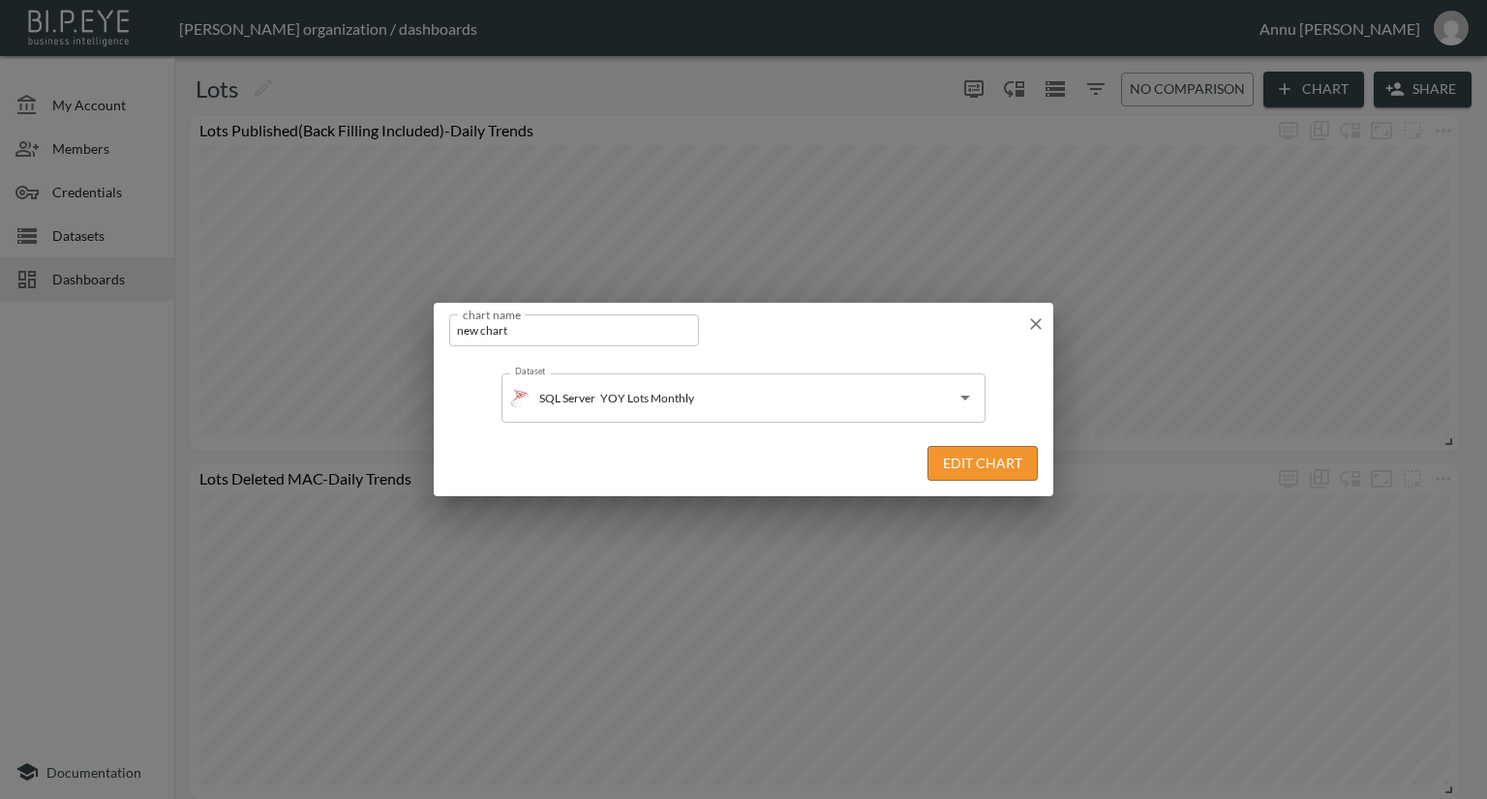
click at [954, 466] on button "Edit Chart" at bounding box center [982, 464] width 110 height 36
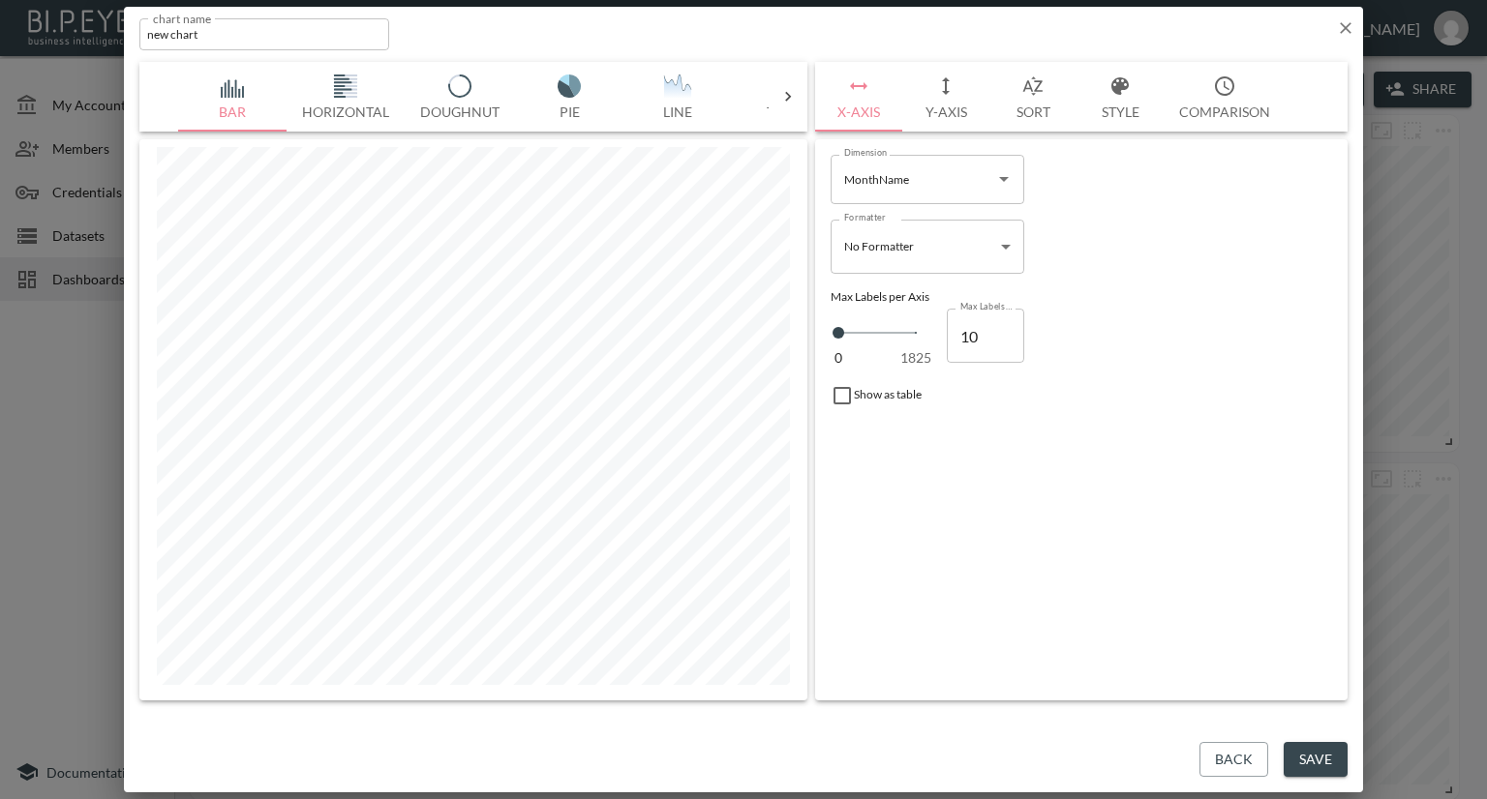
click at [948, 103] on button "Y-Axis" at bounding box center [945, 97] width 87 height 70
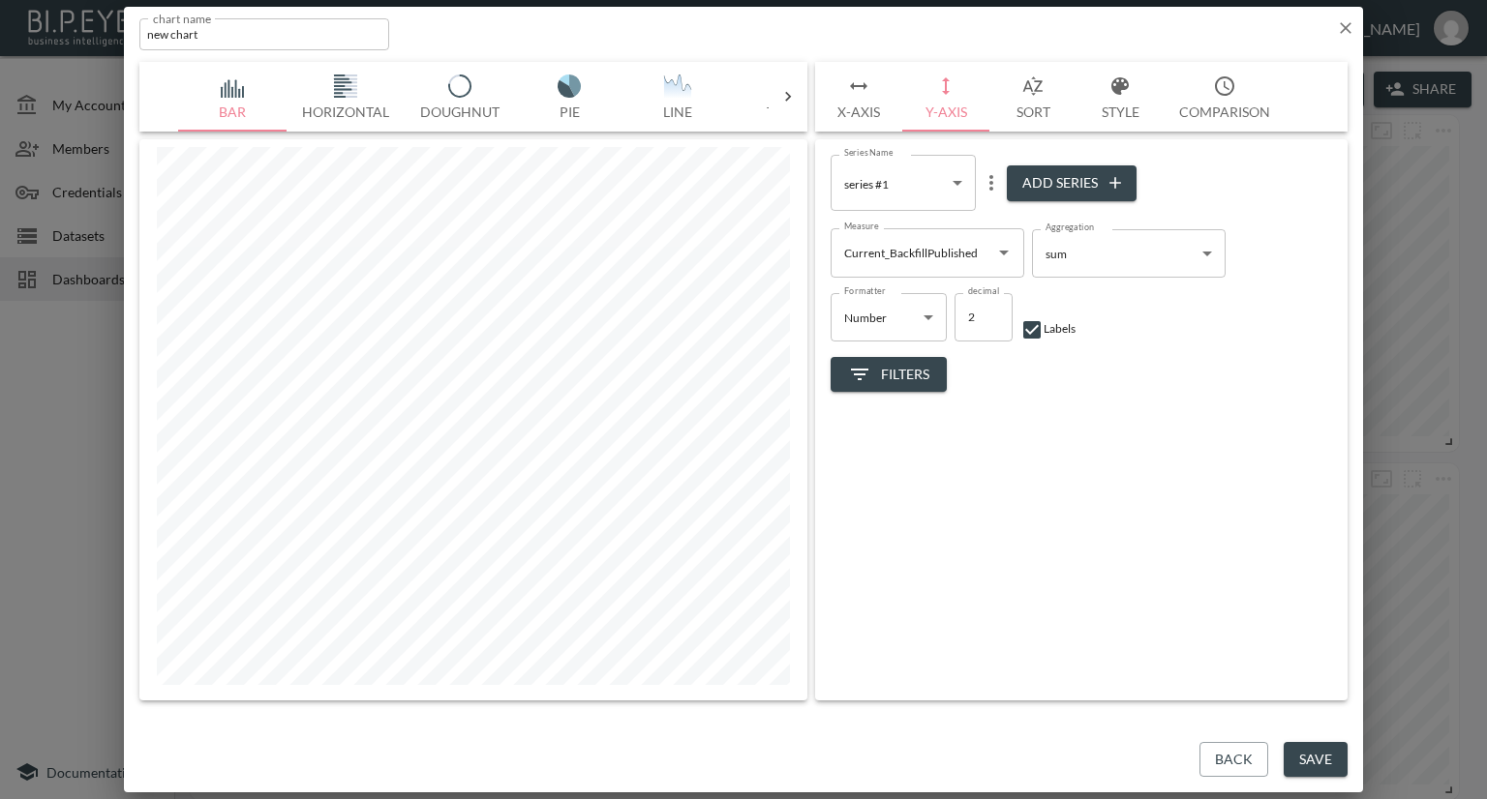
click at [1004, 253] on icon "Open" at bounding box center [1004, 253] width 10 height 5
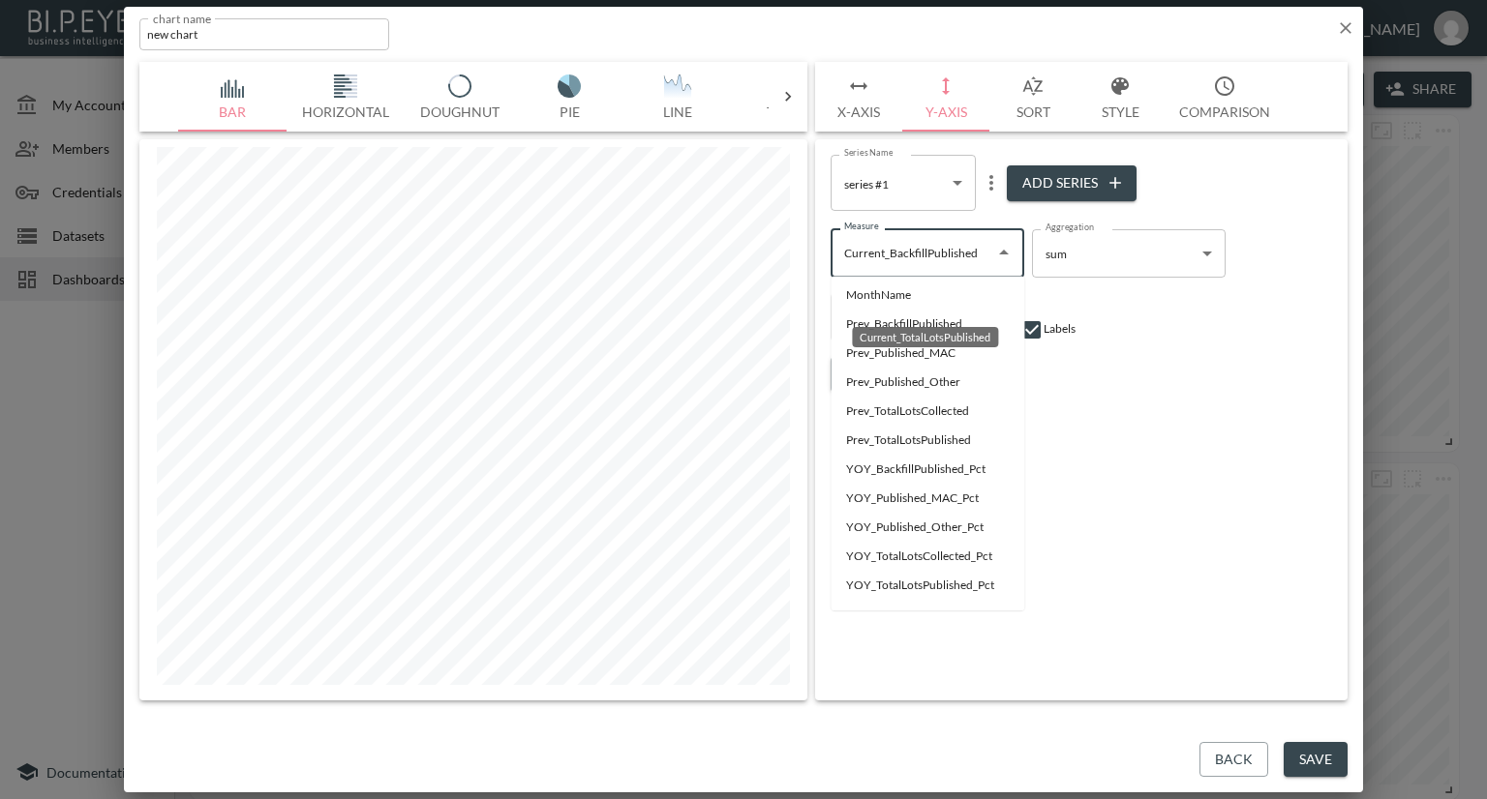
scroll to position [214, 0]
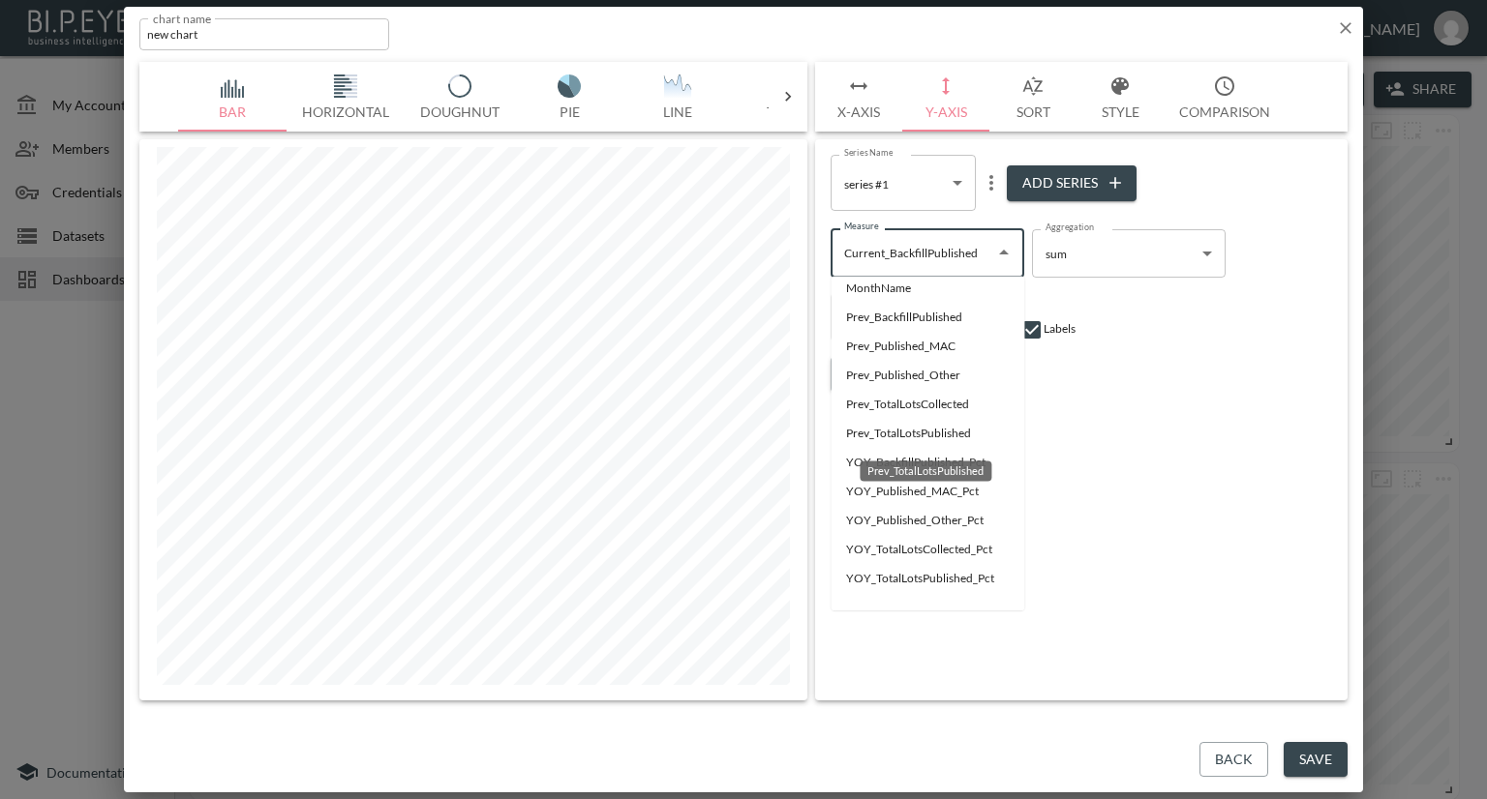
click at [868, 431] on li "Prev_TotalLotsPublished" at bounding box center [927, 433] width 194 height 29
type input "Prev_TotalLotsPublished"
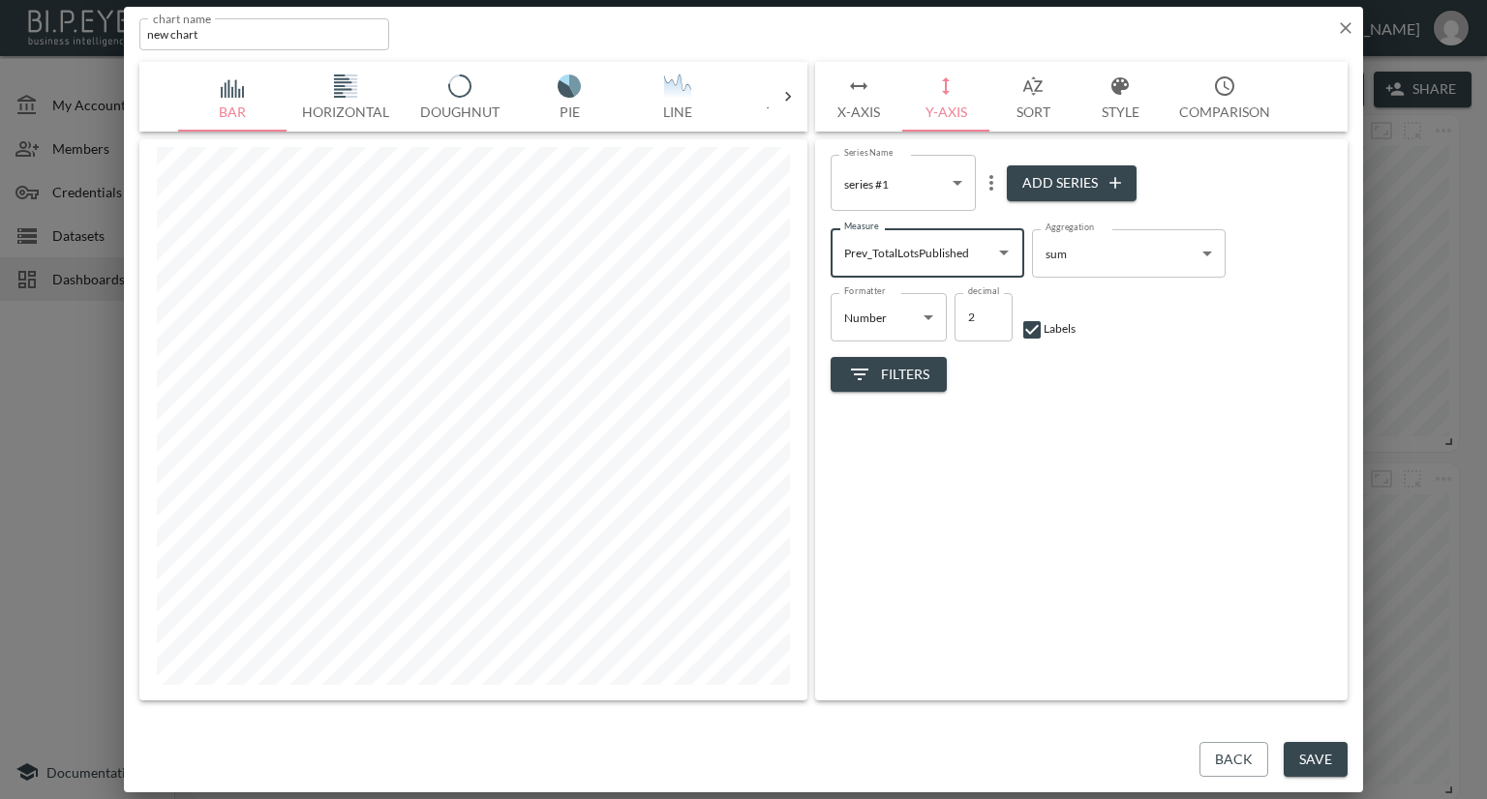
click at [983, 192] on icon "more" at bounding box center [991, 182] width 23 height 23
click at [981, 218] on p "Edit" at bounding box center [994, 220] width 27 height 23
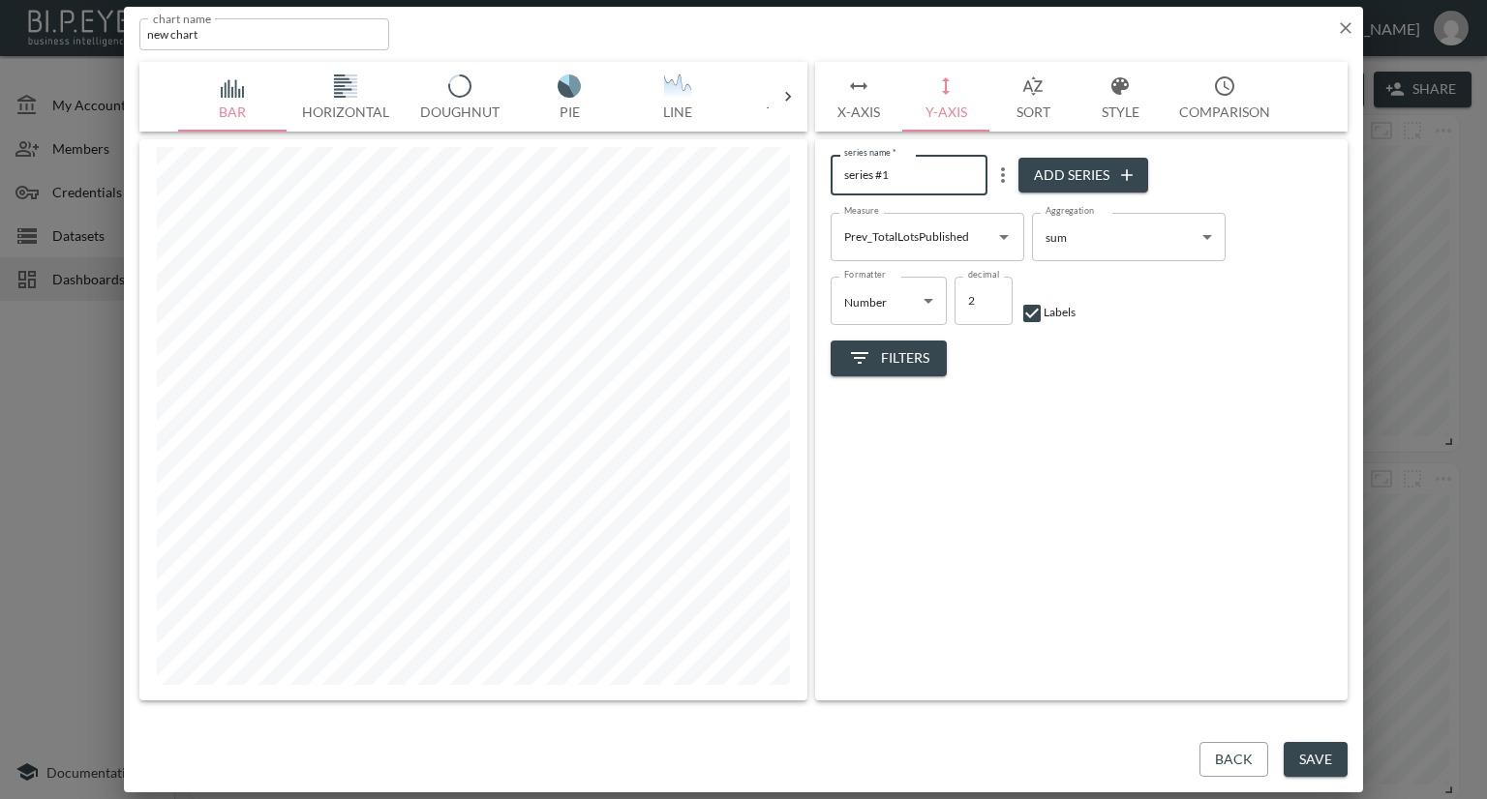
drag, startPoint x: 906, startPoint y: 173, endPoint x: 806, endPoint y: 182, distance: 100.1
click at [806, 182] on div "Bar Horizontal Doughnut Pie Line Table Single Map World Top Google Stacked Cale…" at bounding box center [743, 381] width 1208 height 639
type input "Lots Published-2024"
click at [1101, 173] on button "Add Series" at bounding box center [1083, 176] width 130 height 36
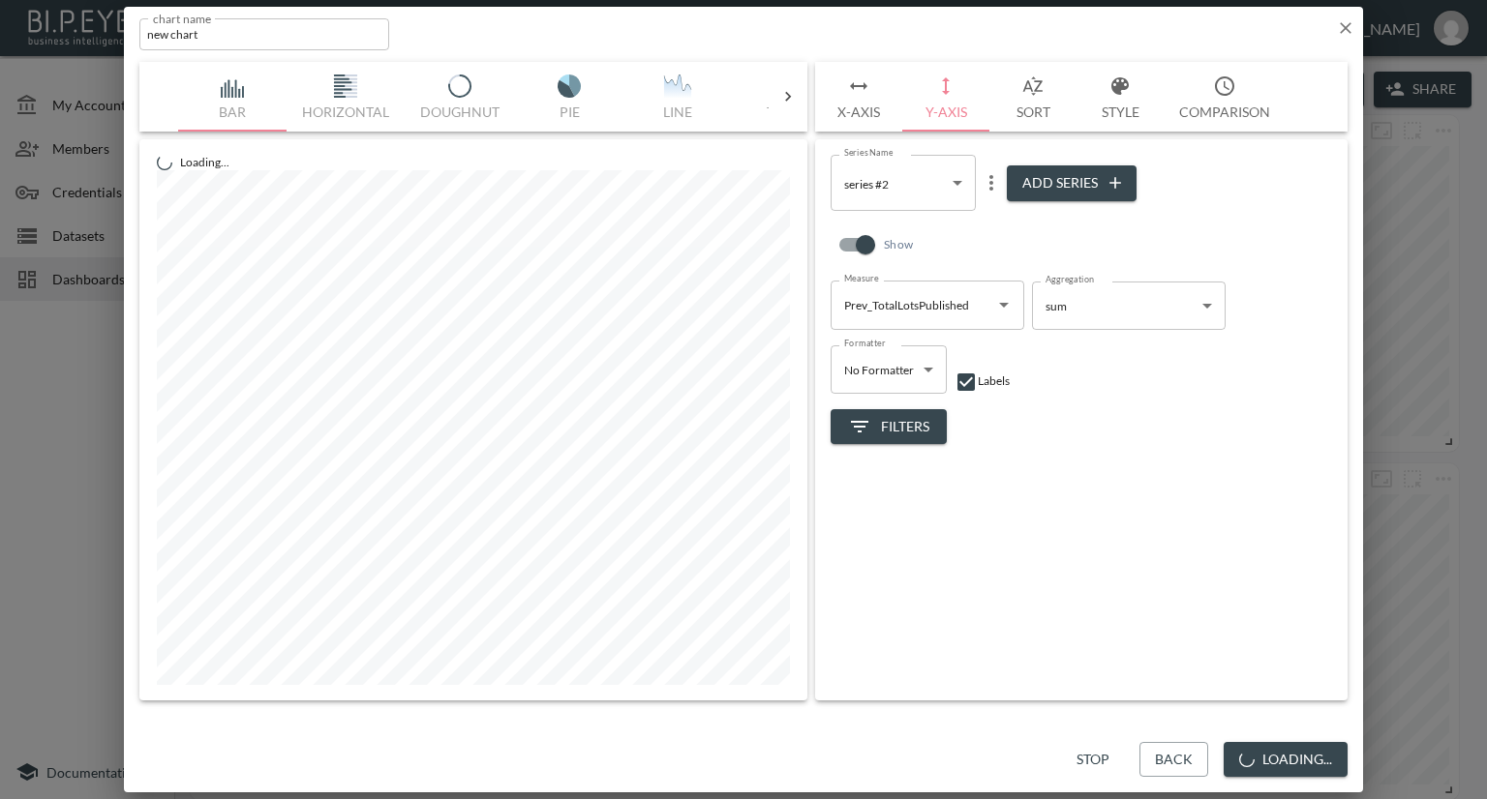
click at [1006, 305] on icon "Open" at bounding box center [1004, 305] width 10 height 5
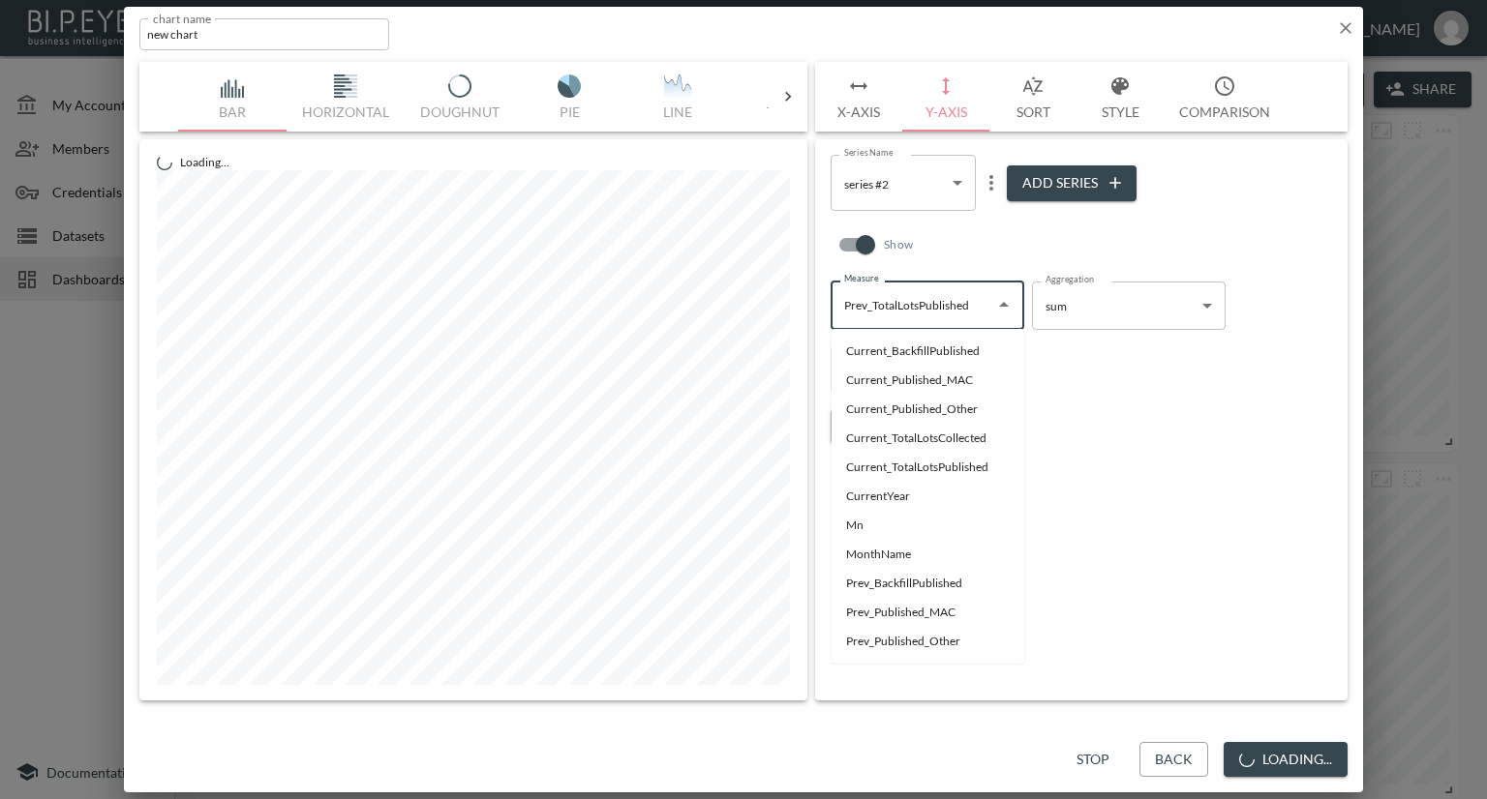
scroll to position [50, 0]
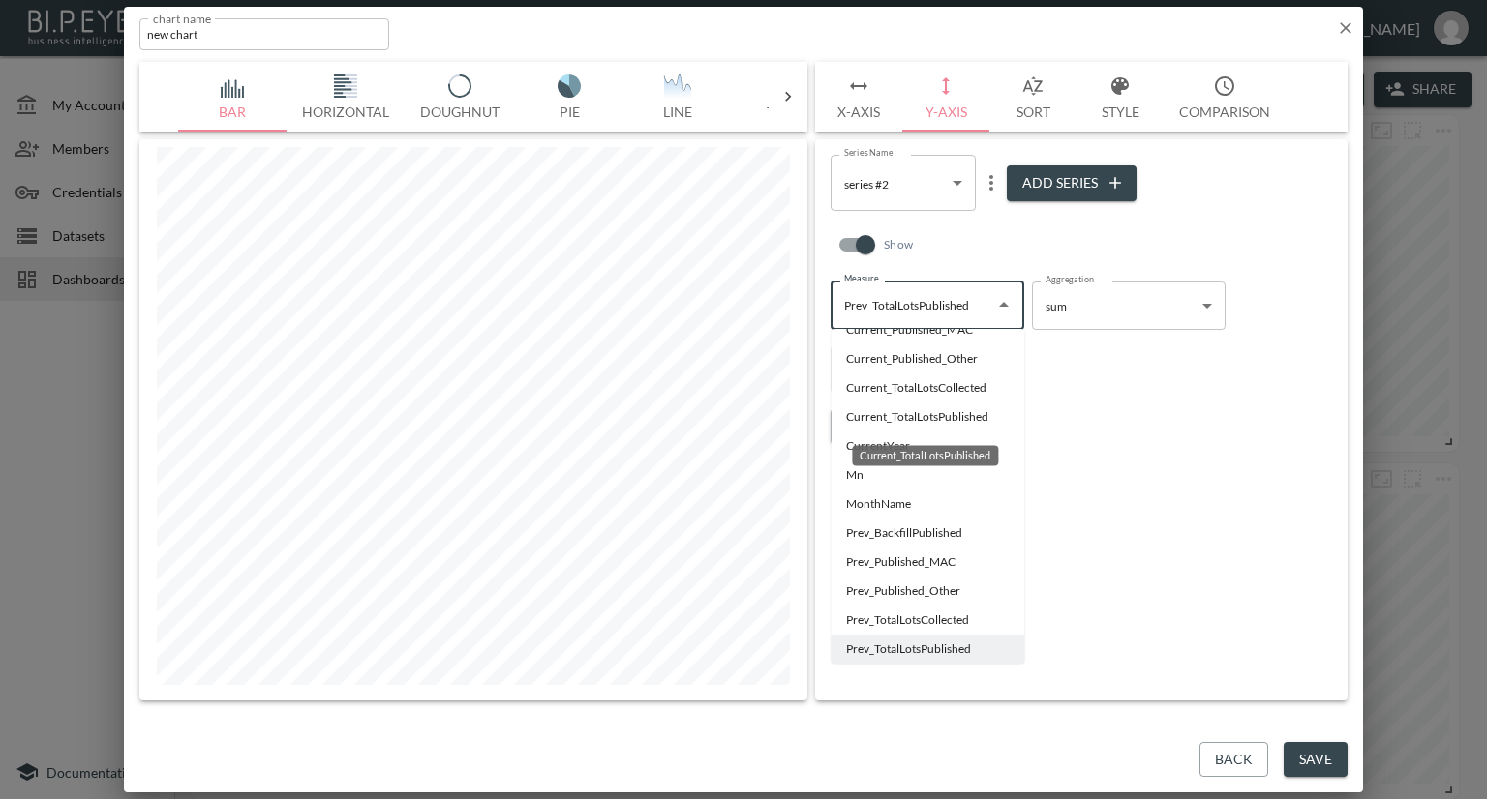
click at [940, 419] on li "Current_TotalLotsPublished" at bounding box center [927, 417] width 194 height 29
type input "Current_TotalLotsPublished"
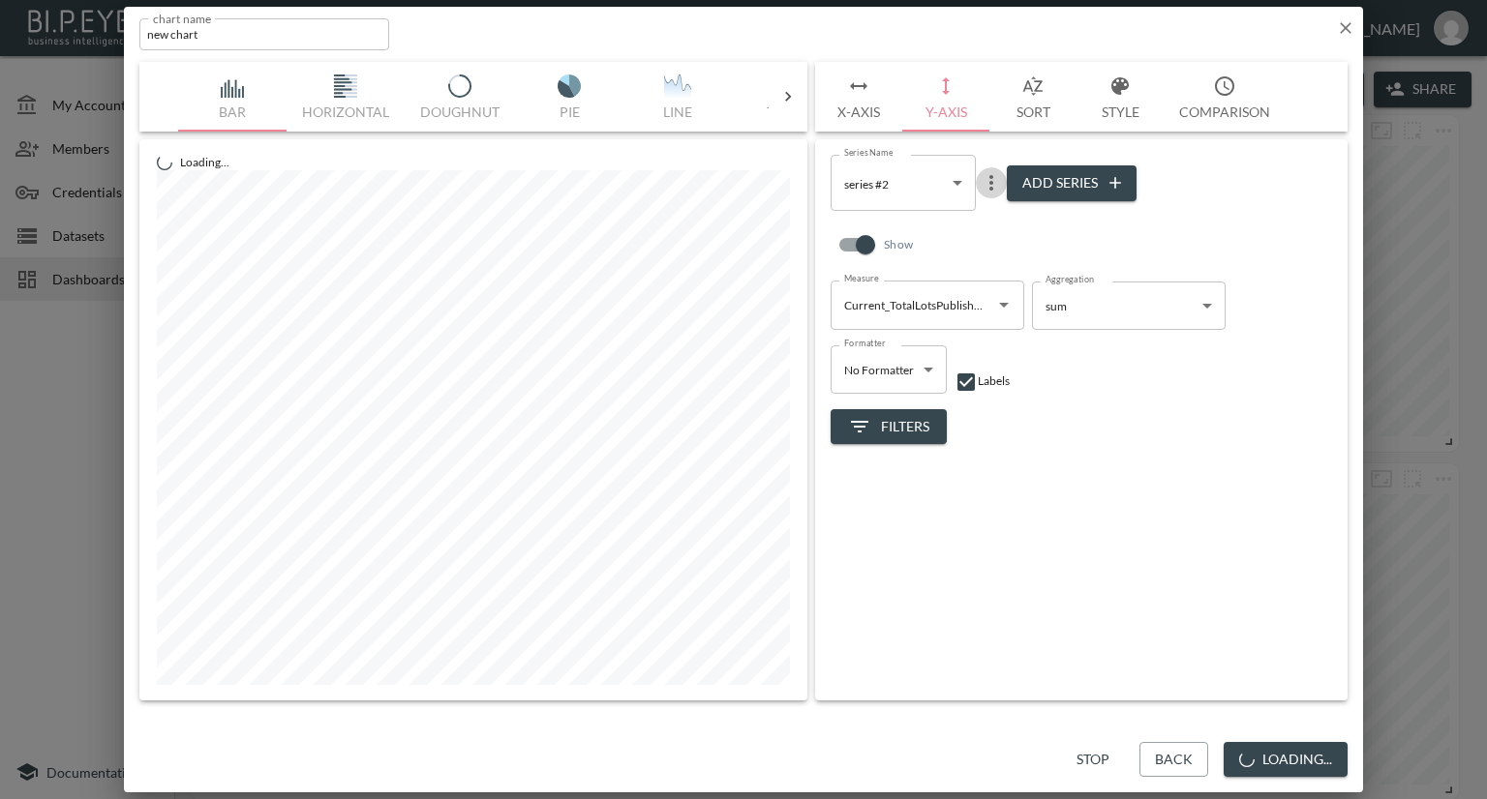
click at [994, 188] on icon "more" at bounding box center [991, 182] width 23 height 23
click at [992, 225] on p "Edit" at bounding box center [994, 220] width 27 height 23
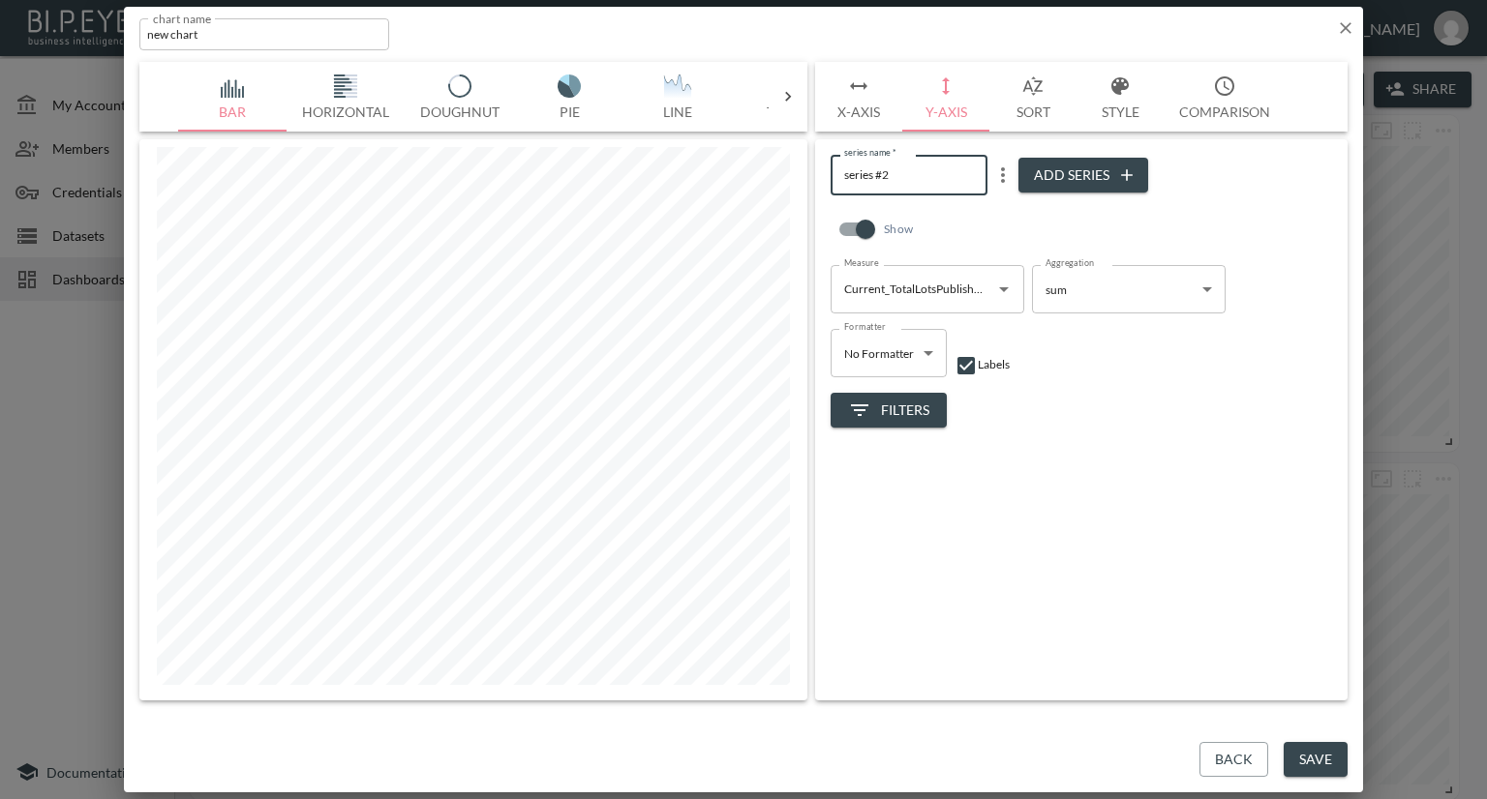
drag, startPoint x: 898, startPoint y: 171, endPoint x: 829, endPoint y: 173, distance: 69.7
click at [829, 173] on div "series name   * series #2 series name   * Add Series Show Measure Current_Total…" at bounding box center [1081, 419] width 532 height 561
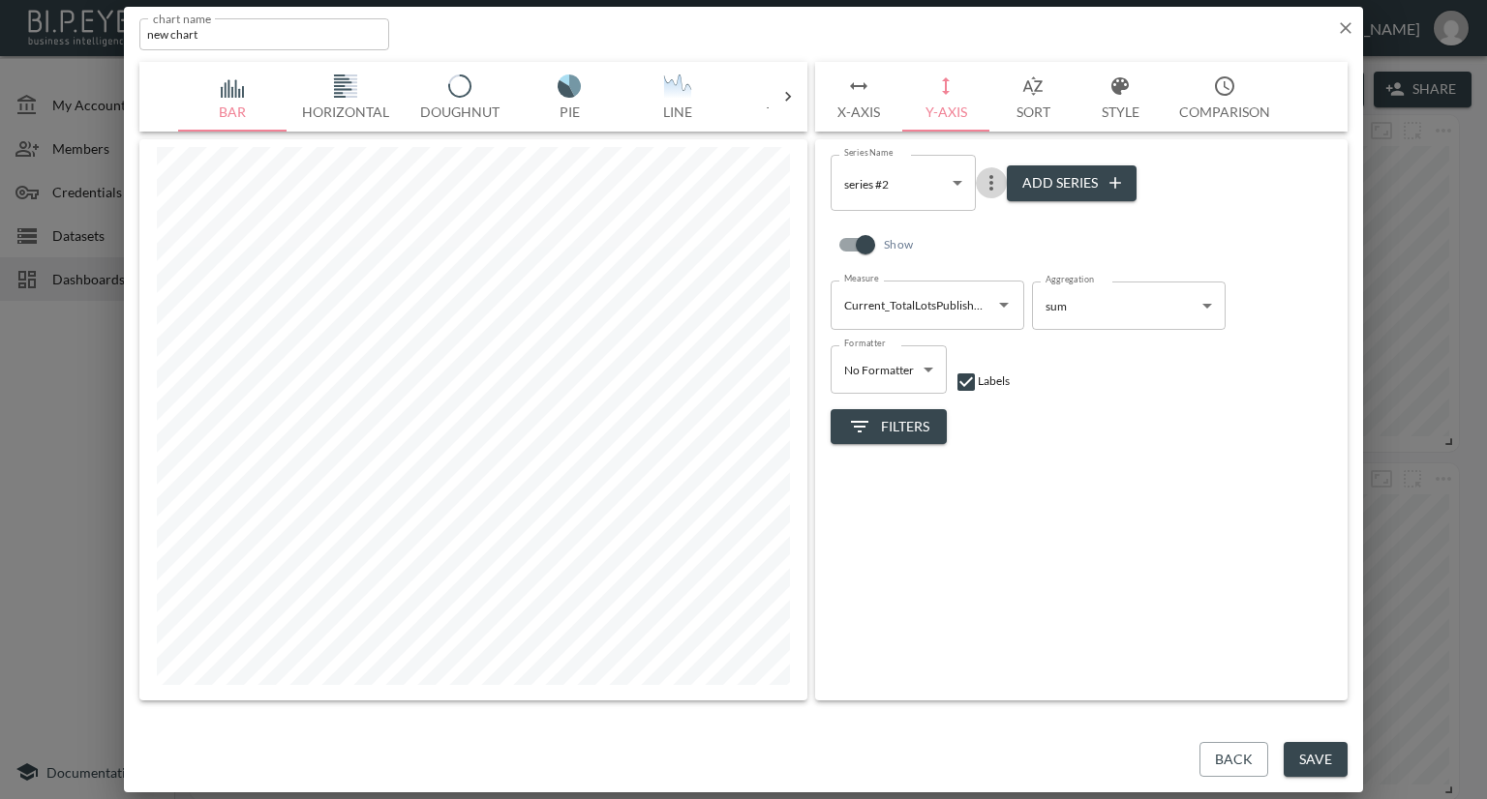
click at [998, 180] on icon "more" at bounding box center [991, 182] width 23 height 23
click at [995, 218] on p "Edit" at bounding box center [994, 220] width 27 height 23
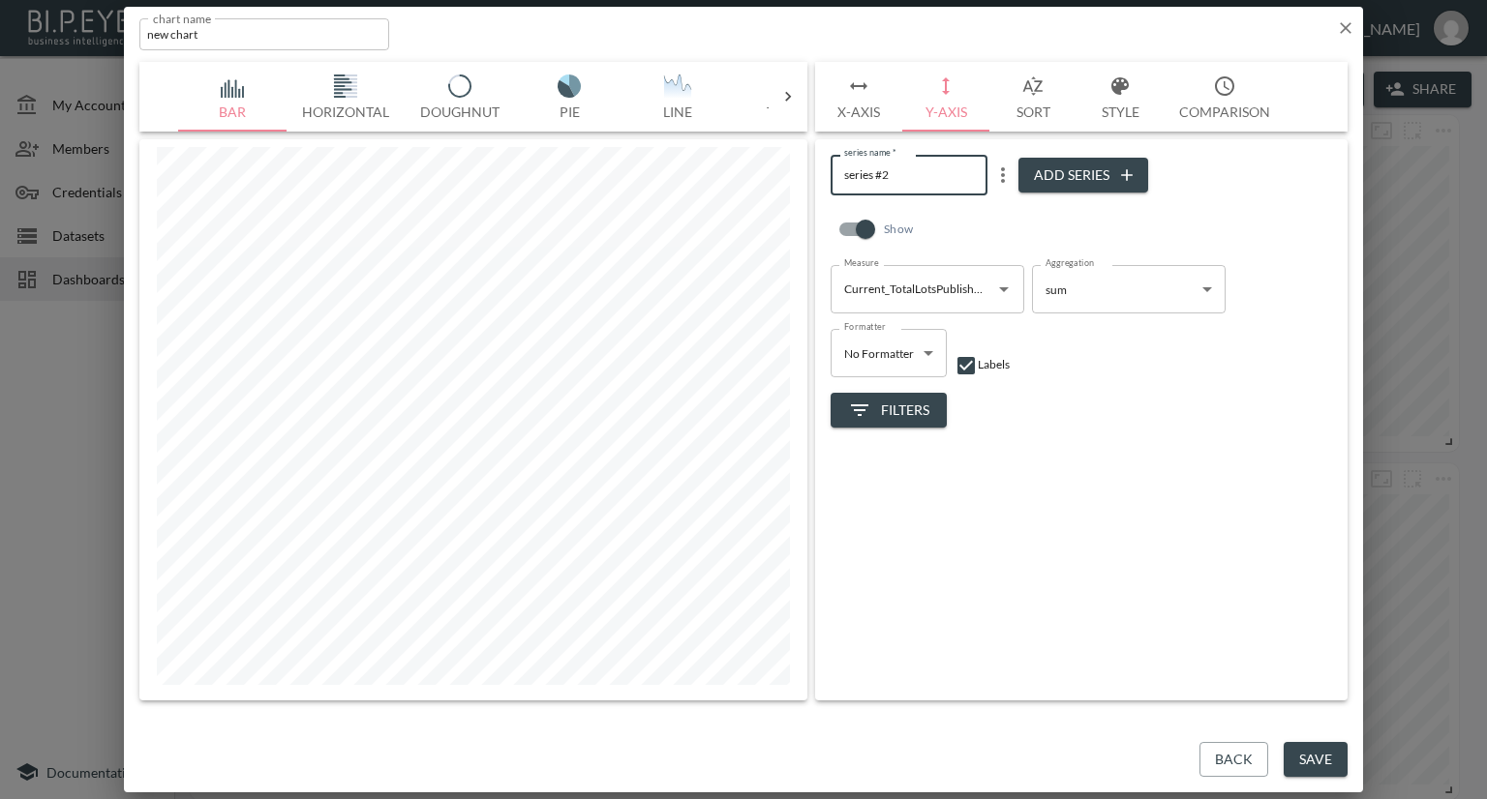
drag, startPoint x: 915, startPoint y: 183, endPoint x: 835, endPoint y: 185, distance: 79.4
click at [835, 185] on input "series #2" at bounding box center [908, 175] width 157 height 40
type input "Lots Published-2025"
click at [1138, 473] on div "series name   * Lots Published-2025 series name   * Add Series Show Measure Cur…" at bounding box center [1081, 419] width 532 height 561
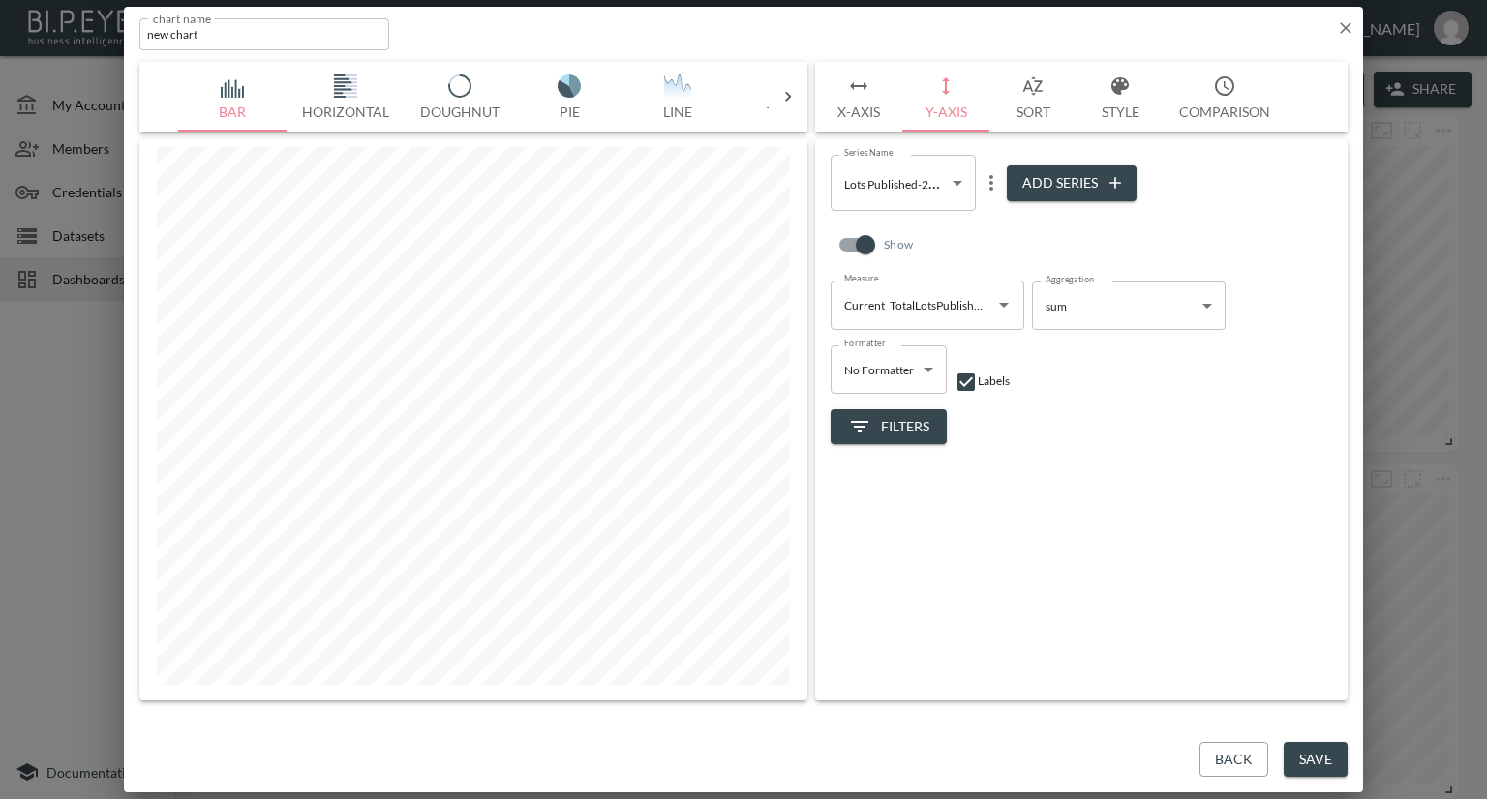
click at [1137, 106] on button "Style" at bounding box center [1119, 97] width 87 height 70
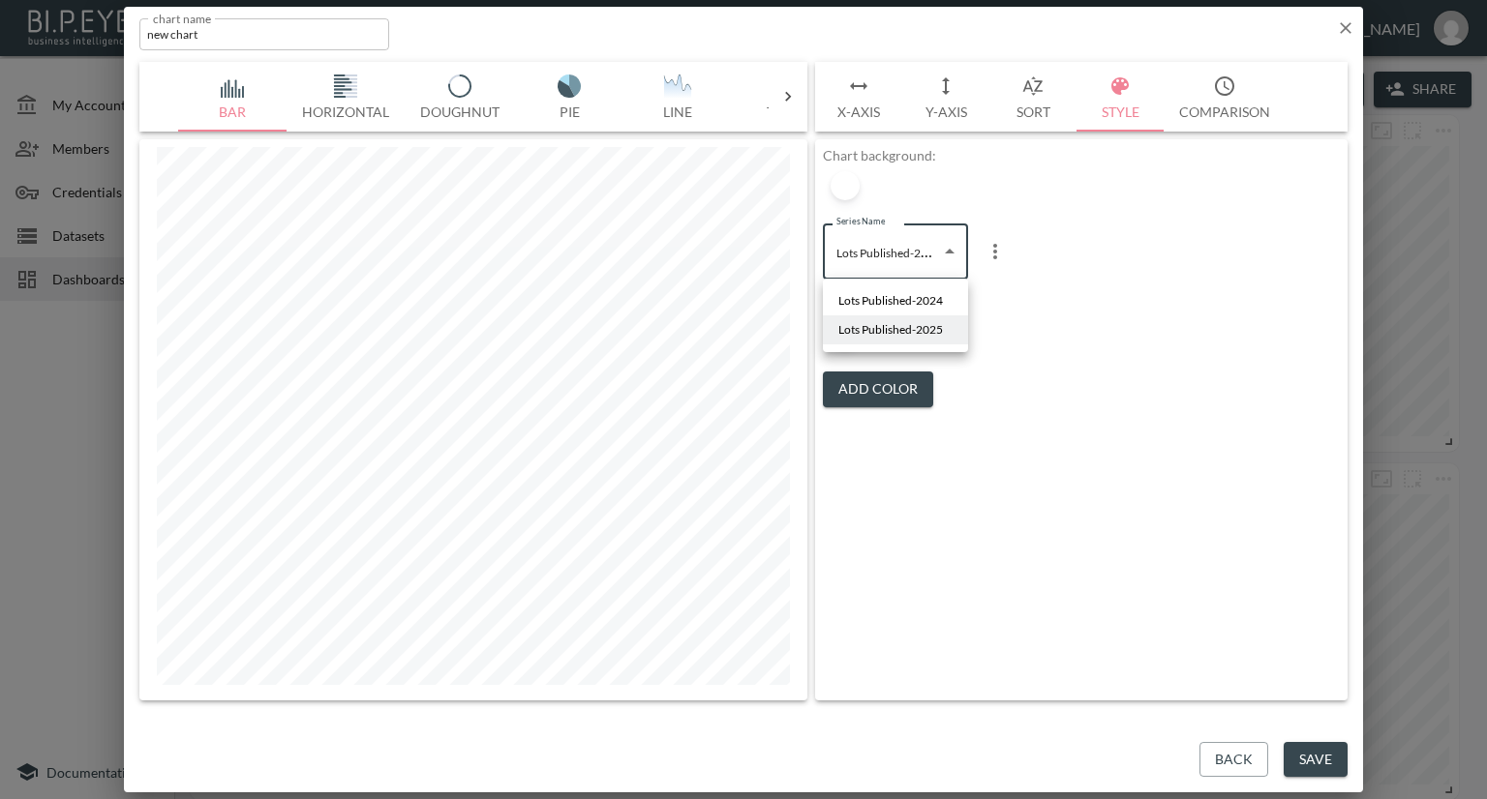
click at [892, 270] on body "BI.P.EYE, Interactive Analytics Dashboards - app Nadia Senft organization / das…" at bounding box center [743, 399] width 1487 height 799
click at [883, 296] on span "Lots Published-2024" at bounding box center [890, 300] width 105 height 17
type input "fa081782-8ff5-4f84-8e1e-fe86ae54311a"
click at [850, 337] on div at bounding box center [844, 333] width 29 height 29
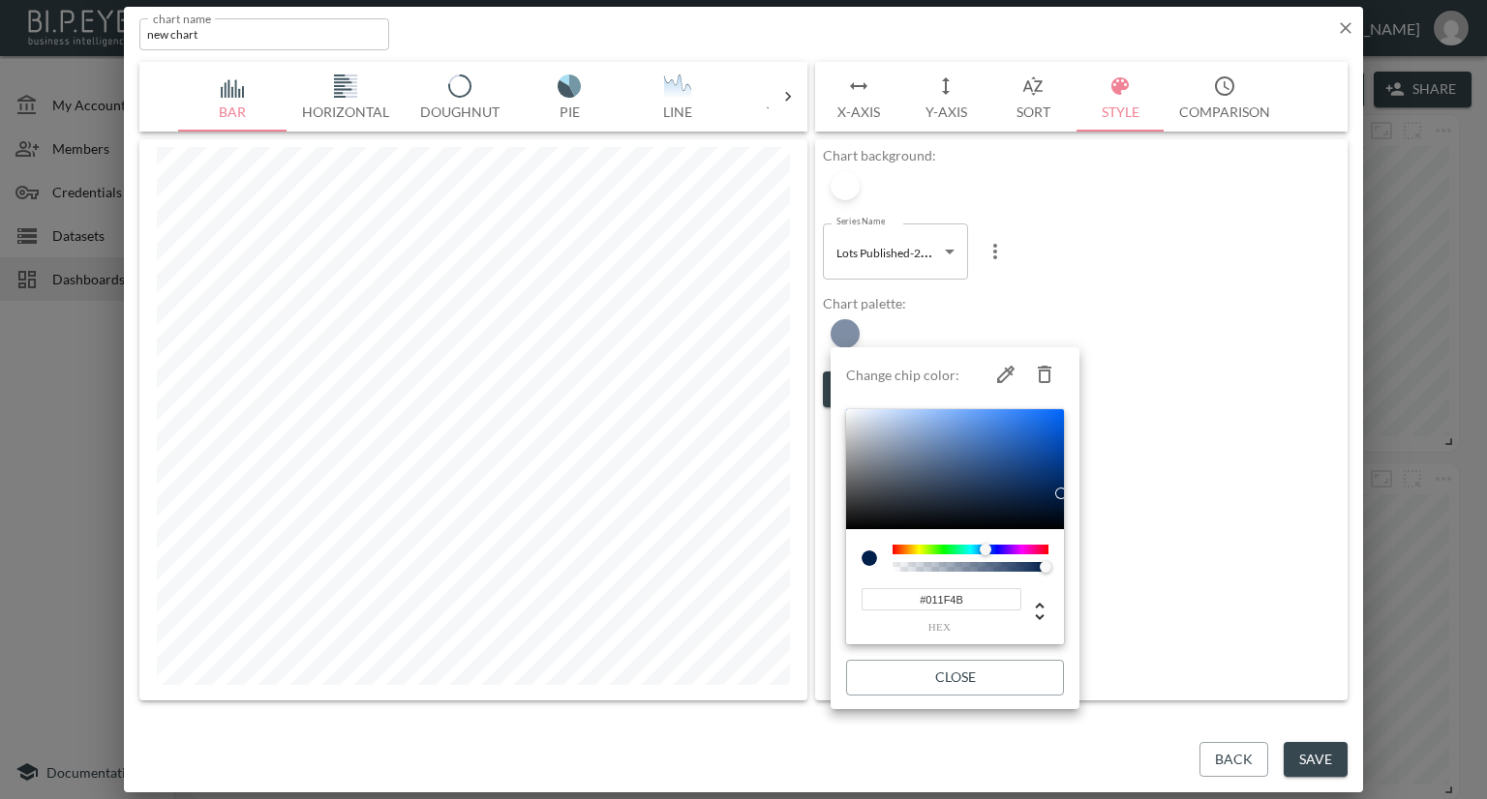
click at [976, 313] on div at bounding box center [743, 399] width 1487 height 799
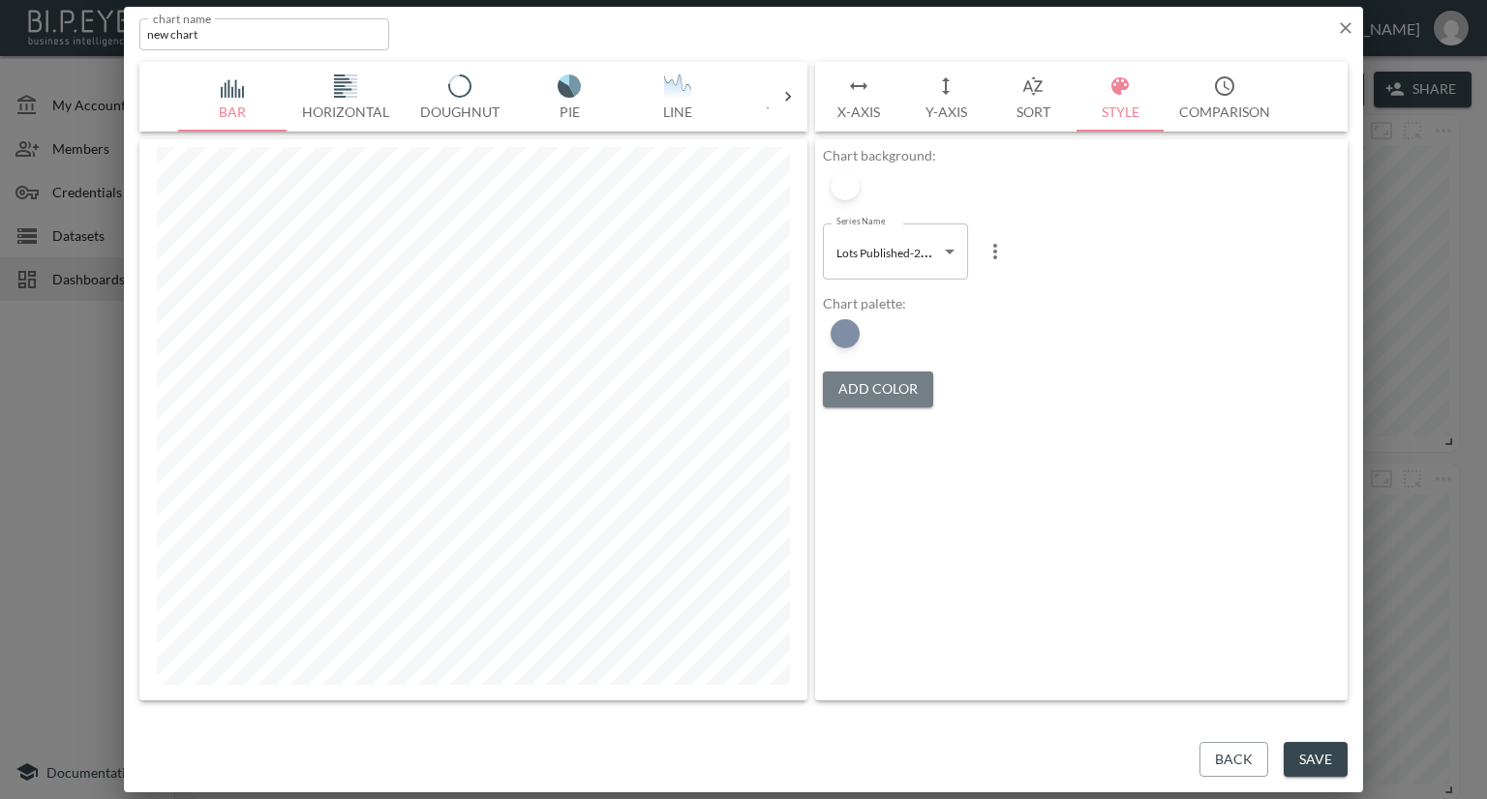
click at [867, 384] on button "Add Color" at bounding box center [878, 390] width 110 height 36
click at [846, 334] on div at bounding box center [844, 333] width 29 height 29
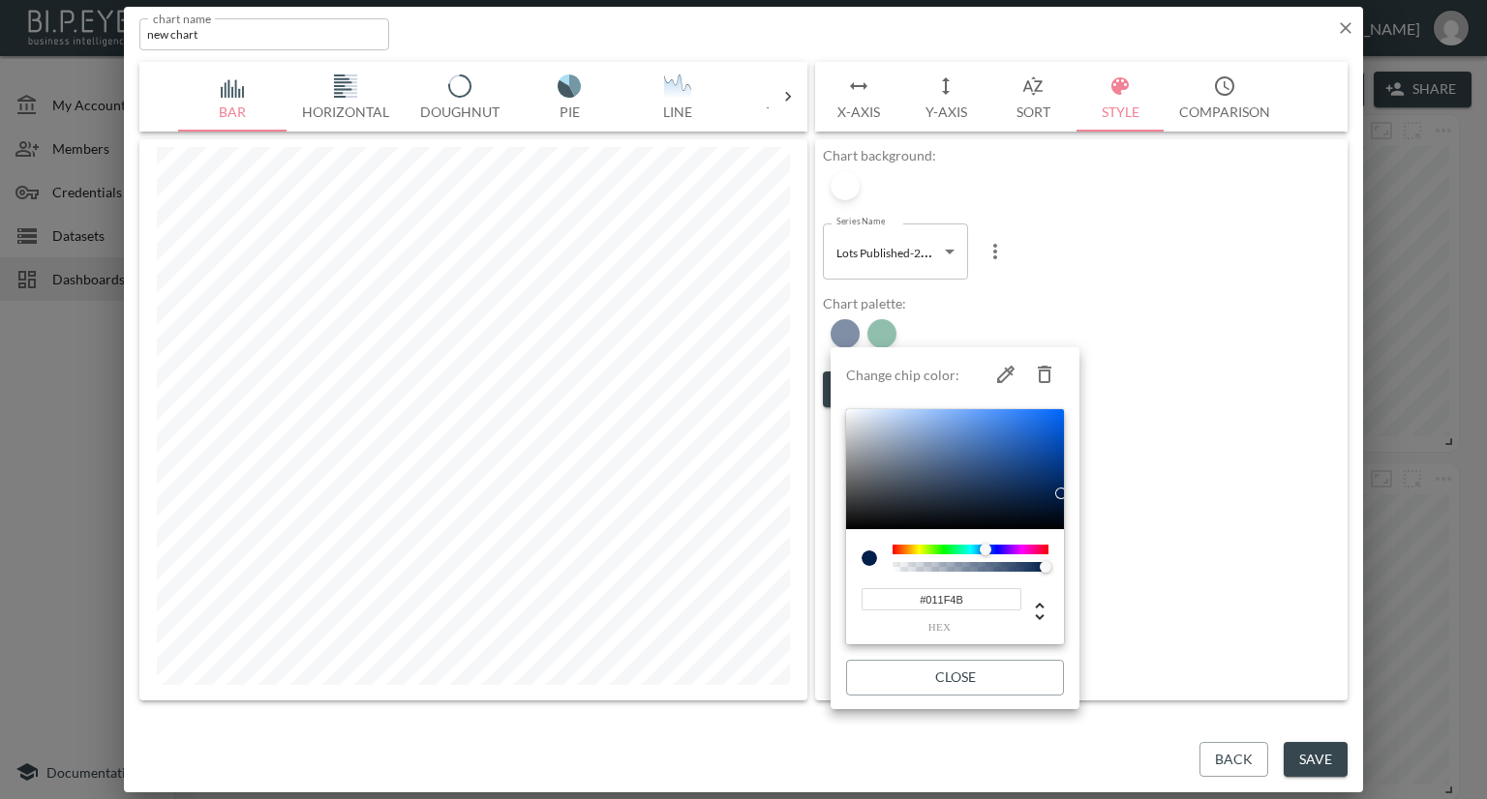
click at [1040, 376] on icon "button" at bounding box center [1044, 374] width 23 height 23
type input "#237F5D"
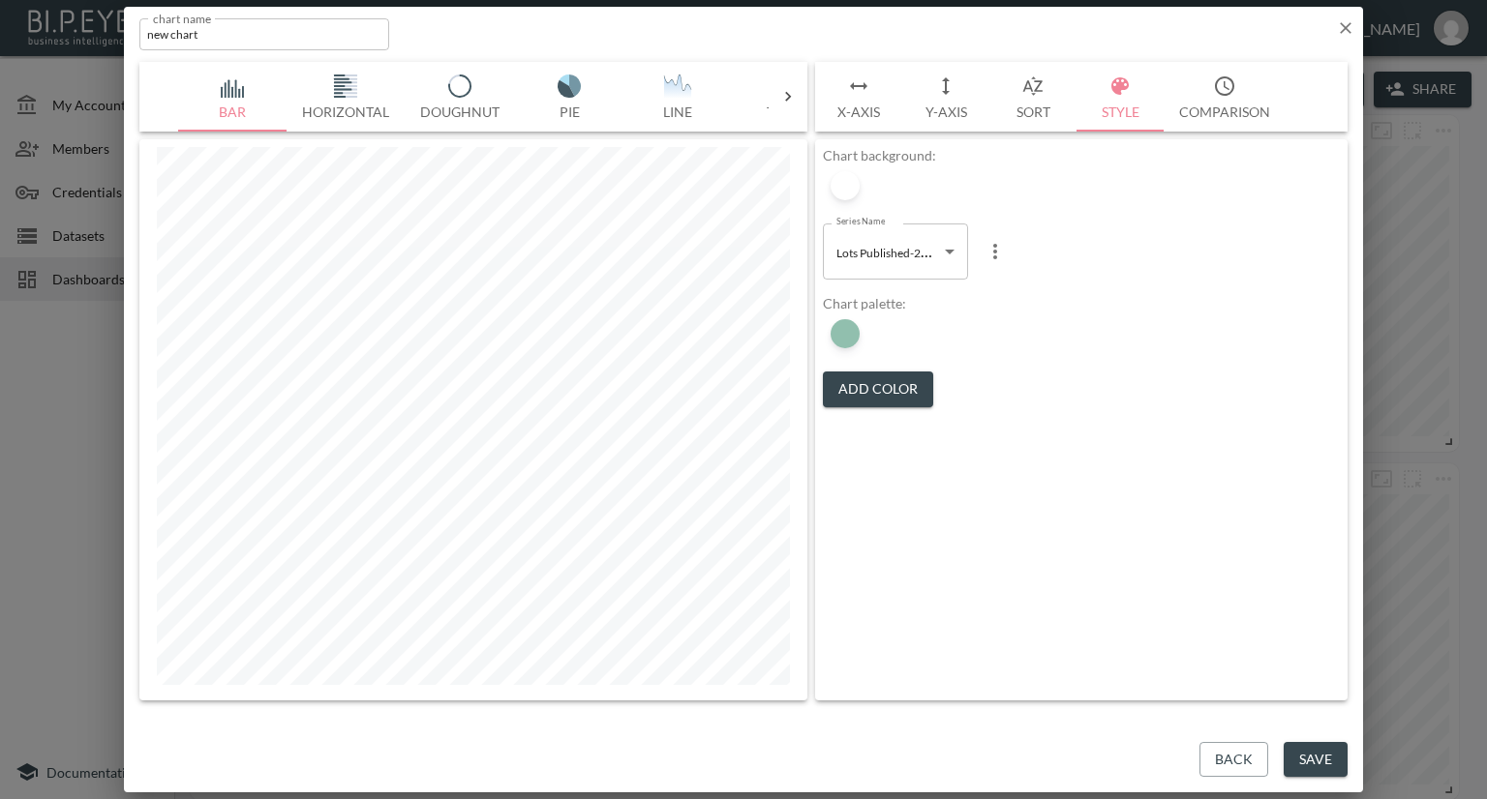
click at [863, 101] on button "X-Axis" at bounding box center [858, 97] width 87 height 70
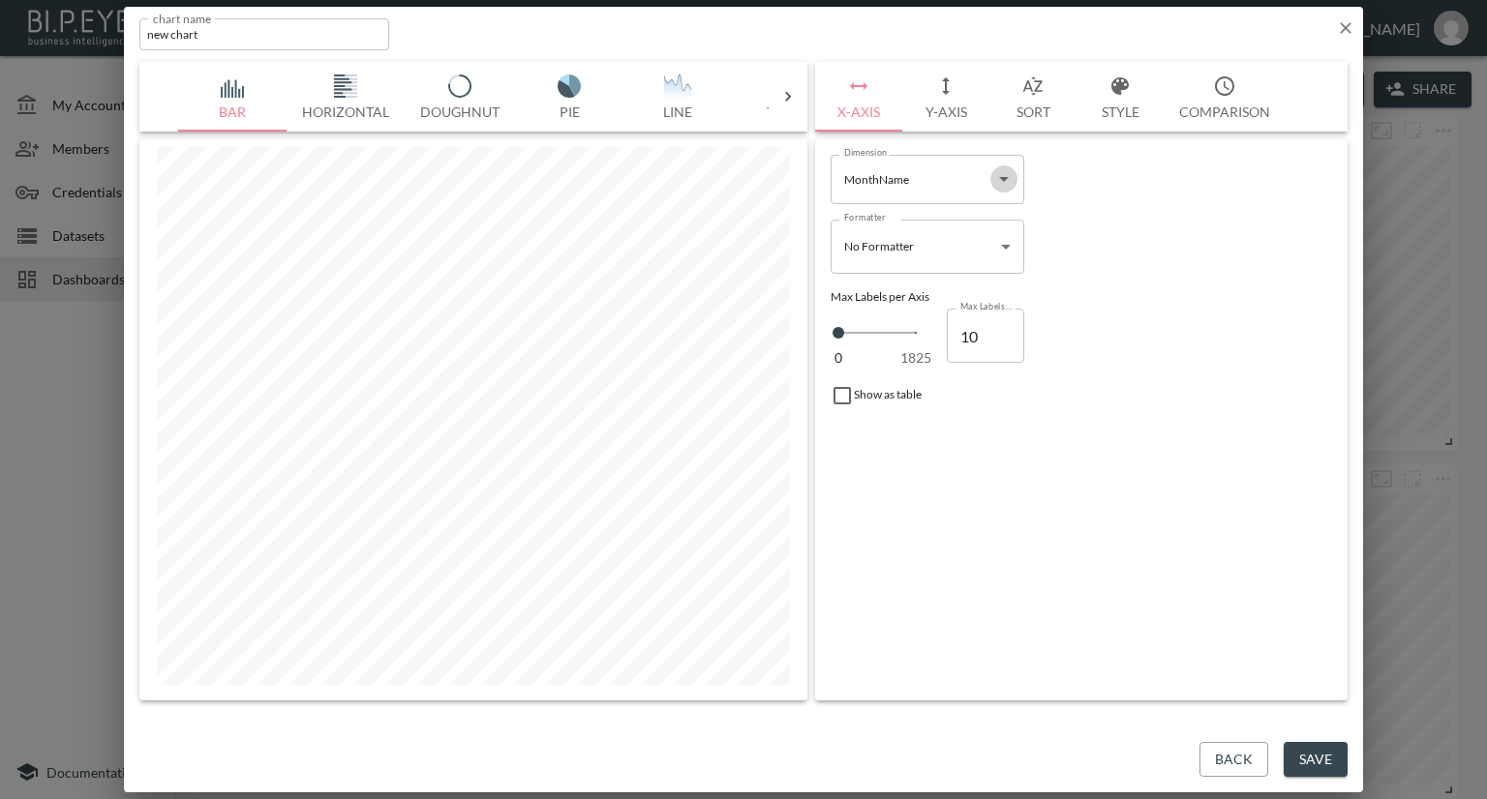
click at [995, 177] on icon "Open" at bounding box center [1003, 178] width 23 height 23
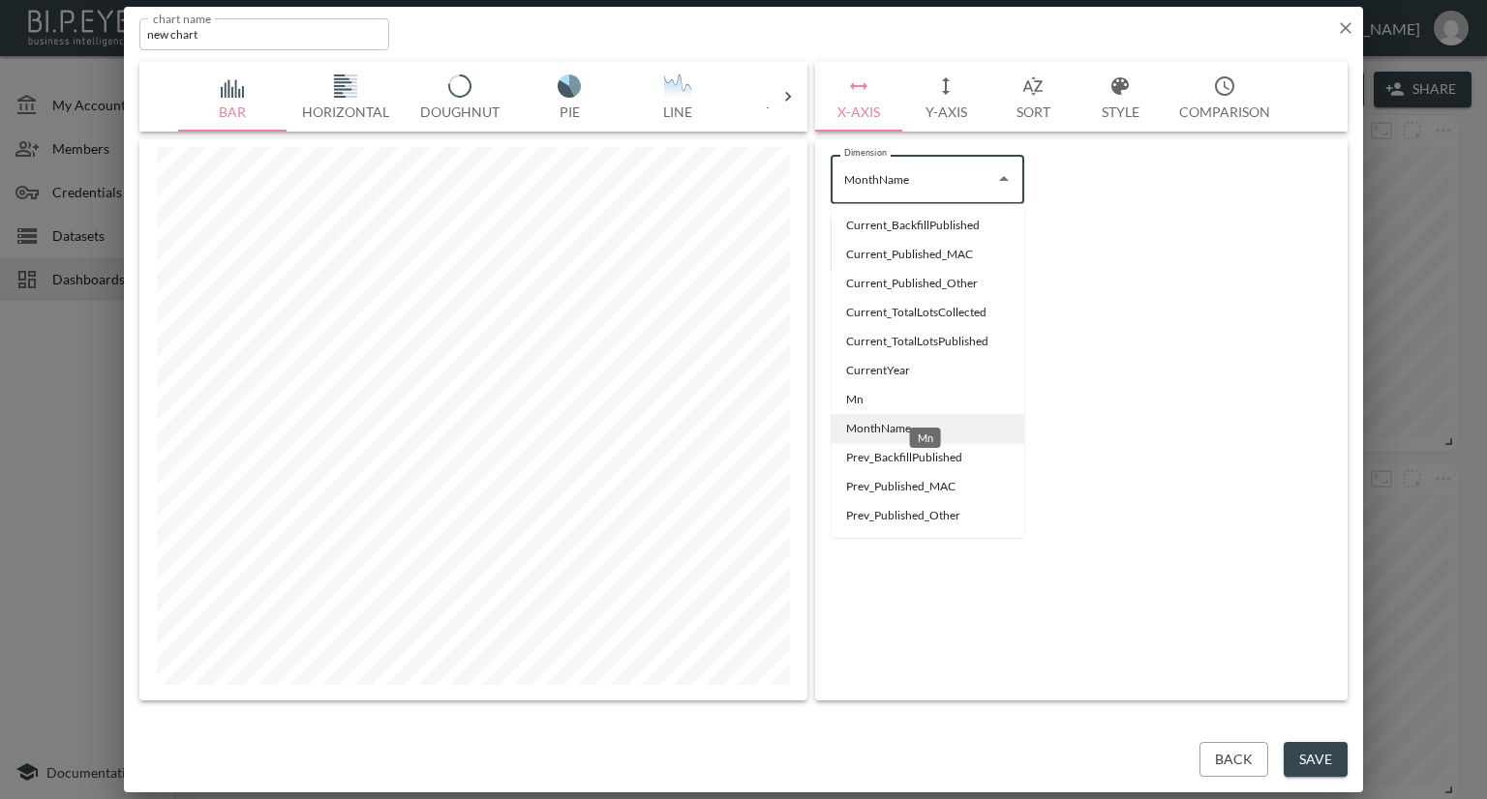
click at [858, 399] on li "Mn" at bounding box center [927, 399] width 194 height 29
type input "Mn"
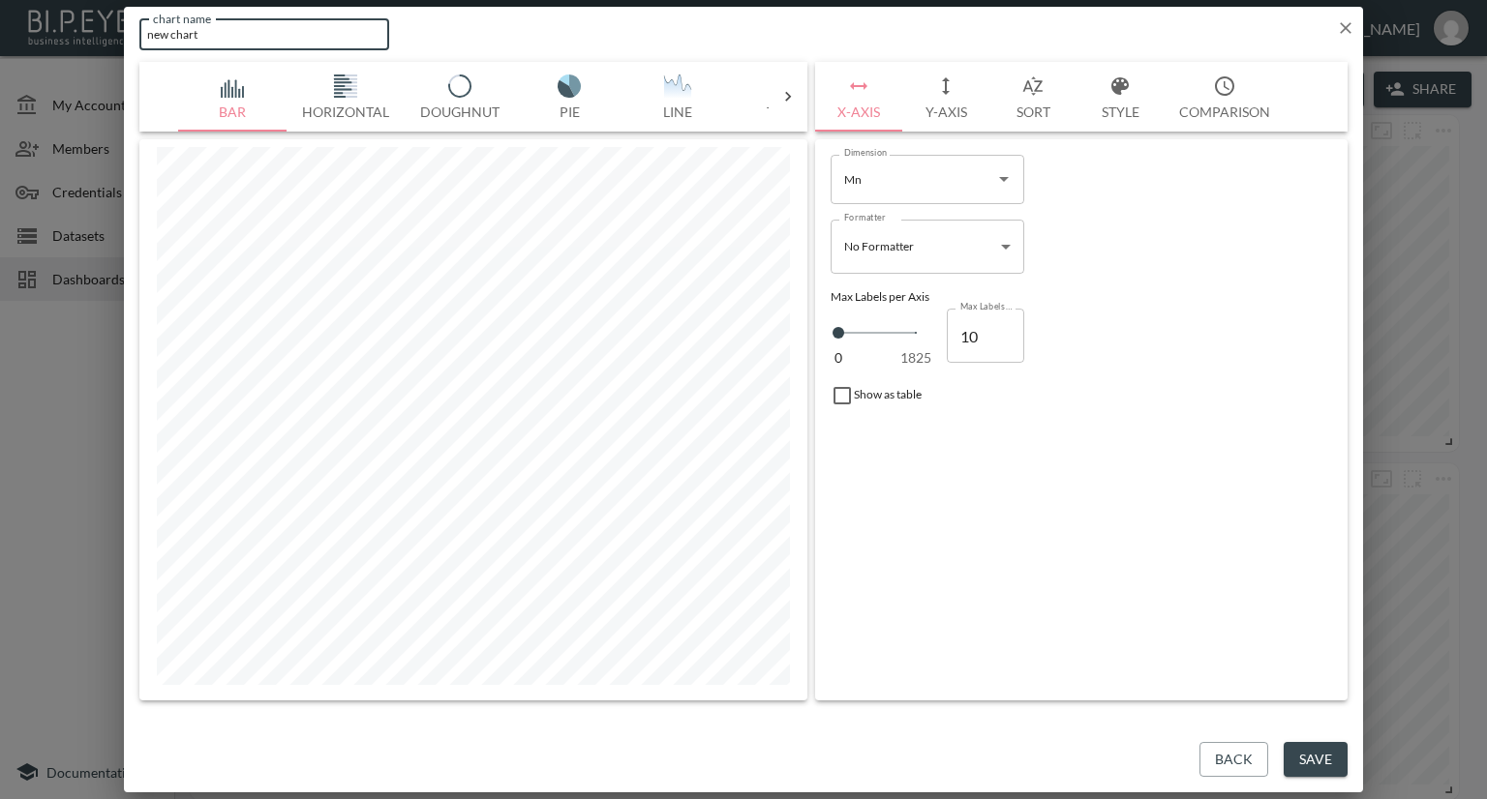
drag, startPoint x: 293, startPoint y: 40, endPoint x: 133, endPoint y: 32, distance: 160.9
click at [133, 32] on div "chart name new chart chart name" at bounding box center [743, 30] width 1239 height 47
type input "YOY-Lots Published"
click at [1332, 760] on button "Save" at bounding box center [1315, 760] width 64 height 36
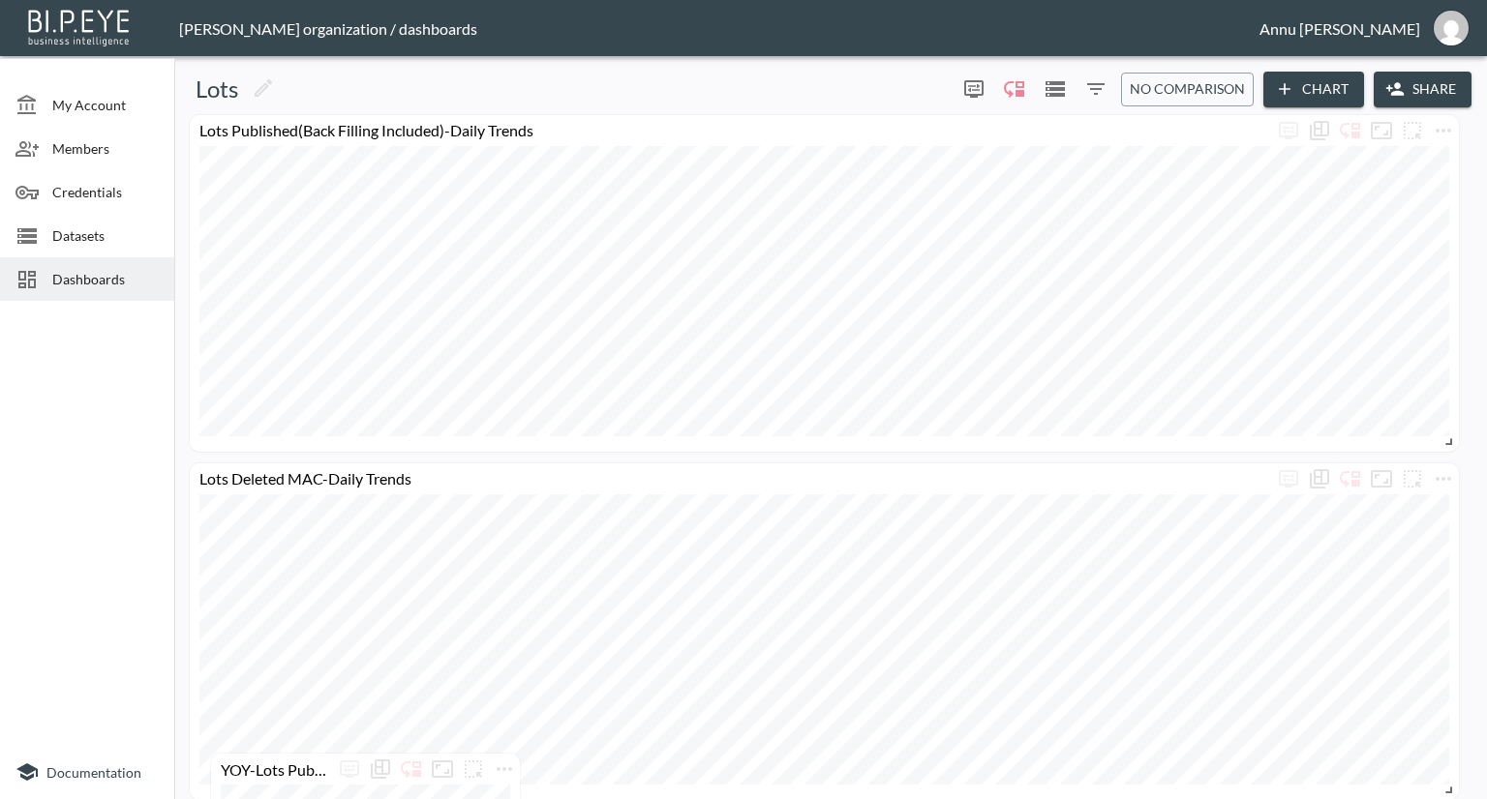
click at [503, 799] on html "BI.P.EYE, Interactive Analytics Dashboards - app Nadia Senft organization / das…" at bounding box center [743, 399] width 1487 height 799
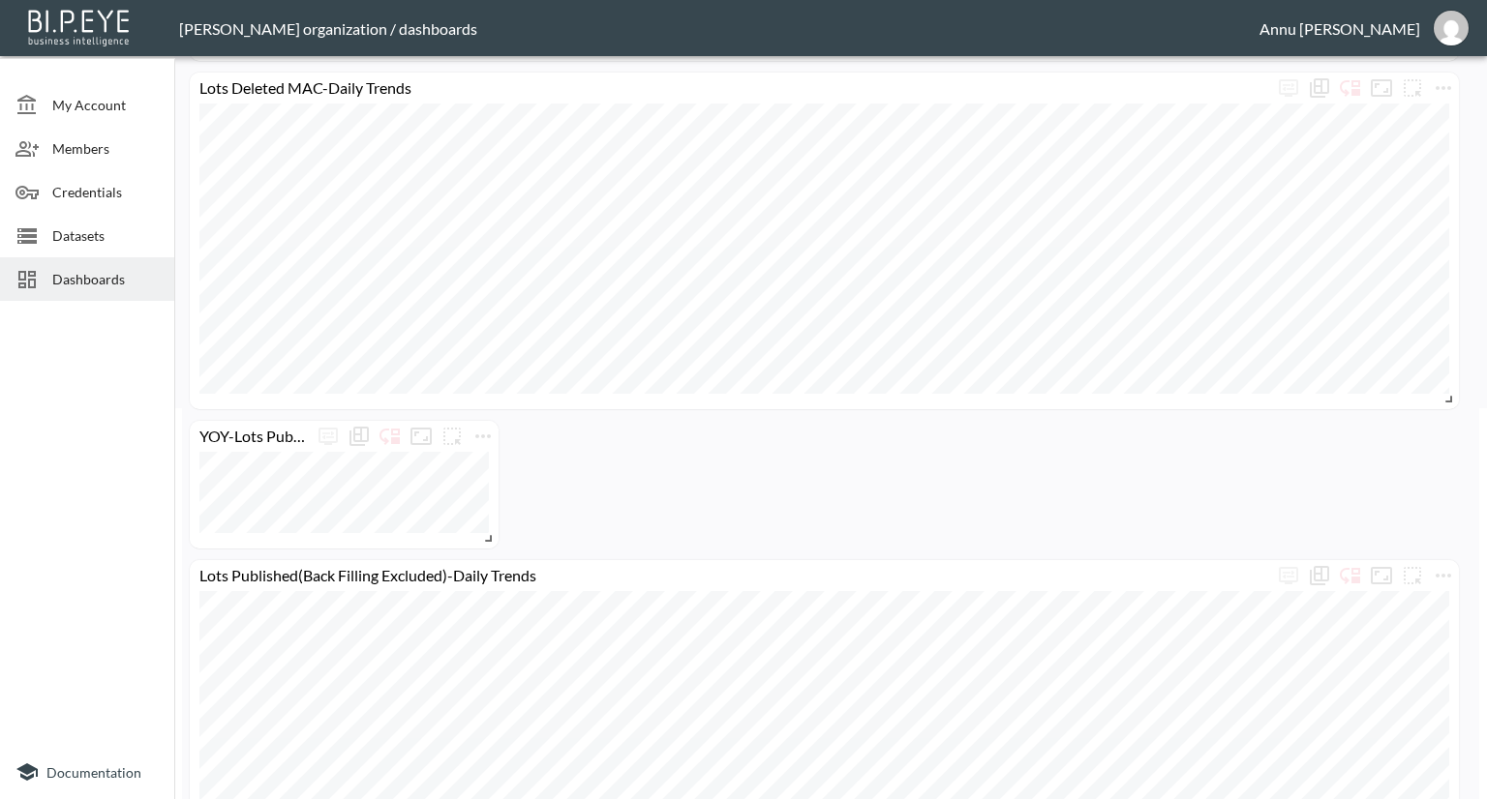
scroll to position [387, 0]
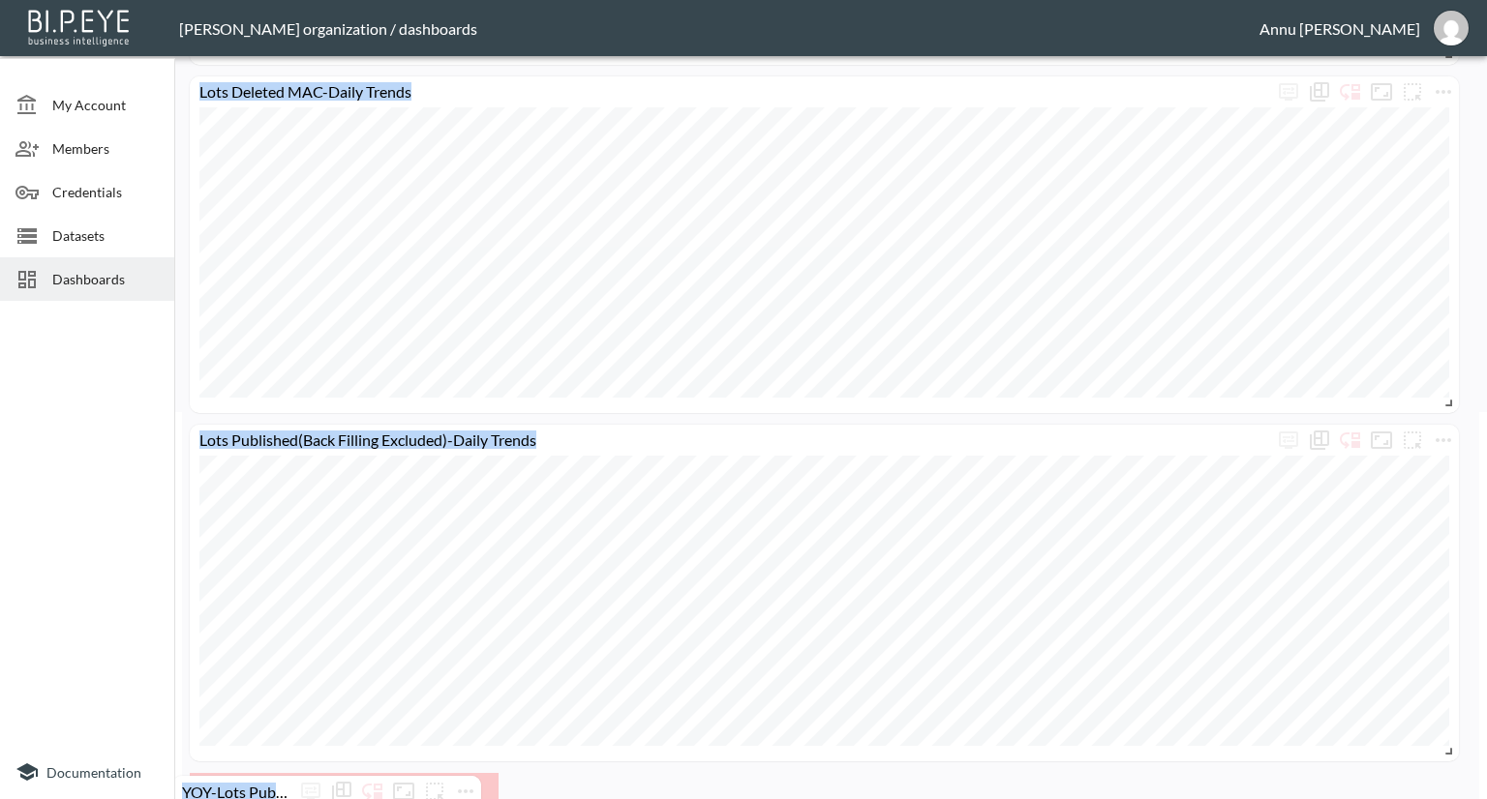
drag, startPoint x: 492, startPoint y: 493, endPoint x: 478, endPoint y: 844, distance: 351.6
click at [478, 799] on html "BI.P.EYE, Interactive Analytics Dashboards - app Nadia Senft organization / das…" at bounding box center [743, 399] width 1487 height 799
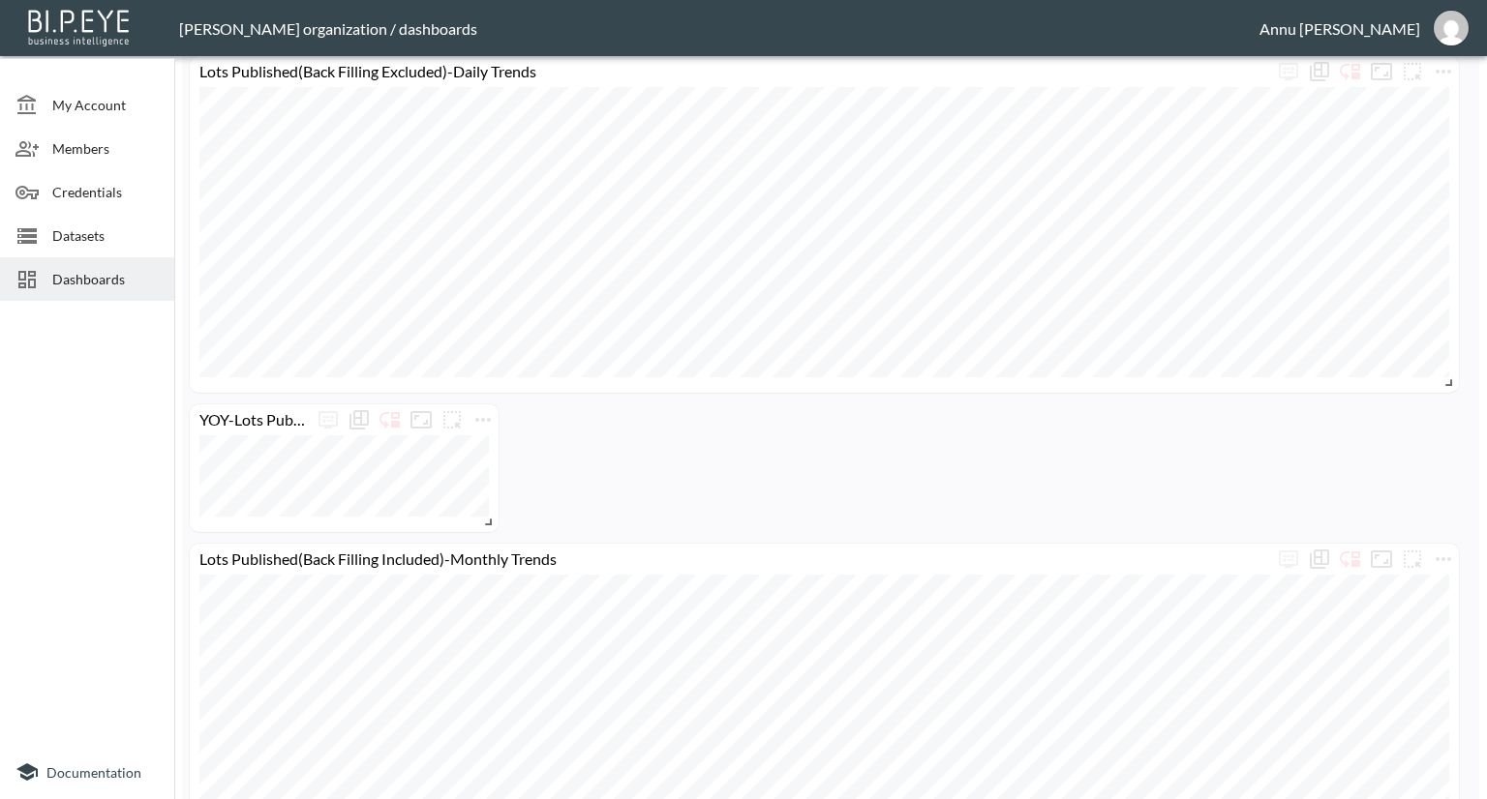
scroll to position [871, 0]
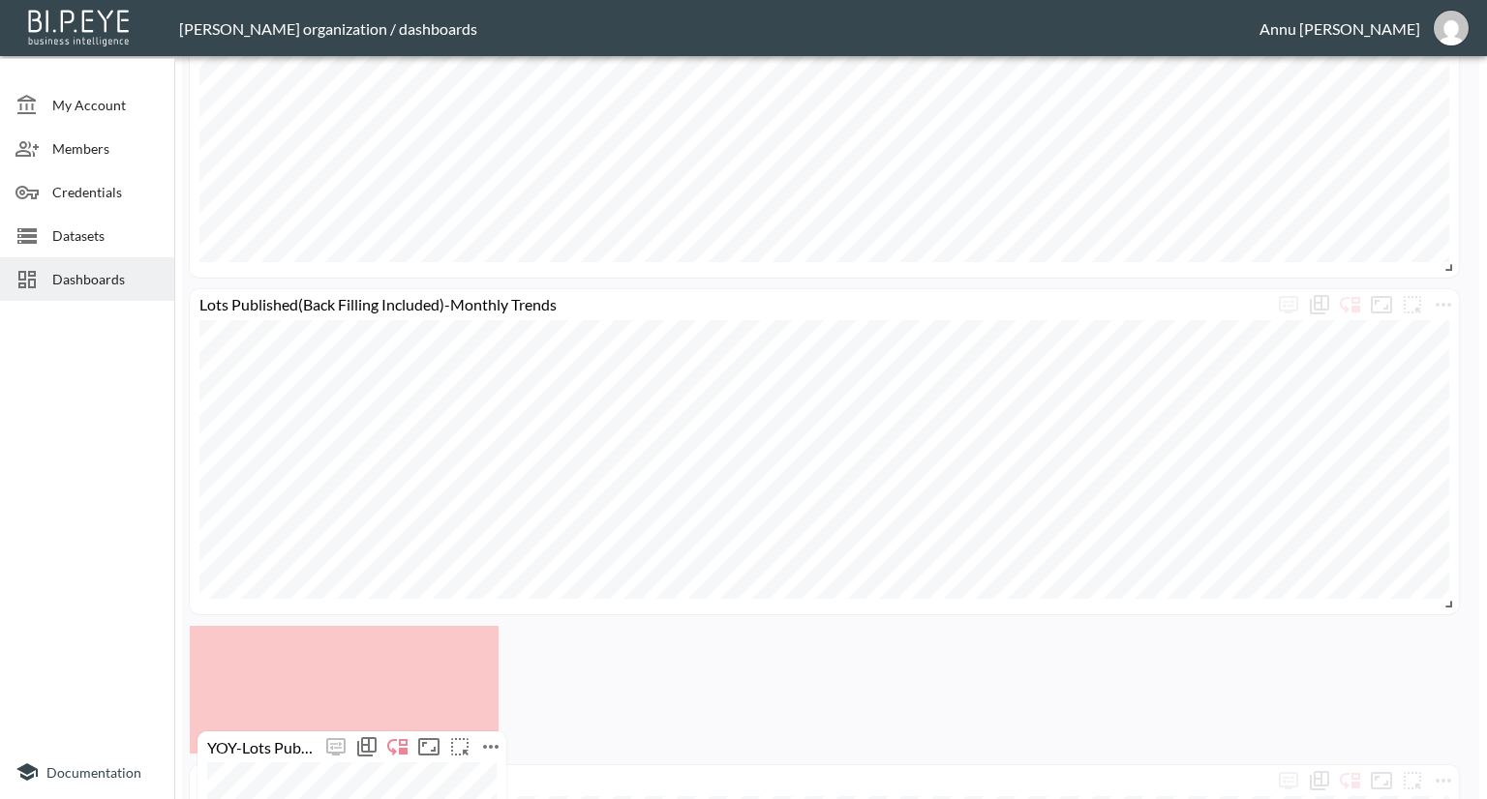
click at [496, 799] on html "BI.P.EYE, Interactive Analytics Dashboards - app Nadia Senft organization / das…" at bounding box center [743, 399] width 1487 height 799
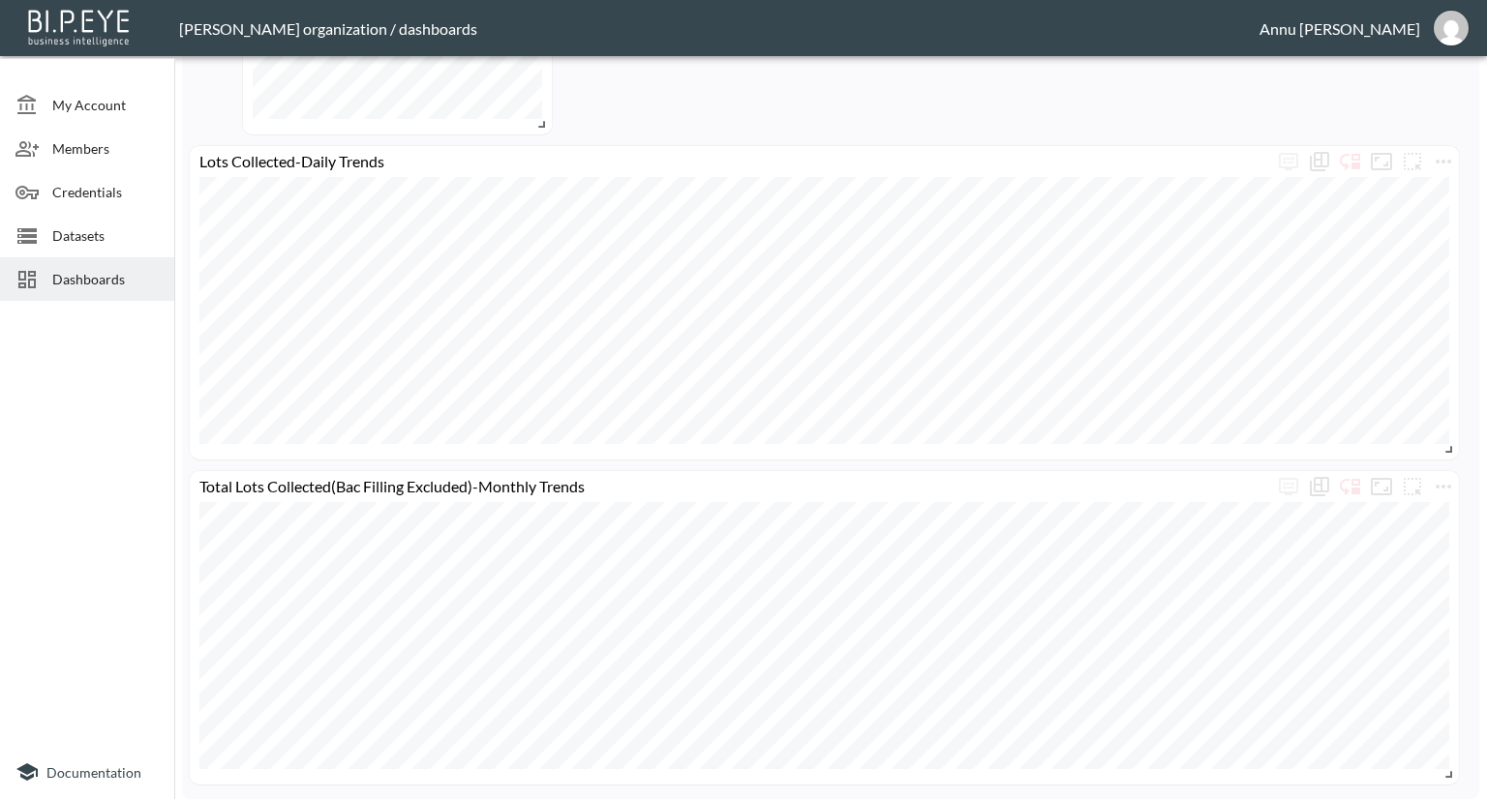
scroll to position [2056, 0]
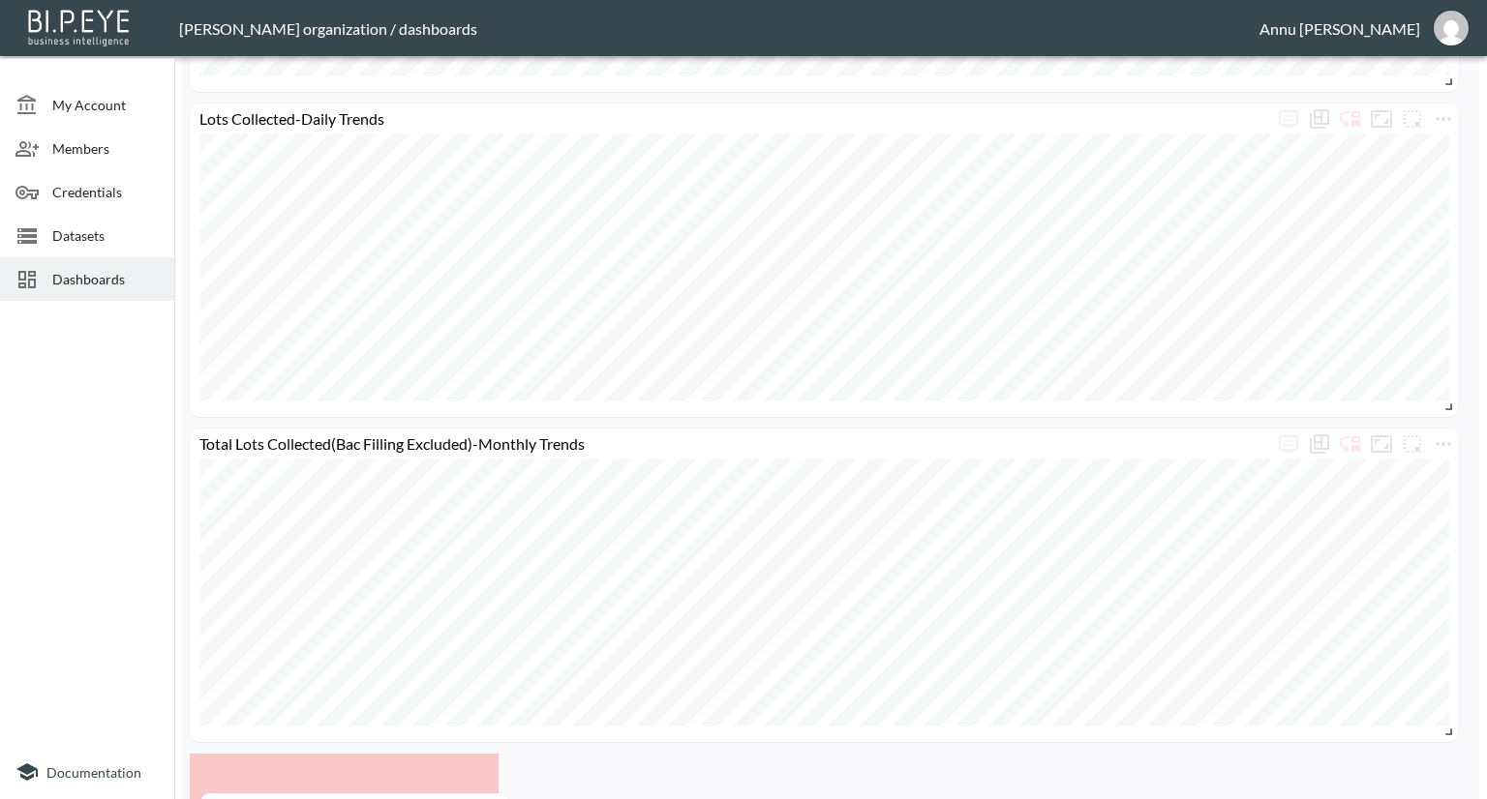
click at [492, 799] on html "BI.P.EYE, Interactive Analytics Dashboards - app Nadia Senft organization / das…" at bounding box center [743, 399] width 1487 height 799
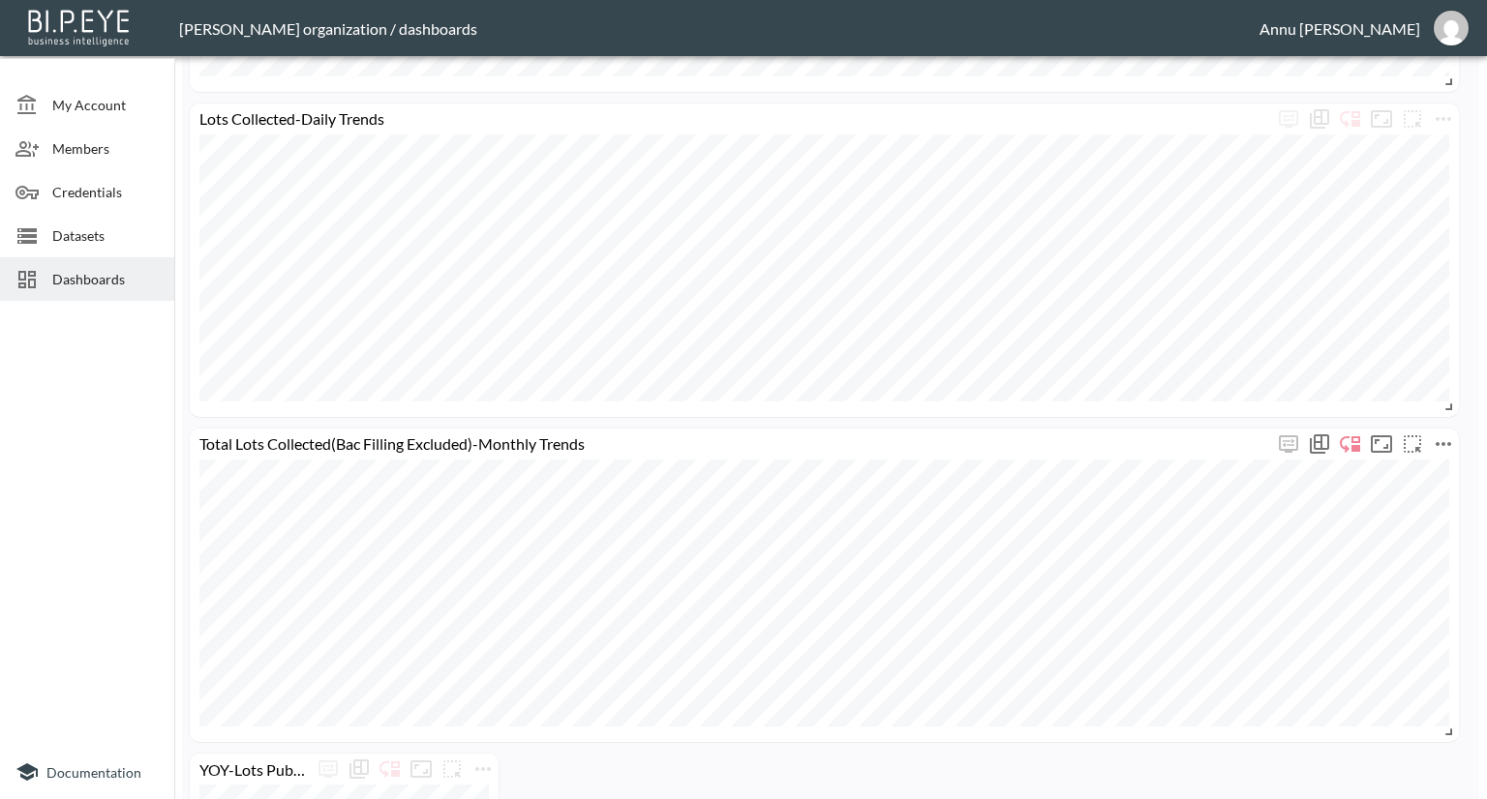
scroll to position [2153, 0]
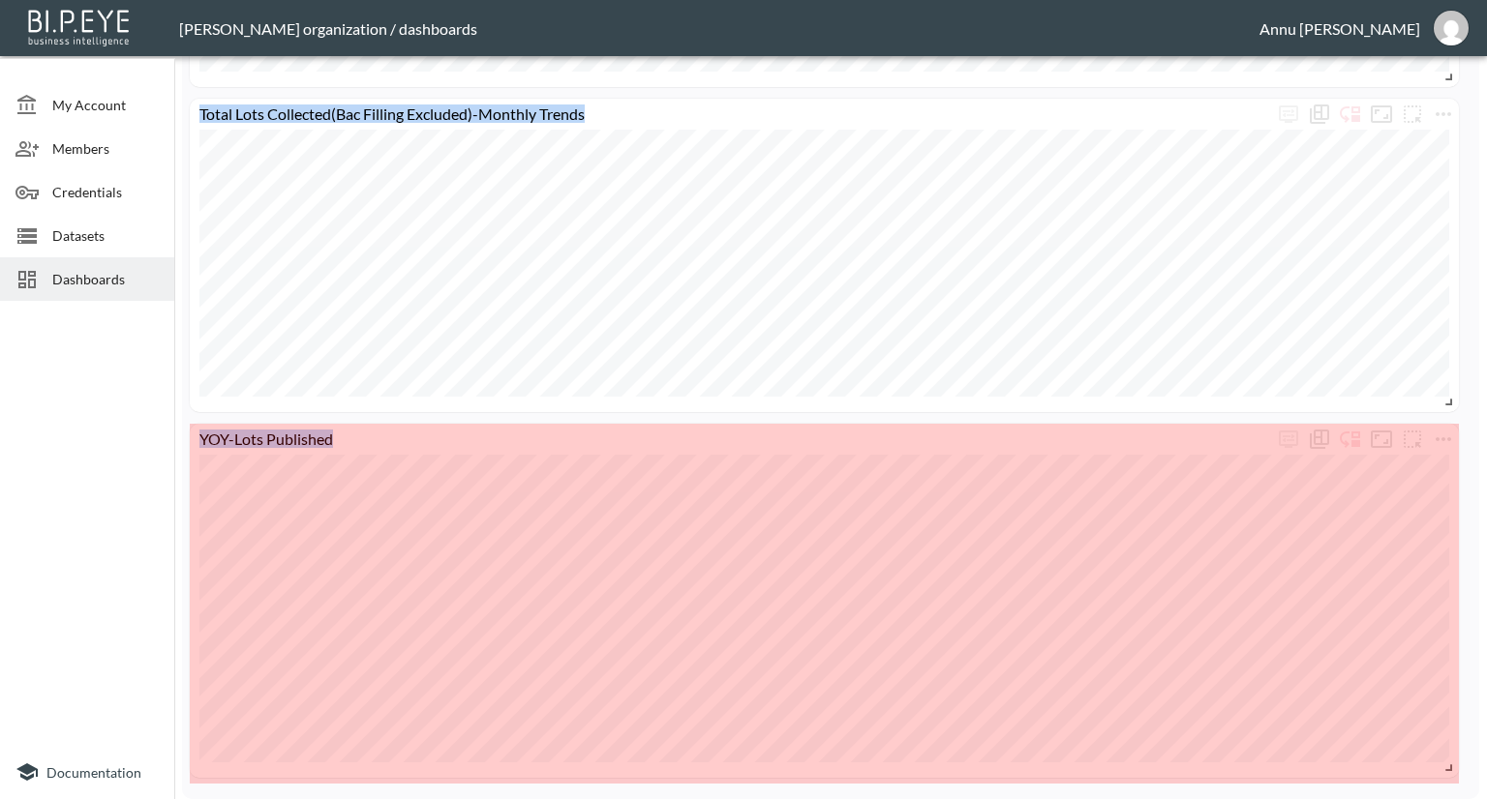
drag, startPoint x: 493, startPoint y: 771, endPoint x: 1475, endPoint y: 742, distance: 982.8
click at [1475, 742] on div "My Account Members Credentials Datasets Dashboards Documentation Lots 0 0 No co…" at bounding box center [743, 399] width 1487 height 799
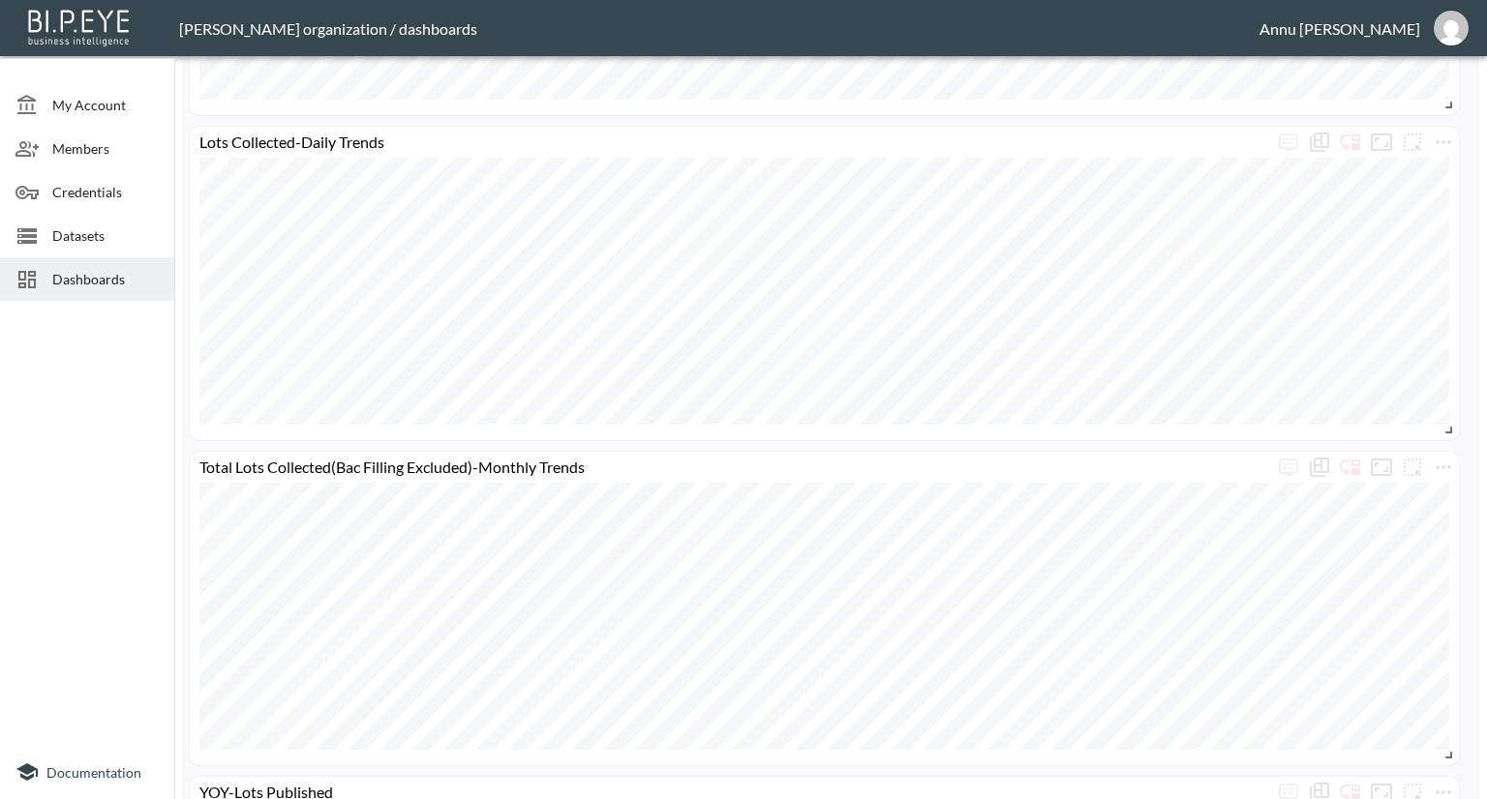
scroll to position [2385, 0]
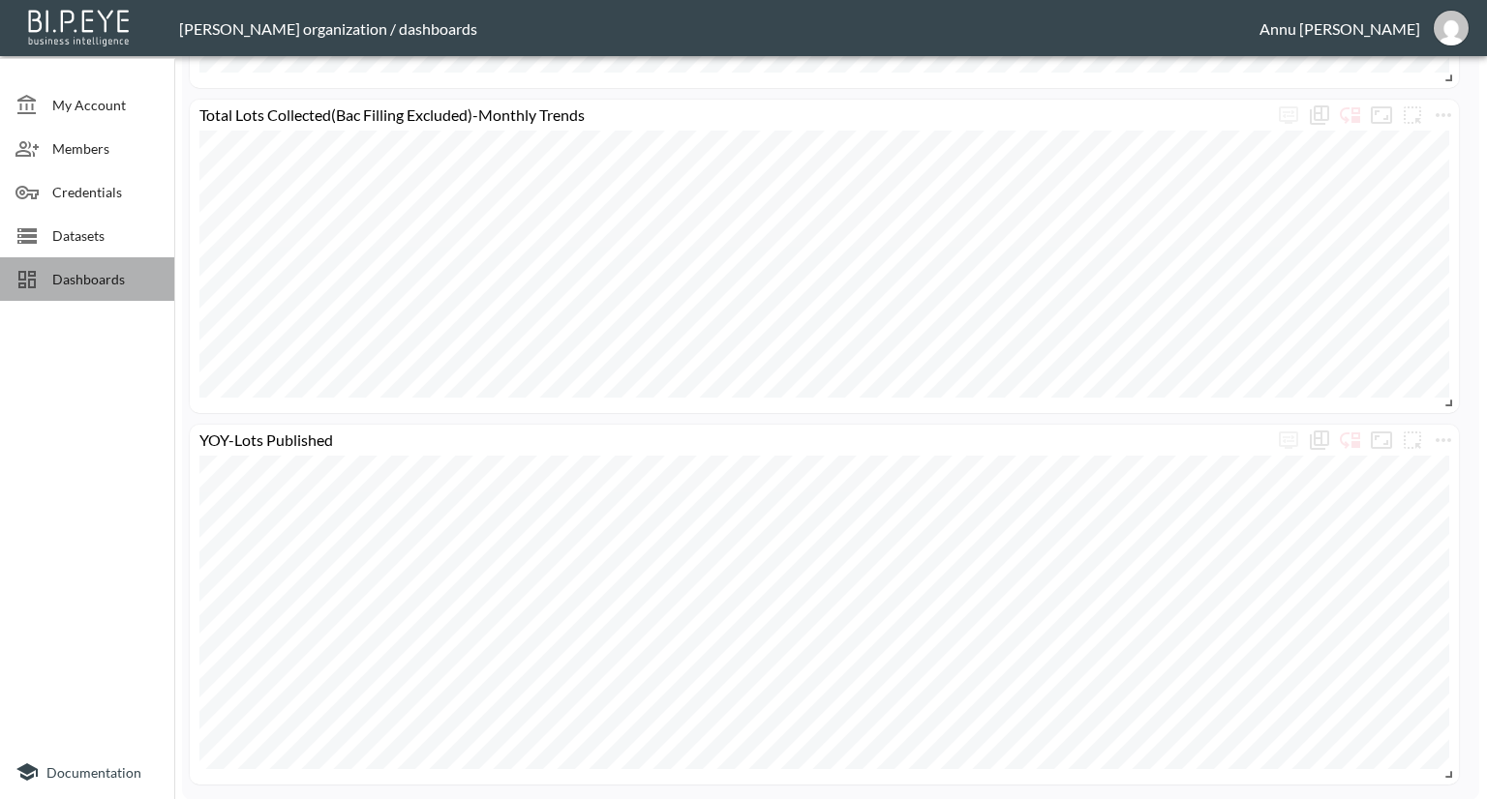
click at [113, 280] on span "Dashboards" at bounding box center [105, 279] width 106 height 20
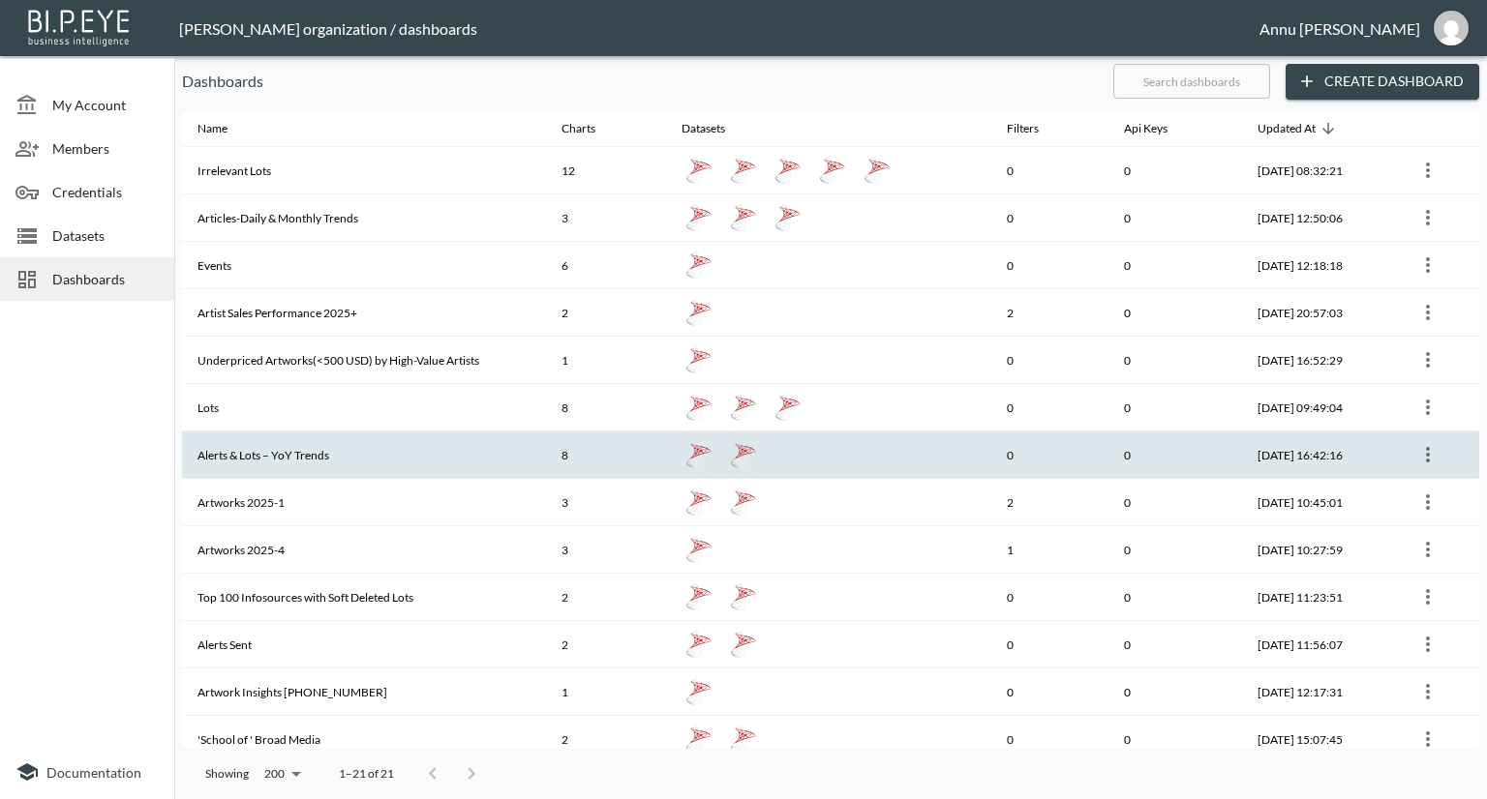
click at [246, 462] on th "Alerts & Lots – YoY Trends" at bounding box center [364, 455] width 364 height 47
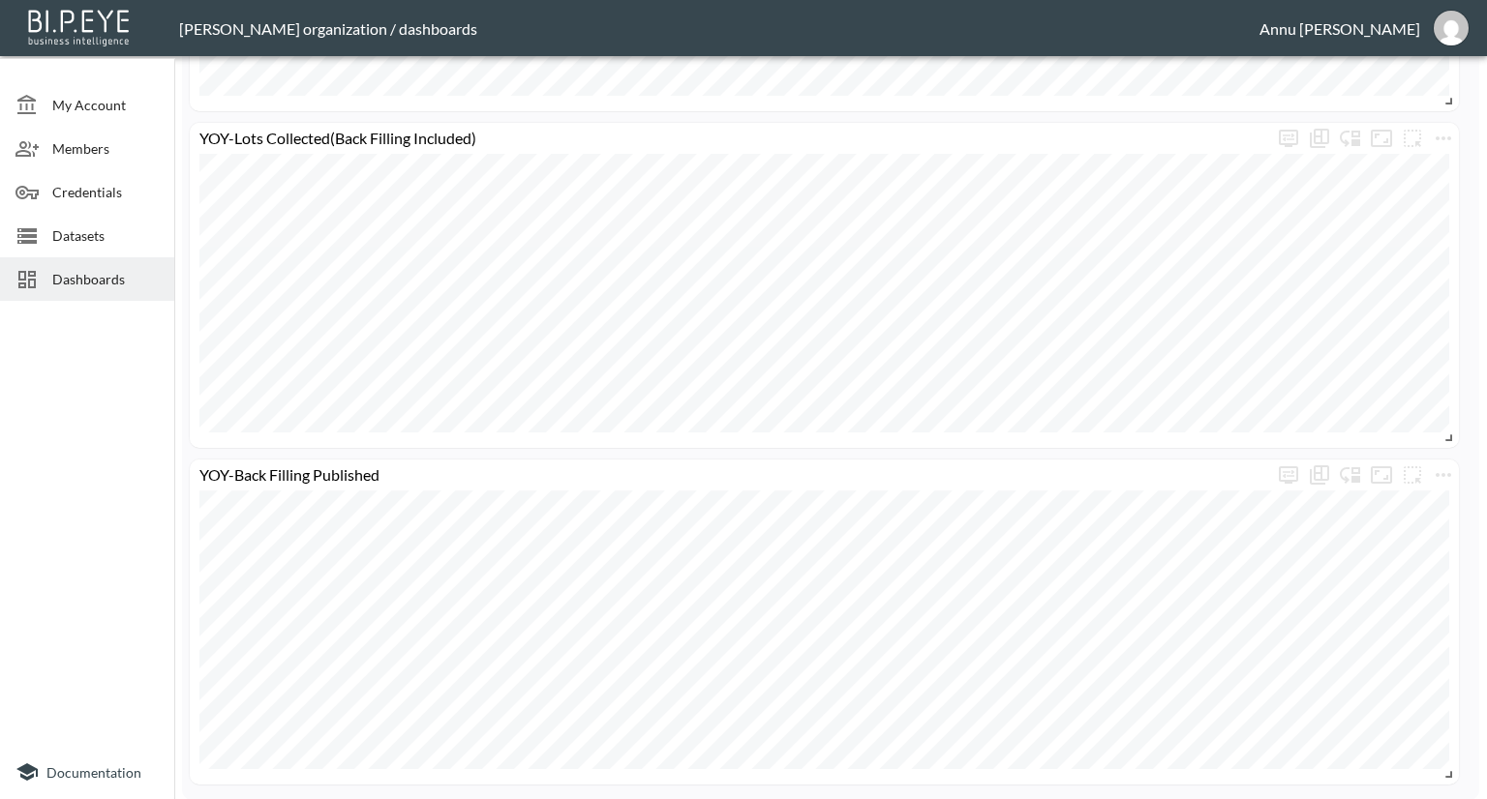
scroll to position [1944, 0]
click at [93, 242] on span "Datasets" at bounding box center [105, 236] width 106 height 20
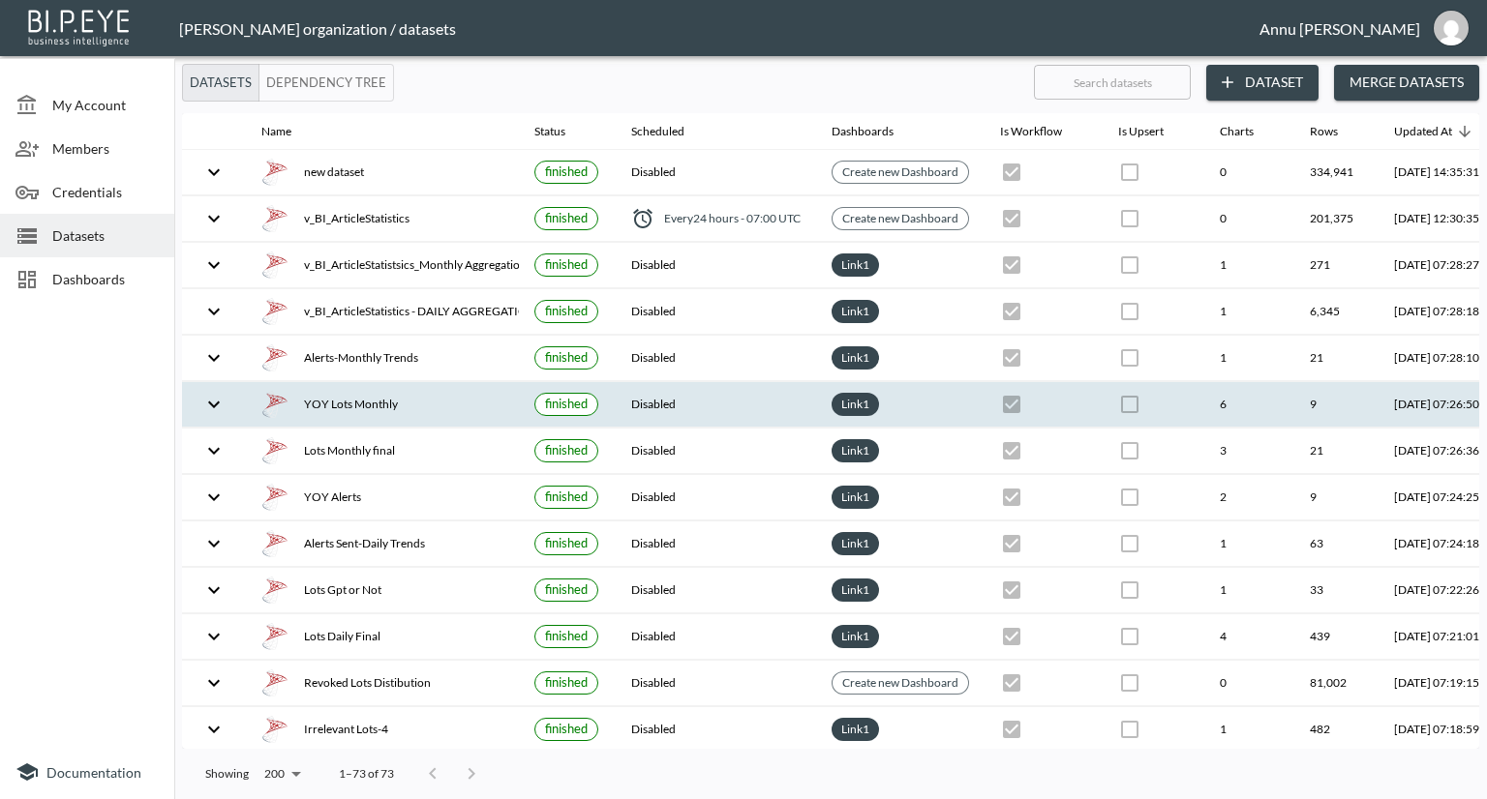
click at [369, 404] on div "YOY Lots Monthly" at bounding box center [382, 404] width 242 height 27
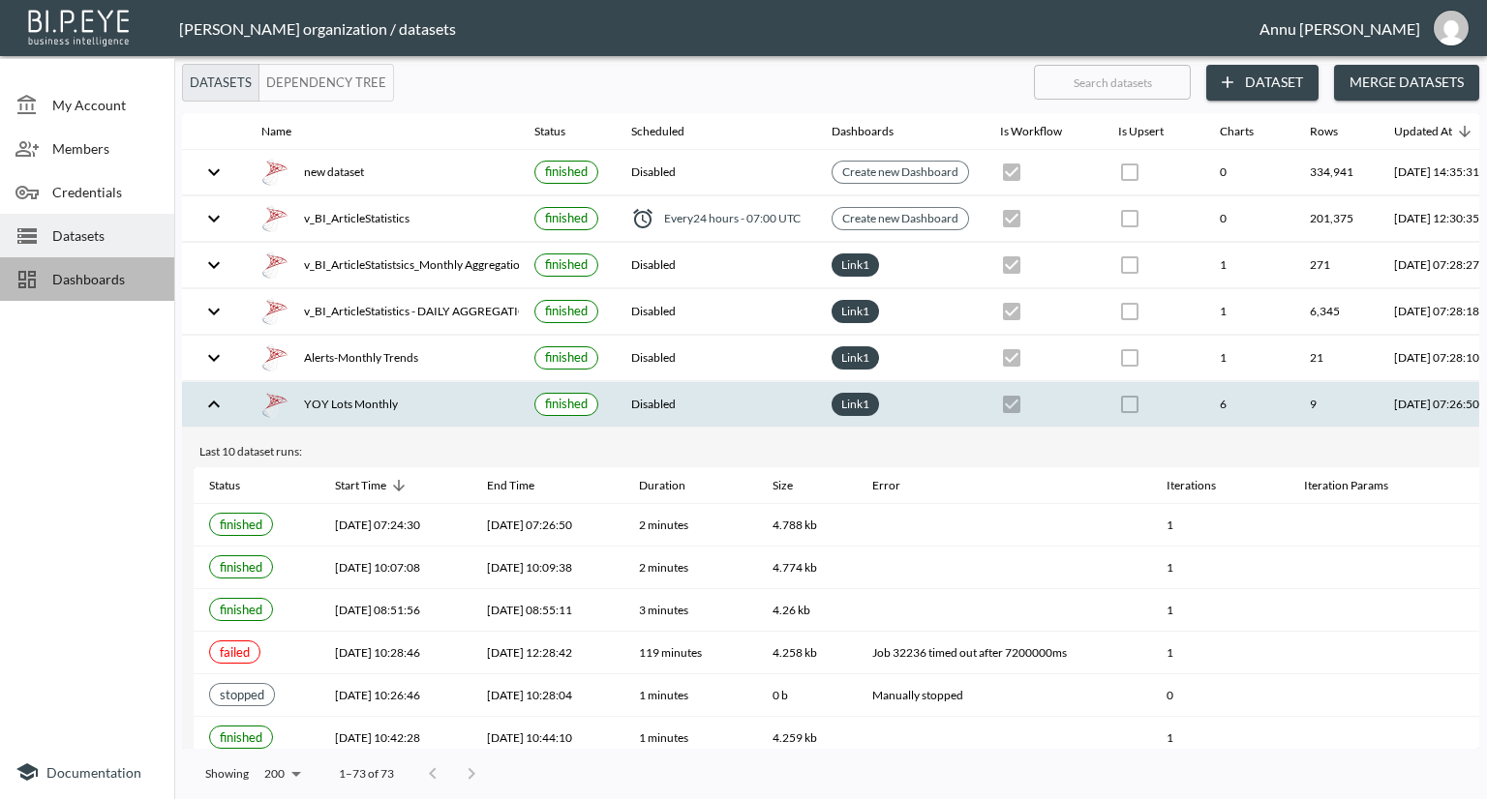
click at [119, 276] on span "Dashboards" at bounding box center [105, 279] width 106 height 20
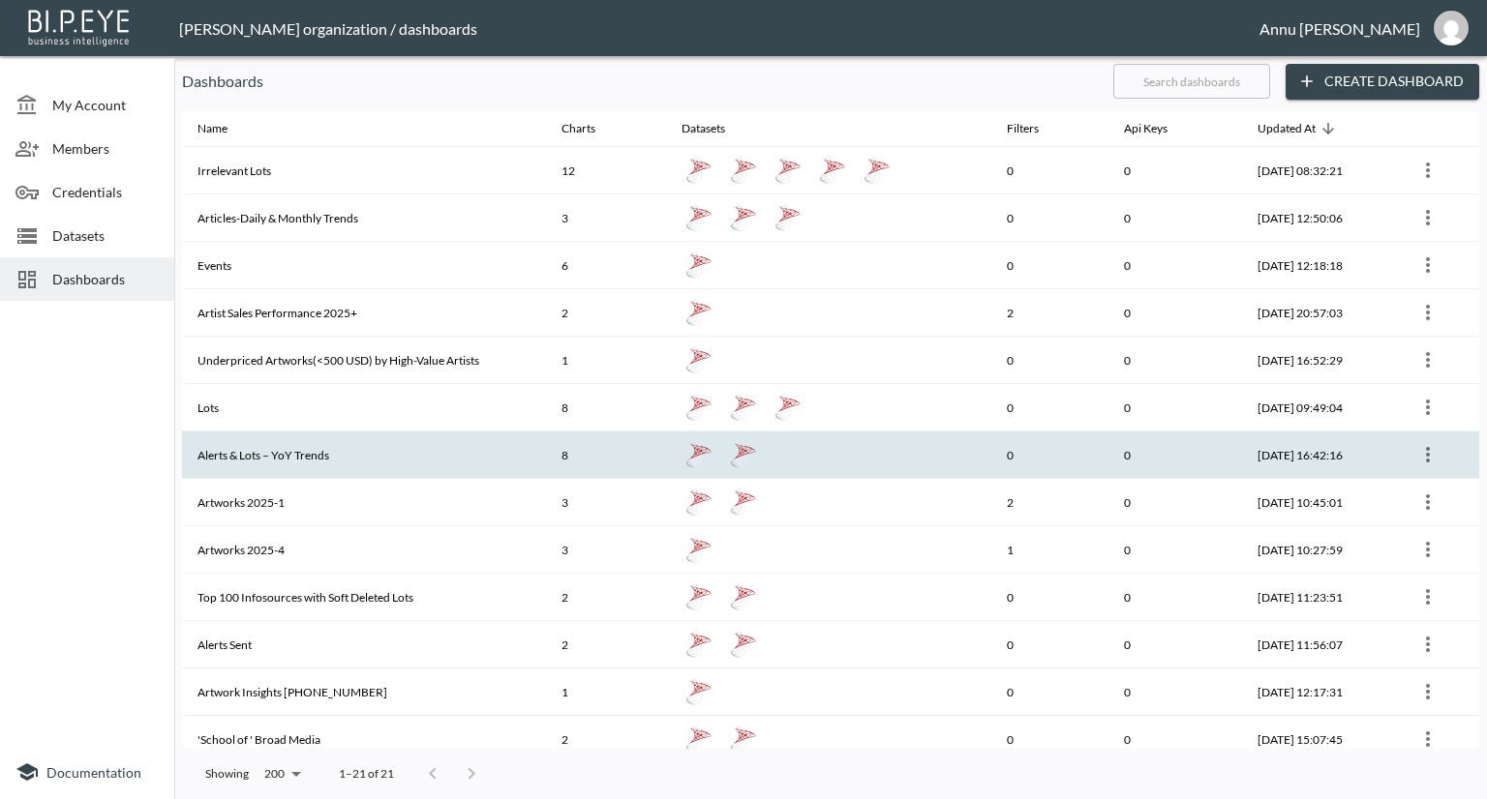
click at [289, 454] on th "Alerts & Lots – YoY Trends" at bounding box center [364, 455] width 364 height 47
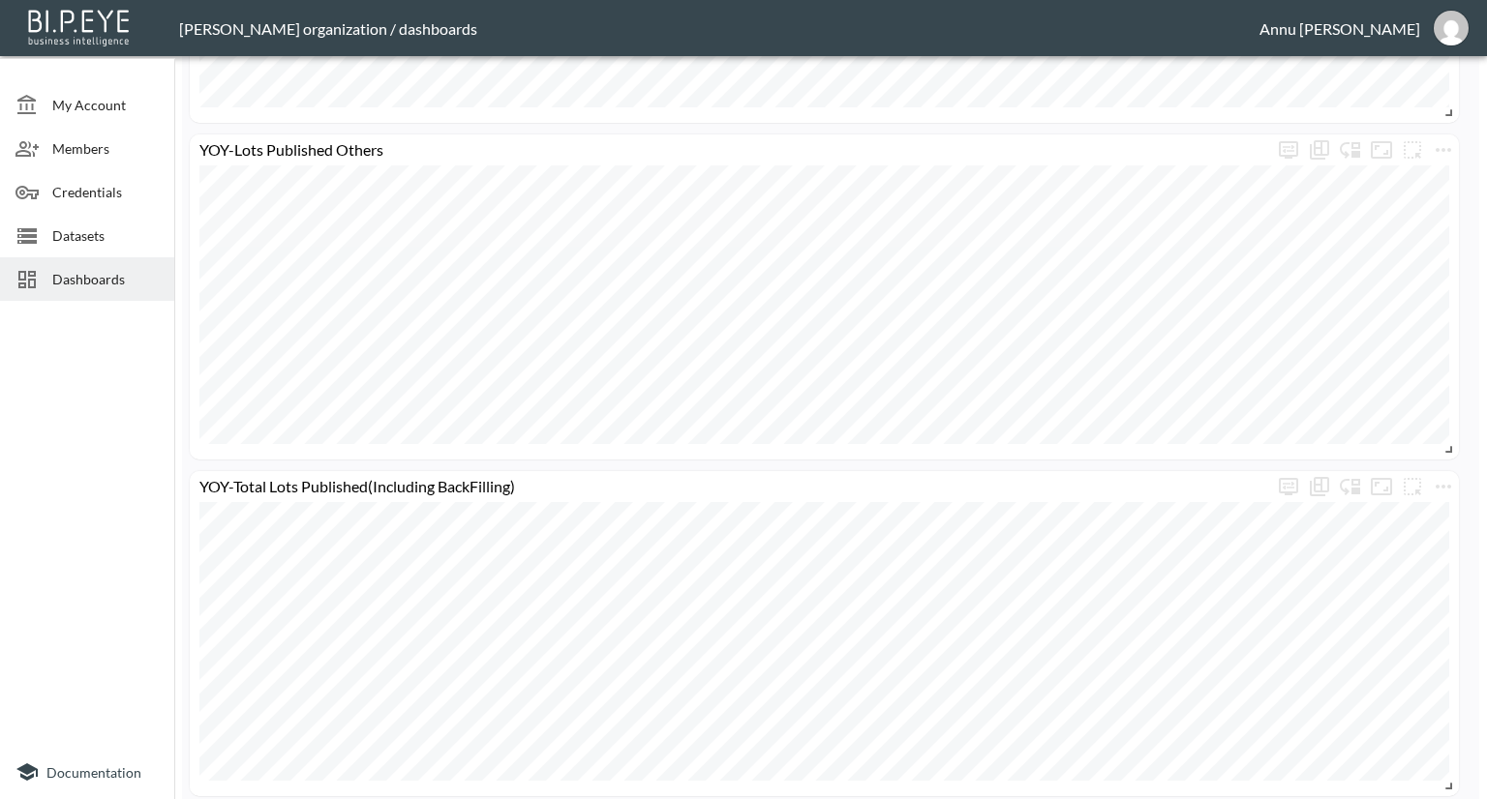
scroll to position [581, 0]
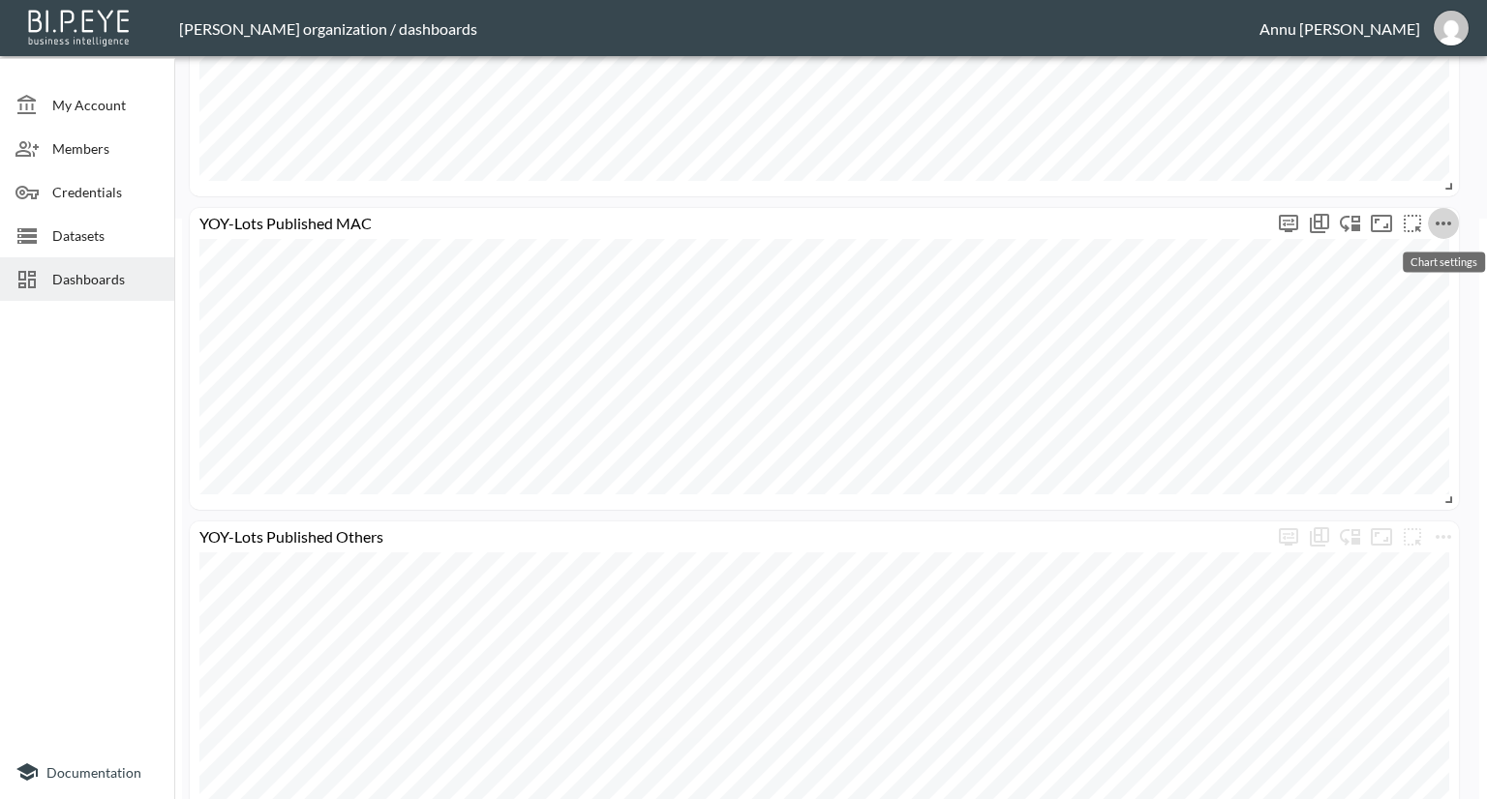
click at [1451, 223] on icon "more" at bounding box center [1443, 223] width 23 height 23
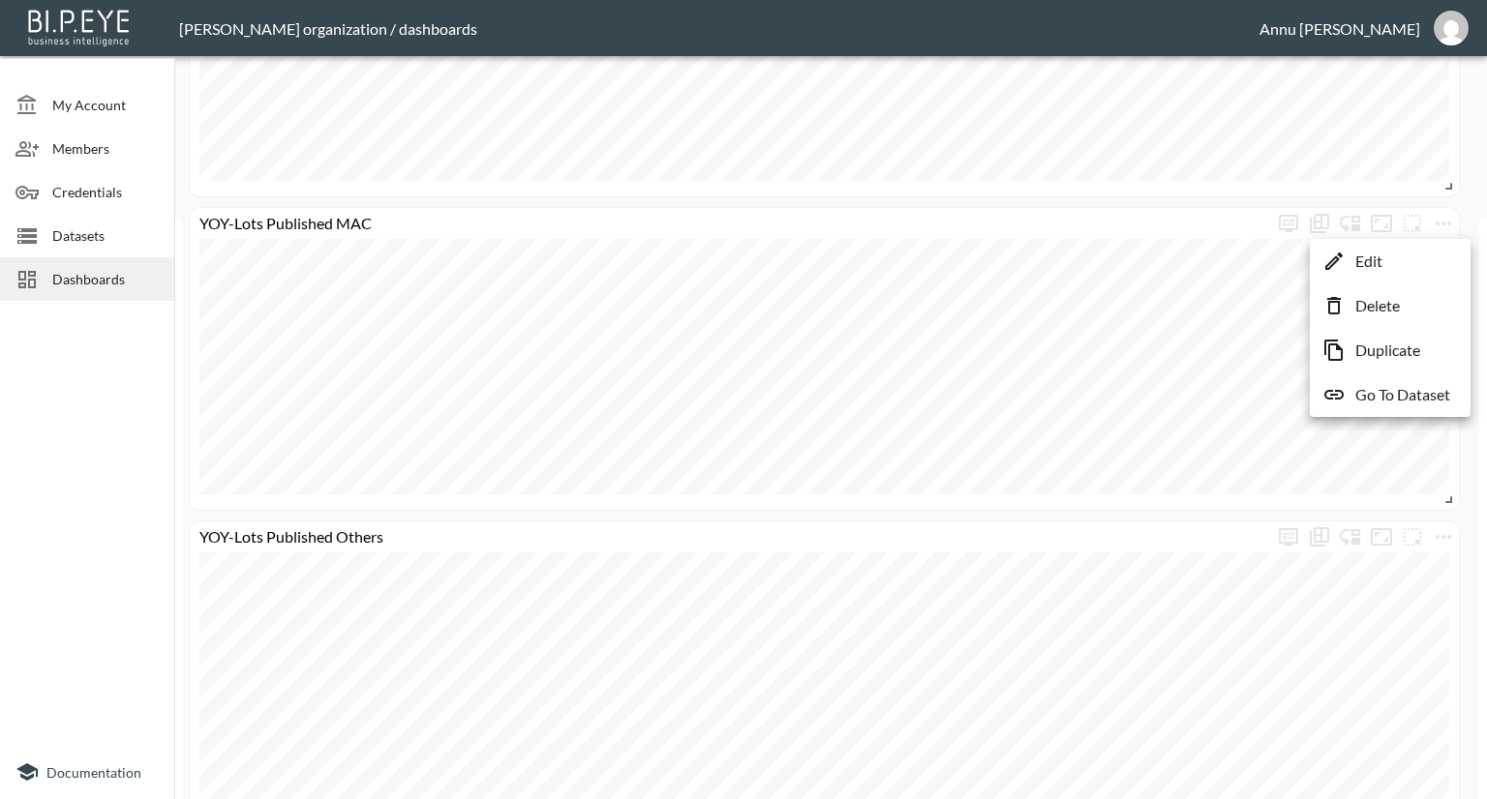
click at [1389, 312] on p "Delete" at bounding box center [1377, 305] width 45 height 23
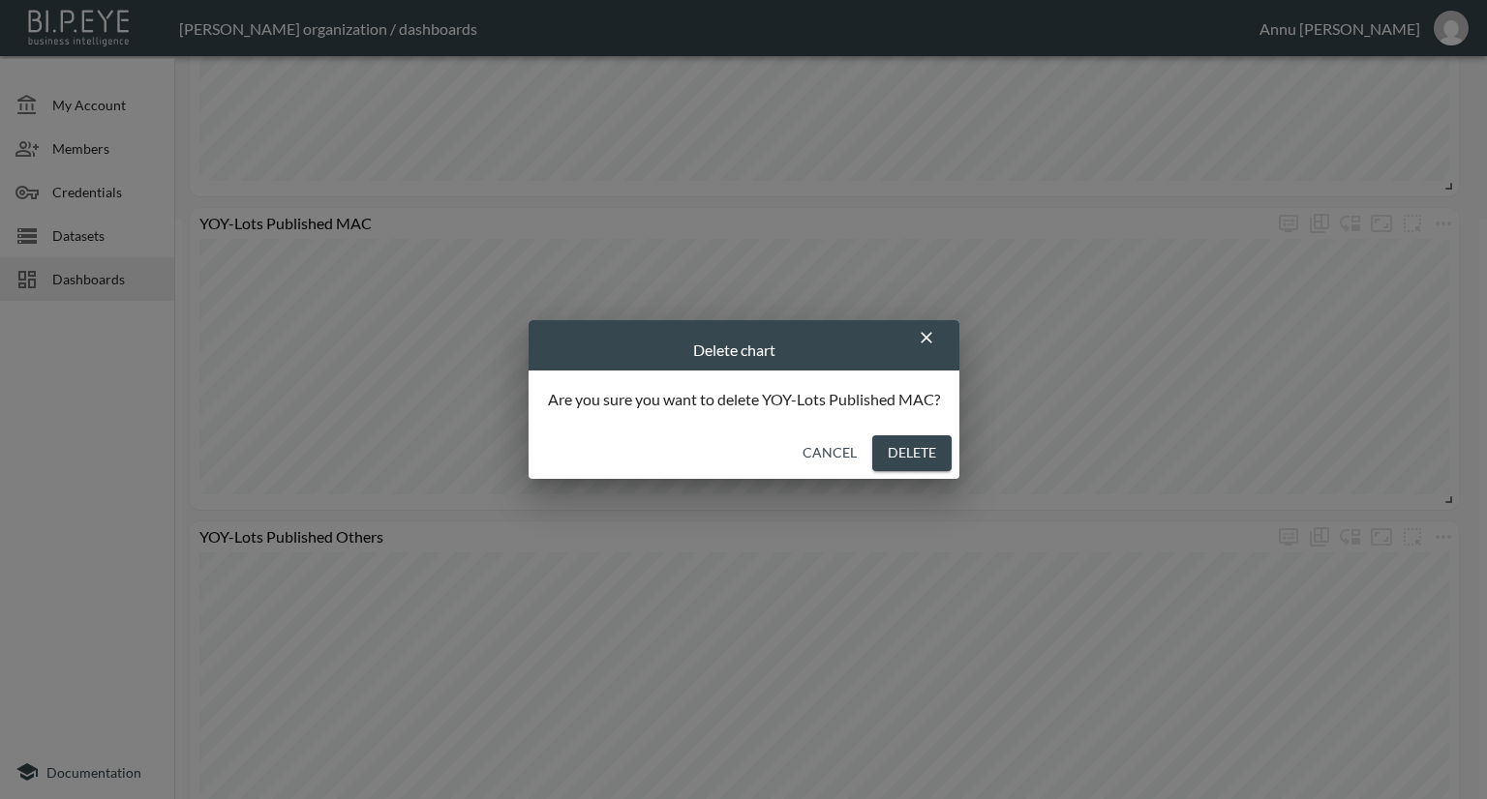
click at [916, 449] on button "Delete" at bounding box center [911, 454] width 79 height 36
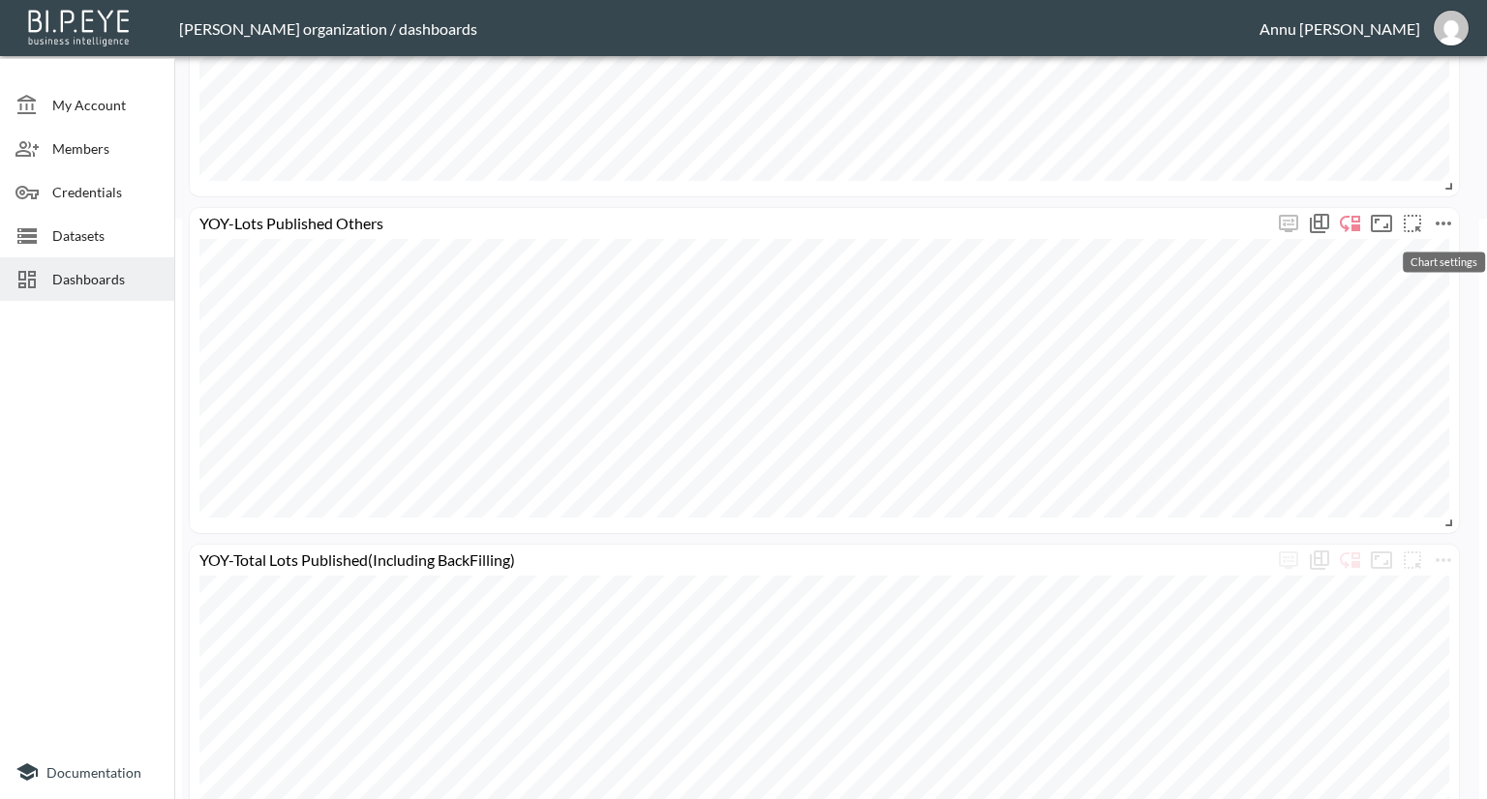
click at [1448, 226] on icon "more" at bounding box center [1443, 223] width 23 height 23
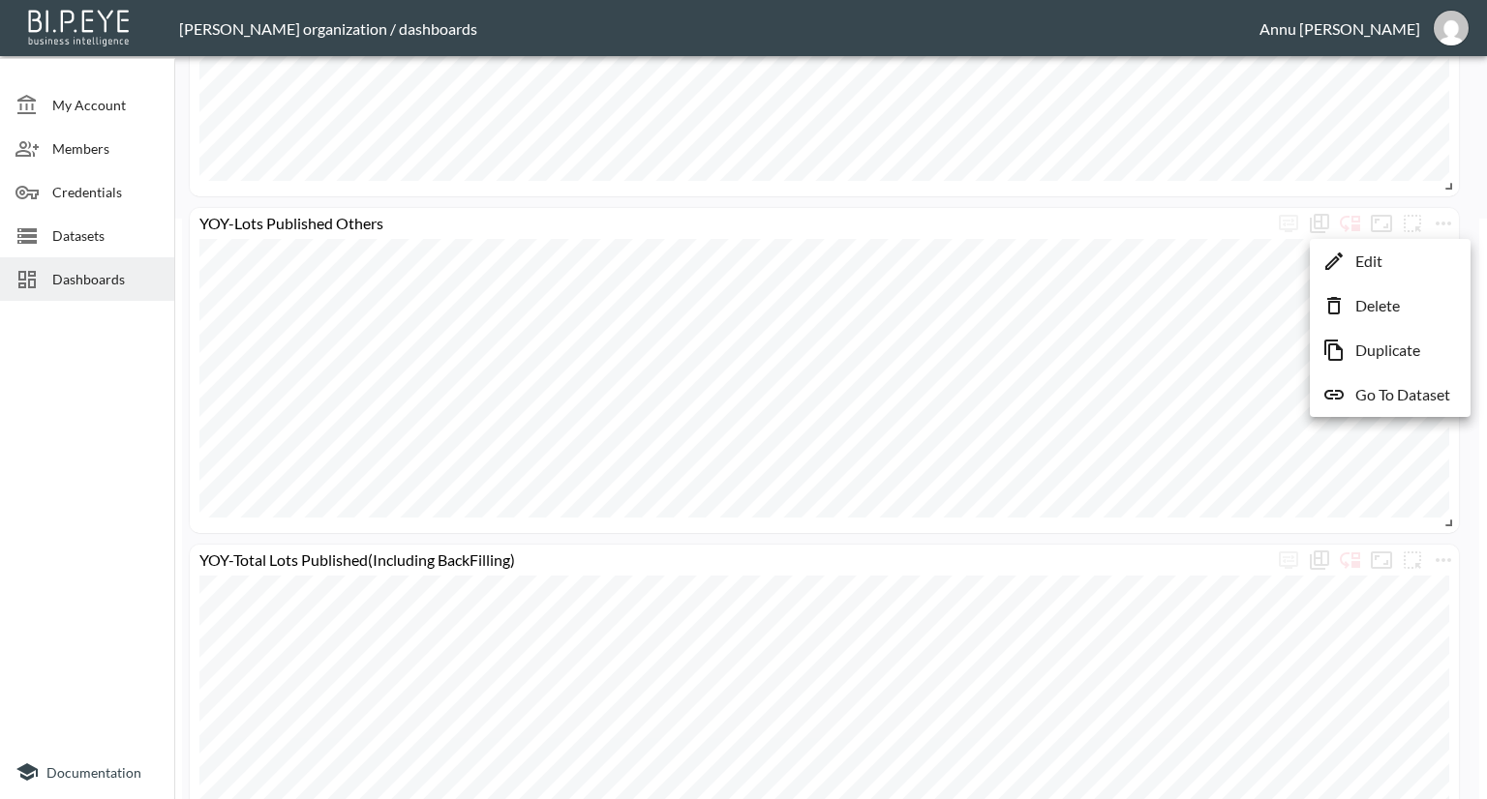
click at [1390, 307] on p "Delete" at bounding box center [1377, 305] width 45 height 23
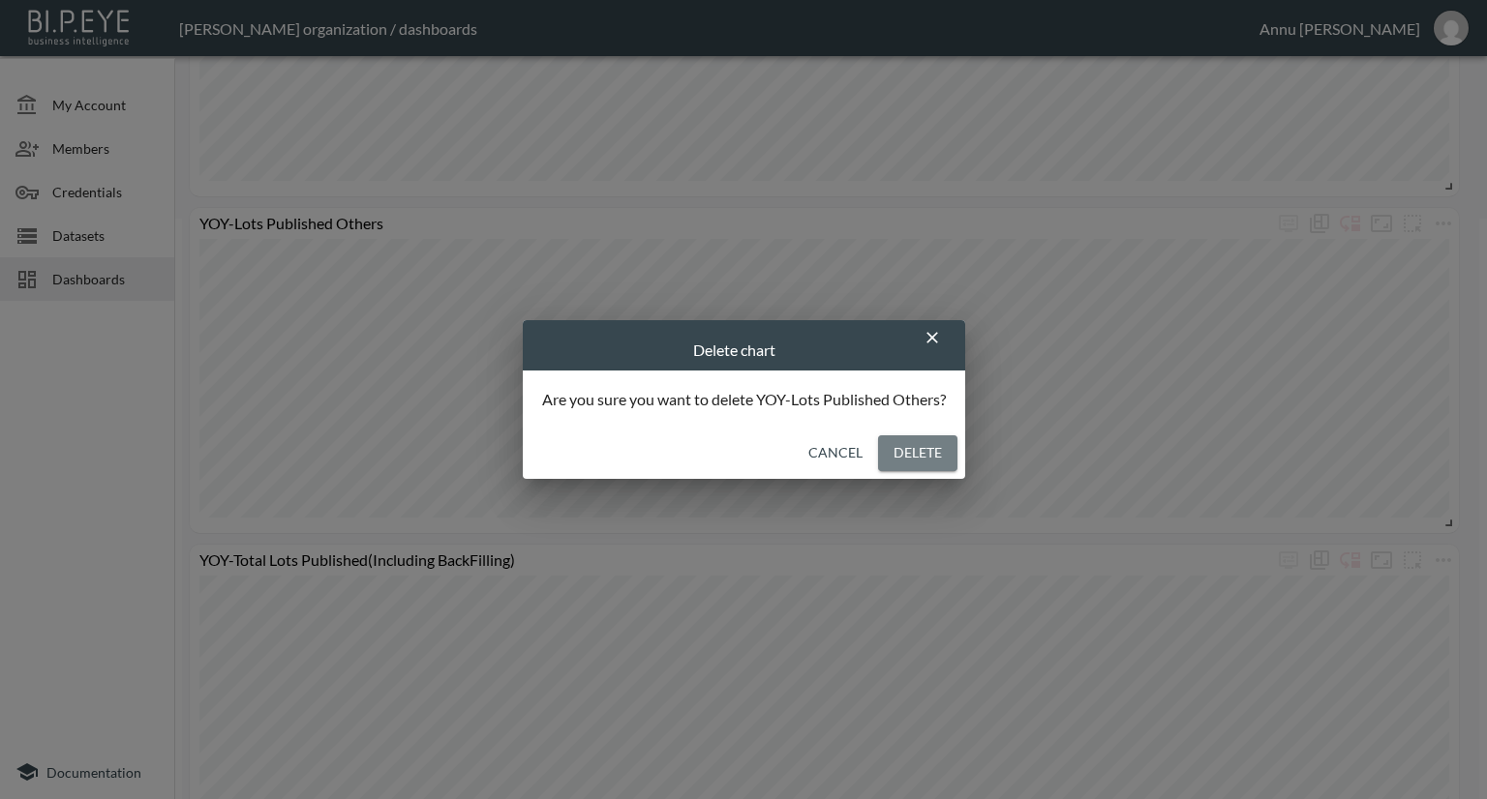
click at [936, 447] on button "Delete" at bounding box center [917, 454] width 79 height 36
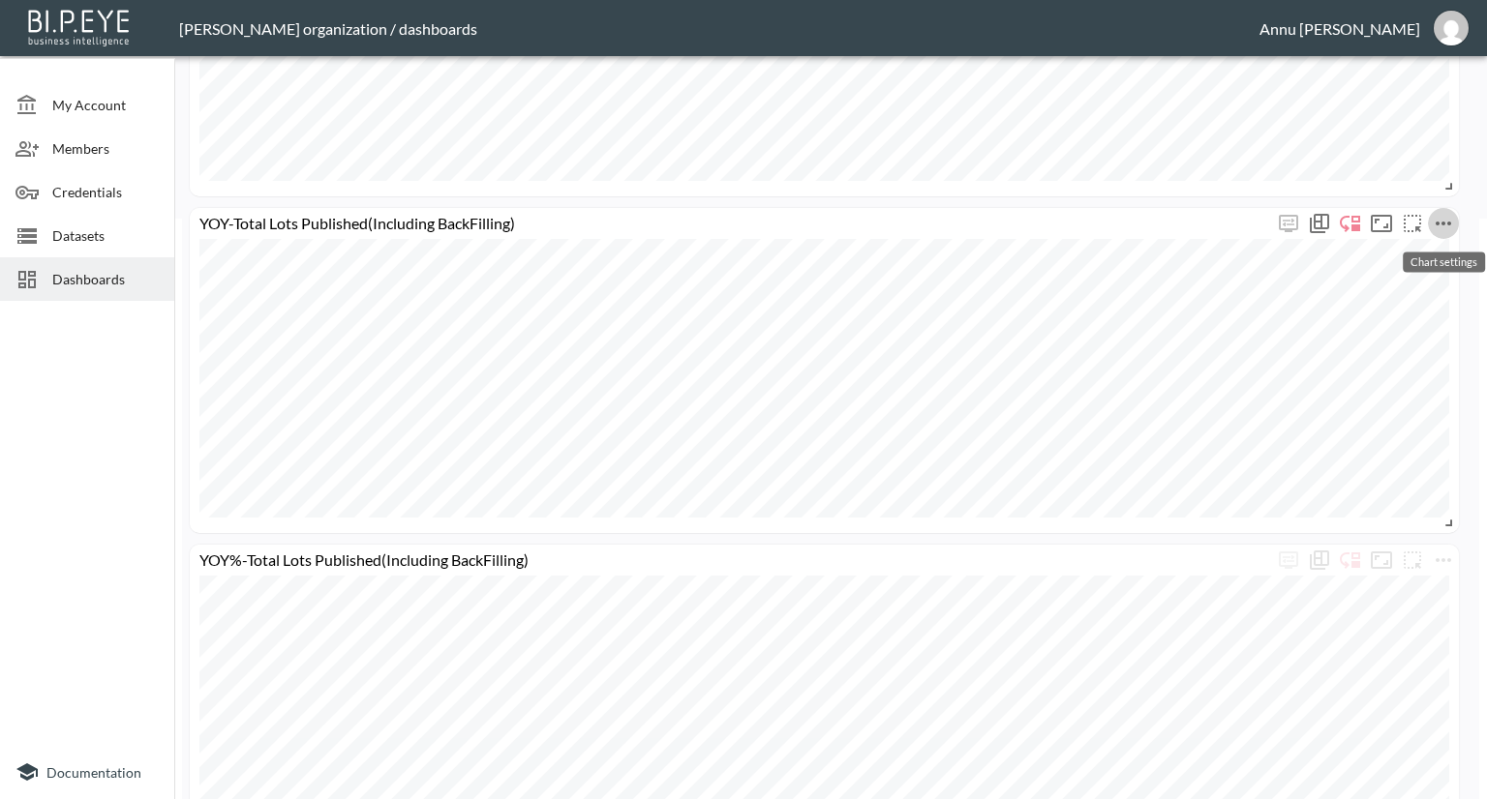
click at [1450, 226] on icon "more" at bounding box center [1443, 223] width 23 height 23
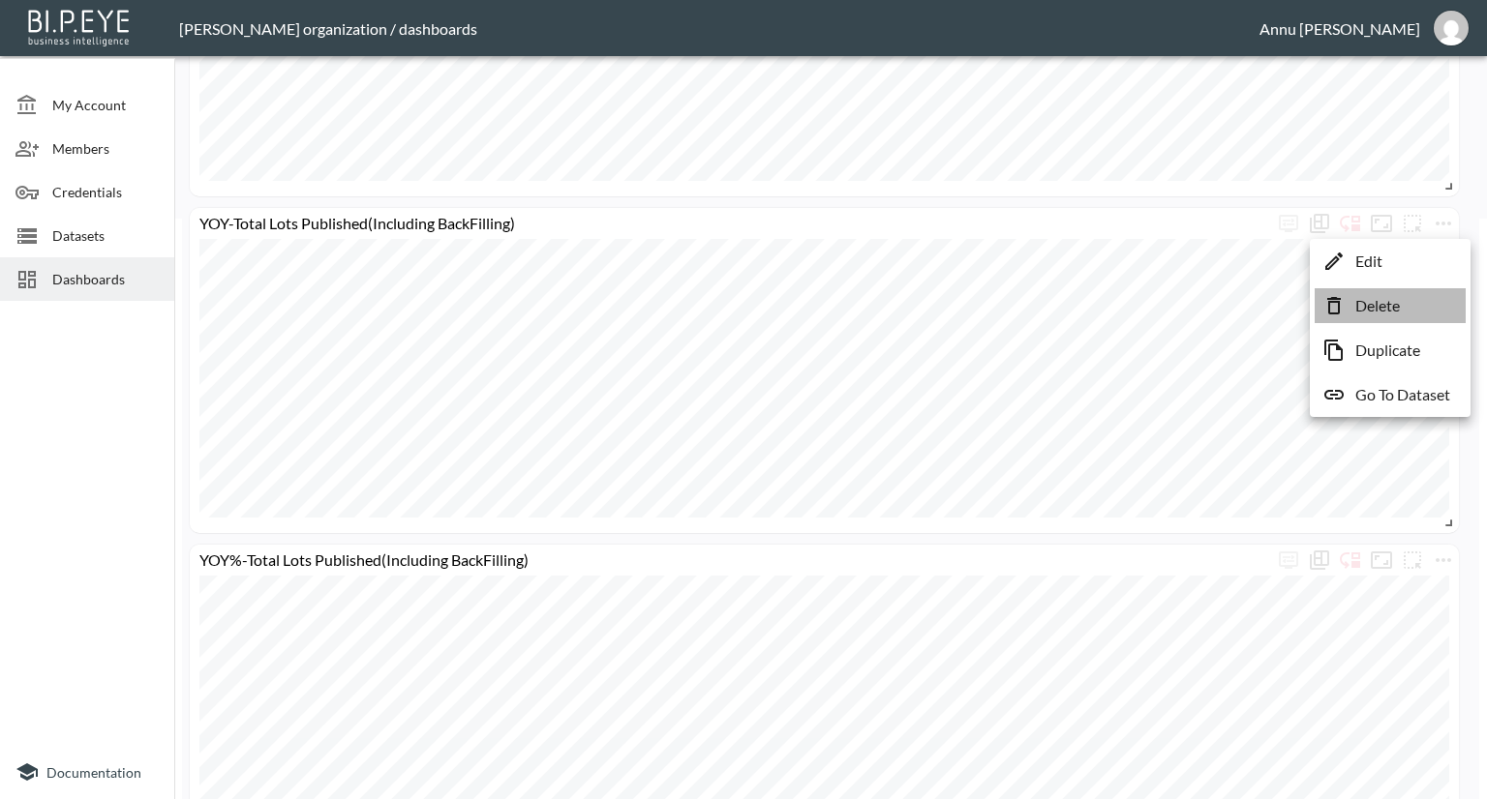
click at [1387, 299] on p "Delete" at bounding box center [1377, 305] width 45 height 23
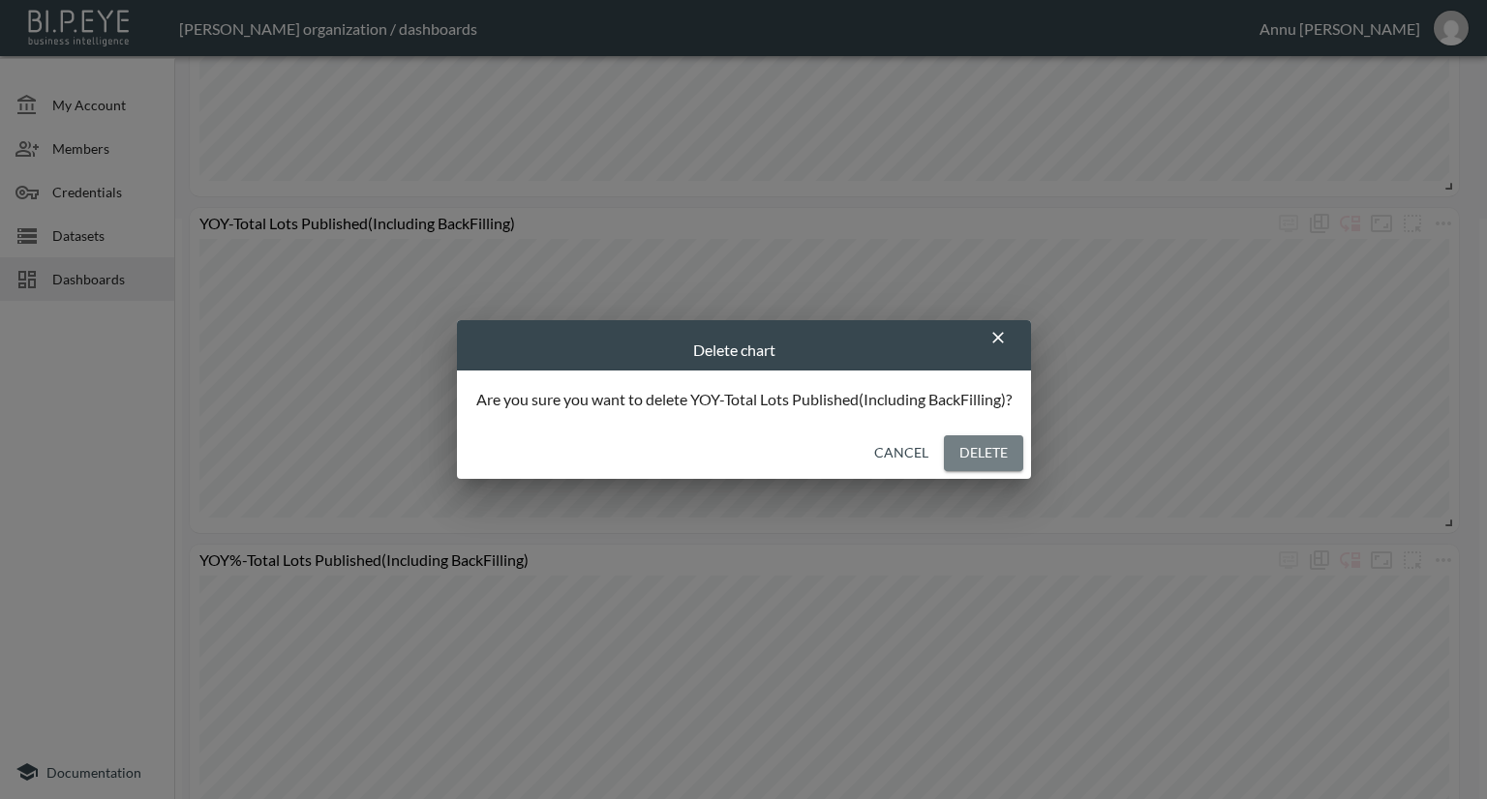
click at [986, 445] on button "Delete" at bounding box center [983, 454] width 79 height 36
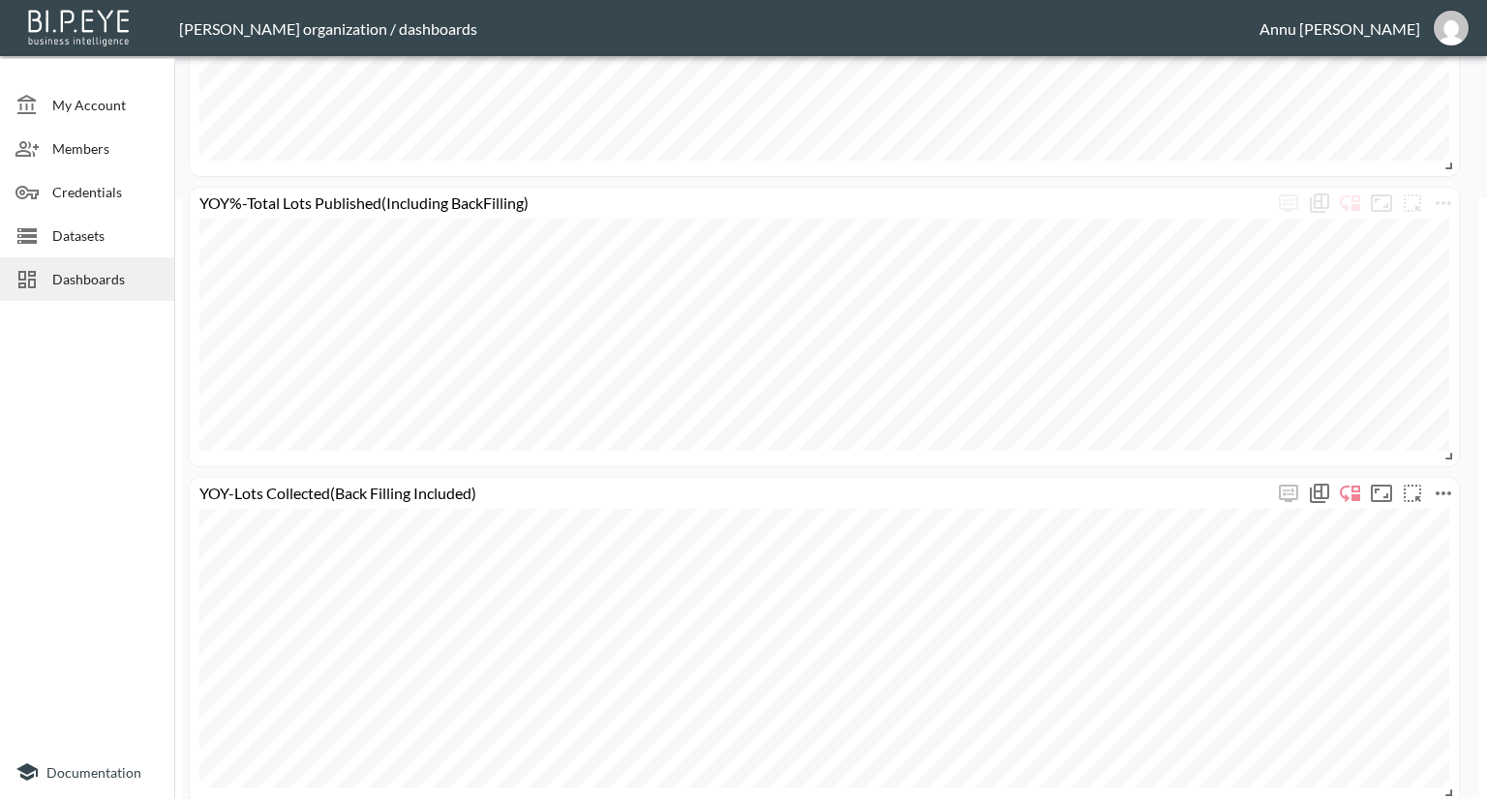
scroll to position [569, 0]
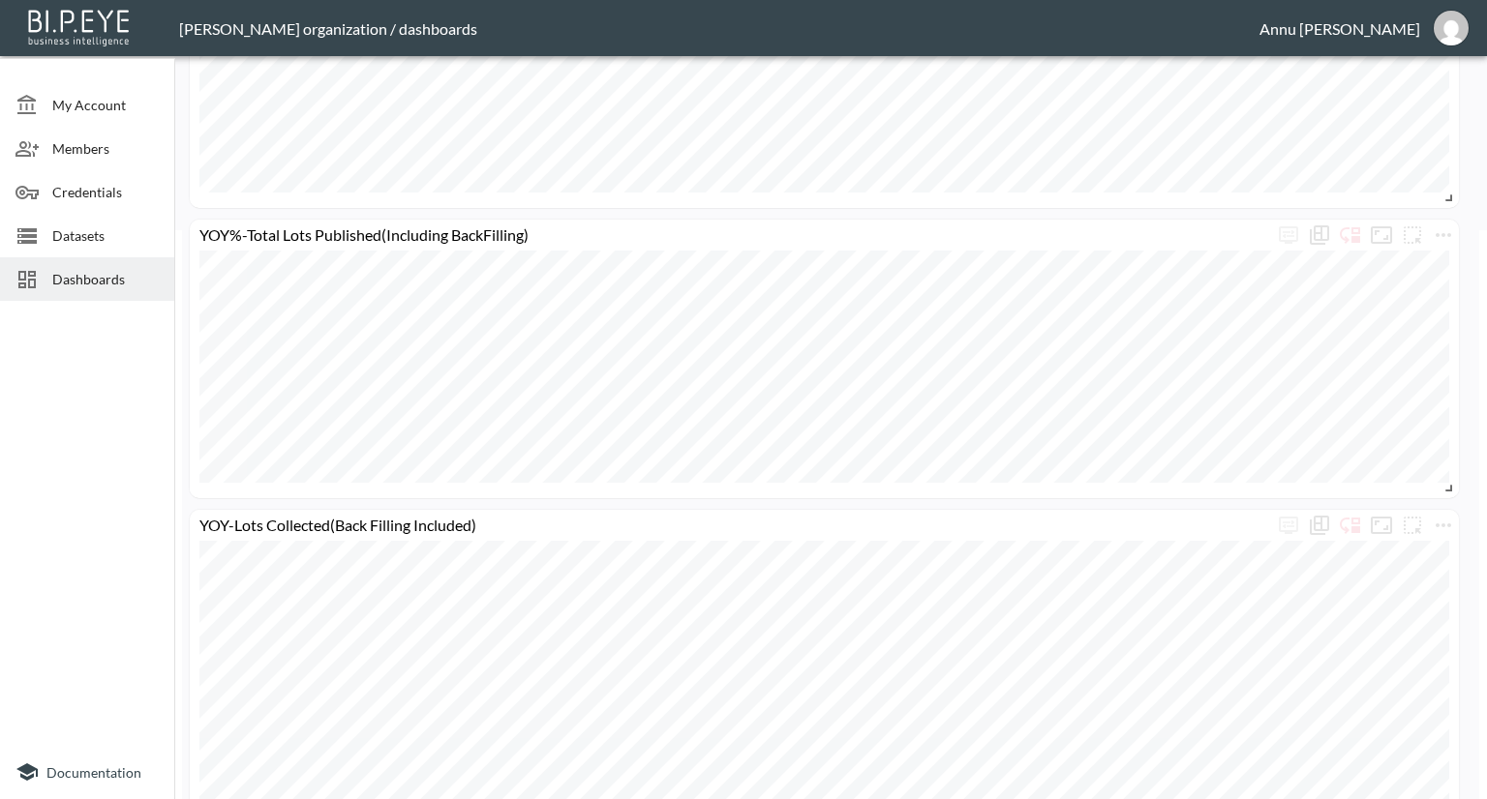
click at [74, 282] on span "Dashboards" at bounding box center [105, 279] width 106 height 20
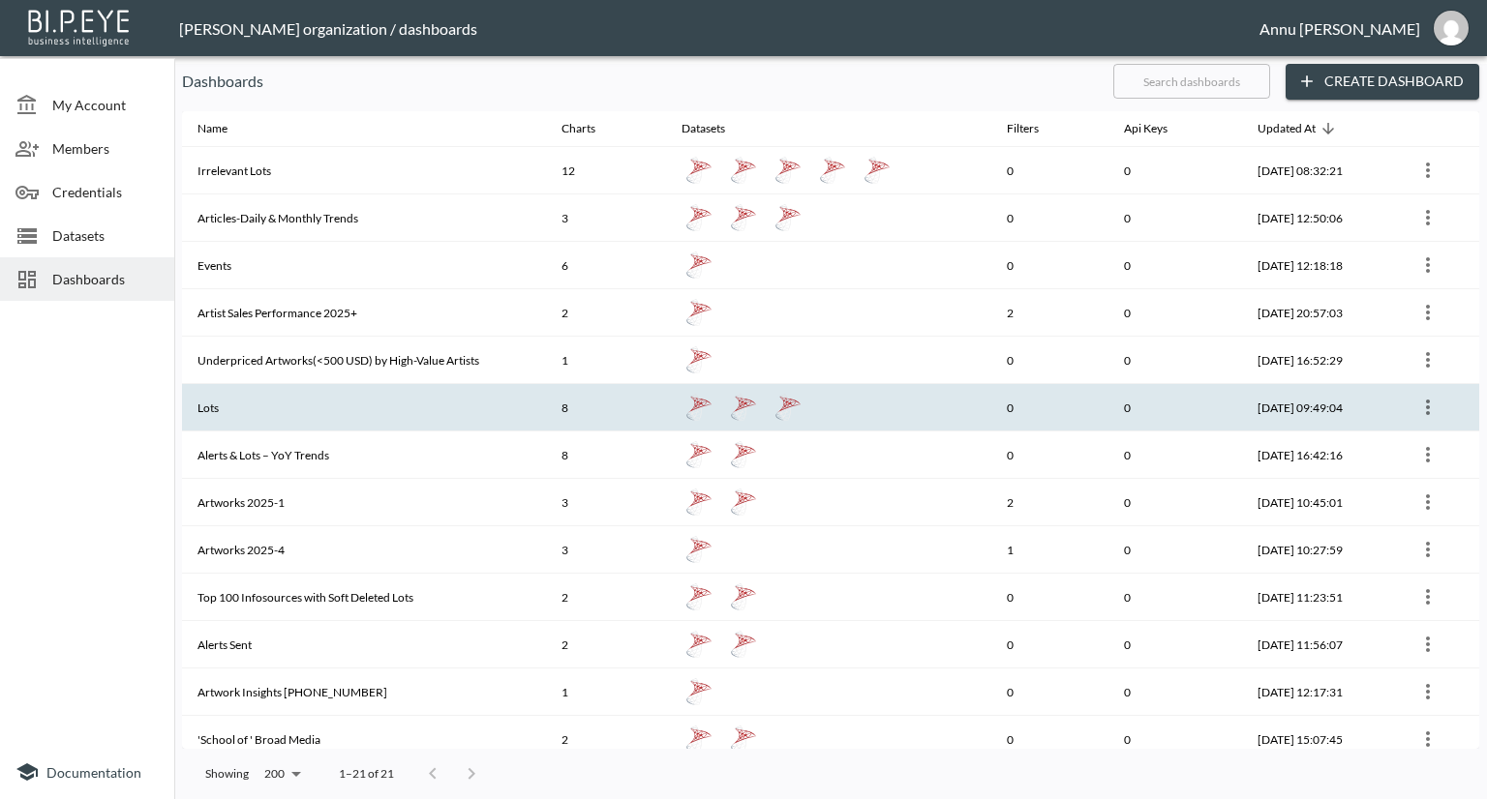
click at [259, 394] on th "Lots" at bounding box center [364, 407] width 364 height 47
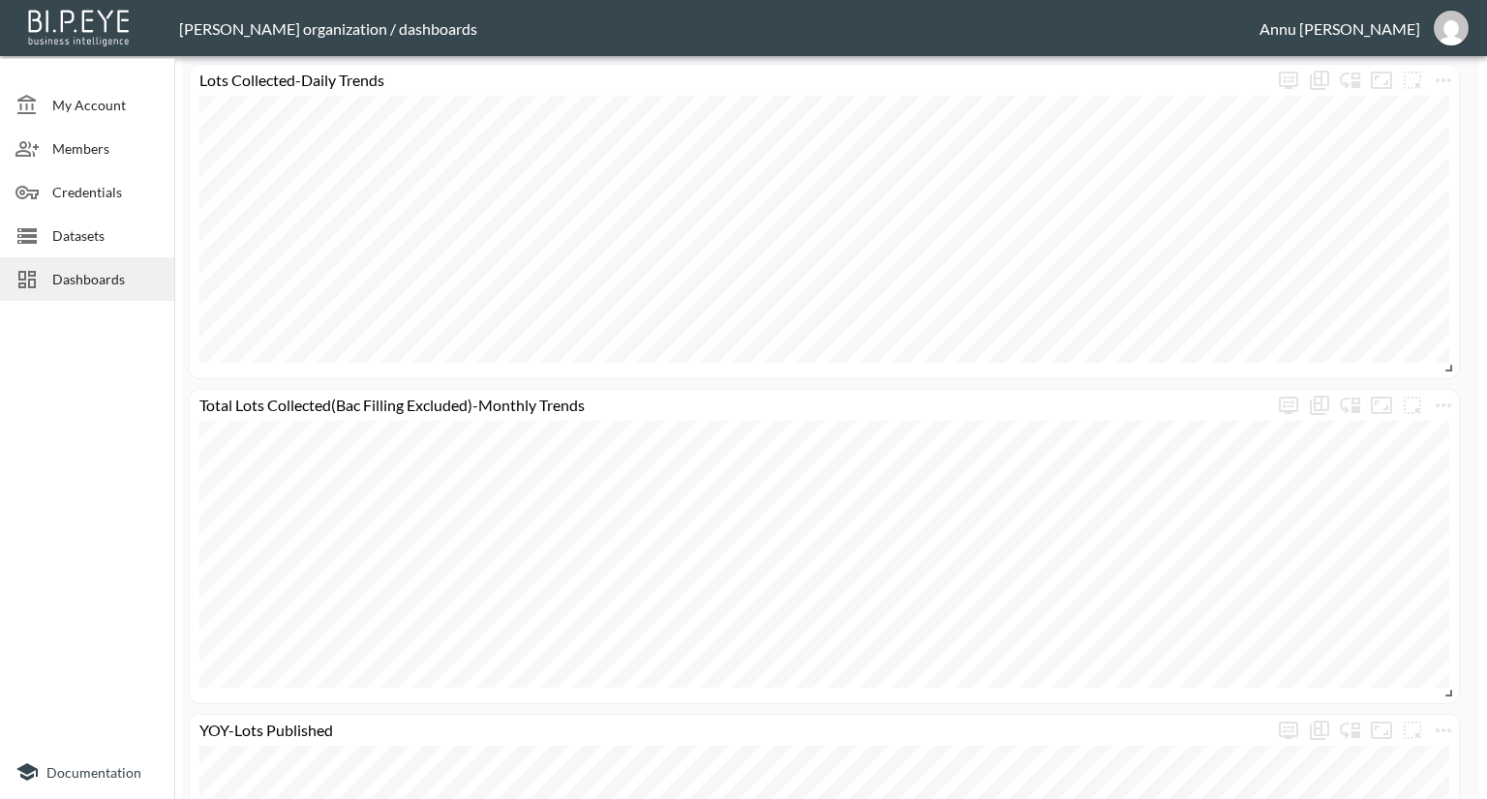
scroll to position [2385, 0]
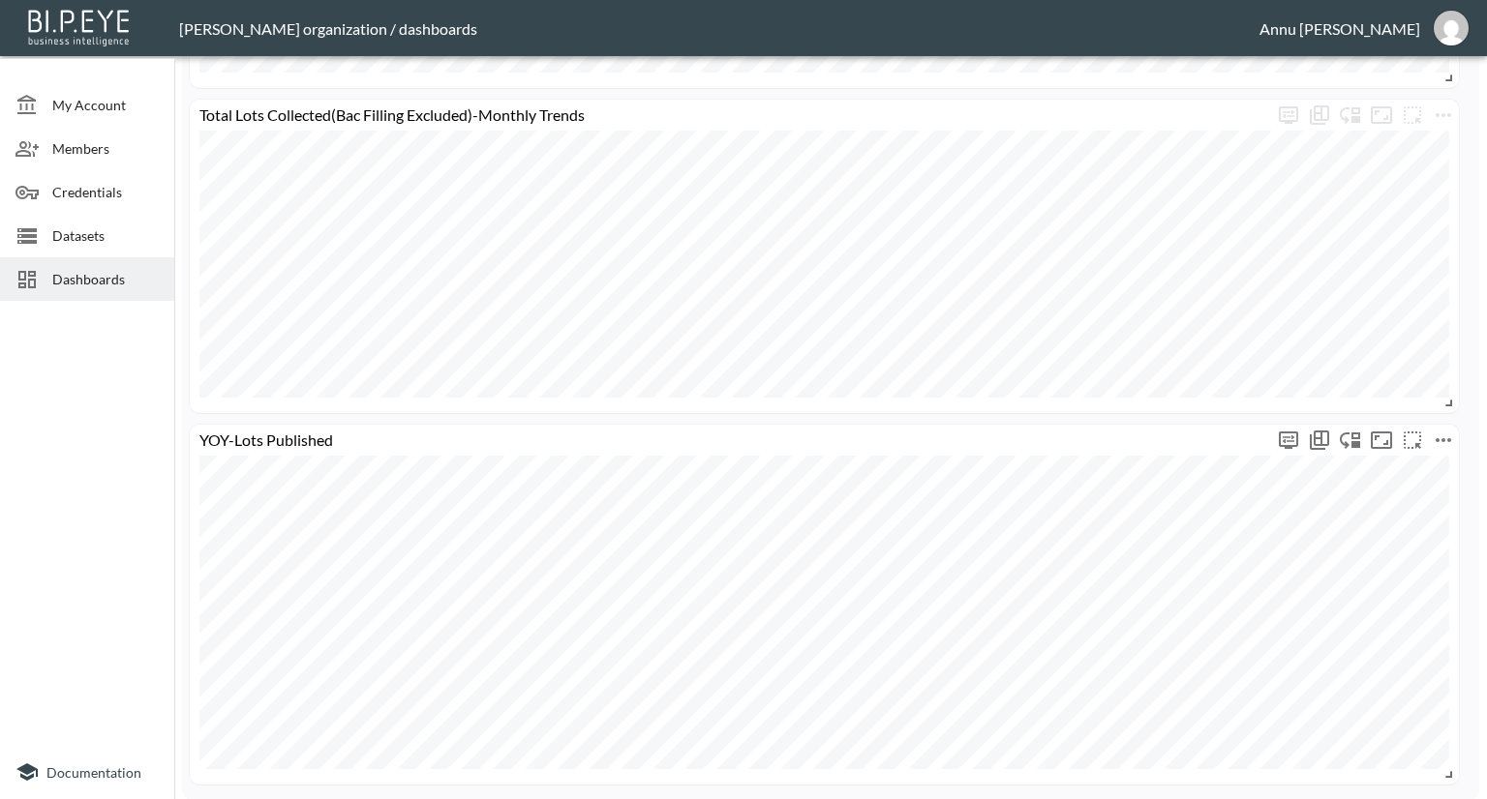
click at [1436, 435] on icon "more" at bounding box center [1443, 440] width 23 height 23
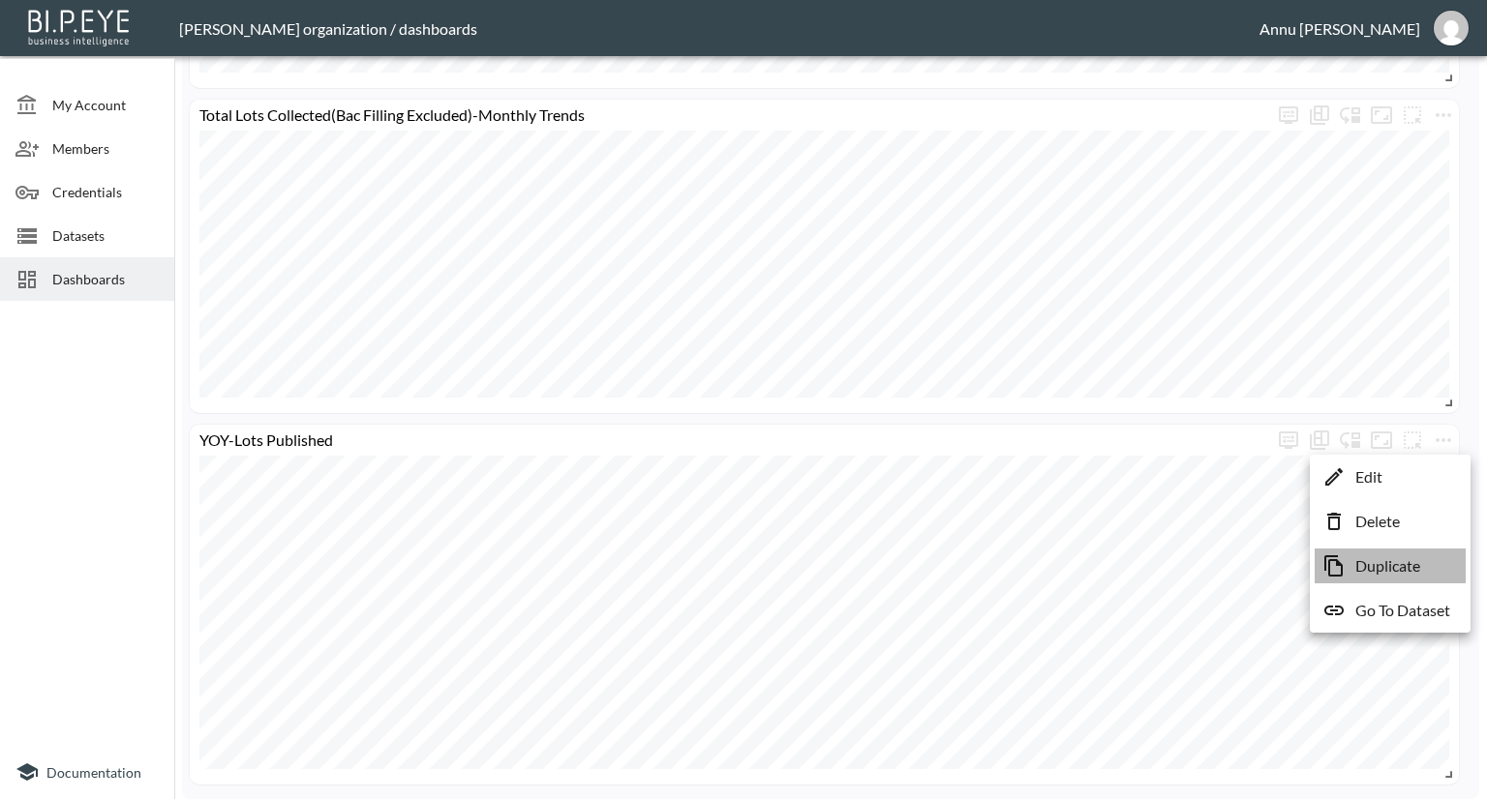
click at [1383, 567] on p "Duplicate" at bounding box center [1387, 566] width 65 height 23
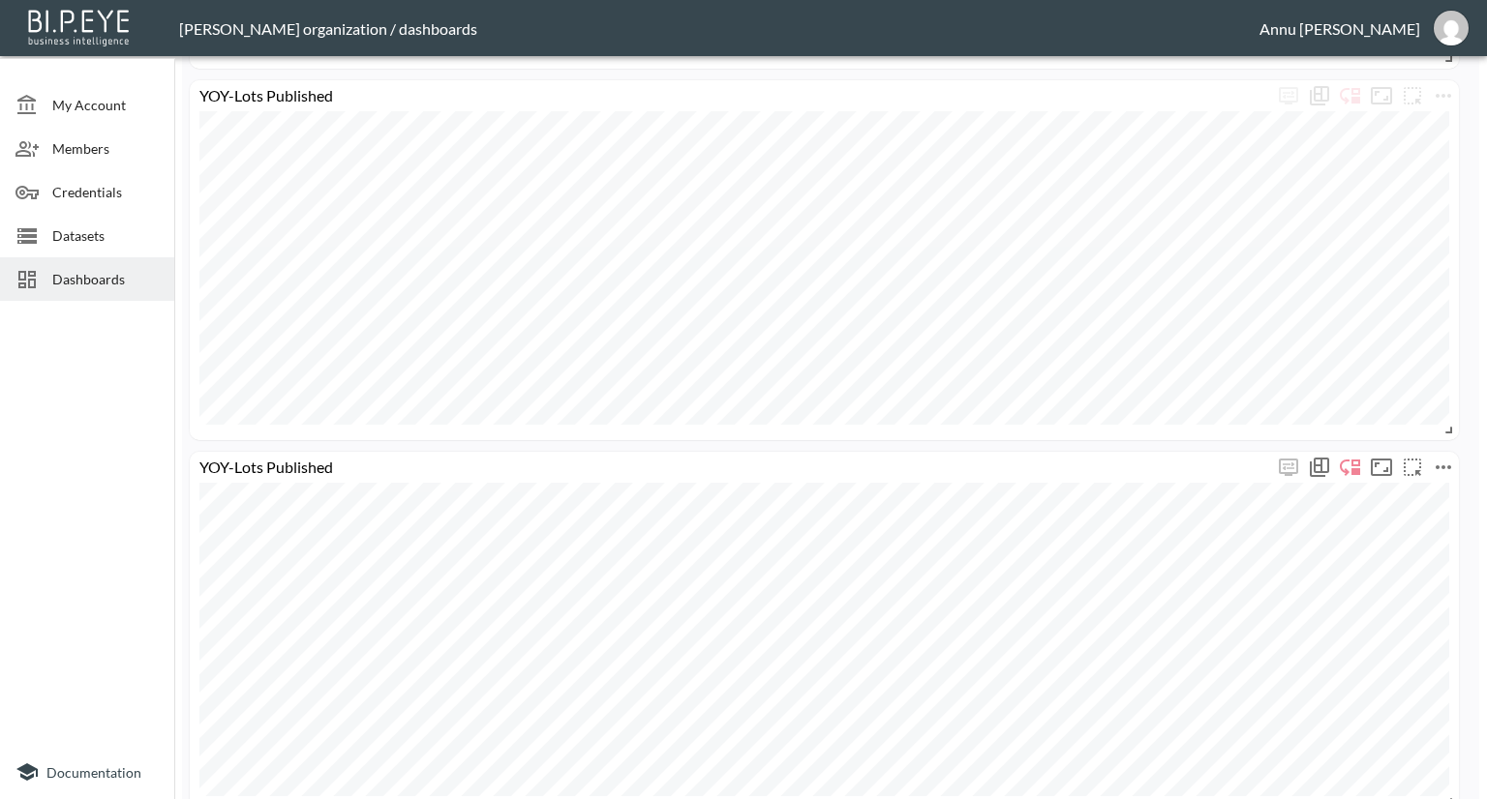
scroll to position [2757, 0]
click at [1436, 438] on icon "more" at bounding box center [1442, 440] width 15 height 4
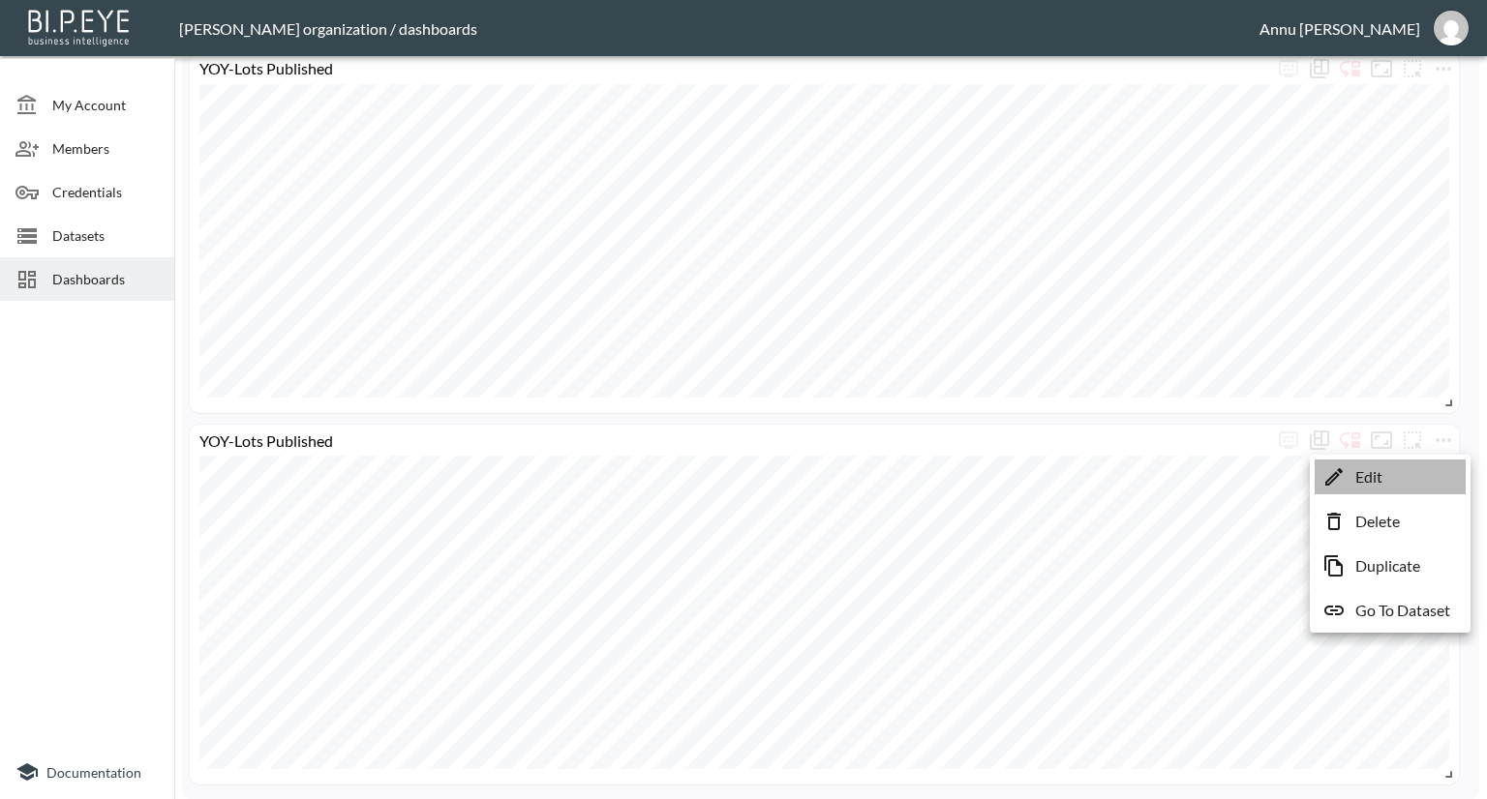
click at [1401, 474] on li "Edit" at bounding box center [1389, 477] width 151 height 35
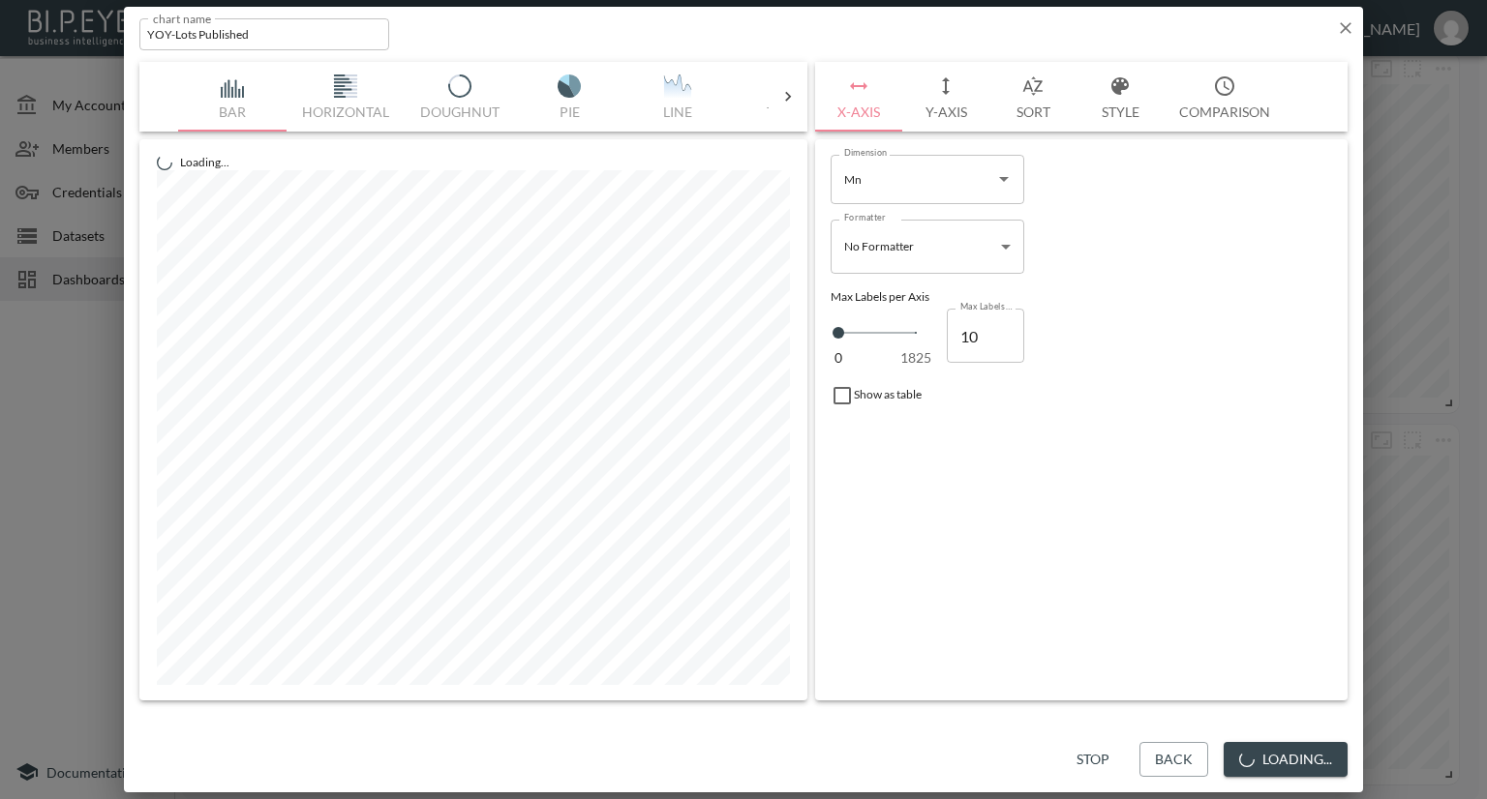
click at [960, 112] on button "Y-Axis" at bounding box center [945, 97] width 87 height 70
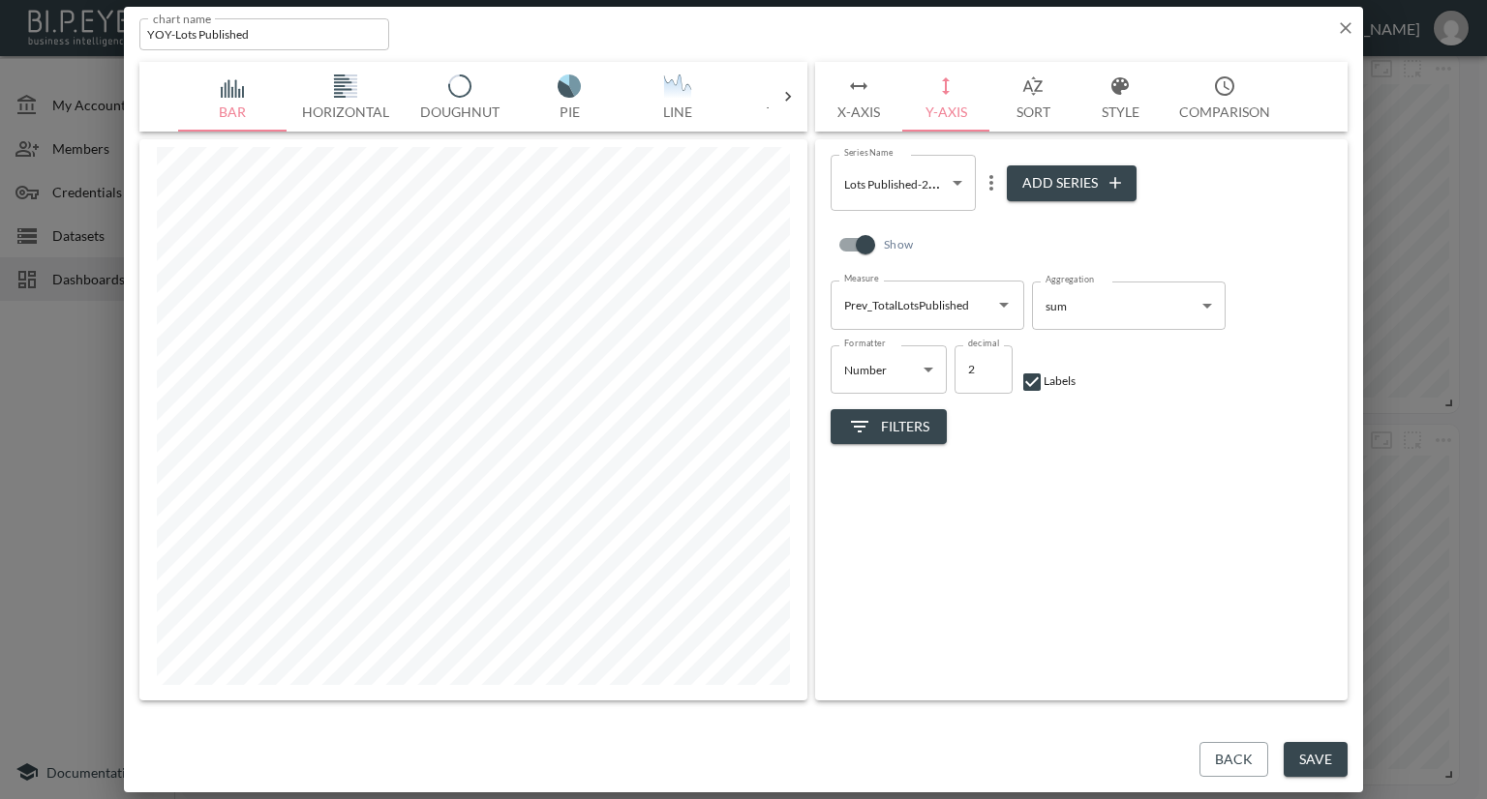
click at [1000, 307] on icon "Open" at bounding box center [1003, 304] width 23 height 23
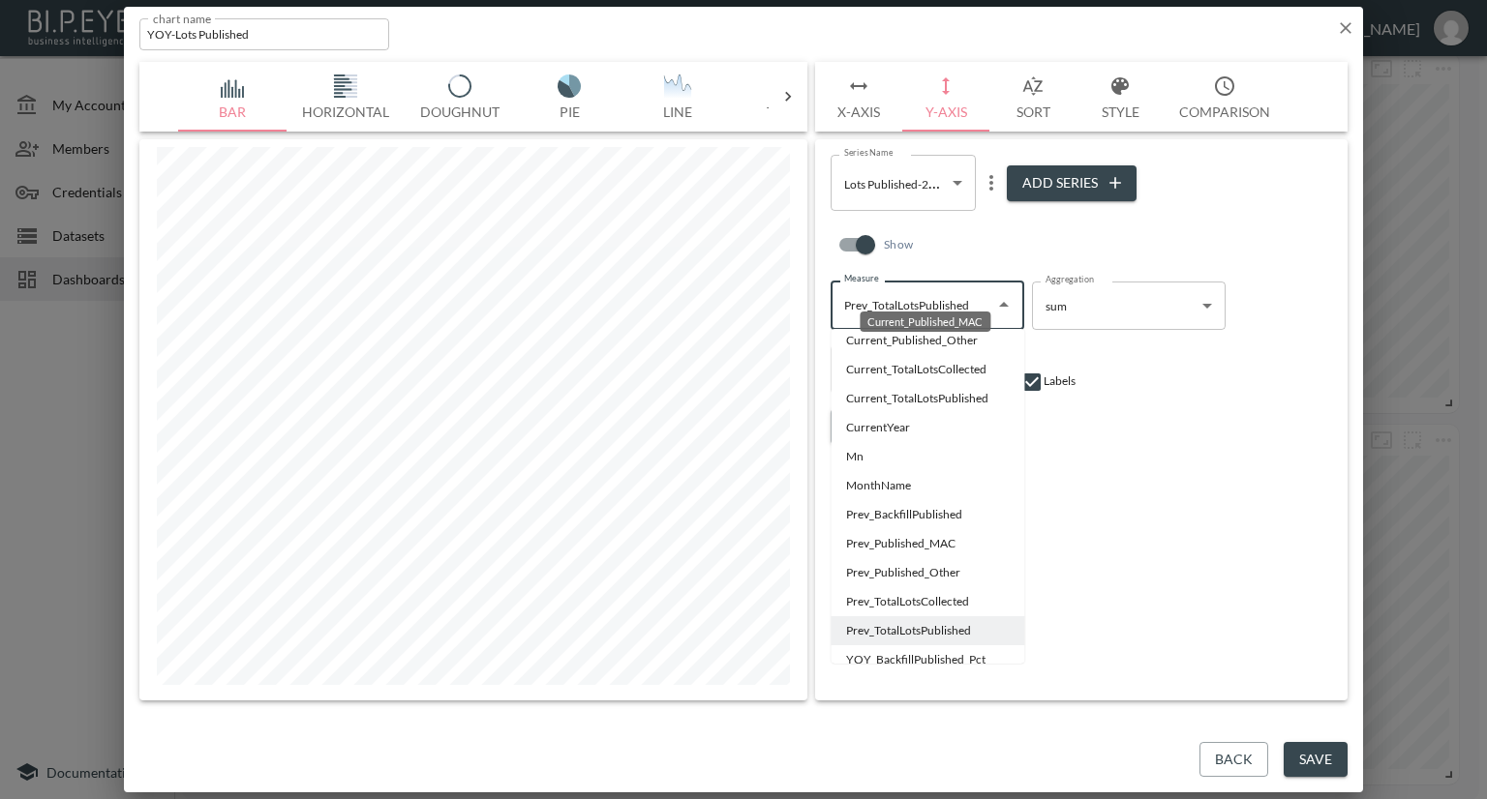
scroll to position [97, 0]
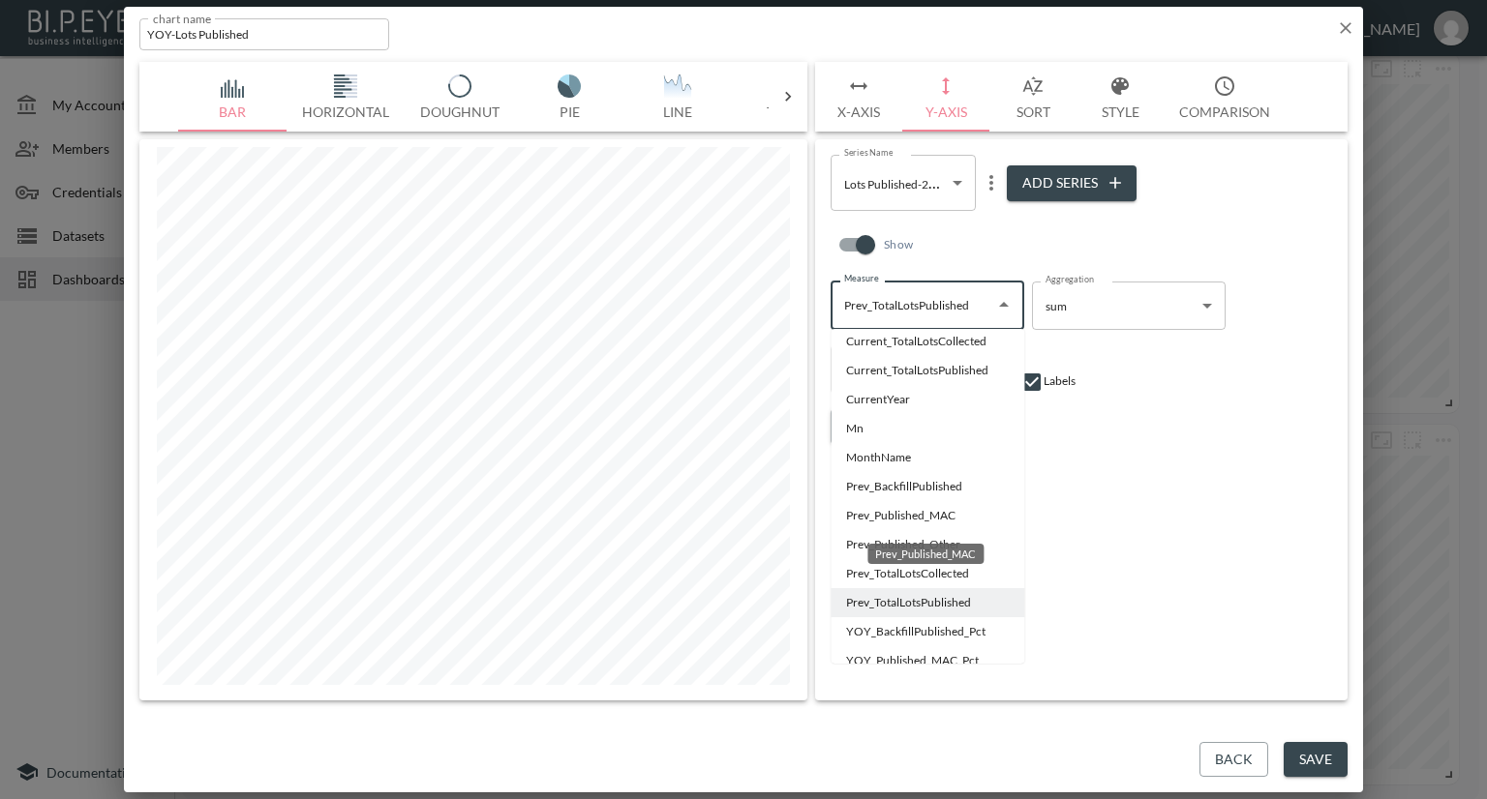
click at [866, 516] on li "Prev_Published_MAC" at bounding box center [927, 515] width 194 height 29
type input "Prev_Published_MAC"
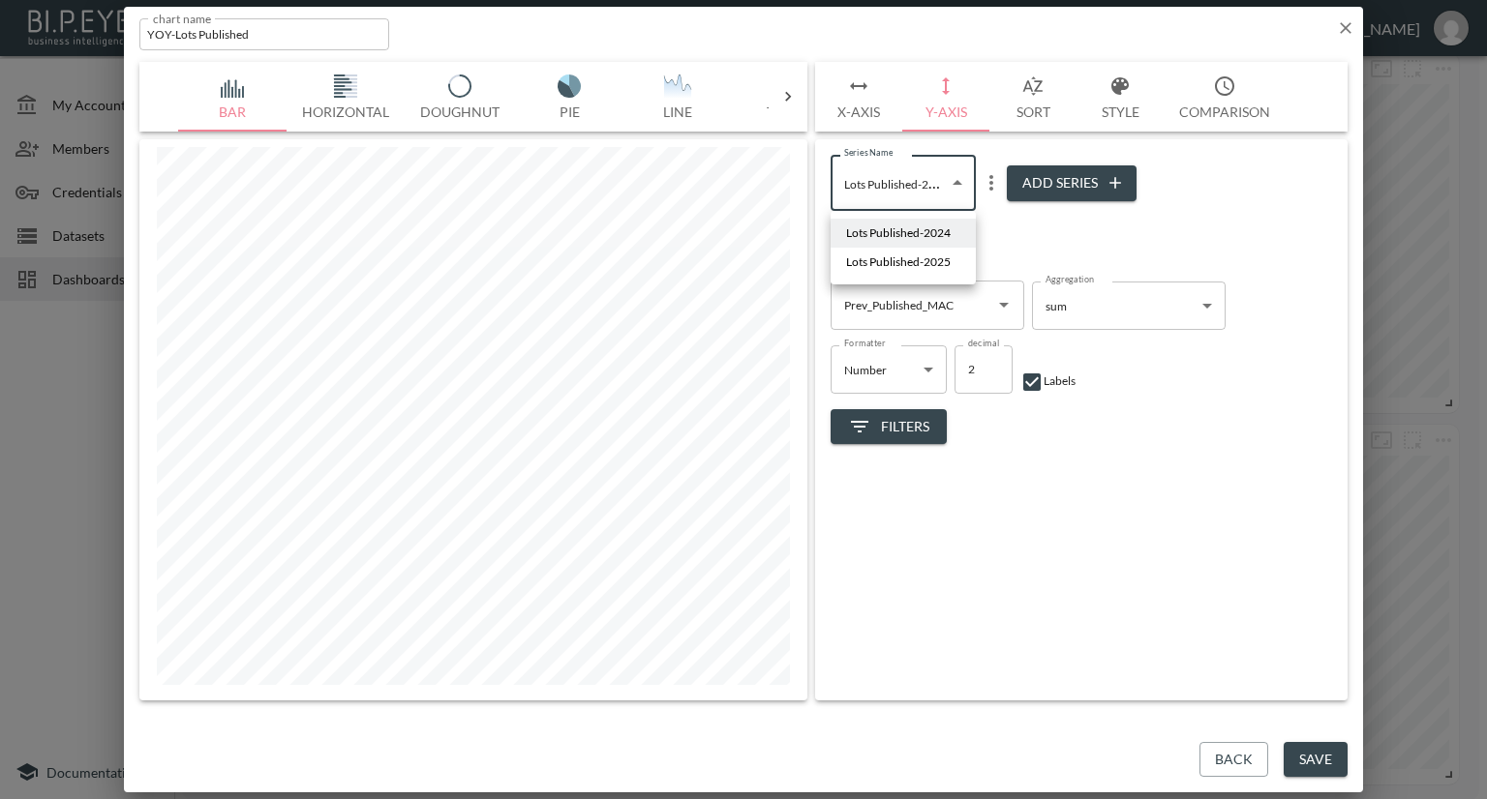
click at [956, 185] on body "BI.P.EYE, Interactive Analytics Dashboards - app Nadia Senft organization / das…" at bounding box center [743, 399] width 1487 height 799
drag, startPoint x: 934, startPoint y: 225, endPoint x: 943, endPoint y: 232, distance: 11.7
click at [934, 226] on span "Lots Published-2024" at bounding box center [898, 233] width 105 height 17
click at [1002, 308] on icon "Open" at bounding box center [1003, 304] width 23 height 23
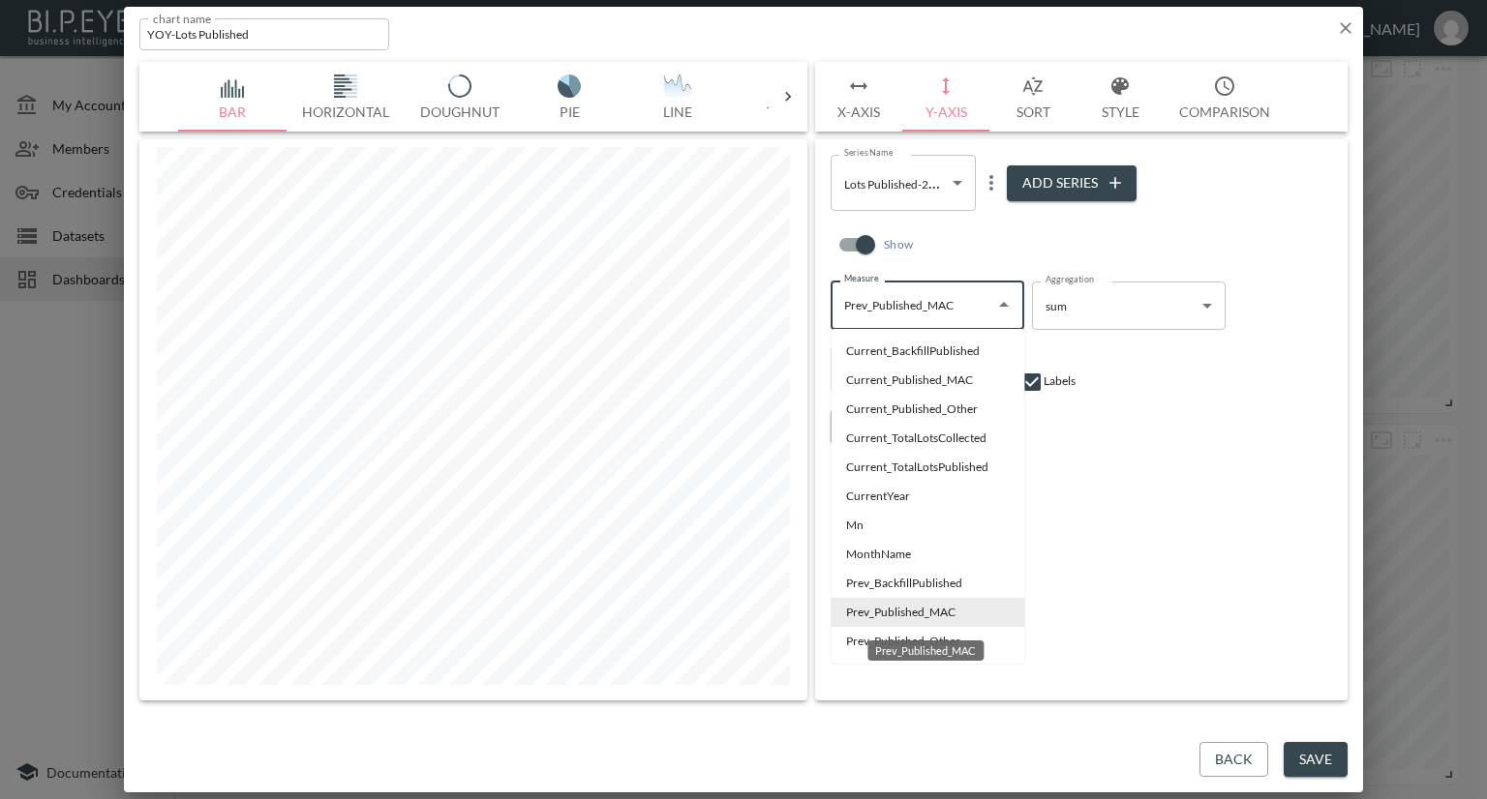
click at [926, 617] on li "Prev_Published_MAC" at bounding box center [927, 612] width 194 height 29
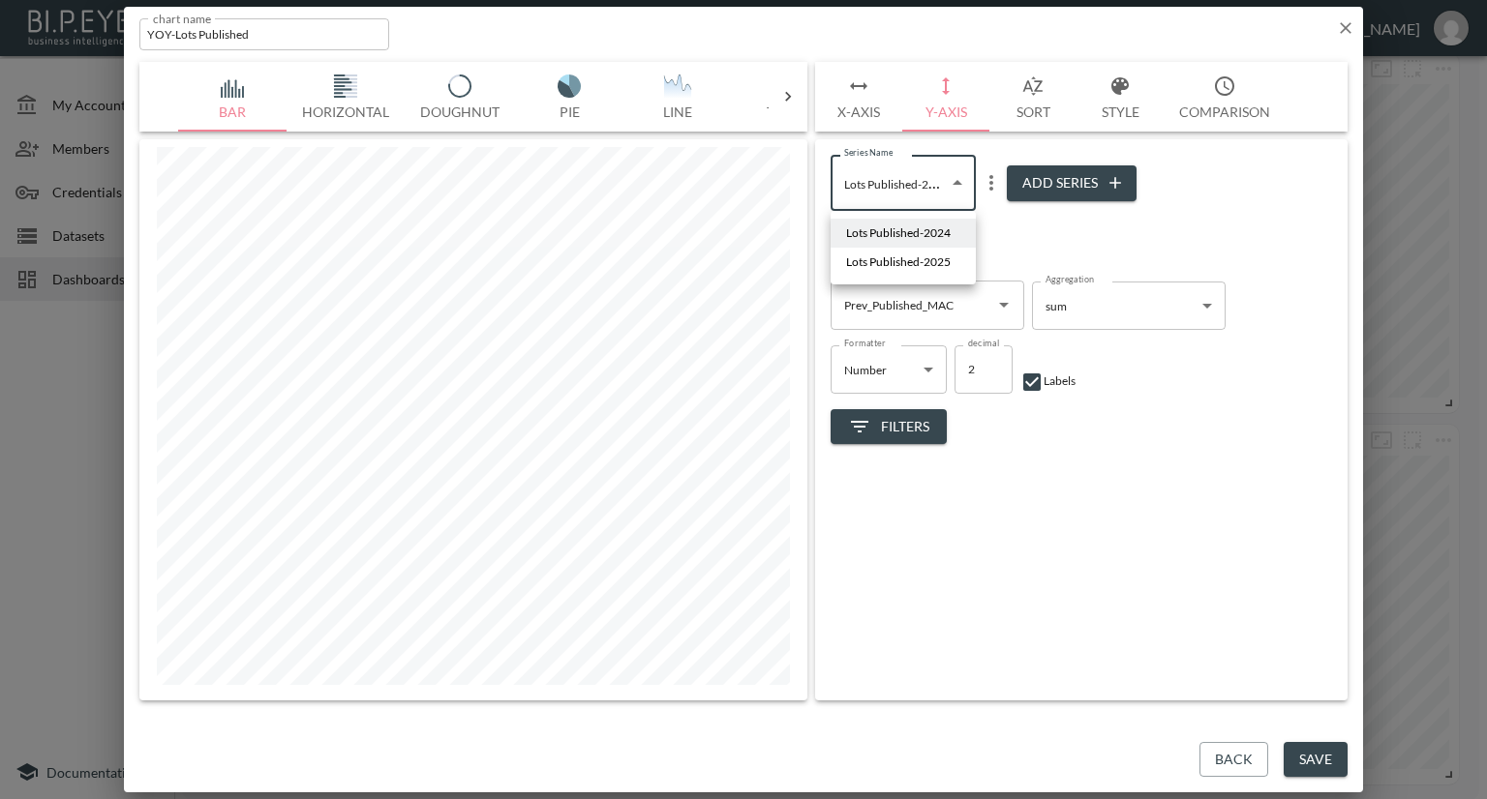
click at [960, 179] on body "BI.P.EYE, Interactive Analytics Dashboards - app Nadia Senft organization / das…" at bounding box center [743, 399] width 1487 height 799
click at [933, 227] on span "Lots Published-2024" at bounding box center [898, 233] width 105 height 17
click at [956, 195] on body "BI.P.EYE, Interactive Analytics Dashboards - app Nadia Senft organization / das…" at bounding box center [743, 399] width 1487 height 799
click at [933, 256] on span "Lots Published-2025" at bounding box center [898, 262] width 105 height 17
type input "6b492043-50a2-48b7-9a23-fffaf6133d46"
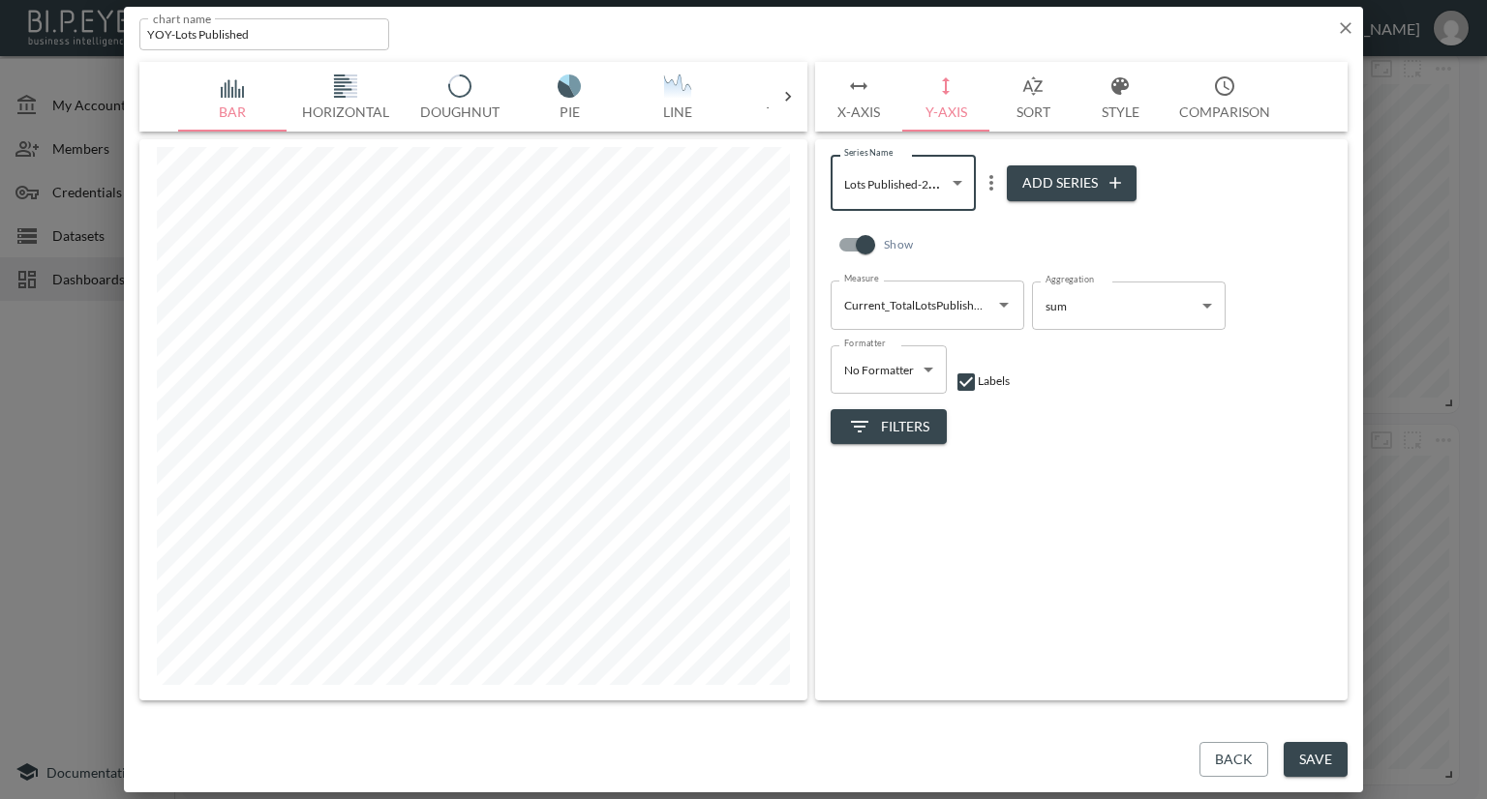
click at [995, 305] on icon "Open" at bounding box center [1003, 304] width 23 height 23
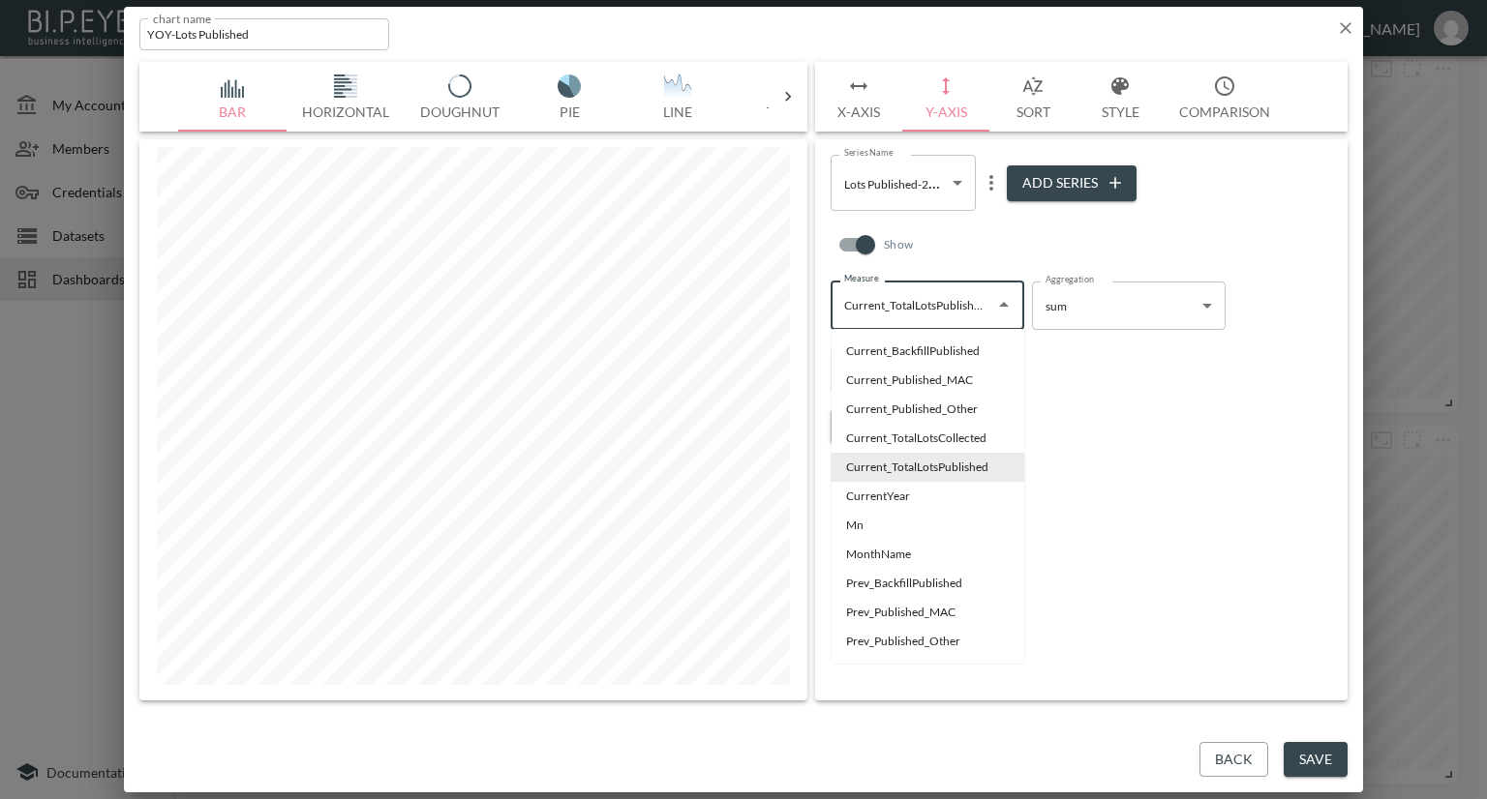
scroll to position [0, 4]
click at [927, 385] on li "Current_Published_MAC" at bounding box center [927, 380] width 194 height 29
type input "Current_Published_MAC"
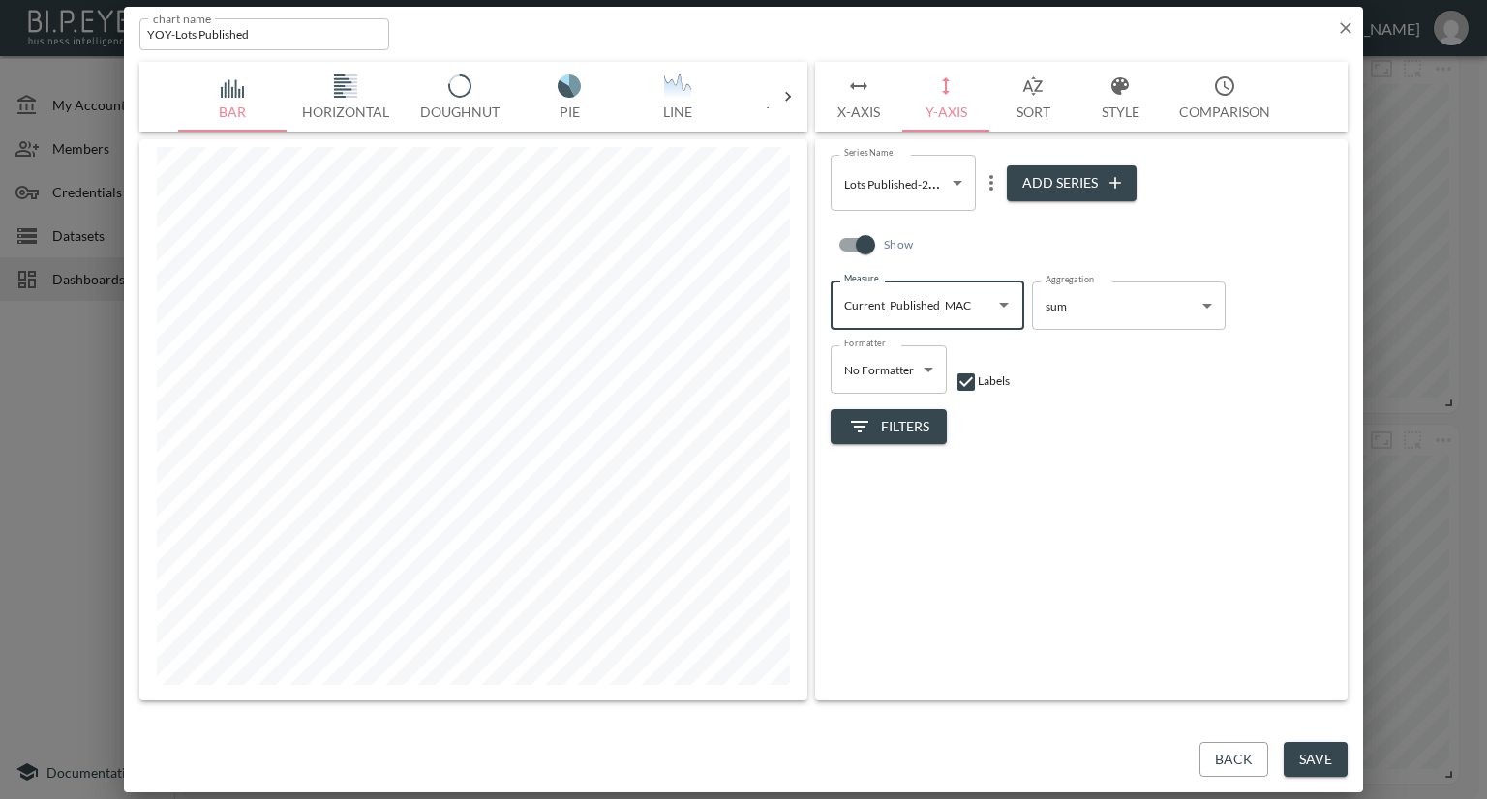
scroll to position [0, 0]
click at [317, 36] on input "YOY-Lots Published" at bounding box center [264, 34] width 250 height 32
type input "YOY-Lots Published MAC"
click at [1305, 744] on button "Save" at bounding box center [1315, 760] width 64 height 36
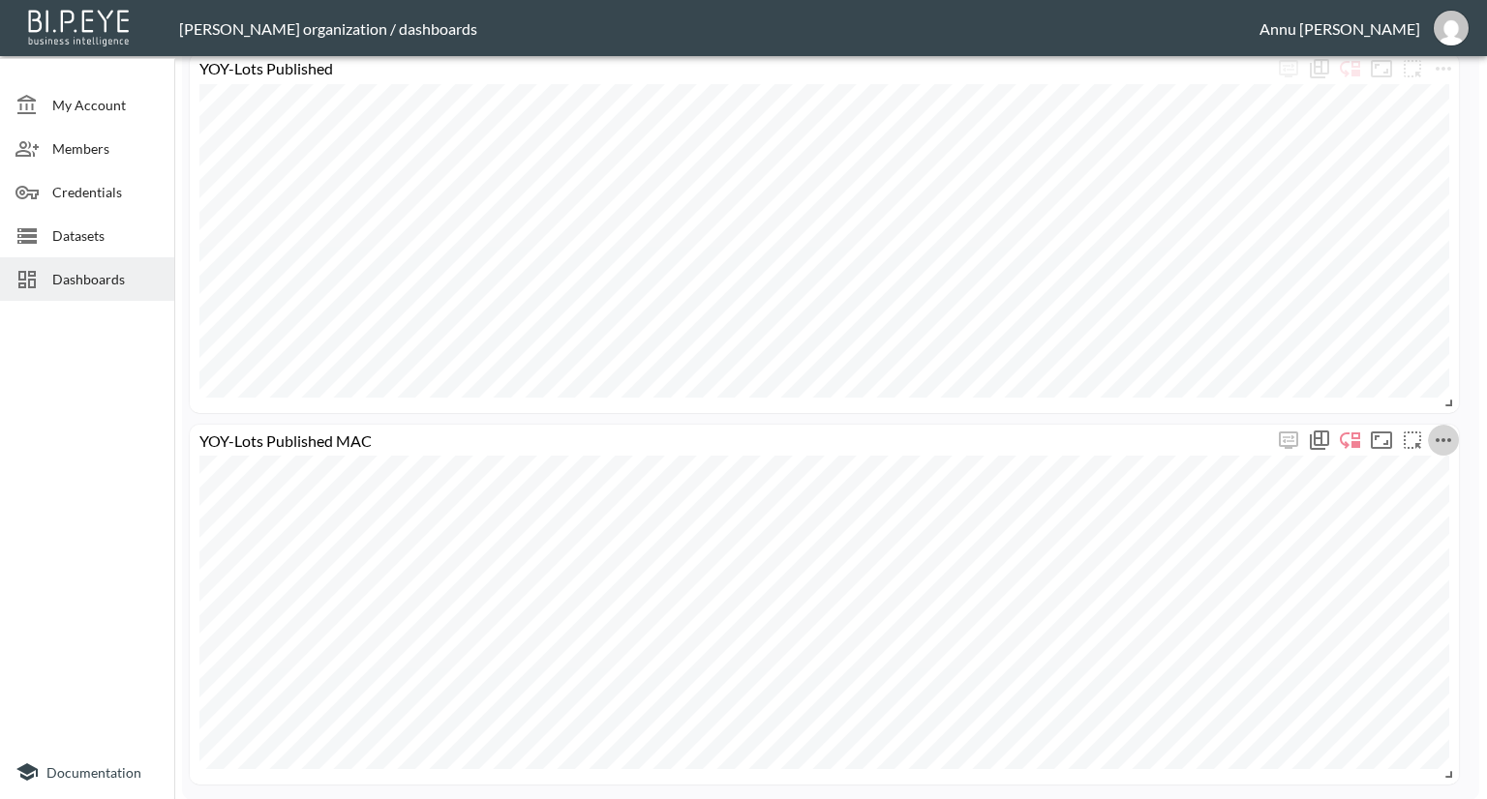
click at [1443, 437] on icon "more" at bounding box center [1443, 440] width 23 height 23
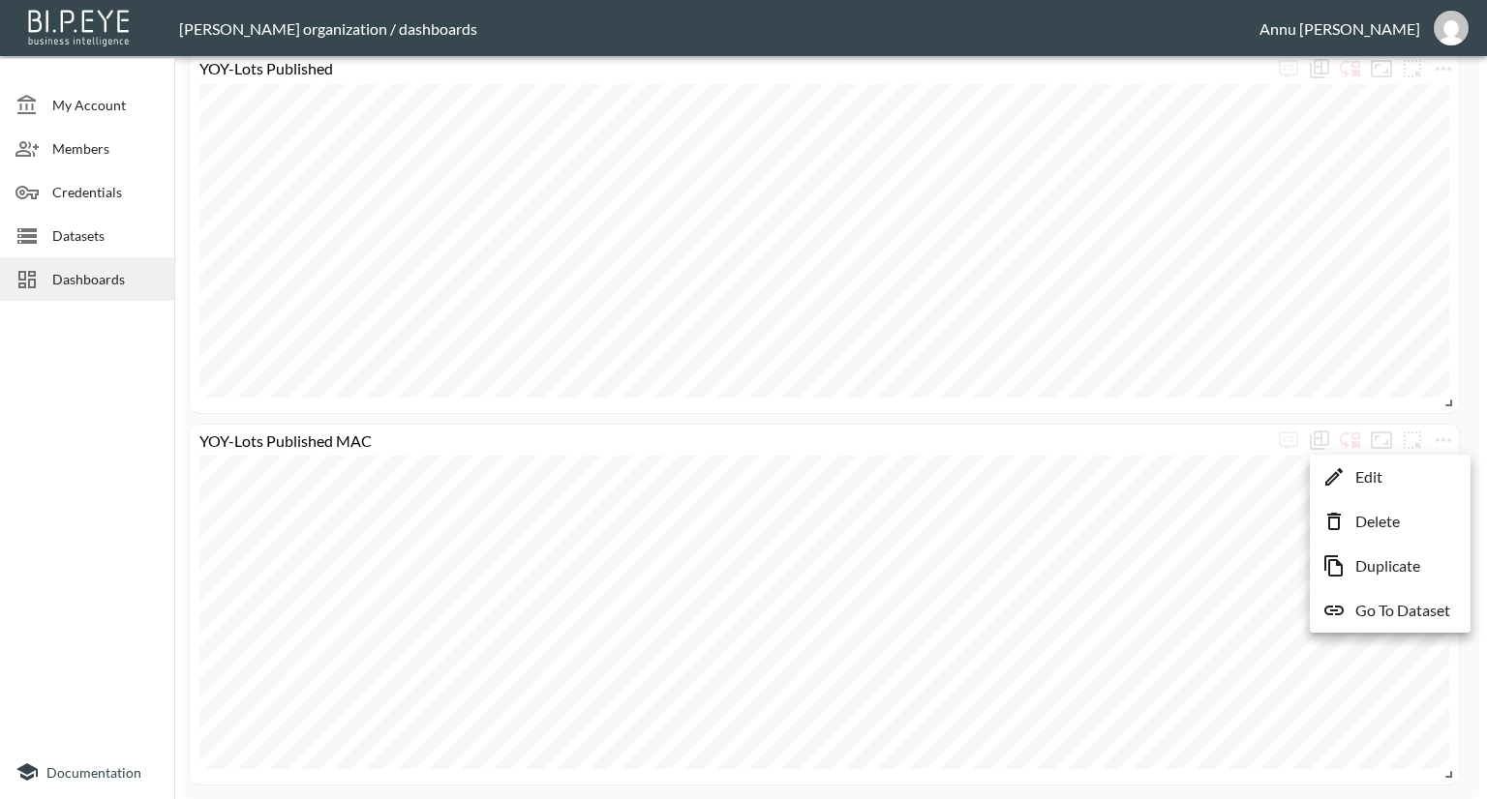
click at [1379, 553] on li "Duplicate" at bounding box center [1389, 566] width 151 height 35
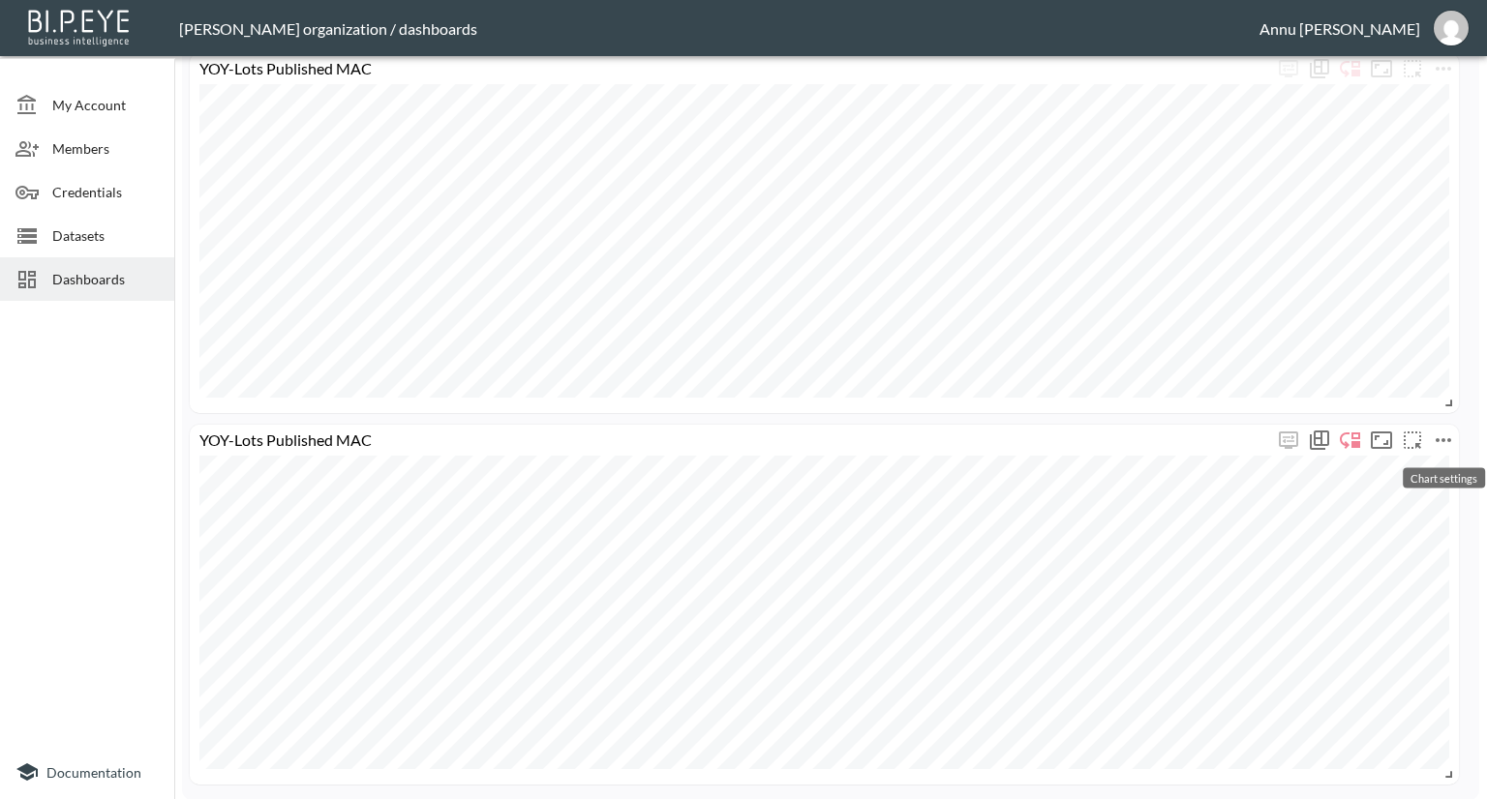
click at [1444, 437] on icon "more" at bounding box center [1443, 440] width 23 height 23
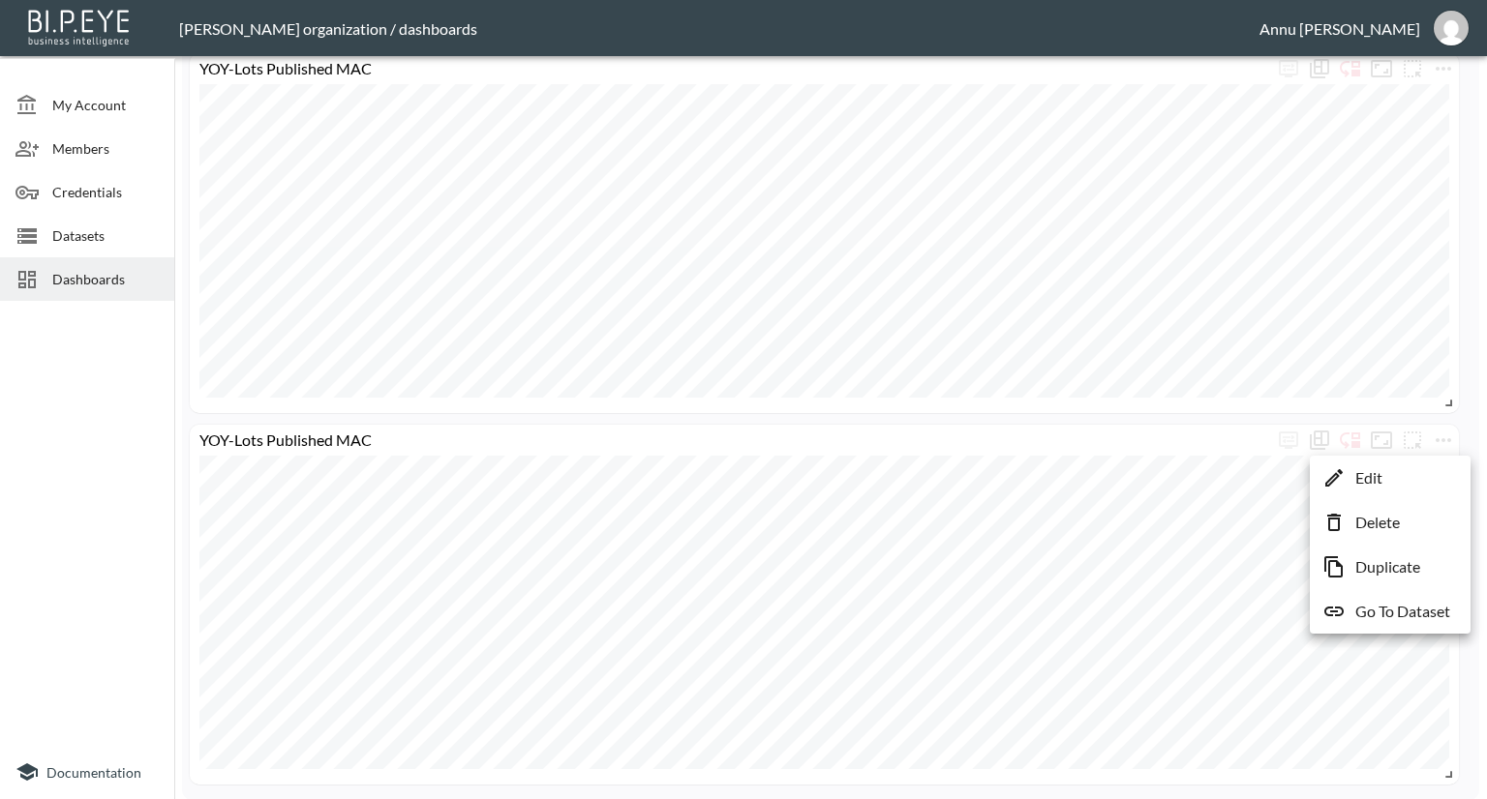
click at [1382, 473] on li "Edit" at bounding box center [1389, 478] width 151 height 35
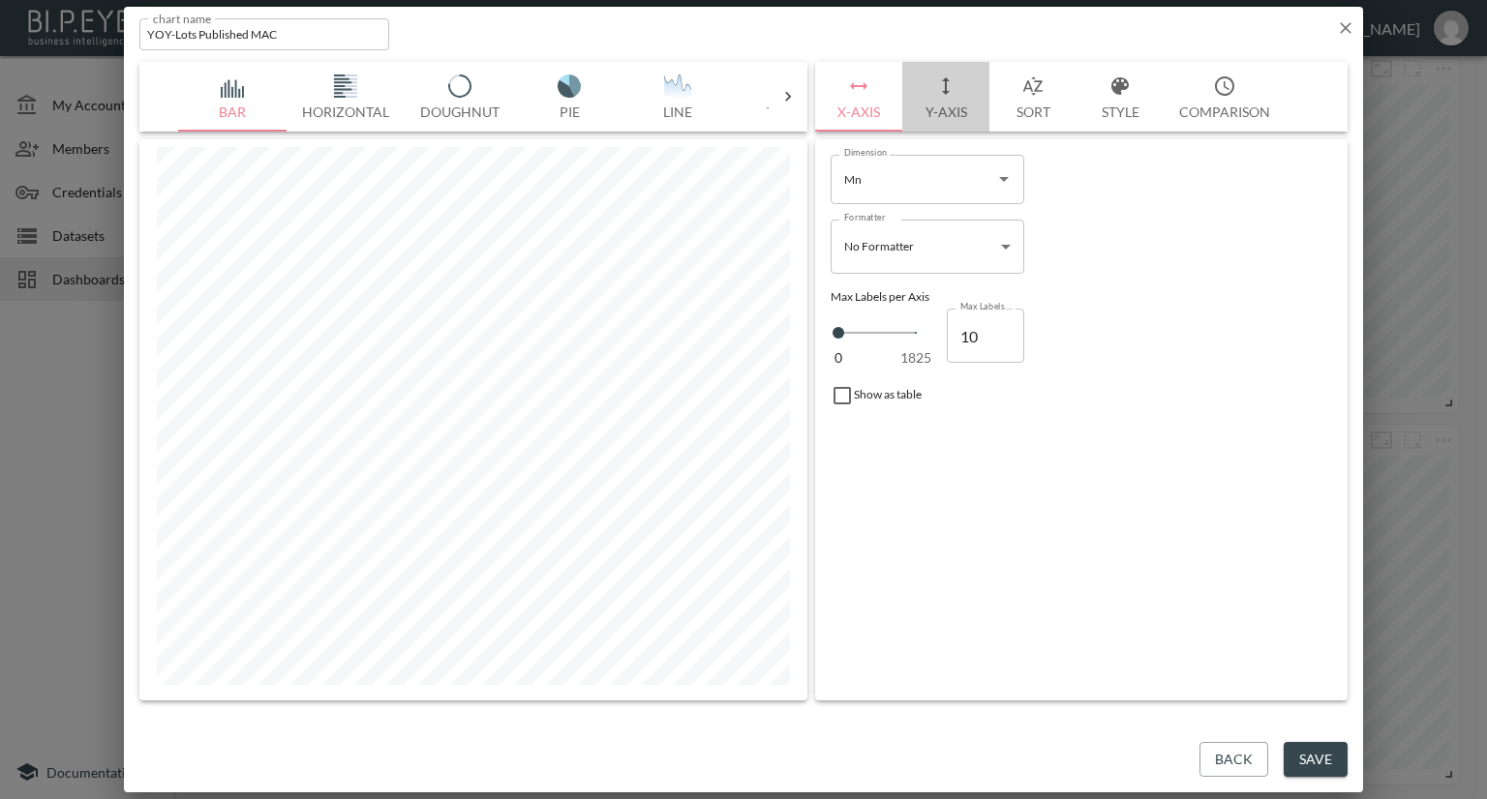
click at [953, 106] on button "Y-Axis" at bounding box center [945, 97] width 87 height 70
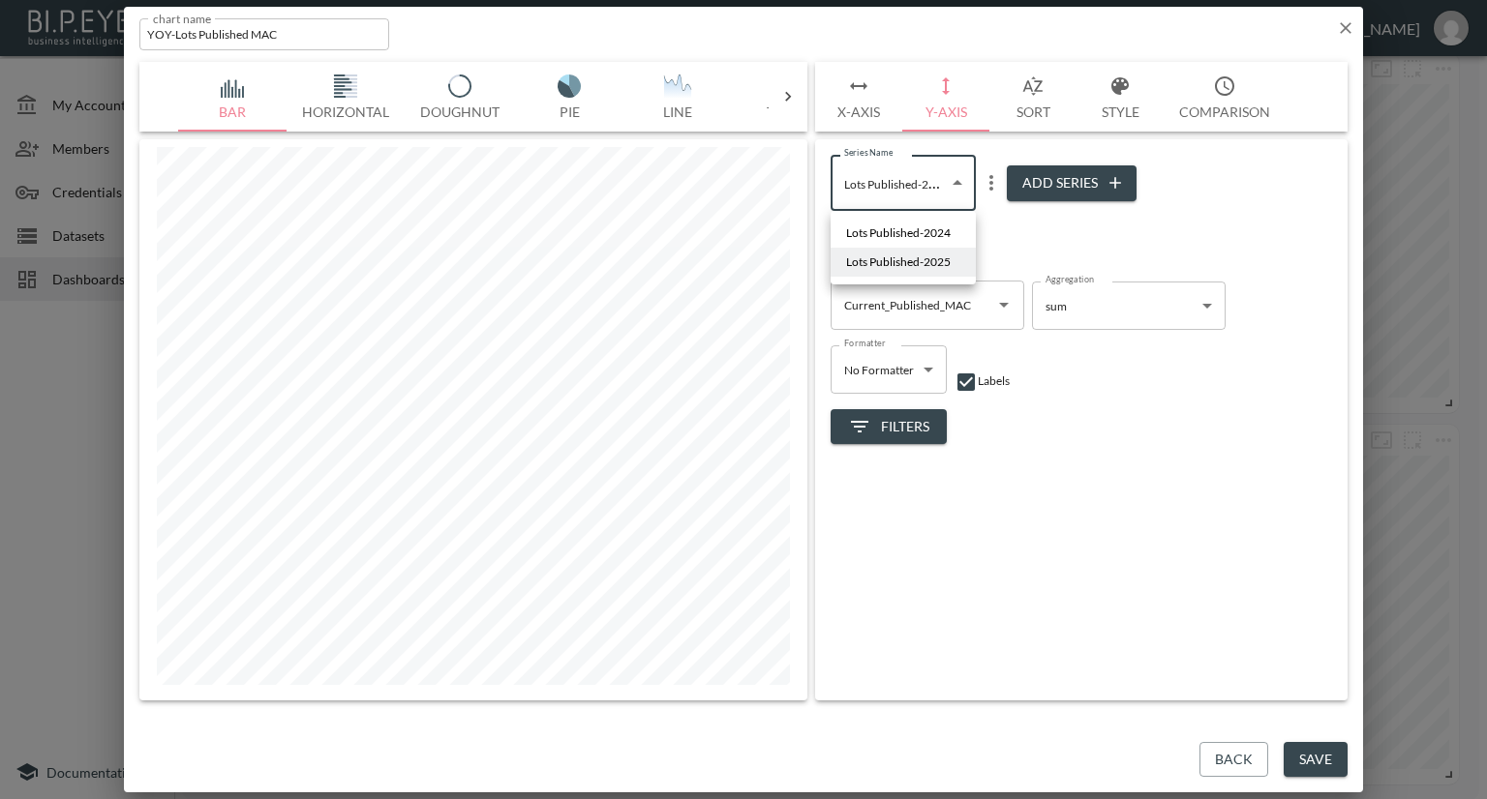
click at [964, 187] on body "BI.P.EYE, Interactive Analytics Dashboards - app Nadia Senft organization / das…" at bounding box center [743, 399] width 1487 height 799
click at [933, 229] on span "Lots Published-2024" at bounding box center [898, 233] width 105 height 17
type input "fa081782-8ff5-4f84-8e1e-fe86ae54311a"
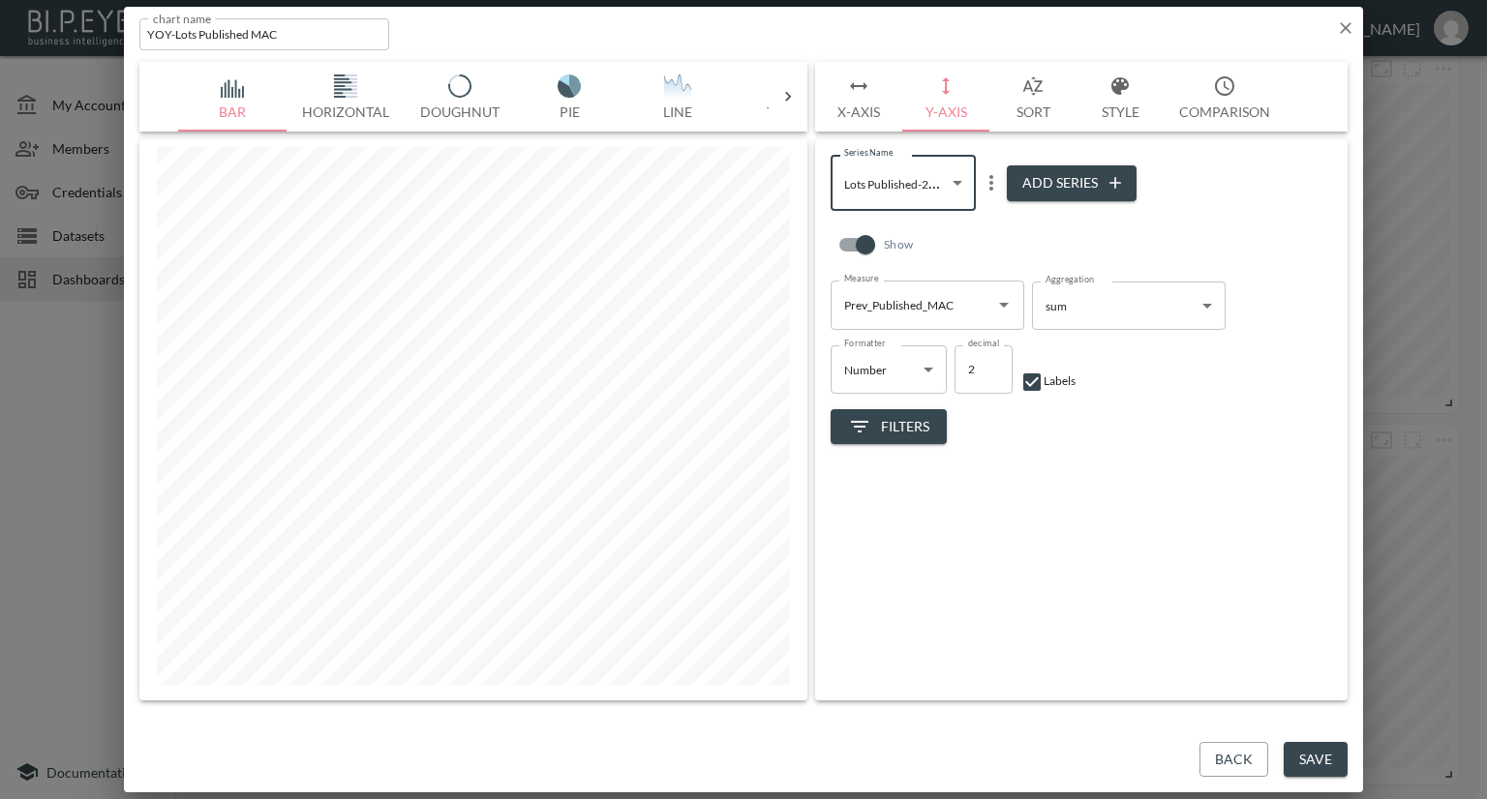
click at [1003, 303] on icon "Open" at bounding box center [1004, 305] width 10 height 5
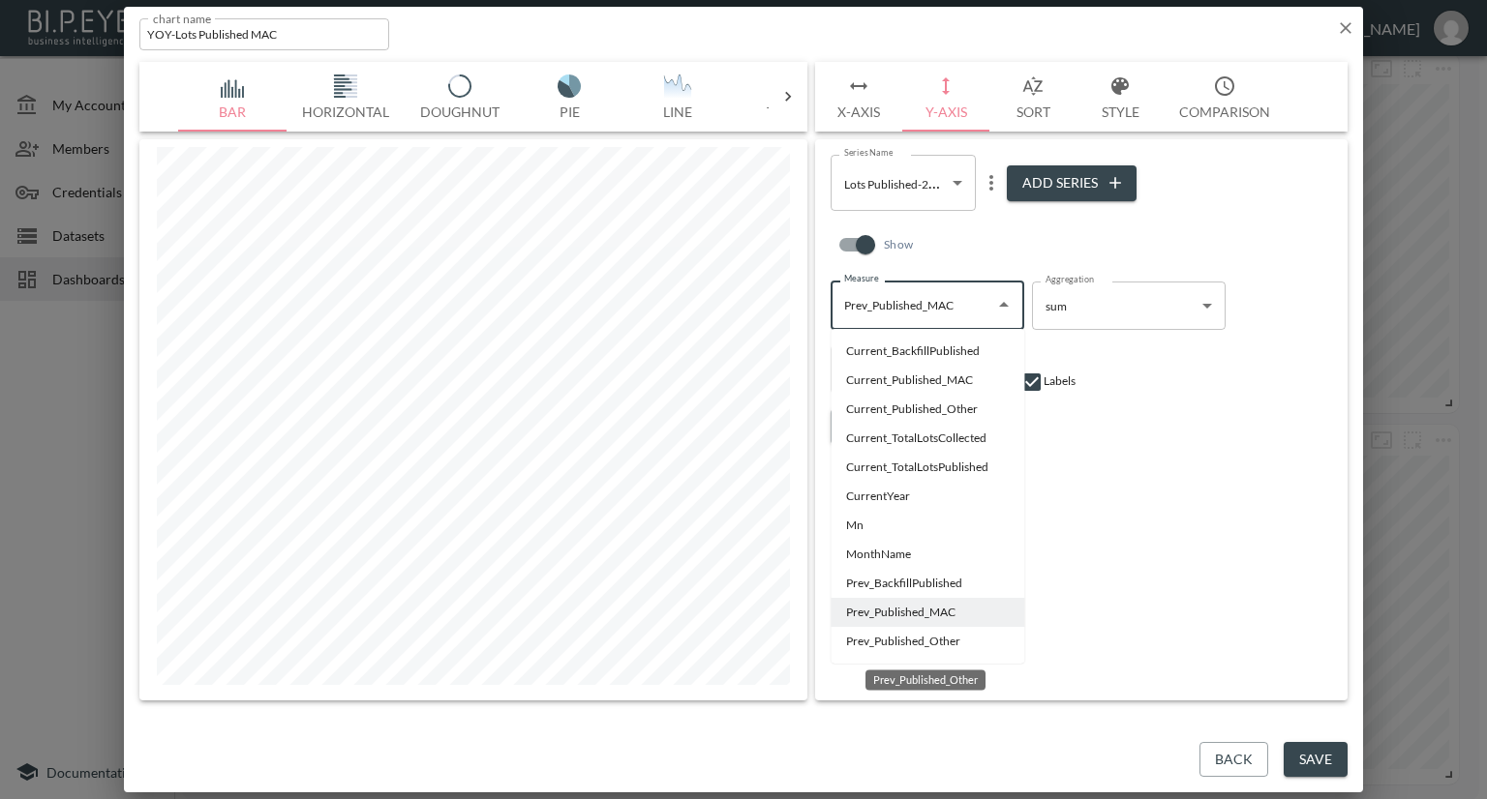
click at [873, 640] on li "Prev_Published_Other" at bounding box center [927, 641] width 194 height 29
type input "Prev_Published_Other"
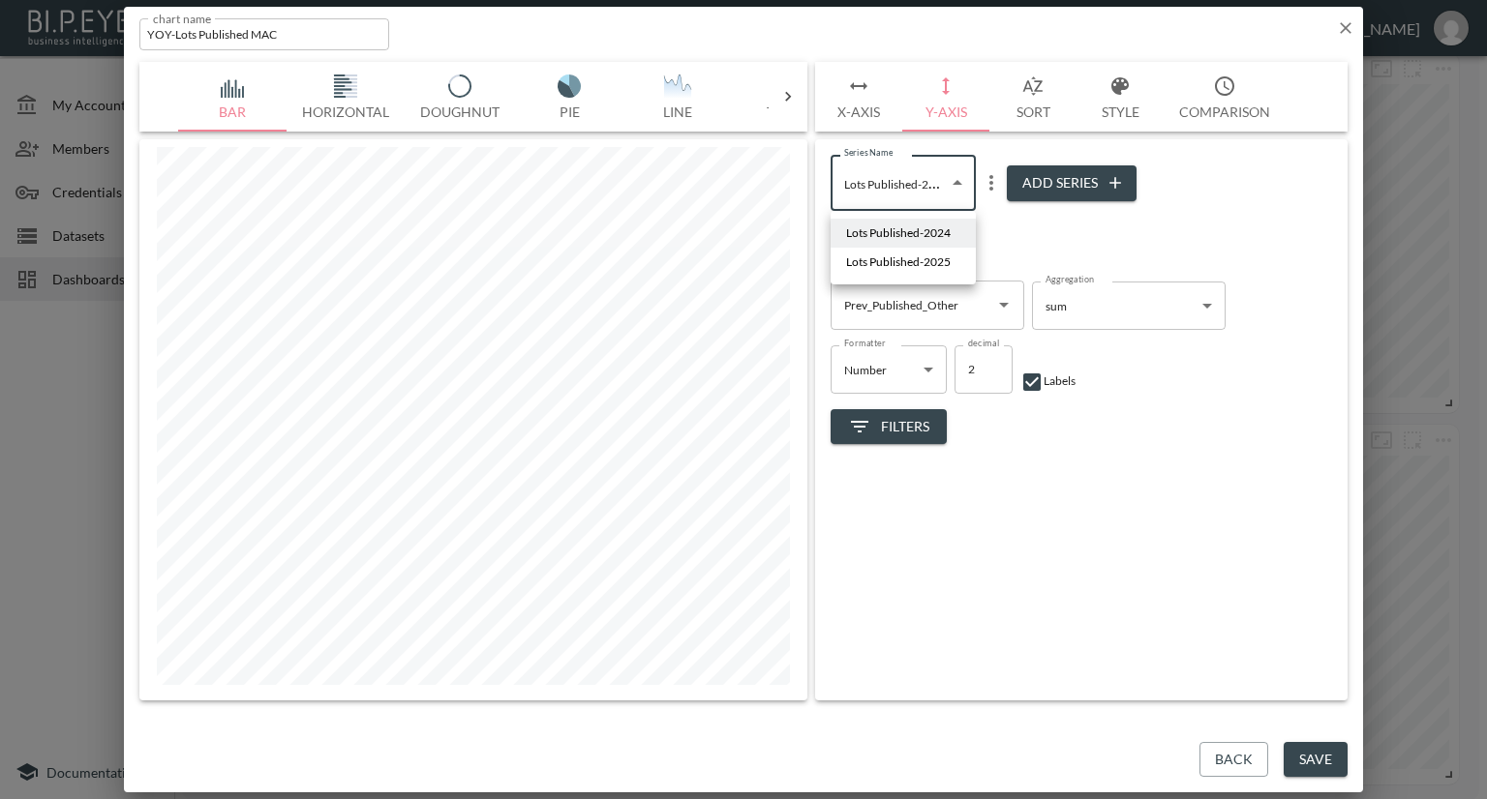
click at [955, 183] on body "BI.P.EYE, Interactive Analytics Dashboards - app Nadia Senft organization / das…" at bounding box center [743, 399] width 1487 height 799
click at [930, 255] on span "Lots Published-2025" at bounding box center [898, 262] width 105 height 17
type input "6b492043-50a2-48b7-9a23-fffaf6133d46"
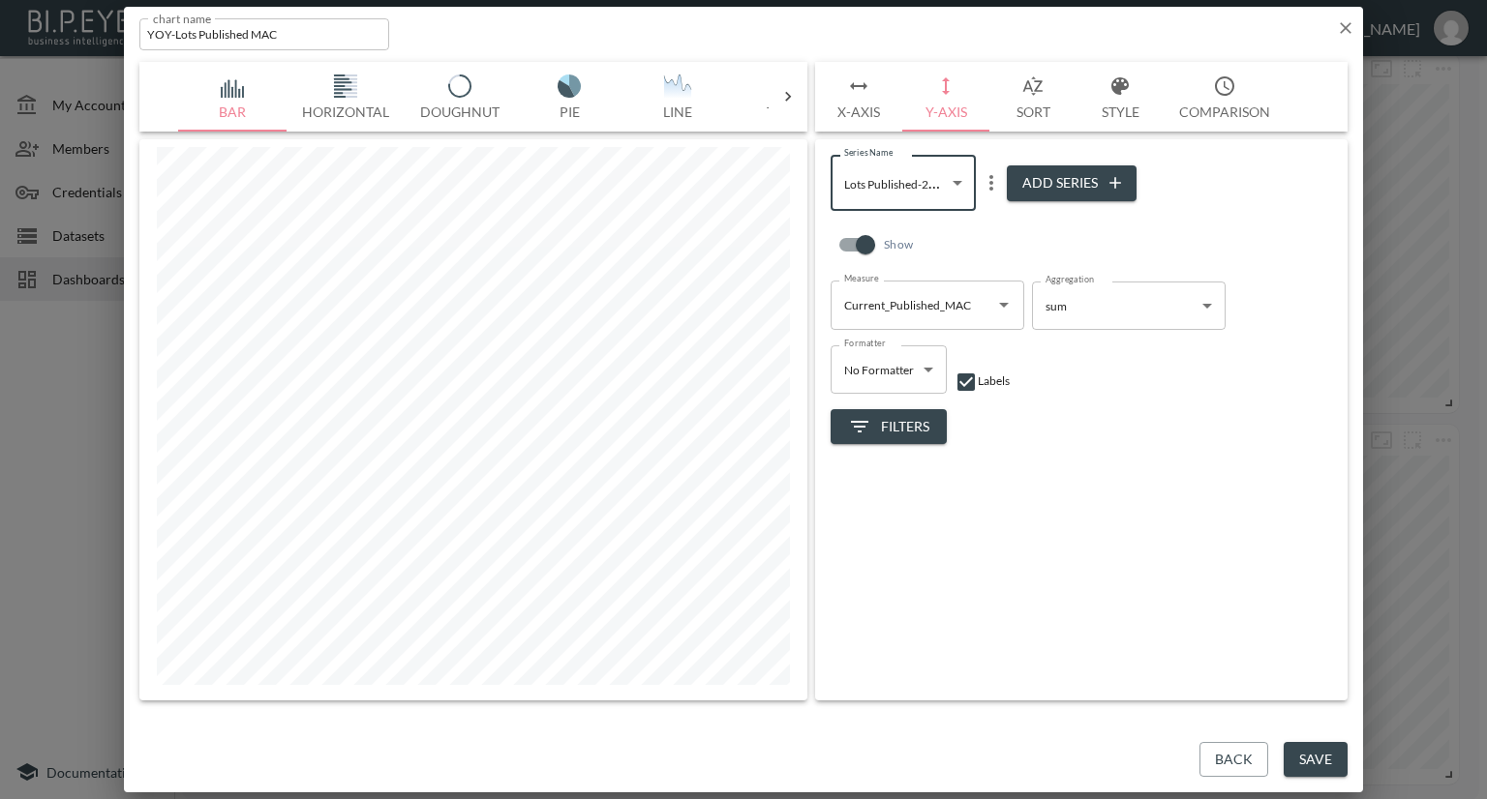
click at [1006, 309] on icon "Open" at bounding box center [1003, 304] width 23 height 23
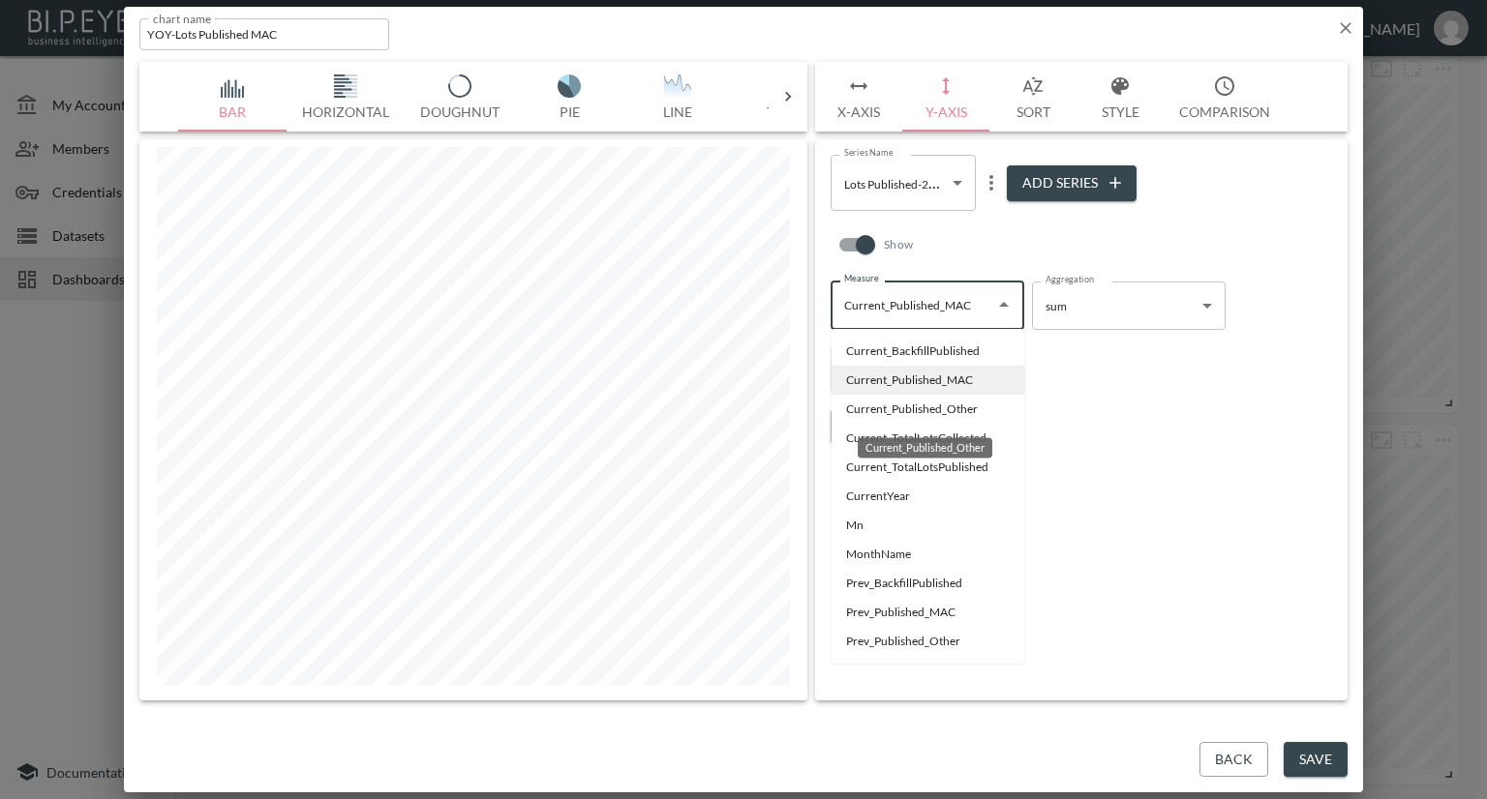
click at [907, 409] on li "Current_Published_Other" at bounding box center [927, 409] width 194 height 29
type input "Current_Published_Other"
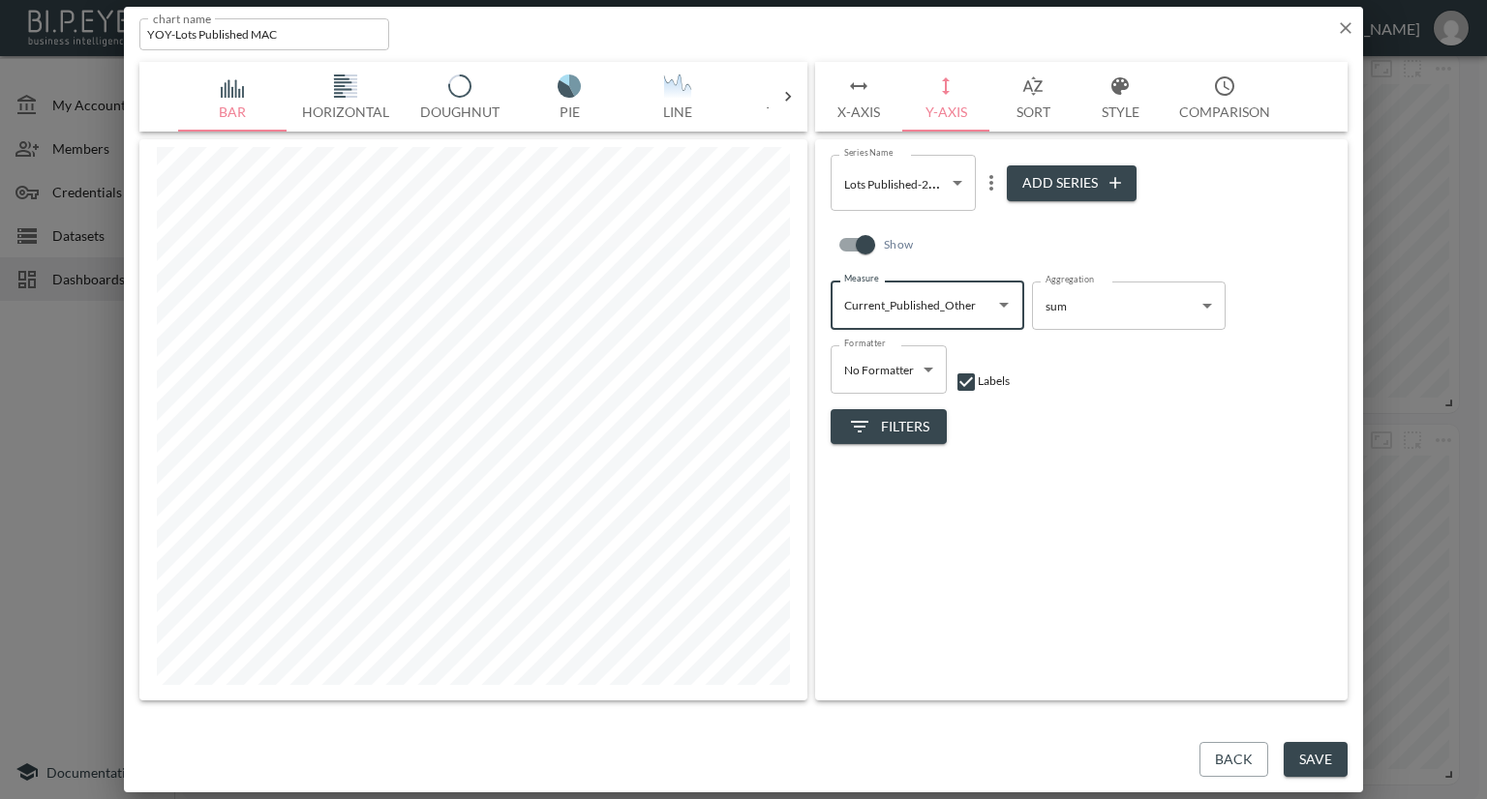
click at [328, 32] on input "YOY-Lots Published MAC" at bounding box center [264, 34] width 250 height 32
type input "YOY-Lots Published Other"
click at [1294, 752] on button "Save" at bounding box center [1315, 760] width 64 height 36
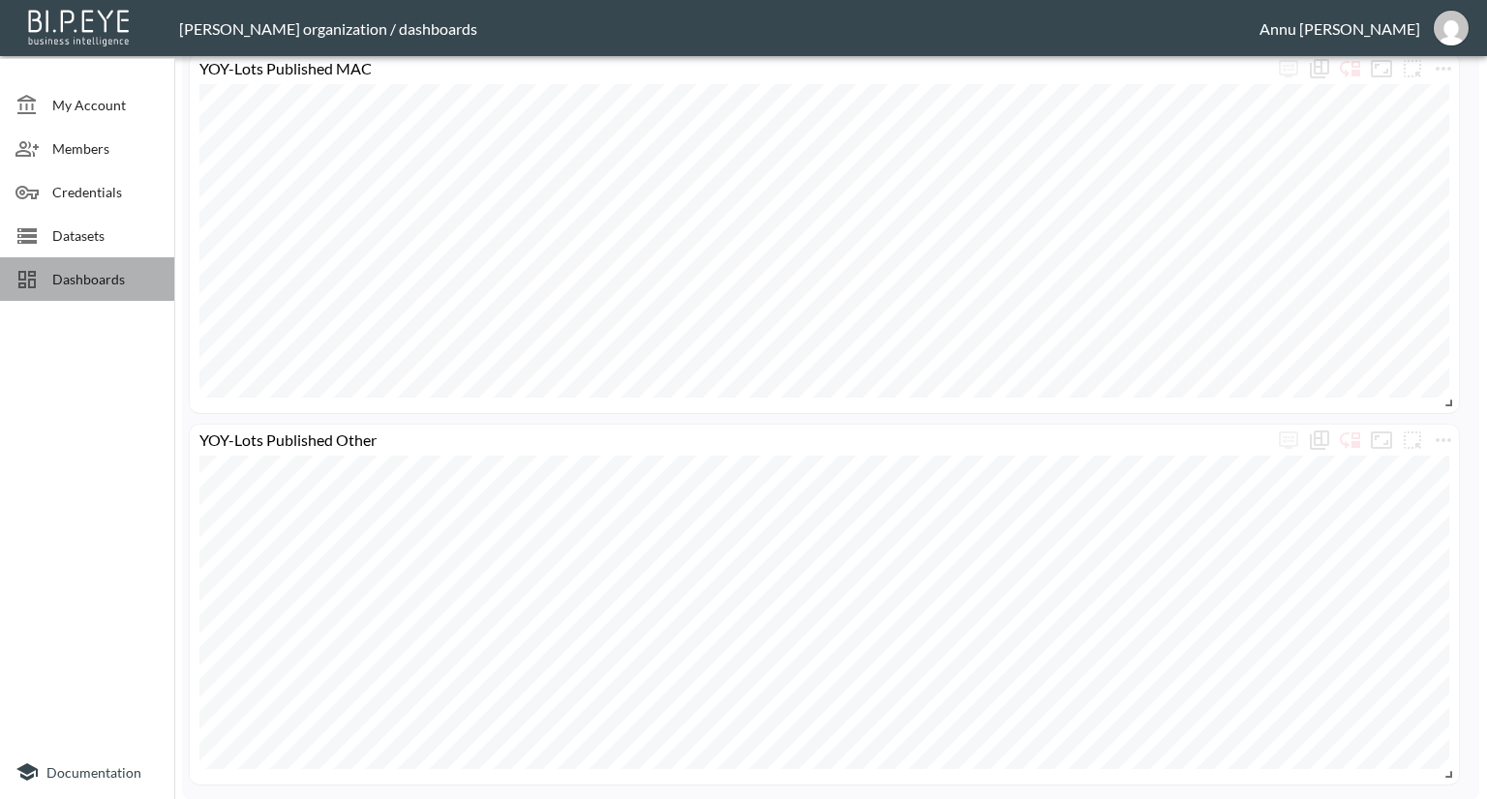
click at [125, 279] on span "Dashboards" at bounding box center [105, 279] width 106 height 20
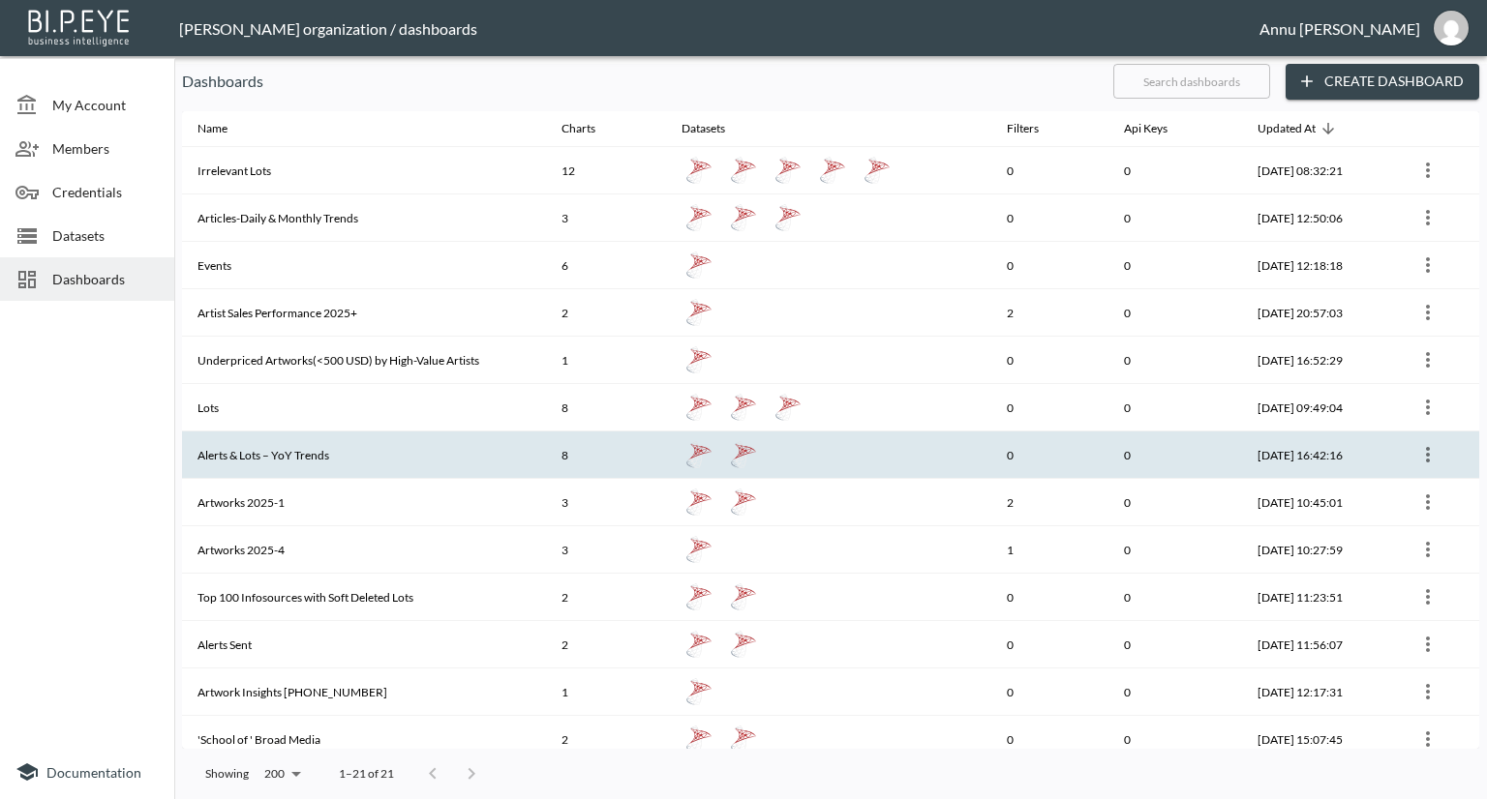
click at [293, 458] on th "Alerts & Lots – YoY Trends" at bounding box center [364, 455] width 364 height 47
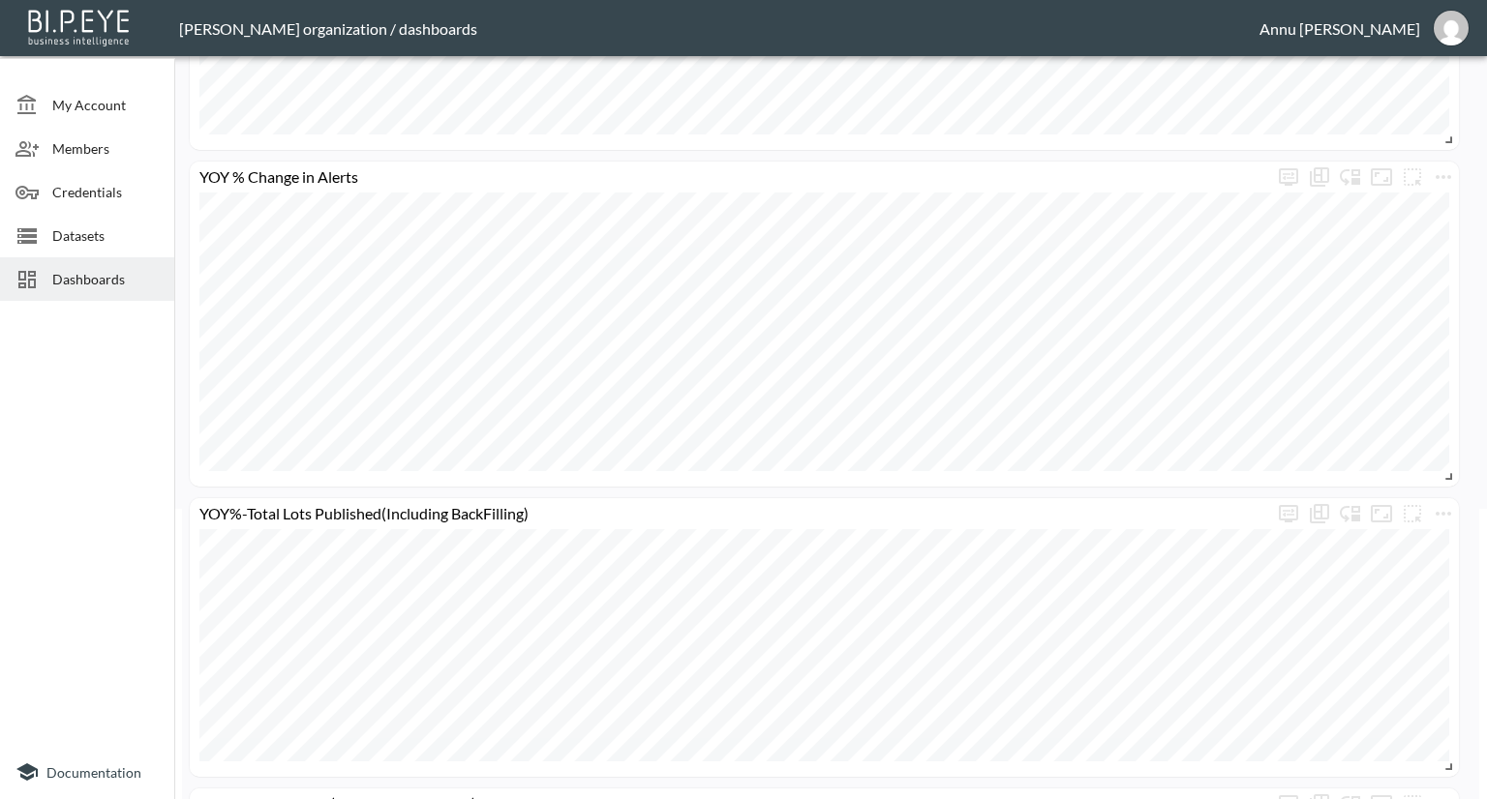
scroll to position [484, 0]
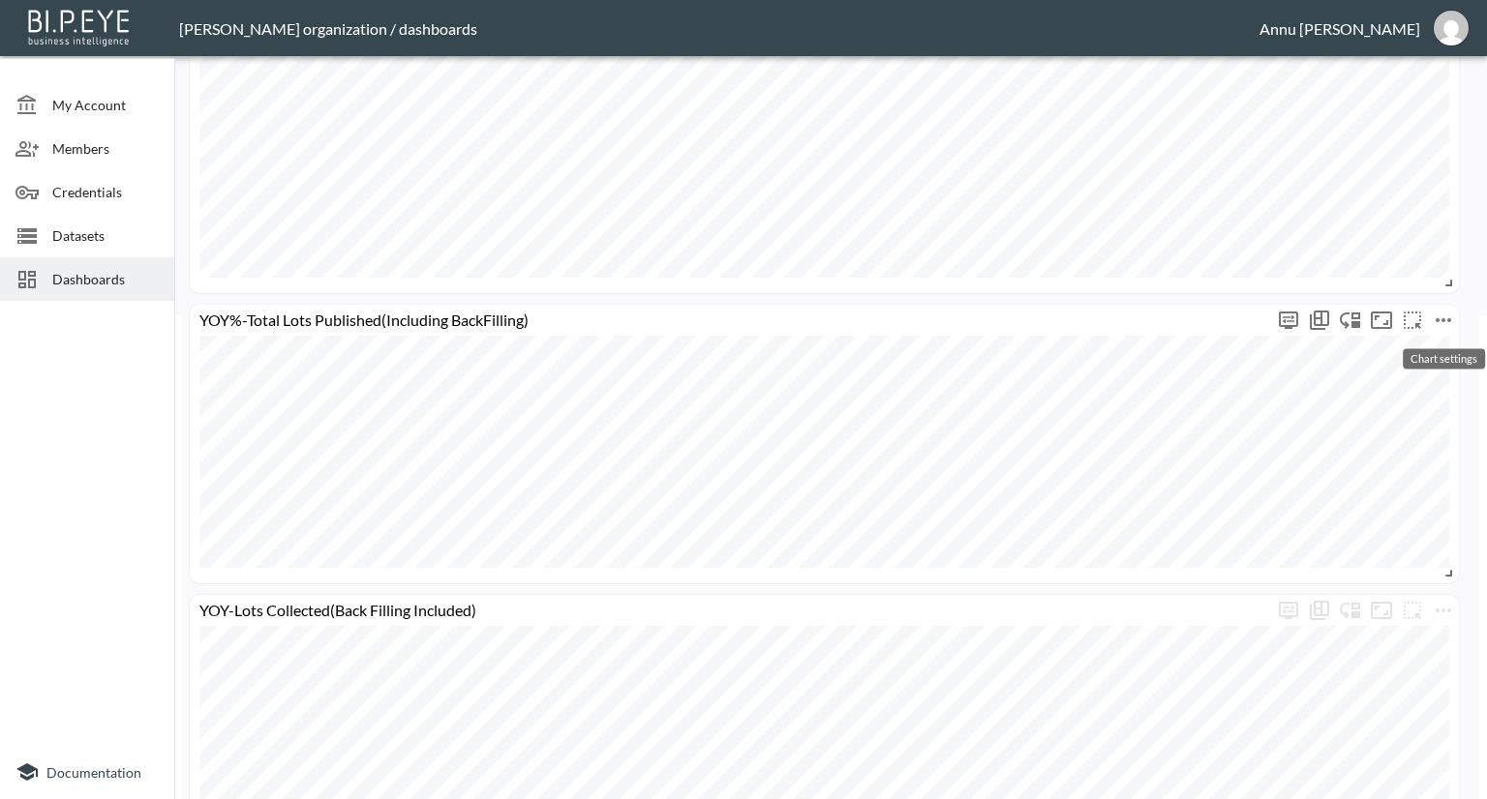
click at [1442, 319] on icon "more" at bounding box center [1442, 320] width 15 height 4
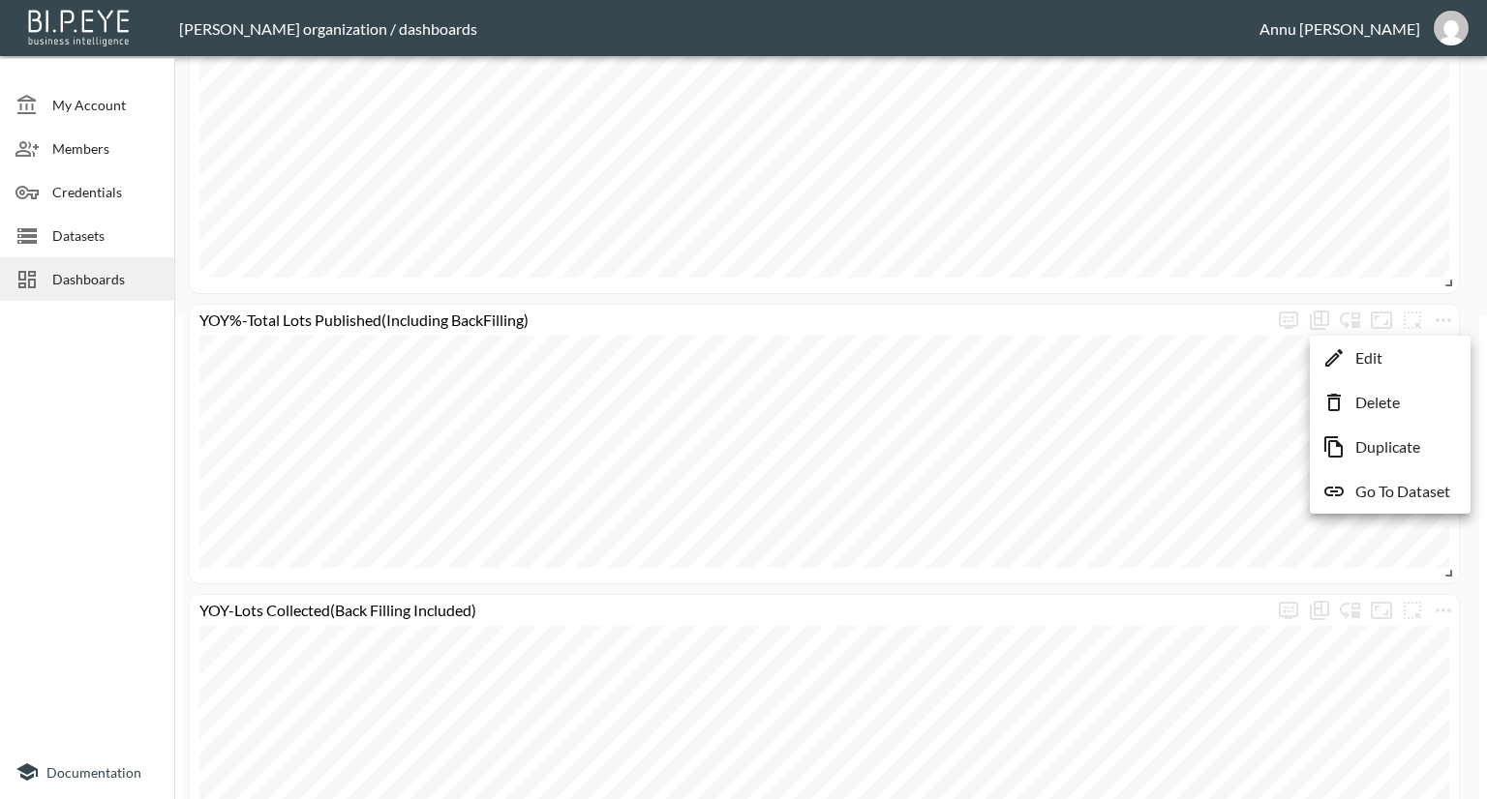
click at [1374, 404] on p "Delete" at bounding box center [1377, 402] width 45 height 23
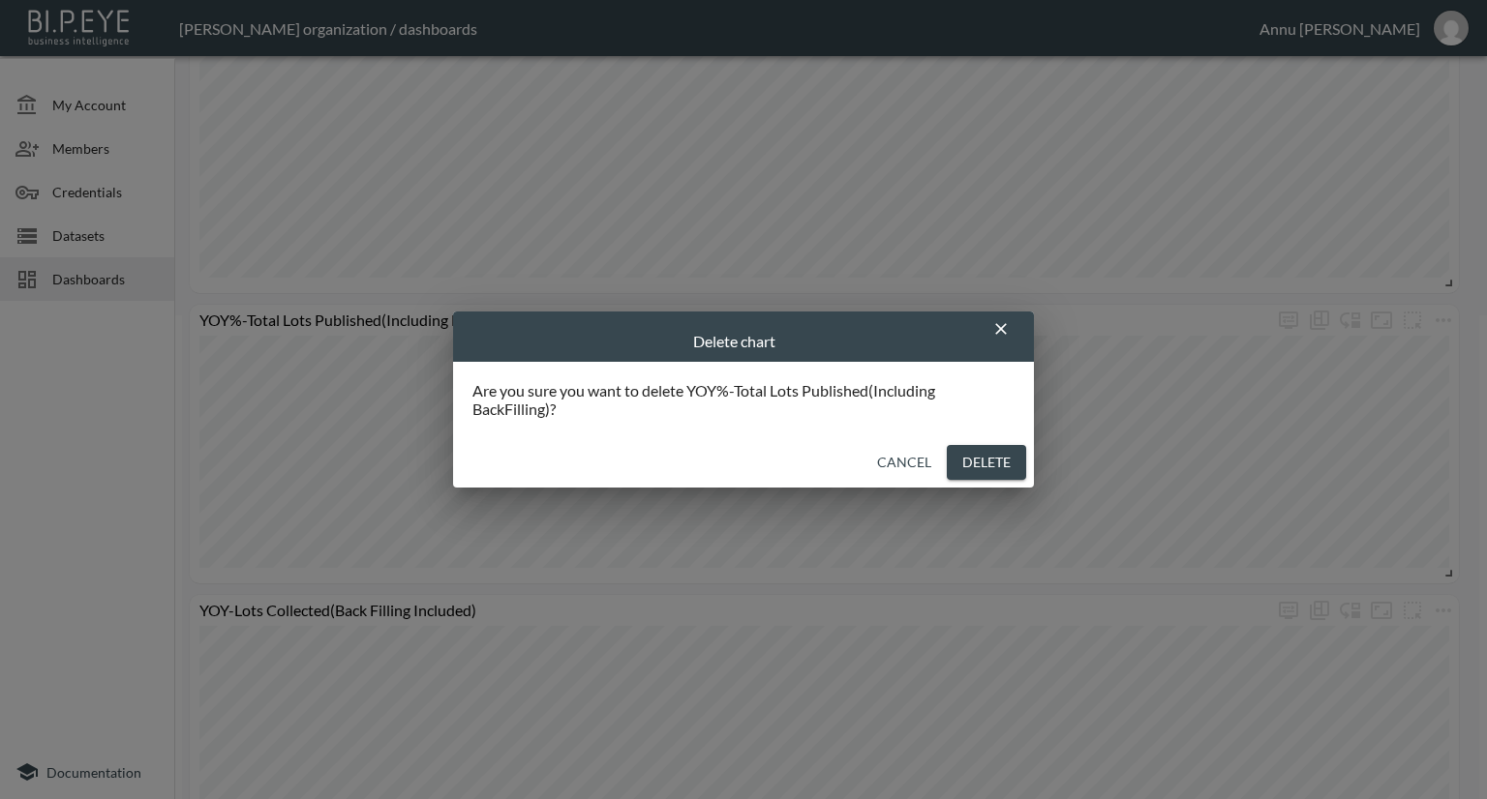
drag, startPoint x: 960, startPoint y: 465, endPoint x: 1087, endPoint y: 458, distance: 127.0
click at [961, 465] on button "Delete" at bounding box center [986, 463] width 79 height 36
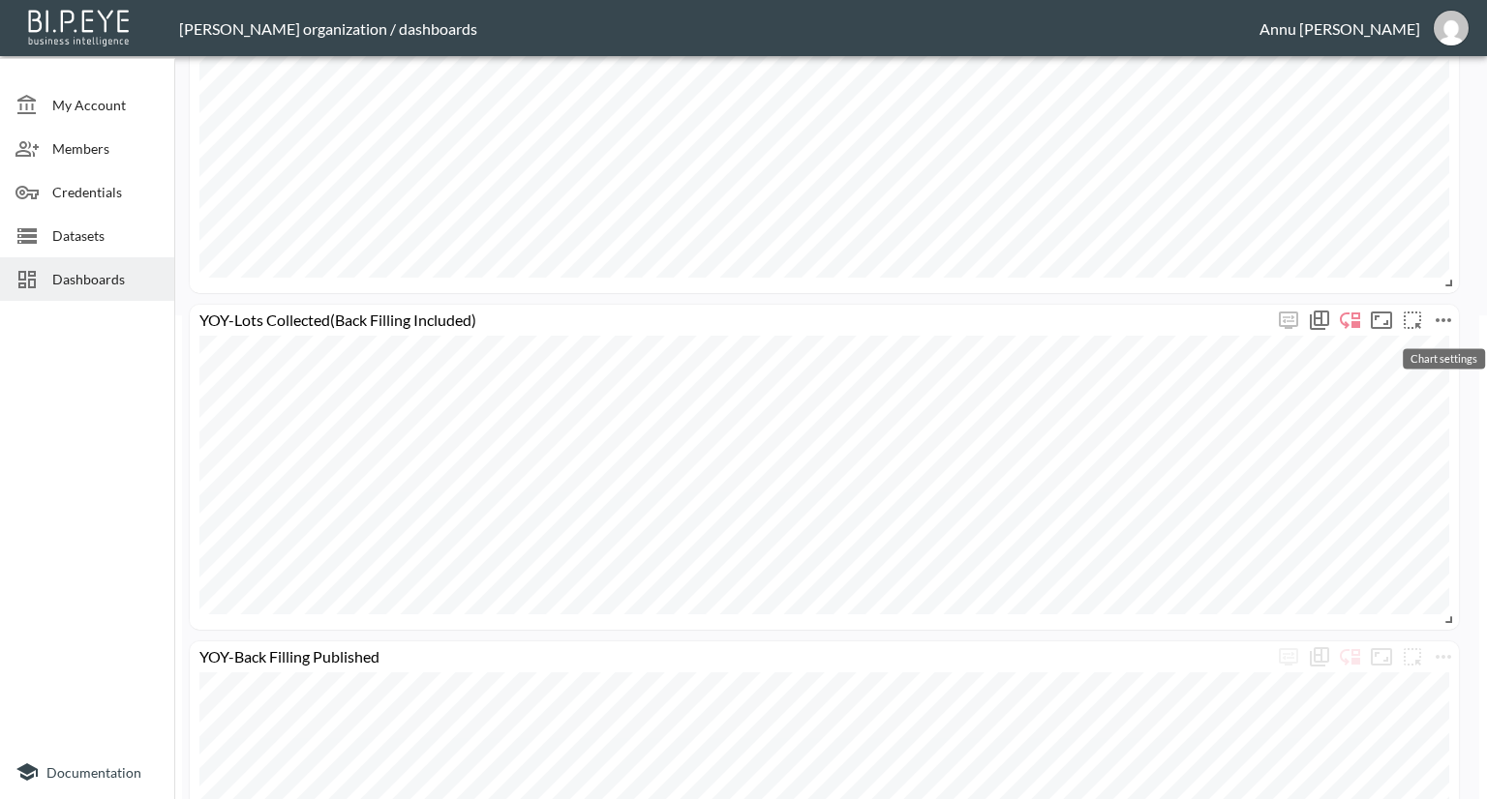
click at [1449, 319] on icon "more" at bounding box center [1442, 320] width 15 height 4
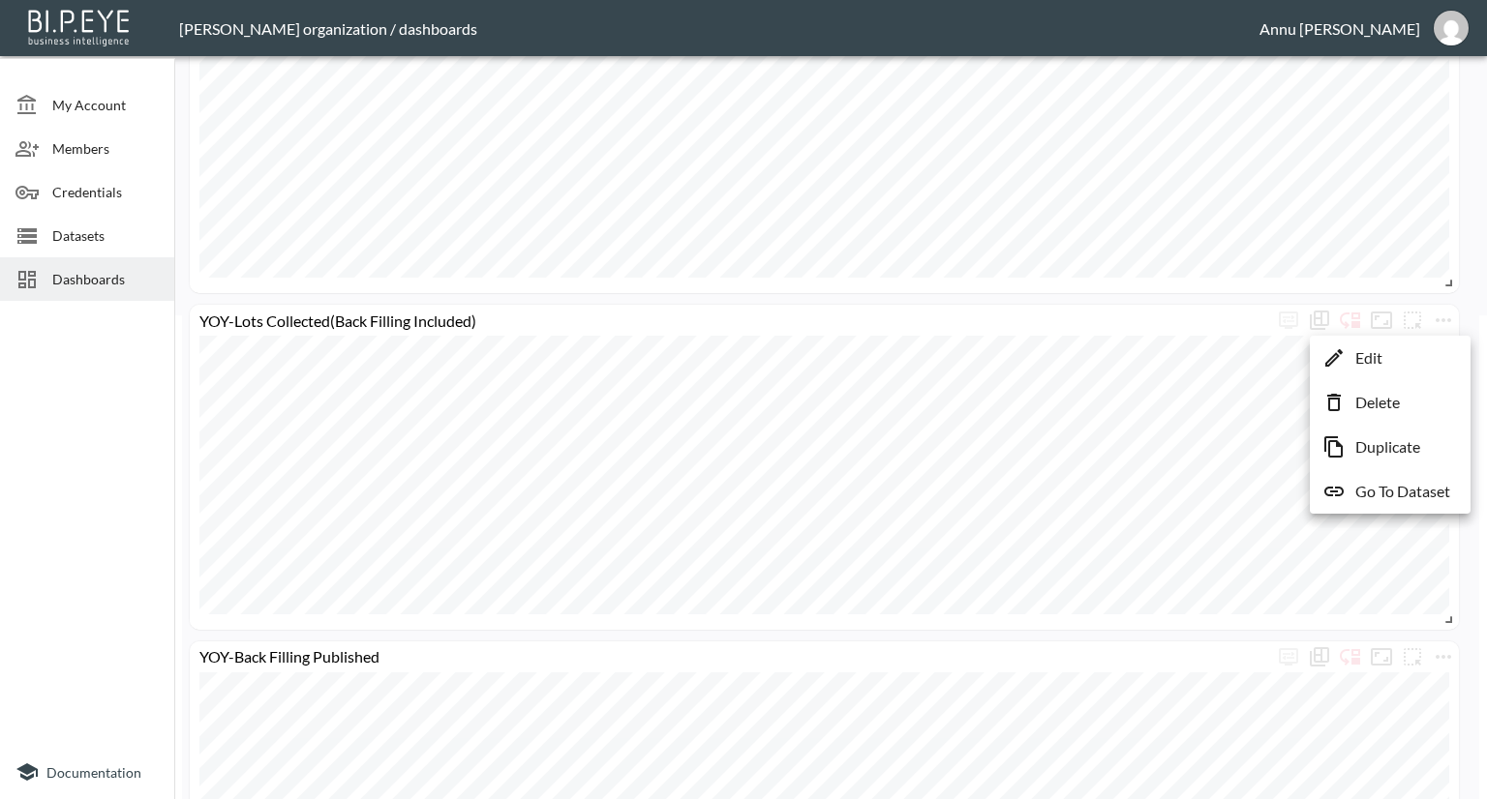
click at [62, 507] on div at bounding box center [743, 399] width 1487 height 799
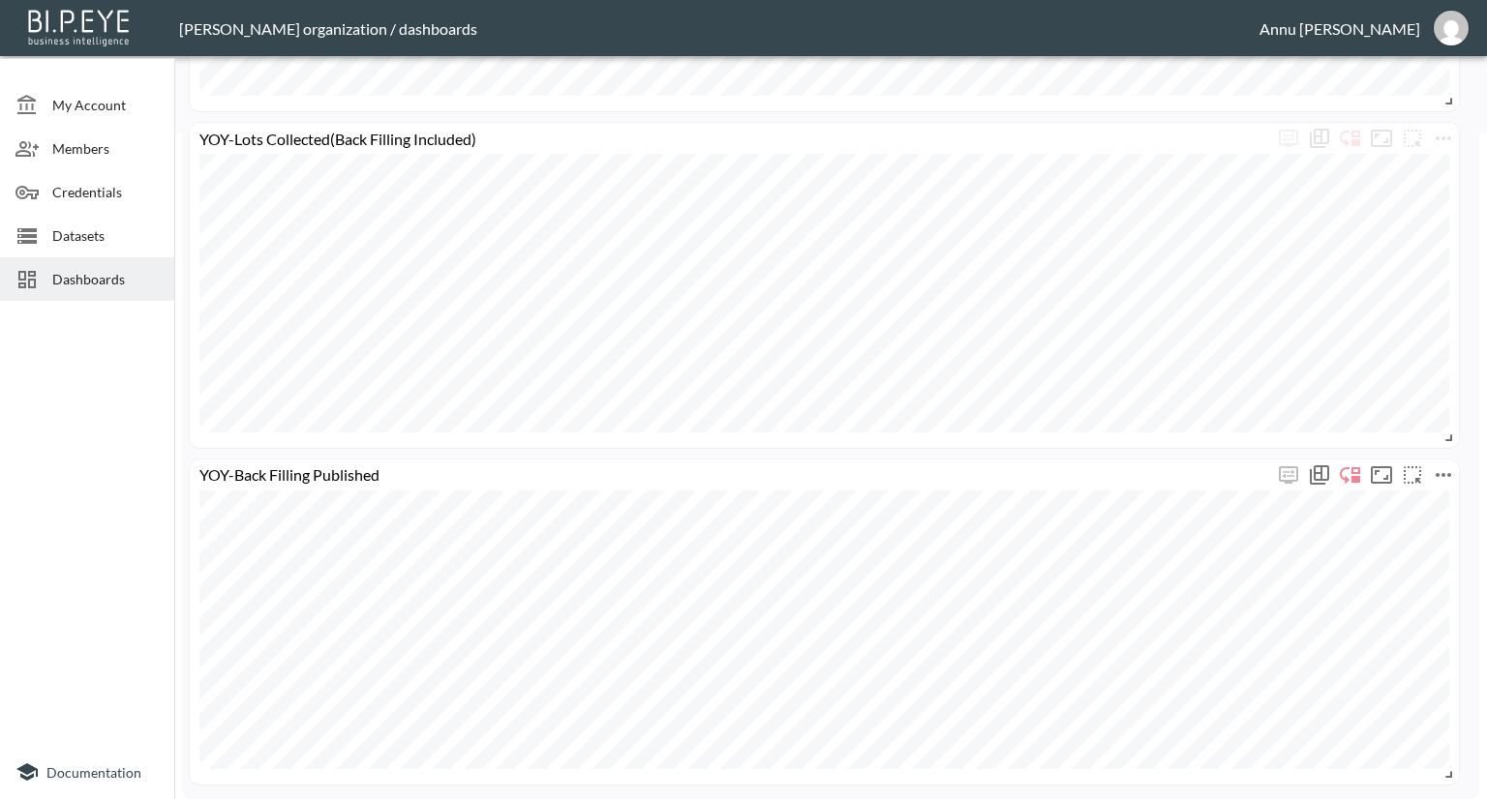
scroll to position [0, 0]
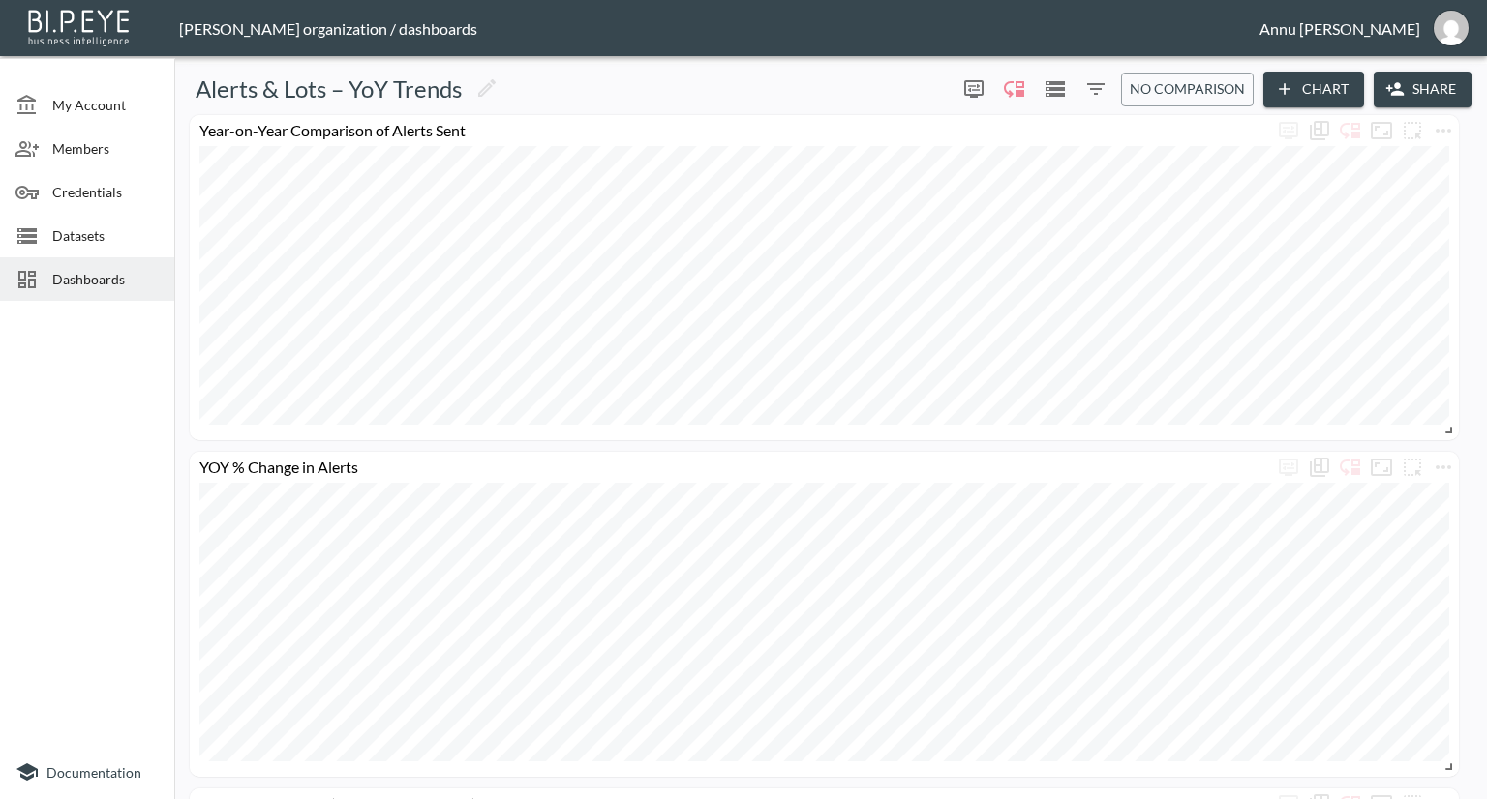
click at [101, 231] on span "Datasets" at bounding box center [105, 236] width 106 height 20
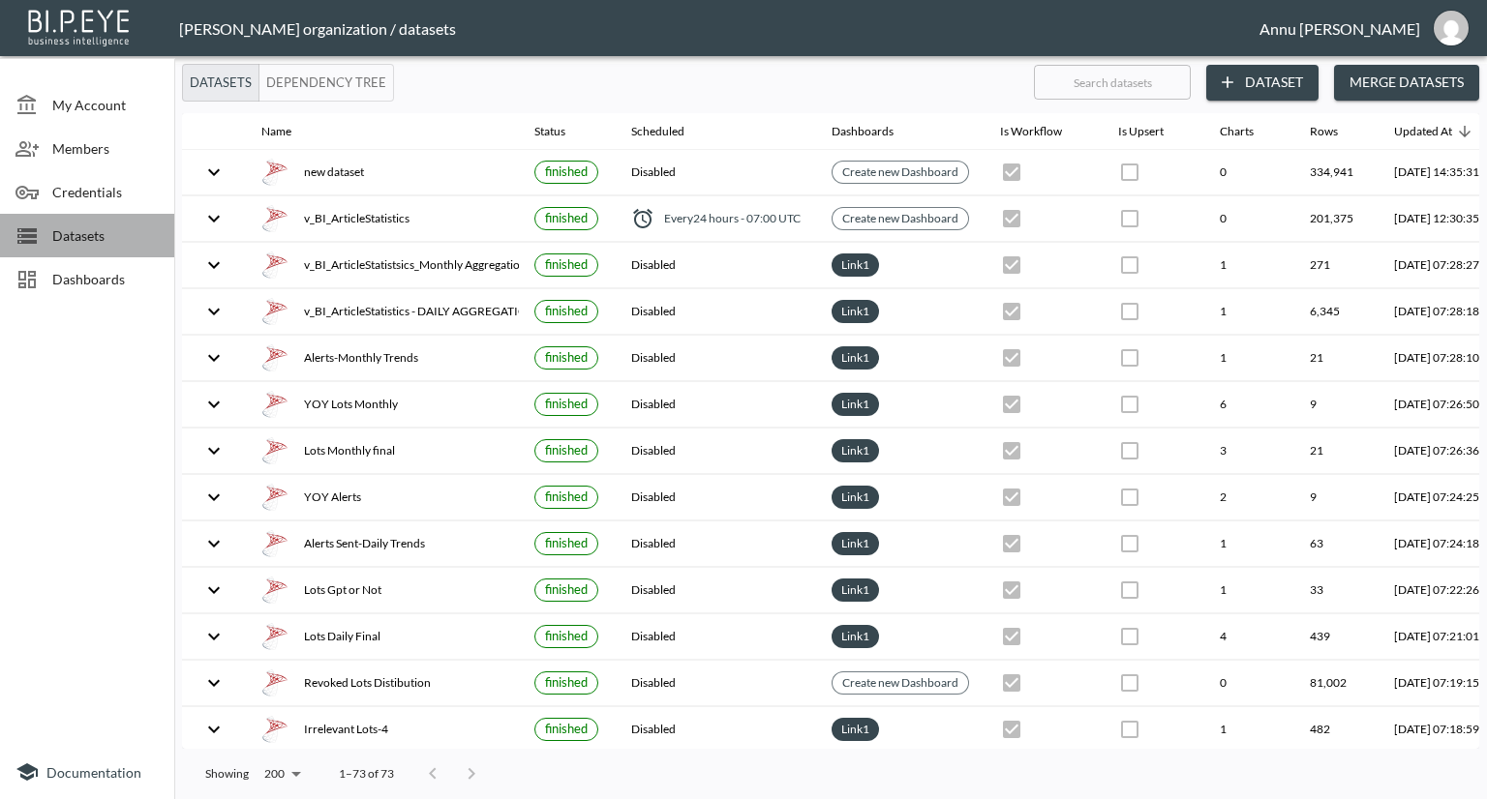
click at [128, 239] on span "Datasets" at bounding box center [105, 236] width 106 height 20
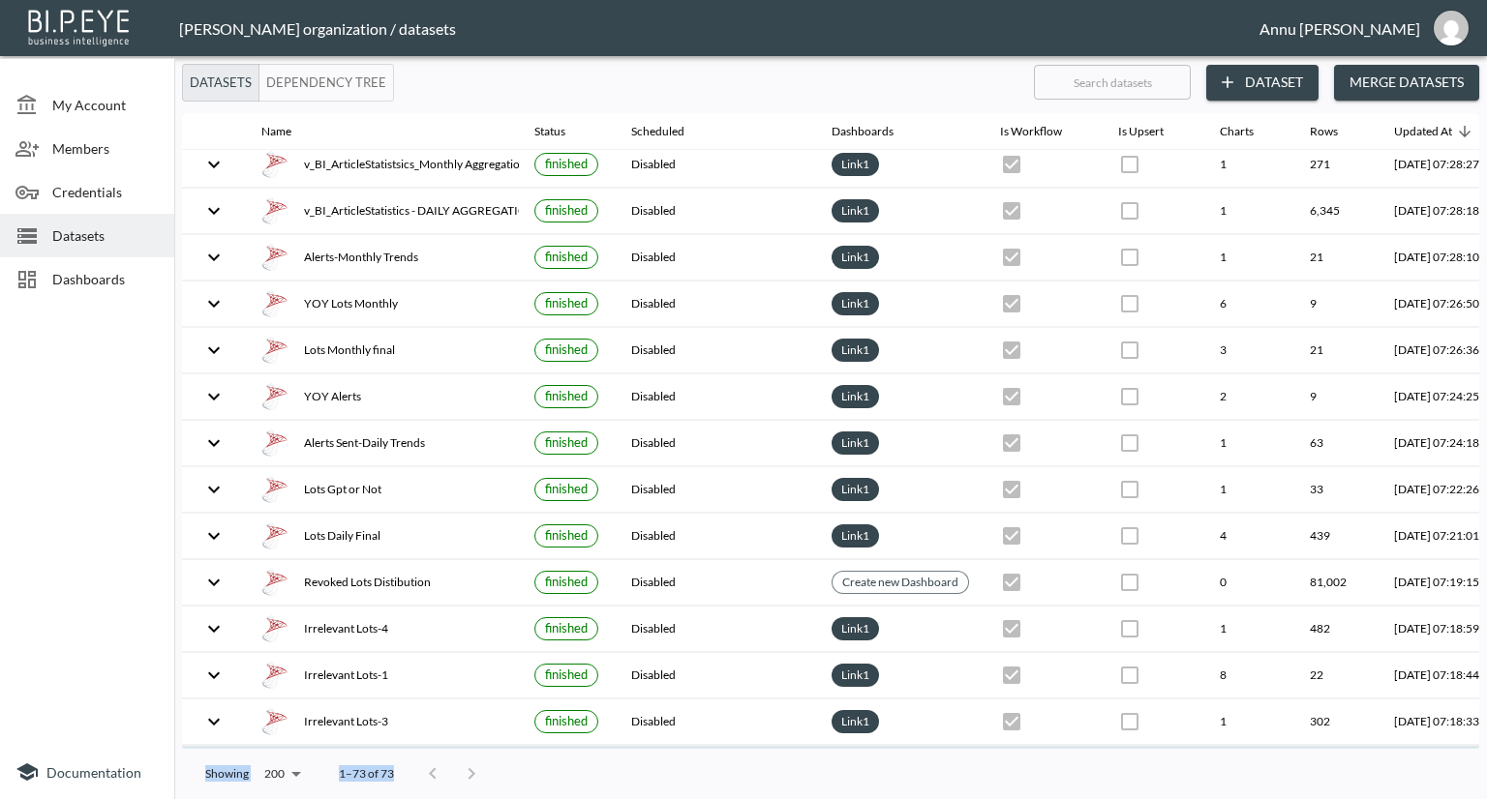
drag, startPoint x: 1186, startPoint y: 748, endPoint x: 1365, endPoint y: 710, distance: 183.0
click at [1352, 737] on div "Datasets Dependency Tree ​ Dataset Merge Datasets Name Status Scheduled Dashboa…" at bounding box center [830, 432] width 1312 height 736
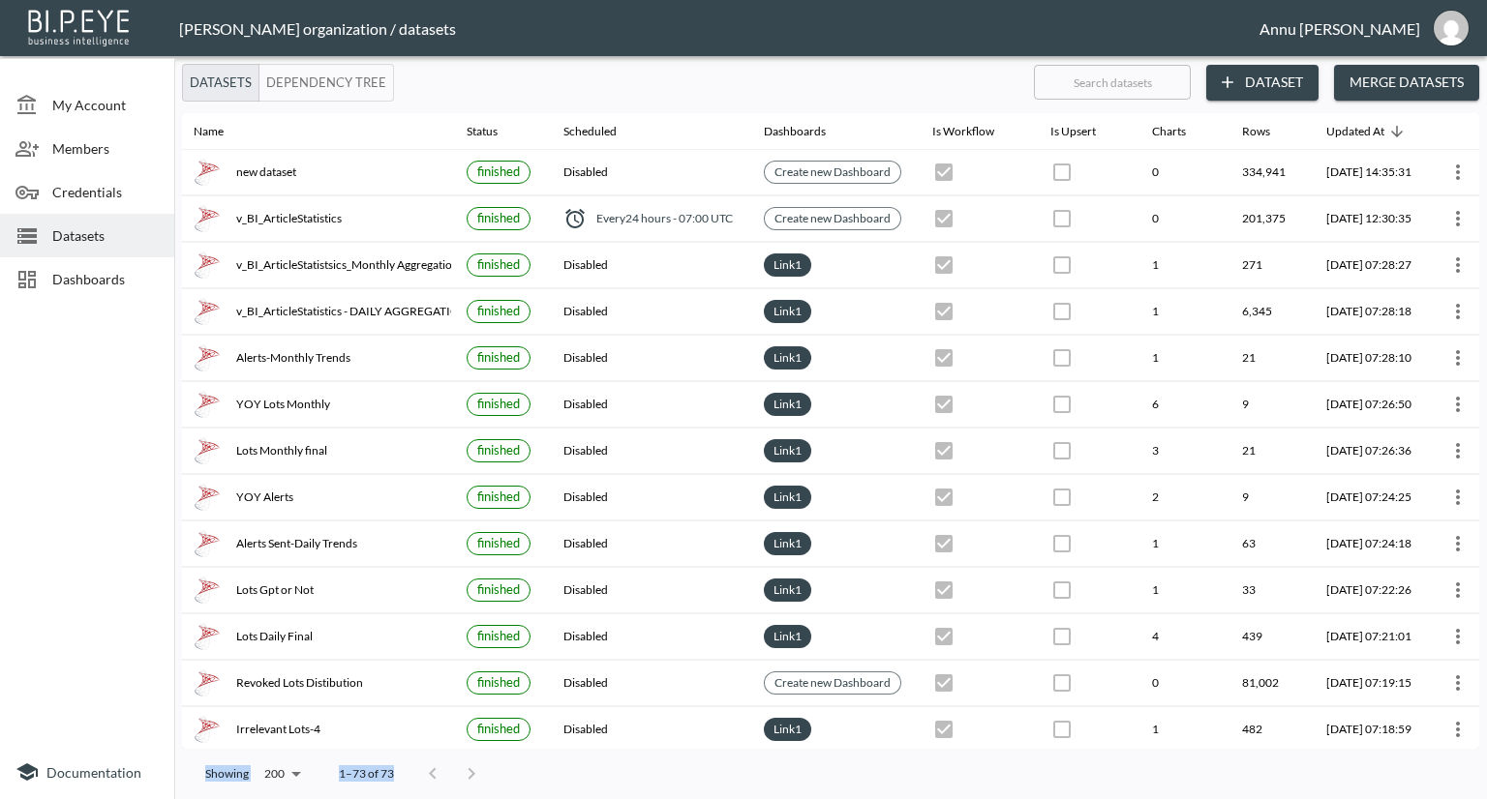
scroll to position [0, 113]
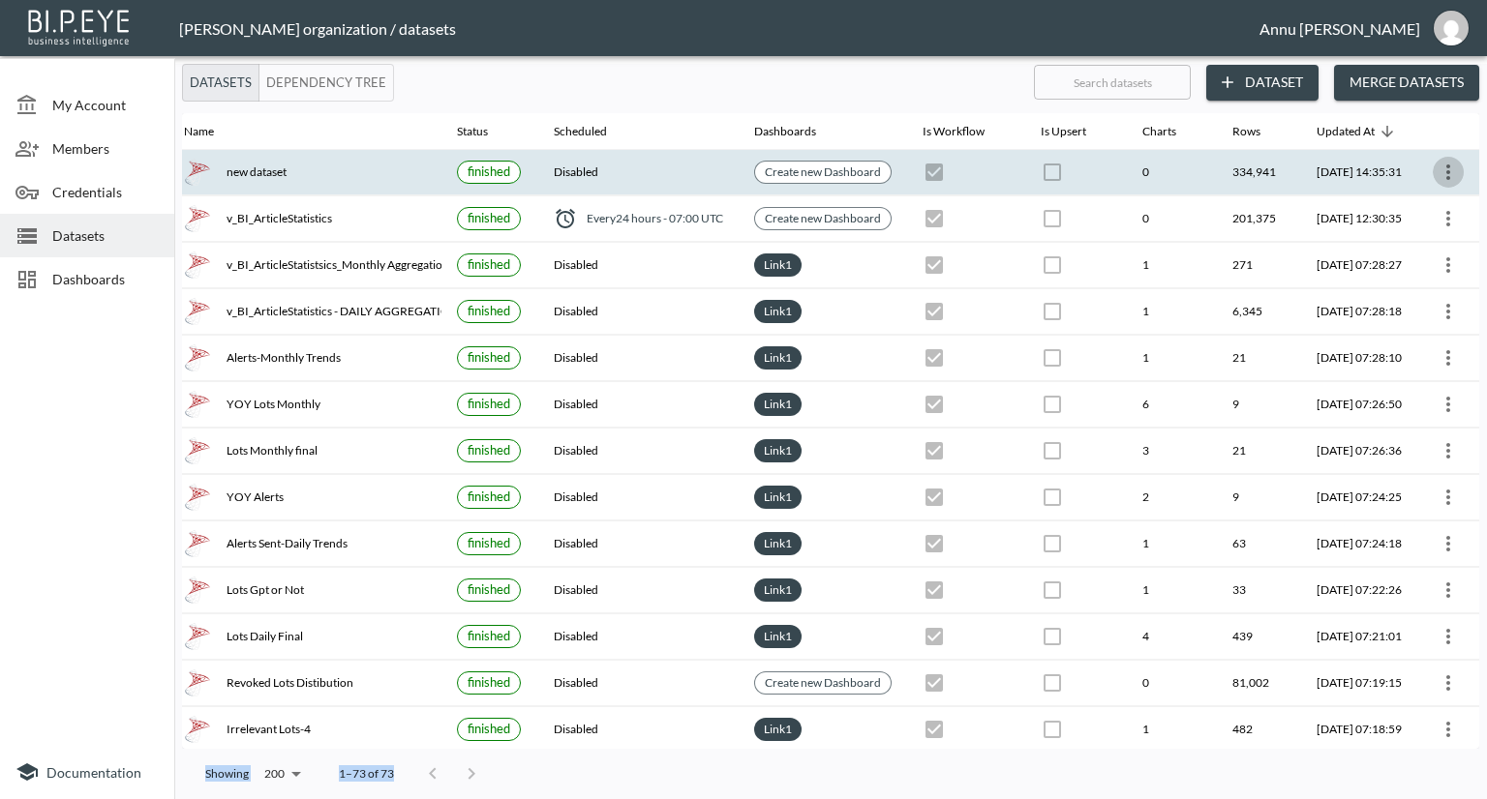
click at [1451, 160] on button "more" at bounding box center [1447, 172] width 31 height 31
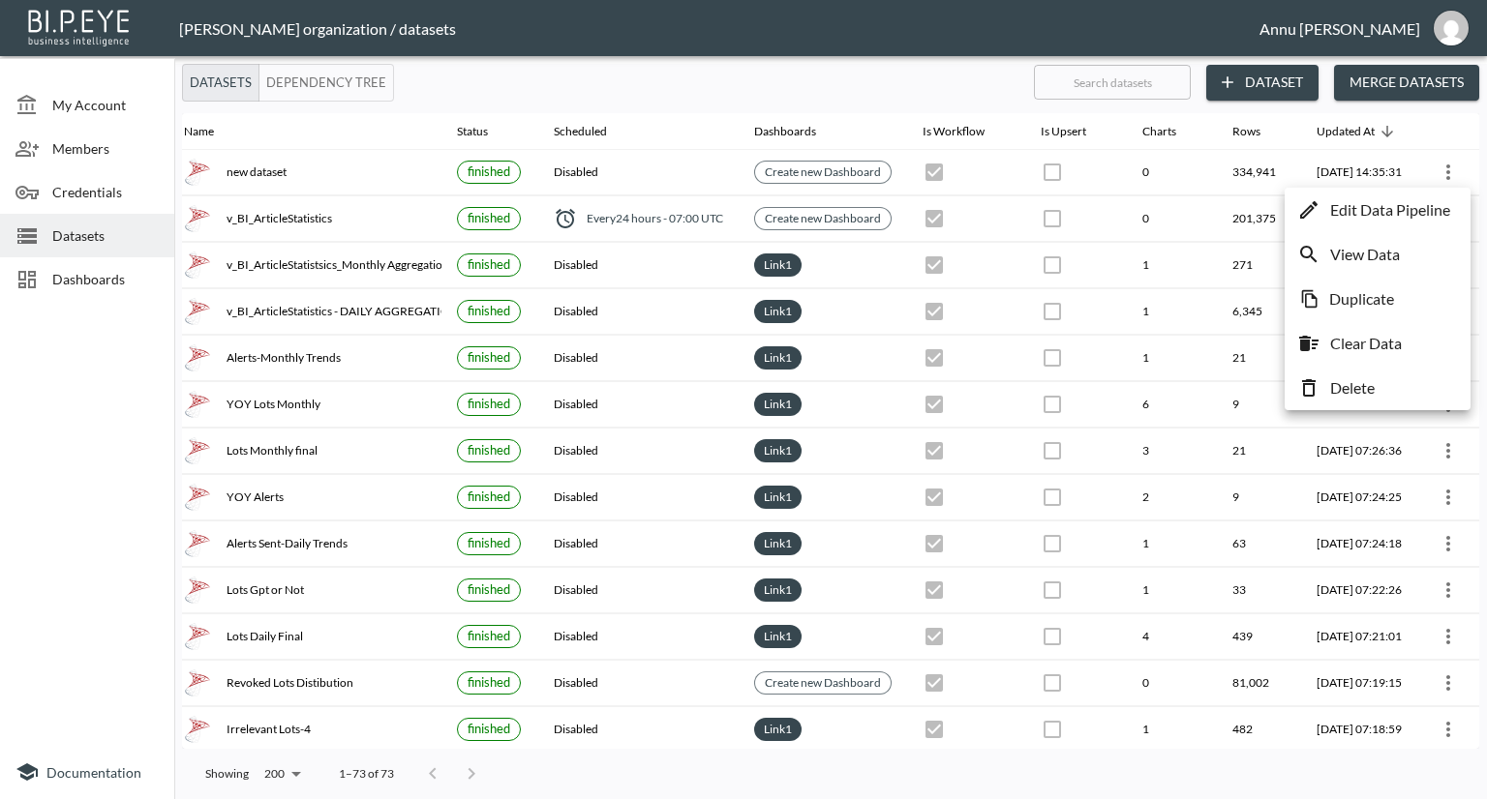
click at [808, 171] on div at bounding box center [743, 399] width 1487 height 799
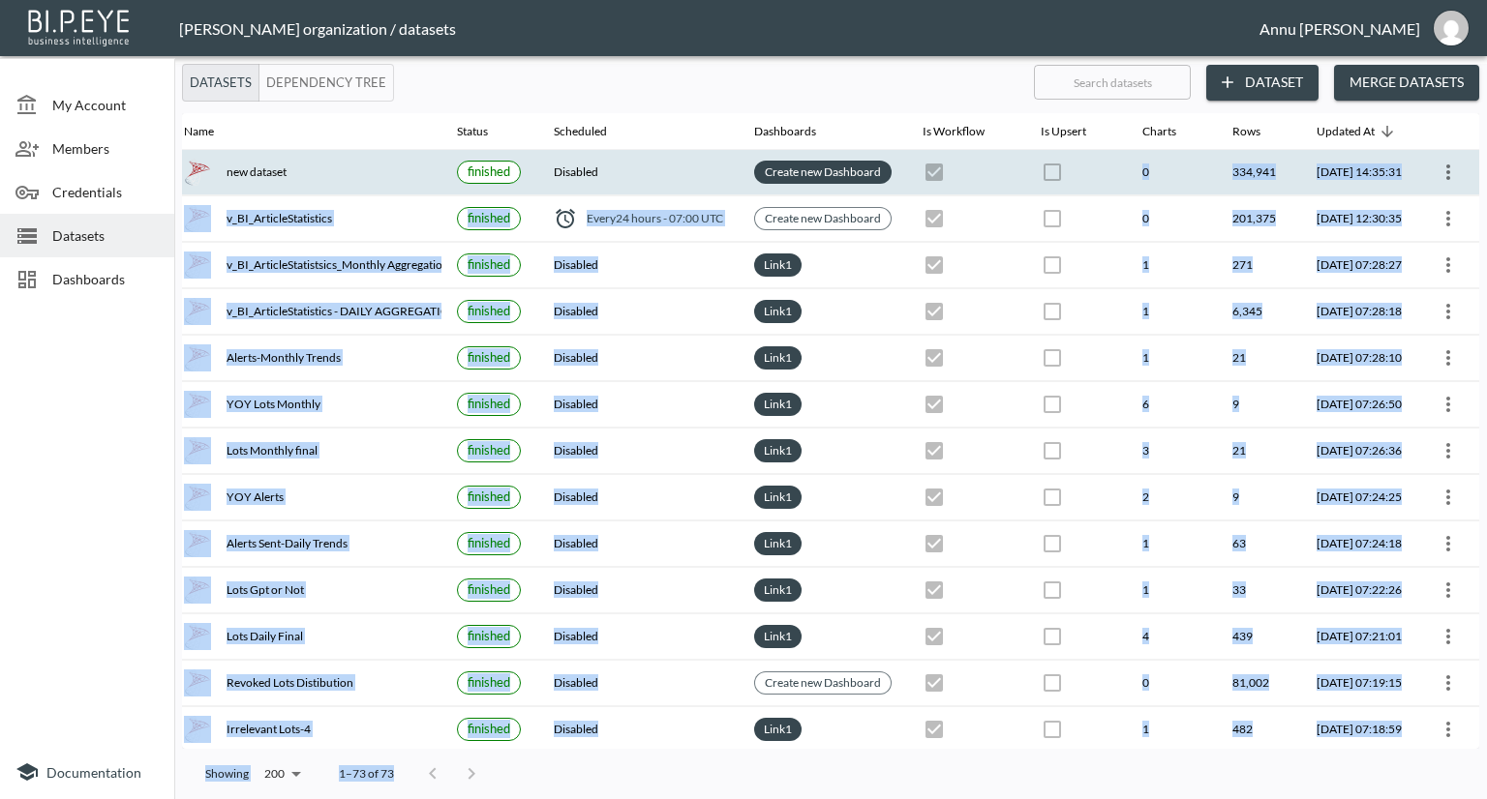
click at [807, 171] on link "Create new Dashboard" at bounding box center [823, 172] width 124 height 22
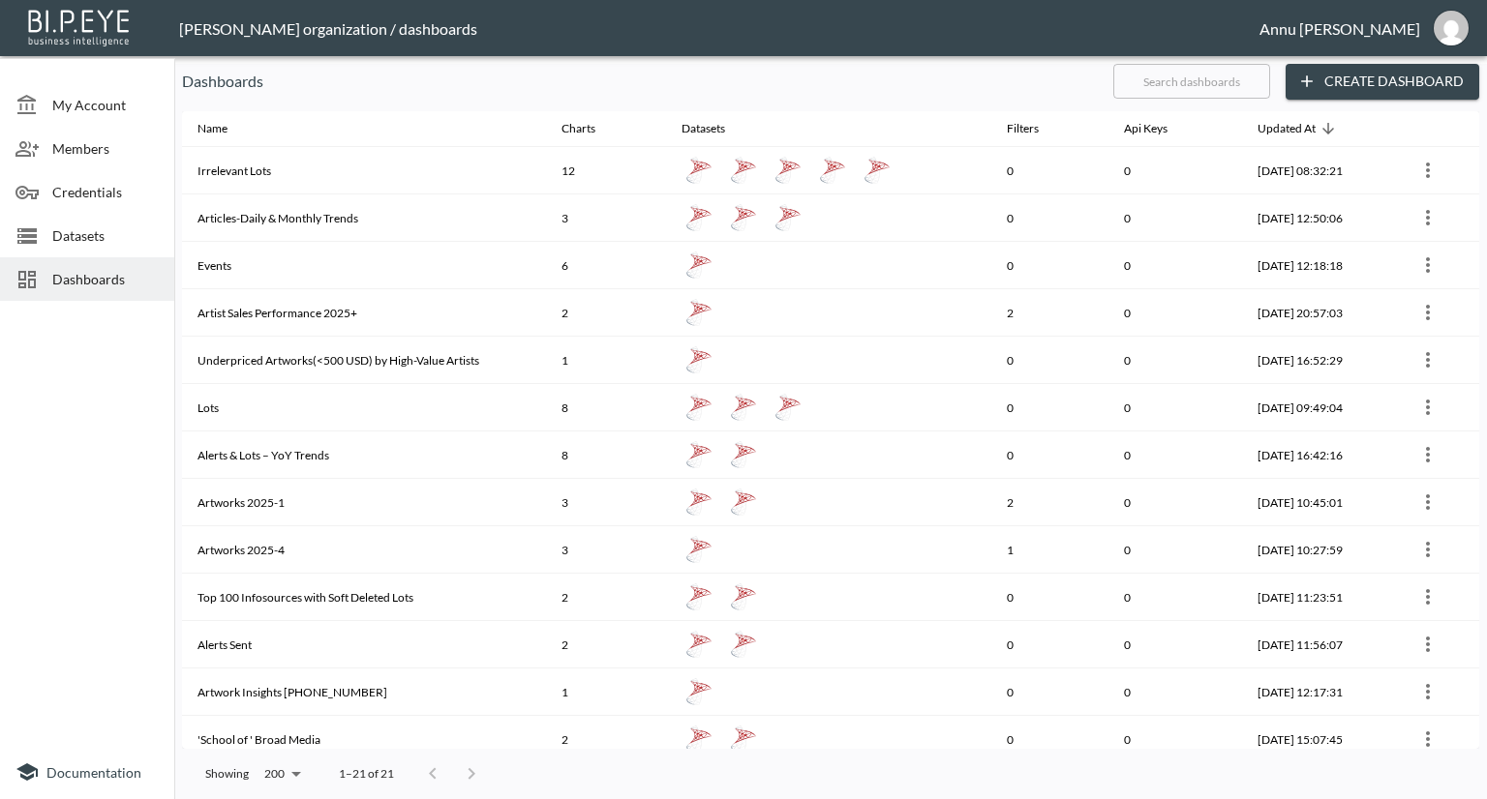
click at [1390, 76] on button "Create Dashboard" at bounding box center [1382, 82] width 194 height 36
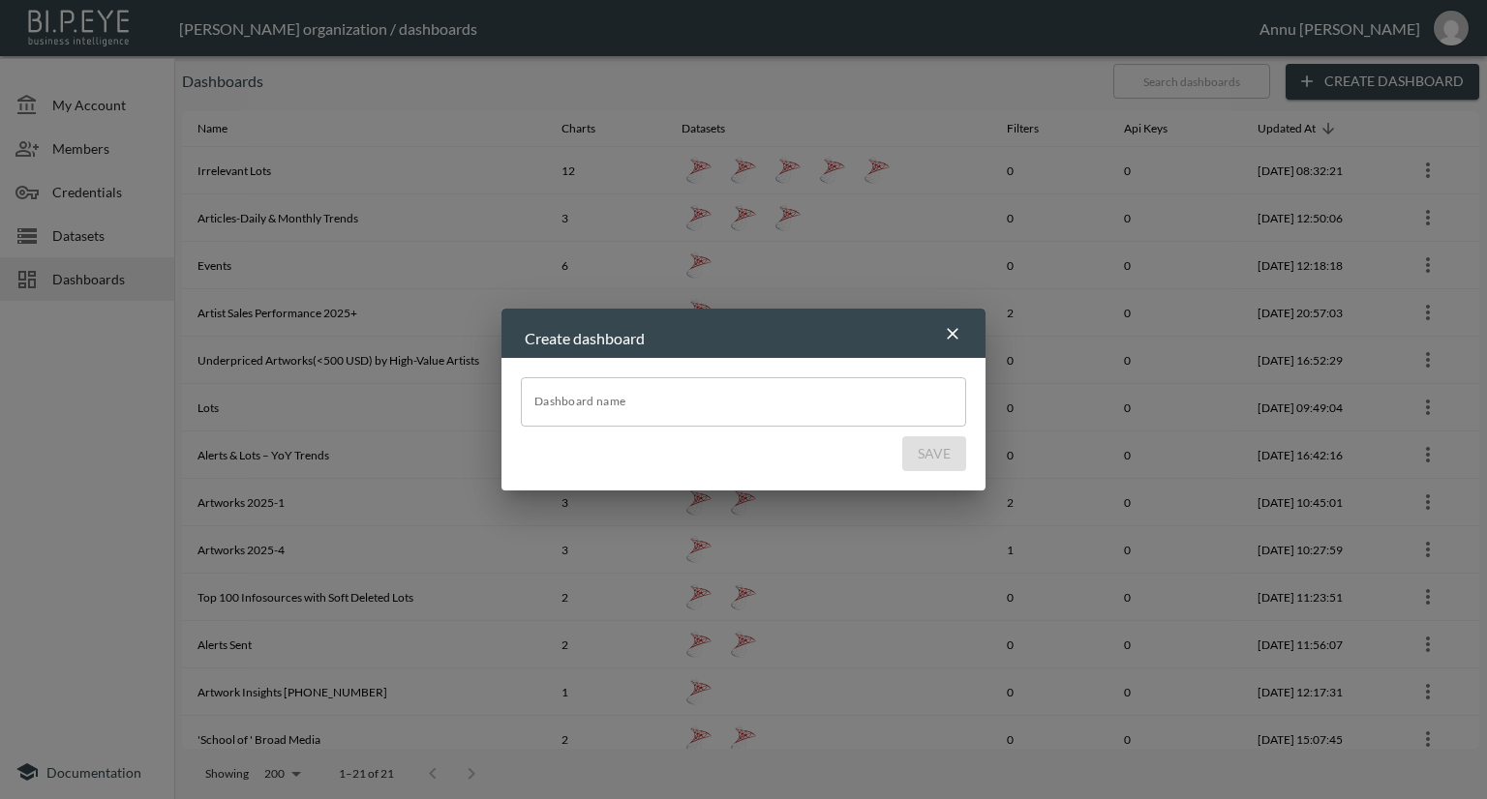
click at [758, 407] on input "Dashboard name" at bounding box center [743, 401] width 445 height 48
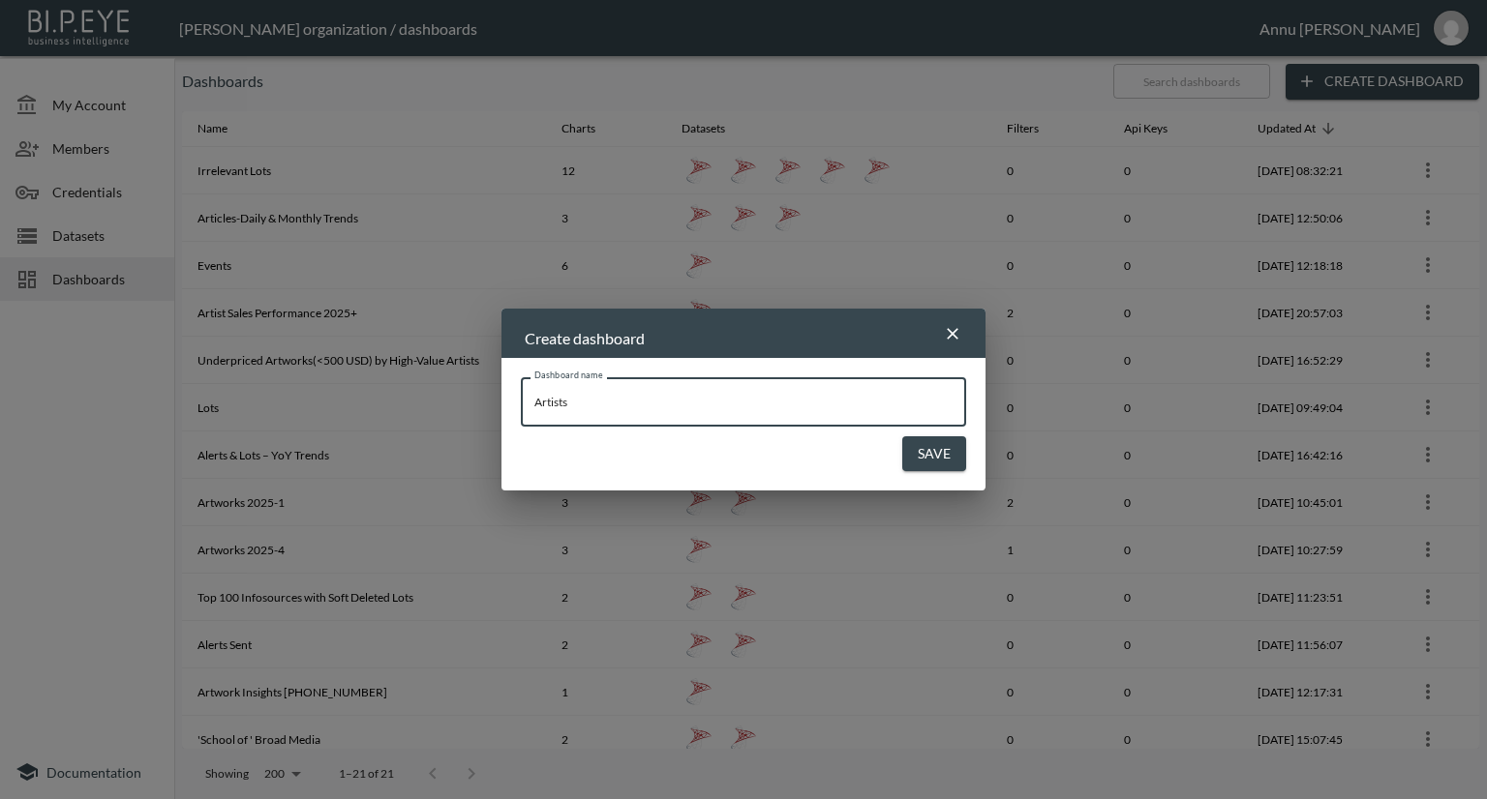
type input "Artists"
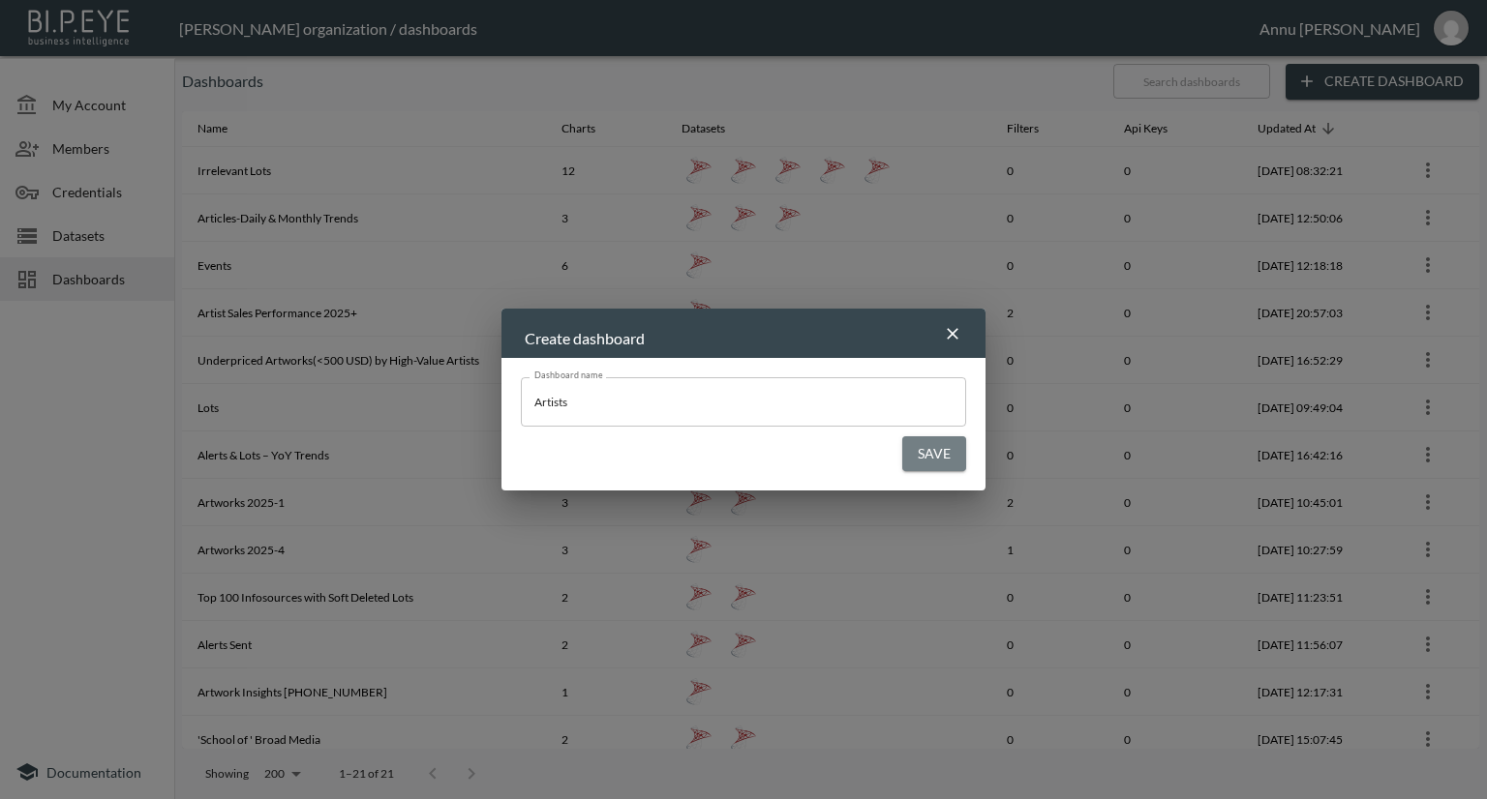
click at [941, 460] on button "Save" at bounding box center [934, 455] width 64 height 36
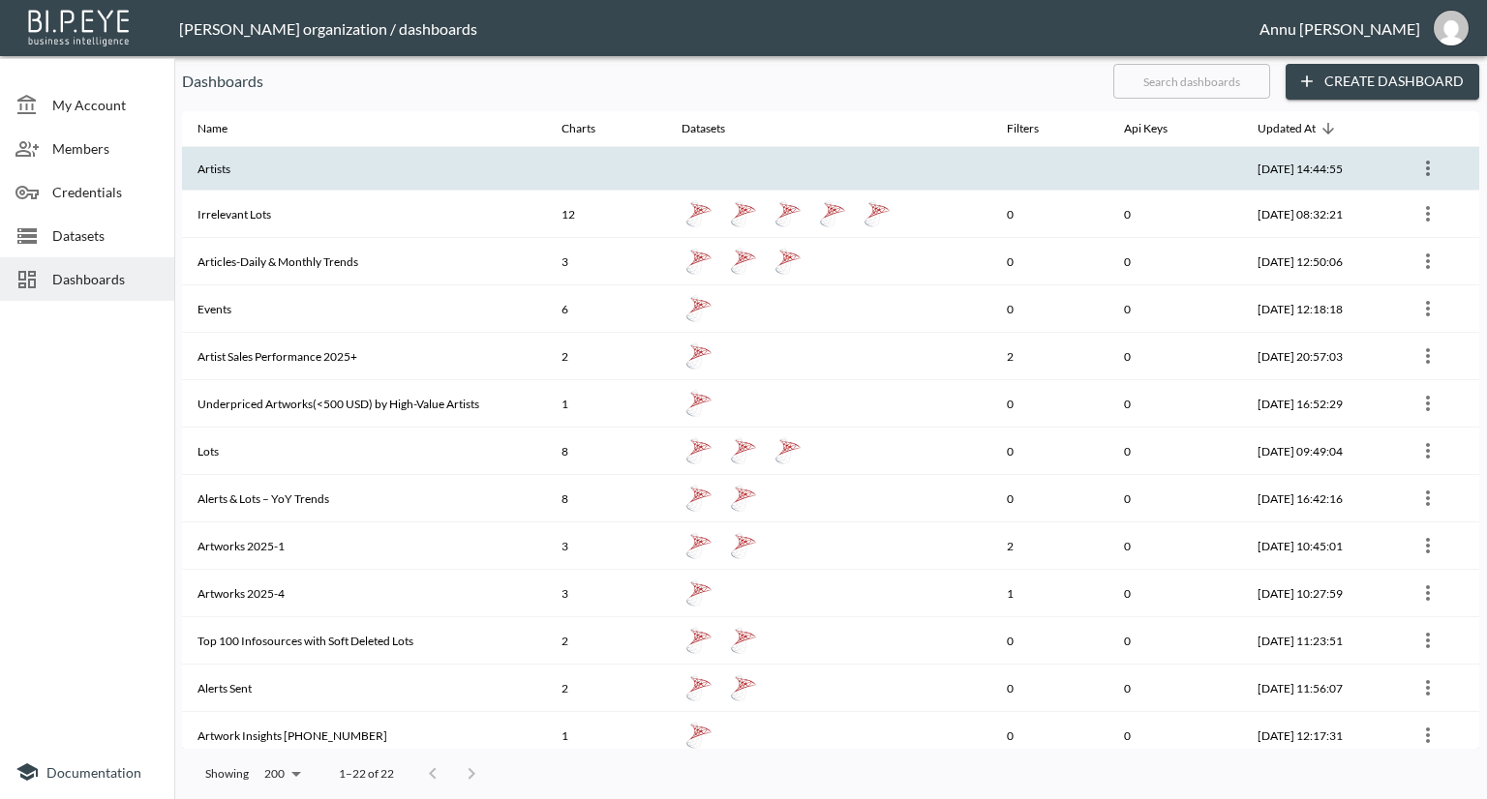
click at [826, 171] on th at bounding box center [828, 169] width 325 height 44
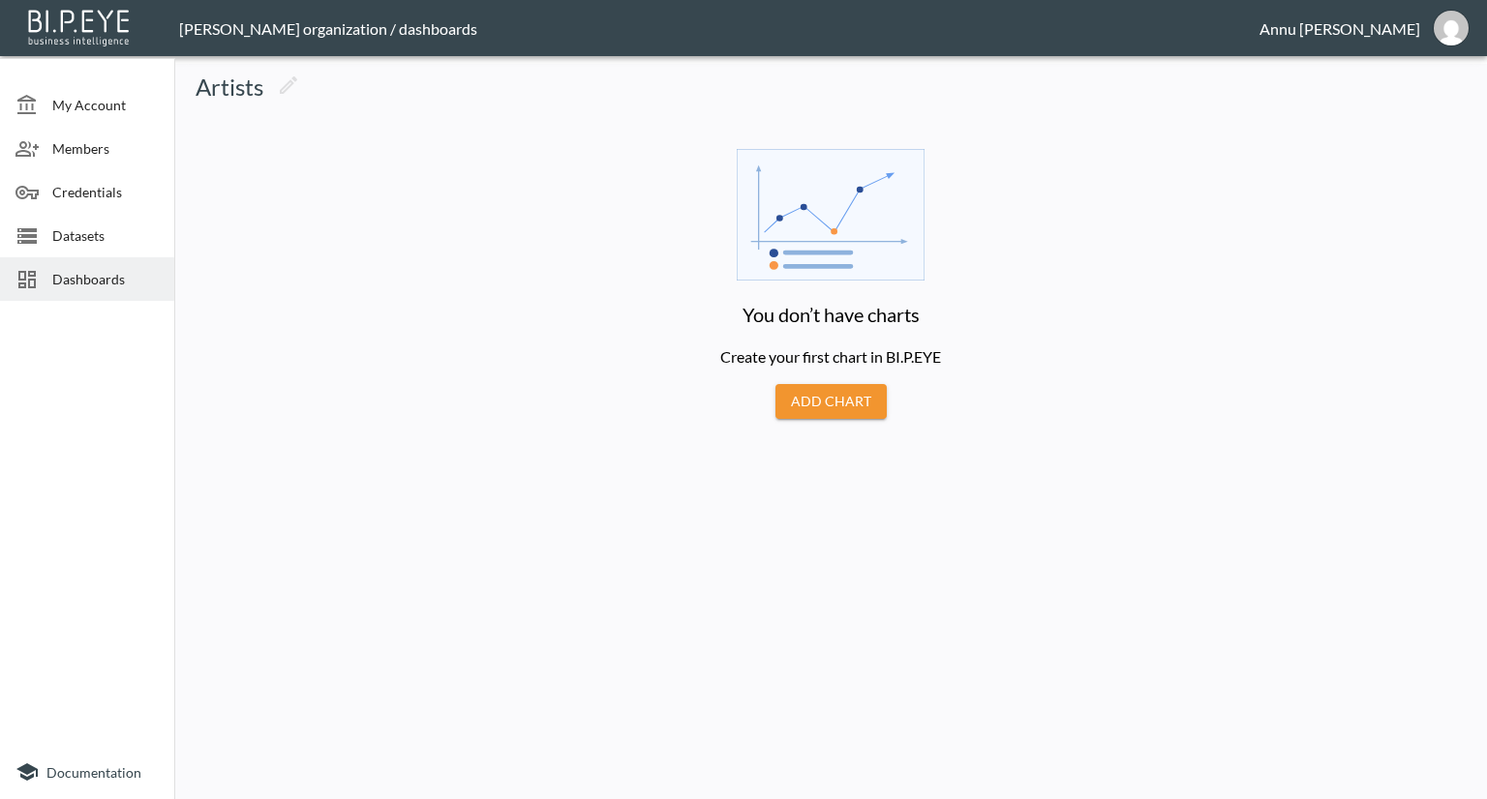
click at [828, 395] on button "Add Chart" at bounding box center [830, 402] width 111 height 36
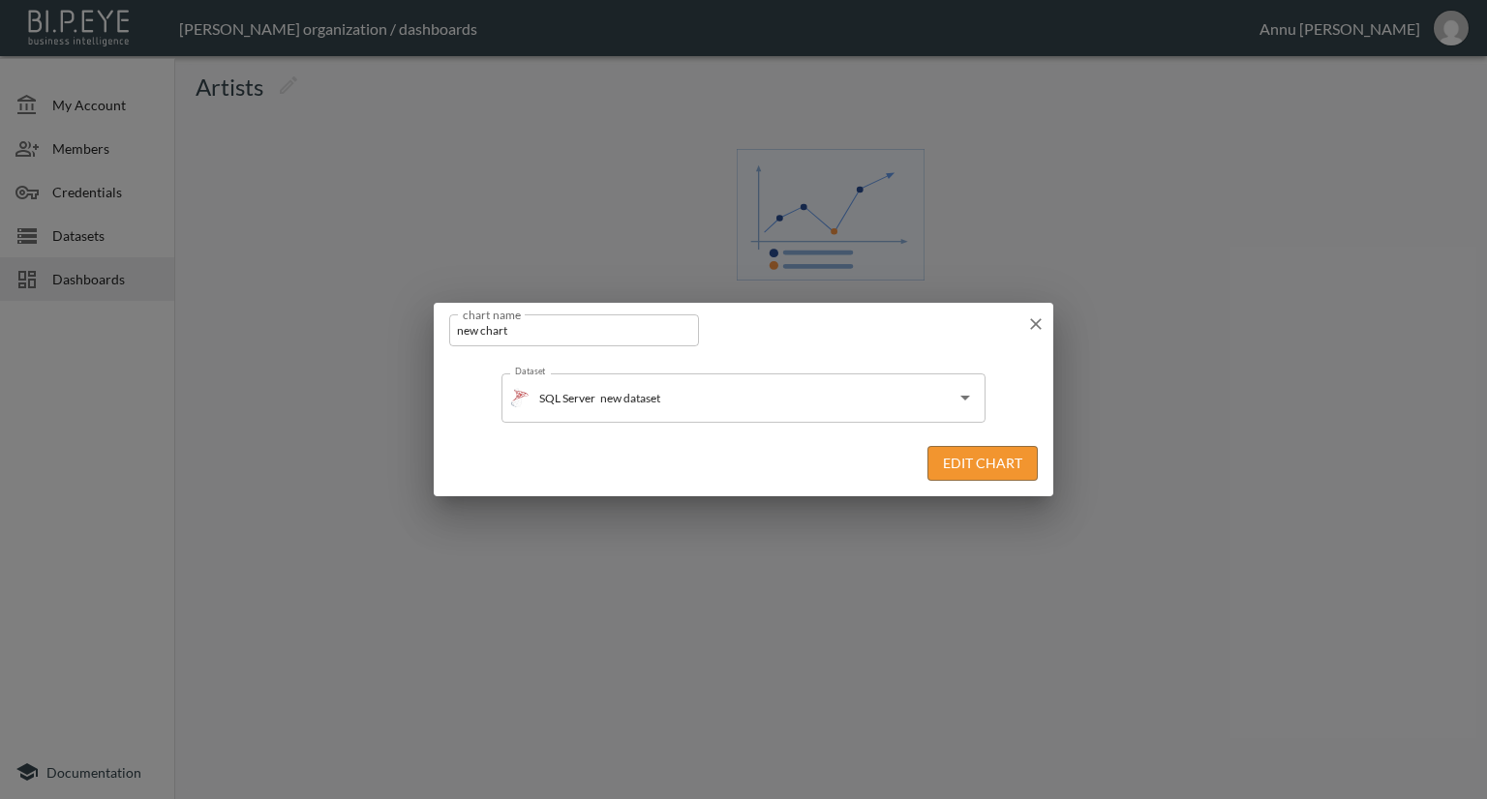
click at [977, 469] on button "Edit Chart" at bounding box center [982, 464] width 110 height 36
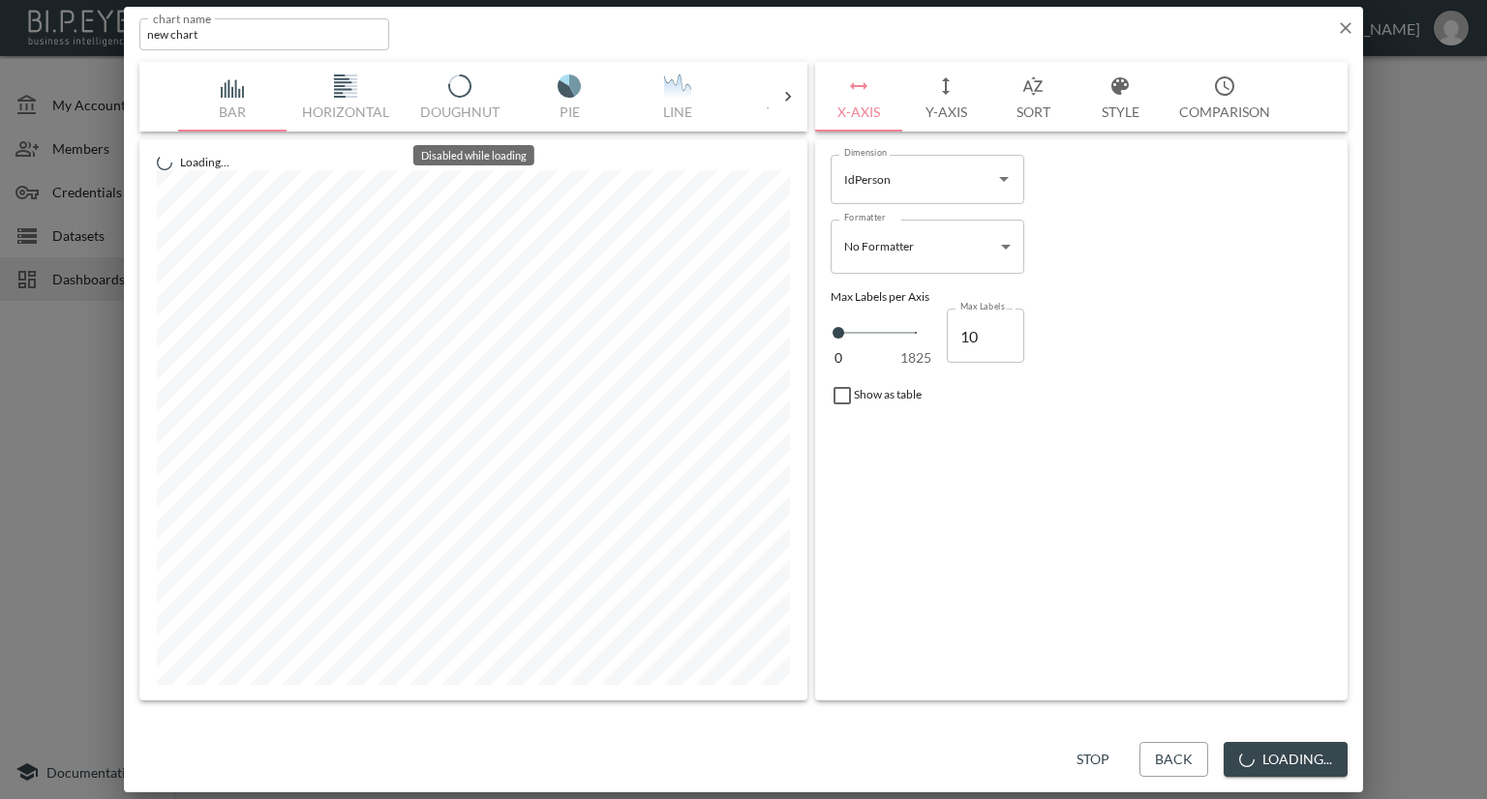
click at [781, 93] on icon at bounding box center [787, 96] width 19 height 19
click at [235, 82] on div "Bar Horizontal Doughnut Pie Line Table Single Map World Top Google Stacked Cale…" at bounding box center [473, 97] width 590 height 70
click at [1007, 180] on icon "Open" at bounding box center [1003, 178] width 23 height 23
click at [1139, 191] on div "Dimension IdPerson Dimension" at bounding box center [1081, 179] width 517 height 64
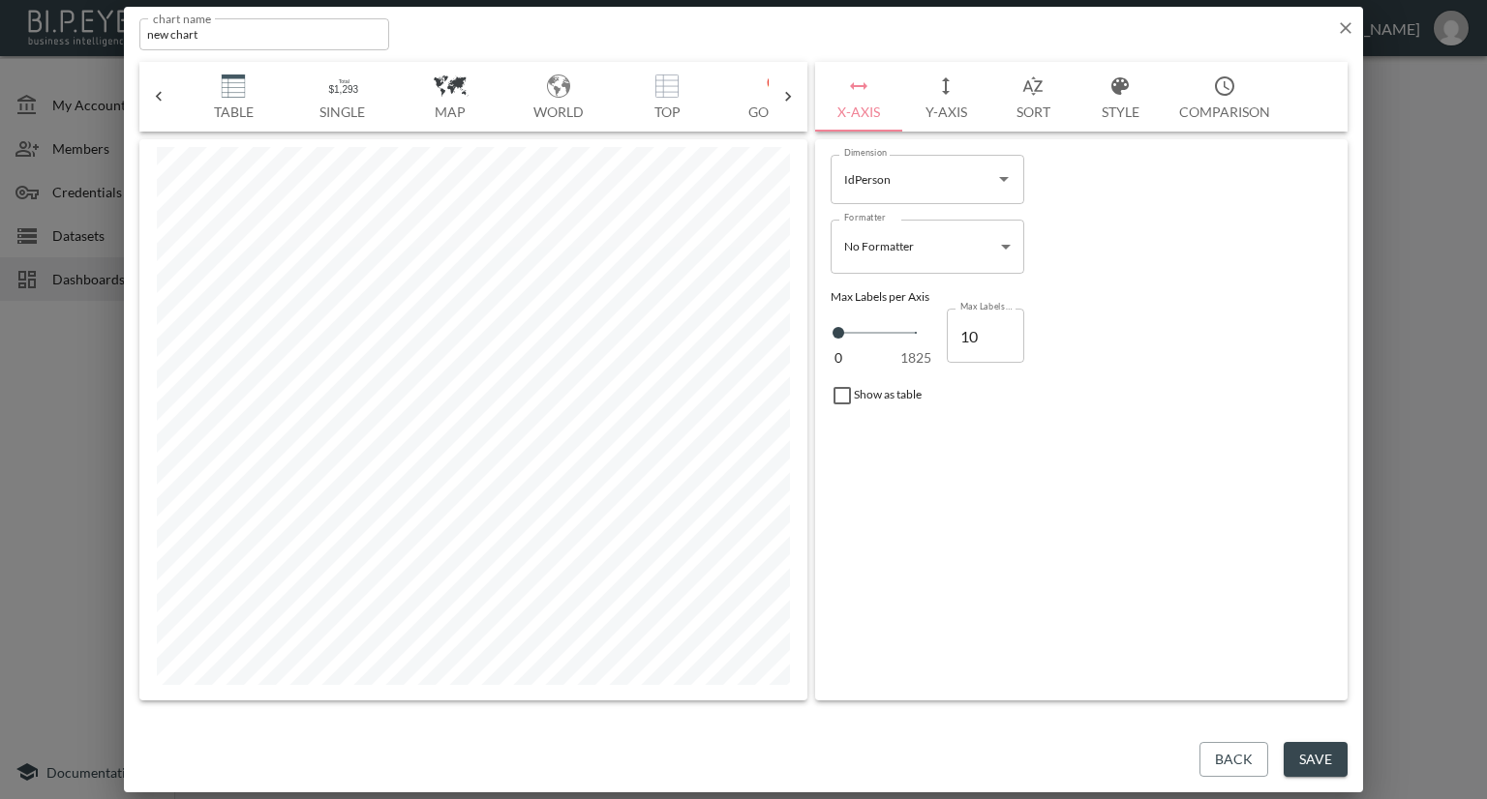
click at [1340, 22] on icon "button" at bounding box center [1345, 27] width 19 height 19
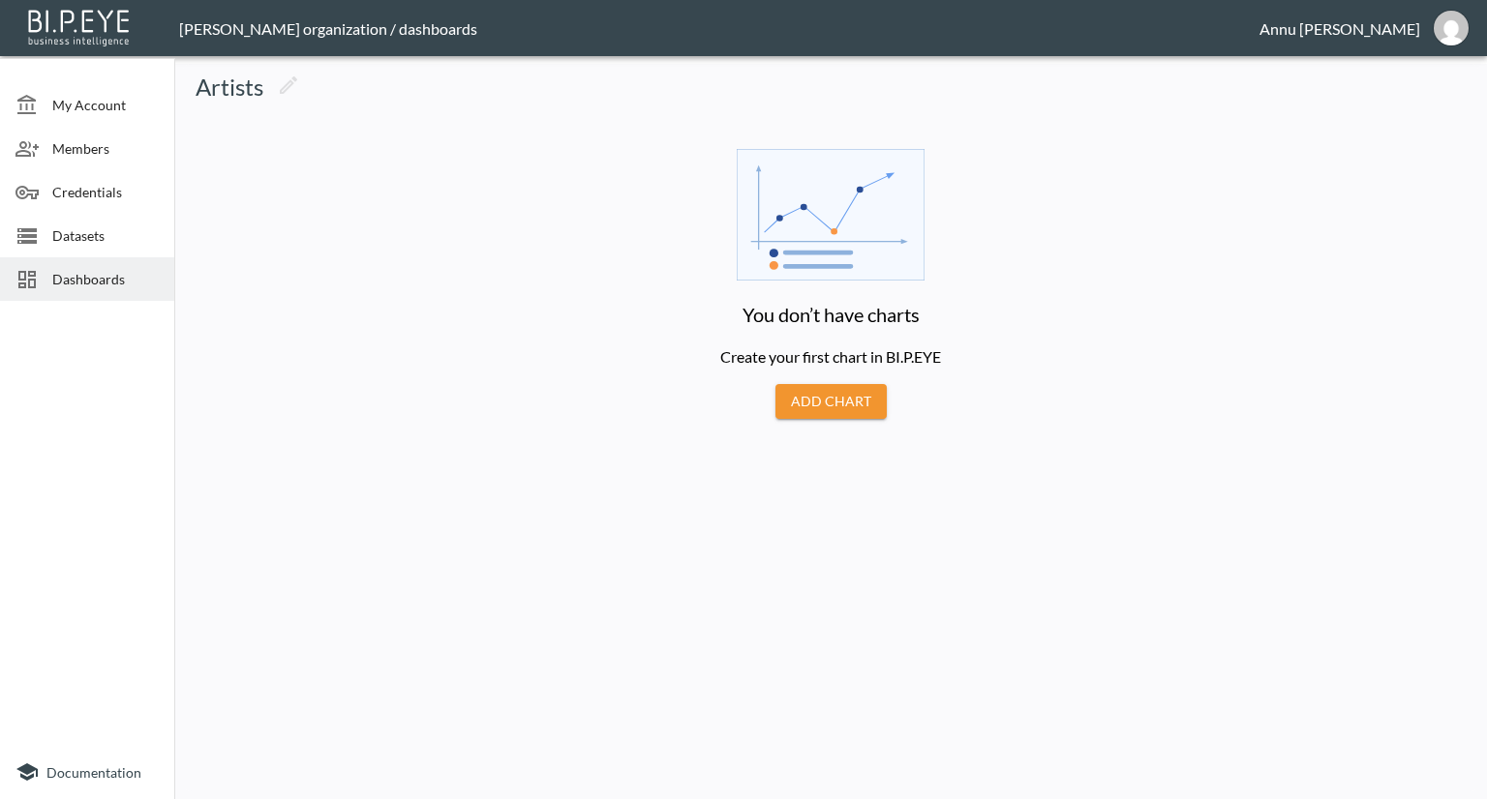
click at [864, 400] on button "Add Chart" at bounding box center [830, 402] width 111 height 36
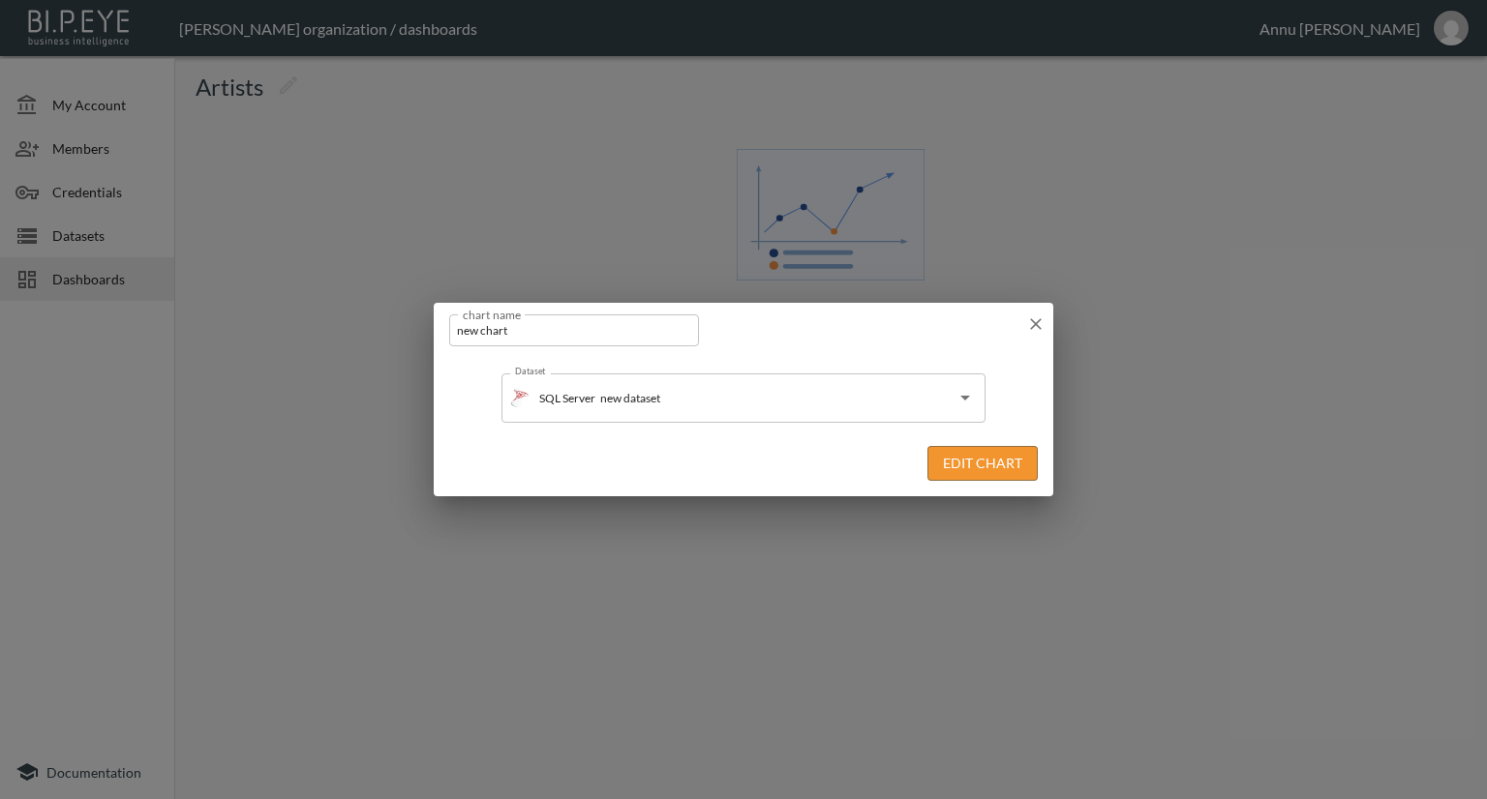
click at [986, 464] on button "Edit Chart" at bounding box center [982, 464] width 110 height 36
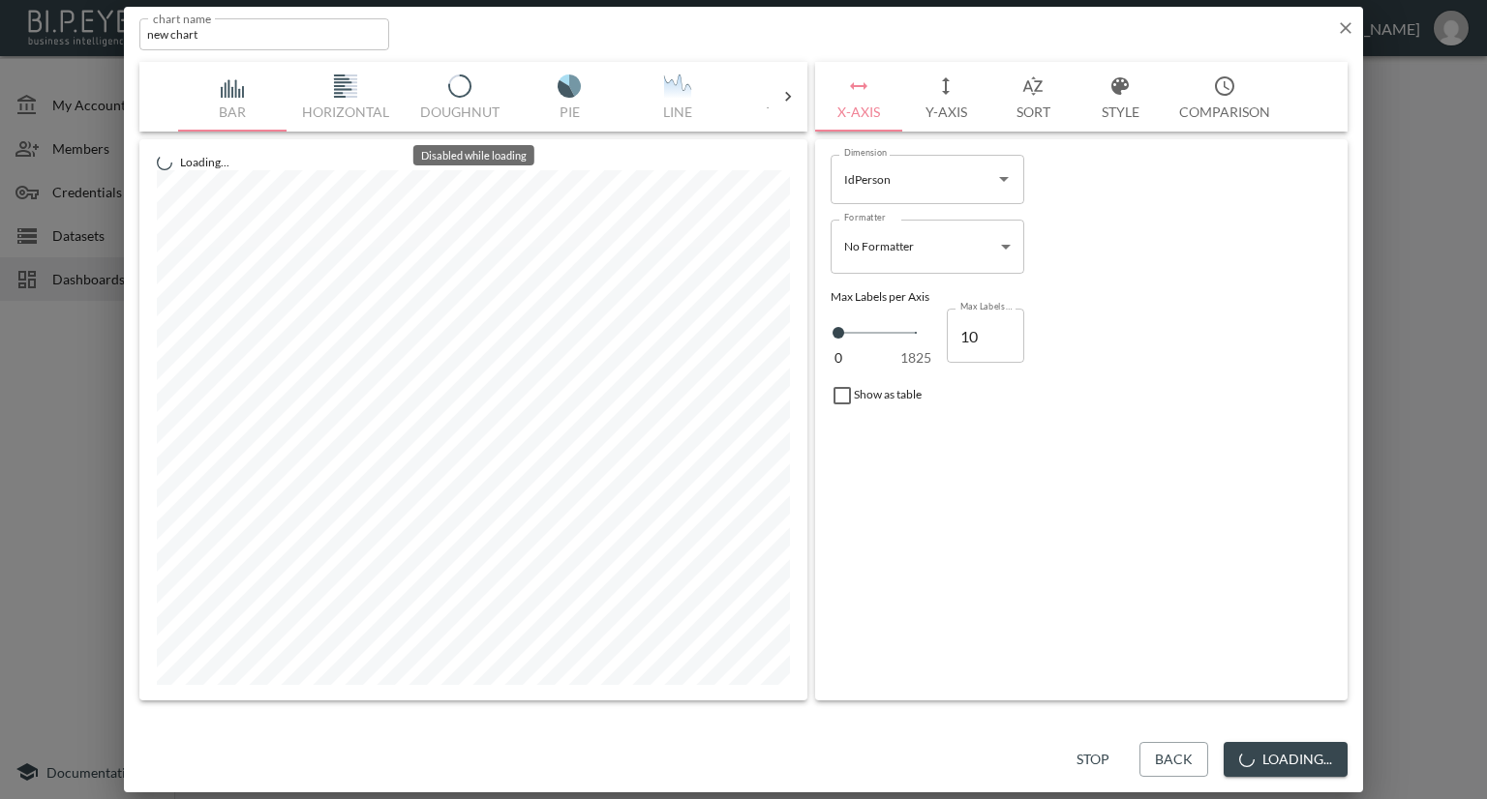
click at [791, 98] on icon at bounding box center [787, 96] width 19 height 19
click at [240, 86] on div "Bar Horizontal Doughnut Pie Line Table Single Map World Top Google Stacked Cale…" at bounding box center [473, 97] width 590 height 70
click at [236, 86] on div "Bar Horizontal Doughnut Pie Line Table Single Map World Top Google Stacked Cale…" at bounding box center [473, 97] width 590 height 70
click at [1197, 106] on button "Comparison" at bounding box center [1224, 97] width 122 height 70
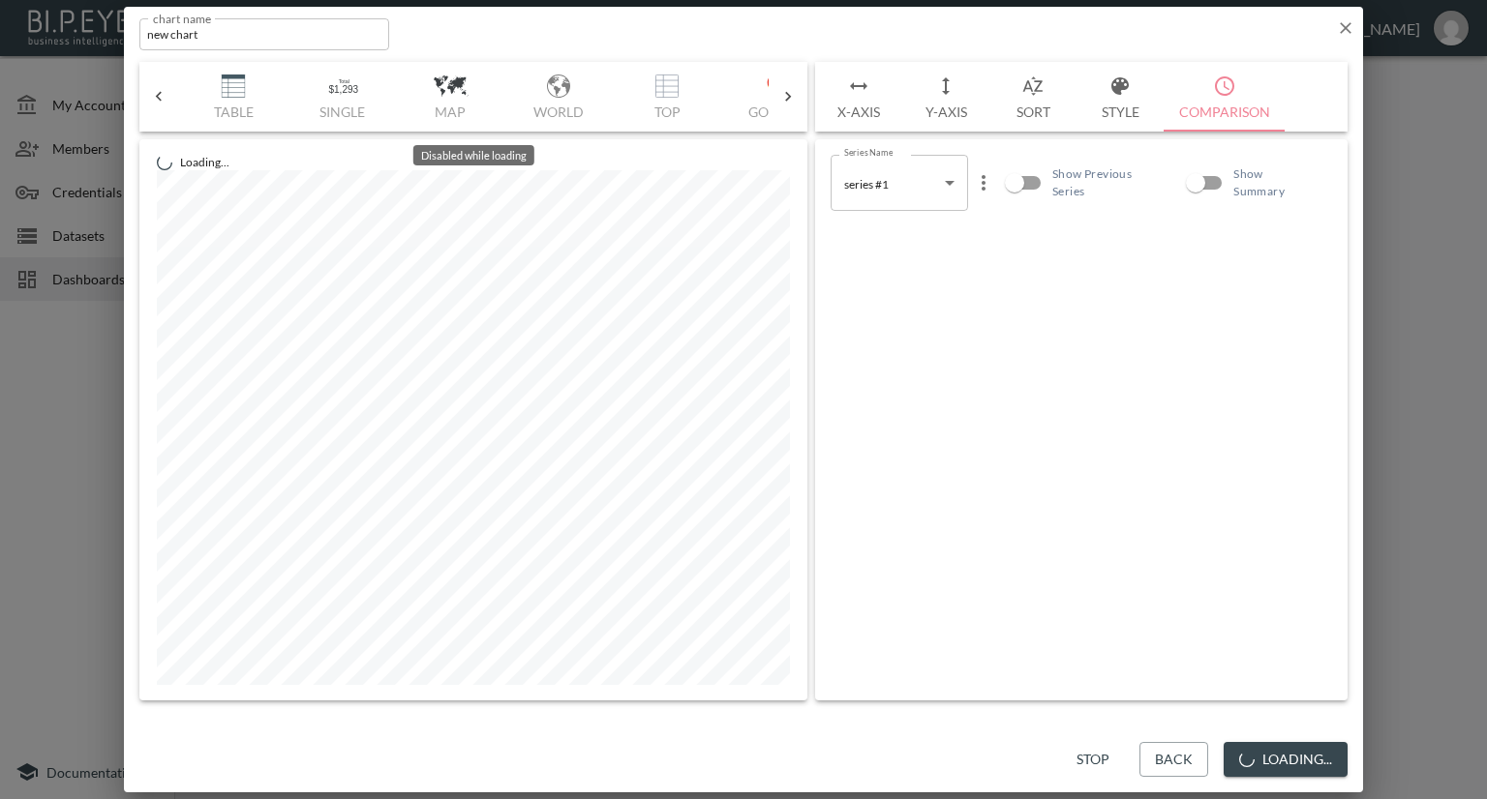
click at [237, 90] on div "Bar Horizontal Doughnut Pie Line Table Single Map World Top Google Stacked Cale…" at bounding box center [473, 97] width 590 height 70
click at [240, 93] on img "button" at bounding box center [233, 86] width 77 height 23
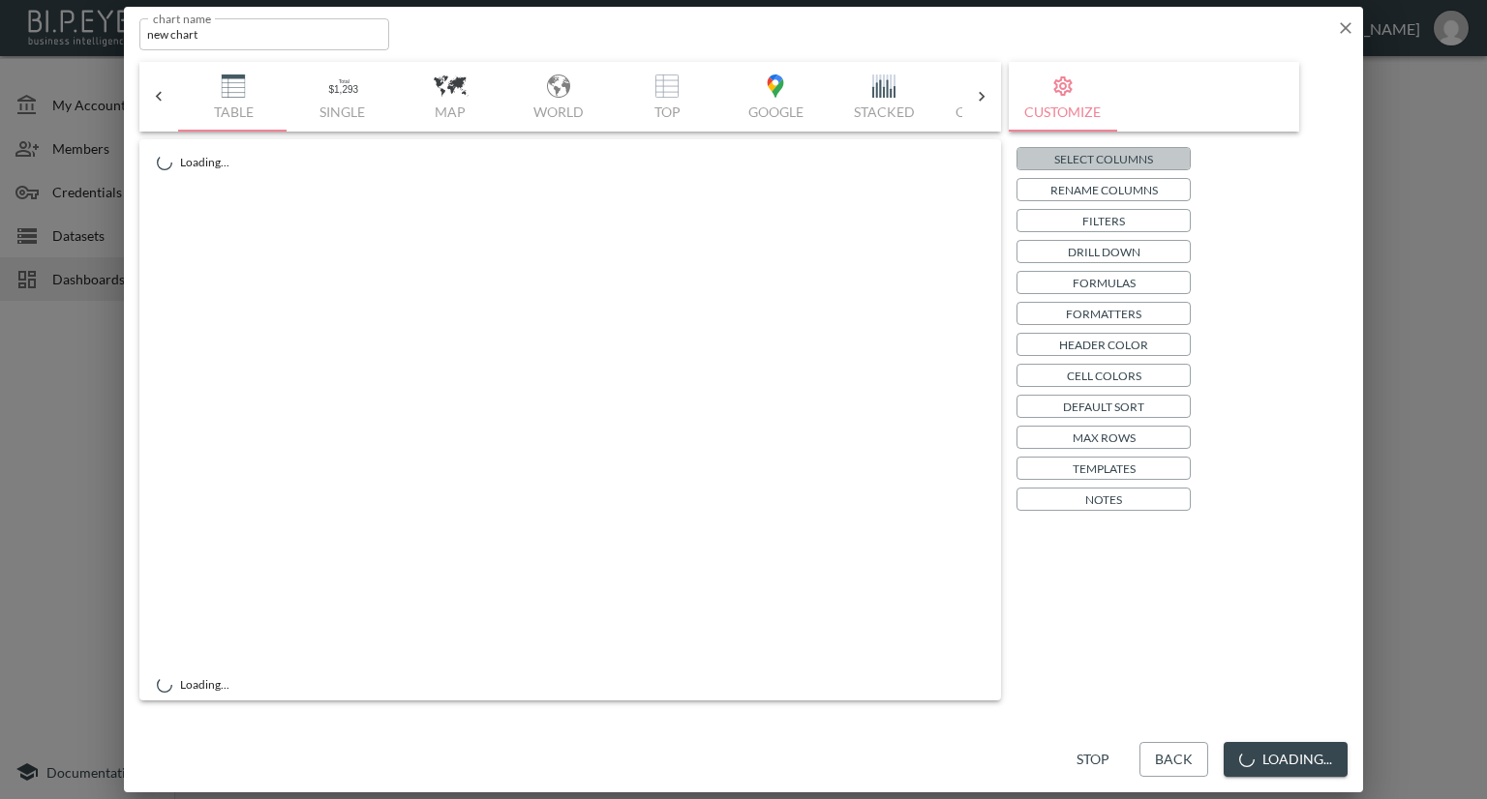
click at [1150, 155] on p "Select Columns" at bounding box center [1103, 159] width 99 height 20
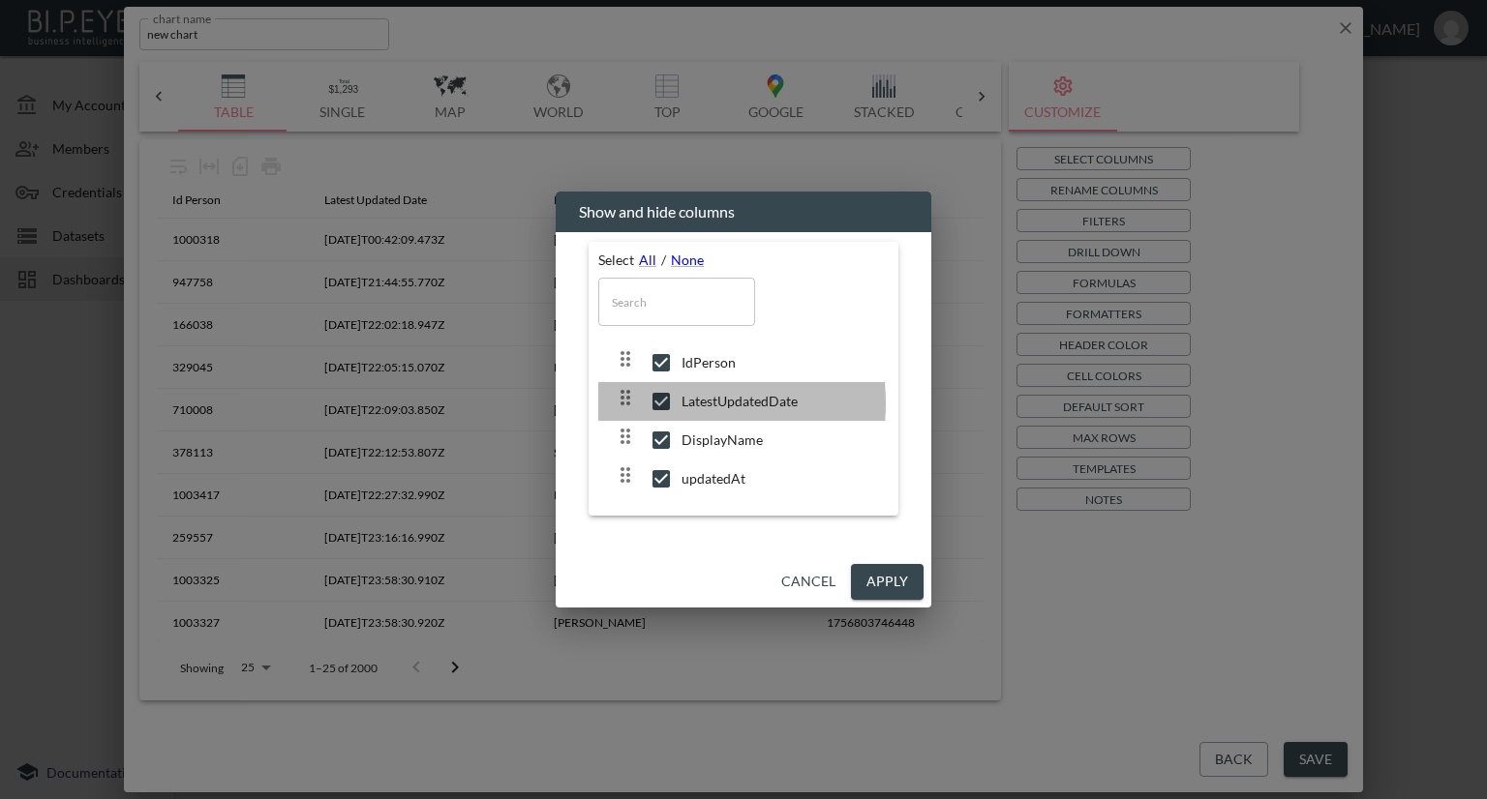
click at [662, 404] on input "checkbox" at bounding box center [661, 401] width 41 height 19
checkbox input "false"
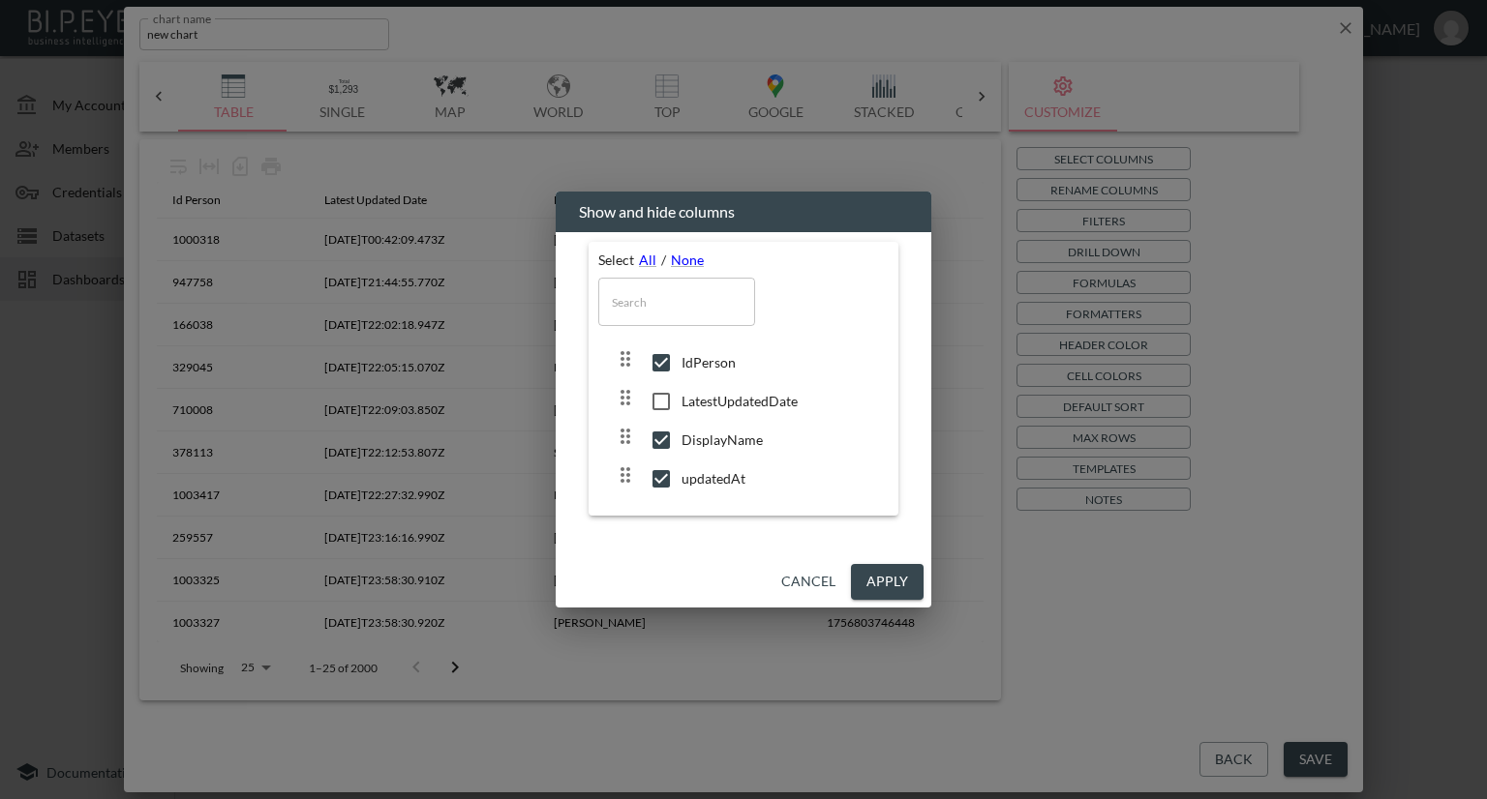
click at [662, 475] on input "checkbox" at bounding box center [661, 478] width 41 height 19
checkbox input "false"
click at [903, 587] on button "Apply" at bounding box center [887, 582] width 73 height 36
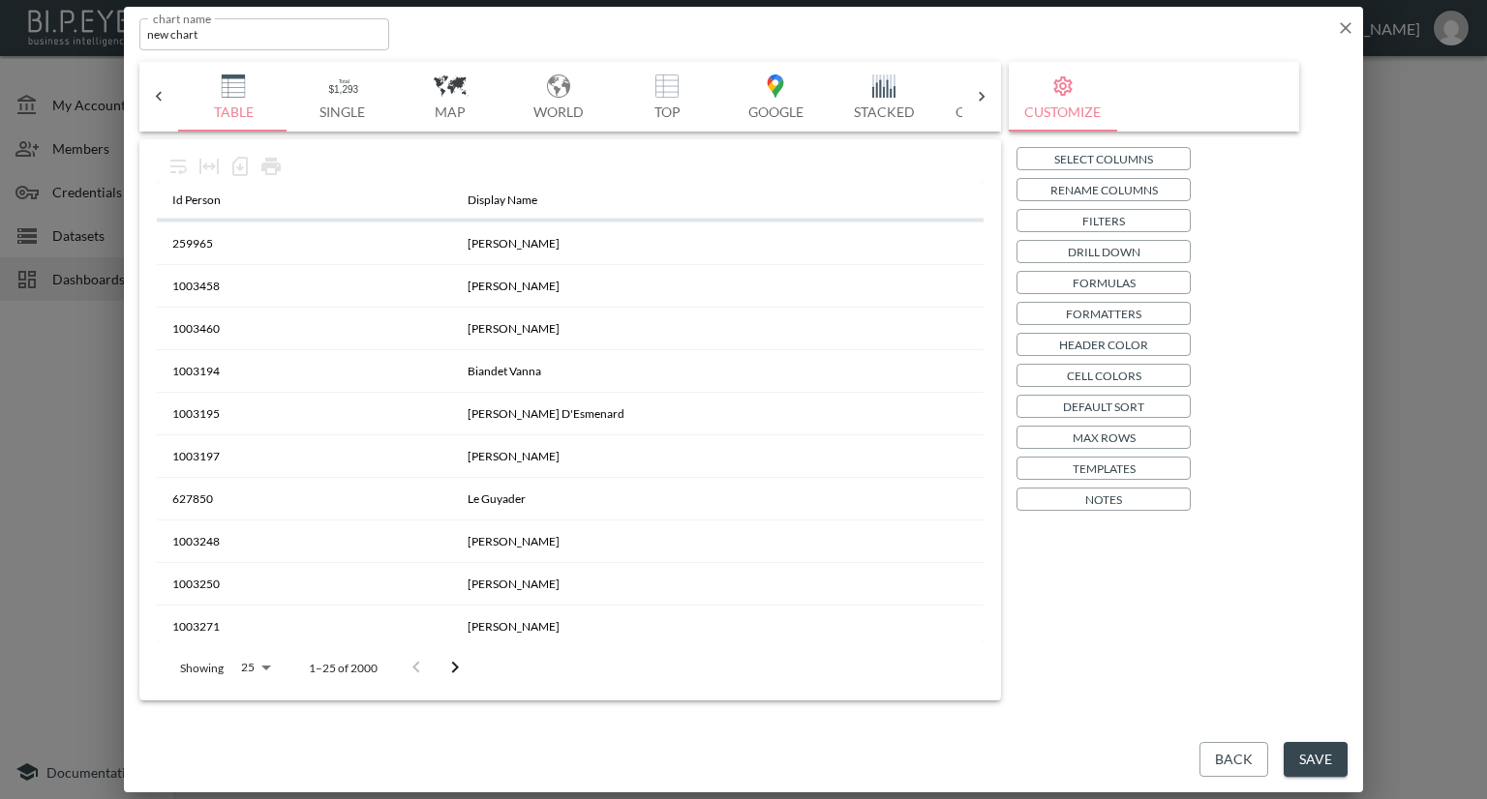
scroll to position [641, 0]
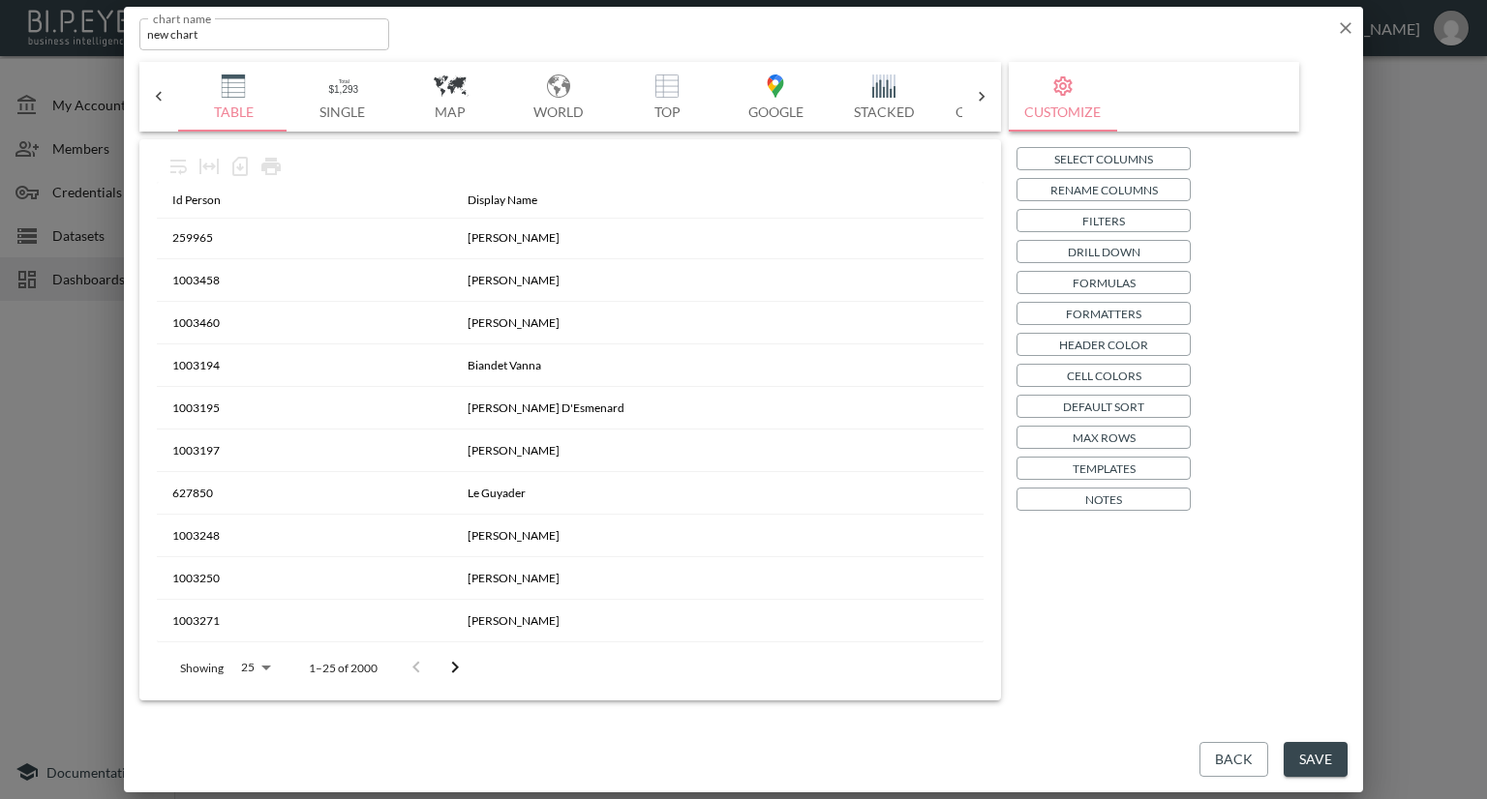
click at [1332, 748] on button "Save" at bounding box center [1315, 760] width 64 height 36
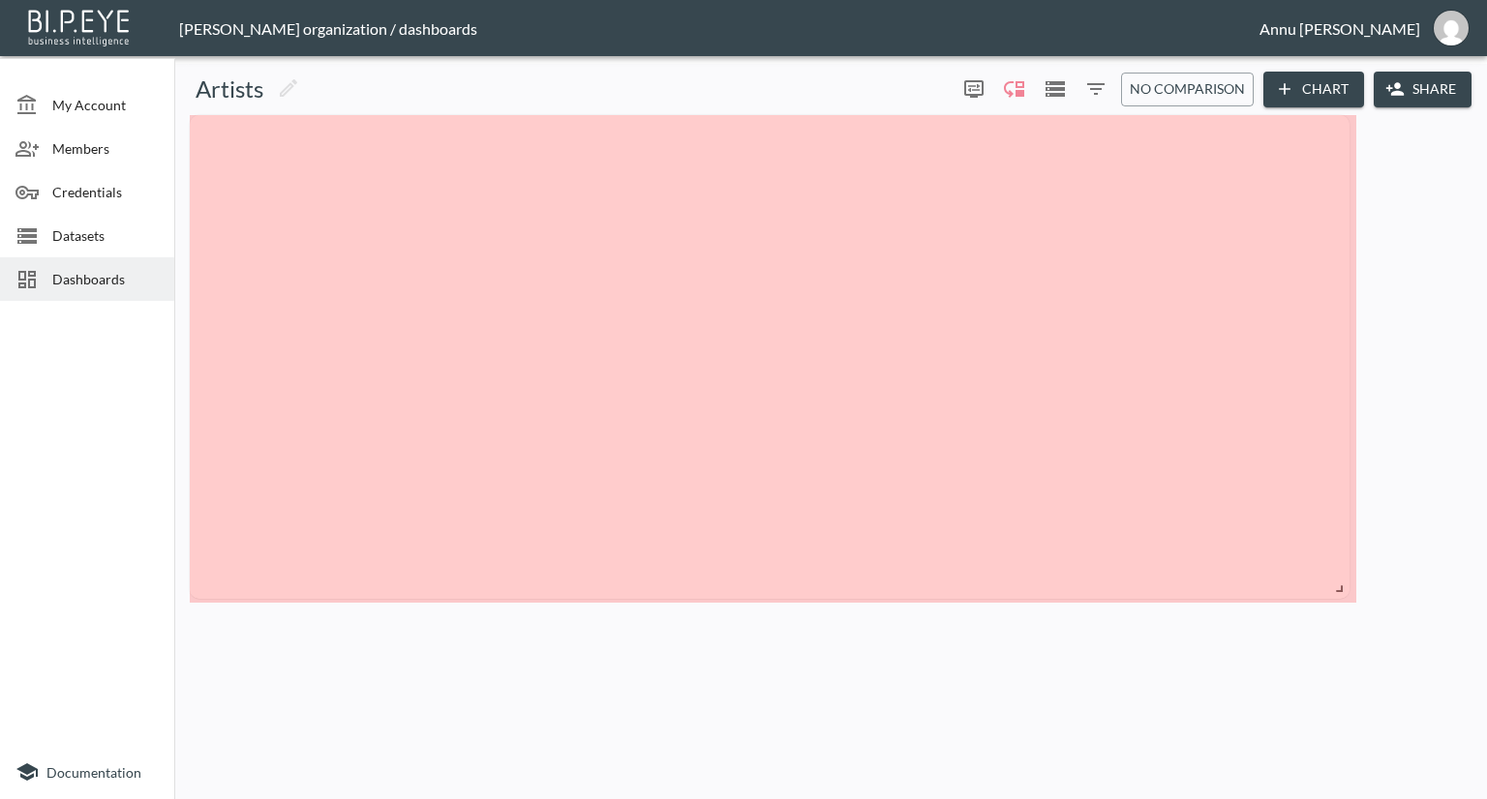
drag, startPoint x: 488, startPoint y: 230, endPoint x: 1338, endPoint y: 587, distance: 921.4
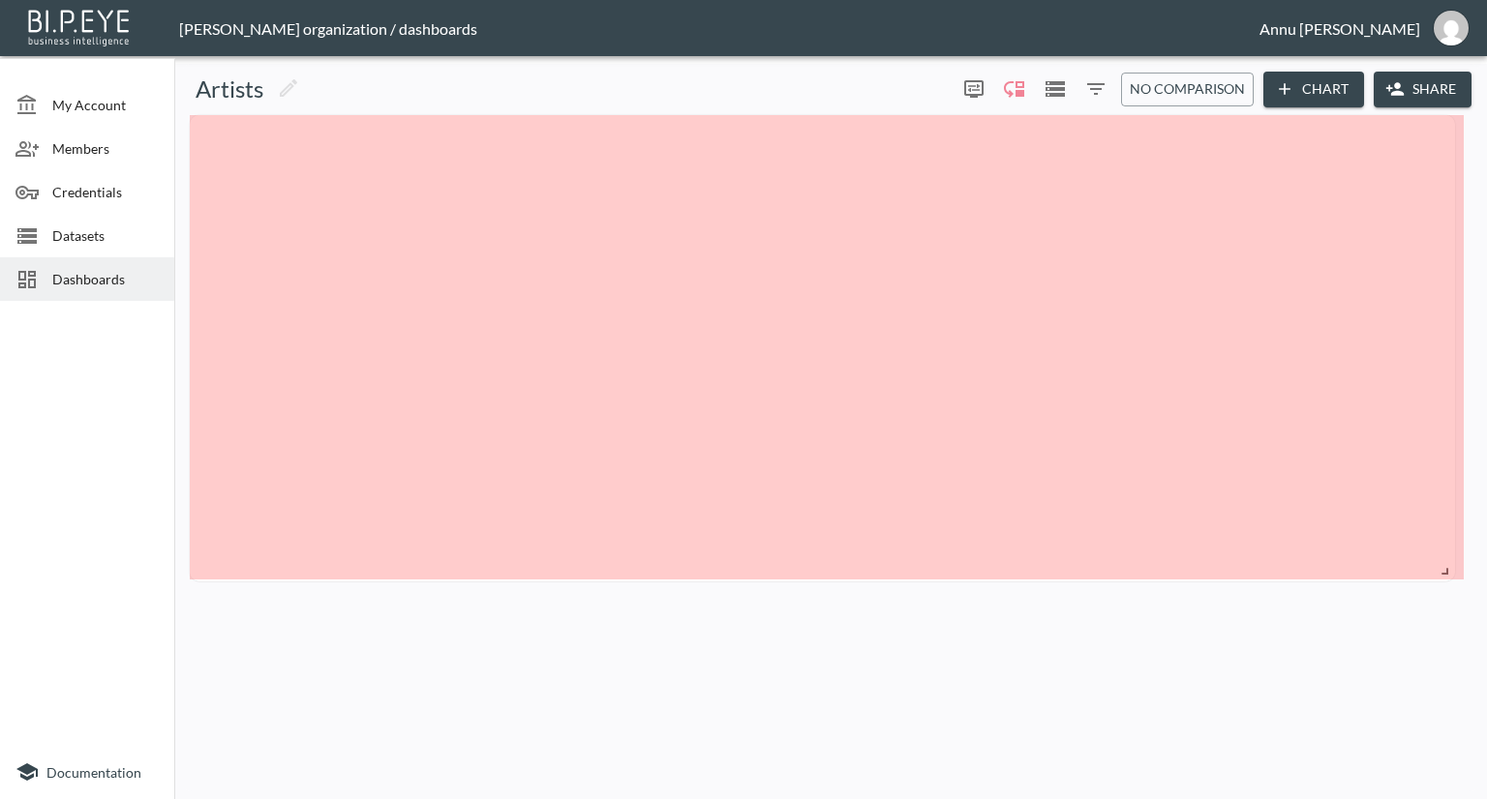
drag, startPoint x: 1346, startPoint y: 591, endPoint x: 1445, endPoint y: 570, distance: 101.0
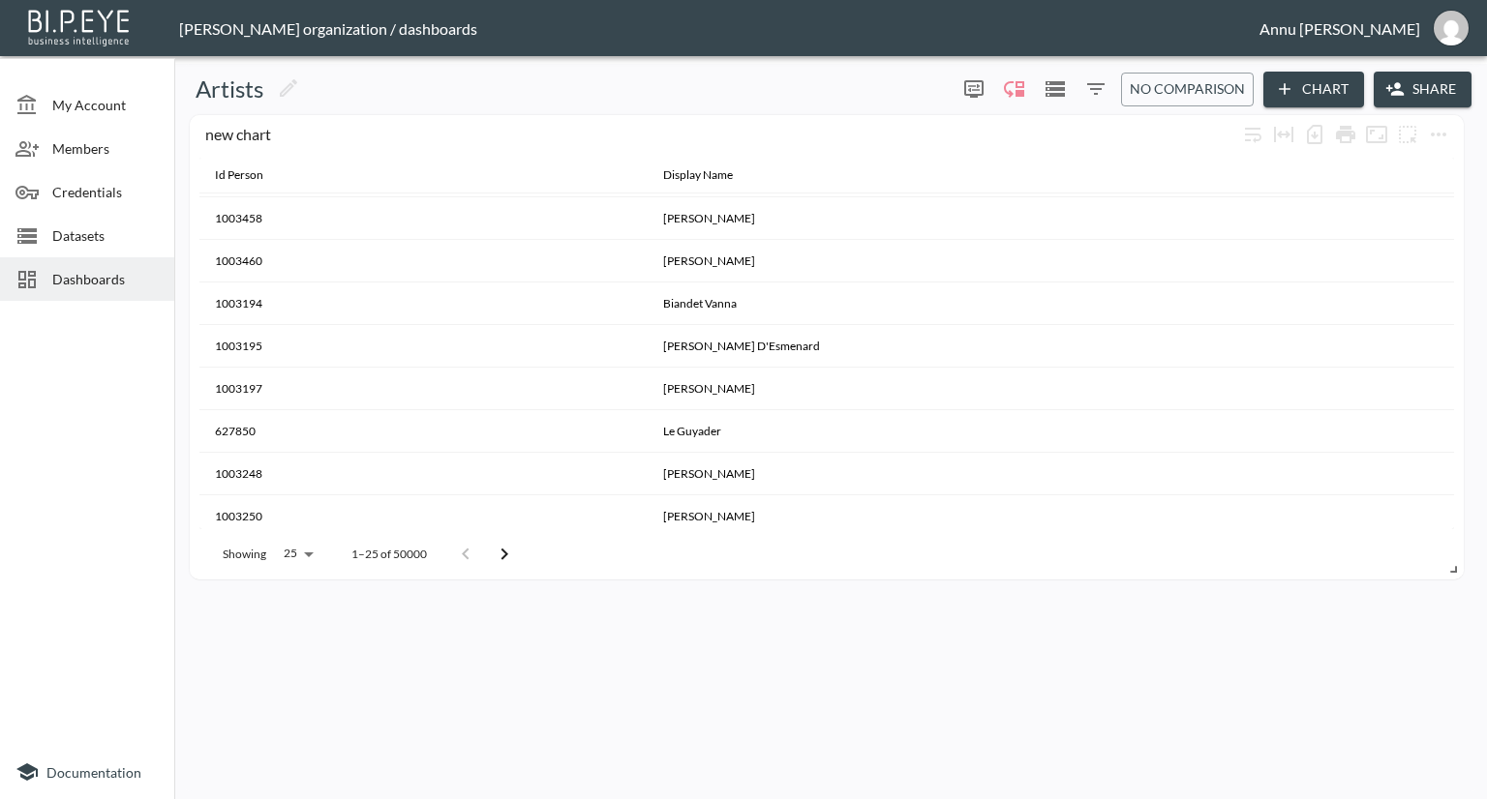
scroll to position [730, 0]
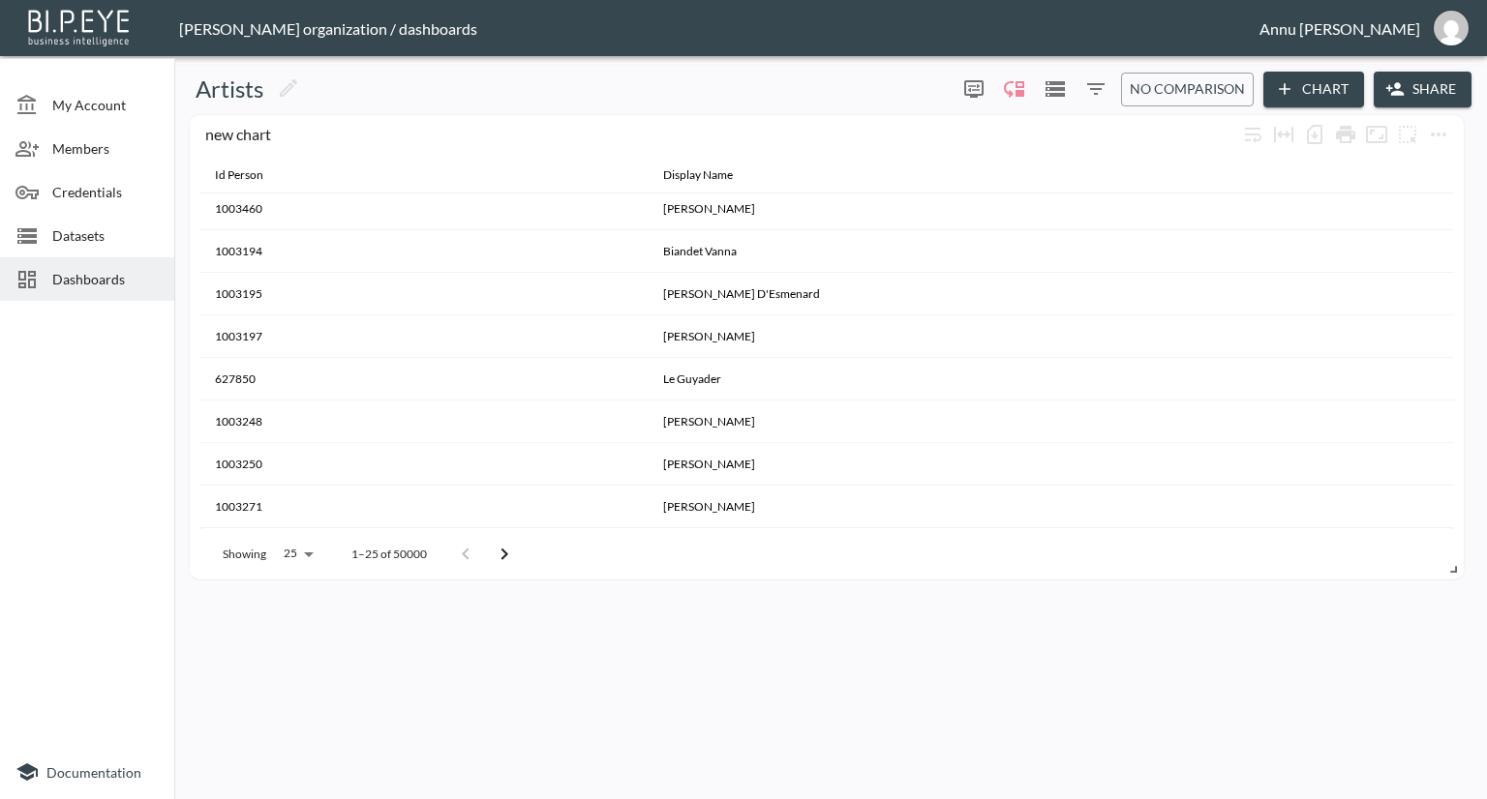
click at [502, 551] on icon "Go to next page" at bounding box center [504, 554] width 7 height 12
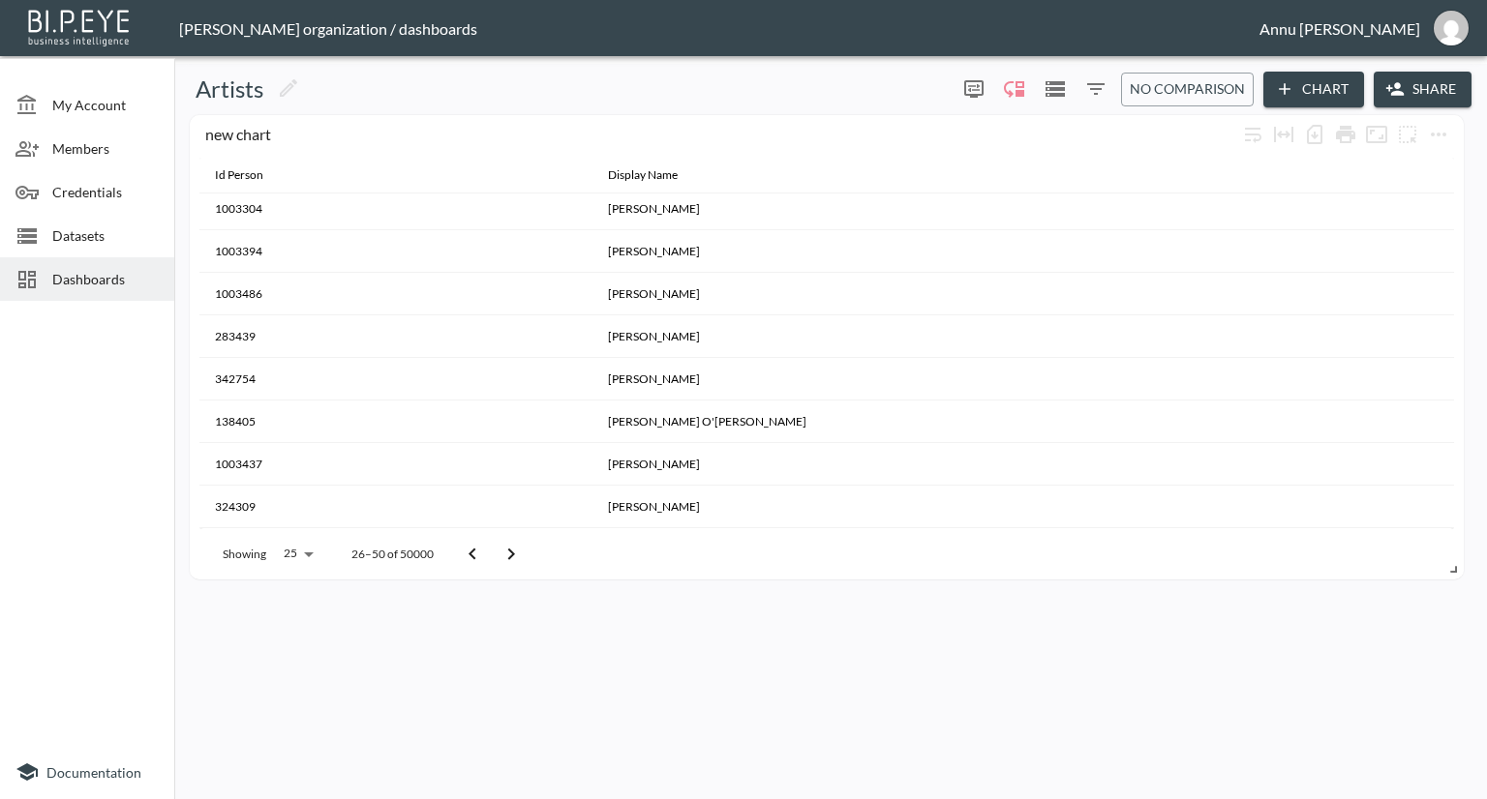
click at [502, 551] on icon "Go to next page" at bounding box center [510, 554] width 23 height 23
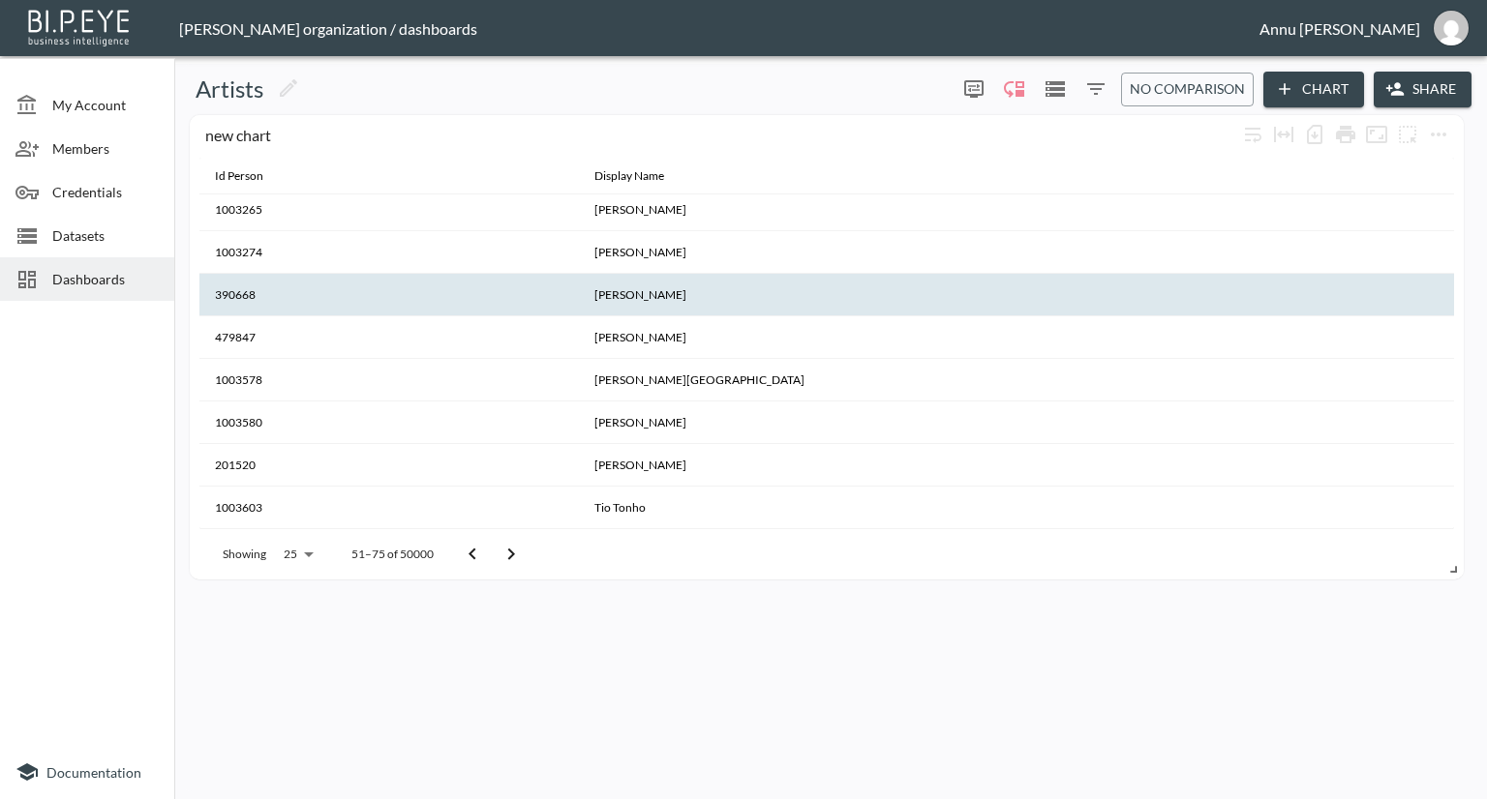
scroll to position [343, 0]
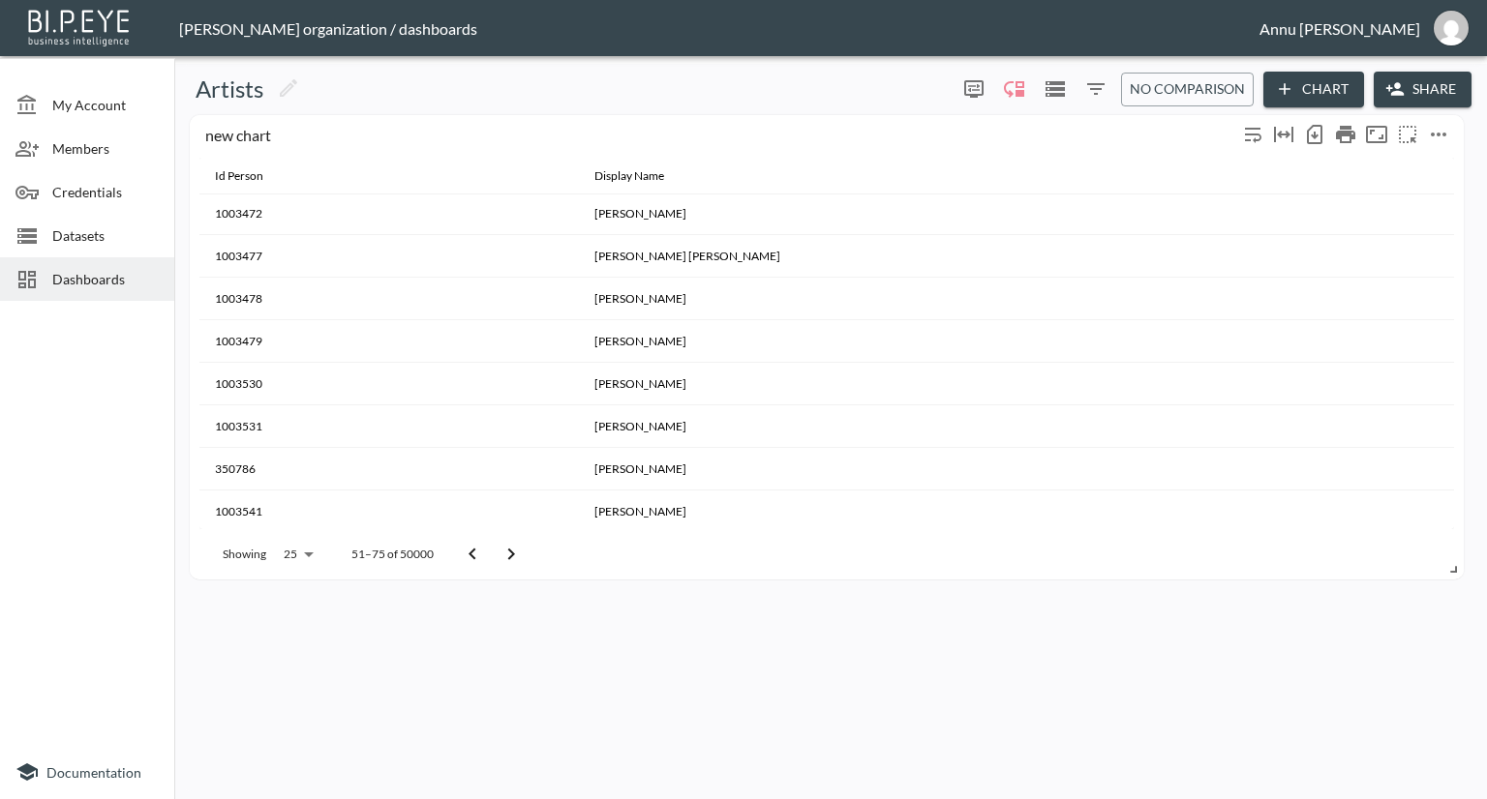
click at [1432, 132] on icon "more" at bounding box center [1438, 134] width 23 height 23
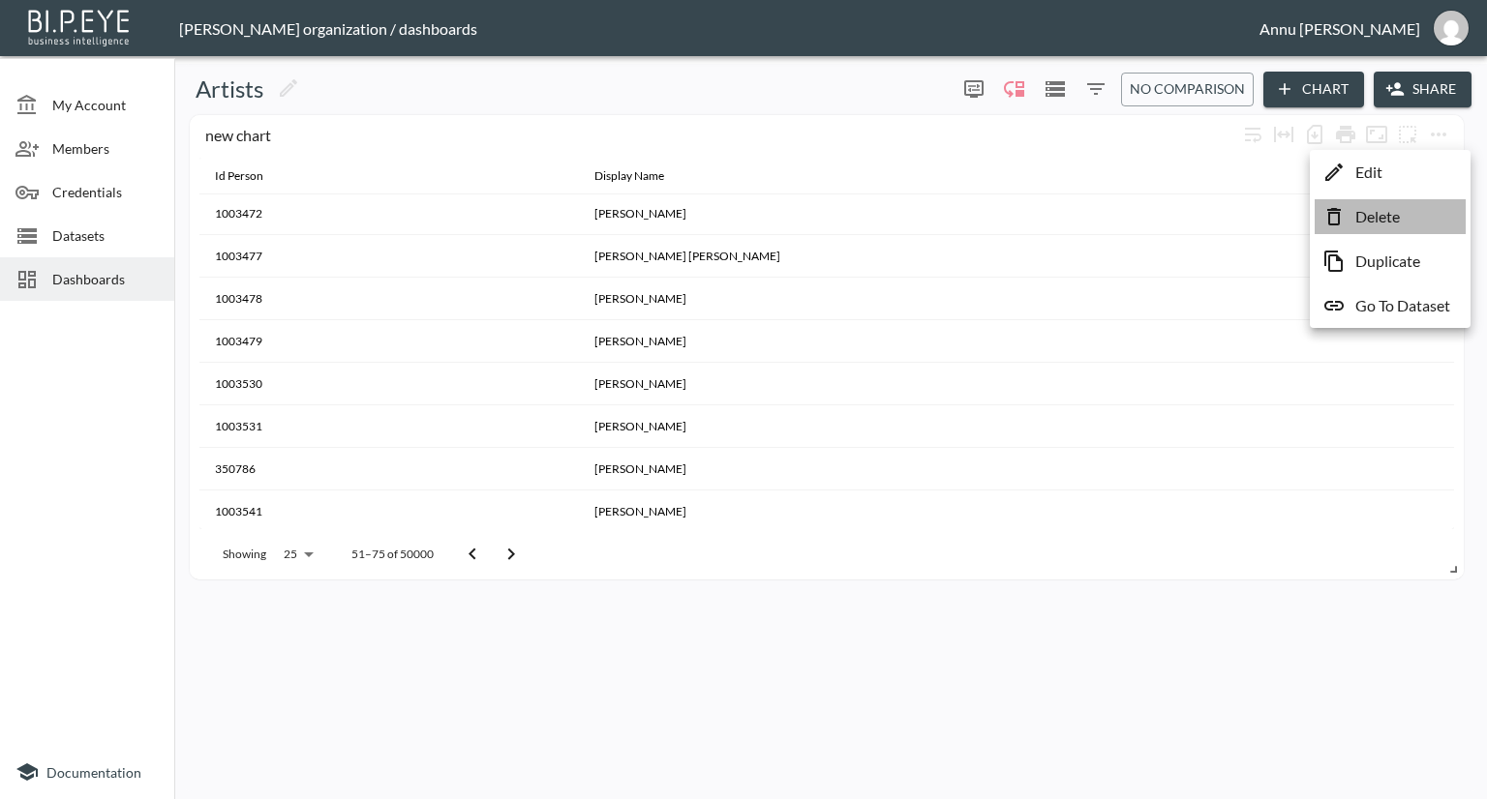
click at [1386, 220] on p "Delete" at bounding box center [1377, 216] width 45 height 23
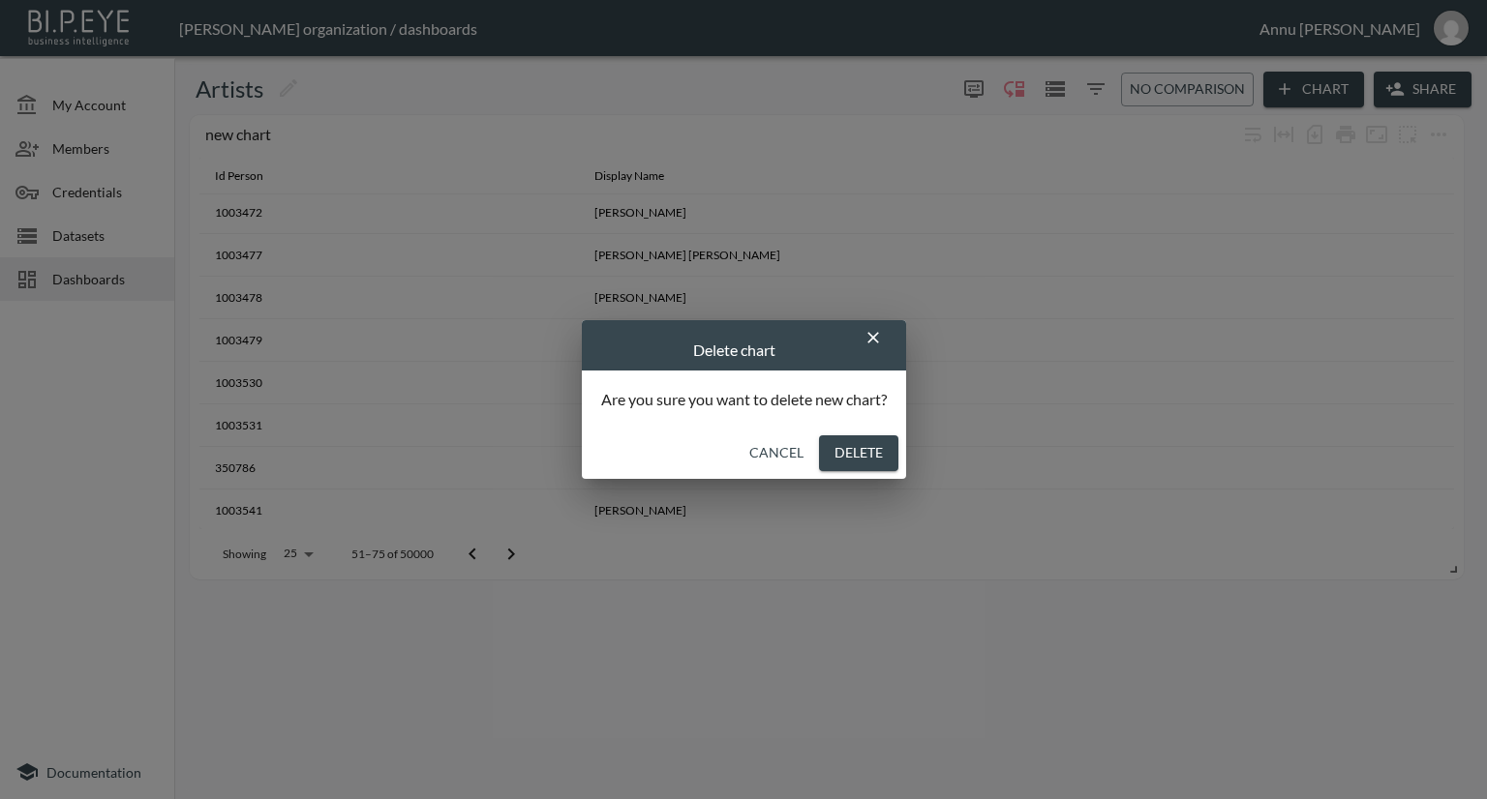
click at [871, 444] on button "Delete" at bounding box center [858, 454] width 79 height 36
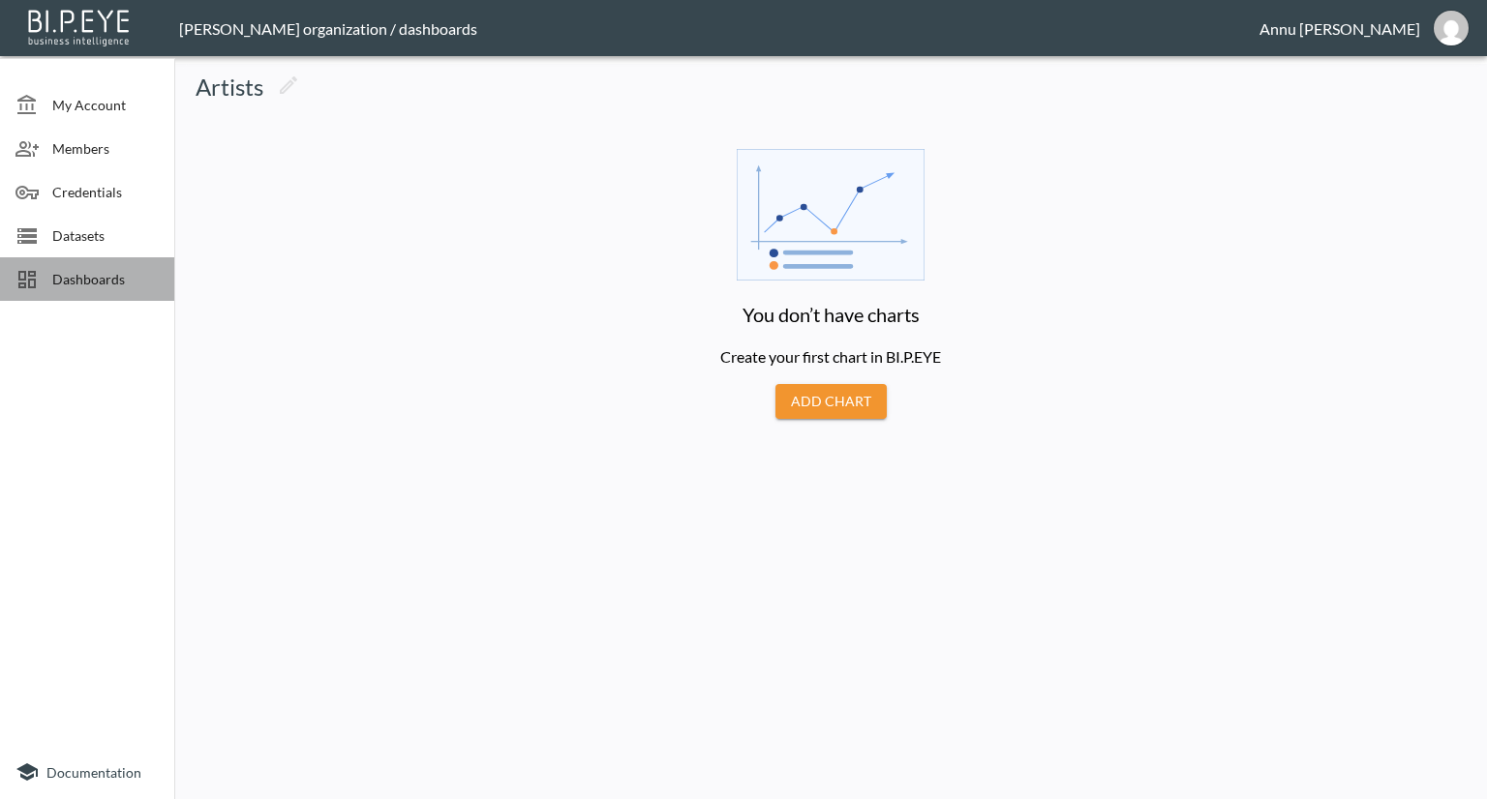
click at [98, 275] on span "Dashboards" at bounding box center [105, 279] width 106 height 20
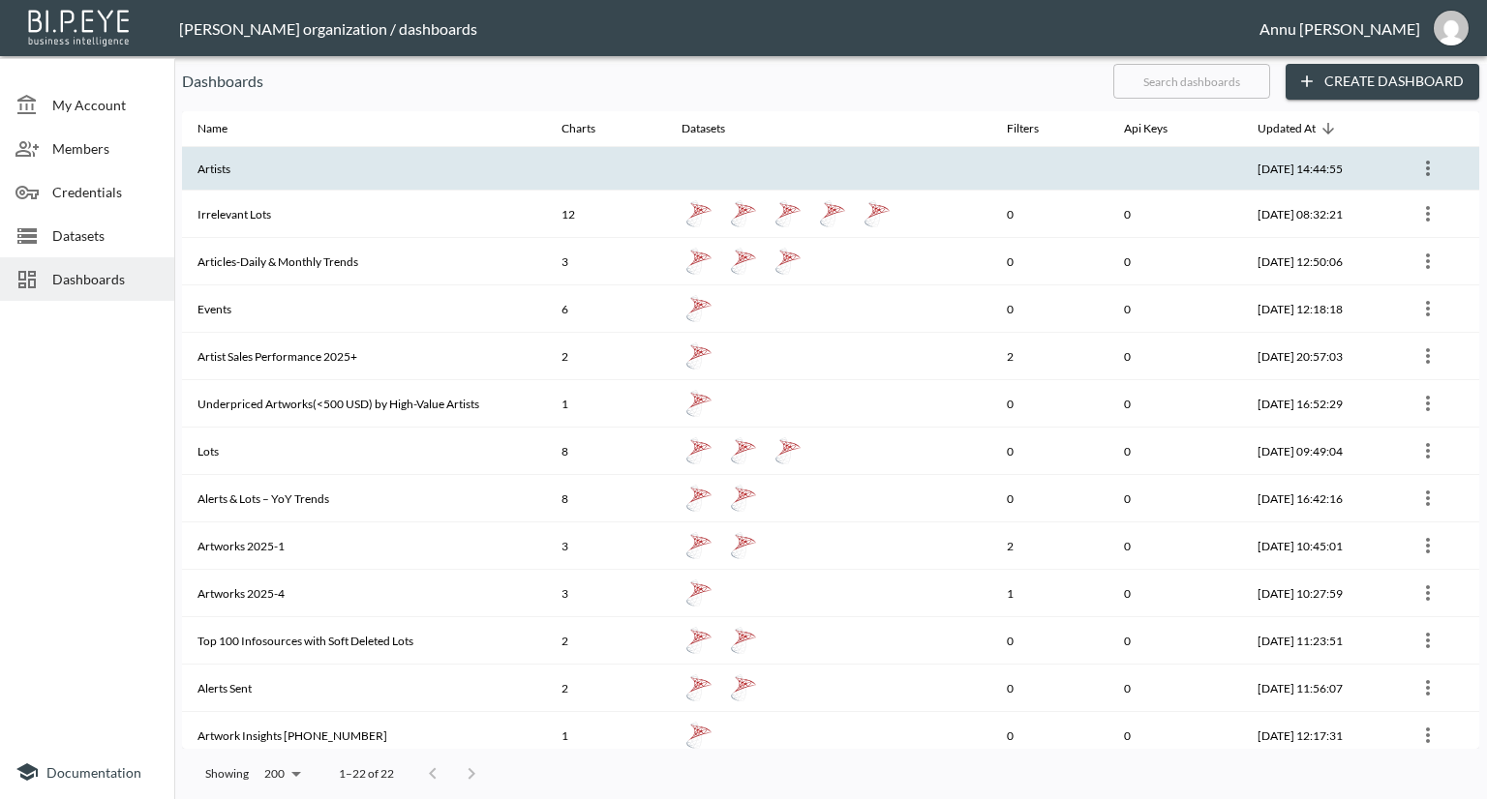
click at [1426, 164] on icon "more" at bounding box center [1428, 168] width 4 height 15
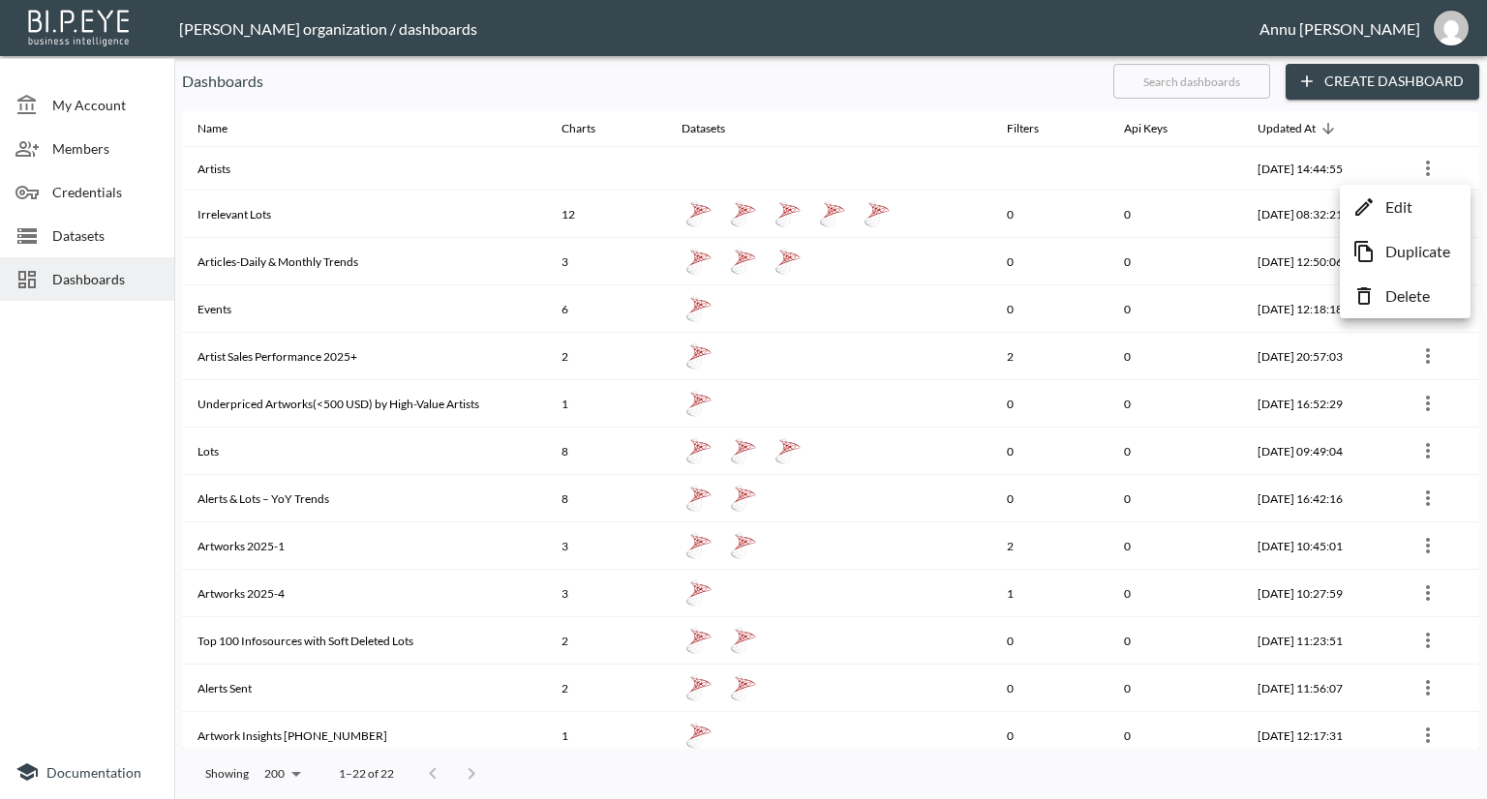
click at [1381, 296] on li "Delete" at bounding box center [1404, 296] width 121 height 35
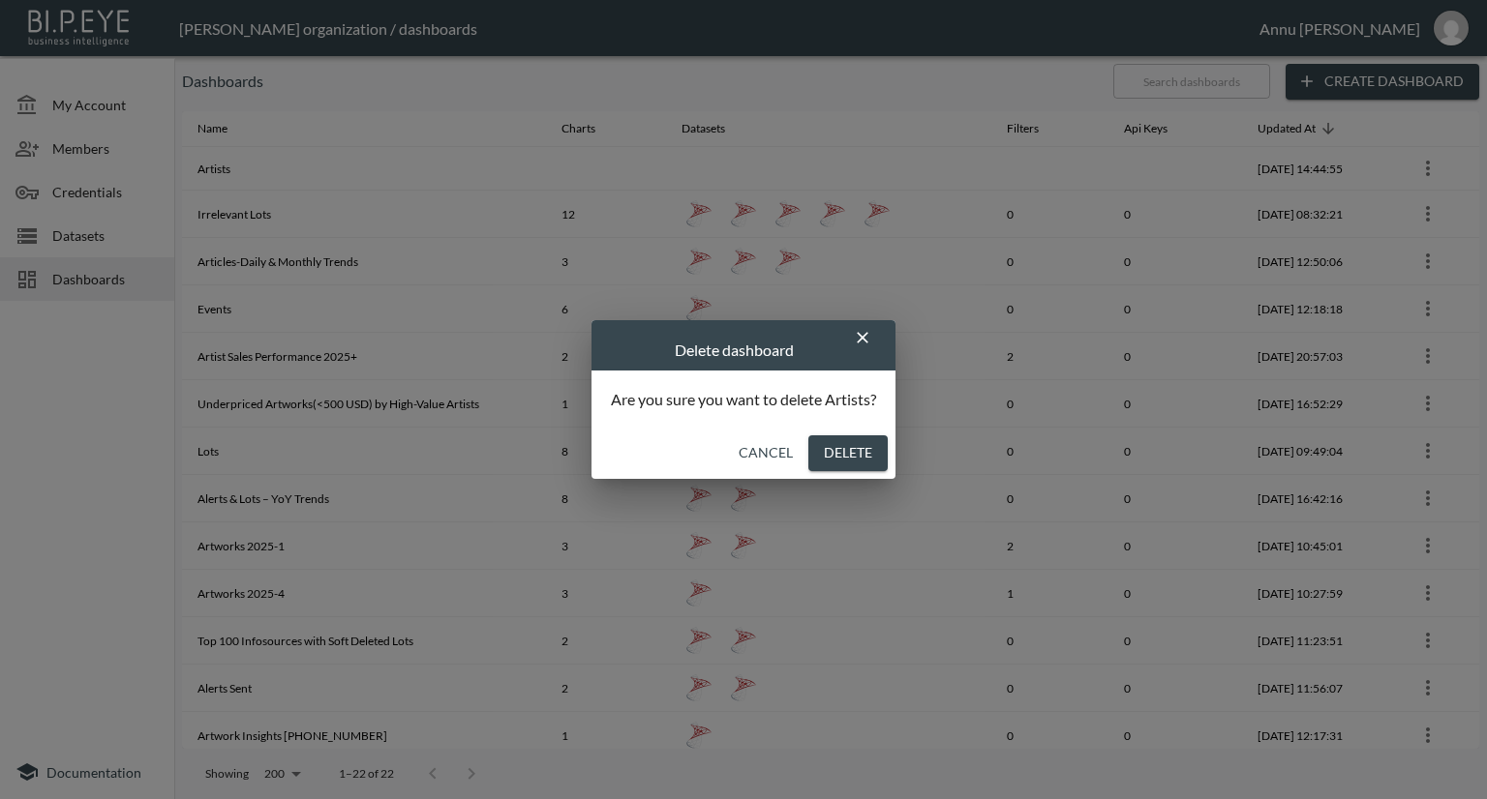
click at [861, 449] on button "Delete" at bounding box center [847, 454] width 79 height 36
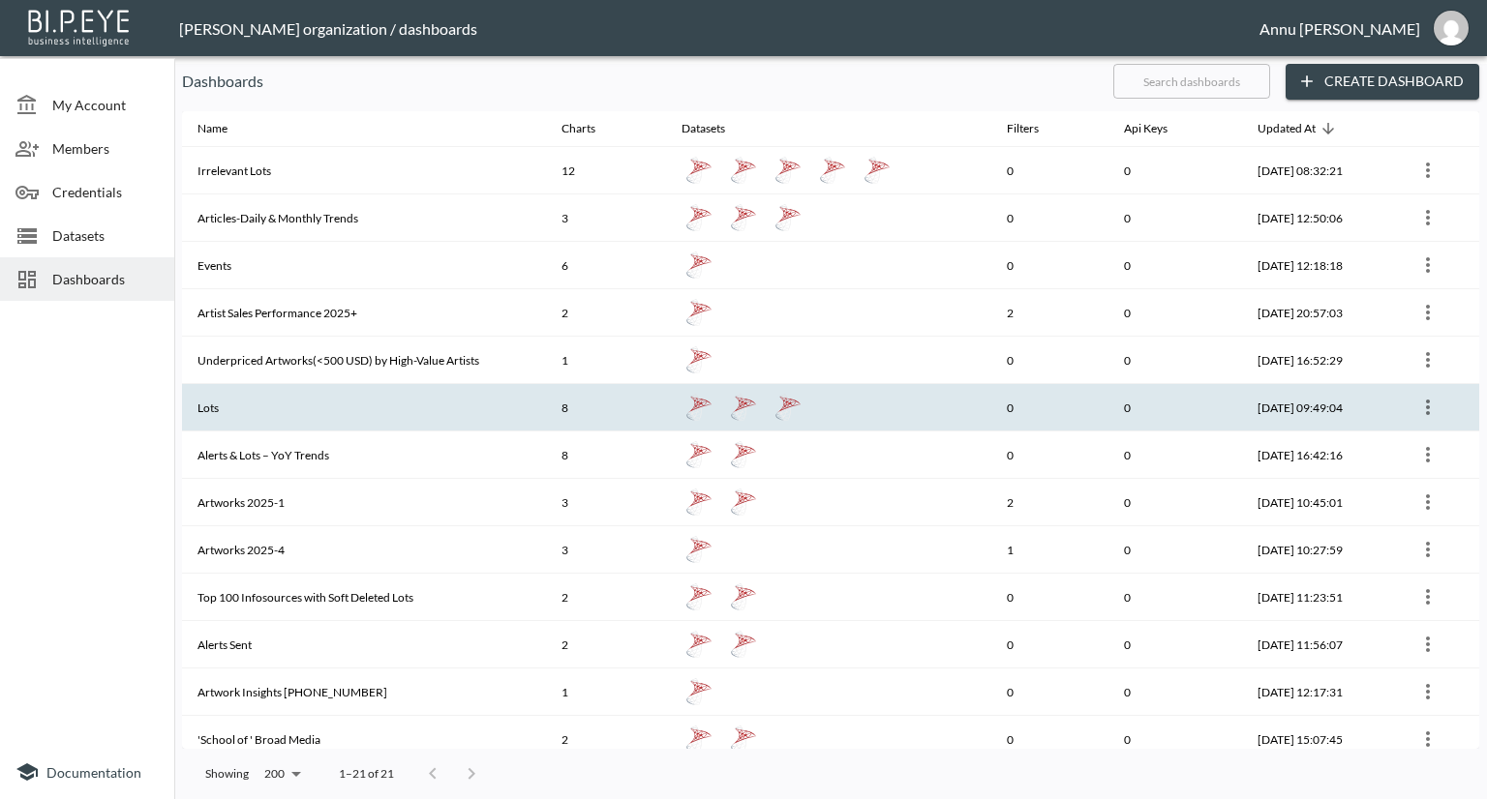
click at [418, 416] on th "Lots" at bounding box center [364, 407] width 364 height 47
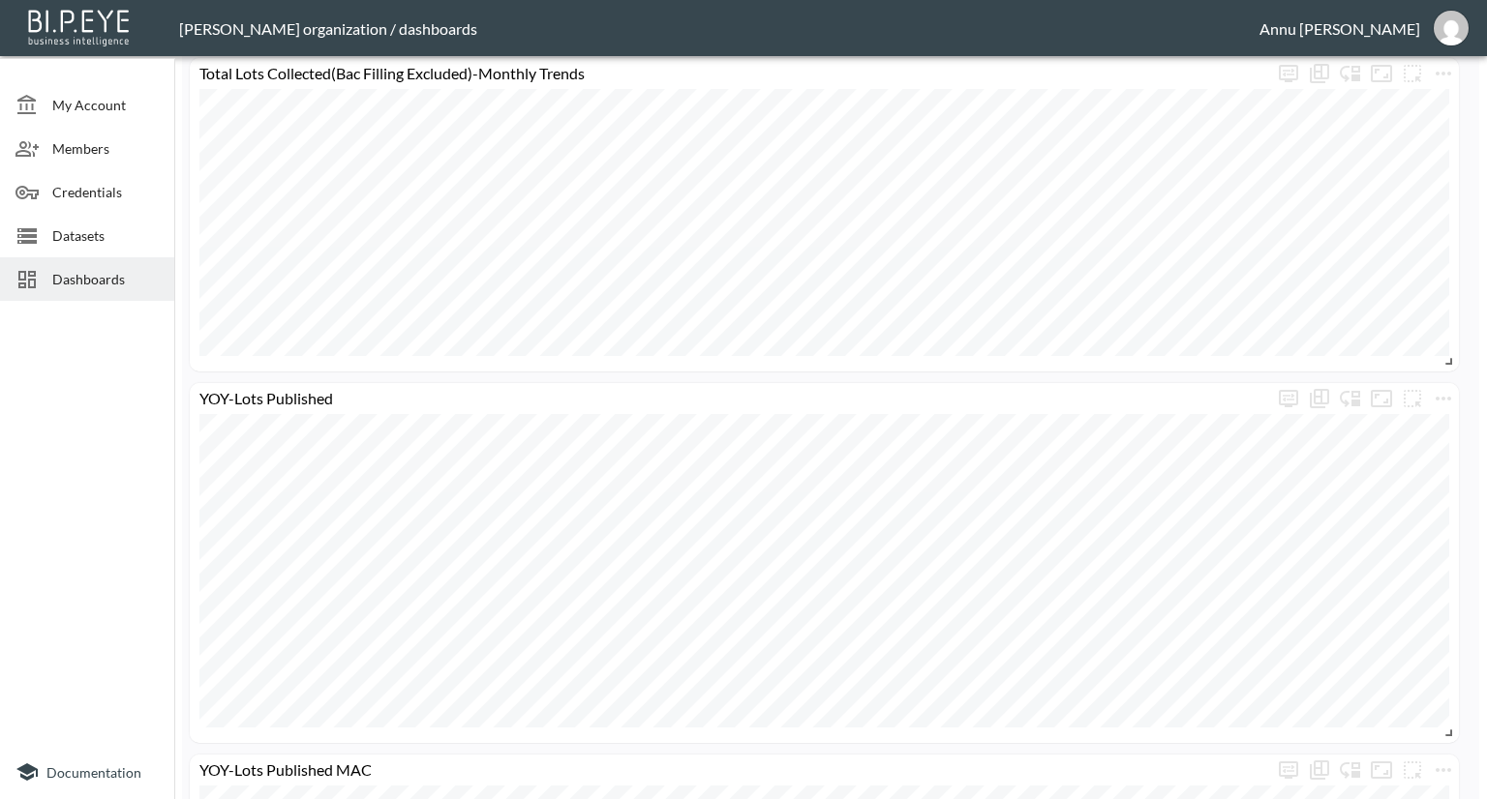
scroll to position [2430, 0]
click at [109, 268] on div "Dashboards" at bounding box center [87, 279] width 174 height 44
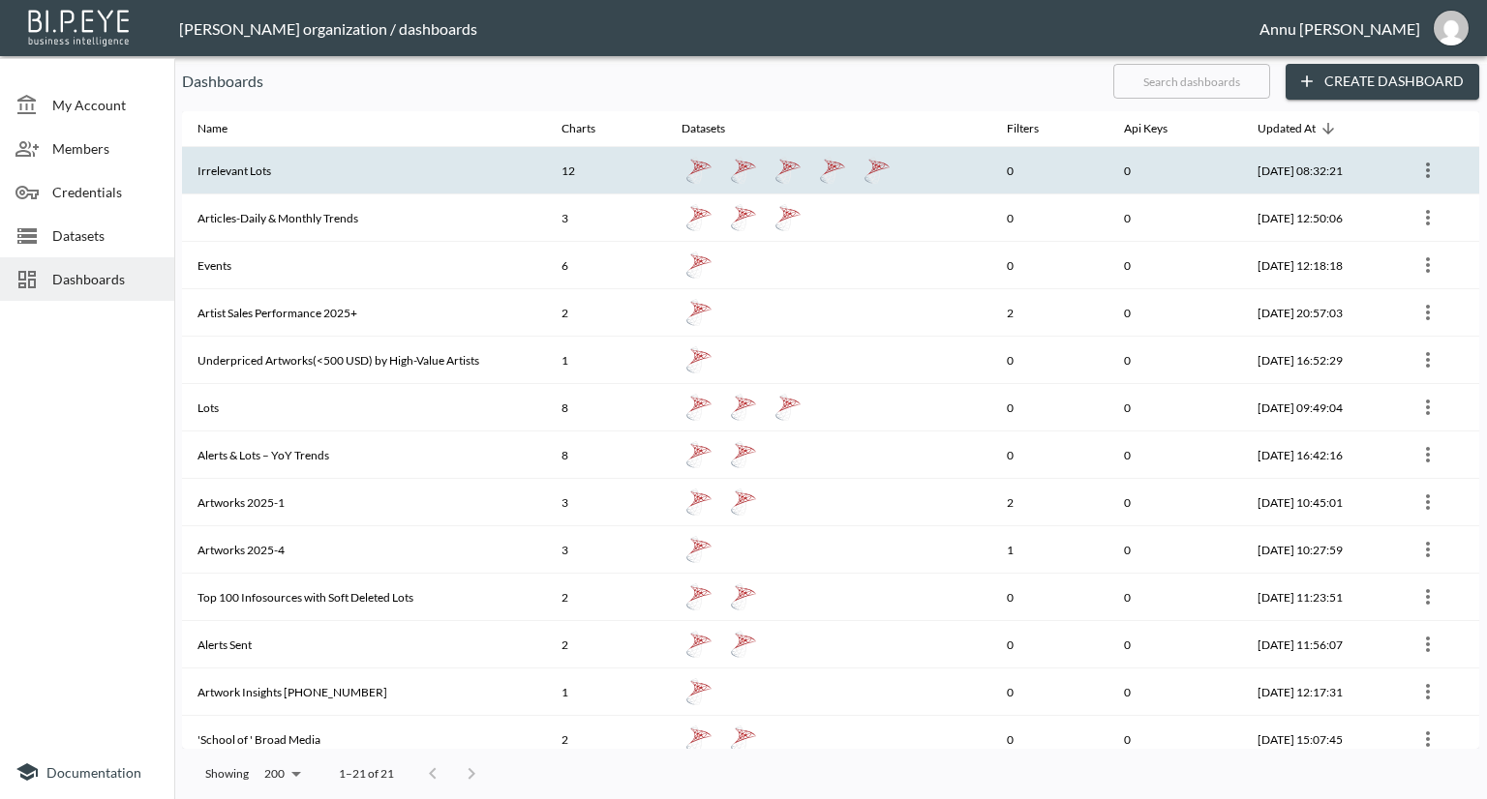
click at [253, 160] on th "Irrelevant Lots" at bounding box center [364, 170] width 364 height 47
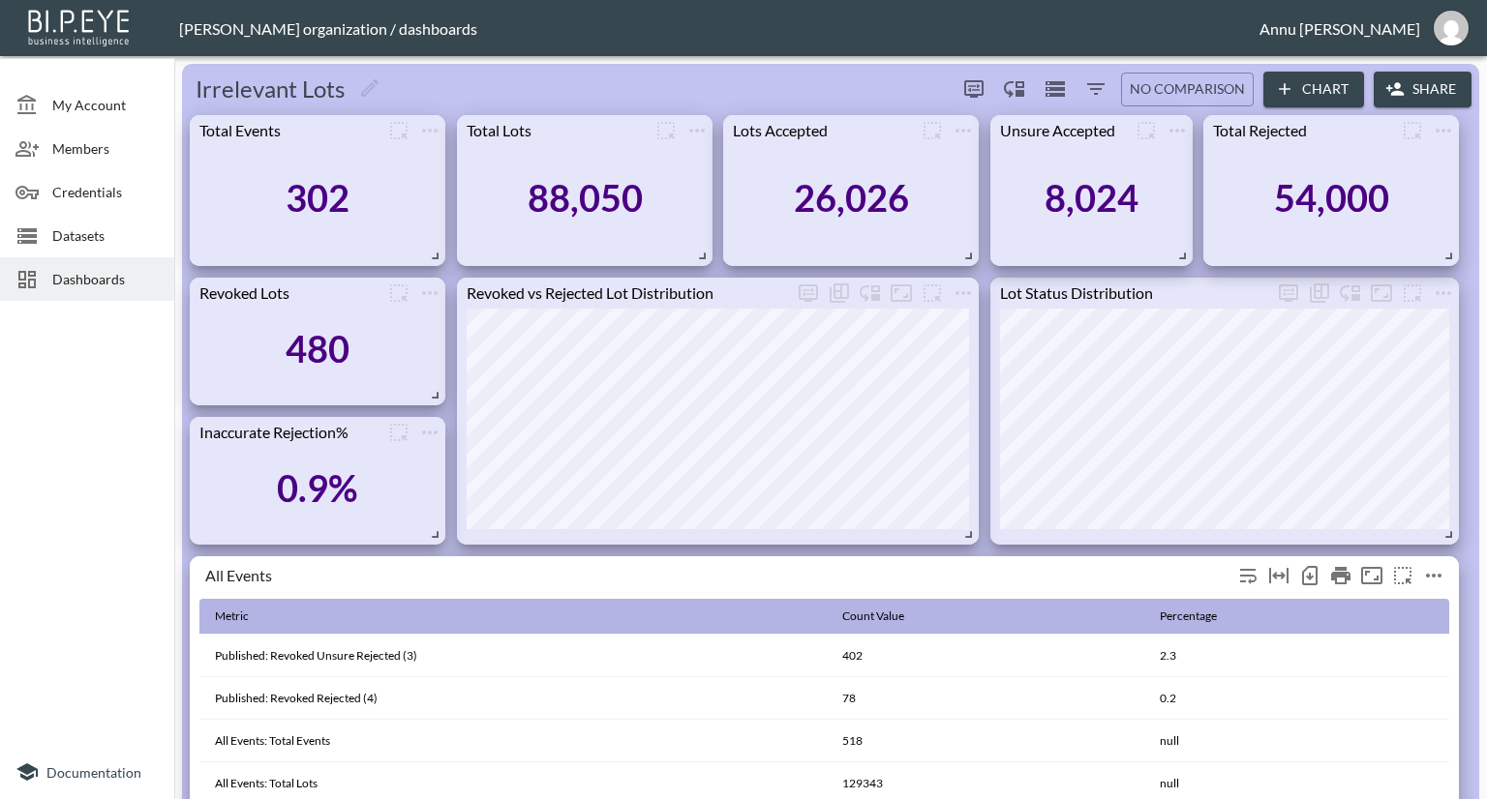
scroll to position [172, 0]
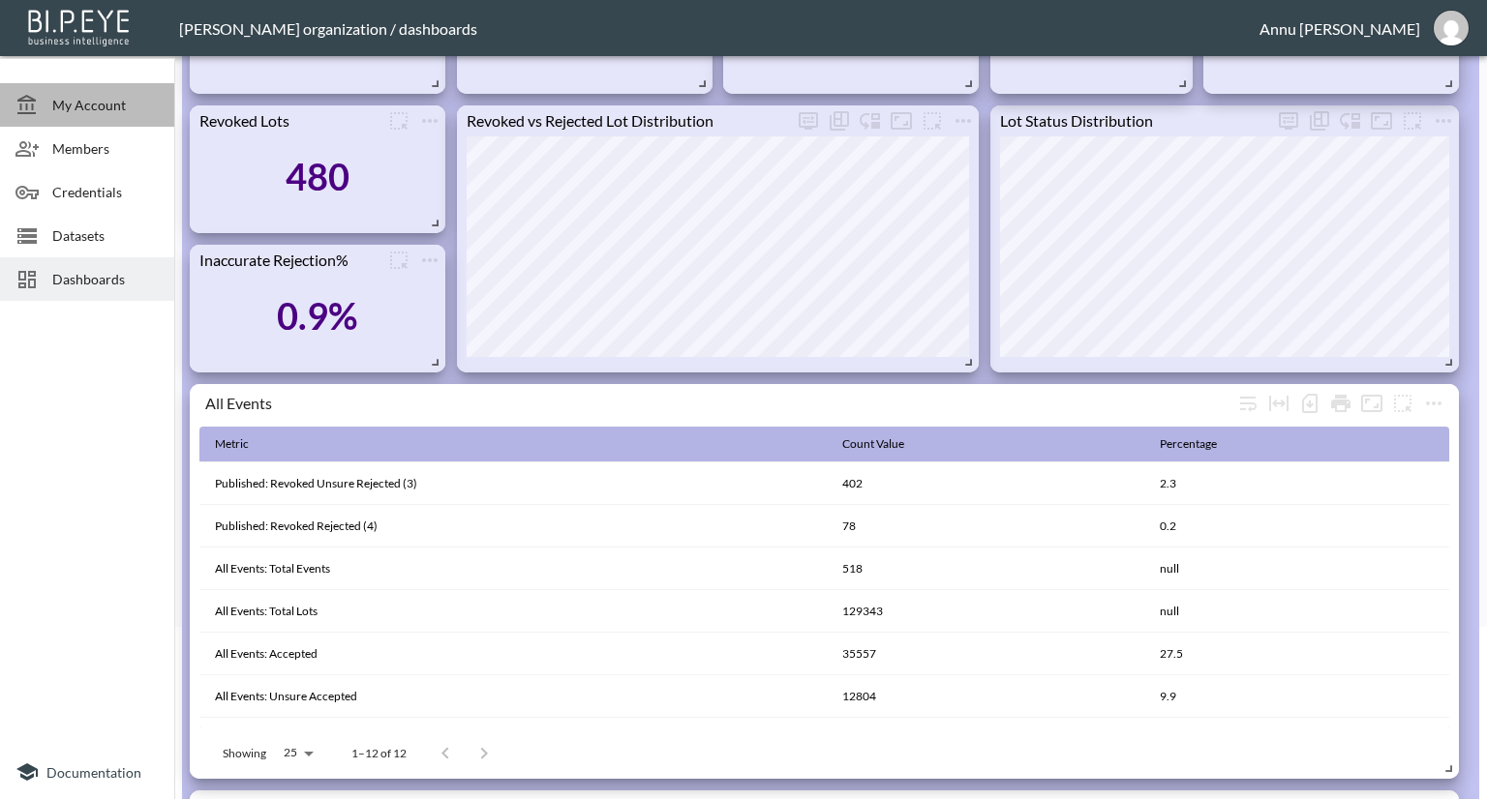
click at [119, 119] on div "My Account" at bounding box center [87, 105] width 174 height 44
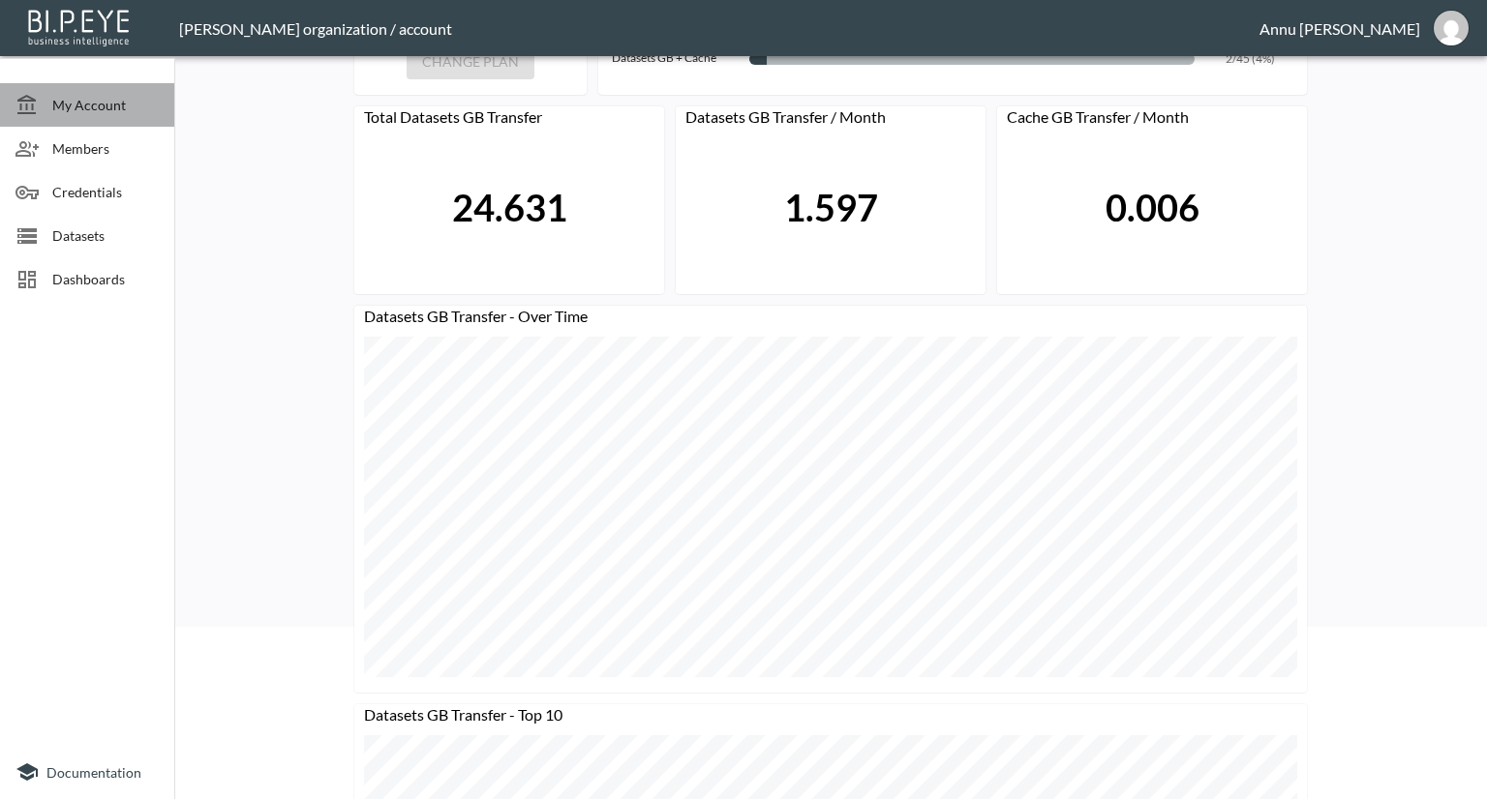
click at [132, 117] on div "My Account" at bounding box center [87, 105] width 174 height 44
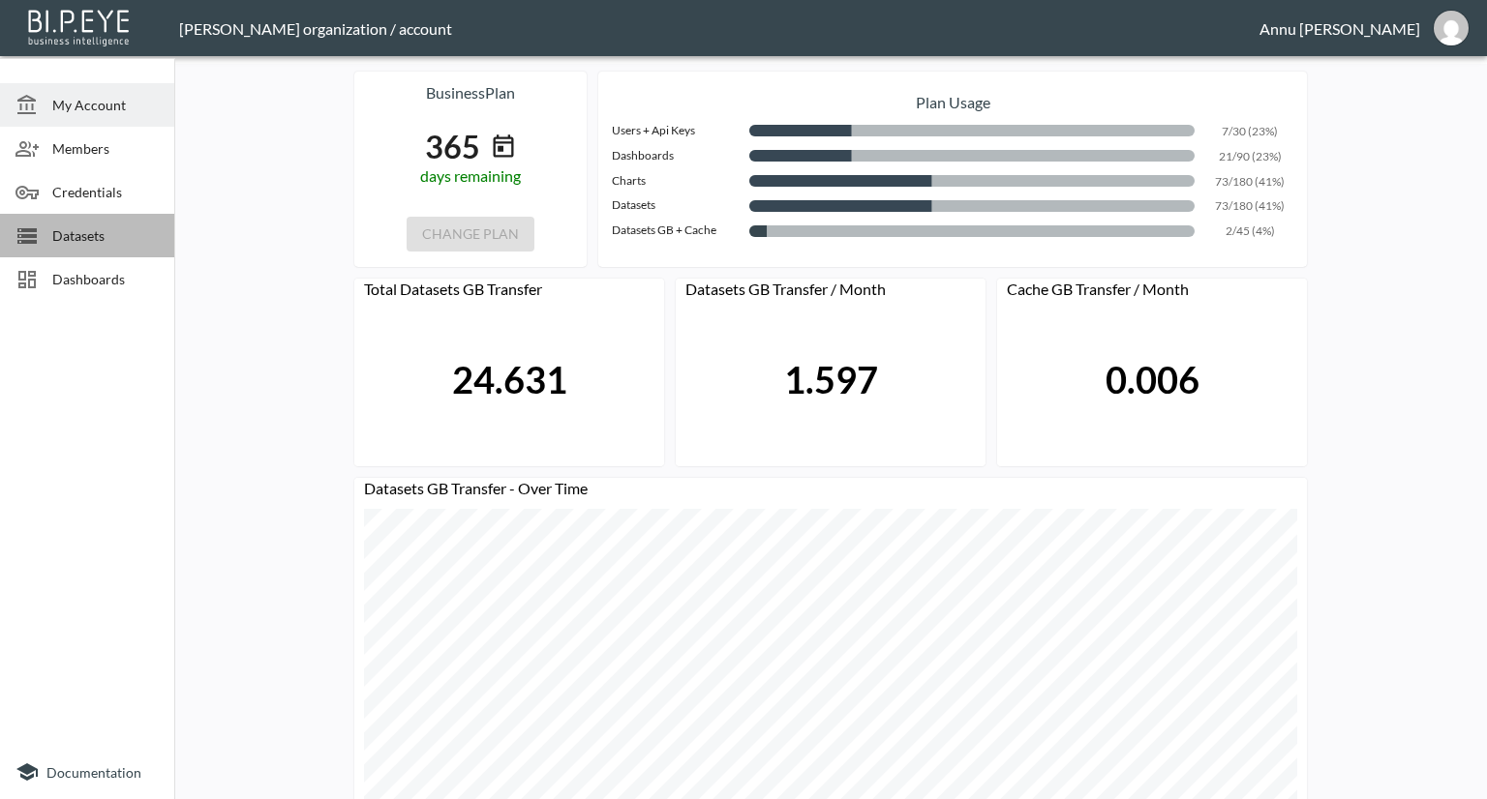
click at [95, 232] on span "Datasets" at bounding box center [105, 236] width 106 height 20
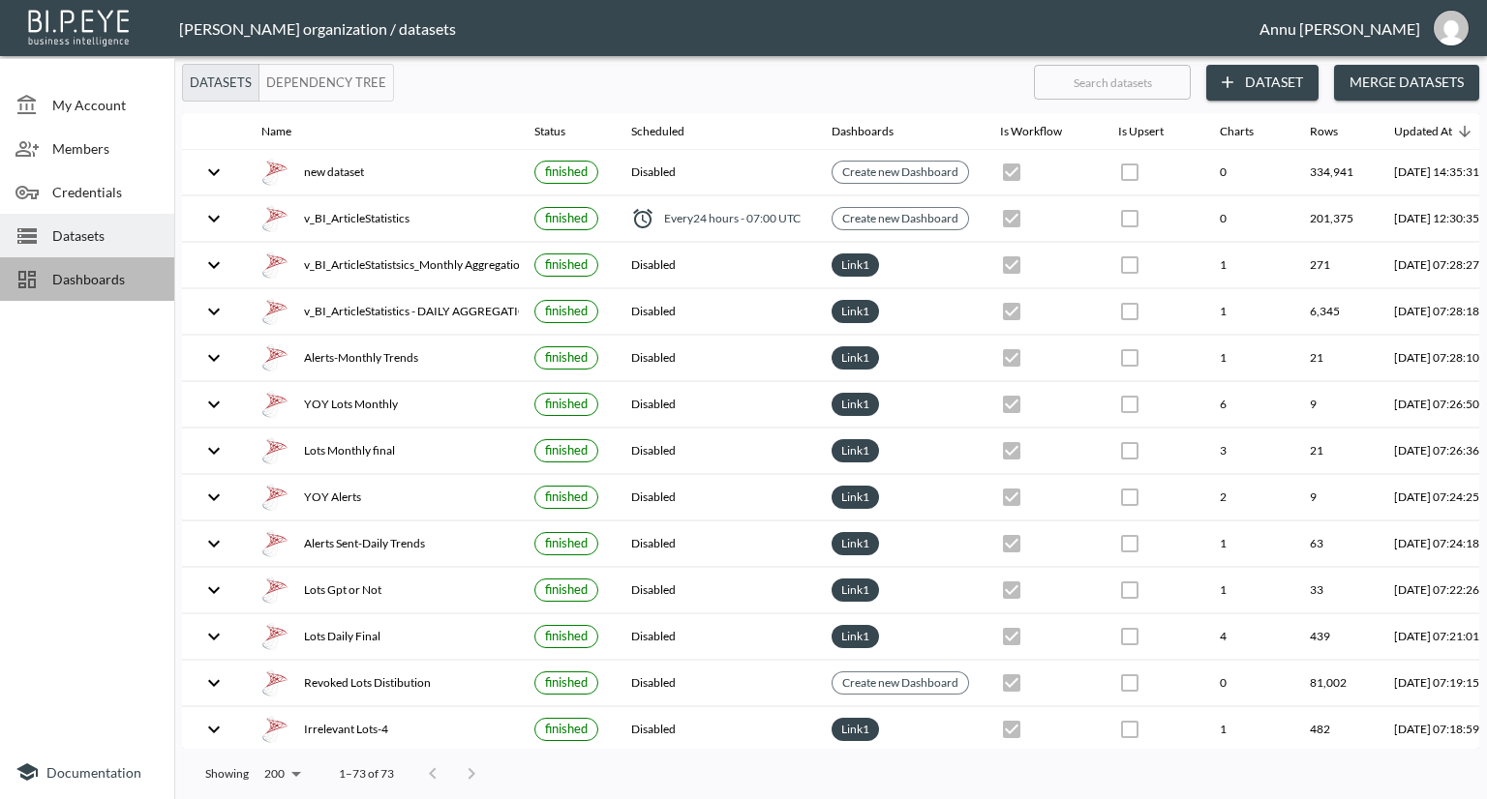
click at [105, 280] on span "Dashboards" at bounding box center [105, 279] width 106 height 20
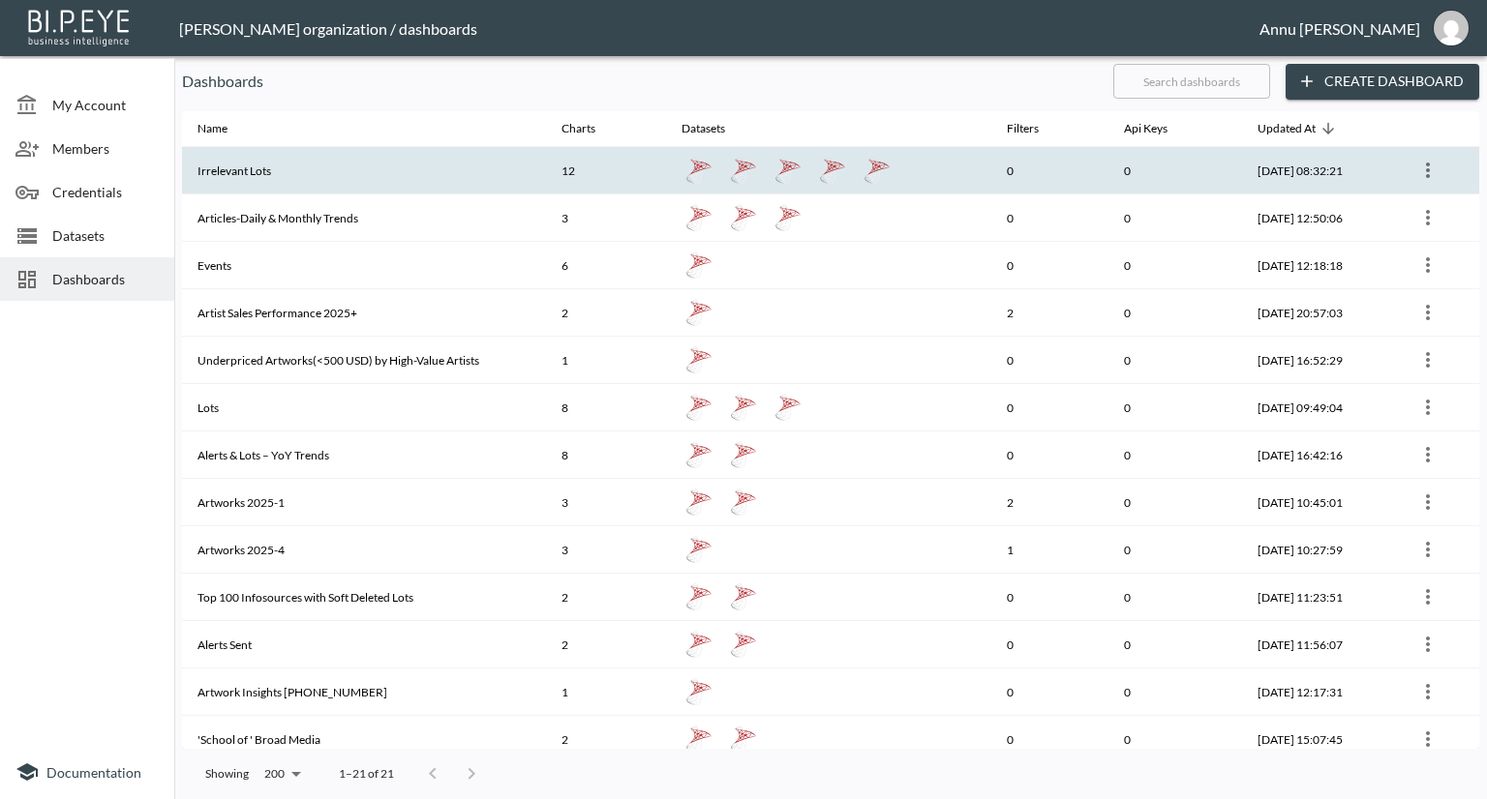
click at [280, 152] on th "Irrelevant Lots" at bounding box center [364, 170] width 364 height 47
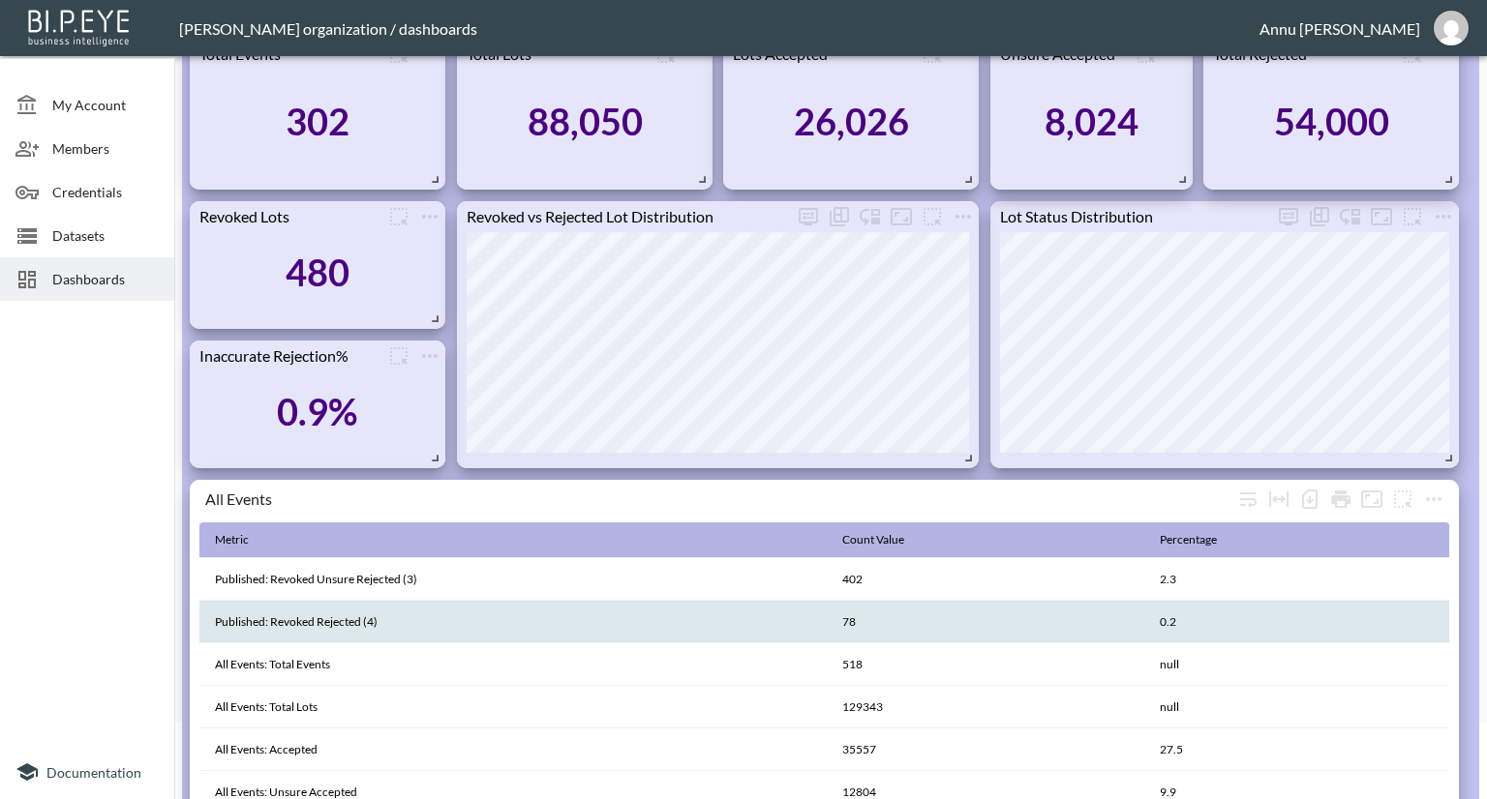
scroll to position [108, 0]
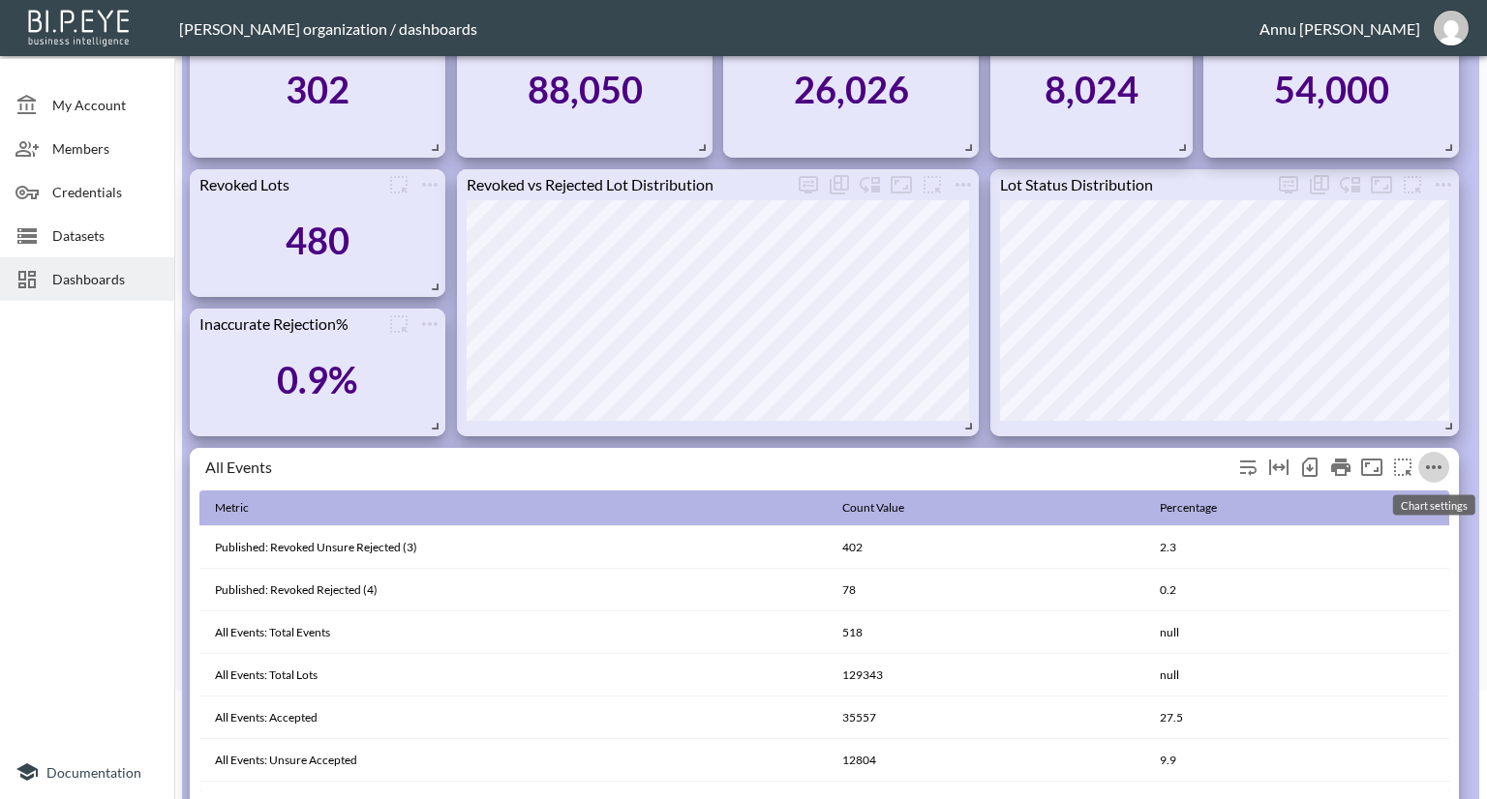
click at [1432, 468] on icon "more" at bounding box center [1433, 467] width 23 height 23
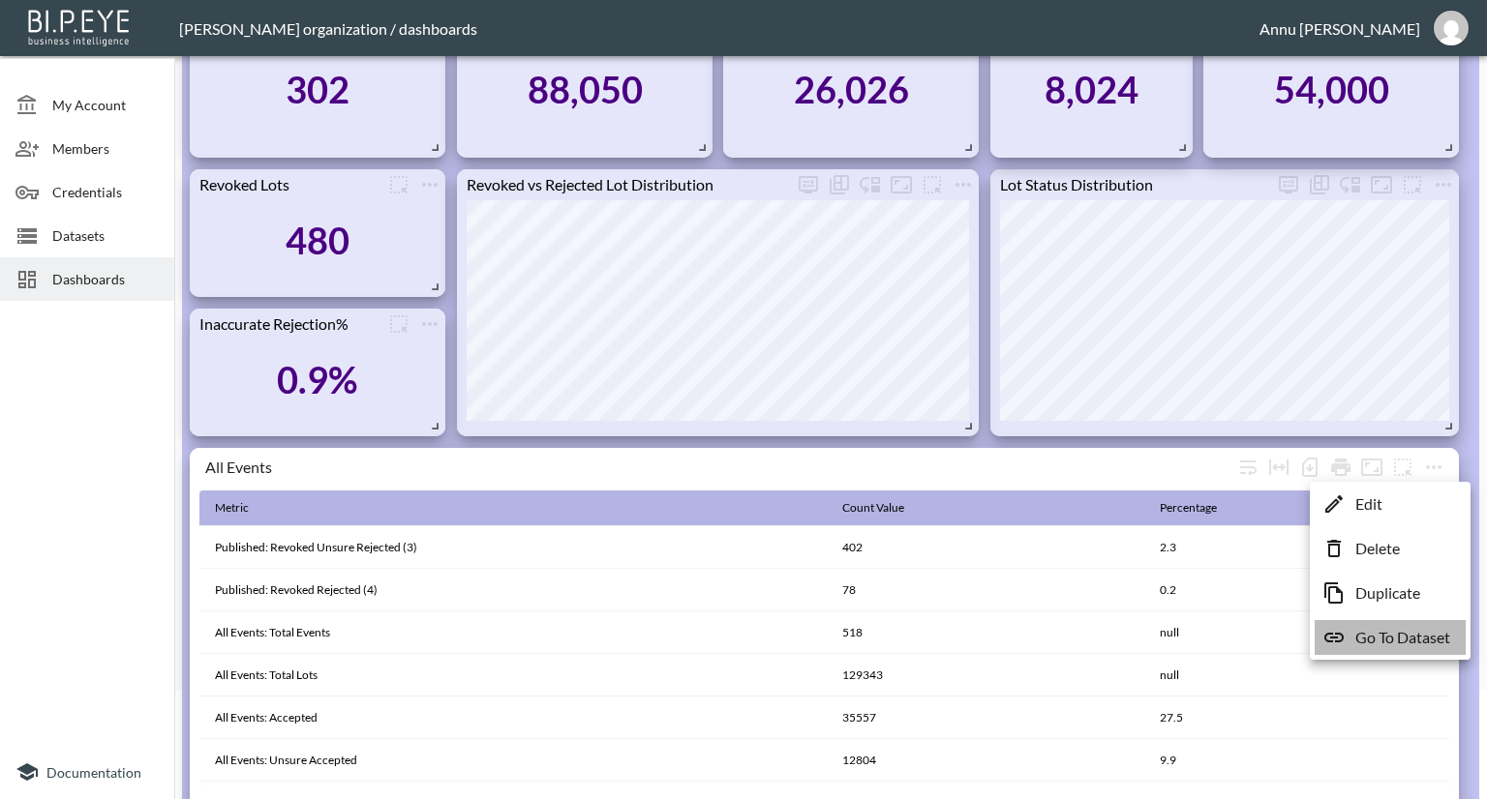
click at [1387, 635] on p "Go To Dataset" at bounding box center [1402, 637] width 95 height 23
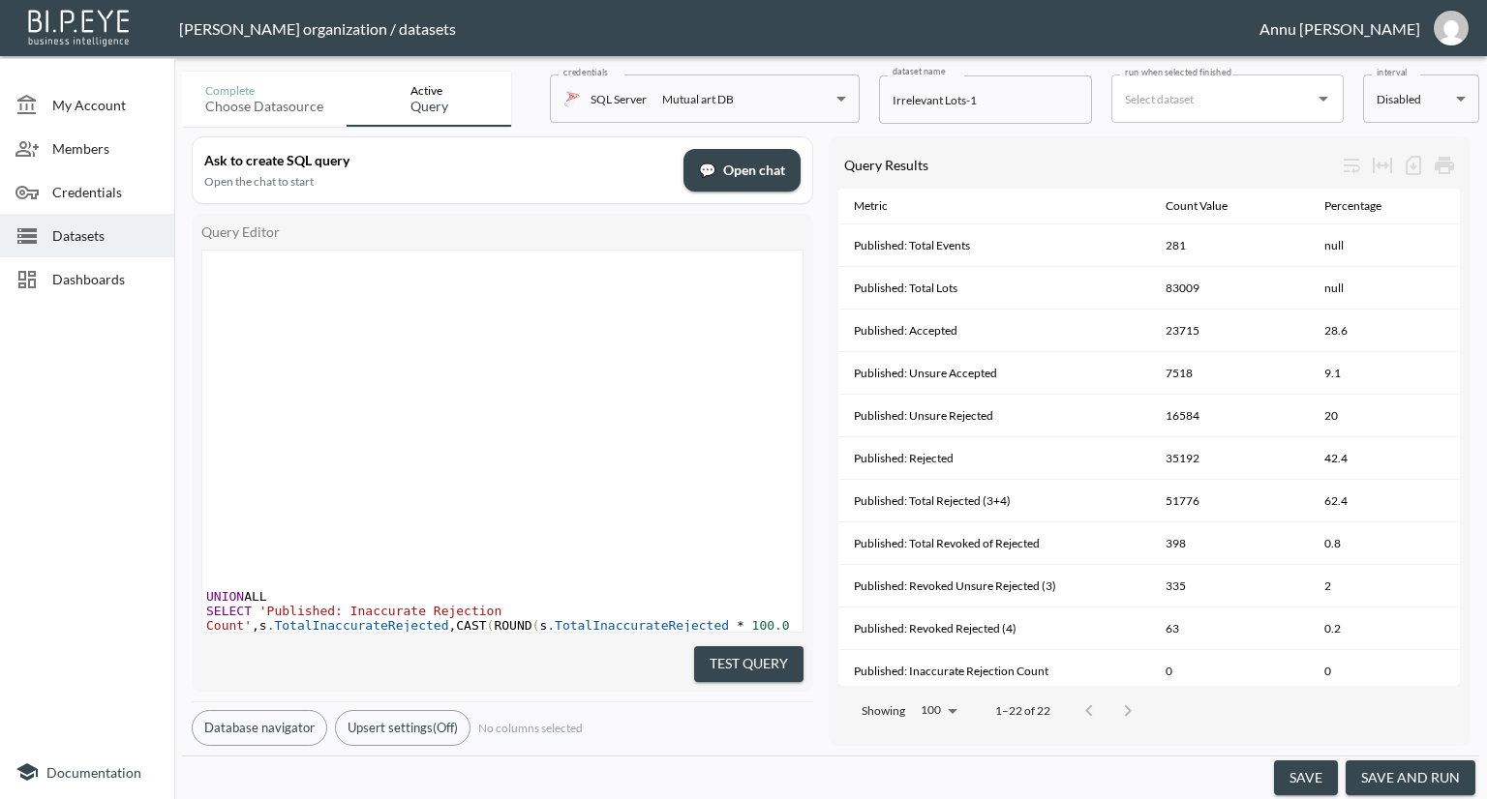
scroll to position [945, 0]
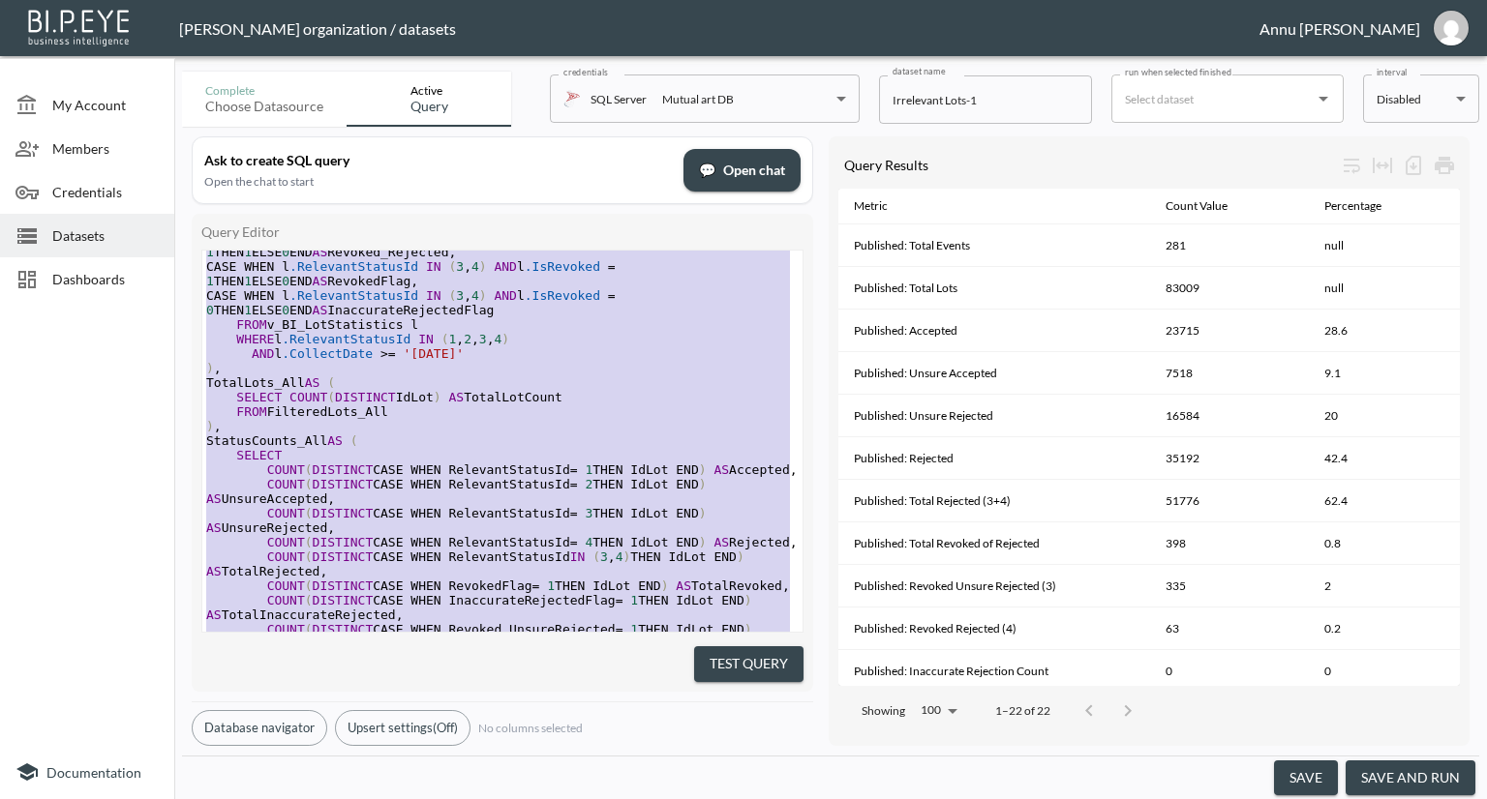
type textarea ";WITH PublishedEvents AS ( -- Step 1: Published events only SELECT DISTINCT IdE…"
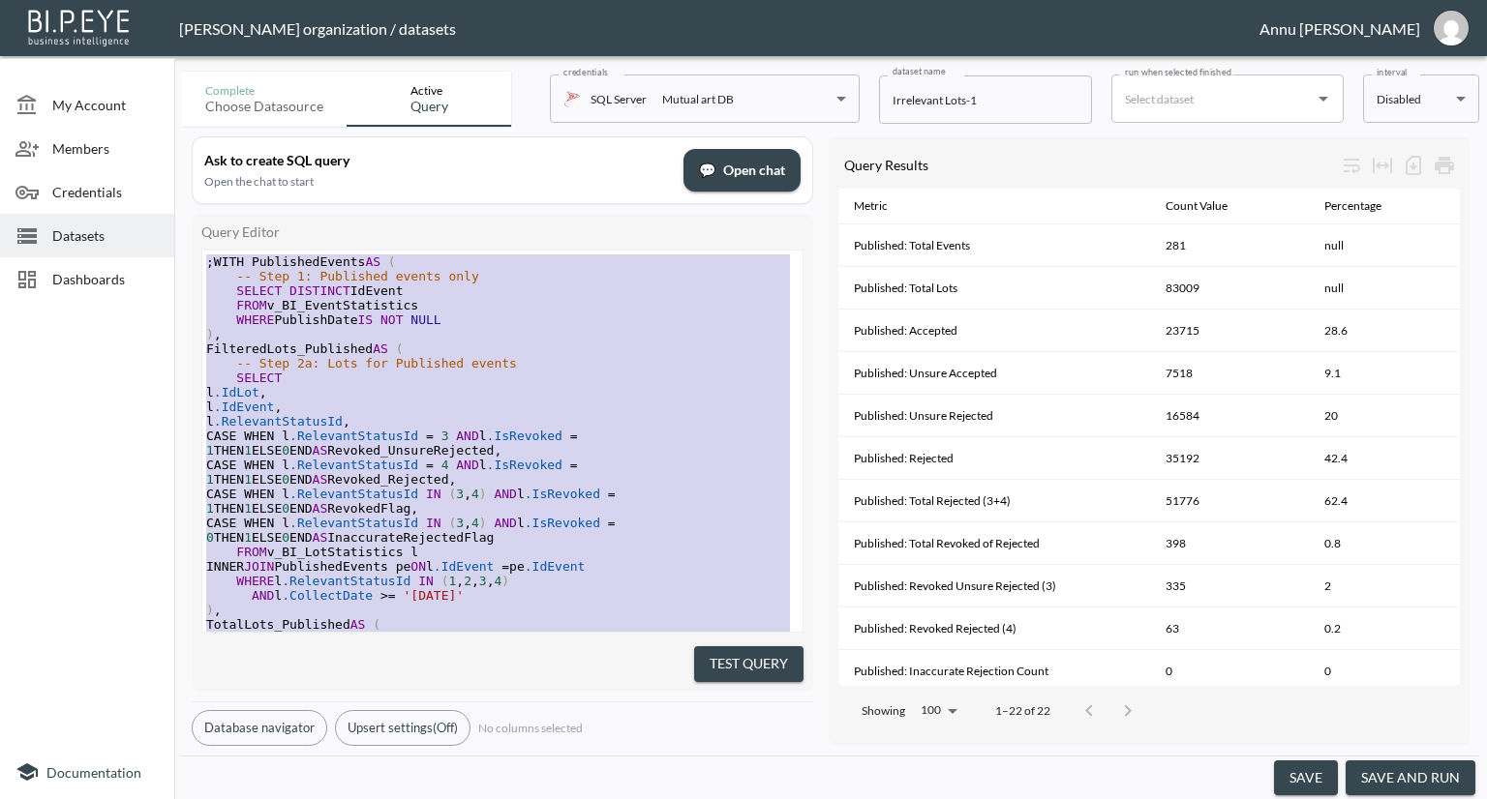
drag, startPoint x: 379, startPoint y: 590, endPoint x: 221, endPoint y: 13, distance: 599.2
drag, startPoint x: 89, startPoint y: 269, endPoint x: 101, endPoint y: 257, distance: 16.4
click at [90, 270] on span "Dashboards" at bounding box center [105, 279] width 106 height 20
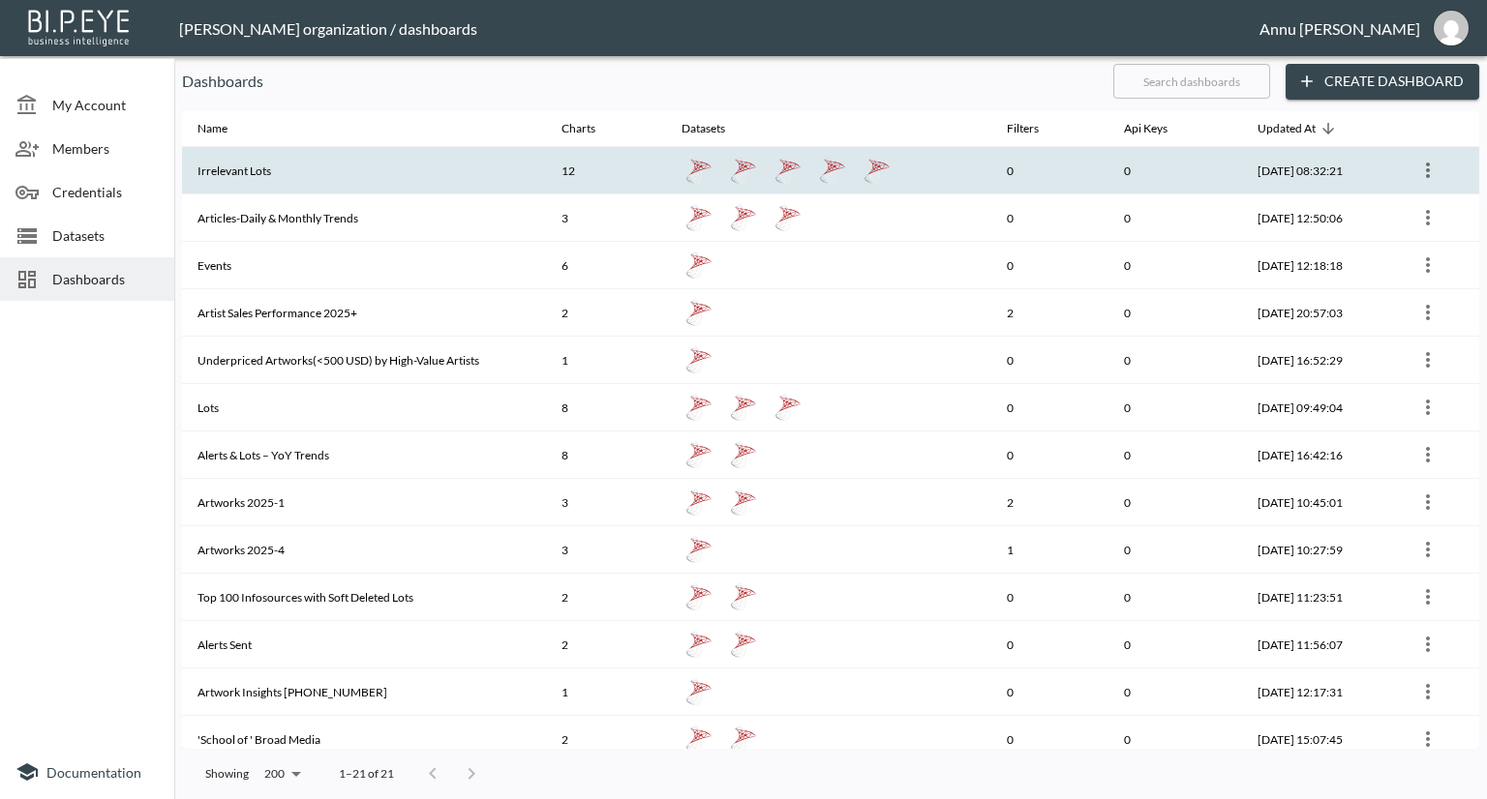
click at [287, 170] on th "Irrelevant Lots" at bounding box center [364, 170] width 364 height 47
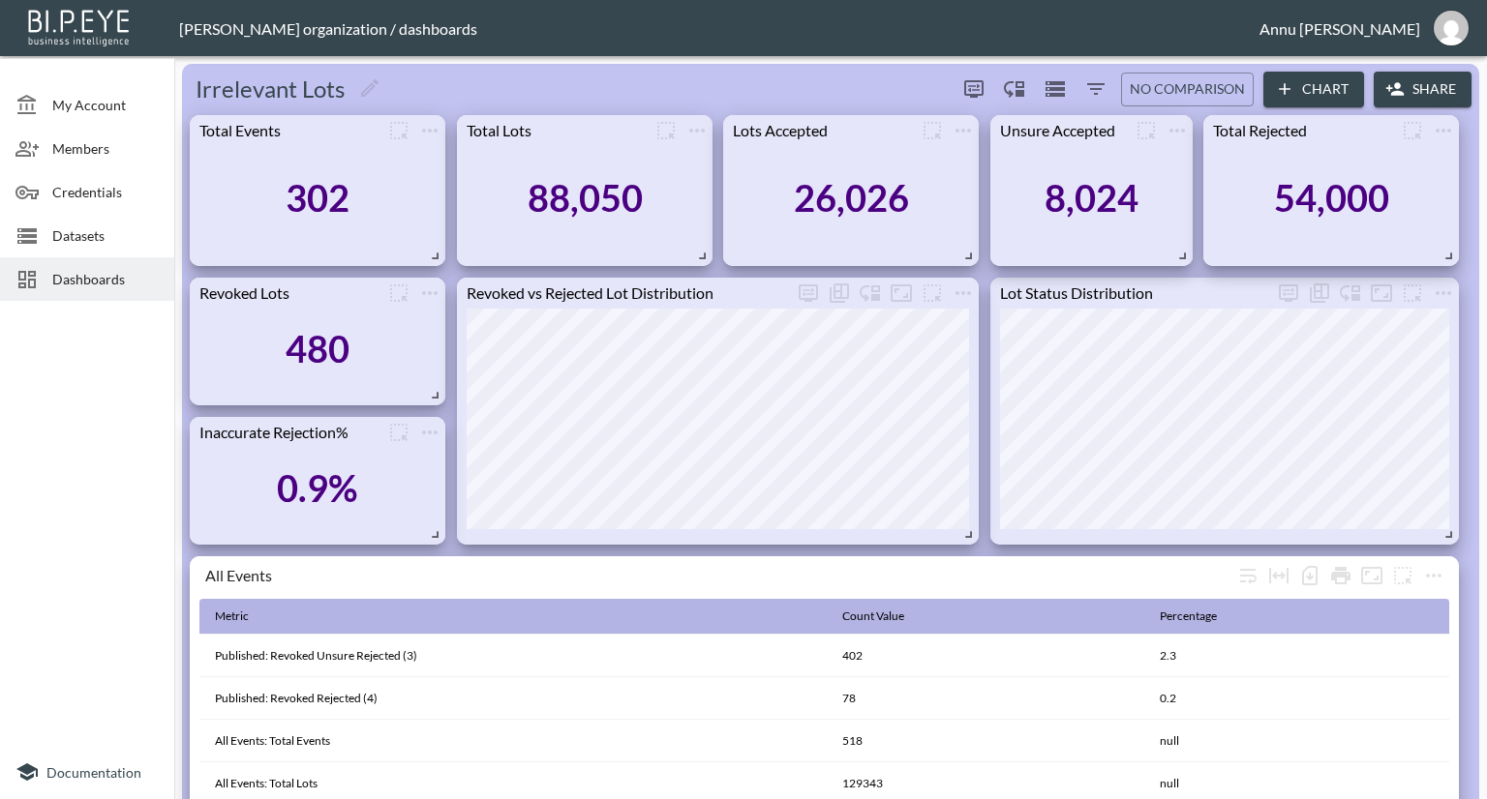
click at [80, 285] on span "Dashboards" at bounding box center [105, 279] width 106 height 20
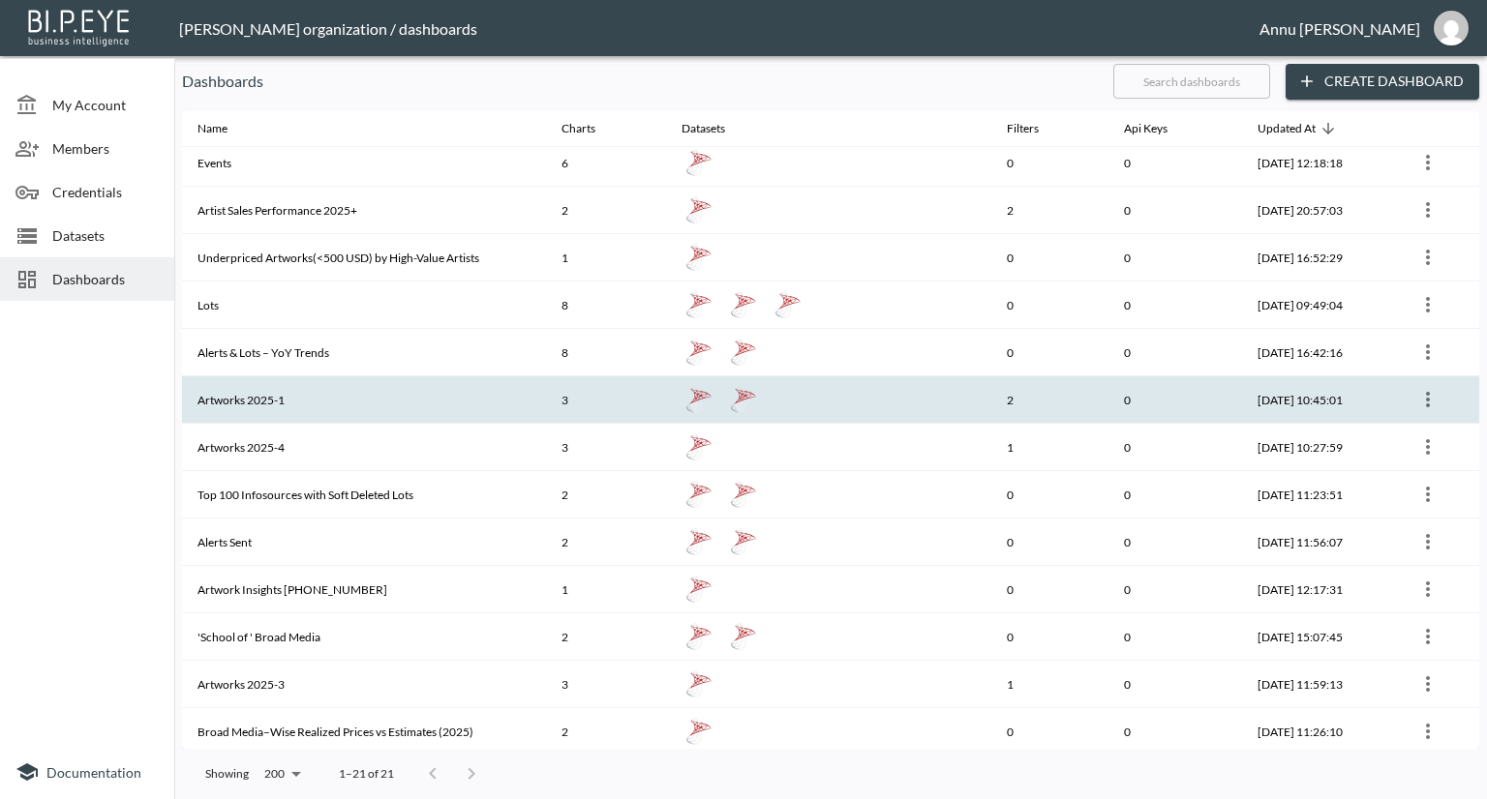
scroll to position [194, 0]
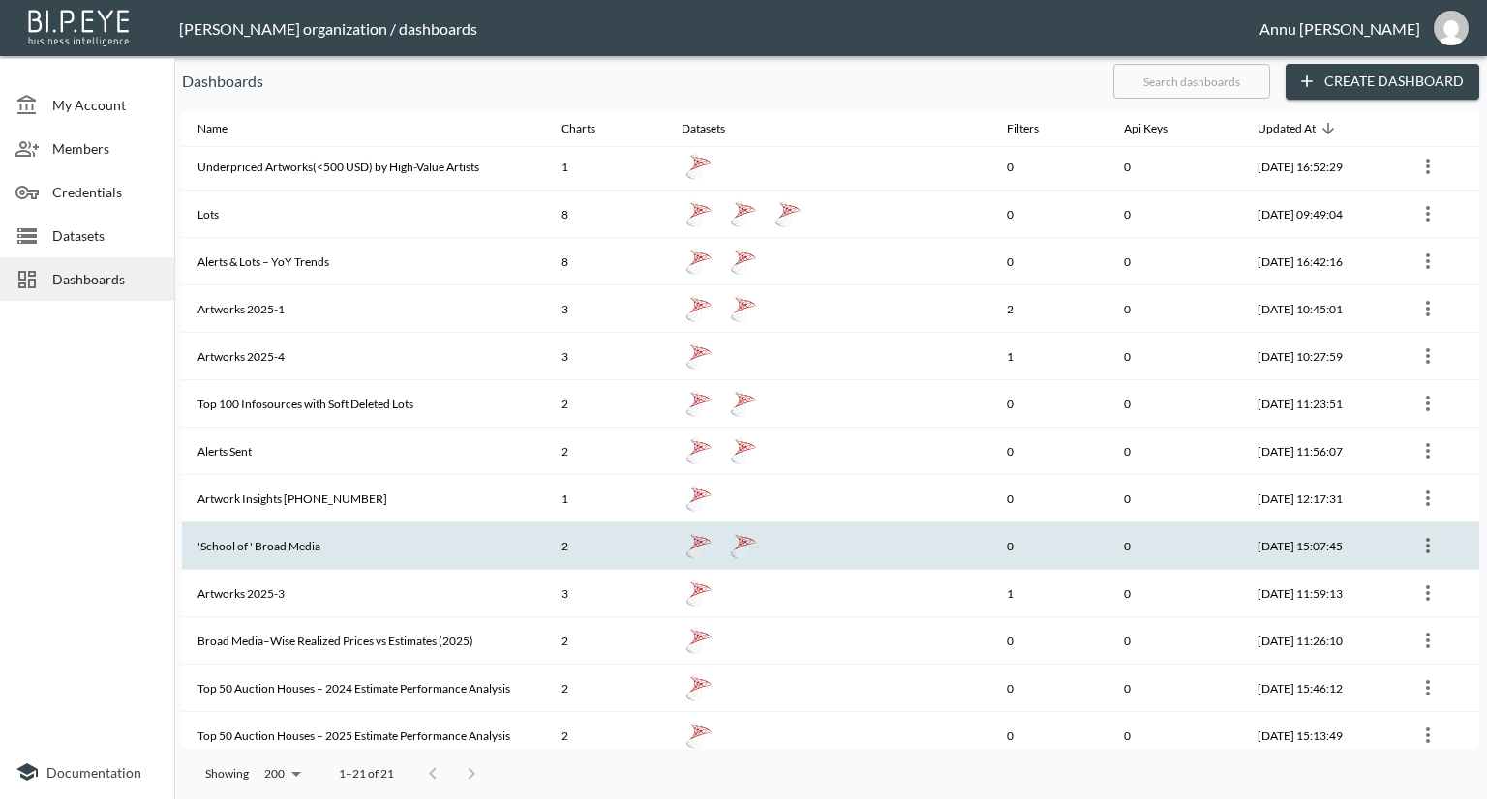
click at [285, 542] on th "'School of ' Broad Media" at bounding box center [364, 546] width 364 height 47
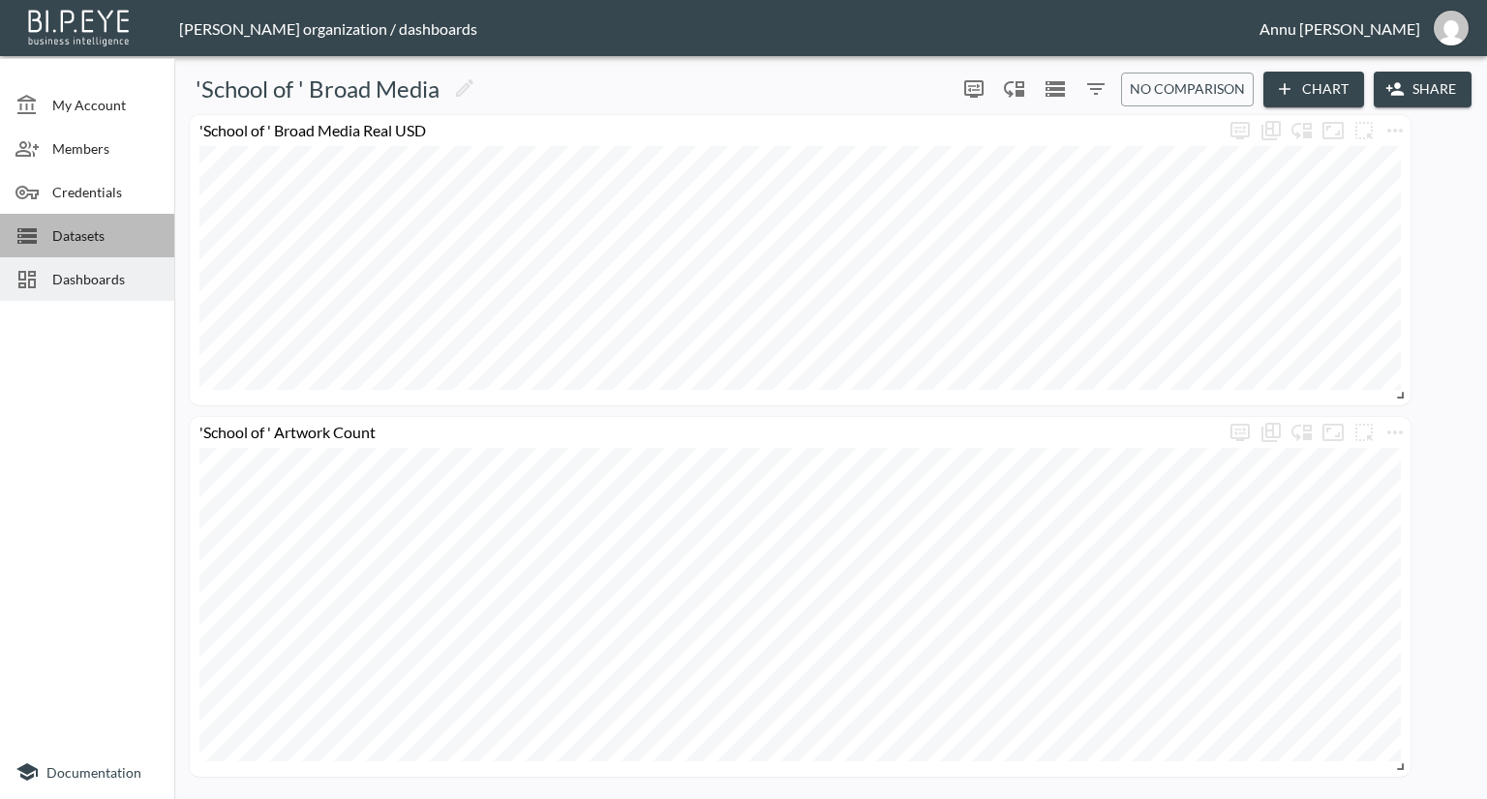
click at [81, 230] on span "Datasets" at bounding box center [105, 236] width 106 height 20
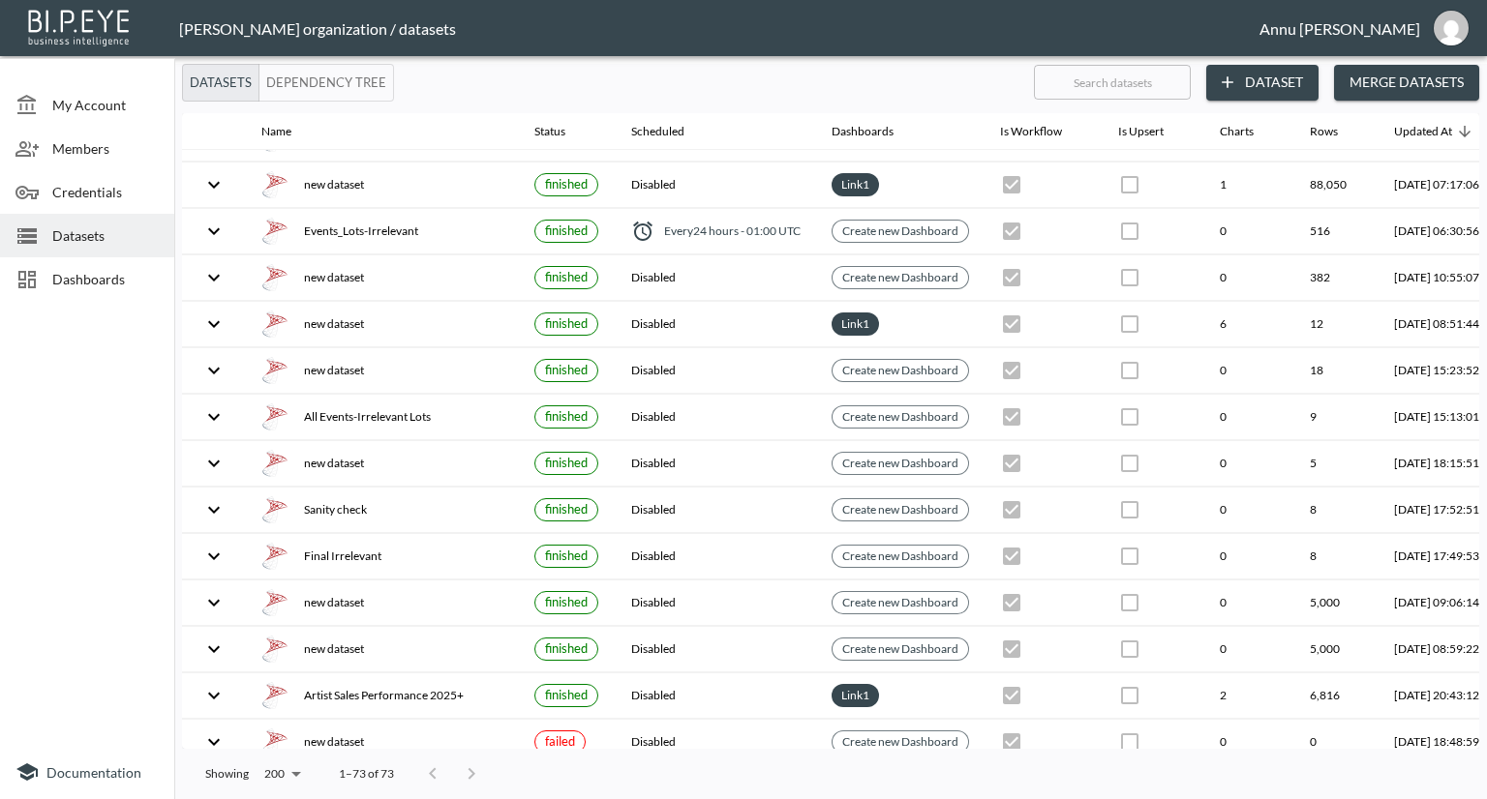
scroll to position [732, 0]
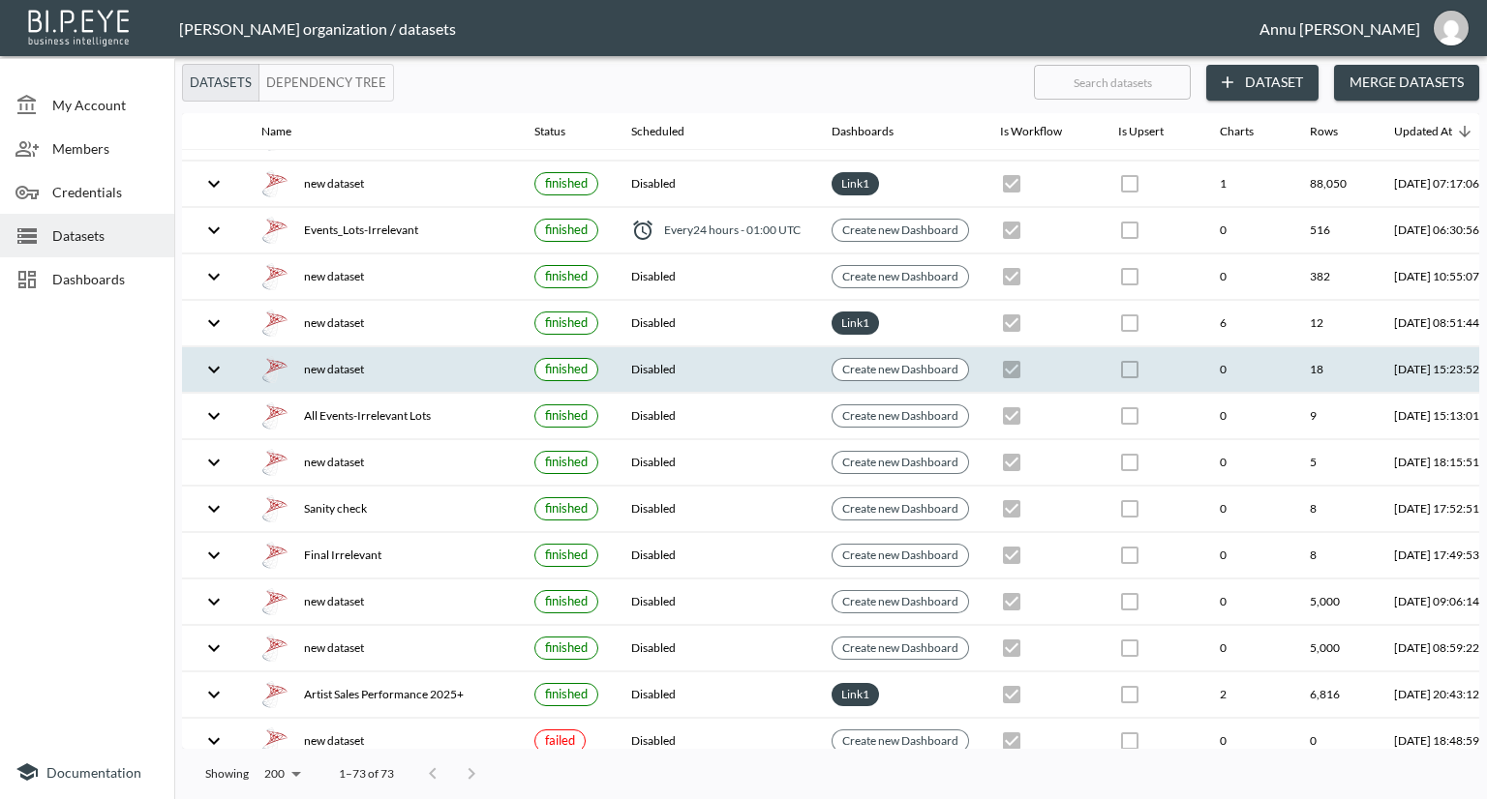
click at [360, 360] on div "new dataset" at bounding box center [382, 369] width 242 height 27
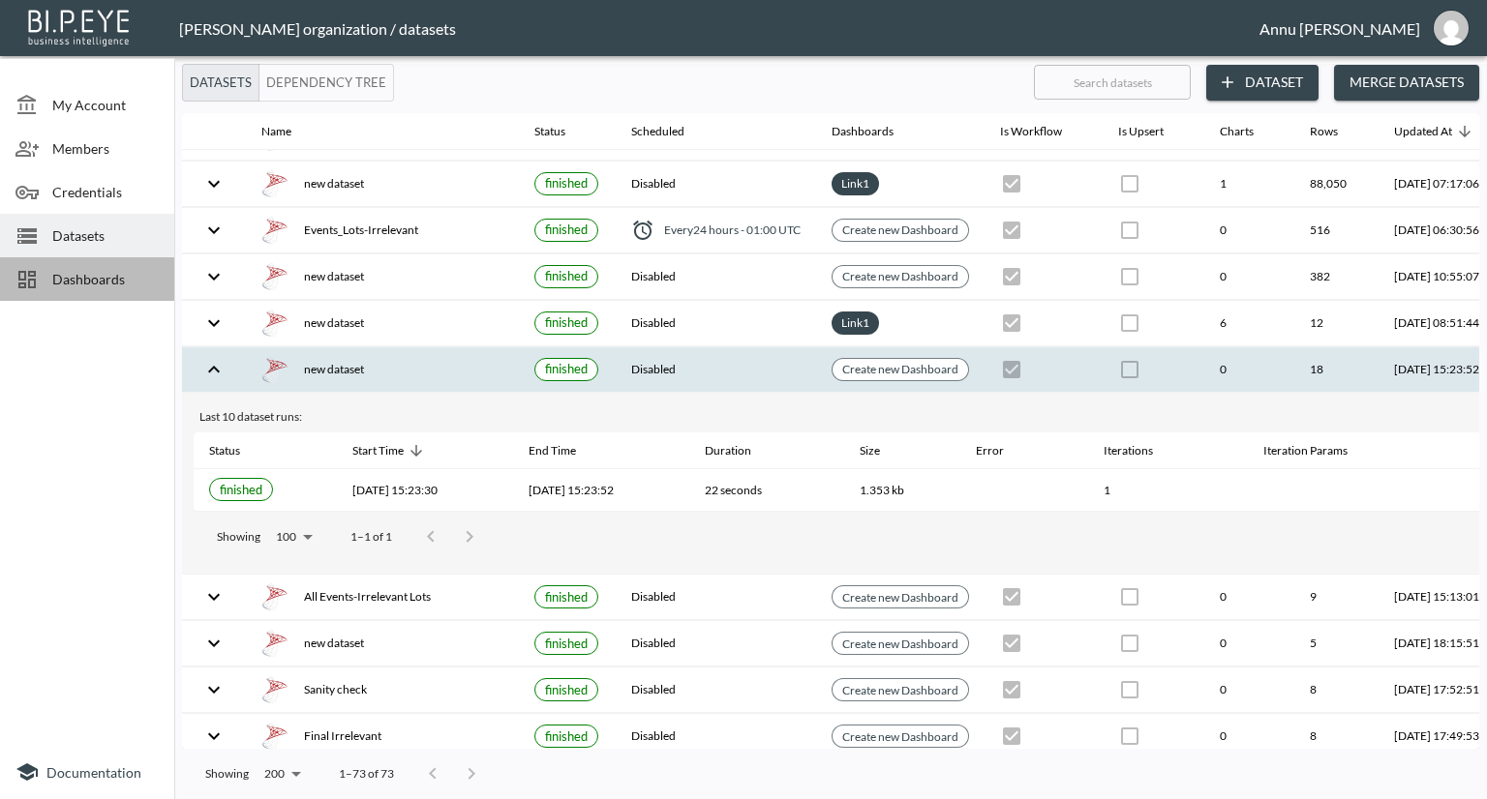
click at [136, 260] on div "Dashboards" at bounding box center [87, 279] width 174 height 44
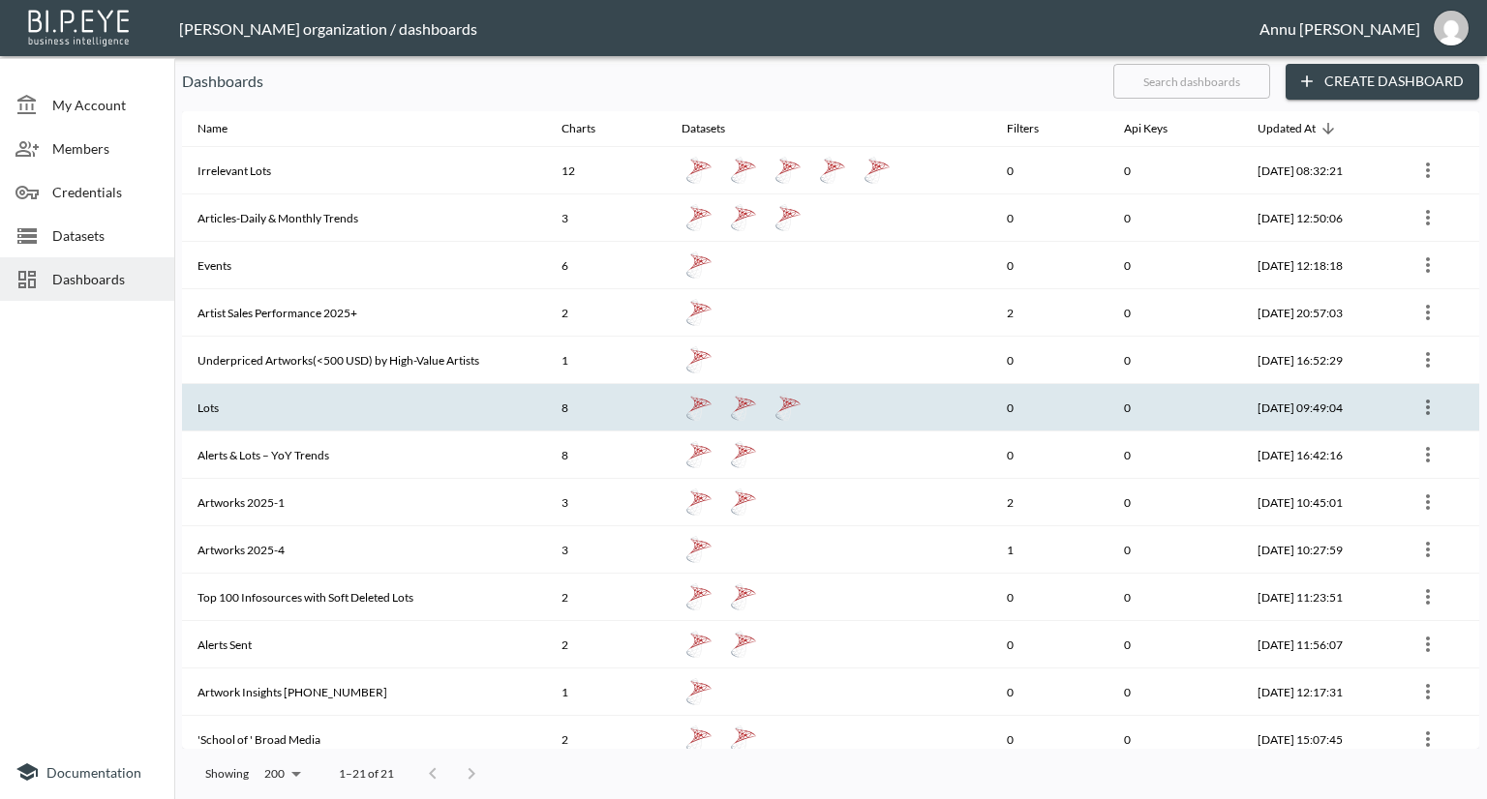
click at [279, 395] on th "Lots" at bounding box center [364, 407] width 364 height 47
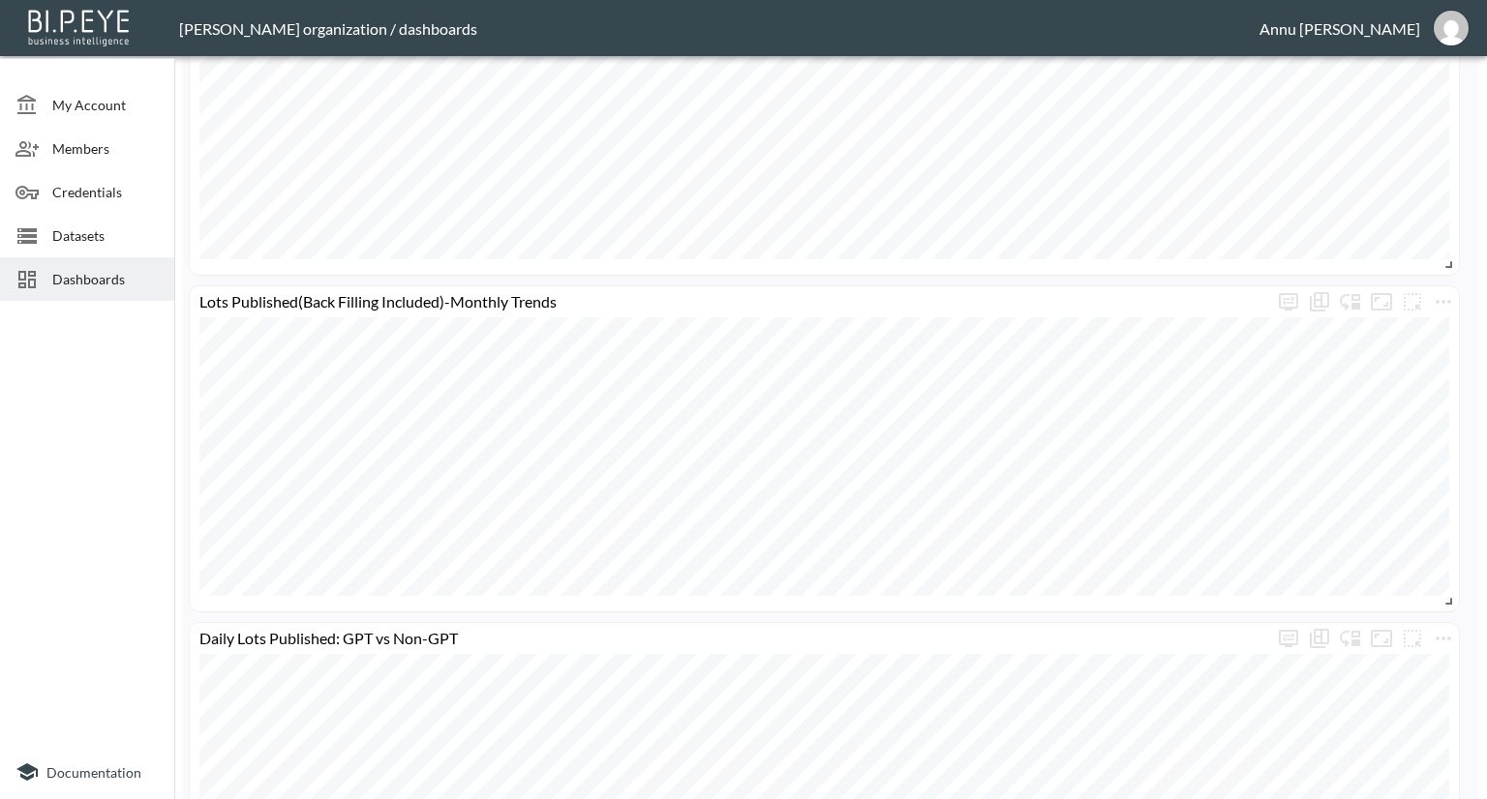
scroll to position [859, 0]
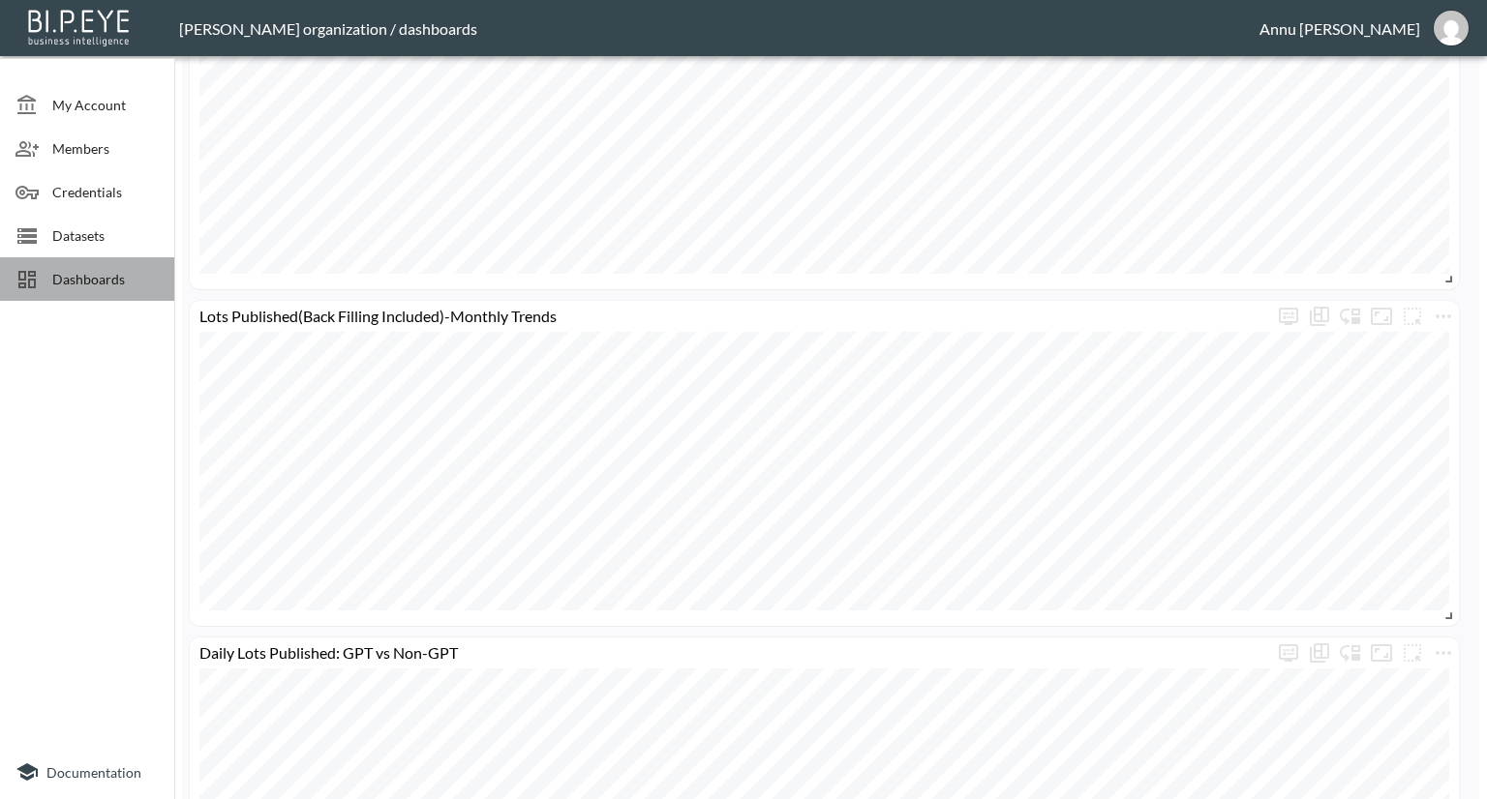
click at [81, 295] on div "Dashboards" at bounding box center [87, 279] width 174 height 44
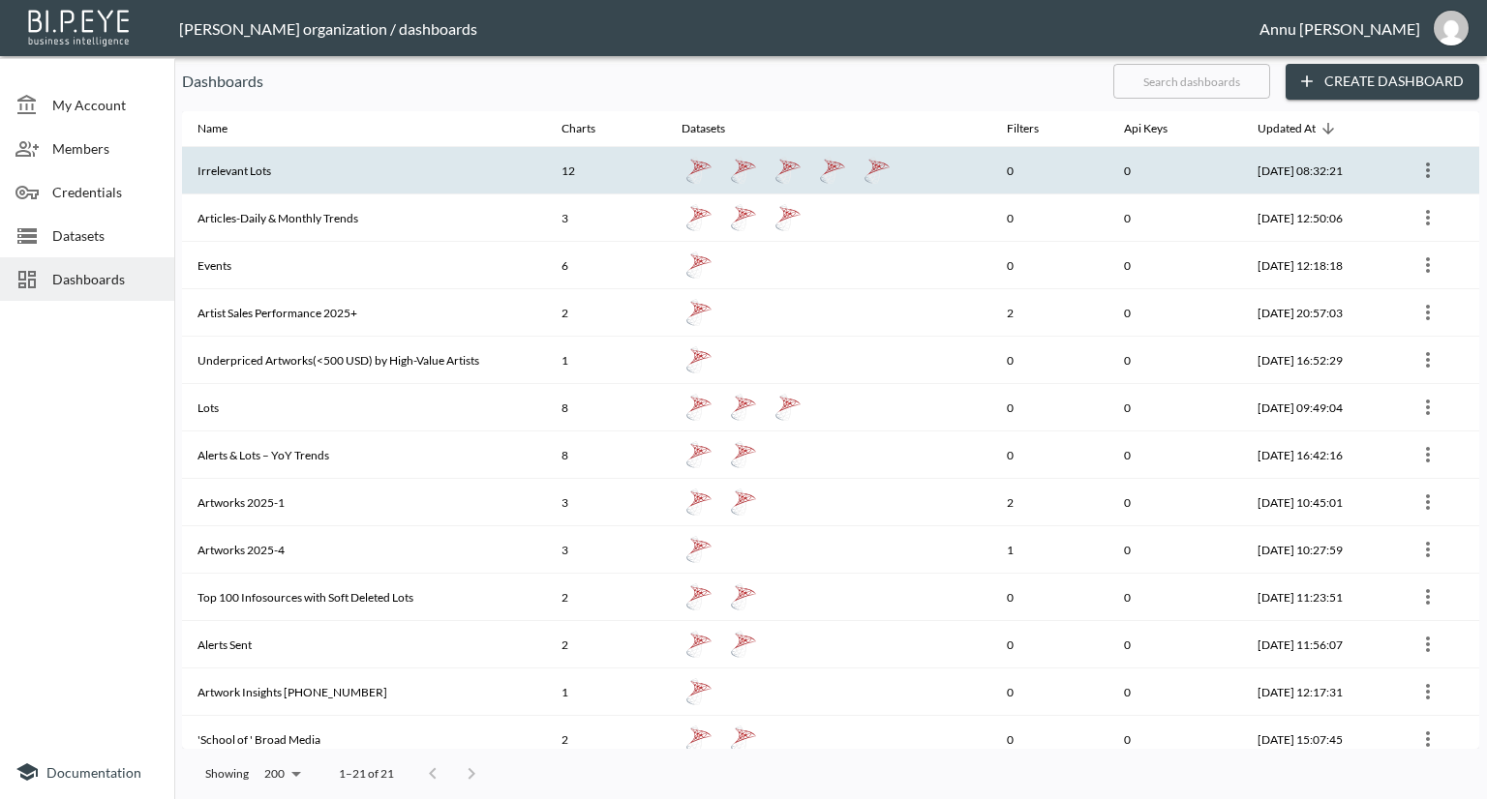
click at [277, 172] on th "Irrelevant Lots" at bounding box center [364, 170] width 364 height 47
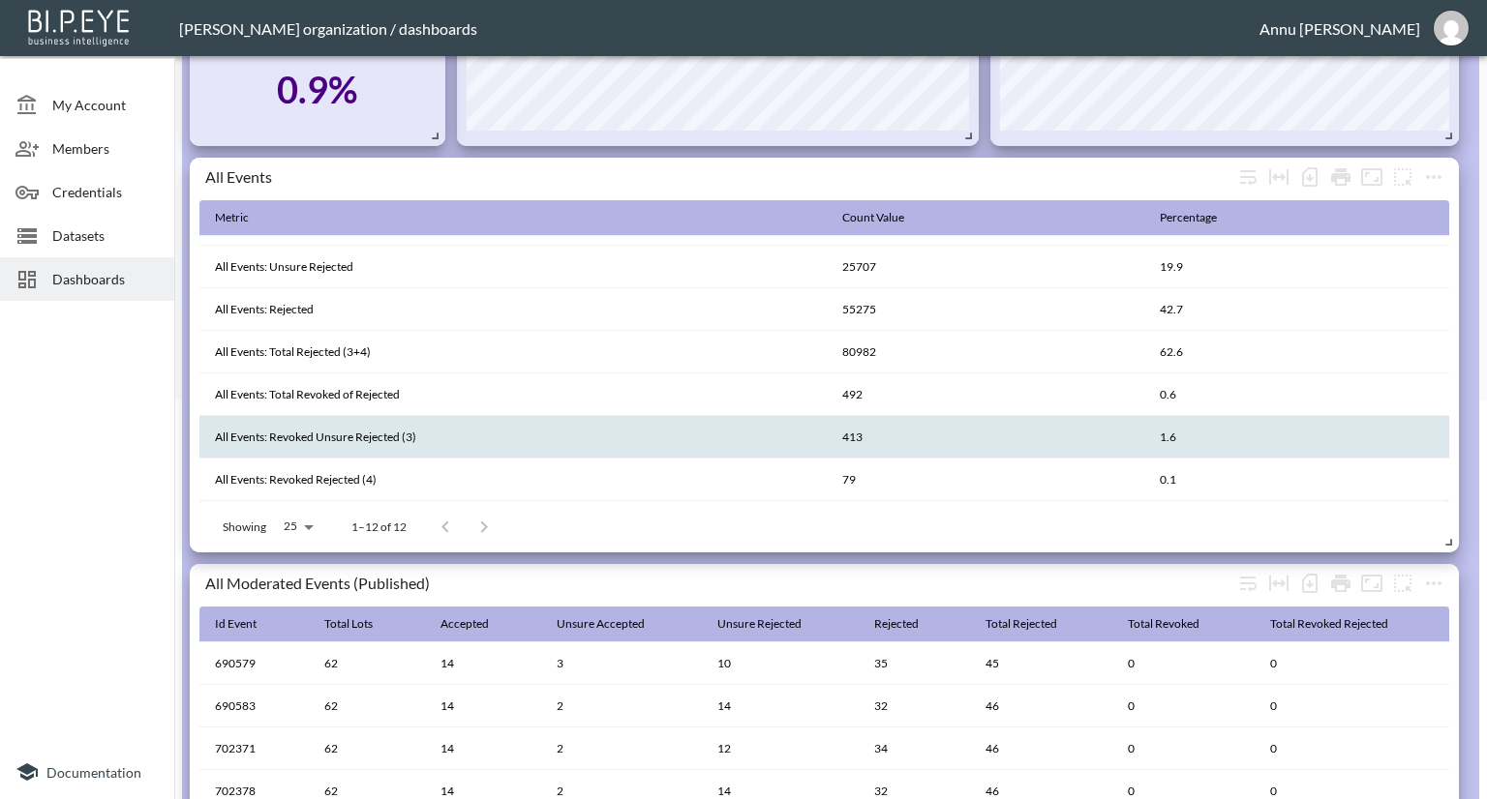
scroll to position [401, 0]
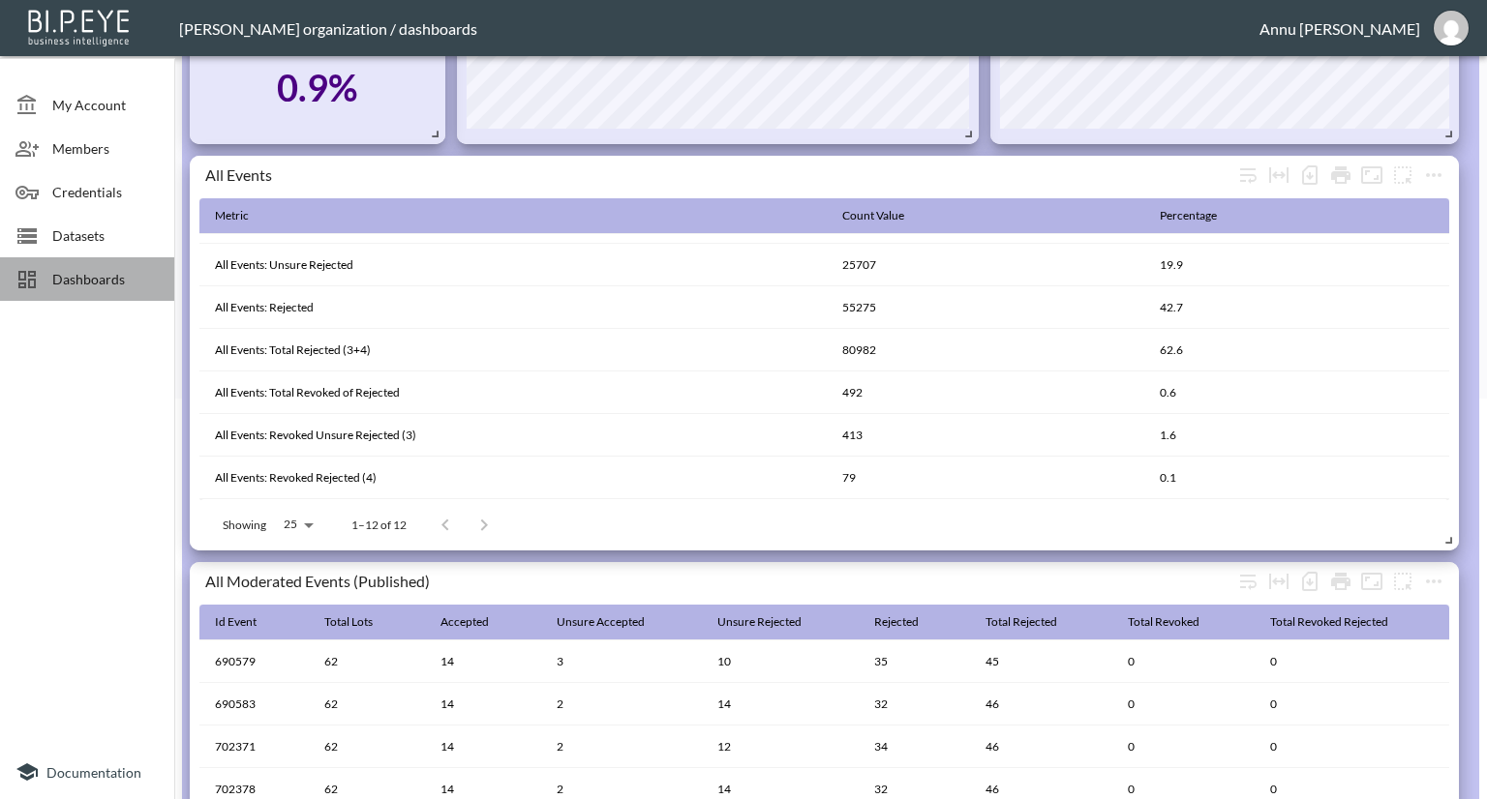
click at [146, 283] on span "Dashboards" at bounding box center [105, 279] width 106 height 20
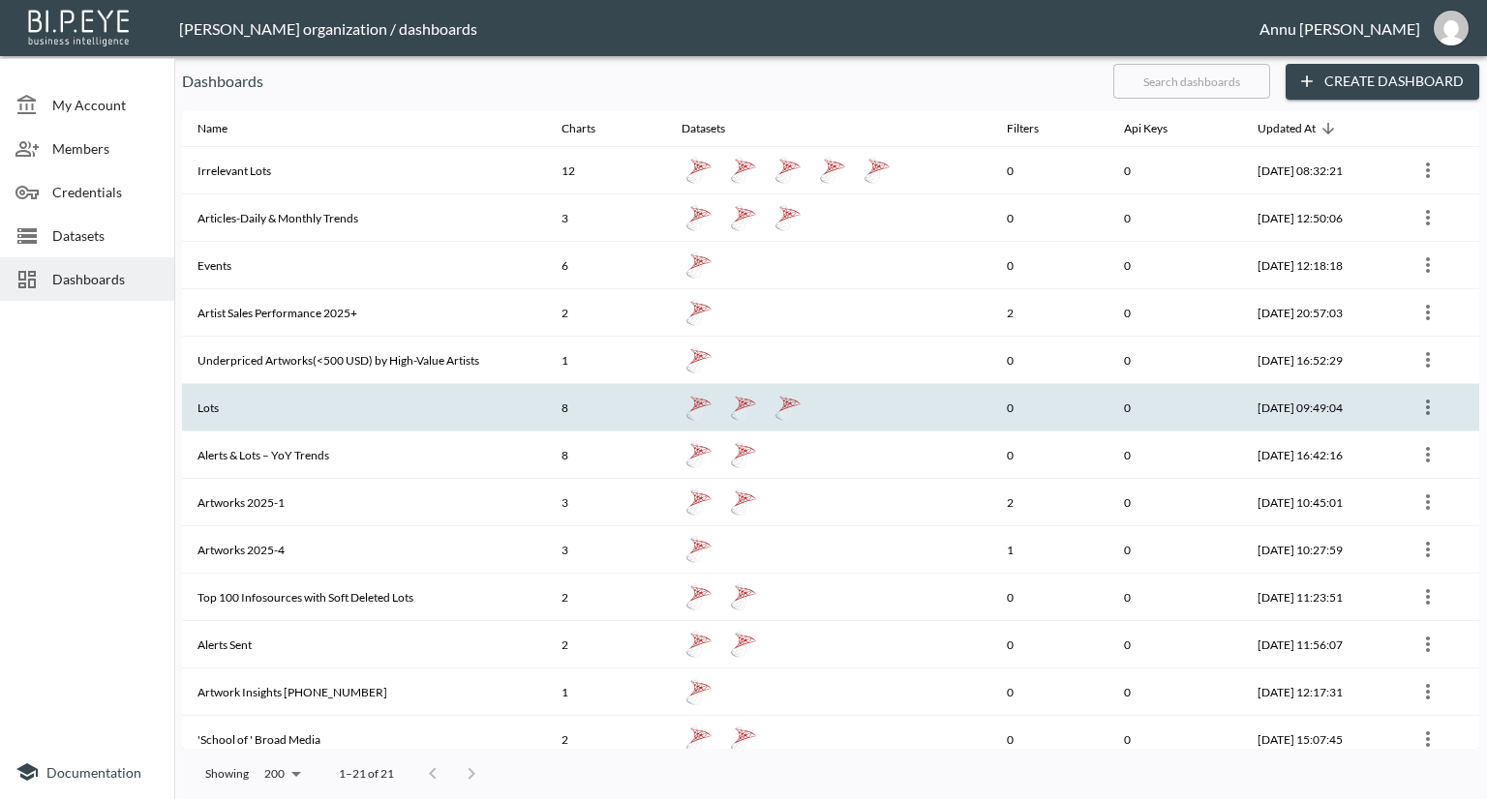
click at [269, 398] on th "Lots" at bounding box center [364, 407] width 364 height 47
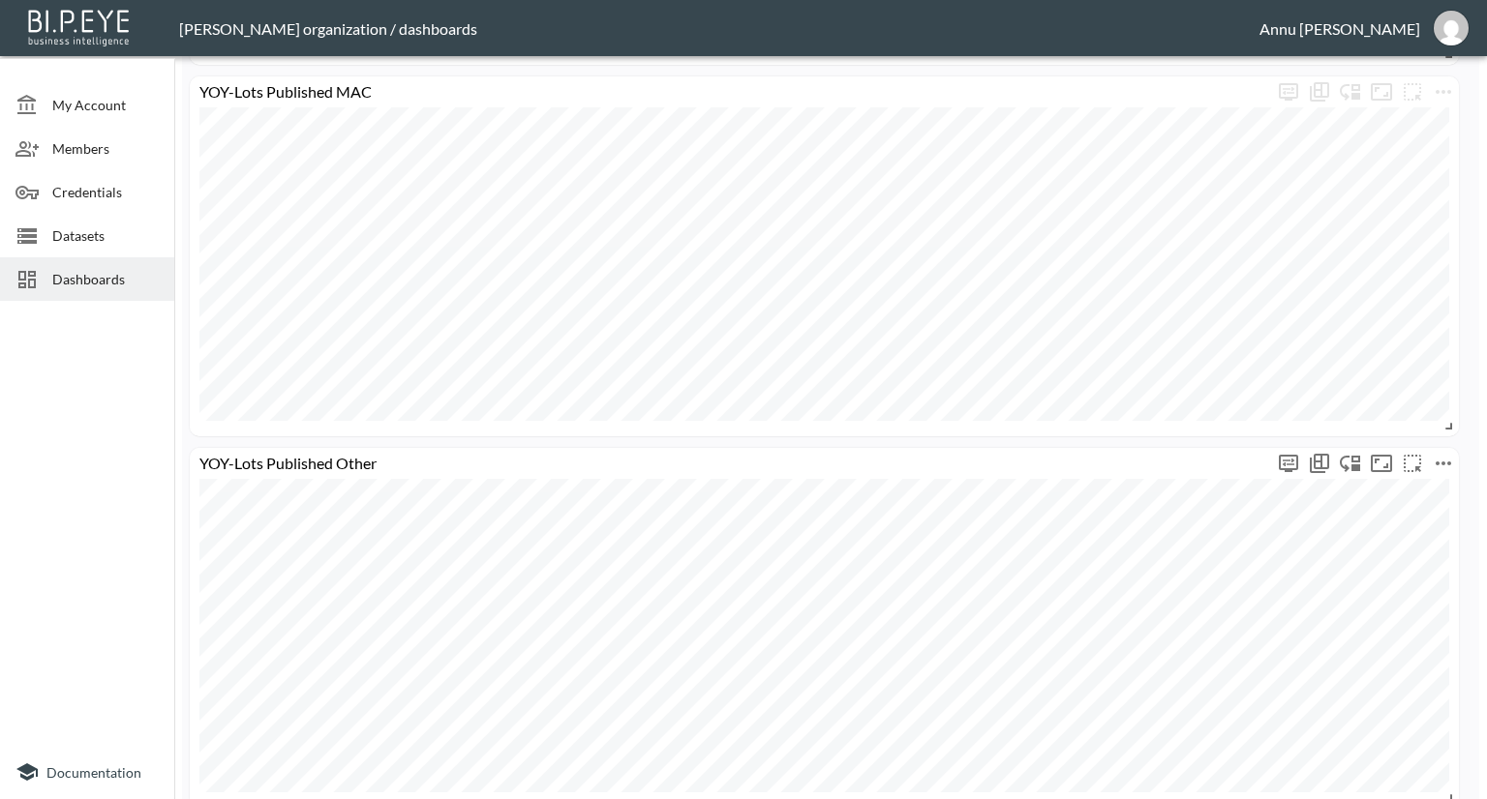
scroll to position [3128, 0]
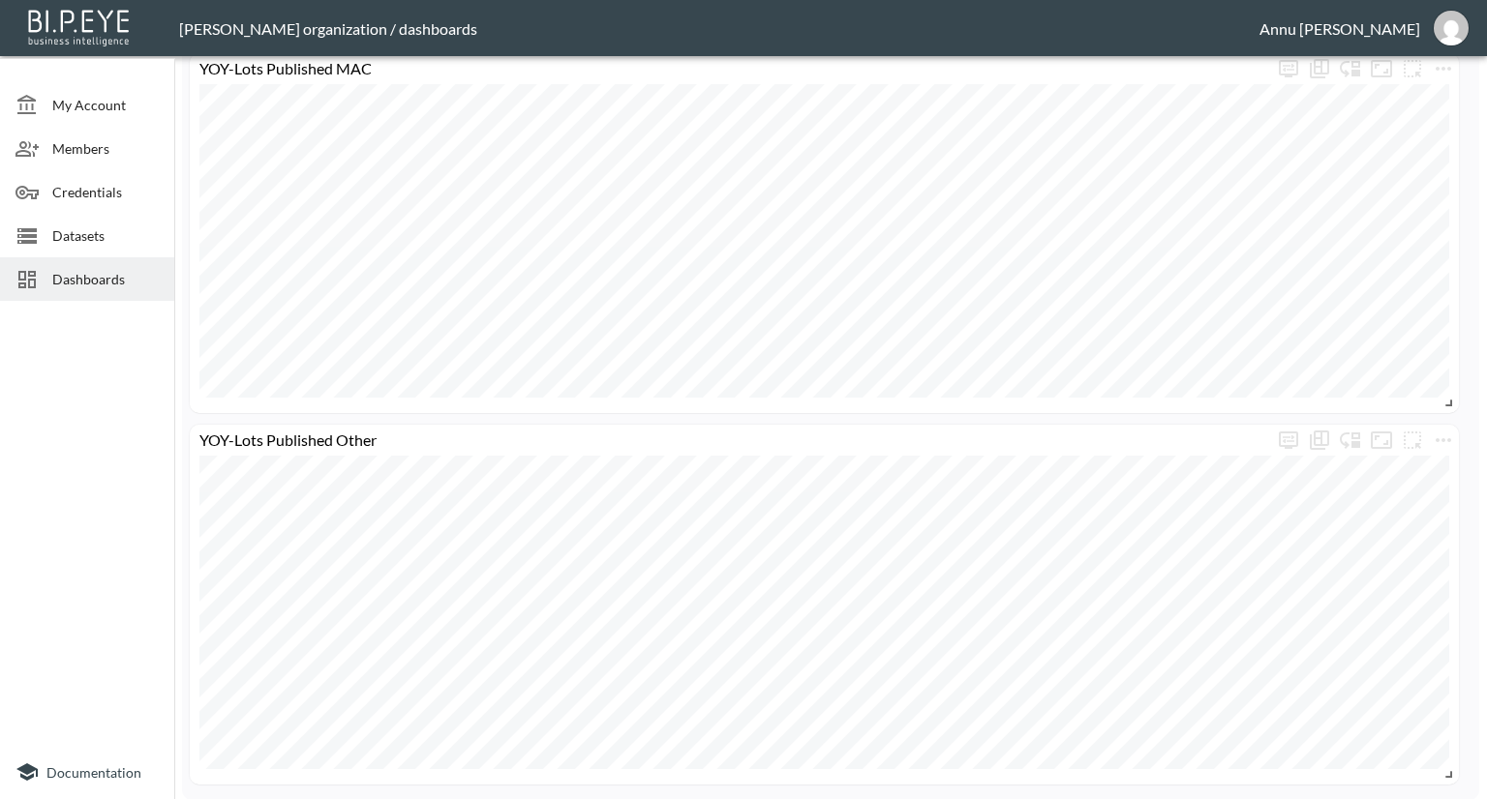
click at [77, 262] on div "Dashboards" at bounding box center [87, 279] width 174 height 44
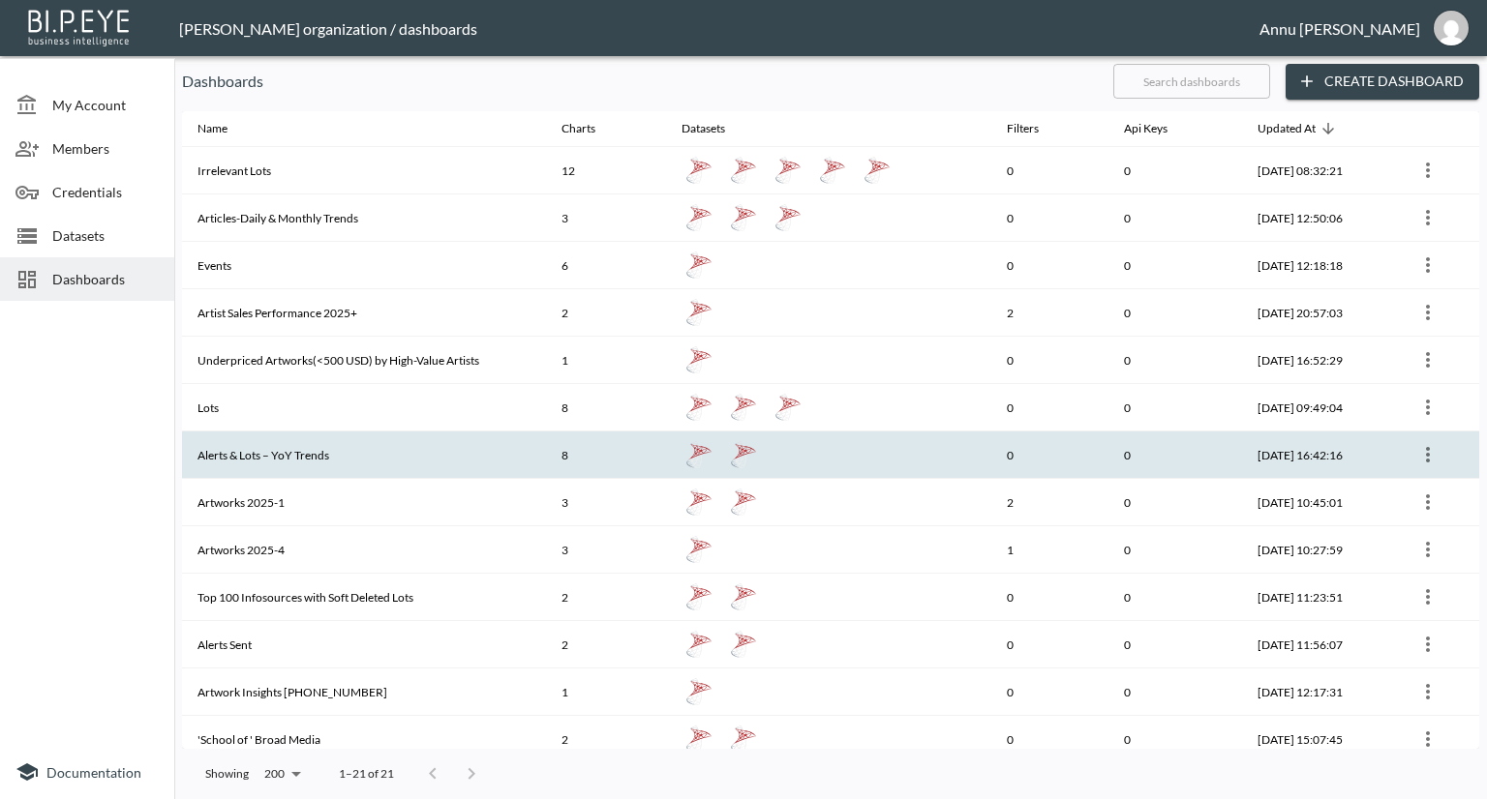
click at [367, 470] on th "Alerts & Lots – YoY Trends" at bounding box center [364, 455] width 364 height 47
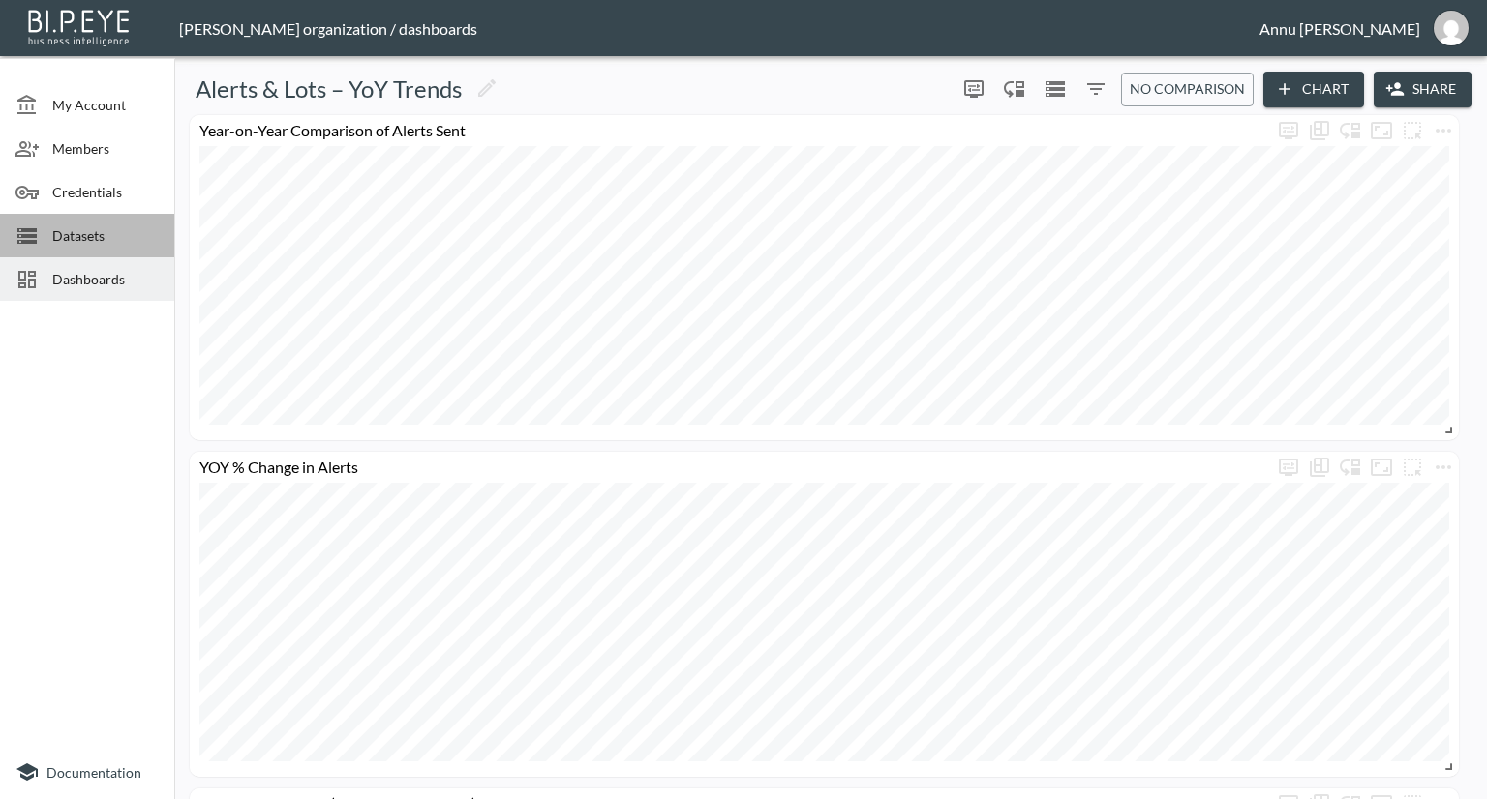
click at [118, 246] on div "Datasets" at bounding box center [87, 236] width 174 height 44
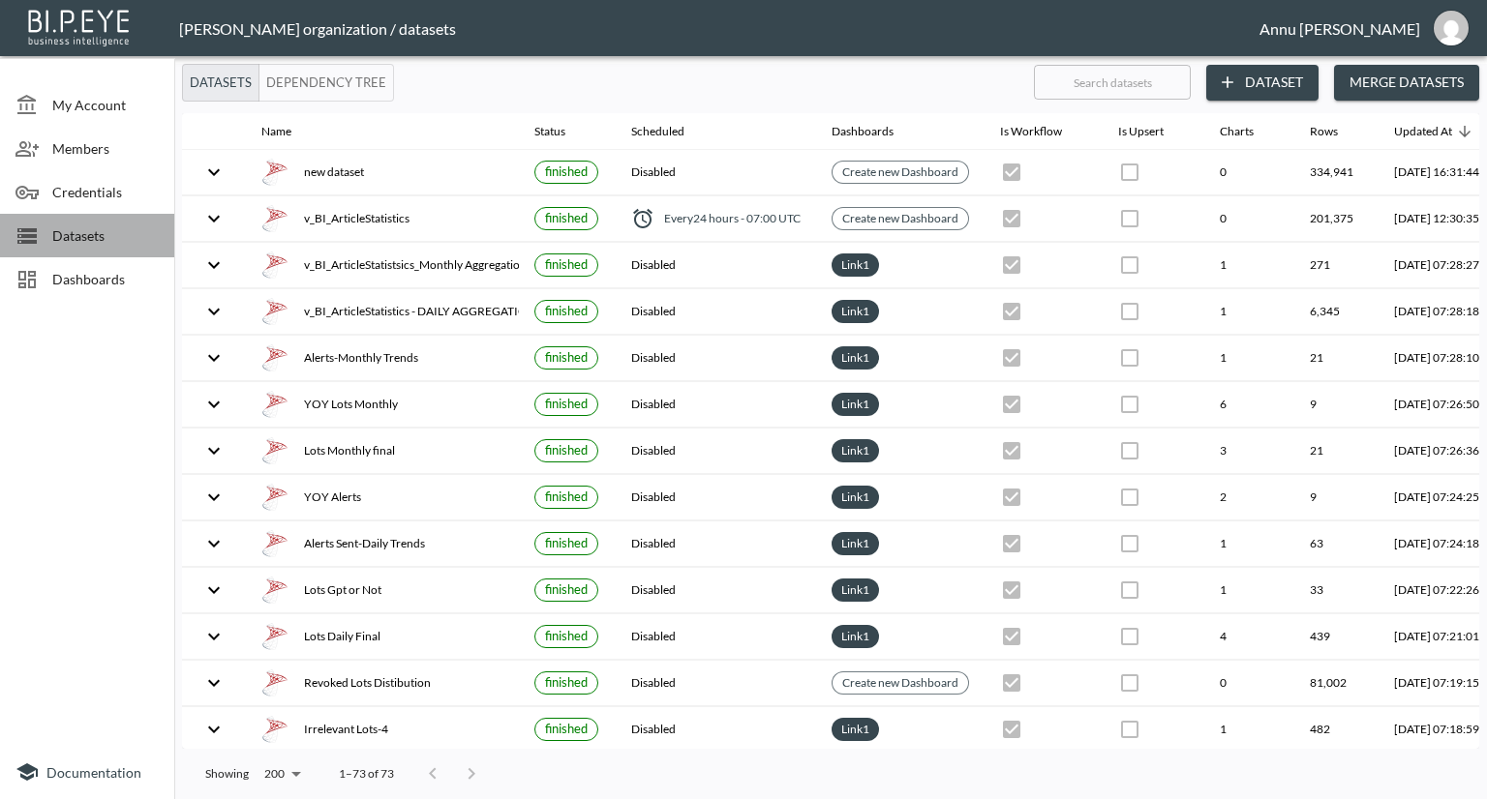
click at [117, 237] on span "Datasets" at bounding box center [105, 236] width 106 height 20
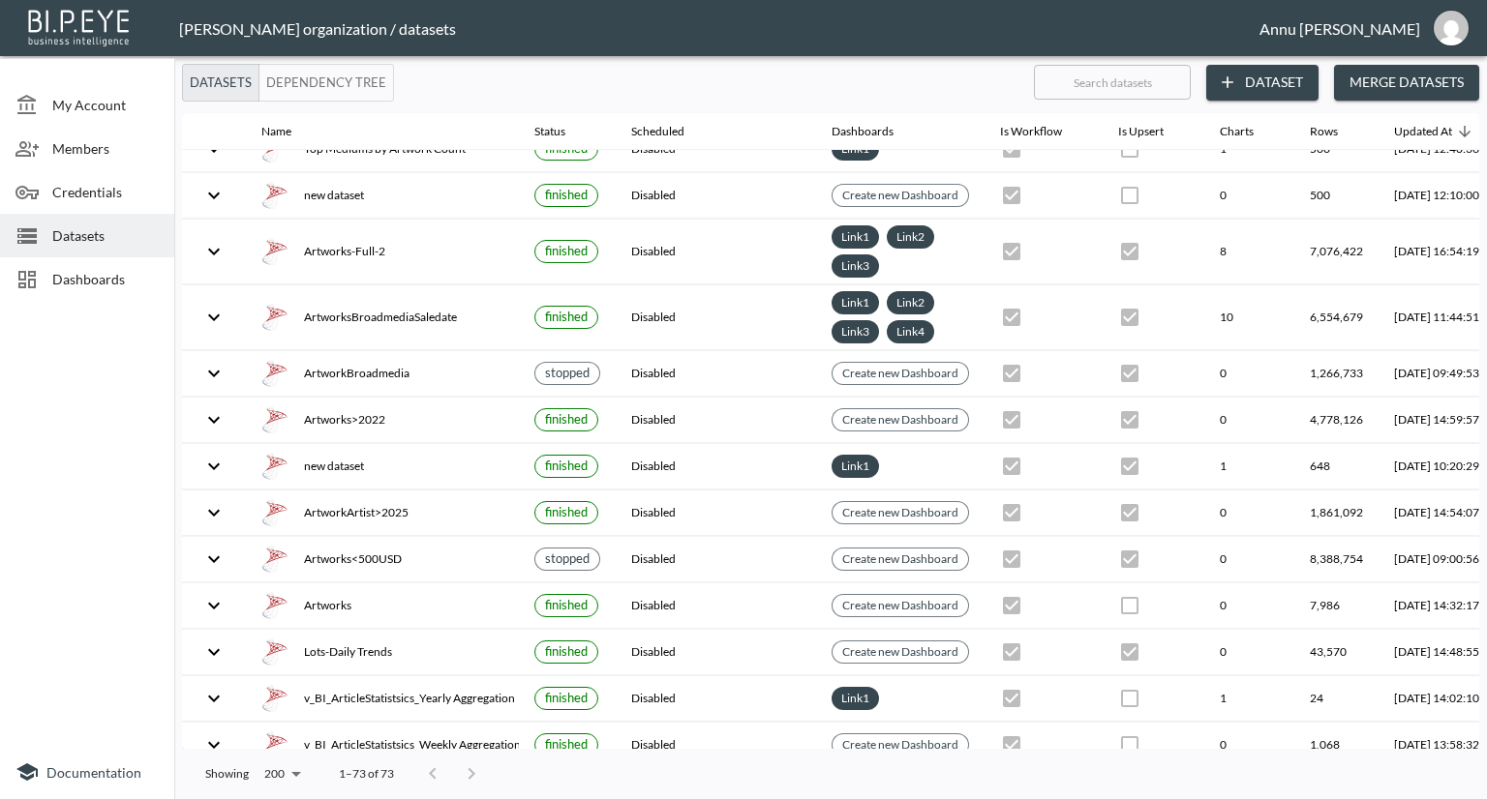
scroll to position [2812, 0]
click at [99, 280] on span "Dashboards" at bounding box center [105, 279] width 106 height 20
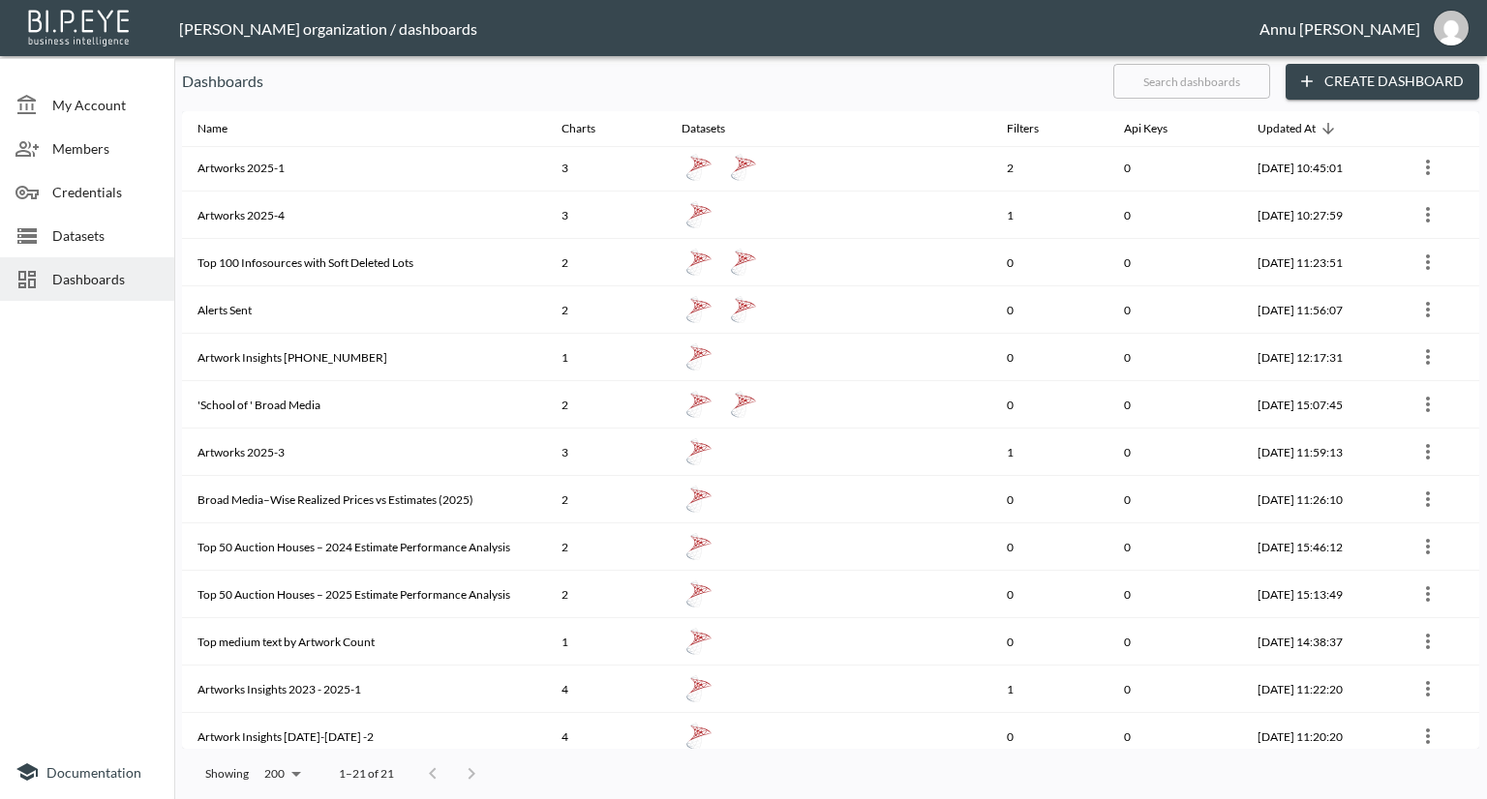
scroll to position [391, 0]
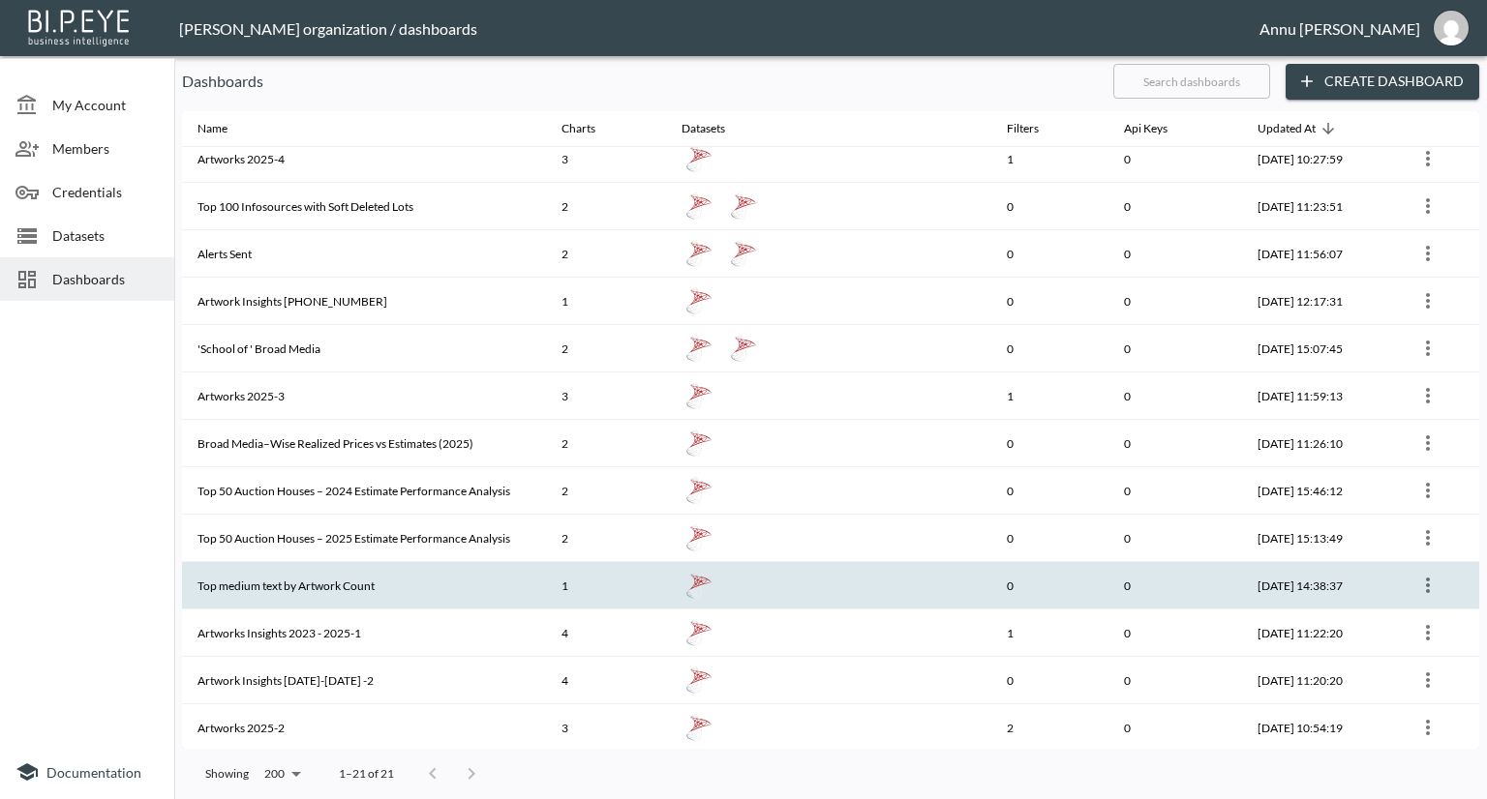
click at [361, 577] on th "Top medium text by Artwork Count" at bounding box center [364, 585] width 364 height 47
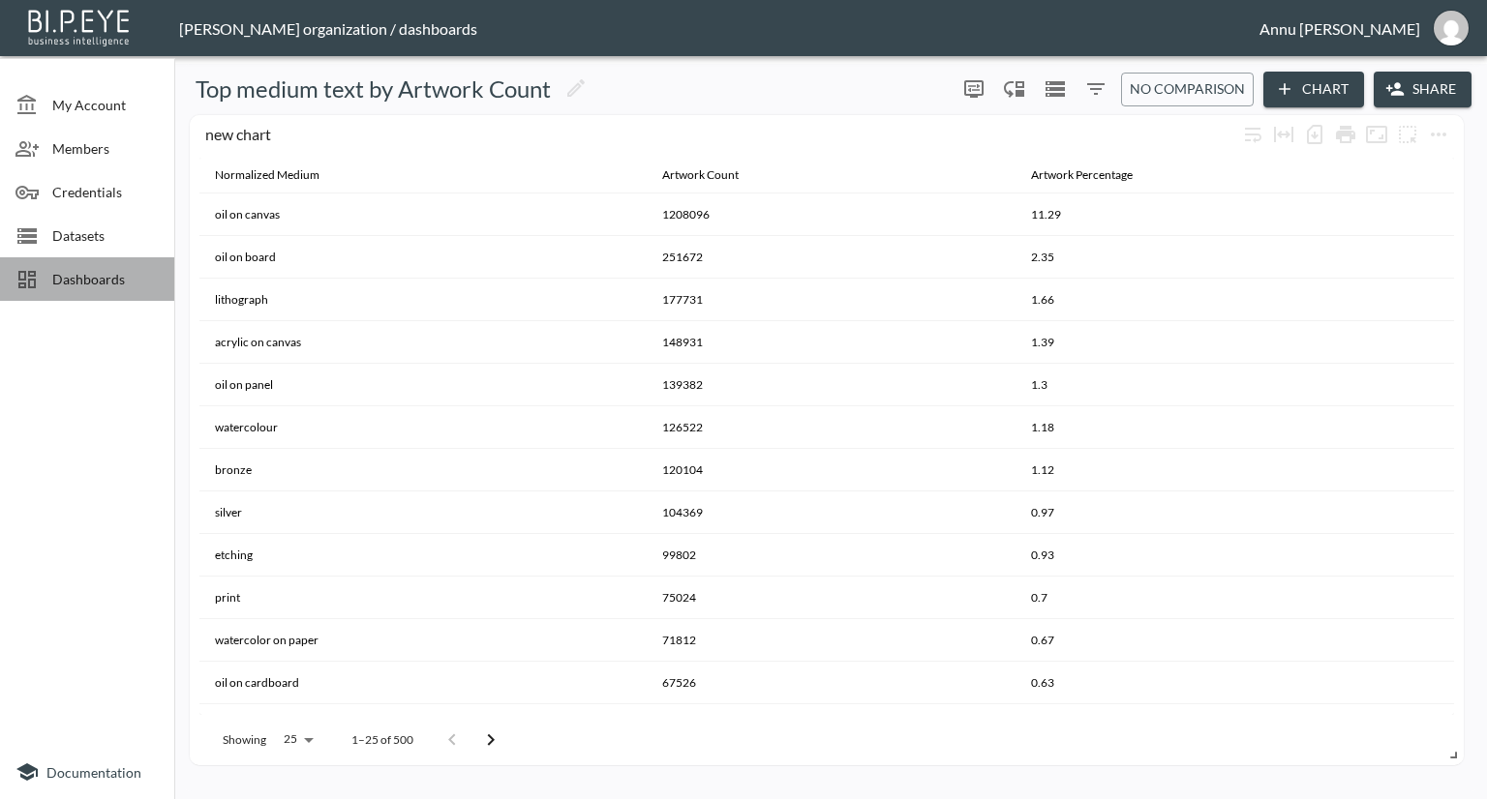
click at [54, 271] on span "Dashboards" at bounding box center [105, 279] width 106 height 20
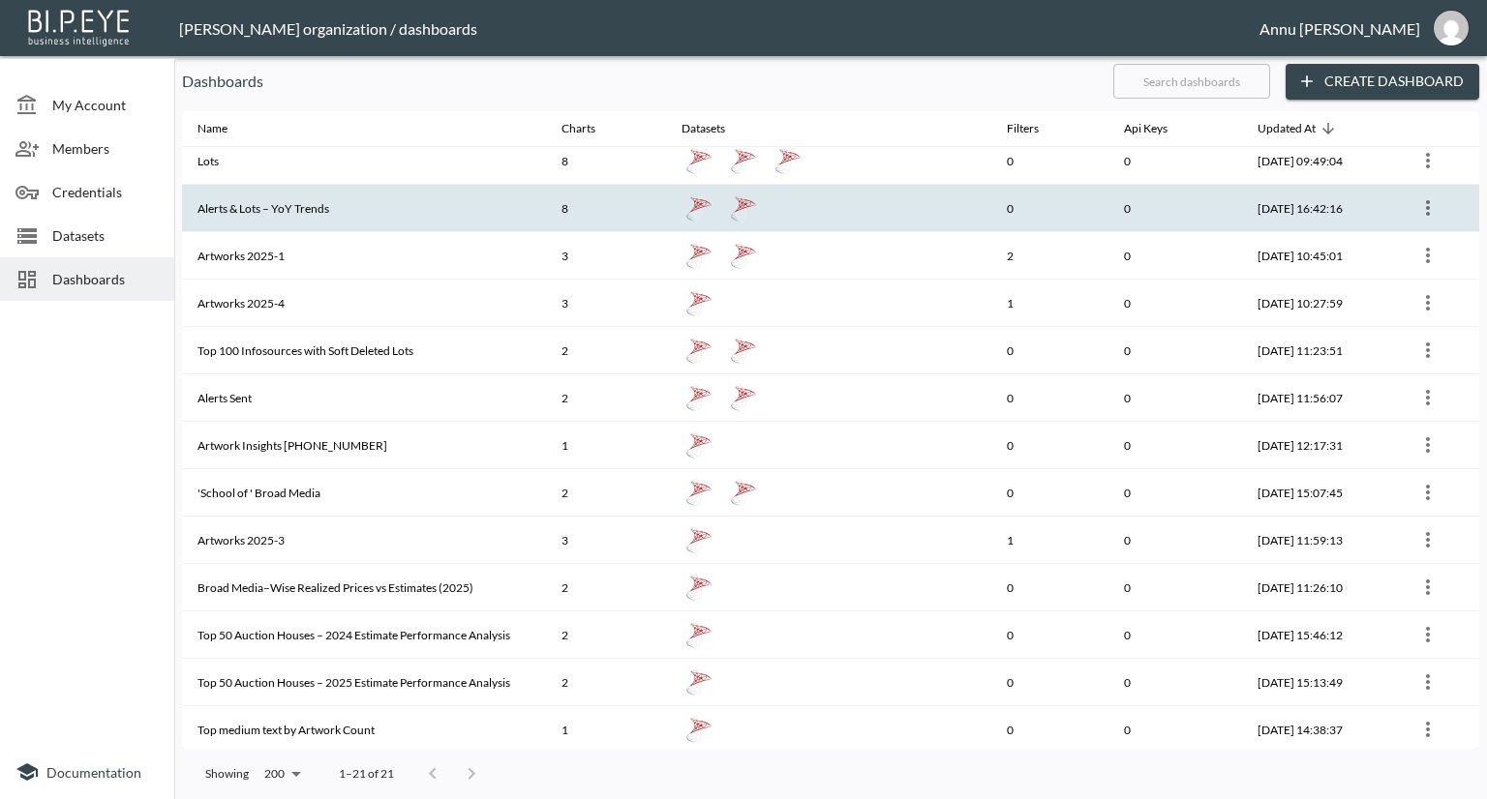
scroll to position [391, 0]
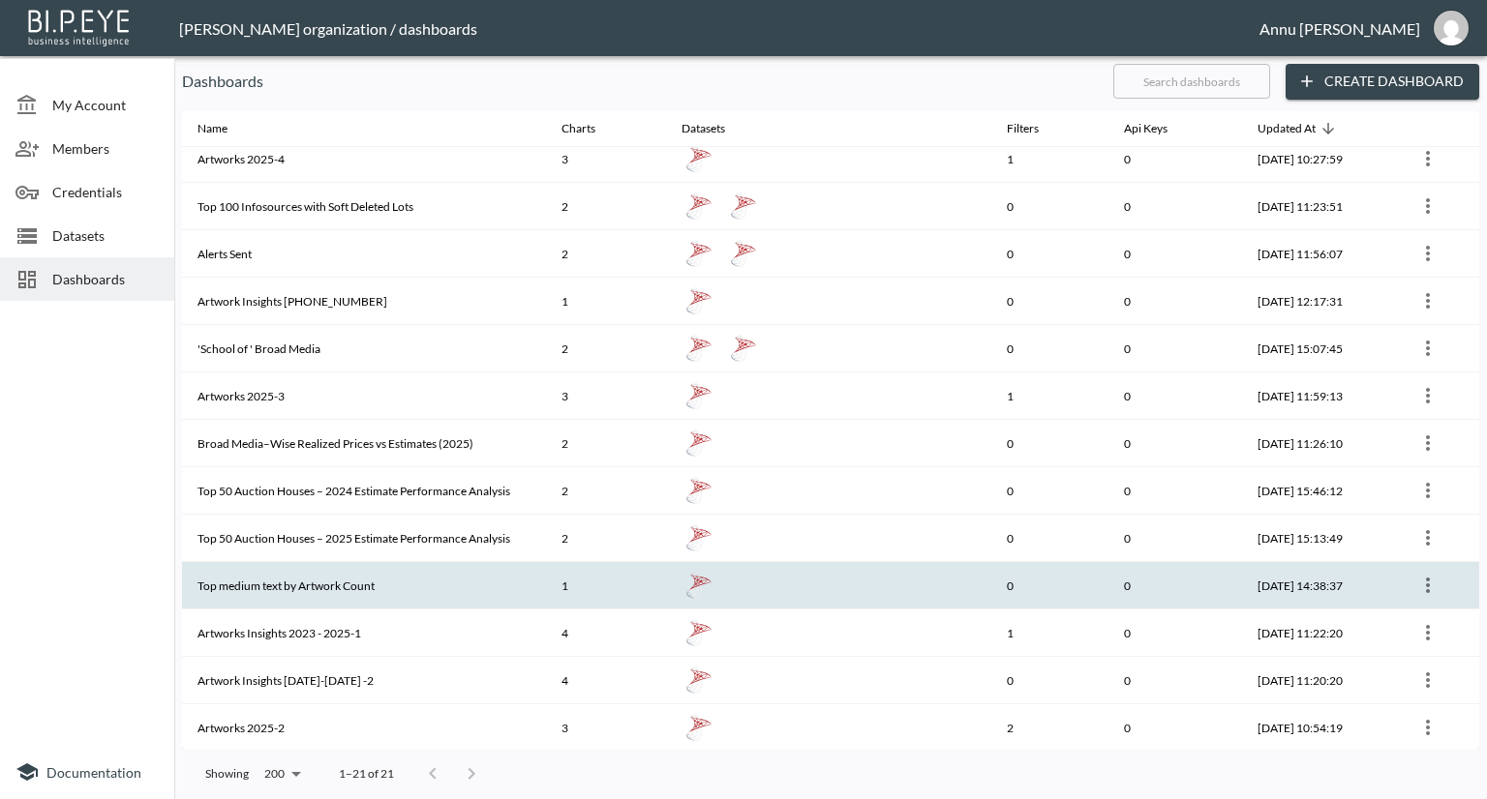
click at [300, 593] on th "Top medium text by Artwork Count" at bounding box center [364, 585] width 364 height 47
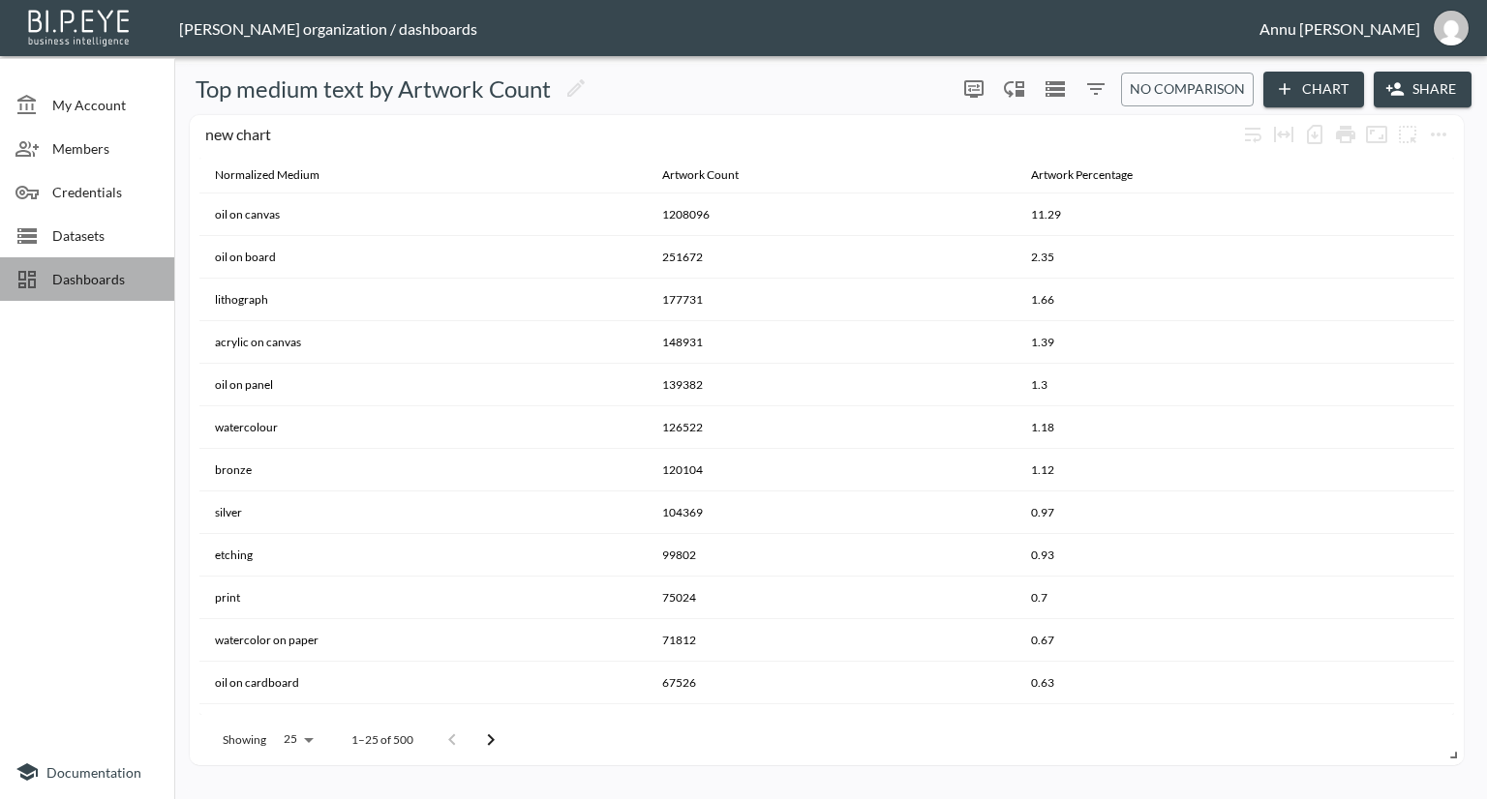
click at [104, 278] on span "Dashboards" at bounding box center [105, 279] width 106 height 20
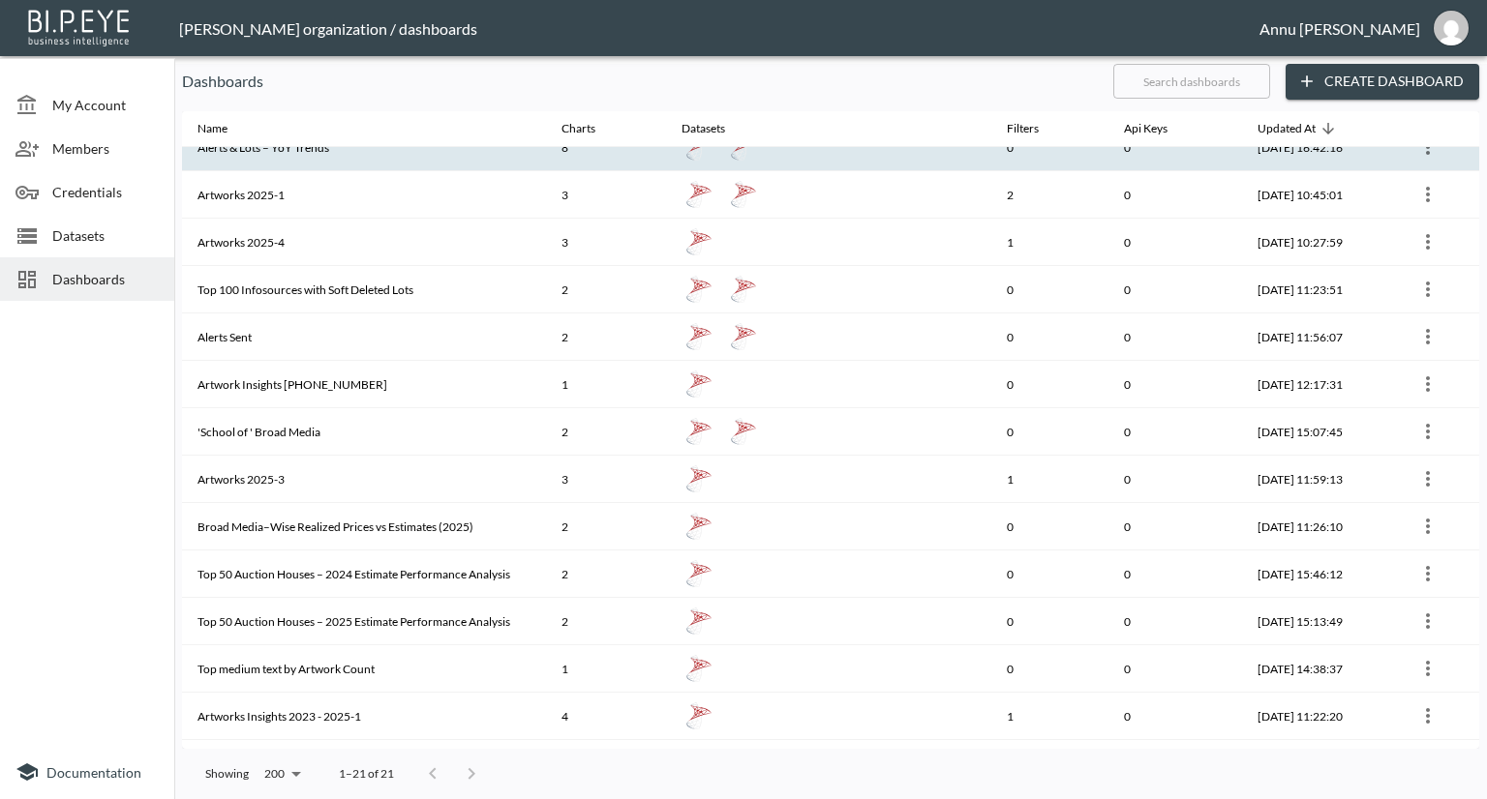
scroll to position [391, 0]
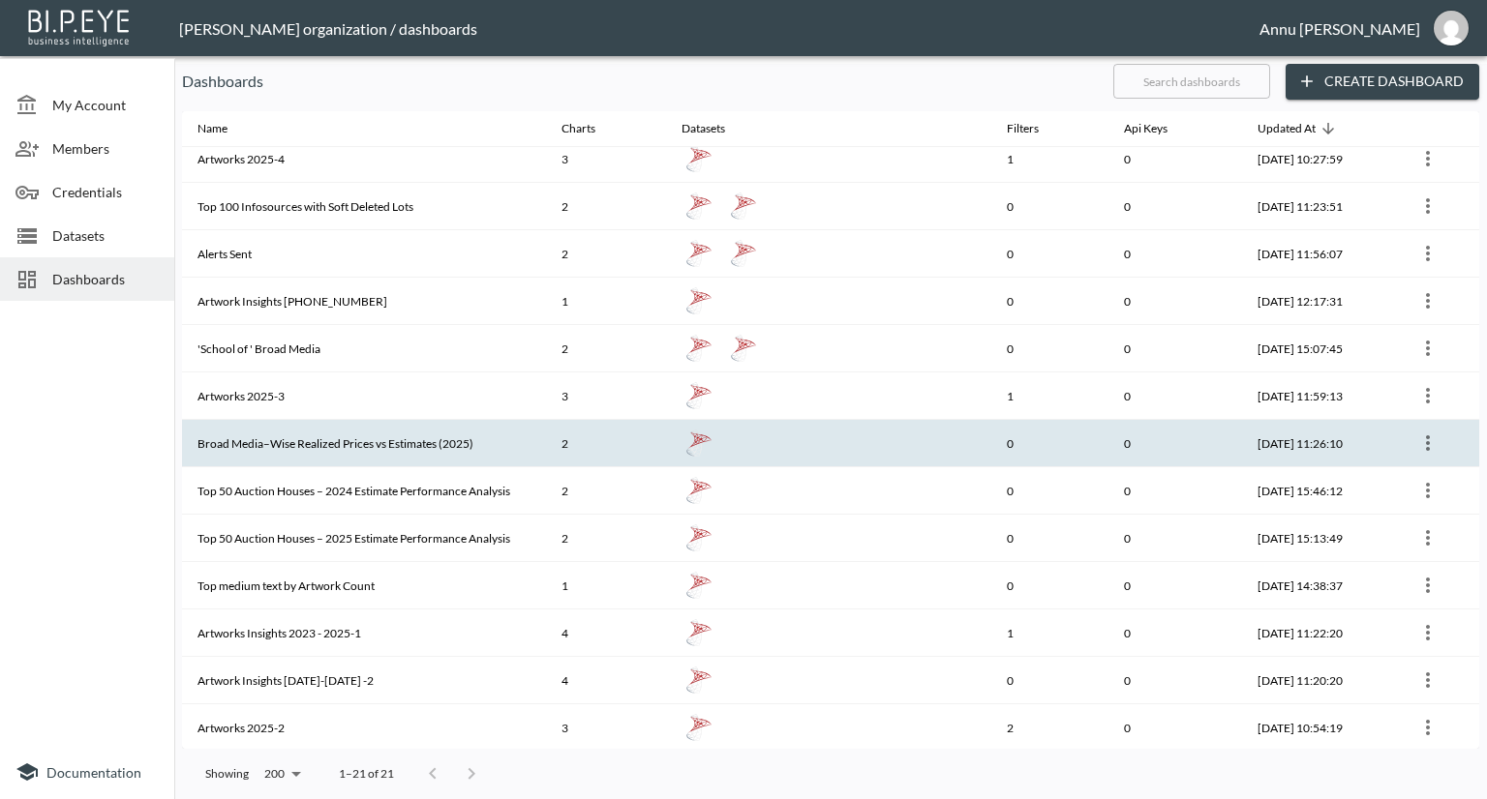
click at [309, 436] on th "Broad Media–Wise Realized Prices vs Estimates (2025)" at bounding box center [364, 443] width 364 height 47
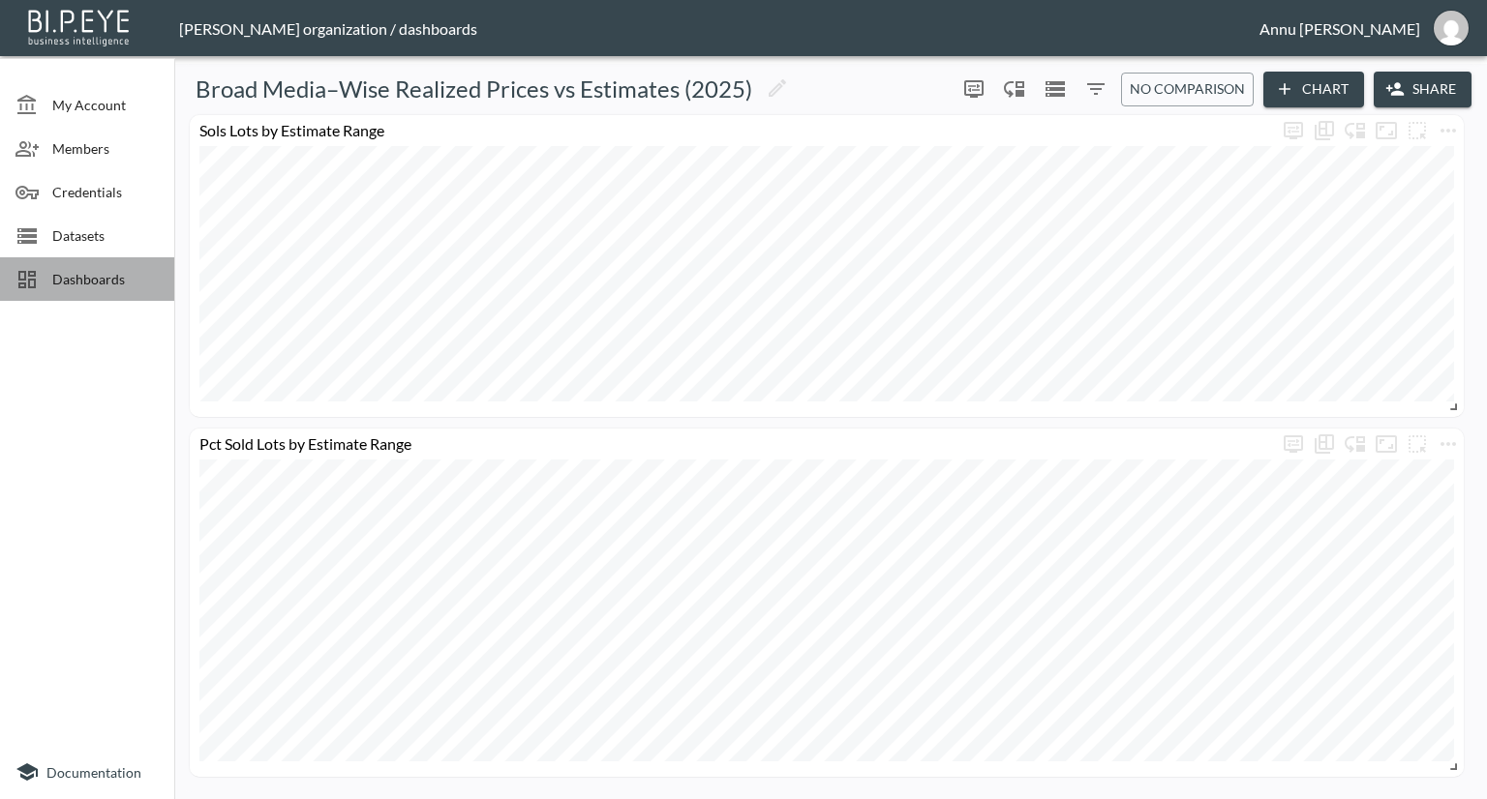
click at [95, 286] on span "Dashboards" at bounding box center [105, 279] width 106 height 20
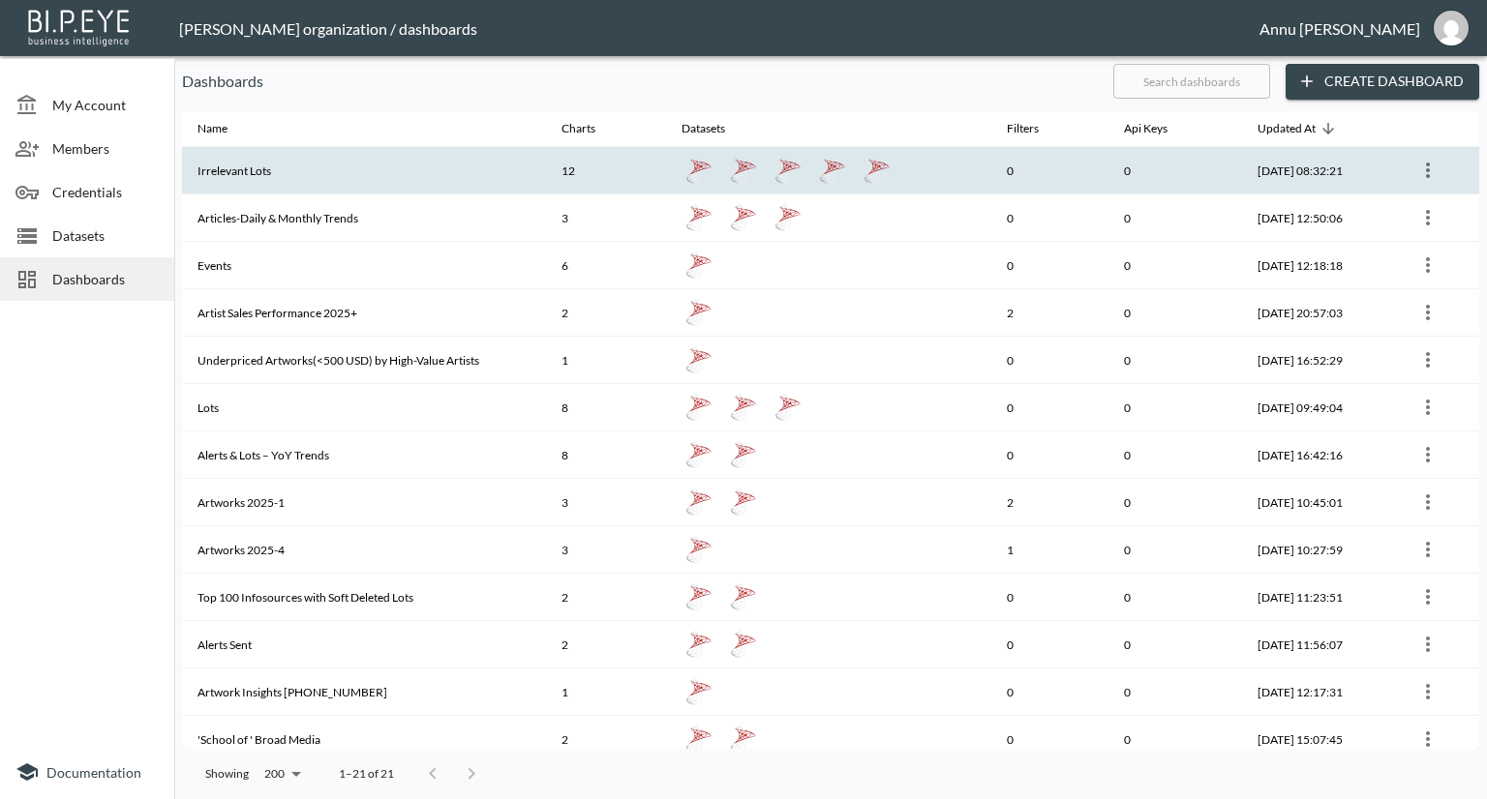
click at [237, 157] on th "Irrelevant Lots" at bounding box center [364, 170] width 364 height 47
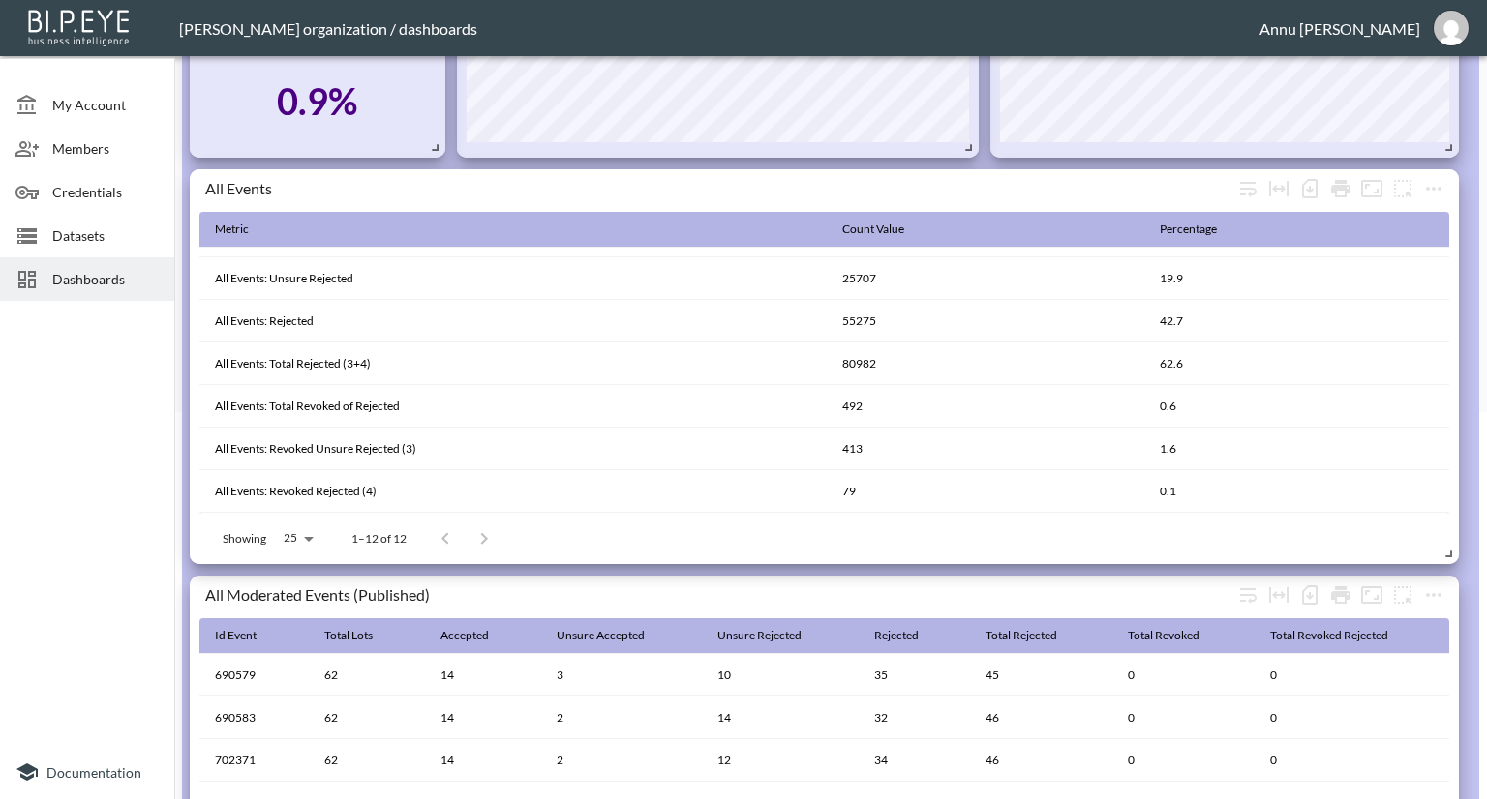
scroll to position [387, 0]
click at [1436, 185] on icon "more" at bounding box center [1433, 188] width 23 height 23
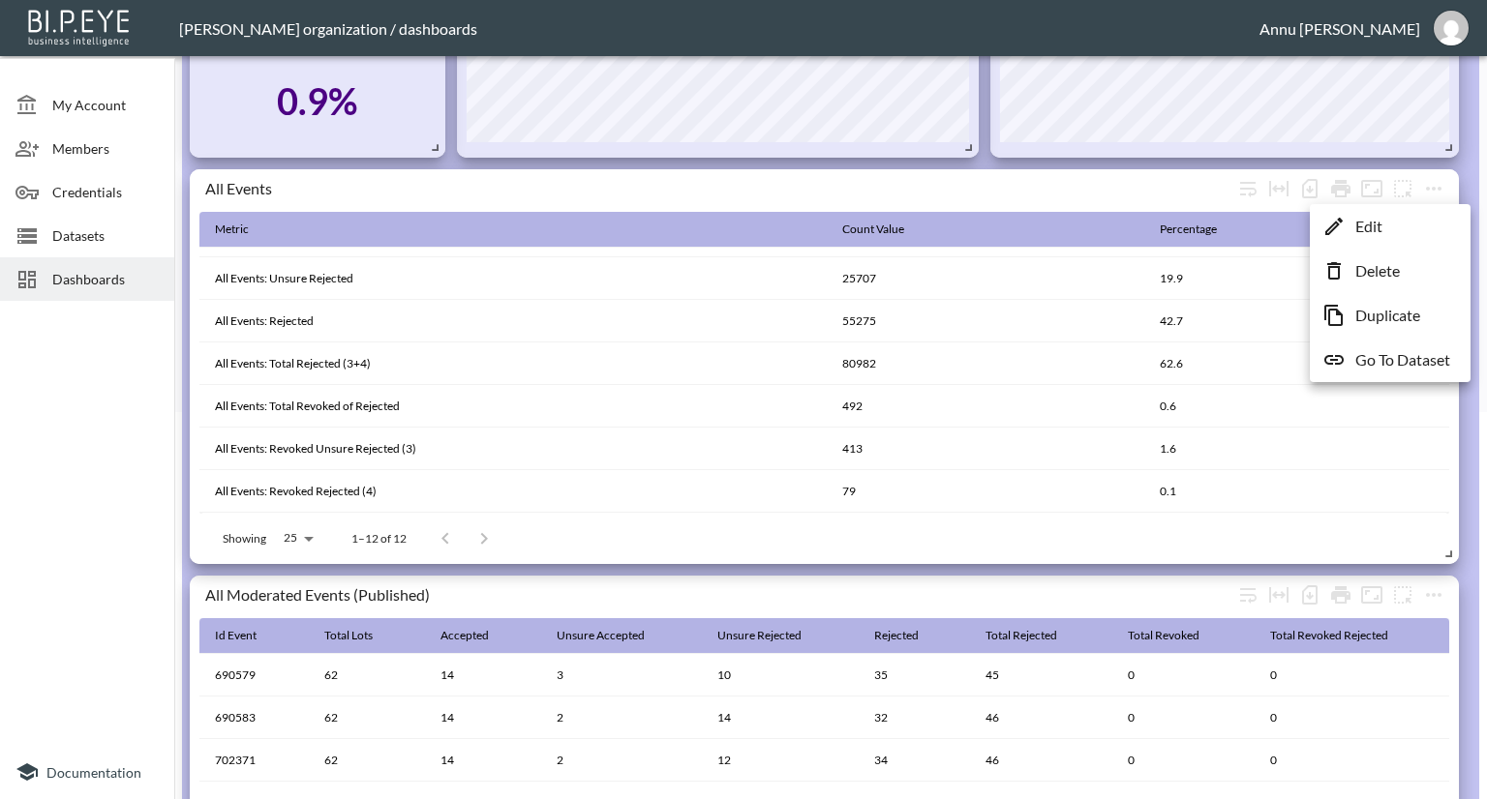
click at [1389, 365] on p "Go To Dataset" at bounding box center [1402, 359] width 95 height 23
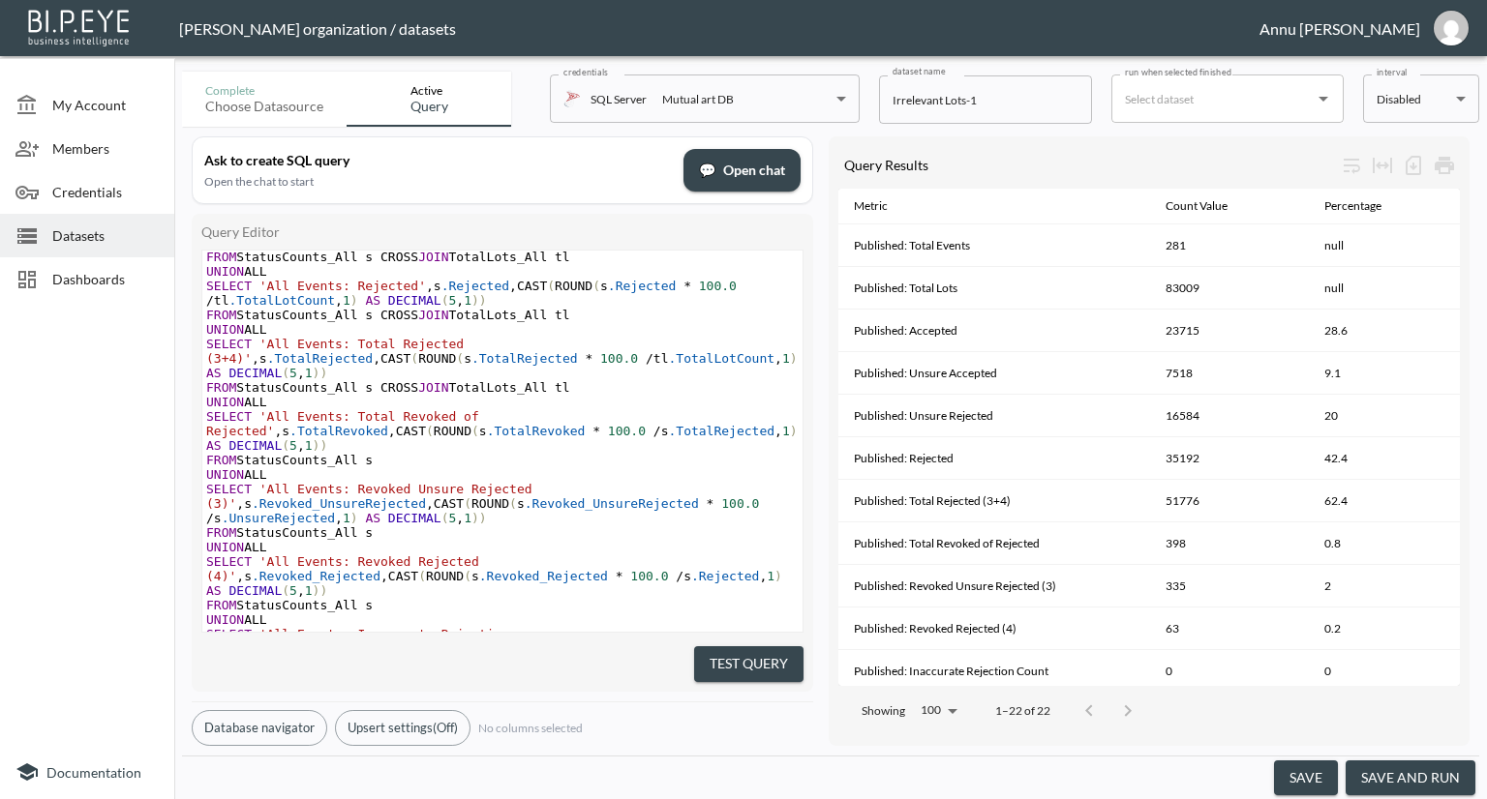
click at [133, 284] on span "Dashboards" at bounding box center [105, 279] width 106 height 20
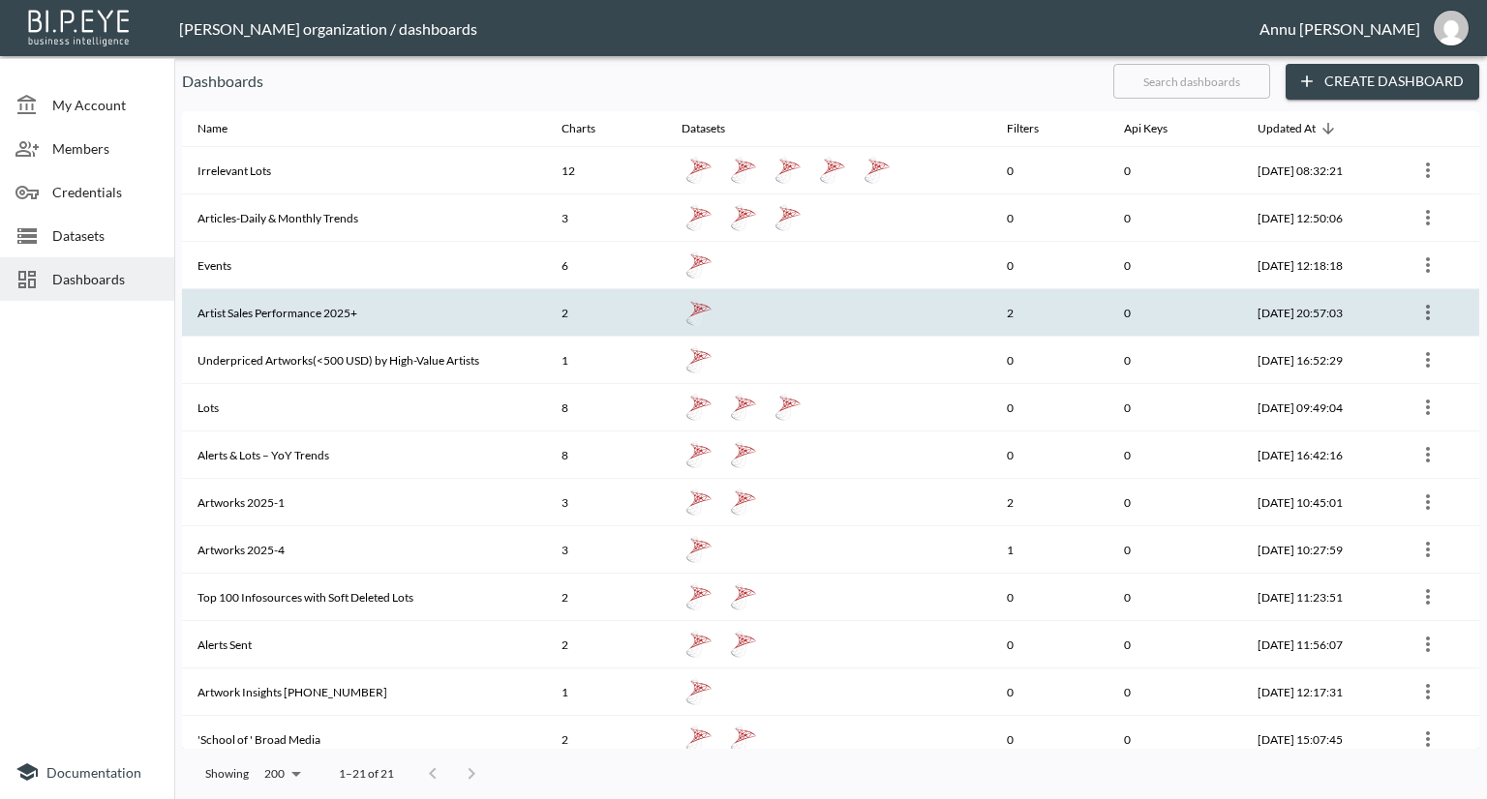
click at [304, 314] on th "Artist Sales Performance 2025+" at bounding box center [364, 312] width 364 height 47
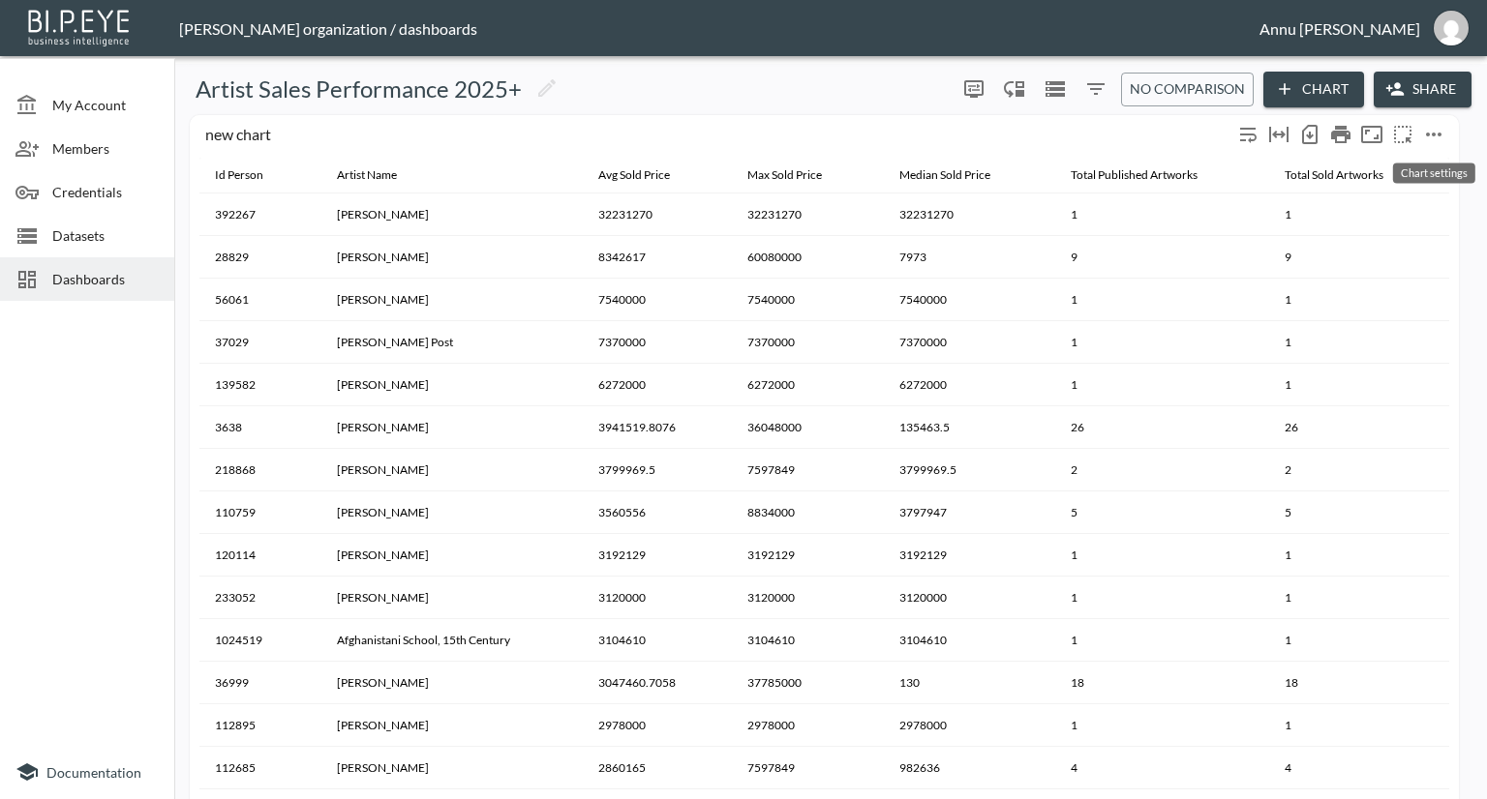
click at [1426, 135] on icon "more" at bounding box center [1433, 134] width 23 height 23
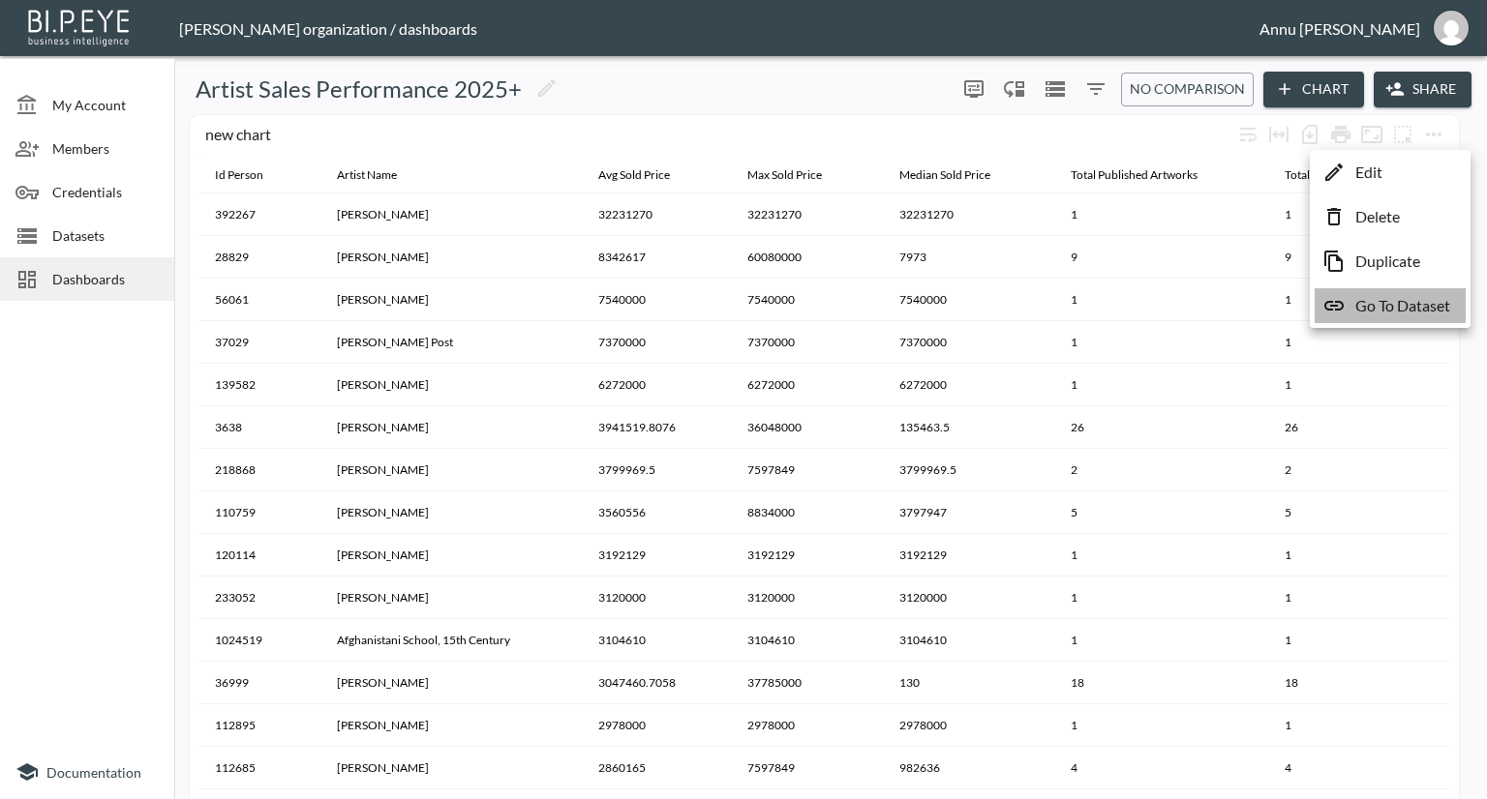
click at [1367, 299] on p "Go To Dataset" at bounding box center [1402, 305] width 95 height 23
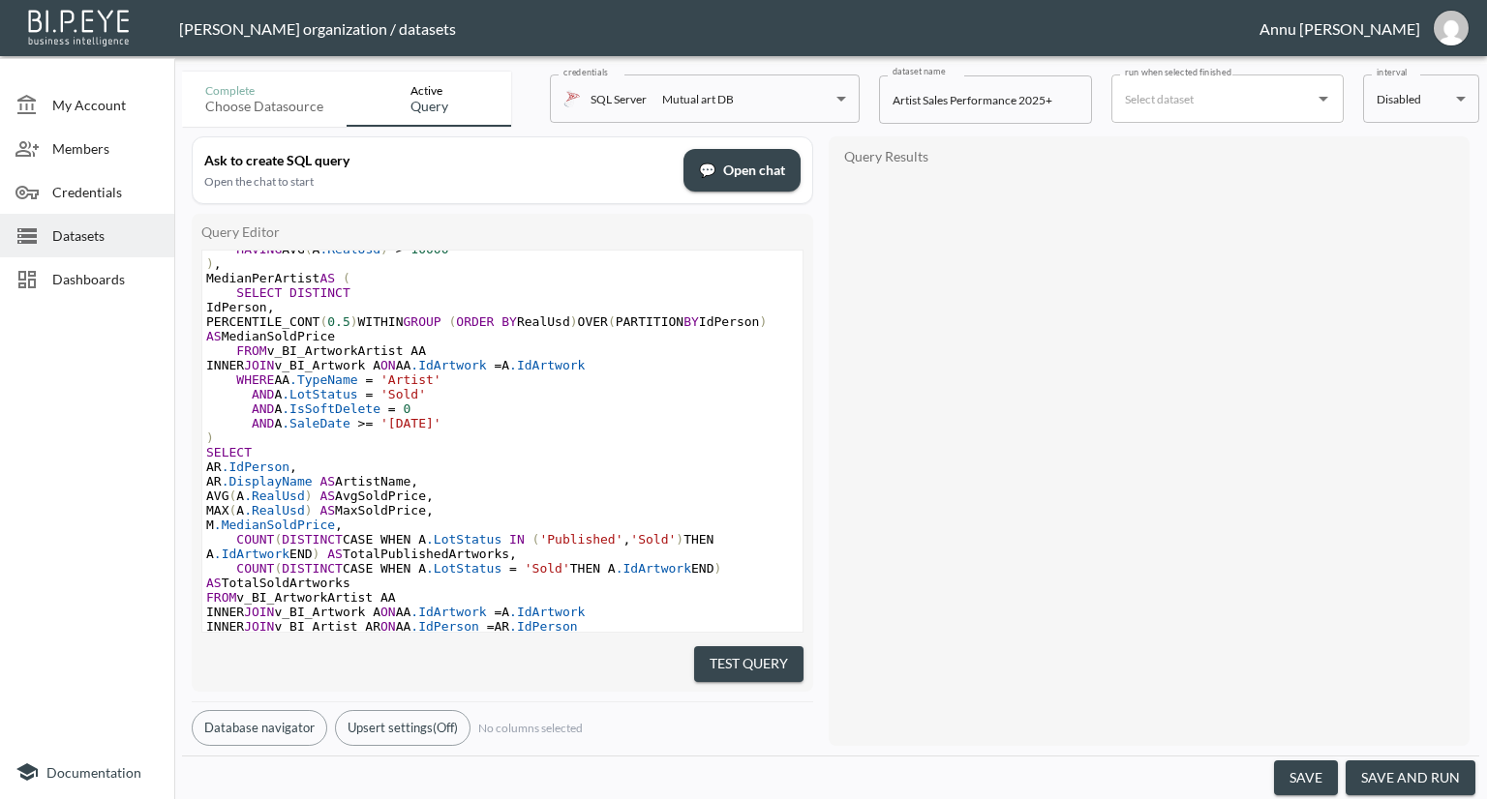
scroll to position [338, 0]
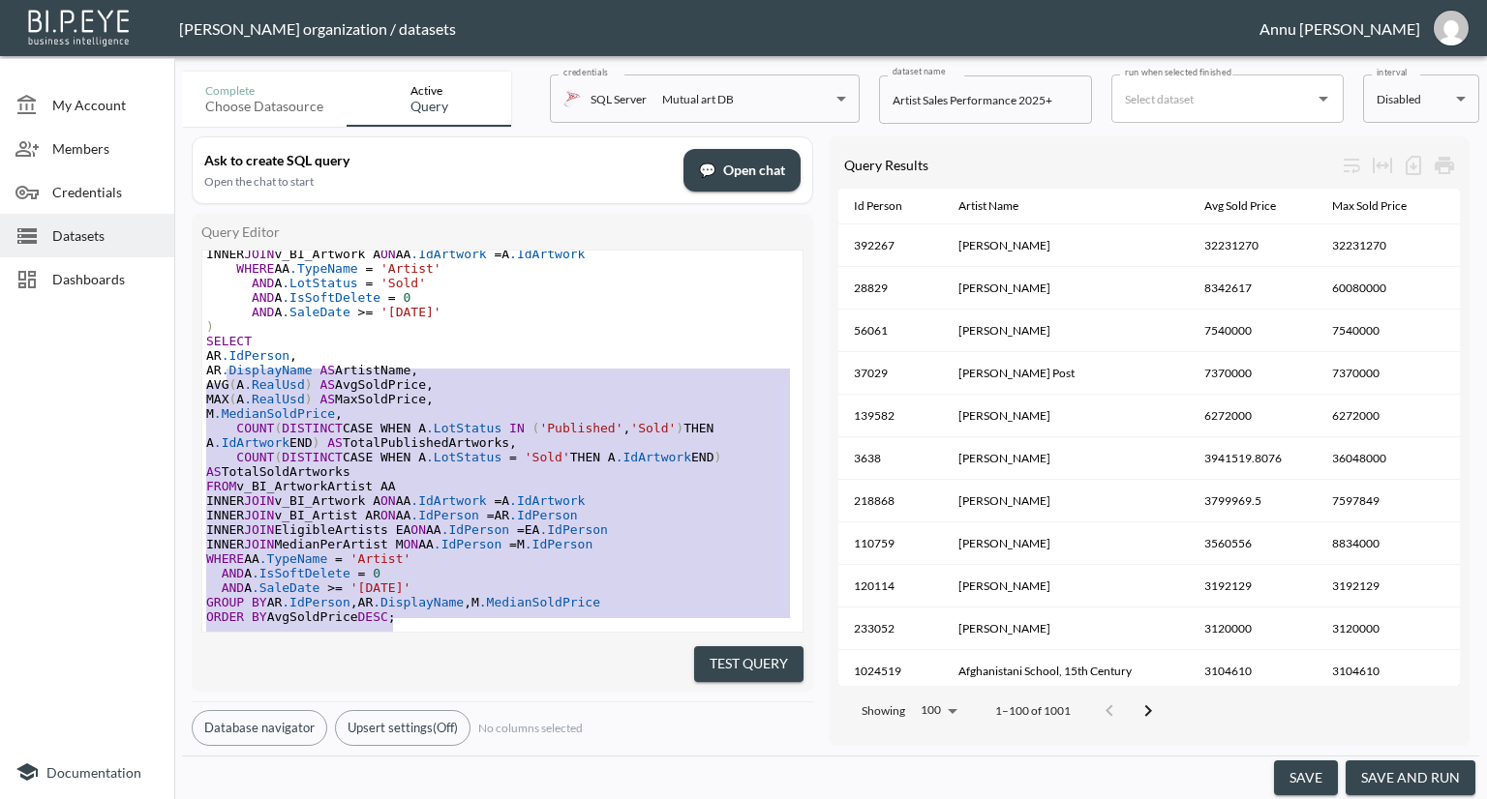
type textarea "WITH EligibleArtists AS ( -- Step 1: Artists whose average sold price > 10,000 …"
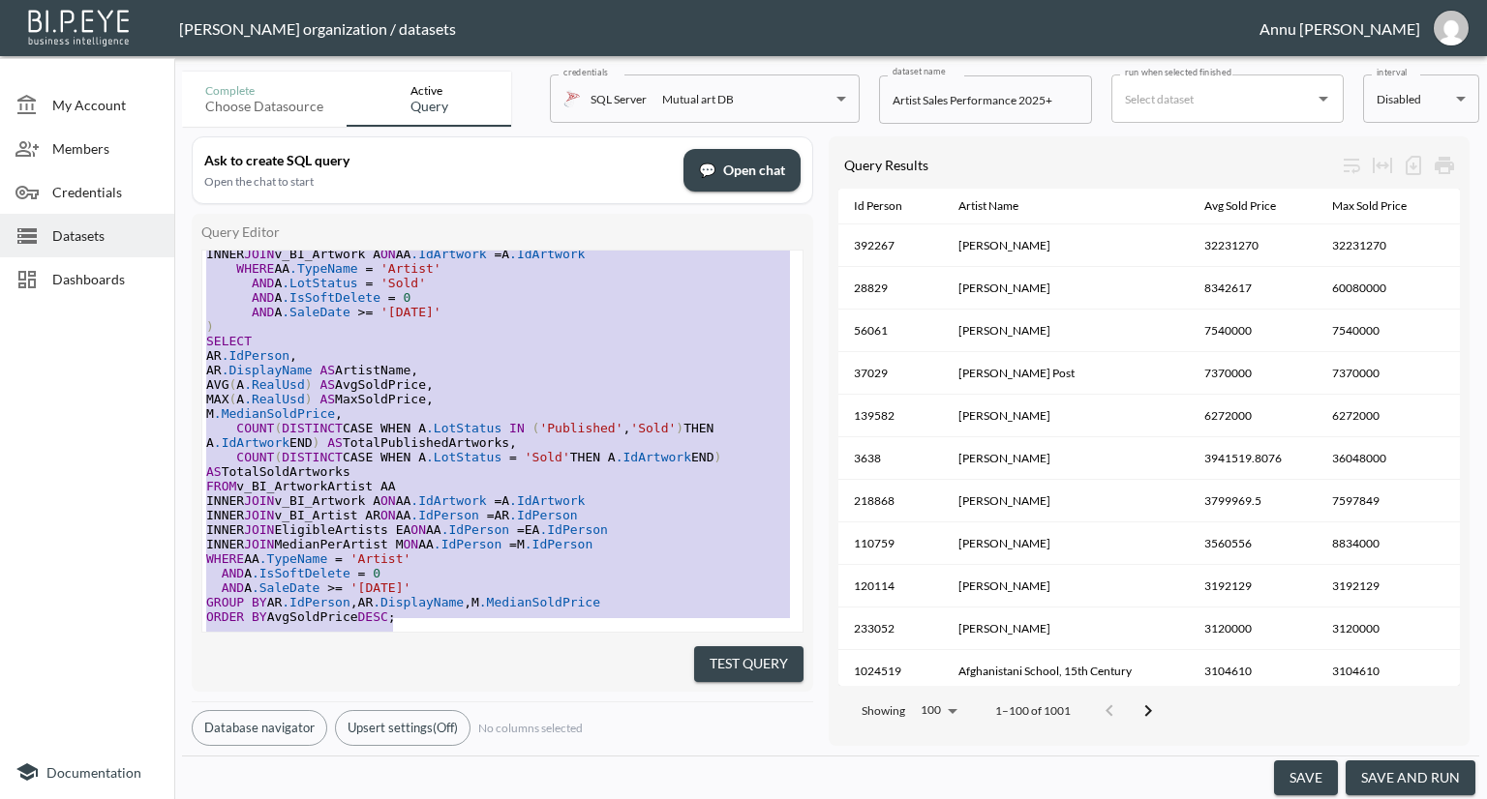
scroll to position [0, 0]
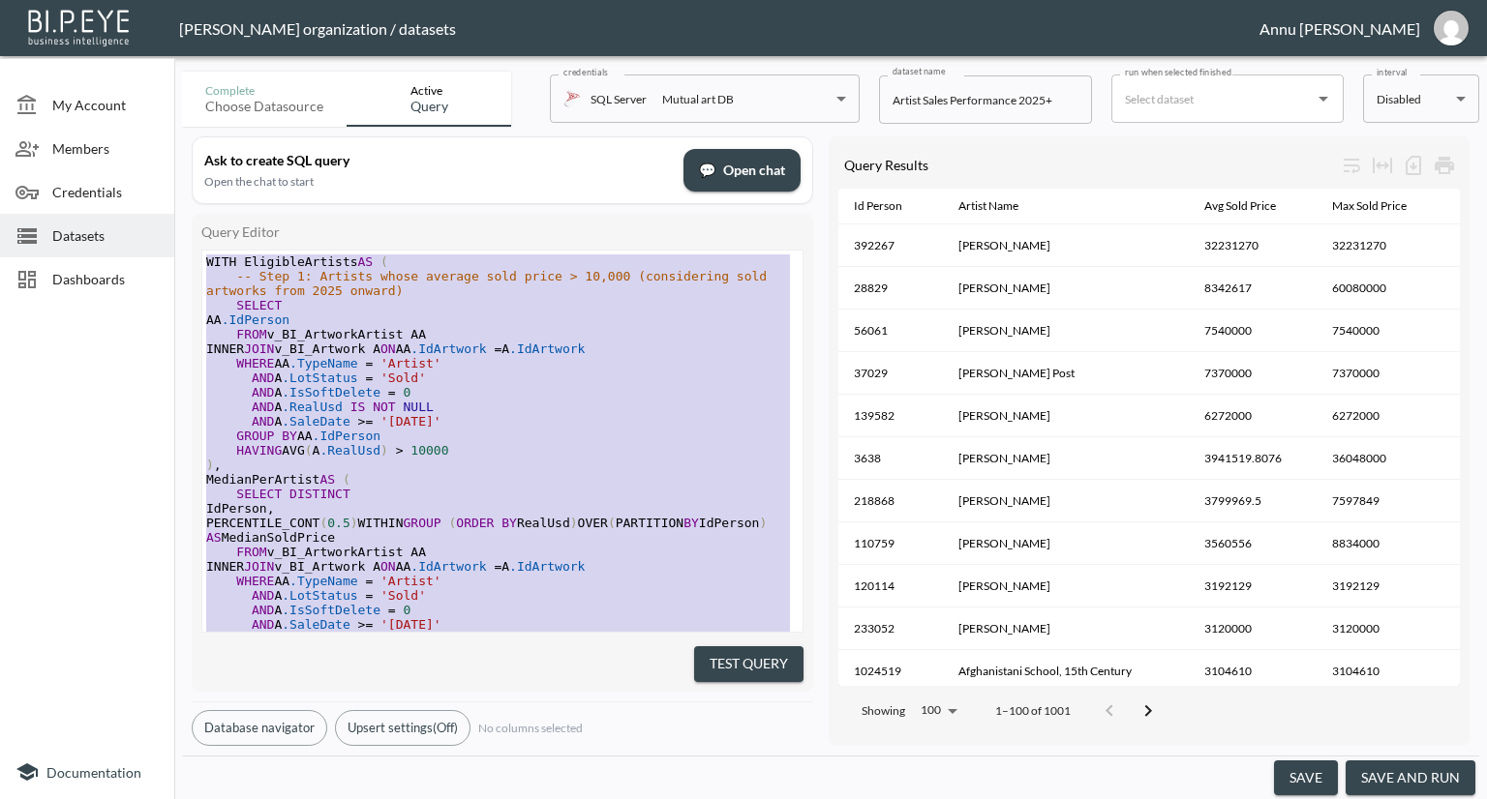
drag, startPoint x: 421, startPoint y: 601, endPoint x: 171, endPoint y: 121, distance: 541.1
click at [171, 121] on div "My Account Members Credentials Datasets Dashboards Documentation Complete Choos…" at bounding box center [743, 399] width 1487 height 799
click at [88, 624] on div at bounding box center [87, 527] width 174 height 437
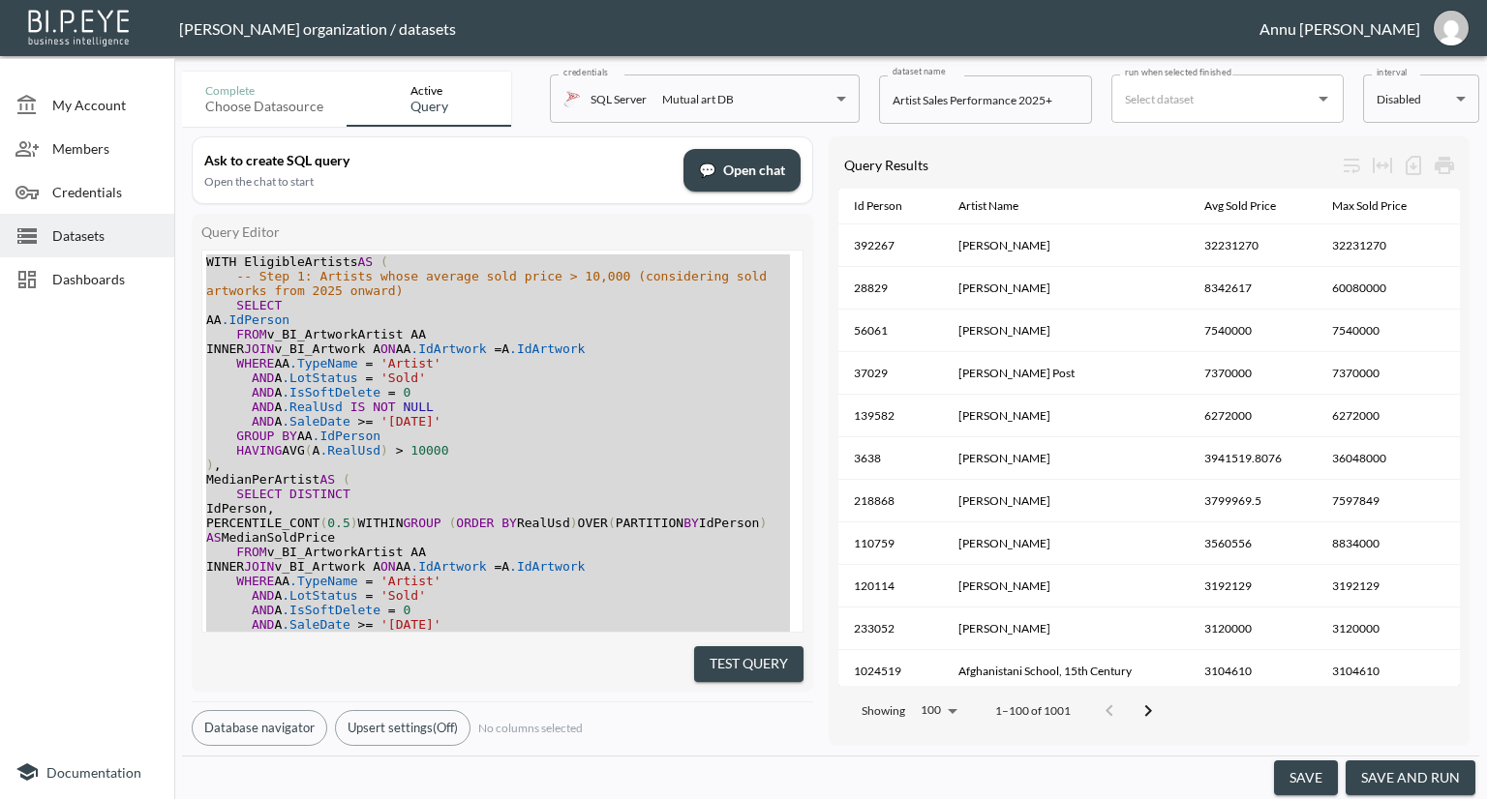
click at [124, 280] on span "Dashboards" at bounding box center [105, 279] width 106 height 20
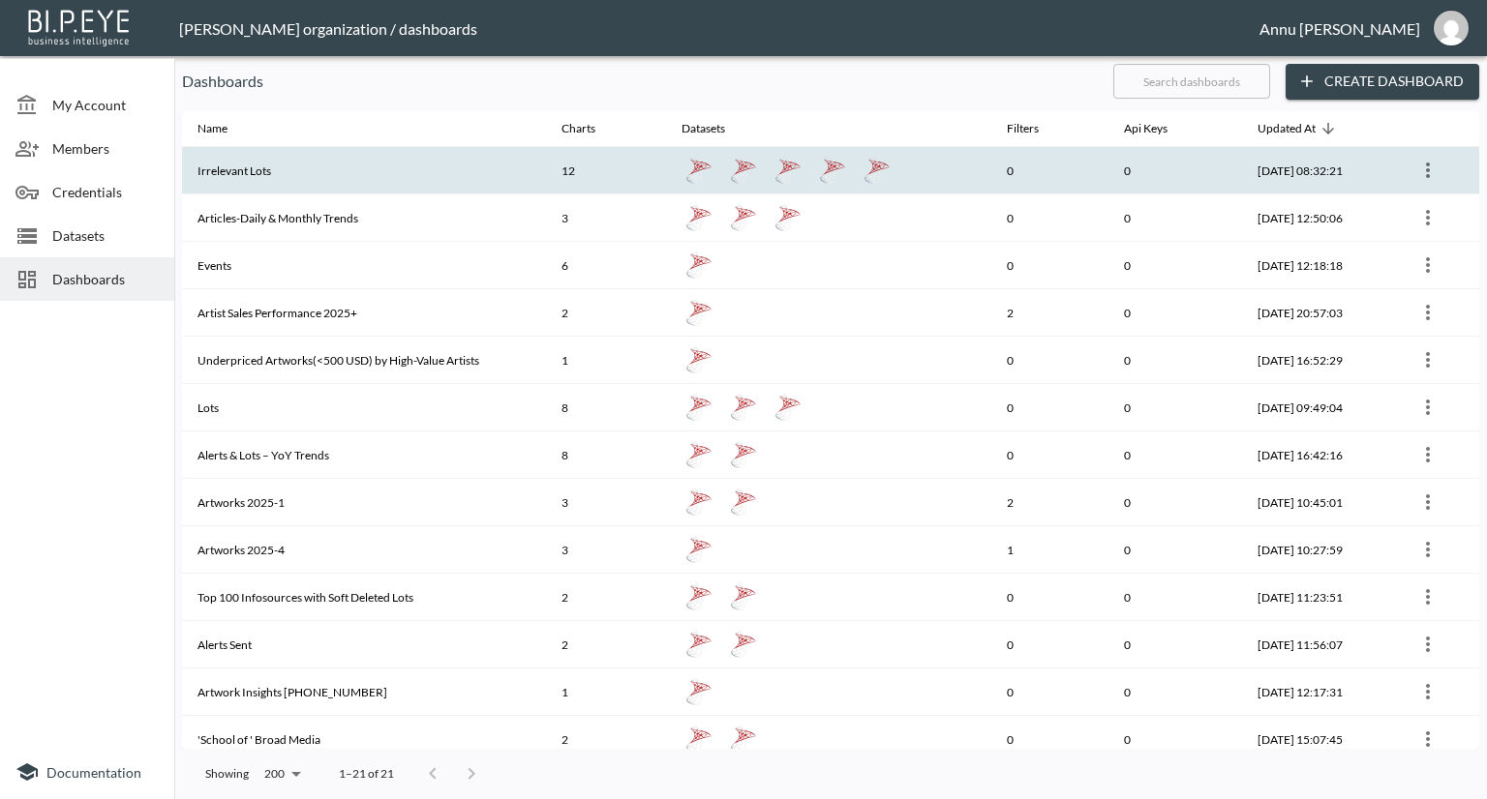
click at [241, 164] on th "Irrelevant Lots" at bounding box center [364, 170] width 364 height 47
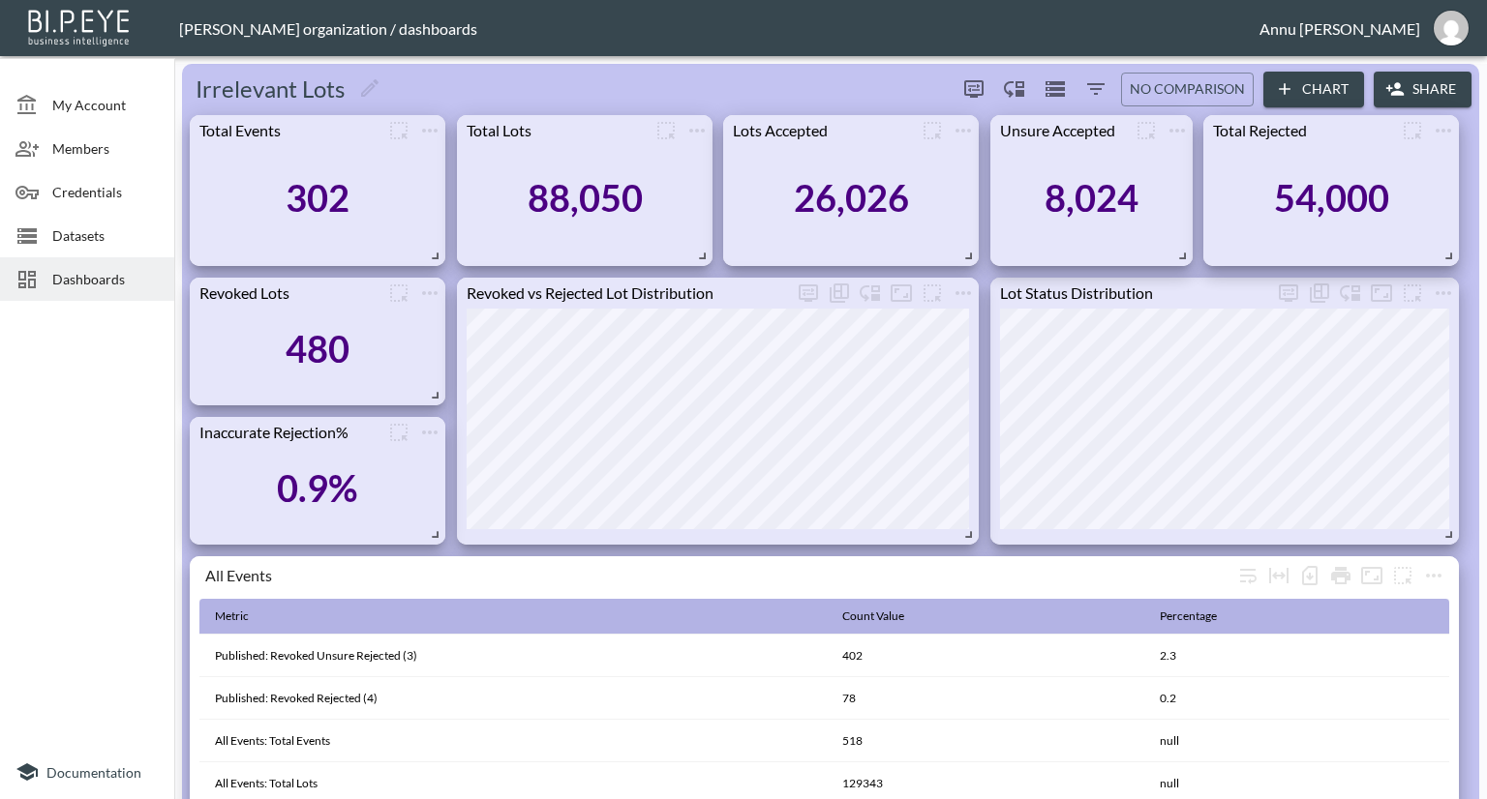
click at [85, 244] on span "Datasets" at bounding box center [105, 236] width 106 height 20
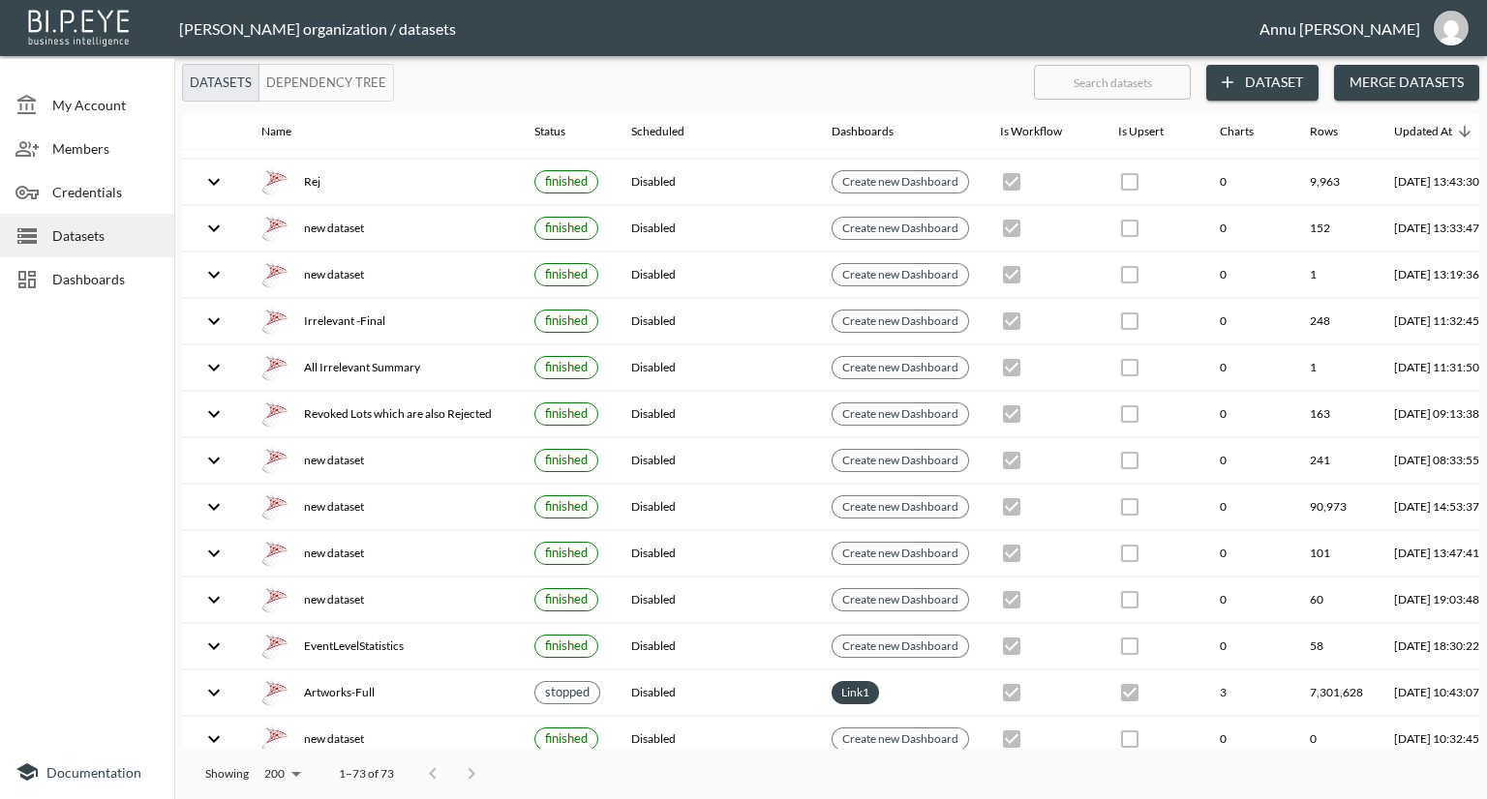
scroll to position [1553, 0]
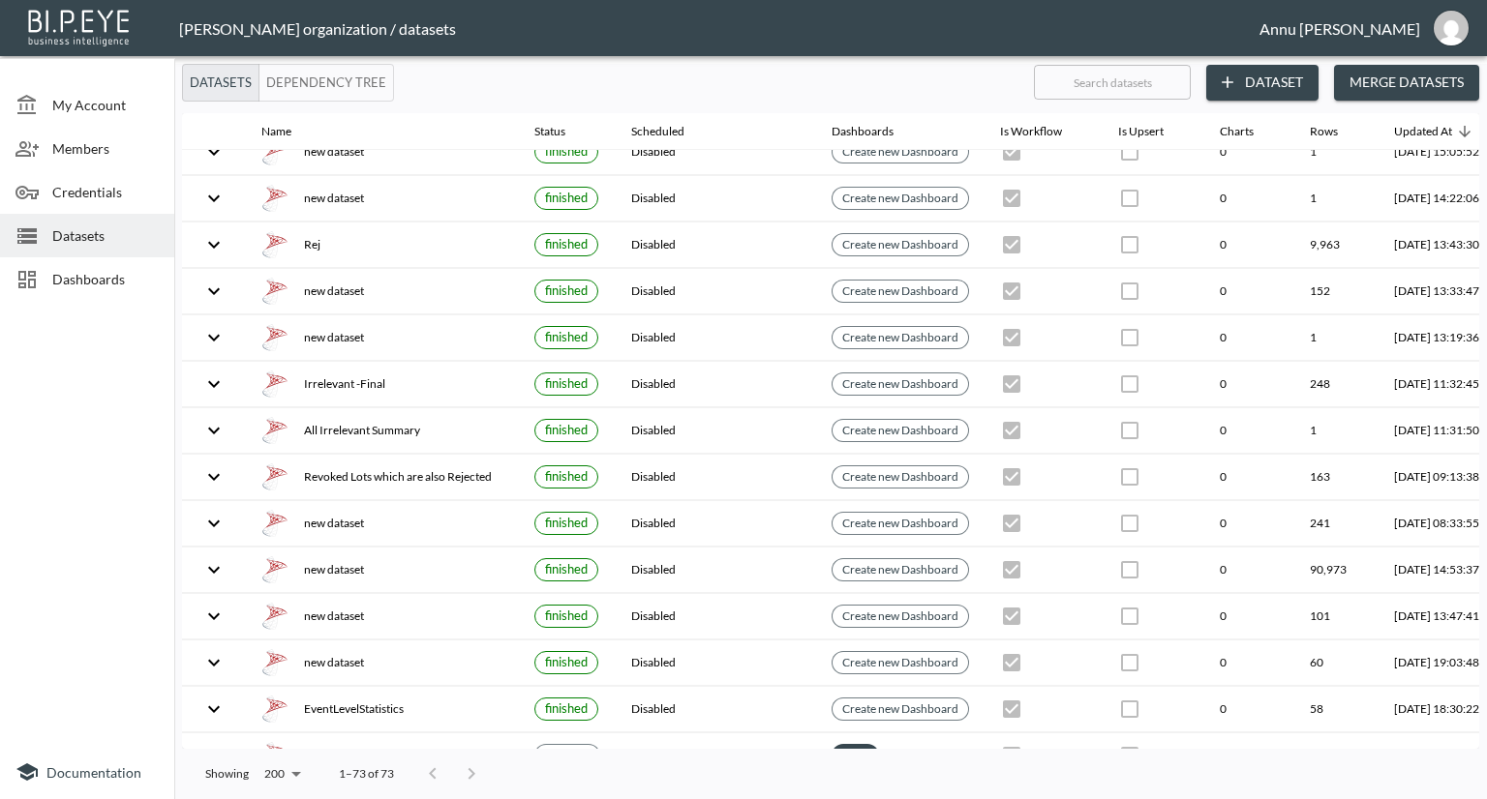
click at [111, 289] on div "Dashboards" at bounding box center [87, 279] width 174 height 44
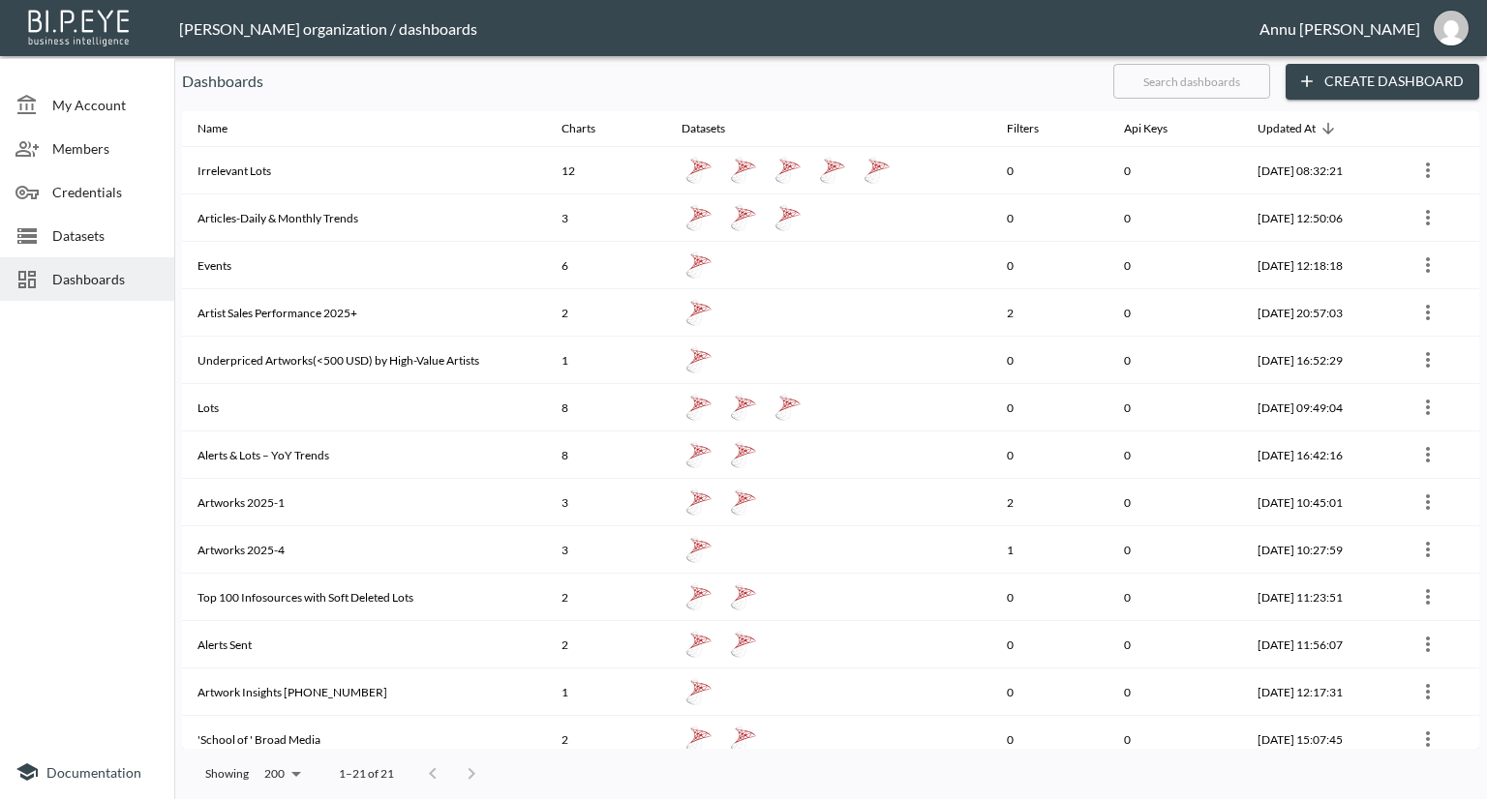
click at [113, 241] on span "Datasets" at bounding box center [105, 236] width 106 height 20
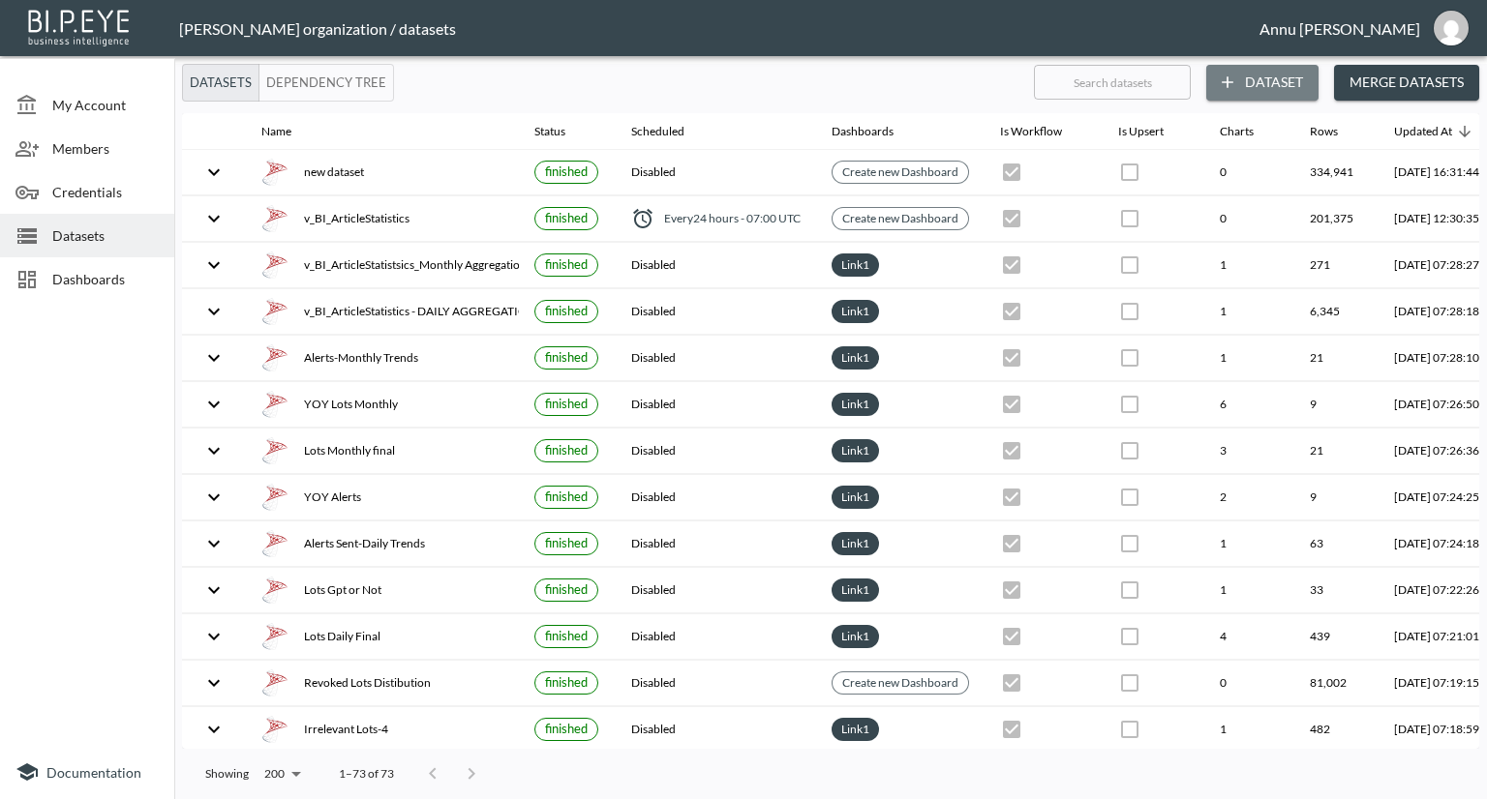
click at [1269, 75] on button "Dataset" at bounding box center [1262, 83] width 112 height 36
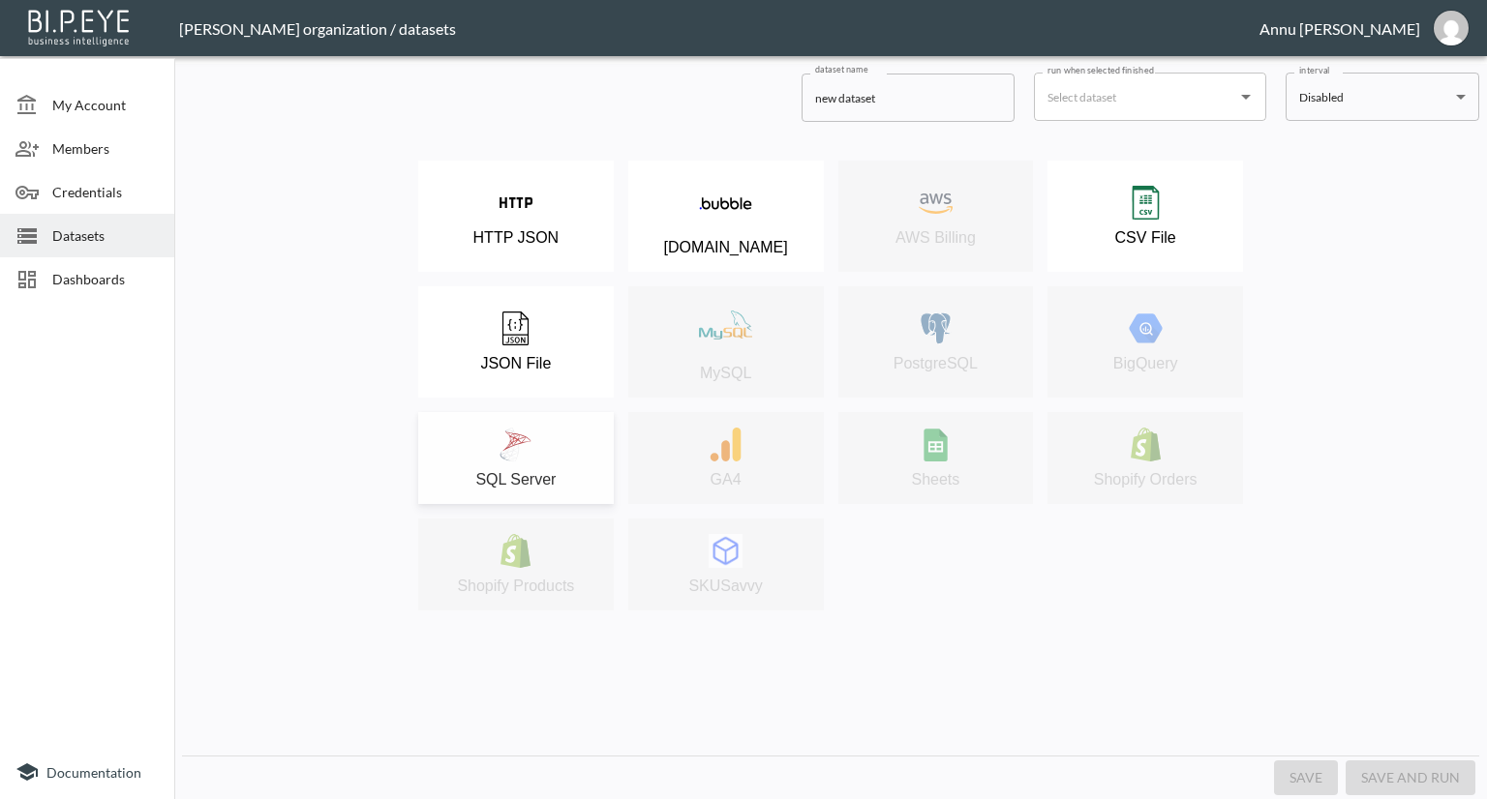
click at [545, 428] on div "SQL Server" at bounding box center [516, 458] width 176 height 61
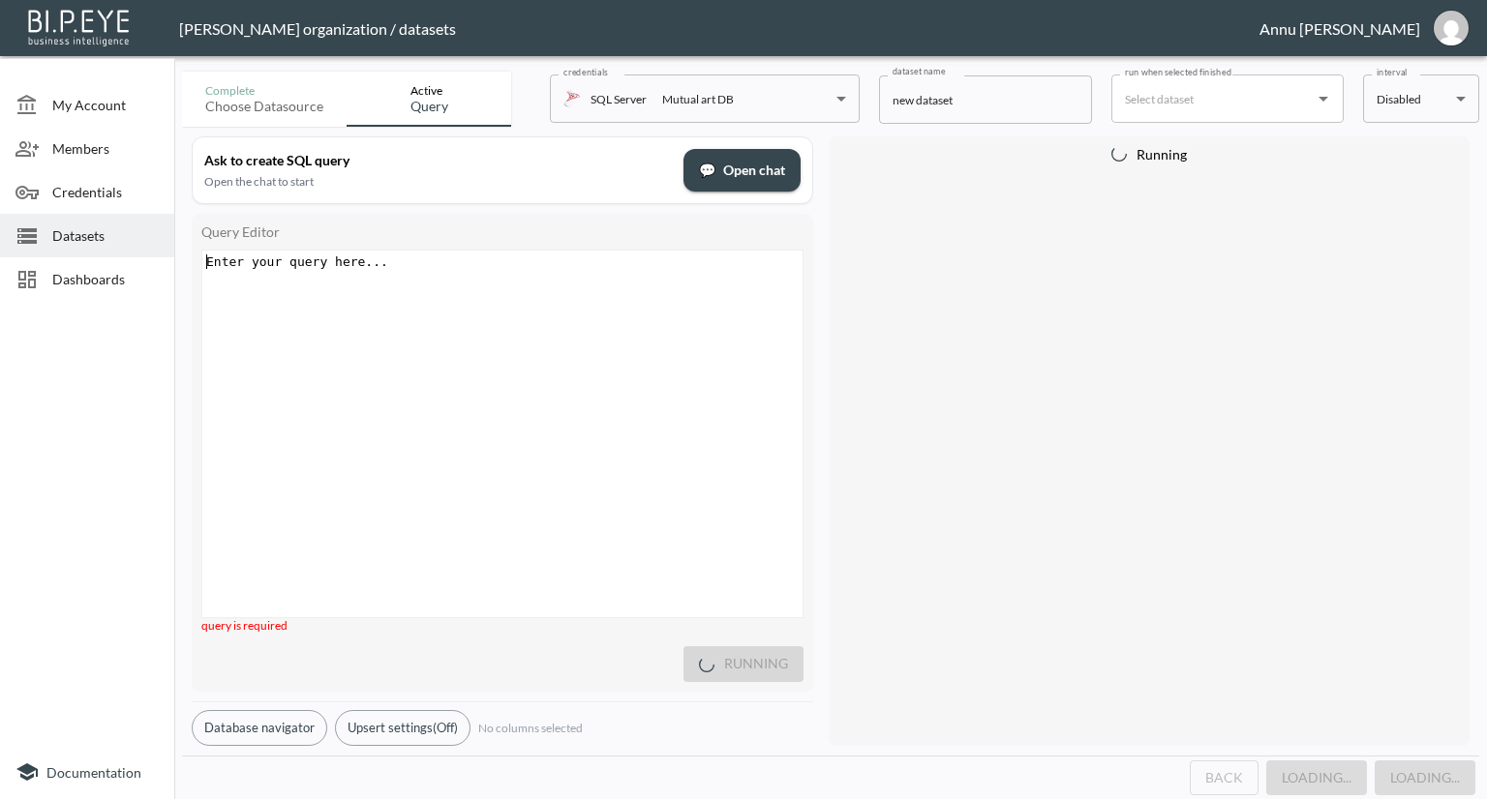
click at [503, 347] on div "Enter your query here... xxxxxxxxxx ​" at bounding box center [526, 458] width 648 height 415
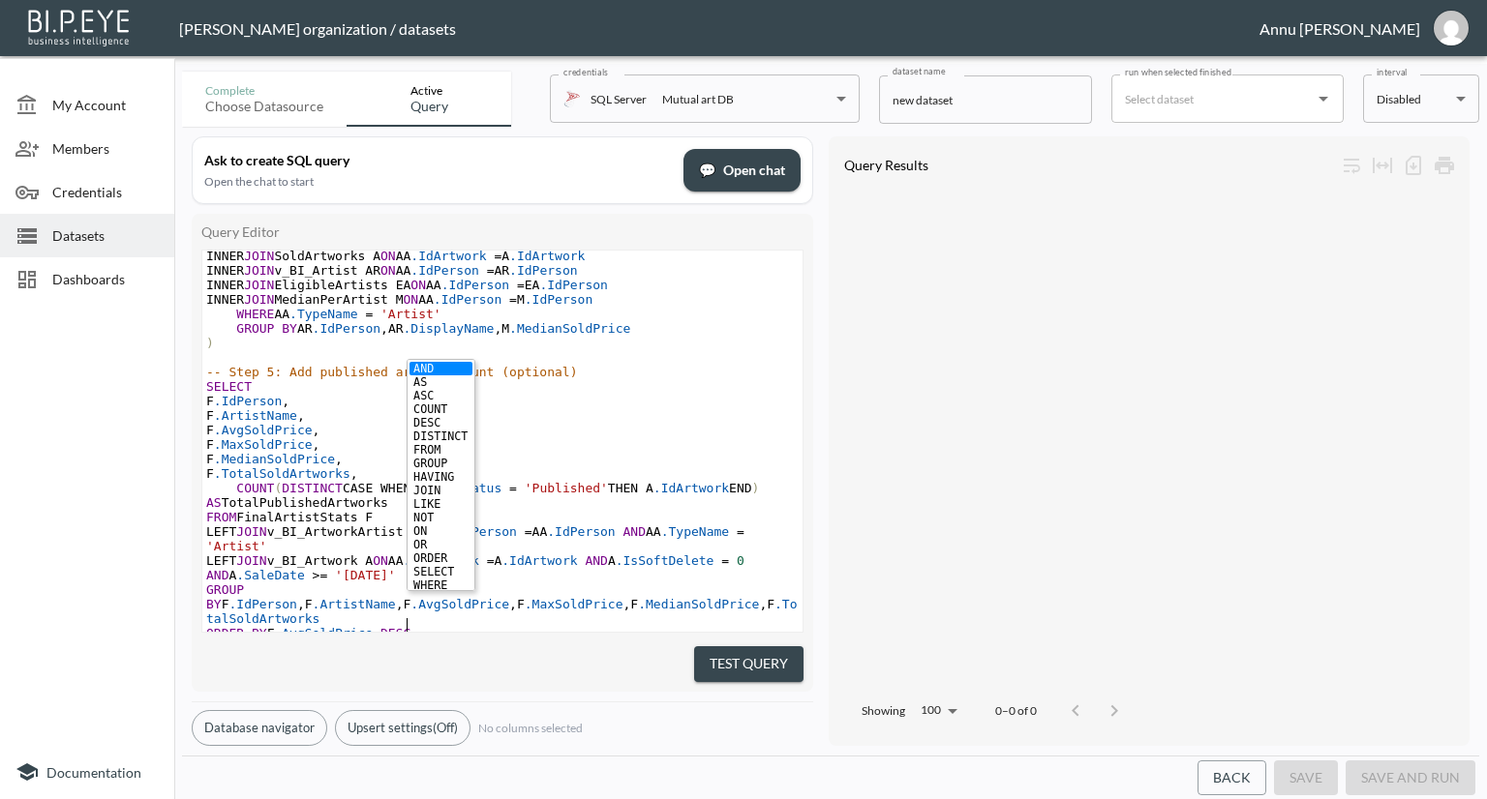
scroll to position [633, 0]
click at [748, 648] on button "Test Query" at bounding box center [748, 665] width 109 height 36
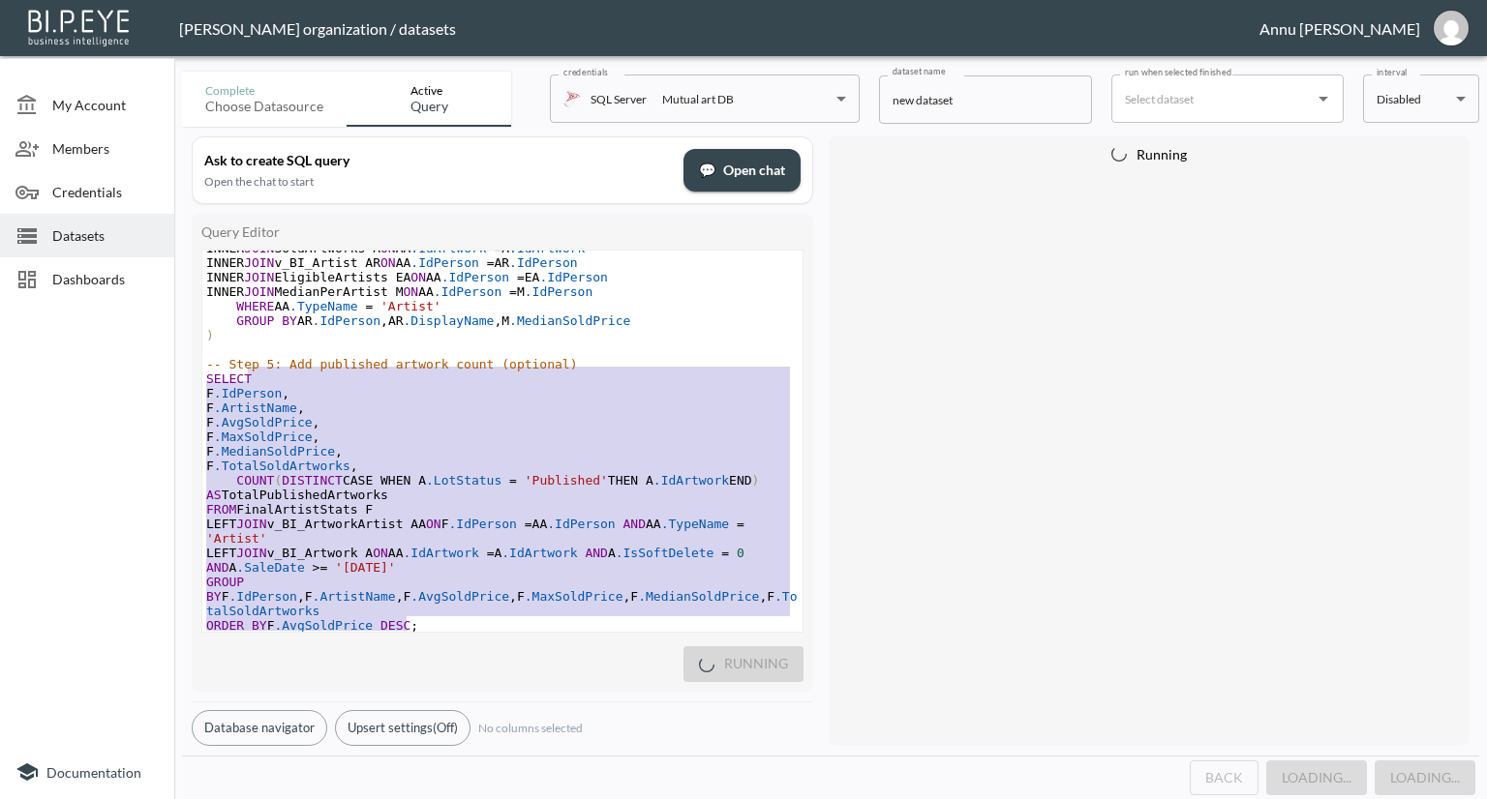
scroll to position [386, 0]
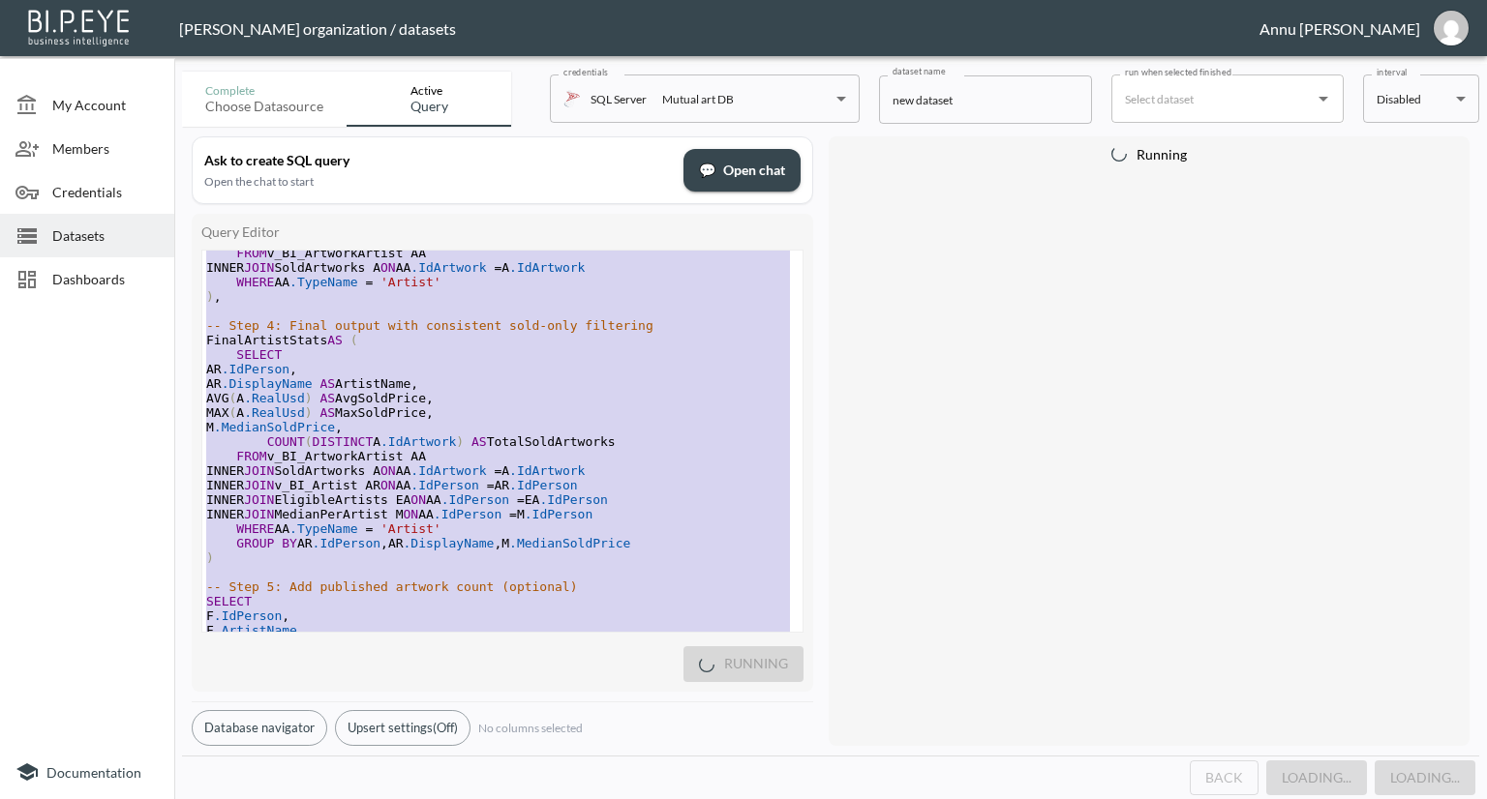
type textarea "-- Step 1: Sold artworks from 2025 onward WITH SoldArtworks AS ( SELECT * FROM …"
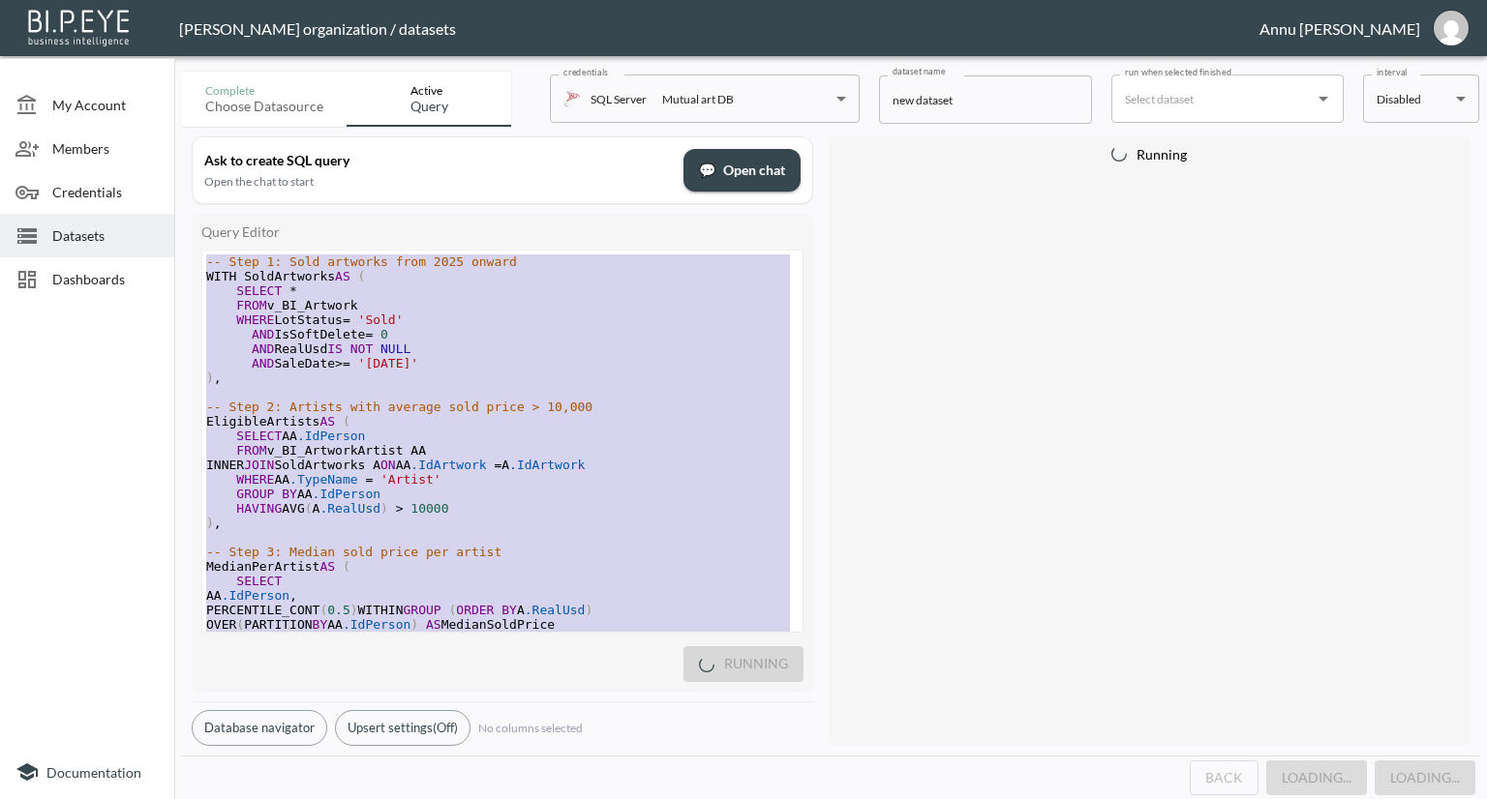
drag, startPoint x: 424, startPoint y: 597, endPoint x: 186, endPoint y: 89, distance: 561.2
click at [186, 89] on div "Complete Choose datasource Active Query credentials SQL Server Mutual art DB 82…" at bounding box center [830, 432] width 1297 height 736
click at [110, 377] on div at bounding box center [87, 527] width 174 height 437
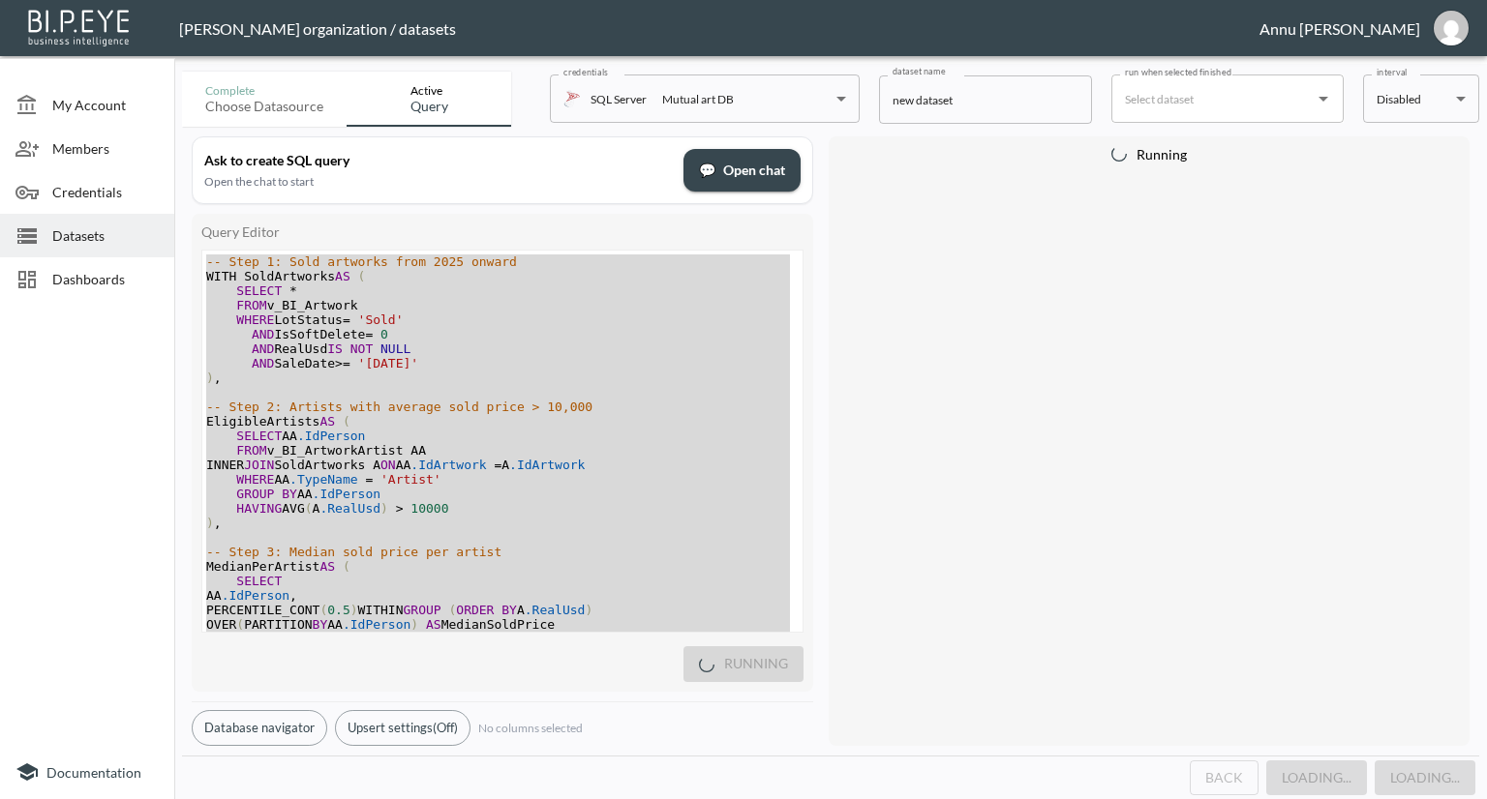
click at [95, 283] on span "Dashboards" at bounding box center [105, 279] width 106 height 20
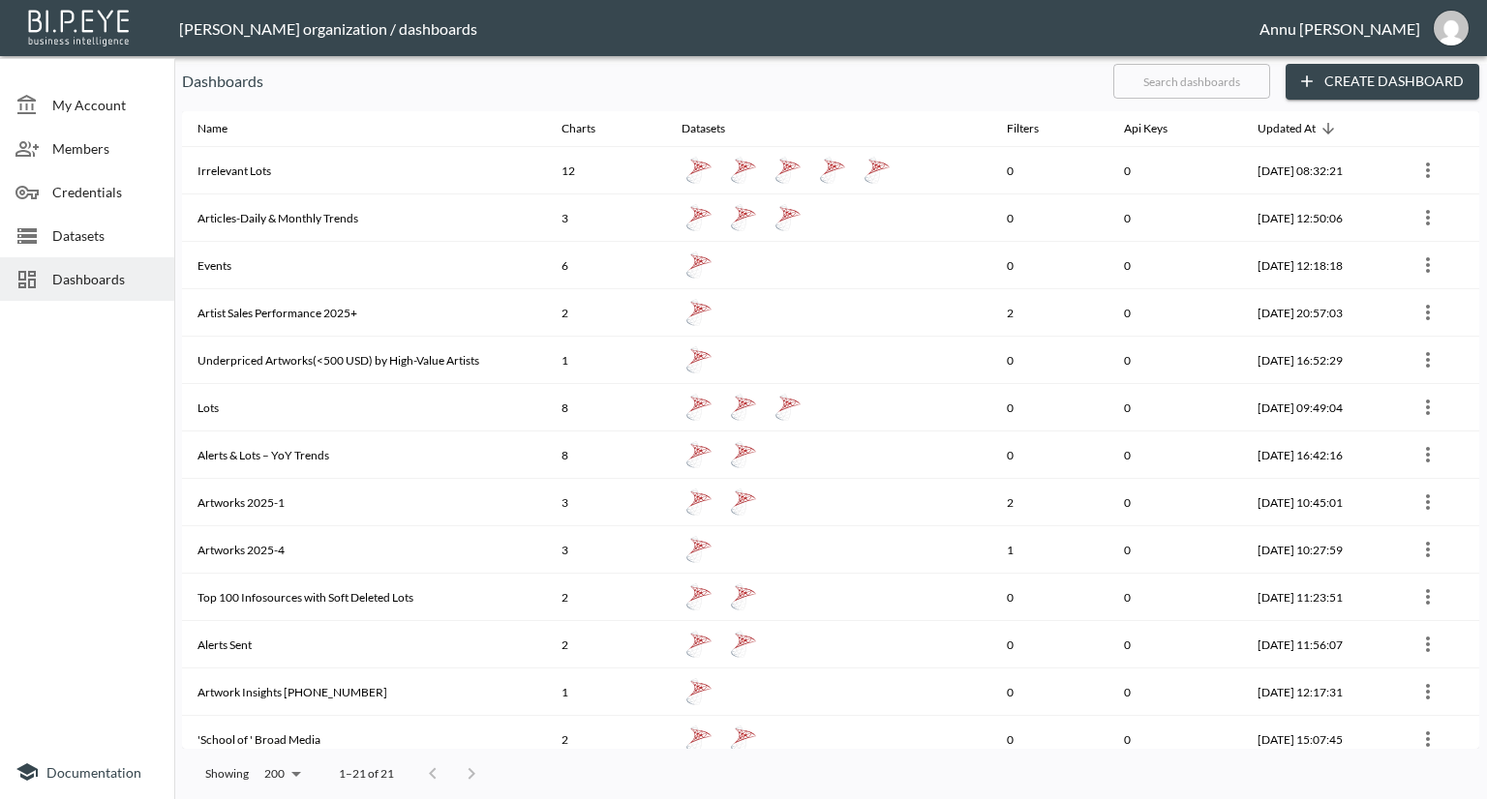
click at [104, 231] on span "Datasets" at bounding box center [105, 236] width 106 height 20
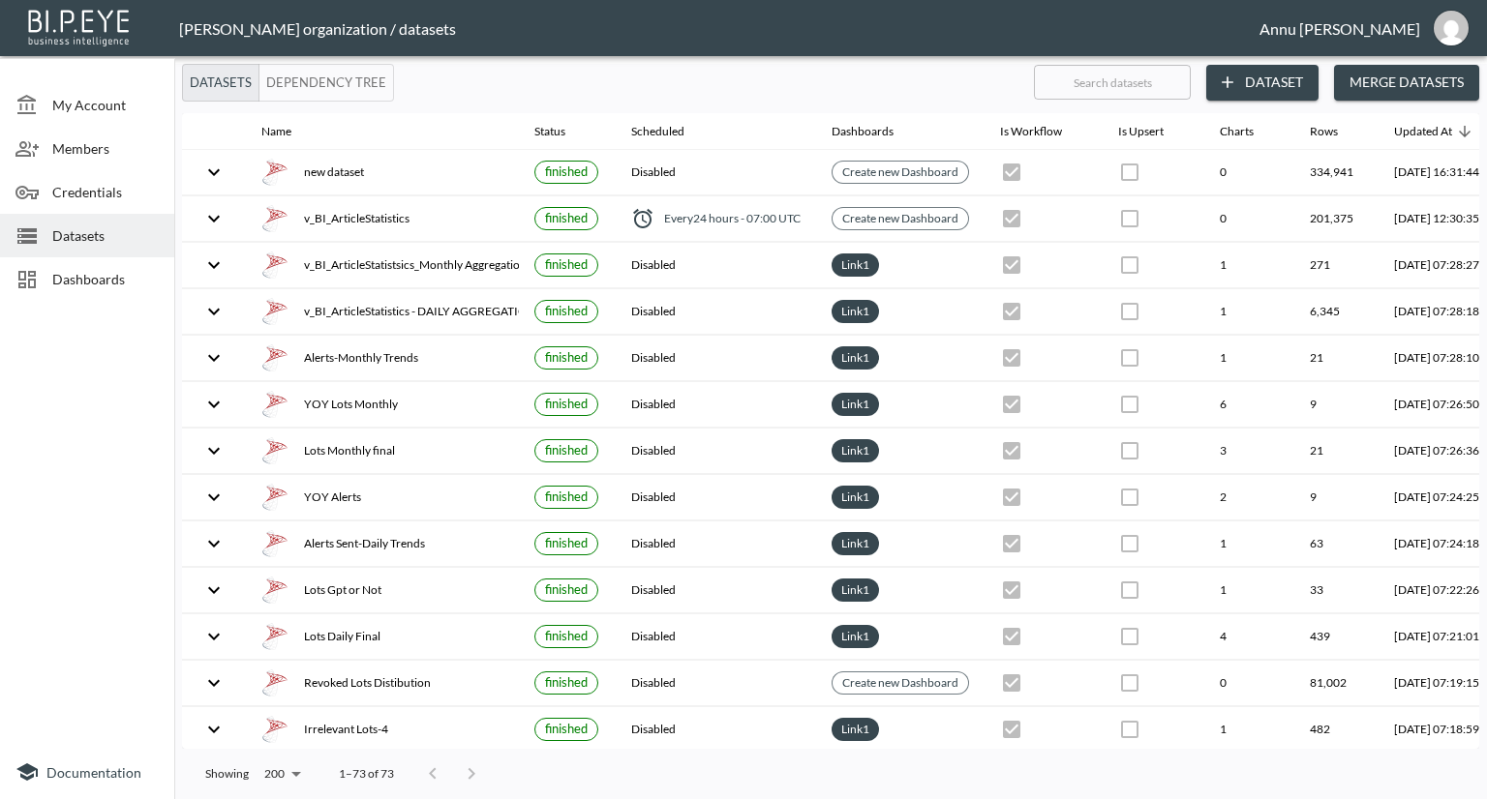
click at [1289, 75] on button "Dataset" at bounding box center [1262, 83] width 112 height 36
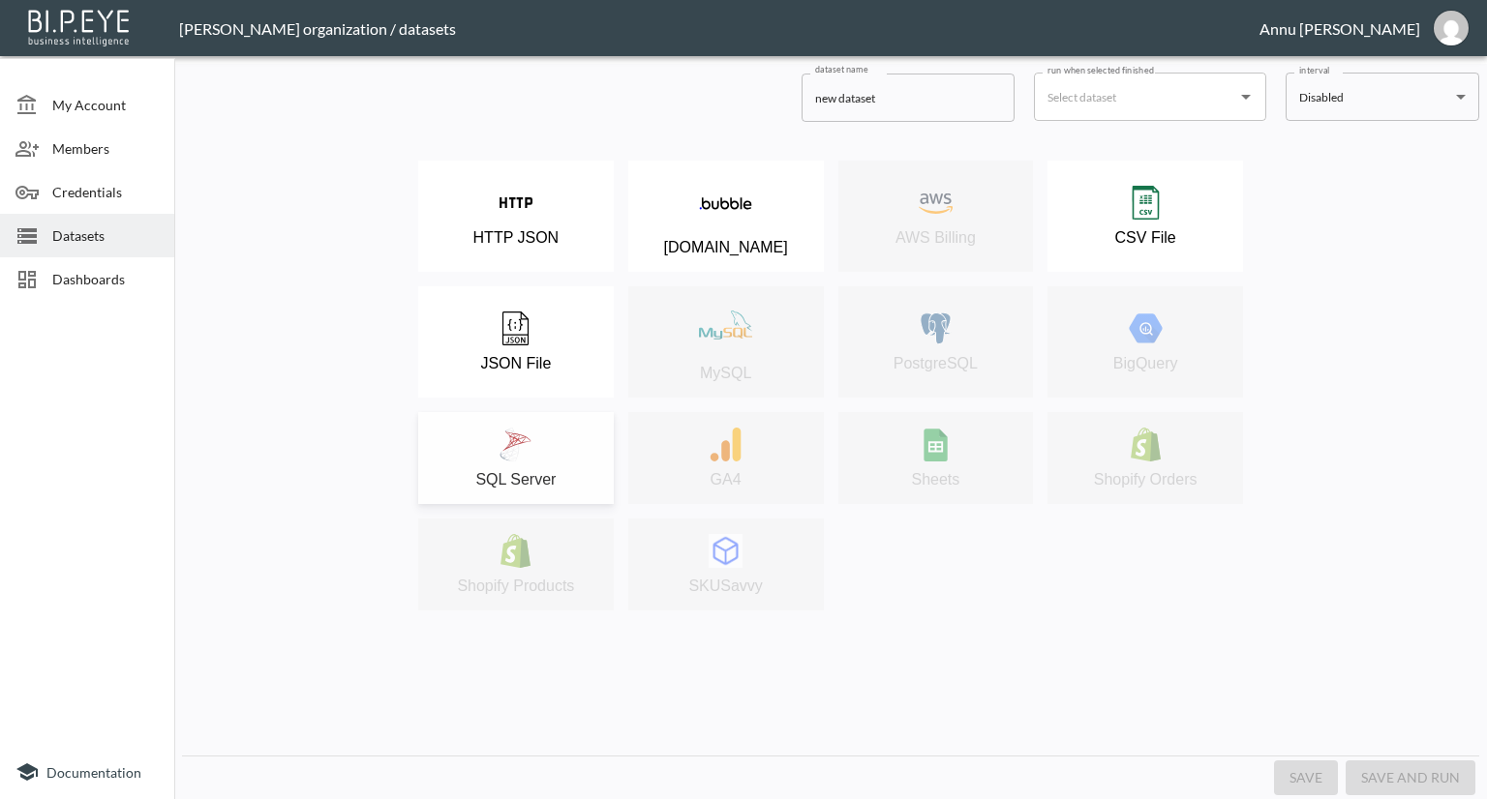
click at [528, 456] on img at bounding box center [515, 445] width 34 height 34
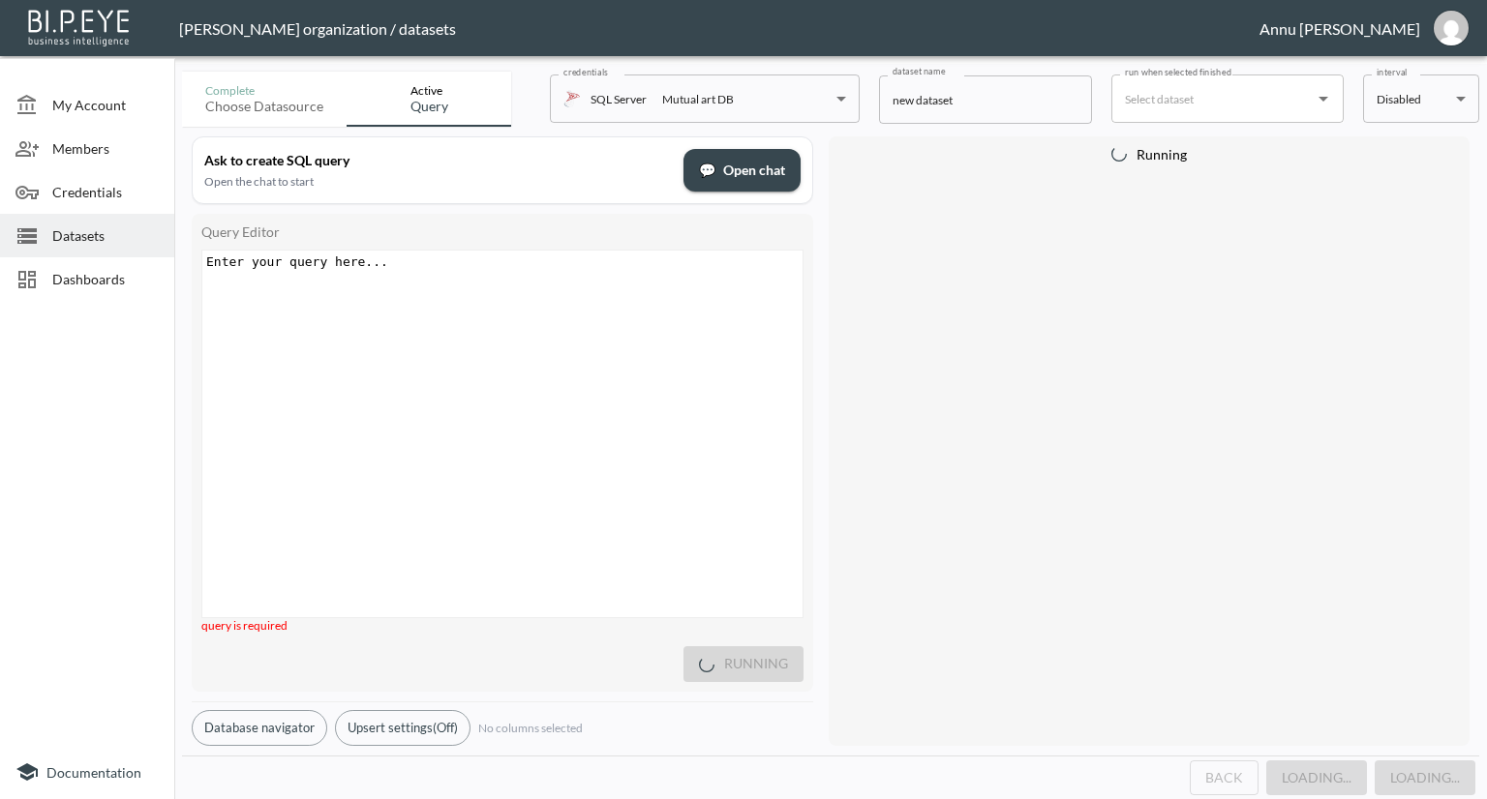
click at [415, 306] on div "Enter your query here... xxxxxxxxxx ​" at bounding box center [526, 458] width 648 height 415
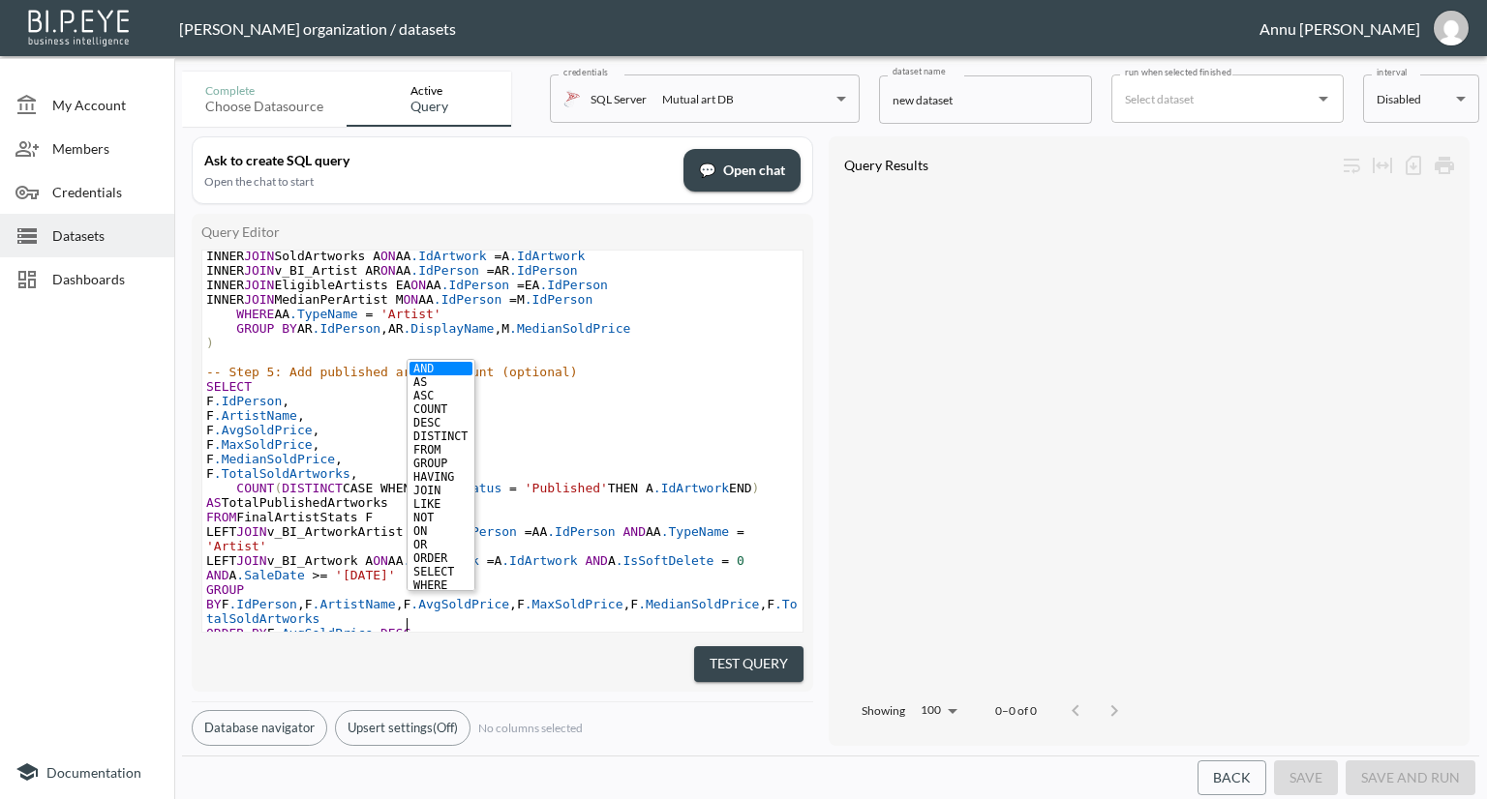
scroll to position [633, 0]
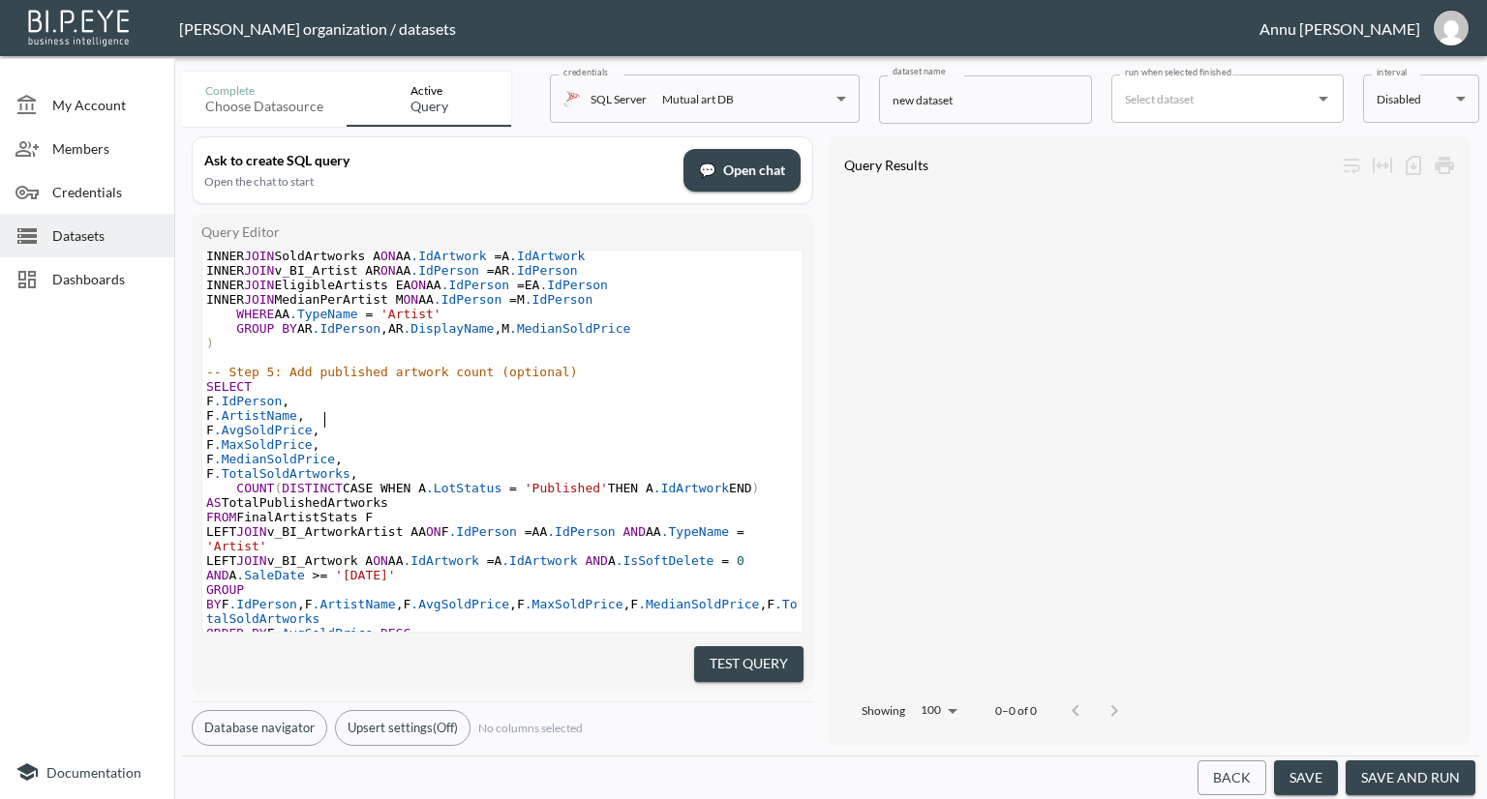
click at [351, 408] on pre "F .ArtistName ," at bounding box center [502, 415] width 600 height 15
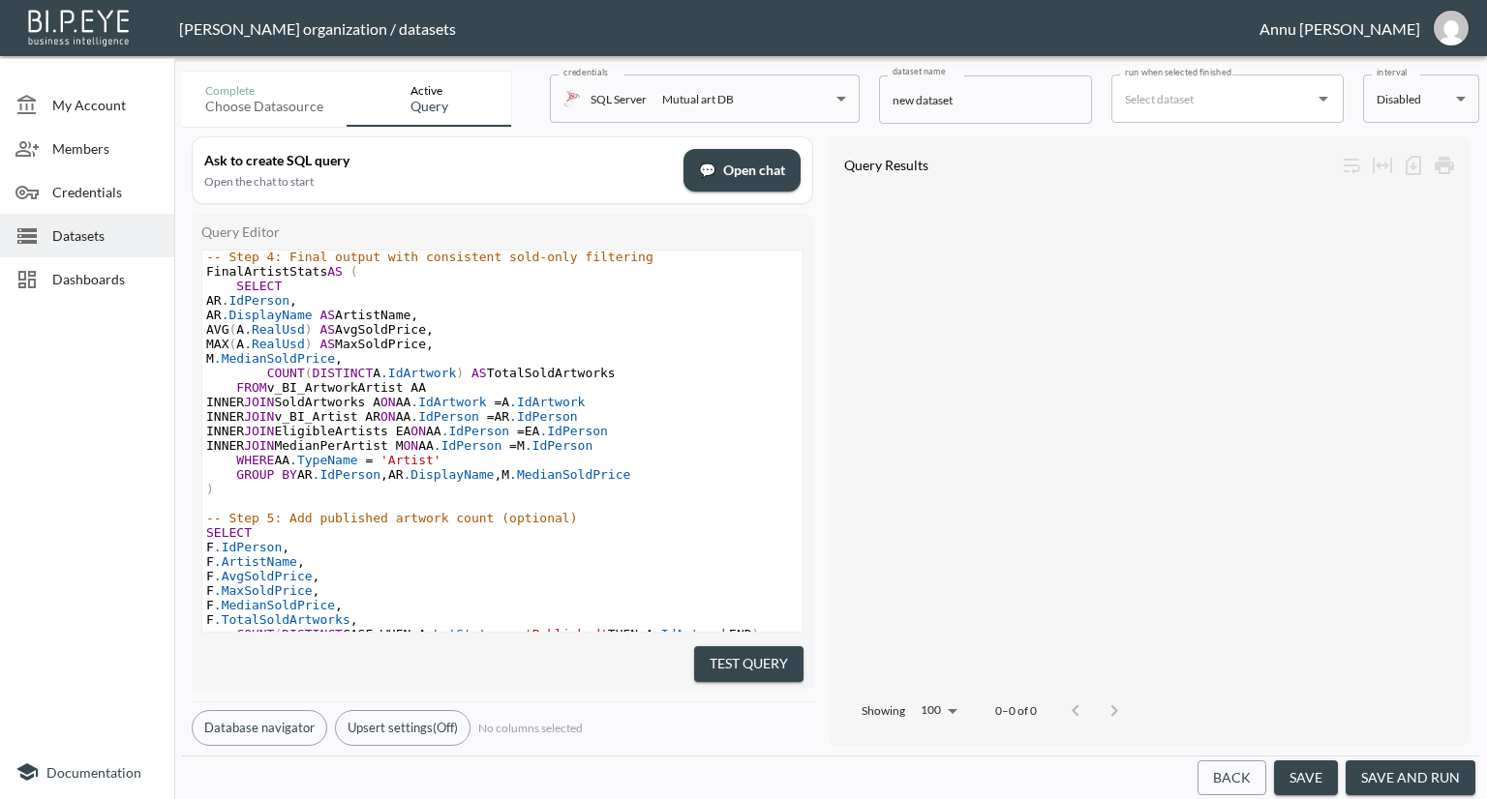
scroll to position [484, 0]
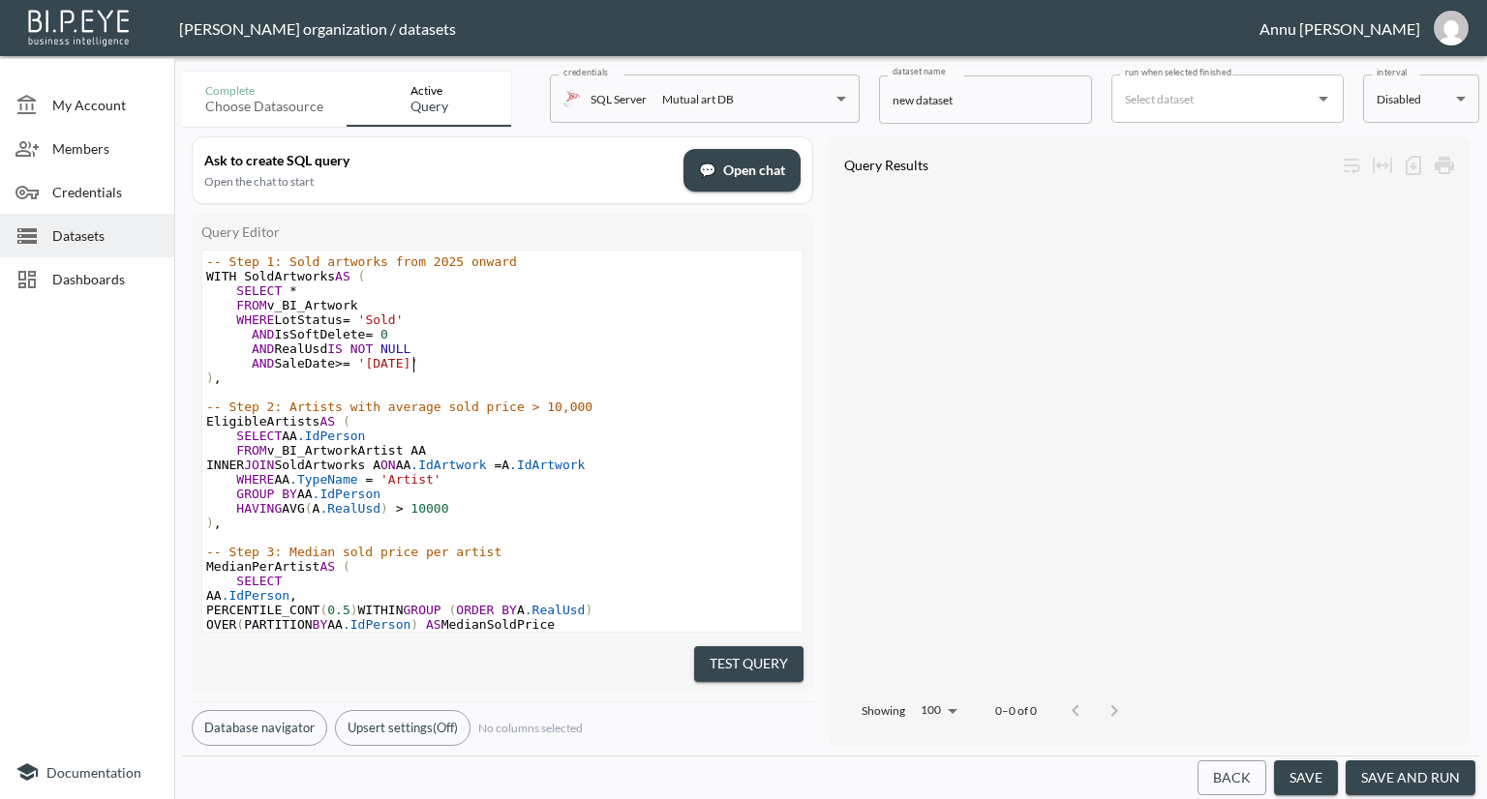
click at [410, 362] on span "'[DATE]'" at bounding box center [388, 363] width 61 height 15
type textarea "6"
click at [541, 349] on pre "AND RealUsd IS NOT NULL" at bounding box center [502, 349] width 600 height 15
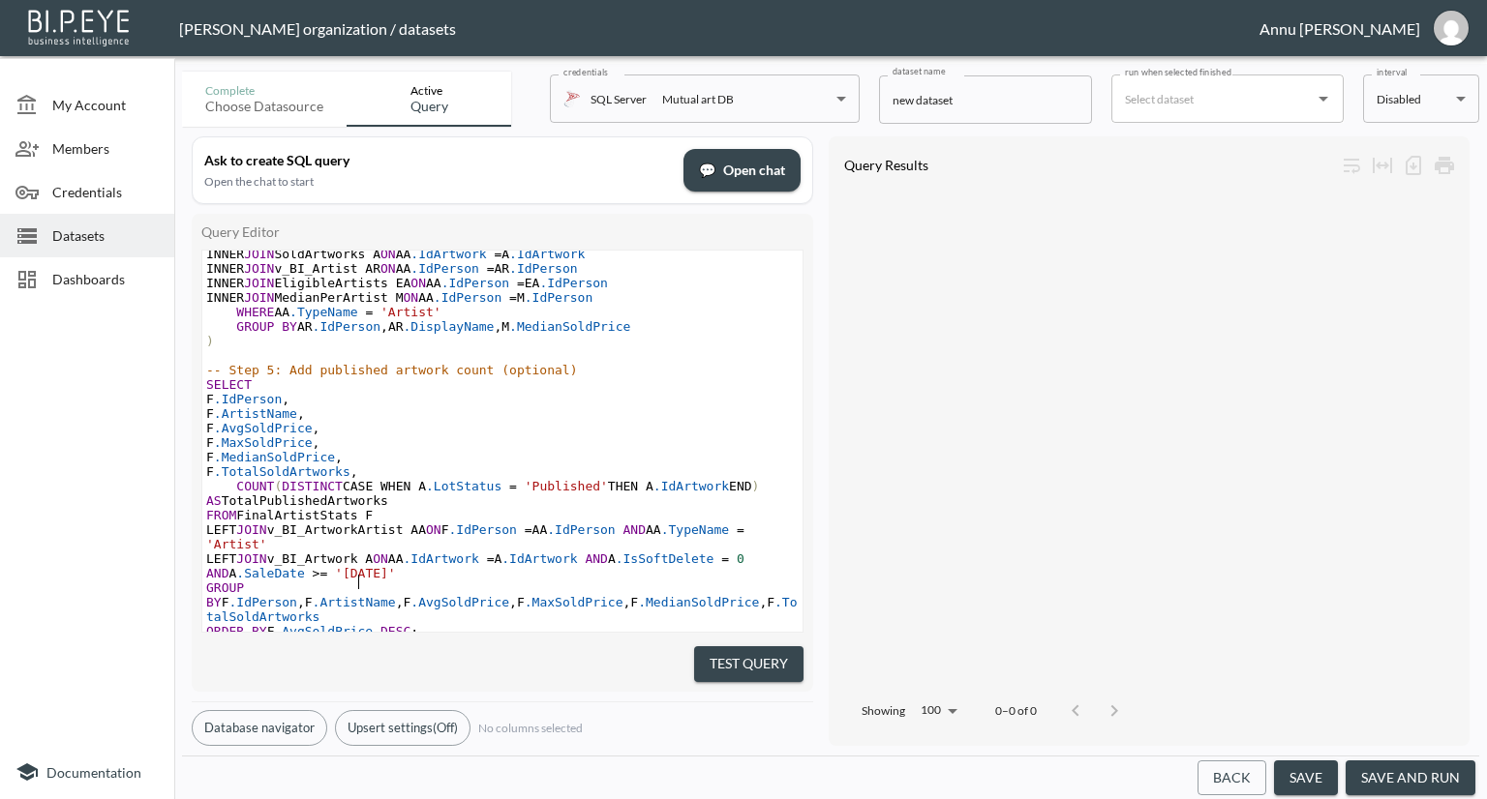
click at [357, 566] on span "'[DATE]'" at bounding box center [365, 573] width 61 height 15
type textarea "6"
click at [631, 363] on pre "-- Step 5: Add published artwork count (optional)" at bounding box center [502, 370] width 600 height 15
click at [700, 647] on button "Test Query" at bounding box center [748, 665] width 109 height 36
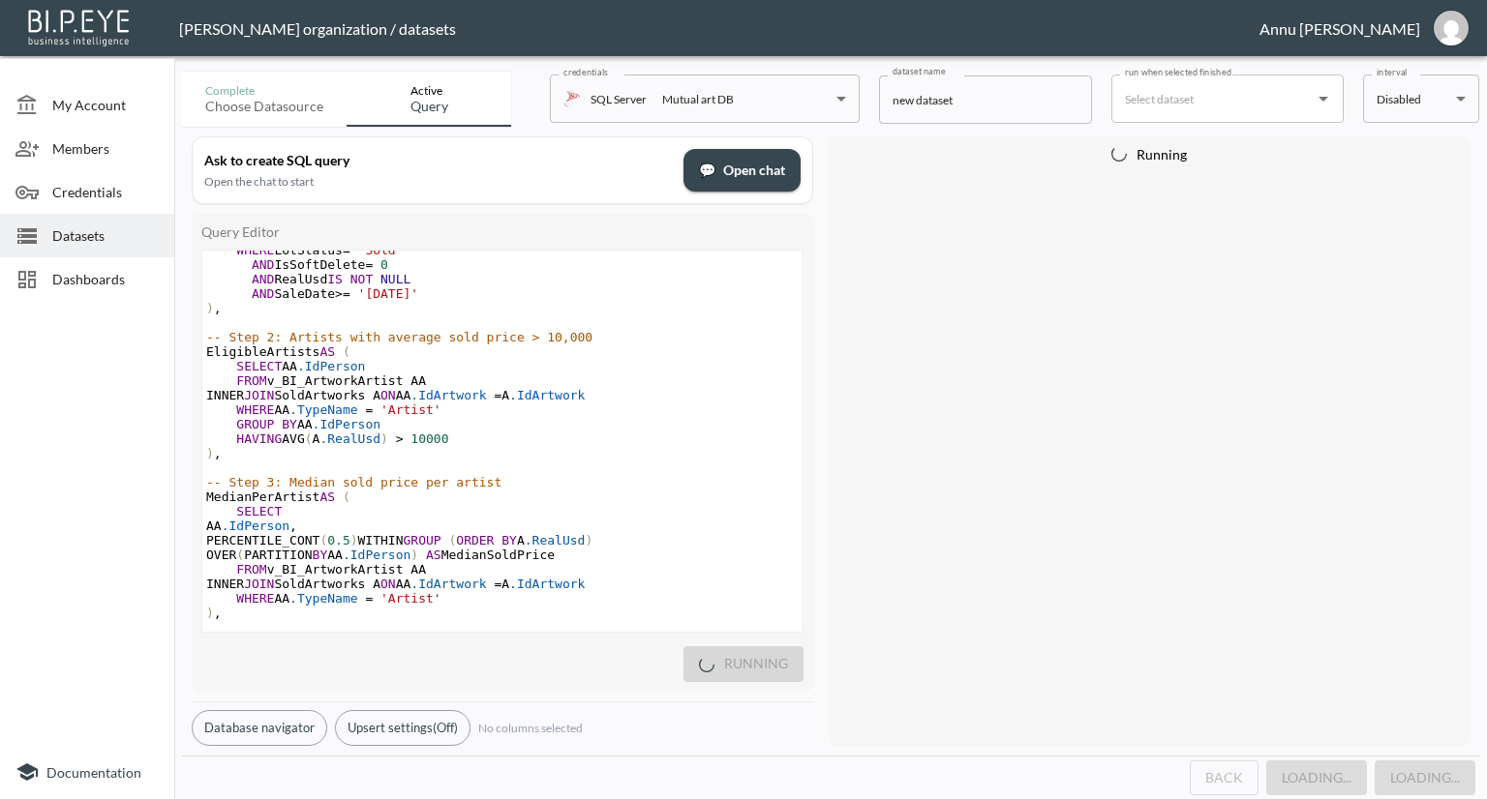
scroll to position [1, 0]
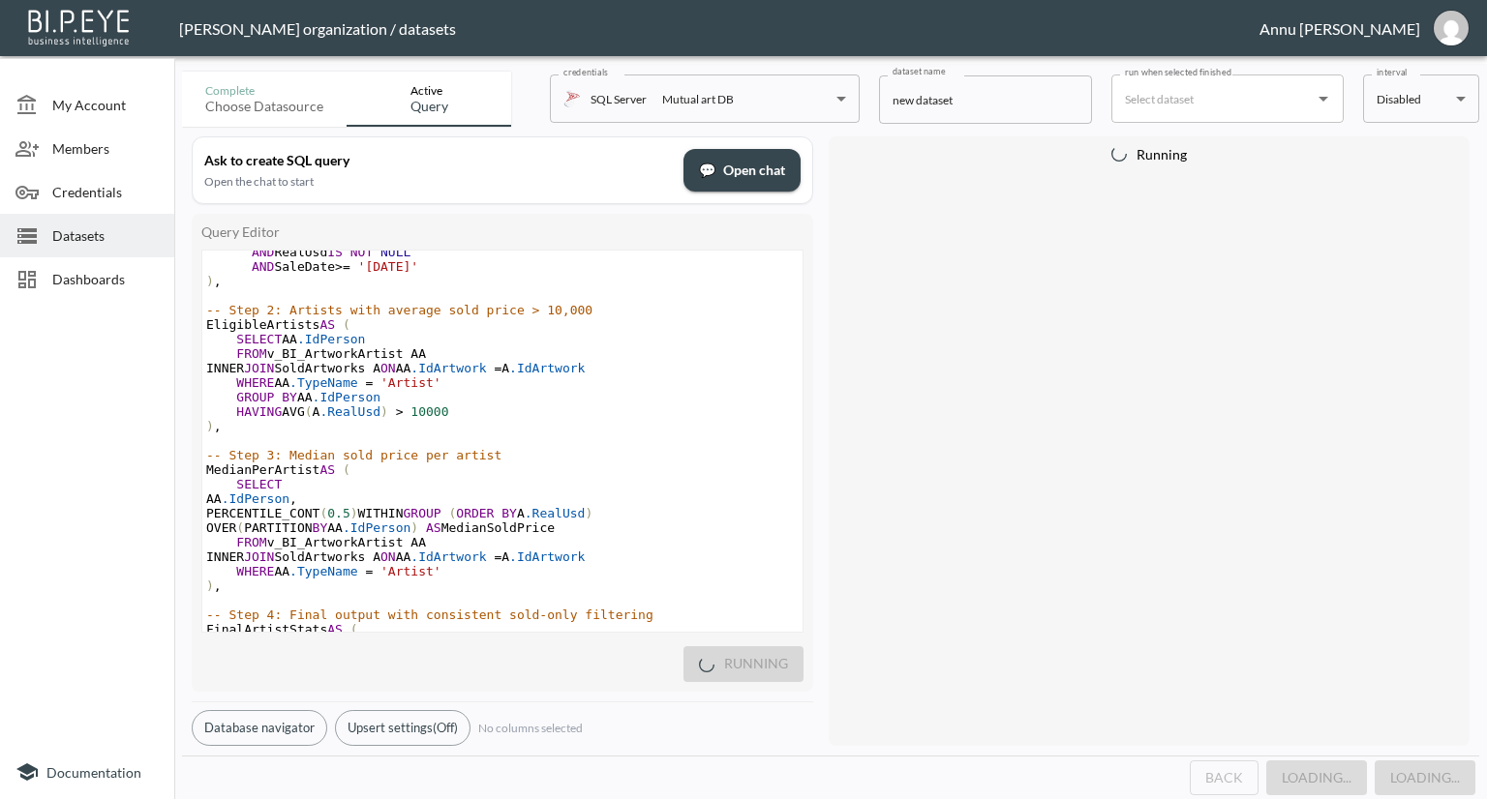
click at [340, 402] on span ".IdPerson" at bounding box center [347, 397] width 68 height 15
type textarea "p"
click at [410, 530] on span ".IdPerson" at bounding box center [377, 528] width 68 height 15
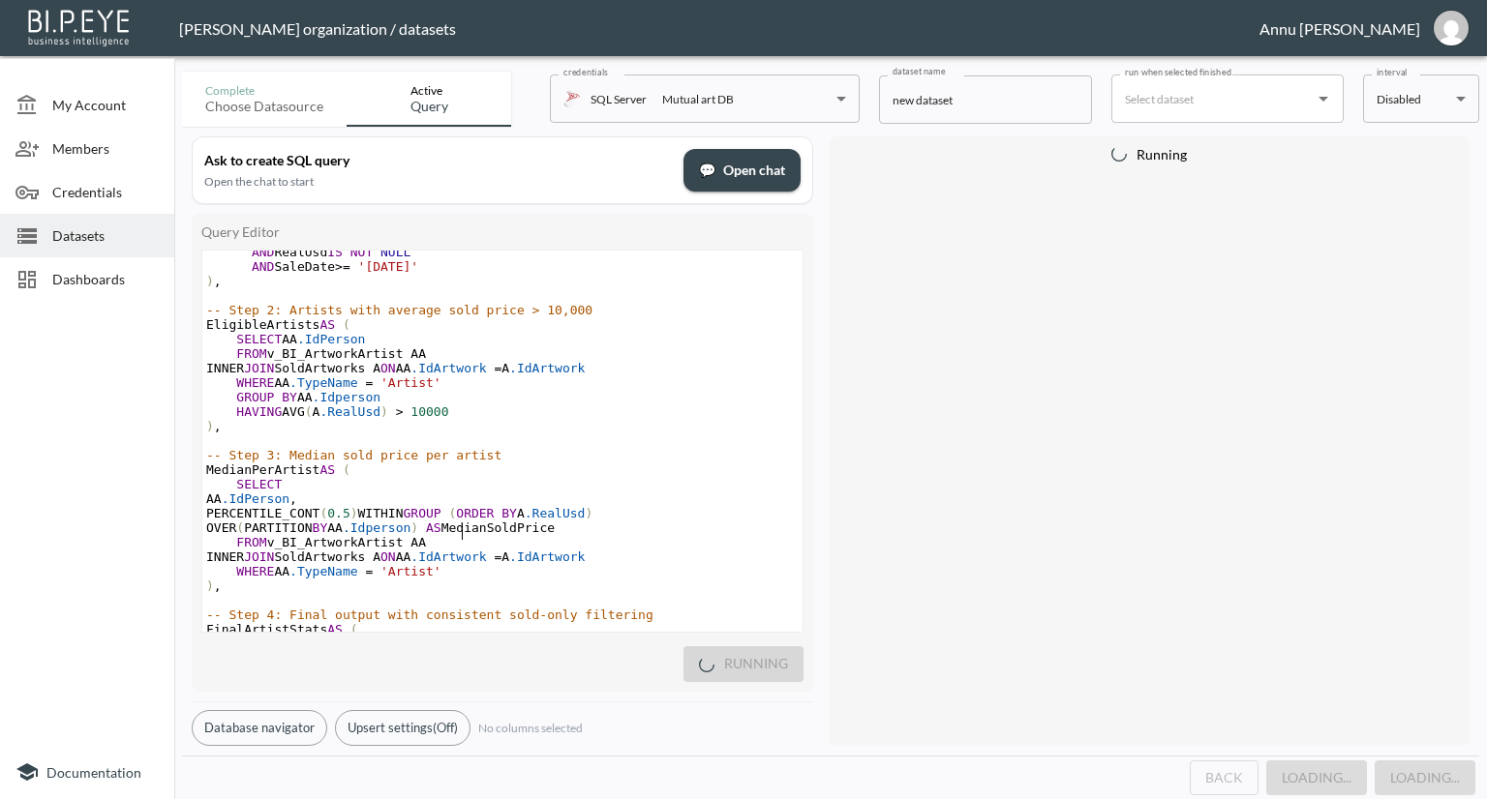
scroll to position [290, 0]
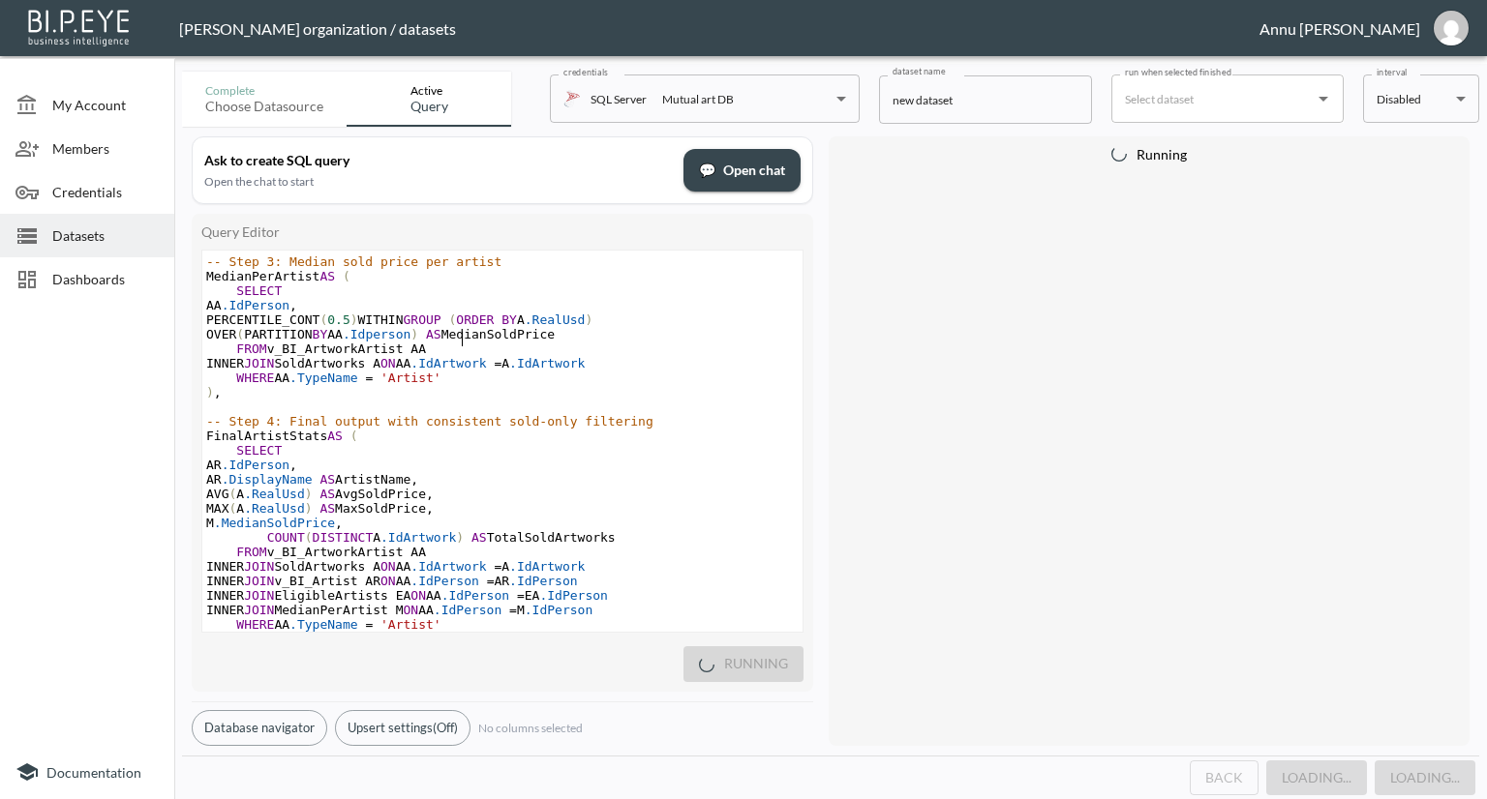
type textarea "p"
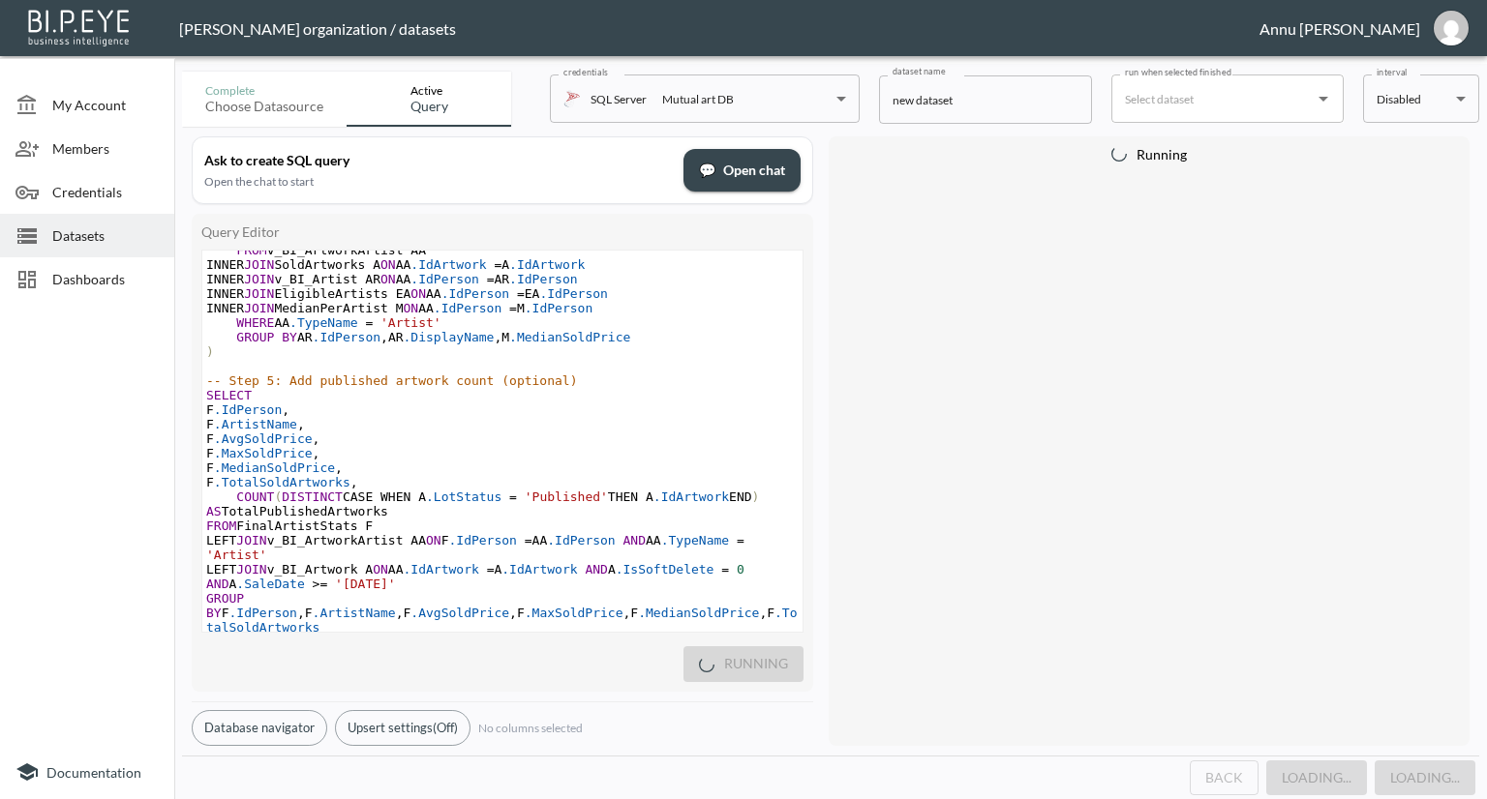
scroll to position [632, 0]
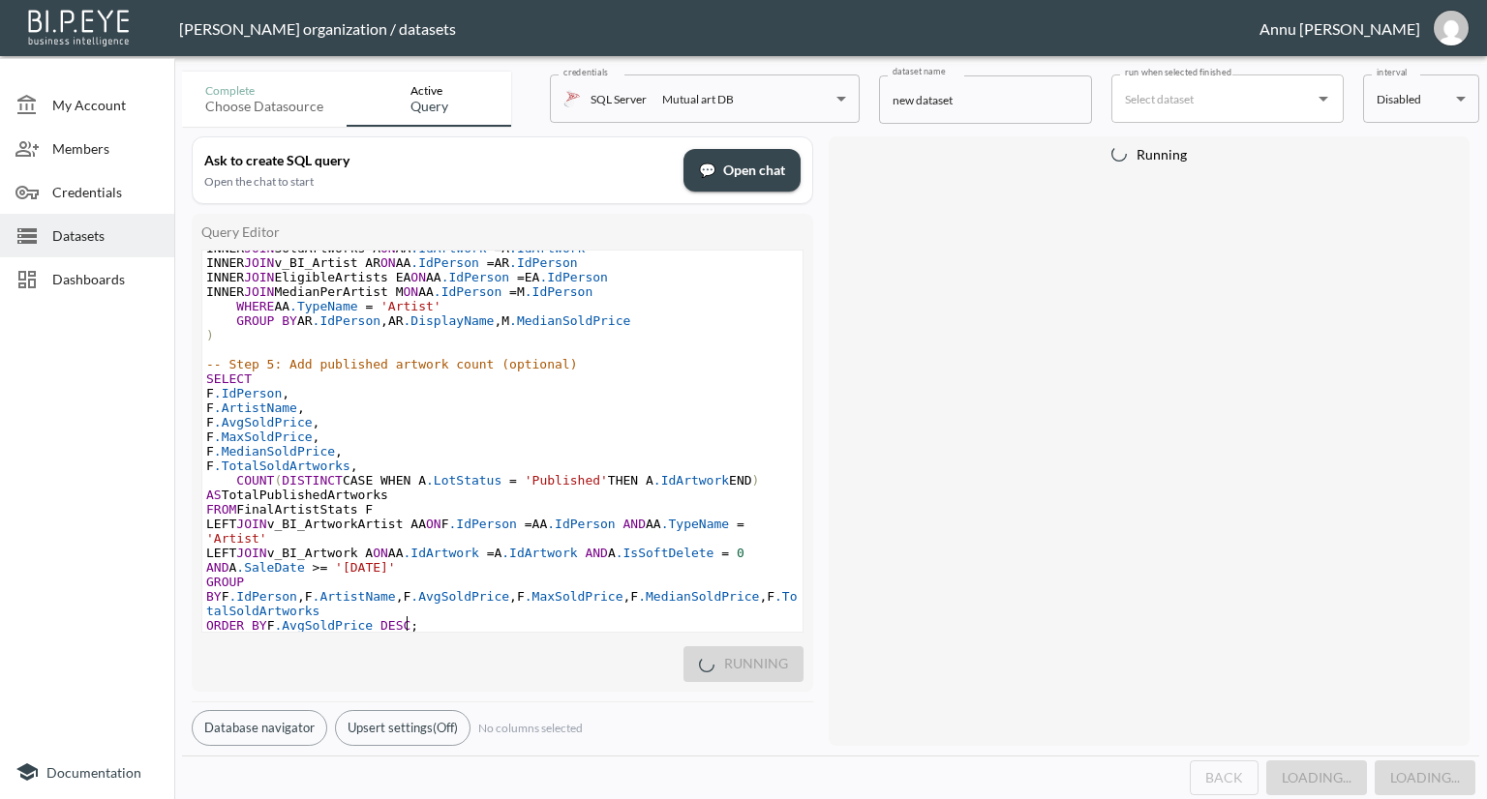
type textarea "-- Step 1: Sold artworks from 2025 onward WITH SoldArtworks AS ( SELECT * FROM …"
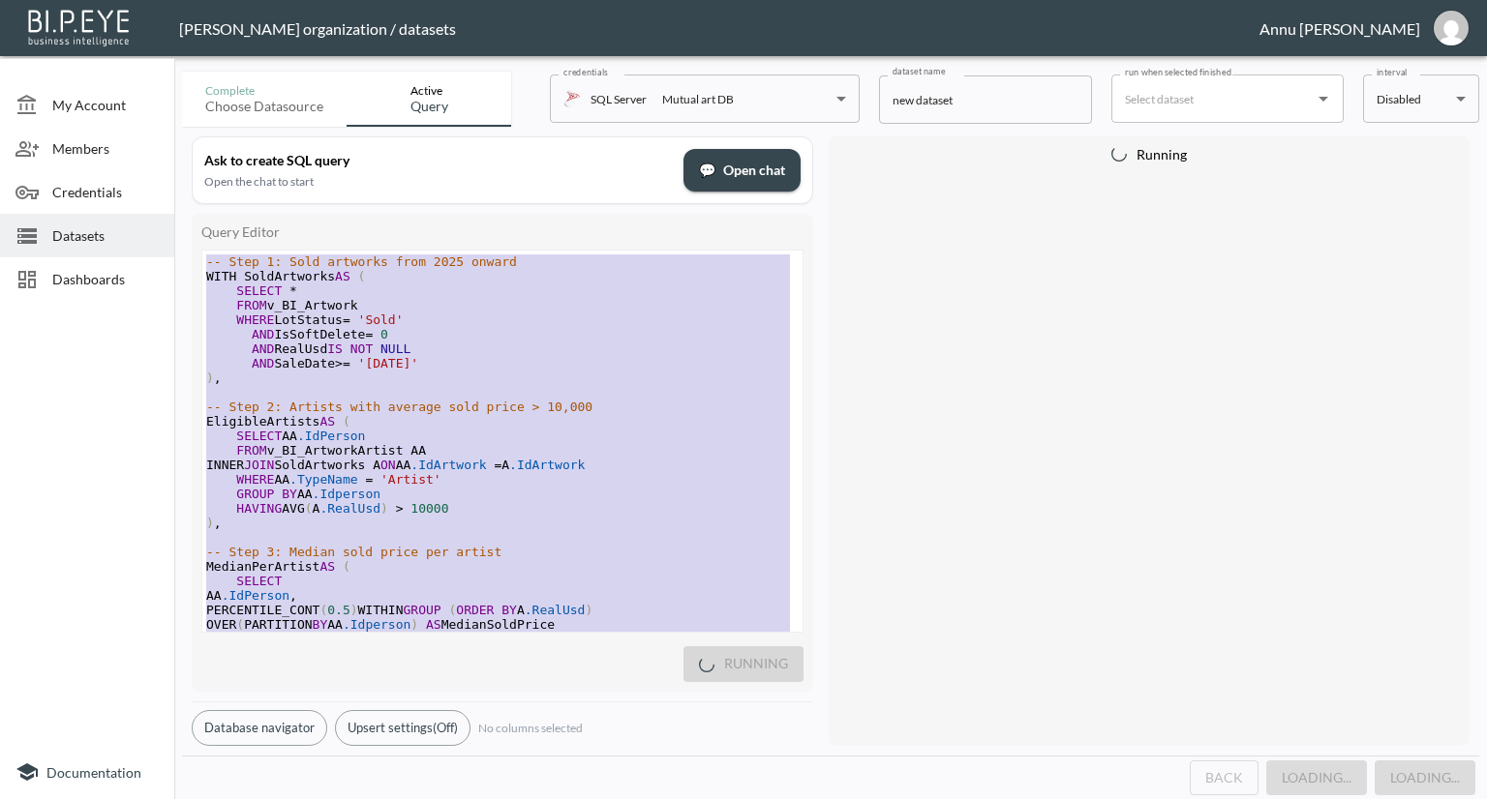
drag, startPoint x: 453, startPoint y: 600, endPoint x: 31, endPoint y: -84, distance: 804.0
click at [31, 0] on html "BI.P.EYE, Interactive Analytics Dashboards - app [PERSON_NAME] organization / d…" at bounding box center [743, 399] width 1487 height 799
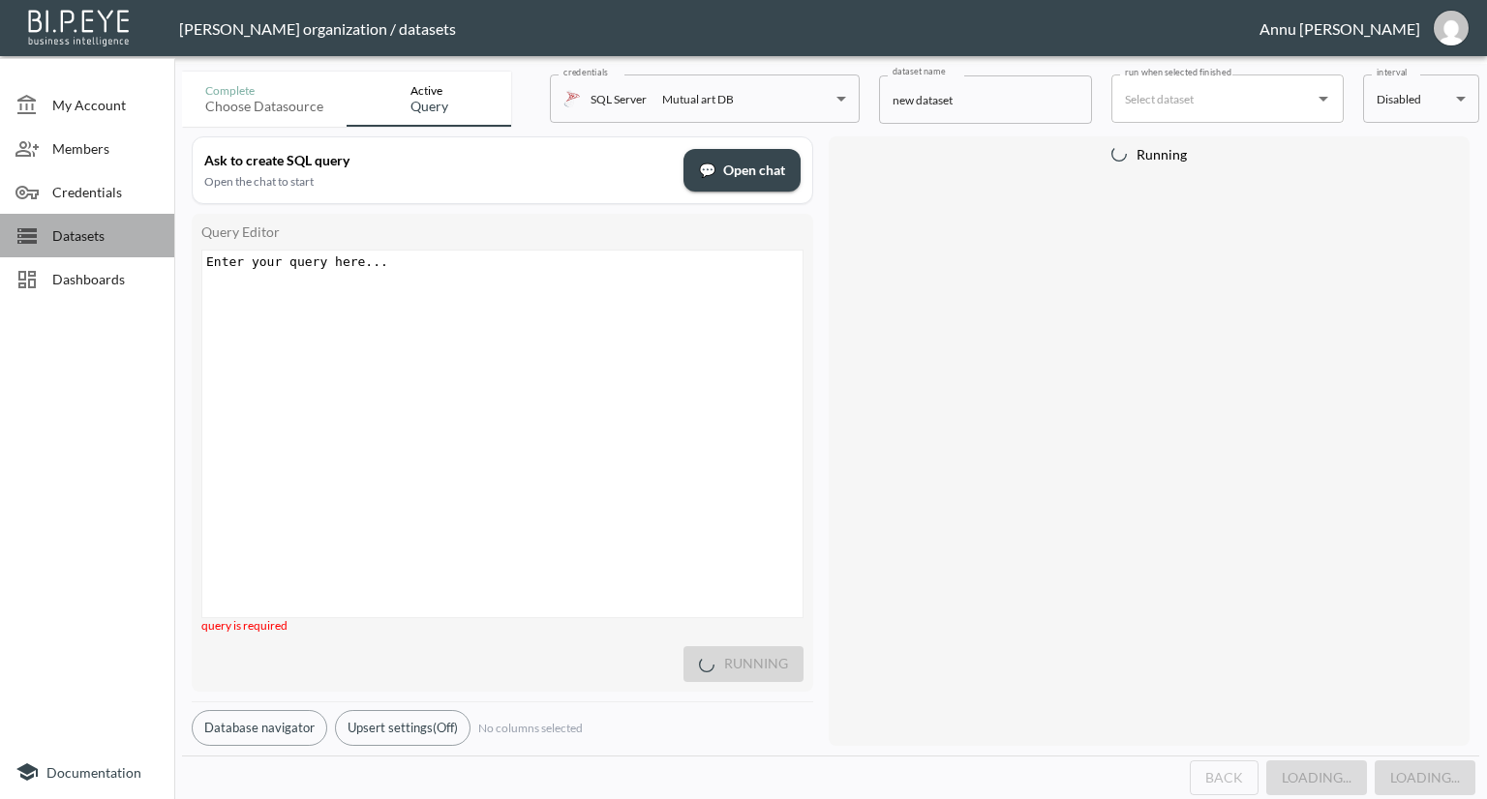
click at [78, 236] on span "Datasets" at bounding box center [105, 236] width 106 height 20
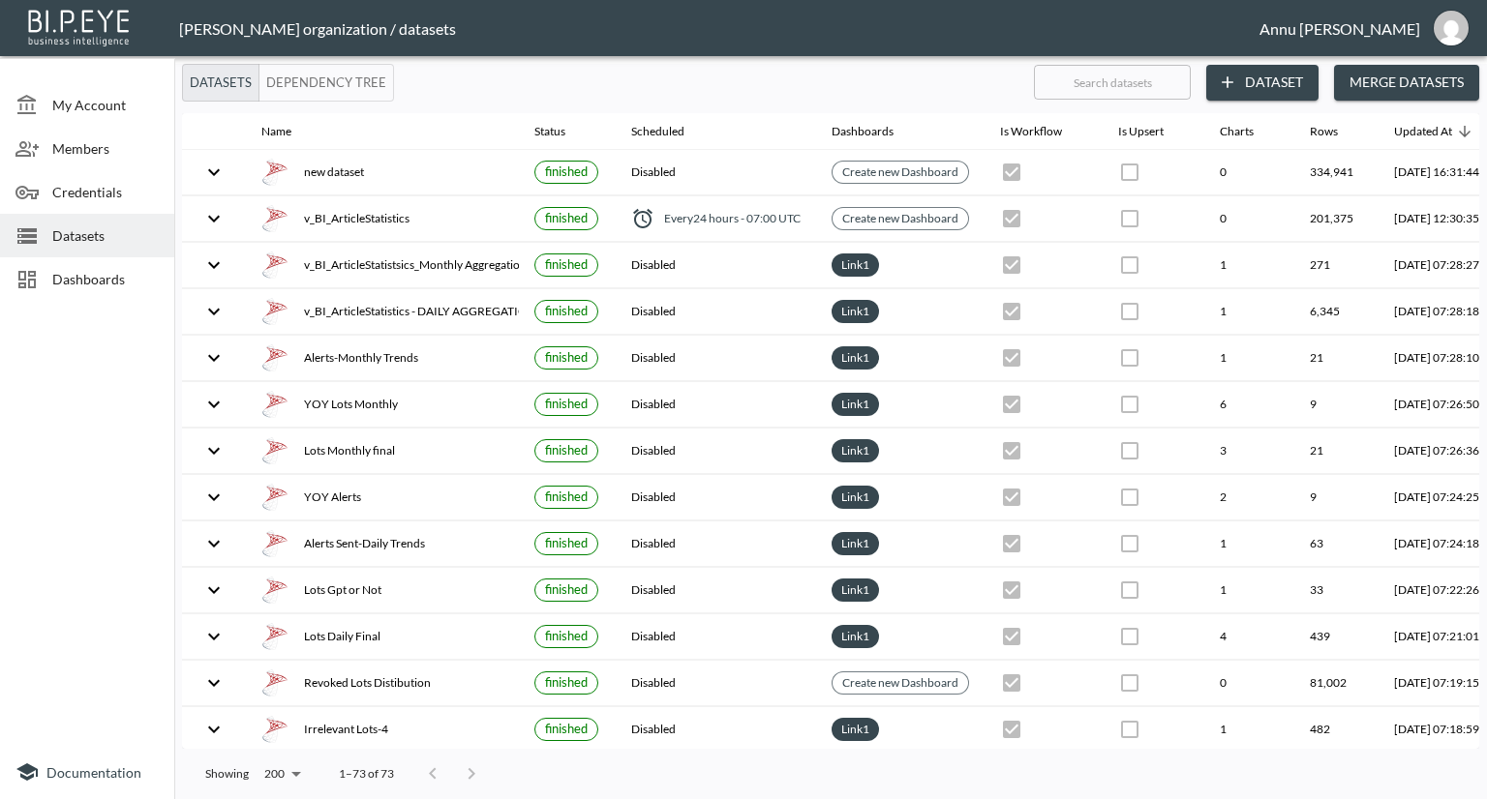
click at [82, 242] on span "Datasets" at bounding box center [105, 236] width 106 height 20
click at [1258, 76] on button "Dataset" at bounding box center [1262, 83] width 112 height 36
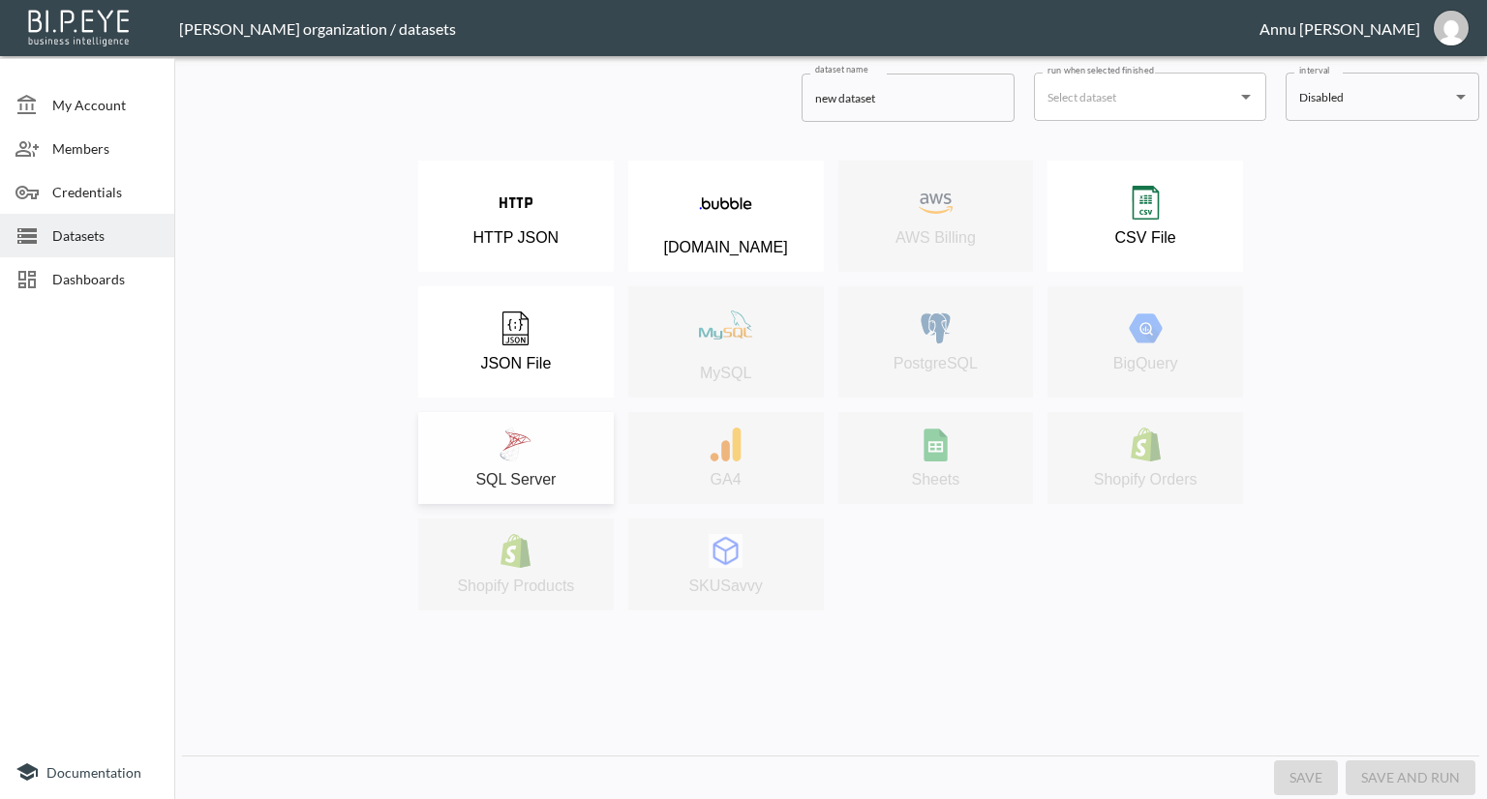
click at [539, 446] on div "SQL Server" at bounding box center [516, 458] width 176 height 61
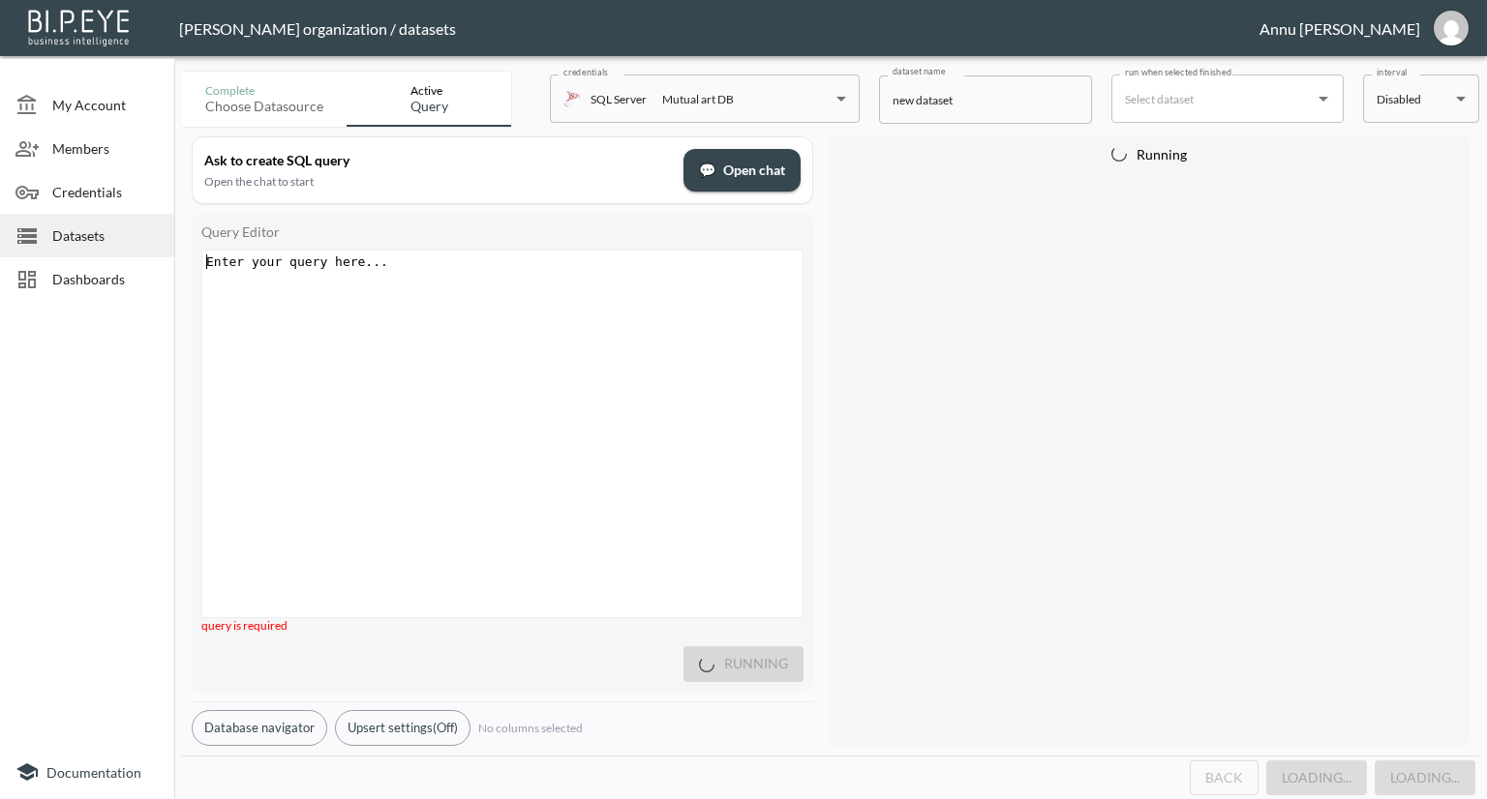
click at [453, 303] on div "Enter your query here... xxxxxxxxxx ​" at bounding box center [526, 458] width 648 height 415
paste textarea ".MedianSoldPrice )"
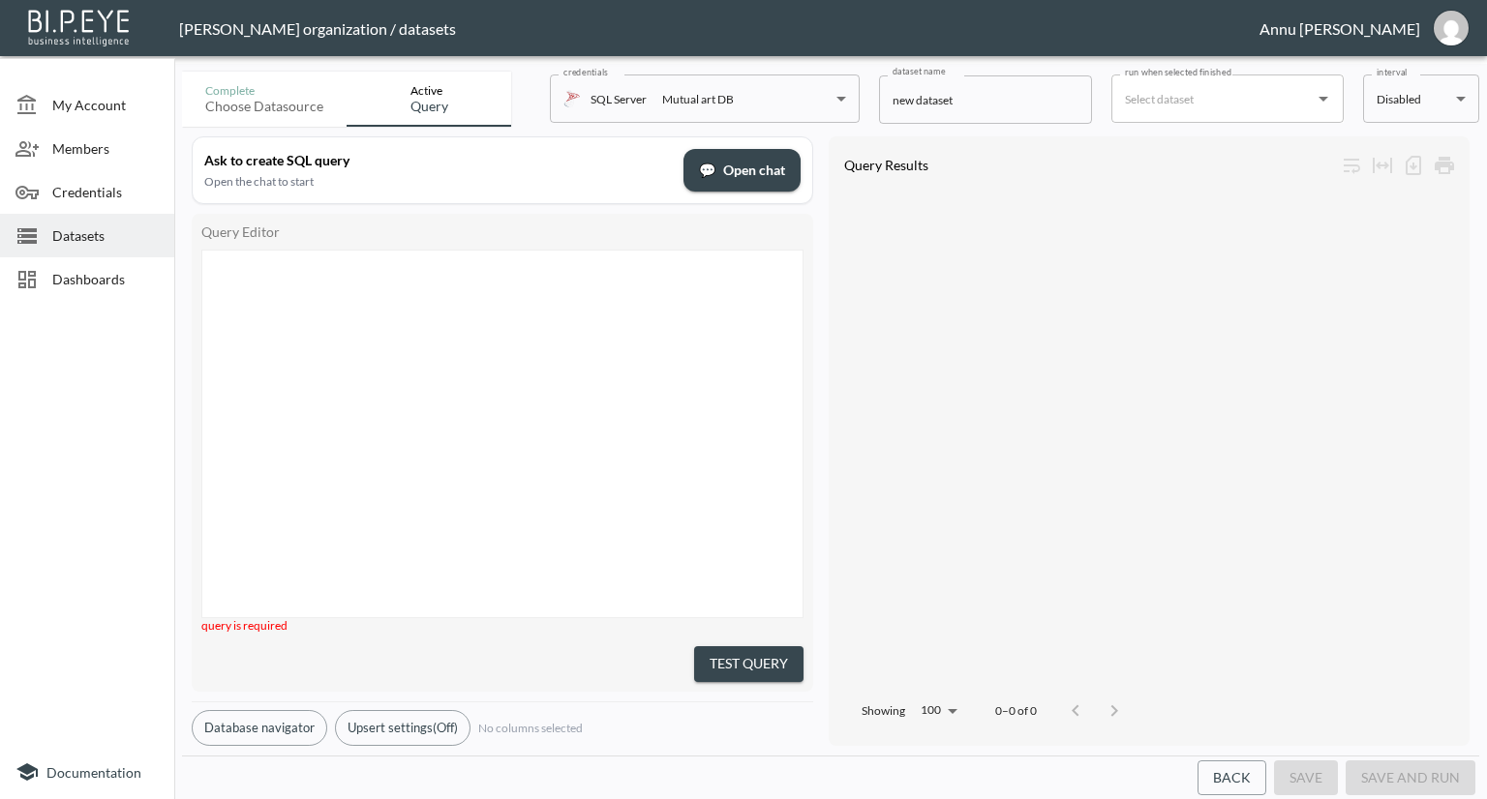
scroll to position [647, 0]
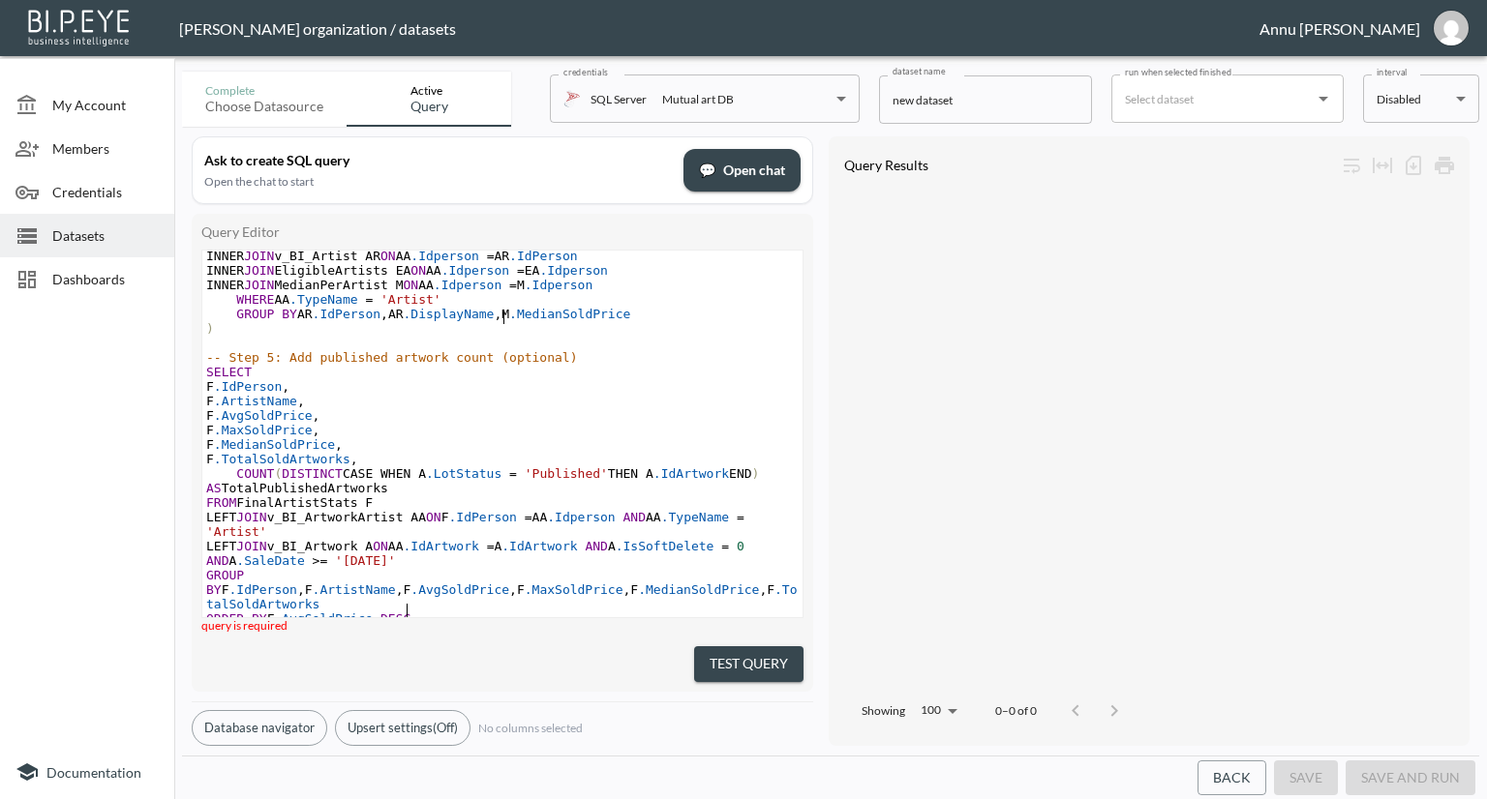
click at [515, 315] on div "-- Step 4: Final output with consistent sold-only filtering FinalArtistStats AS…" at bounding box center [502, 357] width 600 height 537
type textarea ".MedianSoldPrice )"
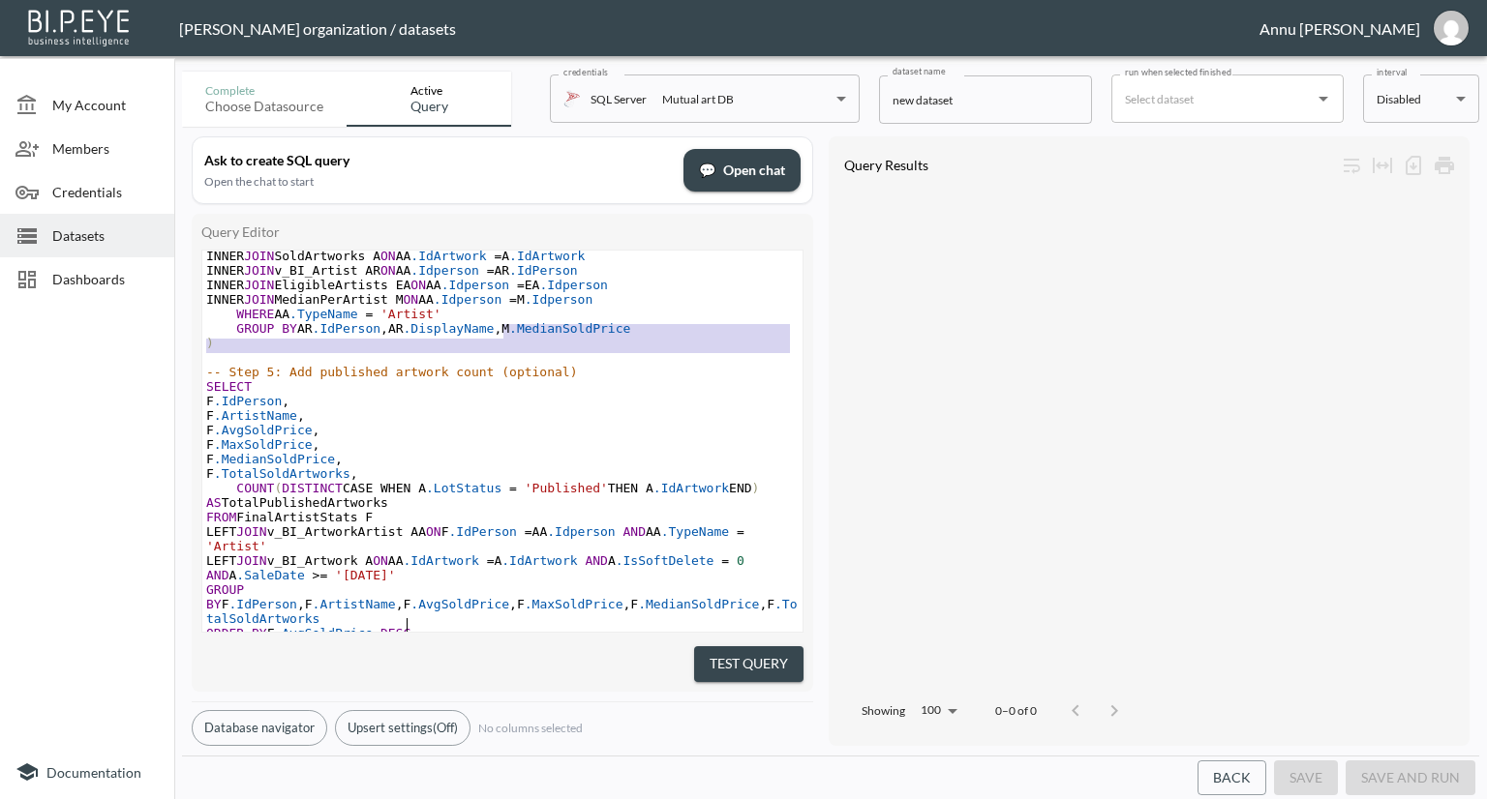
scroll to position [633, 0]
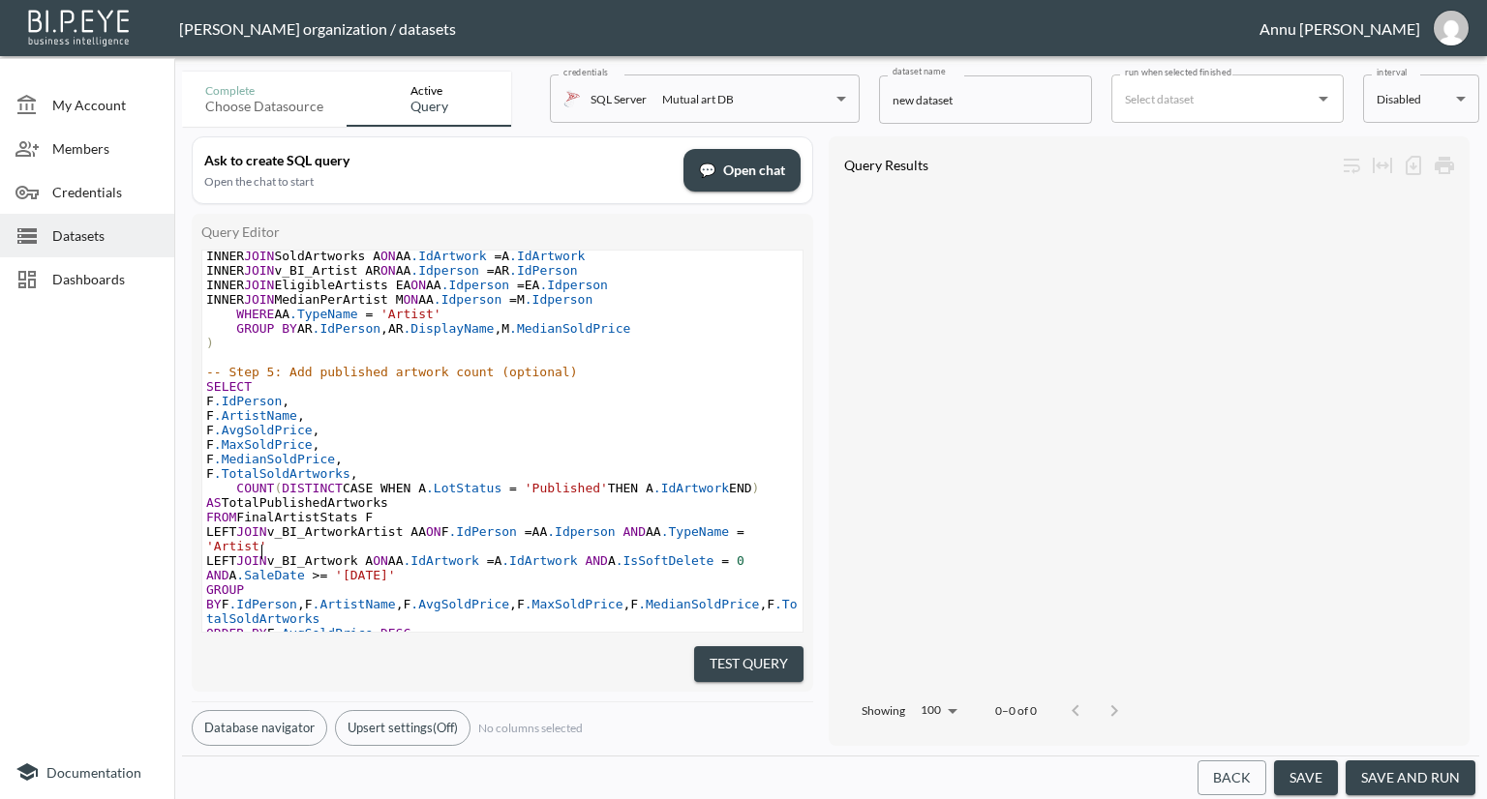
click at [608, 554] on span "LEFT JOIN v_BI_Artwork A ON AA .IdArtwork = A .IdArtwork AND A .IsSoftDelete = …" at bounding box center [479, 568] width 546 height 29
drag, startPoint x: 748, startPoint y: 647, endPoint x: 883, endPoint y: 451, distance: 237.3
click at [748, 647] on button "Test Query" at bounding box center [748, 665] width 109 height 36
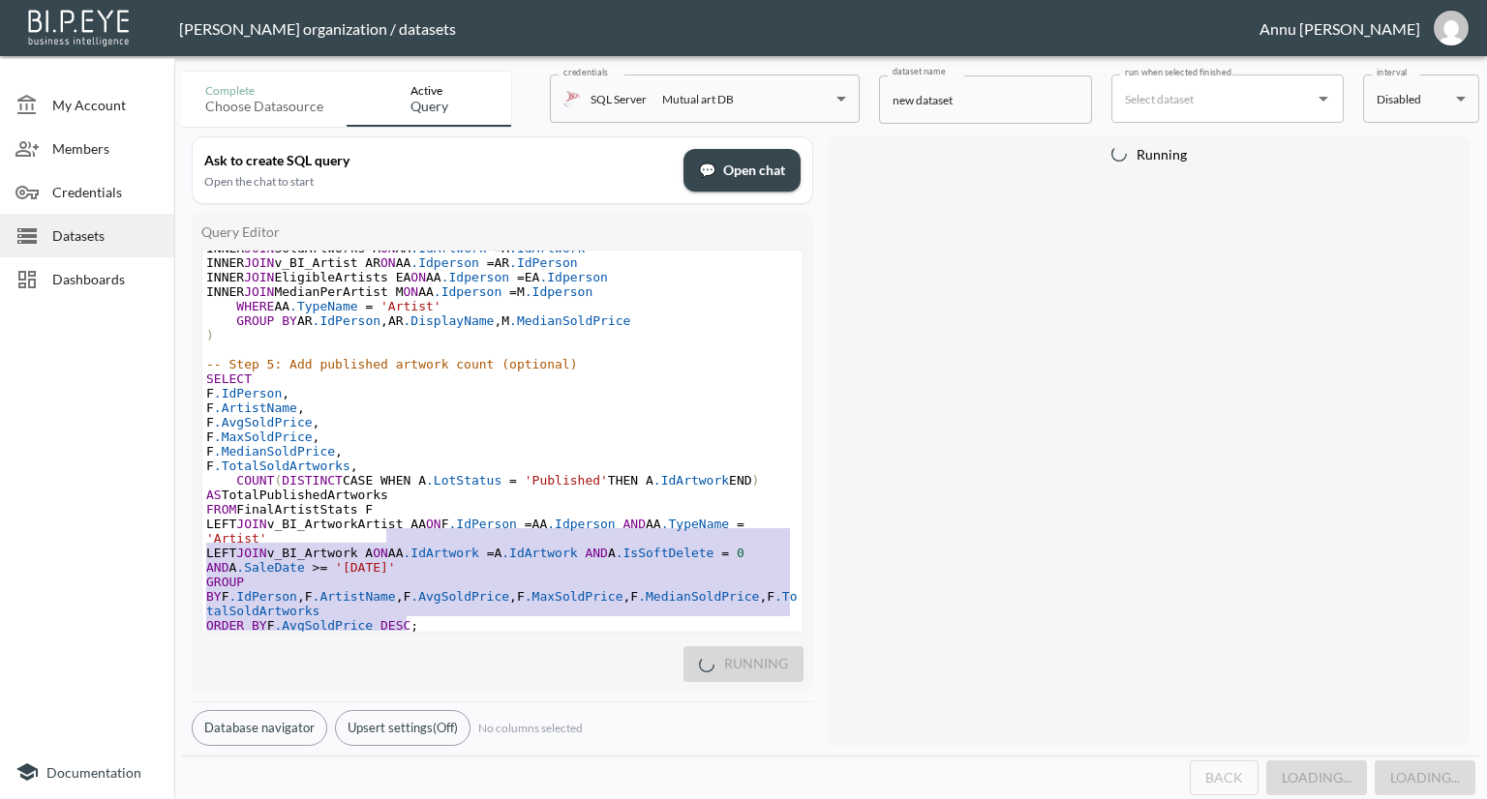
scroll to position [386, 0]
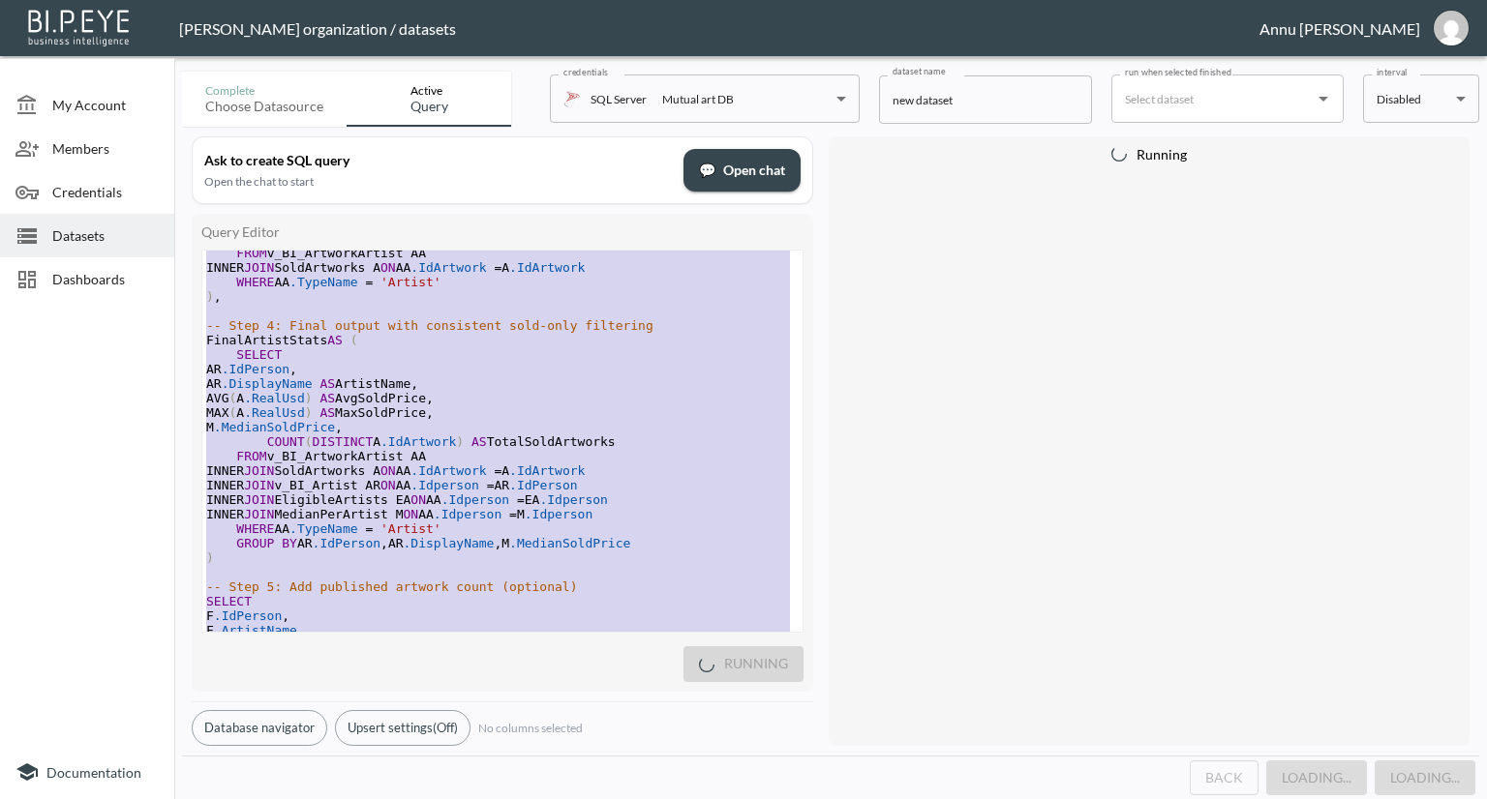
type textarea "-- Step 1: Sold artworks from 2025 onward WITH SoldArtworks AS ( SELECT * FROM …"
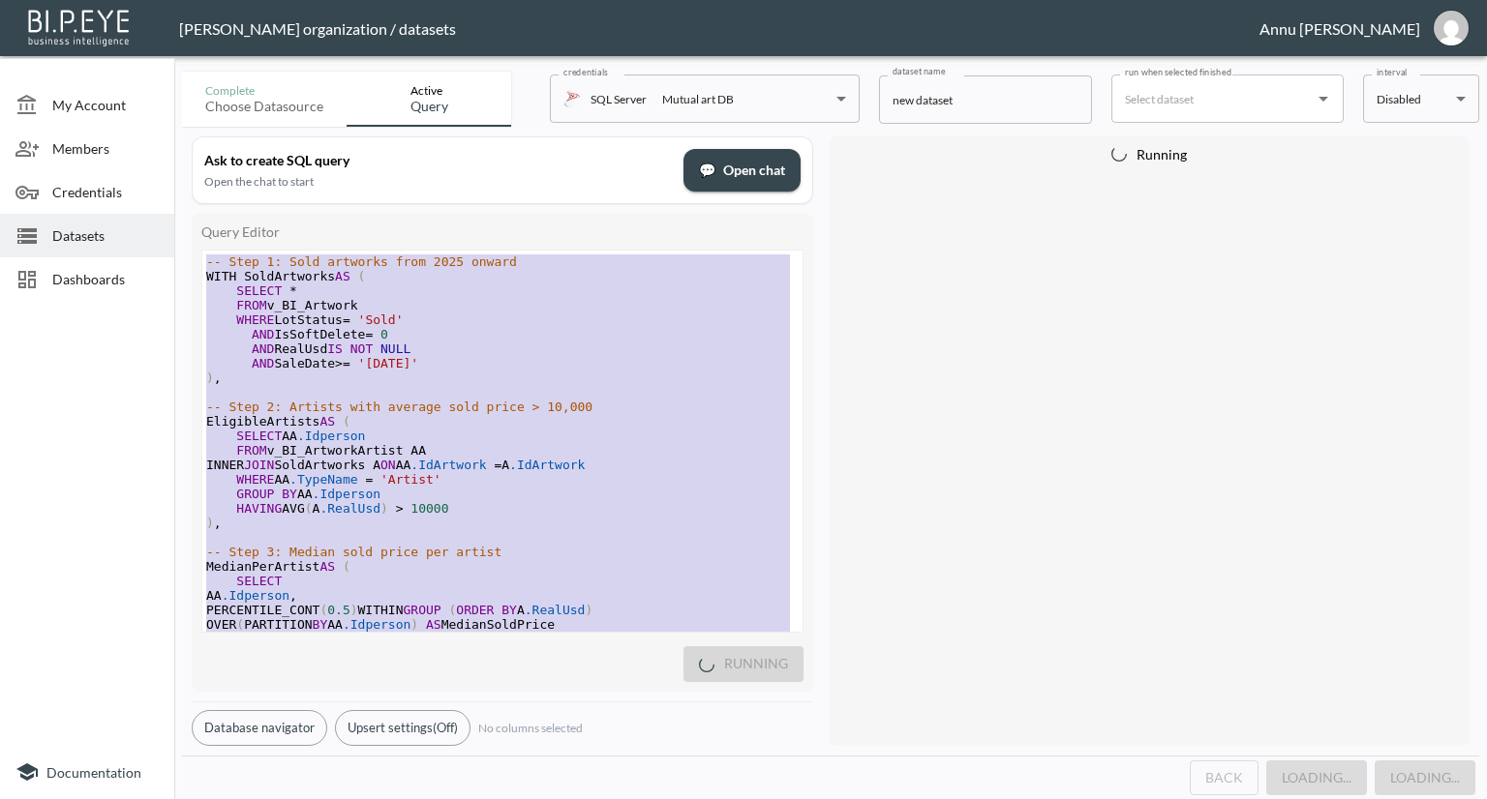
drag, startPoint x: 445, startPoint y: 594, endPoint x: 172, endPoint y: 36, distance: 621.6
click at [172, 36] on div "[PERSON_NAME] organization / datasets Annu [PERSON_NAME] My Account Members Cre…" at bounding box center [743, 399] width 1487 height 799
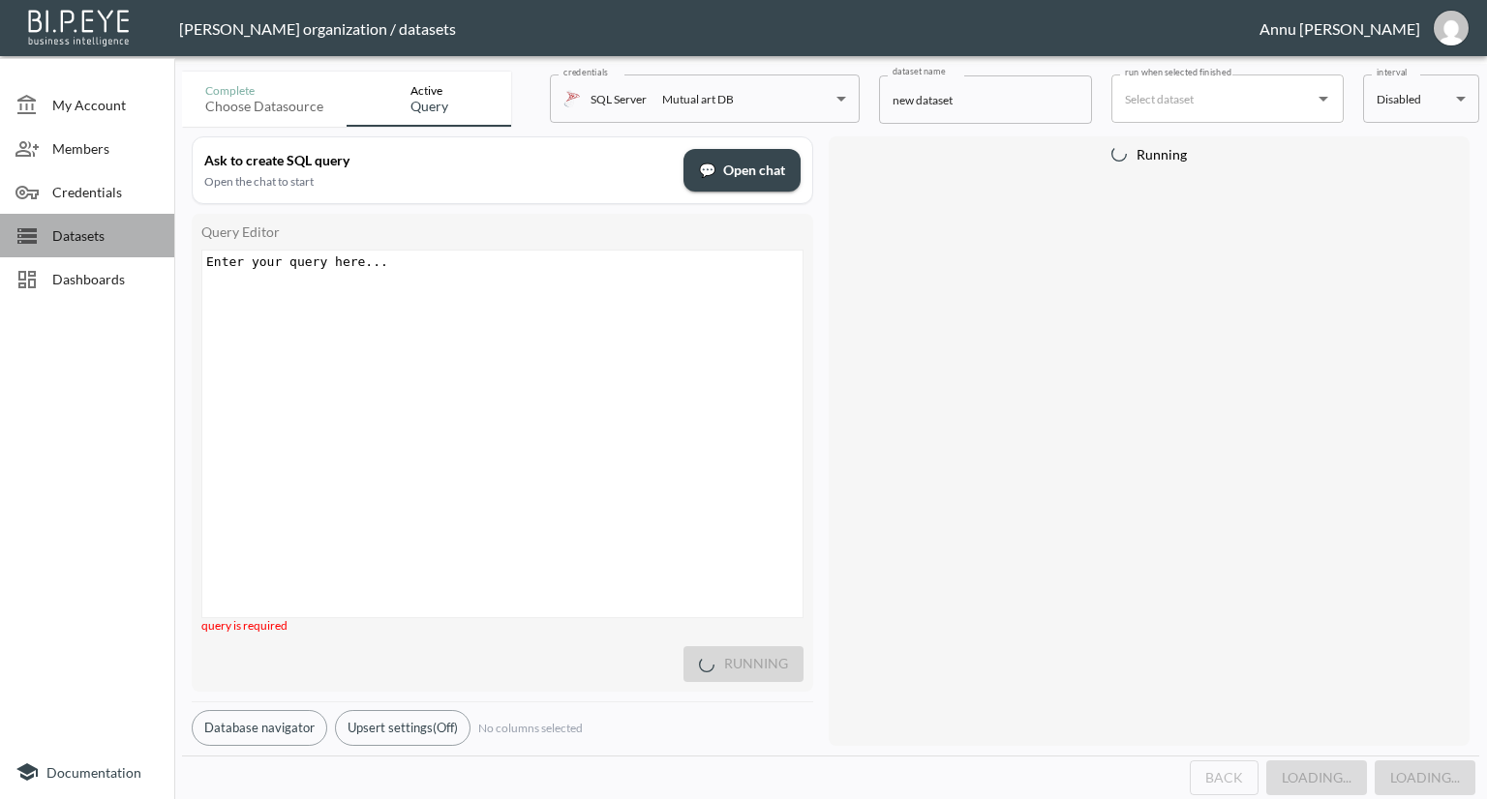
click at [59, 227] on span "Datasets" at bounding box center [105, 236] width 106 height 20
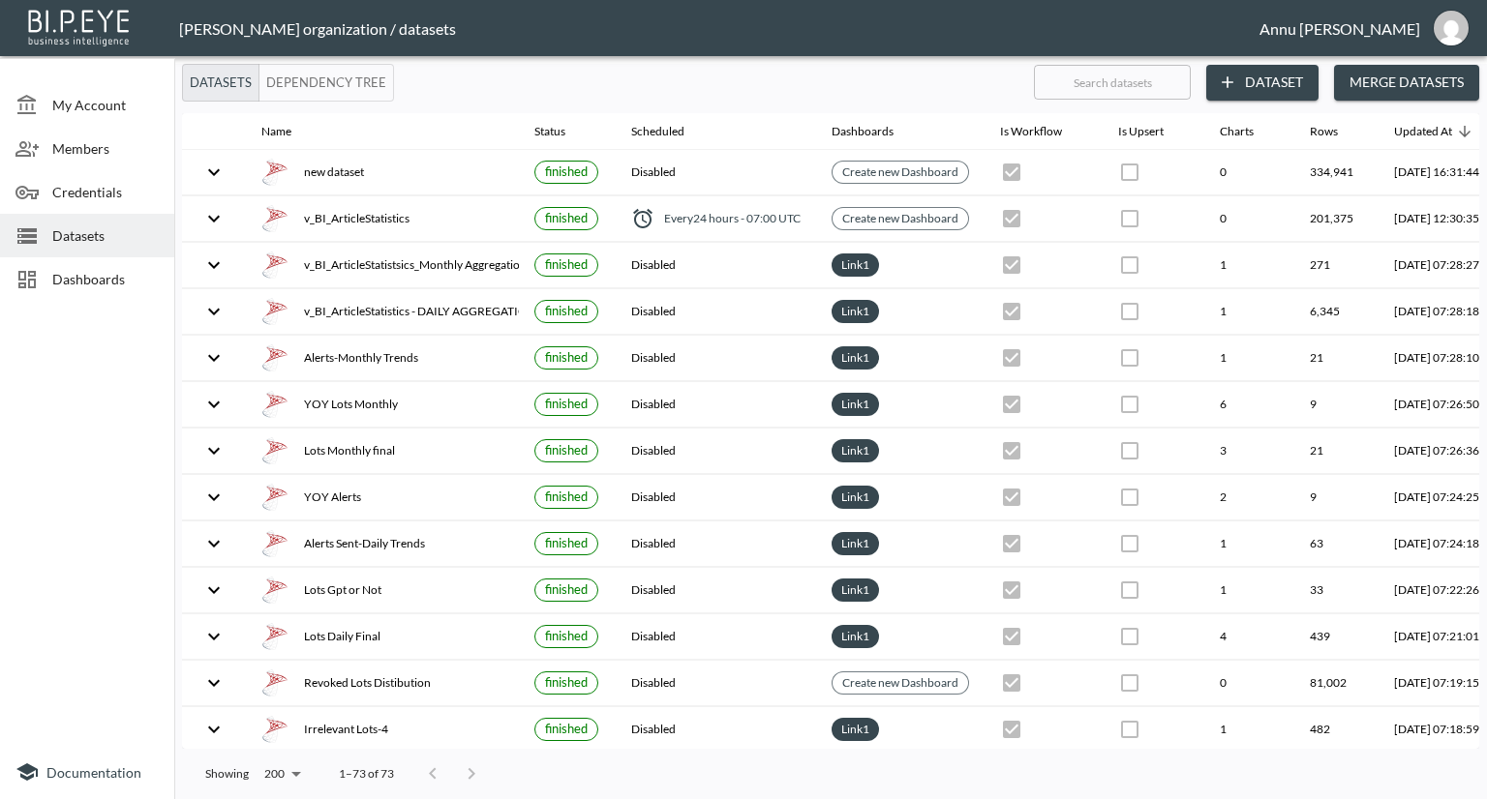
click at [102, 222] on div "Datasets" at bounding box center [87, 236] width 174 height 44
click at [1261, 79] on button "Dataset" at bounding box center [1262, 83] width 112 height 36
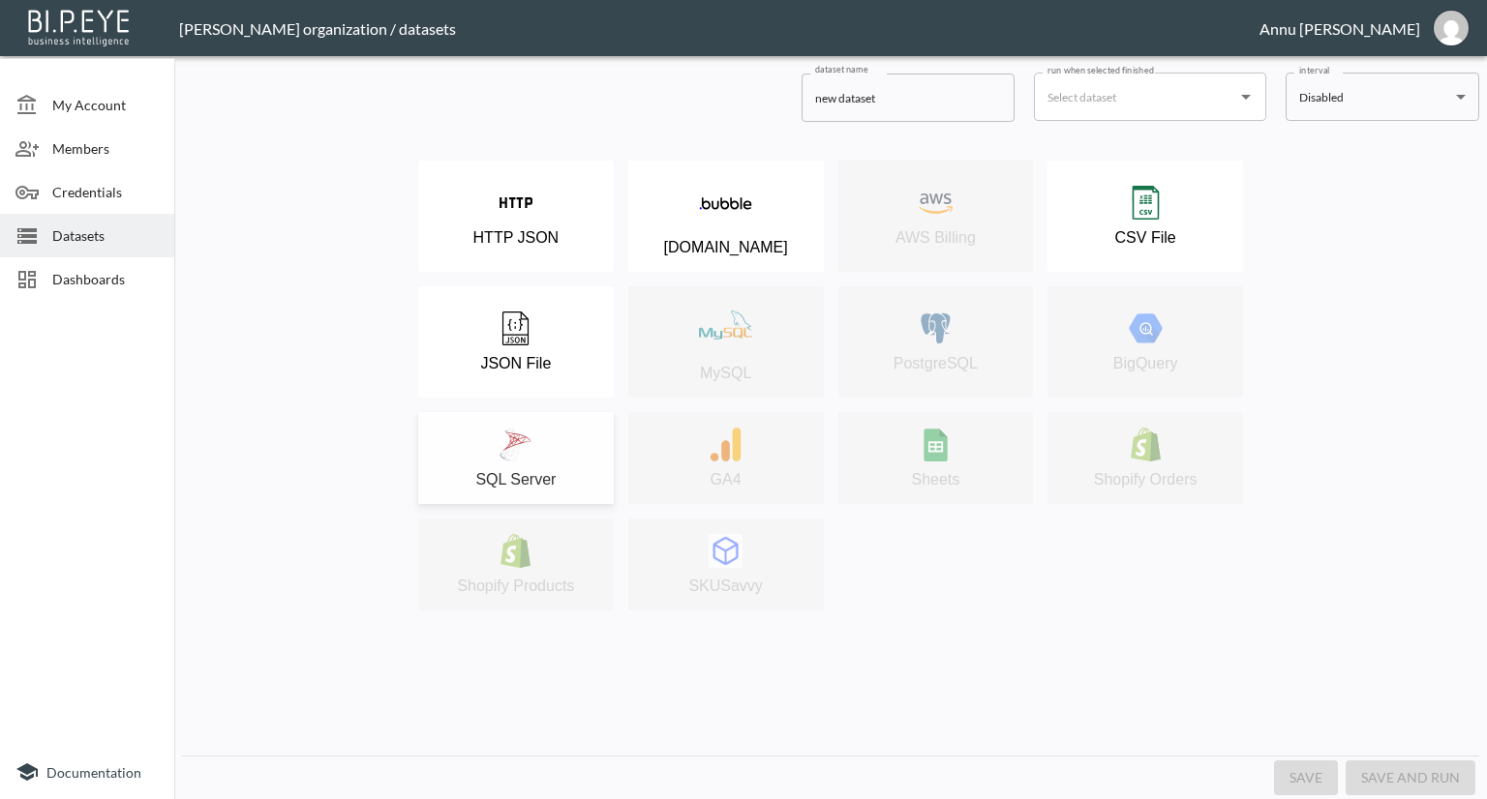
click at [498, 427] on button "SQL Server" at bounding box center [516, 458] width 196 height 92
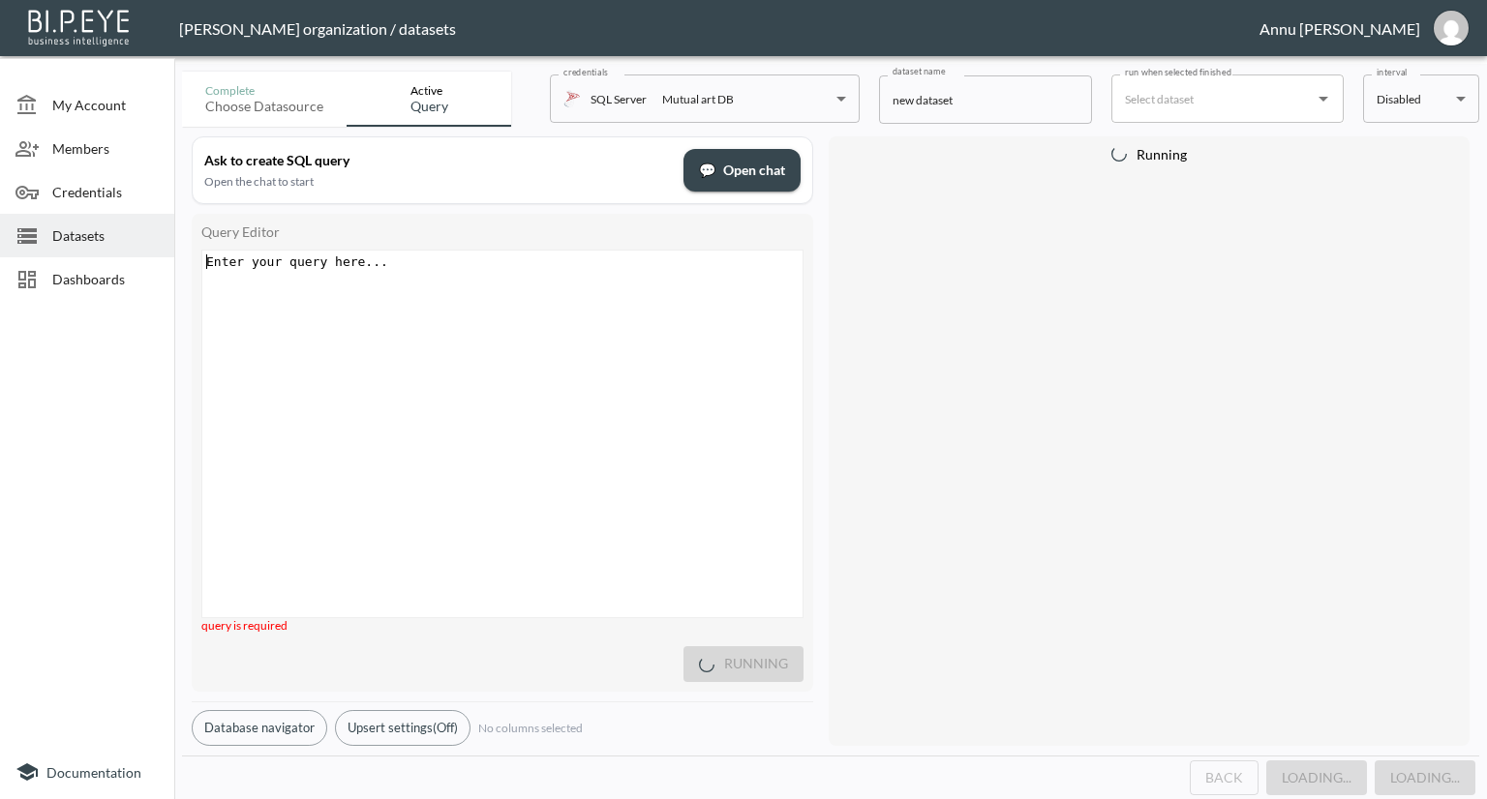
click at [424, 299] on div "Enter your query here... xxxxxxxxxx ​" at bounding box center [526, 458] width 648 height 415
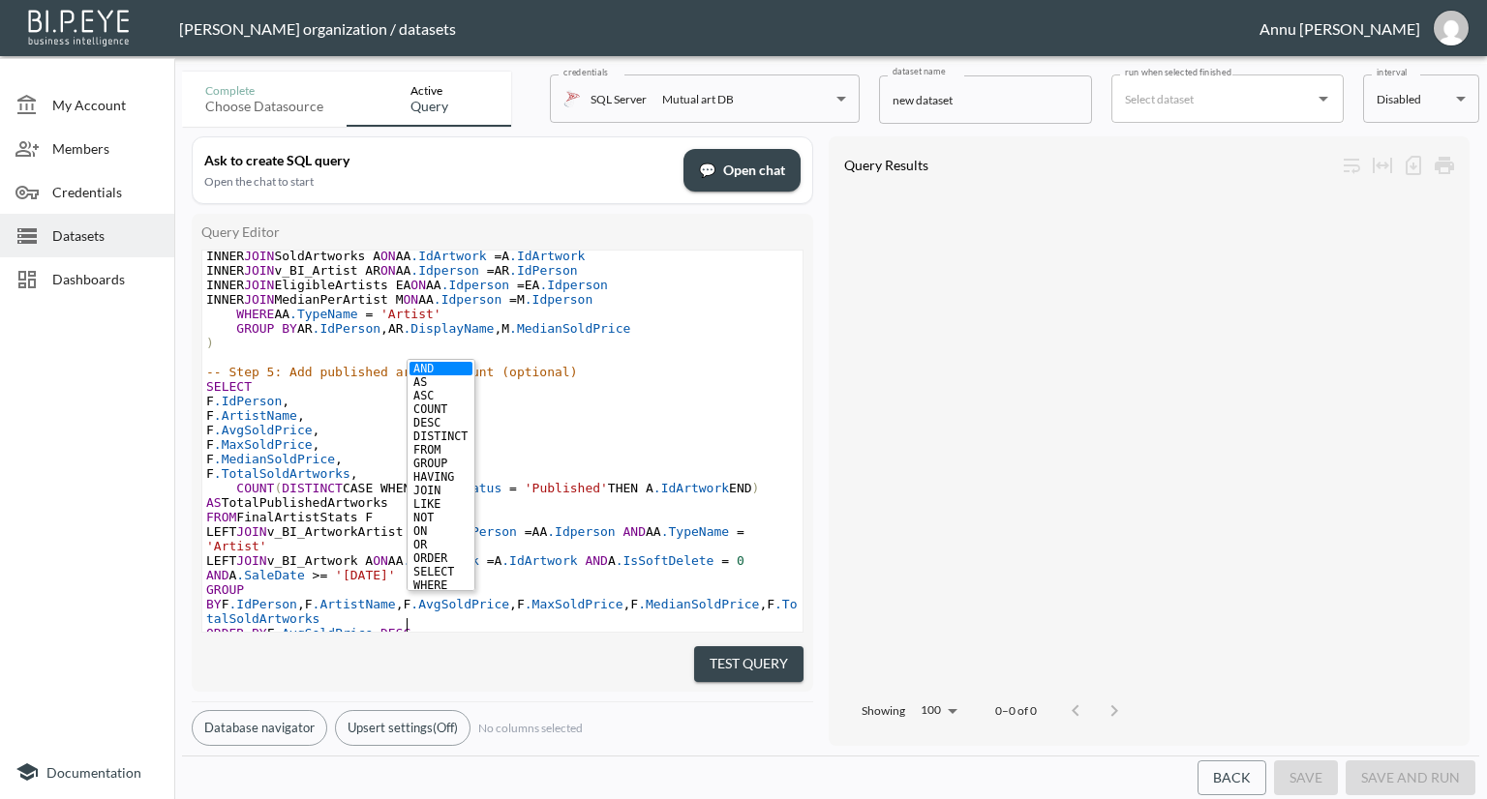
scroll to position [633, 0]
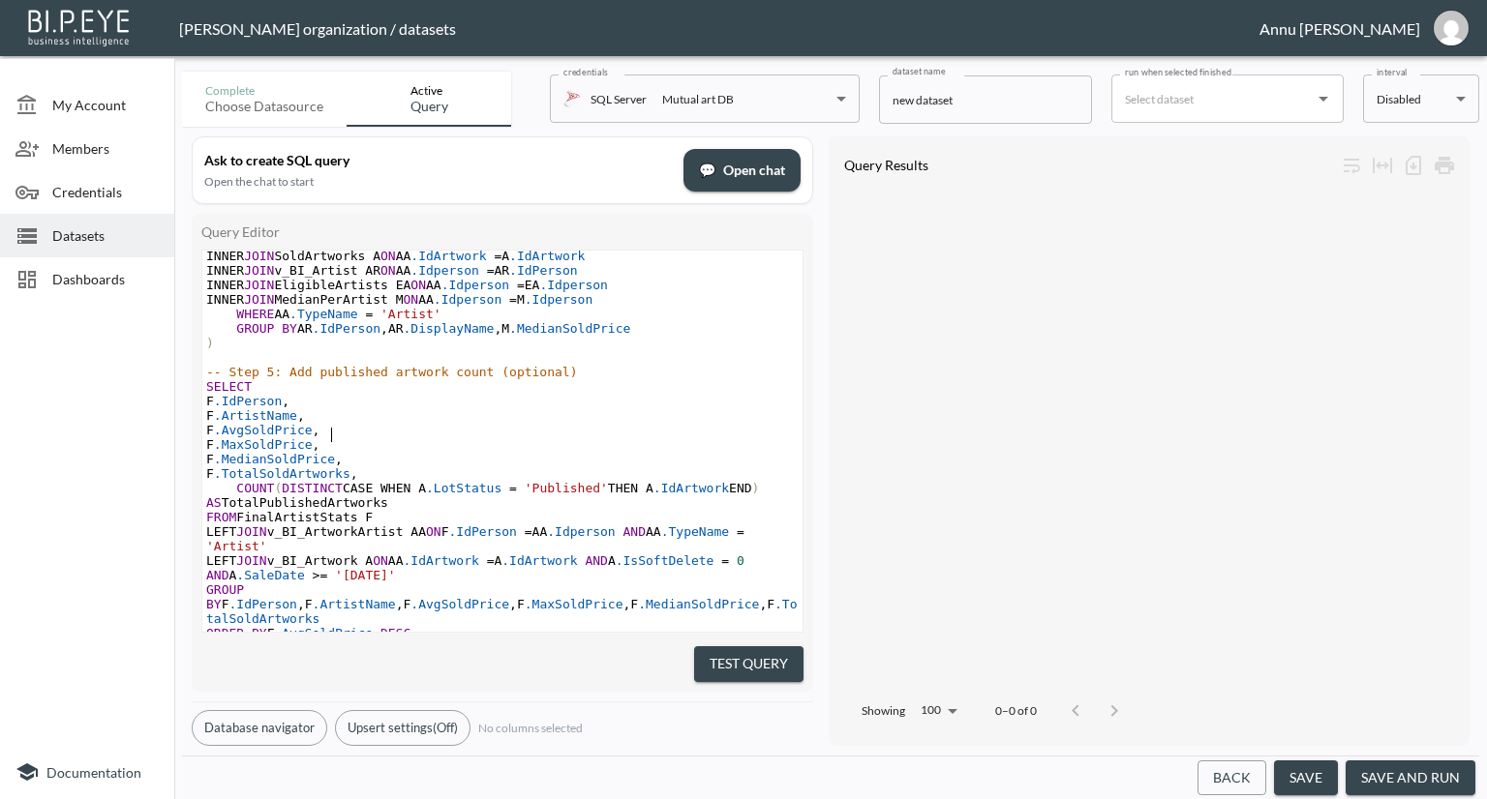
click at [320, 423] on span "," at bounding box center [317, 430] width 8 height 15
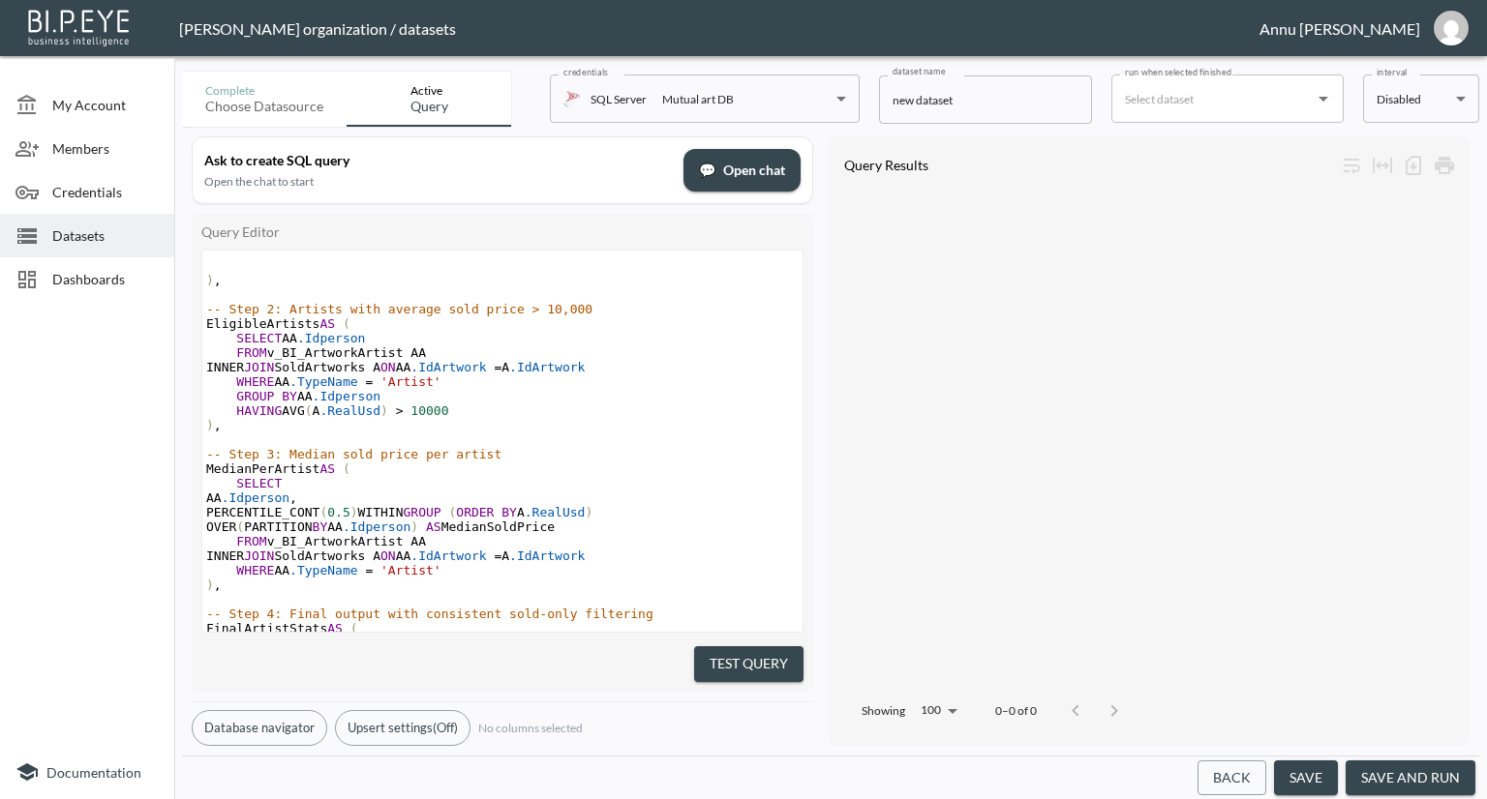
scroll to position [0, 0]
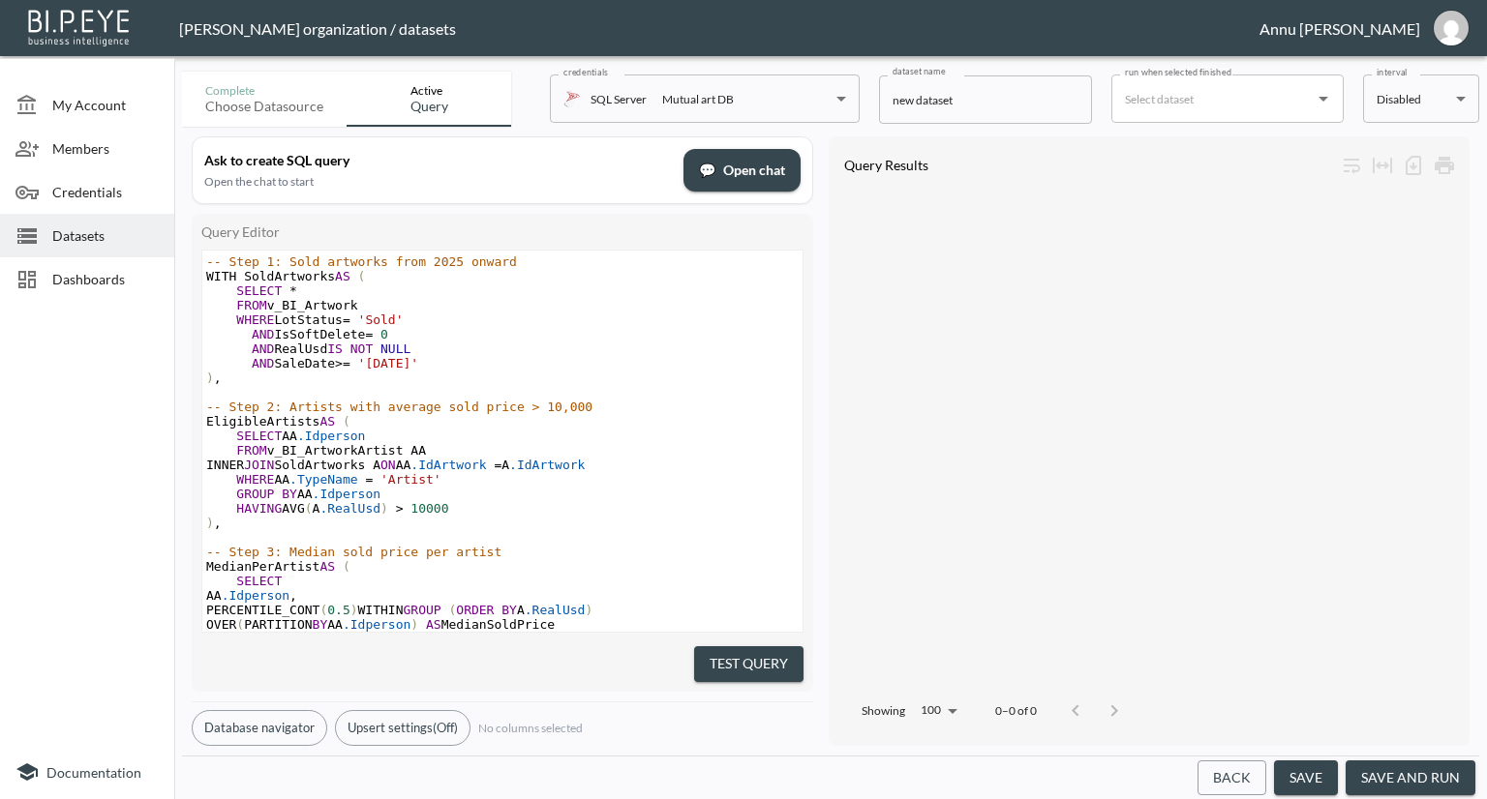
click at [414, 361] on span "'[DATE]'" at bounding box center [388, 363] width 61 height 15
type textarea "6"
click at [585, 472] on span ".IdArtwork" at bounding box center [546, 465] width 75 height 15
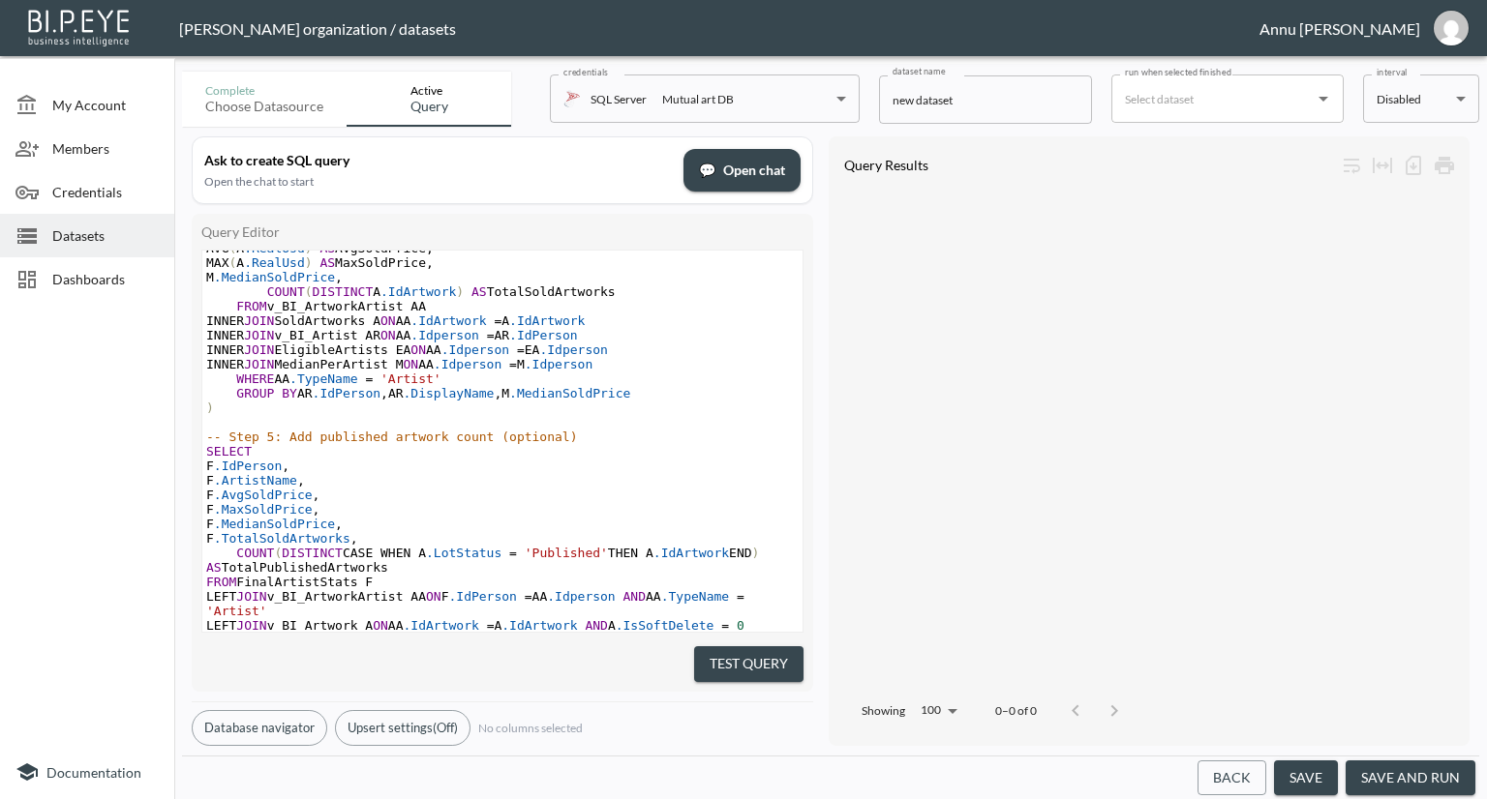
scroll to position [581, 0]
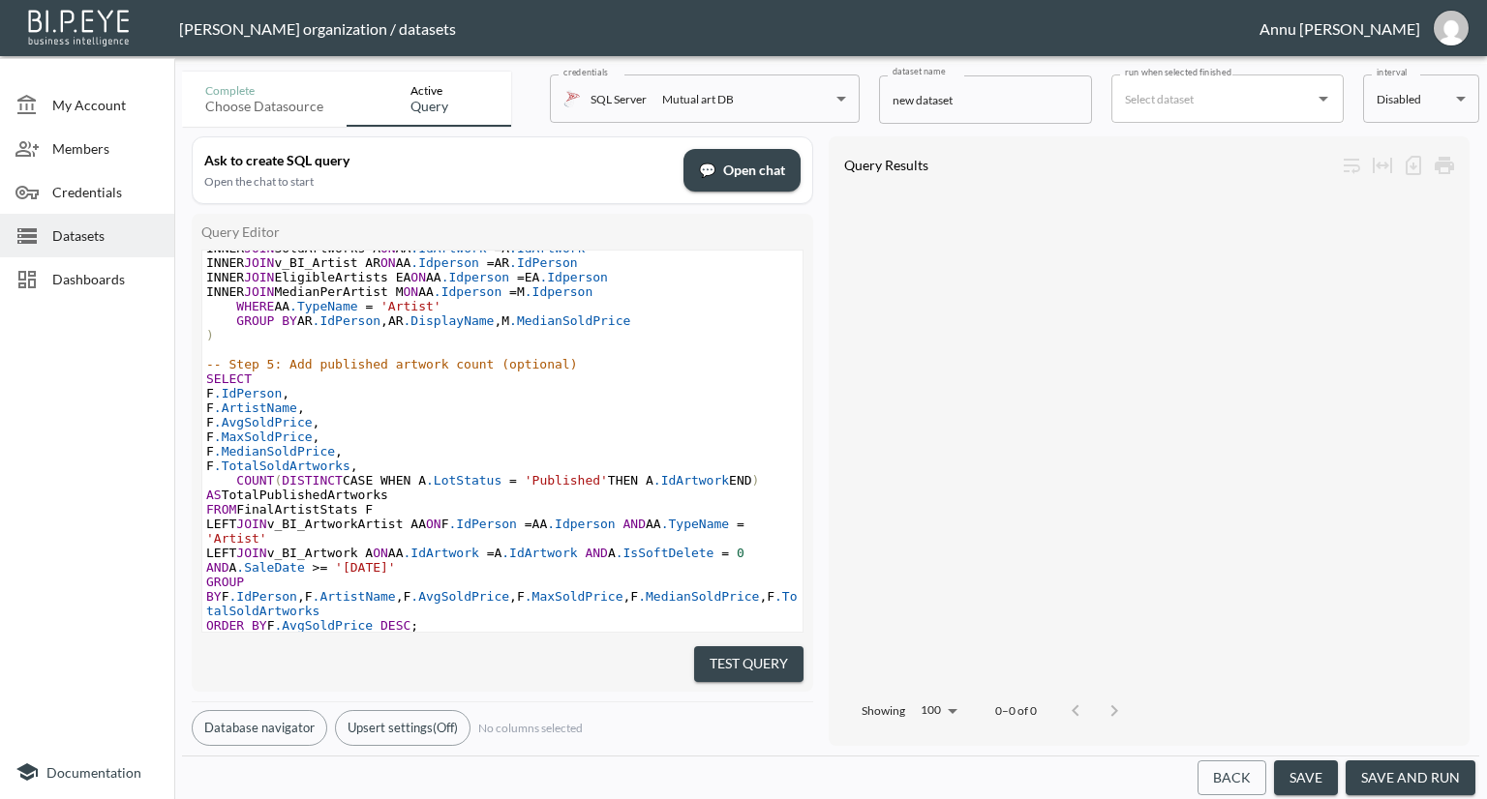
click at [361, 560] on span "'[DATE]'" at bounding box center [365, 567] width 61 height 15
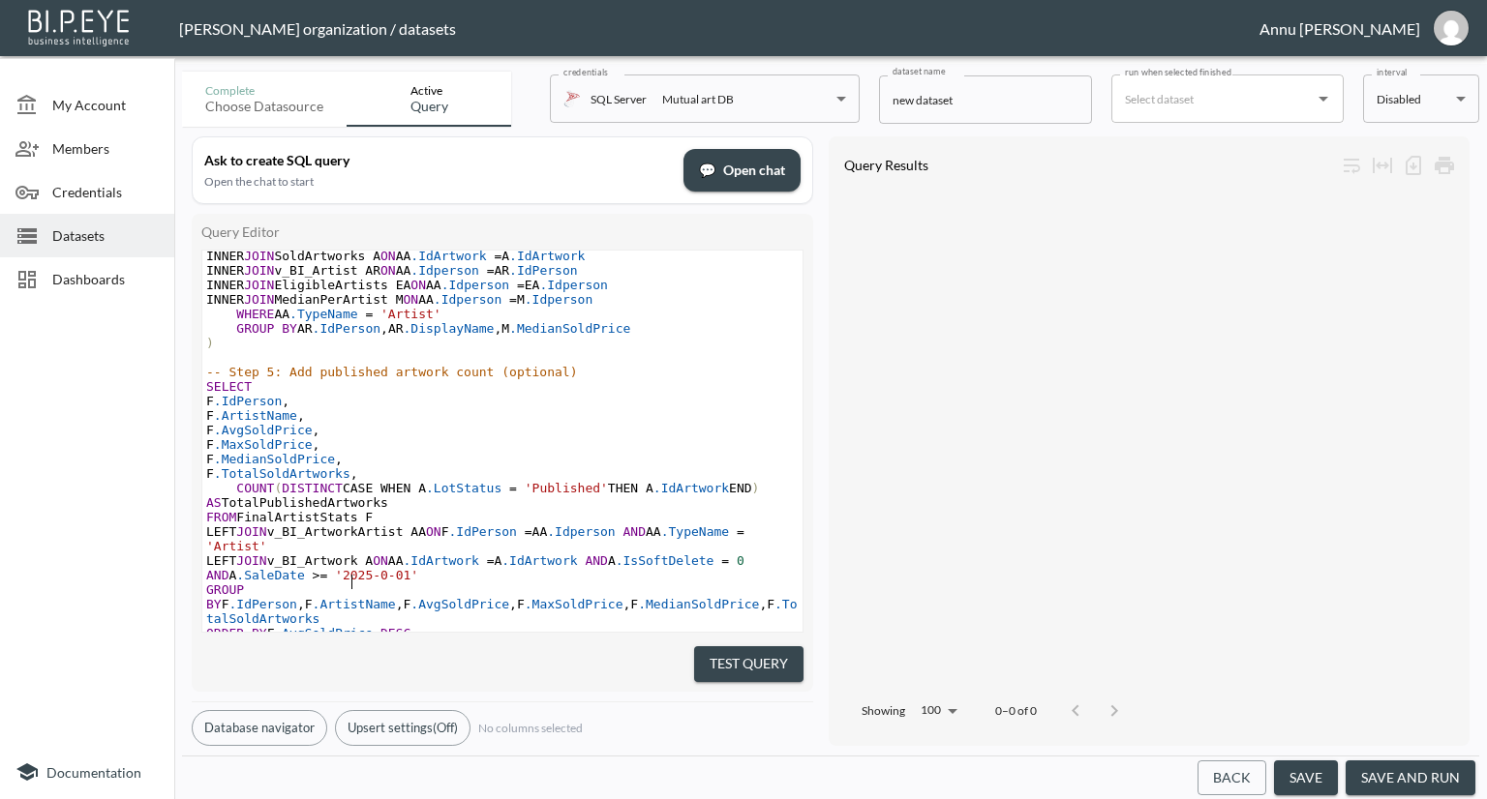
type textarea "6"
click at [588, 452] on pre "F .MedianSoldPrice ," at bounding box center [502, 459] width 600 height 15
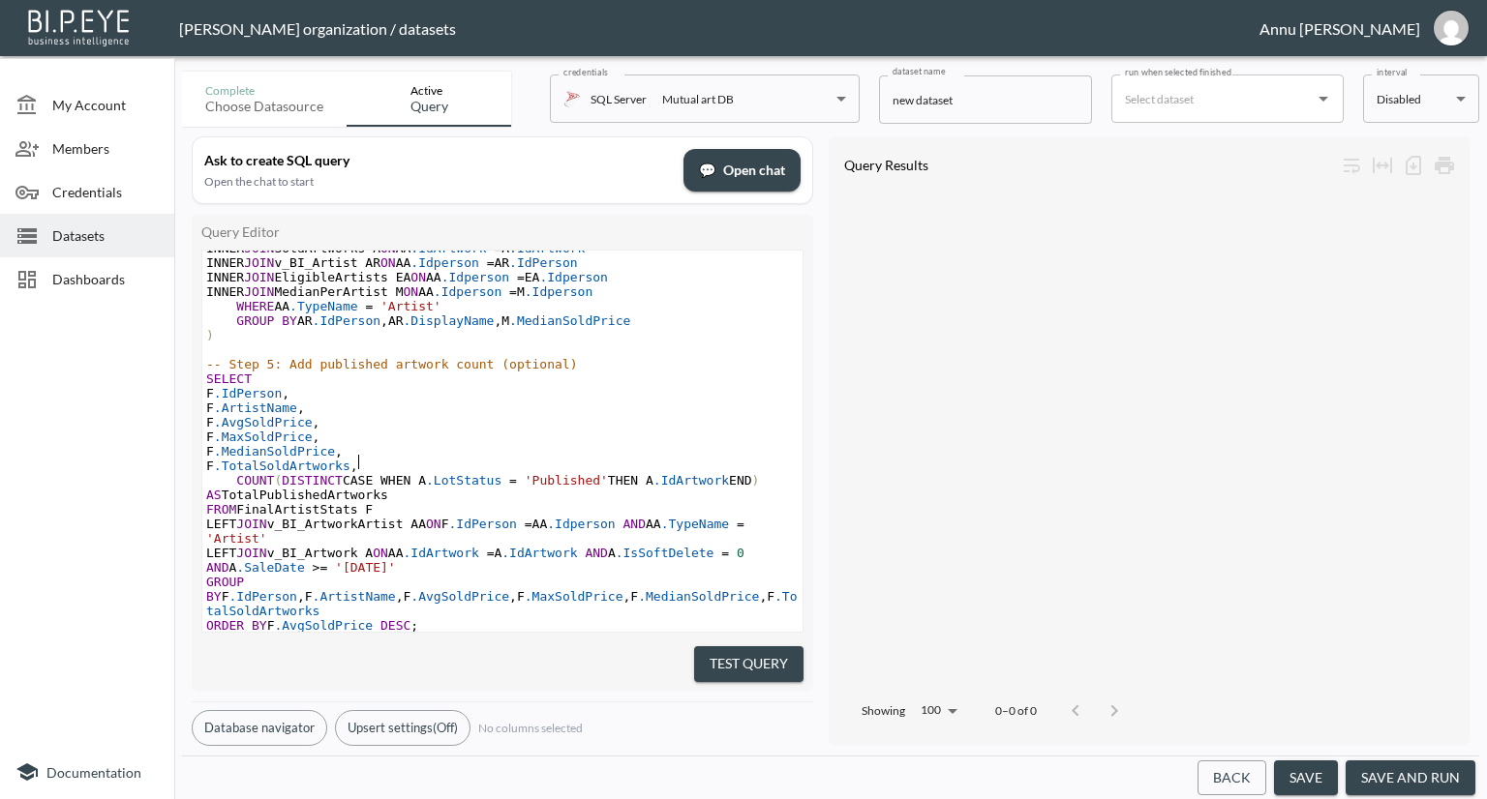
click at [720, 657] on button "Test Query" at bounding box center [748, 665] width 109 height 36
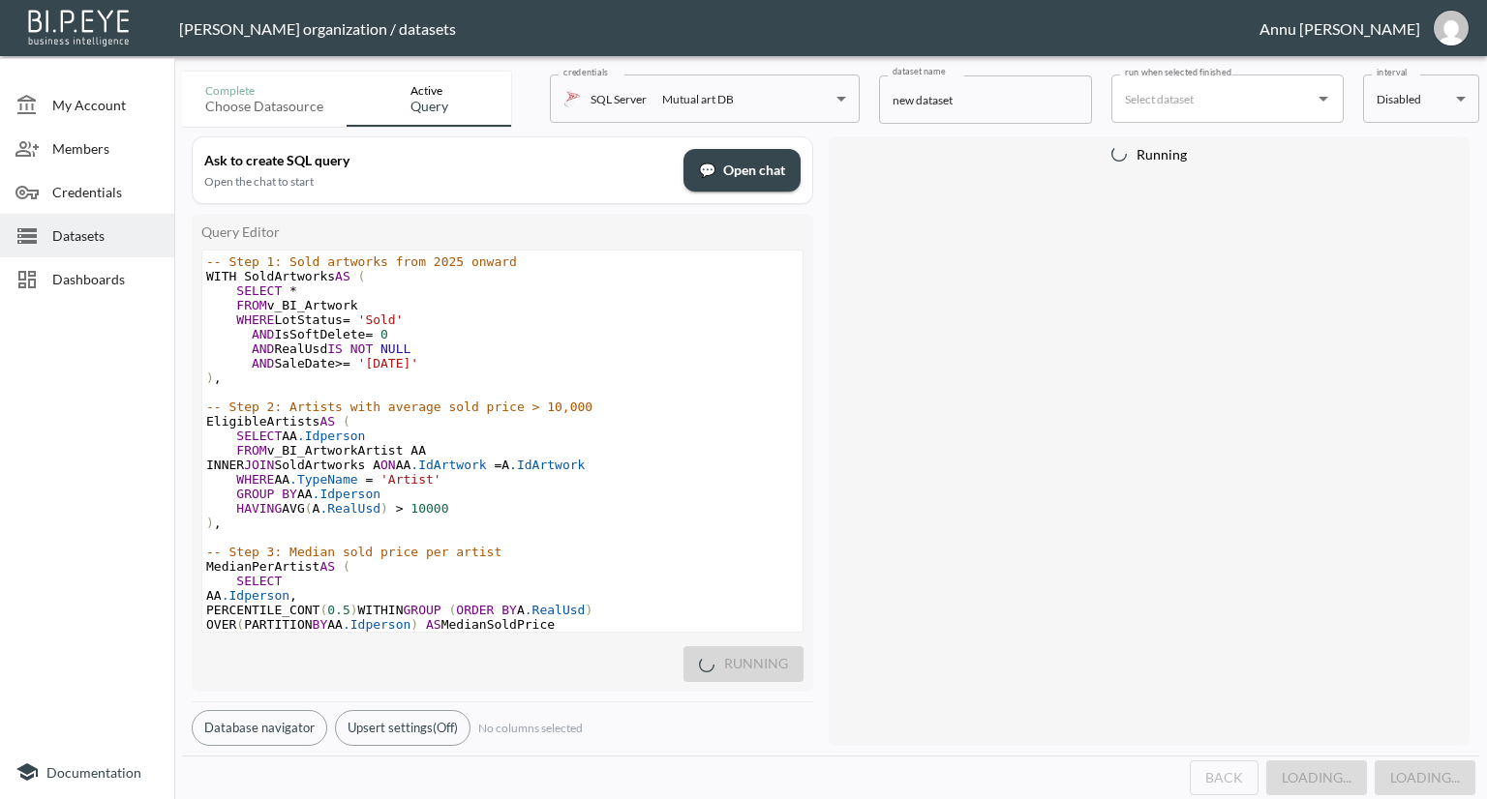
scroll to position [0, 0]
click at [117, 244] on span "Datasets" at bounding box center [105, 236] width 106 height 20
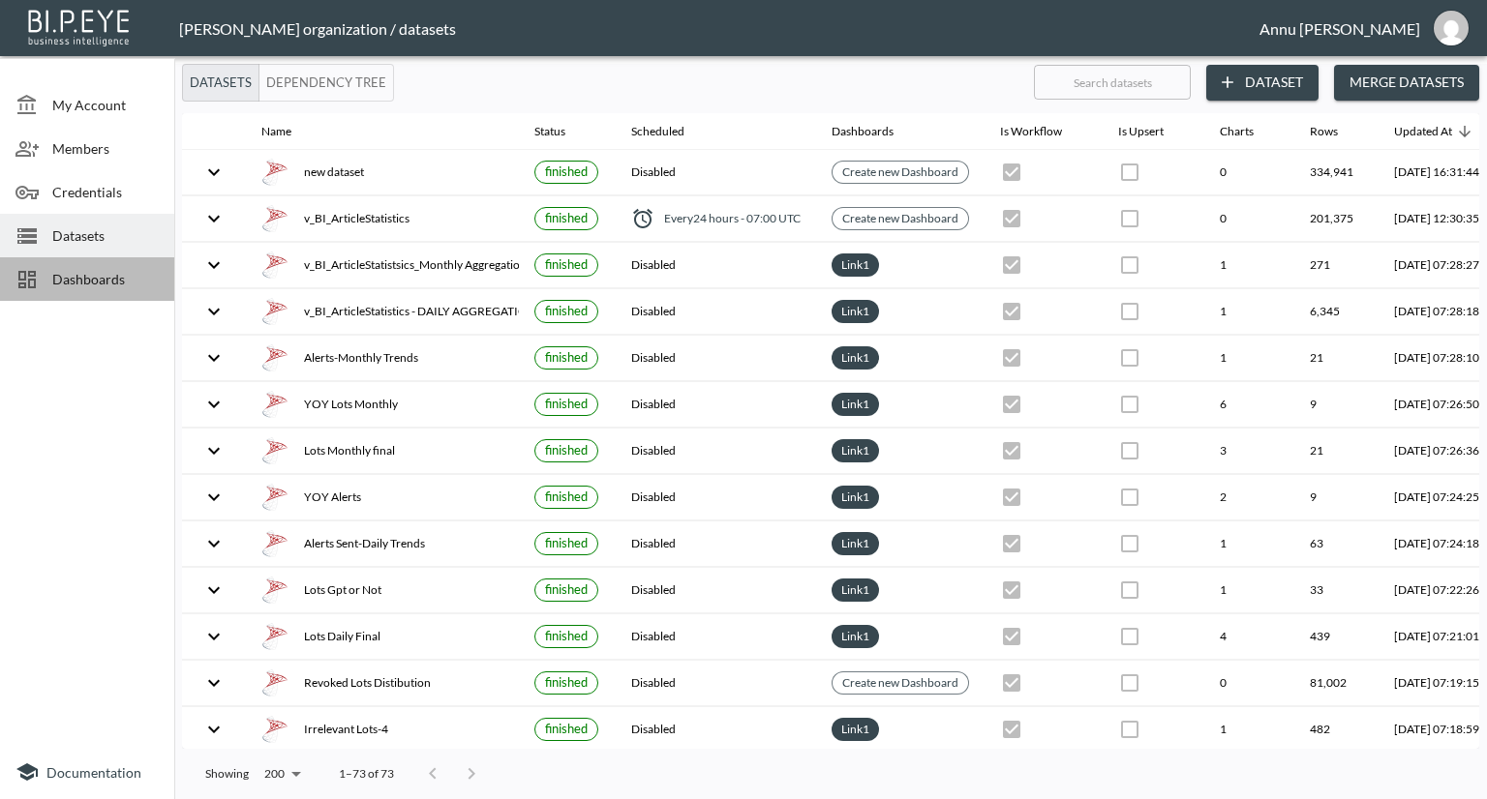
click at [108, 266] on div "Dashboards" at bounding box center [87, 279] width 174 height 44
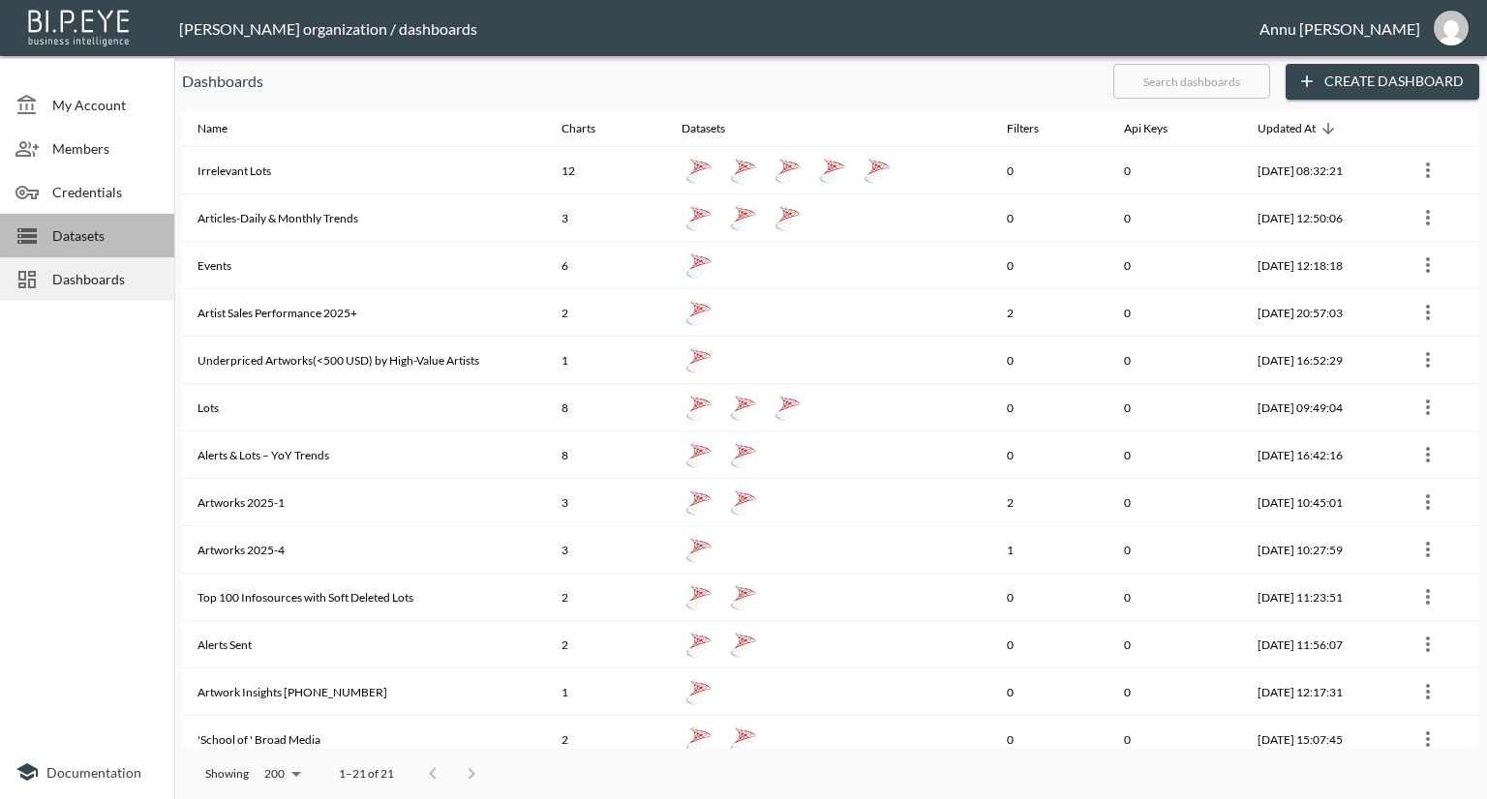
click at [103, 229] on span "Datasets" at bounding box center [105, 236] width 106 height 20
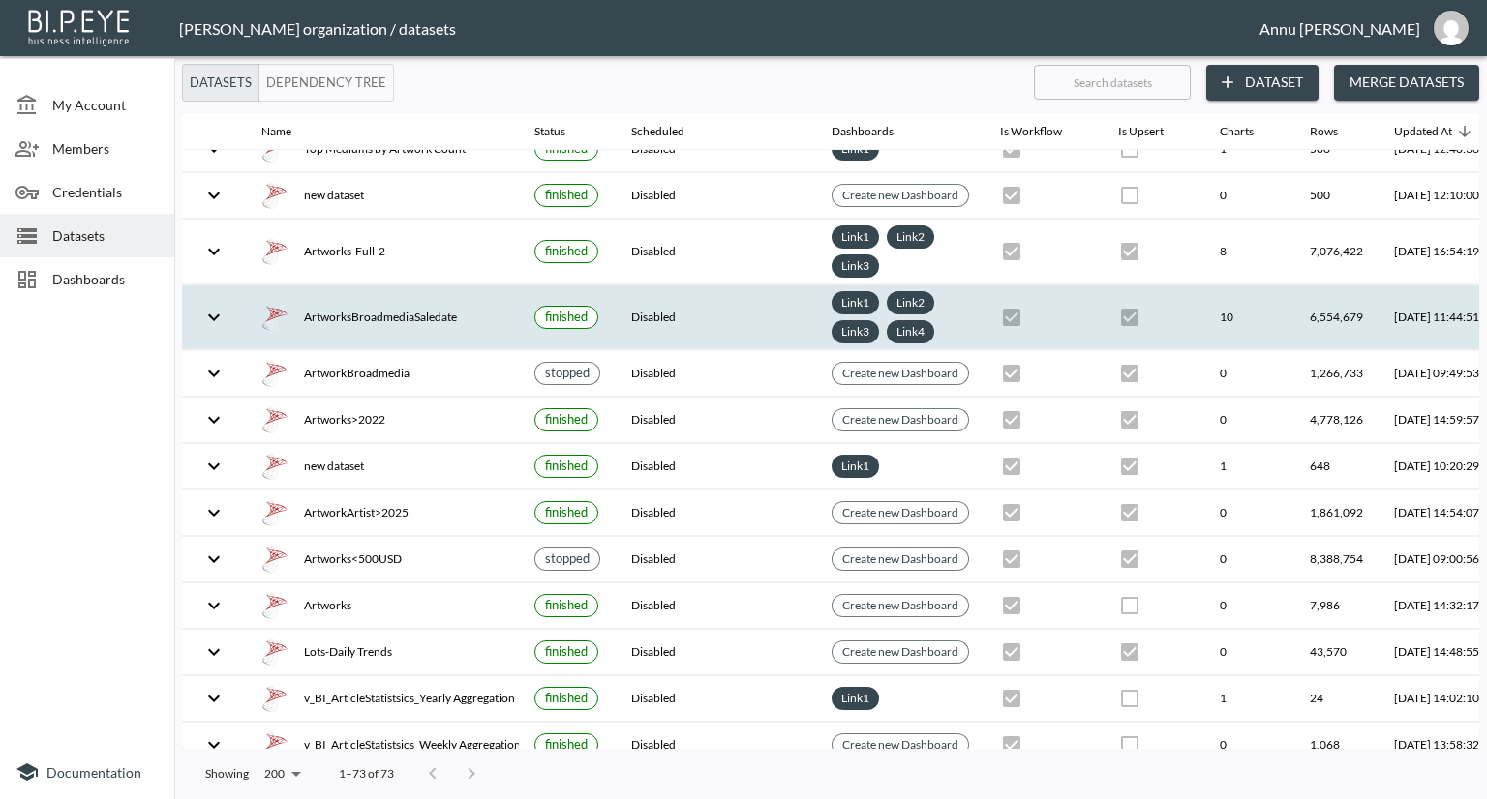
scroll to position [2812, 0]
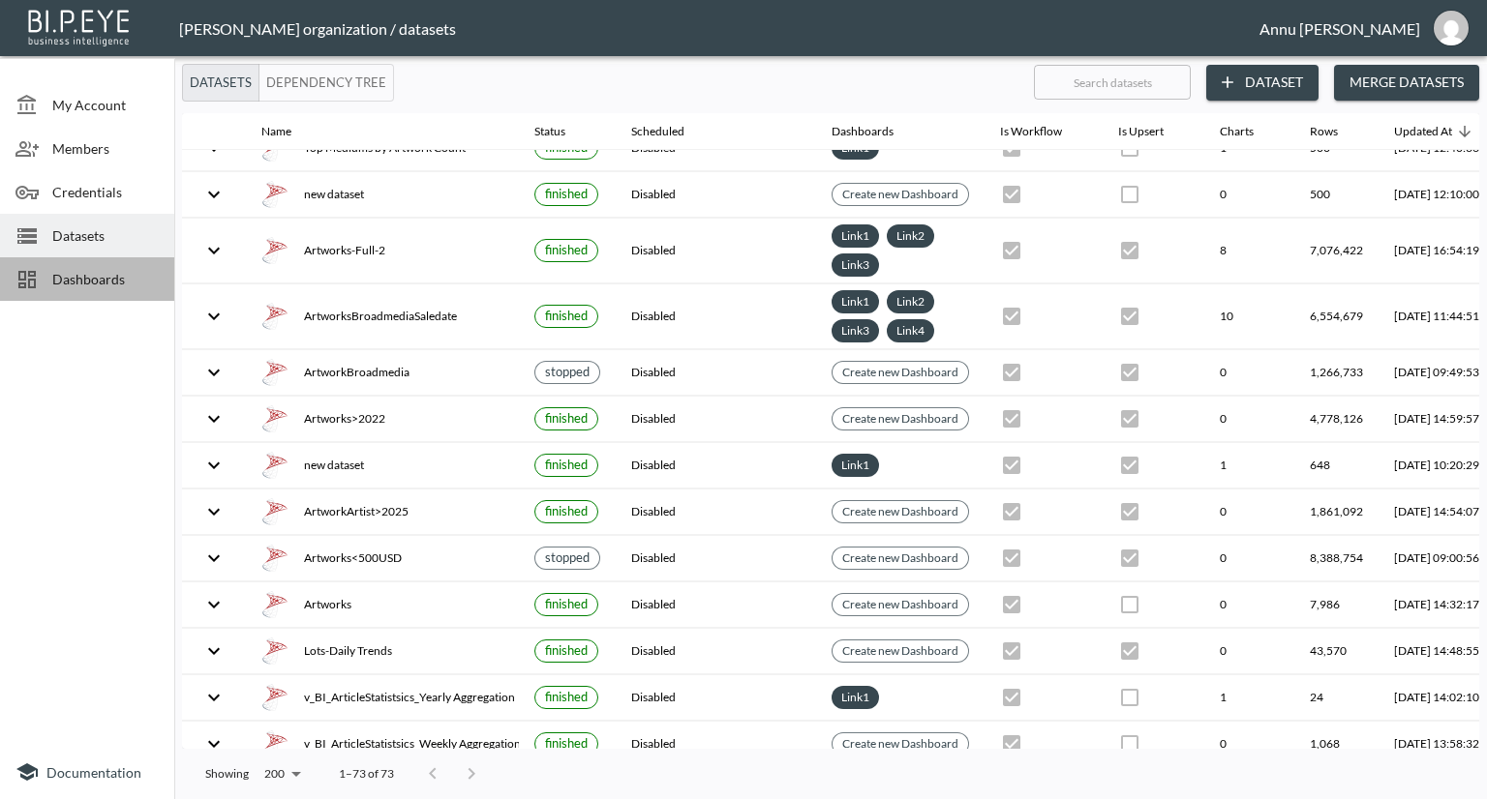
click at [63, 286] on span "Dashboards" at bounding box center [105, 279] width 106 height 20
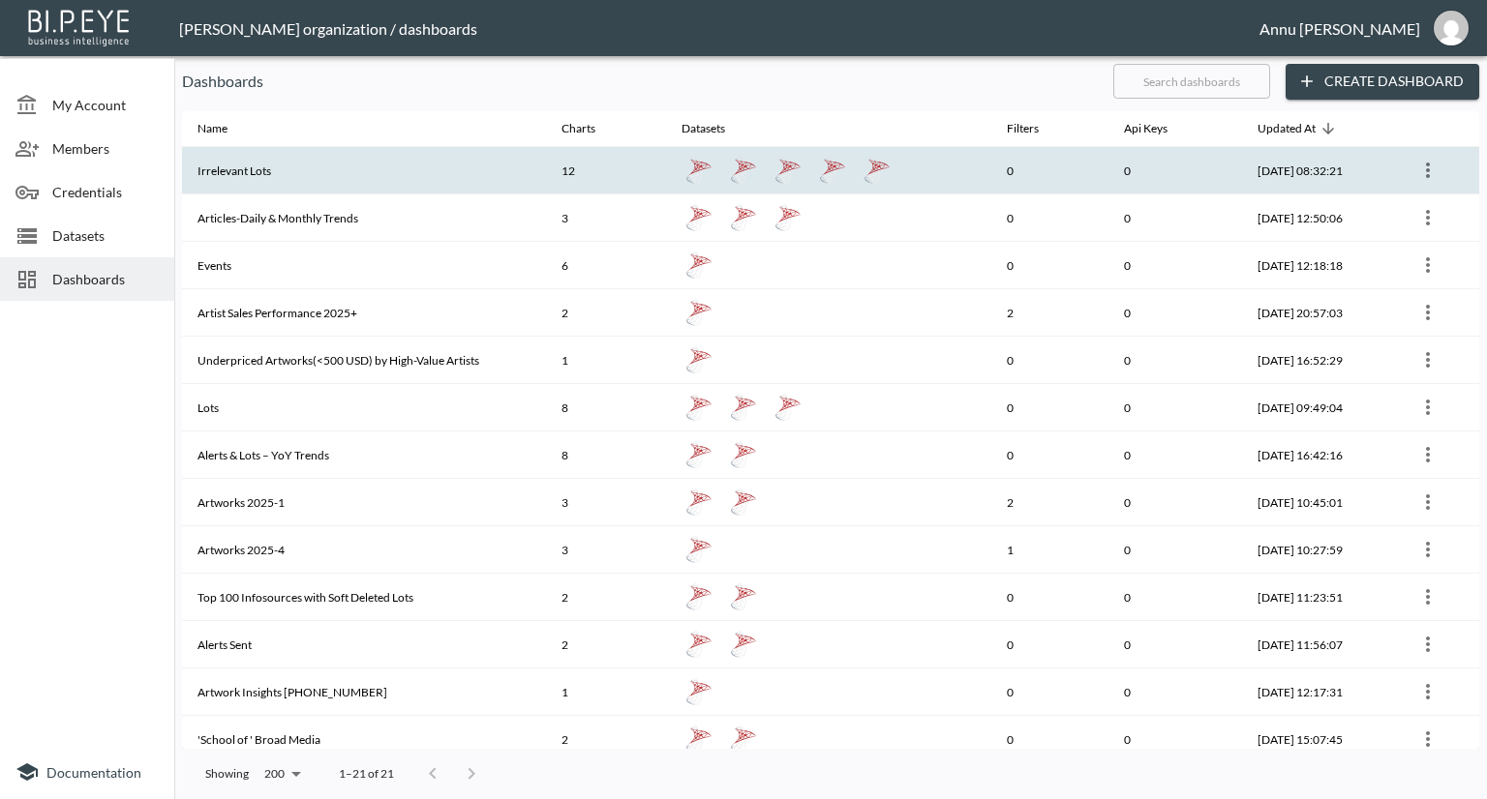
click at [265, 173] on th "Irrelevant Lots" at bounding box center [364, 170] width 364 height 47
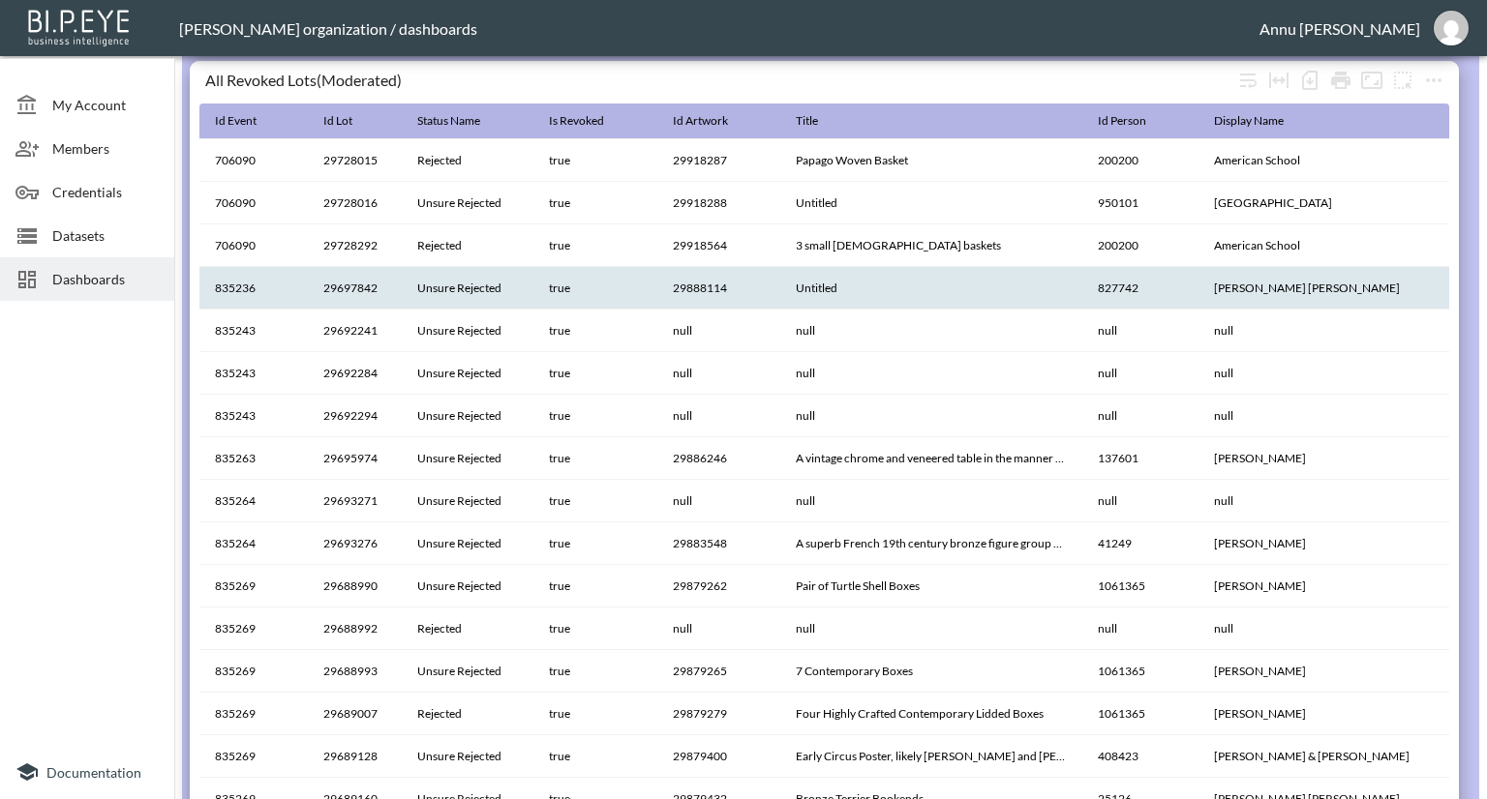
scroll to position [1711, 0]
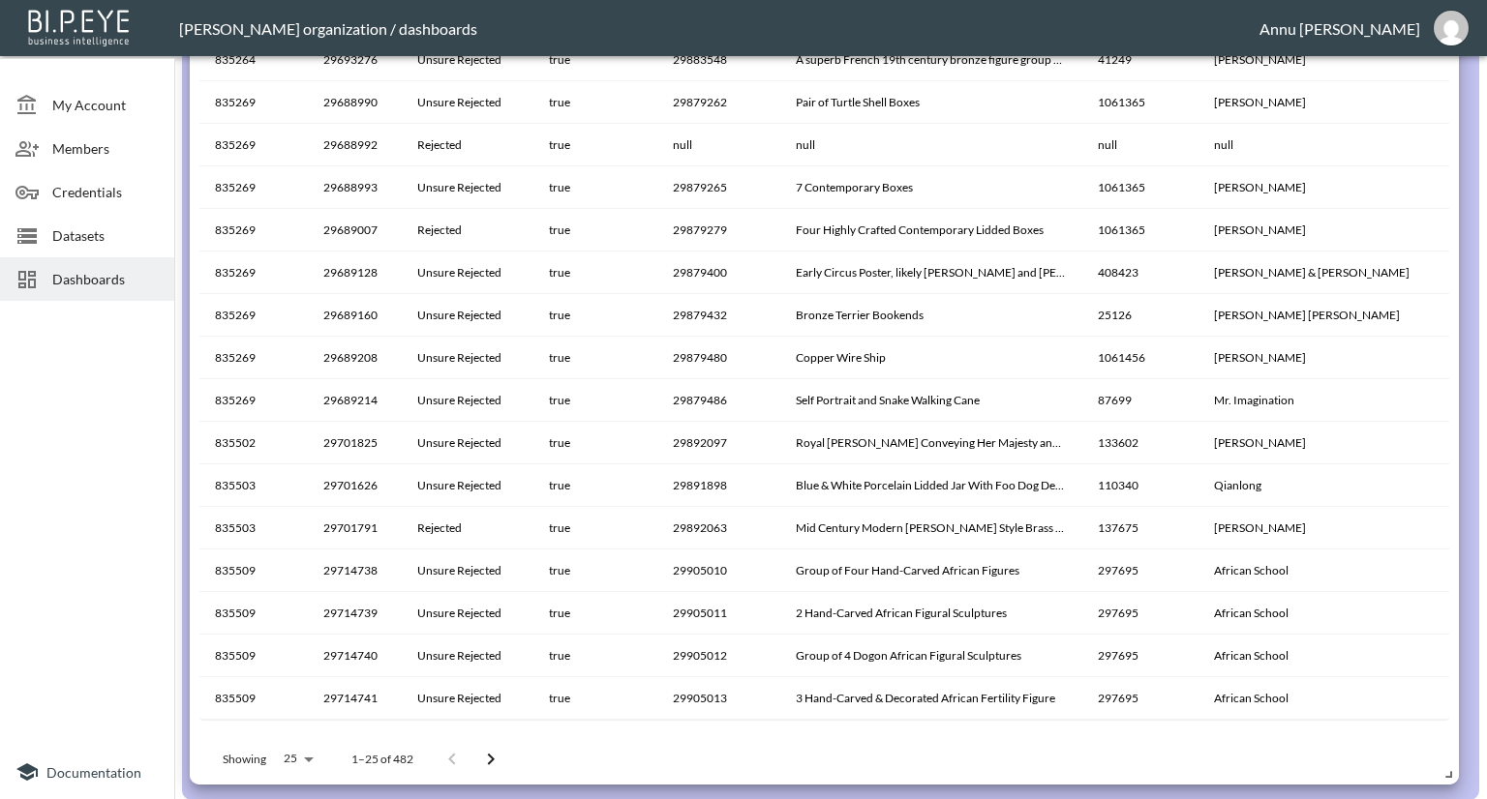
click at [497, 755] on icon "Go to next page" at bounding box center [490, 759] width 23 height 23
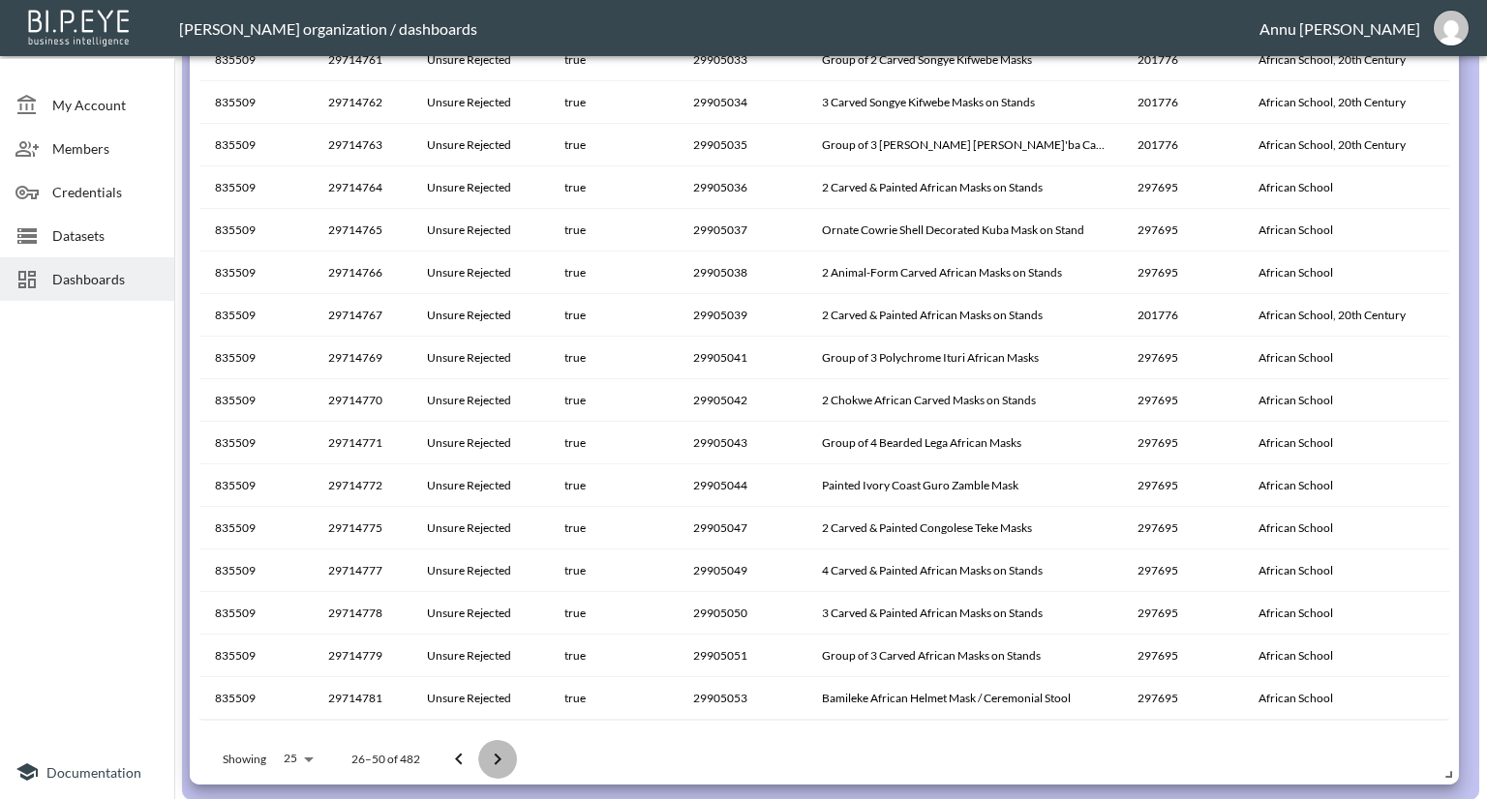
click at [503, 759] on icon "Go to next page" at bounding box center [497, 759] width 23 height 23
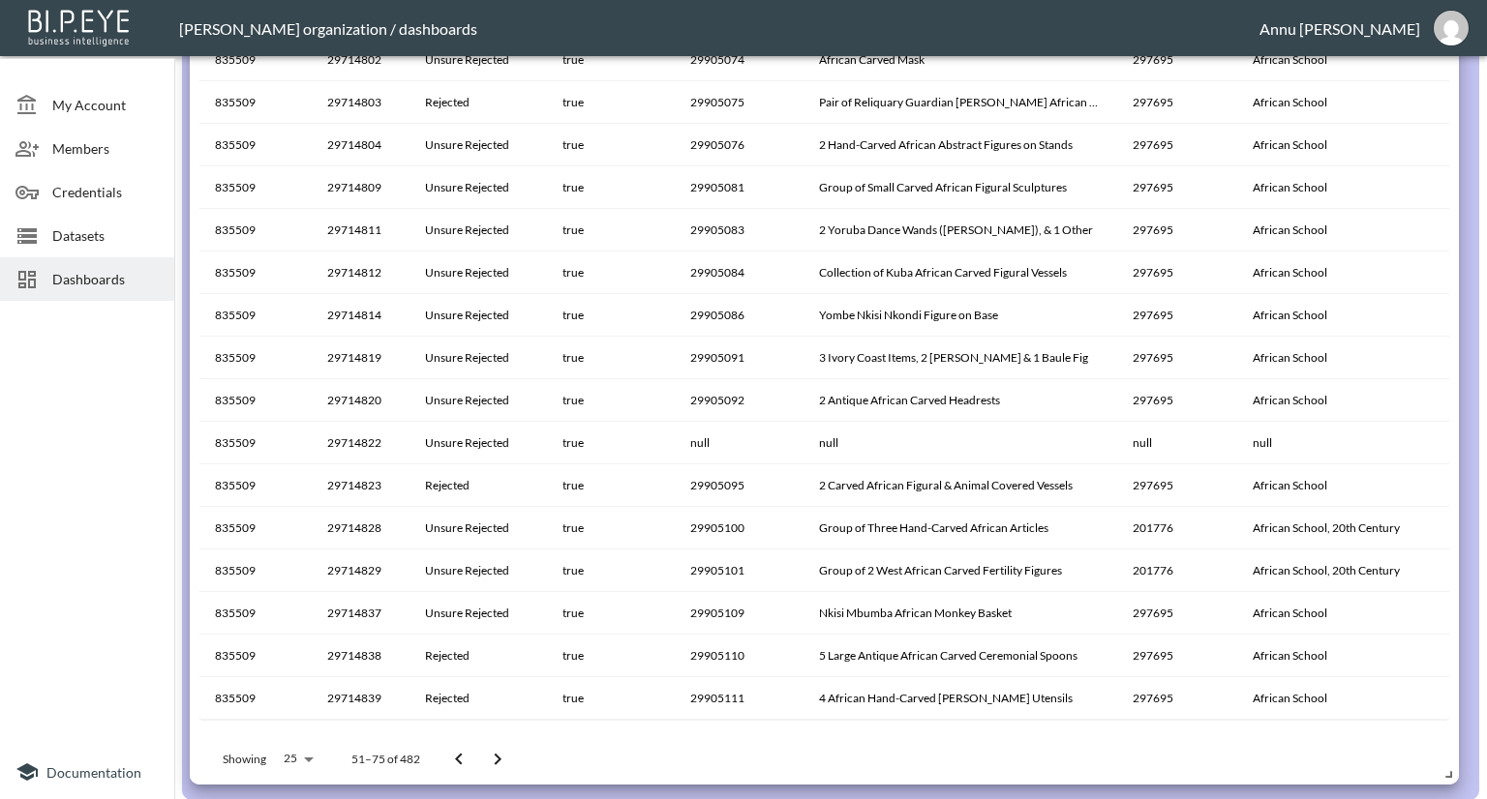
click at [506, 752] on icon "Go to next page" at bounding box center [497, 759] width 23 height 23
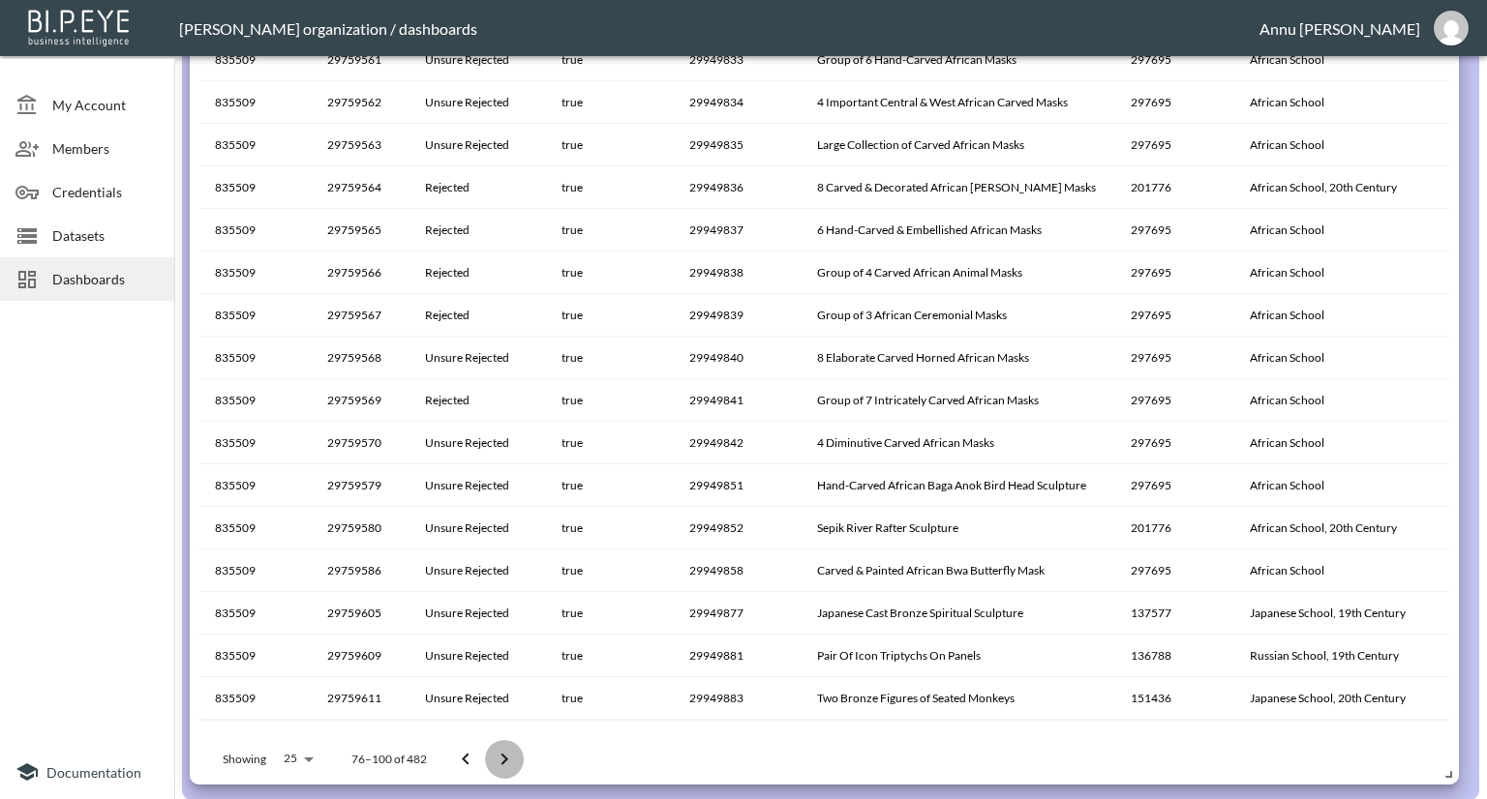
click at [507, 757] on icon "Go to next page" at bounding box center [504, 759] width 23 height 23
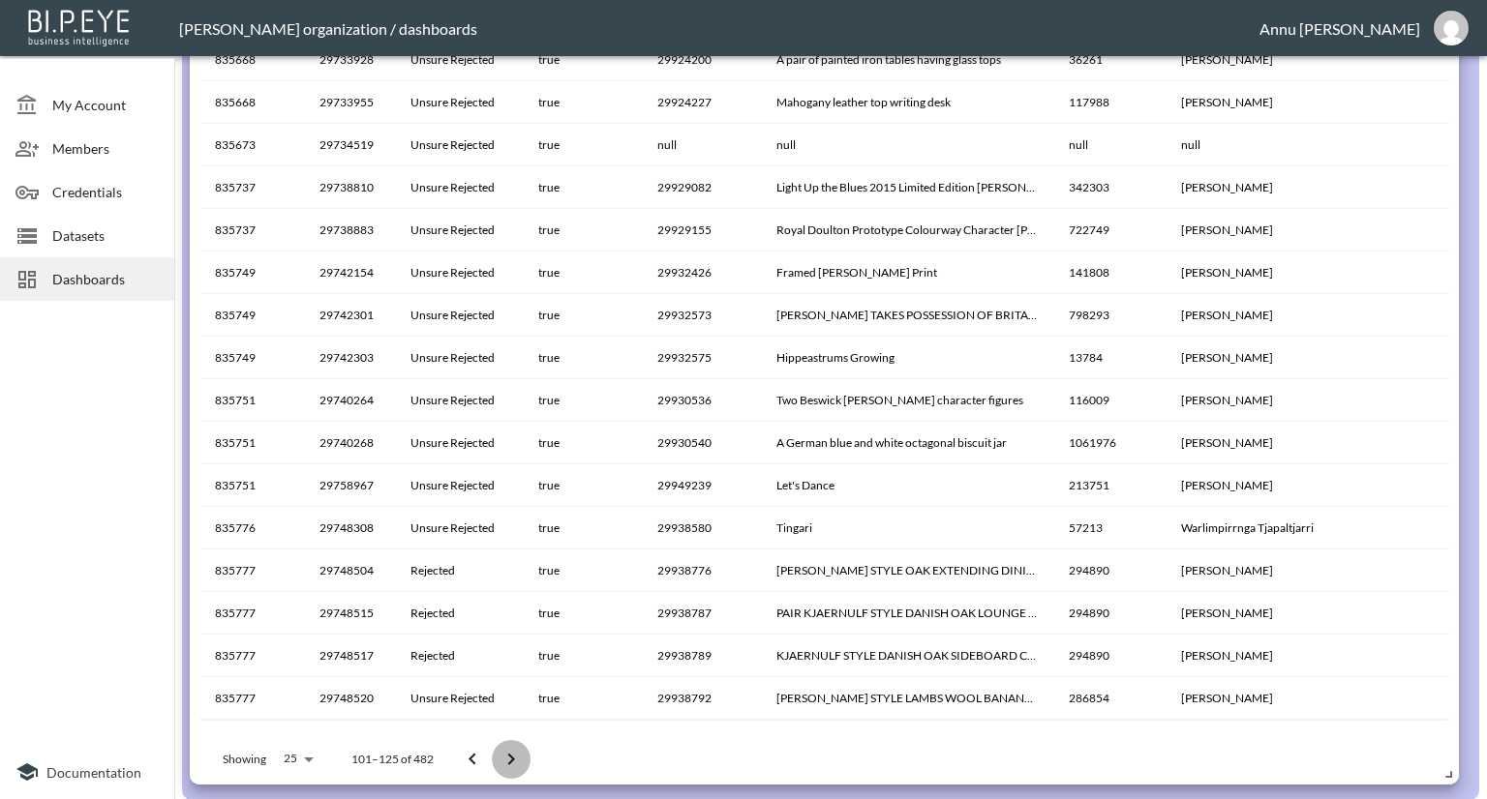
click at [515, 748] on icon "Go to next page" at bounding box center [510, 759] width 23 height 23
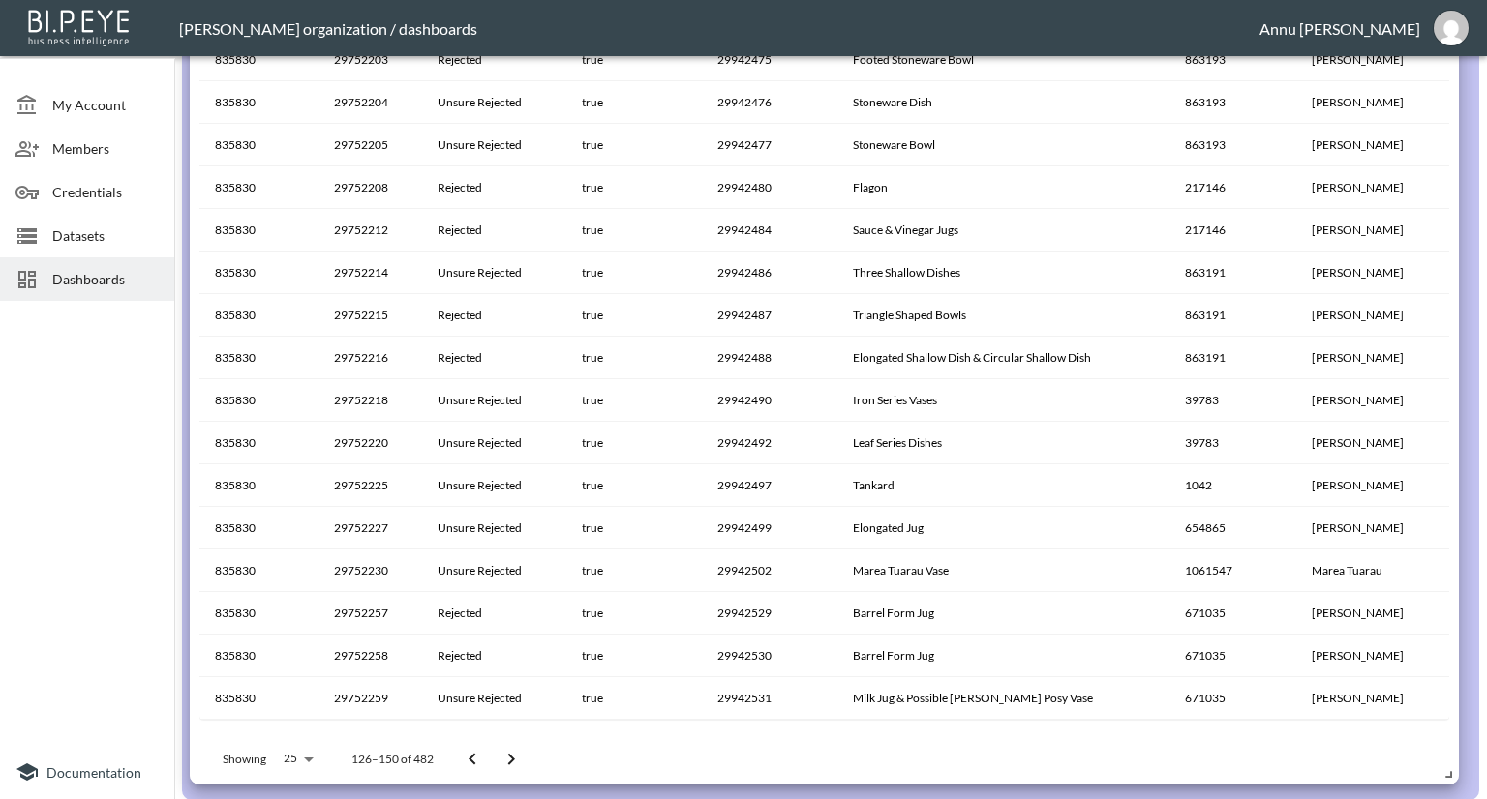
click at [519, 748] on icon "Go to next page" at bounding box center [510, 759] width 23 height 23
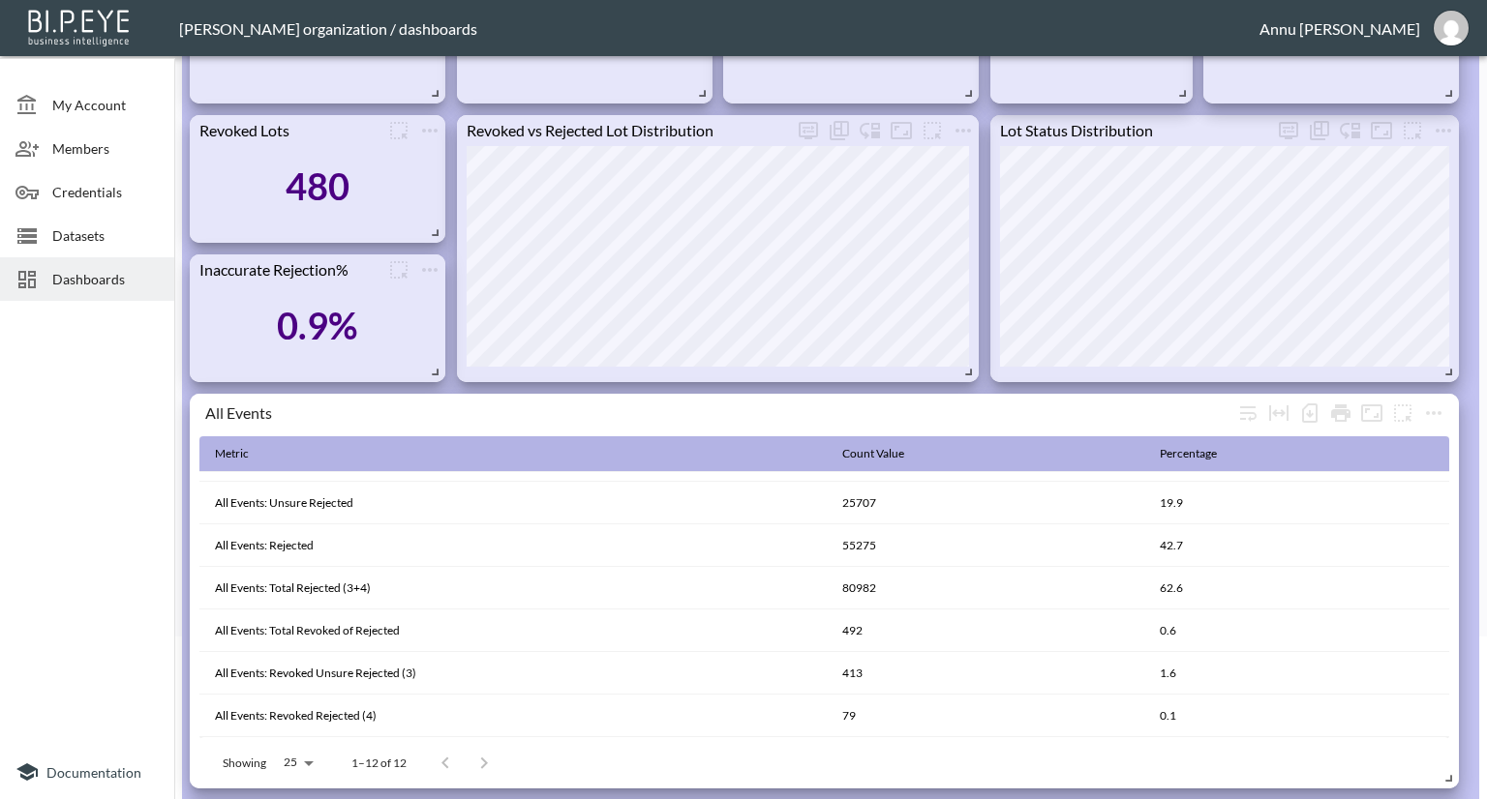
scroll to position [0, 0]
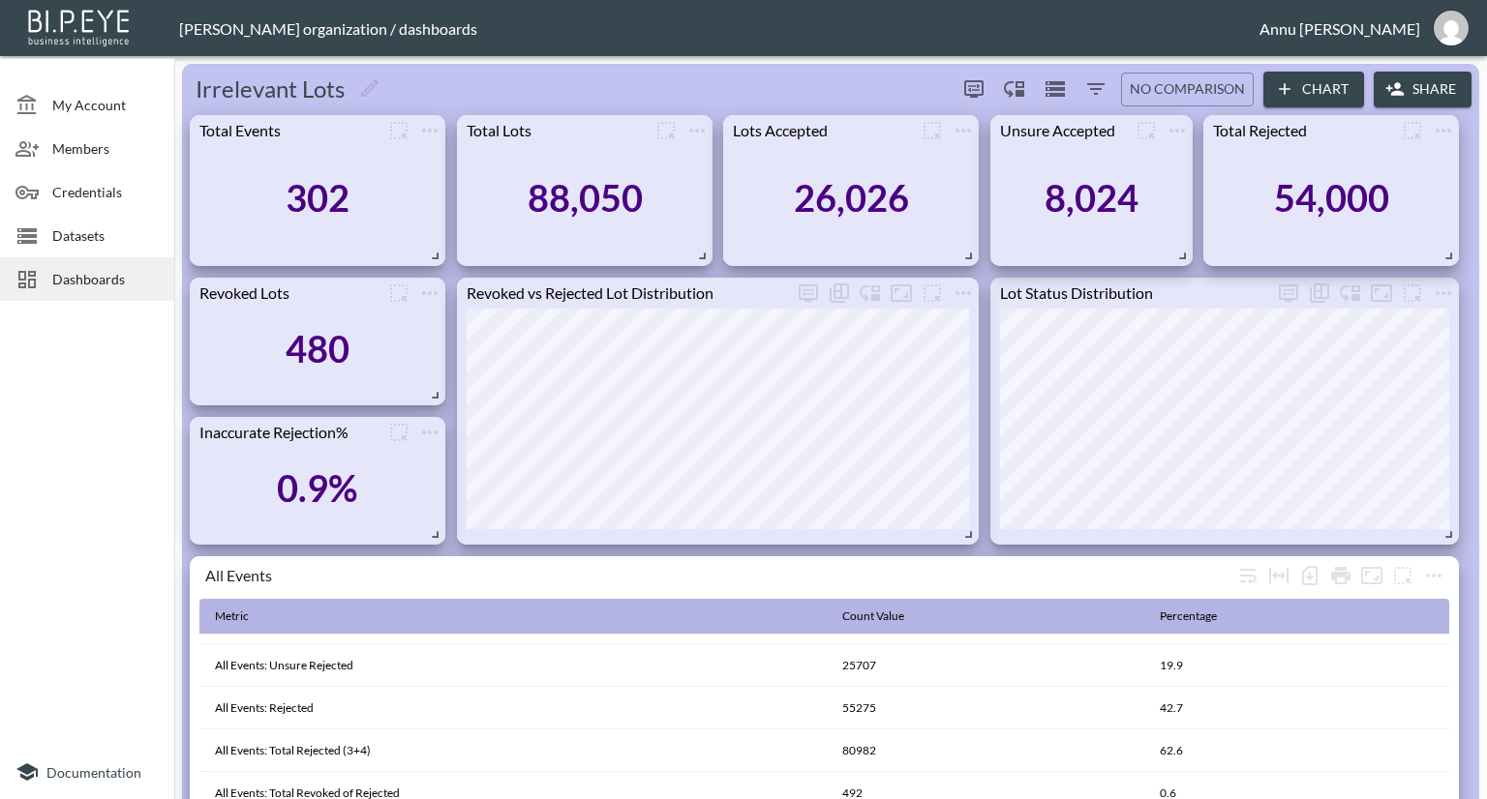
click at [145, 277] on span "Dashboards" at bounding box center [105, 279] width 106 height 20
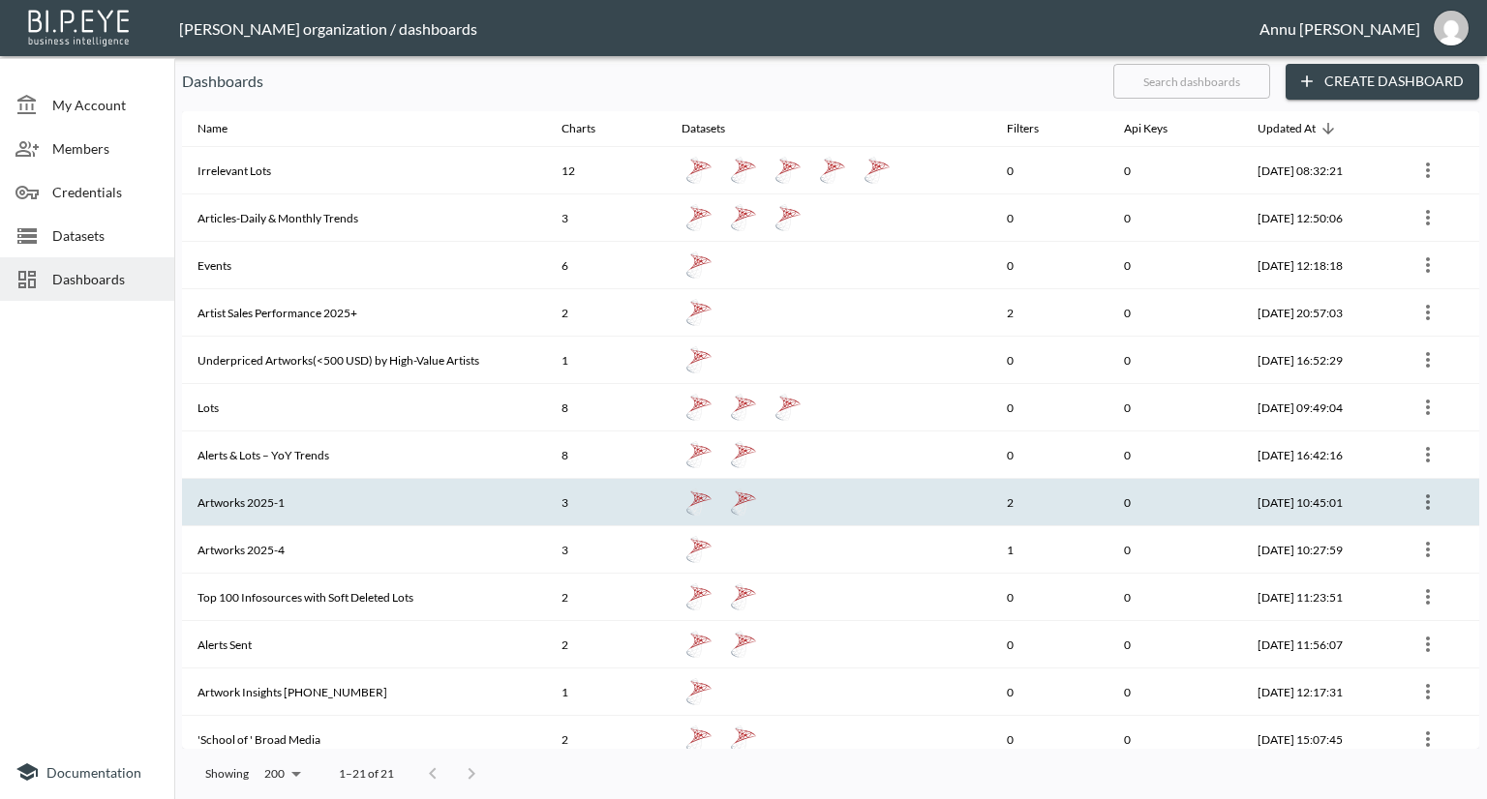
scroll to position [391, 0]
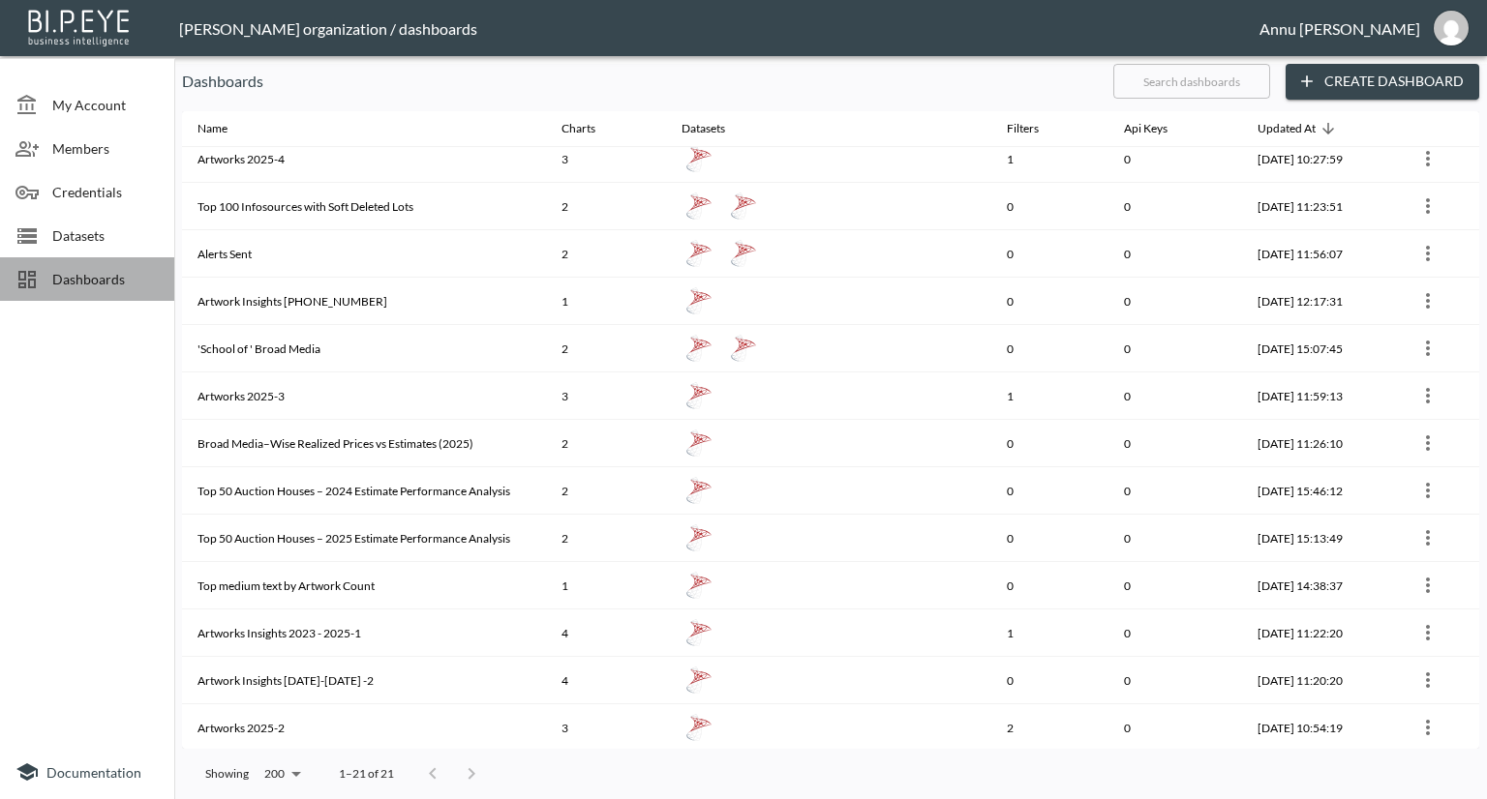
click at [147, 289] on div "Dashboards" at bounding box center [87, 279] width 174 height 44
click at [62, 277] on span "Dashboards" at bounding box center [105, 279] width 106 height 20
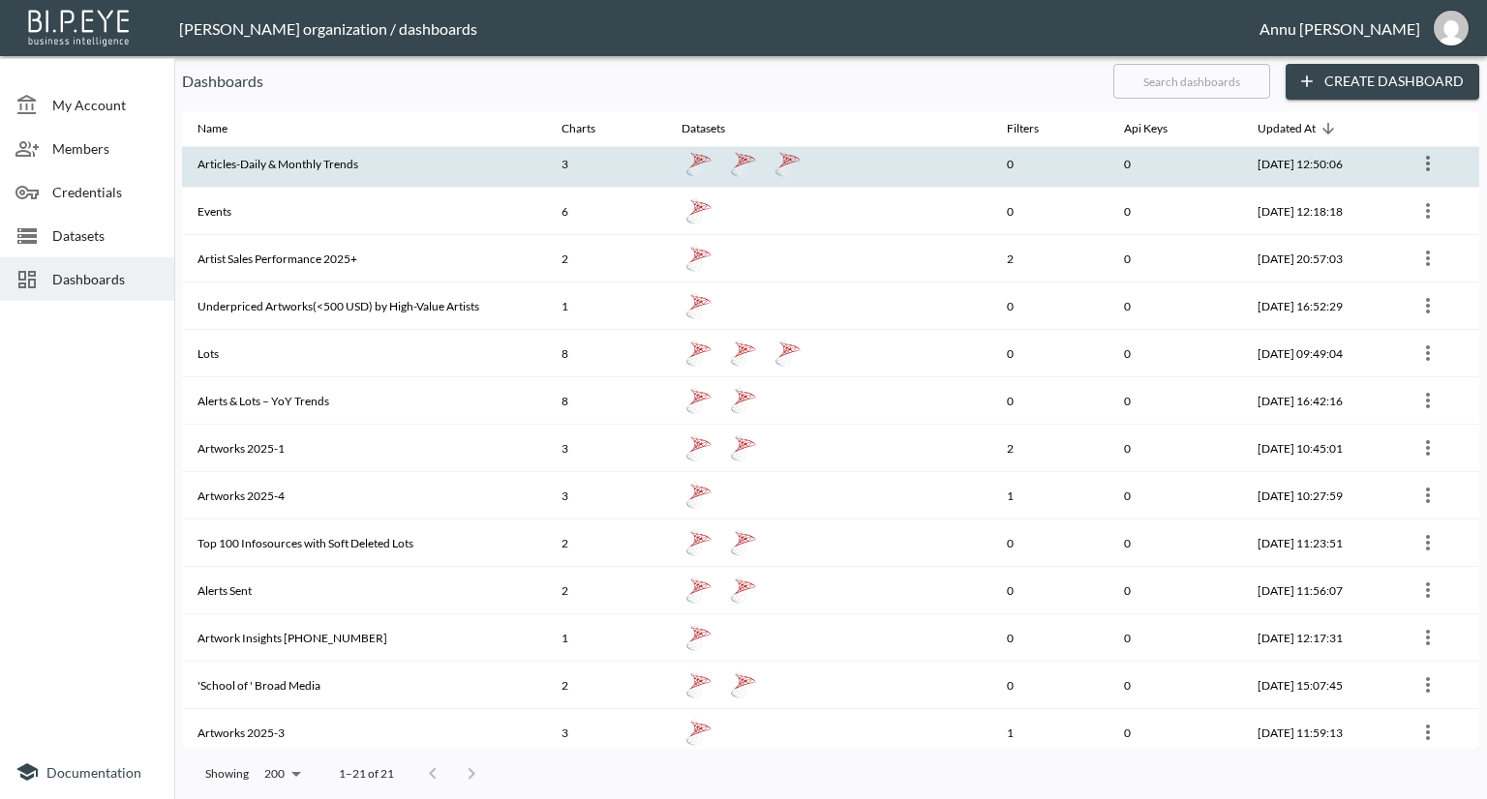
scroll to position [0, 0]
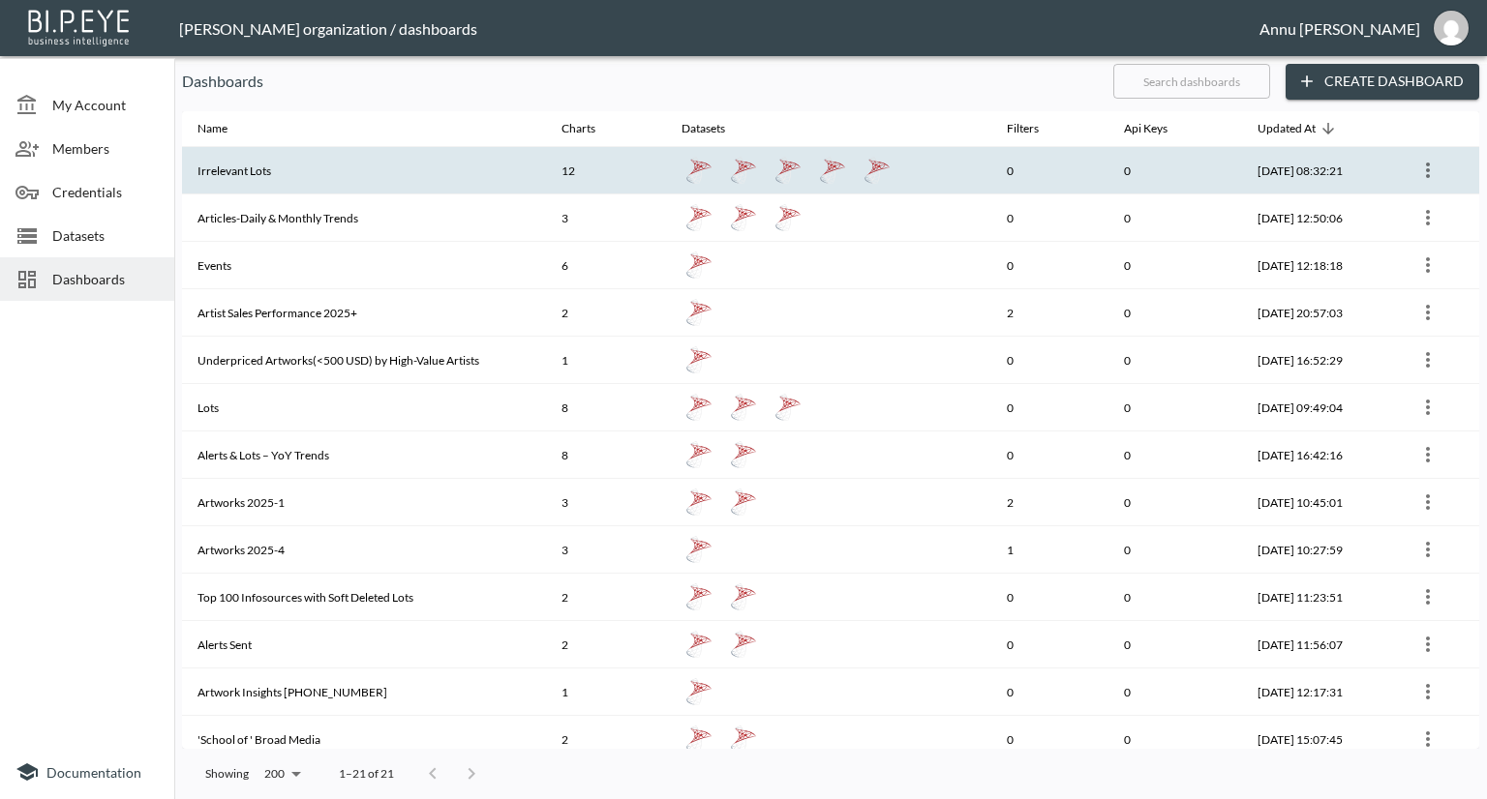
click at [258, 183] on th "Irrelevant Lots" at bounding box center [364, 170] width 364 height 47
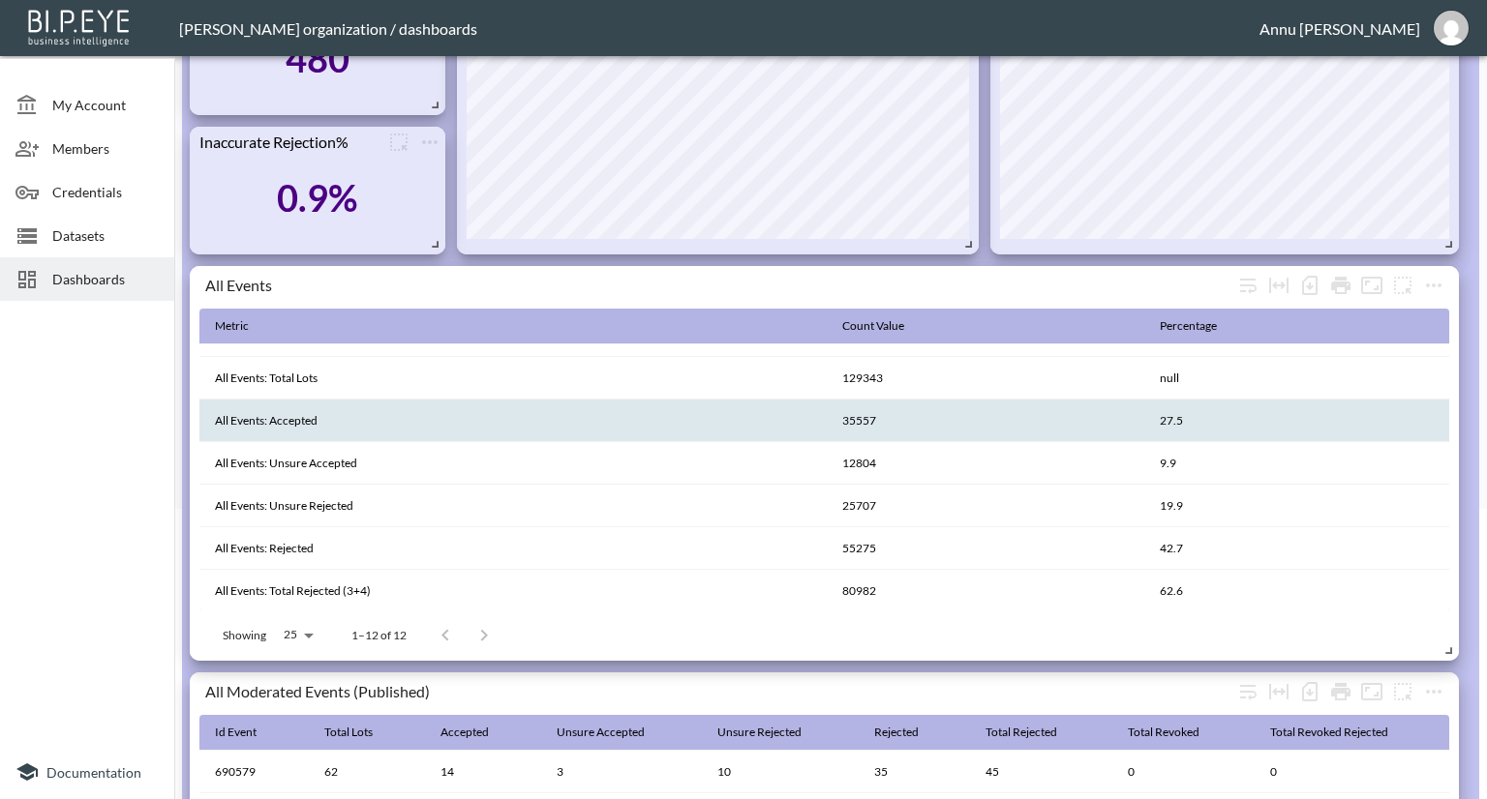
scroll to position [246, 0]
